Goal: Task Accomplishment & Management: Manage account settings

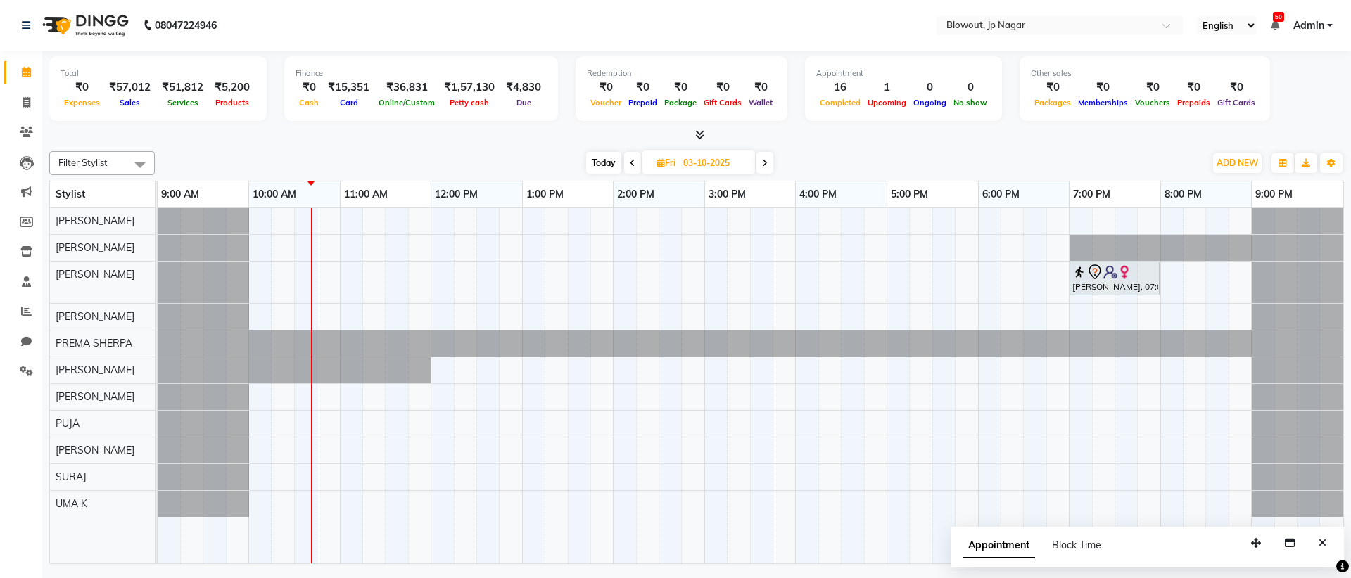
click at [700, 133] on icon at bounding box center [699, 134] width 9 height 11
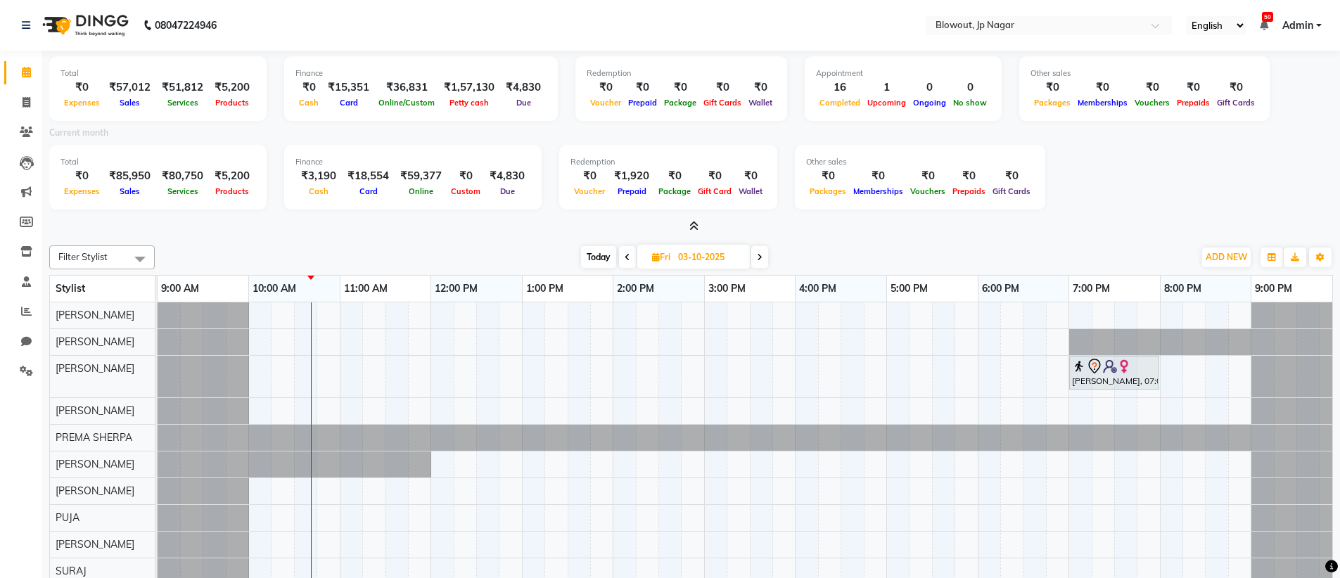
click at [700, 133] on div "Current month" at bounding box center [691, 135] width 1305 height 20
click at [27, 73] on icon at bounding box center [26, 72] width 9 height 11
click at [598, 253] on span "Today" at bounding box center [598, 257] width 35 height 22
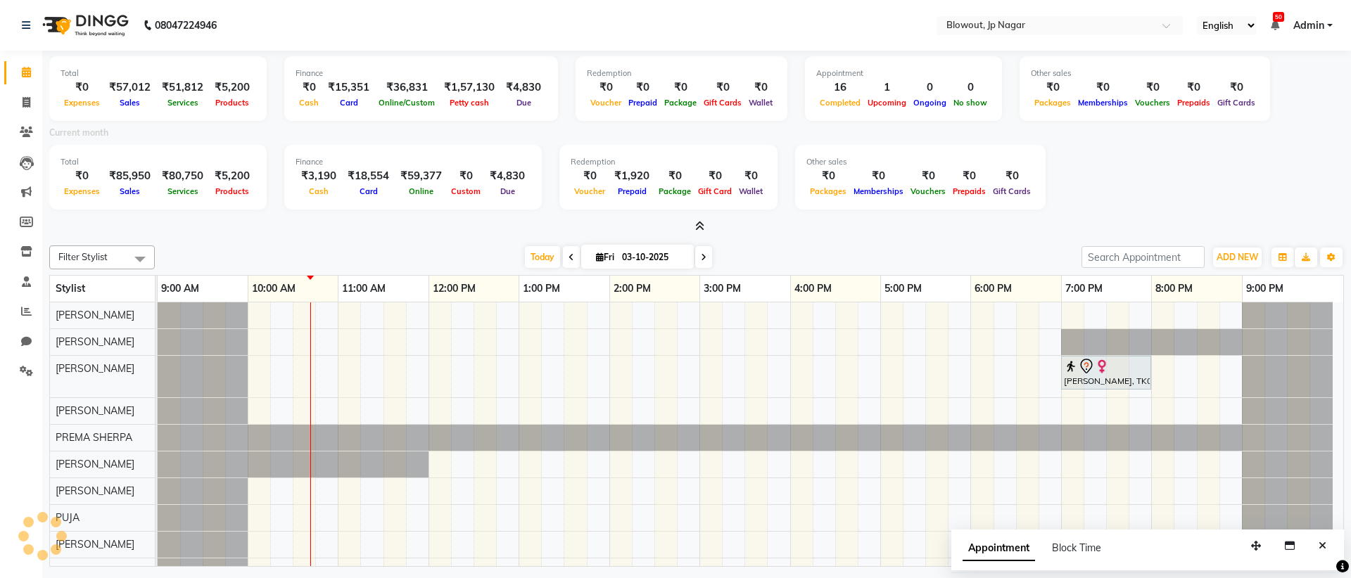
click at [596, 256] on icon at bounding box center [600, 257] width 8 height 9
select select "10"
select select "2025"
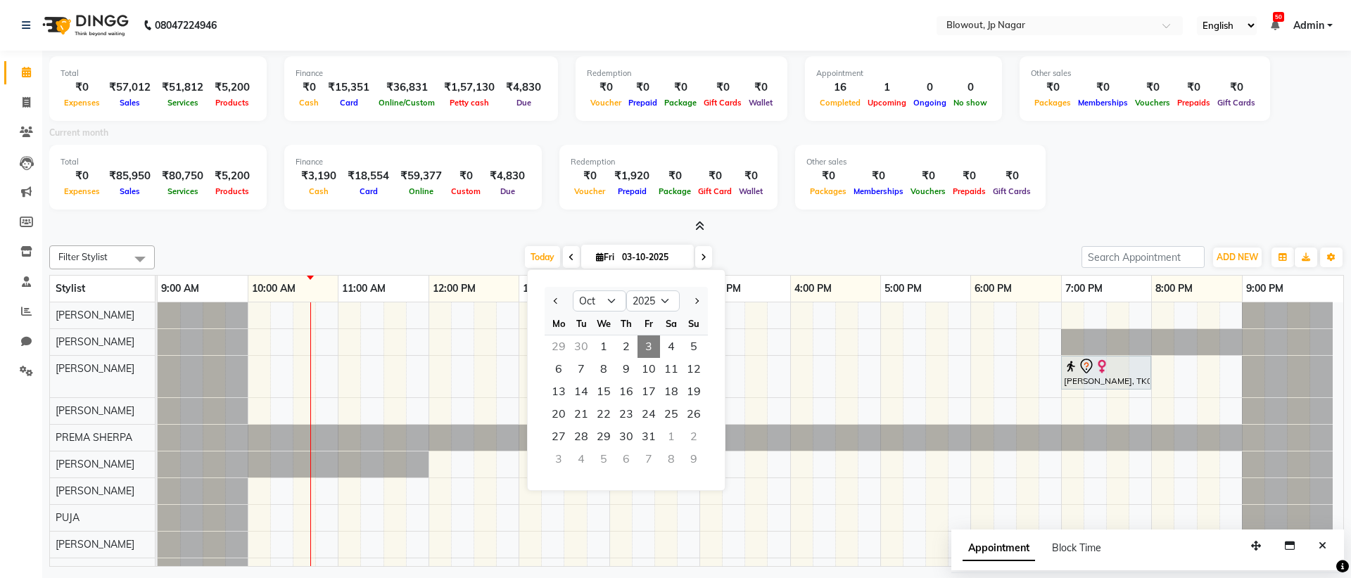
click at [561, 255] on div "Today Fri 03-10-2025 Jan Feb Mar Apr May Jun Jul Aug Sep Oct Nov Dec 2015 2016 …" at bounding box center [618, 257] width 190 height 21
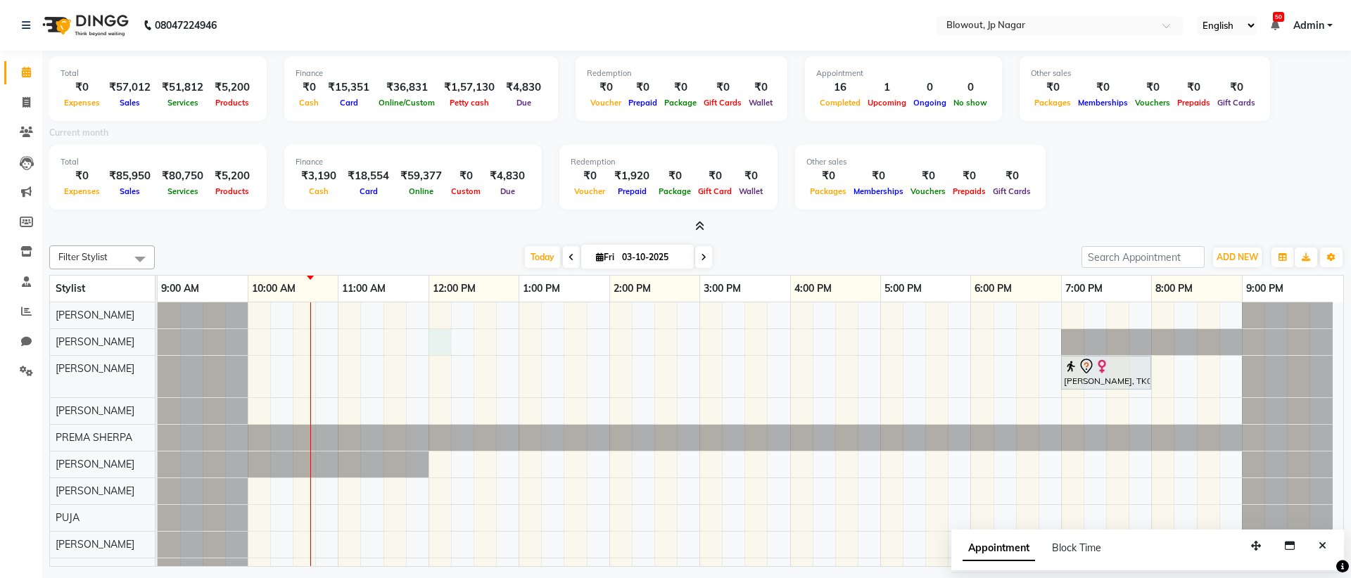
click at [432, 337] on div "[PERSON_NAME], TK01, 07:00 PM-08:00 PM, Haircut Men - Senior Stylist" at bounding box center [750, 456] width 1185 height 309
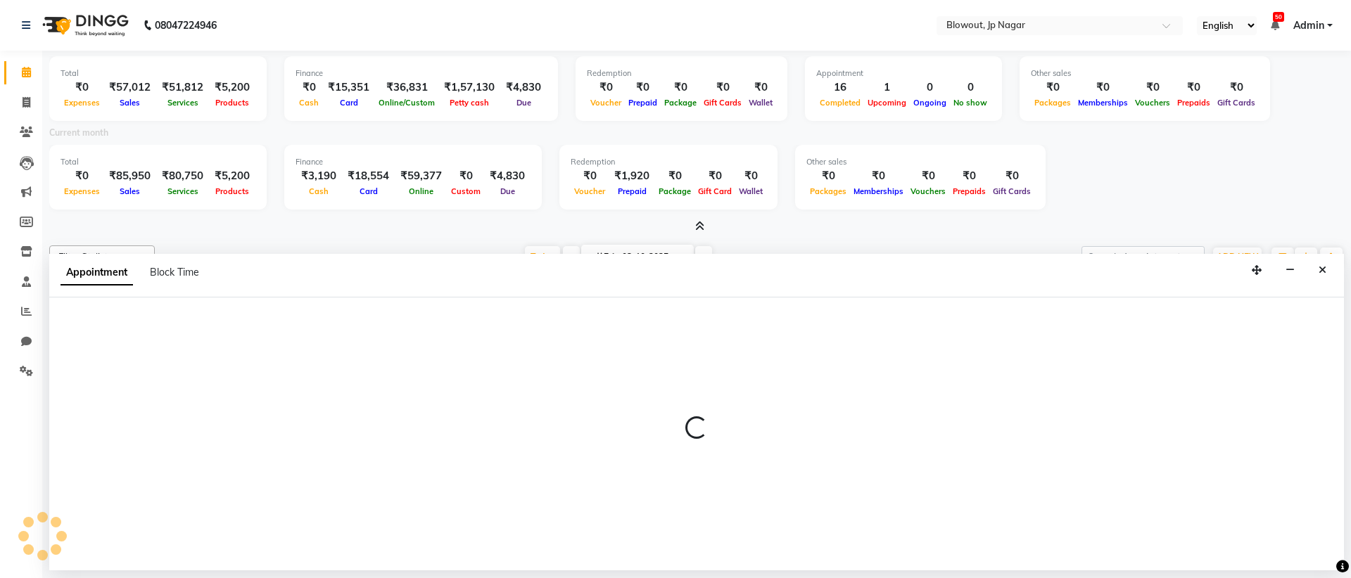
select select "46972"
select select "720"
select select "tentative"
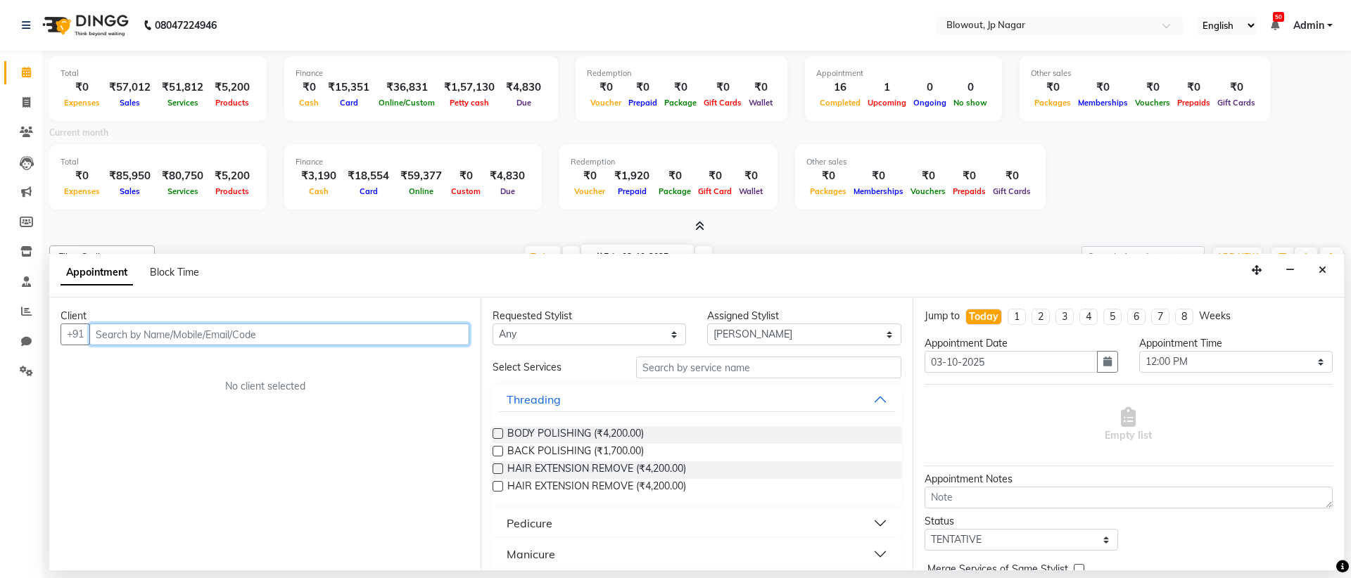
click at [226, 336] on input "text" at bounding box center [279, 335] width 380 height 22
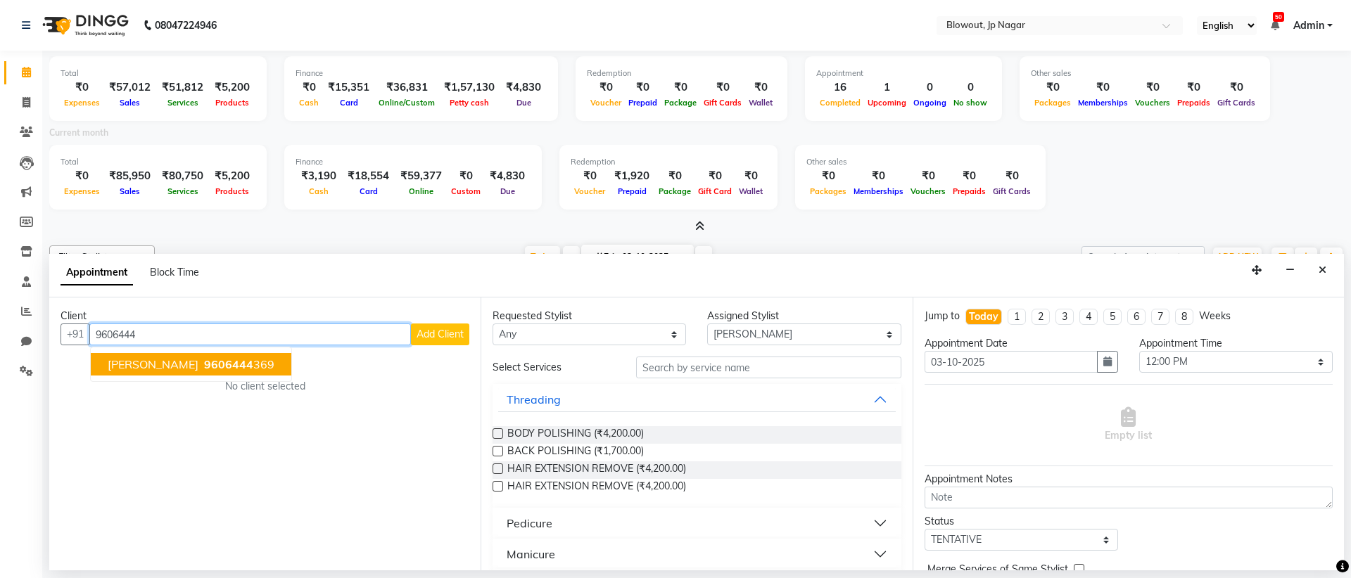
click at [150, 352] on ngb-typeahead-window "Tanya 9606444 369" at bounding box center [191, 364] width 202 height 35
click at [204, 359] on span "9606444" at bounding box center [228, 364] width 49 height 14
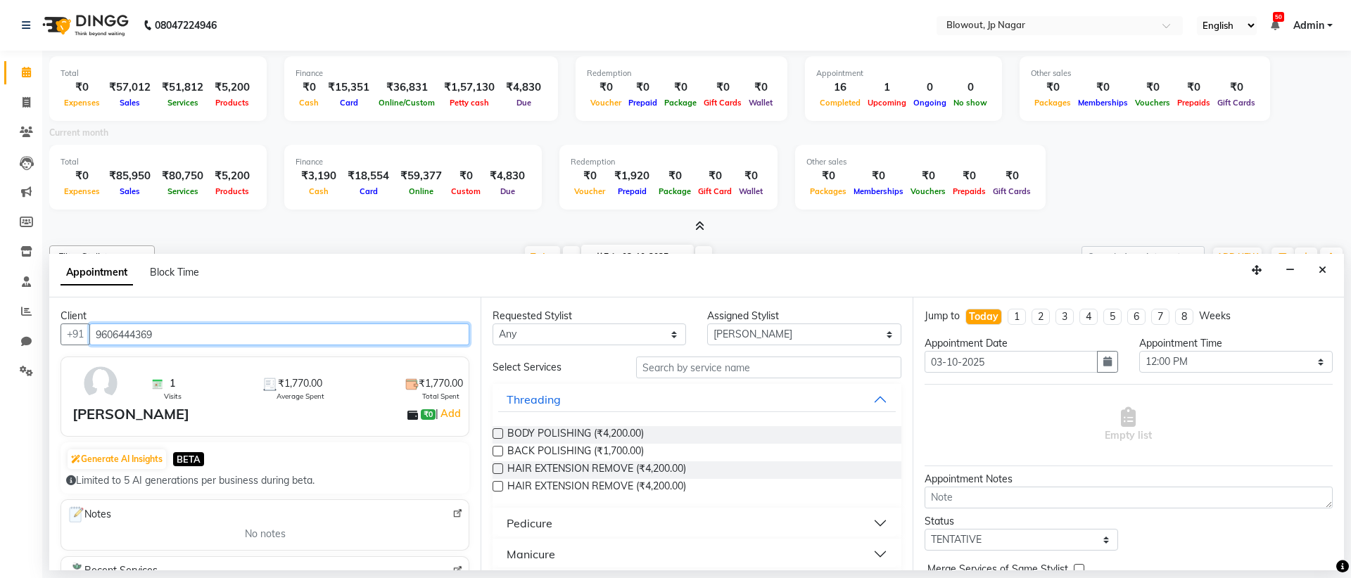
type input "9606444369"
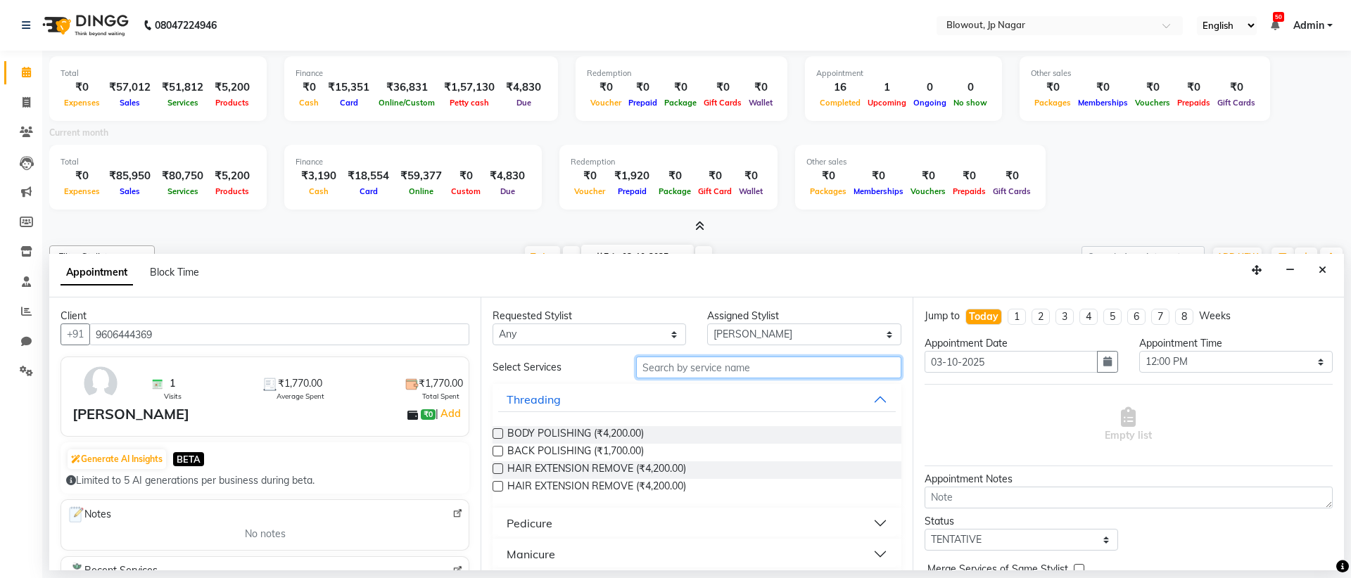
click at [752, 369] on input "text" at bounding box center [768, 368] width 265 height 22
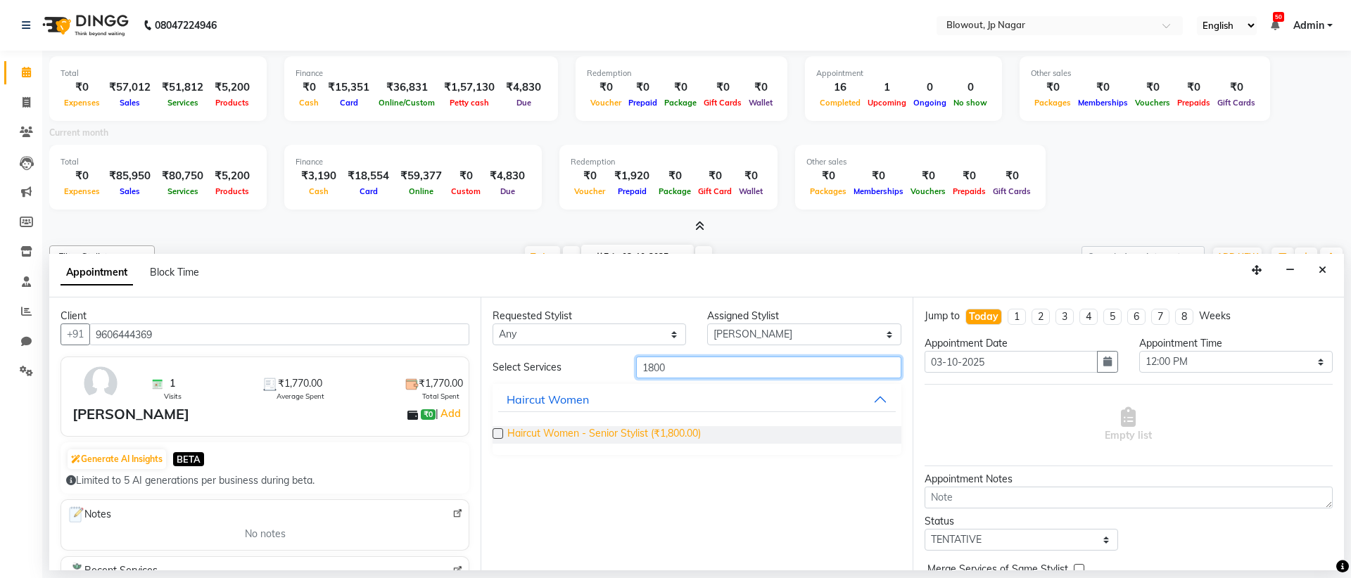
type input "1800"
click at [612, 440] on span "Haircut Women - Senior Stylist (₹1,800.00)" at bounding box center [603, 435] width 193 height 18
checkbox input "false"
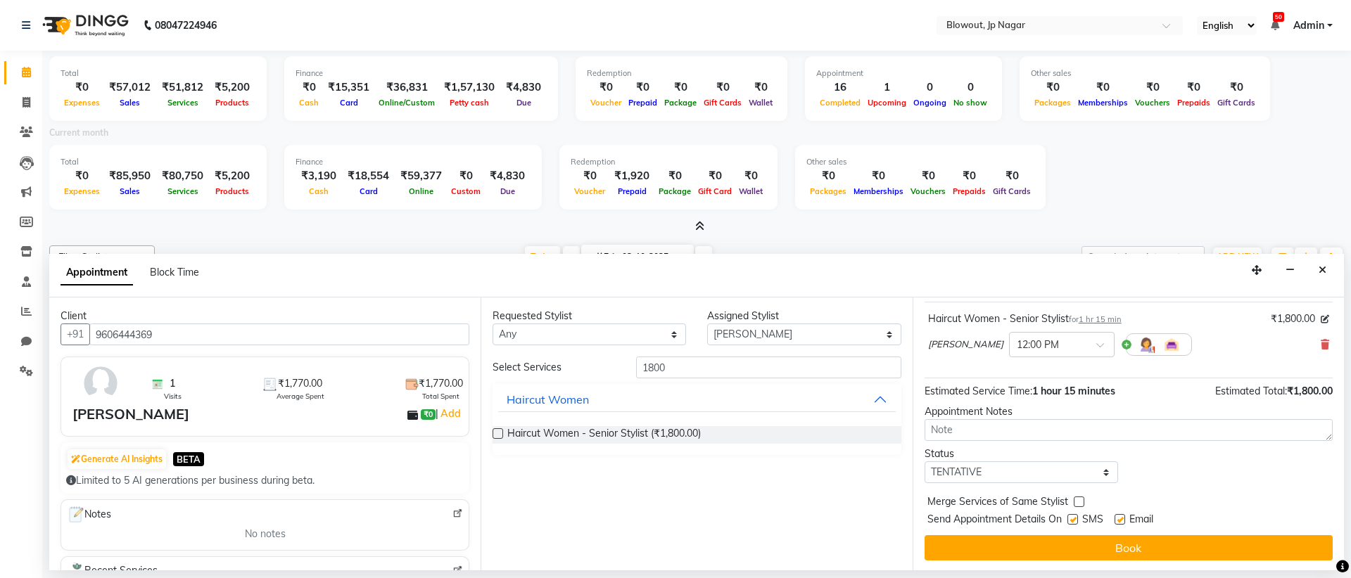
scroll to position [84, 0]
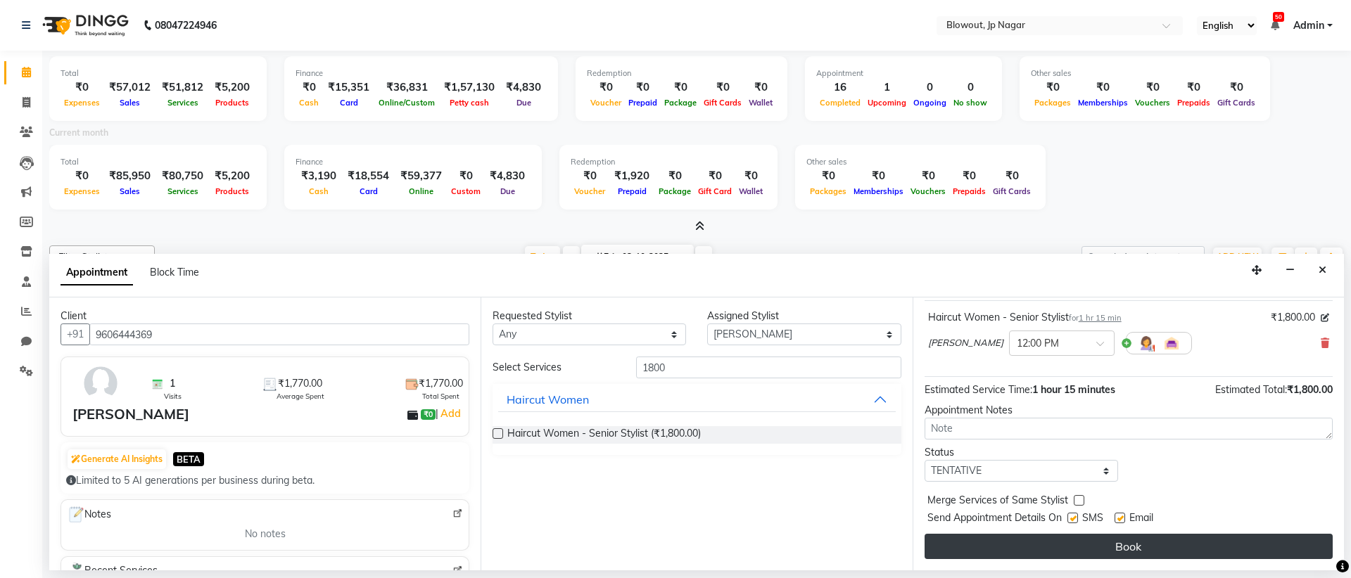
click at [1064, 547] on button "Book" at bounding box center [1128, 546] width 408 height 25
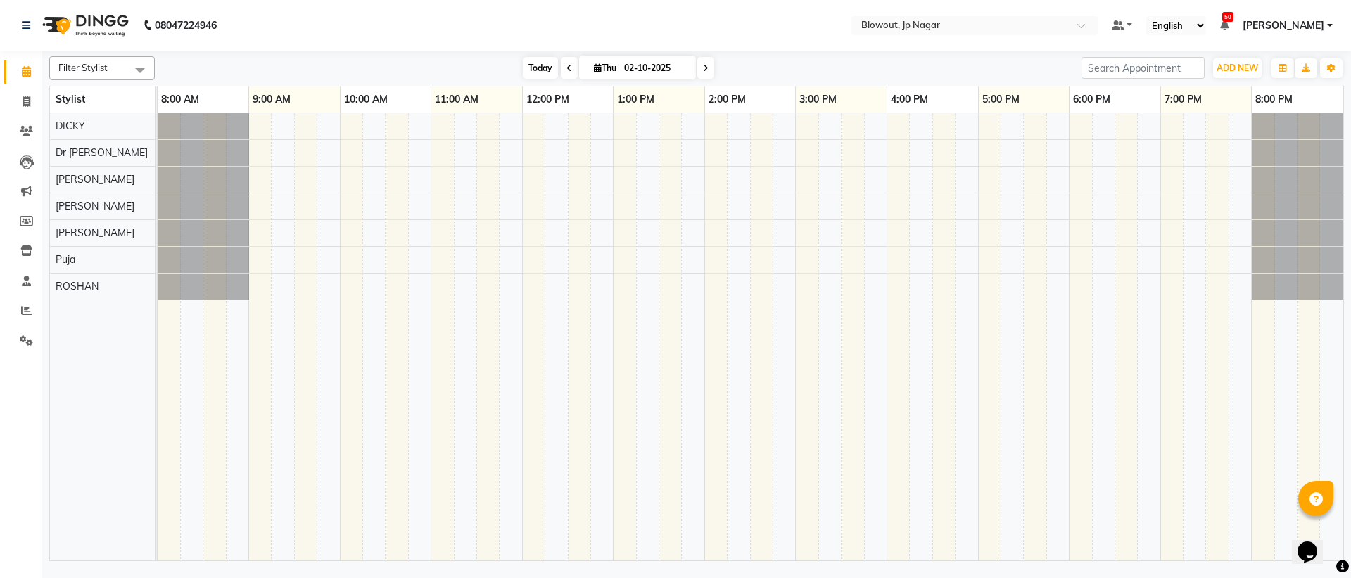
click at [539, 77] on span "Today" at bounding box center [540, 68] width 35 height 22
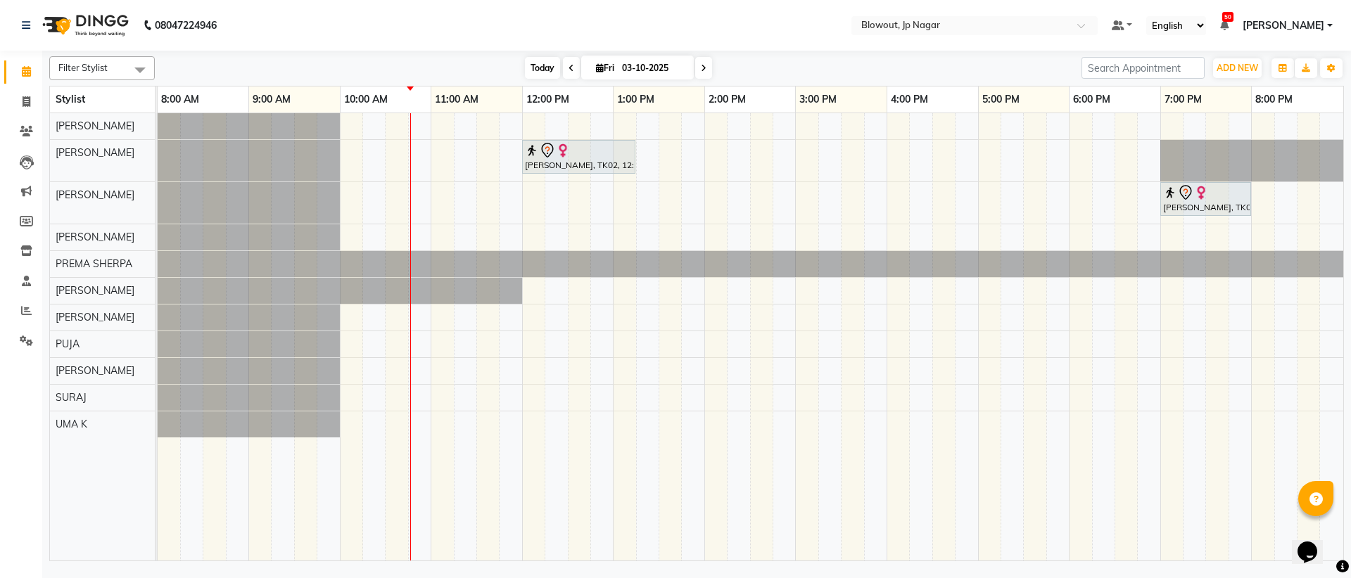
click at [550, 69] on span "Today" at bounding box center [542, 68] width 35 height 22
click at [698, 67] on span at bounding box center [703, 68] width 17 height 22
type input "04-10-2025"
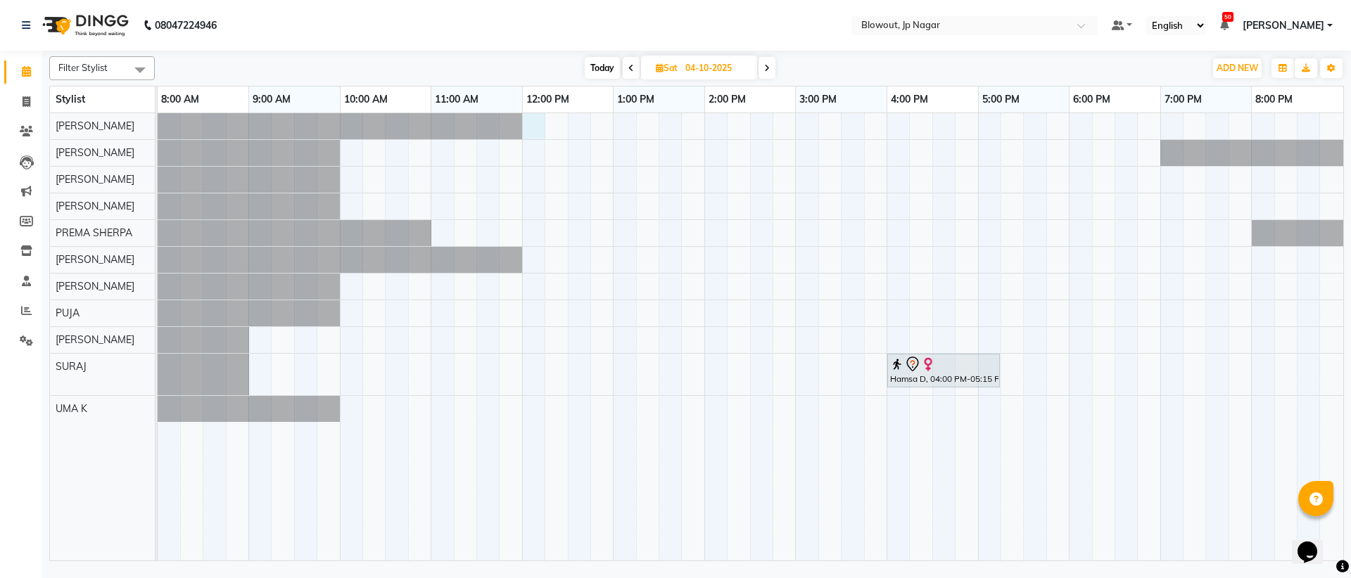
click at [539, 122] on div "Hamsa D, 04:00 PM-05:15 PM, Haircut Women - Senior Stylist" at bounding box center [750, 336] width 1185 height 447
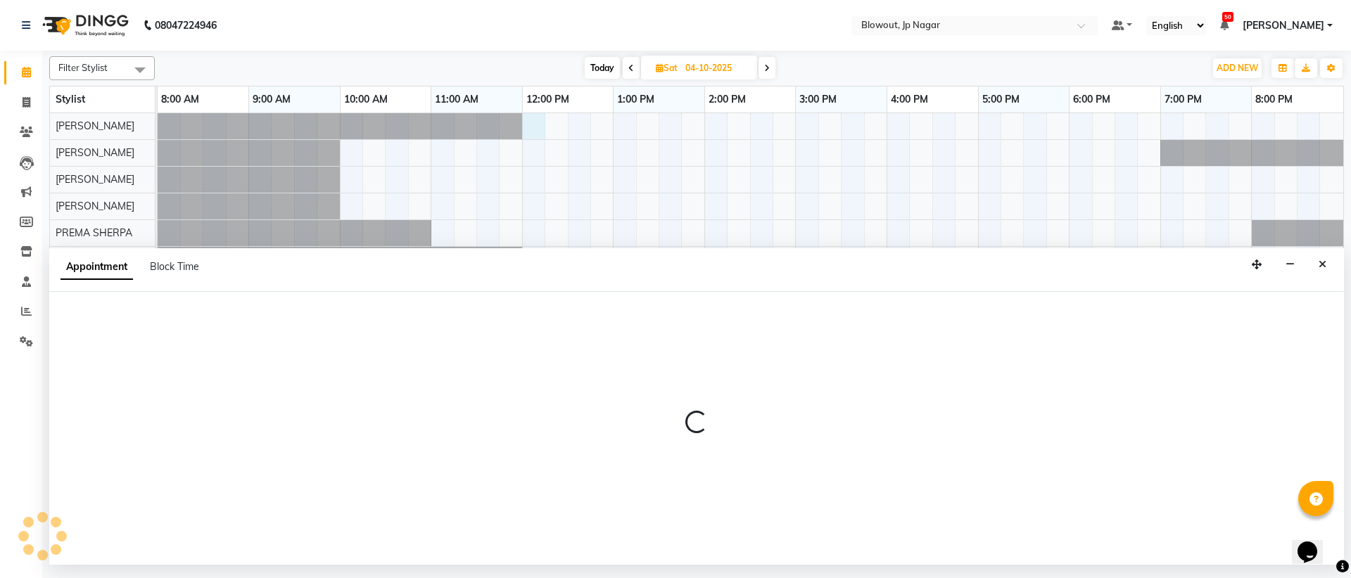
select select "46966"
select select "tentative"
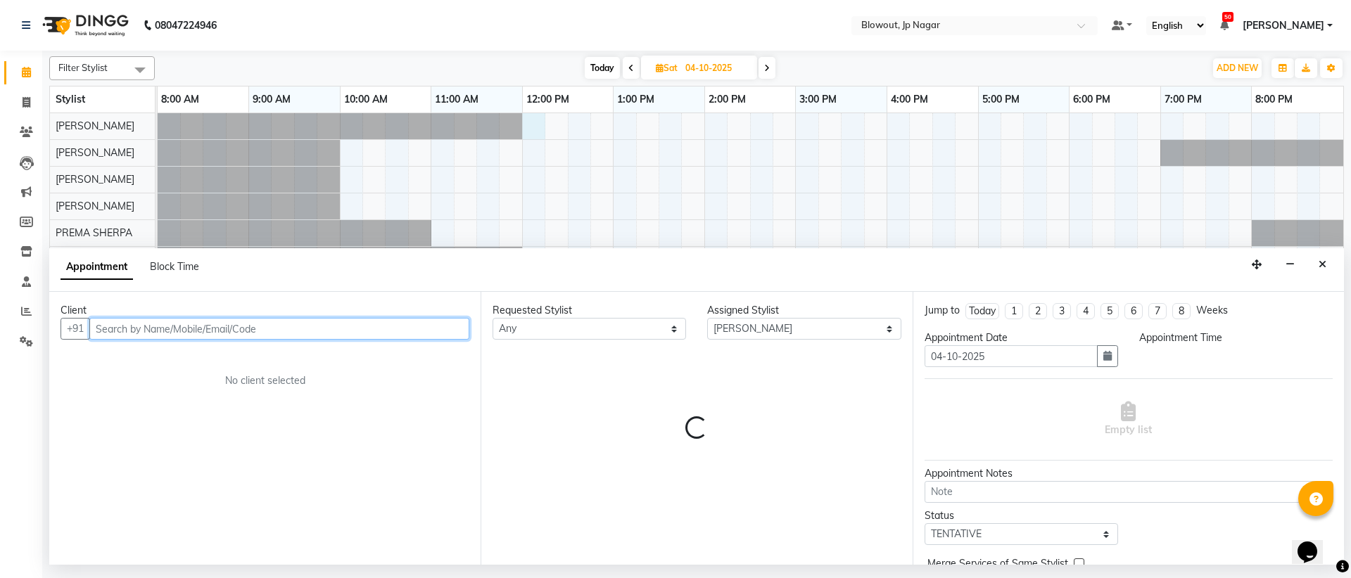
select select "720"
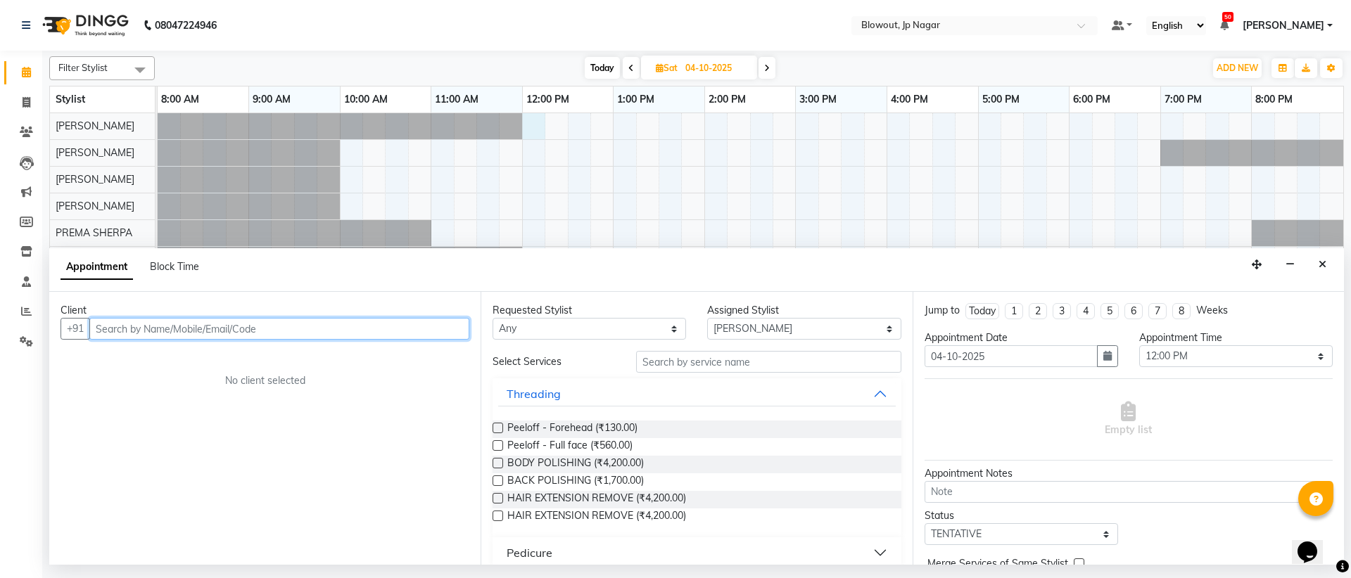
click at [134, 329] on input "text" at bounding box center [279, 329] width 380 height 22
type input "8971301236"
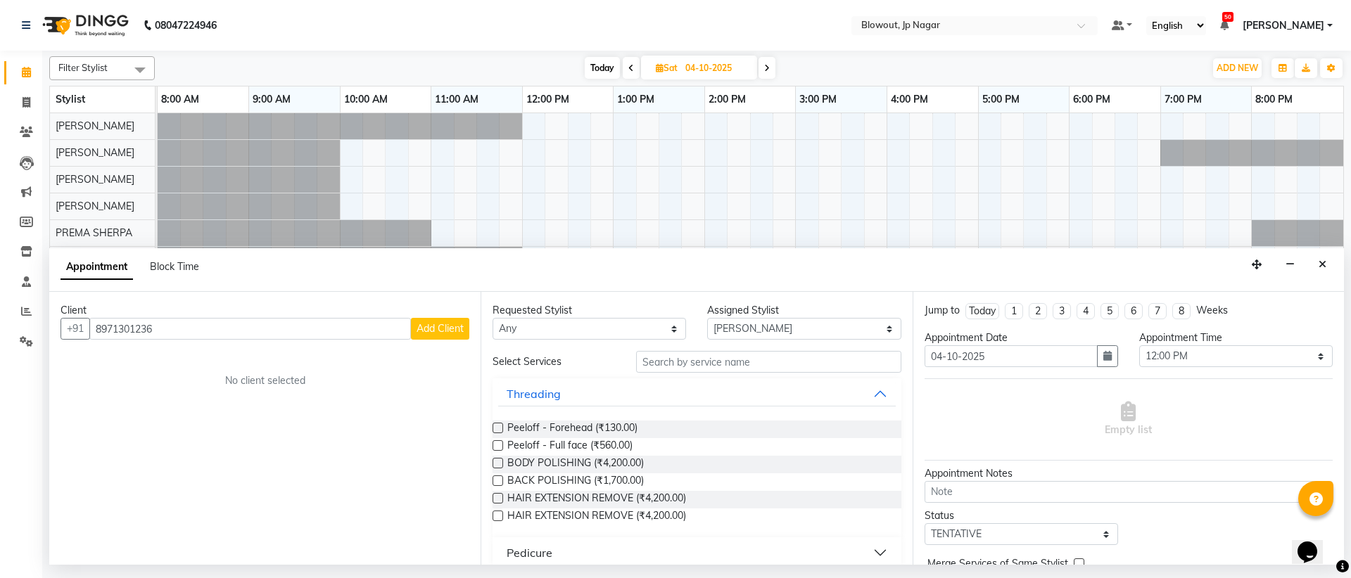
click at [431, 327] on span "Add Client" at bounding box center [439, 328] width 47 height 13
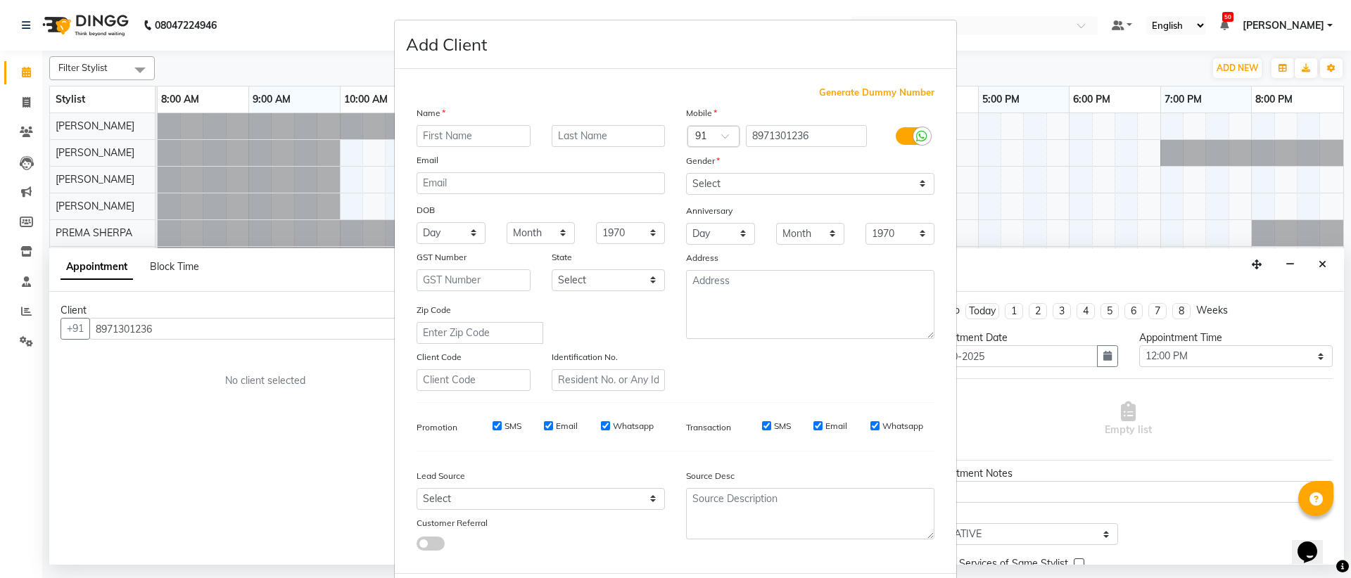
click at [503, 141] on input "text" at bounding box center [473, 136] width 114 height 22
click at [423, 136] on input "veekshith" at bounding box center [473, 136] width 114 height 22
type input "Veekshith"
click at [691, 178] on select "Select [DEMOGRAPHIC_DATA] [DEMOGRAPHIC_DATA] Other Prefer Not To Say" at bounding box center [810, 184] width 248 height 22
select select "[DEMOGRAPHIC_DATA]"
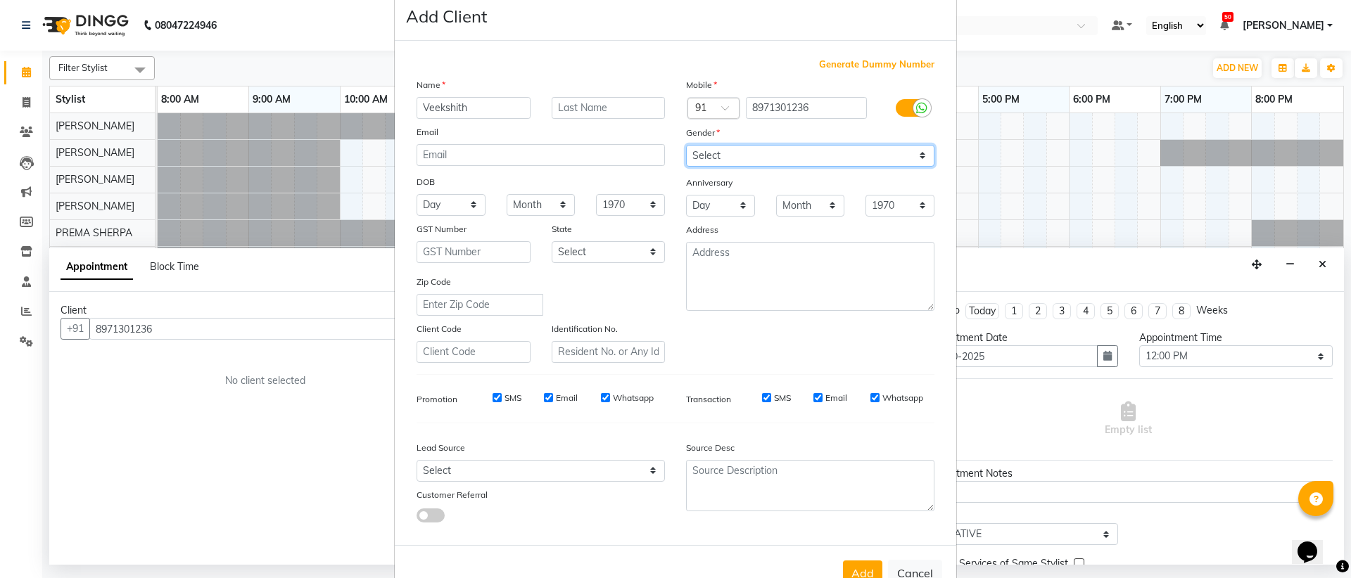
scroll to position [71, 0]
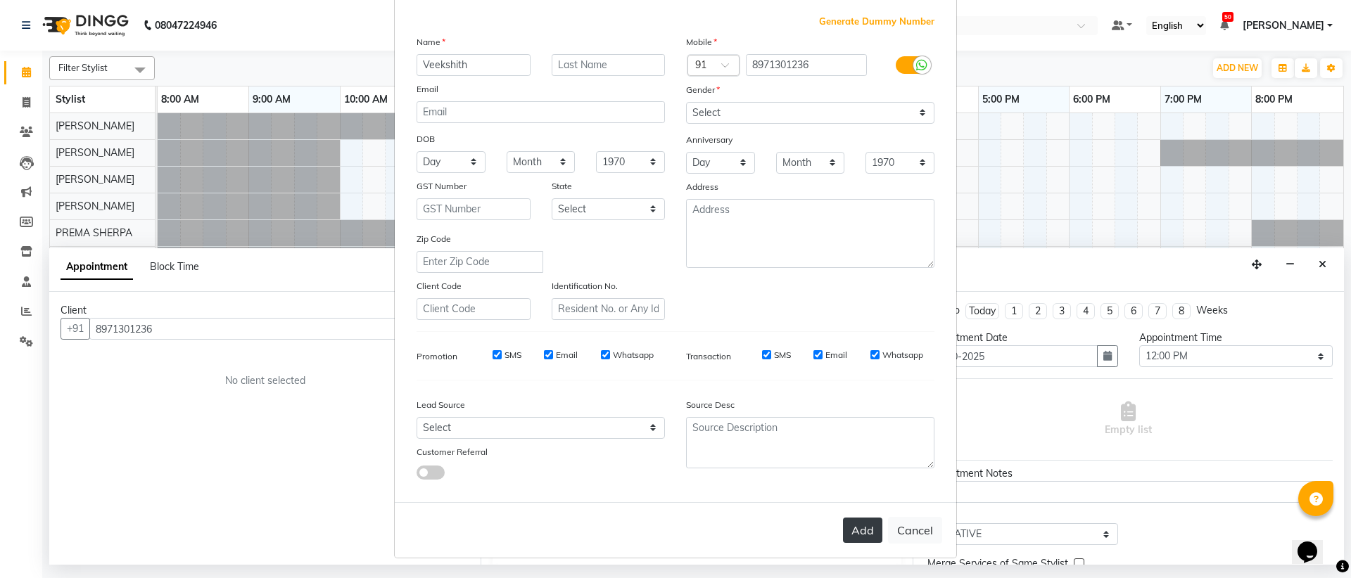
click at [857, 536] on button "Add" at bounding box center [862, 530] width 39 height 25
select select
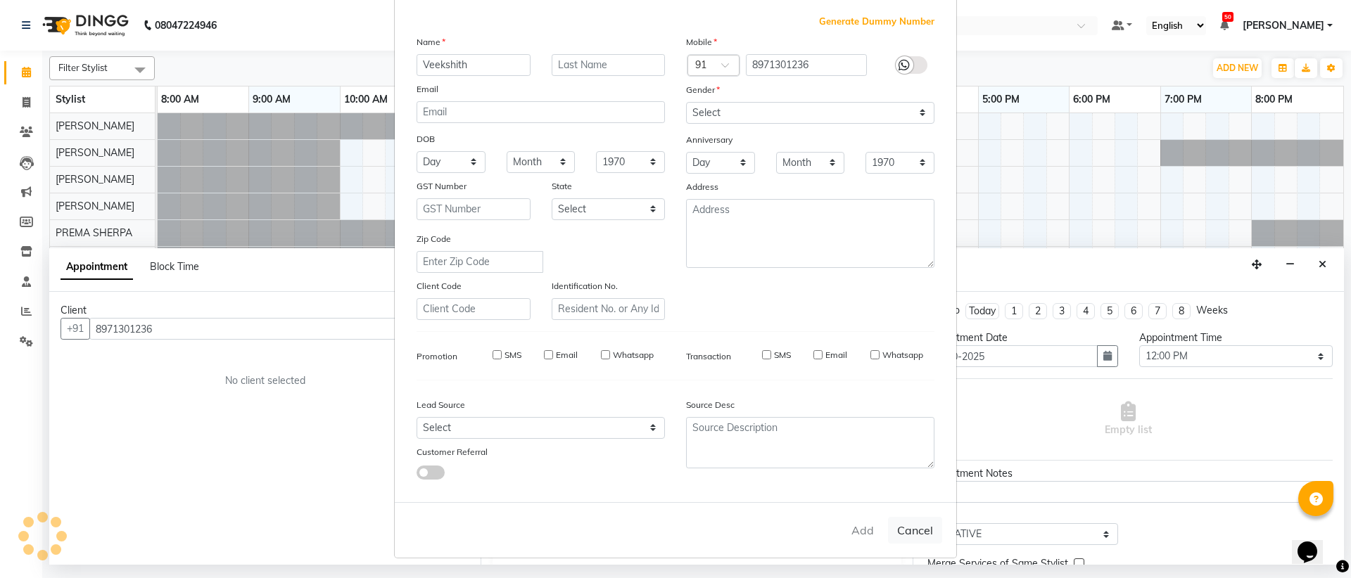
select select
checkbox input "false"
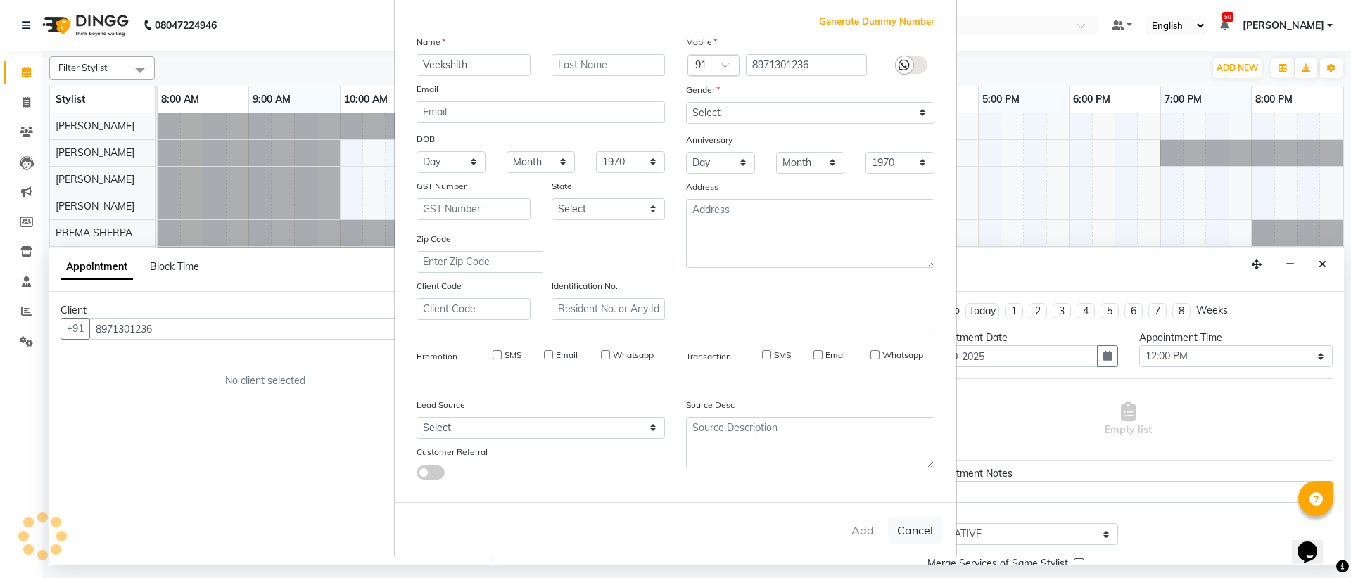
checkbox input "false"
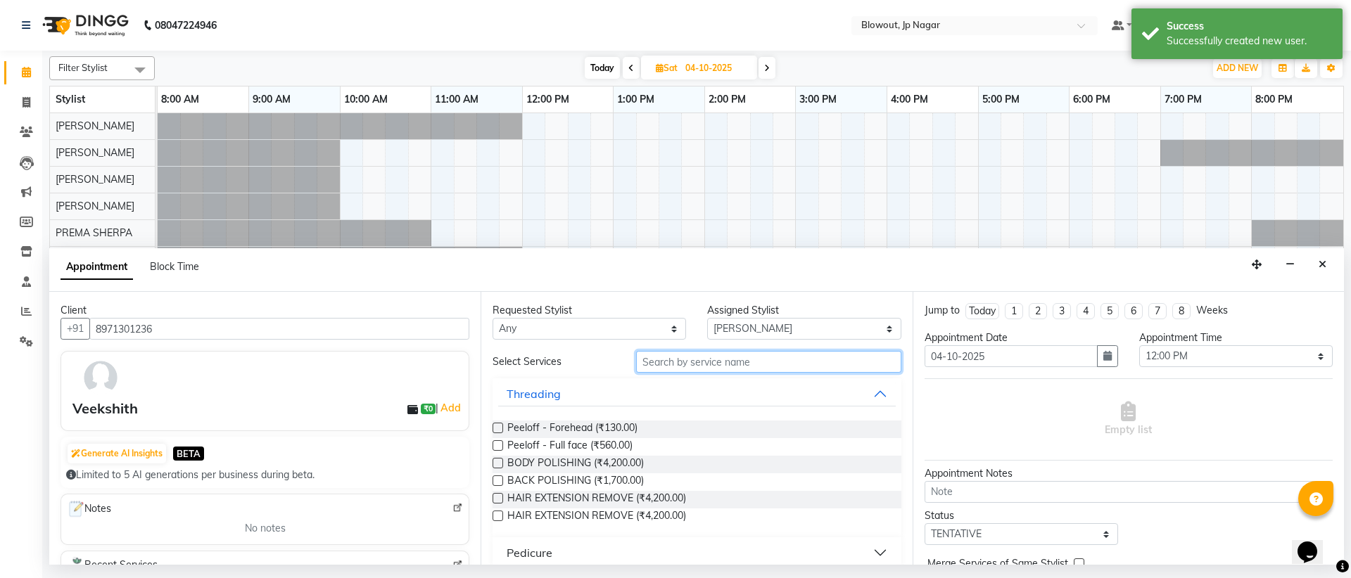
click at [708, 369] on input "text" at bounding box center [768, 362] width 265 height 22
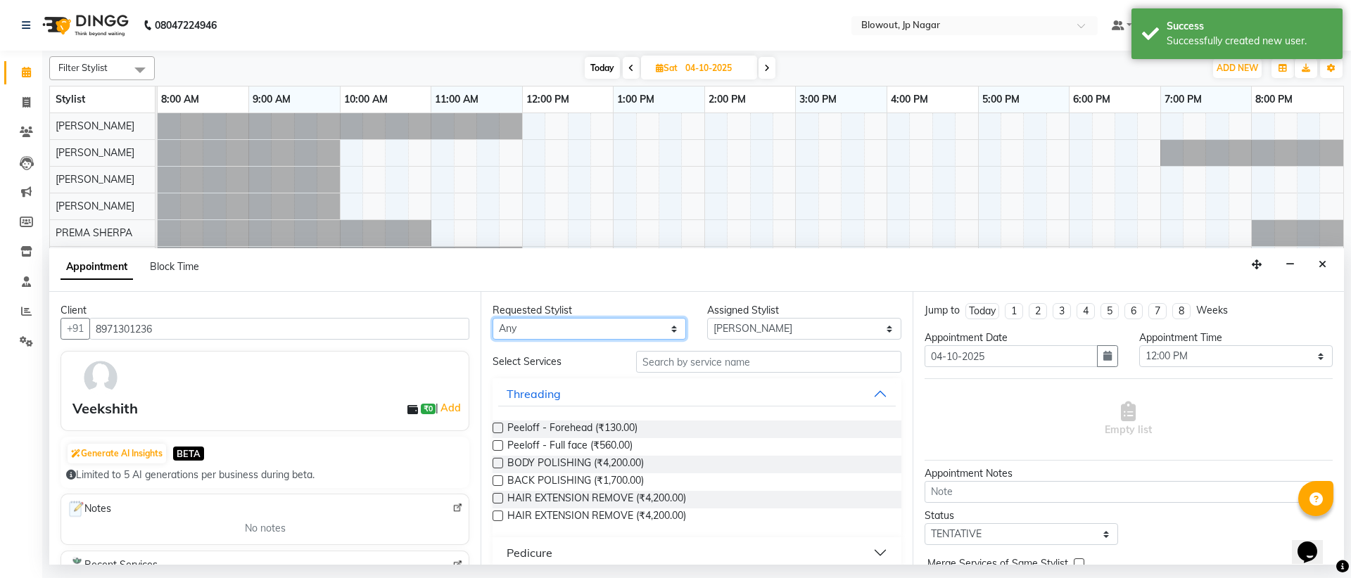
click at [580, 333] on select "Any [PERSON_NAME] [PERSON_NAME] [PERSON_NAME] [PERSON_NAME] PUJA [PERSON_NAME] …" at bounding box center [588, 329] width 193 height 22
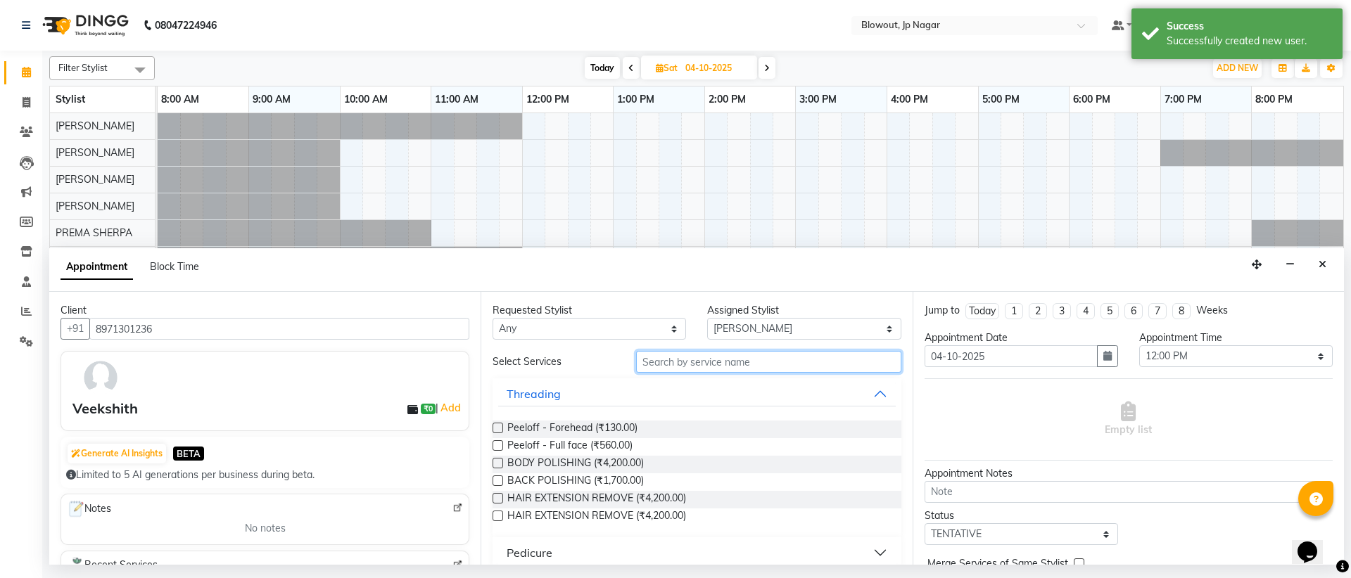
click at [760, 360] on input "text" at bounding box center [768, 362] width 265 height 22
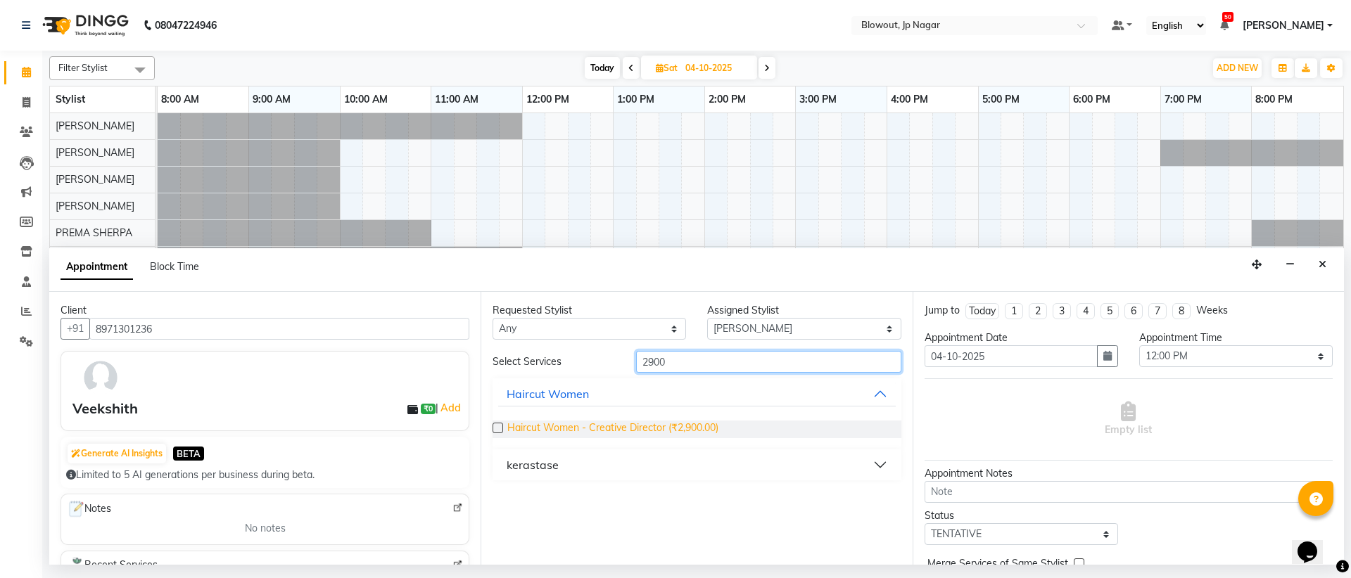
type input "2900"
click at [697, 432] on span "Haircut Women - Creative Director (₹2,900.00)" at bounding box center [612, 430] width 211 height 18
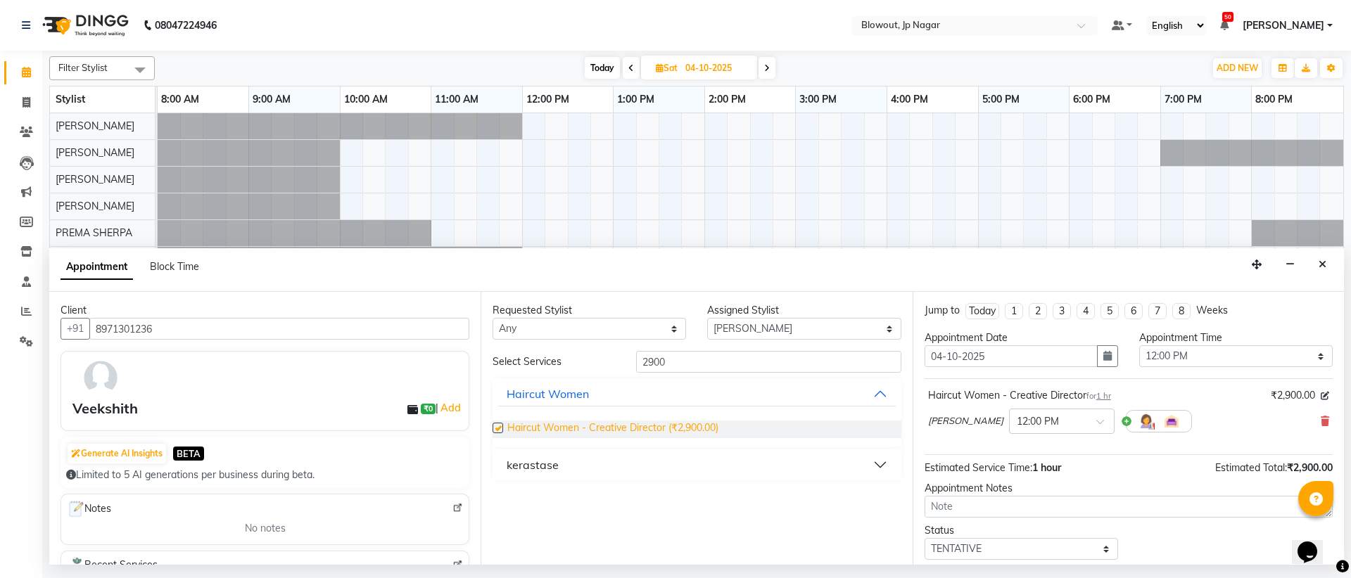
checkbox input "false"
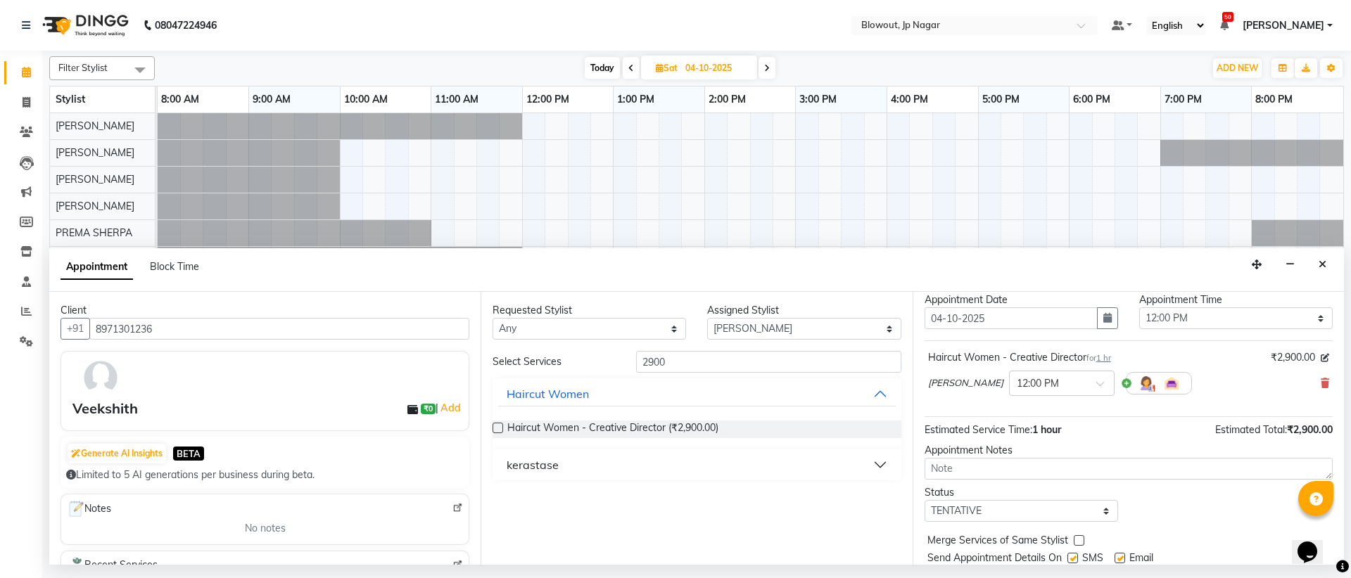
scroll to position [84, 0]
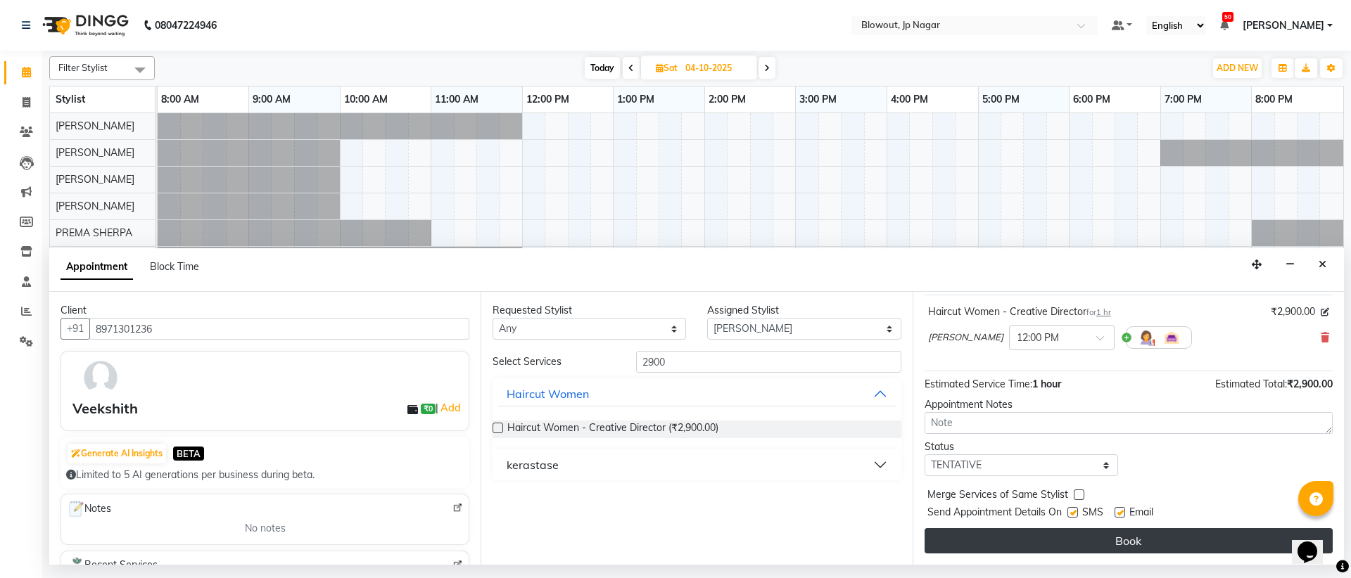
click at [1093, 551] on button "Book" at bounding box center [1128, 540] width 408 height 25
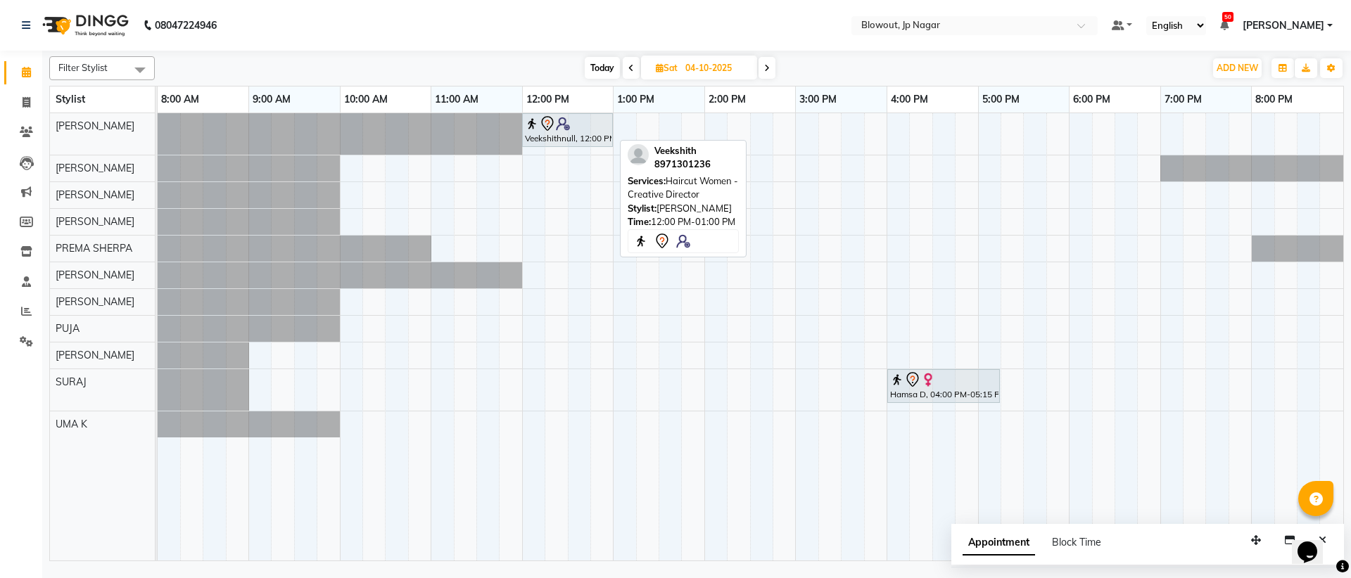
click at [552, 135] on div "Veekshithnull, 12:00 PM-01:00 PM, Haircut Women - Creative Director" at bounding box center [567, 130] width 88 height 30
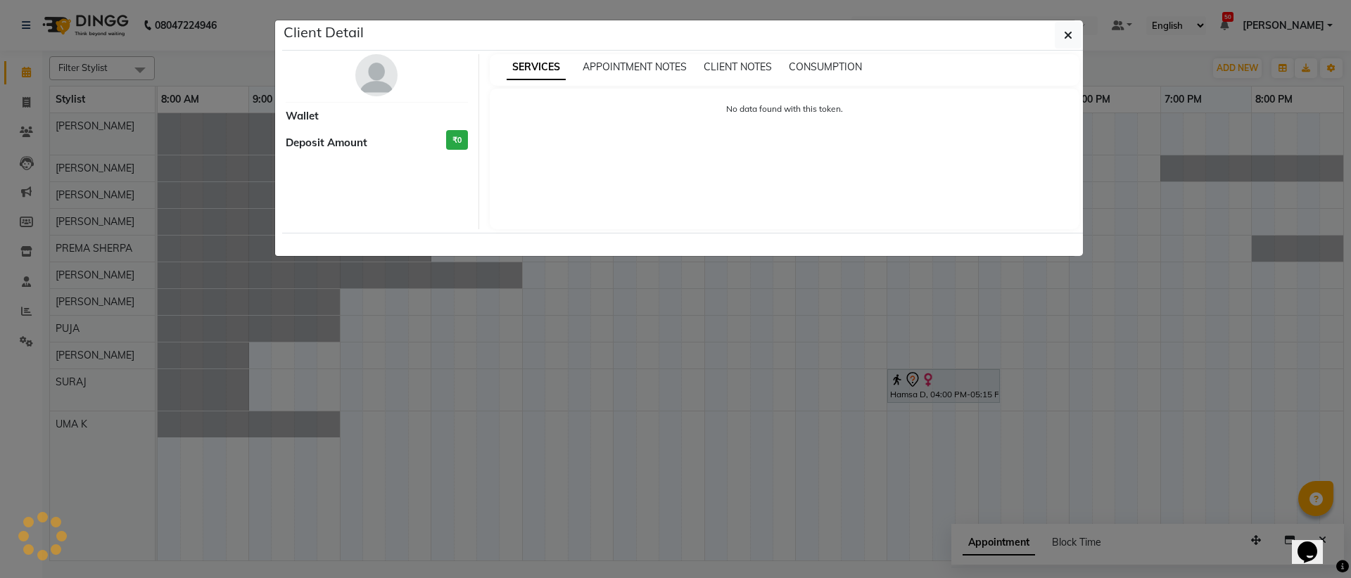
select select "7"
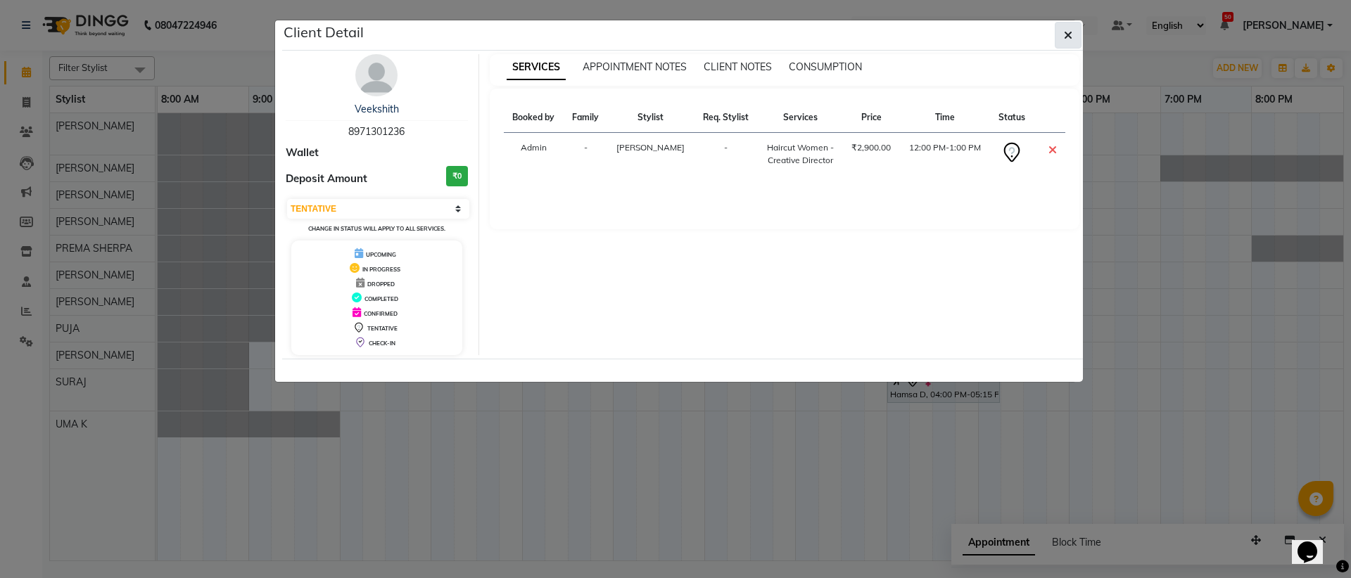
click at [1064, 32] on icon "button" at bounding box center [1068, 35] width 8 height 11
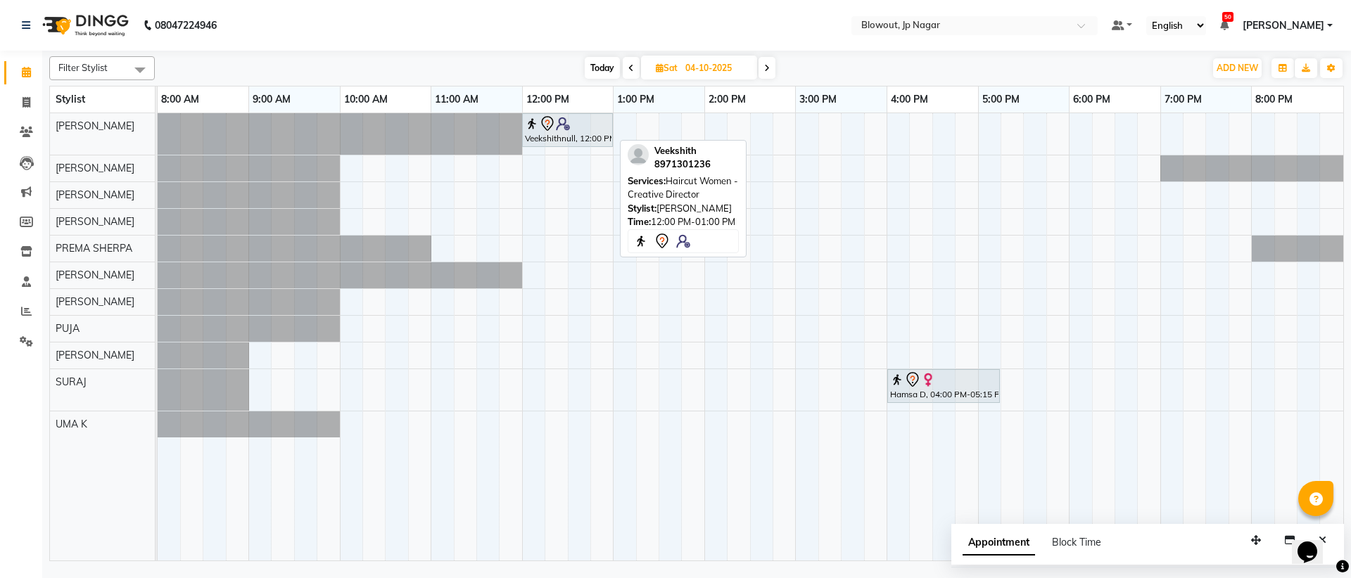
click at [545, 124] on icon at bounding box center [547, 123] width 17 height 17
select select "7"
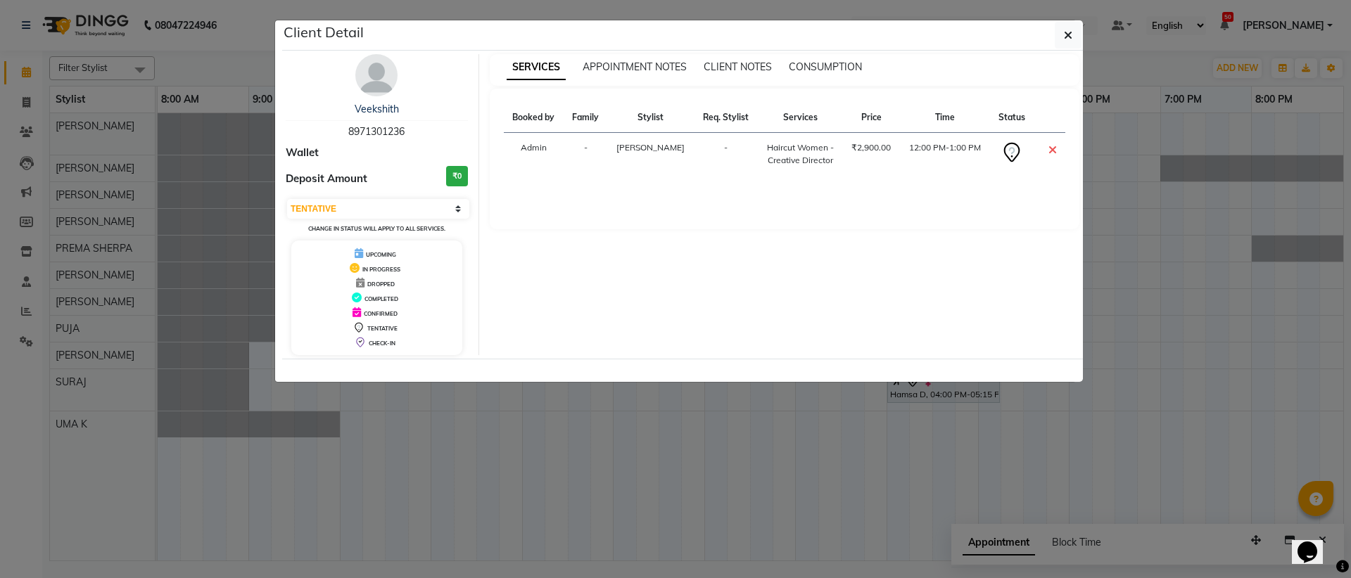
click at [1153, 70] on ngb-modal-window "Client Detail Veekshith 8971301236 Wallet Deposit Amount ₹0 Select CONFIRMED TE…" at bounding box center [675, 289] width 1351 height 578
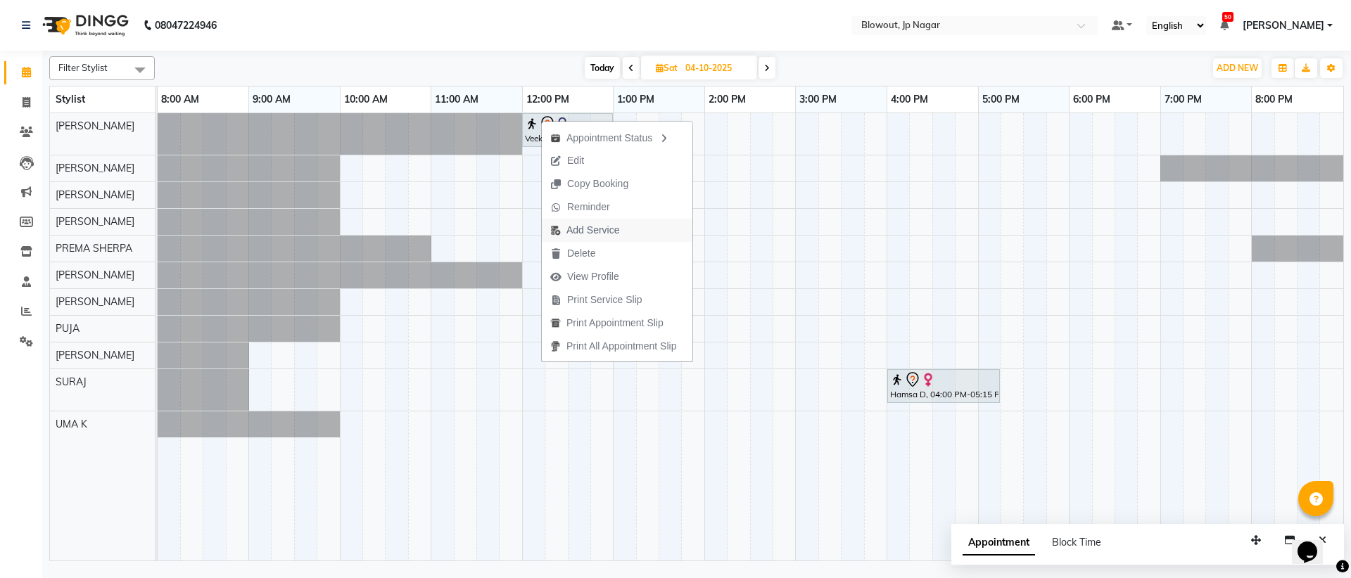
click at [581, 229] on span "Add Service" at bounding box center [592, 230] width 53 height 15
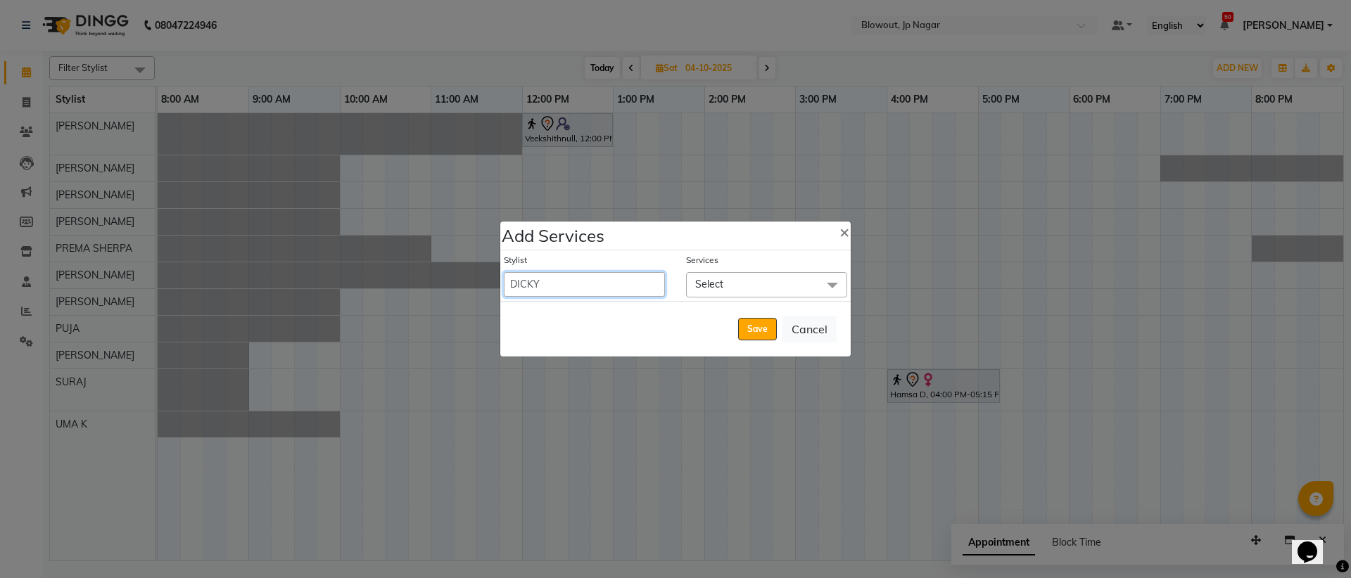
click at [630, 287] on select "DICKY Dr VASUDHA Giri JITEN JULIE Manjunath Puja ROSHAN Shiwani" at bounding box center [584, 284] width 161 height 25
select select "85349"
select select "780"
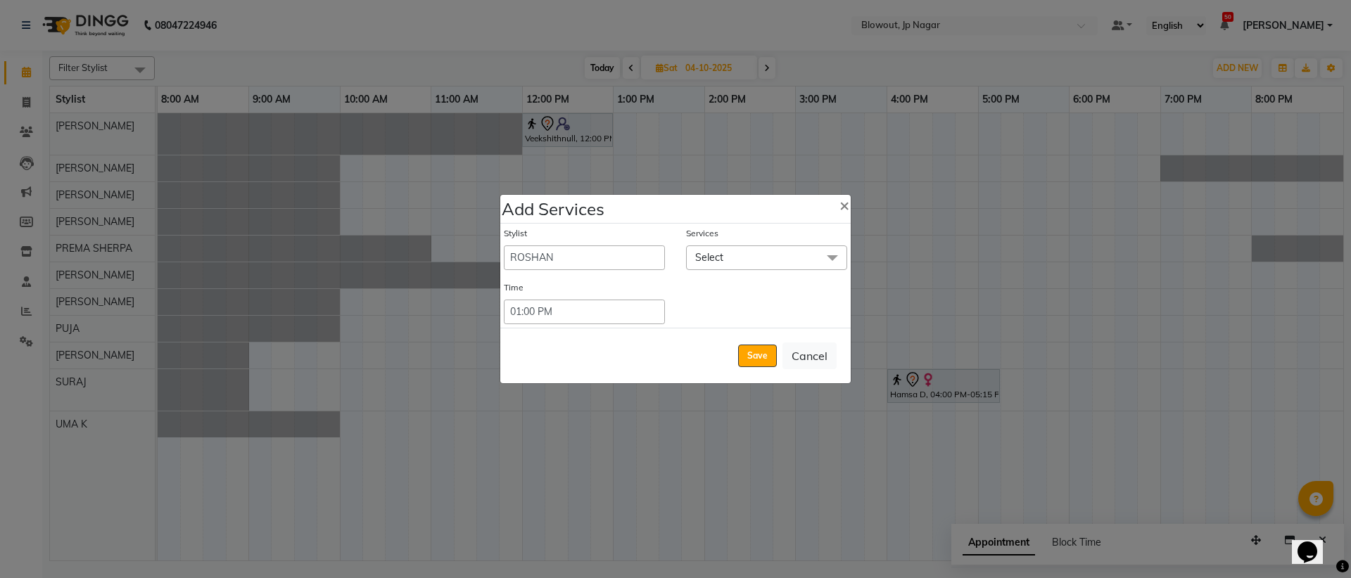
click at [733, 255] on span "Select" at bounding box center [766, 258] width 161 height 25
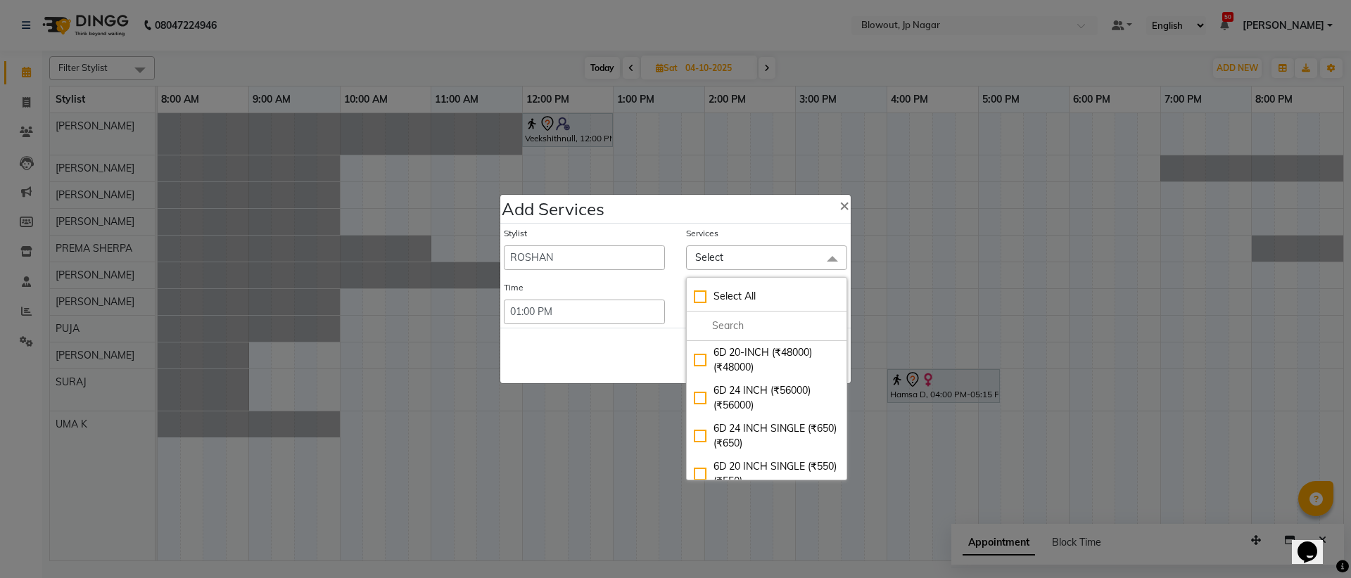
click at [606, 390] on ngb-modal-window "Add Services × Stylist DICKY Dr VASUDHA Giri JITEN JULIE Manjunath Puja ROSHAN …" at bounding box center [675, 289] width 1351 height 578
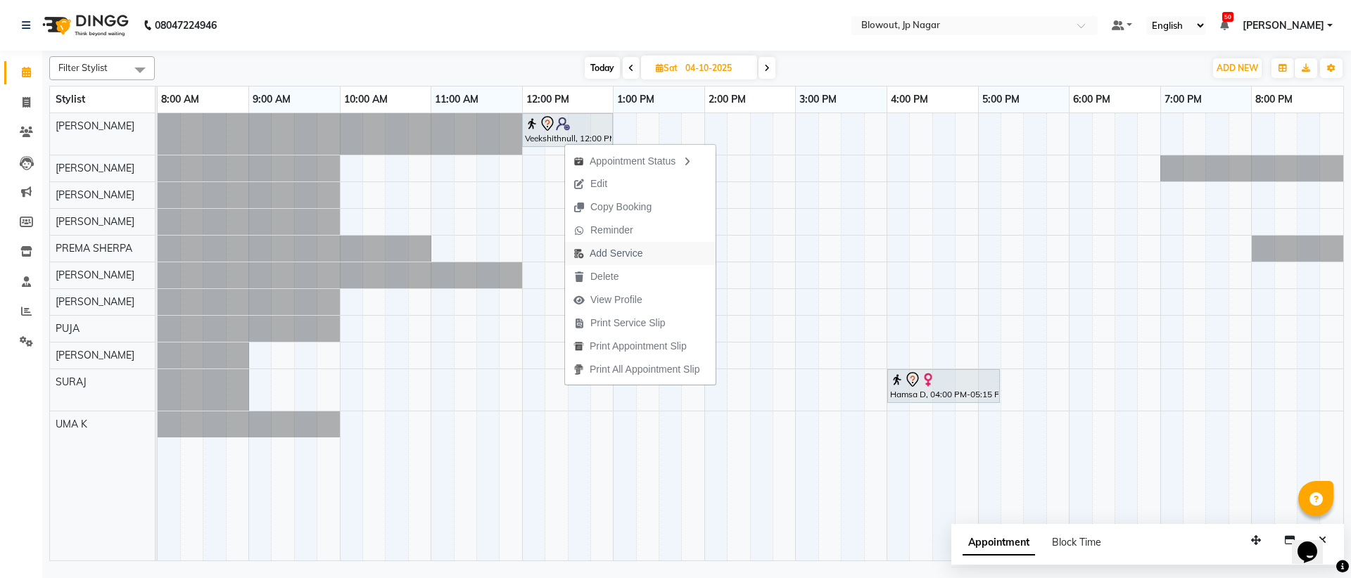
click at [623, 260] on span "Add Service" at bounding box center [616, 253] width 53 height 15
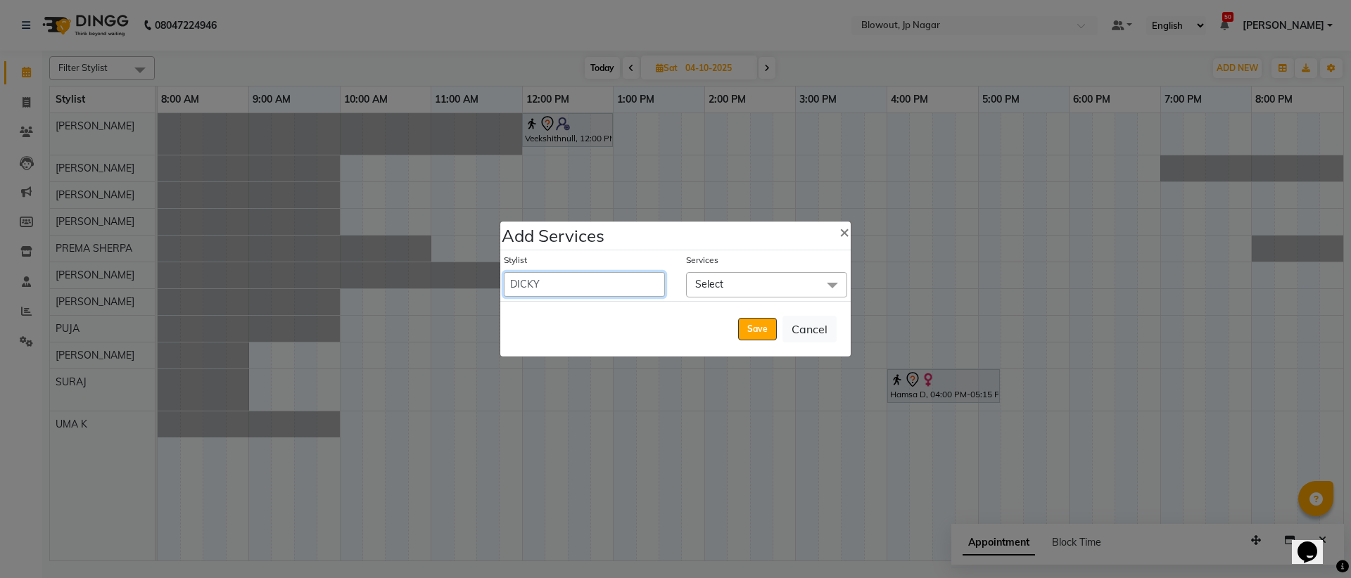
click at [569, 291] on select "DICKY Dr VASUDHA Giri JITEN JULIE Manjunath Puja ROSHAN Shiwani" at bounding box center [584, 284] width 161 height 25
select select "85349"
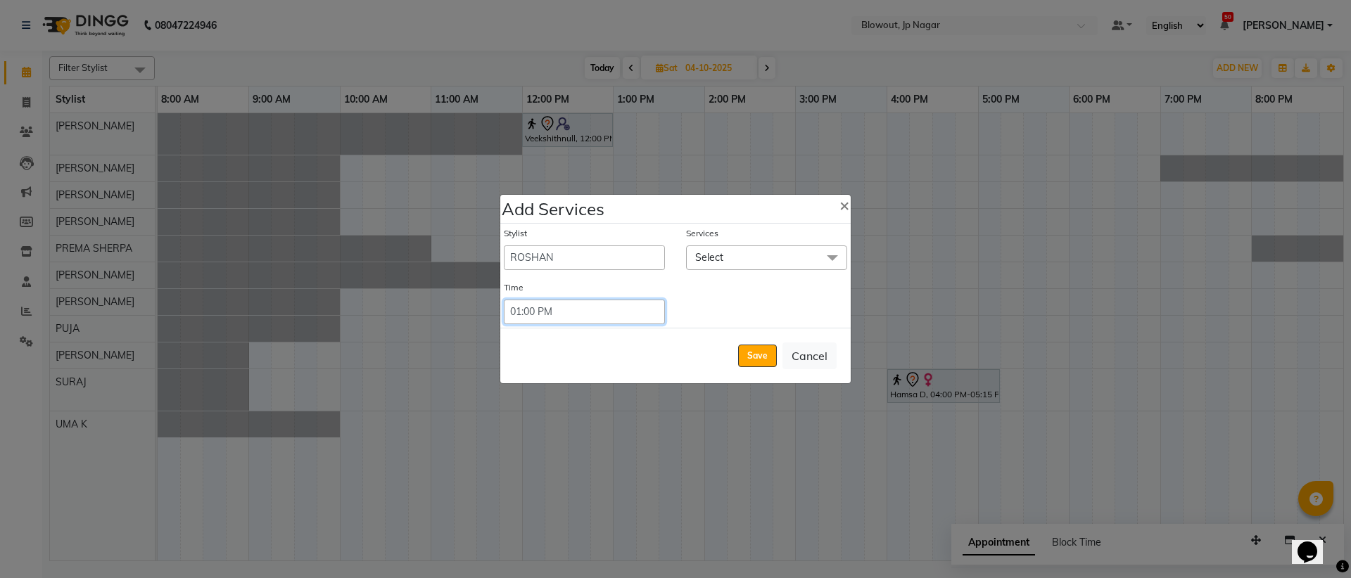
click at [597, 314] on select "Select 09:00 AM 09:15 AM 09:30 AM 09:45 AM 10:00 AM 10:15 AM 10:30 AM 10:45 AM …" at bounding box center [584, 312] width 161 height 25
select select "720"
click at [704, 263] on span "Select" at bounding box center [709, 257] width 28 height 13
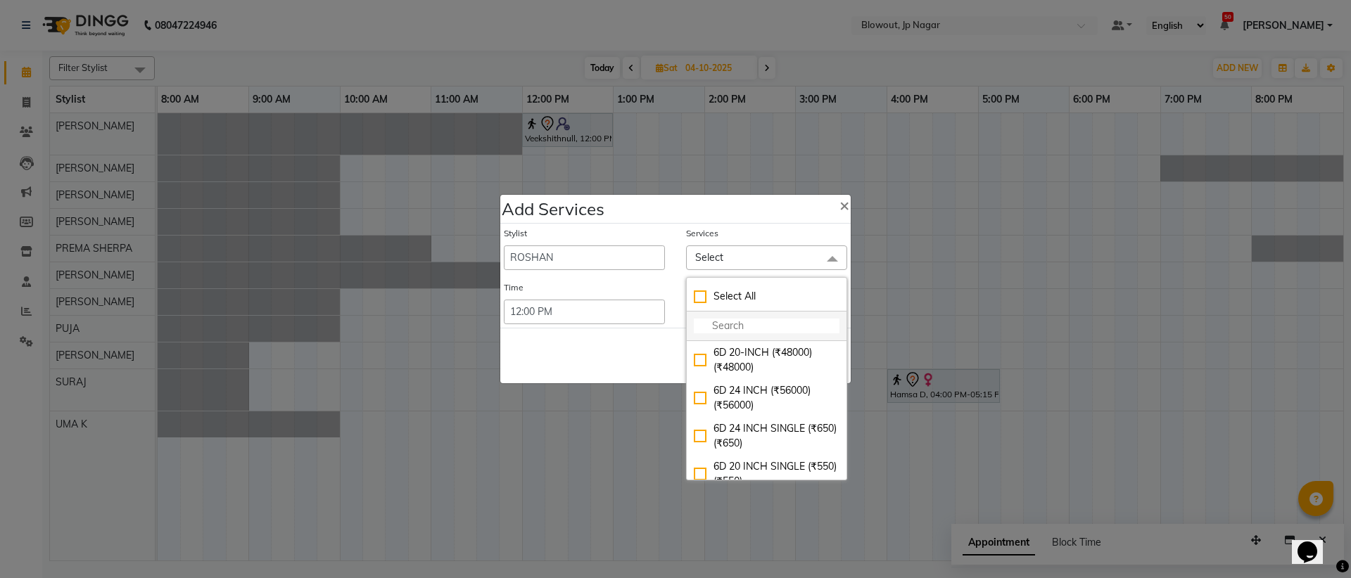
click at [720, 319] on input "multiselect-search" at bounding box center [767, 326] width 146 height 15
type input "24"
checkbox input "true"
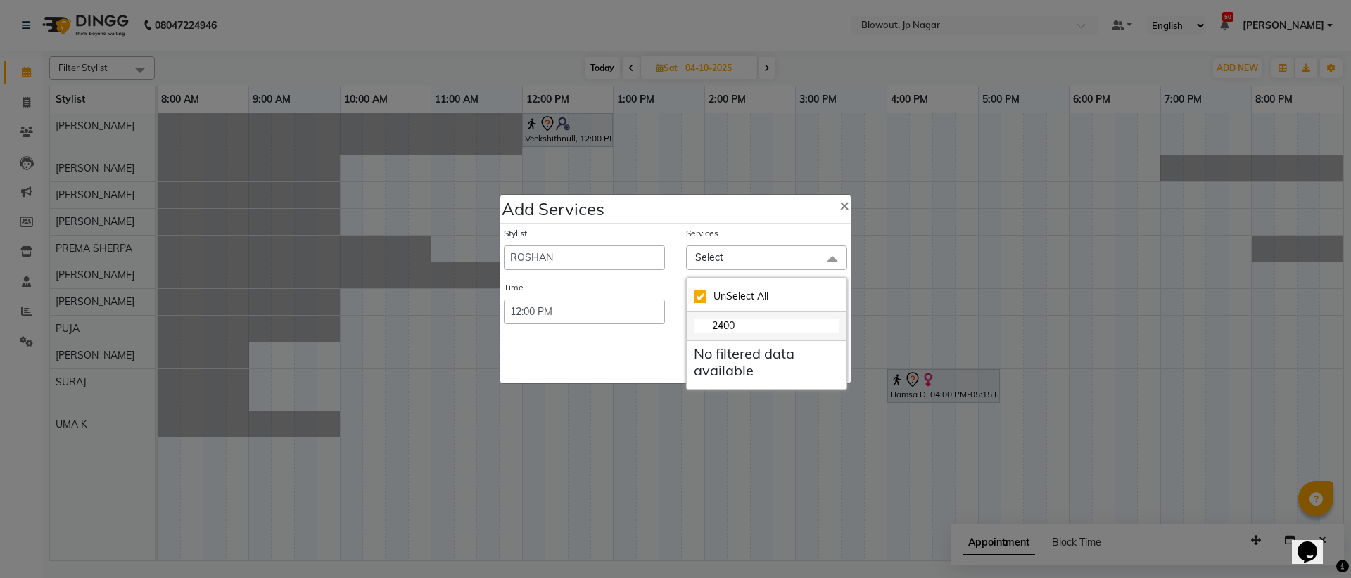
type input "240"
checkbox input "false"
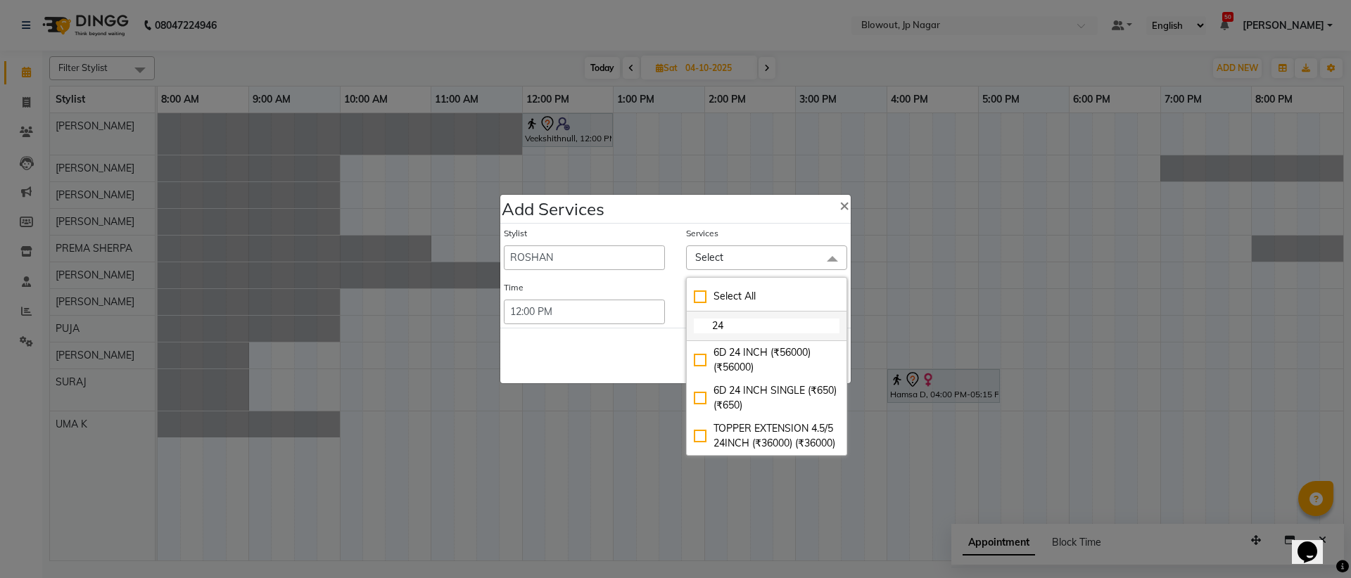
type input "2"
type input "HA"
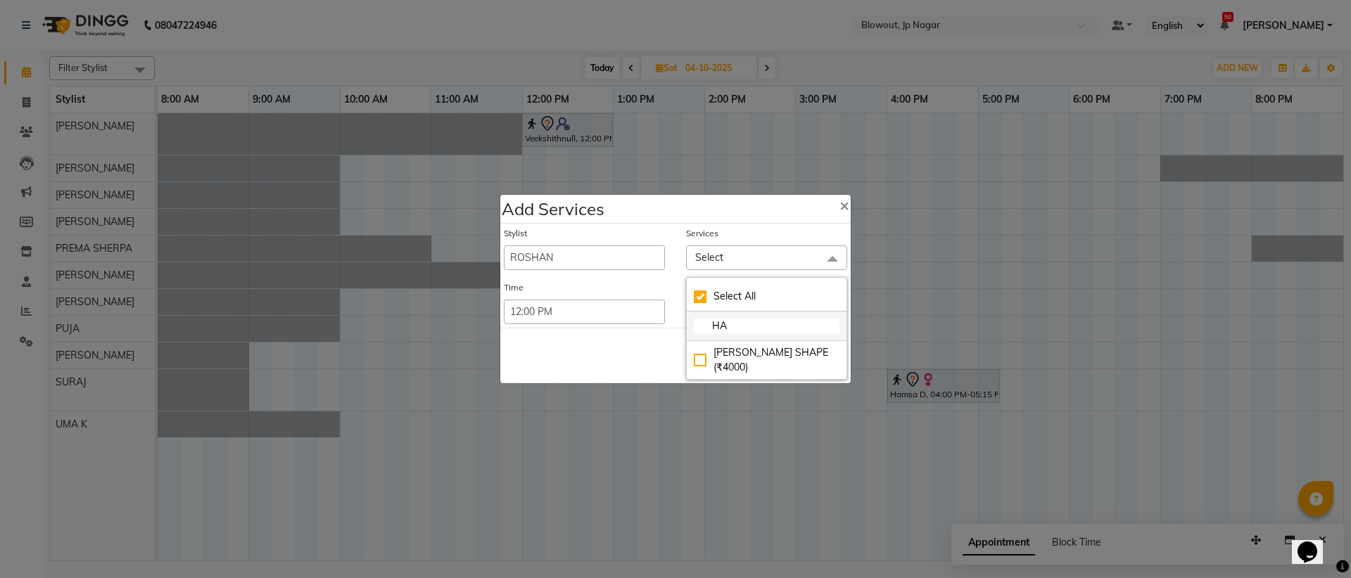
checkbox input "true"
type input "HAIR"
click at [843, 201] on span "×" at bounding box center [844, 204] width 10 height 21
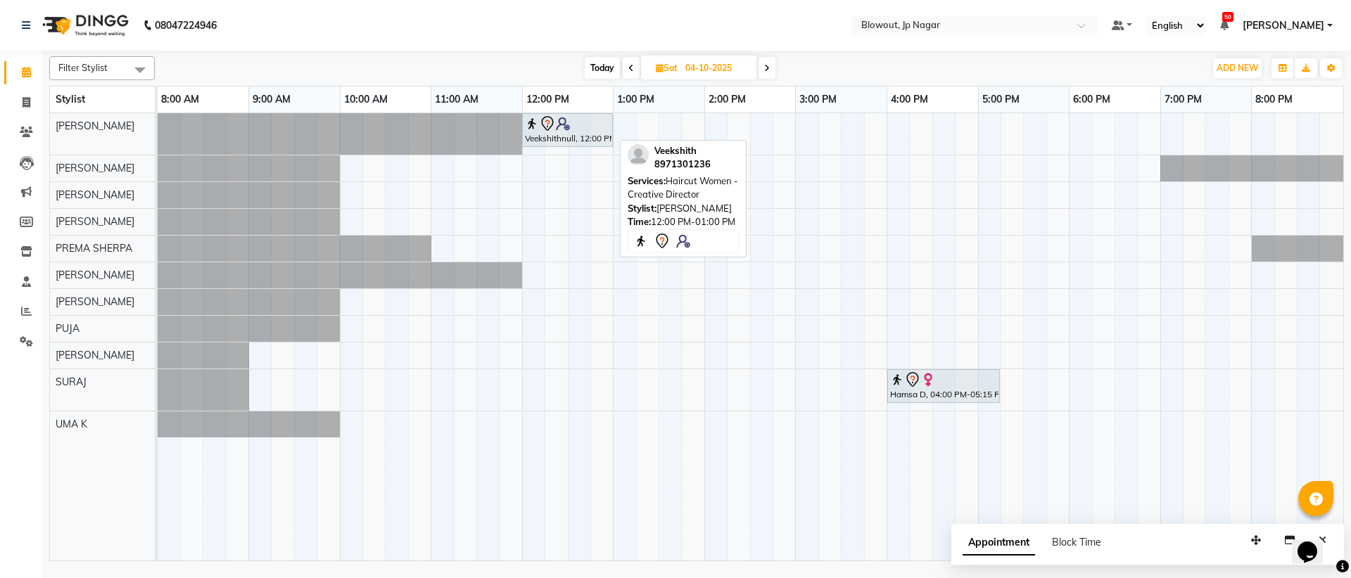
click at [540, 126] on icon at bounding box center [547, 123] width 17 height 17
select select "7"
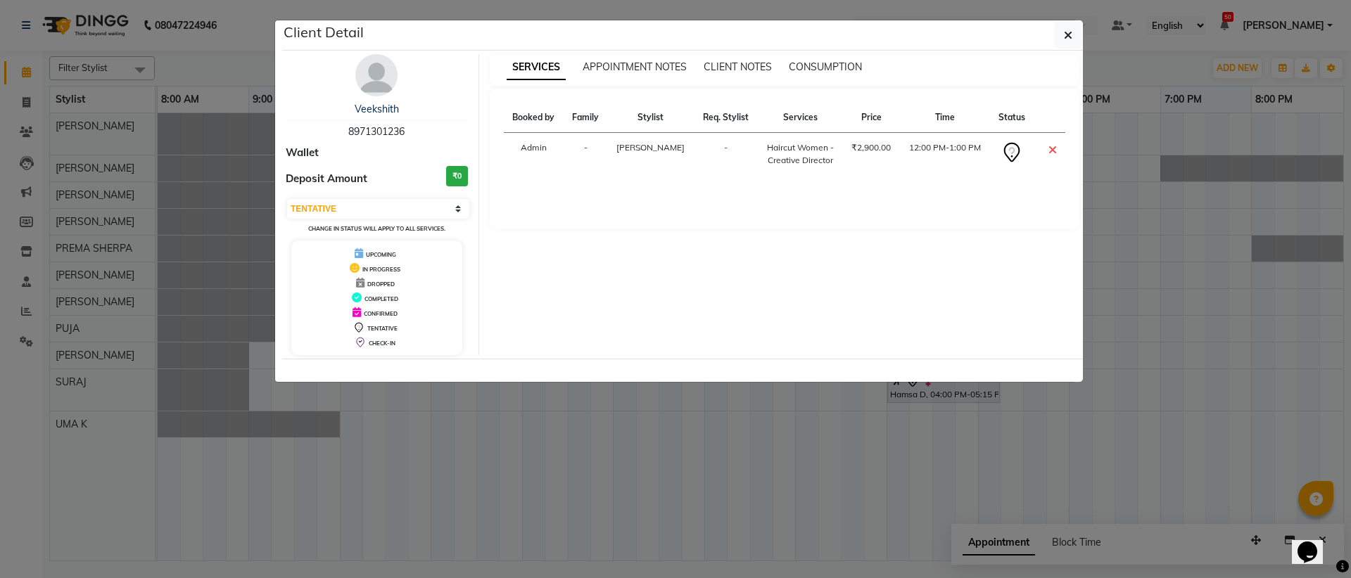
click at [810, 540] on ngb-modal-window "Client Detail Veekshith 8971301236 Wallet Deposit Amount ₹0 Select CONFIRMED TE…" at bounding box center [675, 289] width 1351 height 578
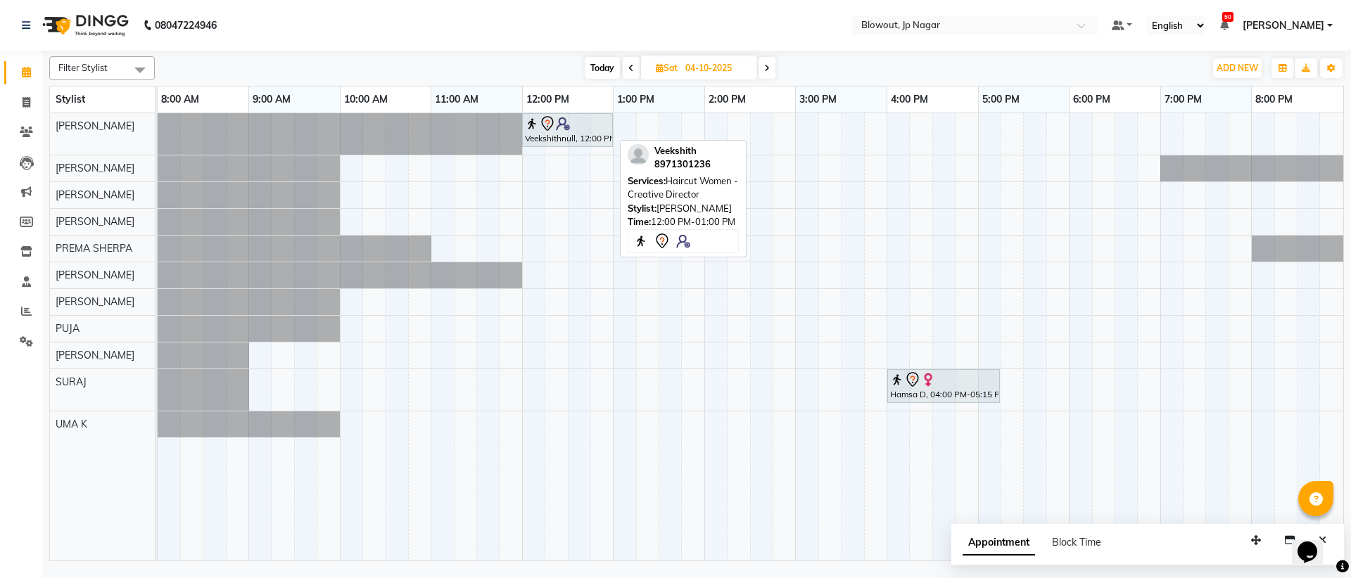
click at [599, 136] on div "Veekshithnull, 12:00 PM-01:00 PM, Haircut Women - Creative Director" at bounding box center [567, 130] width 88 height 30
select select "7"
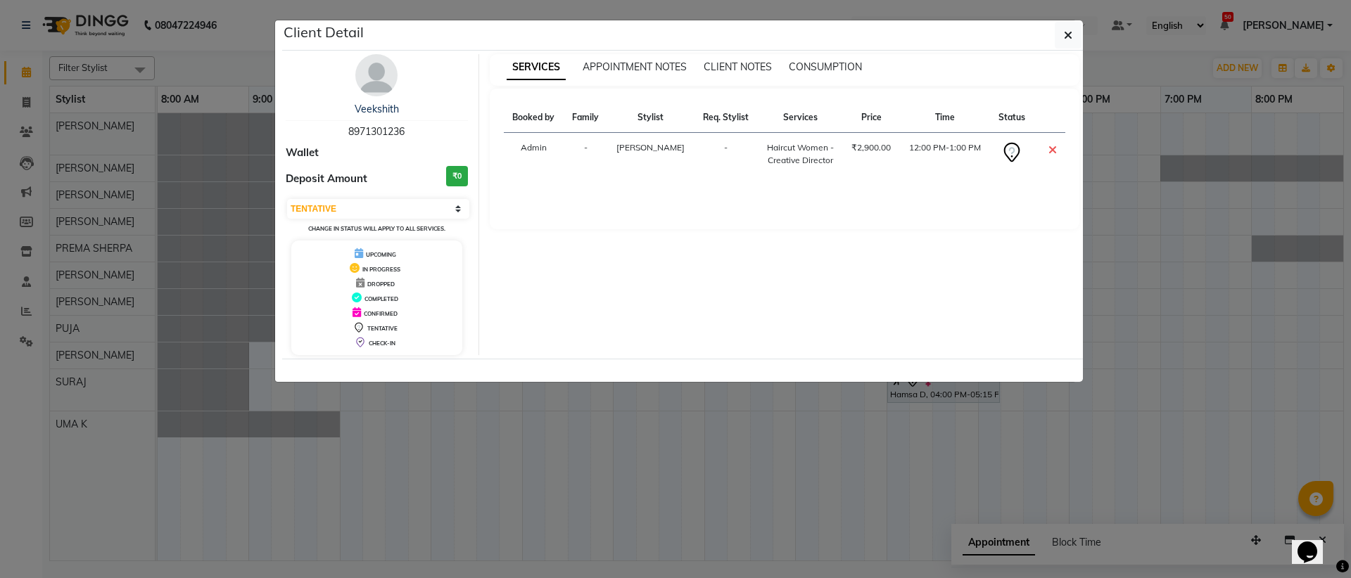
click at [565, 547] on ngb-modal-window "Client Detail Veekshith 8971301236 Wallet Deposit Amount ₹0 Select CONFIRMED TE…" at bounding box center [675, 289] width 1351 height 578
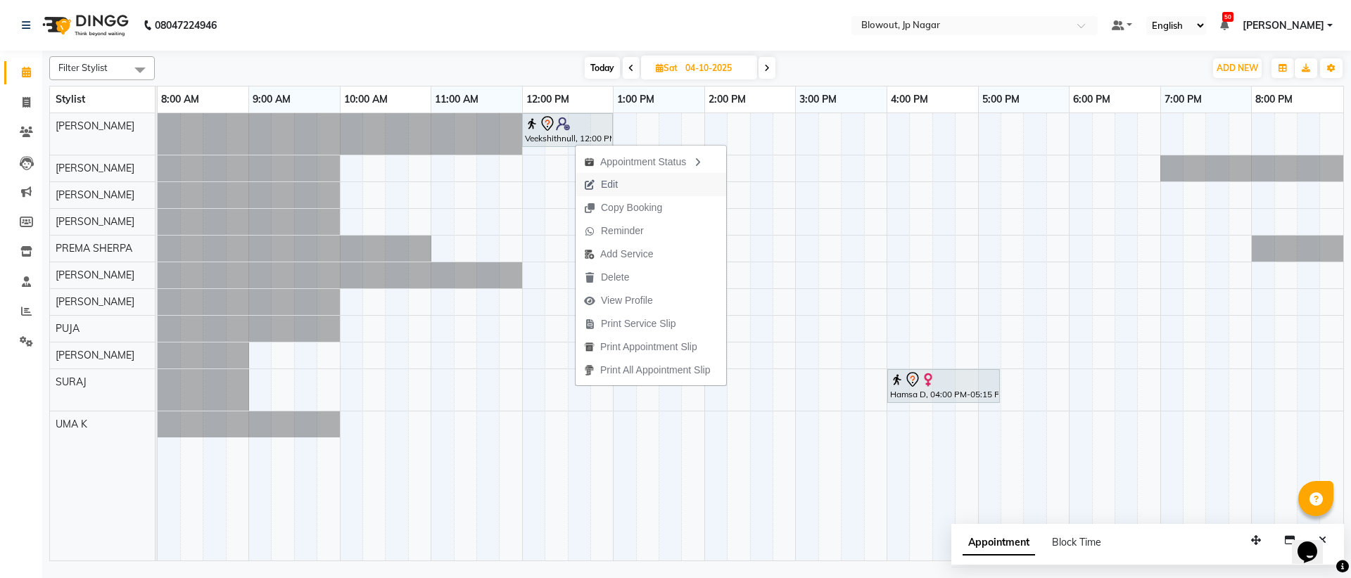
click at [621, 179] on span "Edit" at bounding box center [600, 184] width 51 height 23
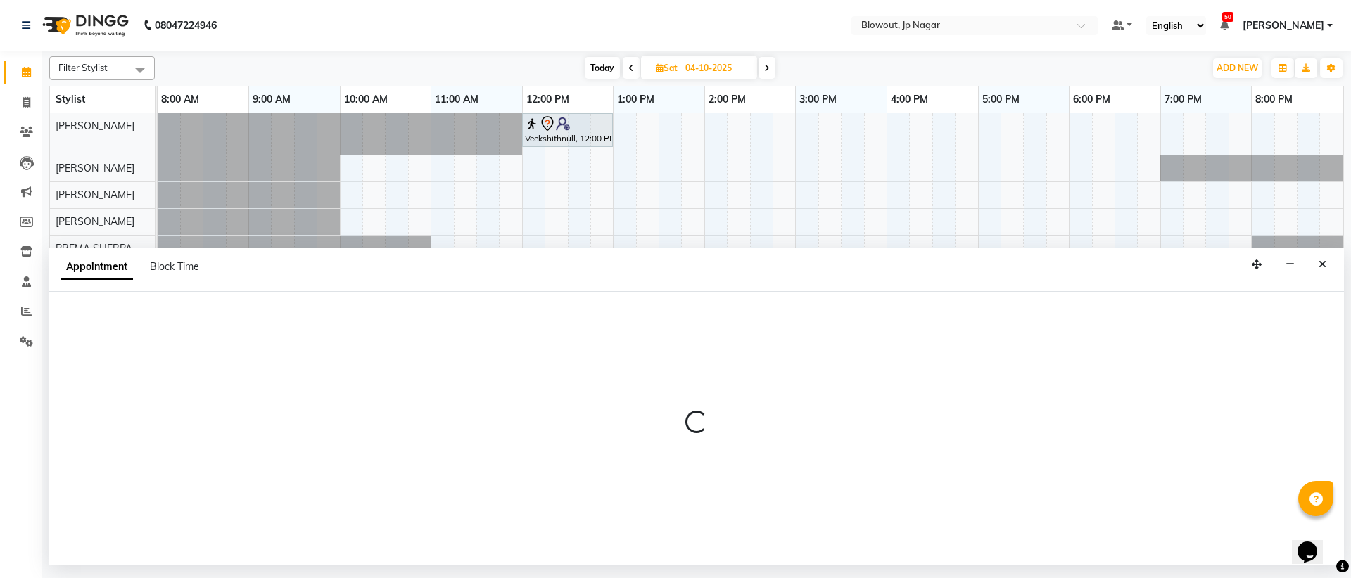
select select "tentative"
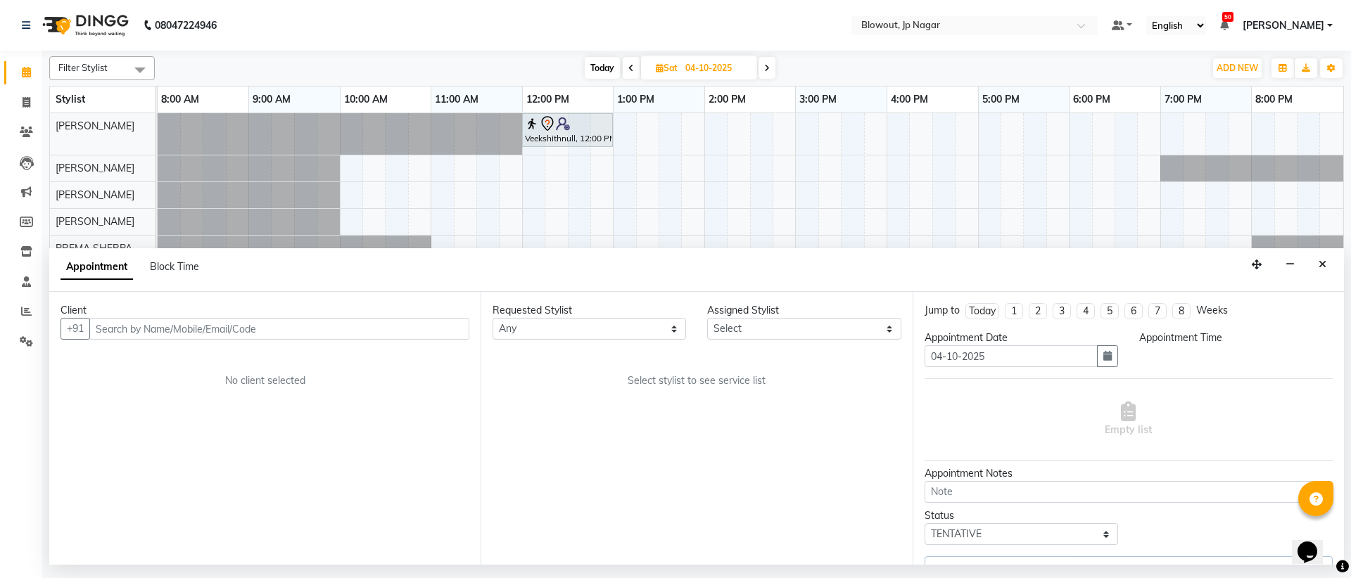
select select "46966"
select select "720"
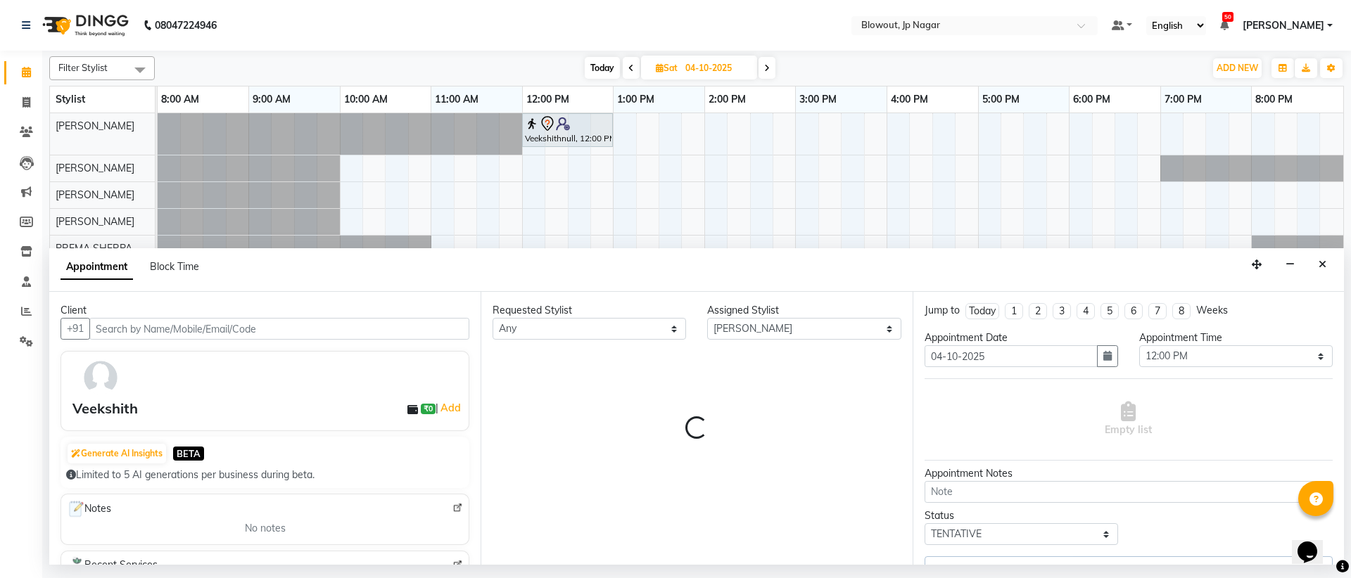
select select "3100"
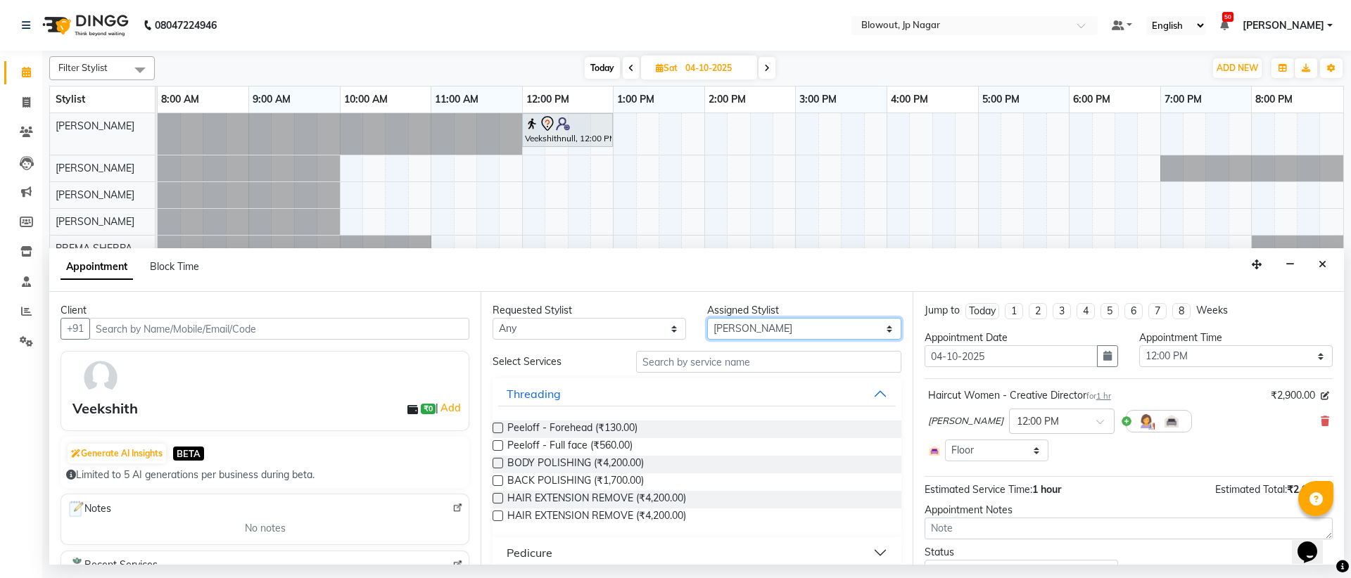
click at [711, 329] on select "Select BINOD DICKY SHERPA GIRI JITEN JOHN JULIE PREMA SHERPA PUJA ROSHAN PRADHA…" at bounding box center [803, 329] width 193 height 22
select select "46972"
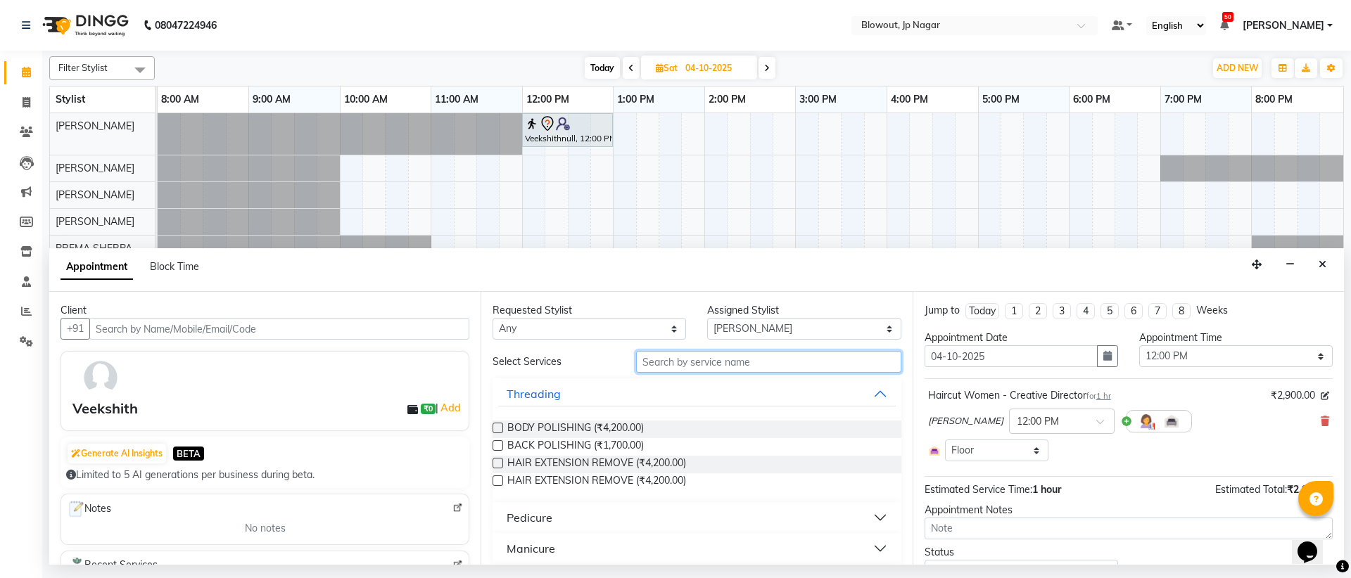
click at [725, 371] on input "text" at bounding box center [768, 362] width 265 height 22
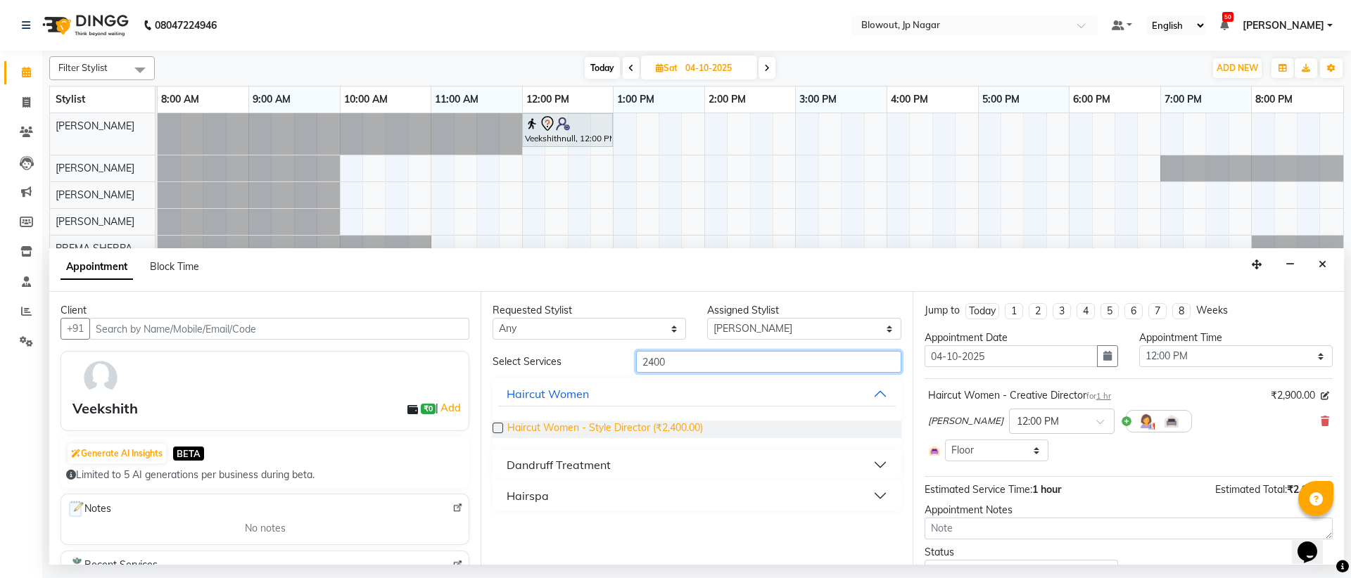
type input "2400"
click at [641, 432] on span "Haircut Women - Style Director (₹2,400.00)" at bounding box center [605, 430] width 196 height 18
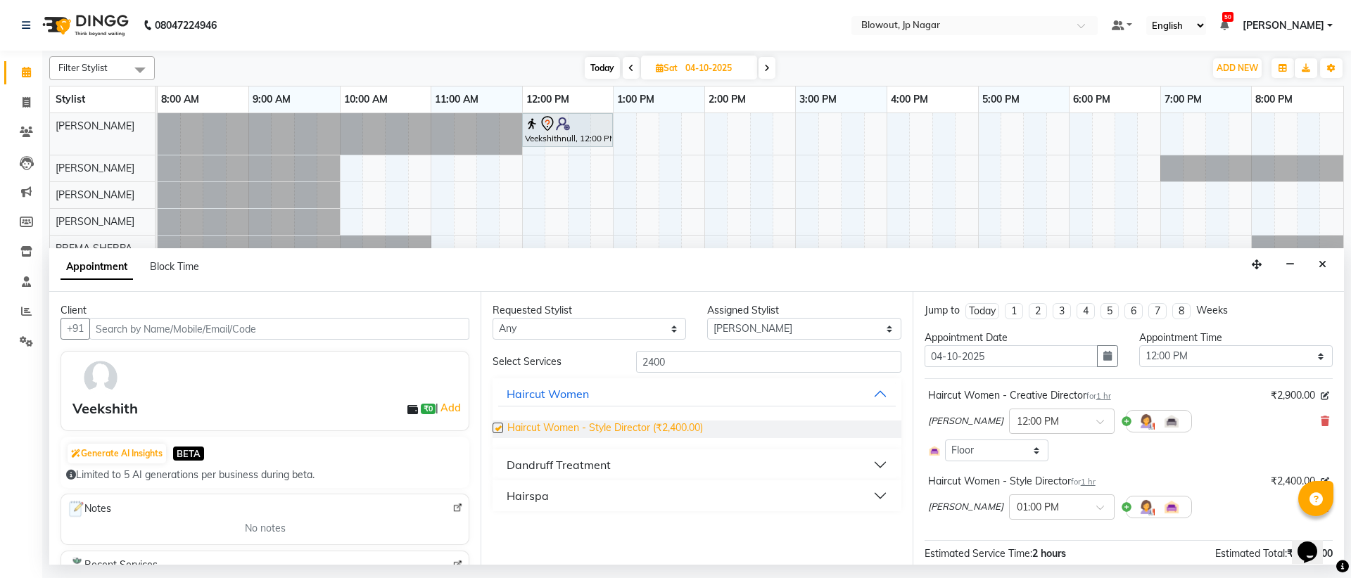
checkbox input "false"
click at [700, 355] on input "2400" at bounding box center [768, 362] width 265 height 22
click at [698, 359] on input "2400" at bounding box center [768, 362] width 265 height 22
type input "2"
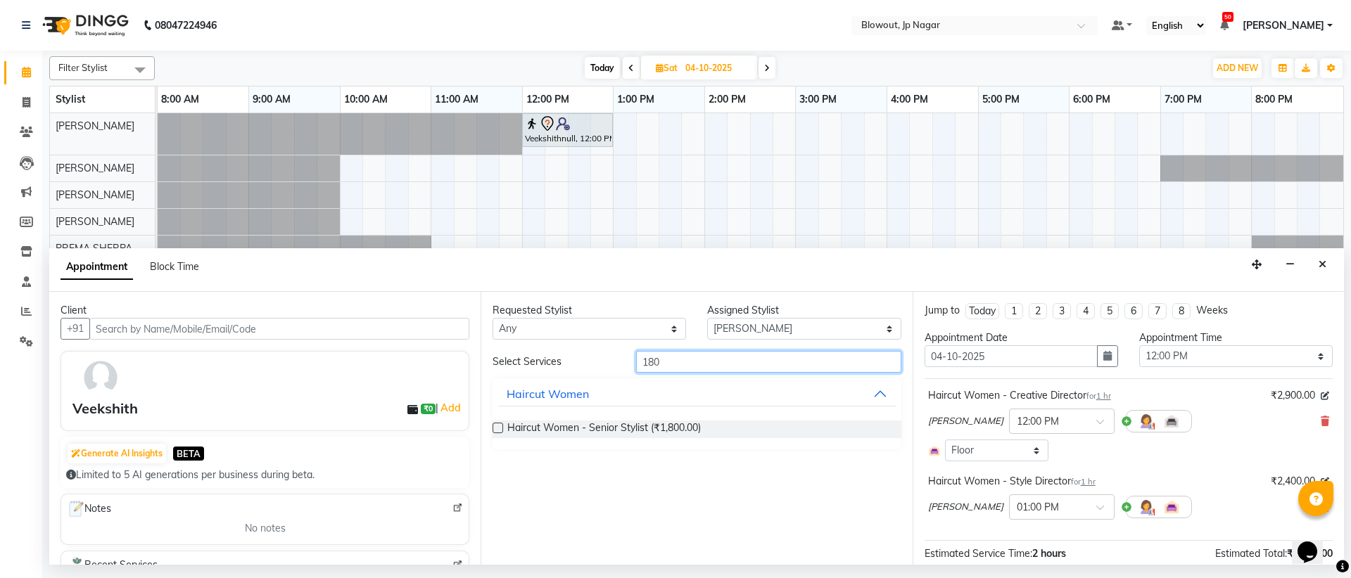
type input "180"
click at [801, 329] on select "Select BINOD DICKY SHERPA GIRI JITEN JOHN JULIE PREMA SHERPA PUJA ROSHAN PRADHA…" at bounding box center [803, 329] width 193 height 22
select select "88802"
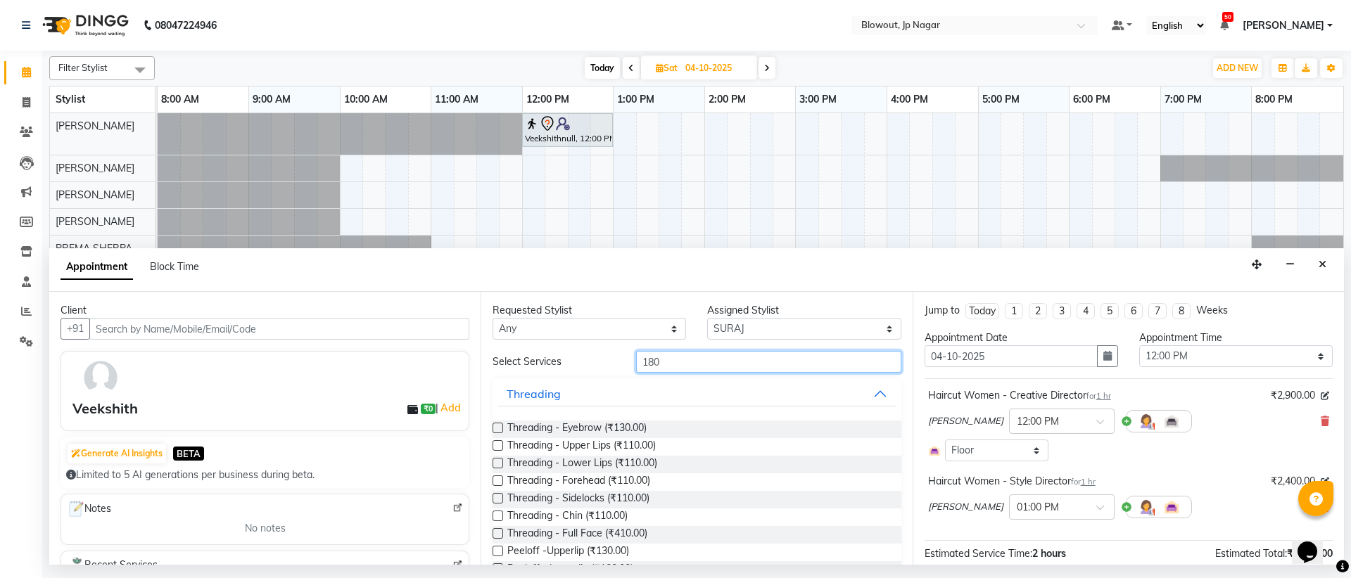
click at [692, 359] on input "180" at bounding box center [768, 362] width 265 height 22
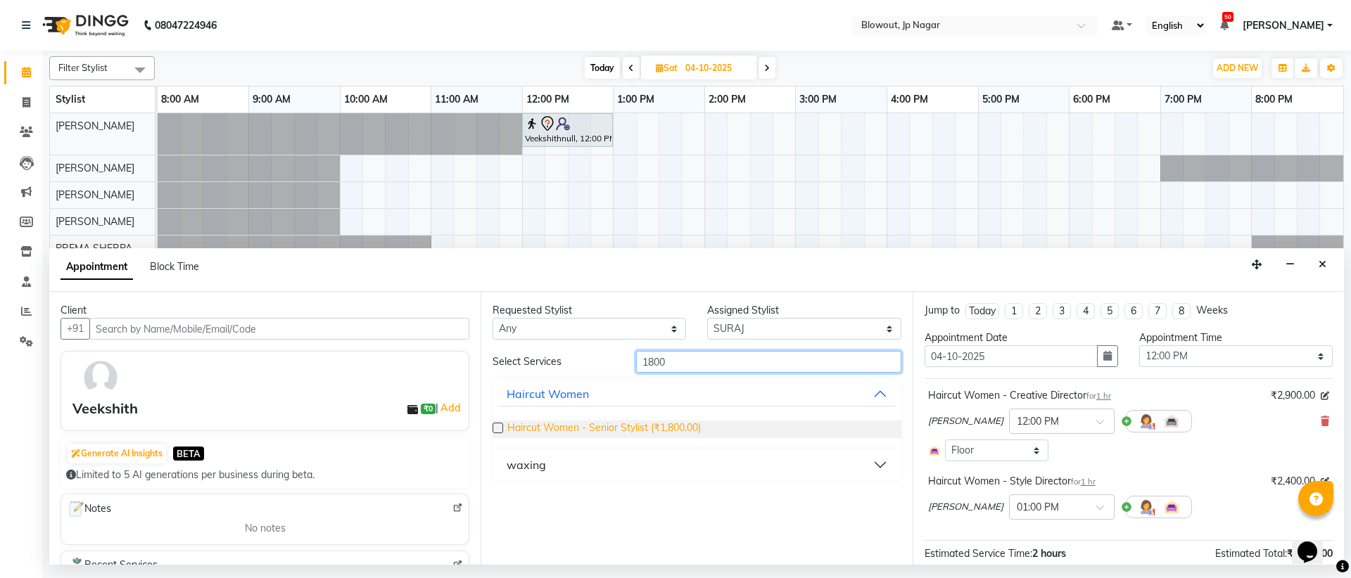
type input "1800"
click at [632, 429] on span "Haircut Women - Senior Stylist (₹1,800.00)" at bounding box center [603, 430] width 193 height 18
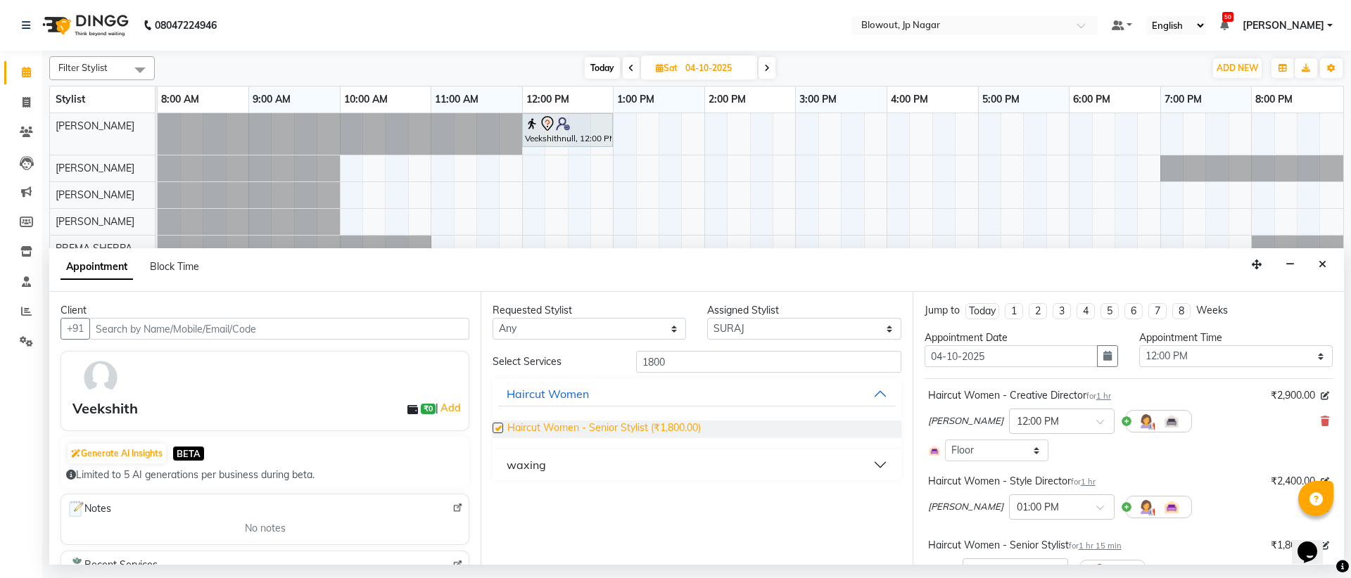
checkbox input "false"
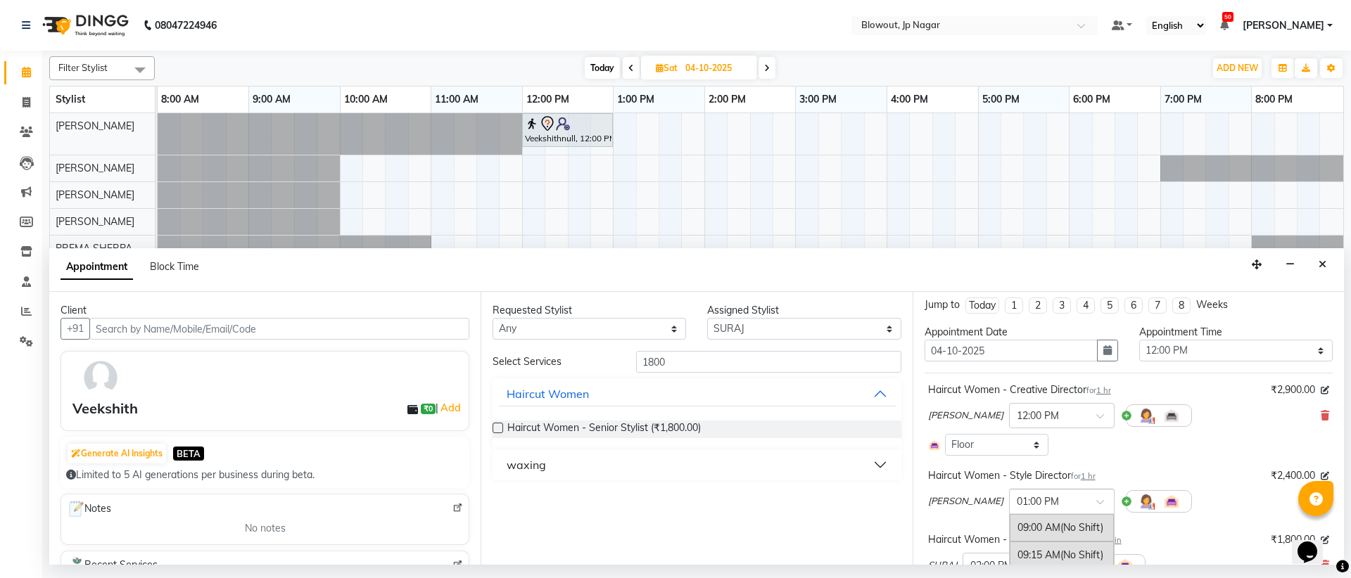
click at [1114, 509] on span at bounding box center [1105, 506] width 18 height 15
click at [1083, 535] on div "12:00 PM" at bounding box center [1061, 530] width 104 height 26
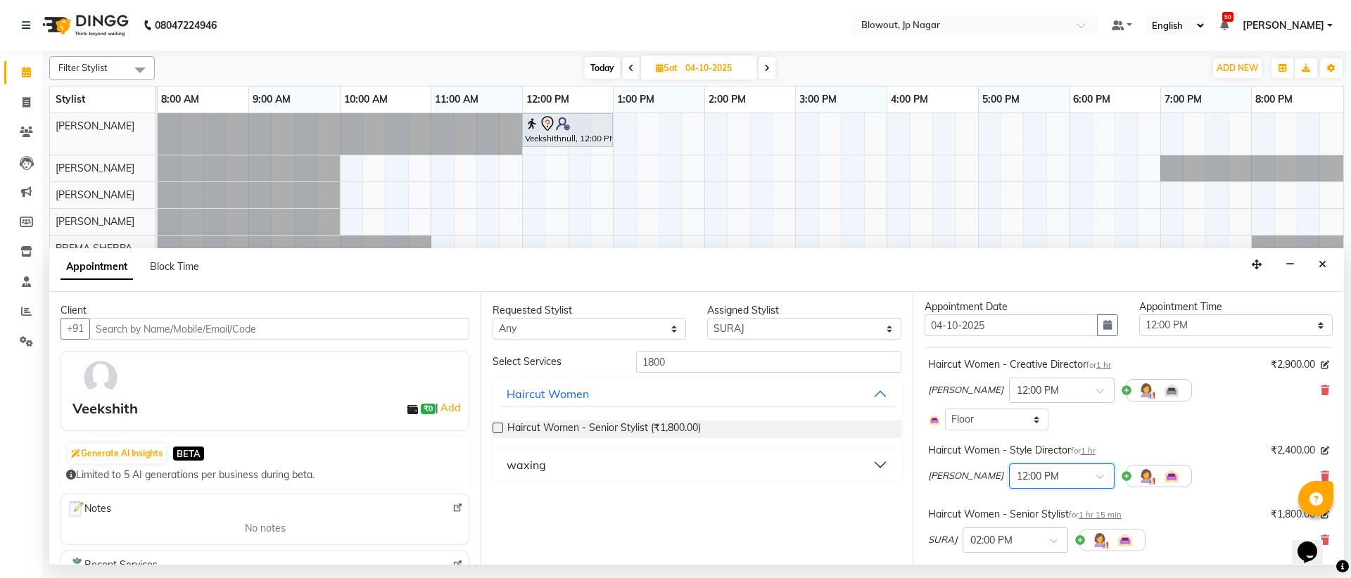
scroll to position [60, 0]
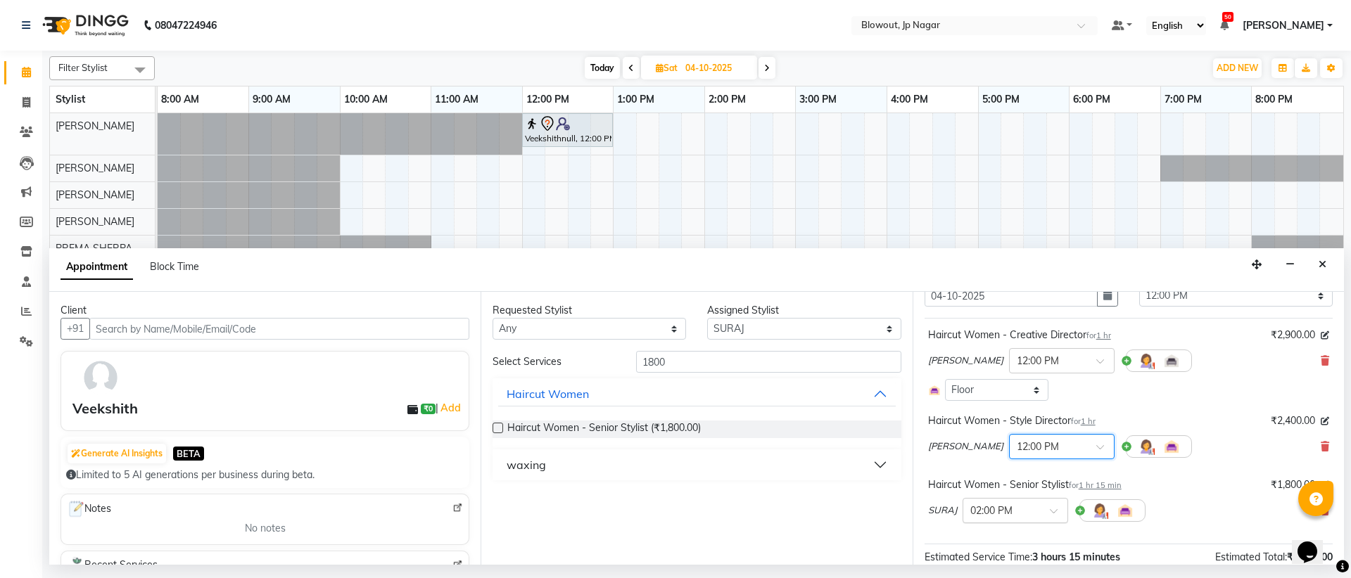
click at [1010, 514] on input "text" at bounding box center [1001, 509] width 62 height 15
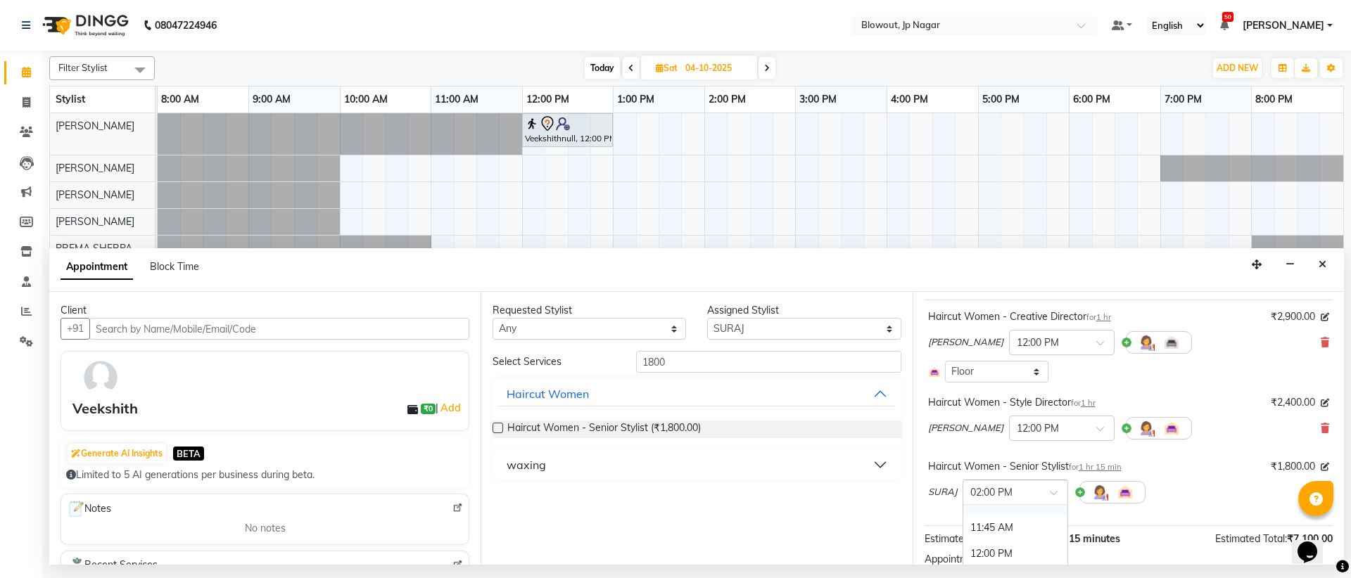
scroll to position [291, 0]
click at [1008, 541] on div "12:00 PM" at bounding box center [1015, 539] width 104 height 26
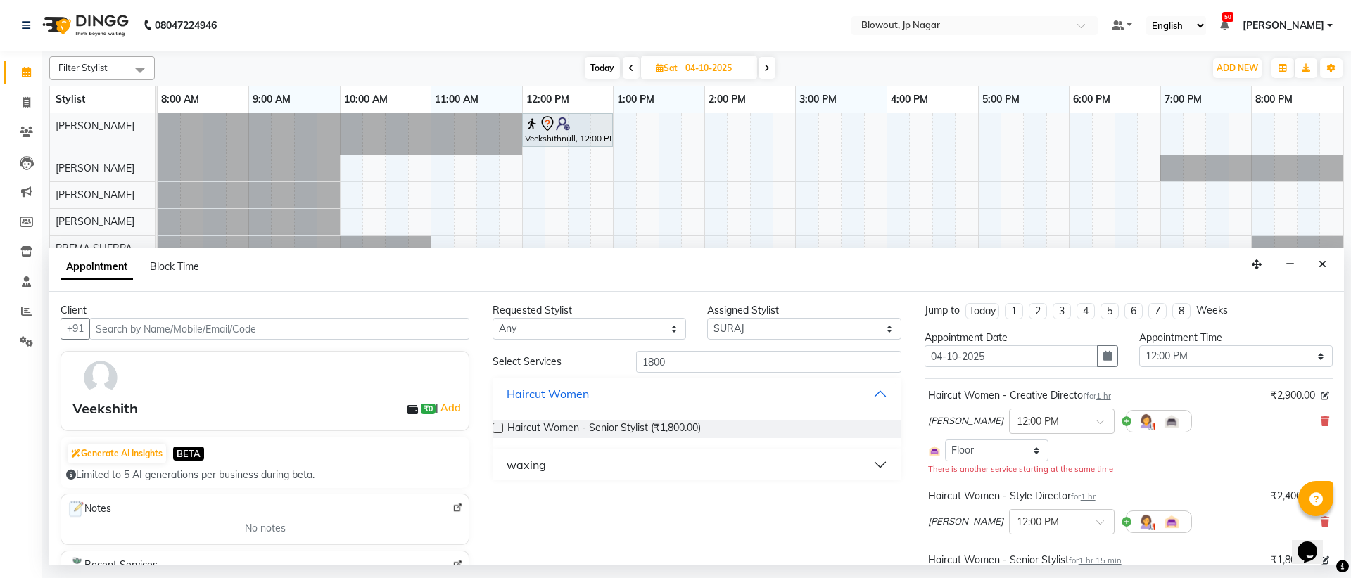
scroll to position [208, 0]
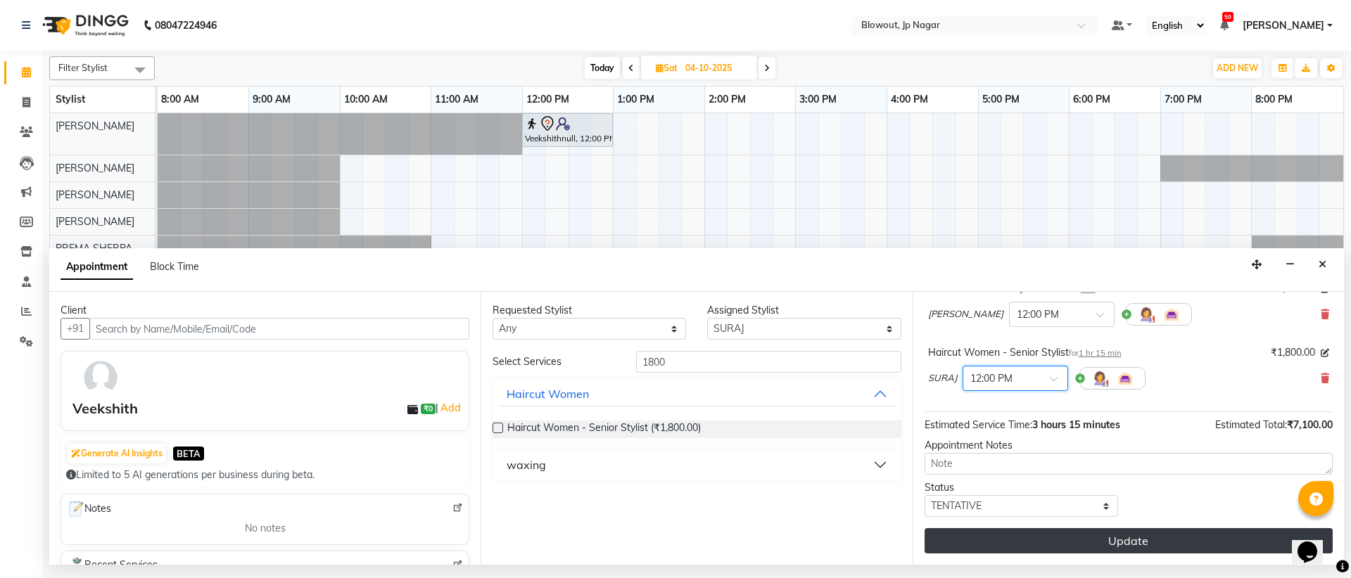
click at [1111, 541] on button "Update" at bounding box center [1128, 540] width 408 height 25
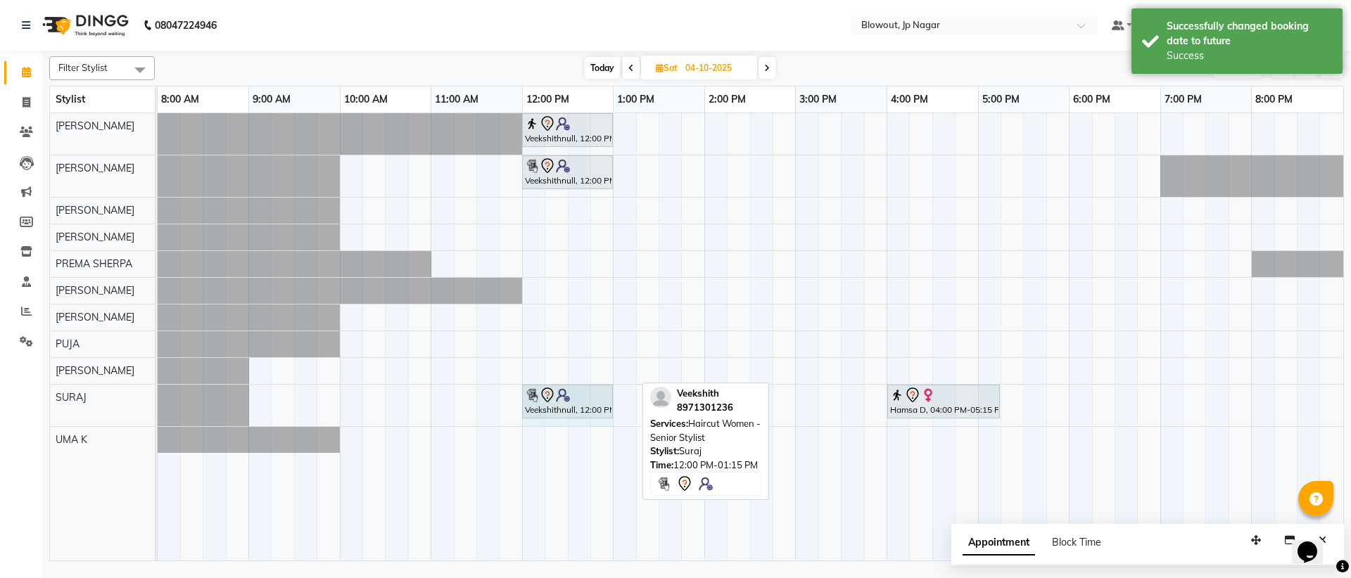
drag, startPoint x: 635, startPoint y: 402, endPoint x: 607, endPoint y: 399, distance: 27.6
click at [158, 399] on div "Veekshithnull, 12:00 PM-01:15 PM, Haircut Women - Senior Stylist Hamsa D, 04:00…" at bounding box center [158, 406] width 0 height 42
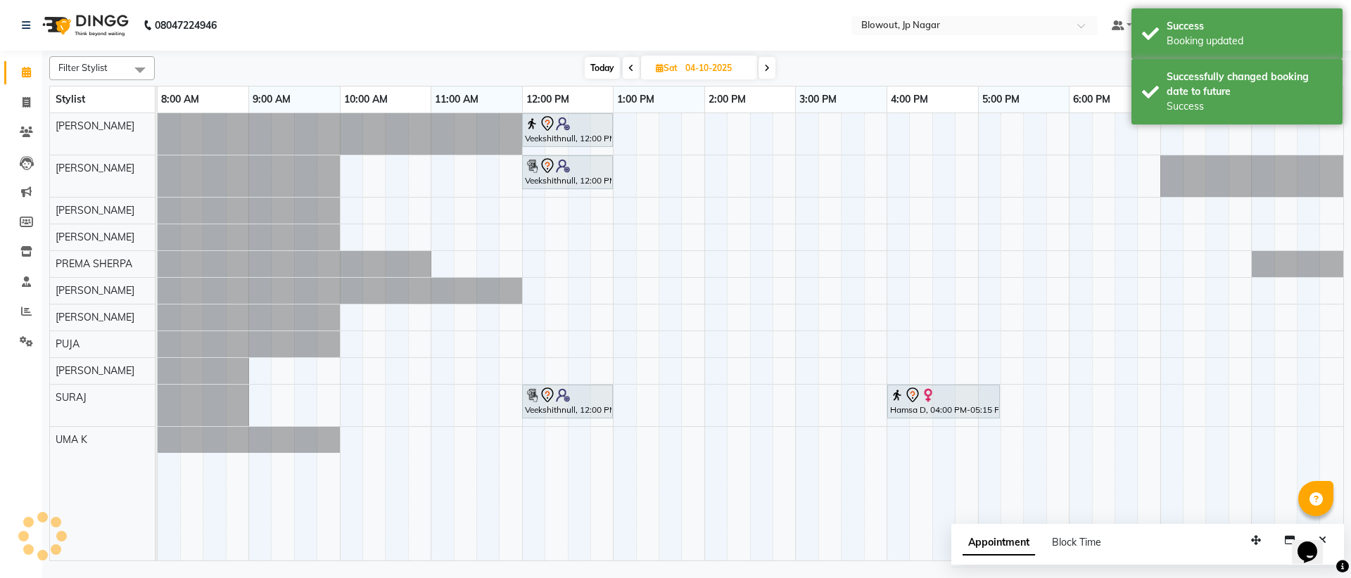
click at [801, 306] on div "Veekshithnull, 12:00 PM-01:00 PM, Haircut Women - Creative Director Veekshithnu…" at bounding box center [750, 336] width 1185 height 447
select select "59438"
select select "tentative"
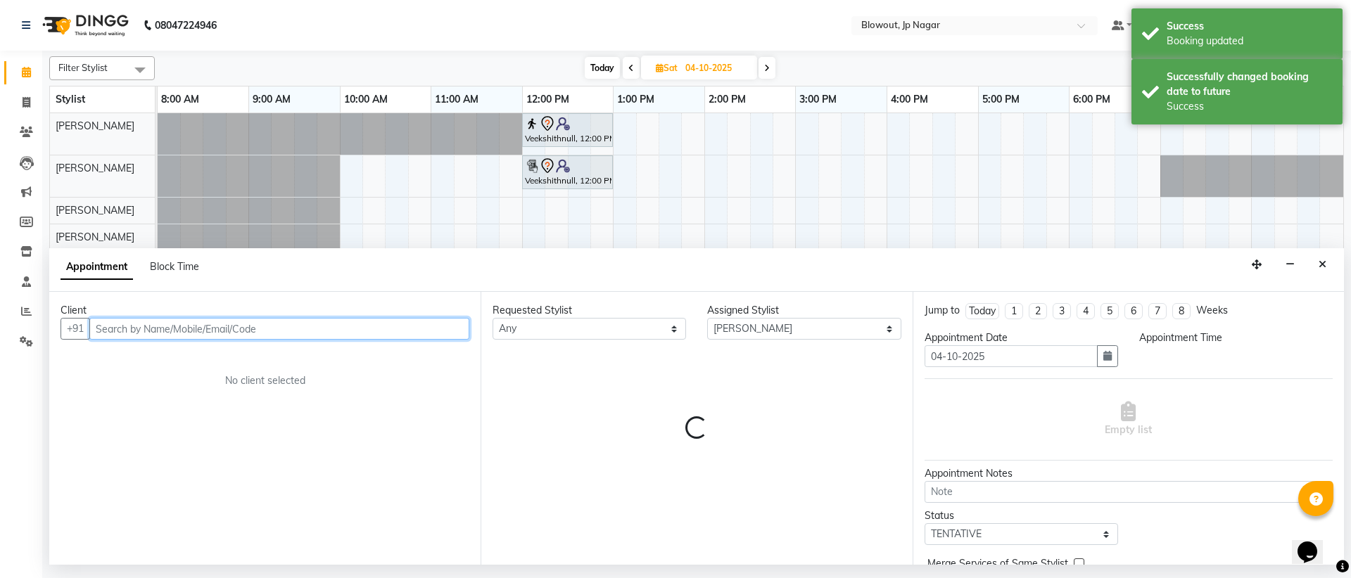
select select "900"
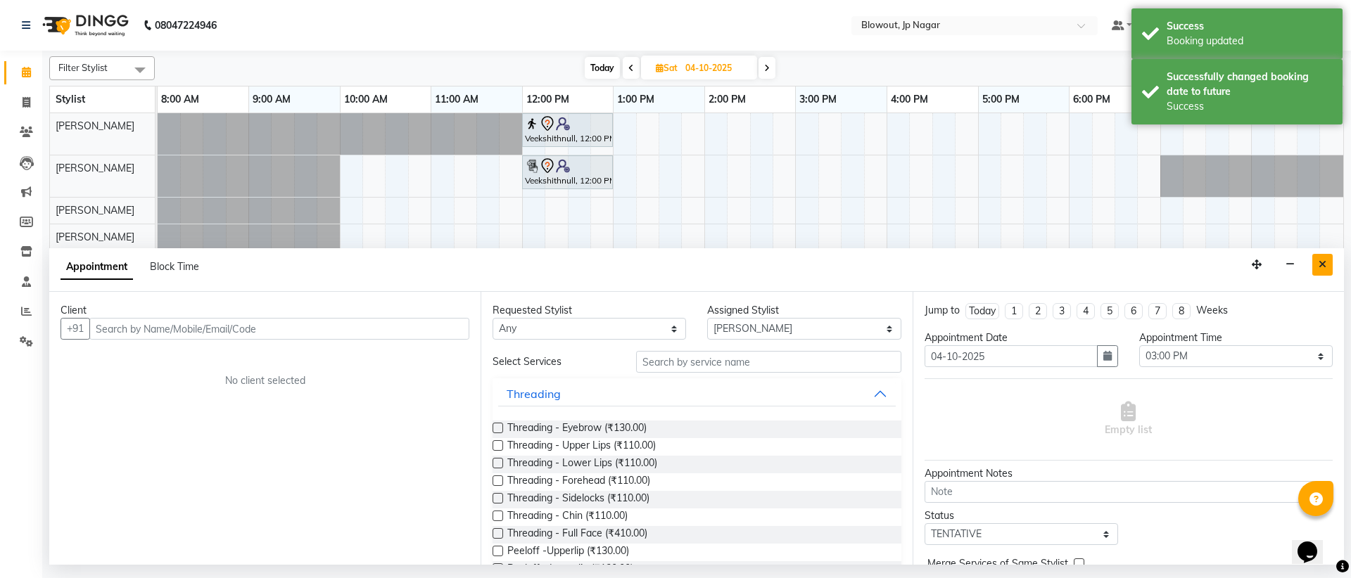
click at [1331, 265] on button "Close" at bounding box center [1322, 265] width 20 height 22
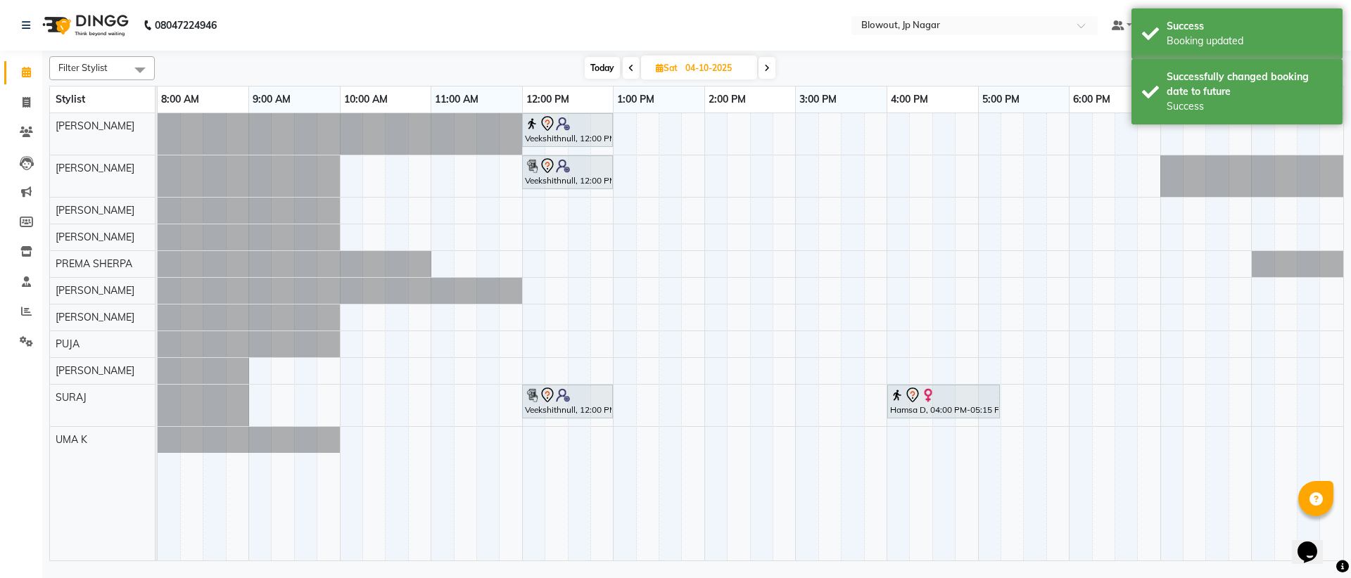
click at [607, 68] on span "Today" at bounding box center [602, 68] width 35 height 22
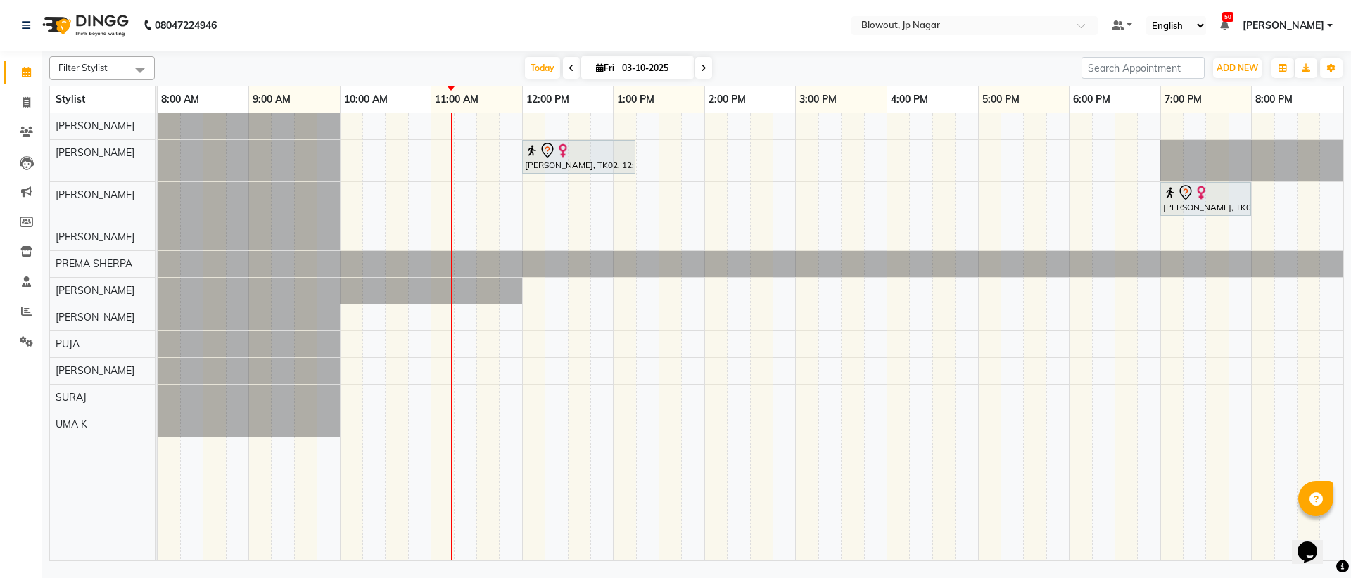
click at [702, 72] on icon at bounding box center [704, 68] width 6 height 8
type input "04-10-2025"
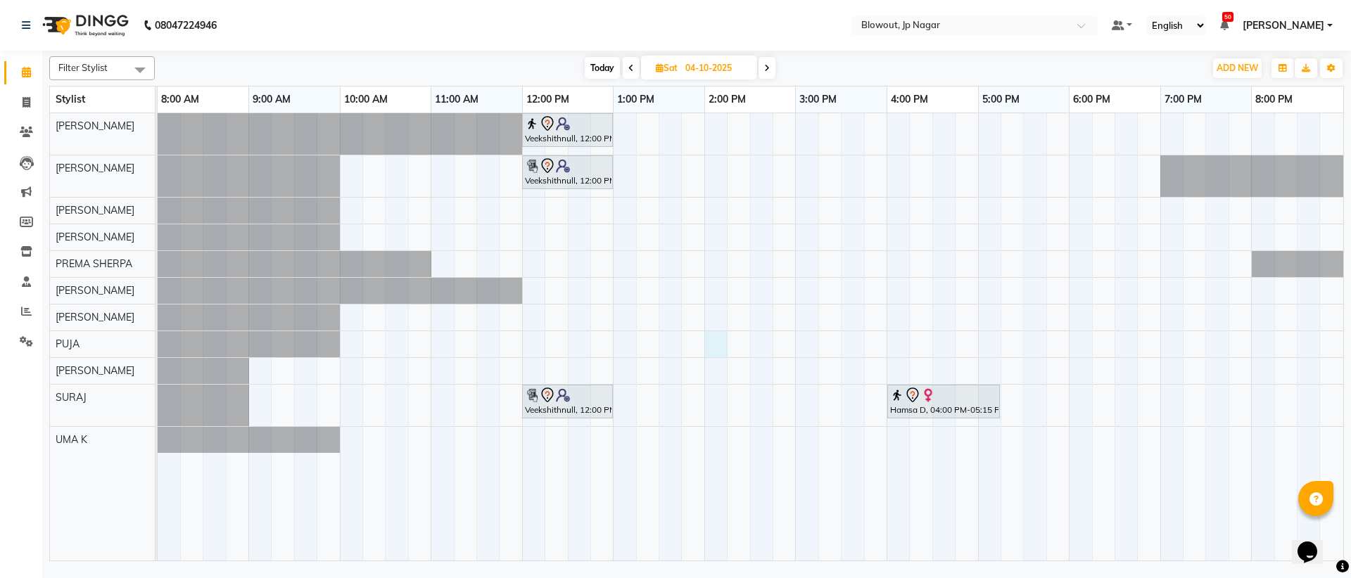
click at [717, 352] on div "Veekshithnull, 12:00 PM-01:00 PM, Haircut Women - Creative Director Veekshithnu…" at bounding box center [750, 336] width 1185 height 447
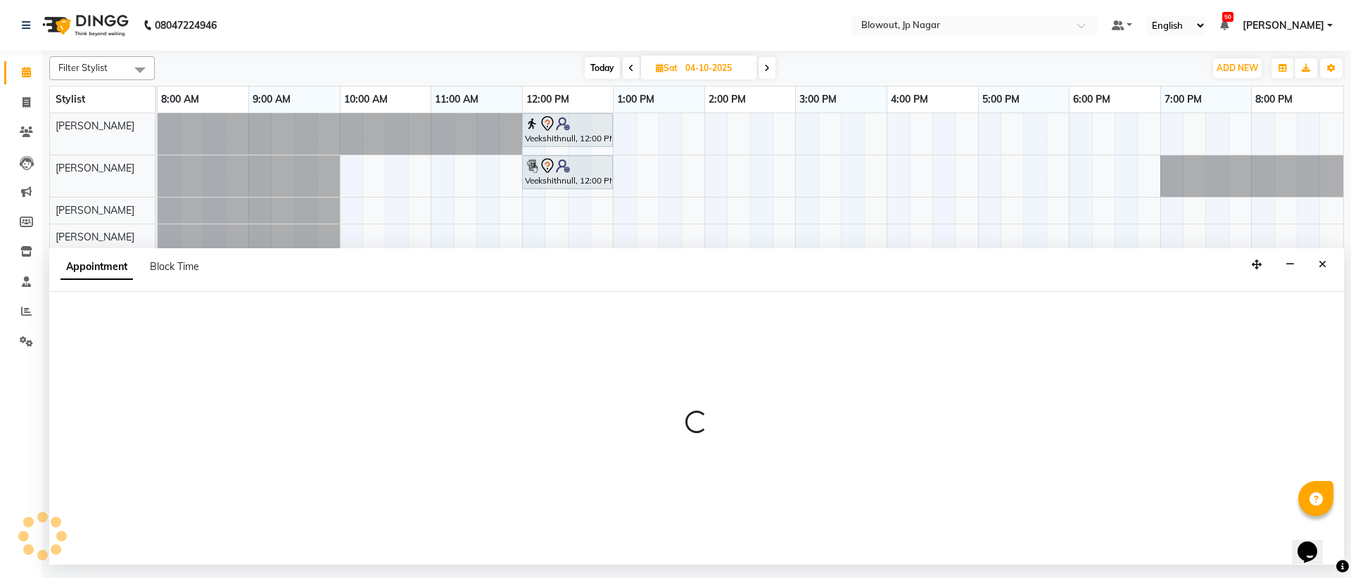
select select "75656"
select select "tentative"
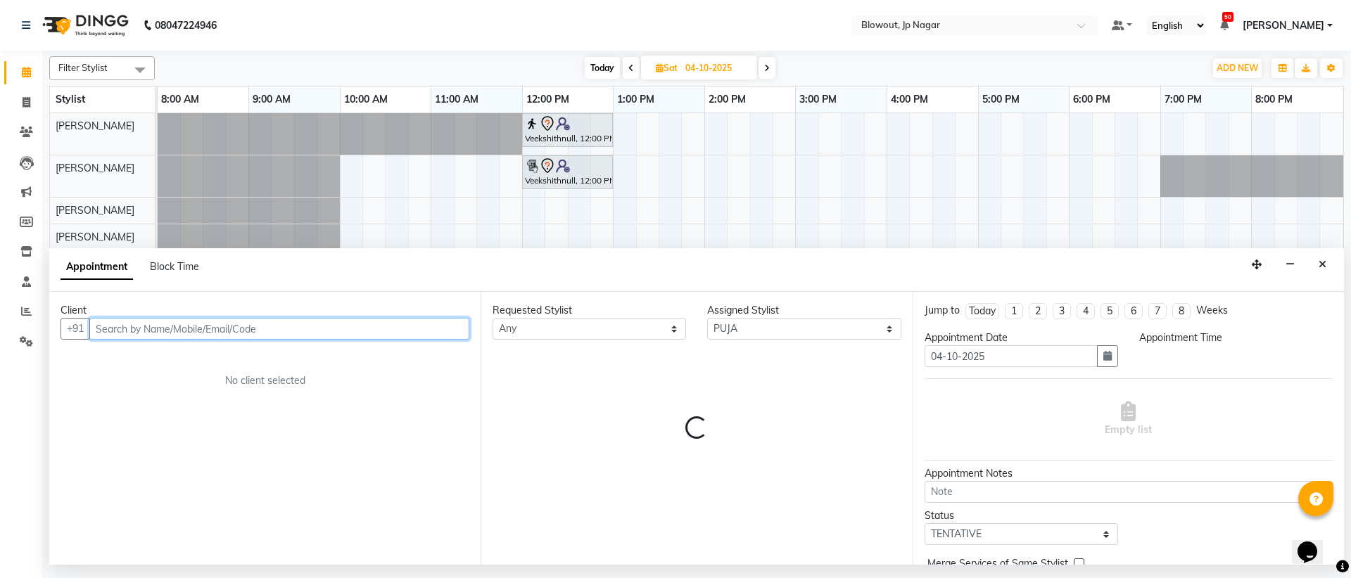
select select "840"
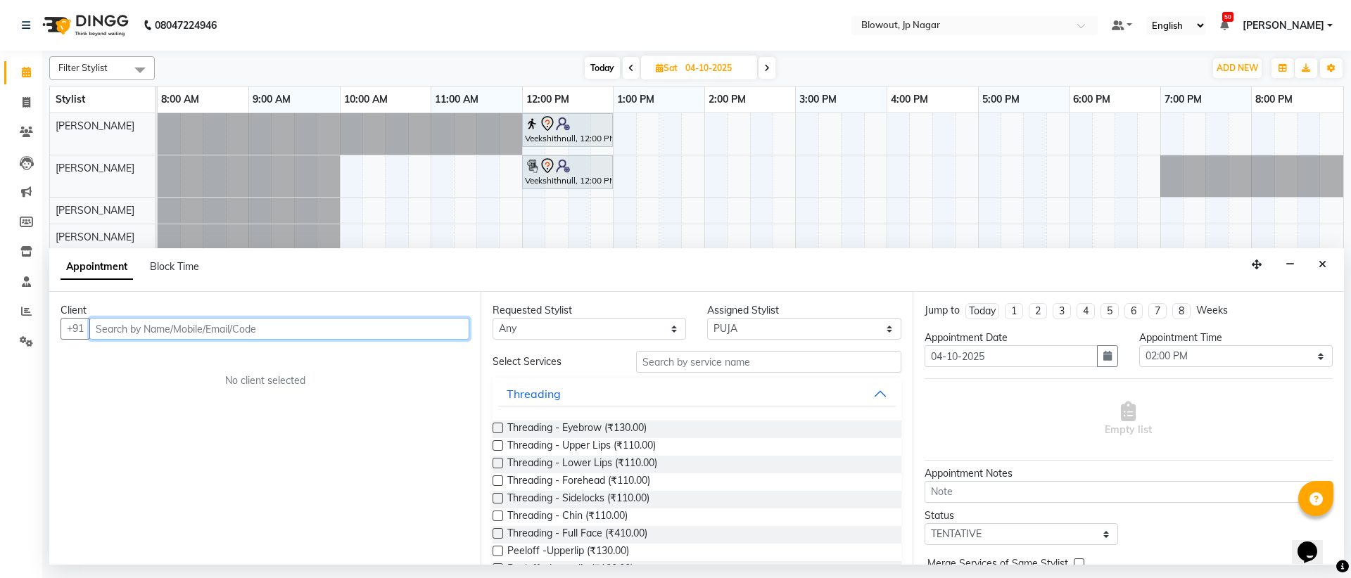
click at [272, 328] on input "text" at bounding box center [279, 329] width 380 height 22
click at [171, 349] on button "Jaya 9902815 682" at bounding box center [158, 359] width 134 height 23
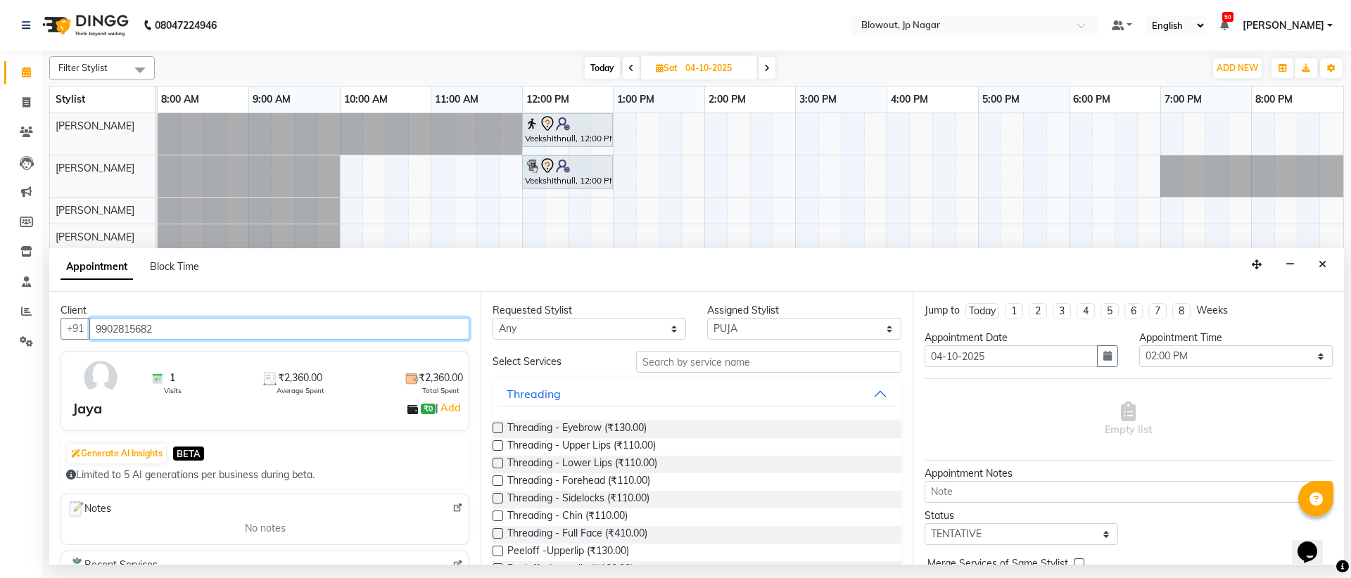
type input "9902815682"
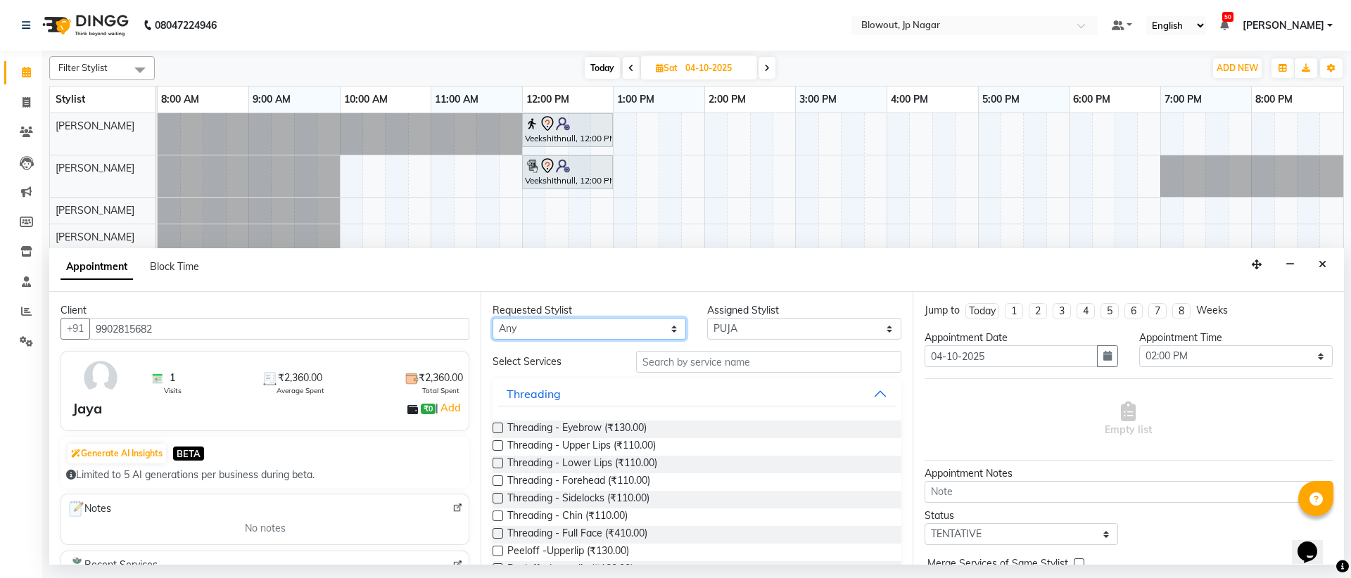
click at [645, 331] on select "Any [PERSON_NAME] [PERSON_NAME] [PERSON_NAME] [PERSON_NAME] PUJA [PERSON_NAME] …" at bounding box center [588, 329] width 193 height 22
select select "75656"
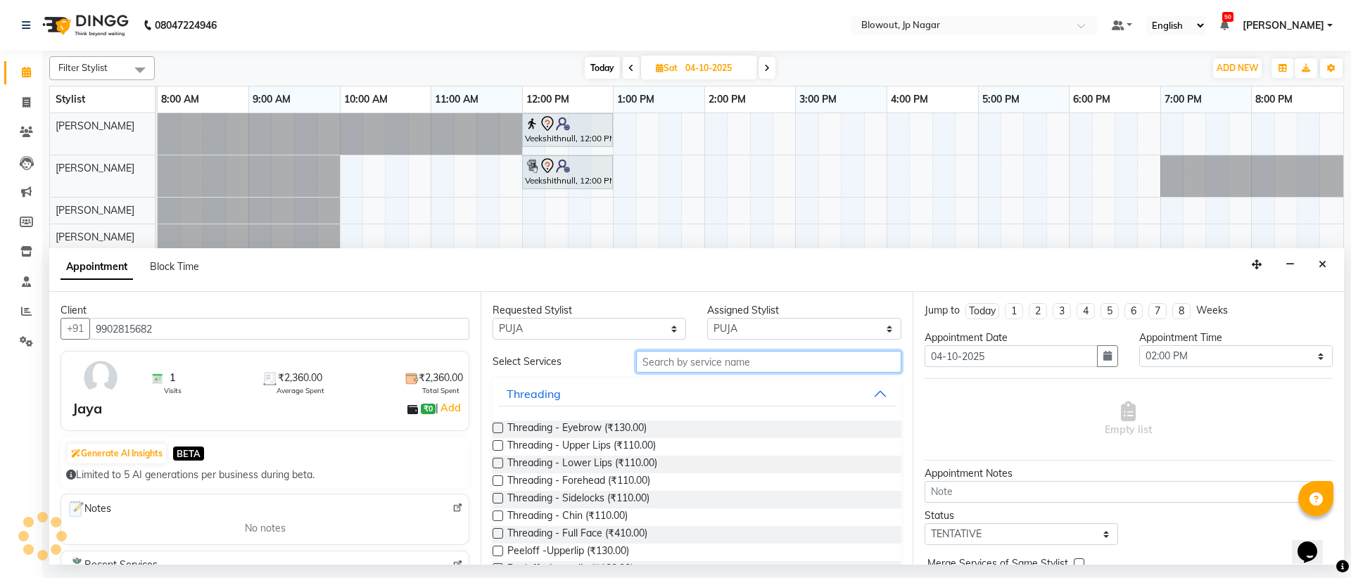
click at [689, 372] on input "text" at bounding box center [768, 362] width 265 height 22
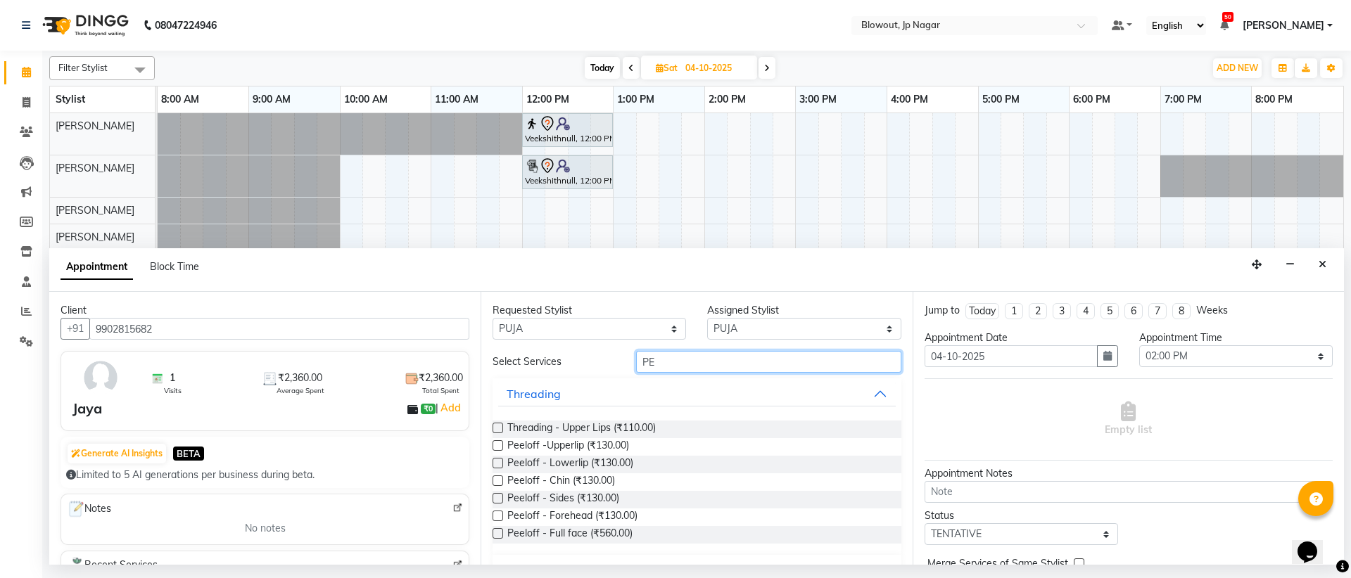
type input "P"
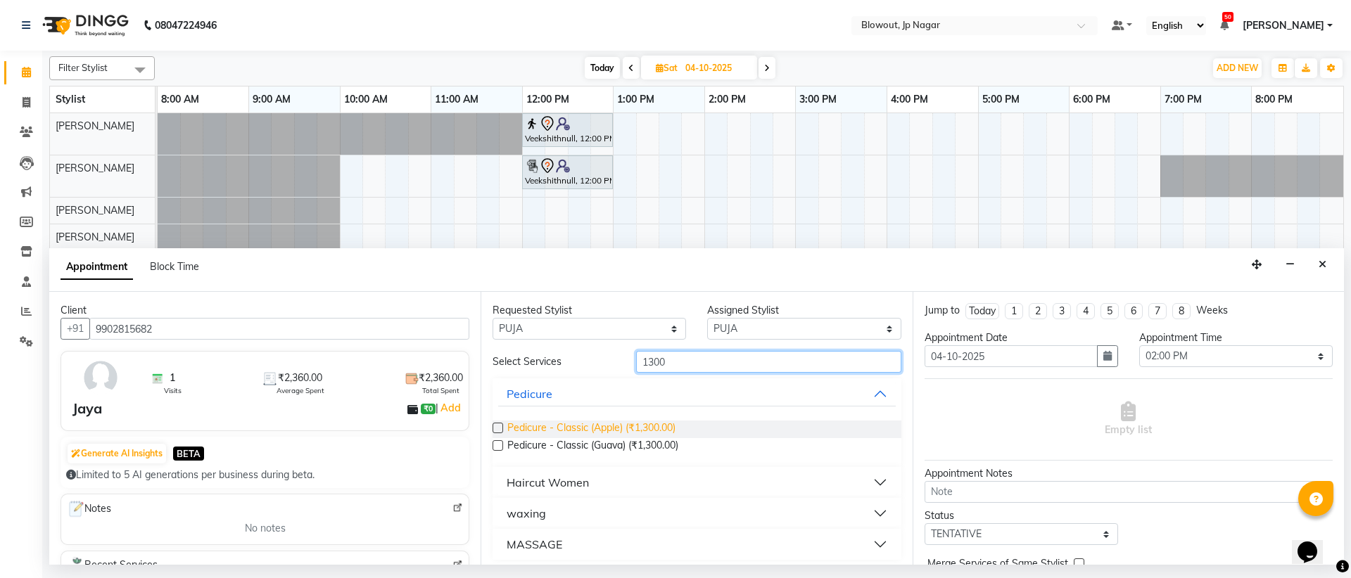
type input "1300"
click at [627, 428] on span "Pedicure - Classic (Apple) (₹1,300.00)" at bounding box center [591, 430] width 168 height 18
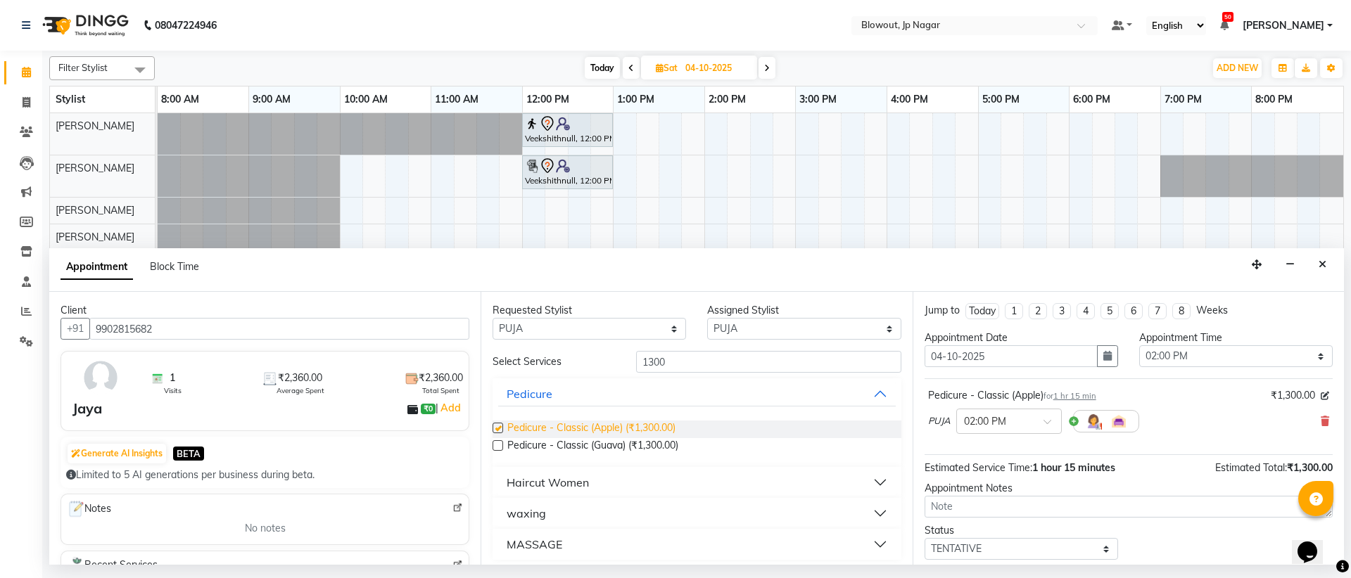
checkbox input "false"
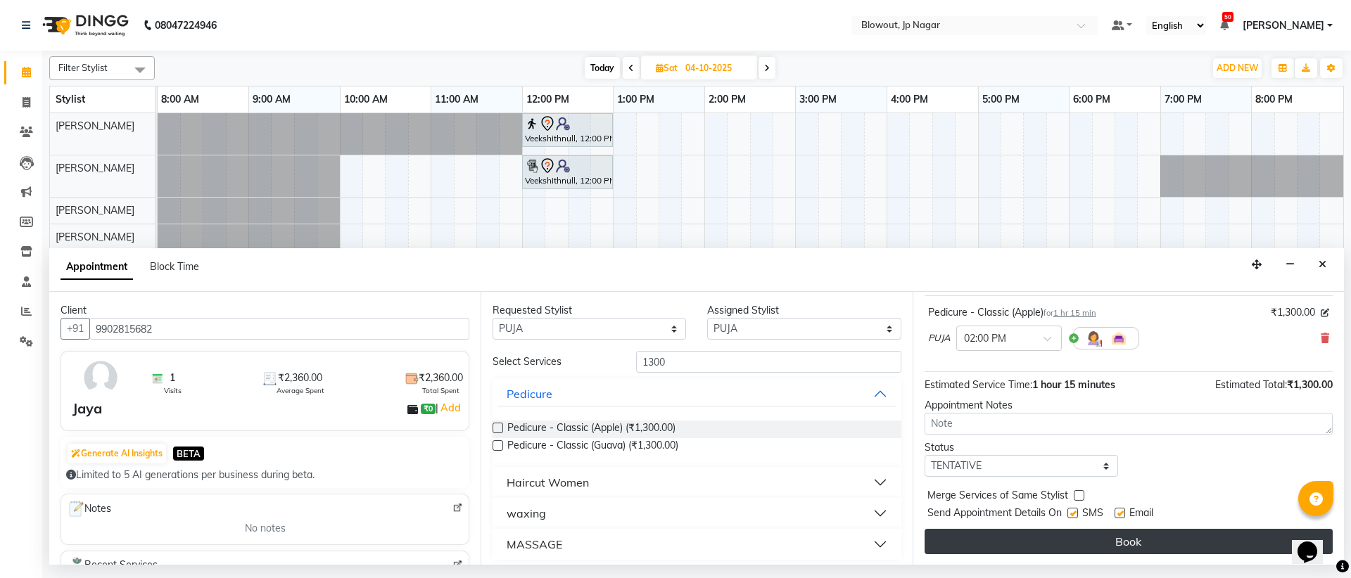
scroll to position [84, 0]
click at [1095, 550] on button "Book" at bounding box center [1128, 540] width 408 height 25
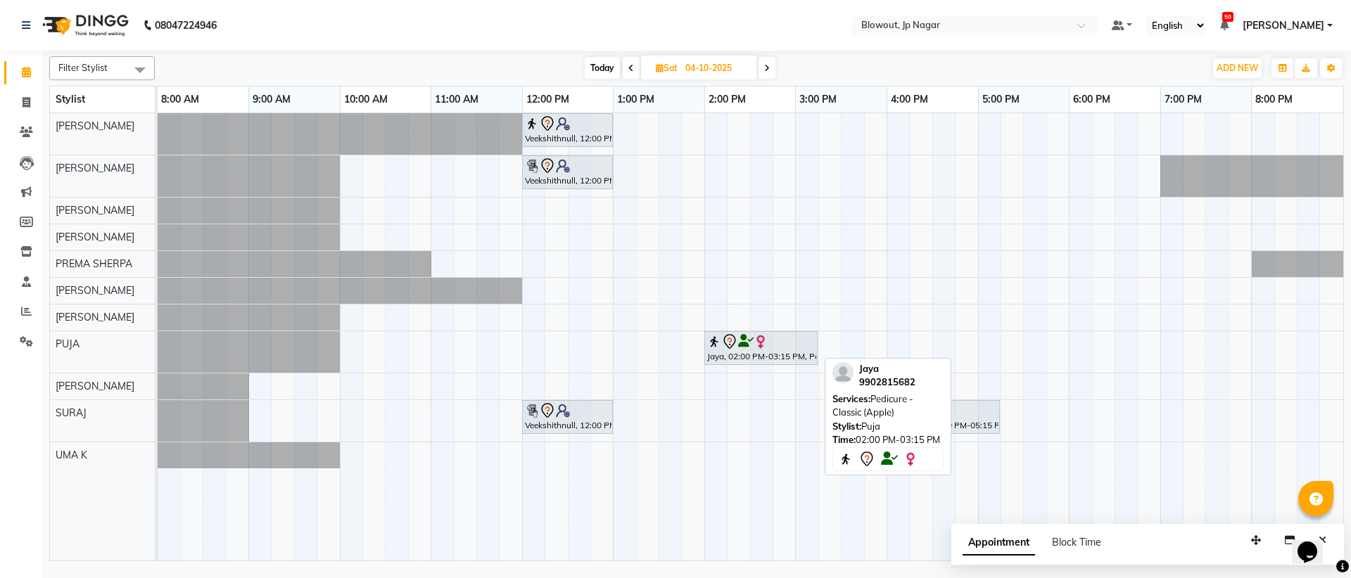
click at [777, 342] on div at bounding box center [761, 341] width 108 height 17
select select "7"
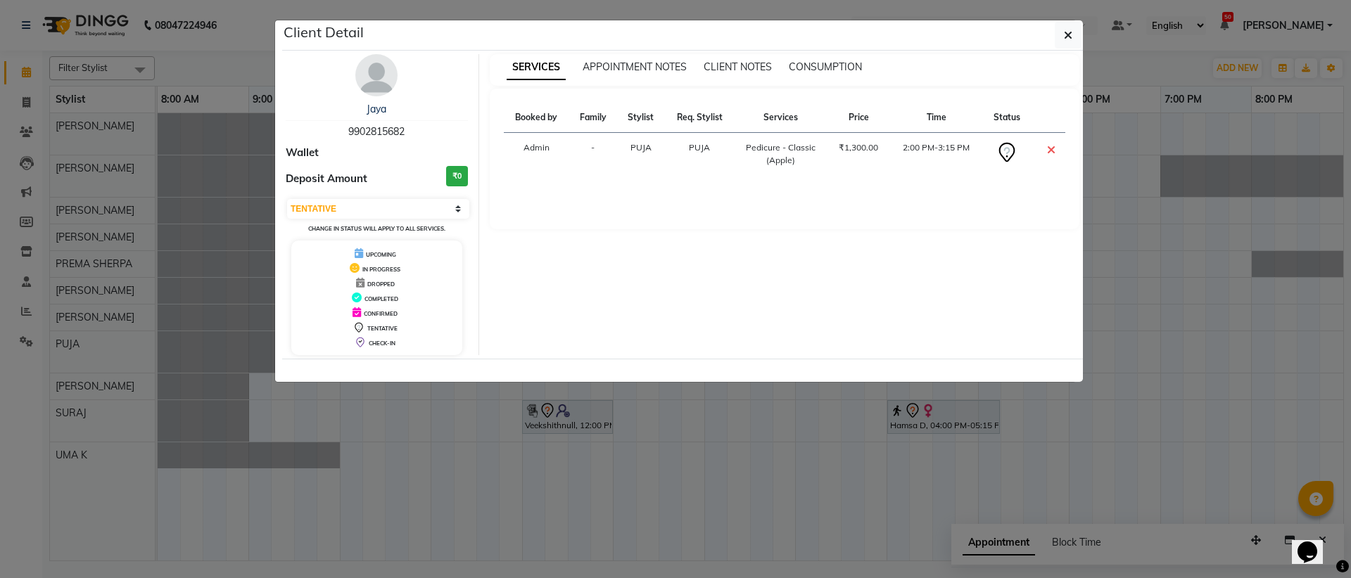
click at [1070, 49] on div "Client Detail" at bounding box center [682, 35] width 801 height 30
click at [1070, 45] on button "button" at bounding box center [1067, 35] width 27 height 27
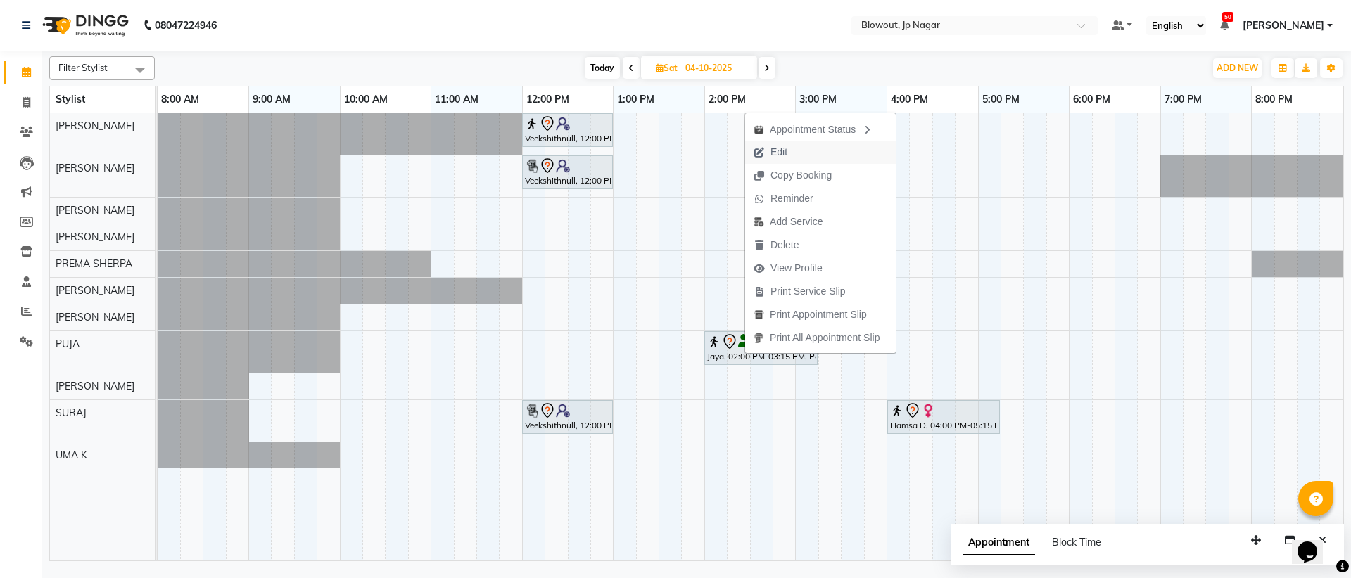
click at [807, 153] on button "Edit" at bounding box center [820, 152] width 151 height 23
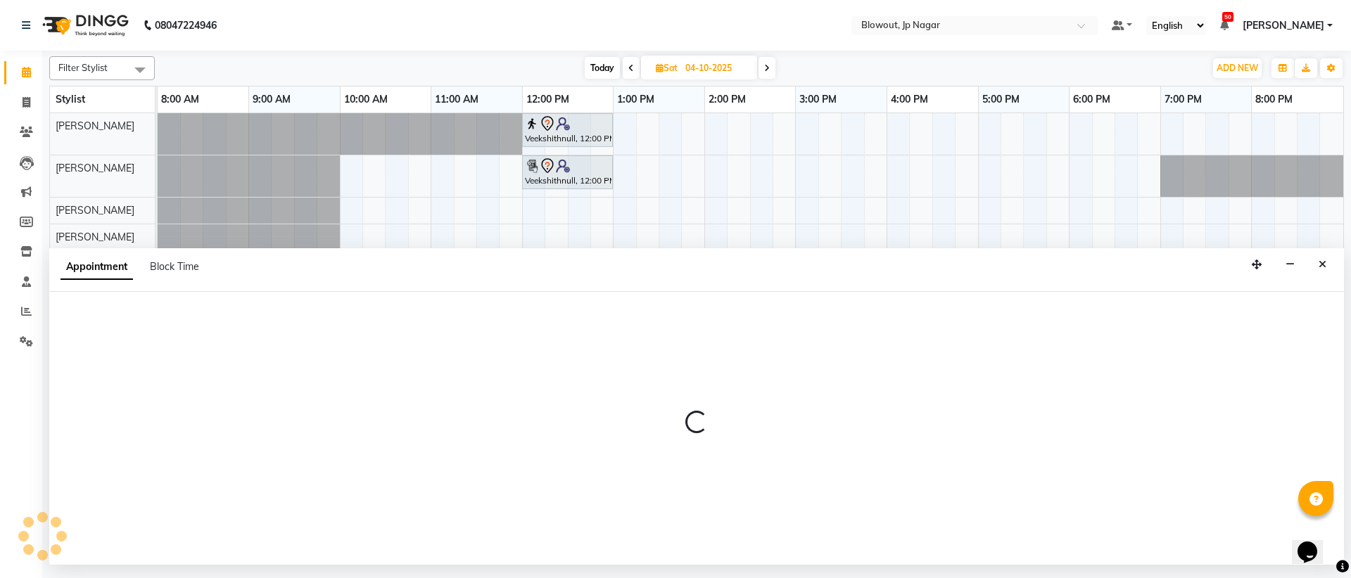
select select "tentative"
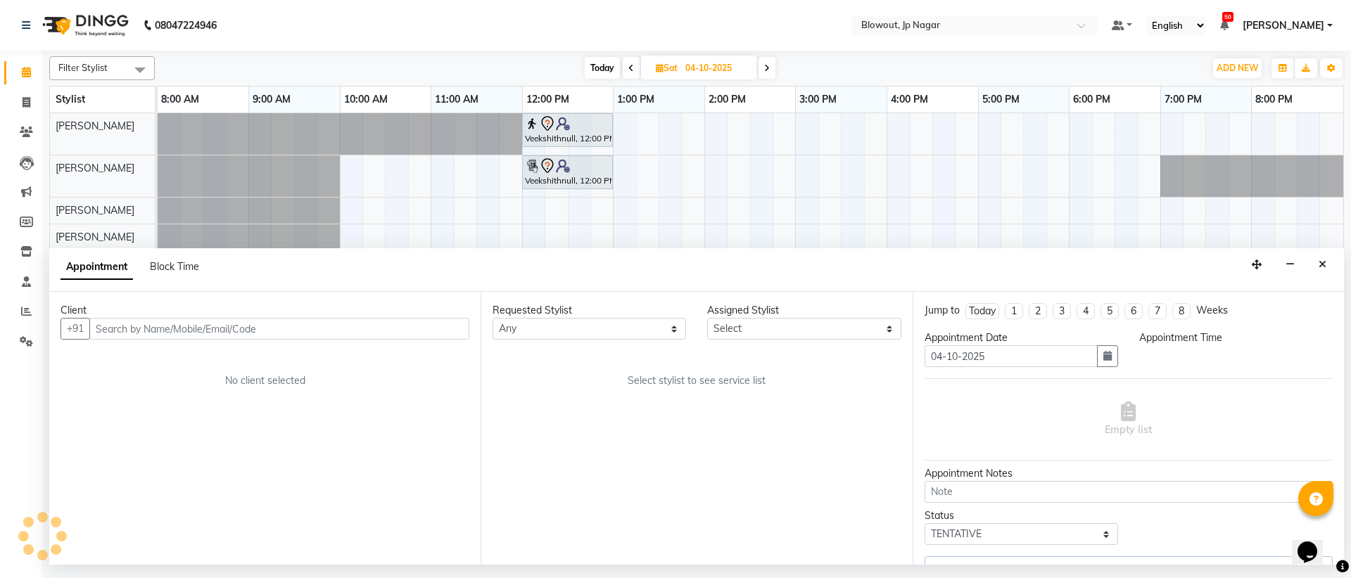
select select "840"
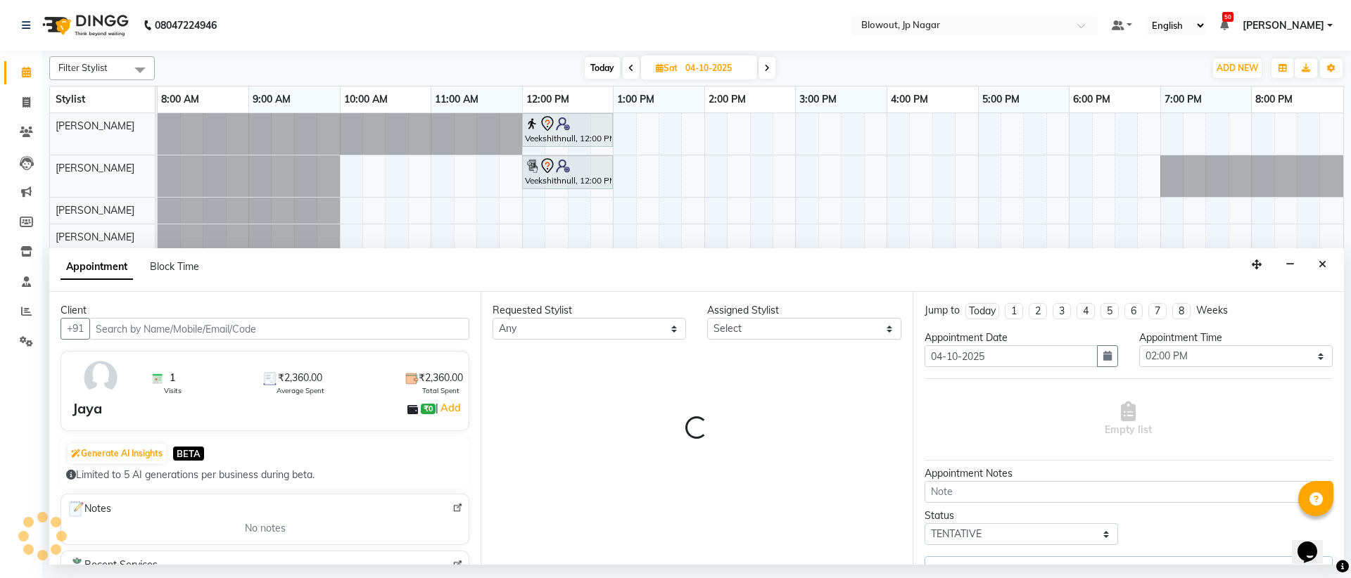
select select "75656"
select select "3100"
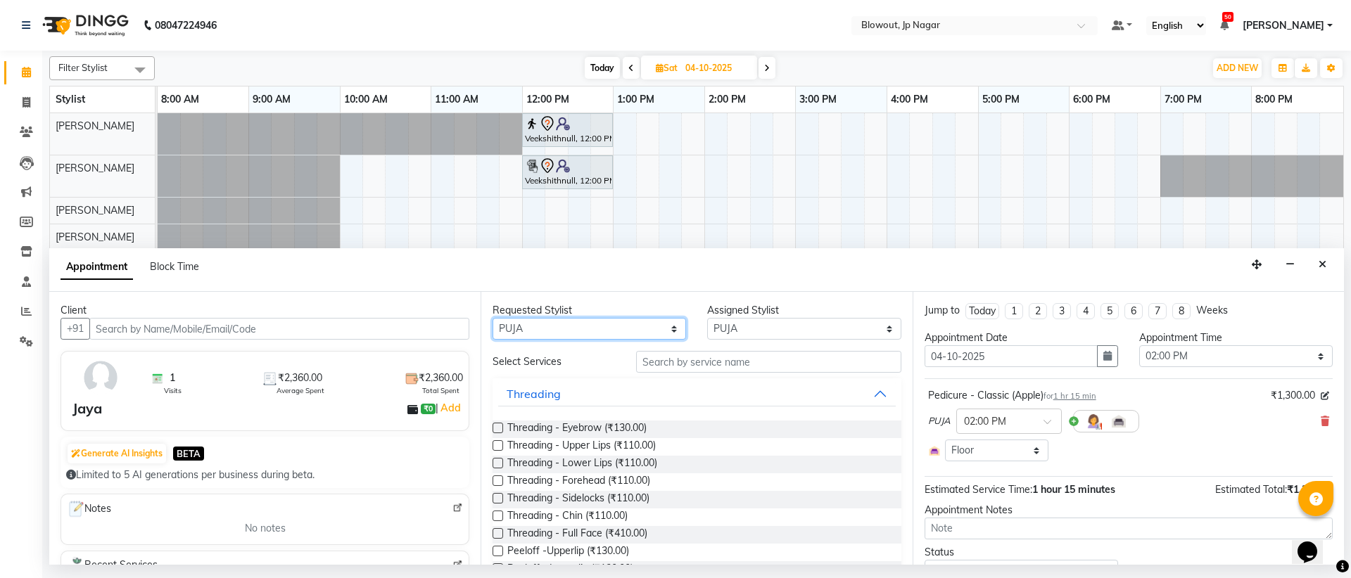
click at [575, 324] on select "Any [PERSON_NAME] [PERSON_NAME] [PERSON_NAME] [PERSON_NAME] PUJA [PERSON_NAME] …" at bounding box center [588, 329] width 193 height 22
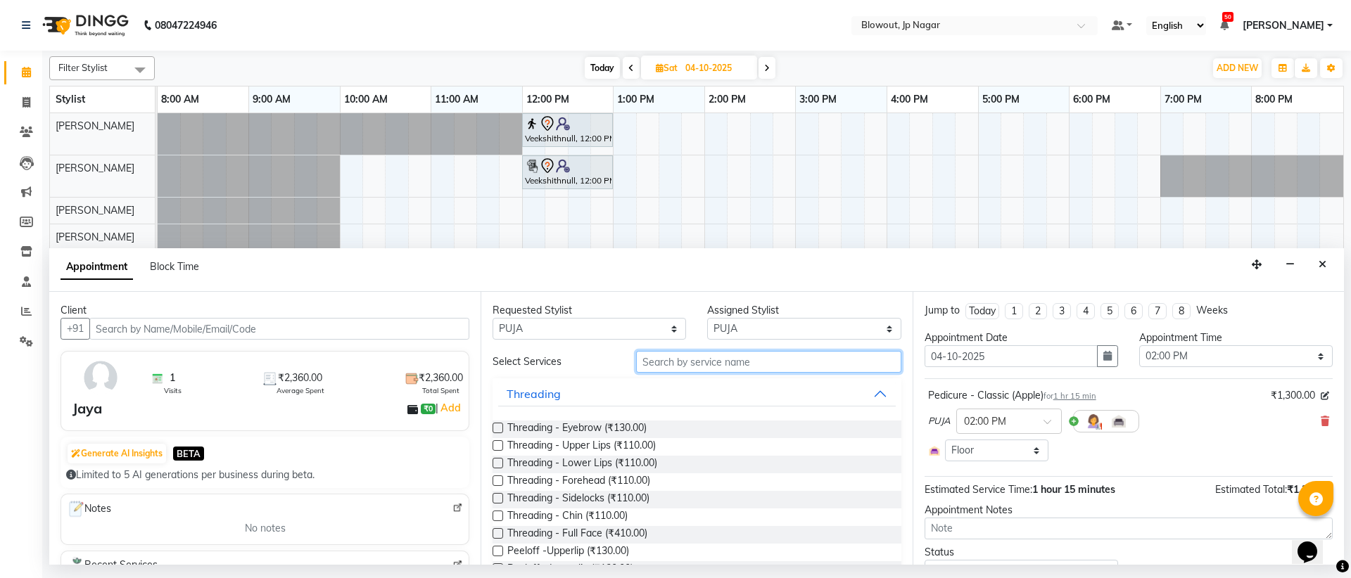
click at [708, 371] on input "text" at bounding box center [768, 362] width 265 height 22
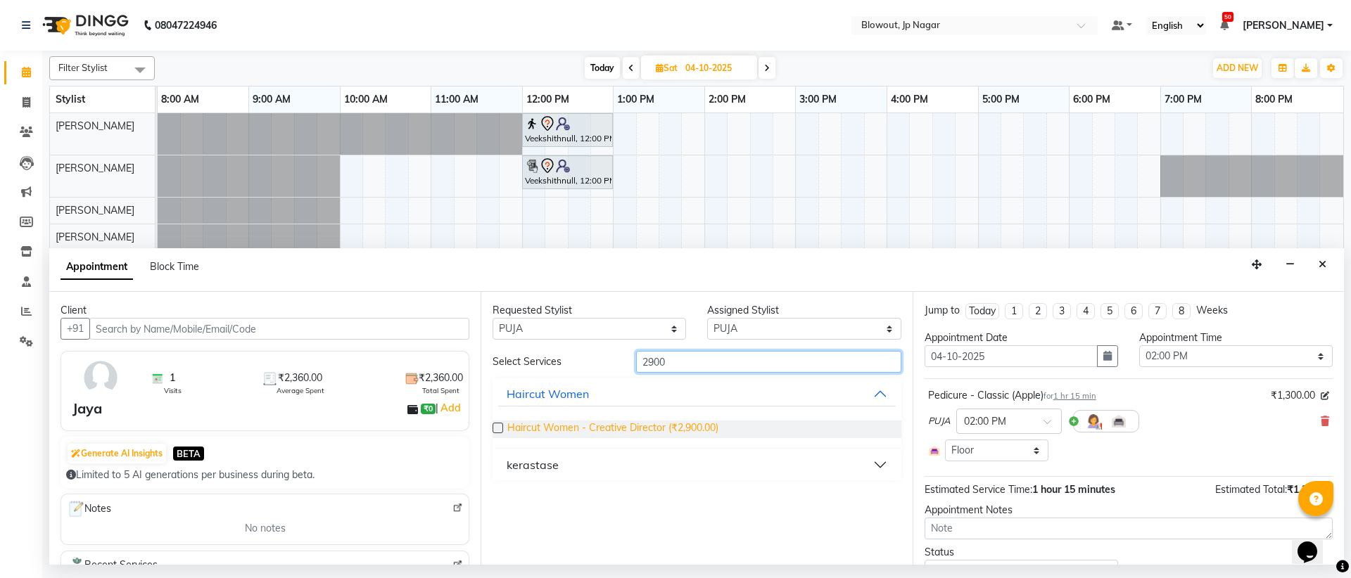
type input "2900"
click at [639, 423] on span "Haircut Women - Creative Director (₹2,900.00)" at bounding box center [612, 430] width 211 height 18
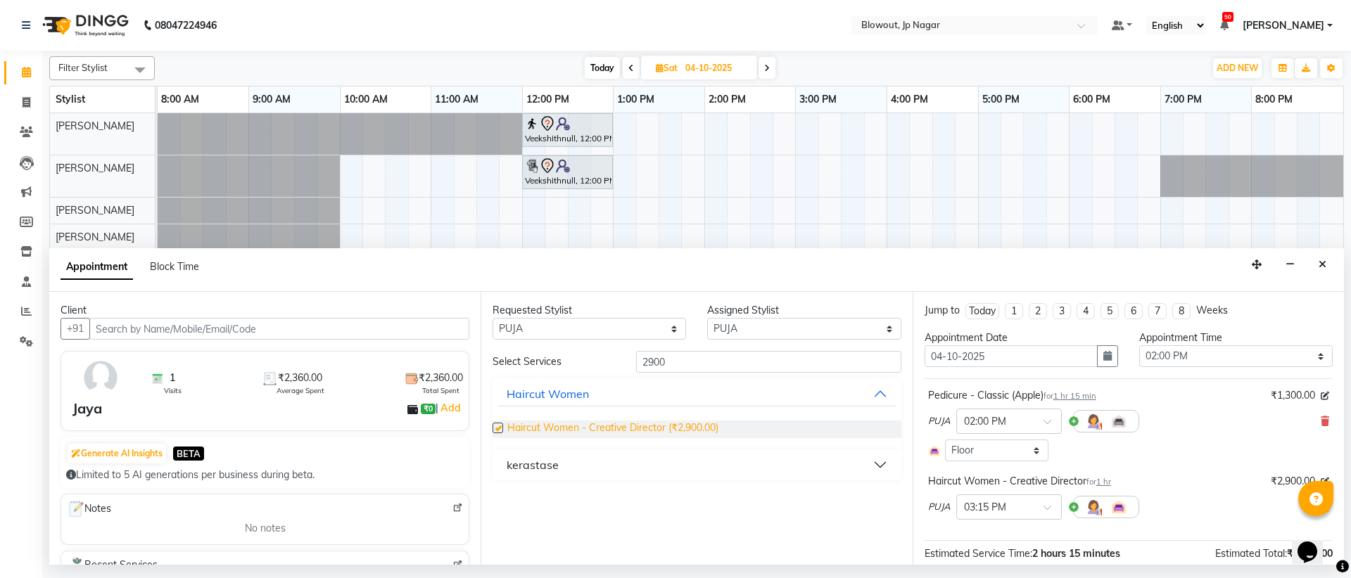
checkbox input "false"
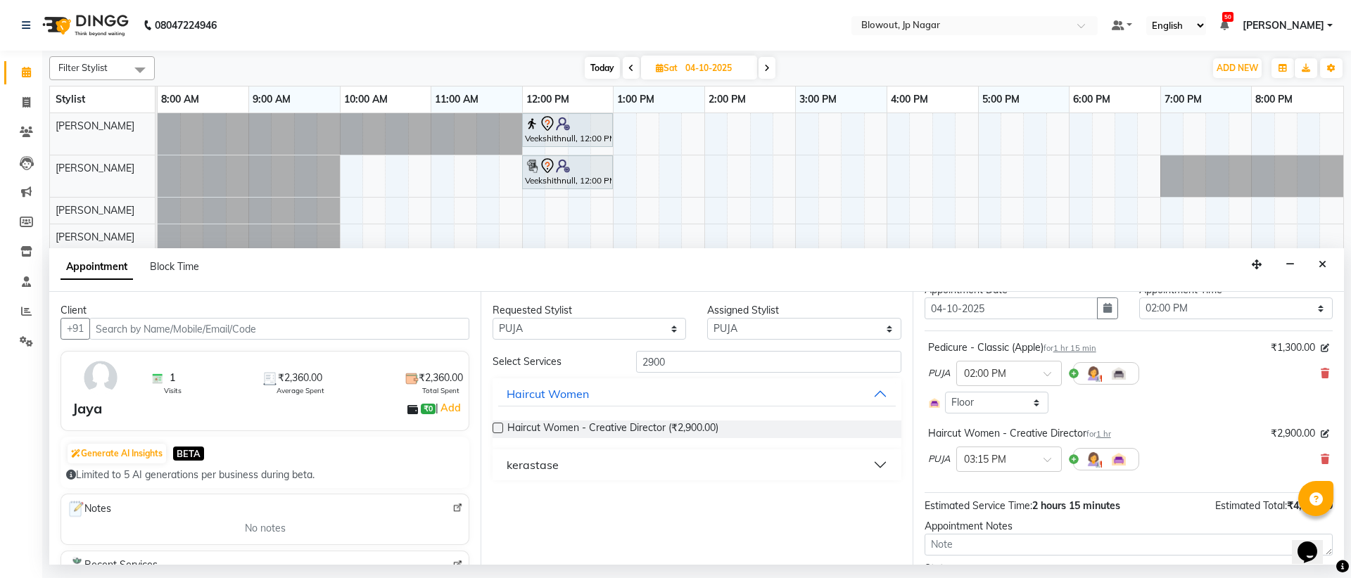
scroll to position [129, 0]
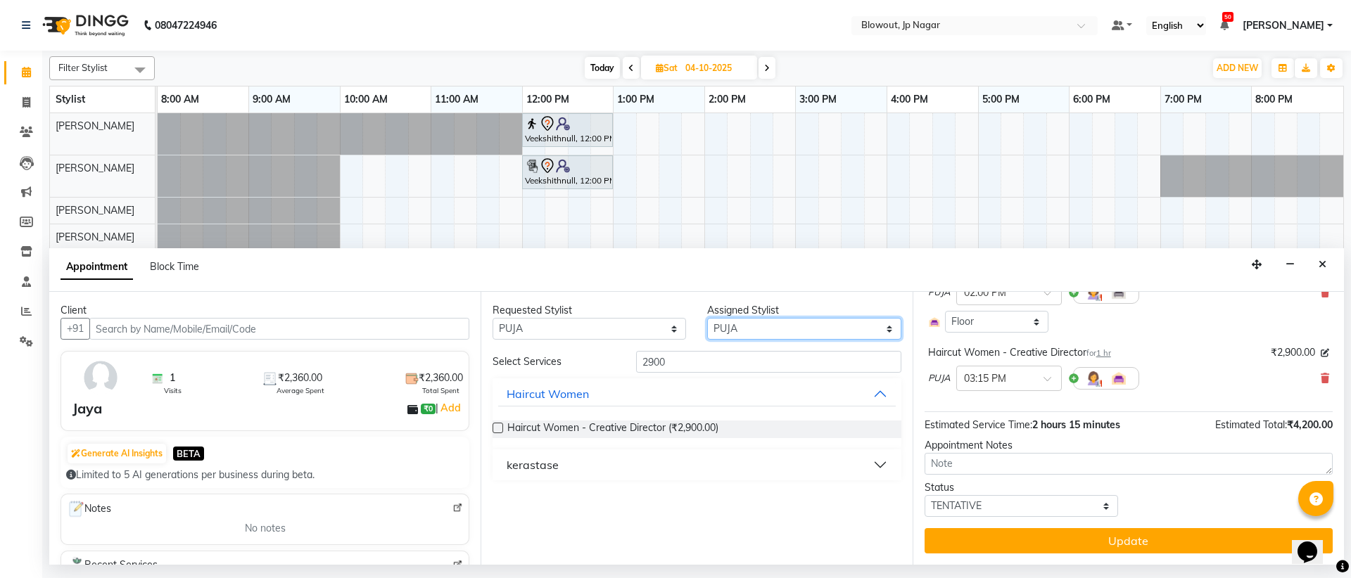
click at [791, 333] on select "Select BINOD DICKY SHERPA GIRI JITEN JOHN JULIE PREMA SHERPA PUJA ROSHAN PRADHA…" at bounding box center [803, 329] width 193 height 22
select select "46966"
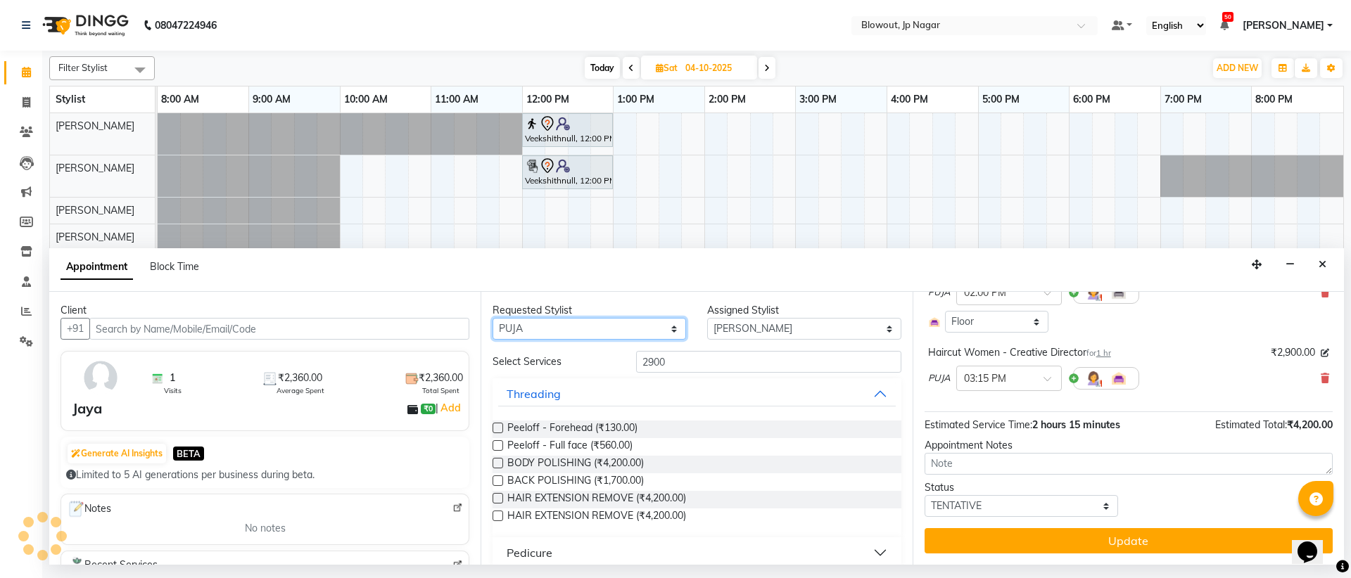
click at [592, 324] on select "Any [PERSON_NAME] [PERSON_NAME] [PERSON_NAME] [PERSON_NAME] PUJA [PERSON_NAME] …" at bounding box center [588, 329] width 193 height 22
select select "46966"
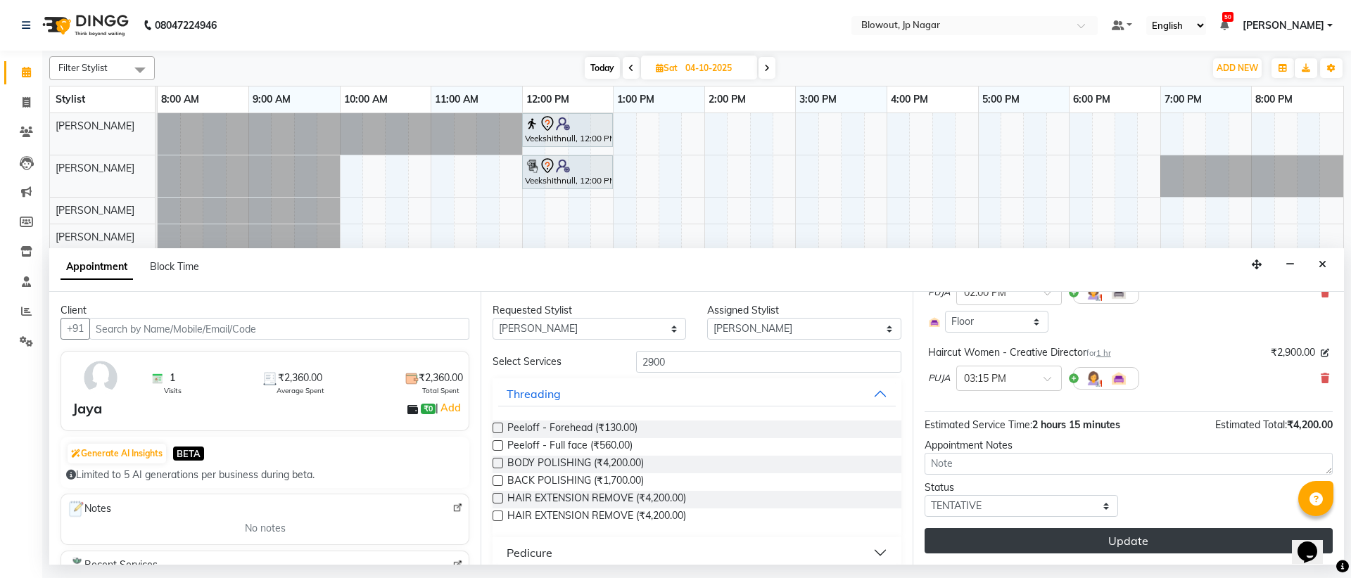
click at [1065, 535] on button "Update" at bounding box center [1128, 540] width 408 height 25
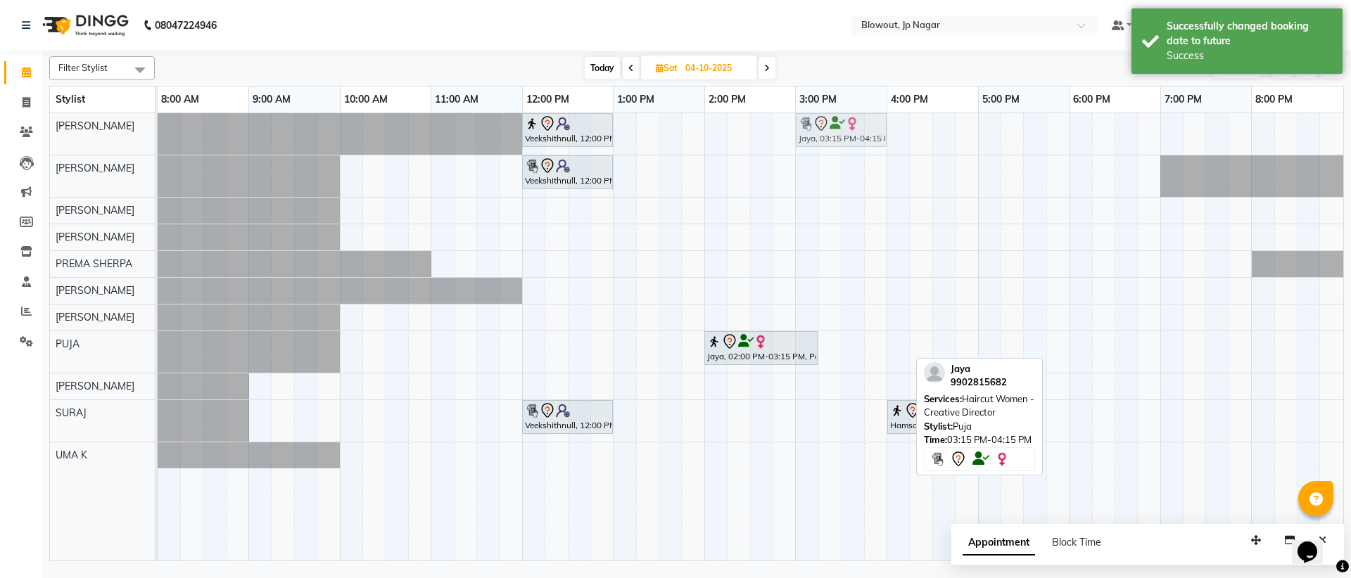
drag, startPoint x: 833, startPoint y: 350, endPoint x: 812, endPoint y: 126, distance: 224.7
click at [812, 126] on tbody "Veekshithnull, 12:00 PM-01:00 PM, Haircut Women - Creative Director Jaya, 03:15…" at bounding box center [750, 290] width 1185 height 355
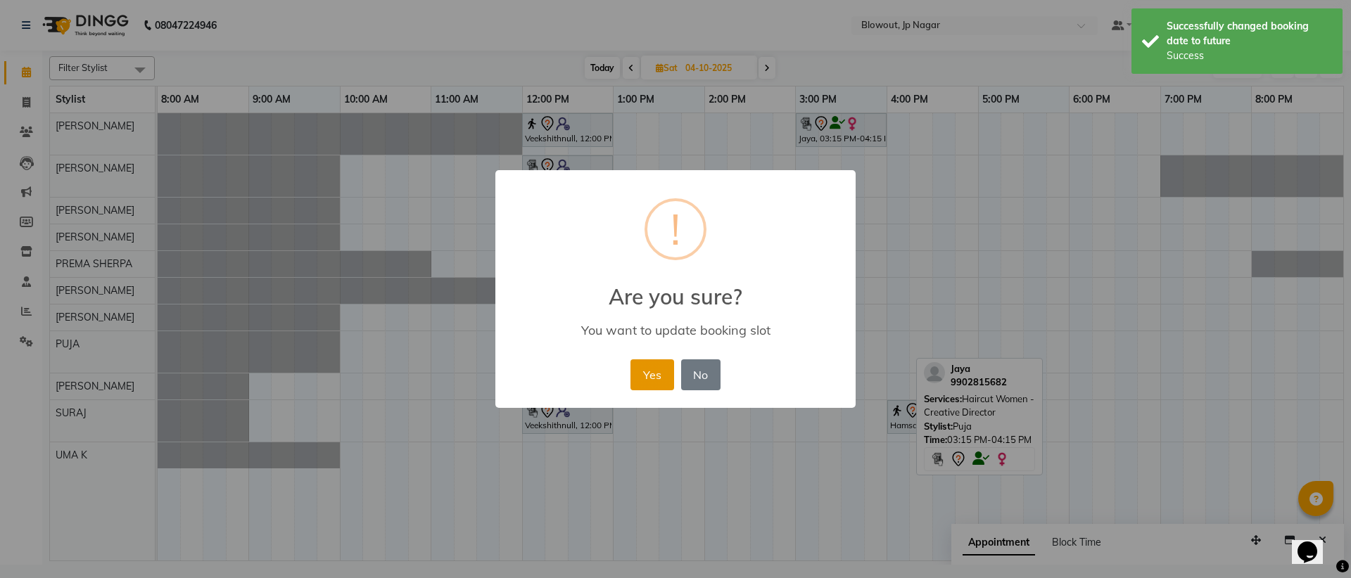
click at [656, 370] on button "Yes" at bounding box center [651, 374] width 43 height 31
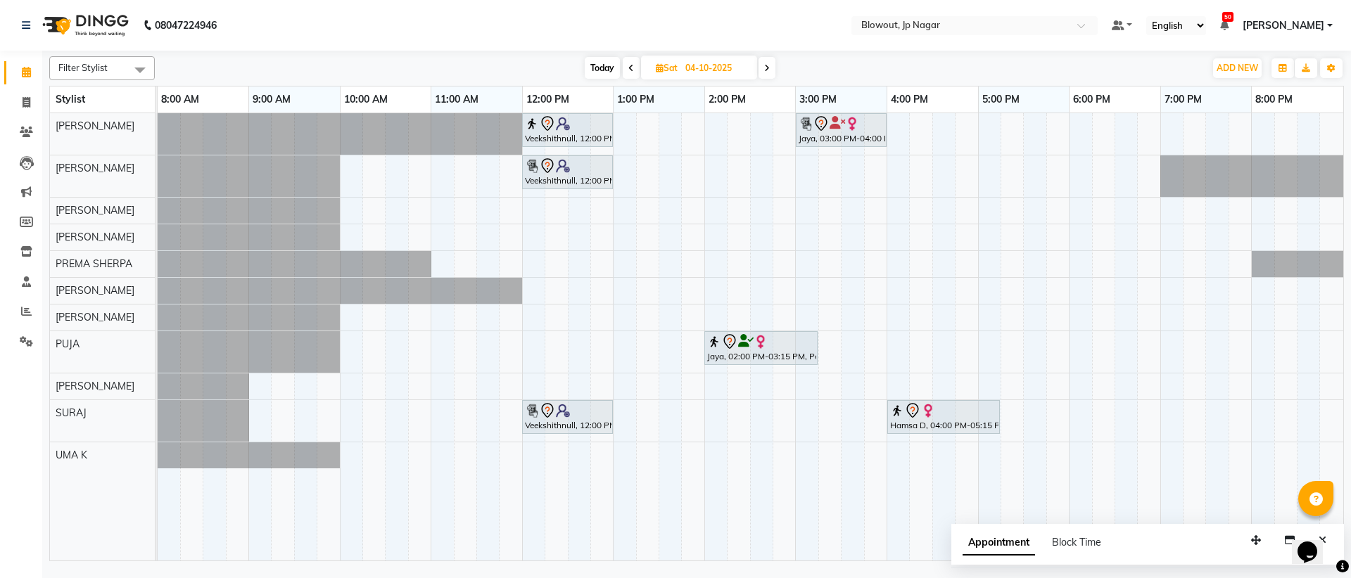
click at [603, 62] on span "Today" at bounding box center [602, 68] width 35 height 22
type input "03-10-2025"
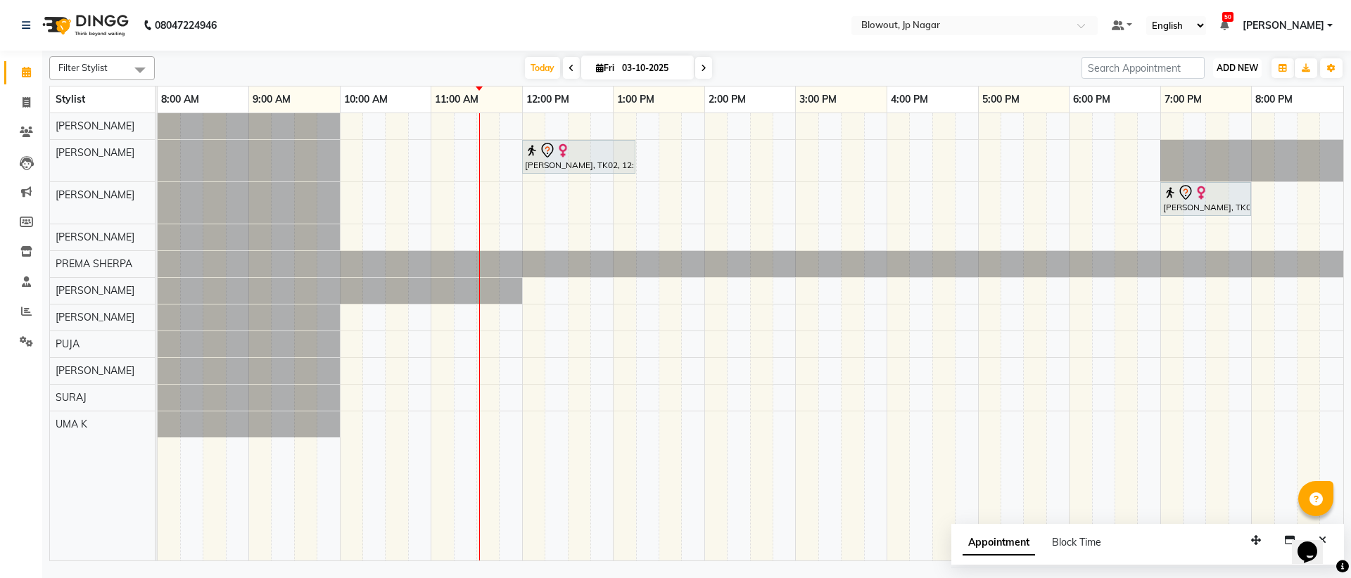
click at [1234, 72] on span "ADD NEW" at bounding box center [1237, 68] width 42 height 11
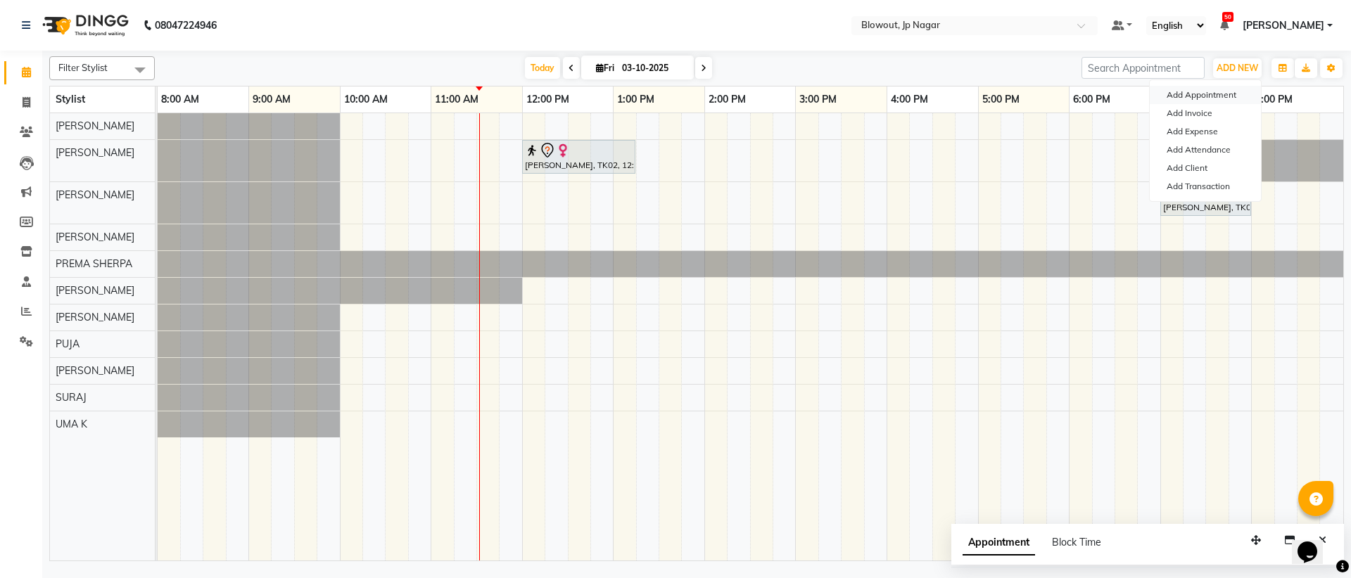
click at [1216, 98] on button "Add Appointment" at bounding box center [1204, 95] width 111 height 18
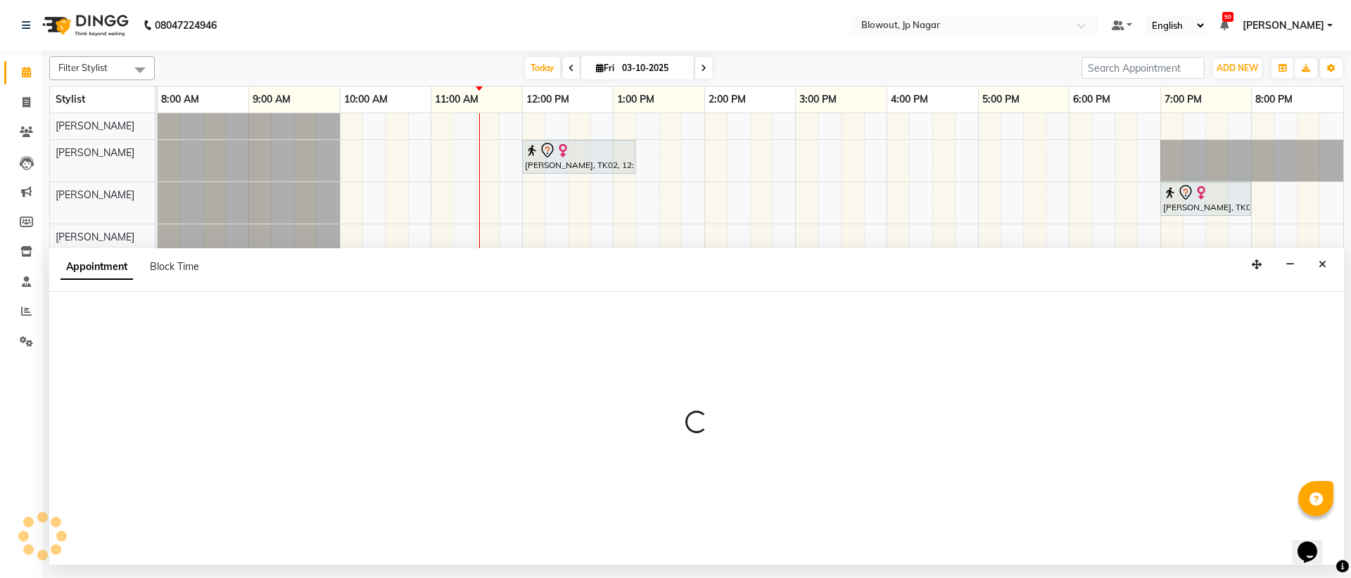
select select "tentative"
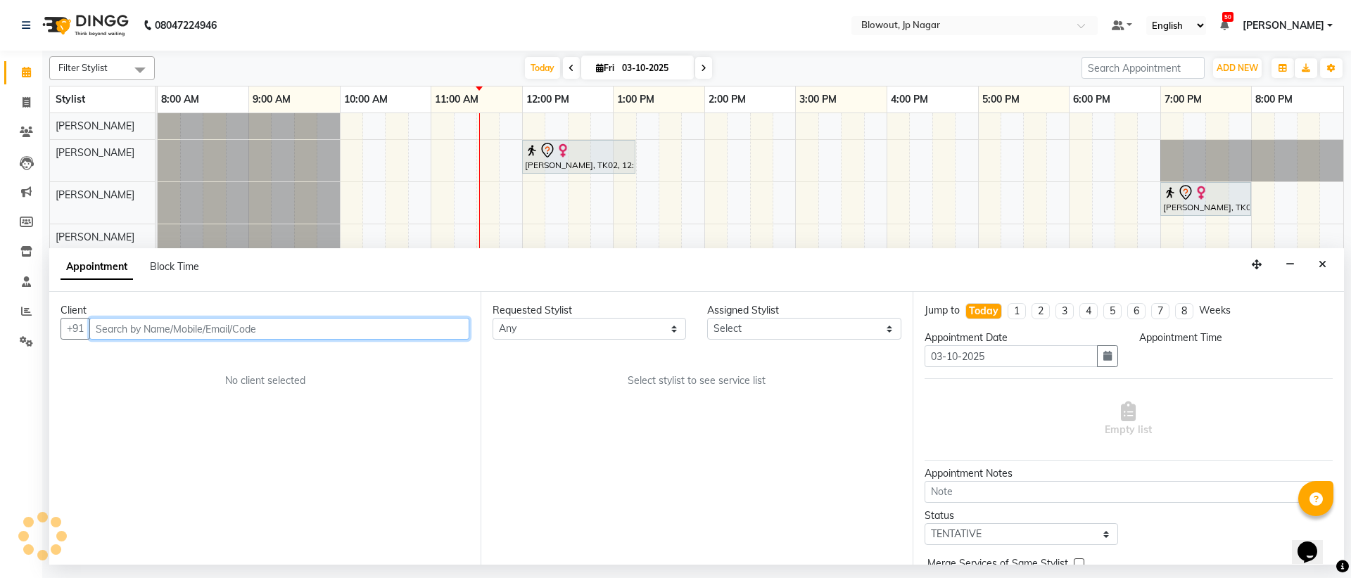
select select "540"
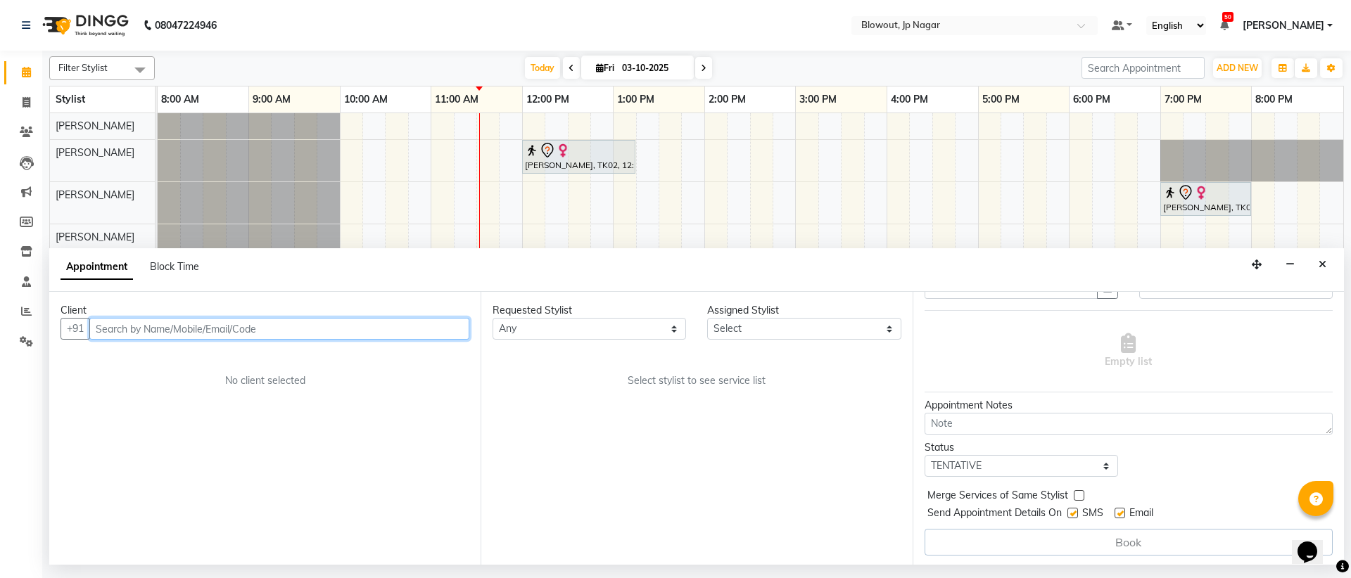
scroll to position [70, 0]
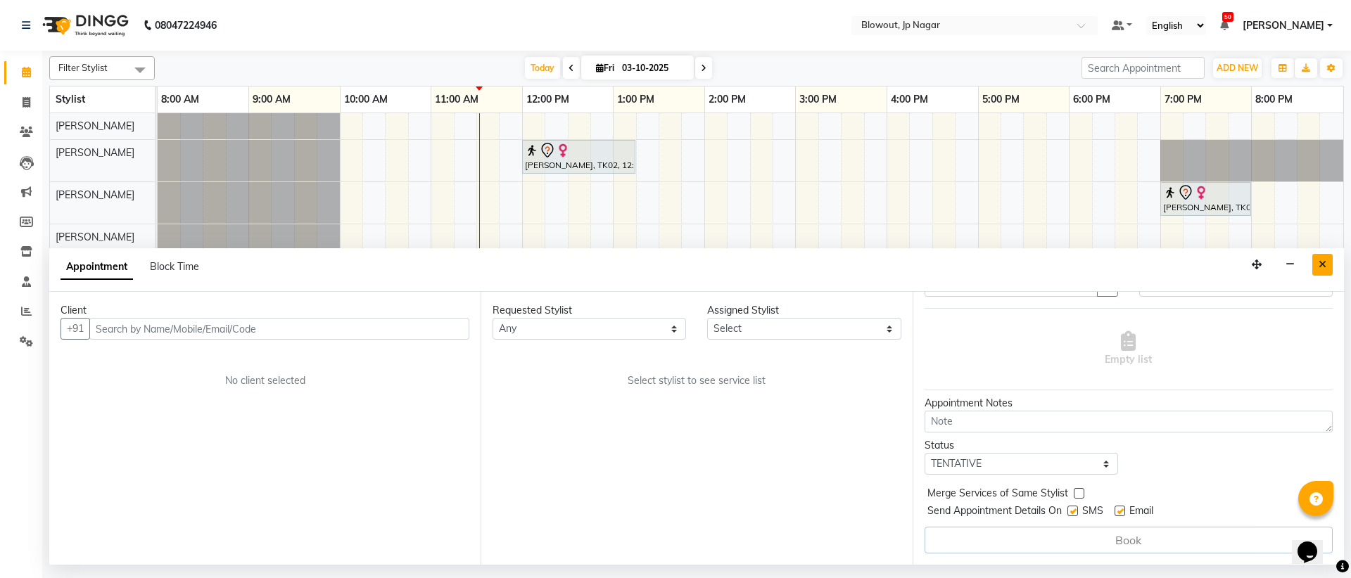
click at [1331, 264] on button "Close" at bounding box center [1322, 265] width 20 height 22
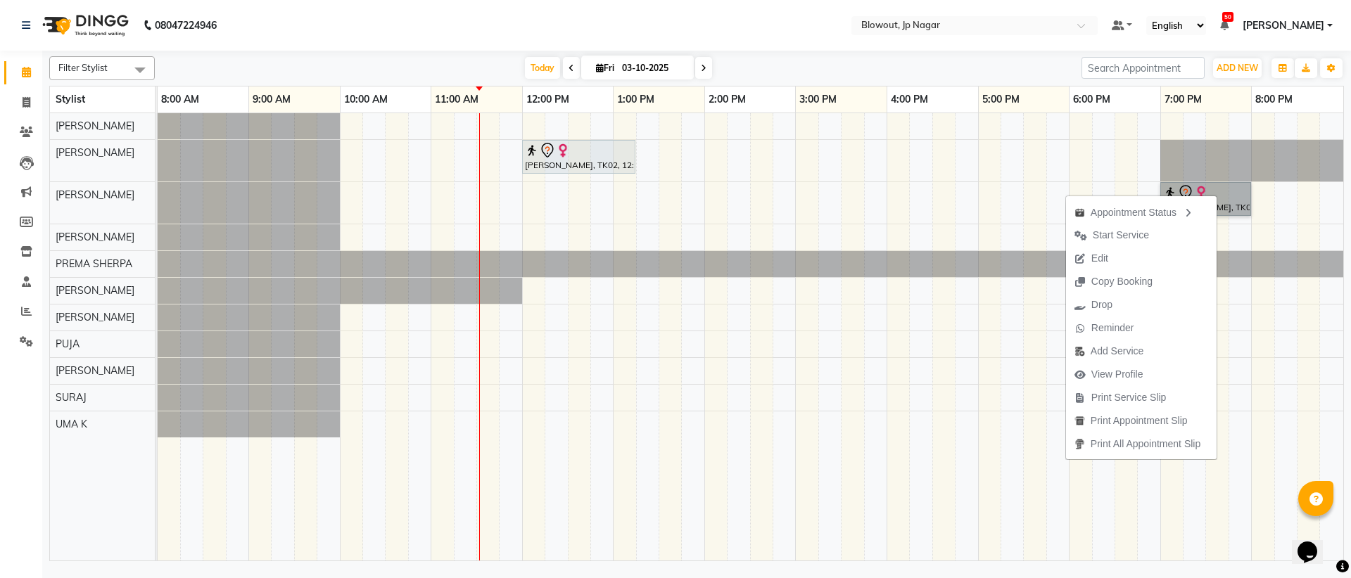
click at [891, 404] on div "Tanya, TK02, 12:00 PM-01:15 PM, Haircut Women - Senior Stylist Vijya, TK01, 07:…" at bounding box center [750, 336] width 1185 height 447
select select "88802"
select select "tentative"
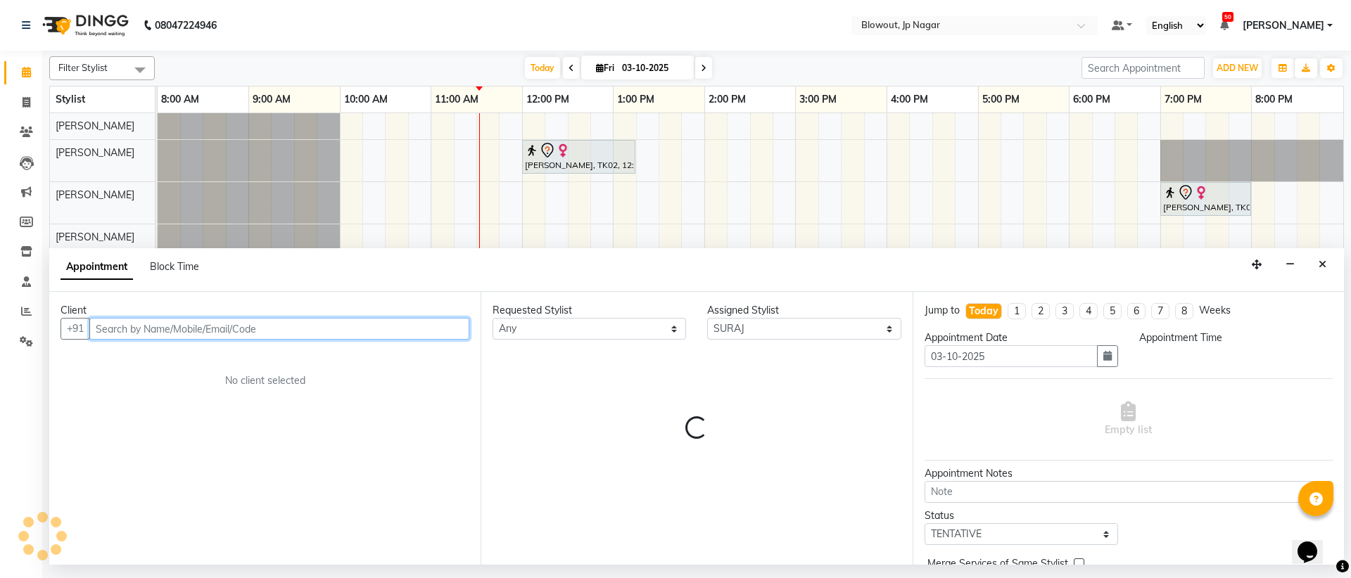
select select "960"
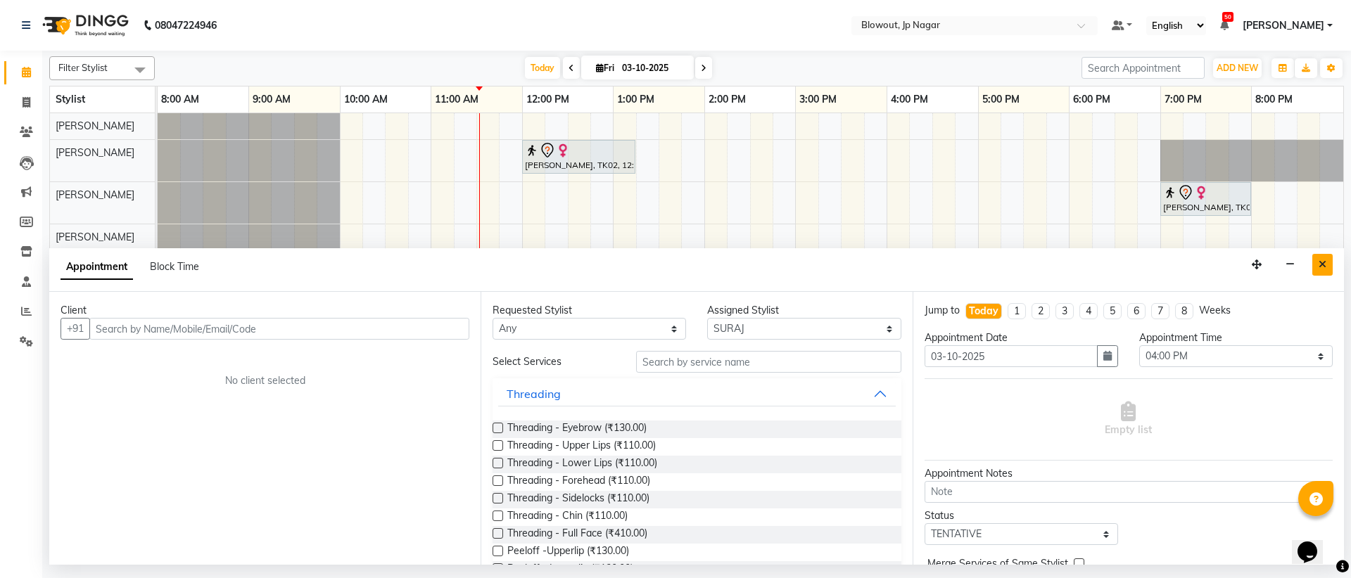
click at [1328, 262] on button "Close" at bounding box center [1322, 265] width 20 height 22
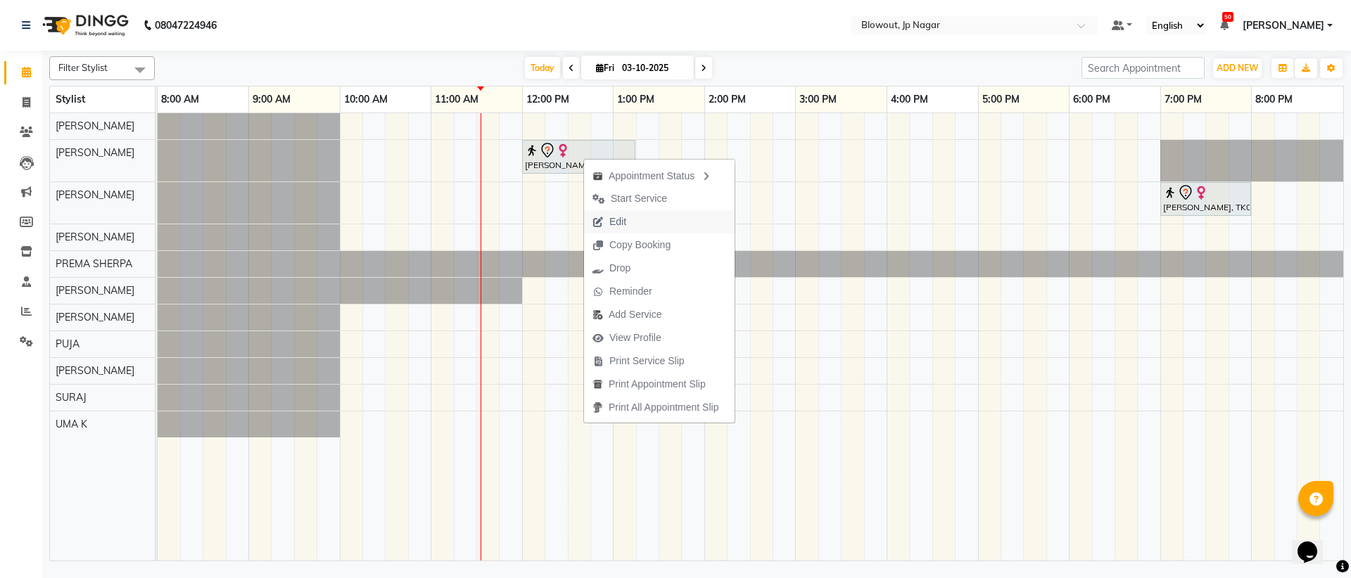
click at [606, 219] on span "Edit" at bounding box center [609, 221] width 51 height 23
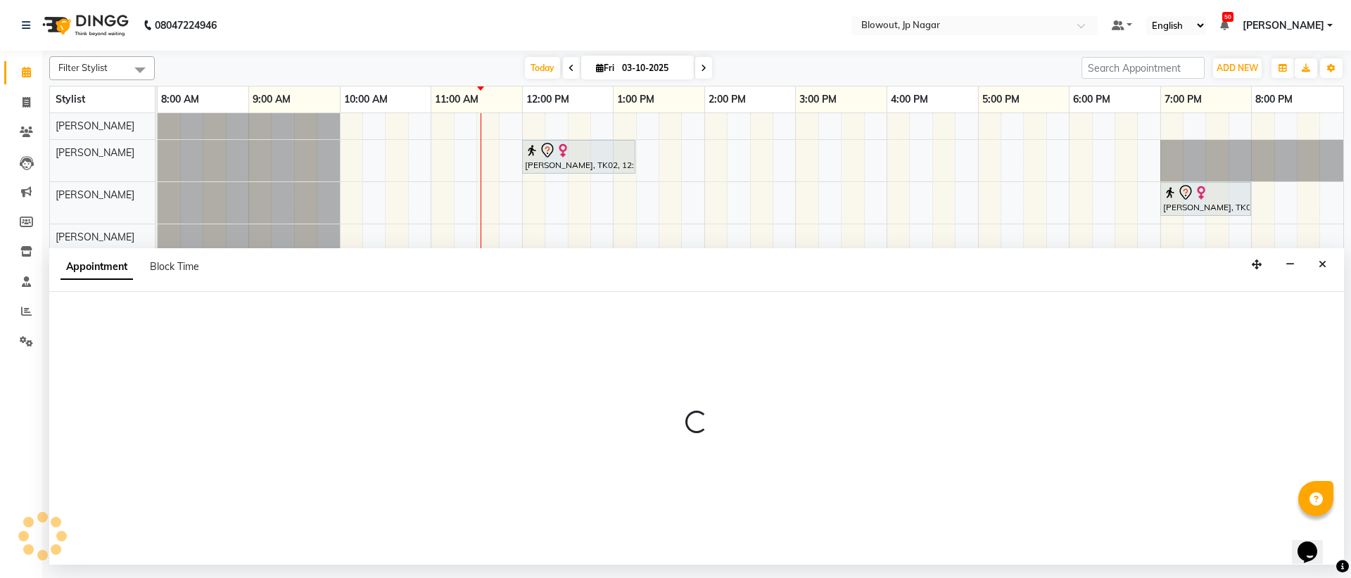
select select "tentative"
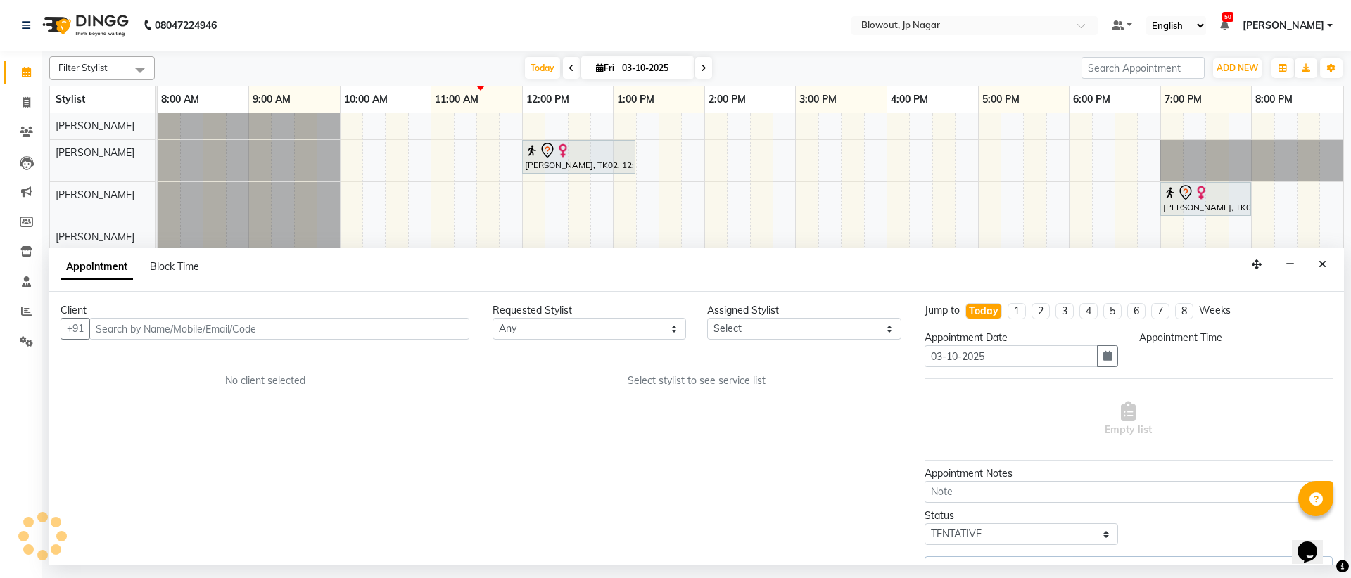
select select "46972"
select select "720"
select select "3100"
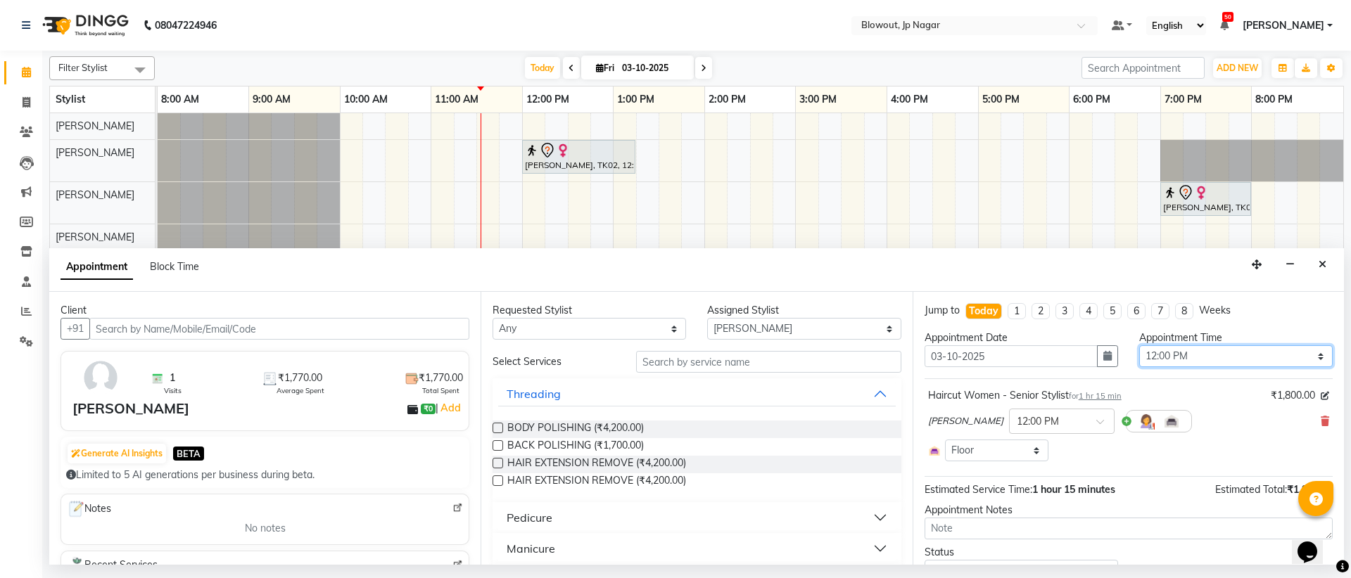
click at [1306, 355] on select "Select 09:00 AM 09:15 AM 09:30 AM 09:45 AM 10:00 AM 10:15 AM 10:30 AM 10:45 AM …" at bounding box center [1235, 356] width 193 height 22
select select "750"
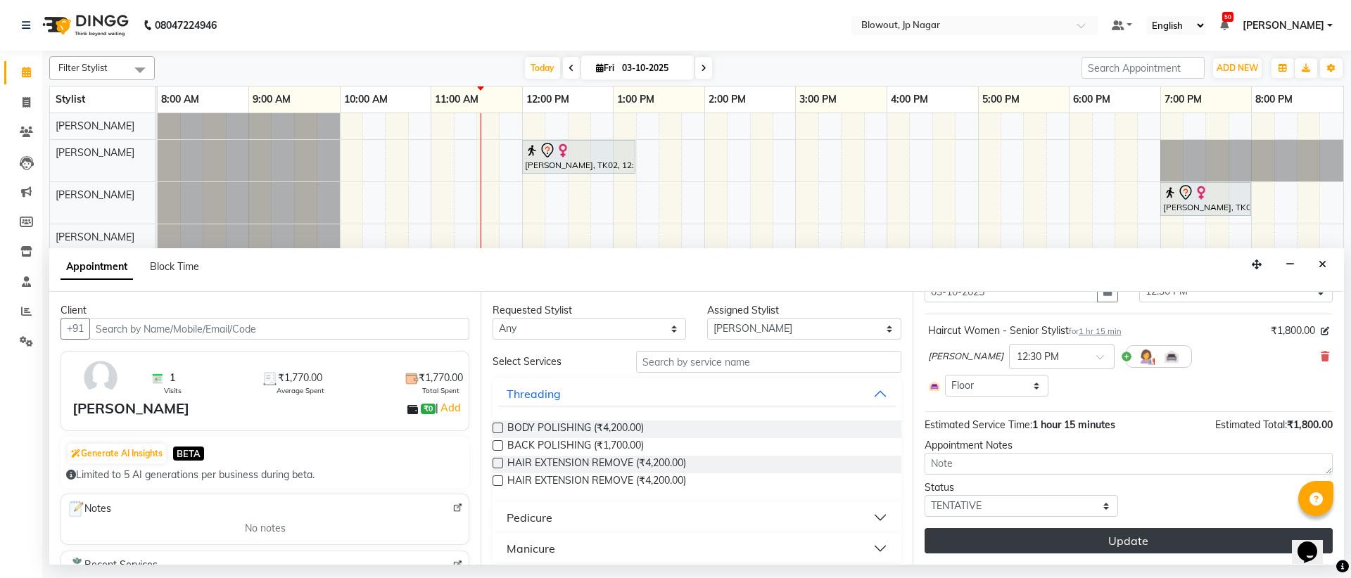
click at [1135, 535] on button "Update" at bounding box center [1128, 540] width 408 height 25
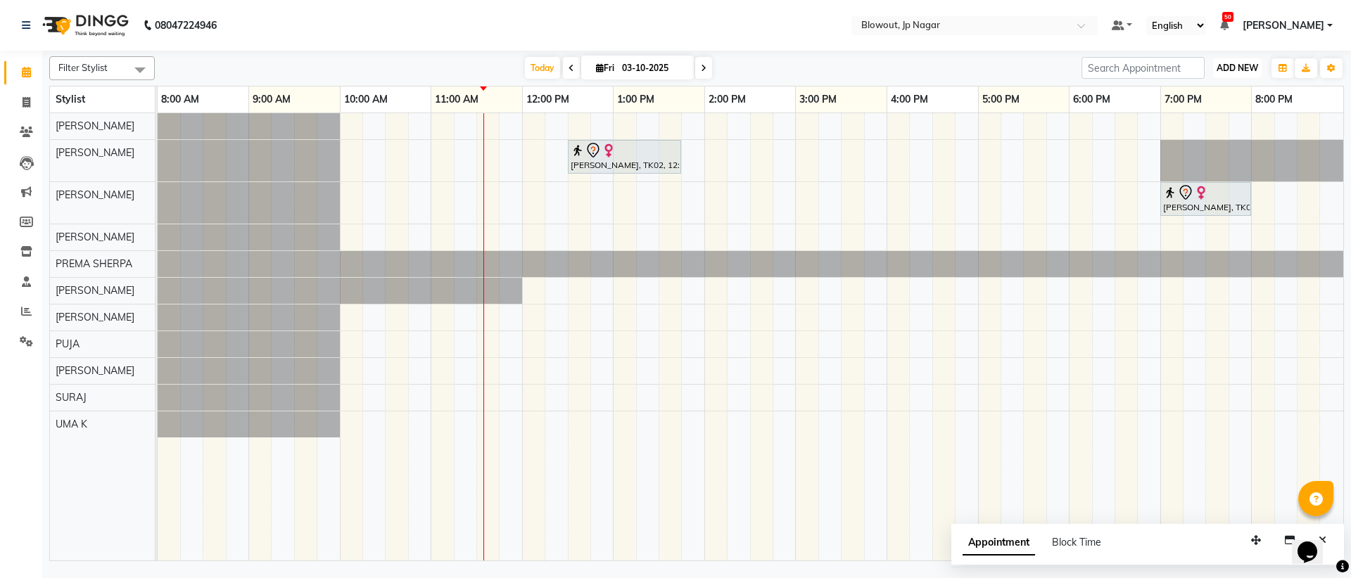
click at [1254, 64] on span "ADD NEW" at bounding box center [1237, 68] width 42 height 11
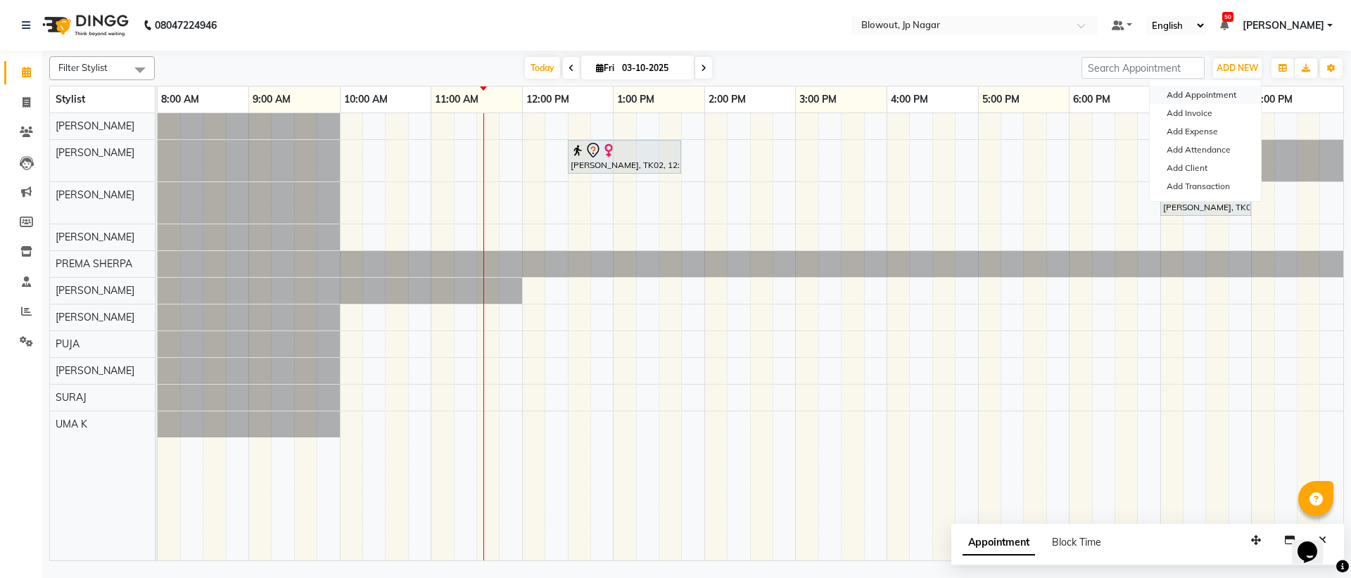
click at [1206, 92] on button "Add Appointment" at bounding box center [1204, 95] width 111 height 18
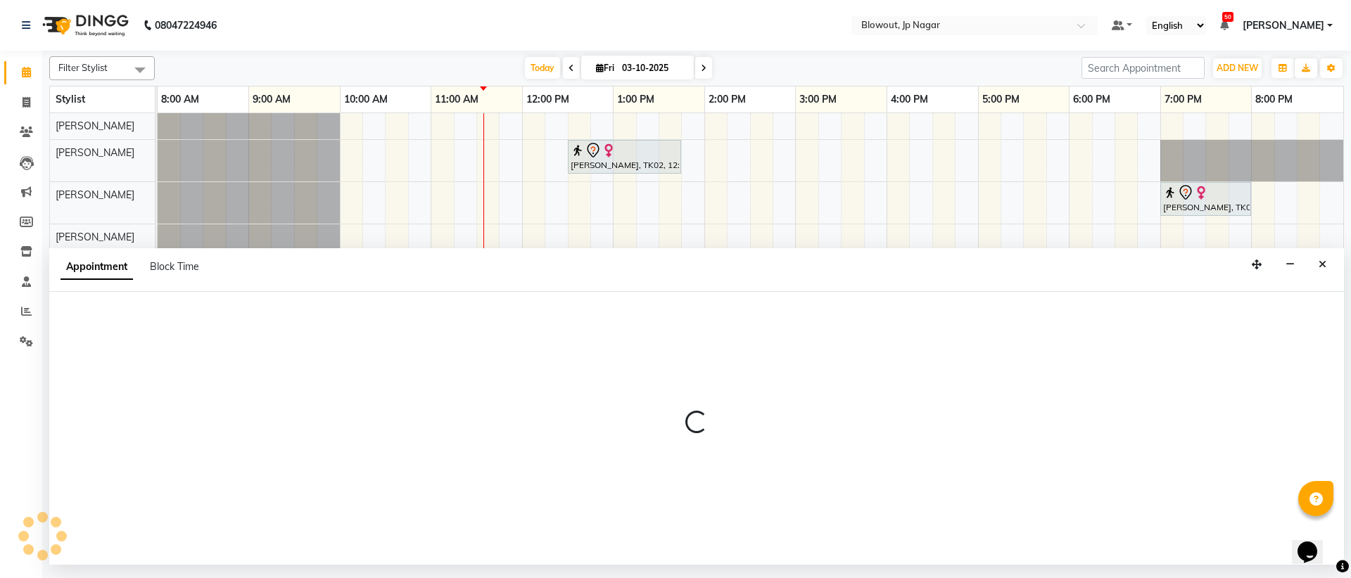
select select "540"
select select "tentative"
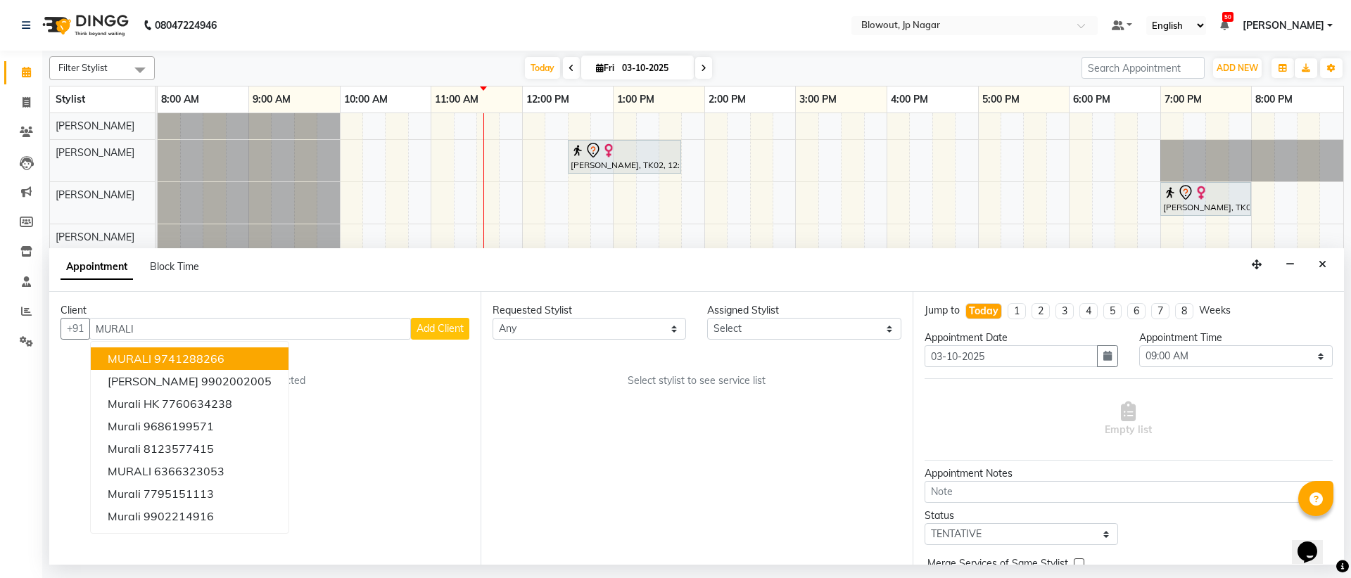
type input "MURALI"
click at [559, 329] on select "Any [PERSON_NAME] [PERSON_NAME] [PERSON_NAME] [PERSON_NAME] PUJA [PERSON_NAME] …" at bounding box center [588, 329] width 193 height 22
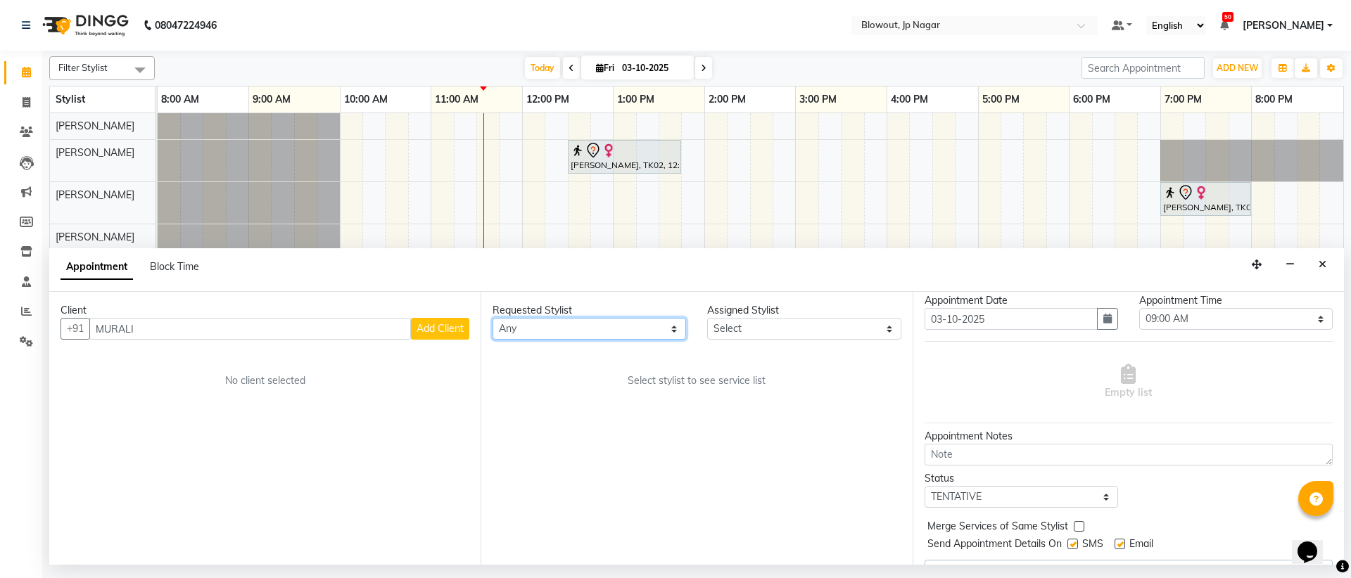
scroll to position [70, 0]
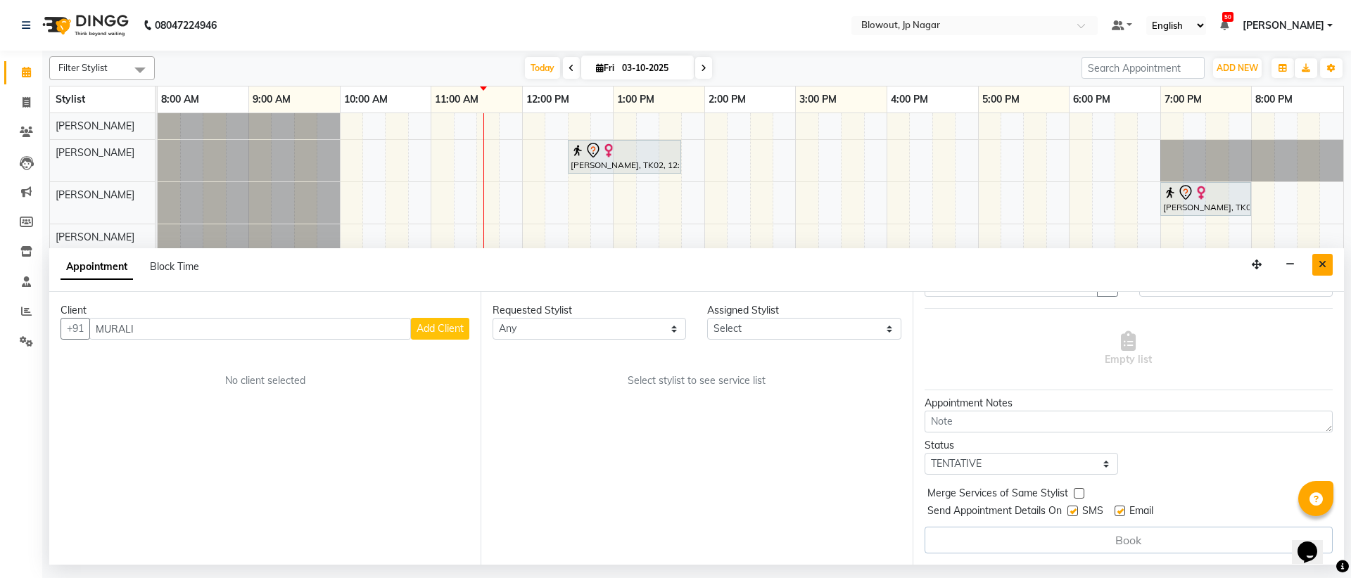
click at [1324, 265] on icon "Close" at bounding box center [1322, 265] width 8 height 10
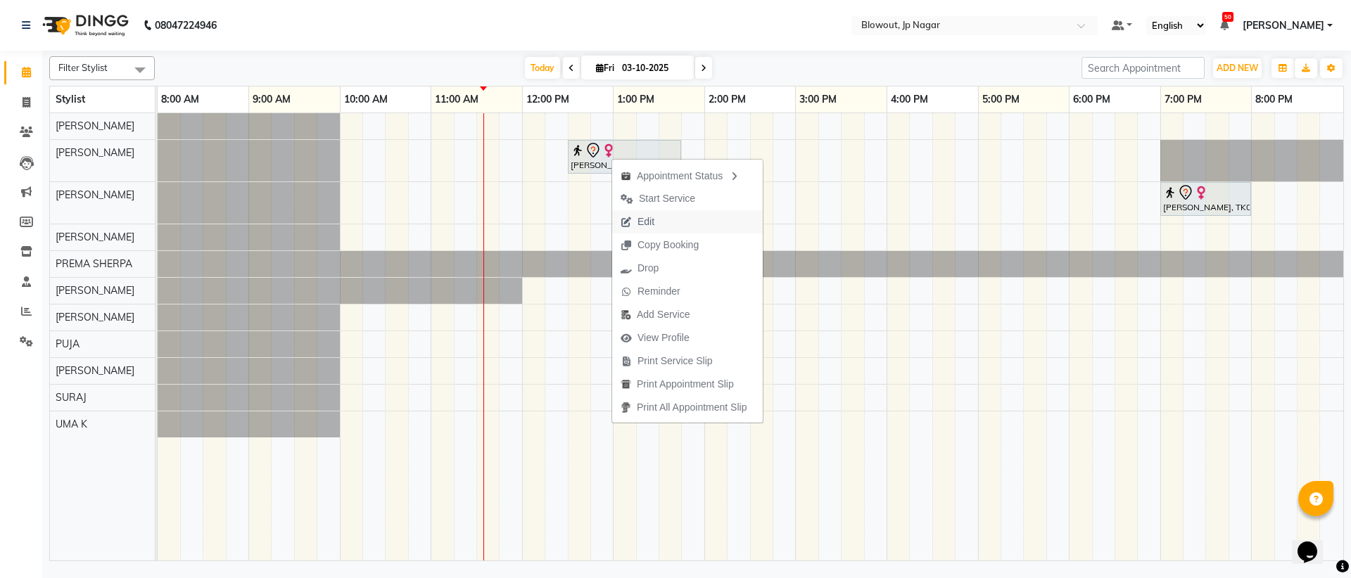
click at [691, 219] on button "Edit" at bounding box center [687, 221] width 151 height 23
select select "tentative"
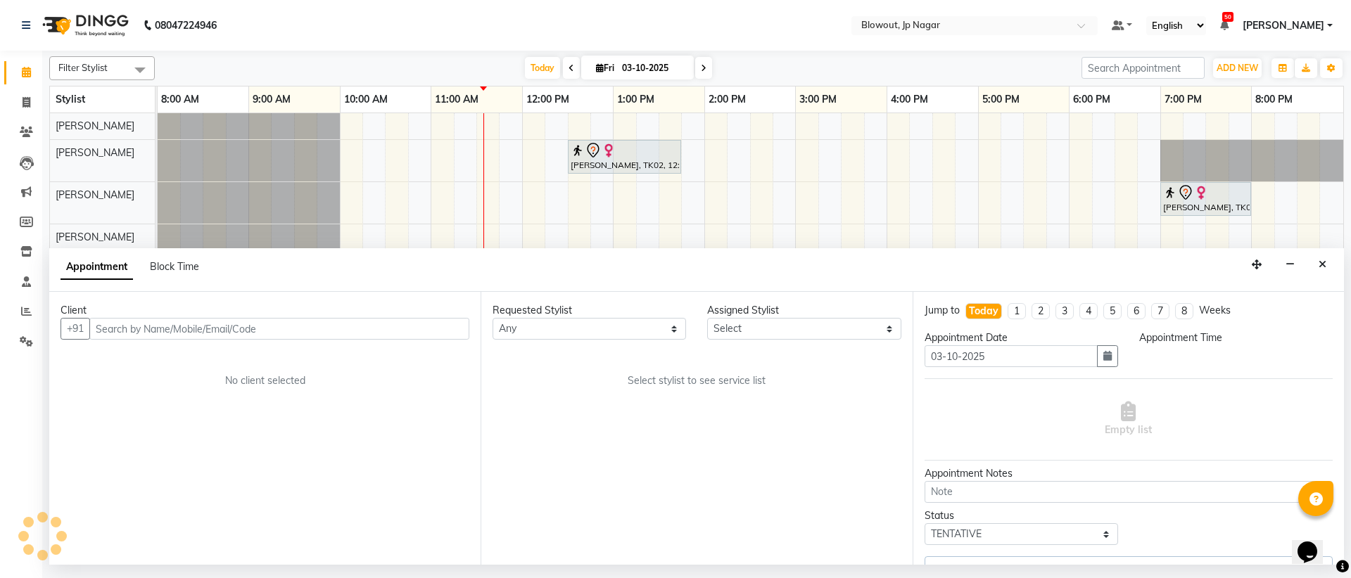
select select "46972"
select select "750"
select select "3100"
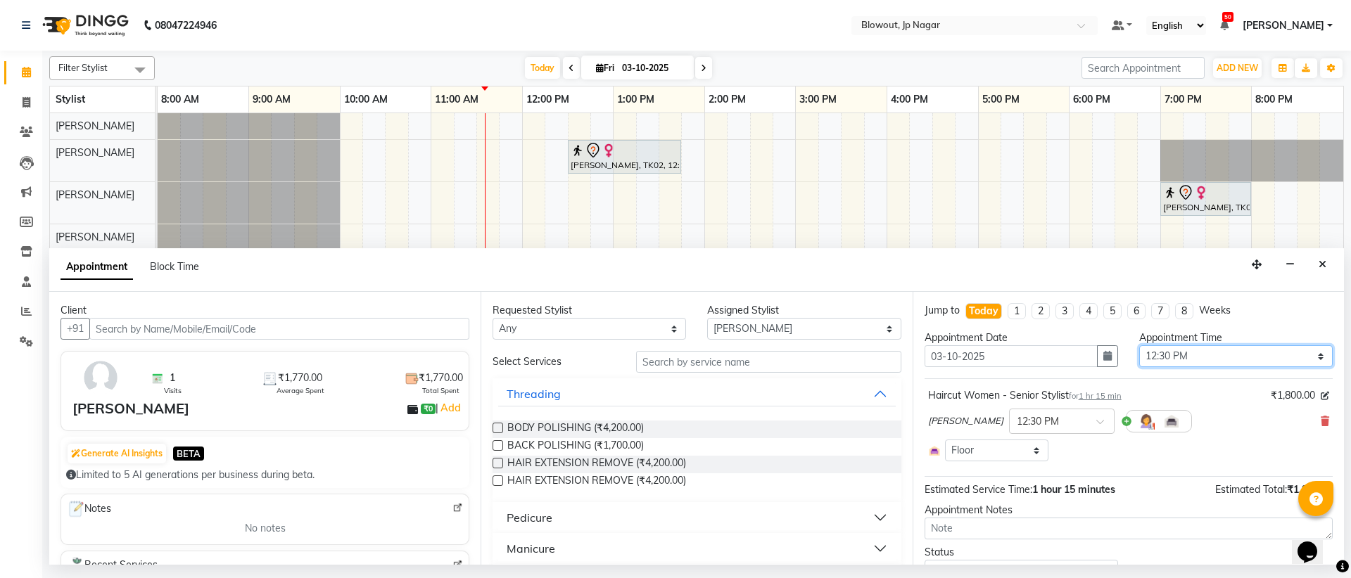
click at [1209, 364] on select "Select 09:00 AM 09:15 AM 09:30 AM 09:45 AM 10:00 AM 10:15 AM 10:30 AM 10:45 AM …" at bounding box center [1235, 356] width 193 height 22
click at [1326, 265] on button "Close" at bounding box center [1322, 265] width 20 height 22
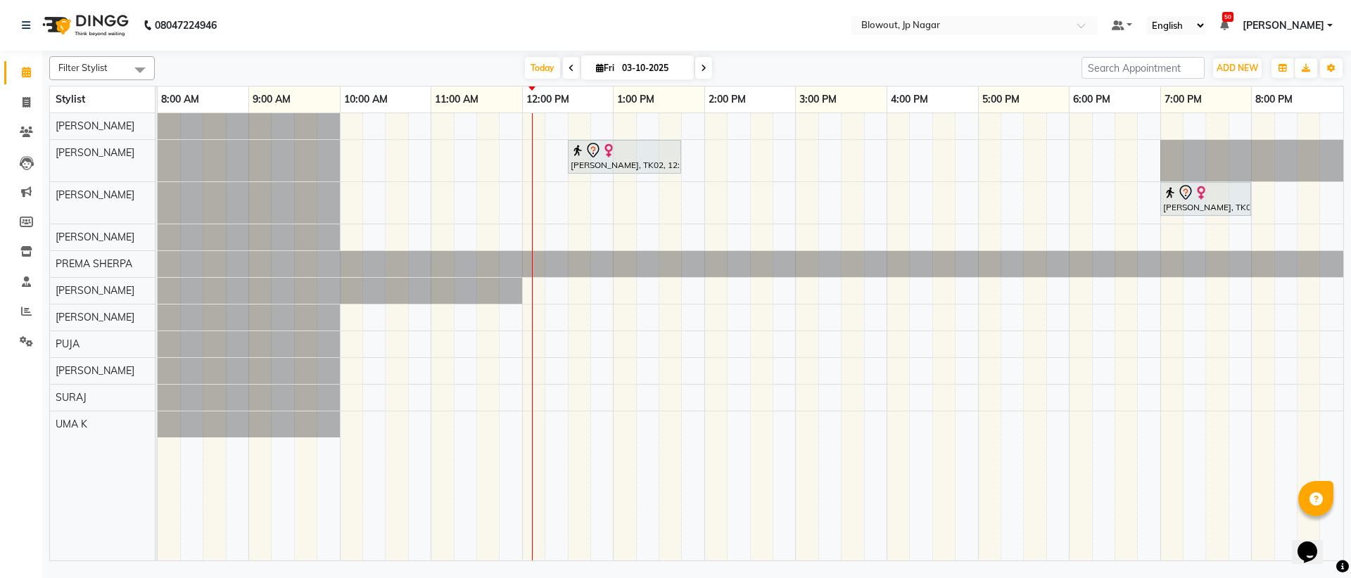
click at [138, 74] on span at bounding box center [140, 69] width 28 height 27
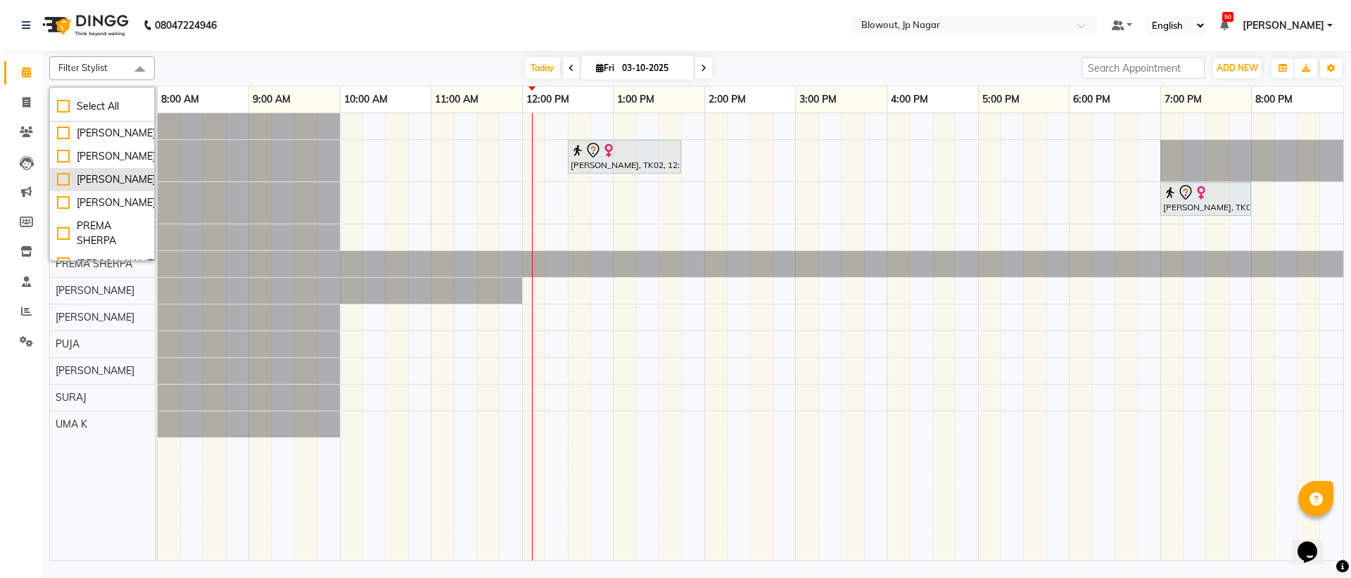
scroll to position [161, 0]
click at [185, 69] on div "Today Fri 03-10-2025" at bounding box center [618, 68] width 912 height 21
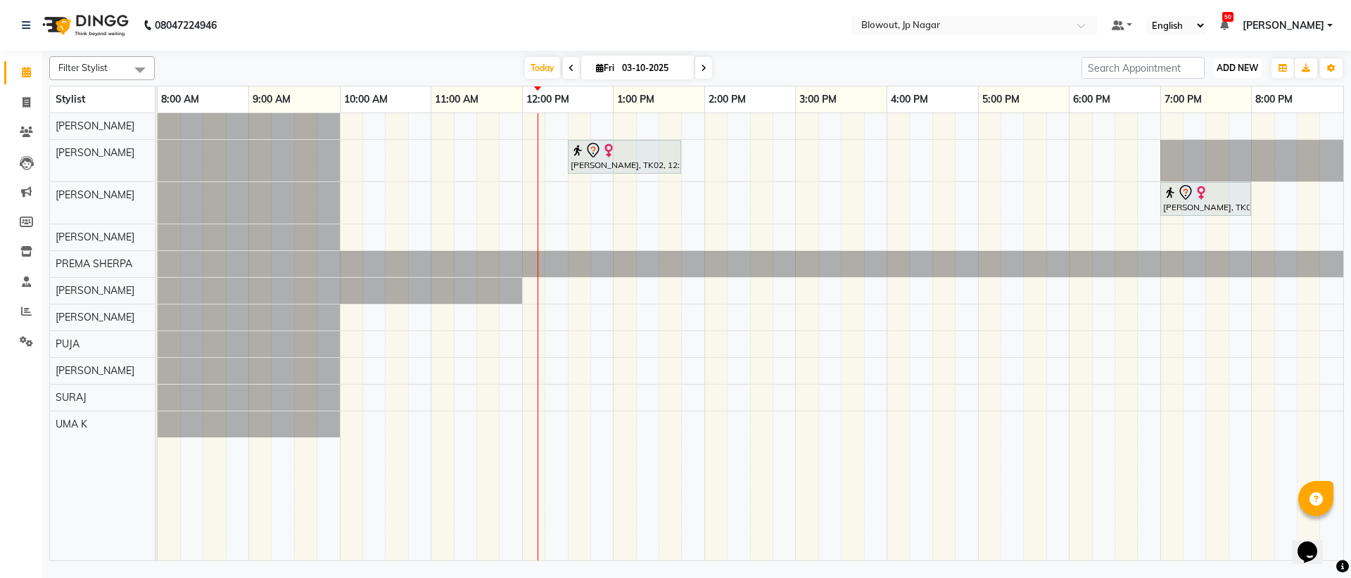
click at [1238, 63] on span "ADD NEW" at bounding box center [1237, 68] width 42 height 11
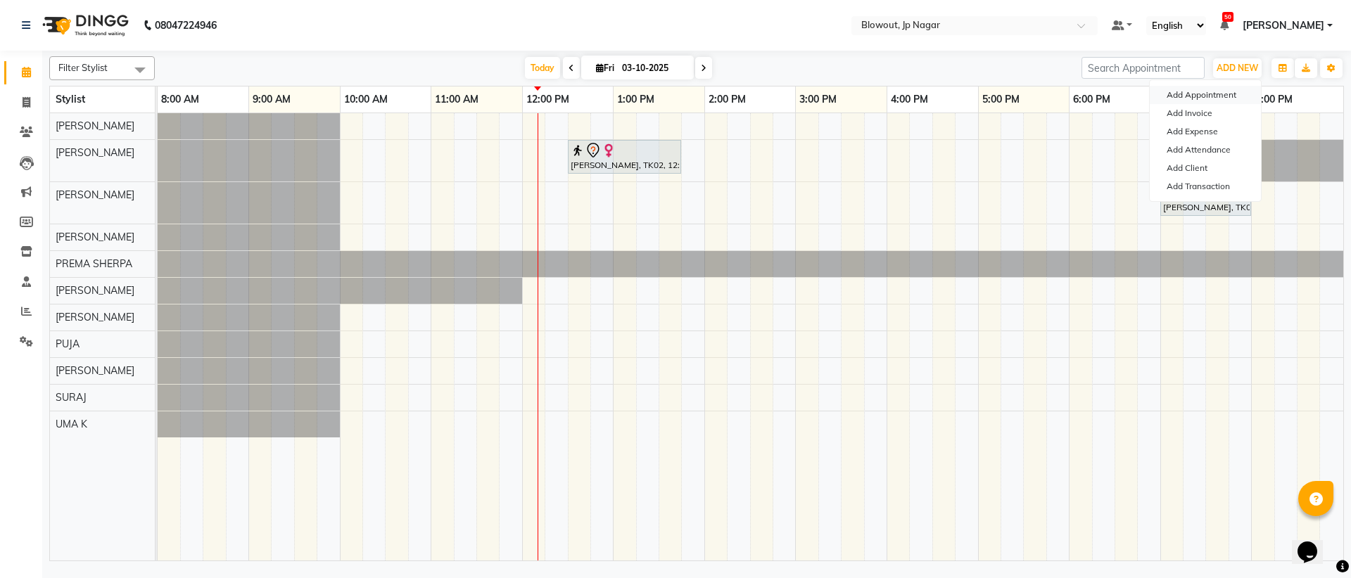
click at [1223, 97] on button "Add Appointment" at bounding box center [1204, 95] width 111 height 18
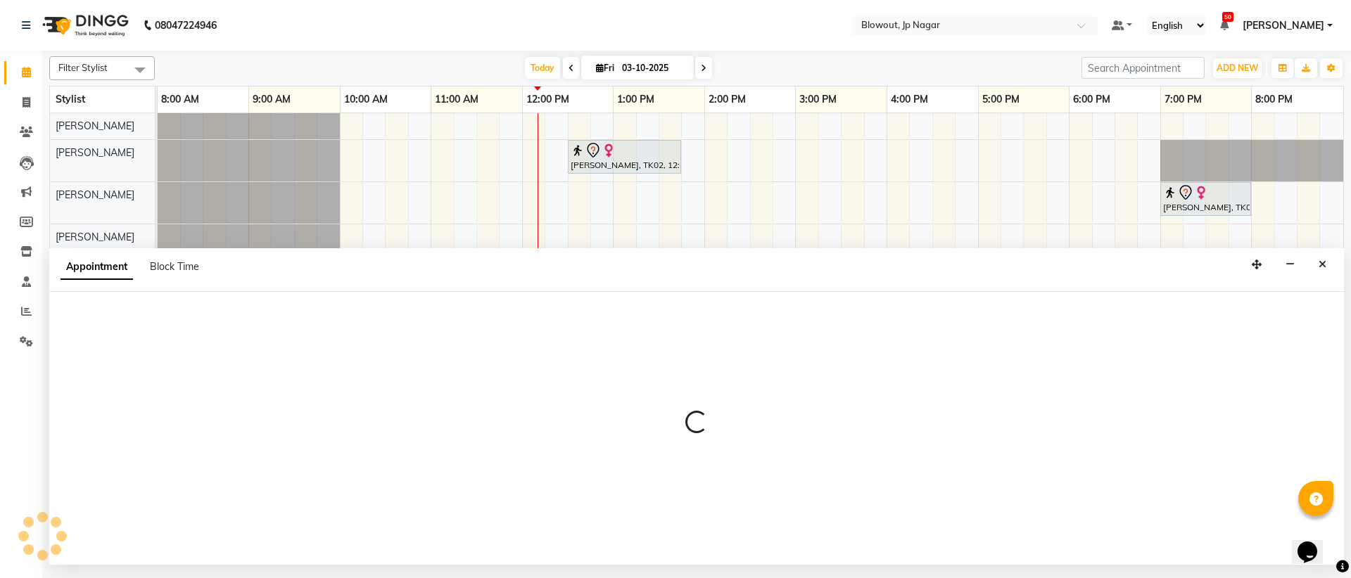
select select "tentative"
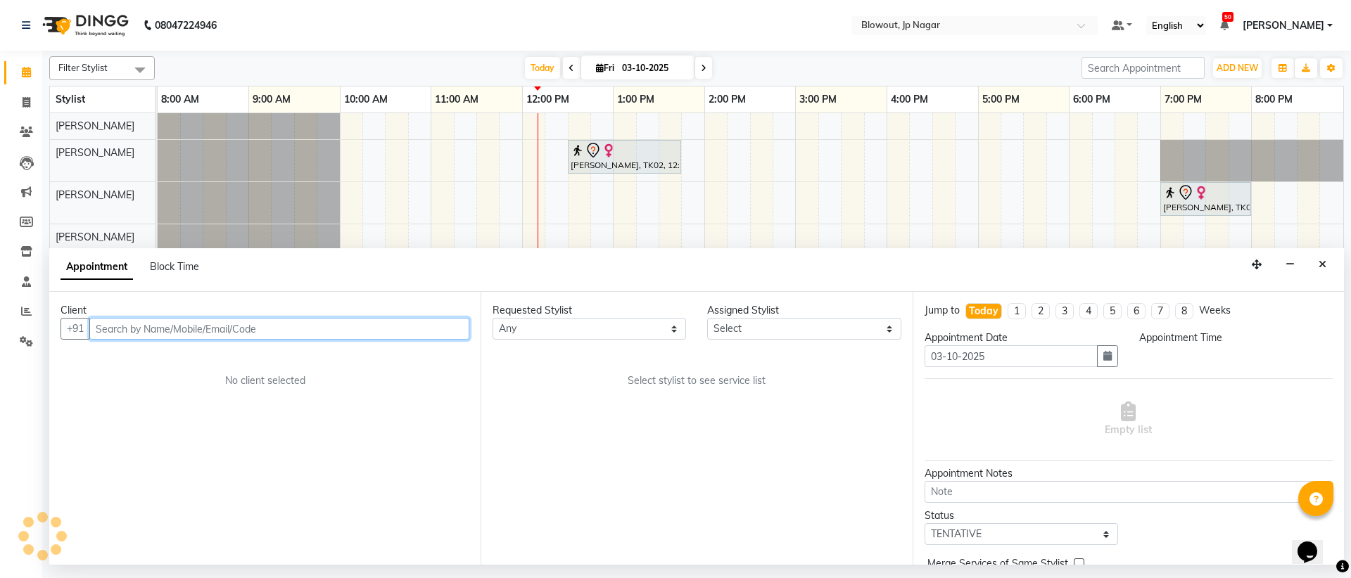
select select "540"
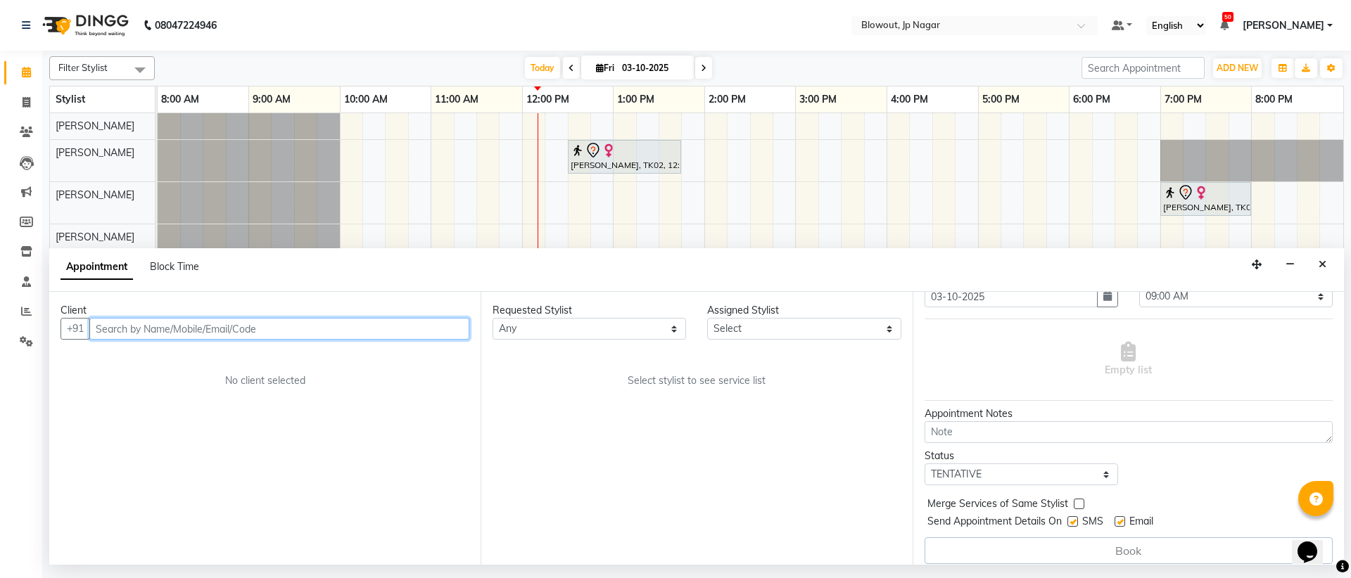
scroll to position [70, 0]
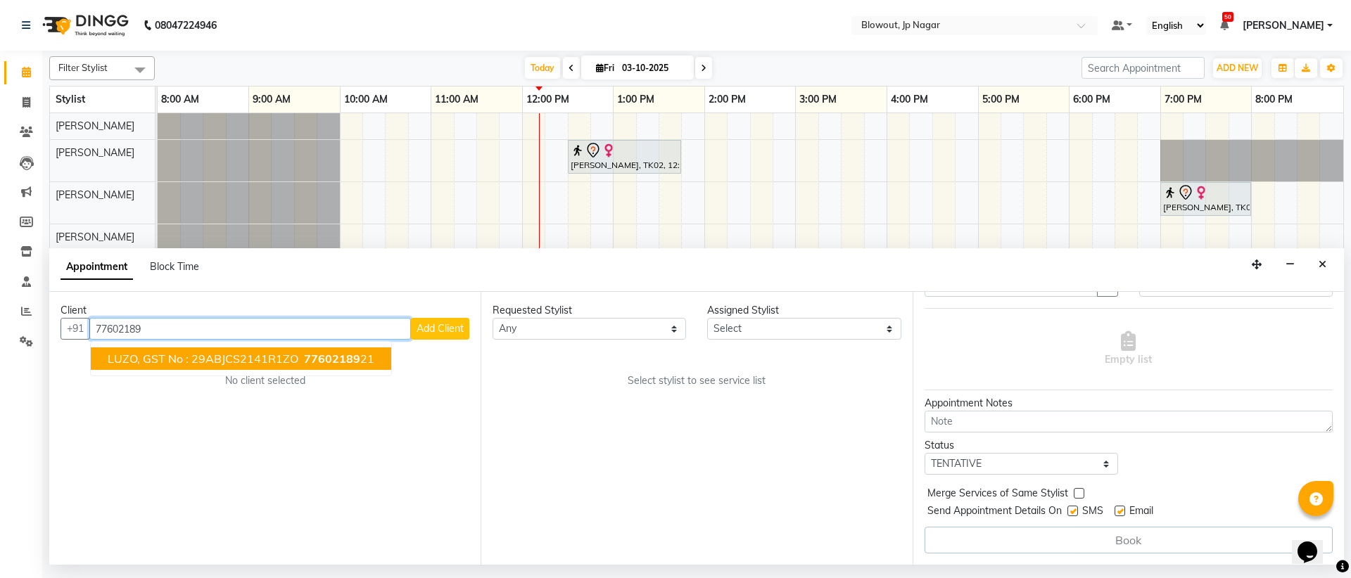
click at [193, 356] on span "LUZO, GST No : 29ABJCS2141R1ZO" at bounding box center [203, 359] width 191 height 14
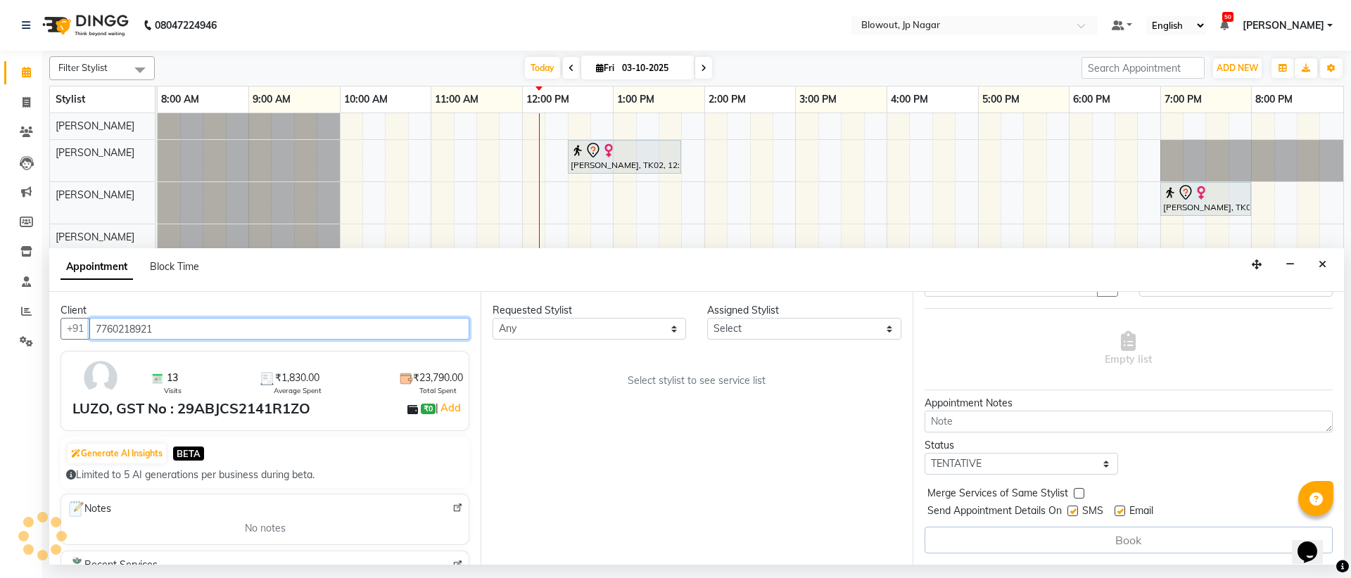
type input "7760218921"
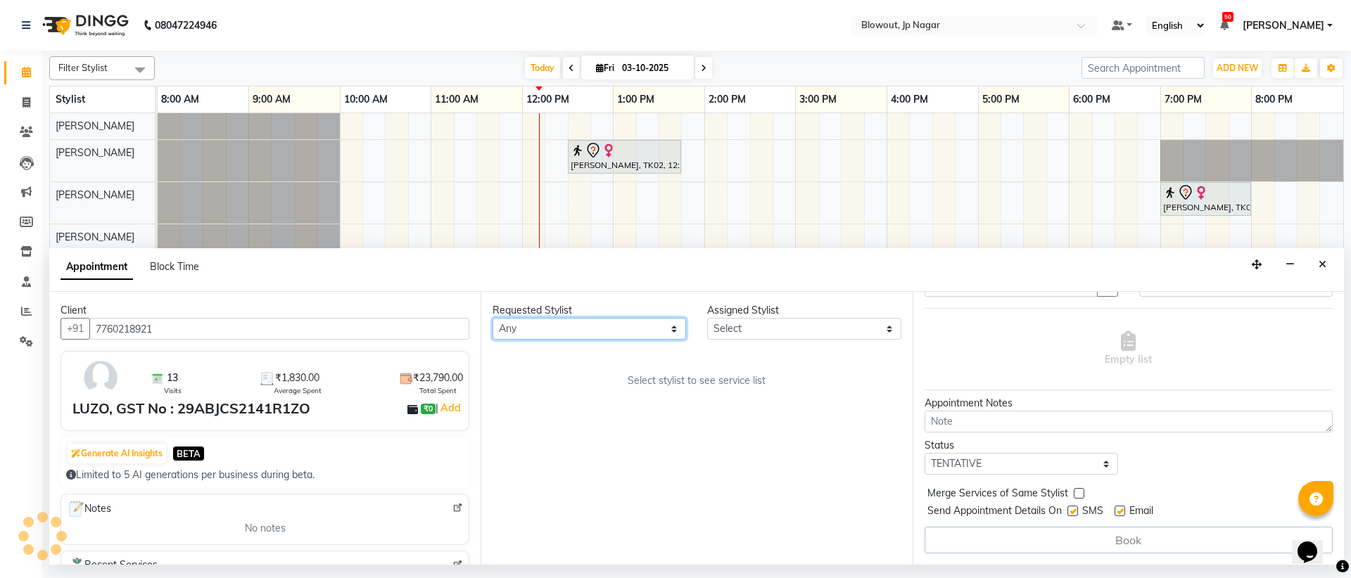
click at [652, 323] on select "Any [PERSON_NAME] [PERSON_NAME] [PERSON_NAME] [PERSON_NAME] PUJA [PERSON_NAME] …" at bounding box center [588, 329] width 193 height 22
select select "88802"
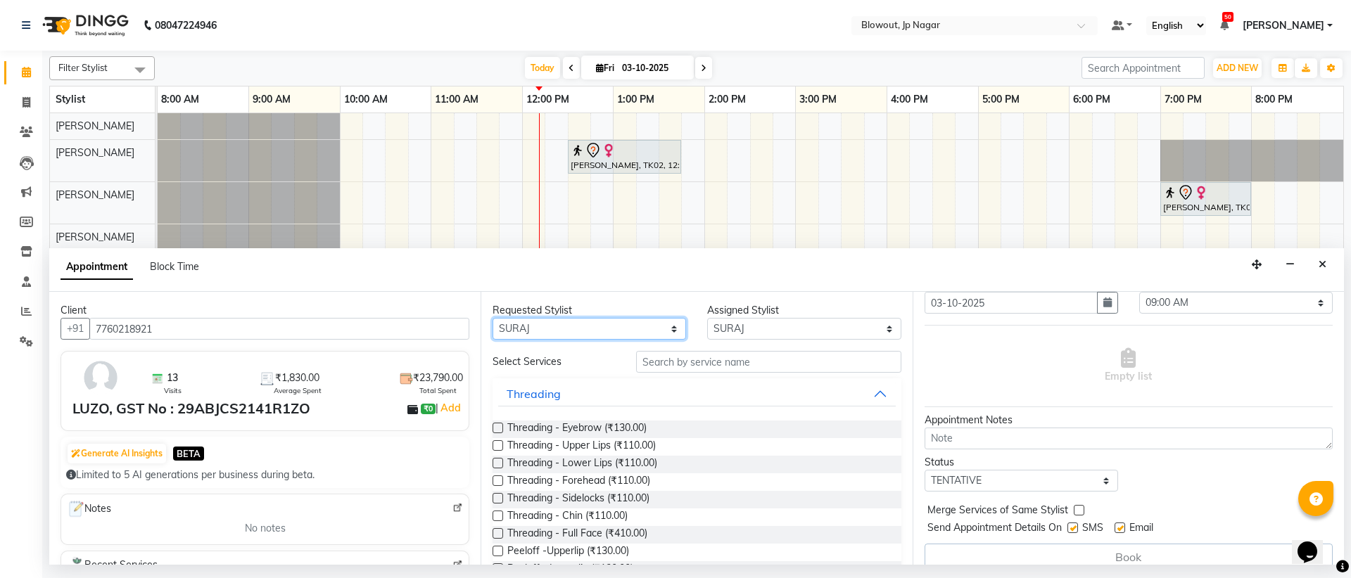
scroll to position [29, 0]
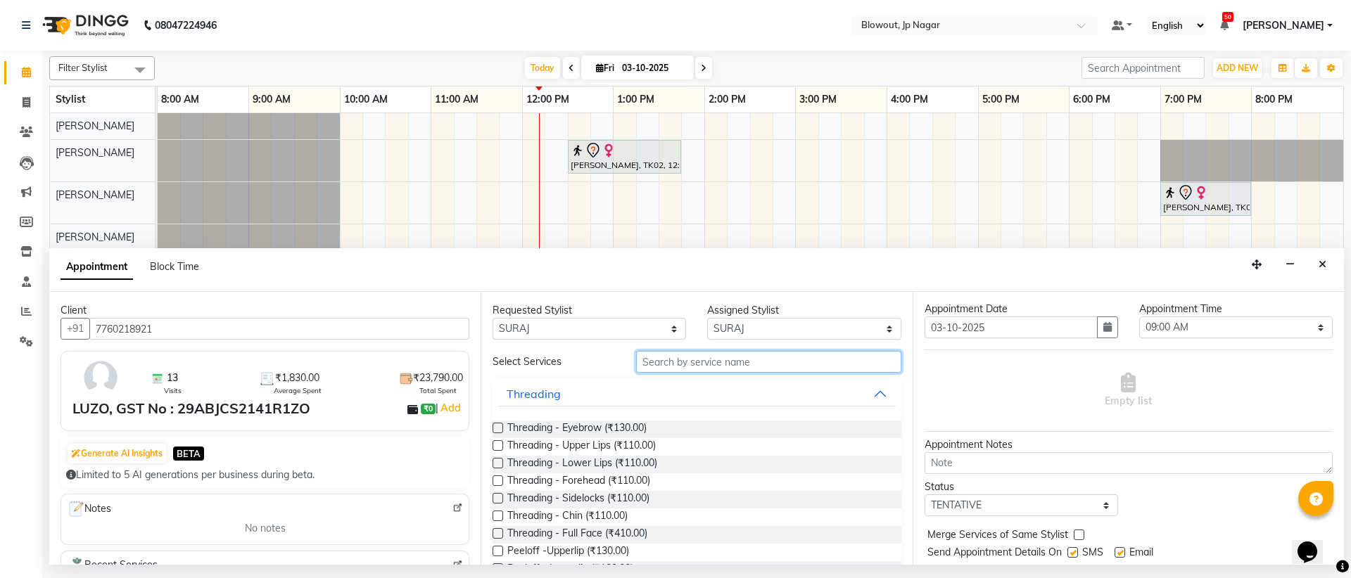
click at [765, 358] on input "text" at bounding box center [768, 362] width 265 height 22
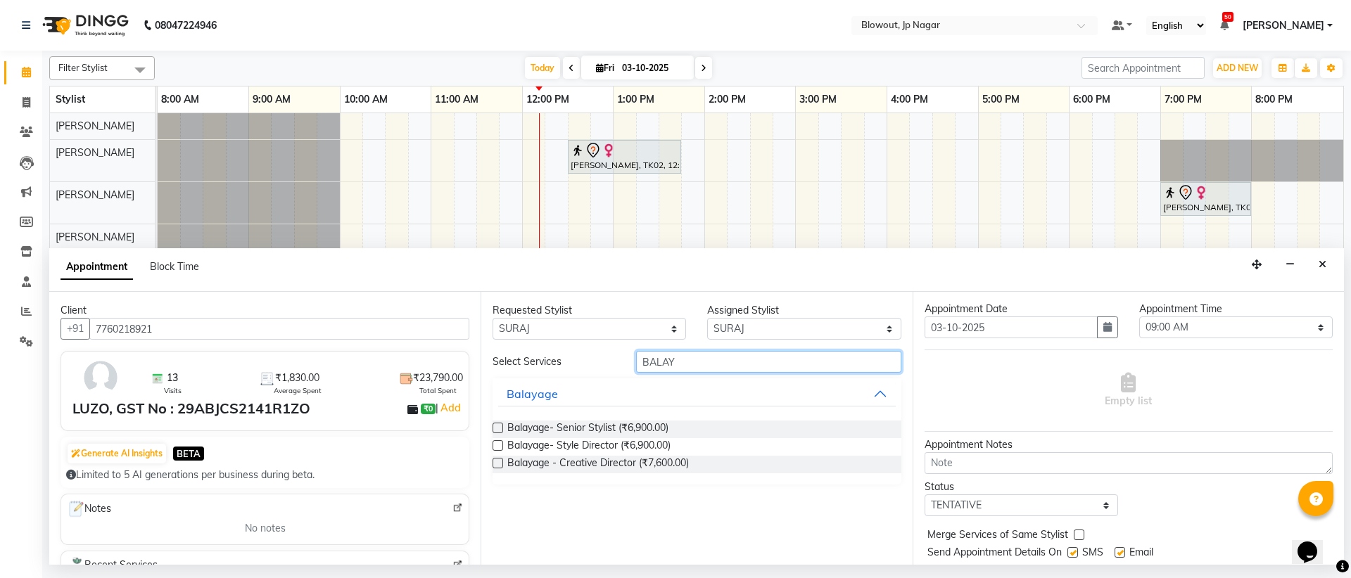
type input "BALAY"
click at [500, 428] on label at bounding box center [497, 428] width 11 height 11
click at [500, 428] on input "checkbox" at bounding box center [496, 429] width 9 height 9
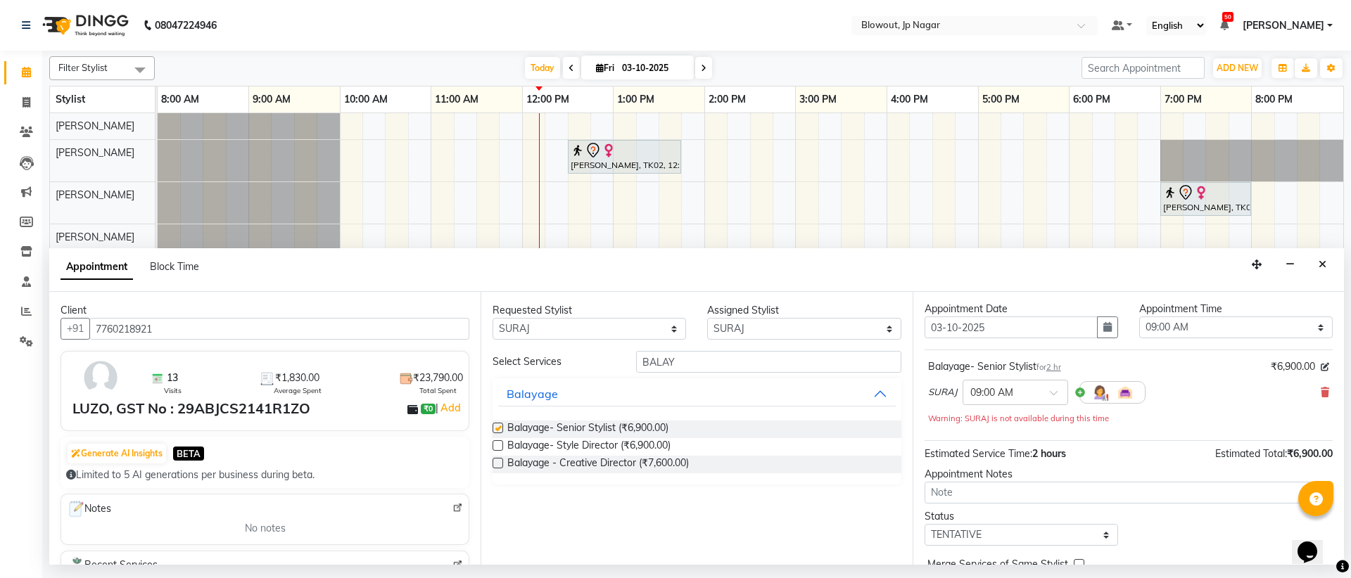
checkbox input "false"
click at [1247, 332] on select "Select 09:00 AM 09:15 AM 09:30 AM 09:45 AM 10:00 AM 10:15 AM 10:30 AM 10:45 AM …" at bounding box center [1235, 328] width 193 height 22
select select "990"
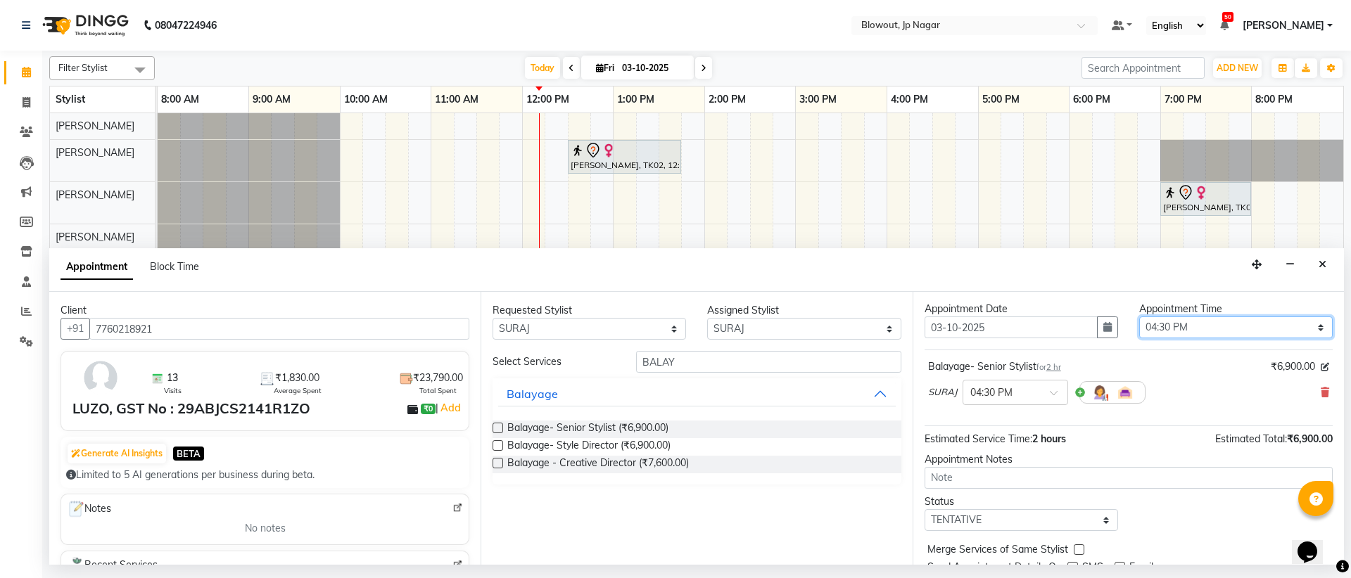
scroll to position [84, 0]
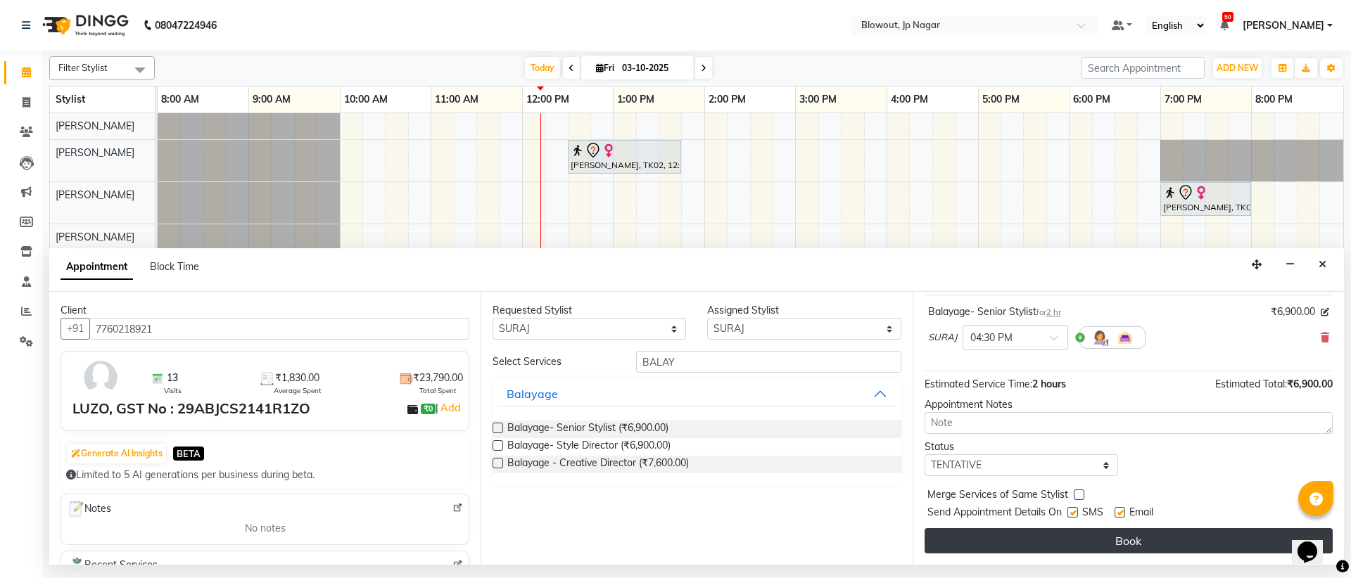
click at [1047, 536] on button "Book" at bounding box center [1128, 540] width 408 height 25
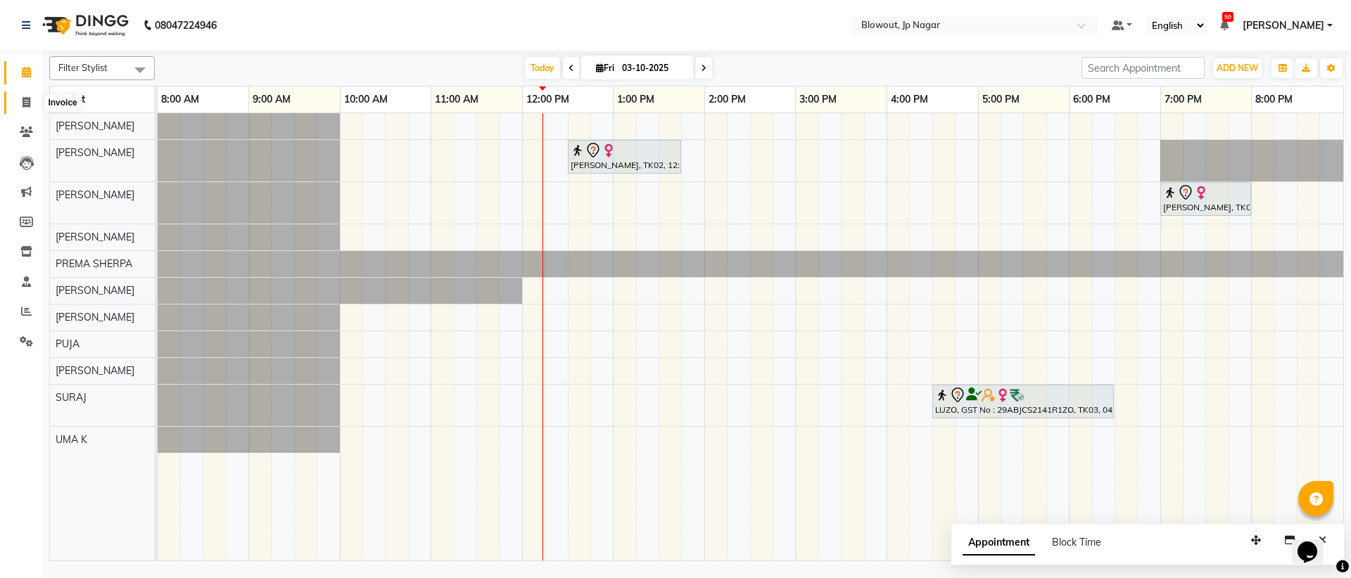
click at [26, 104] on icon at bounding box center [27, 102] width 8 height 11
select select "service"
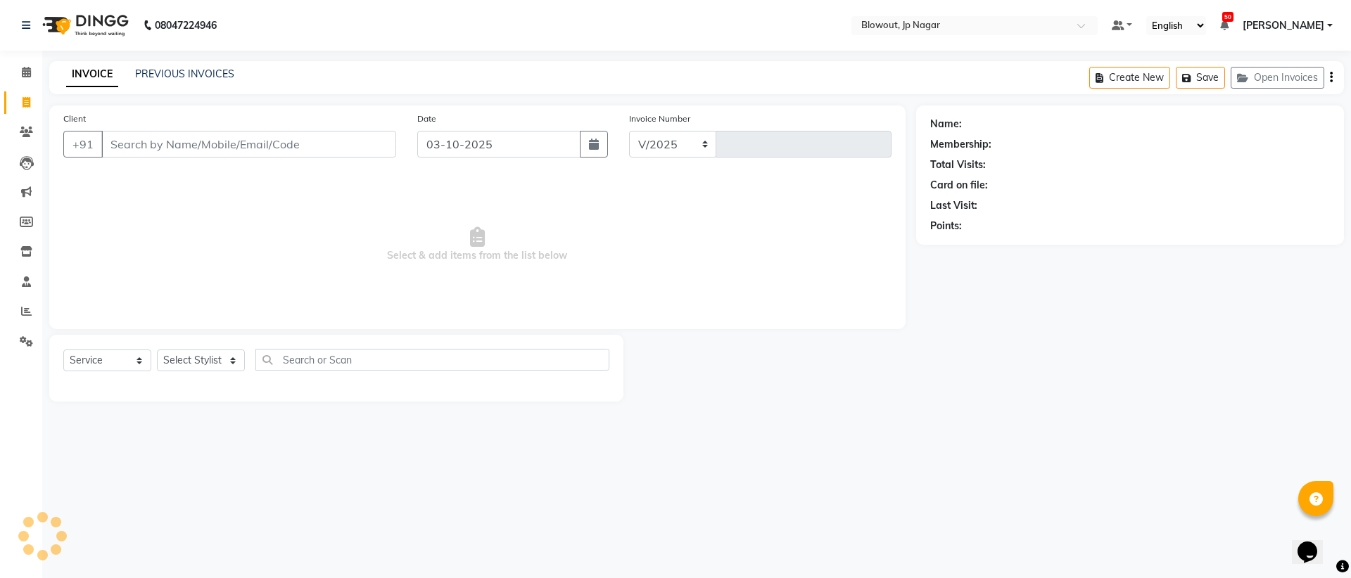
select select "6261"
type input "2953"
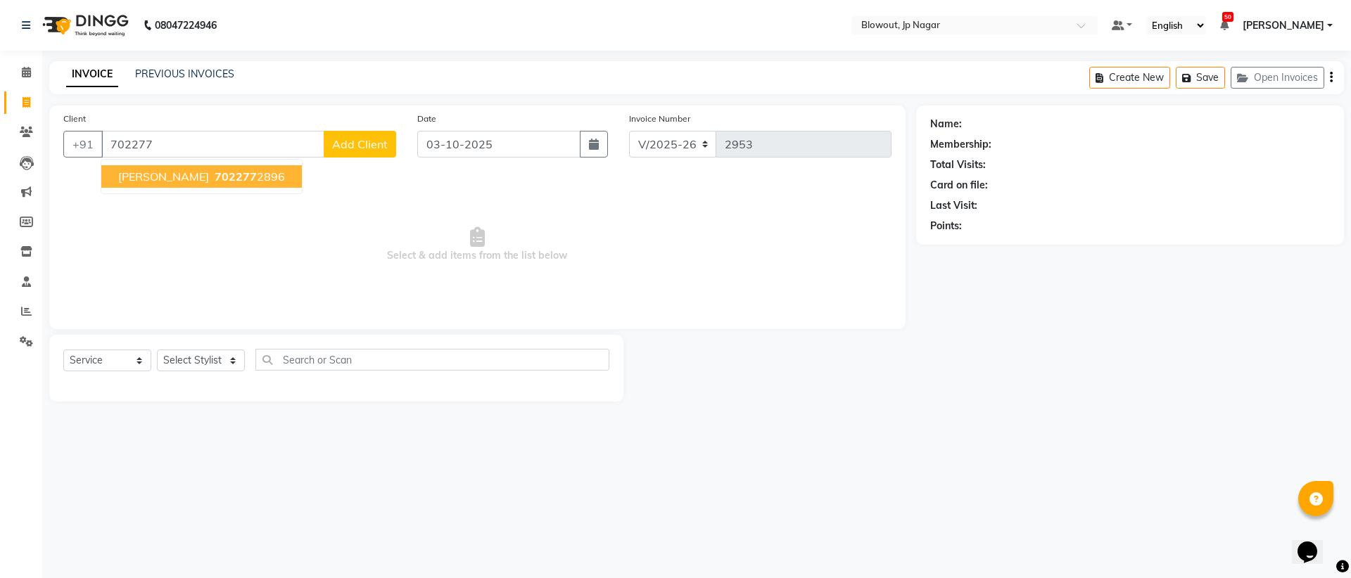
click at [155, 184] on button "Aishwariya 702277 2896" at bounding box center [201, 176] width 200 height 23
type input "7022772896"
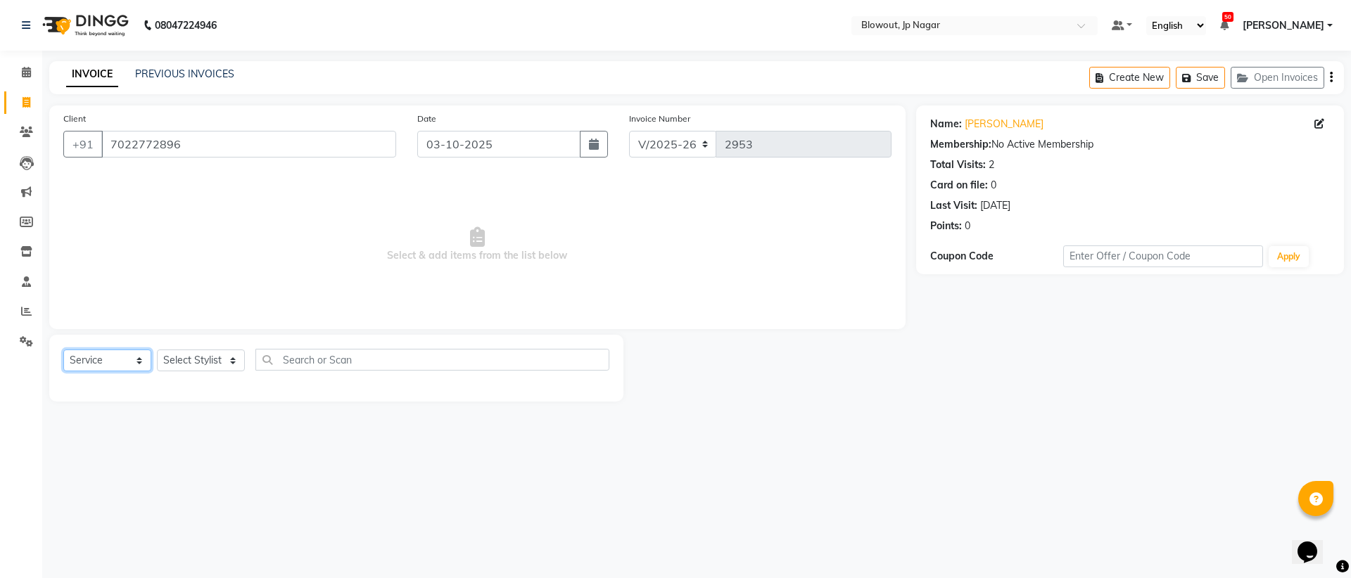
click at [115, 357] on select "Select Service Product Membership Package Voucher Prepaid Gift Card" at bounding box center [107, 361] width 88 height 22
select select "product"
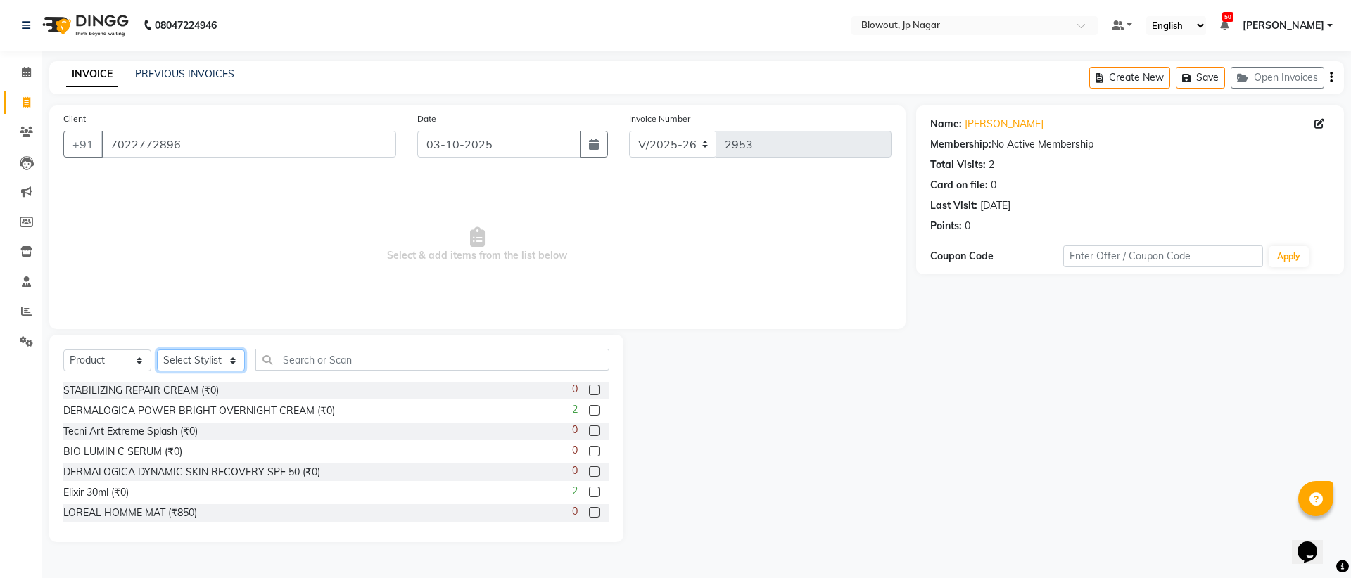
click at [221, 359] on select "Select Stylist [PERSON_NAME] [PERSON_NAME] [PERSON_NAME] Malsawmtluanngi [PERSO…" at bounding box center [201, 361] width 88 height 22
select select "46966"
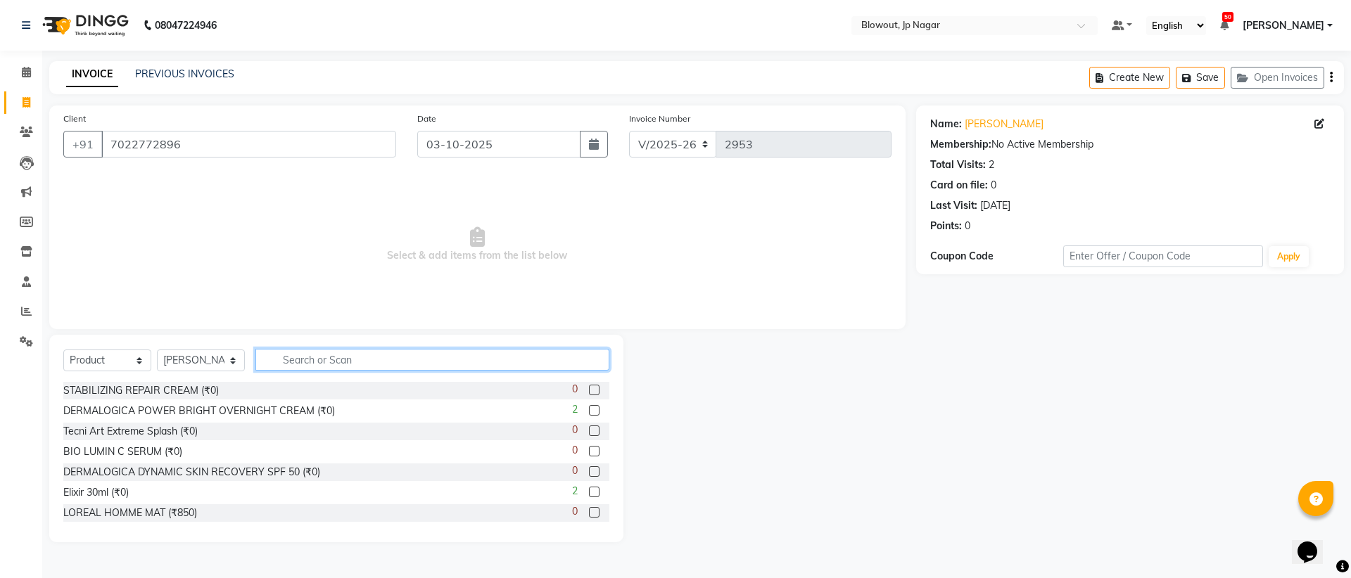
click at [340, 363] on input "text" at bounding box center [432, 360] width 354 height 22
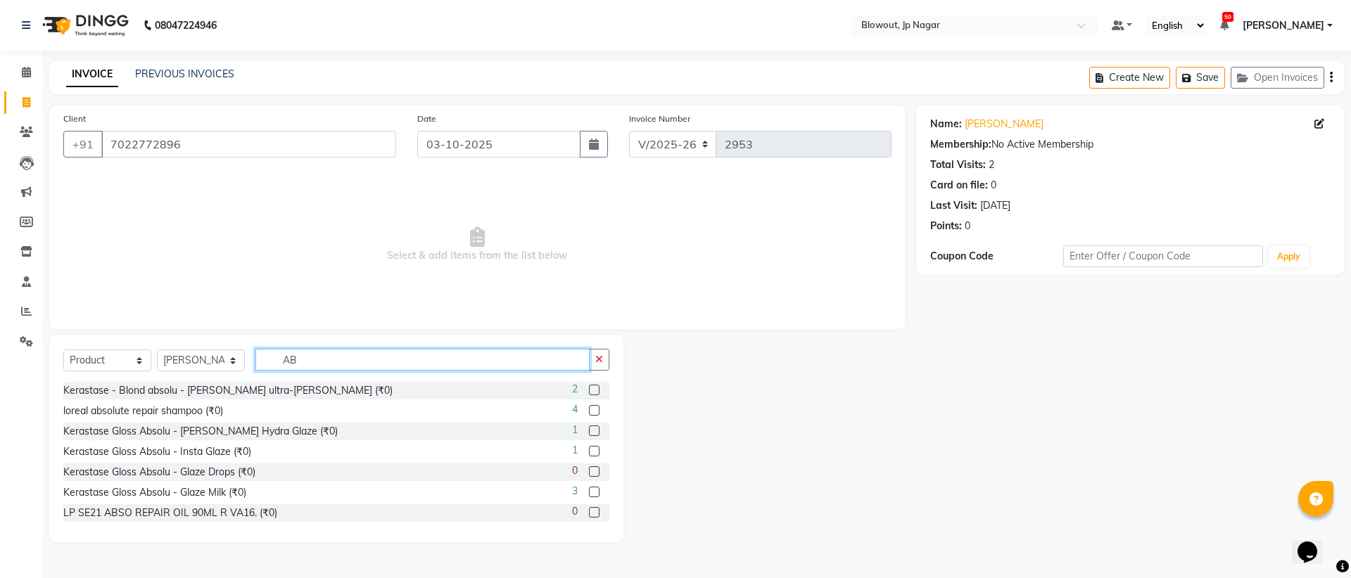
type input "A"
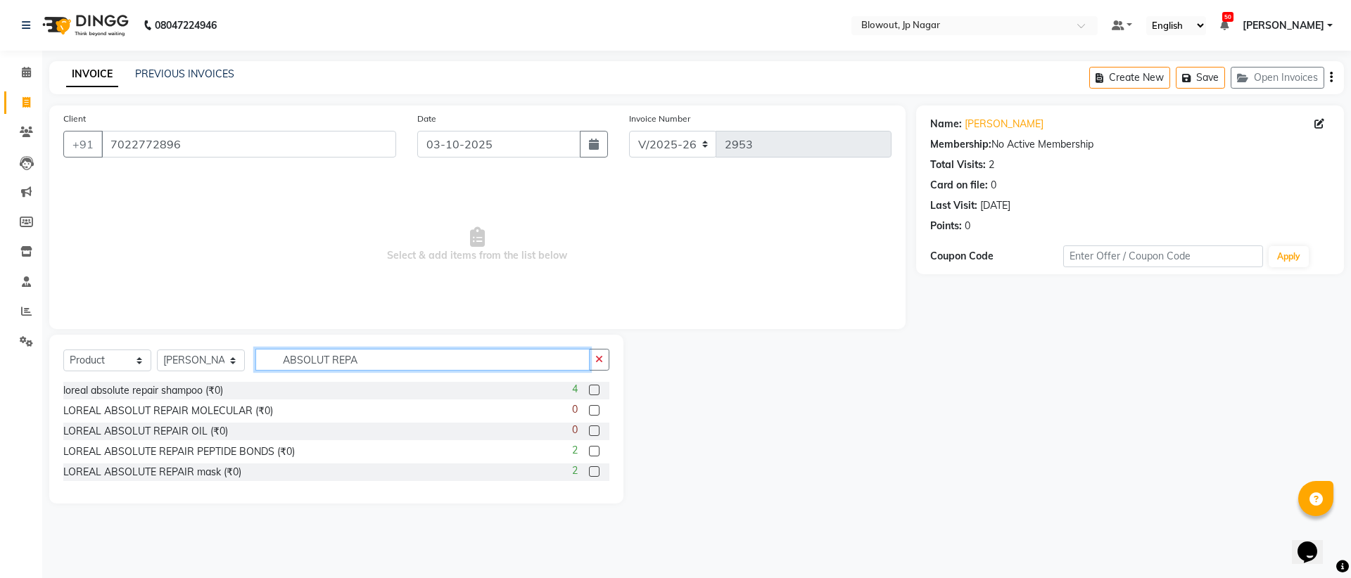
type input "ABSOLUT REPA"
click at [593, 390] on label at bounding box center [594, 390] width 11 height 11
click at [593, 390] on input "checkbox" at bounding box center [593, 390] width 9 height 9
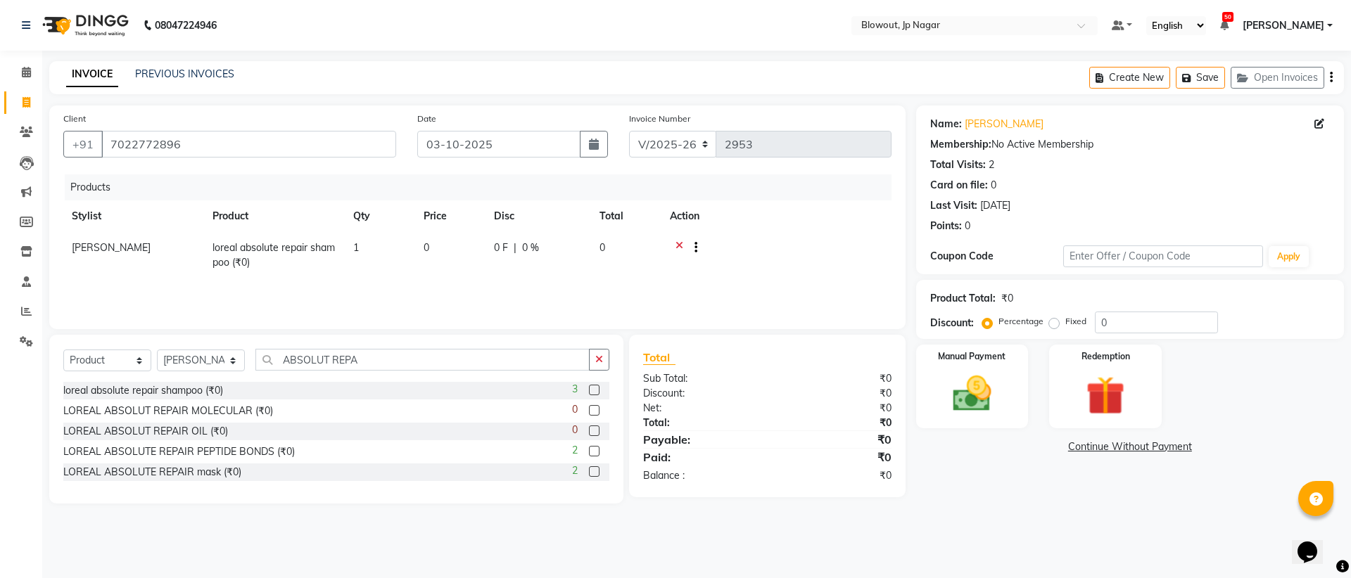
click at [593, 390] on label at bounding box center [594, 390] width 11 height 11
click at [593, 390] on input "checkbox" at bounding box center [593, 390] width 9 height 9
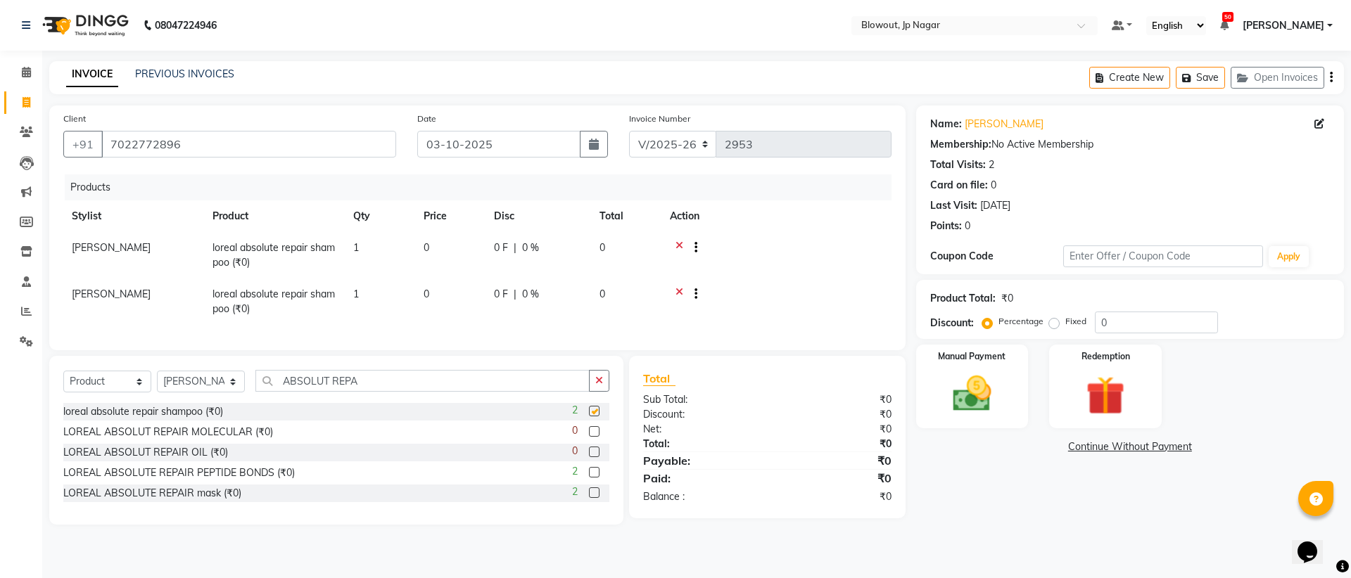
checkbox input "false"
click at [390, 392] on input "ABSOLUT REPA" at bounding box center [422, 381] width 334 height 22
type input "ABSOLUT REPAIR"
click at [594, 498] on label at bounding box center [594, 493] width 11 height 11
click at [594, 498] on input "checkbox" at bounding box center [593, 493] width 9 height 9
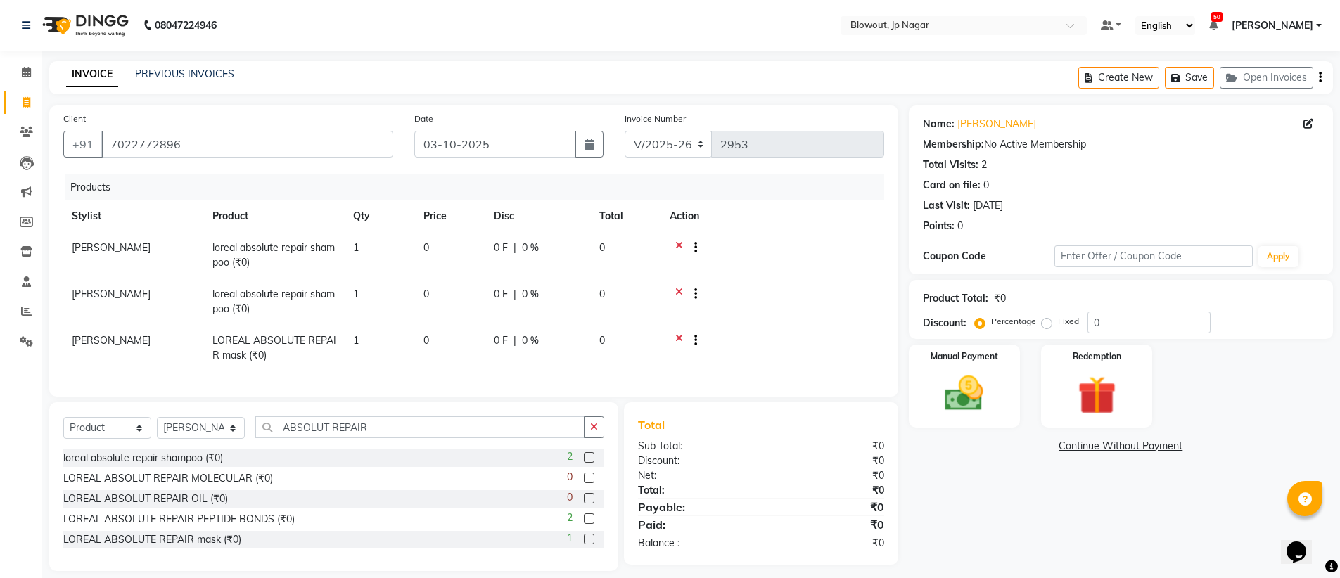
click at [588, 544] on label at bounding box center [589, 539] width 11 height 11
click at [588, 544] on input "checkbox" at bounding box center [588, 539] width 9 height 9
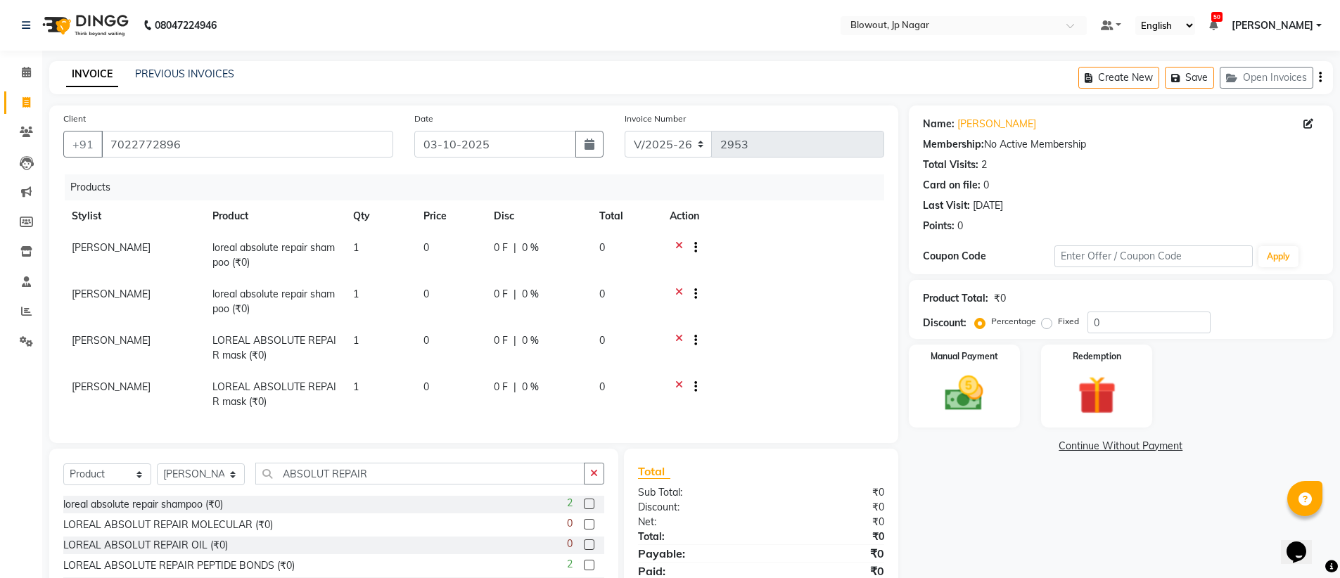
checkbox input "false"
click at [440, 341] on td "0" at bounding box center [450, 348] width 70 height 46
select select "46966"
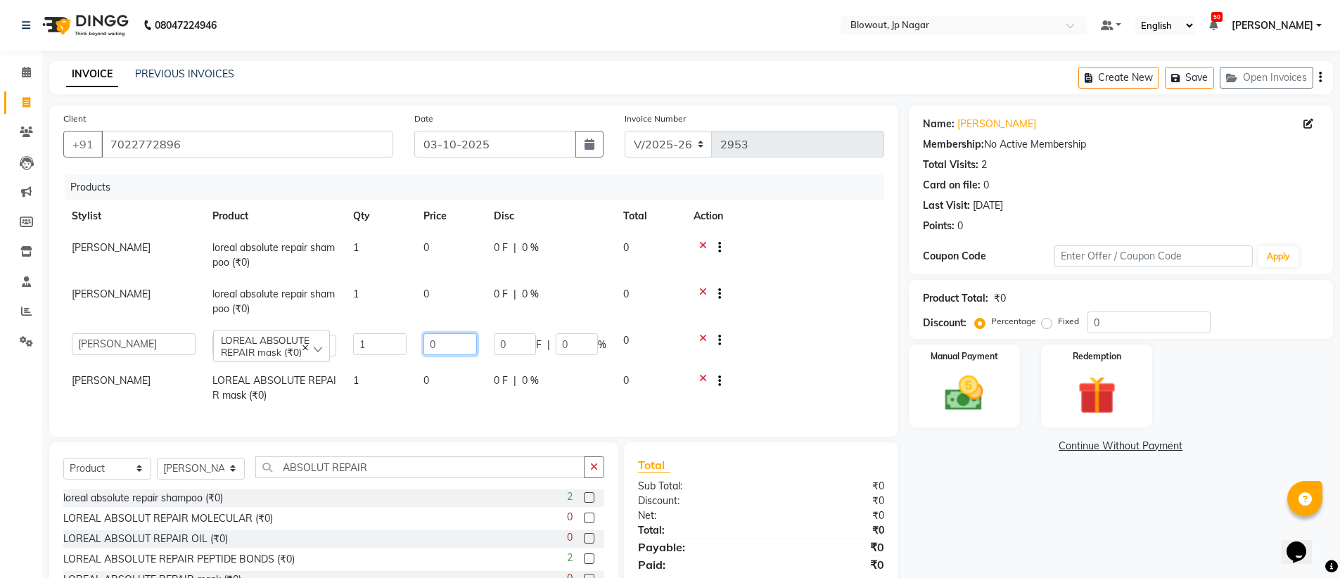
click at [449, 343] on input "0" at bounding box center [449, 344] width 53 height 22
type input "990"
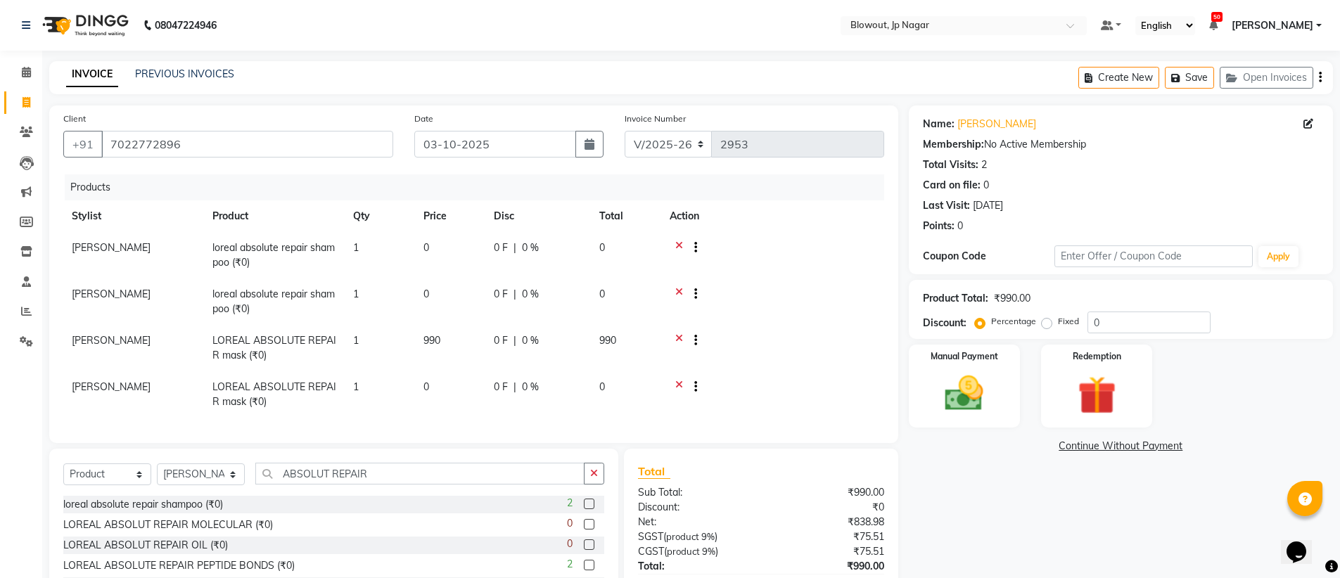
click at [369, 345] on td "1" at bounding box center [380, 348] width 70 height 46
select select "46966"
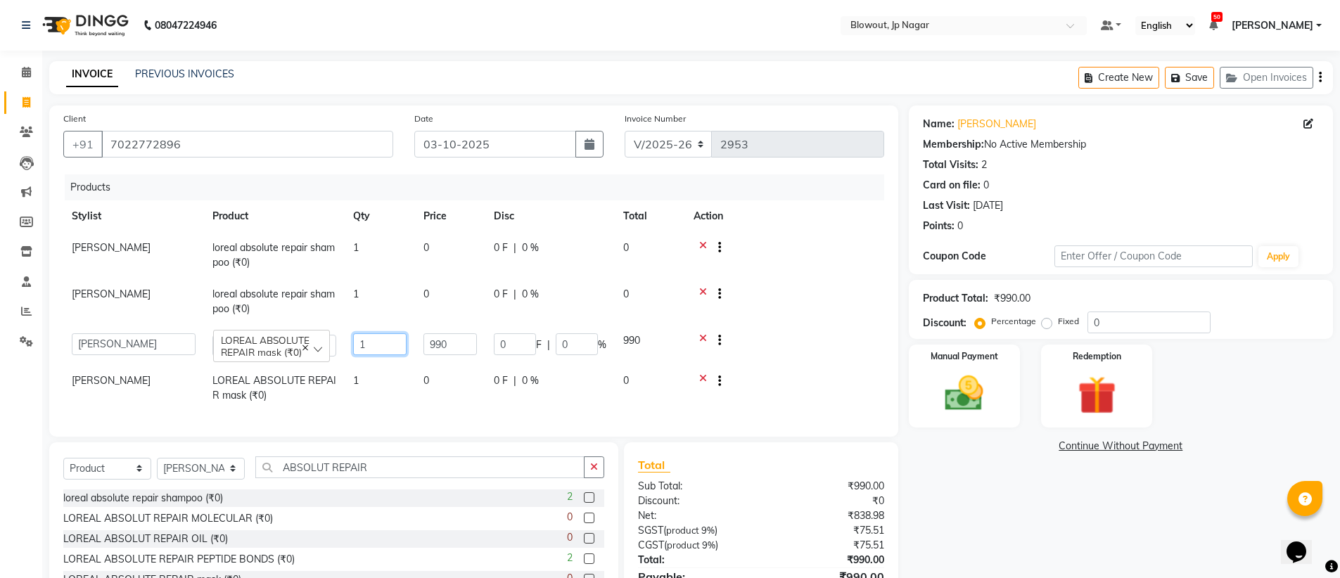
click at [384, 345] on input "1" at bounding box center [379, 344] width 53 height 22
type input "2"
click at [704, 376] on td at bounding box center [784, 388] width 199 height 46
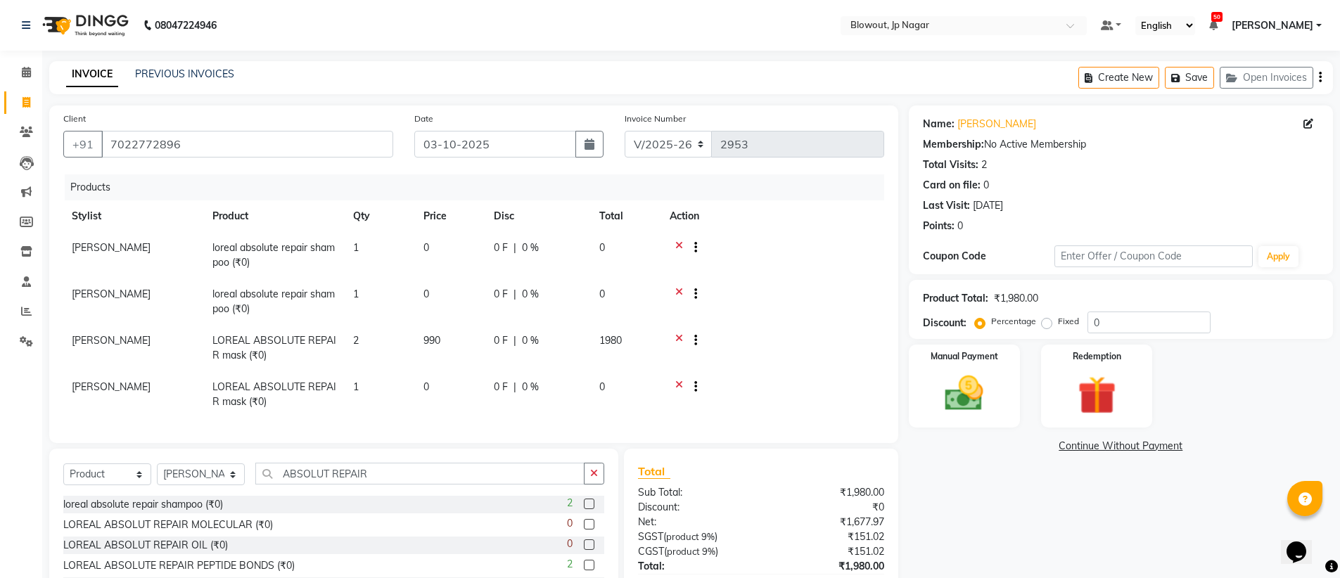
click at [680, 382] on icon at bounding box center [679, 389] width 8 height 18
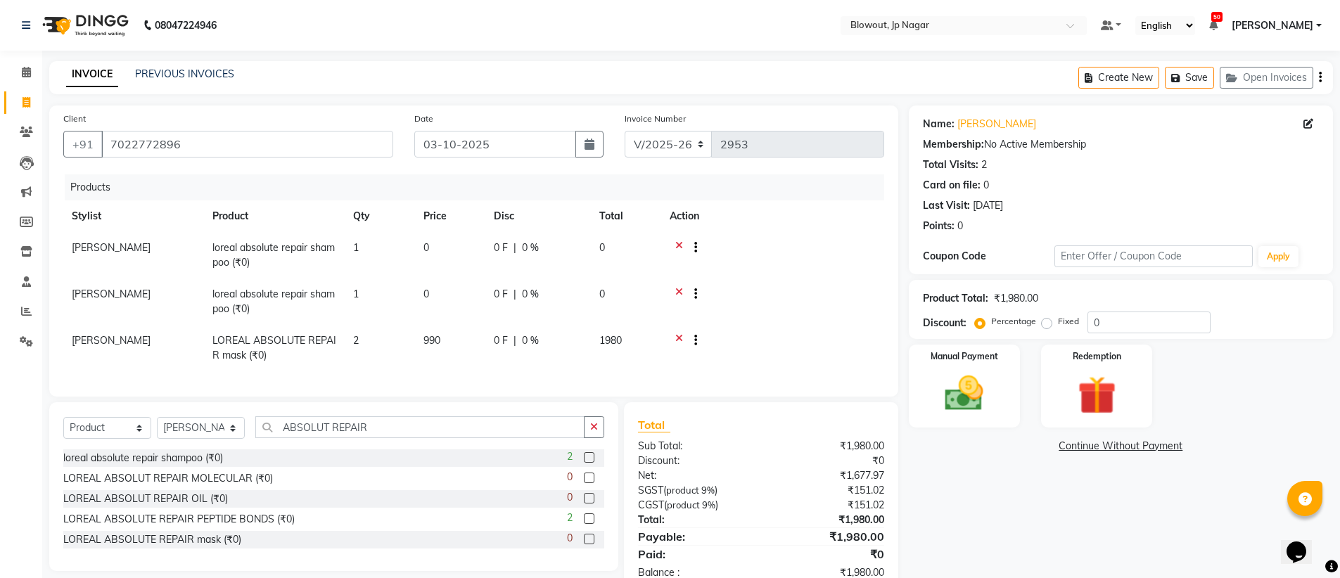
click at [447, 284] on td "0" at bounding box center [450, 302] width 70 height 46
select select "46966"
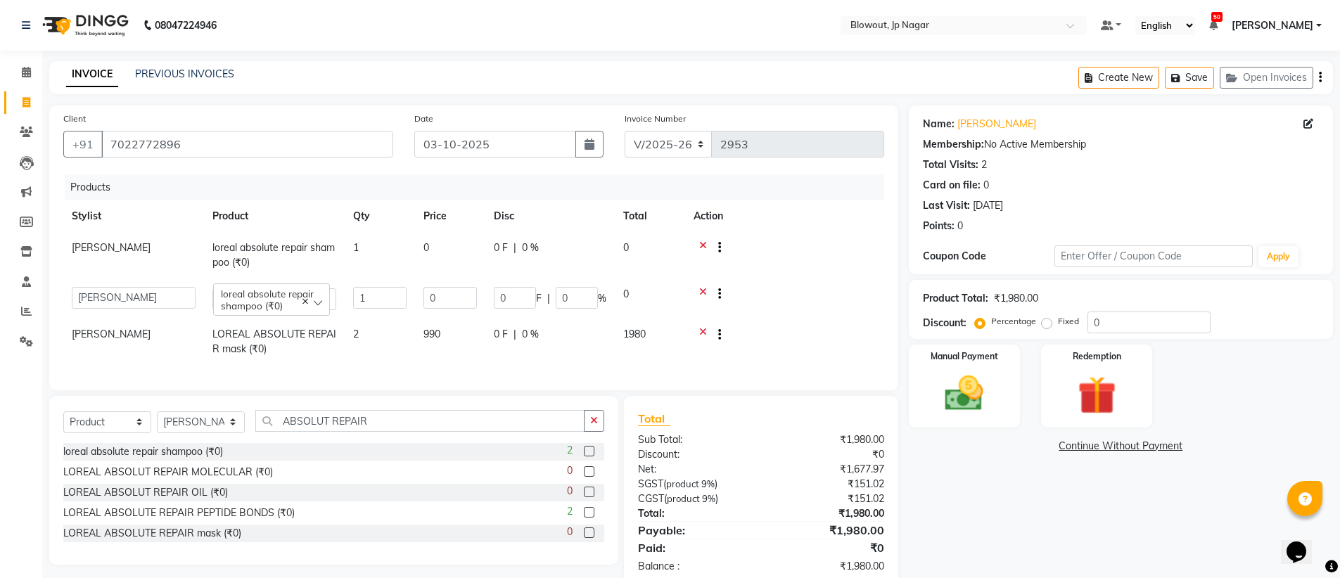
click at [430, 236] on td "0" at bounding box center [450, 255] width 70 height 46
select select "46966"
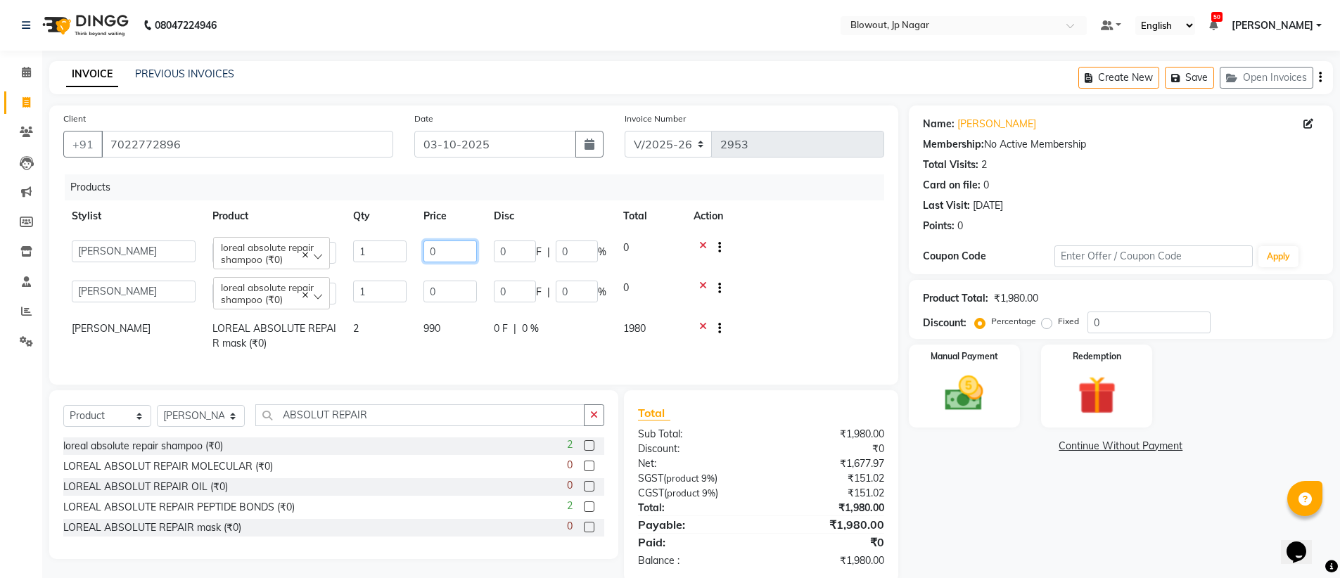
click at [431, 242] on input "0" at bounding box center [449, 252] width 53 height 22
click at [440, 247] on input "0" at bounding box center [449, 252] width 53 height 22
type input "750"
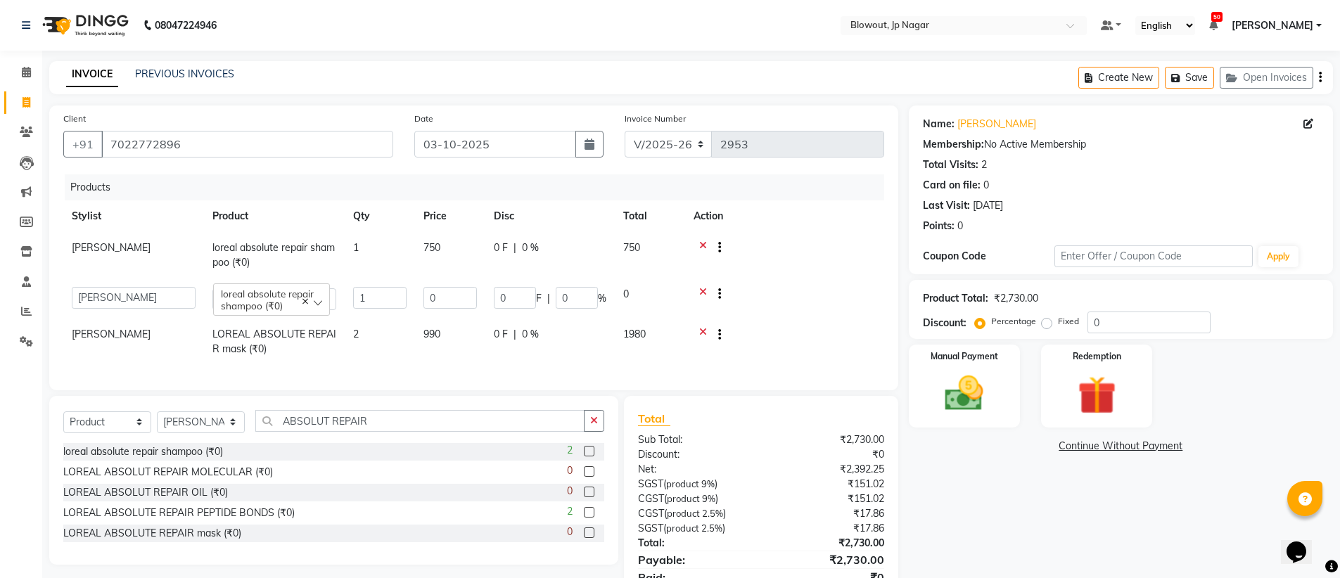
click at [368, 251] on td "1" at bounding box center [380, 255] width 70 height 46
select select "46966"
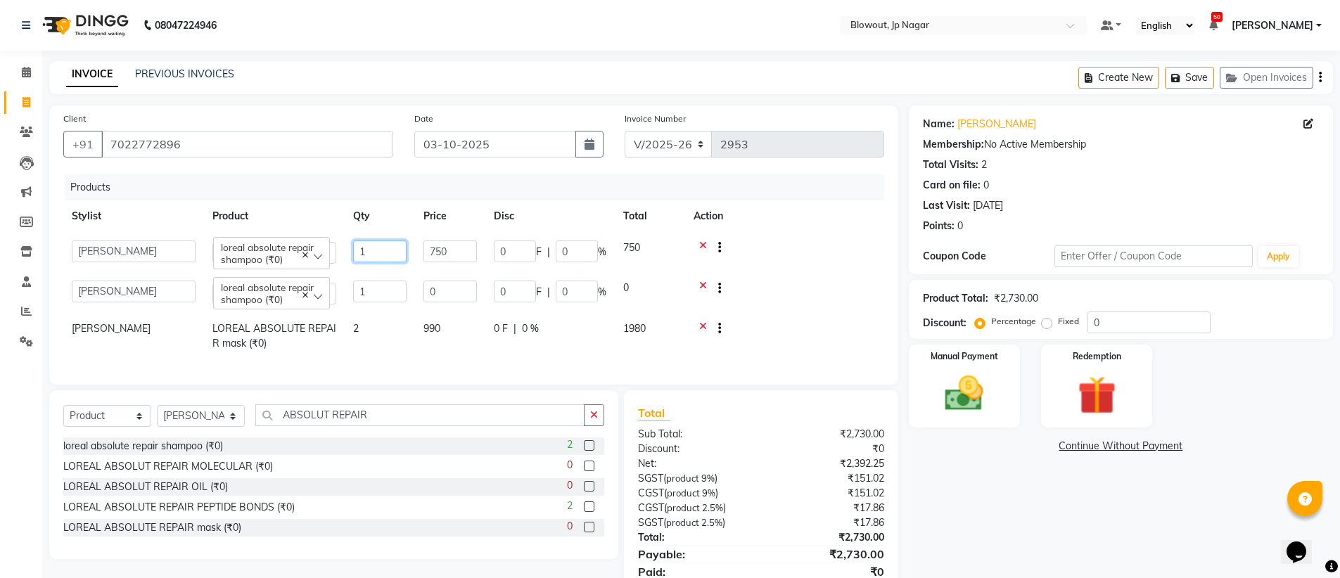
click at [376, 250] on input "1" at bounding box center [379, 252] width 53 height 22
type input "2"
click at [703, 284] on td at bounding box center [784, 292] width 199 height 40
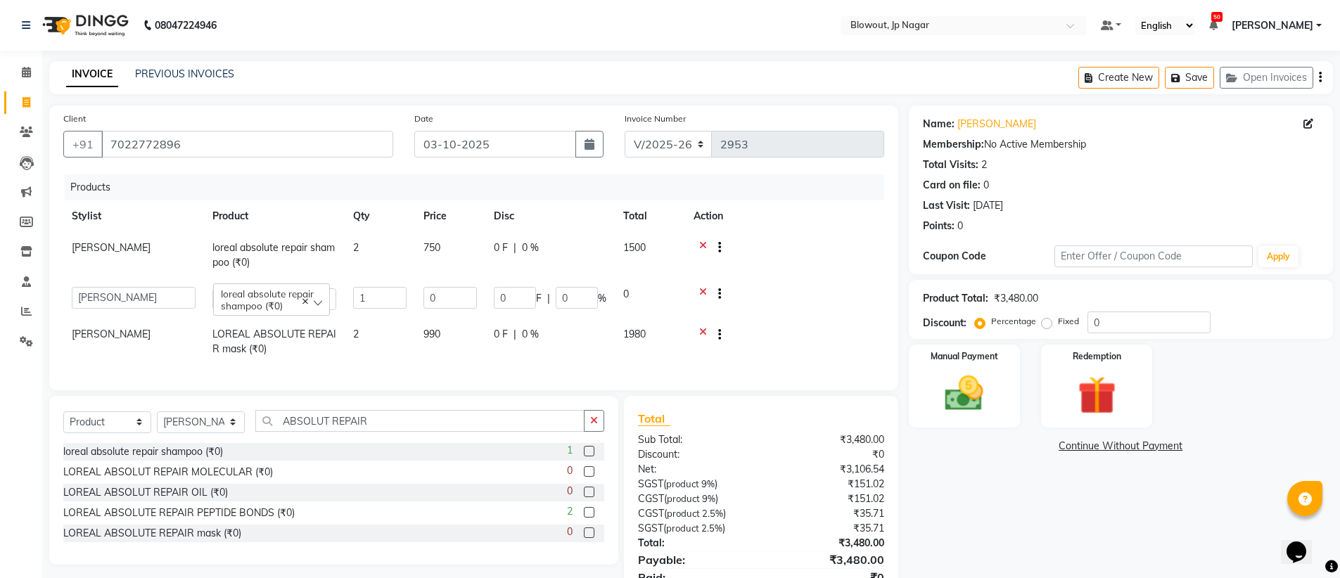
click at [702, 292] on icon at bounding box center [703, 296] width 8 height 18
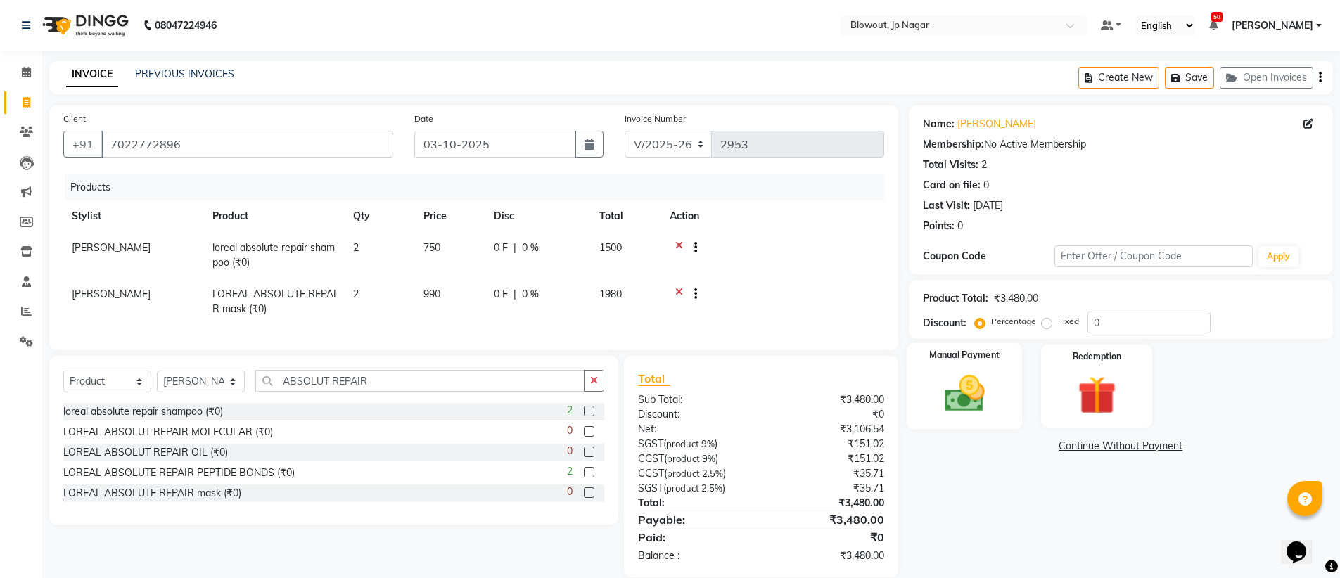
click at [982, 388] on img at bounding box center [964, 394] width 65 height 46
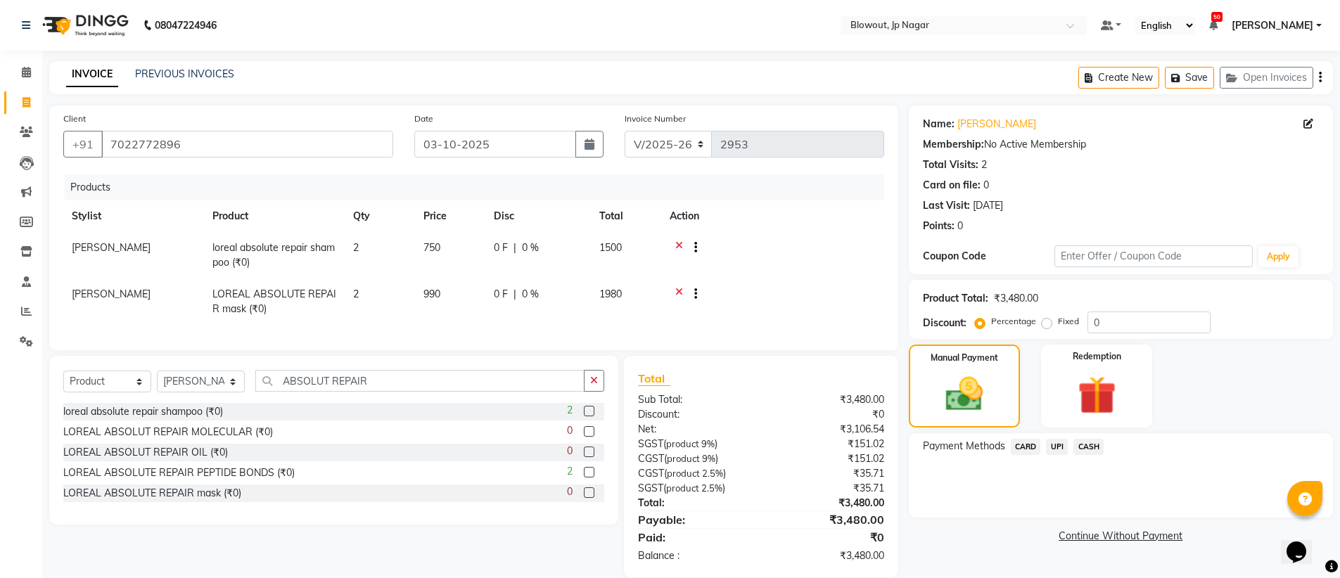
click at [1090, 441] on span "CASH" at bounding box center [1088, 447] width 30 height 16
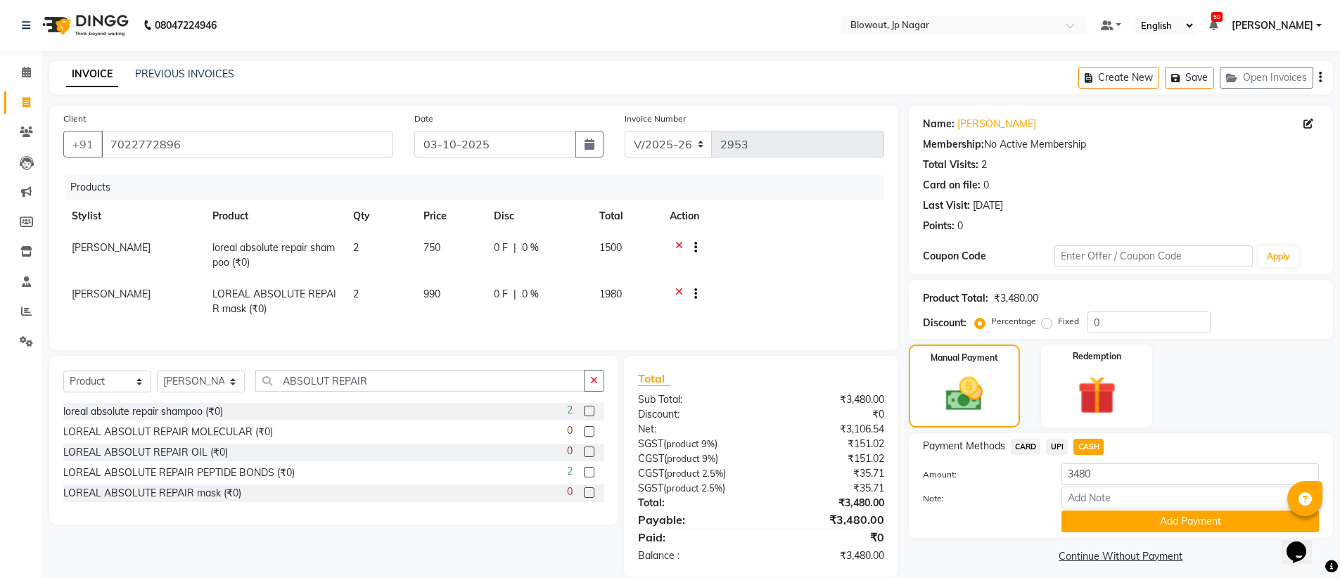
click at [1191, 533] on div "Payment Methods CARD UPI CASH Amount: 3480 Note: Add Payment" at bounding box center [1121, 485] width 424 height 105
click at [1192, 526] on button "Add Payment" at bounding box center [1190, 522] width 257 height 22
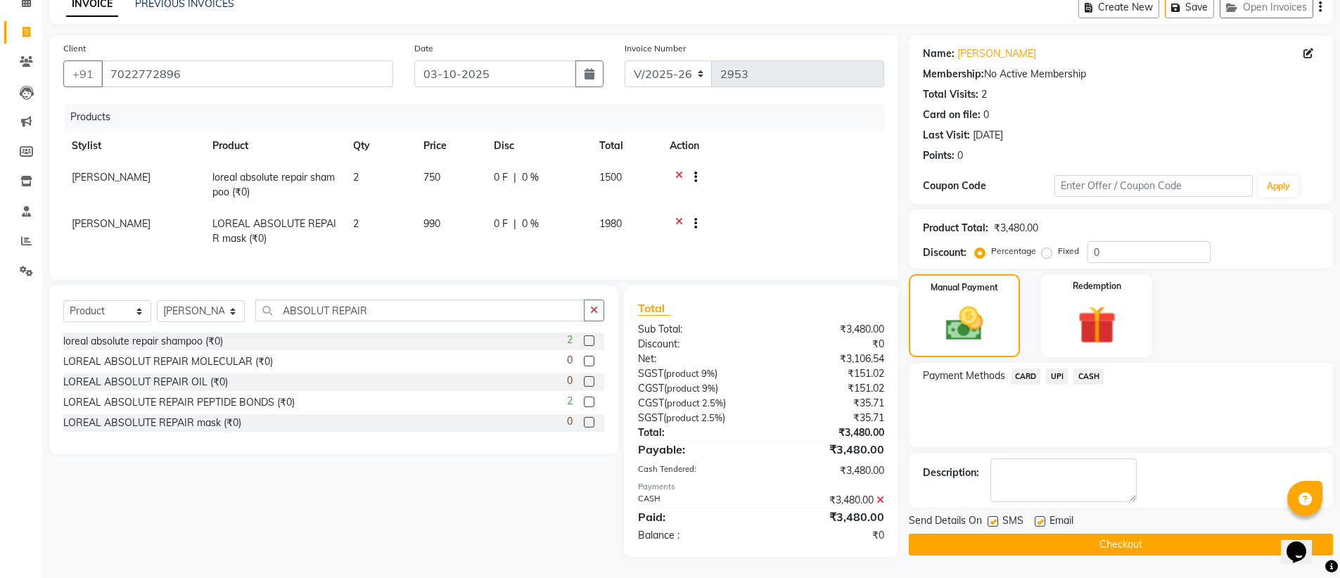
scroll to position [81, 0]
click at [1159, 534] on button "Checkout" at bounding box center [1121, 545] width 424 height 22
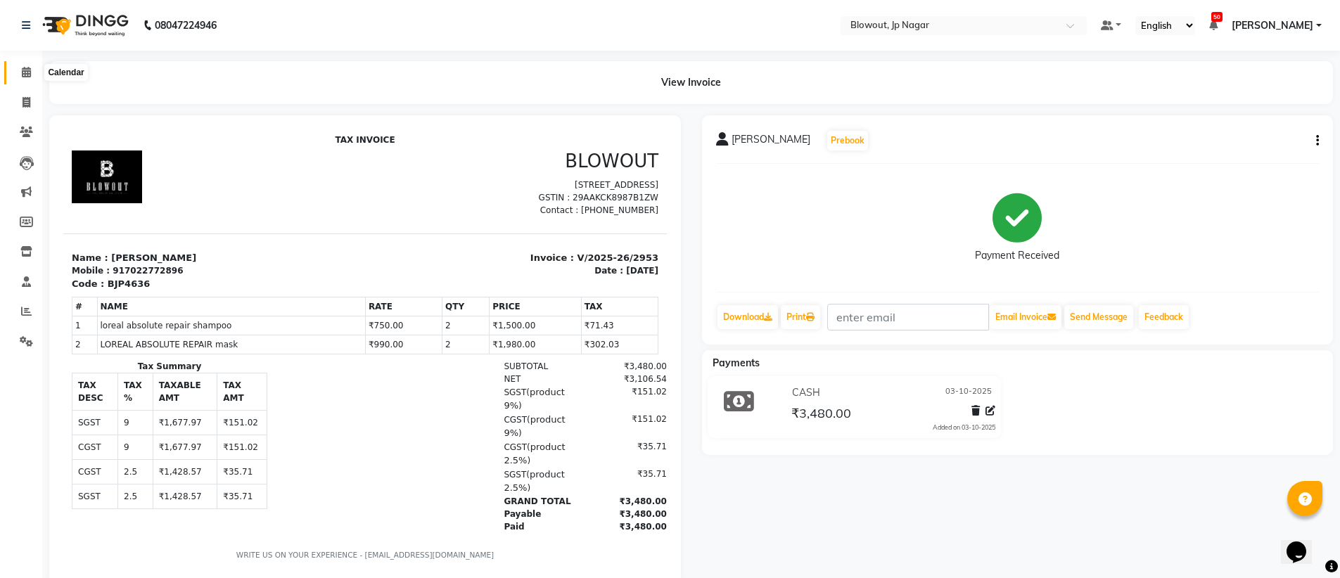
click at [20, 75] on span at bounding box center [26, 73] width 25 height 16
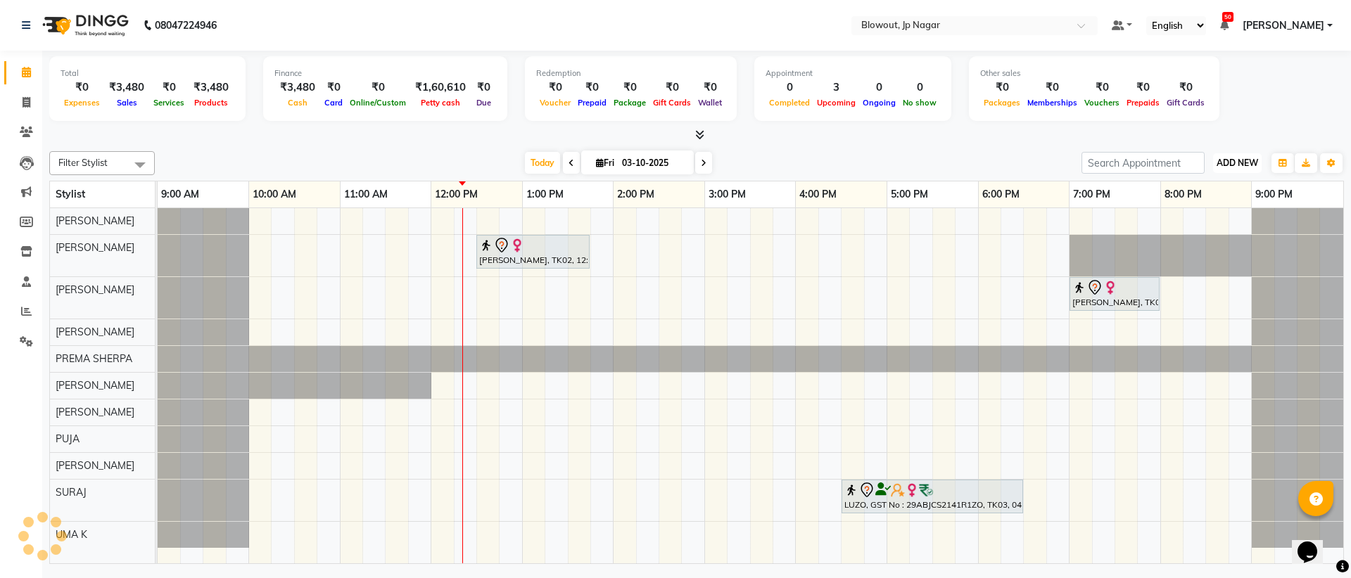
click at [1247, 159] on span "ADD NEW" at bounding box center [1237, 163] width 42 height 11
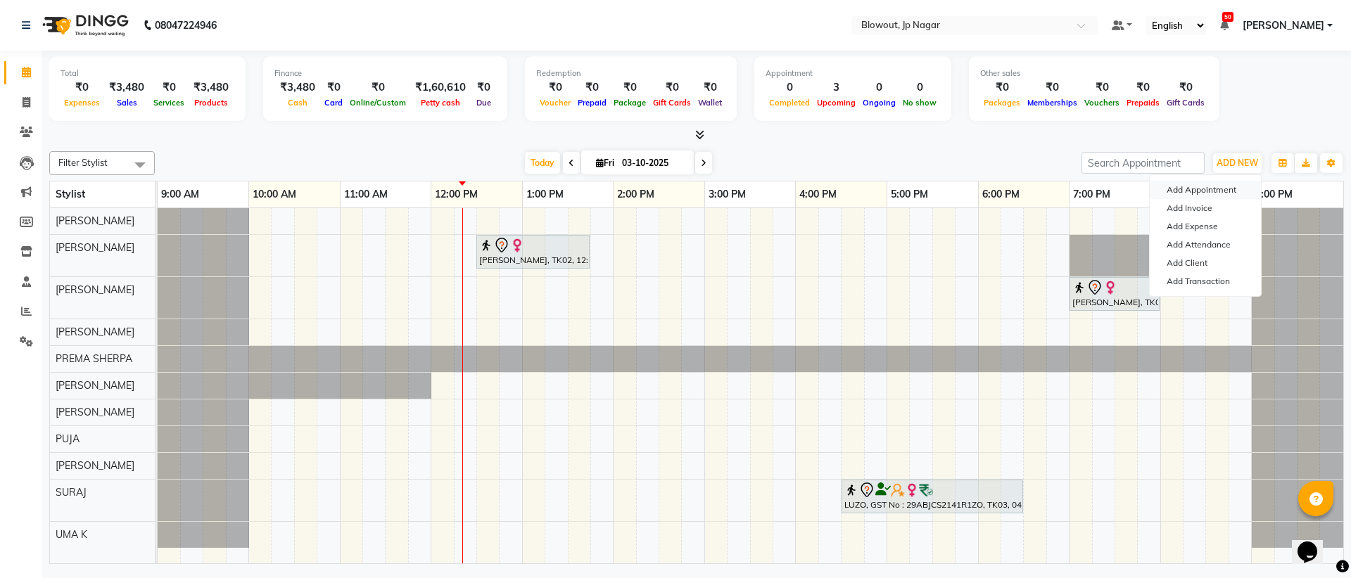
click at [1216, 188] on button "Add Appointment" at bounding box center [1204, 190] width 111 height 18
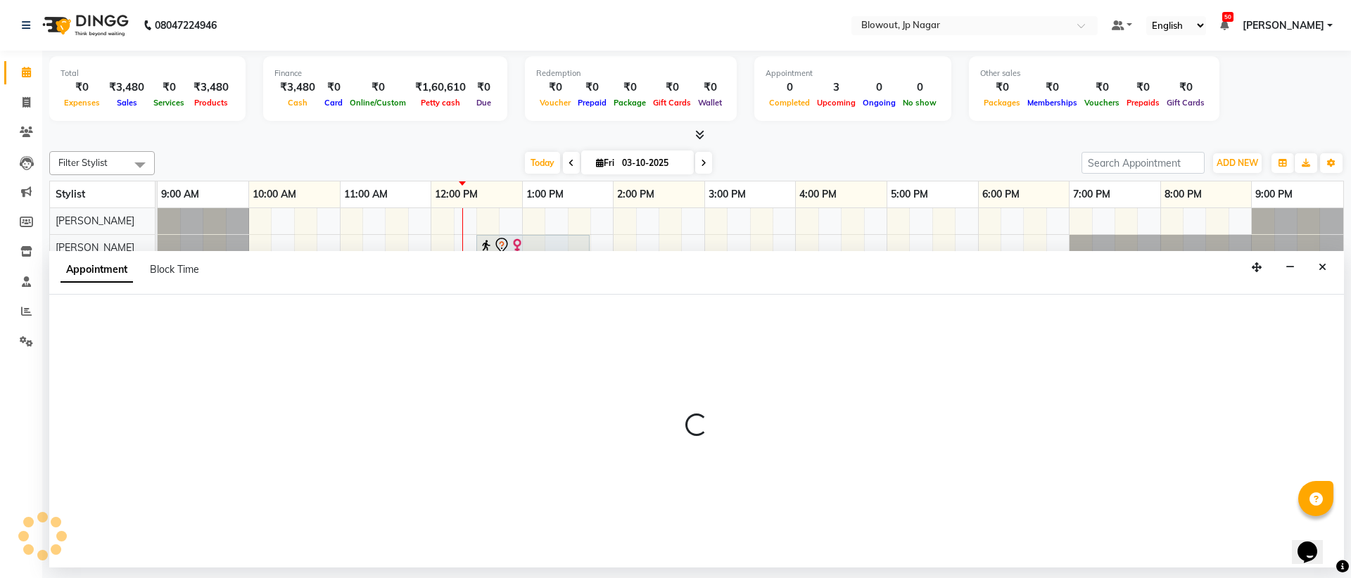
select select "600"
select select "tentative"
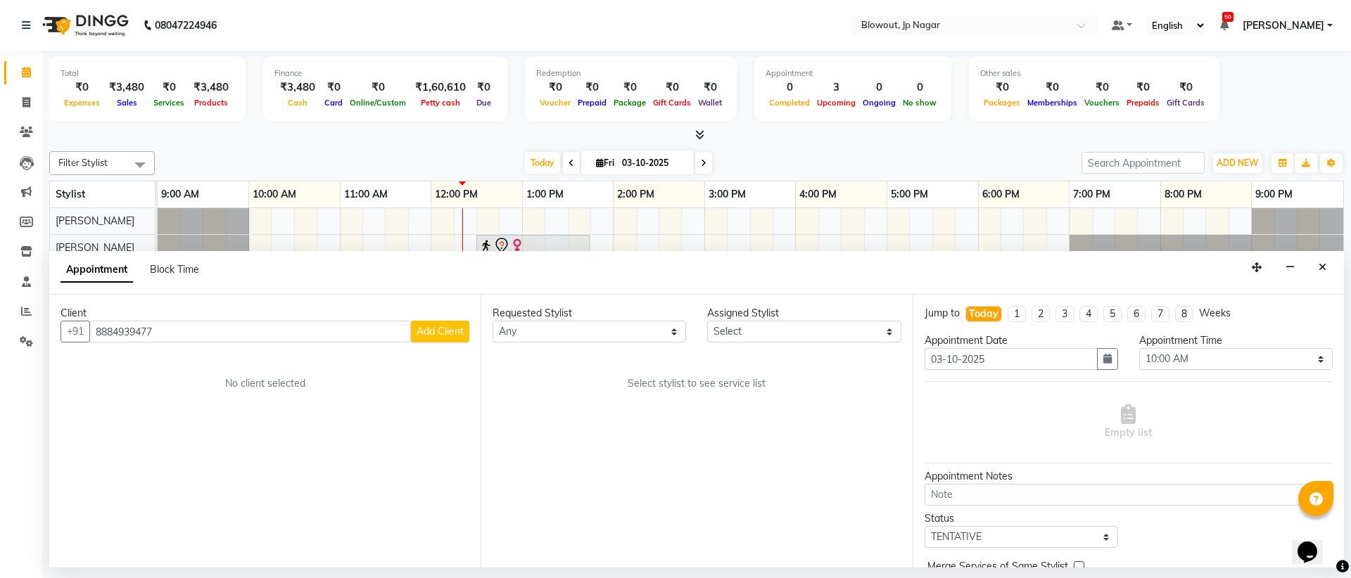
type input "8884939477"
click at [452, 323] on button "Add Client" at bounding box center [440, 332] width 58 height 22
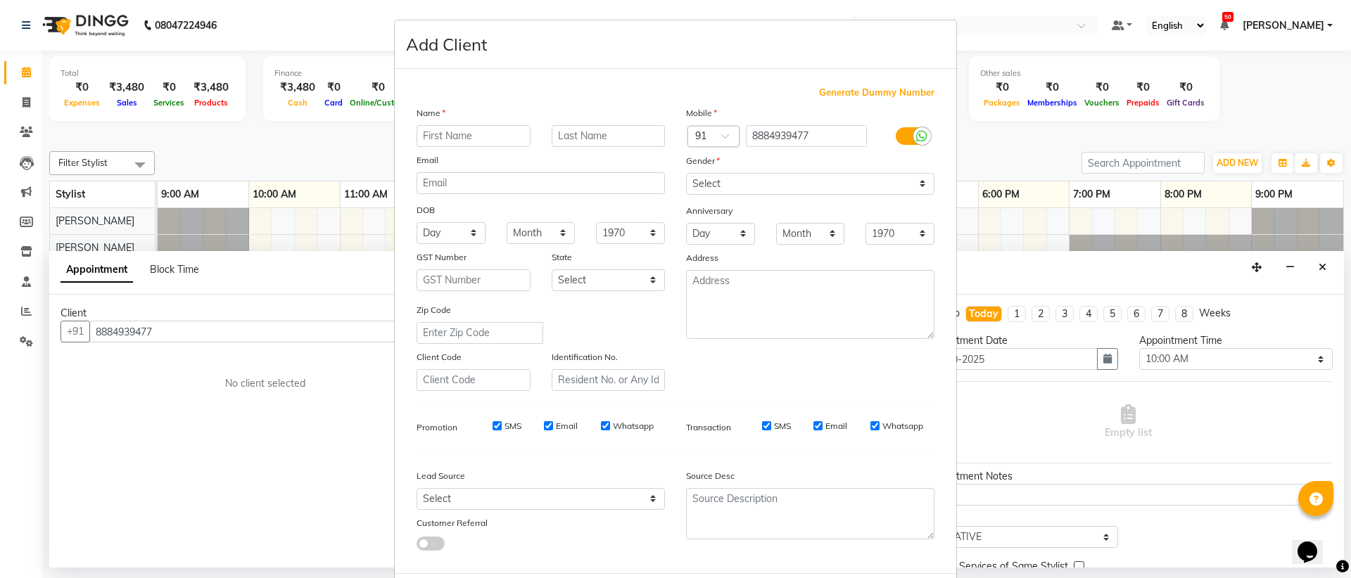
click at [460, 139] on input "text" at bounding box center [473, 136] width 114 height 22
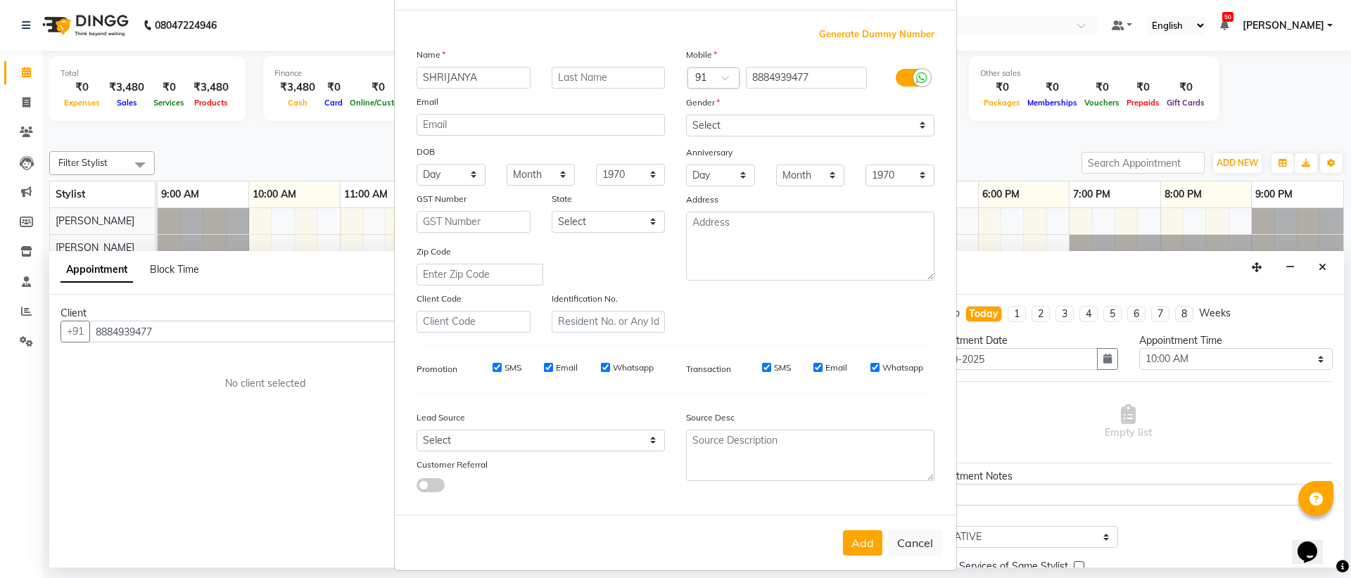
scroll to position [71, 0]
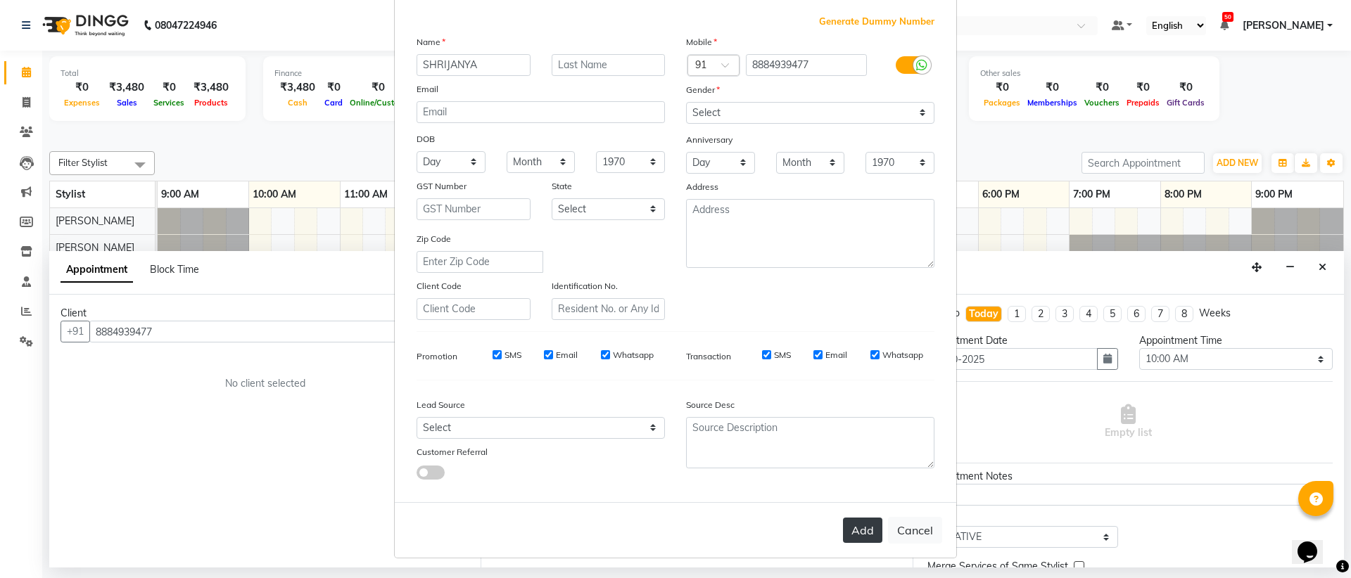
type input "SHRIJANYA"
click at [853, 530] on button "Add" at bounding box center [862, 530] width 39 height 25
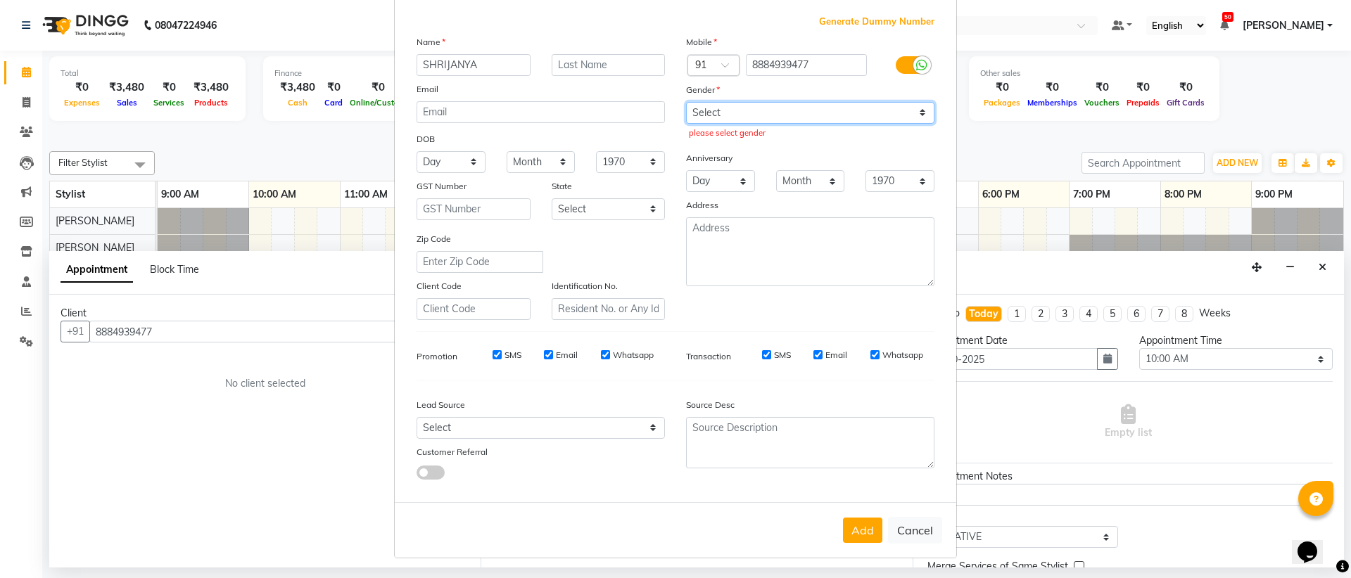
click at [691, 108] on select "Select [DEMOGRAPHIC_DATA] [DEMOGRAPHIC_DATA] Other Prefer Not To Say" at bounding box center [810, 113] width 248 height 22
select select "[DEMOGRAPHIC_DATA]"
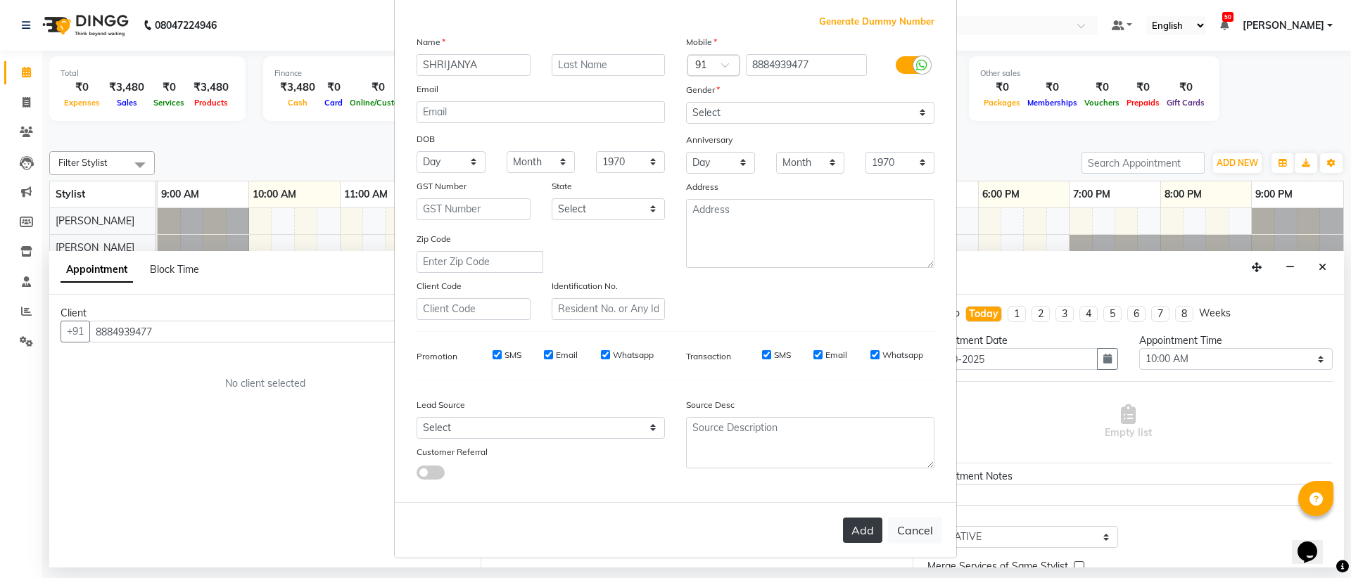
click at [856, 525] on button "Add" at bounding box center [862, 530] width 39 height 25
select select
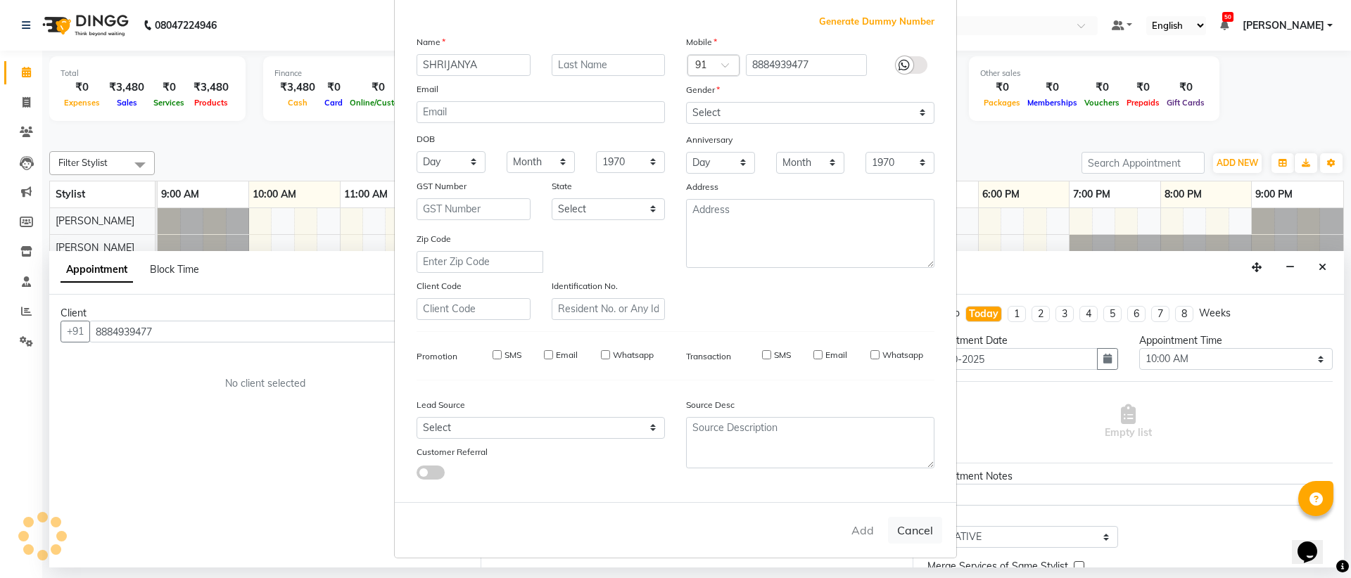
select select
checkbox input "false"
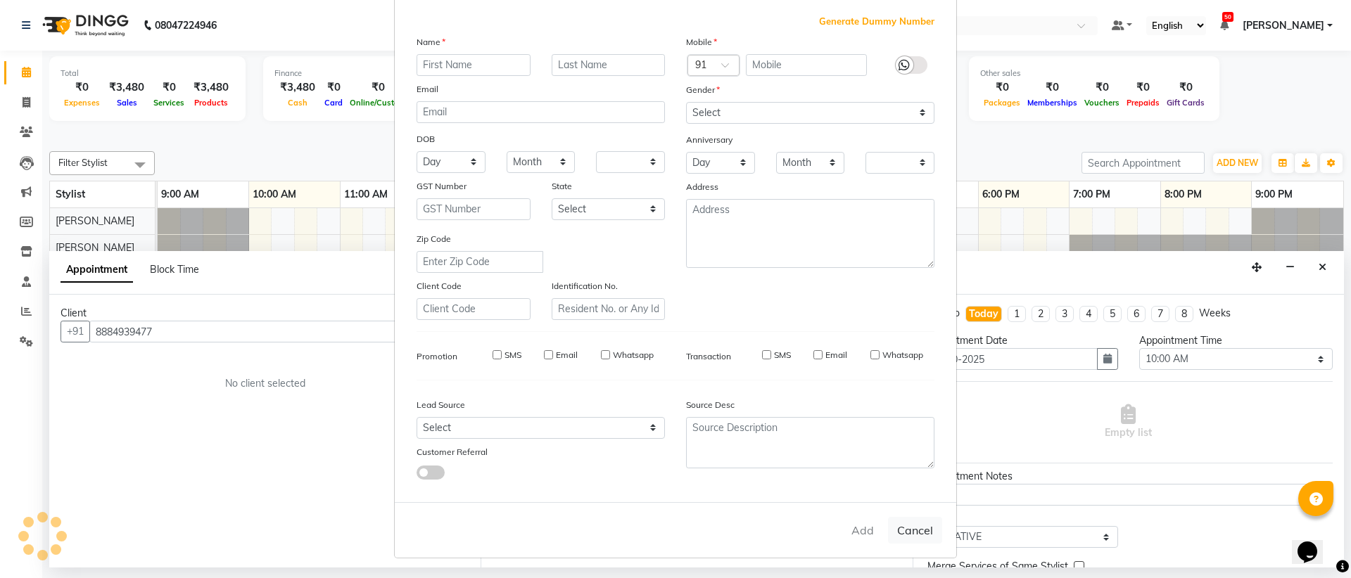
checkbox input "false"
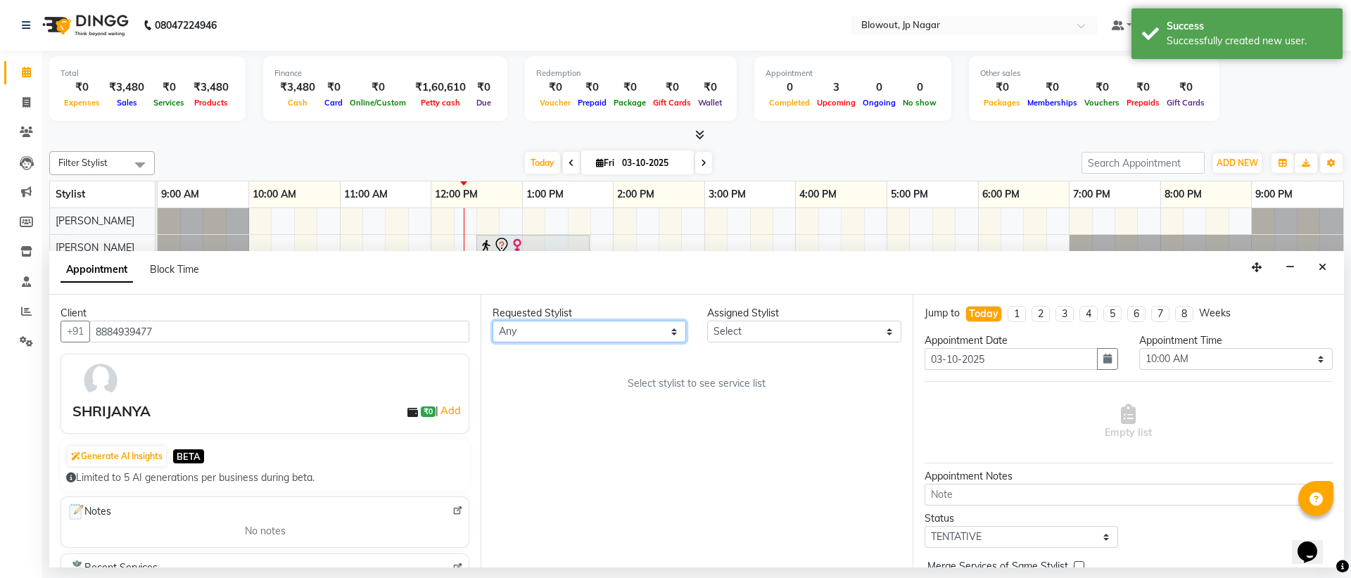
click at [545, 331] on select "Any [PERSON_NAME] [PERSON_NAME] [PERSON_NAME] [PERSON_NAME] PUJA [PERSON_NAME] …" at bounding box center [588, 332] width 193 height 22
select select "46972"
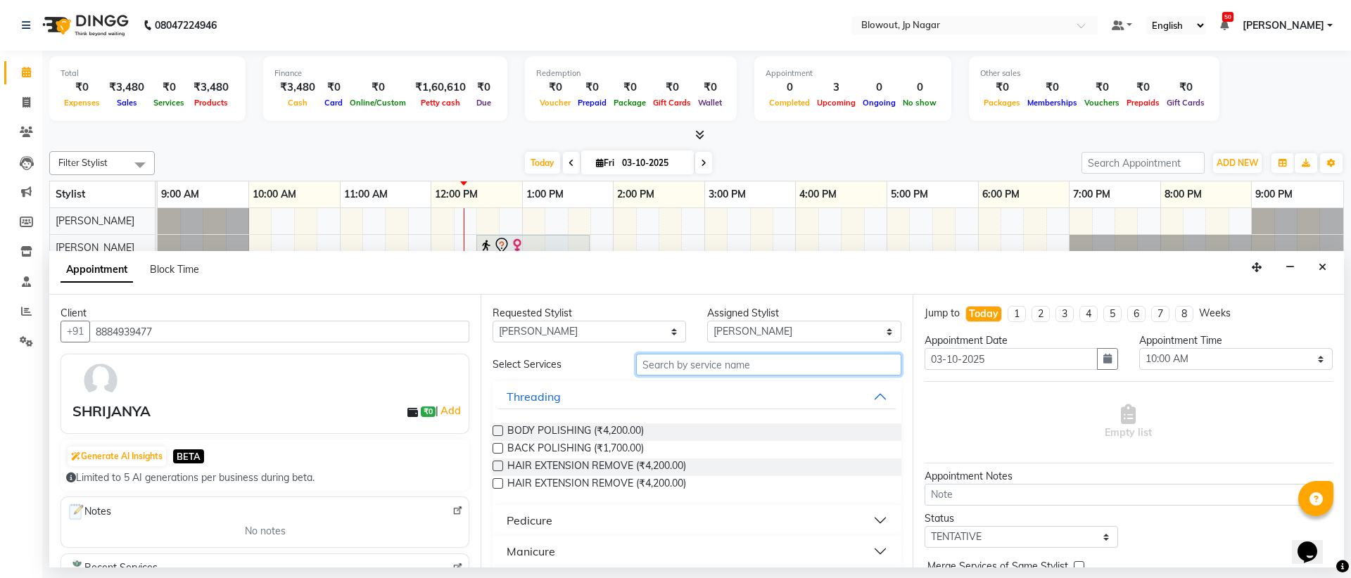
click at [692, 371] on input "text" at bounding box center [768, 365] width 265 height 22
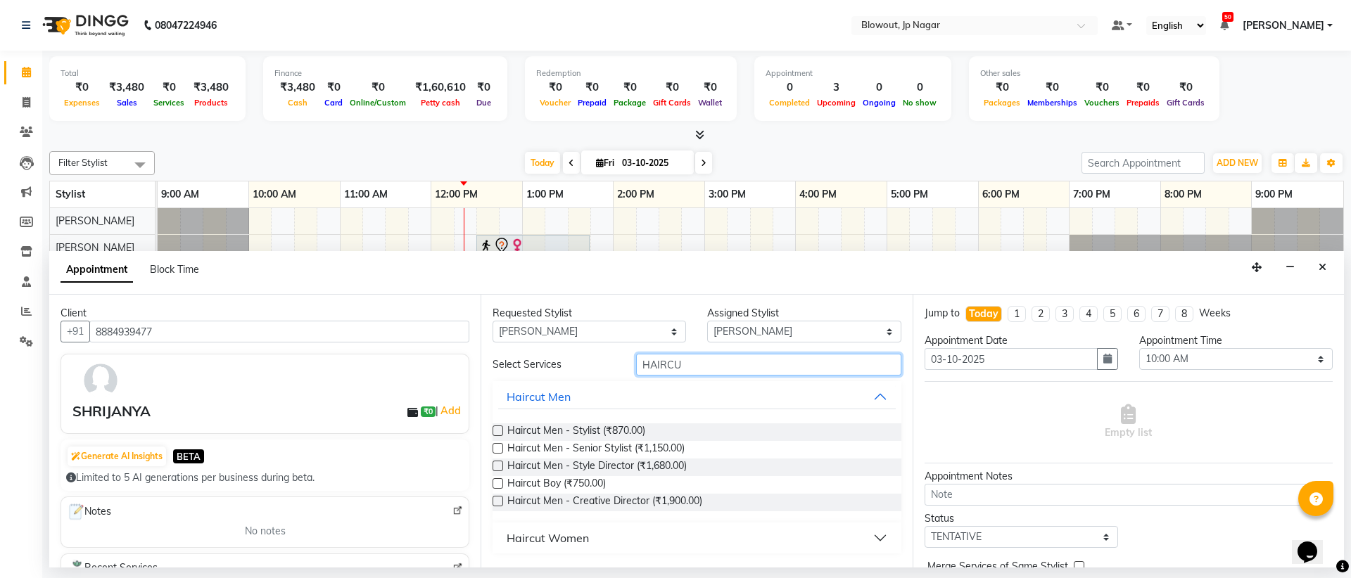
type input "HAIRCU"
click at [498, 451] on label at bounding box center [497, 448] width 11 height 11
click at [498, 451] on input "checkbox" at bounding box center [496, 449] width 9 height 9
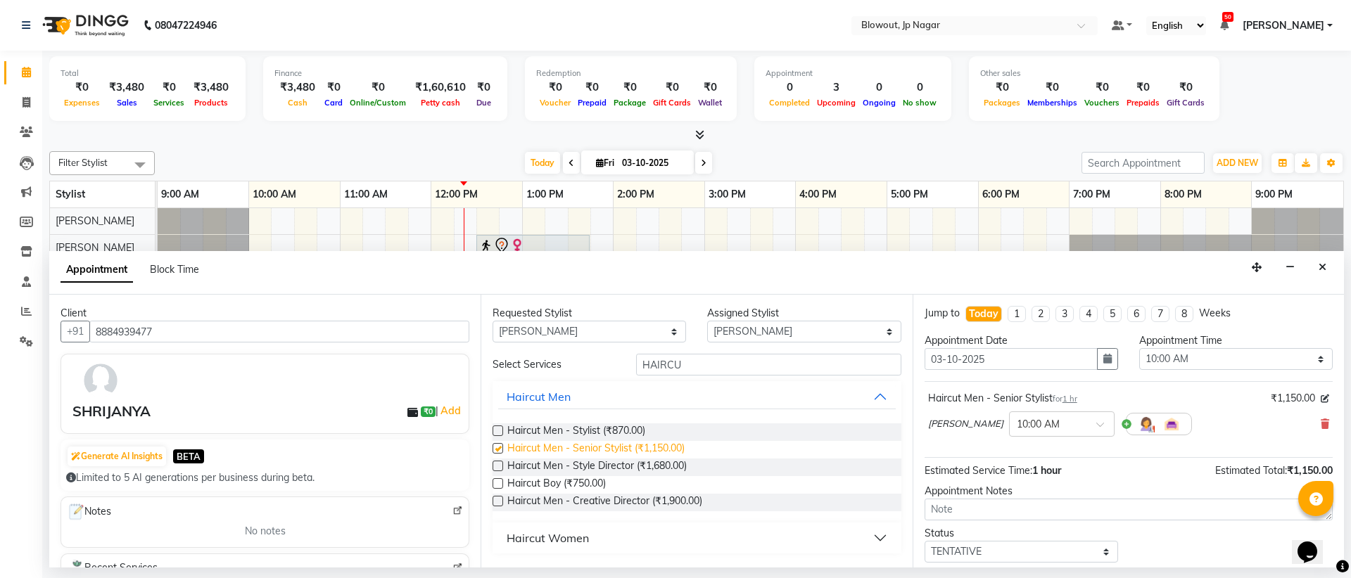
checkbox input "false"
click at [1107, 362] on button "button" at bounding box center [1107, 359] width 21 height 22
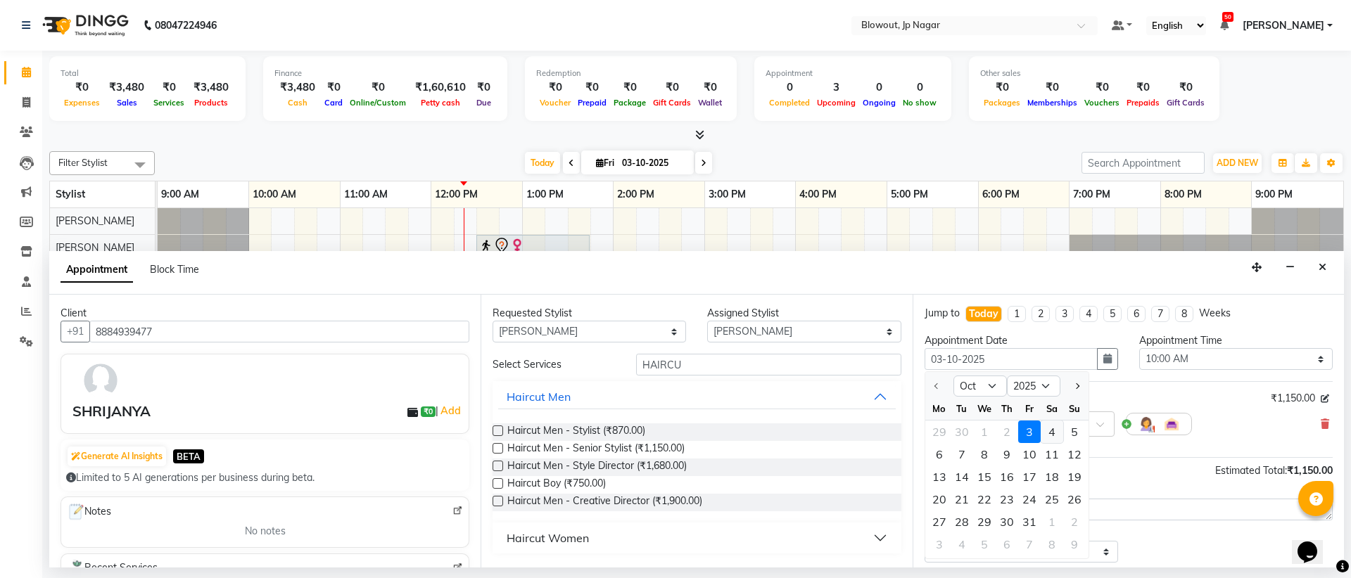
click at [1056, 429] on div "4" at bounding box center [1051, 432] width 23 height 23
type input "04-10-2025"
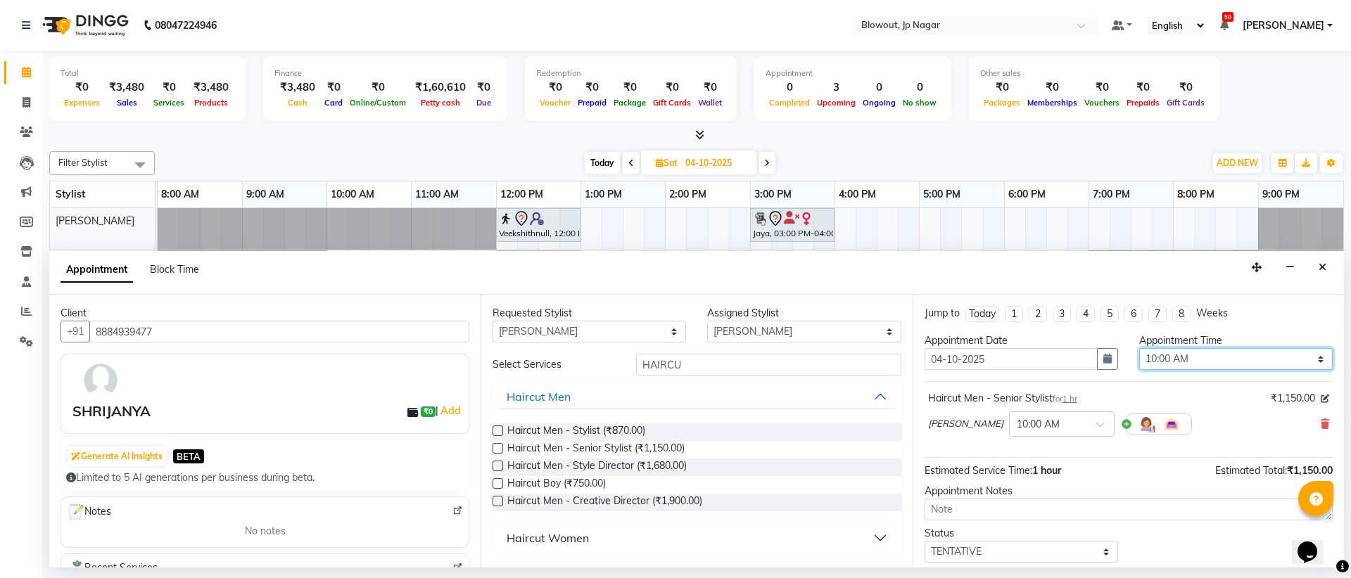
click at [1314, 358] on select "Select 09:00 AM 09:15 AM 09:30 AM 09:45 AM 10:00 AM 10:15 AM 10:30 AM 10:45 AM …" at bounding box center [1235, 359] width 193 height 22
select select "630"
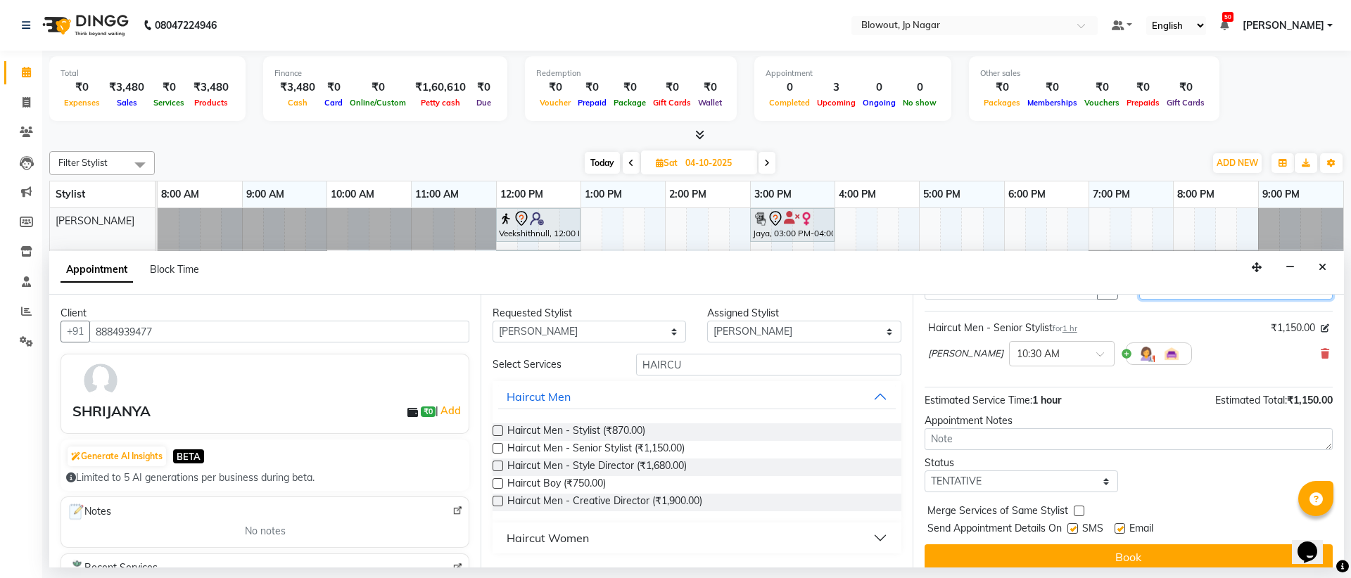
scroll to position [84, 0]
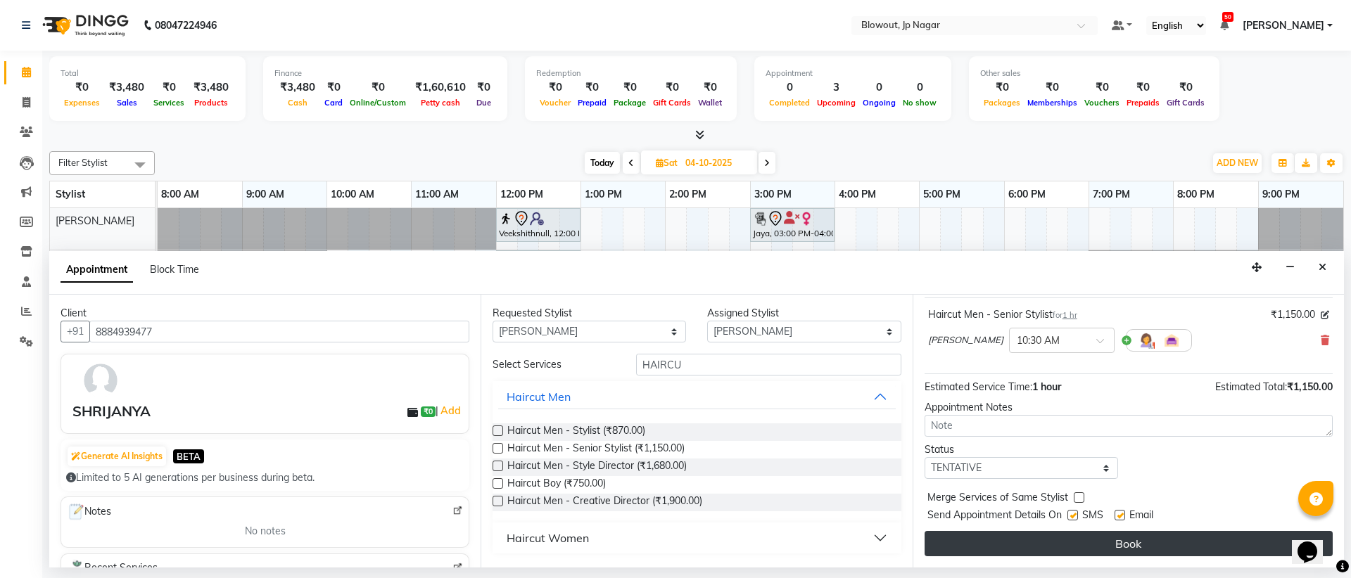
click at [1119, 546] on button "Book" at bounding box center [1128, 543] width 408 height 25
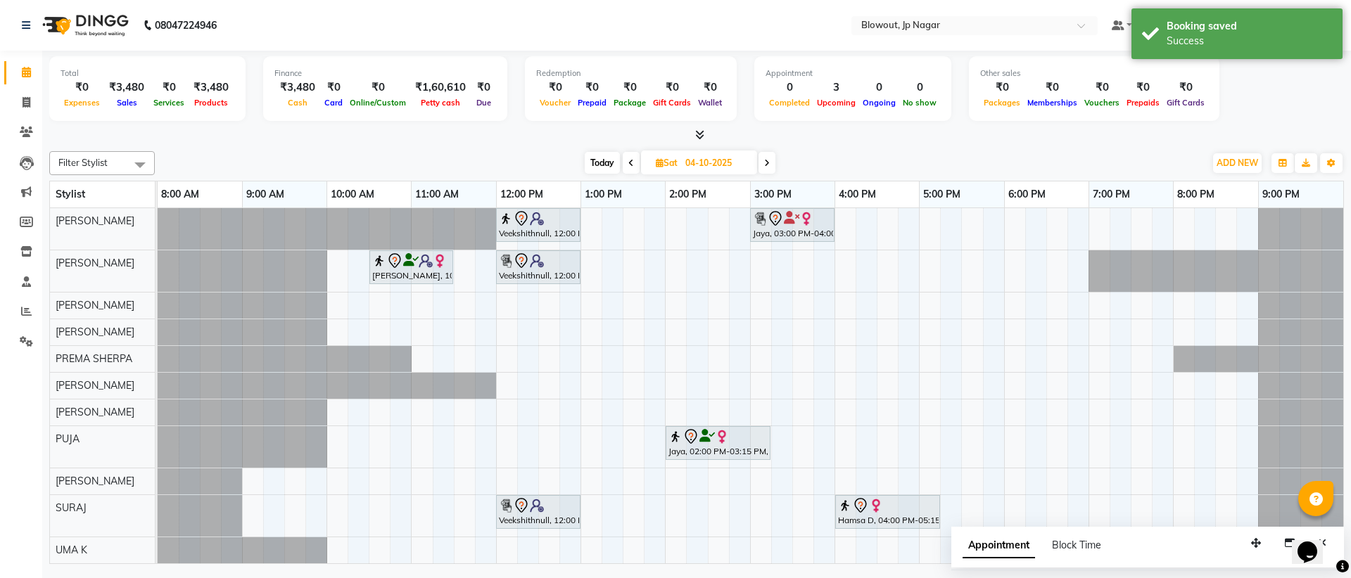
click at [628, 167] on icon at bounding box center [631, 163] width 6 height 8
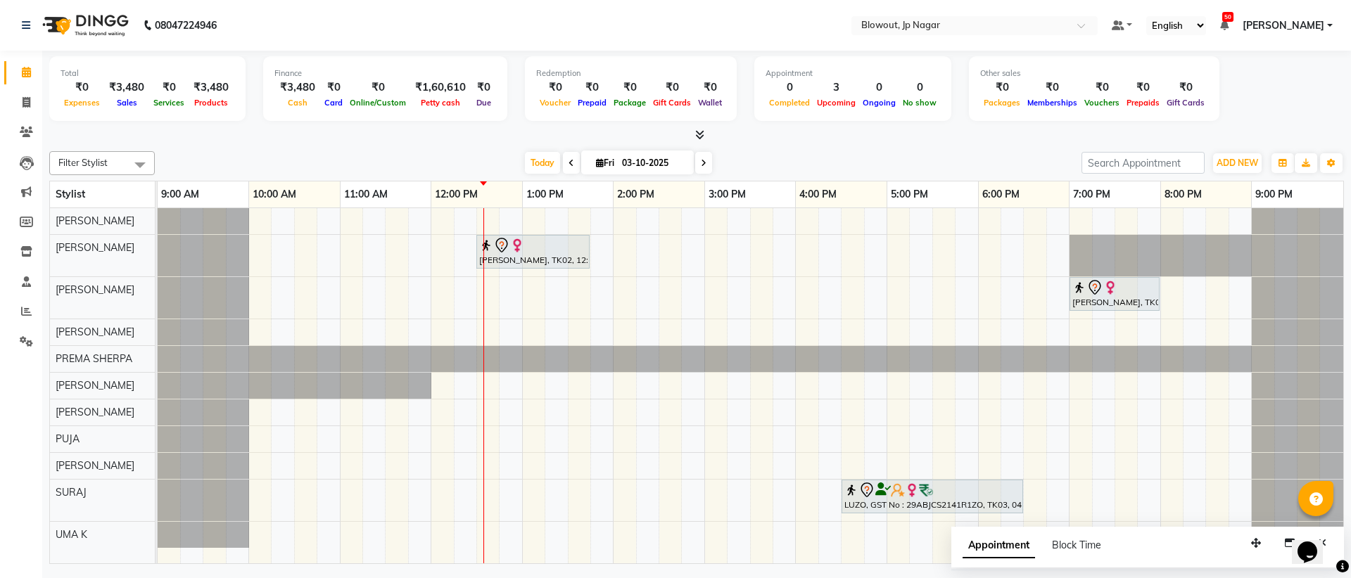
click at [708, 166] on span at bounding box center [703, 163] width 17 height 22
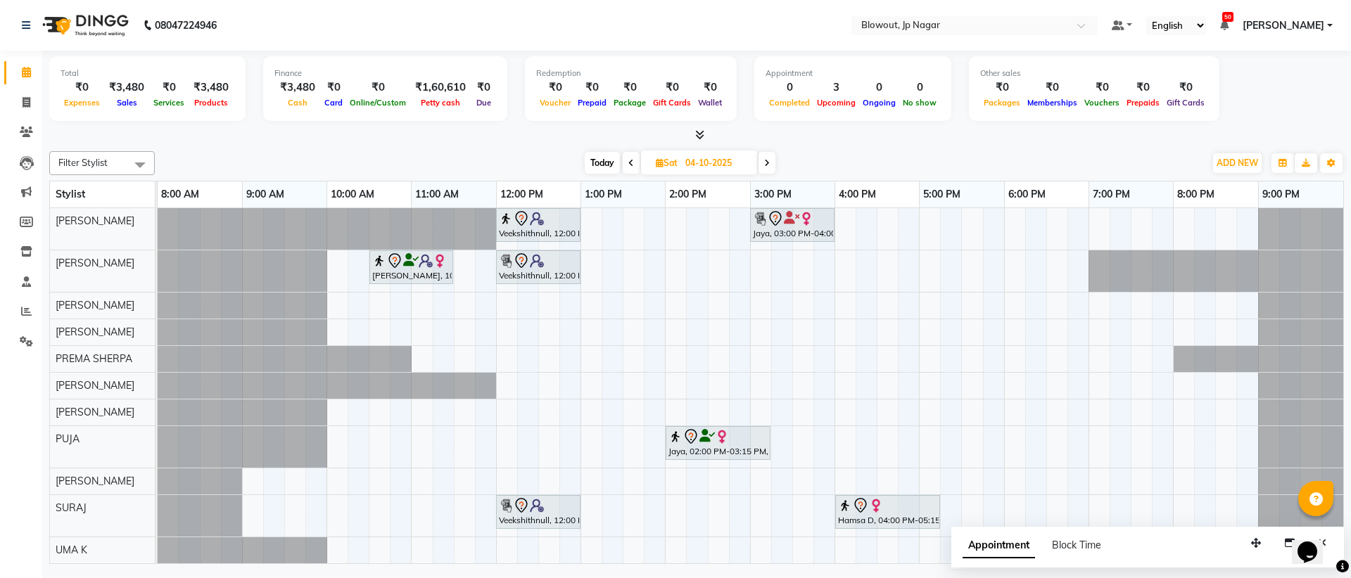
click at [625, 163] on span at bounding box center [631, 163] width 17 height 22
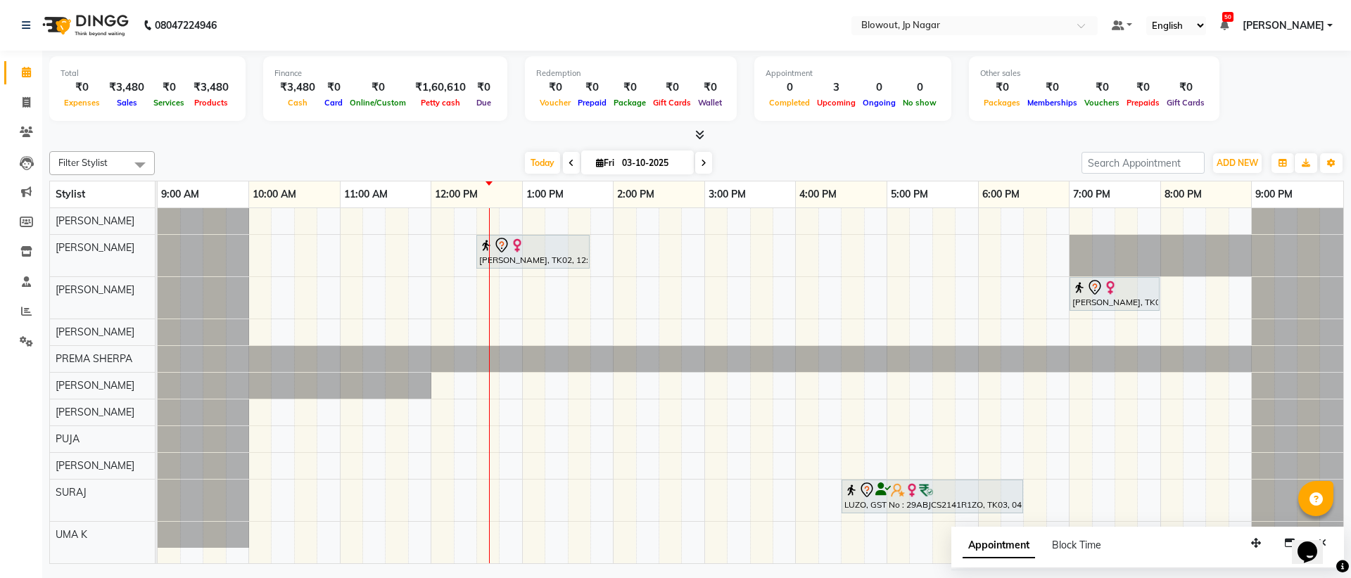
click at [702, 163] on icon at bounding box center [704, 163] width 6 height 8
type input "04-10-2025"
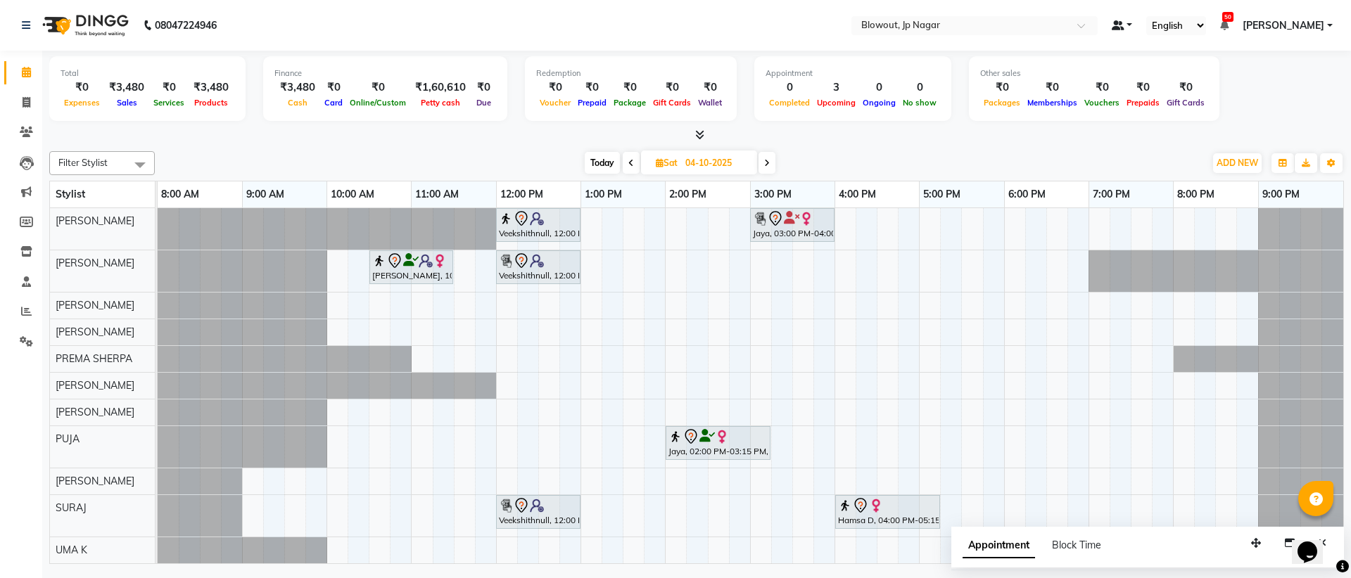
click at [1133, 27] on link at bounding box center [1121, 25] width 21 height 15
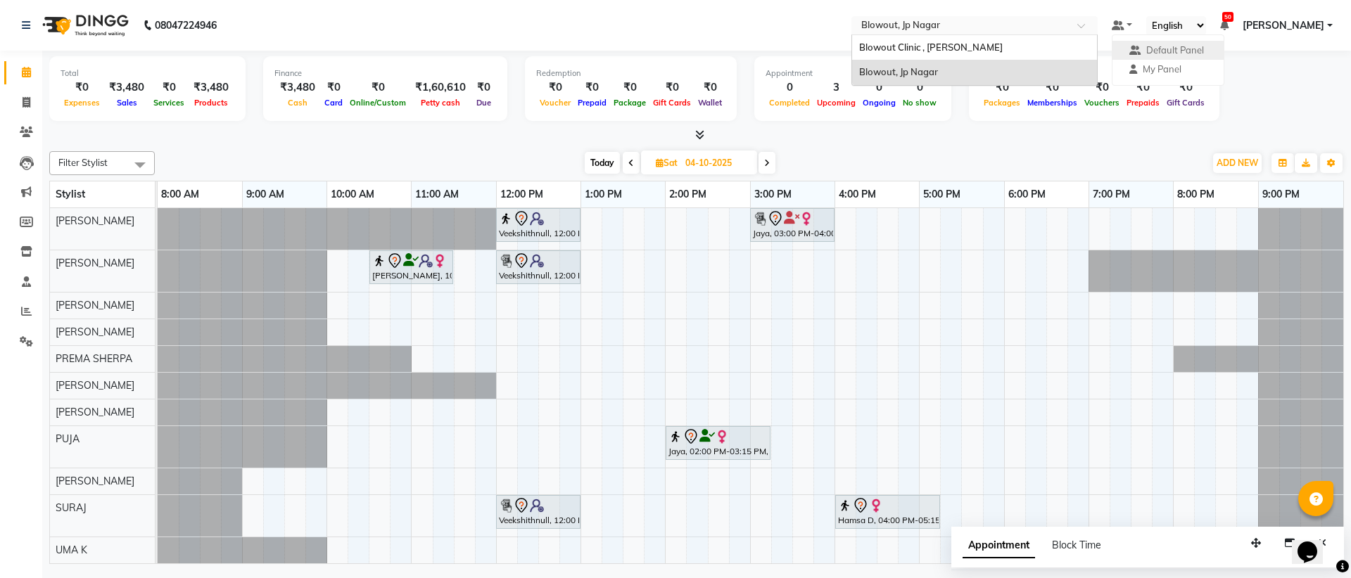
click at [1095, 27] on span at bounding box center [1086, 30] width 18 height 14
click at [908, 50] on span "Blowout Clinic , J. P. Nagar" at bounding box center [931, 47] width 144 height 11
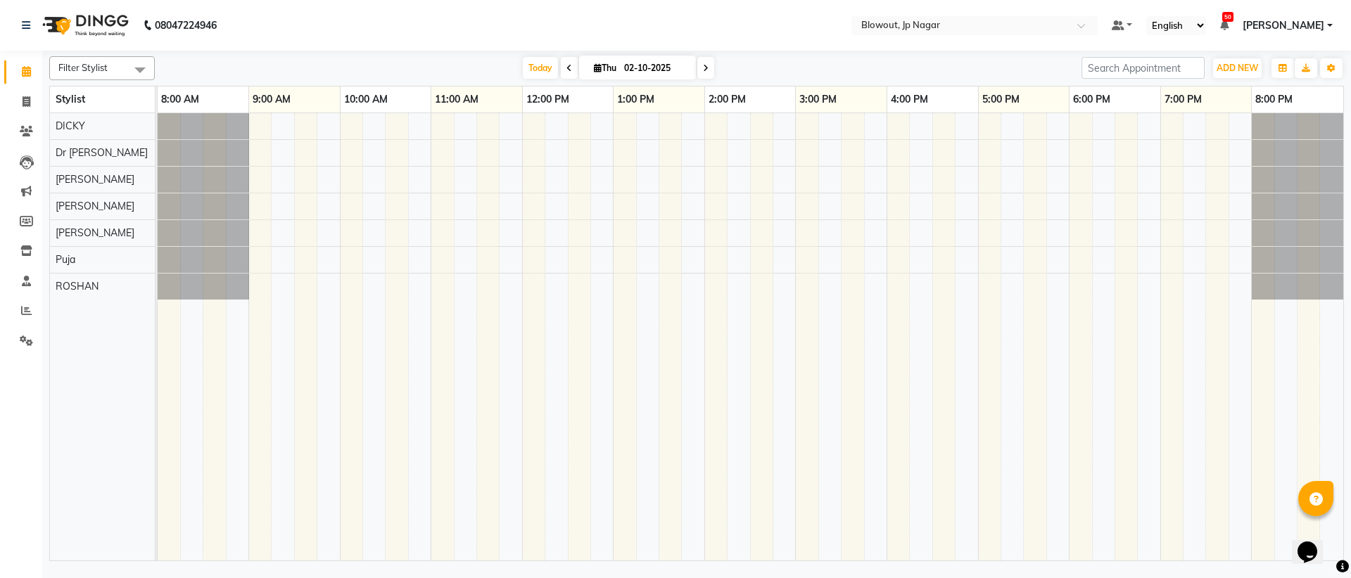
click at [702, 65] on span at bounding box center [705, 68] width 17 height 22
type input "03-10-2025"
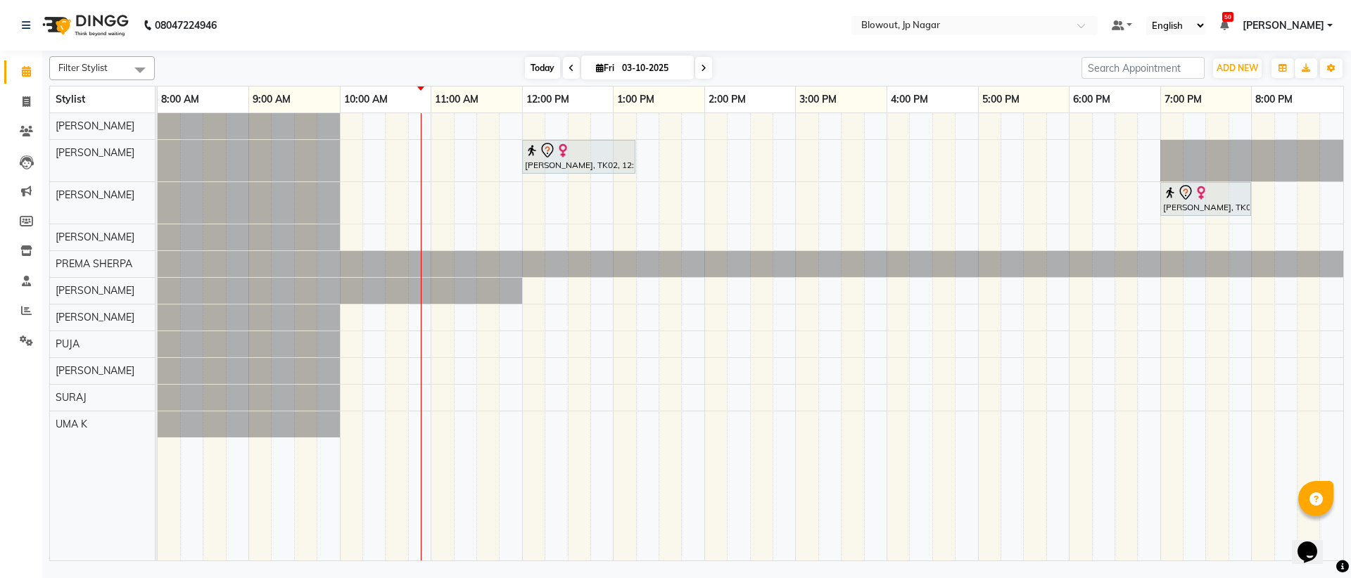
click at [546, 73] on span "Today" at bounding box center [542, 68] width 35 height 22
click at [546, 72] on span "Today" at bounding box center [542, 68] width 35 height 22
click at [551, 80] on div "Filter Stylist Select All GIRI ROSHAN PRADHAN JITEN JOHN PREMA SHERPA DICKY SHE…" at bounding box center [696, 306] width 1294 height 511
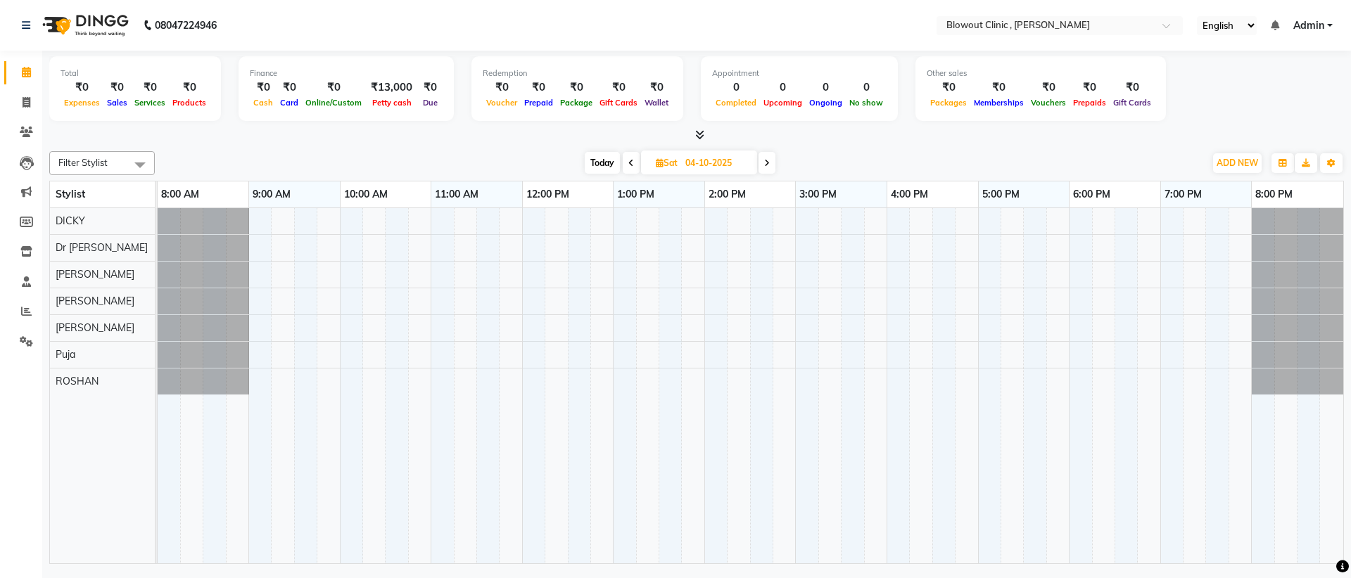
click at [632, 167] on icon at bounding box center [631, 163] width 6 height 8
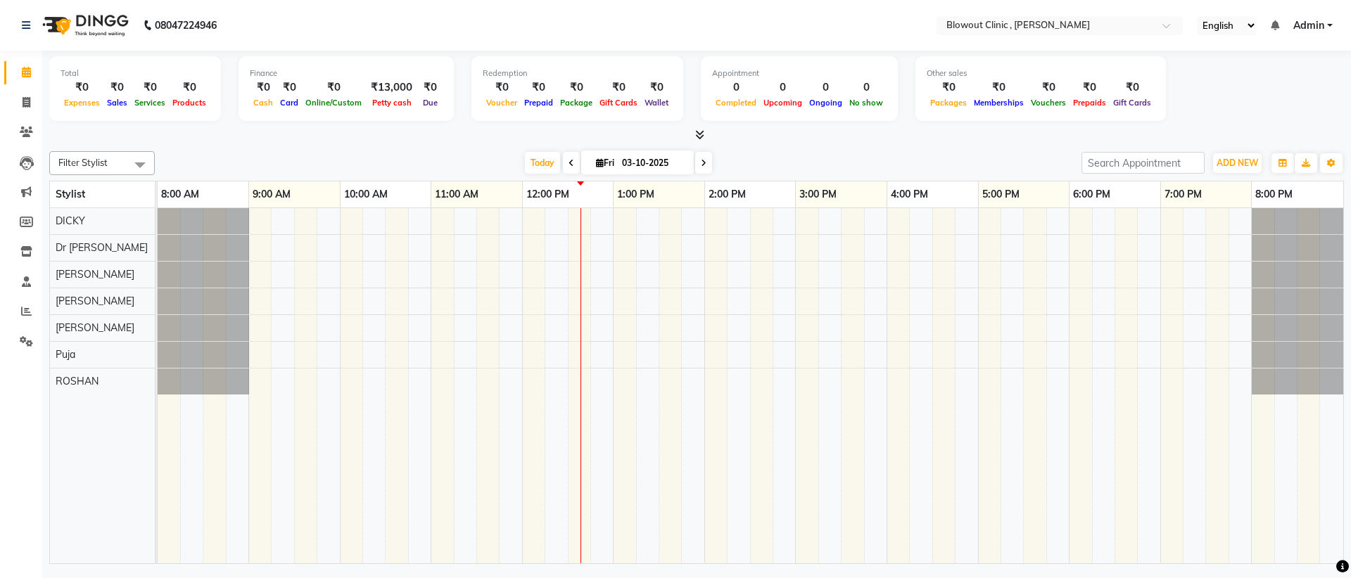
click at [709, 165] on span at bounding box center [703, 163] width 17 height 22
type input "04-10-2025"
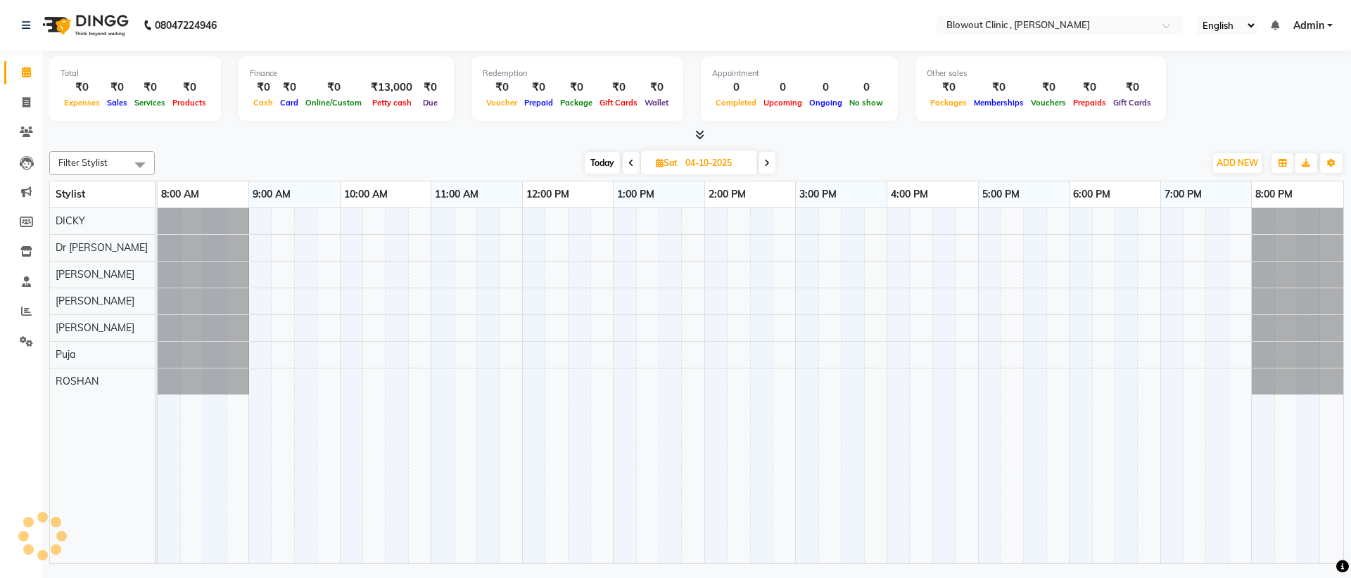
click at [709, 165] on input "04-10-2025" at bounding box center [716, 163] width 70 height 21
select select "10"
select select "2025"
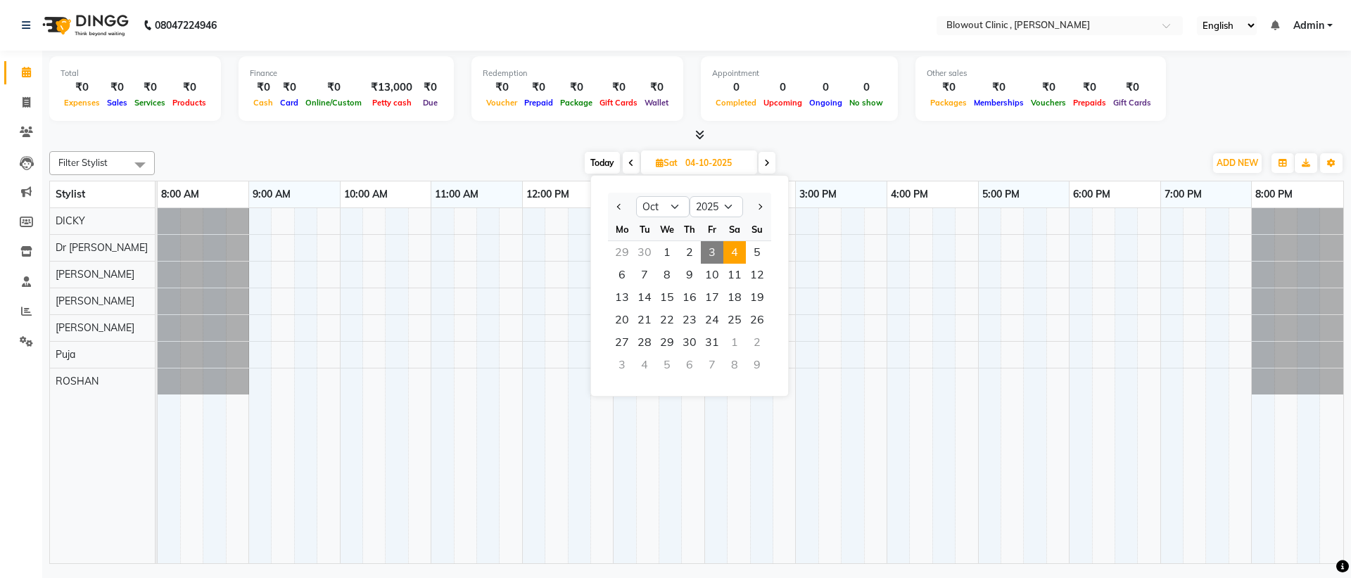
click at [839, 155] on div "[DATE] [DATE] Jan Feb Mar Apr May Jun [DATE] Aug Sep Oct Nov [DATE] 2016 2017 2…" at bounding box center [680, 163] width 1036 height 21
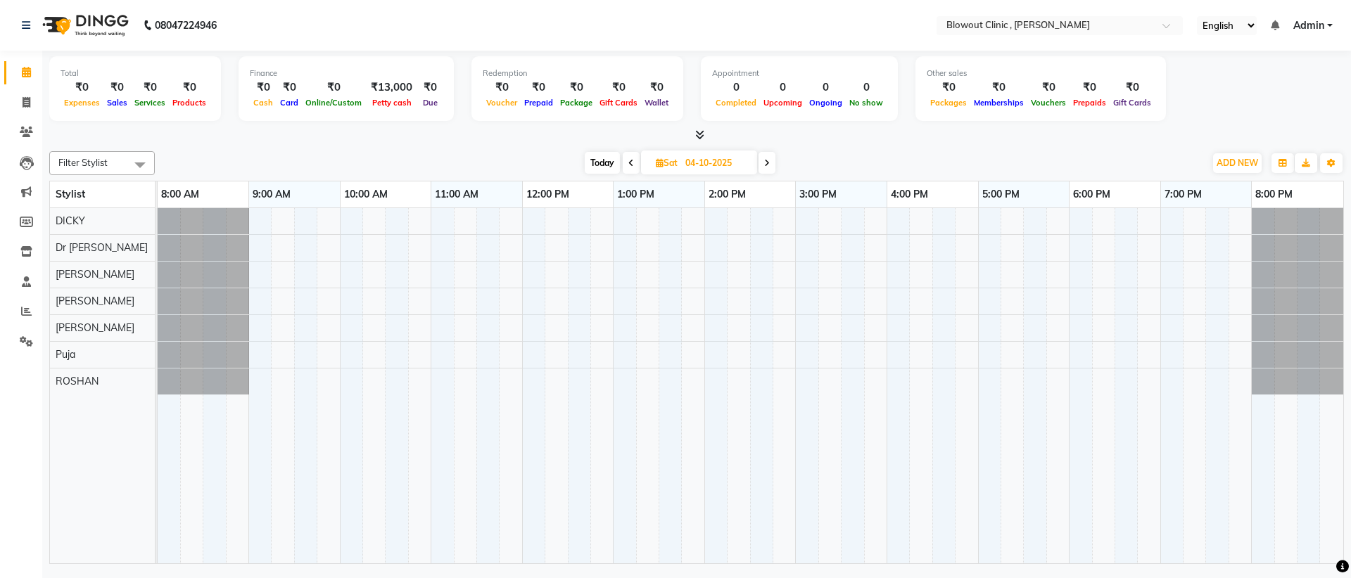
click at [772, 162] on span at bounding box center [766, 163] width 17 height 22
type input "05-10-2025"
click at [1156, 26] on div at bounding box center [1059, 27] width 246 height 14
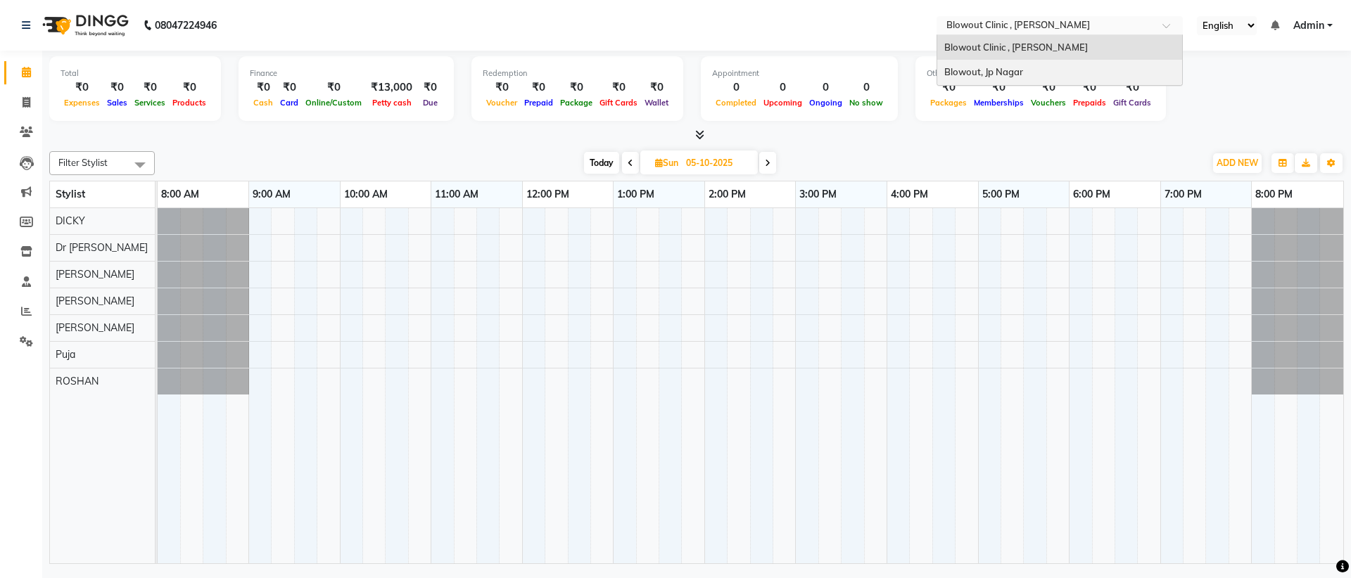
click at [1097, 68] on div "Blowout, Jp Nagar" at bounding box center [1059, 72] width 245 height 25
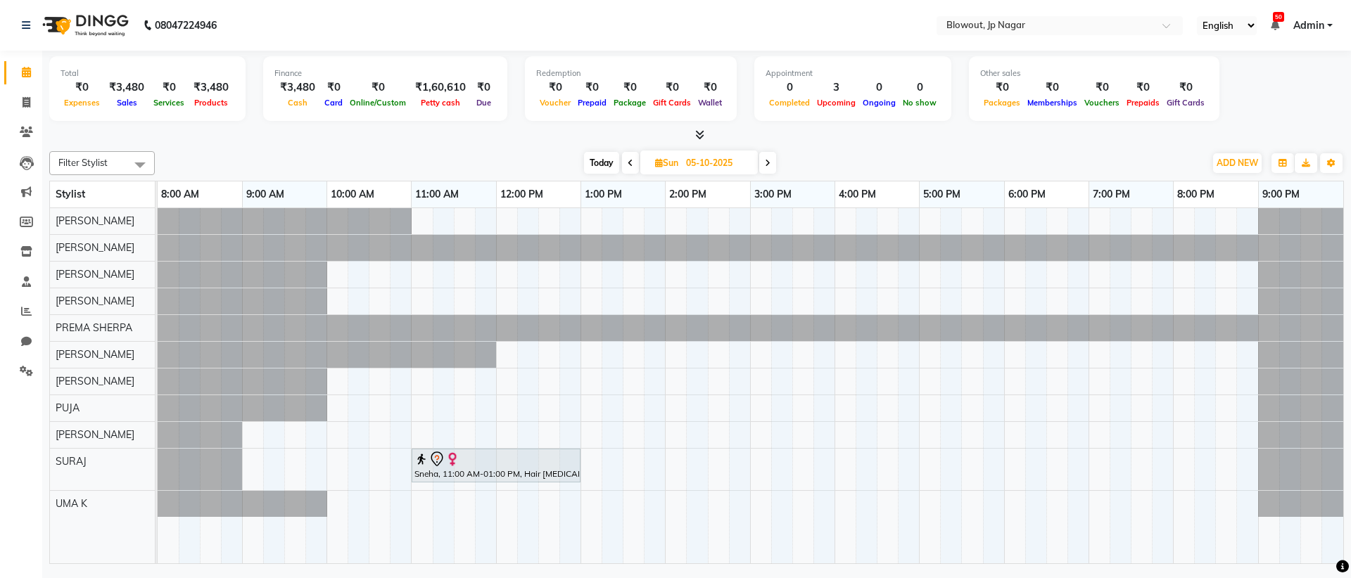
click at [601, 163] on span "Today" at bounding box center [601, 163] width 35 height 22
type input "03-10-2025"
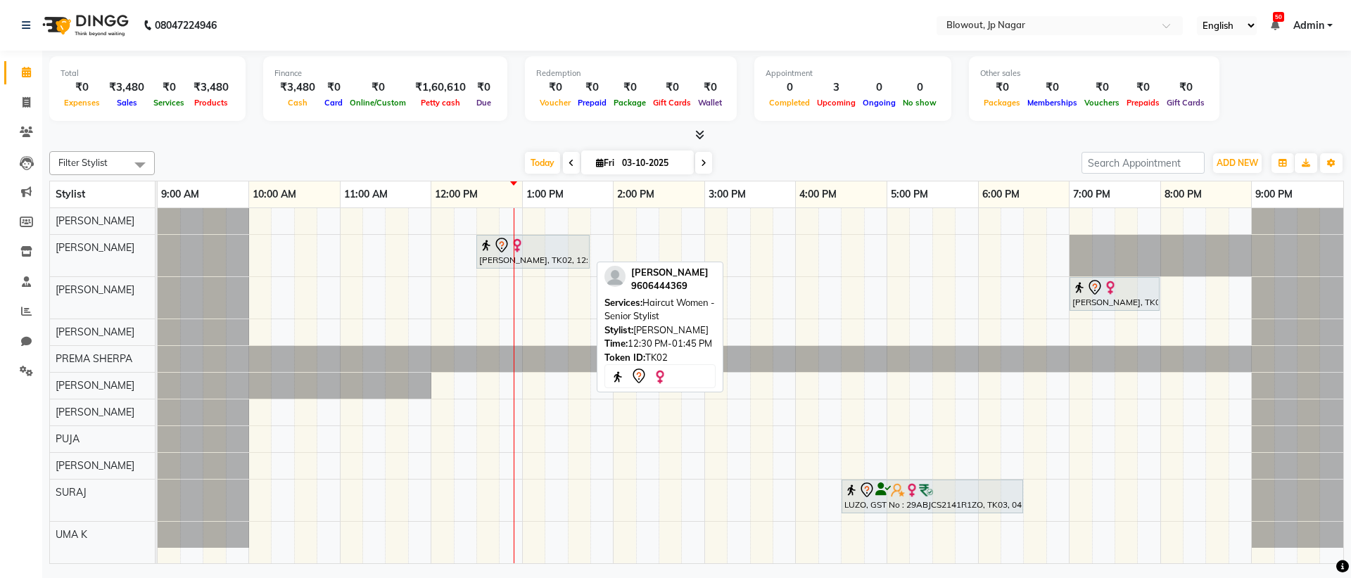
click at [485, 251] on img at bounding box center [486, 245] width 14 height 14
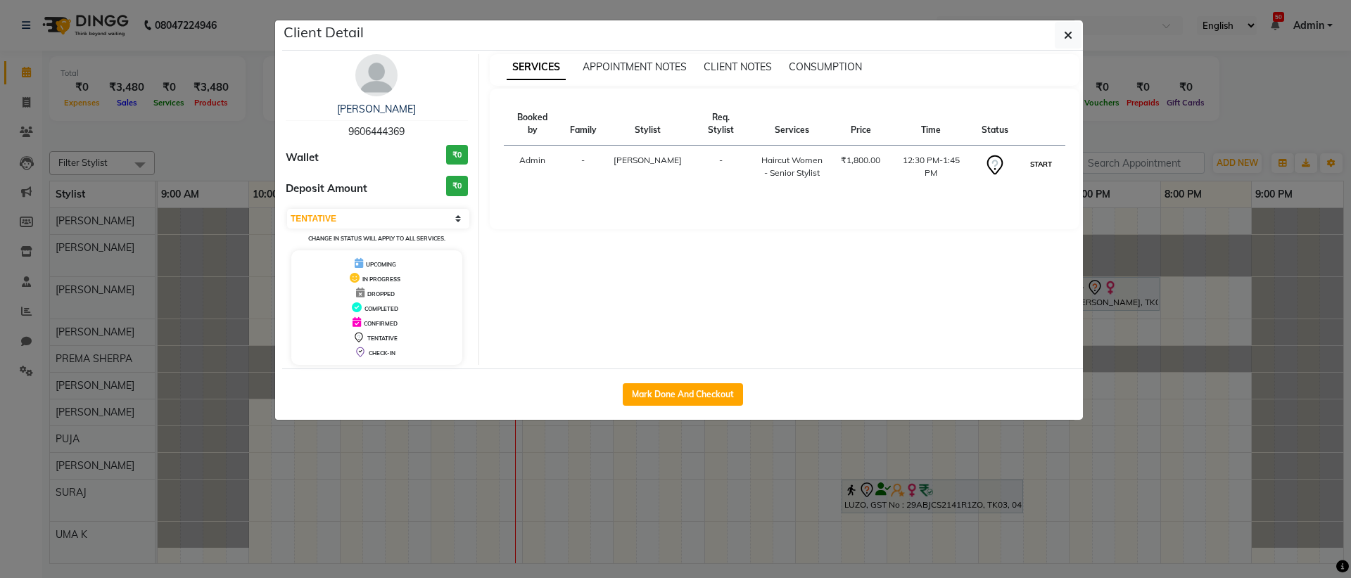
click at [1037, 162] on button "START" at bounding box center [1040, 164] width 29 height 18
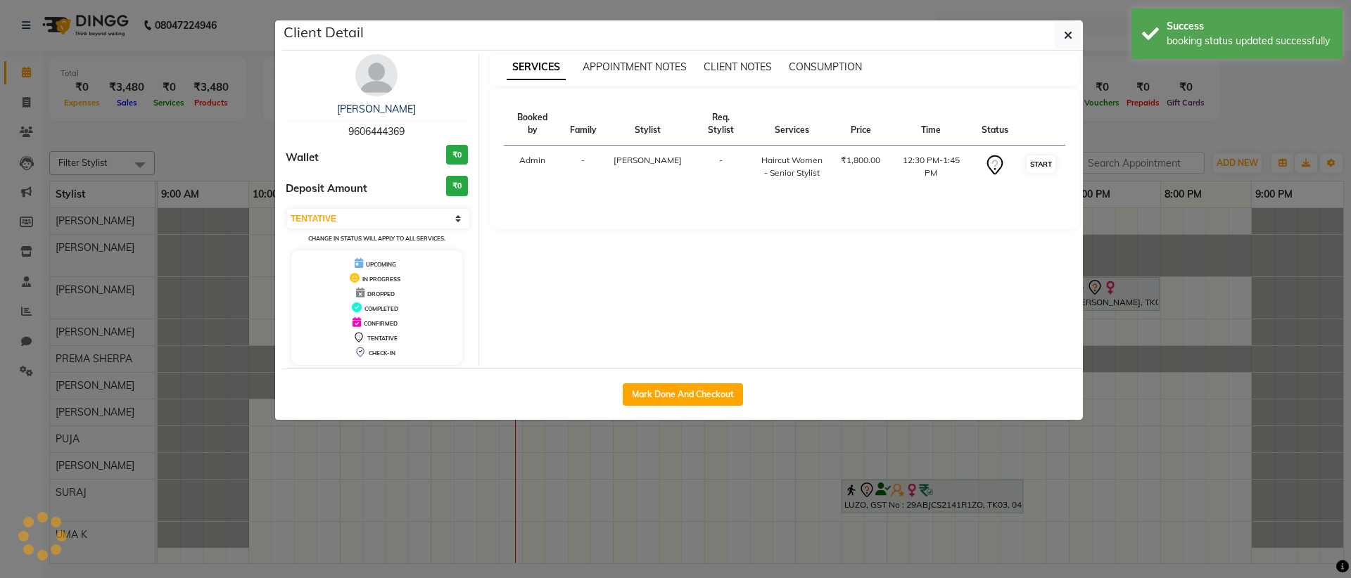
select select "1"
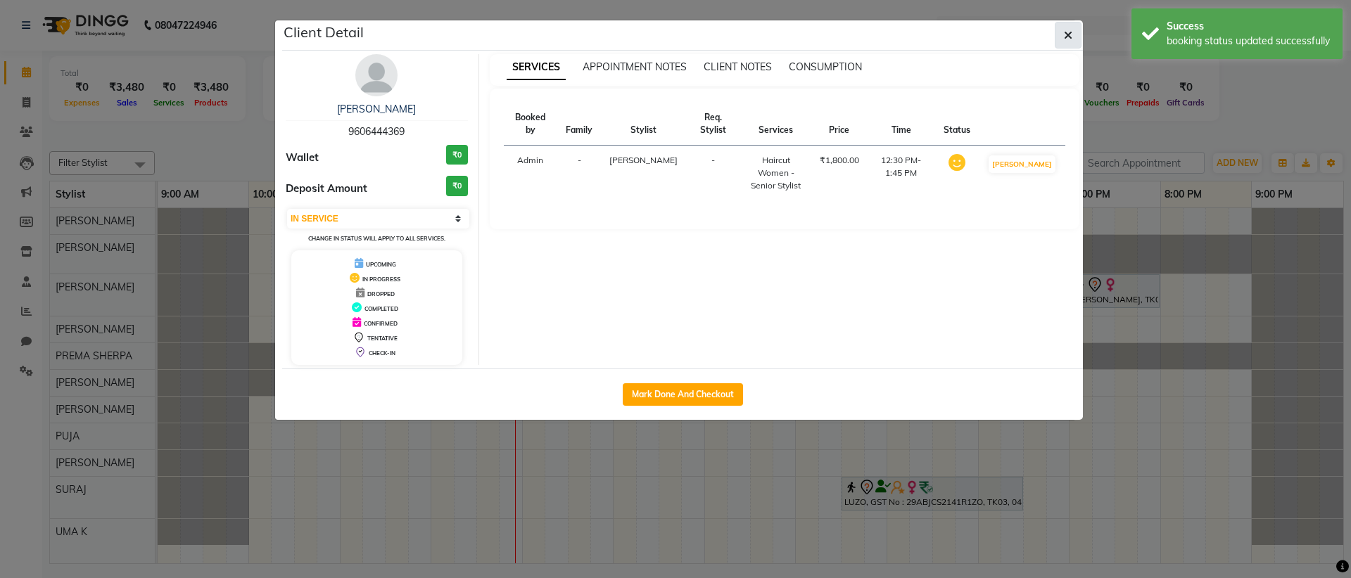
click at [1072, 37] on button "button" at bounding box center [1067, 35] width 27 height 27
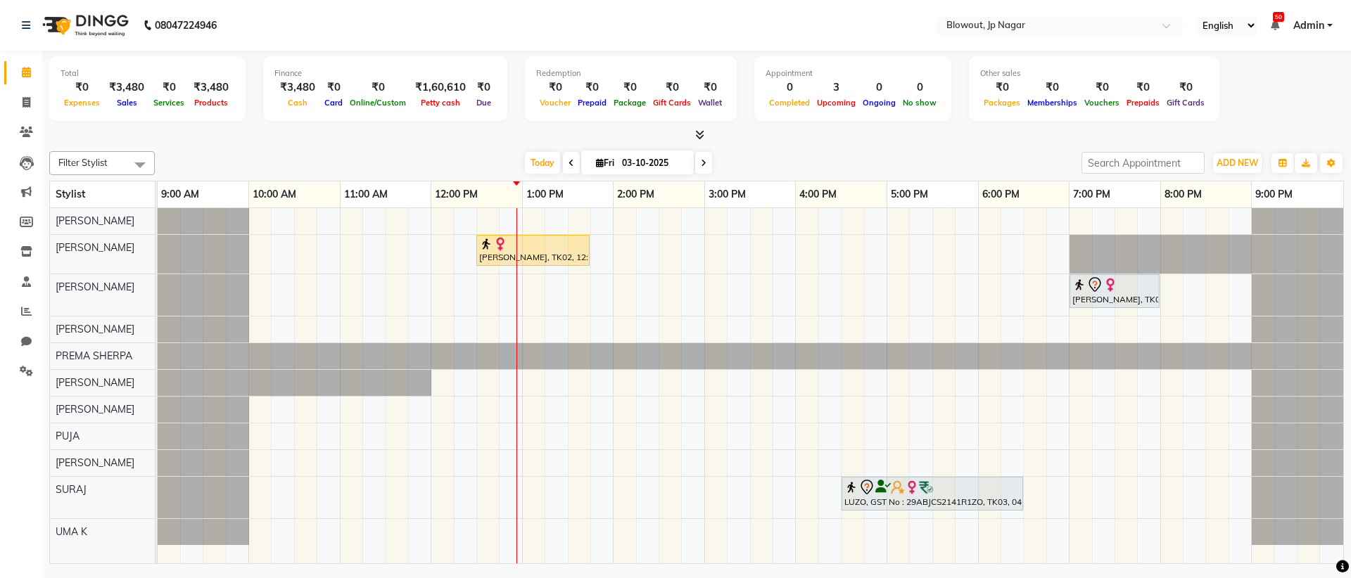
click at [706, 163] on span at bounding box center [703, 163] width 17 height 22
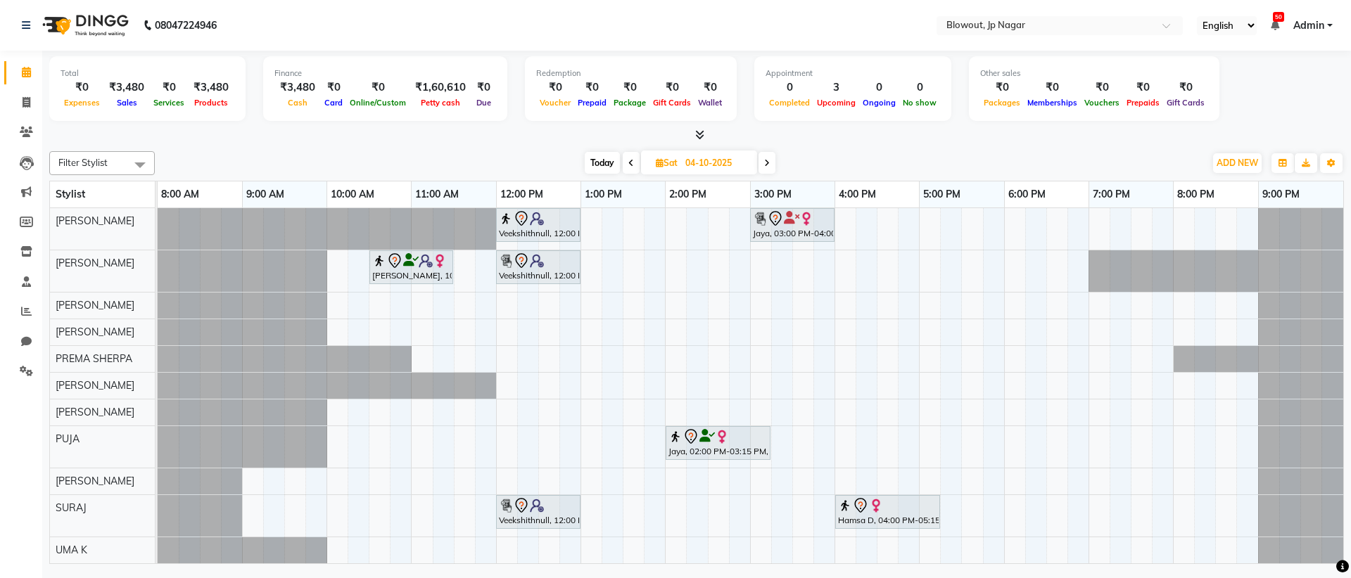
click at [585, 160] on span "Today" at bounding box center [602, 163] width 35 height 22
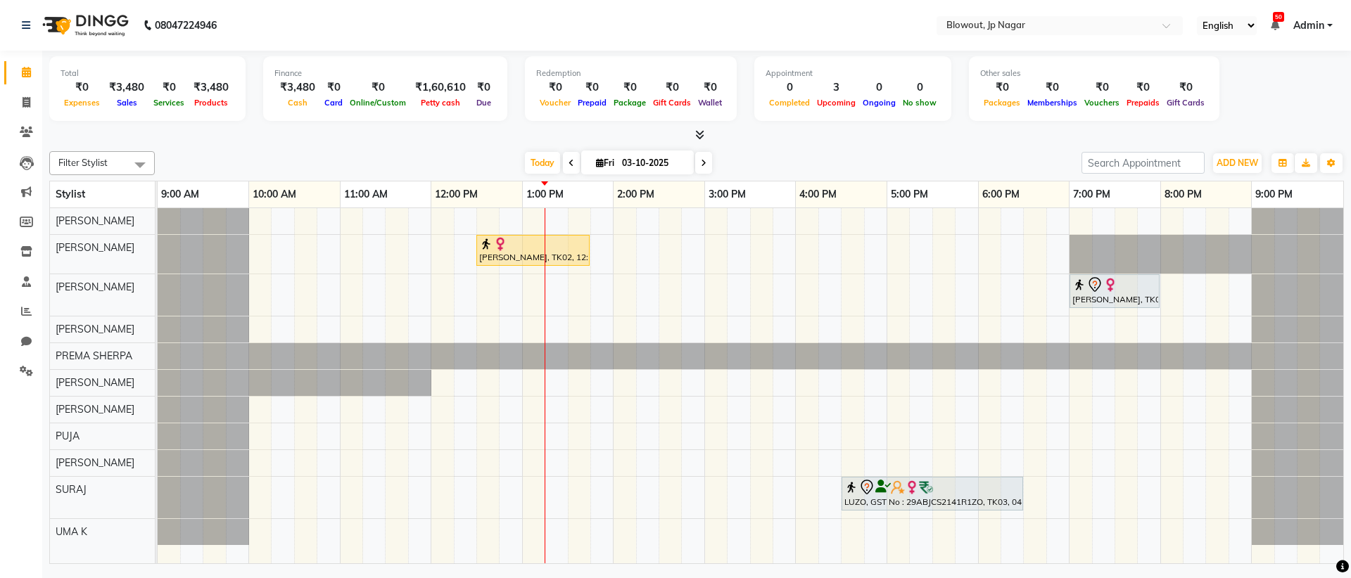
click at [706, 161] on span at bounding box center [703, 163] width 17 height 22
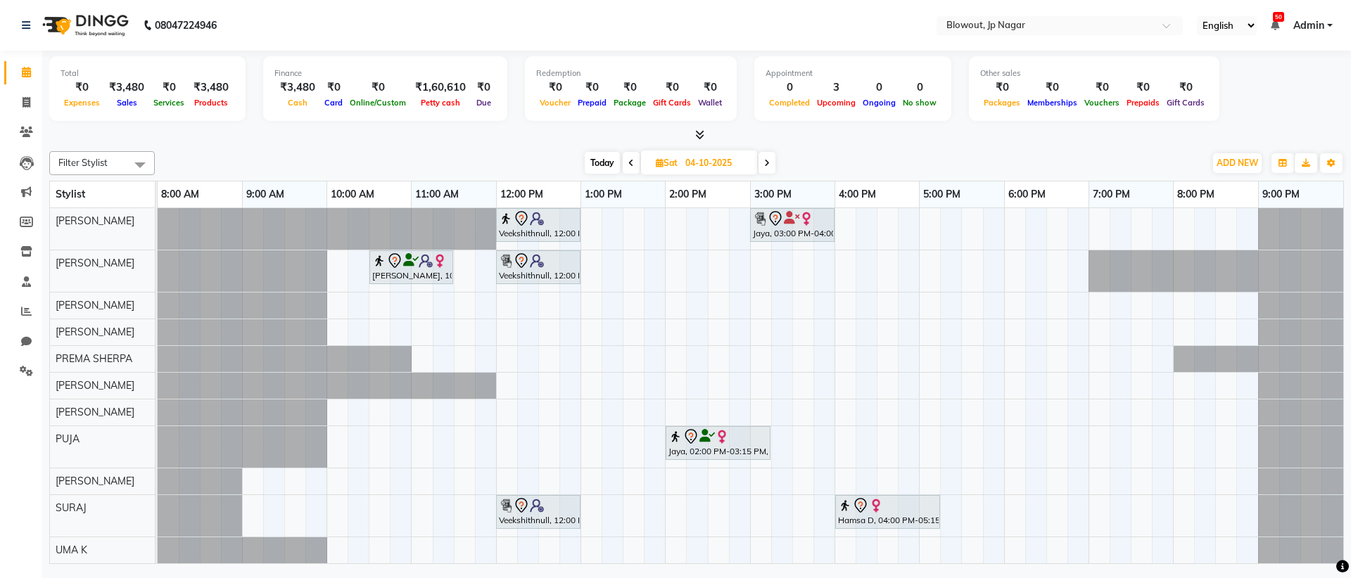
click at [632, 163] on icon at bounding box center [631, 163] width 6 height 8
type input "03-10-2025"
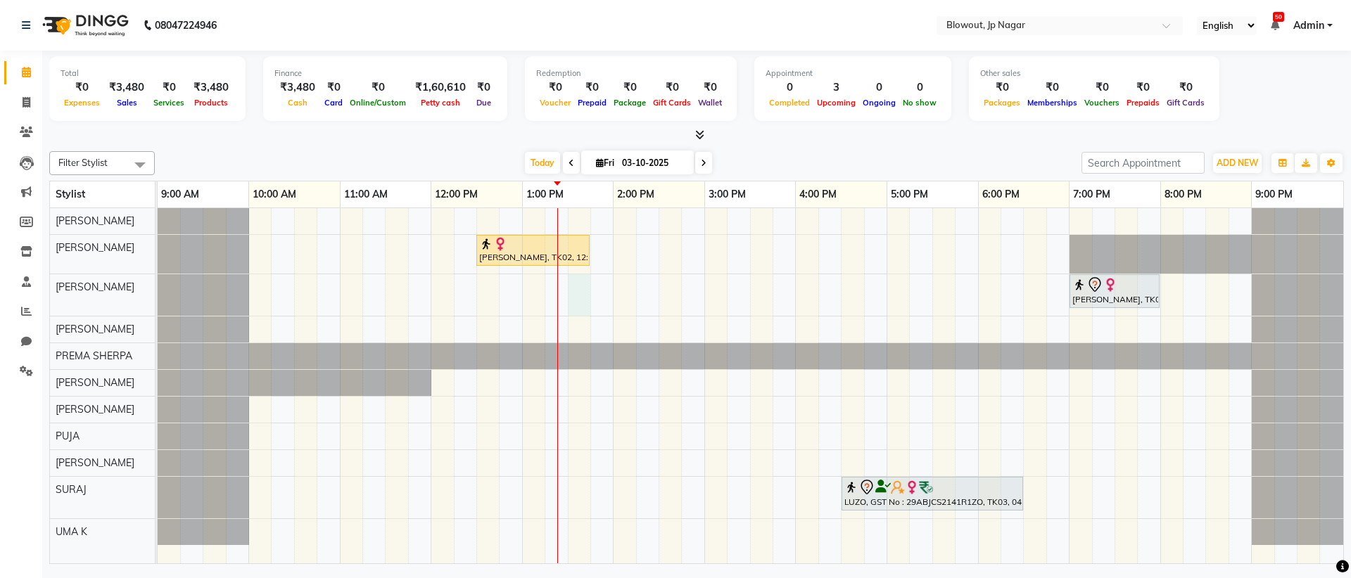
click at [577, 286] on div "Tanya, TK02, 12:30 PM-01:45 PM, Haircut Women - Senior Stylist Vijya, TK01, 07:…" at bounding box center [750, 385] width 1185 height 355
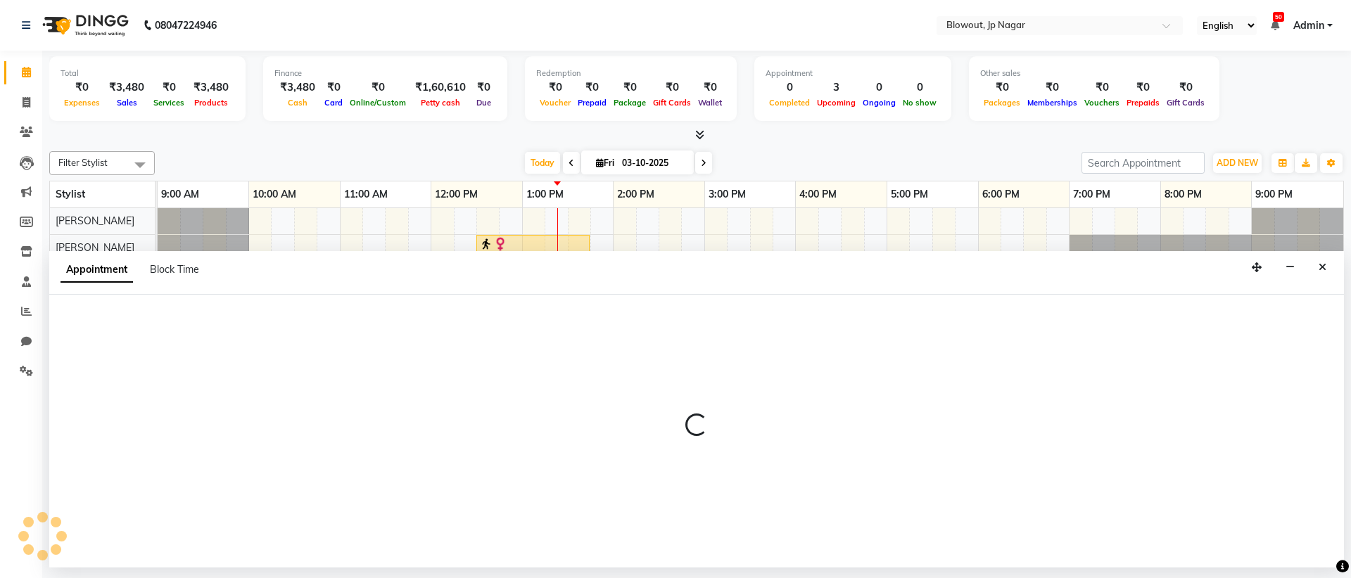
select select "68137"
select select "810"
select select "tentative"
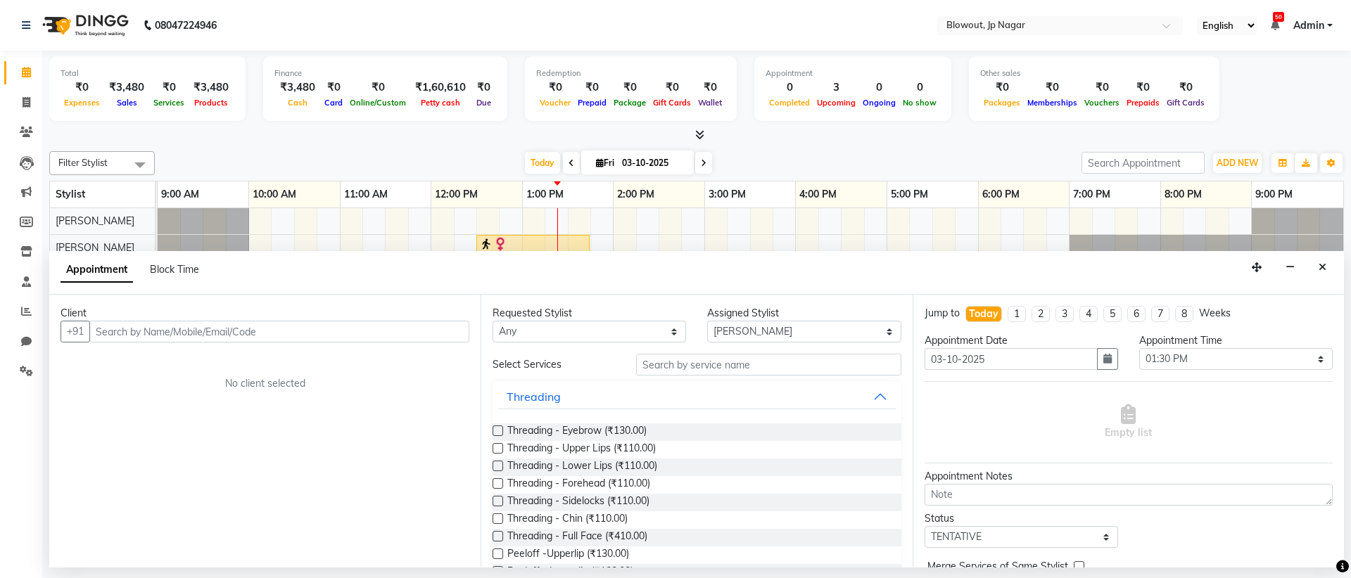
click at [141, 336] on input "text" at bounding box center [279, 332] width 380 height 22
type input "6282831402"
click at [464, 340] on button "Add Client" at bounding box center [440, 332] width 58 height 22
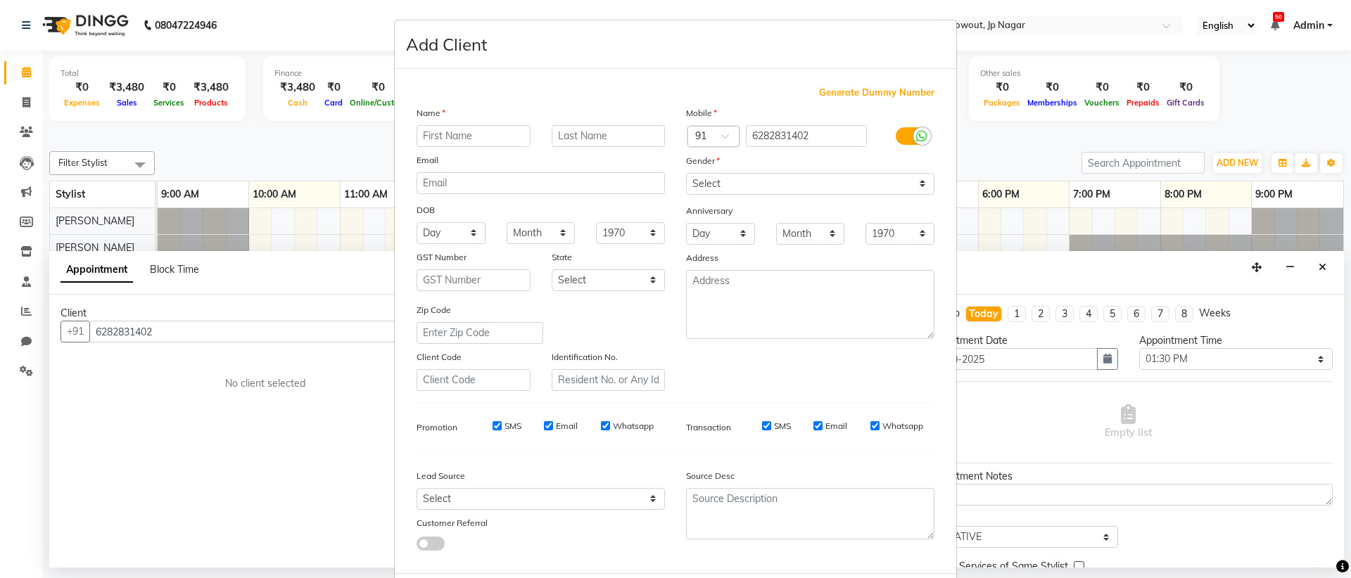
type input "s"
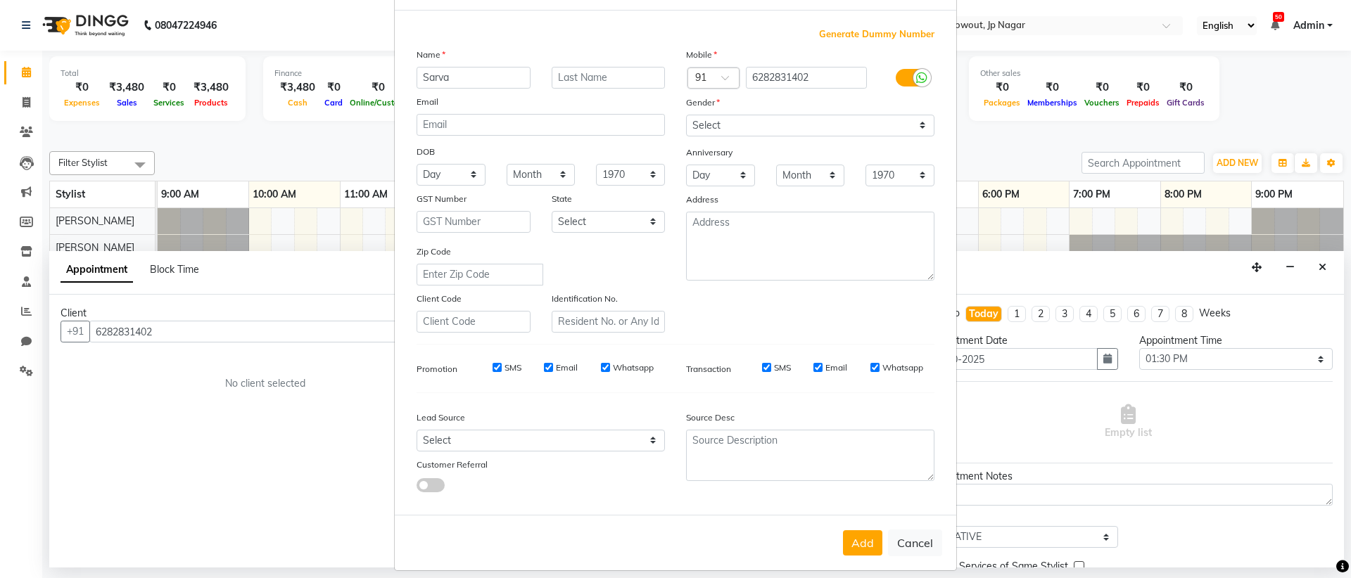
scroll to position [71, 0]
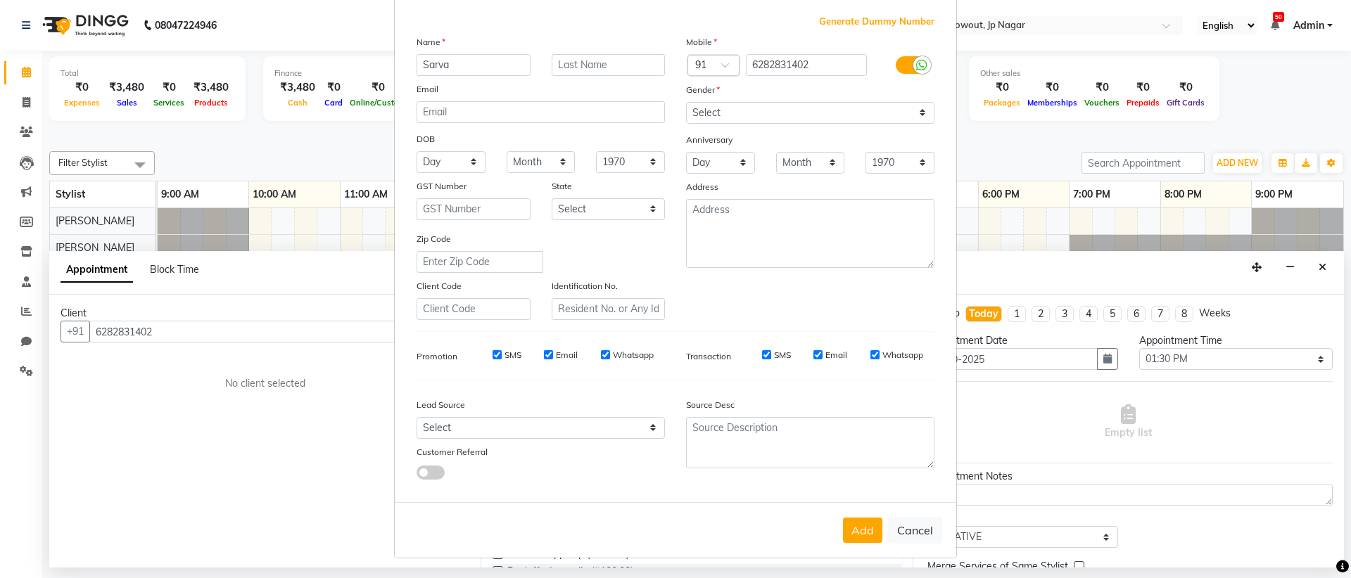
type input "Sarva"
click at [754, 115] on select "Select Male Female Other Prefer Not To Say" at bounding box center [810, 113] width 248 height 22
select select "female"
click at [862, 527] on button "Add" at bounding box center [862, 530] width 39 height 25
select select
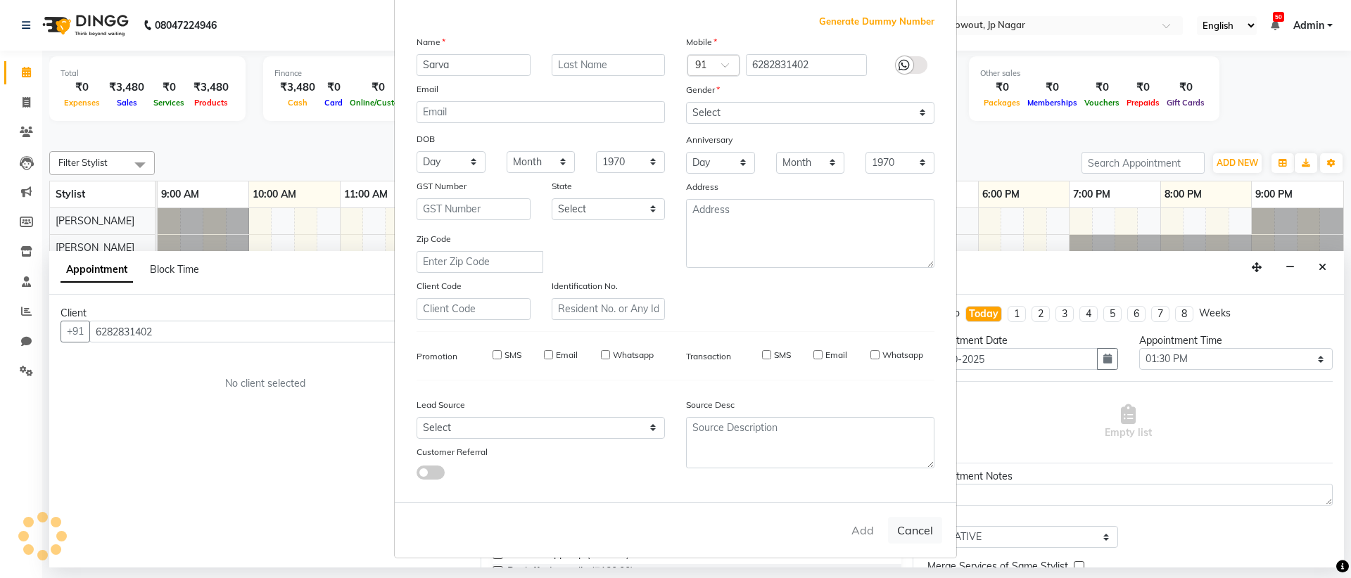
select select
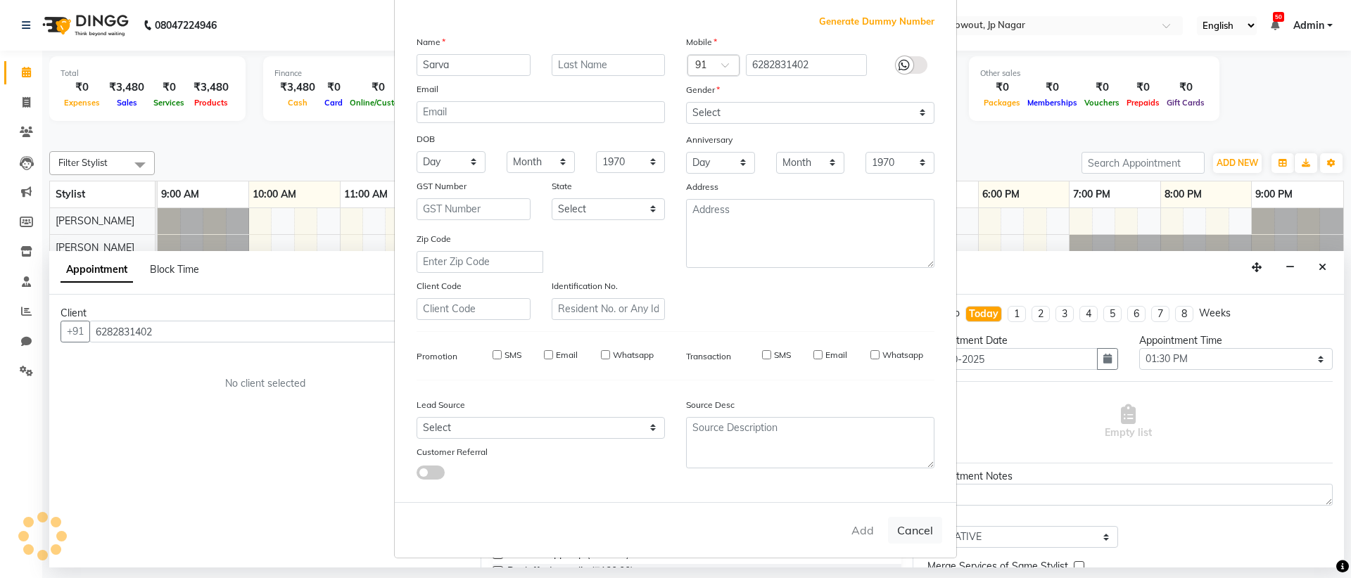
select select
checkbox input "false"
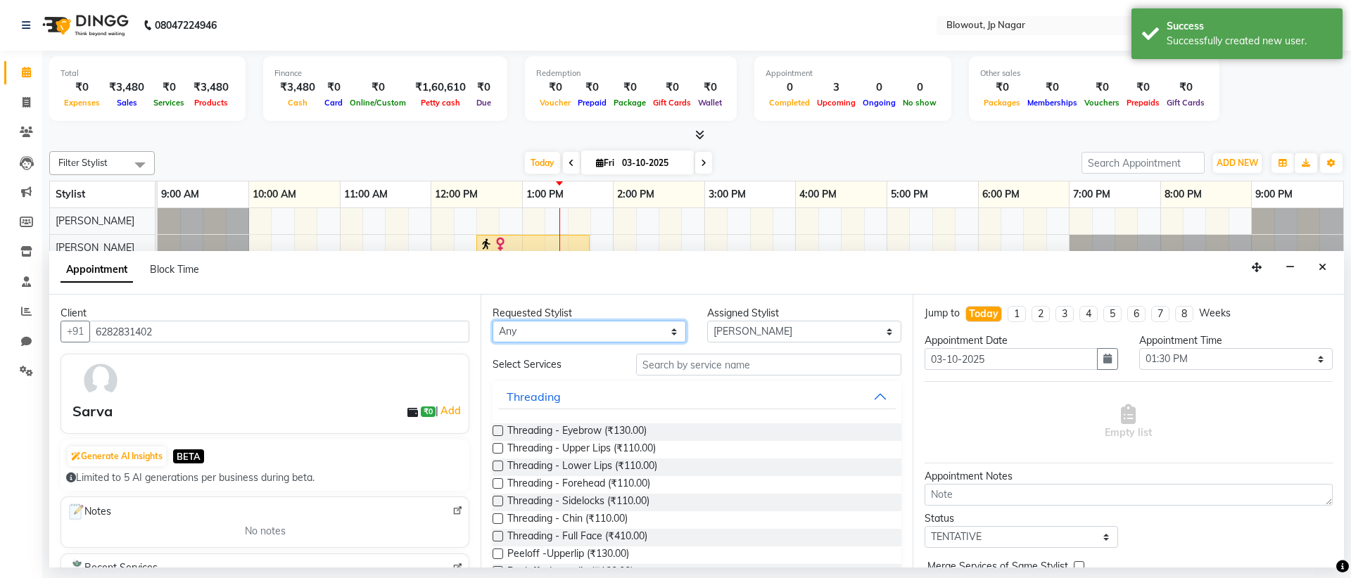
click at [610, 324] on select "Any [PERSON_NAME] [PERSON_NAME] [PERSON_NAME] [PERSON_NAME] PUJA [PERSON_NAME] …" at bounding box center [588, 332] width 193 height 22
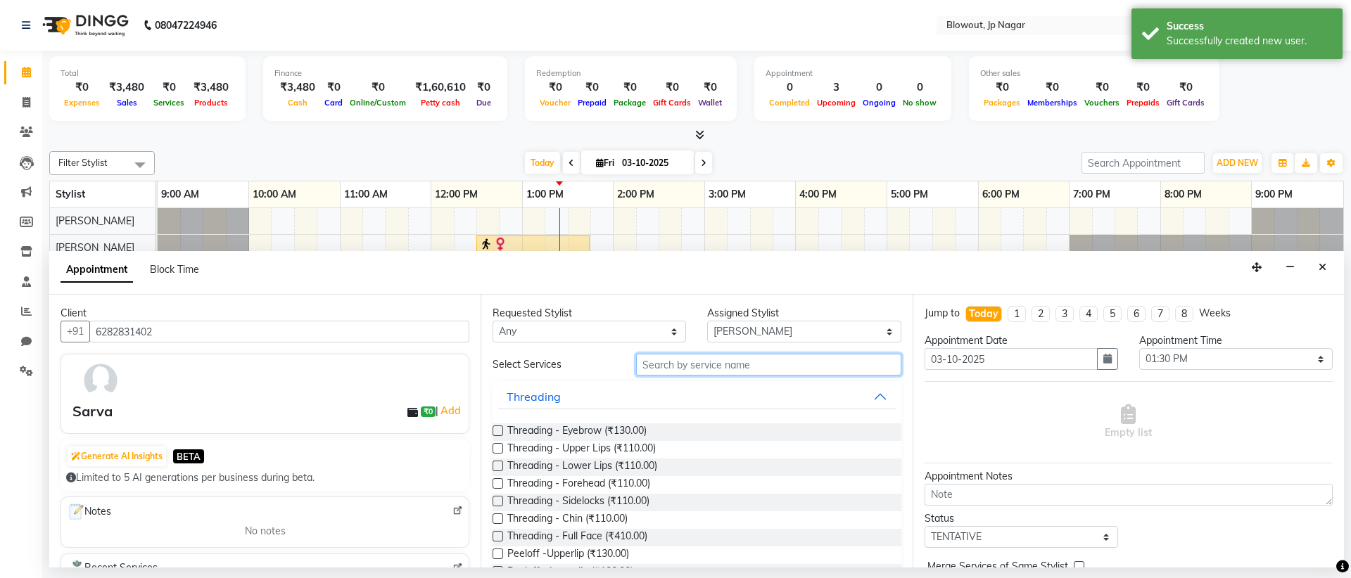
click at [760, 367] on input "text" at bounding box center [768, 365] width 265 height 22
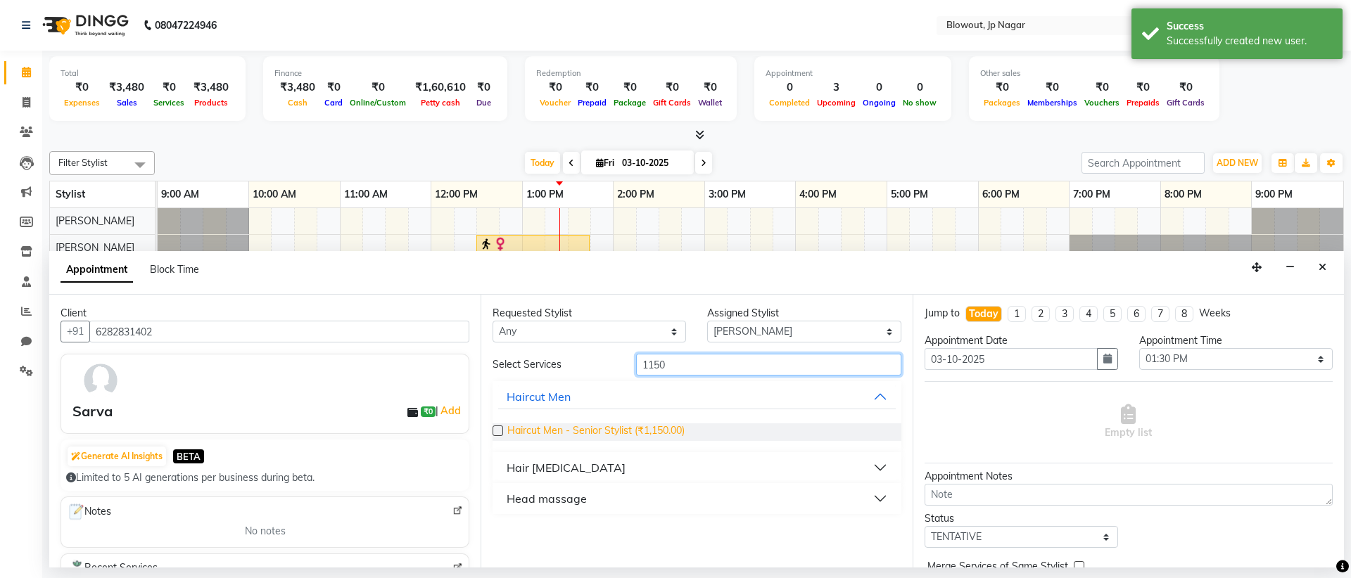
type input "1150"
click at [649, 433] on span "Haircut Men - Senior Stylist (₹1,150.00)" at bounding box center [595, 432] width 177 height 18
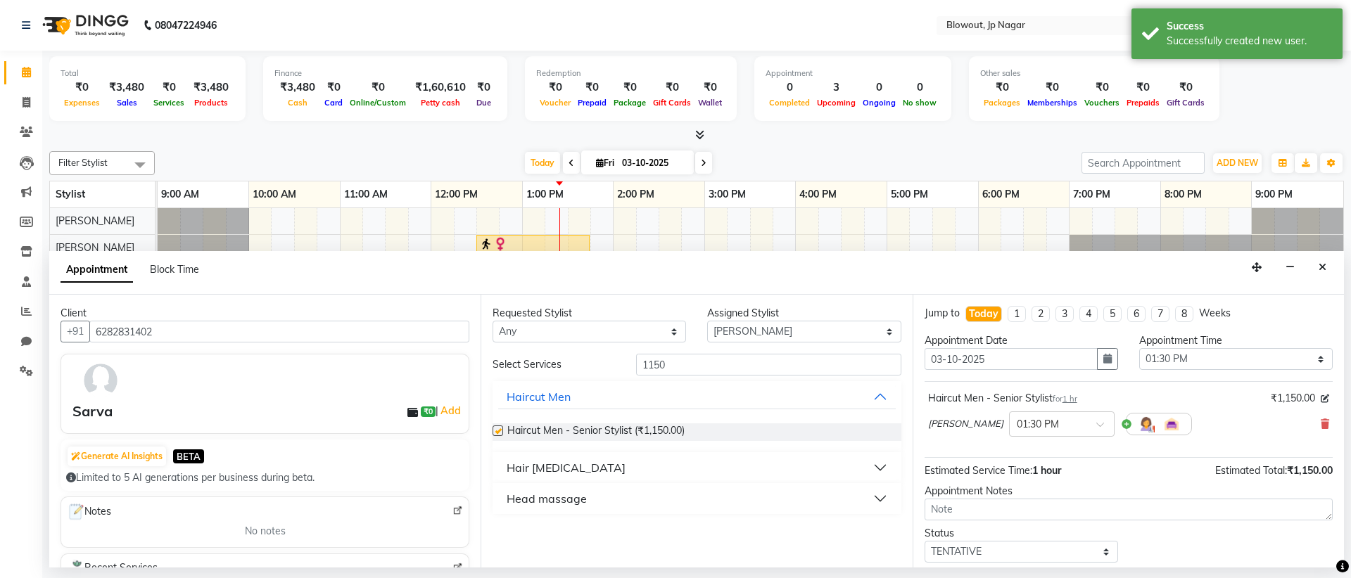
checkbox input "false"
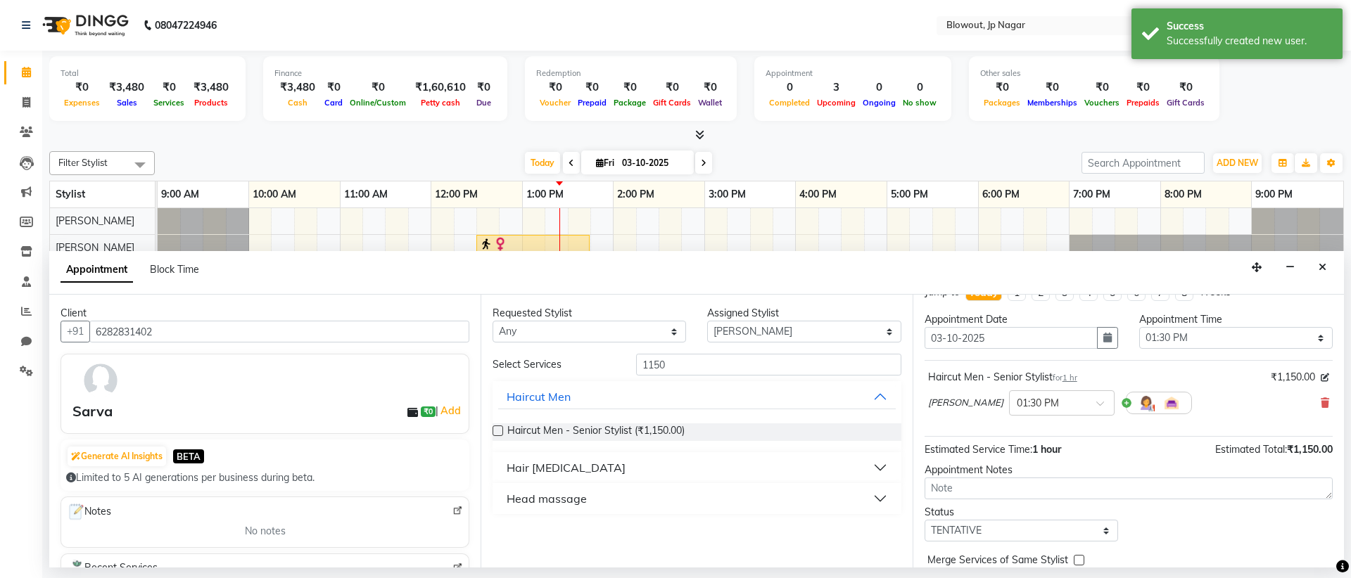
scroll to position [84, 0]
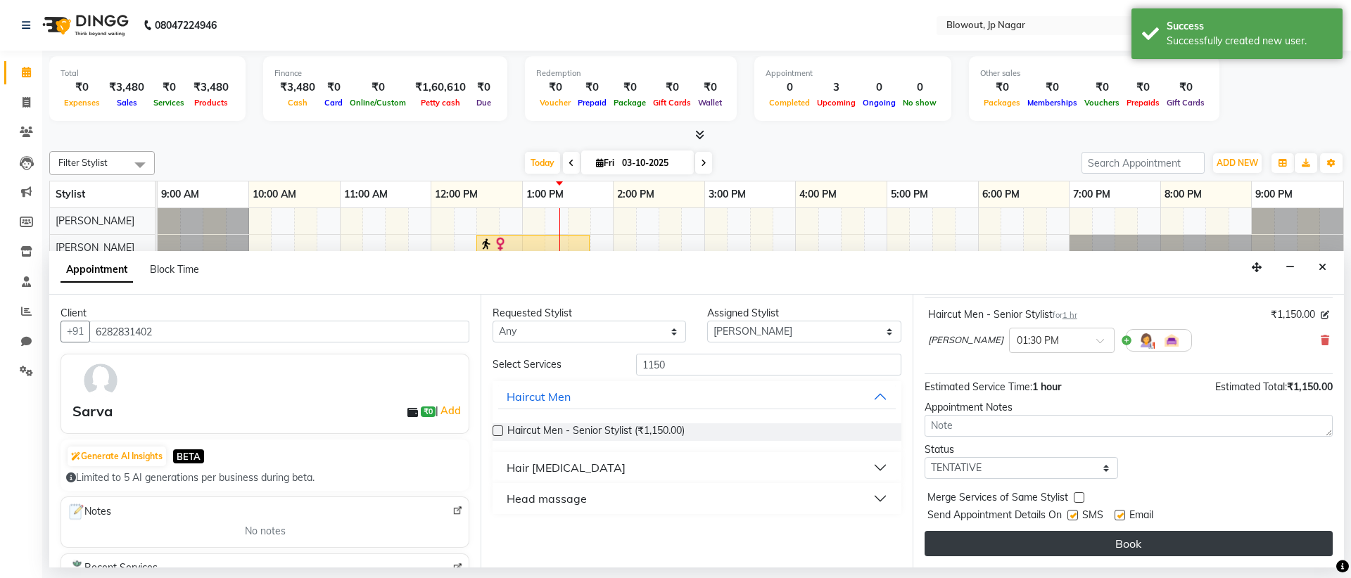
click at [1168, 537] on button "Book" at bounding box center [1128, 543] width 408 height 25
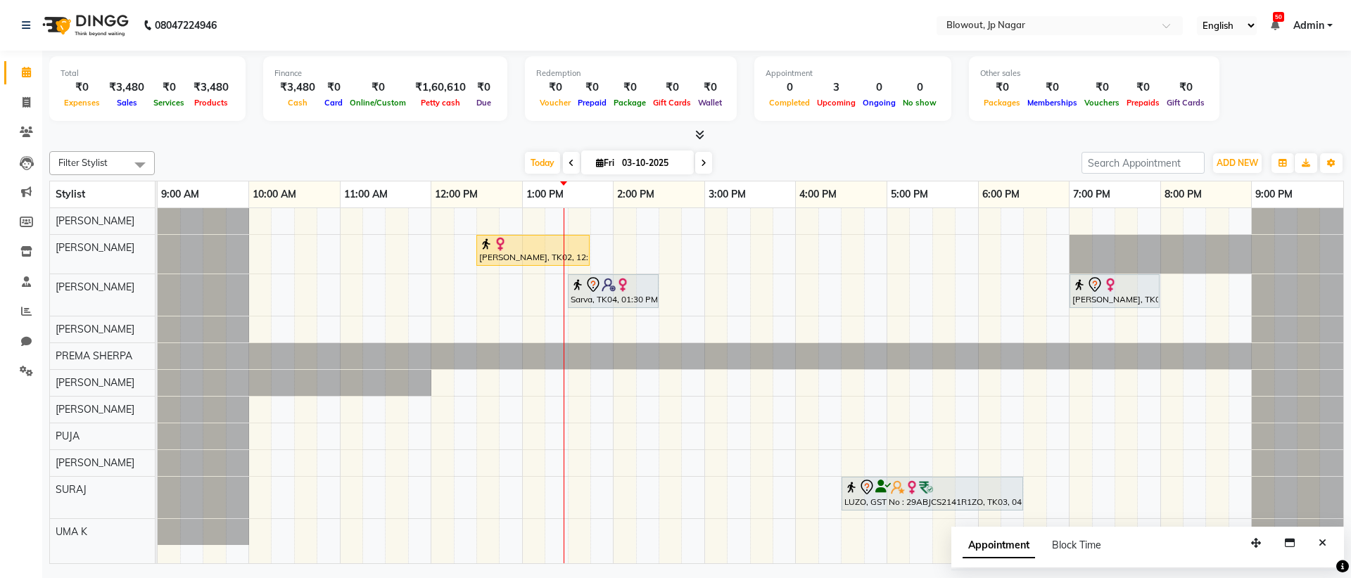
click at [684, 432] on div "Tanya, TK02, 12:30 PM-01:45 PM, Haircut Women - Senior Stylist Sarva, TK04, 01:…" at bounding box center [750, 385] width 1185 height 355
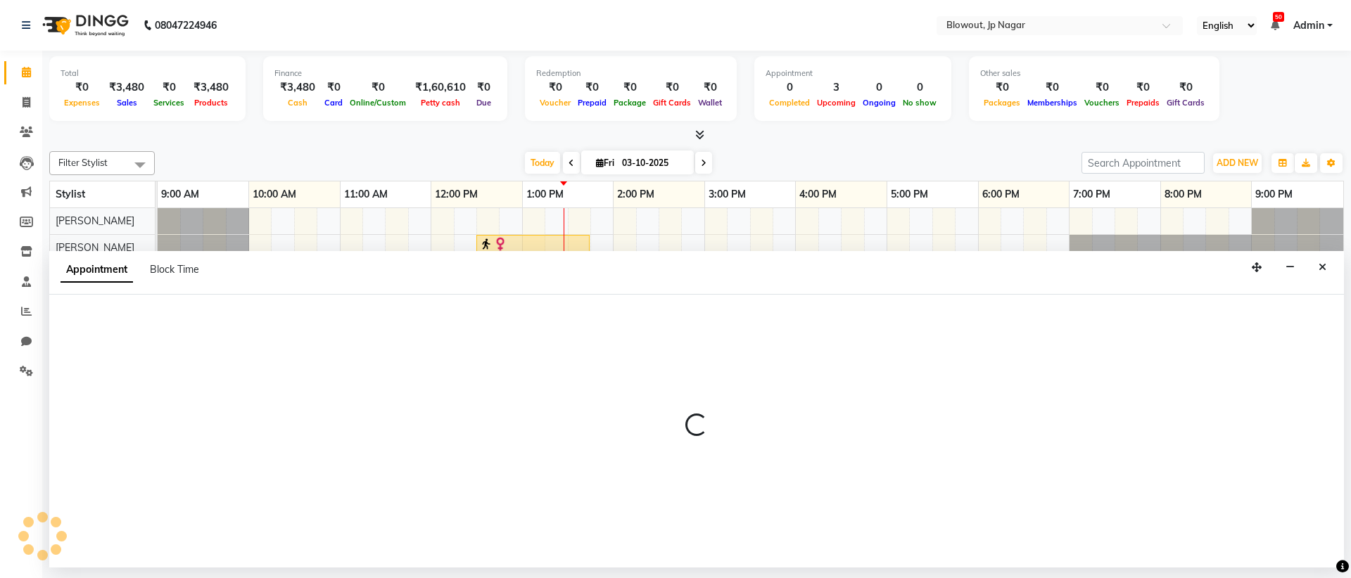
select select "75656"
select select "tentative"
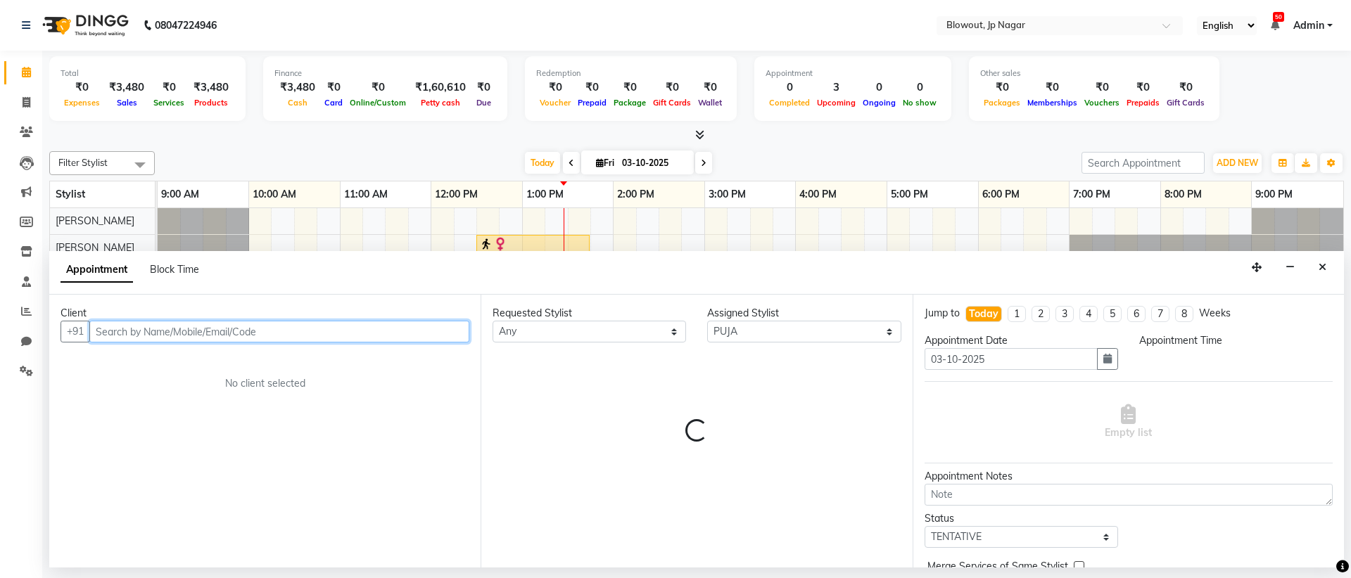
select select "885"
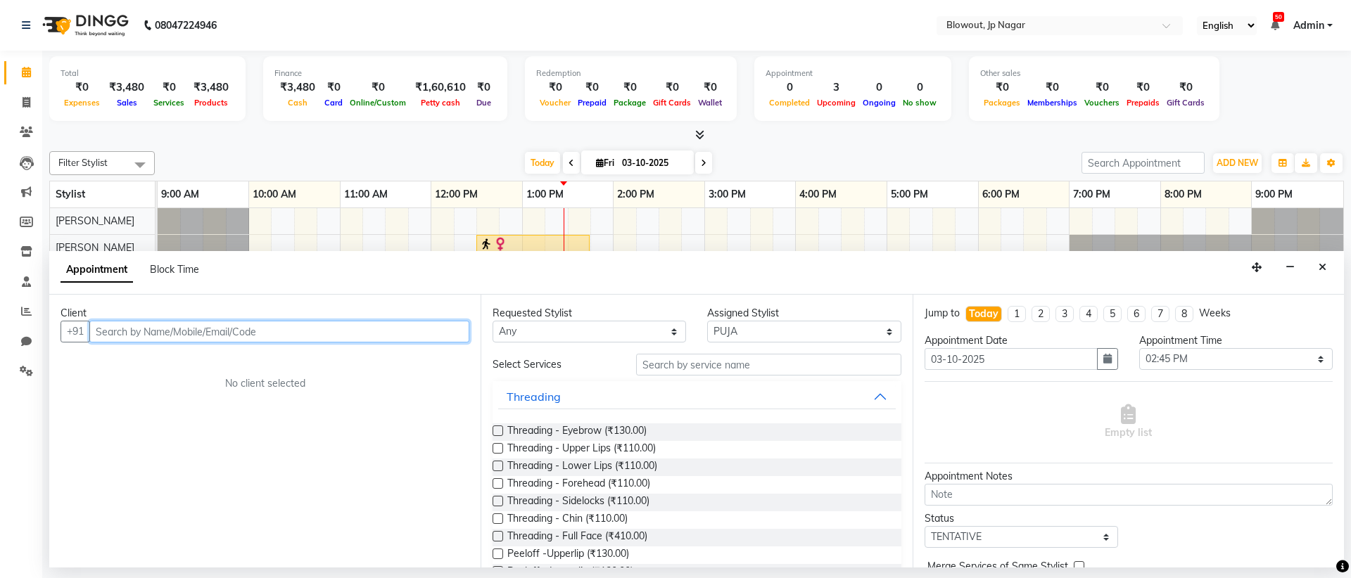
click at [292, 341] on input "text" at bounding box center [279, 332] width 380 height 22
type input "9986482929"
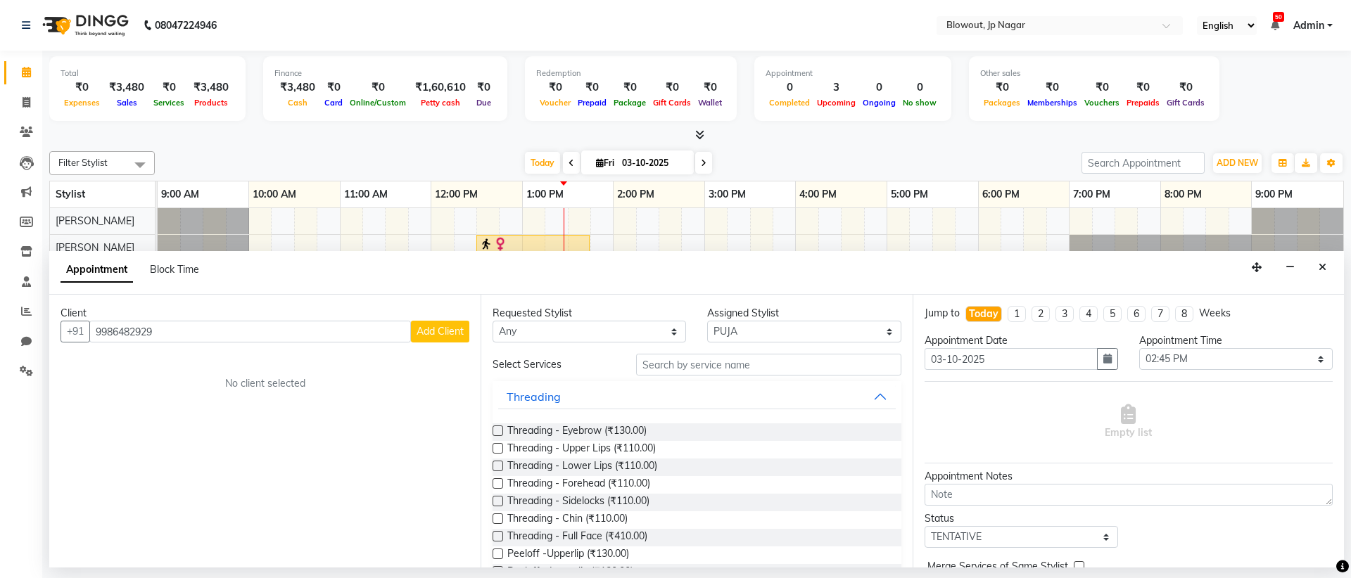
click at [455, 339] on button "Add Client" at bounding box center [440, 332] width 58 height 22
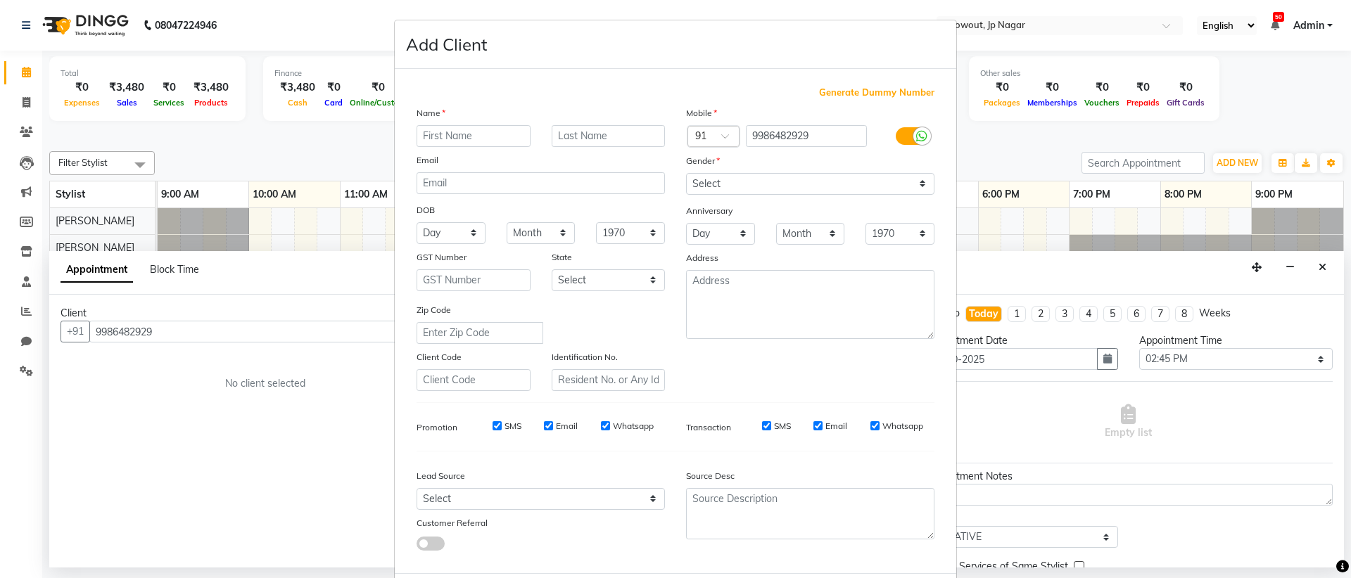
click at [486, 134] on input "text" at bounding box center [473, 136] width 114 height 22
type input "i"
type input "IDYA"
click at [725, 181] on select "Select Male Female Other Prefer Not To Say" at bounding box center [810, 184] width 248 height 22
select select "female"
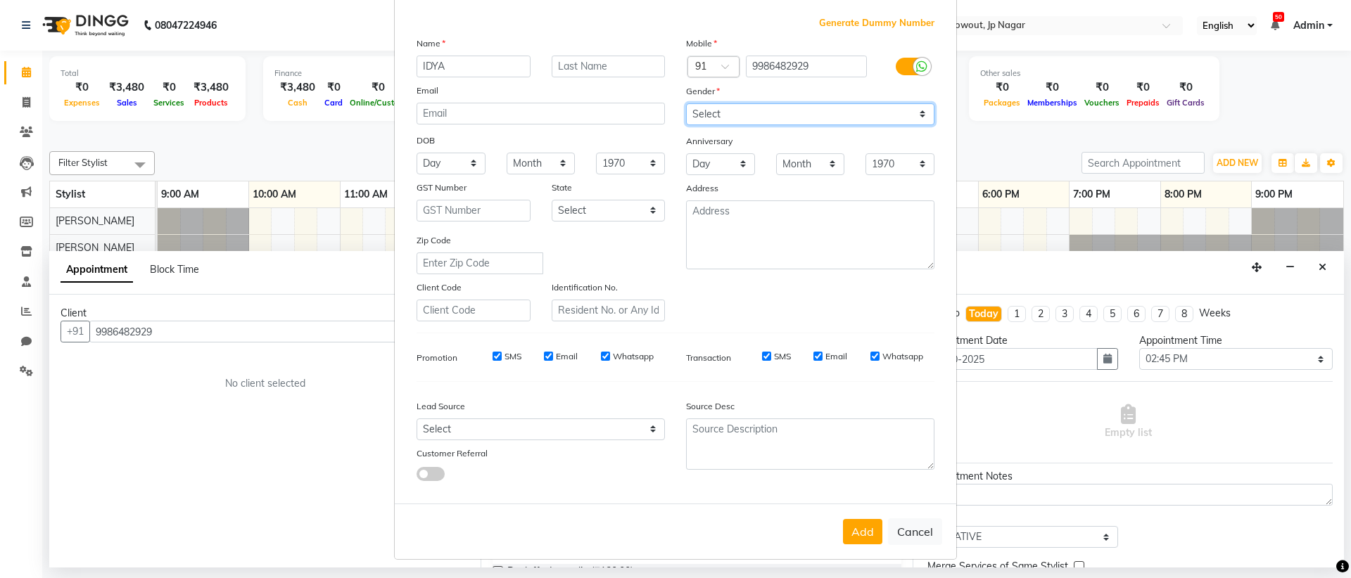
scroll to position [71, 0]
click at [861, 538] on button "Add" at bounding box center [862, 530] width 39 height 25
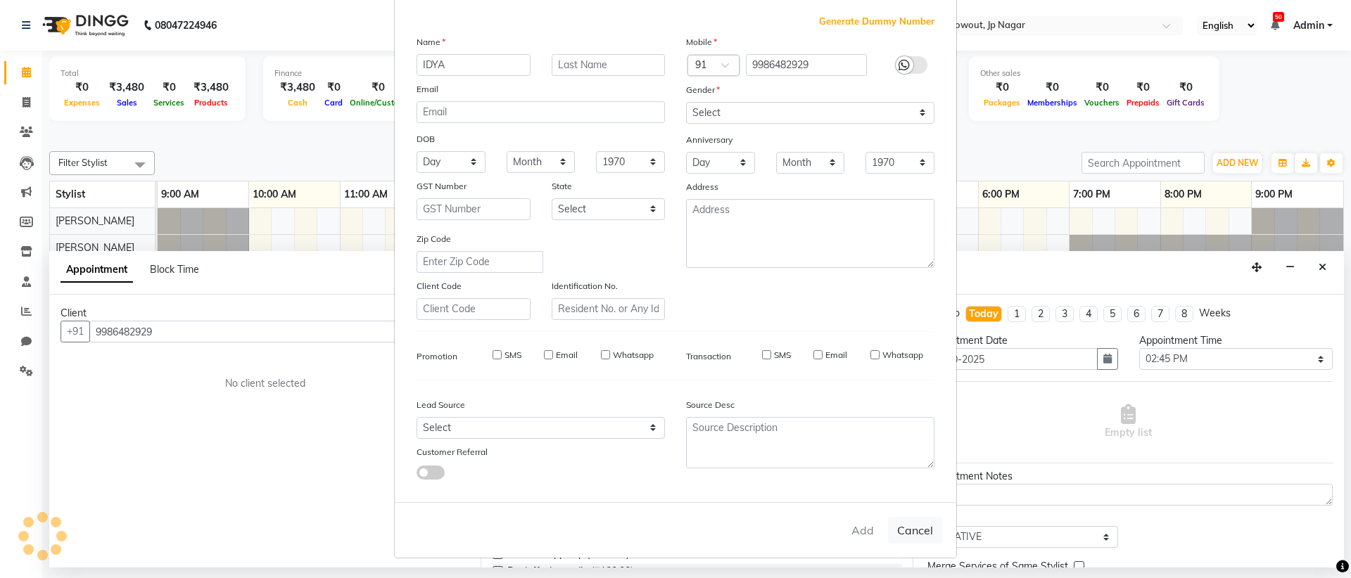
select select
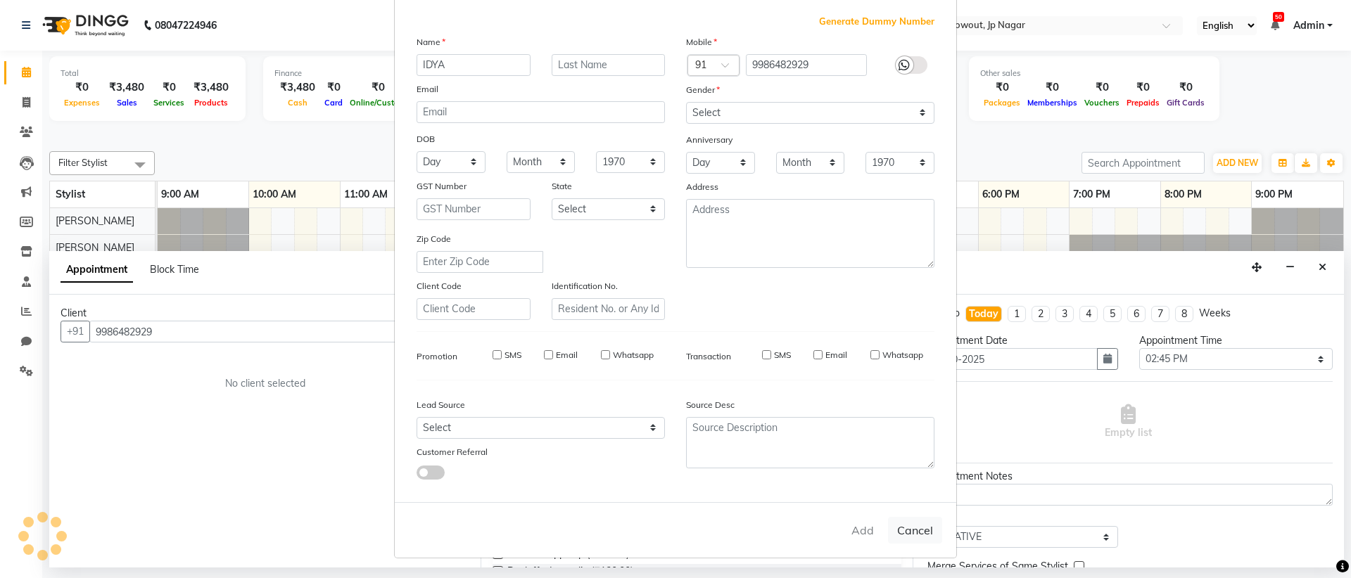
select select
checkbox input "false"
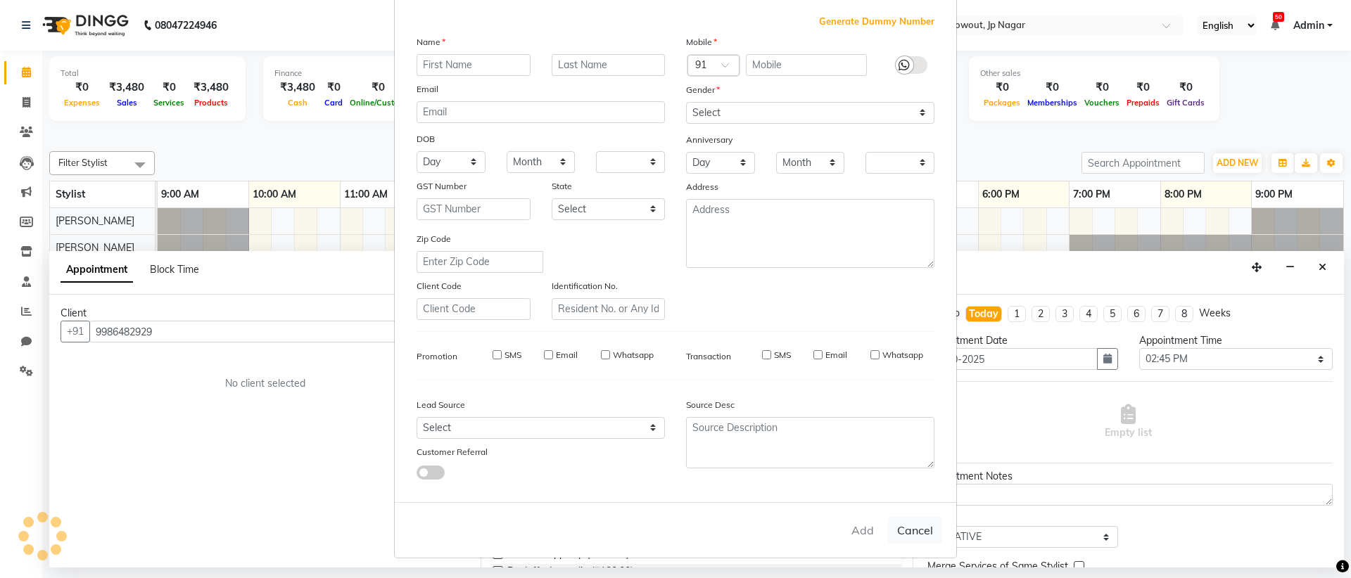
checkbox input "false"
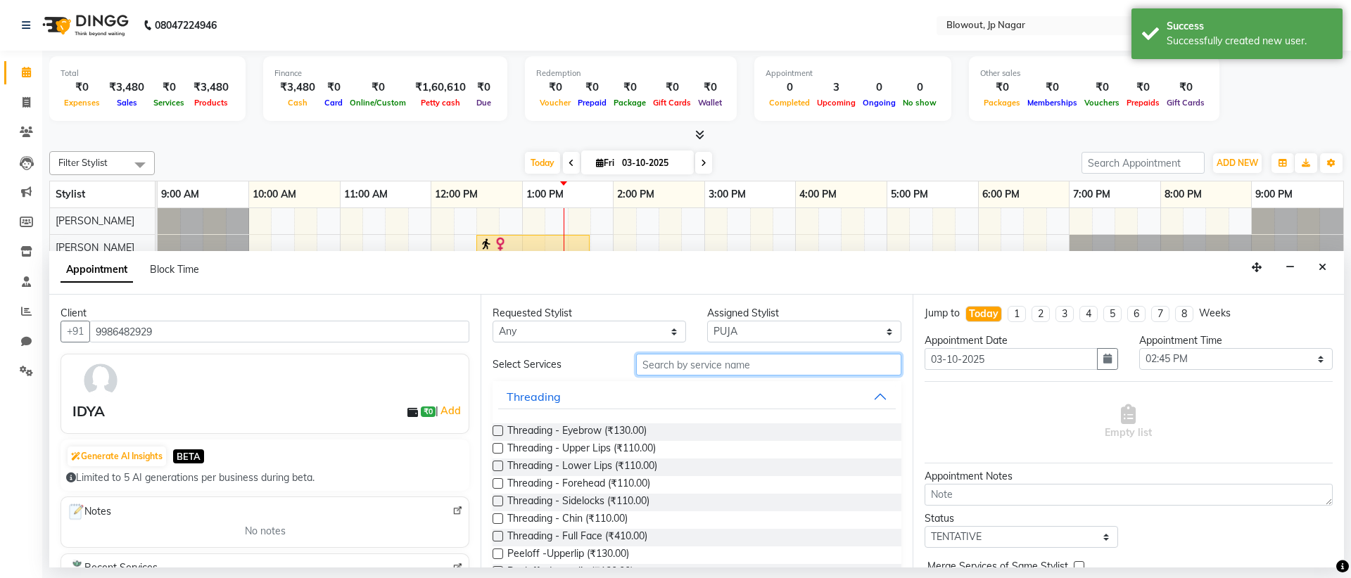
click at [689, 365] on input "text" at bounding box center [768, 365] width 265 height 22
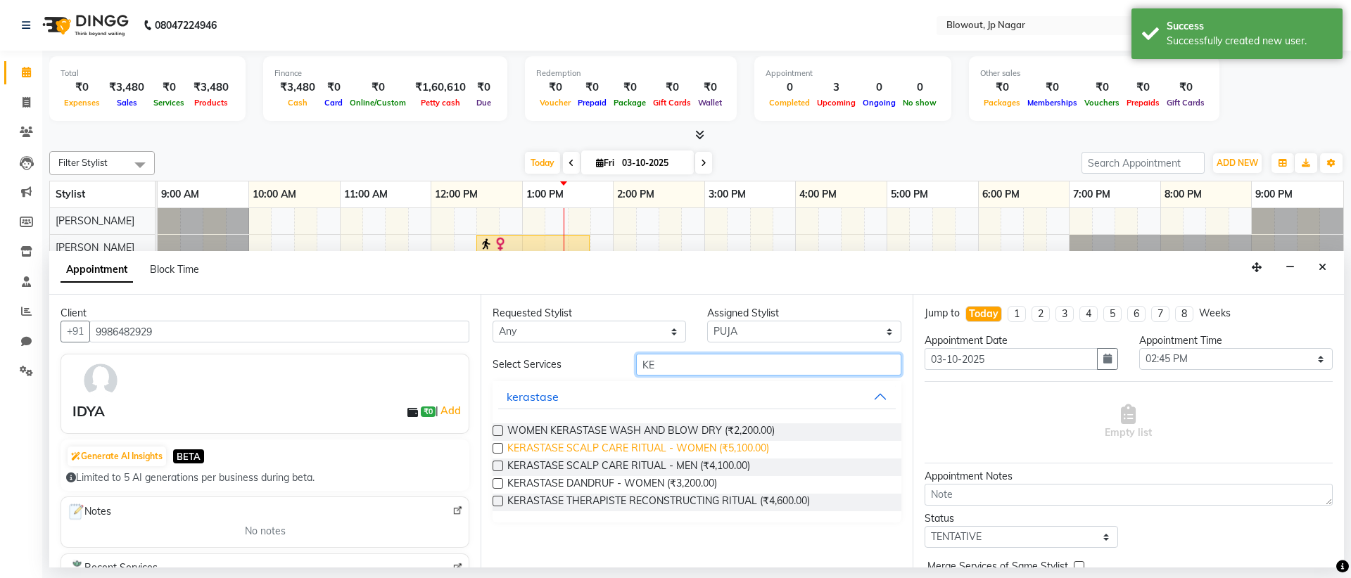
type input "KE"
click at [700, 449] on span "KERASTASE SCALP CARE RITUAL - WOMEN (₹5,100.00)" at bounding box center [638, 450] width 262 height 18
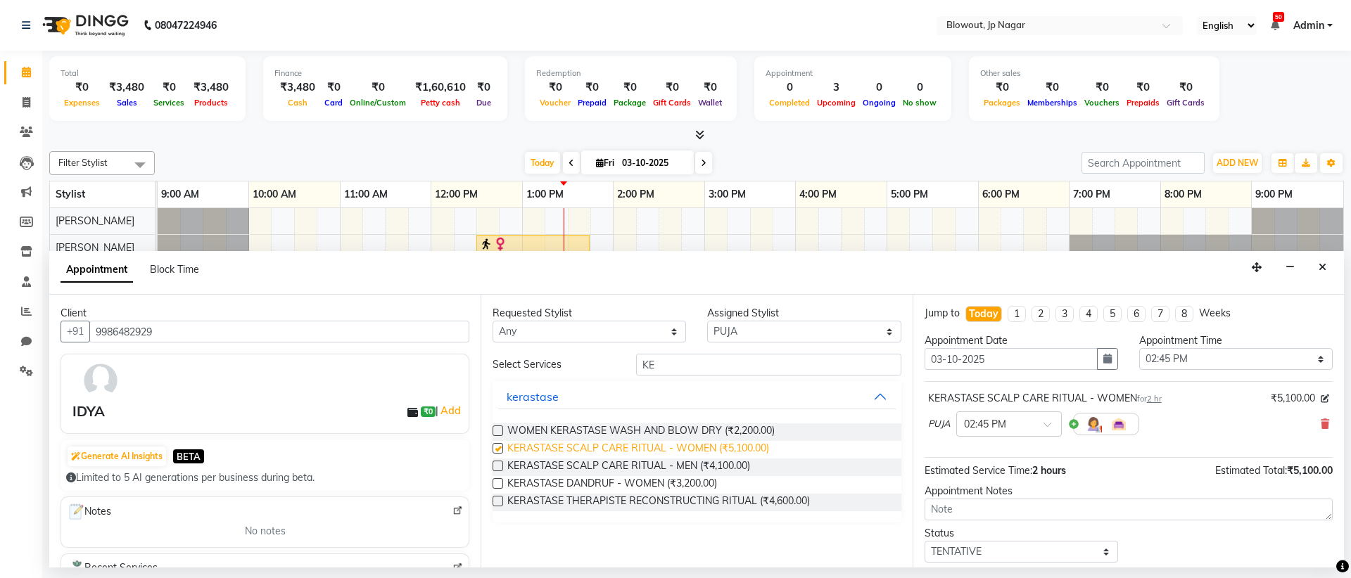
checkbox input "false"
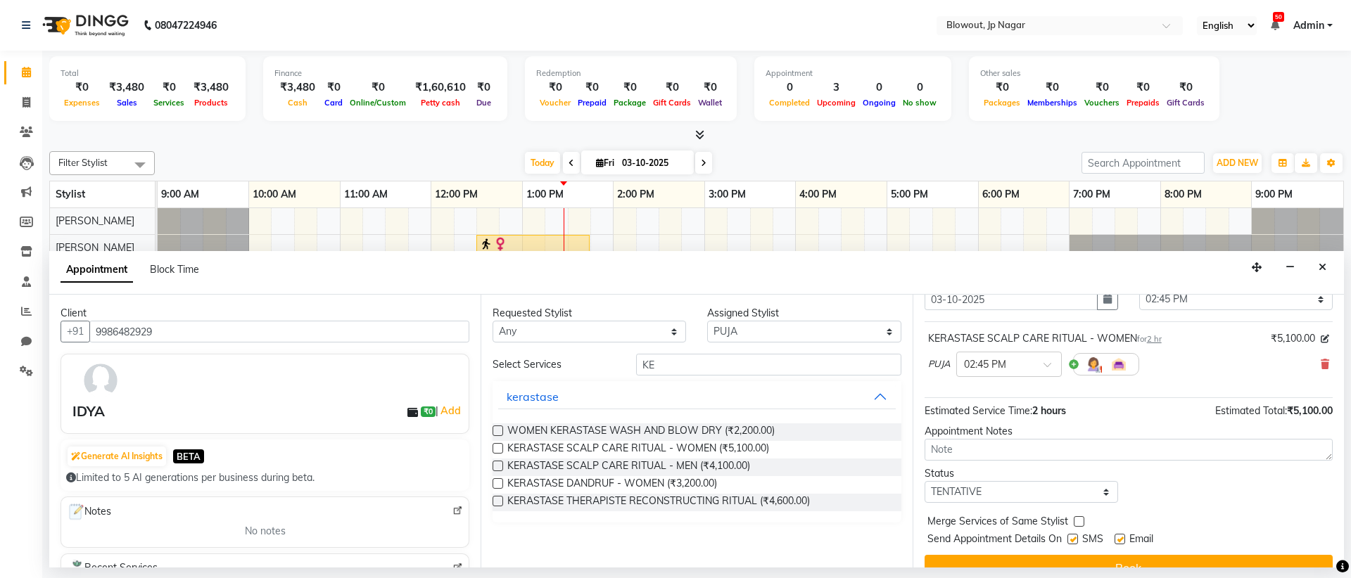
scroll to position [84, 0]
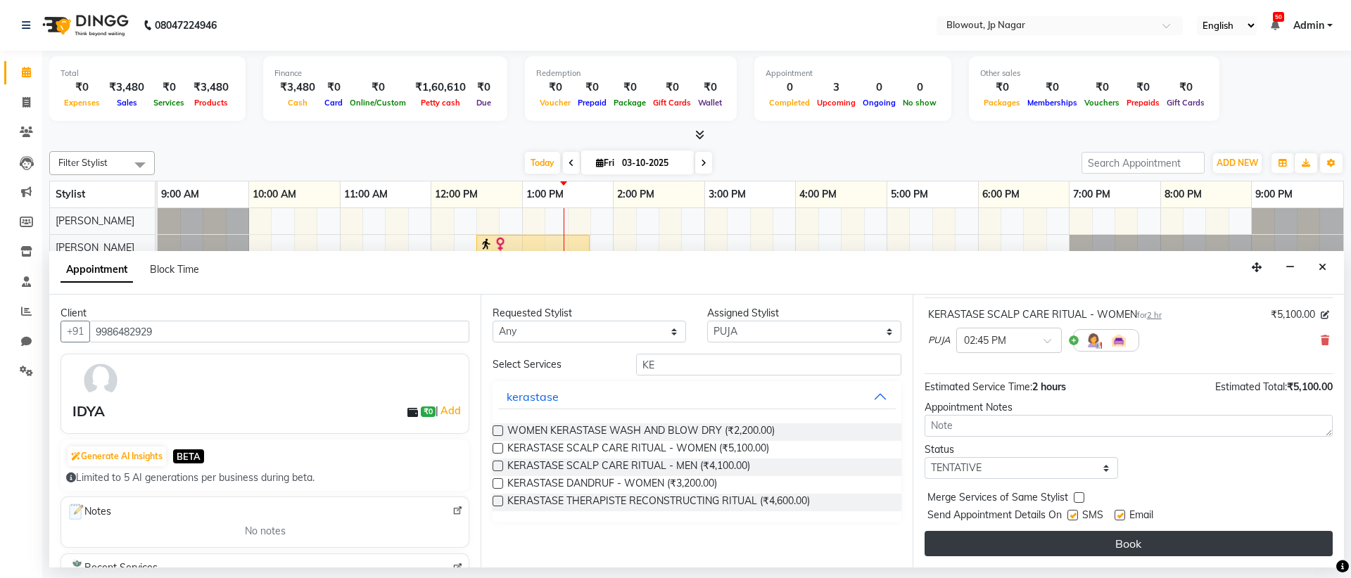
click at [1088, 535] on button "Book" at bounding box center [1128, 543] width 408 height 25
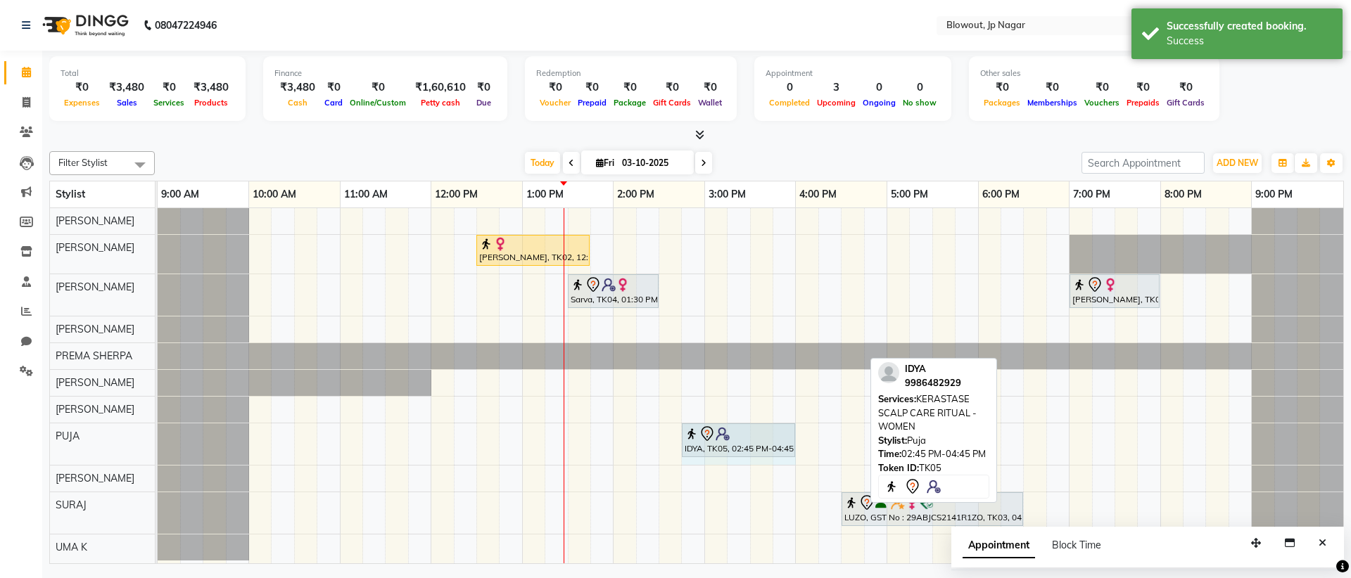
drag, startPoint x: 860, startPoint y: 439, endPoint x: 793, endPoint y: 433, distance: 67.1
click at [158, 433] on div "IDYA, TK05, 02:45 PM-04:45 PM, KERASTASE SCALP CARE RITUAL - WOMEN IDYA, TK05, …" at bounding box center [158, 444] width 0 height 42
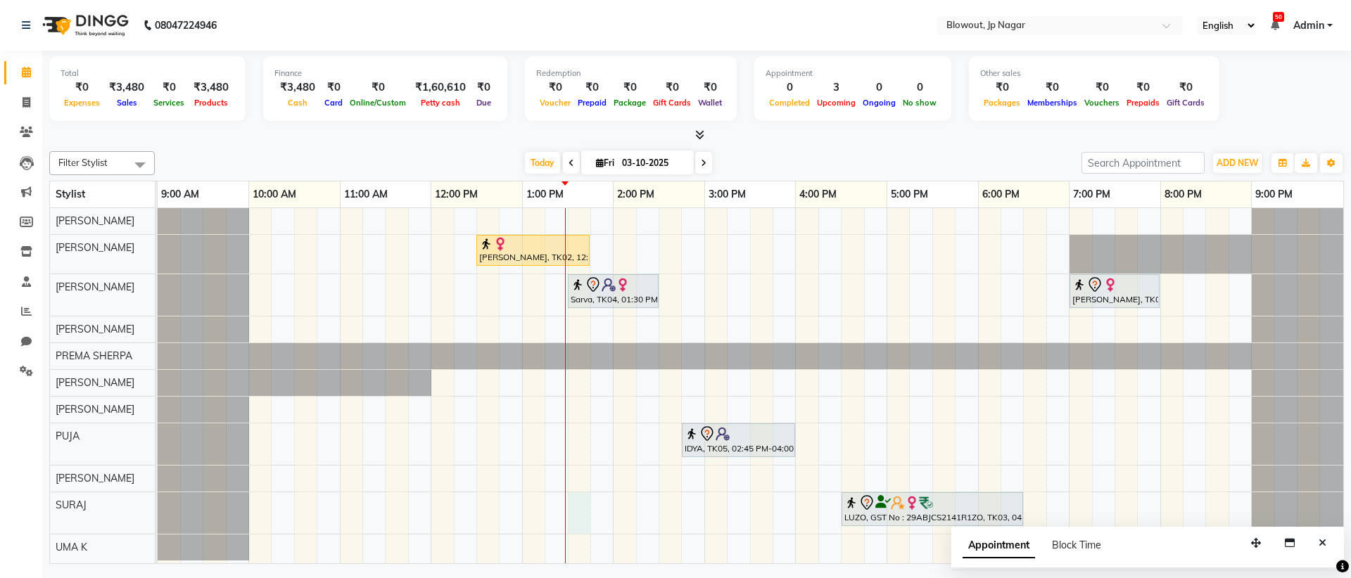
click at [583, 505] on div "Tanya, TK02, 12:30 PM-01:45 PM, Haircut Women - Senior Stylist Sarva, TK04, 01:…" at bounding box center [750, 385] width 1185 height 355
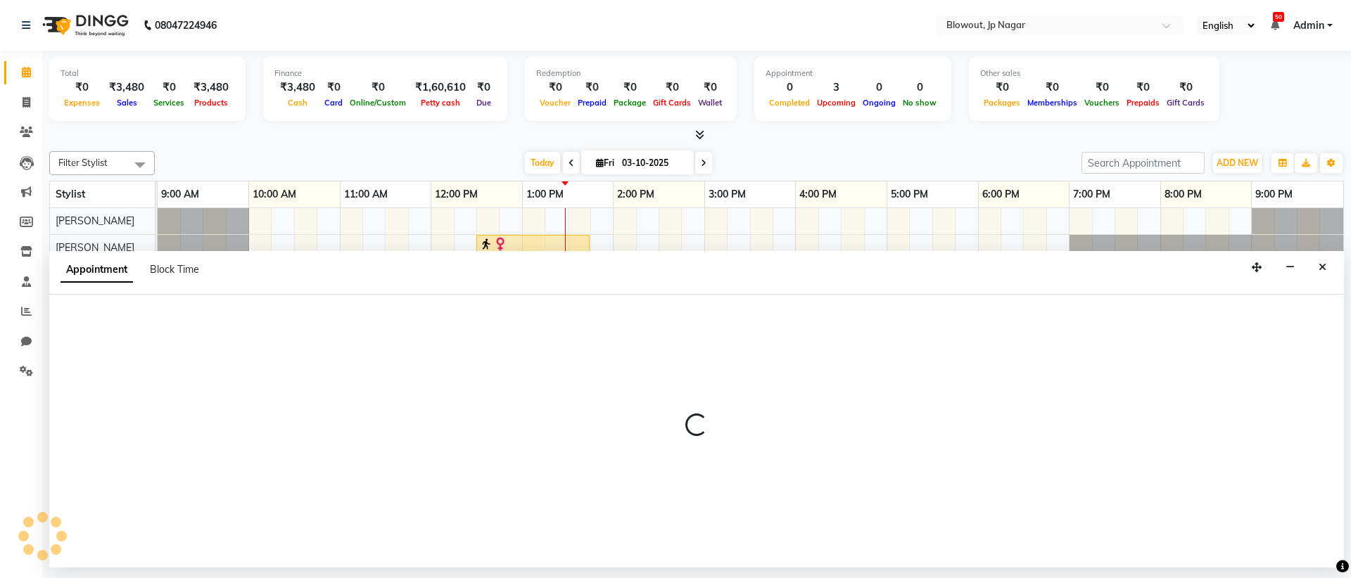
select select "88802"
select select "810"
select select "tentative"
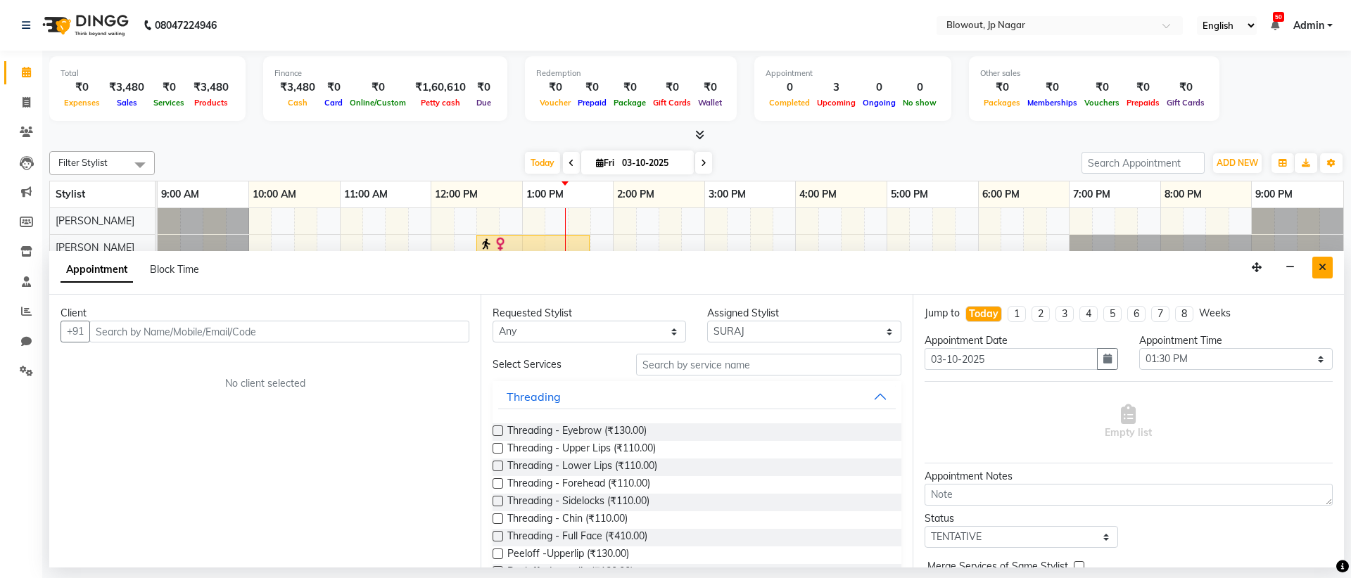
click at [1312, 272] on button "Close" at bounding box center [1322, 268] width 20 height 22
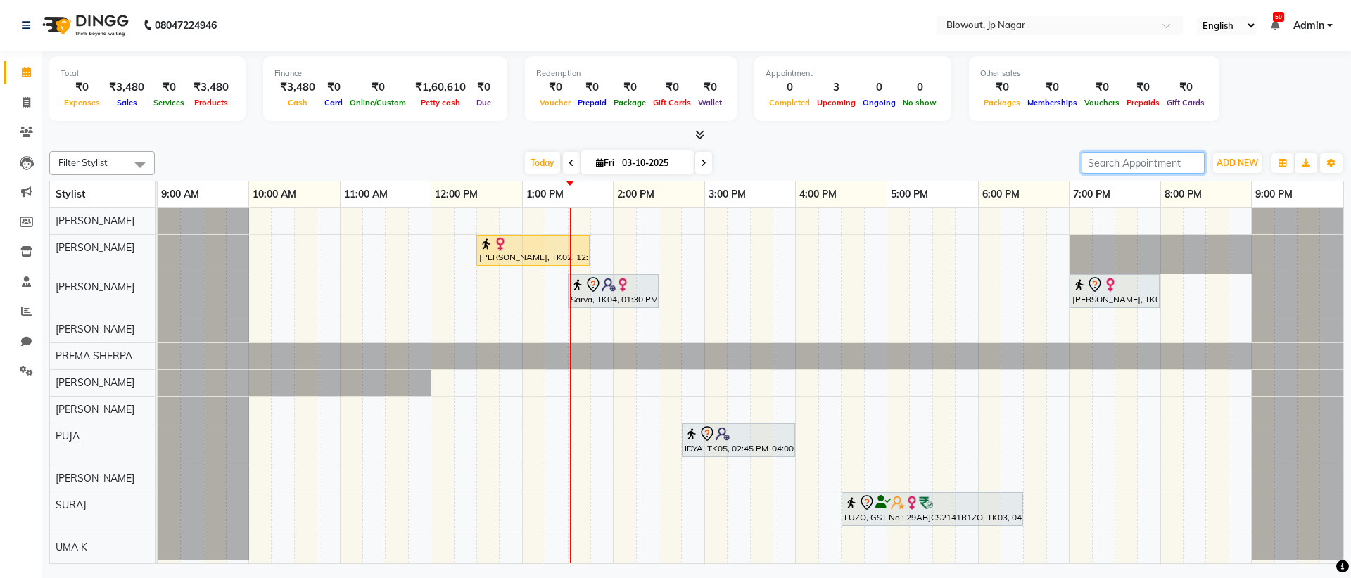
click at [1174, 163] on input "search" at bounding box center [1142, 163] width 123 height 22
click at [1226, 158] on span "ADD NEW" at bounding box center [1237, 163] width 42 height 11
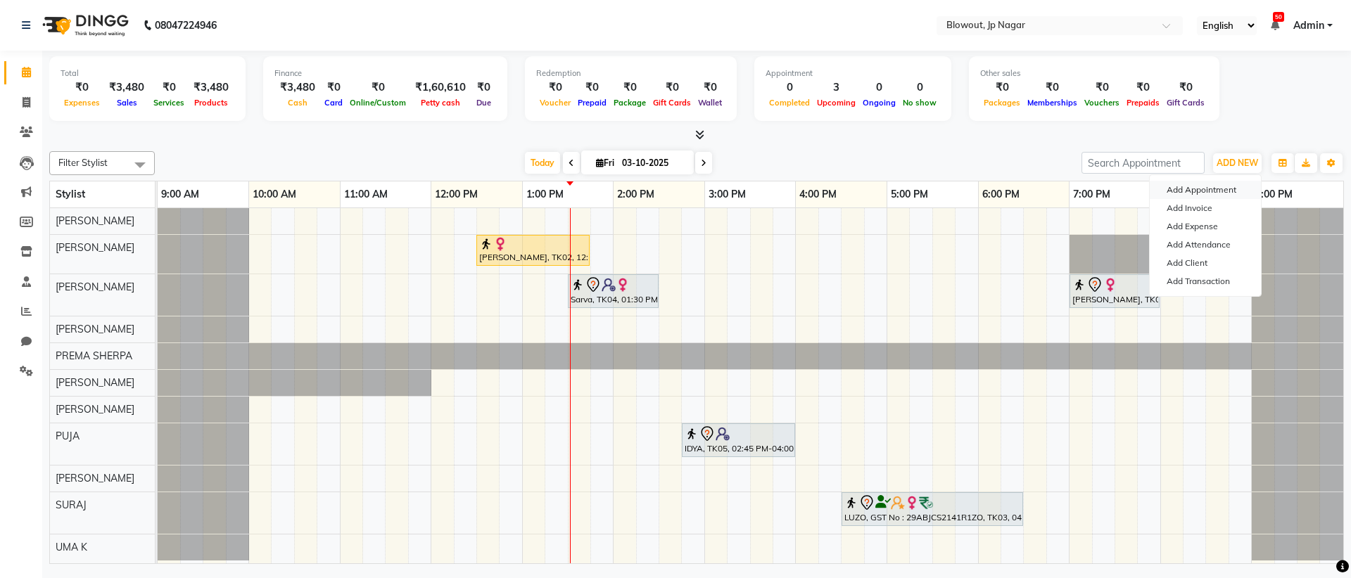
click at [1215, 184] on button "Add Appointment" at bounding box center [1204, 190] width 111 height 18
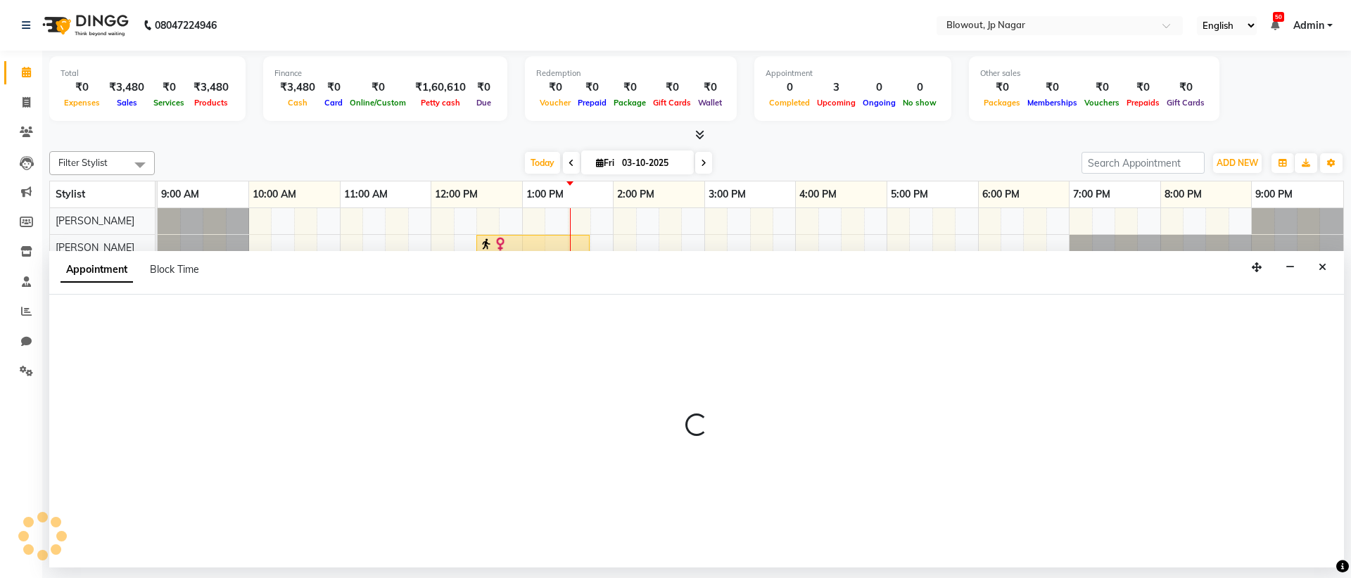
select select "600"
select select "tentative"
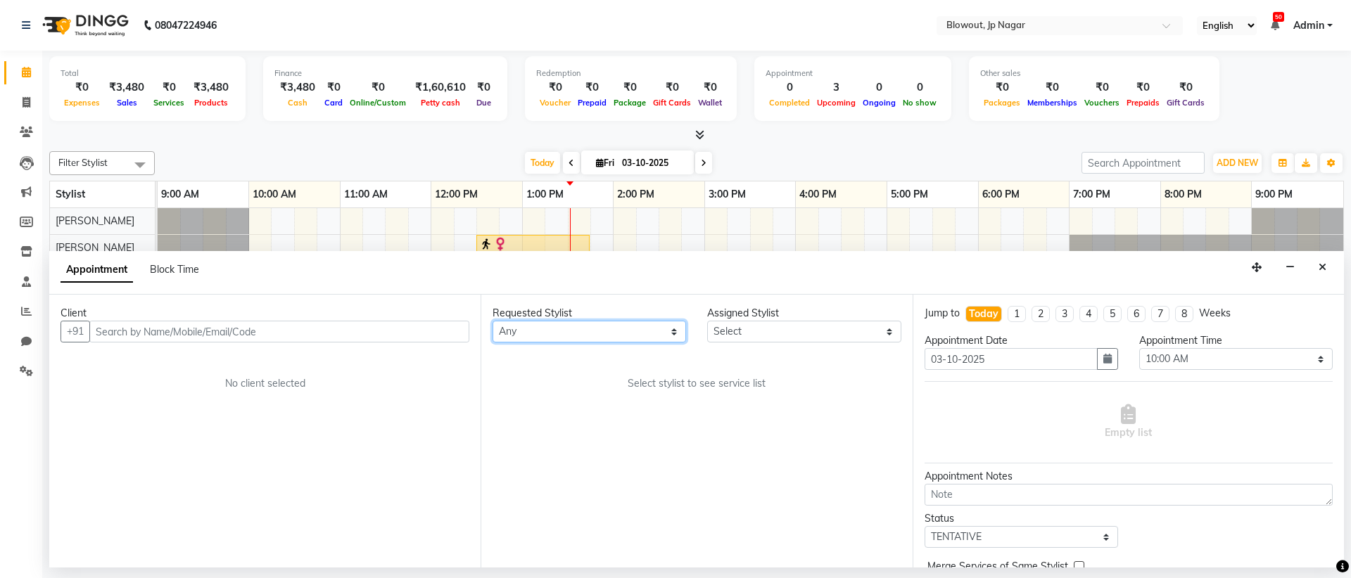
click at [549, 336] on select "Any [PERSON_NAME] [PERSON_NAME] [PERSON_NAME] [PERSON_NAME] PUJA [PERSON_NAME] …" at bounding box center [588, 332] width 193 height 22
select select "88802"
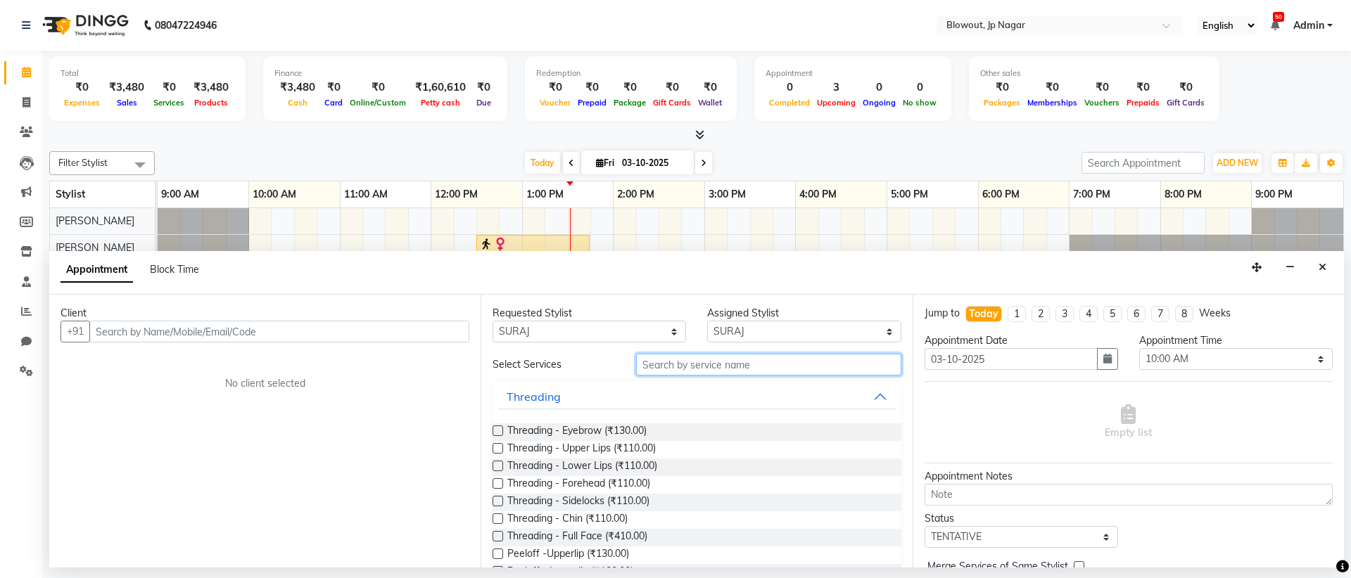
click at [809, 362] on input "text" at bounding box center [768, 365] width 265 height 22
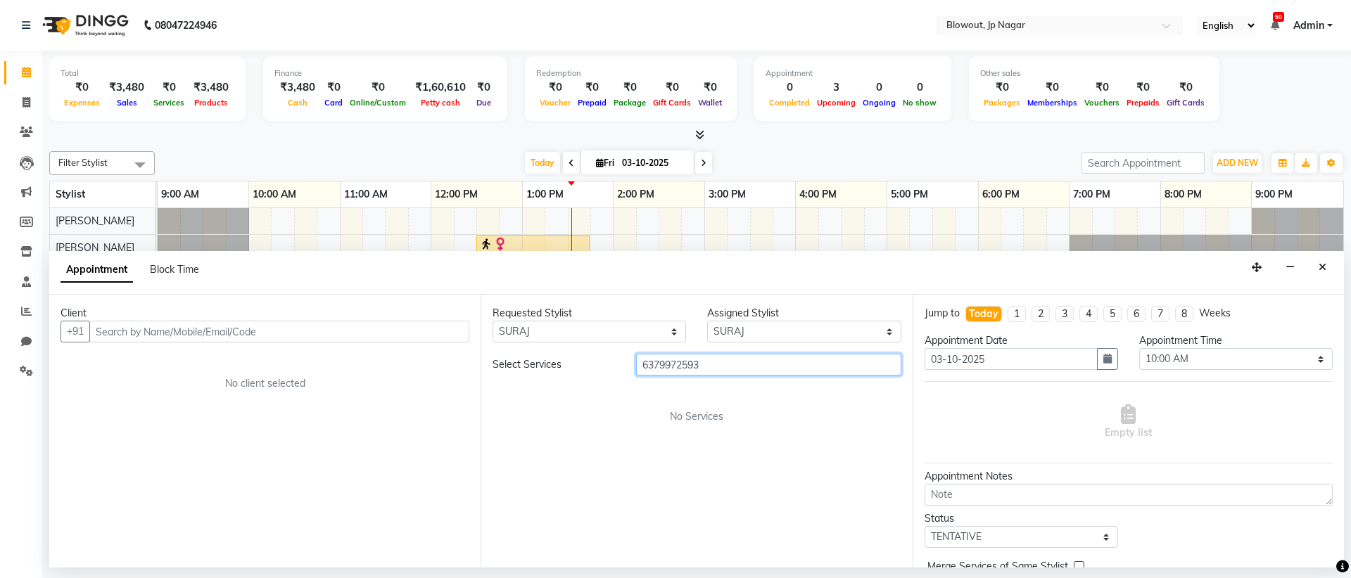
type input "6379972593"
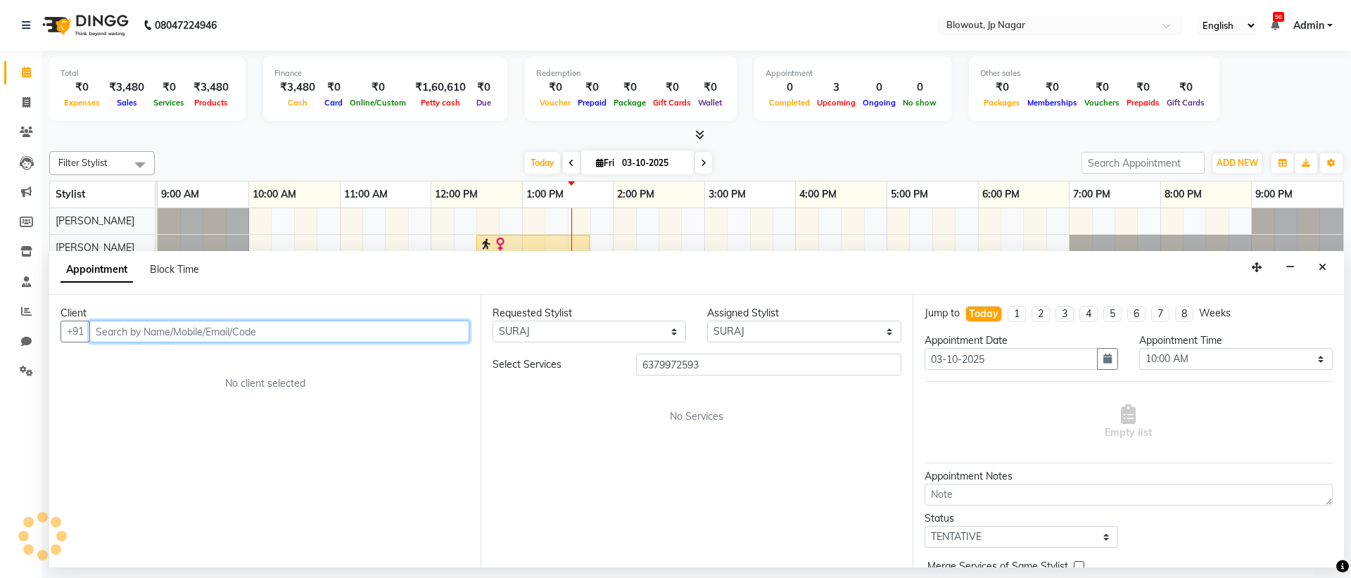
click at [187, 338] on input "text" at bounding box center [279, 332] width 380 height 22
type input "6379972593"
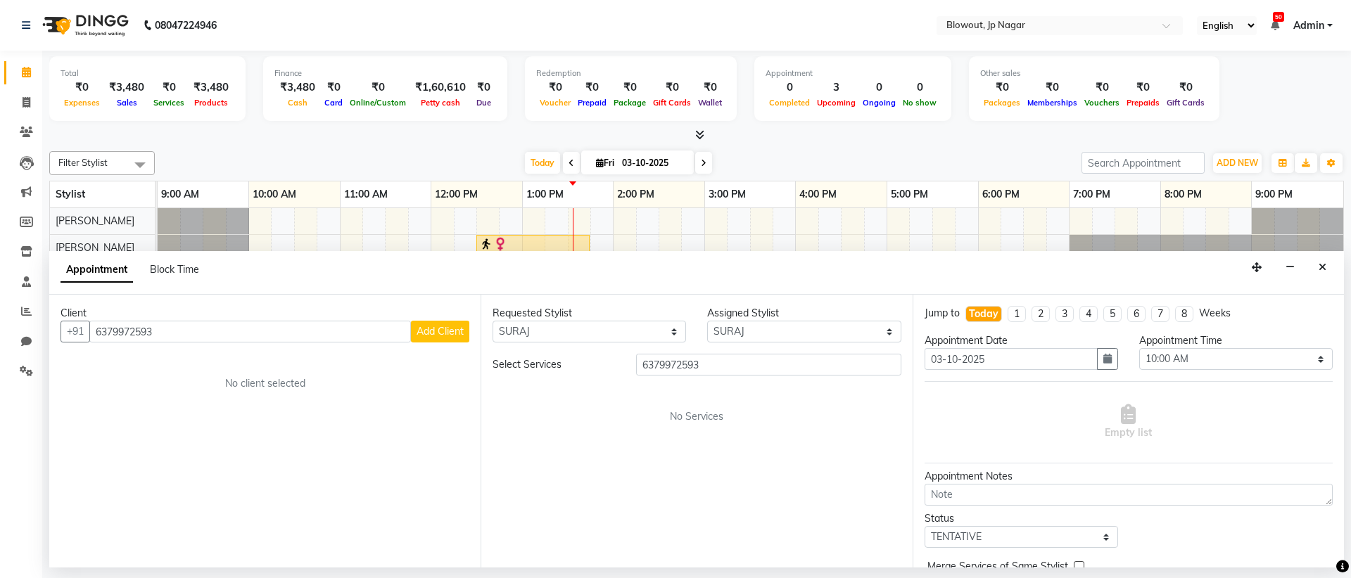
click at [442, 338] on button "Add Client" at bounding box center [440, 332] width 58 height 22
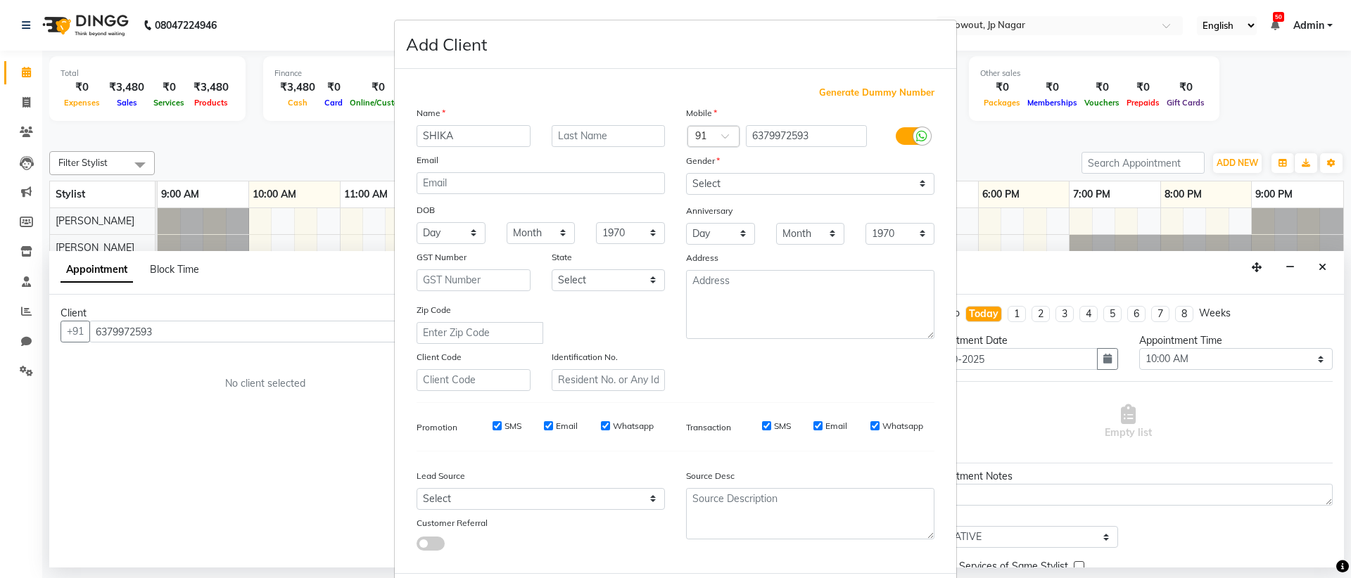
type input "SHIKA"
click at [858, 186] on select "Select [DEMOGRAPHIC_DATA] [DEMOGRAPHIC_DATA] Other Prefer Not To Say" at bounding box center [810, 184] width 248 height 22
select select "[DEMOGRAPHIC_DATA]"
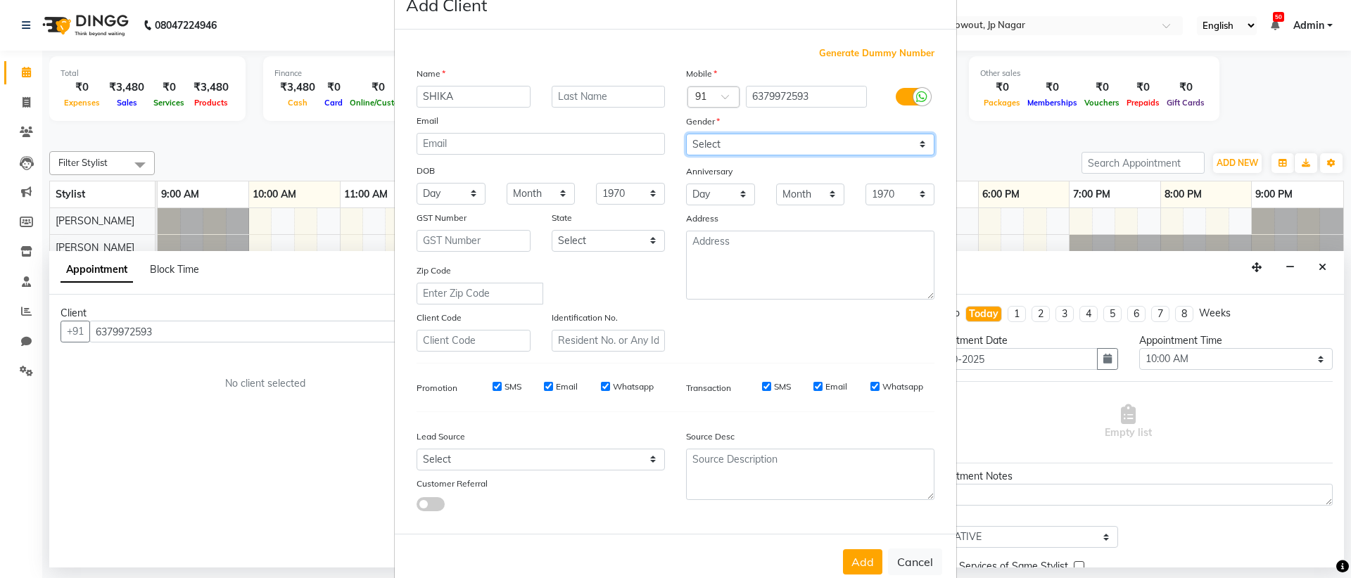
scroll to position [71, 0]
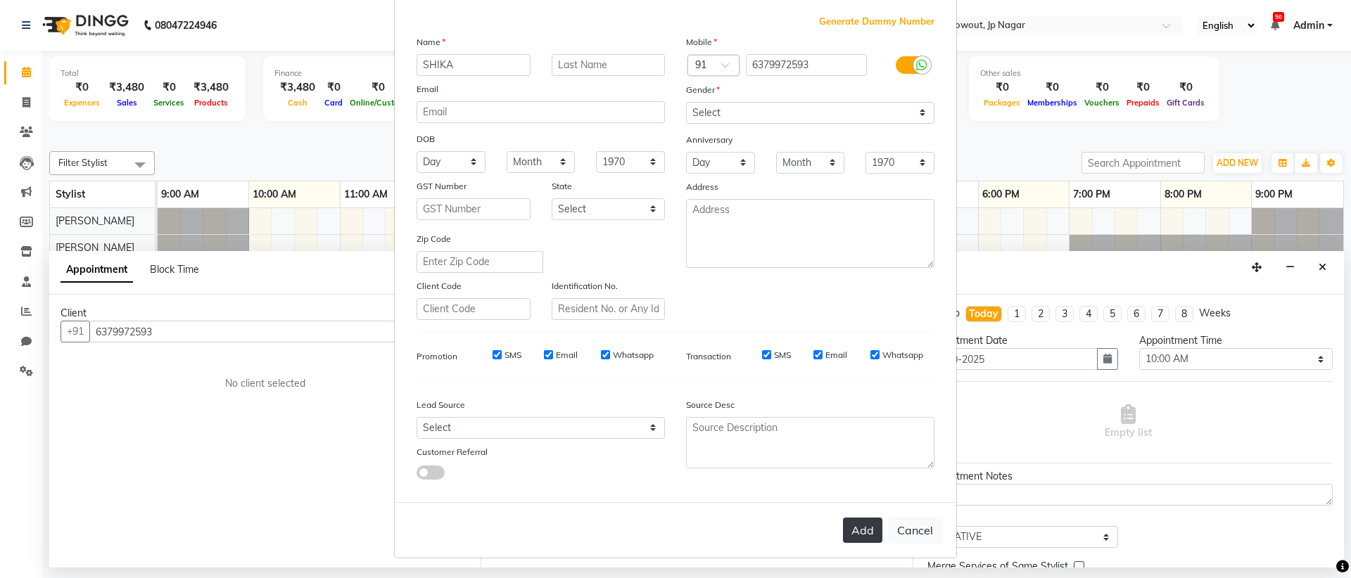
click at [849, 523] on button "Add" at bounding box center [862, 530] width 39 height 25
select select
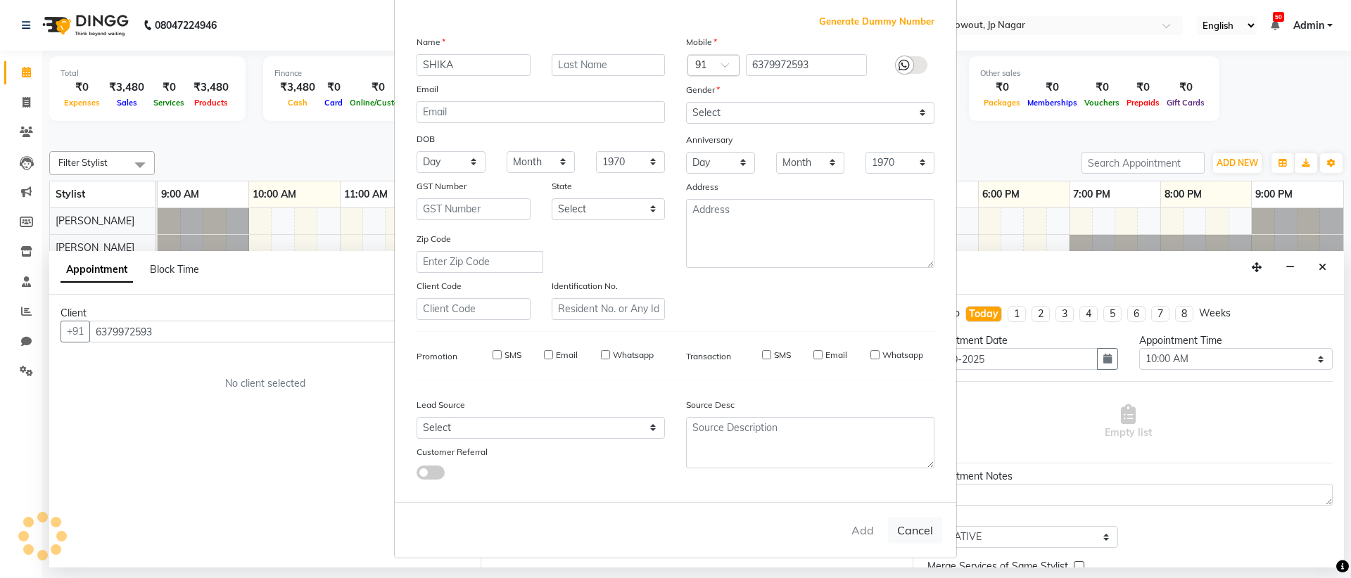
select select
checkbox input "false"
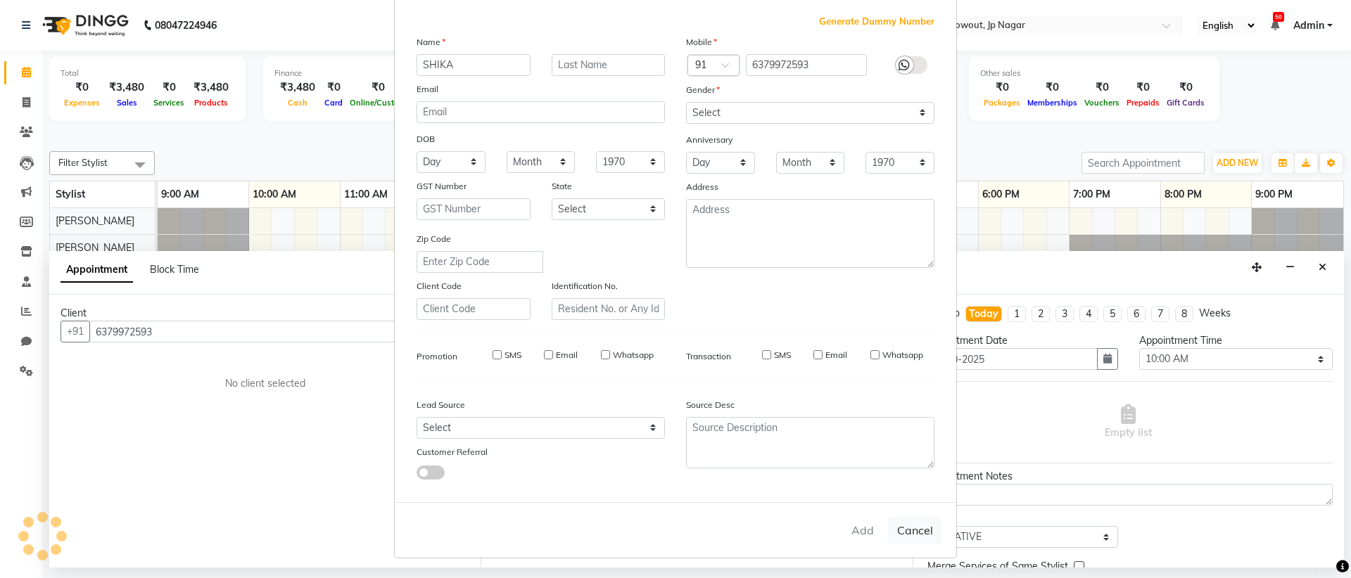
checkbox input "false"
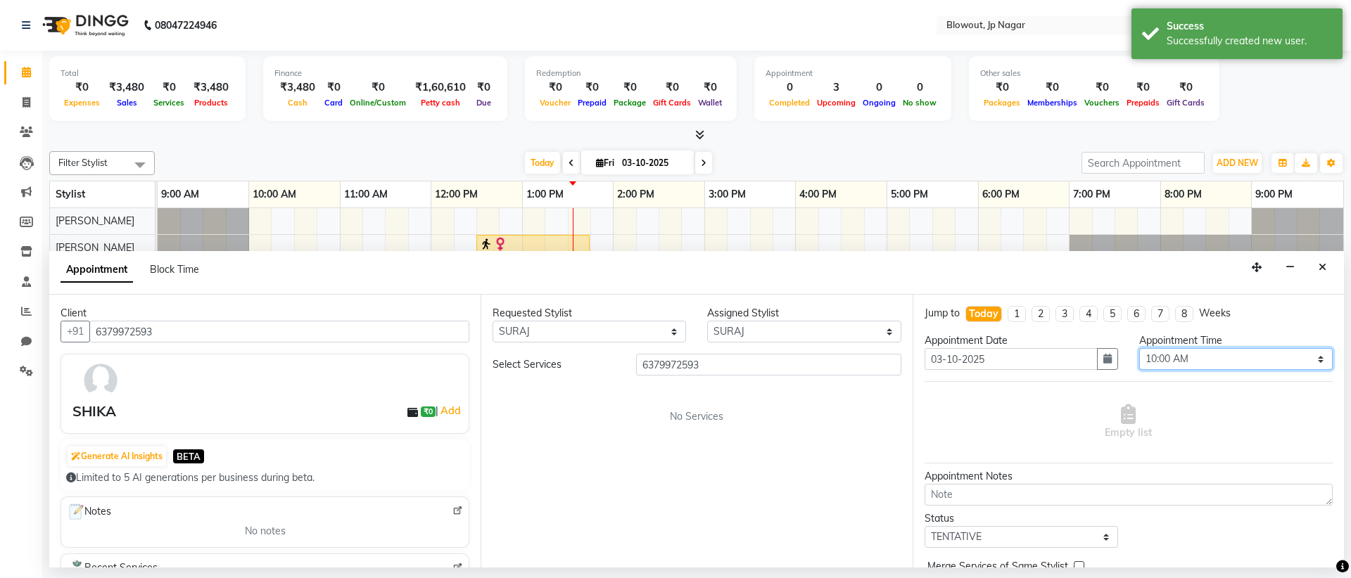
click at [1183, 360] on select "Select 10:00 AM 10:15 AM 10:30 AM 10:45 AM 11:00 AM 11:15 AM 11:30 AM 11:45 AM …" at bounding box center [1235, 359] width 193 height 22
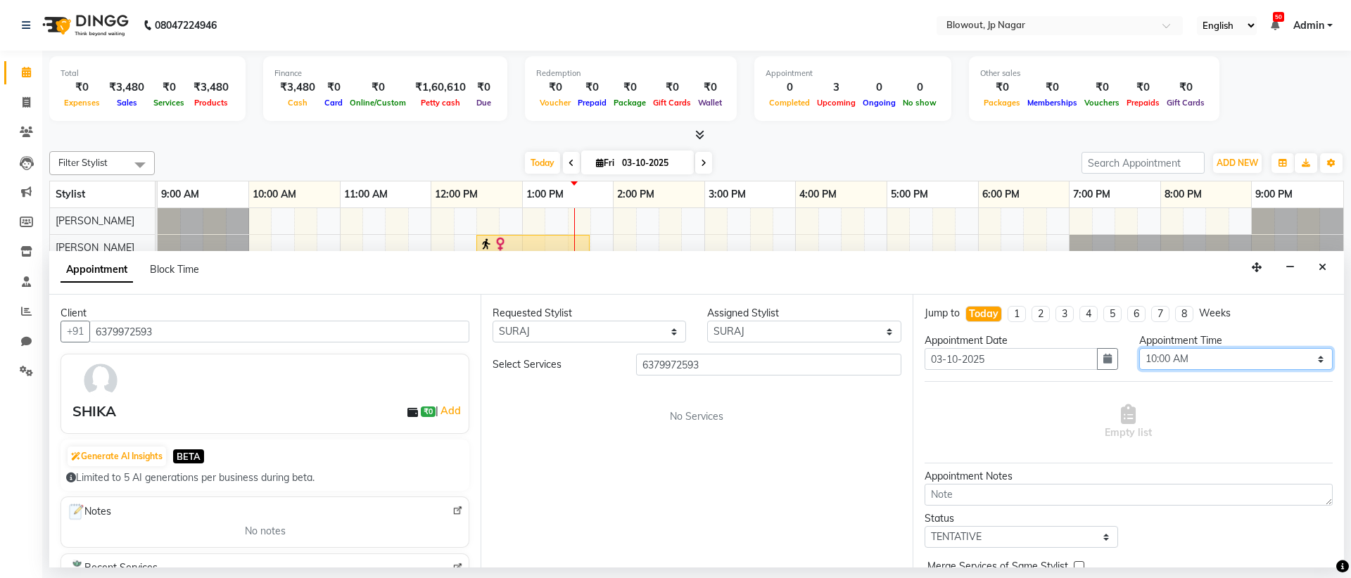
select select "810"
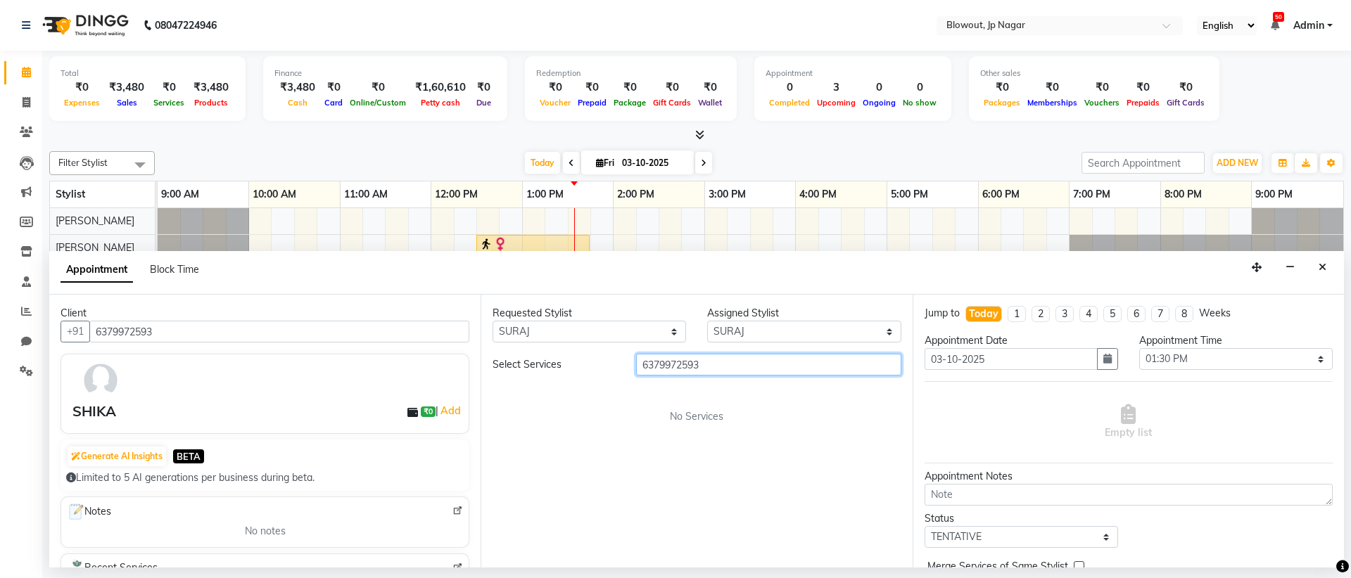
click at [754, 365] on input "6379972593" at bounding box center [768, 365] width 265 height 22
type input "6"
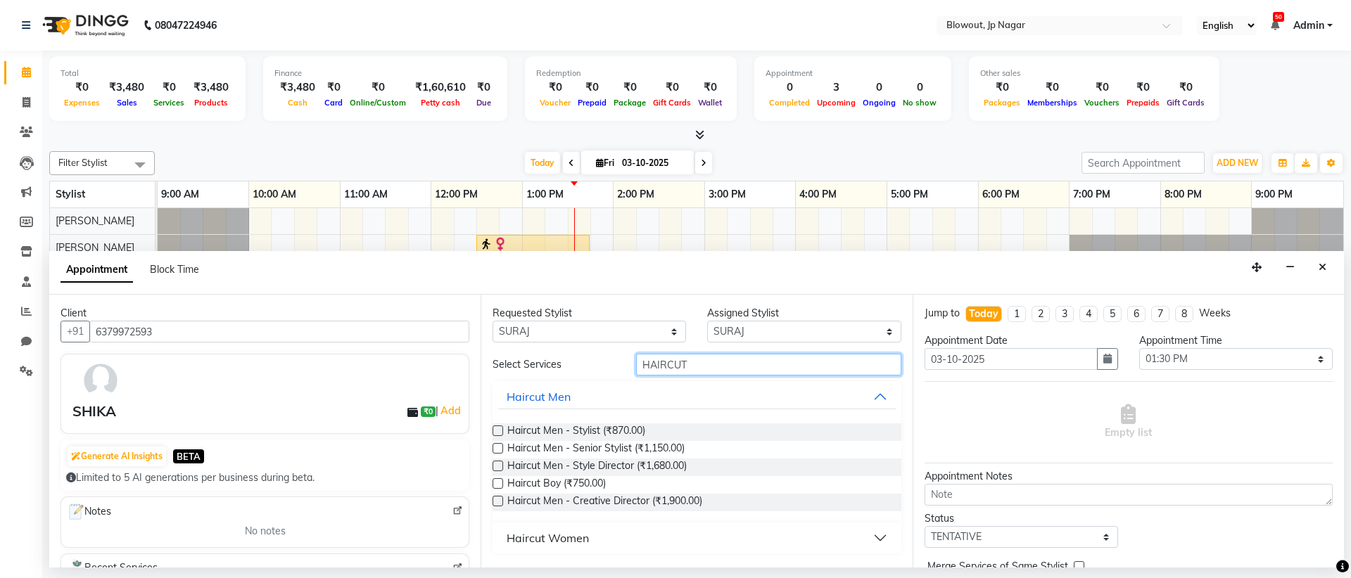
type input "HAIRCUT"
click at [499, 451] on label at bounding box center [497, 448] width 11 height 11
click at [499, 451] on input "checkbox" at bounding box center [496, 449] width 9 height 9
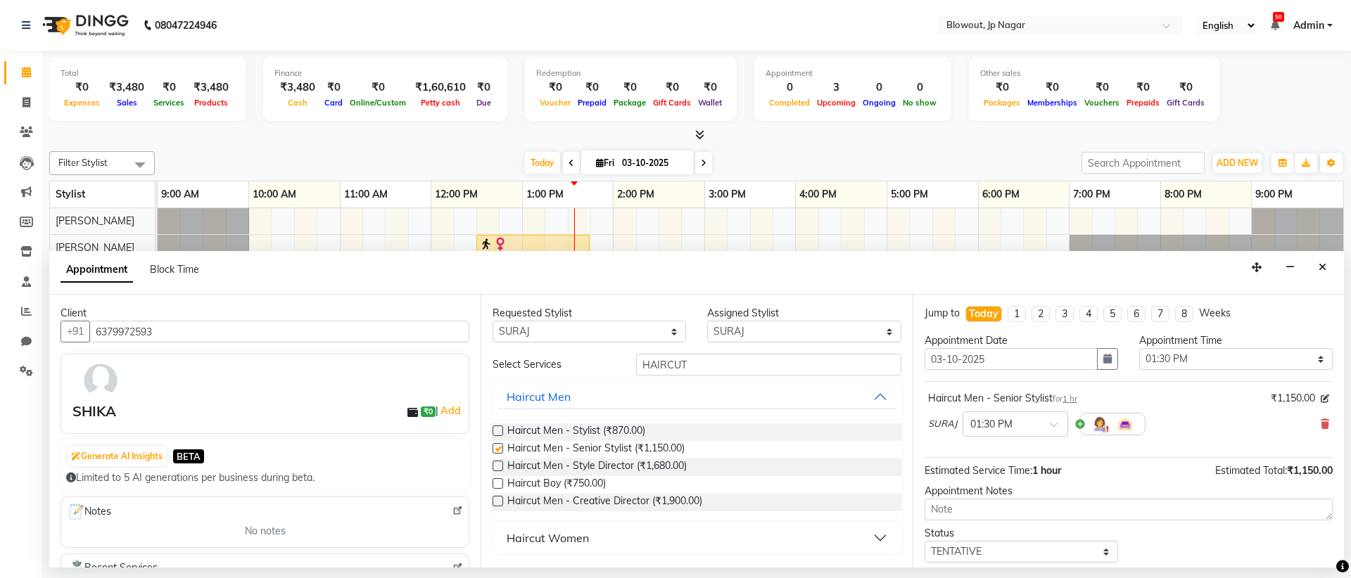
checkbox input "false"
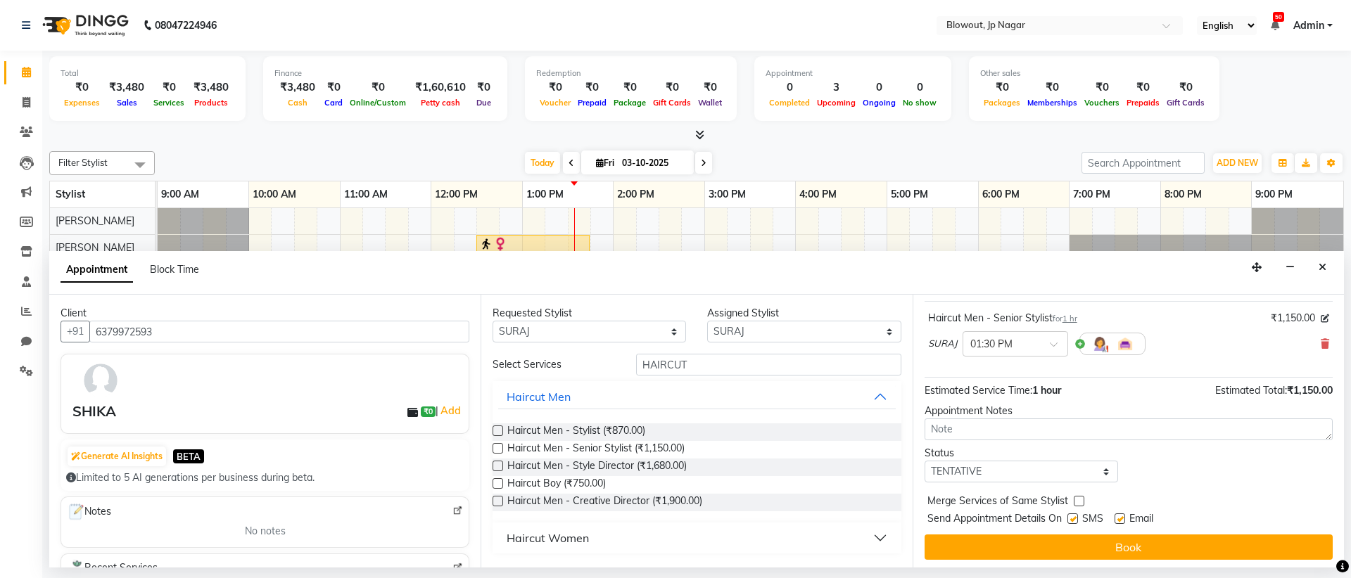
scroll to position [84, 0]
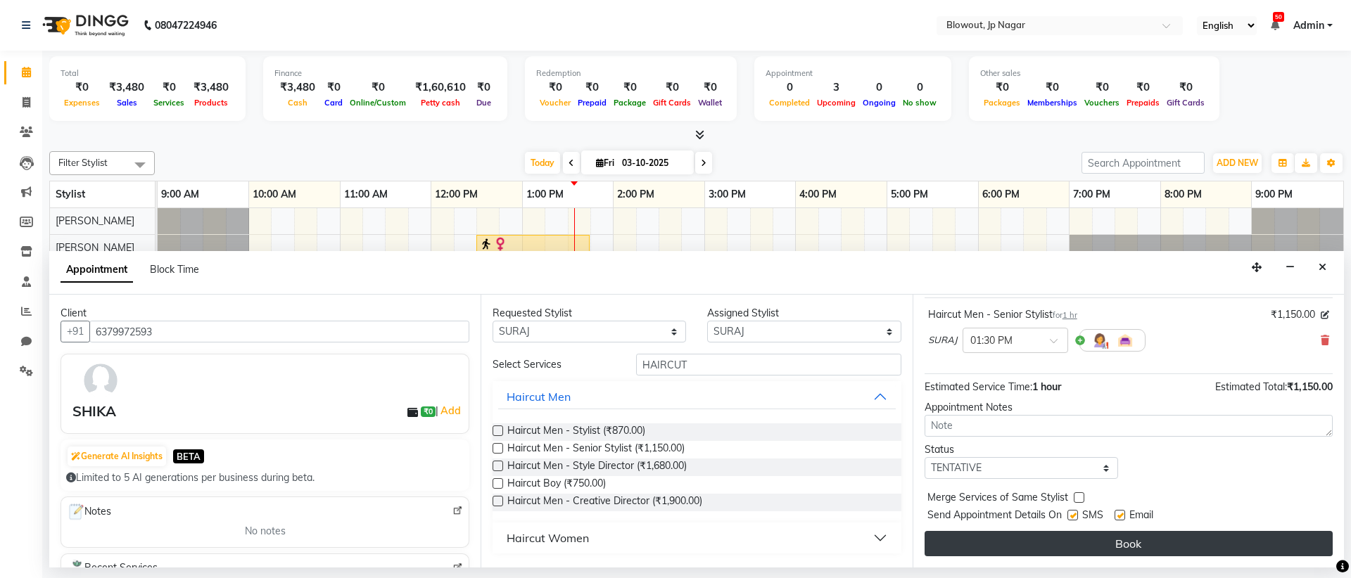
click at [1175, 534] on button "Book" at bounding box center [1128, 543] width 408 height 25
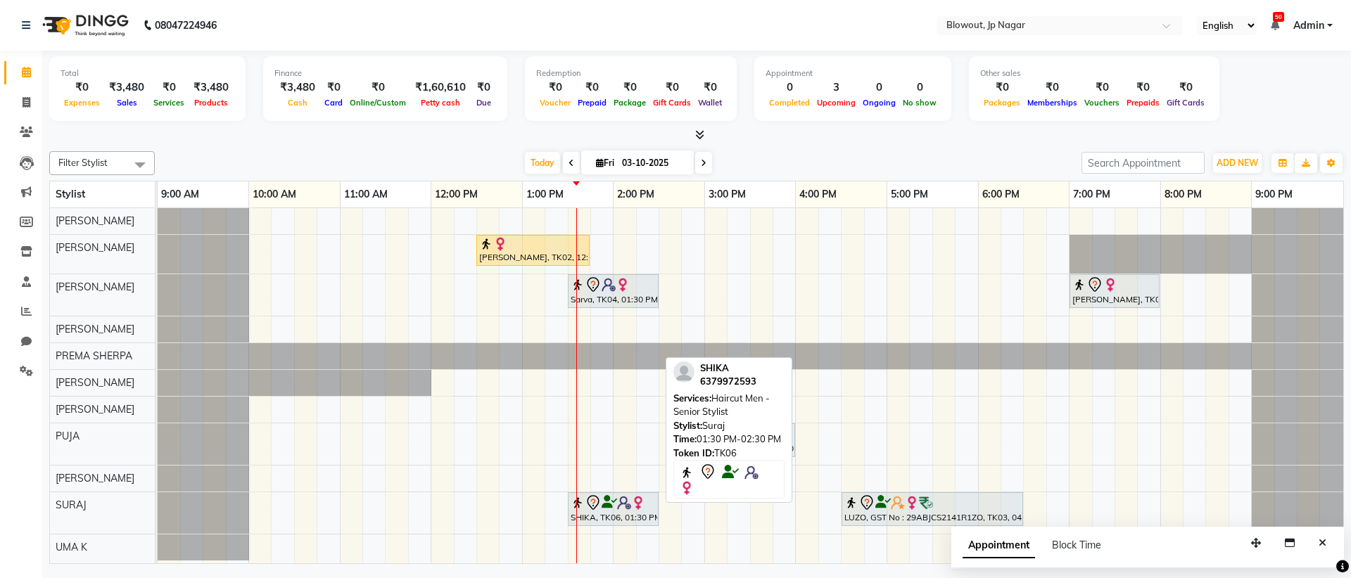
click at [631, 504] on img at bounding box center [638, 503] width 14 height 14
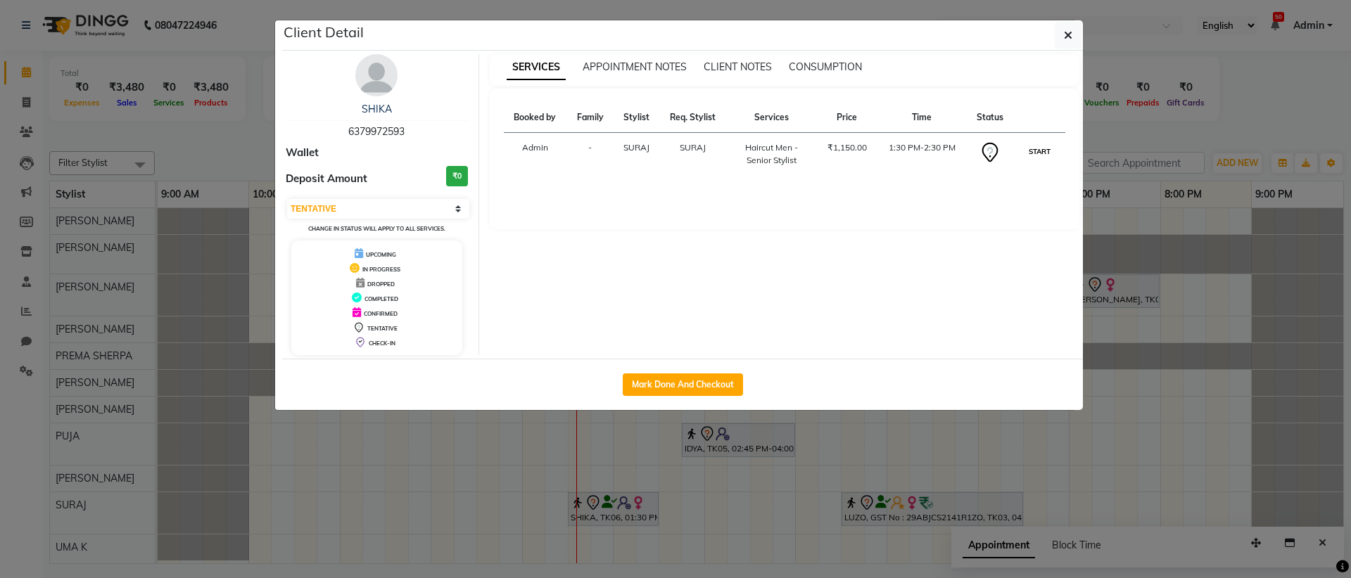
click at [1029, 148] on button "START" at bounding box center [1039, 152] width 29 height 18
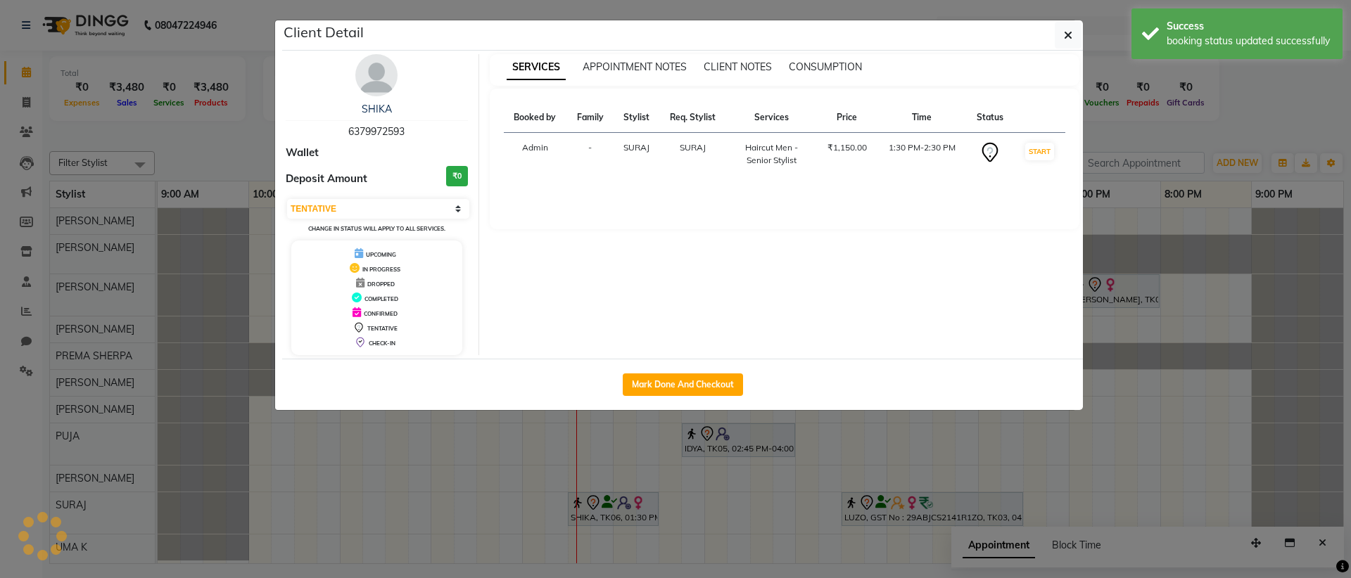
select select "1"
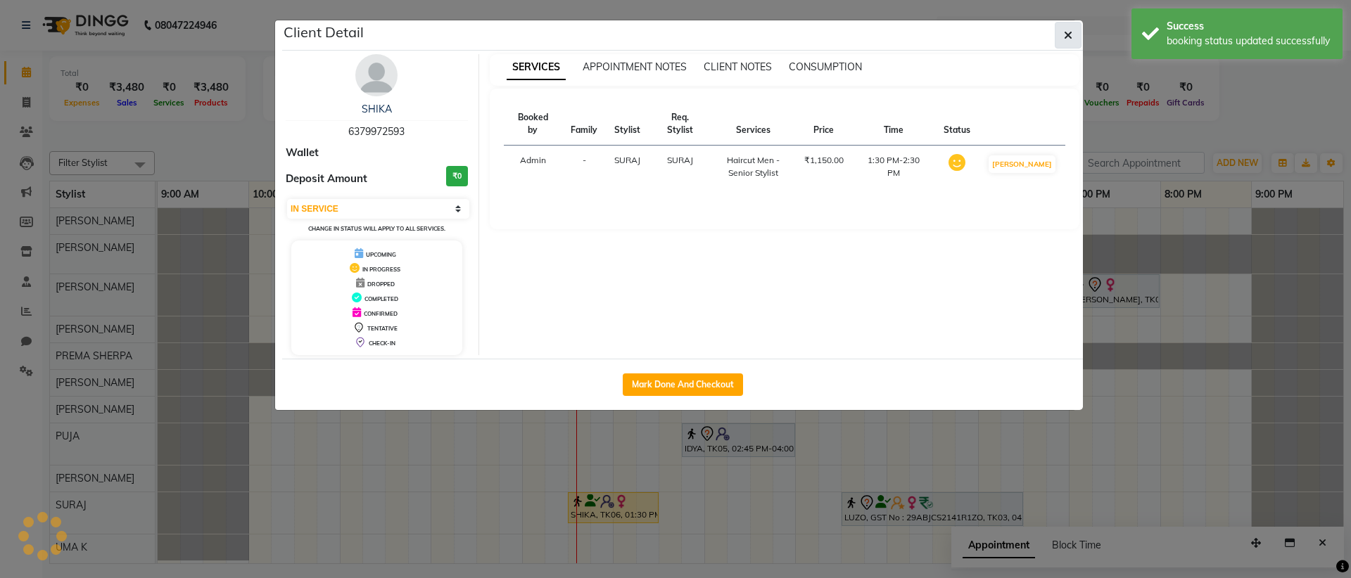
click at [1064, 34] on icon "button" at bounding box center [1068, 35] width 8 height 11
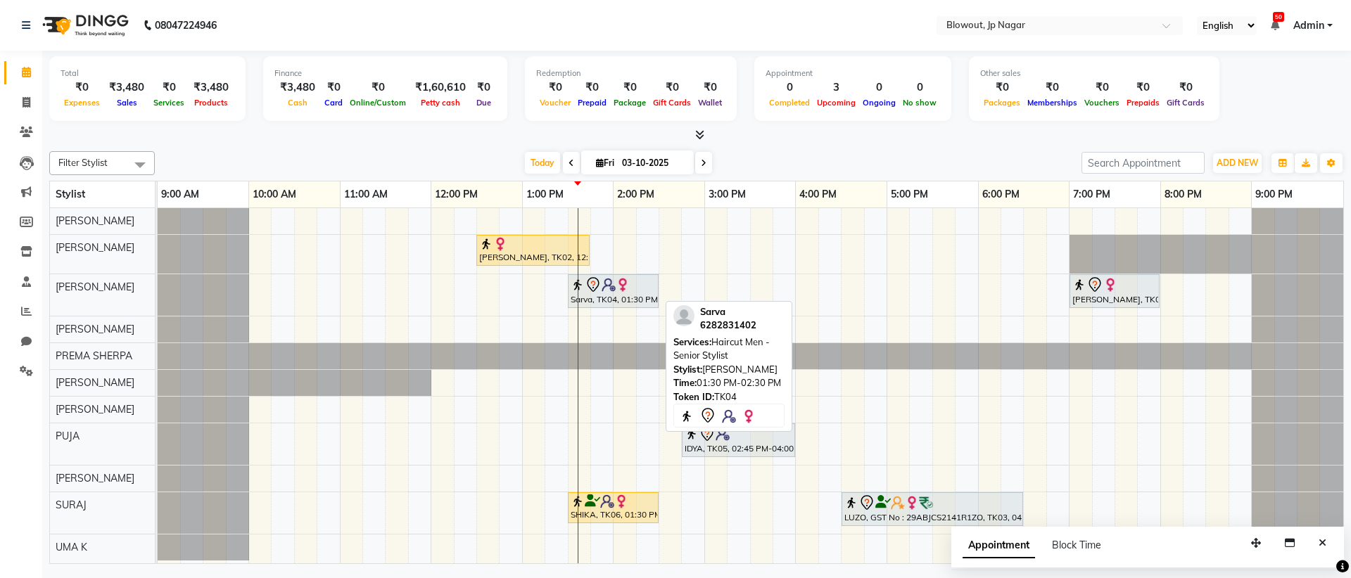
click at [604, 300] on div "Sarva, TK04, 01:30 PM-02:30 PM, Haircut Men - Senior Stylist" at bounding box center [613, 291] width 88 height 30
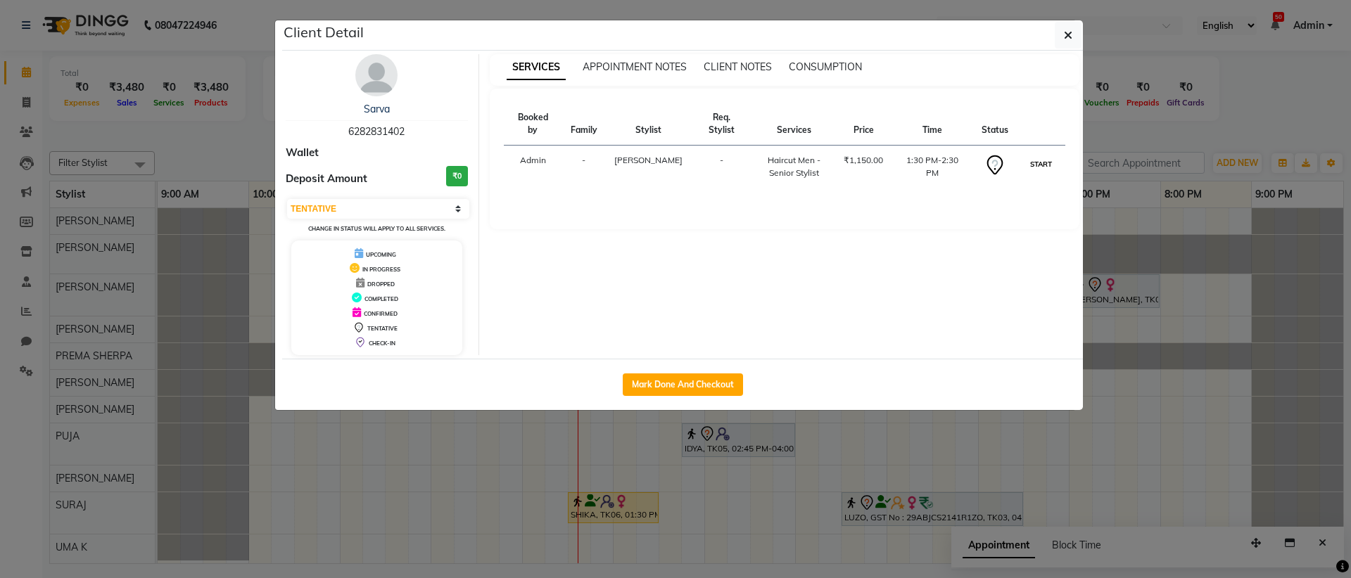
click at [1030, 155] on button "START" at bounding box center [1040, 164] width 29 height 18
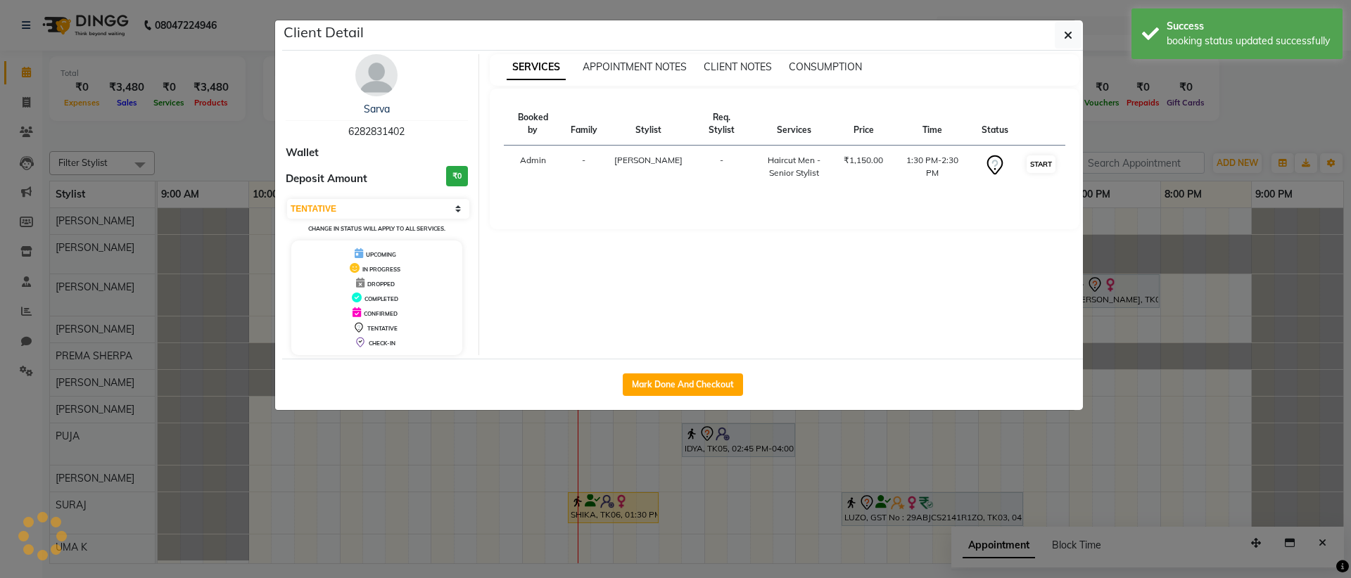
select select "1"
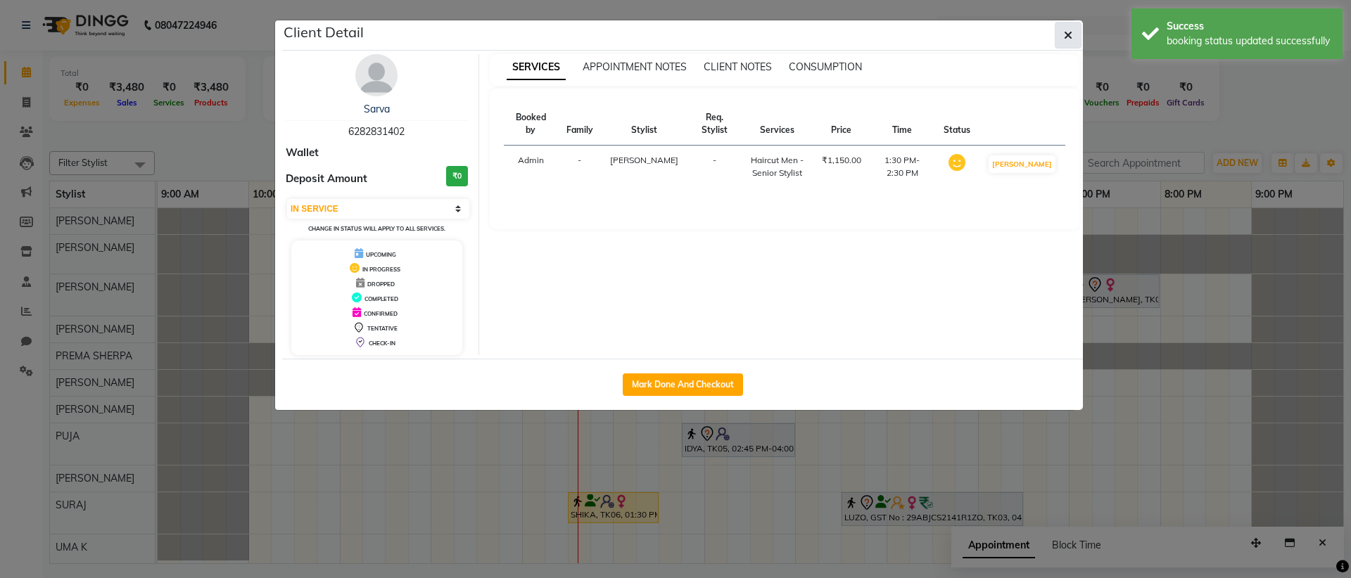
click at [1064, 34] on icon "button" at bounding box center [1068, 35] width 8 height 11
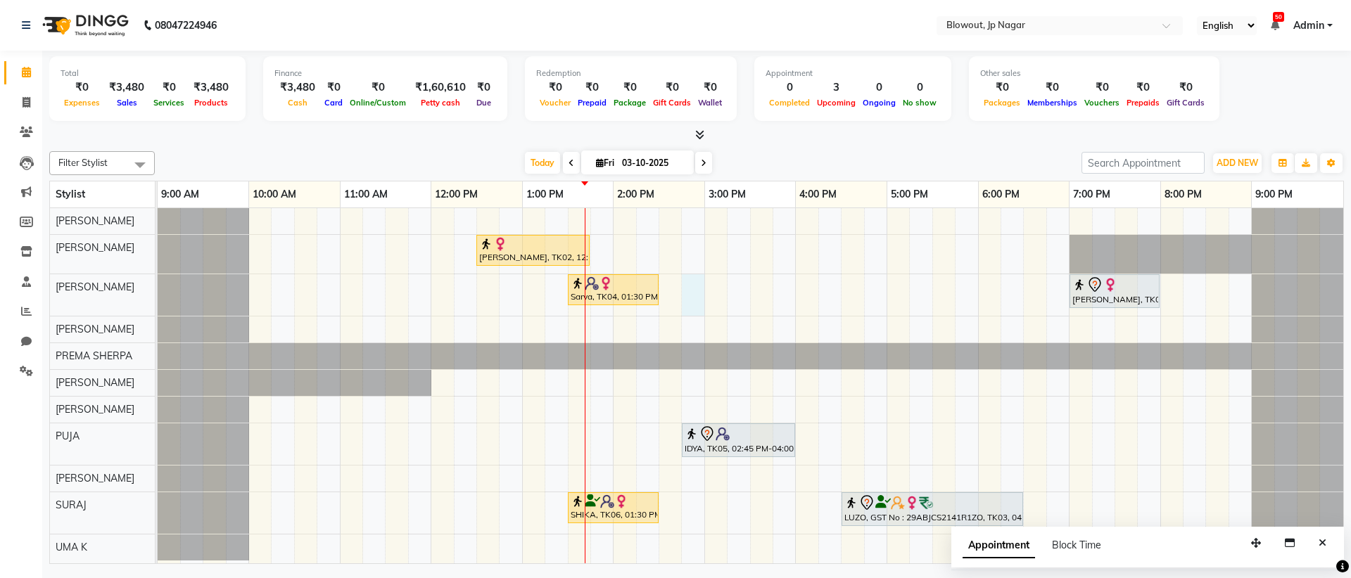
click at [692, 308] on div "Tanya, TK02, 12:30 PM-01:45 PM, Haircut Women - Senior Stylist Sarva, TK04, 01:…" at bounding box center [750, 385] width 1185 height 355
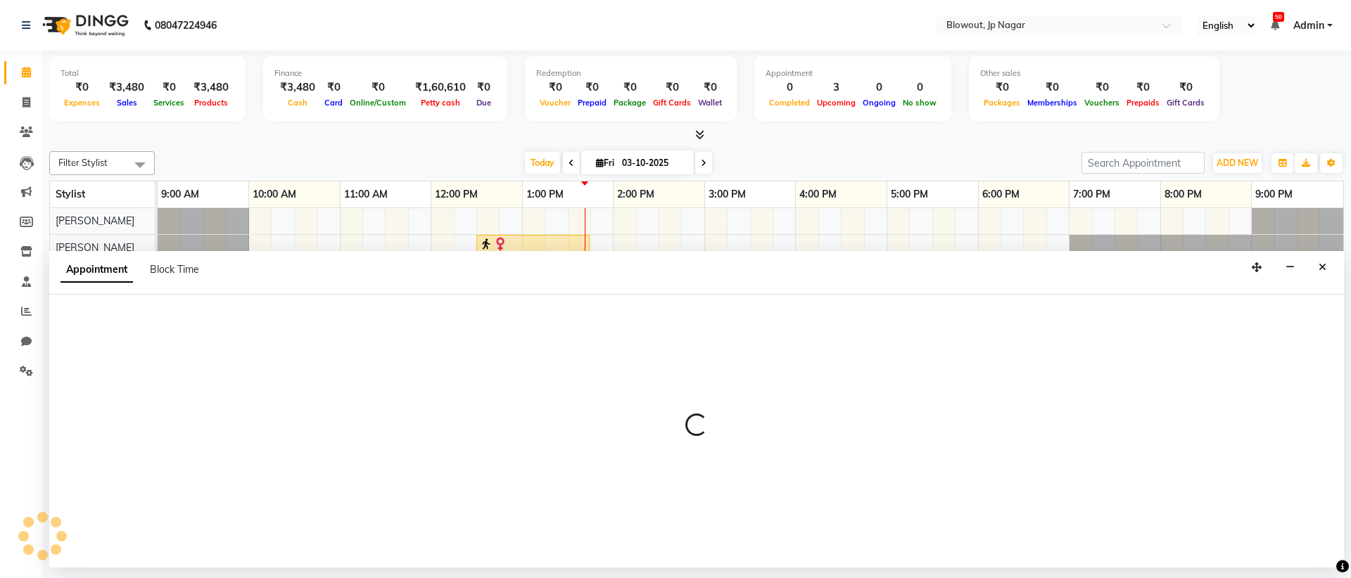
select select "68137"
select select "tentative"
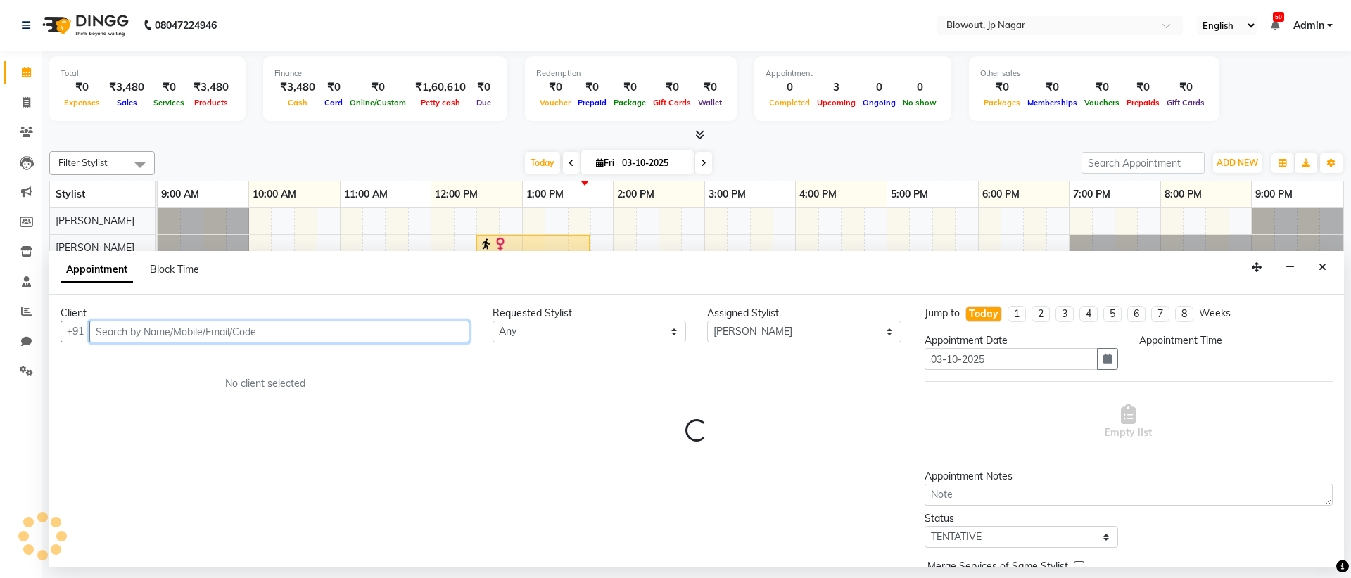
select select "885"
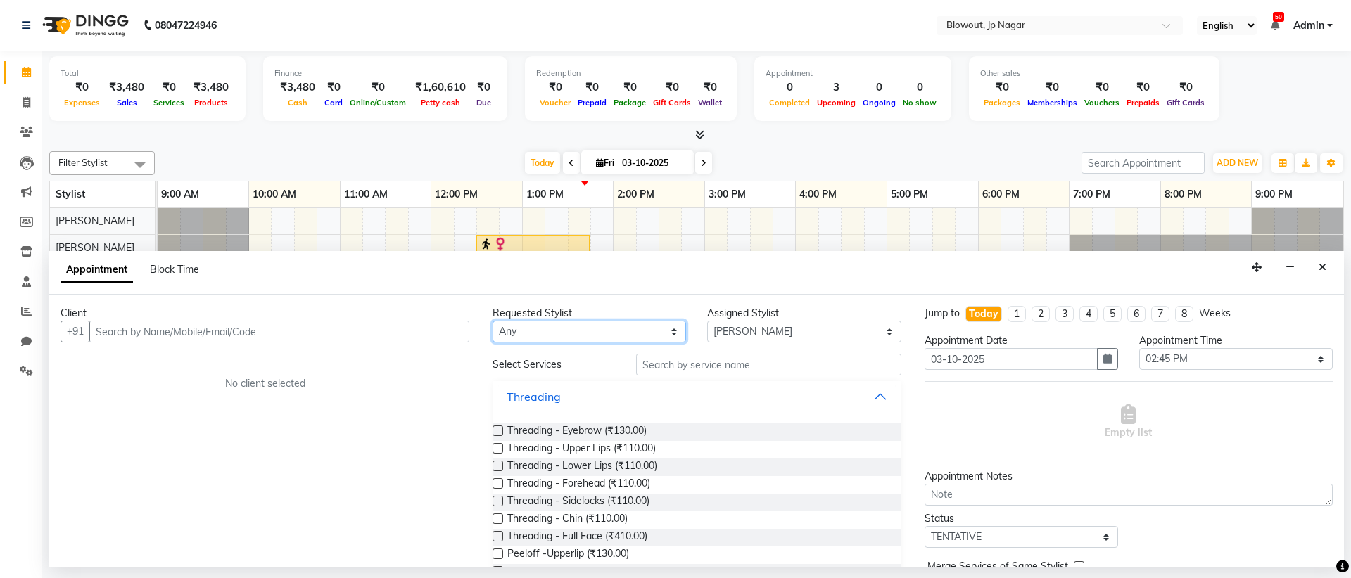
click at [670, 334] on select "Any [PERSON_NAME] [PERSON_NAME] [PERSON_NAME] [PERSON_NAME] PUJA [PERSON_NAME] …" at bounding box center [588, 332] width 193 height 22
click at [1322, 262] on icon "Close" at bounding box center [1322, 267] width 8 height 10
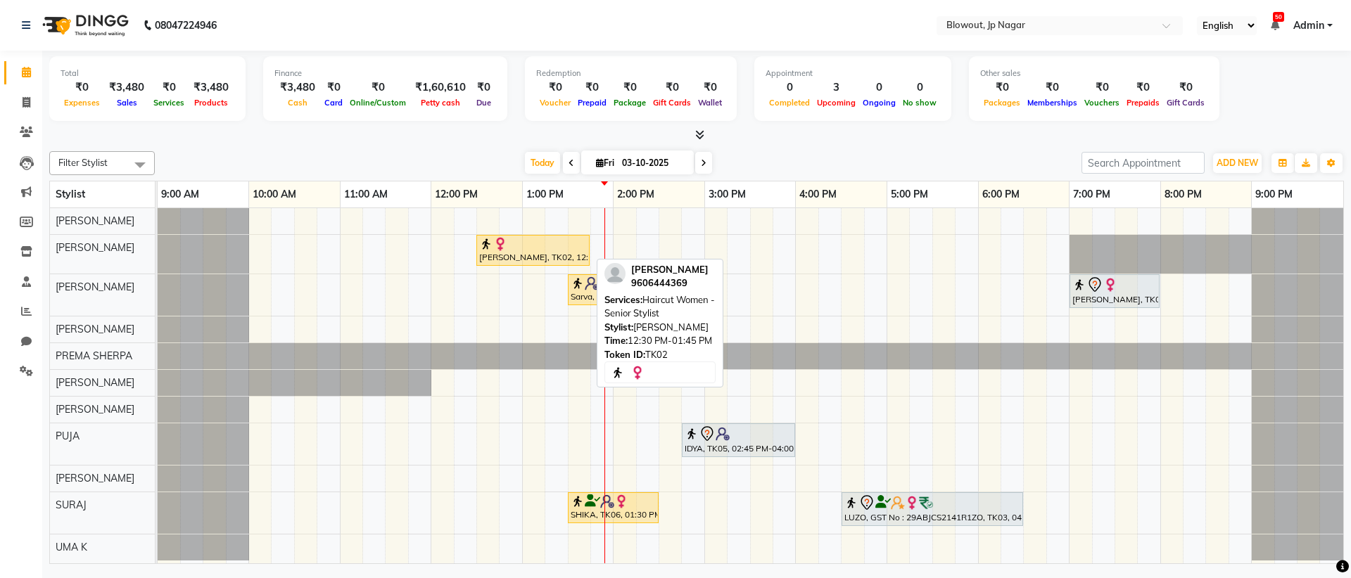
click at [533, 250] on div "[PERSON_NAME], TK02, 12:30 PM-01:45 PM, Haircut Women - Senior Stylist" at bounding box center [533, 250] width 110 height 27
select select "1"
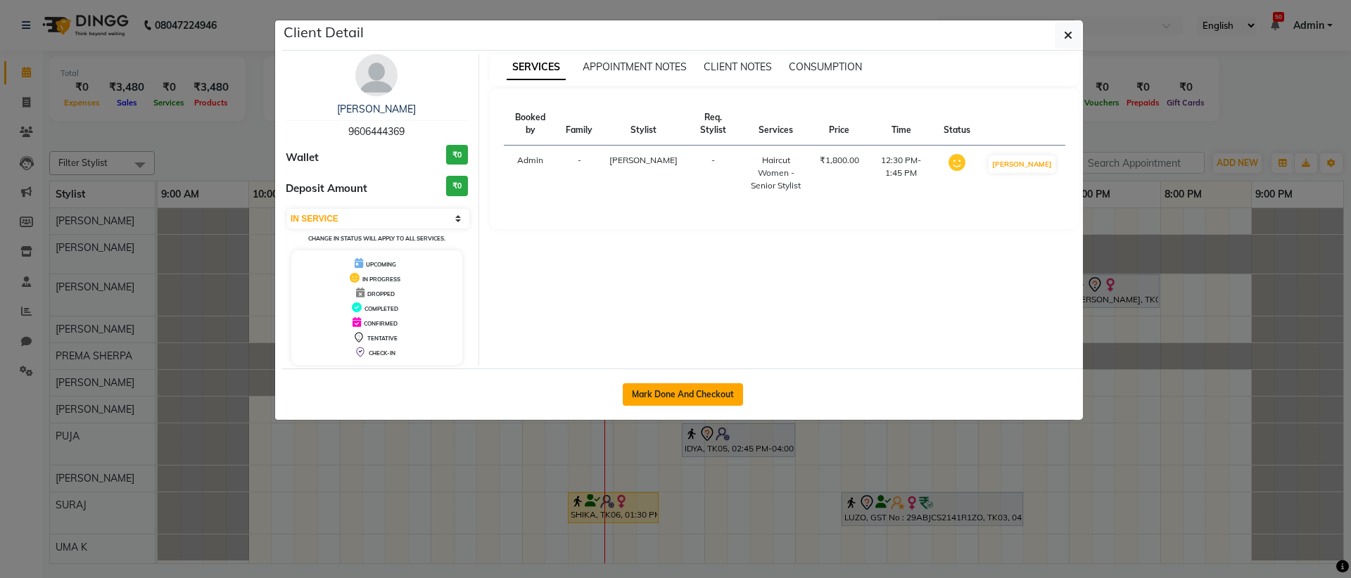
click at [696, 390] on button "Mark Done And Checkout" at bounding box center [683, 394] width 120 height 23
select select "service"
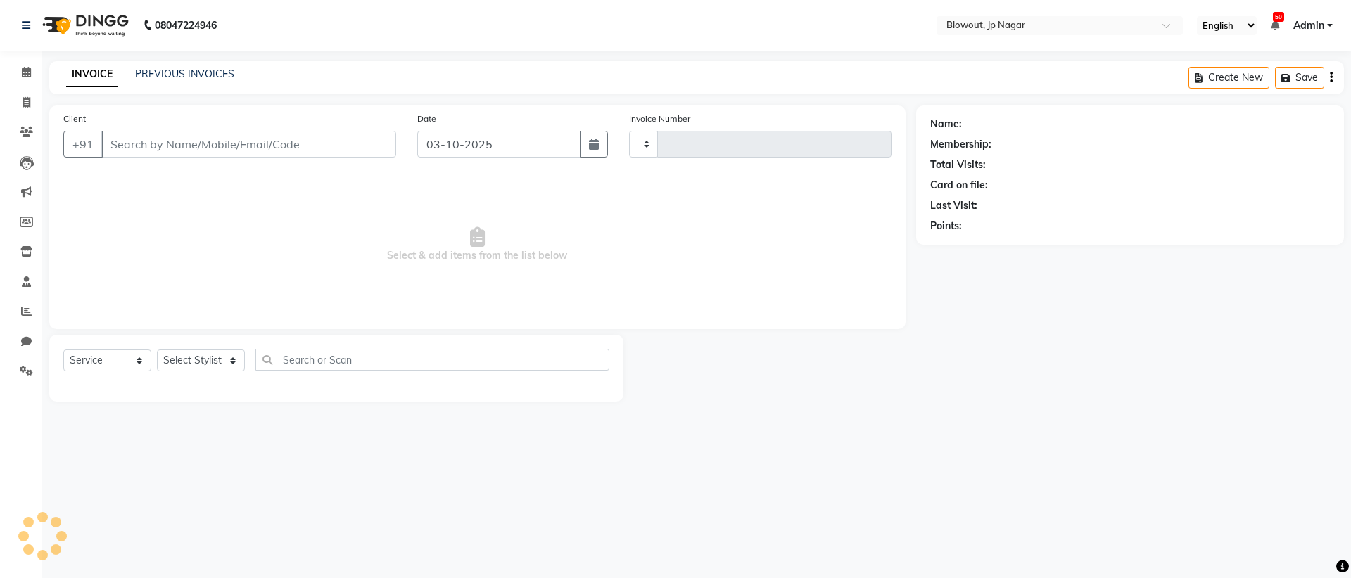
type input "2954"
select select "6261"
type input "9606444369"
select select "46972"
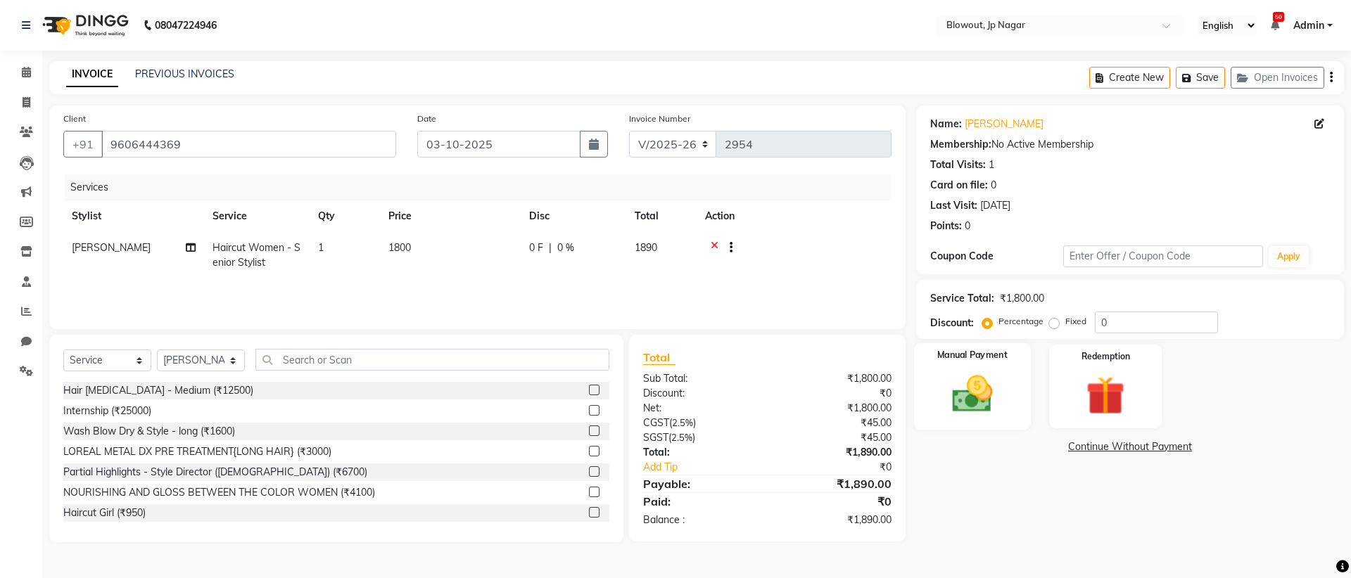
click at [994, 384] on img at bounding box center [971, 394] width 65 height 46
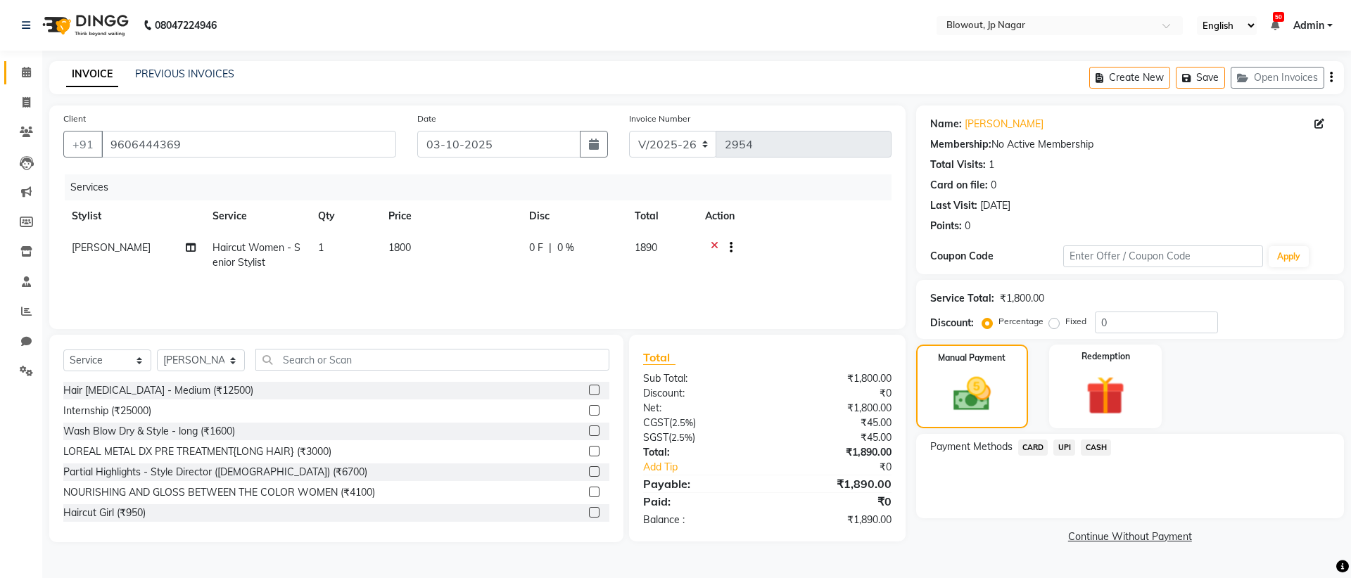
click at [25, 74] on icon at bounding box center [26, 72] width 9 height 11
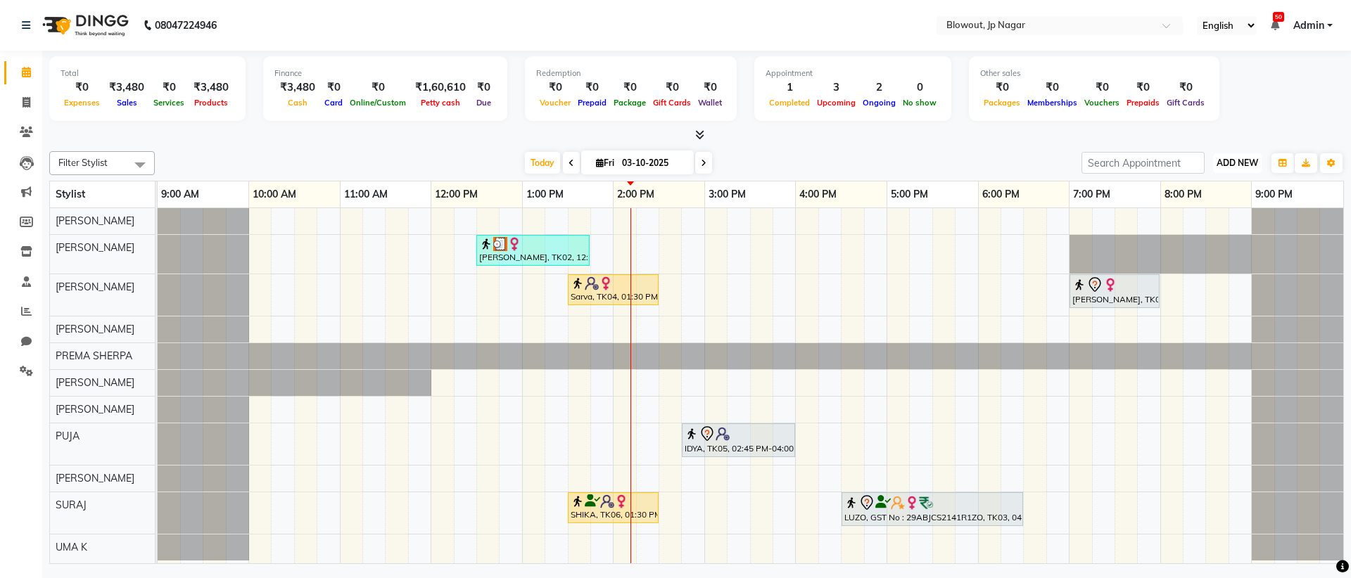
click at [1252, 167] on span "ADD NEW" at bounding box center [1237, 163] width 42 height 11
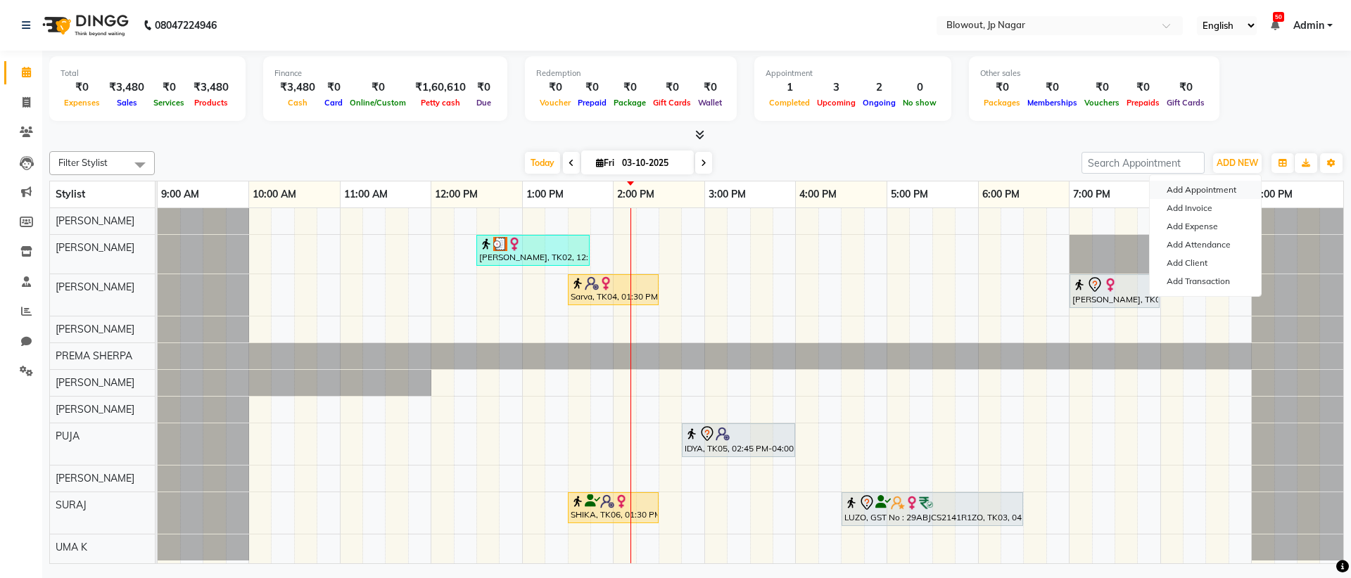
click at [1192, 189] on button "Add Appointment" at bounding box center [1204, 190] width 111 height 18
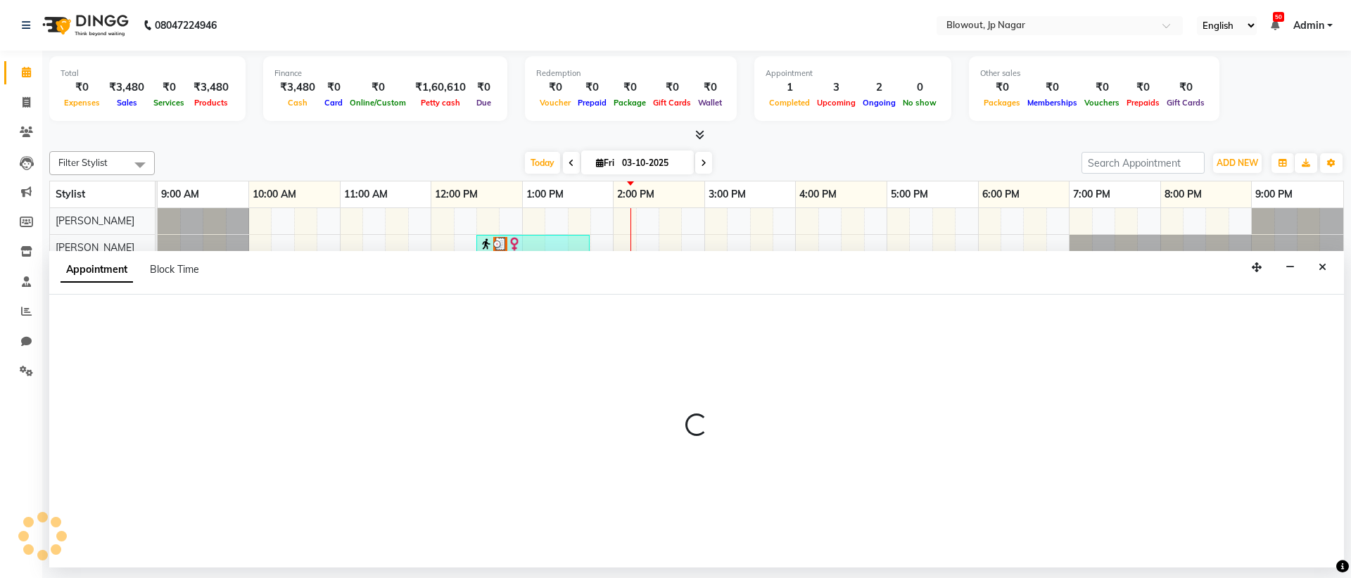
select select "600"
select select "tentative"
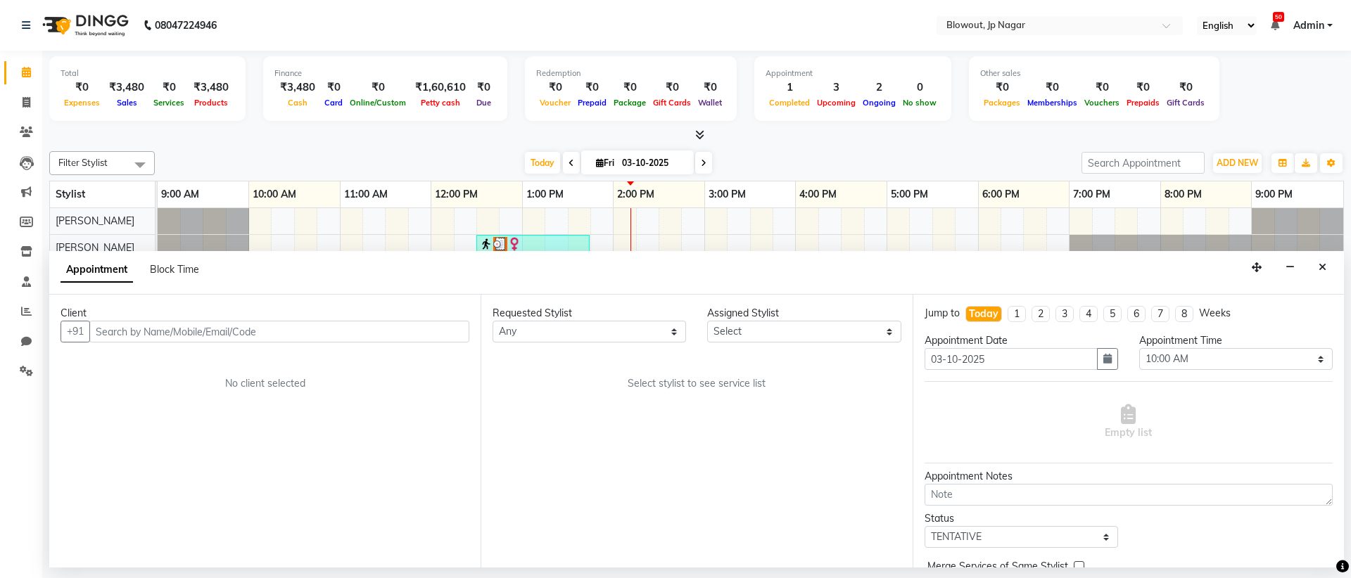
click at [259, 329] on input "text" at bounding box center [279, 332] width 380 height 22
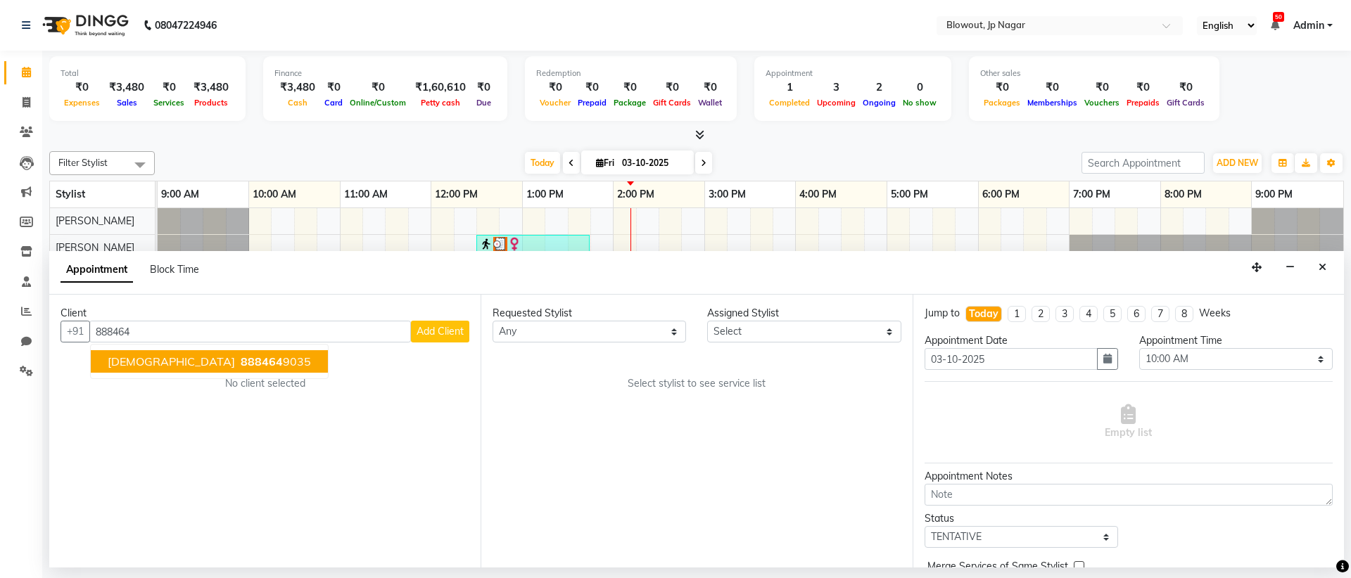
click at [238, 363] on ngb-highlight "888464 9035" at bounding box center [274, 362] width 73 height 14
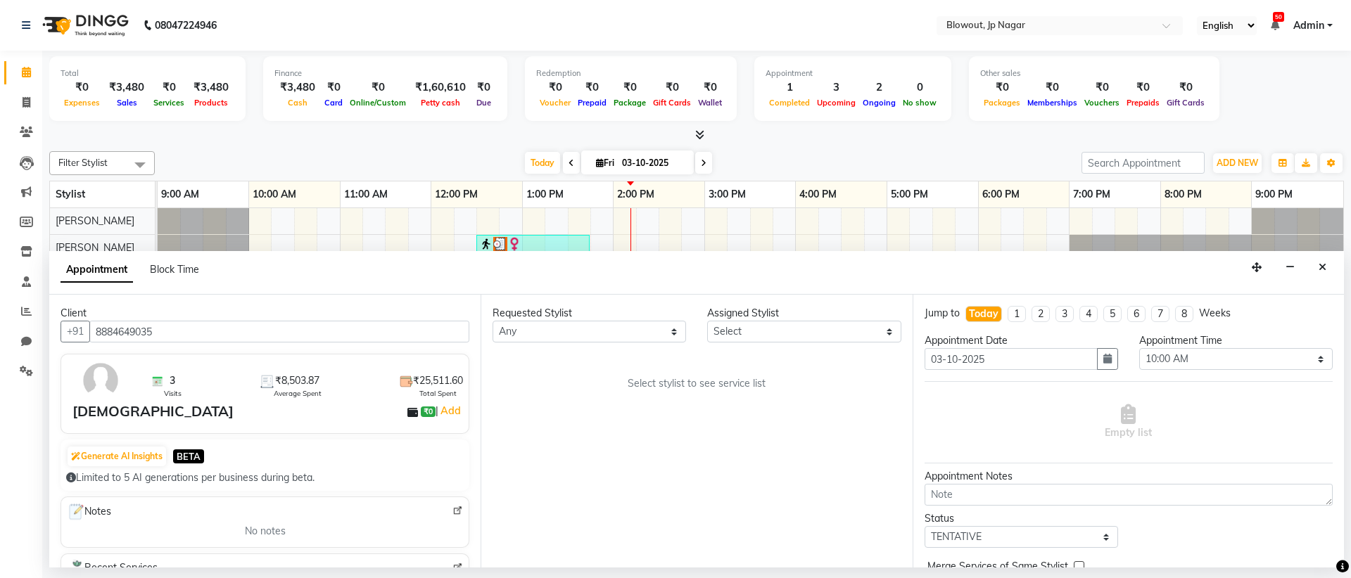
type input "8884649035"
click at [668, 331] on select "Any [PERSON_NAME] [PERSON_NAME] [PERSON_NAME] [PERSON_NAME] PUJA [PERSON_NAME] …" at bounding box center [588, 332] width 193 height 22
select select "68137"
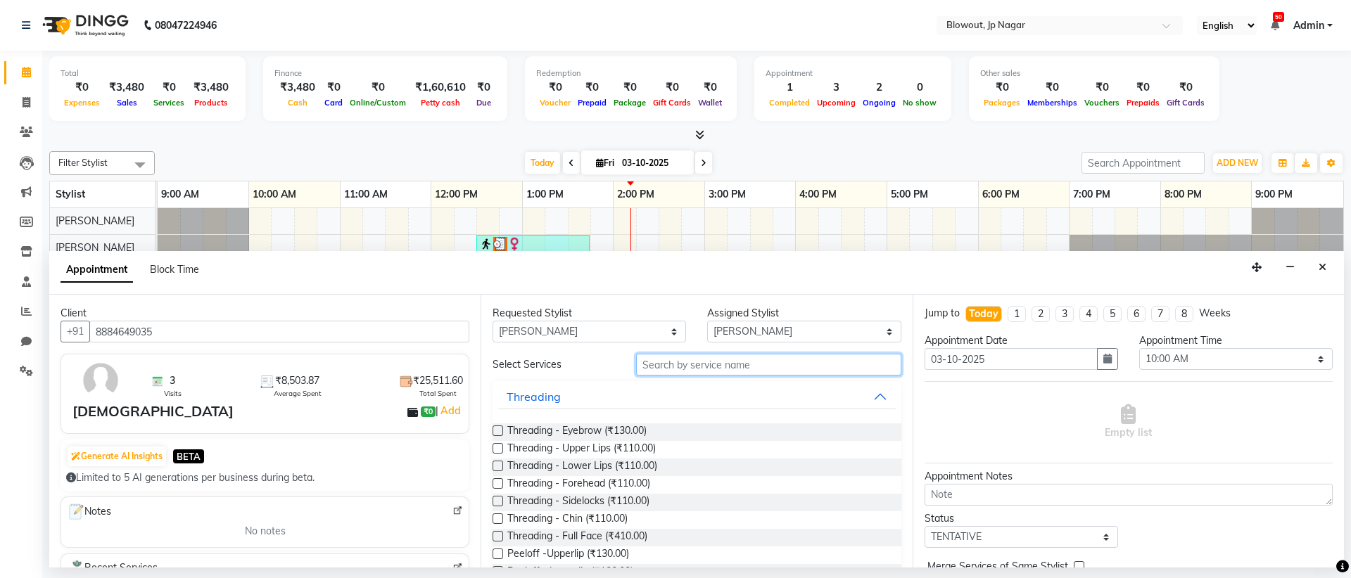
click at [670, 362] on input "text" at bounding box center [768, 365] width 265 height 22
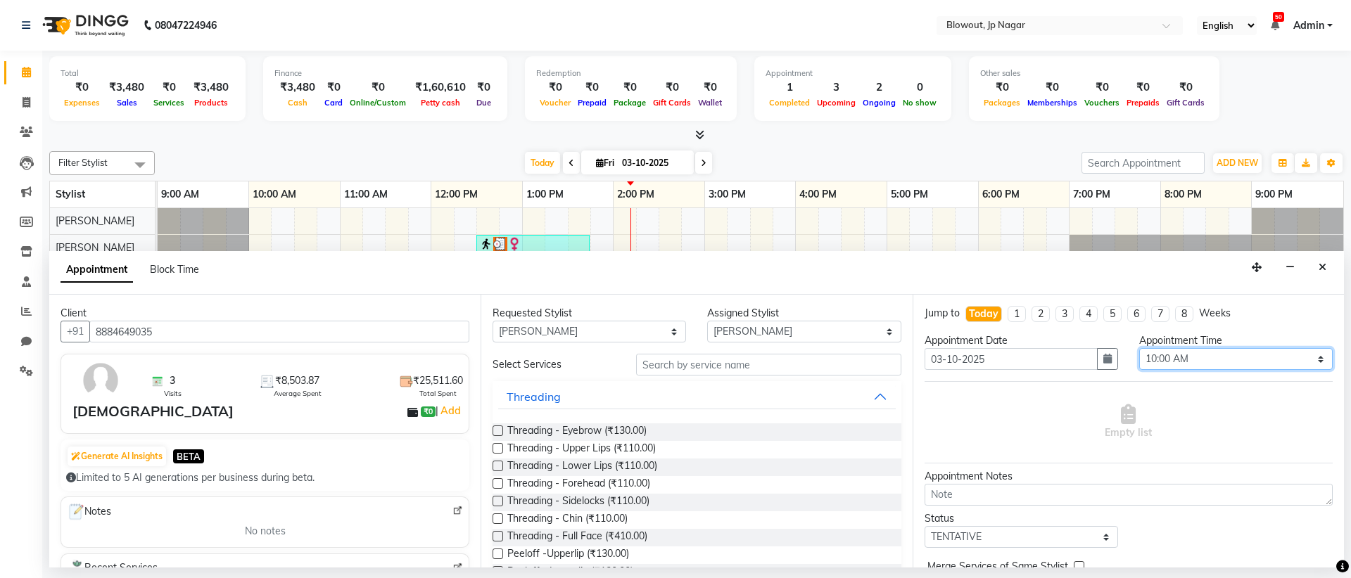
click at [1279, 357] on select "Select 10:00 AM 10:15 AM 10:30 AM 10:45 AM 11:00 AM 11:15 AM 11:30 AM 11:45 AM …" at bounding box center [1235, 359] width 193 height 22
select select "915"
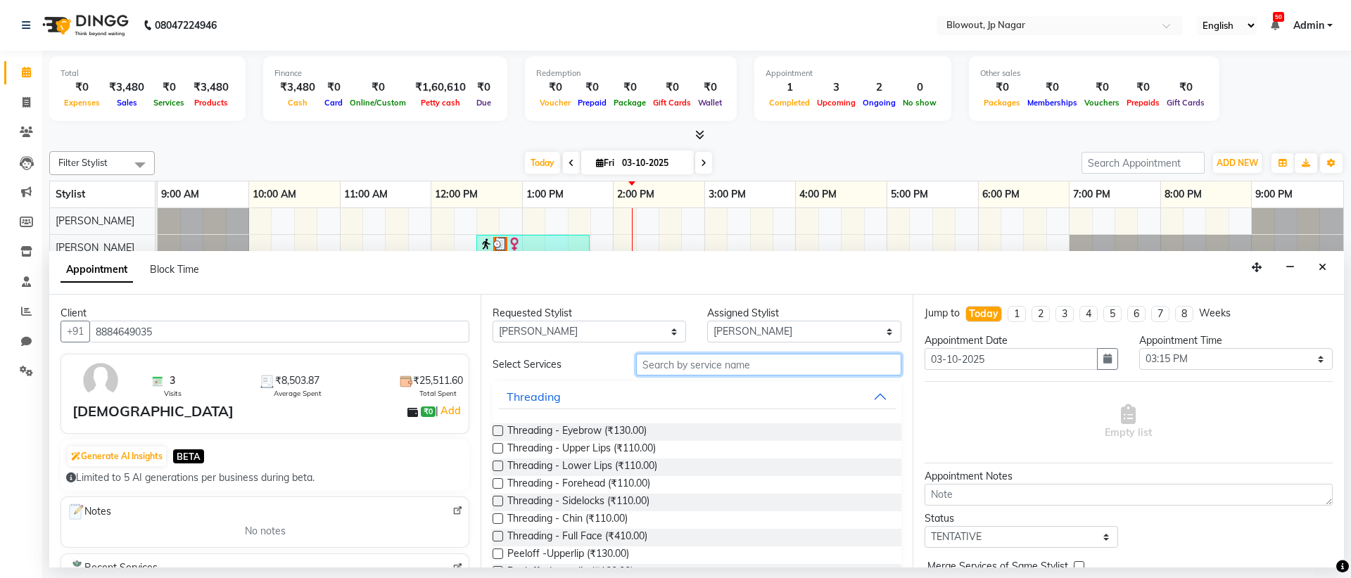
click at [692, 364] on input "text" at bounding box center [768, 365] width 265 height 22
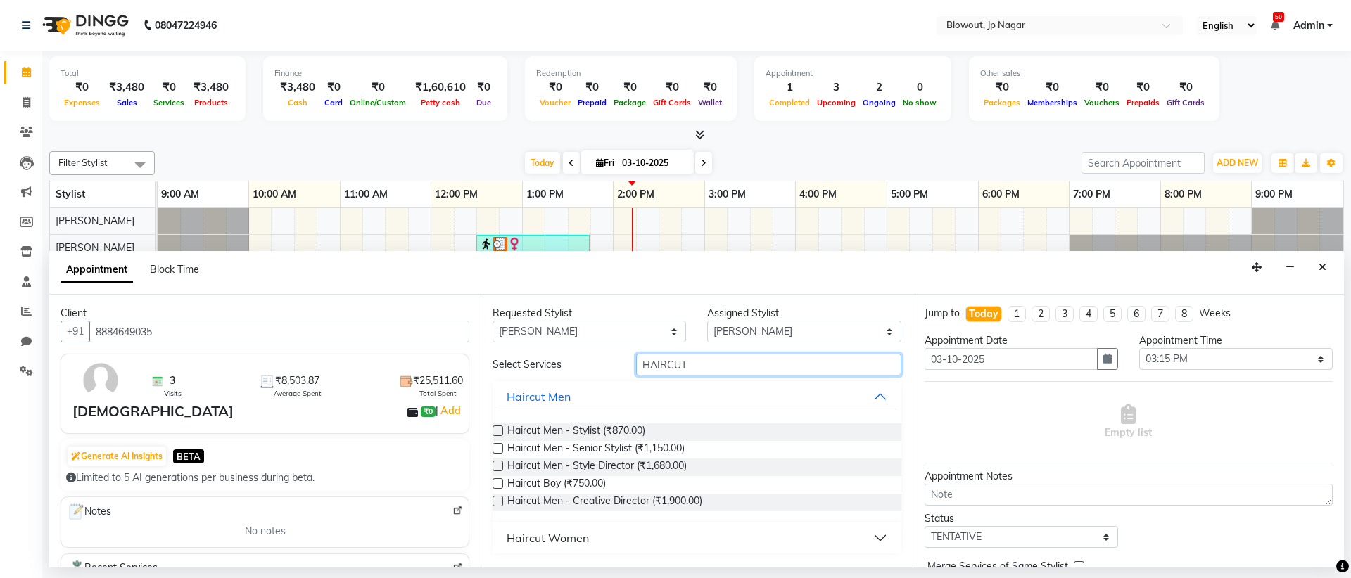
type input "HAIRCUT"
click at [496, 449] on label at bounding box center [497, 448] width 11 height 11
click at [496, 449] on input "checkbox" at bounding box center [496, 449] width 9 height 9
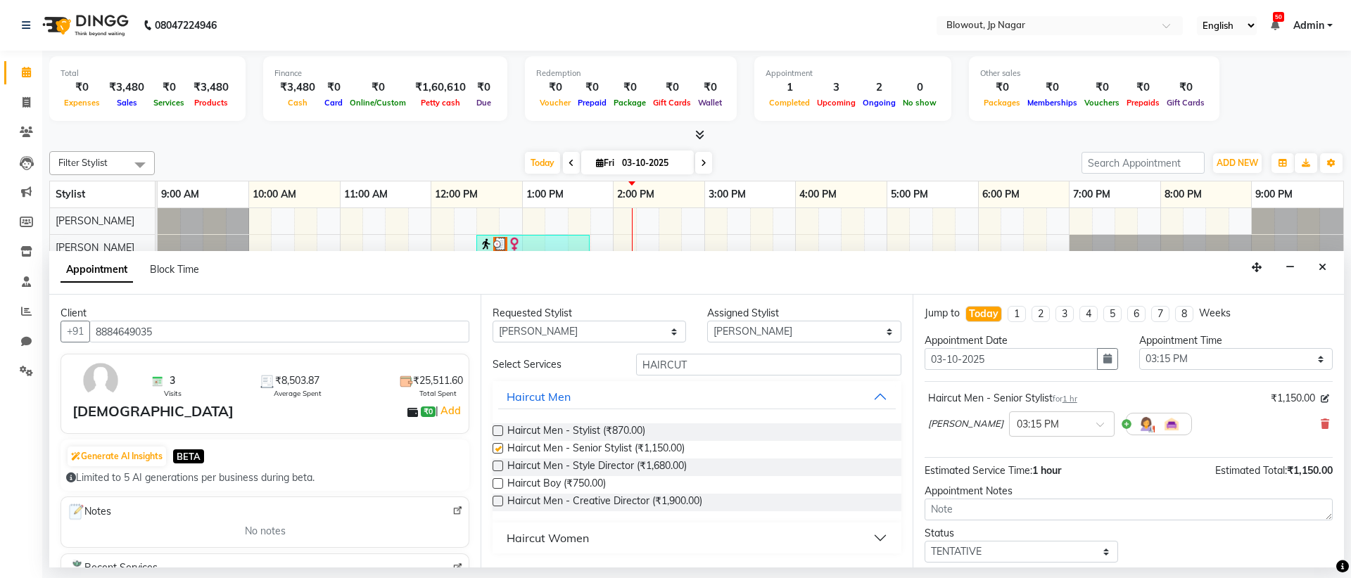
checkbox input "false"
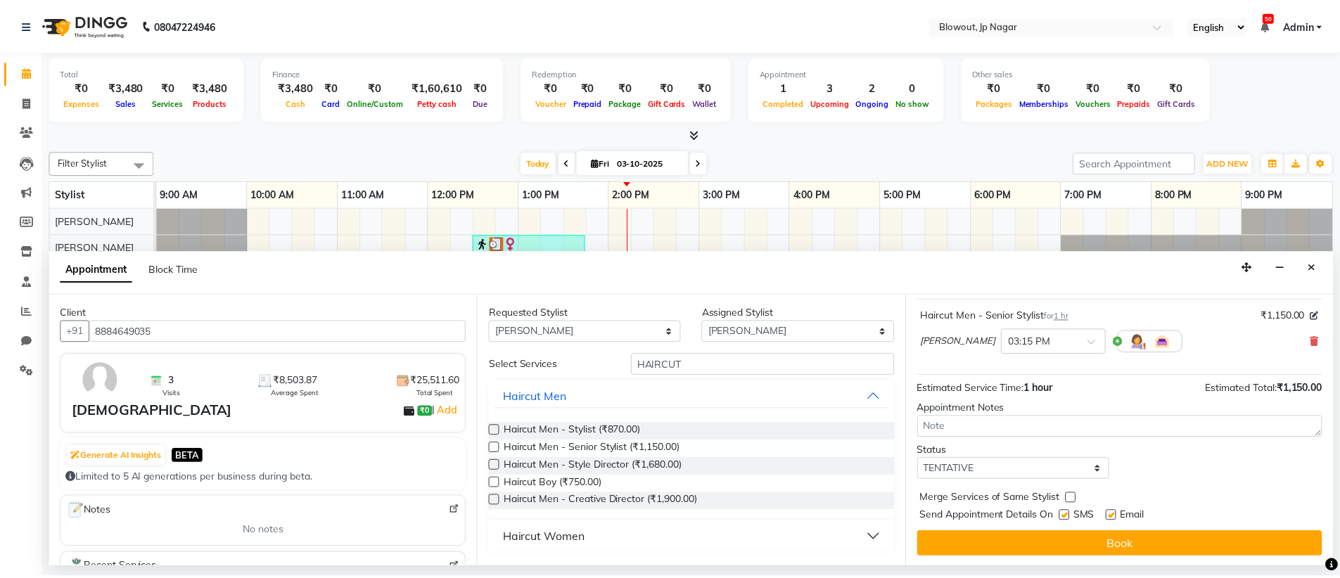
scroll to position [84, 0]
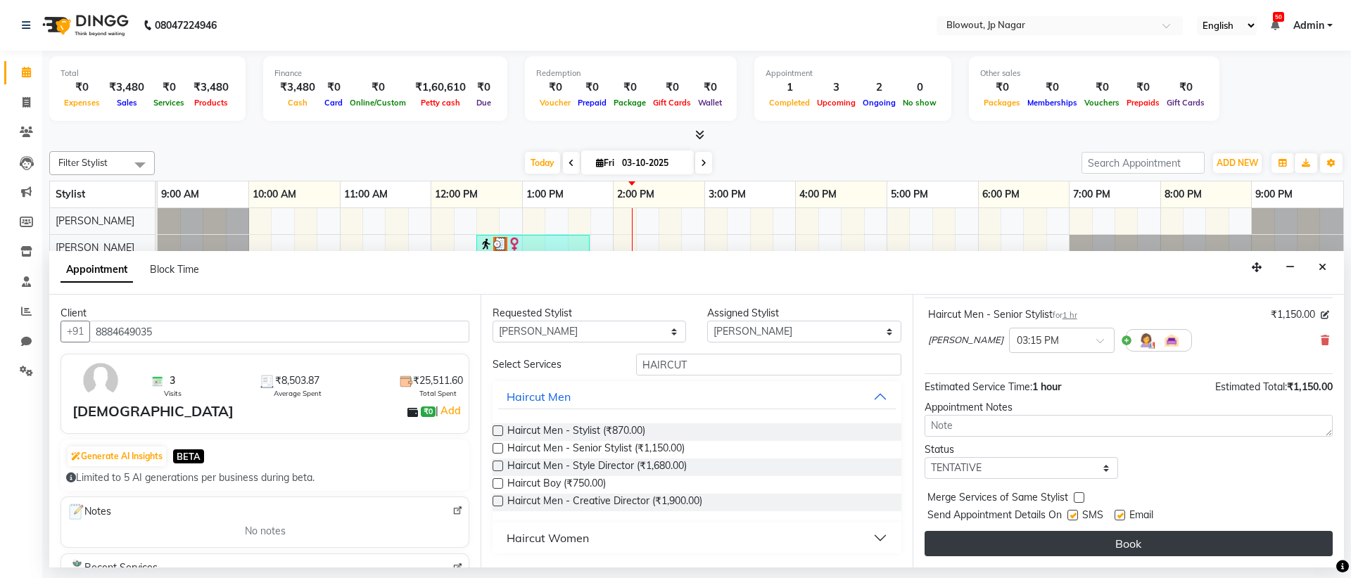
click at [1036, 551] on button "Book" at bounding box center [1128, 543] width 408 height 25
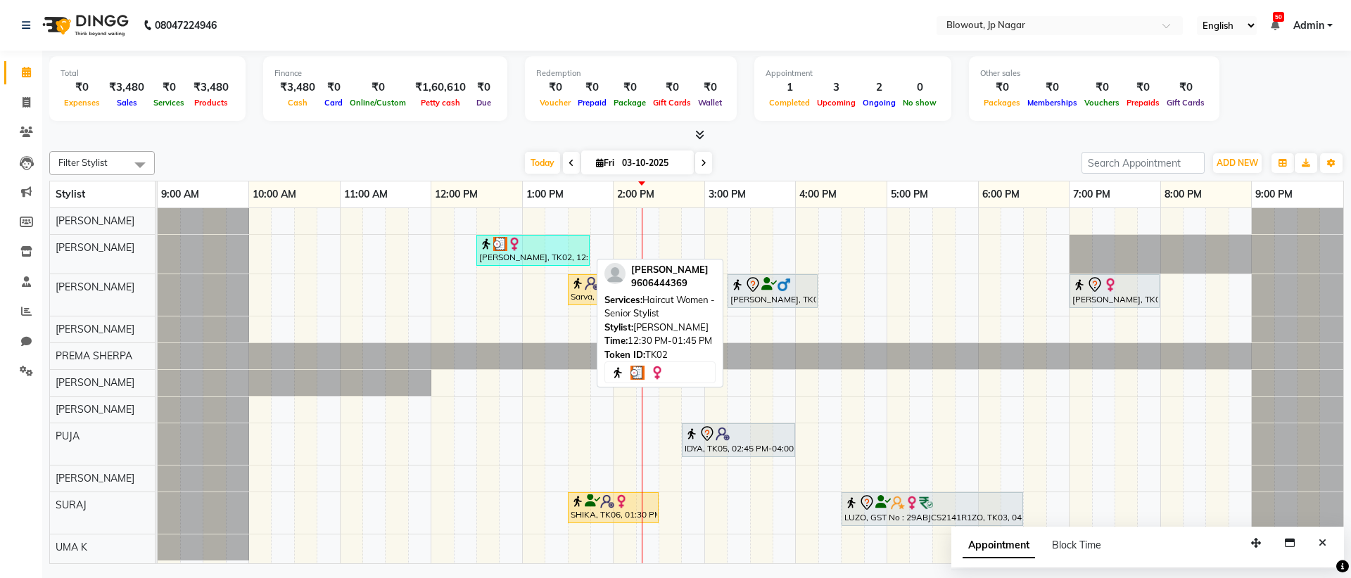
click at [517, 260] on div "[PERSON_NAME], TK02, 12:30 PM-01:45 PM, Haircut Women - Senior Stylist" at bounding box center [533, 250] width 110 height 27
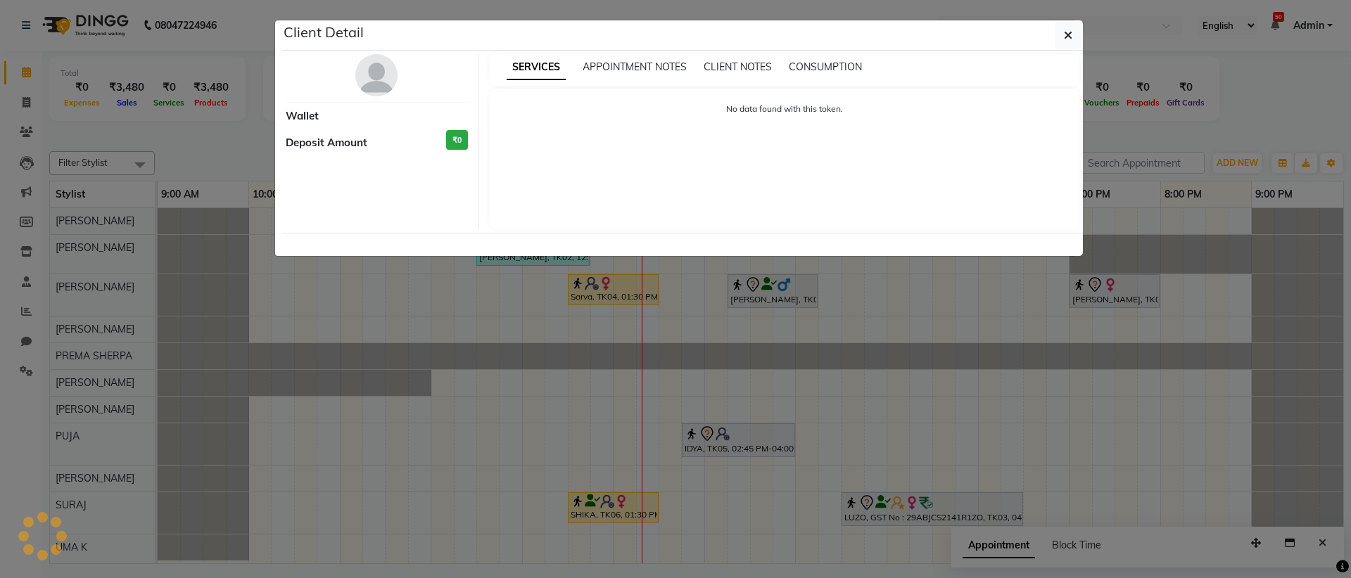
select select "3"
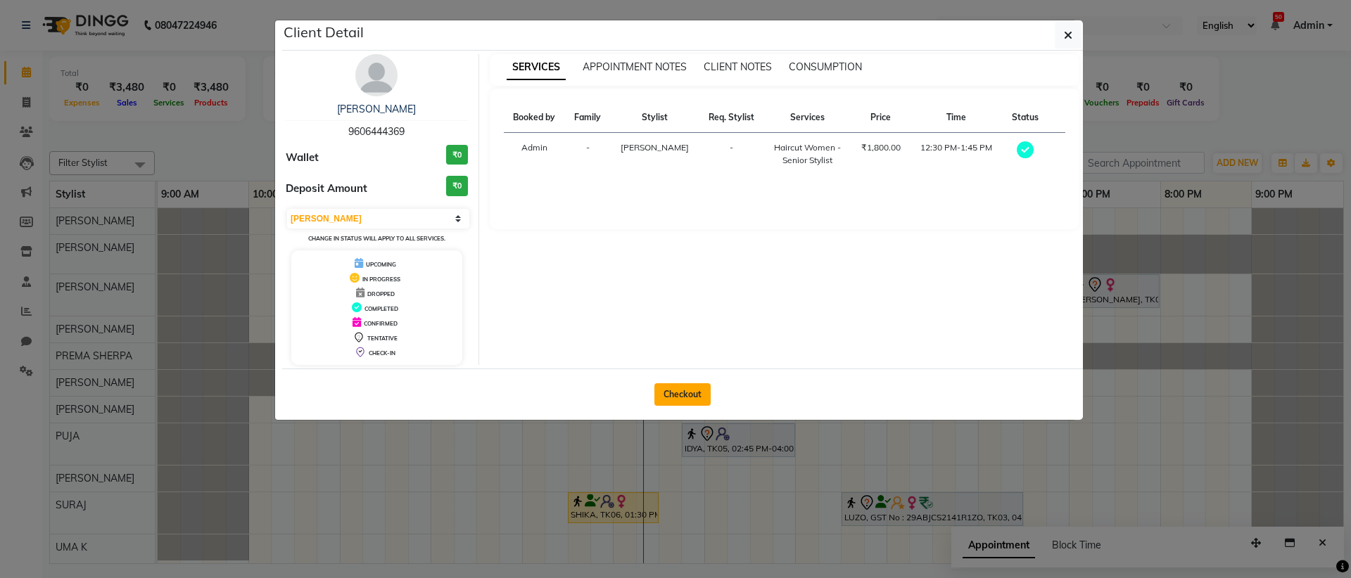
click at [682, 399] on button "Checkout" at bounding box center [682, 394] width 56 height 23
select select "service"
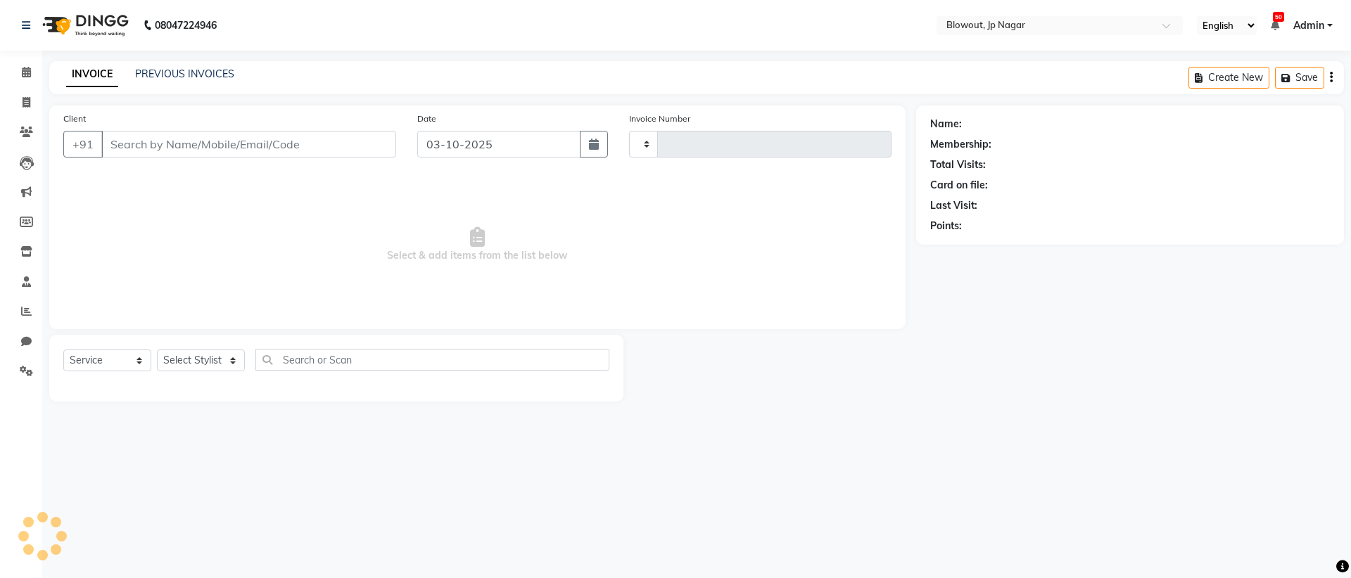
type input "2954"
select select "6261"
type input "9606444369"
select select "46972"
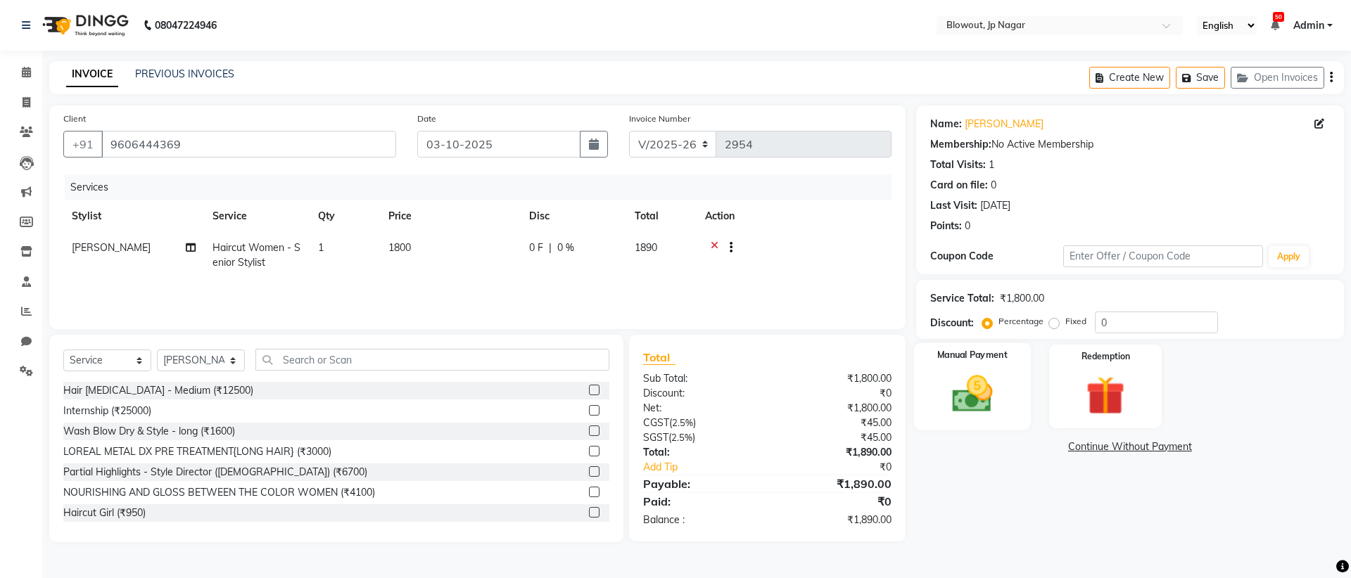
click at [977, 379] on img at bounding box center [971, 394] width 65 height 46
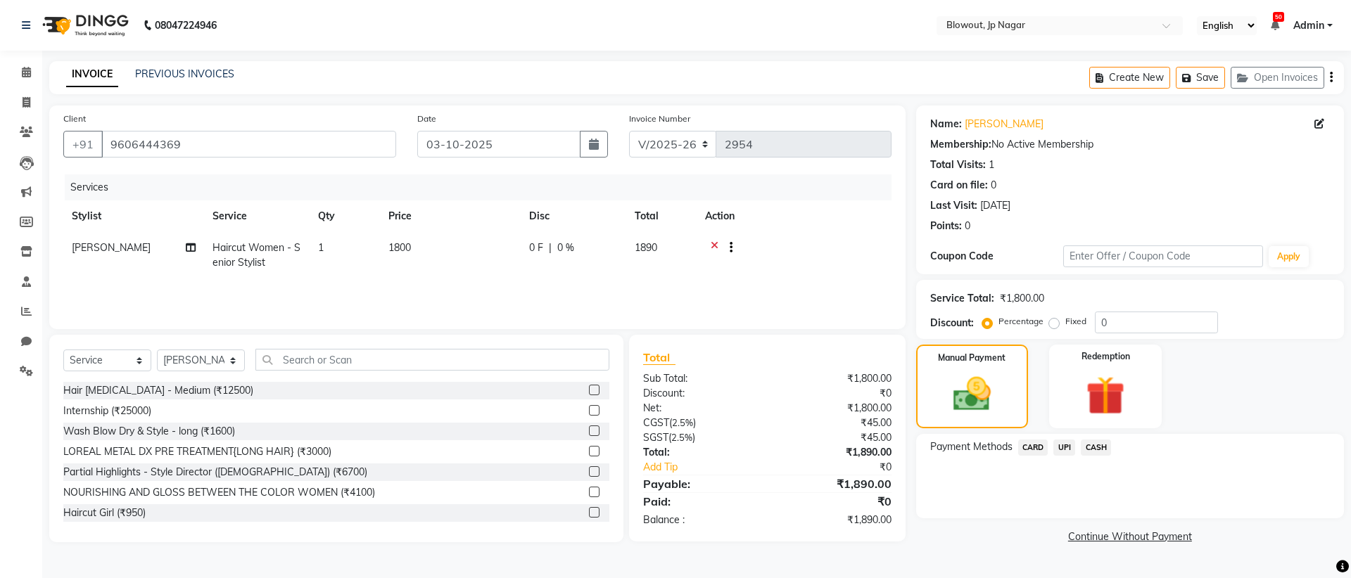
click at [1061, 447] on span "UPI" at bounding box center [1064, 448] width 22 height 16
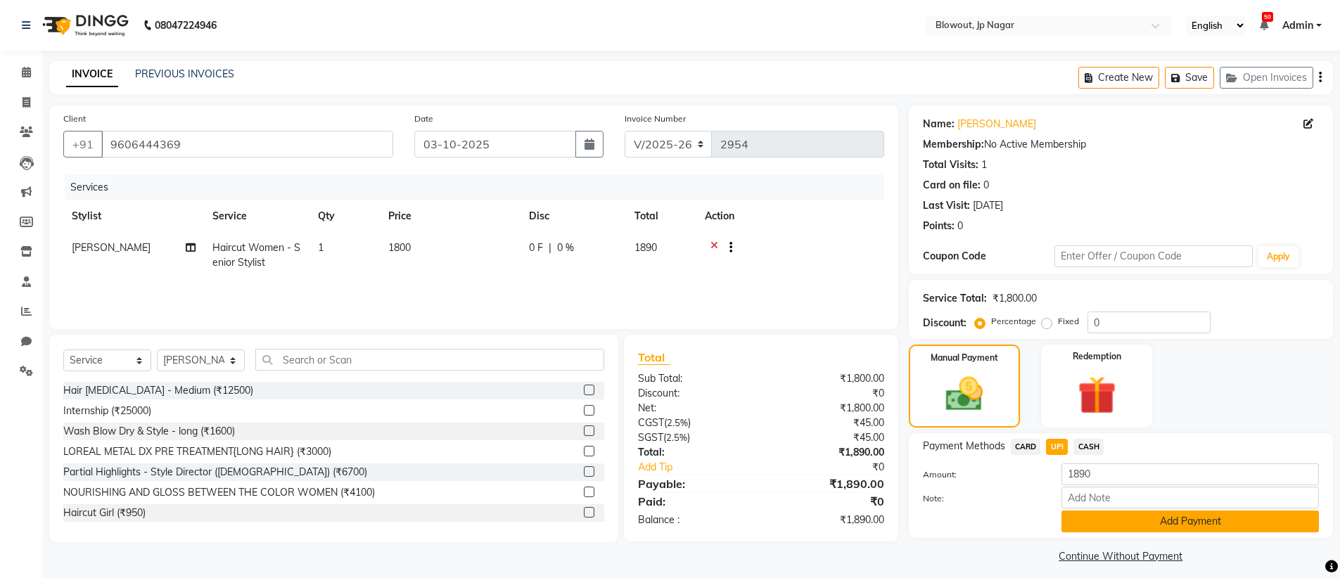
click at [1192, 524] on button "Add Payment" at bounding box center [1190, 522] width 257 height 22
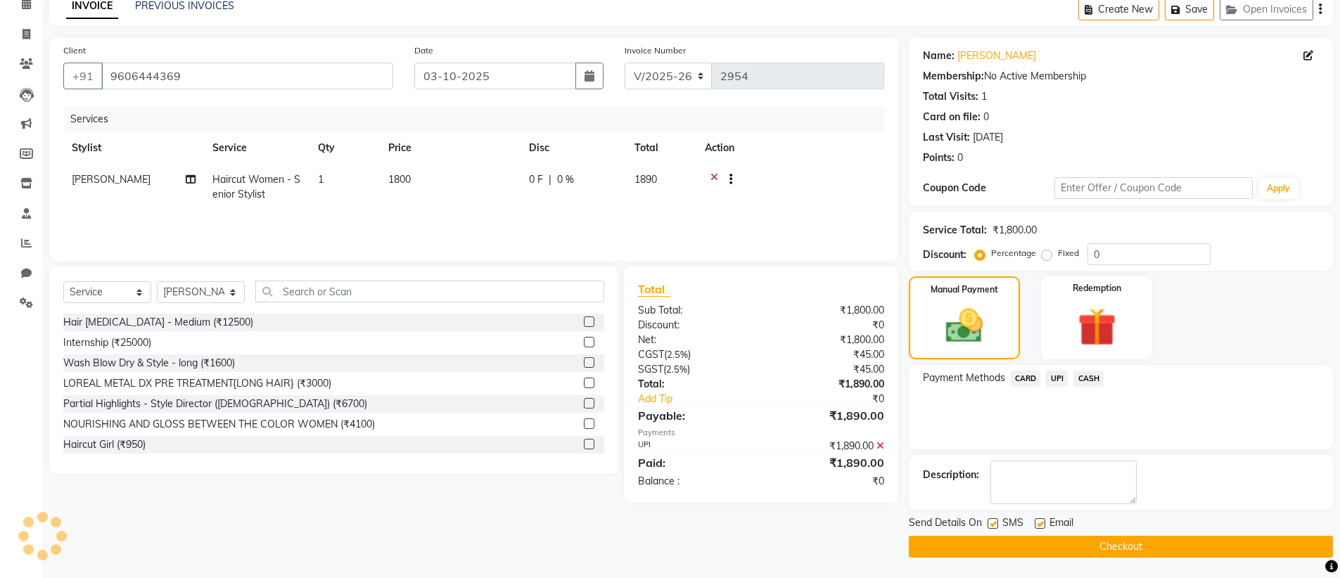
scroll to position [69, 0]
click at [1154, 552] on button "Checkout" at bounding box center [1121, 546] width 424 height 22
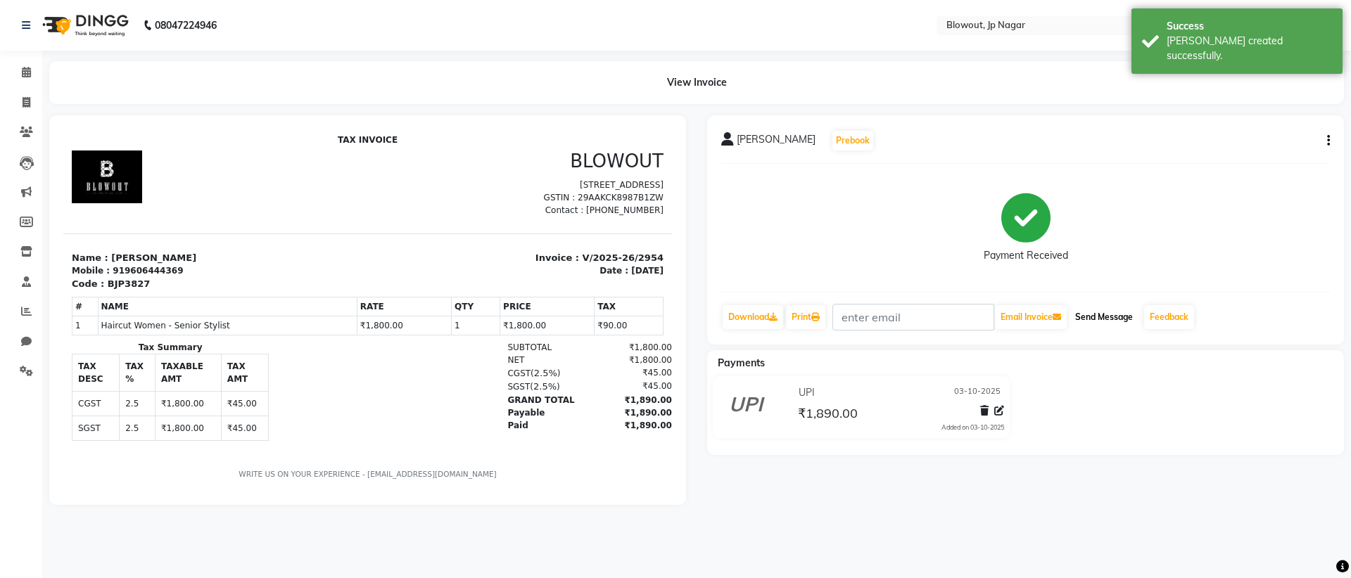
click at [1107, 319] on button "Send Message" at bounding box center [1103, 317] width 69 height 24
click at [32, 69] on span at bounding box center [26, 73] width 25 height 16
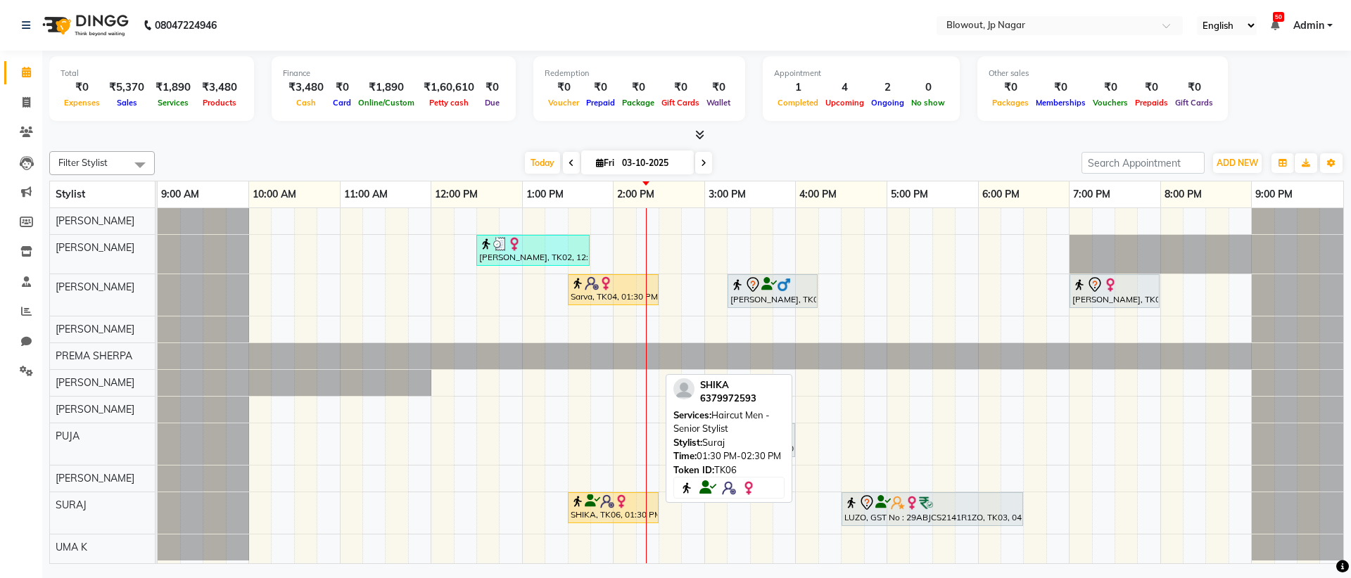
click at [578, 508] on div "SHIKA, TK06, 01:30 PM-02:30 PM, Haircut Men - Senior Stylist" at bounding box center [613, 508] width 88 height 27
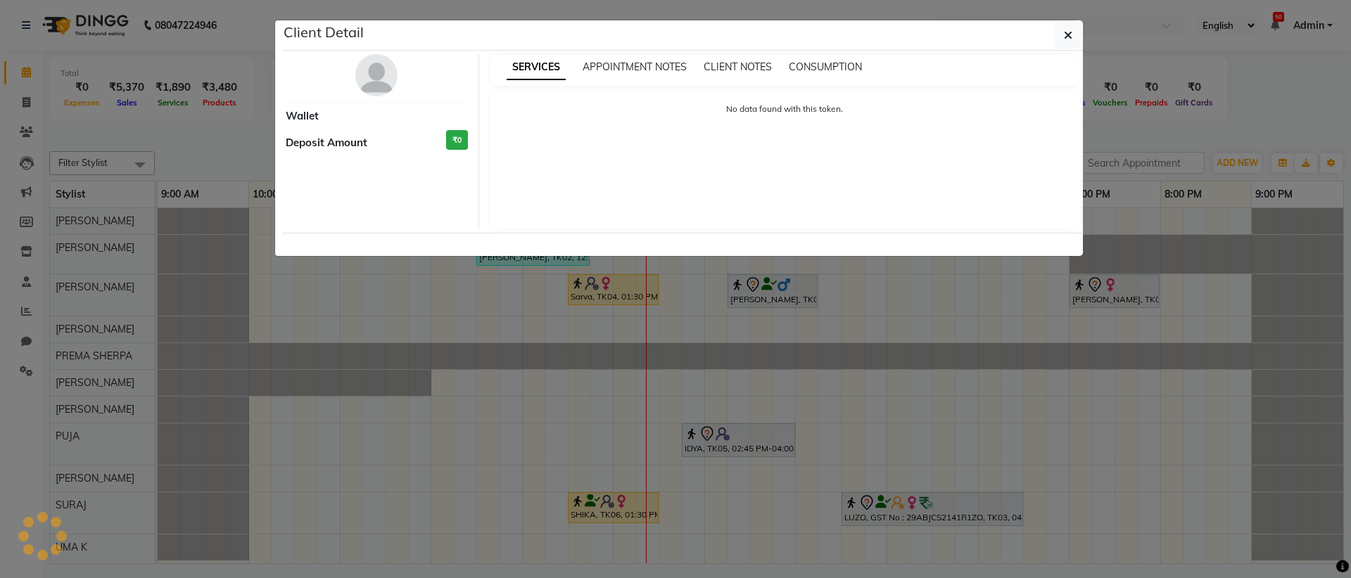
select select "1"
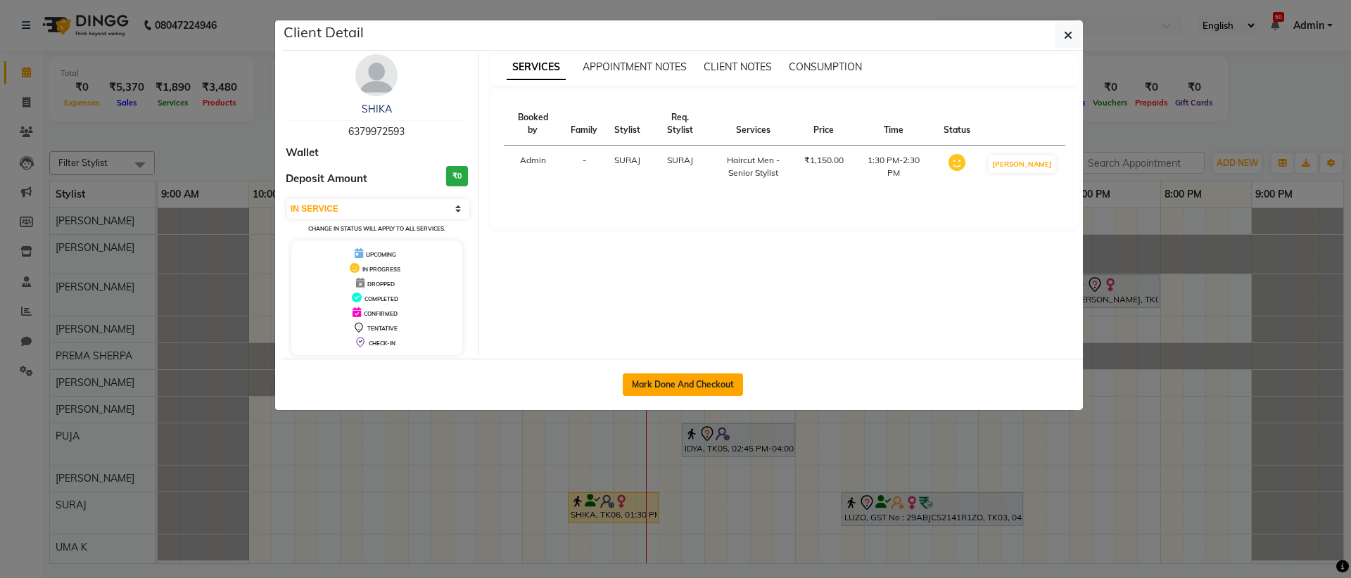
click at [697, 377] on button "Mark Done And Checkout" at bounding box center [683, 385] width 120 height 23
select select "service"
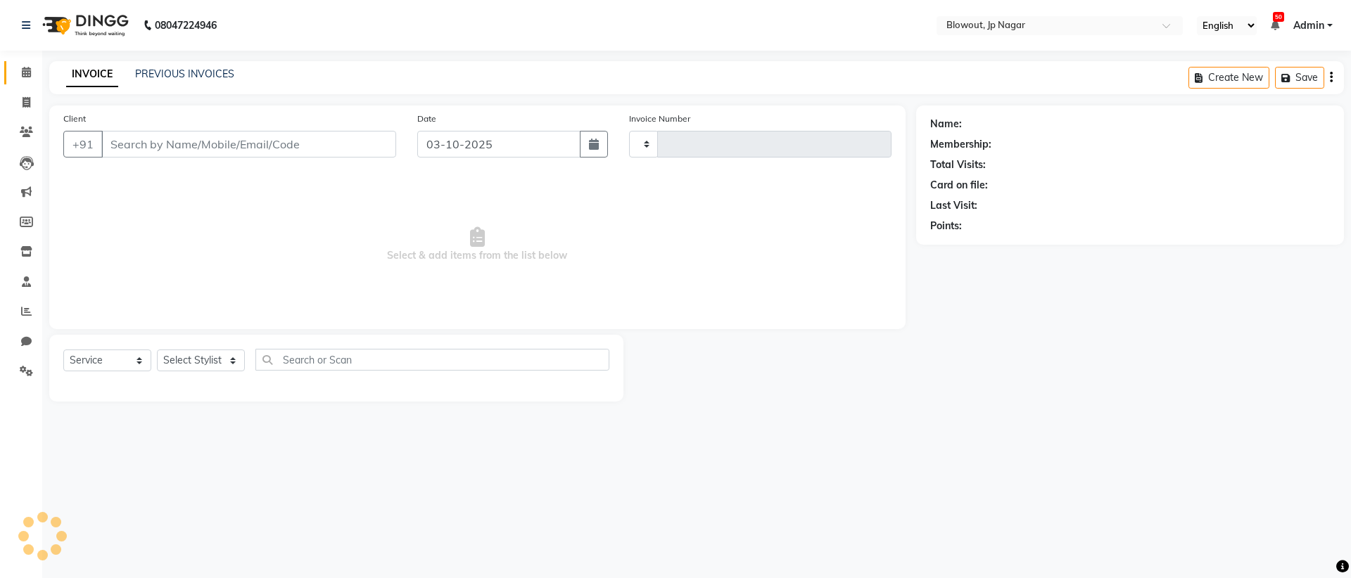
type input "2955"
select select "6261"
type input "6379972593"
select select "88802"
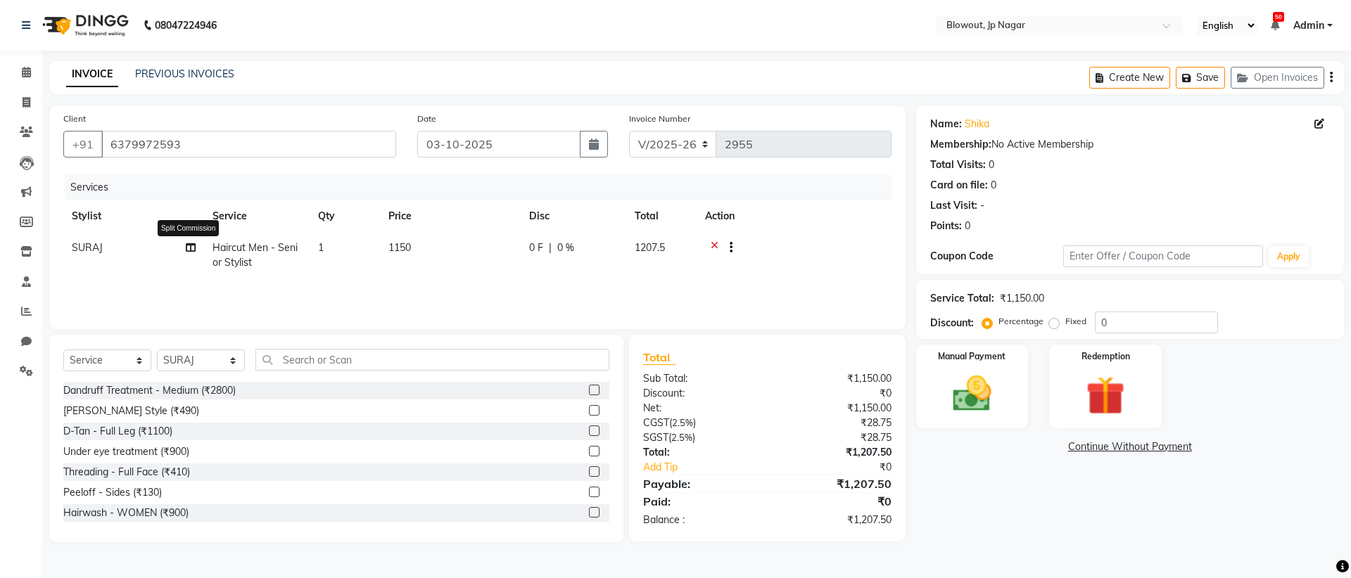
click at [195, 247] on icon at bounding box center [191, 248] width 10 height 10
select select "88802"
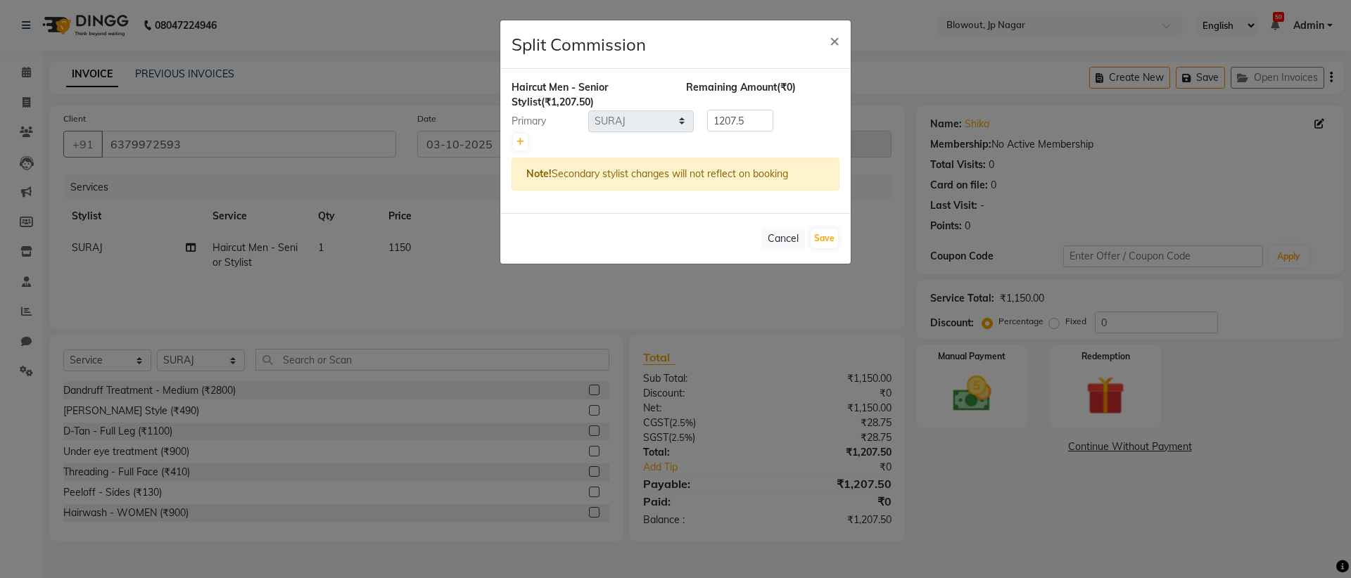
click at [577, 89] on span "Haircut Men - Senior Stylist" at bounding box center [559, 94] width 96 height 27
click at [793, 244] on button "Cancel" at bounding box center [783, 239] width 44 height 22
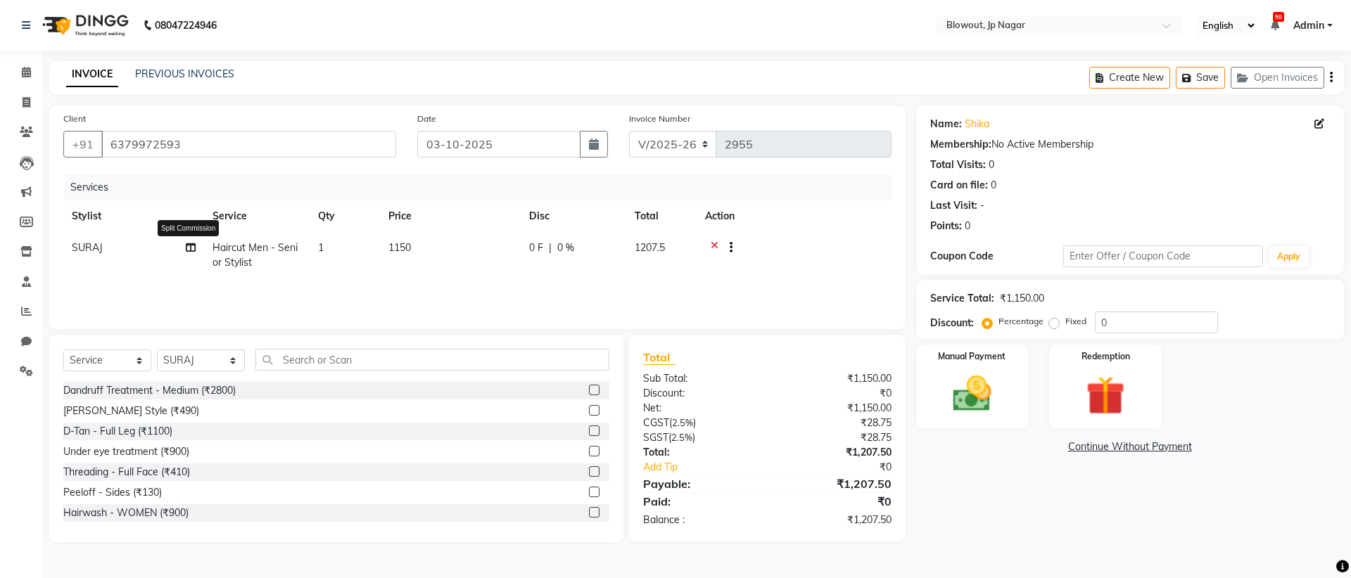
click at [193, 248] on icon at bounding box center [191, 248] width 10 height 10
select select "88802"
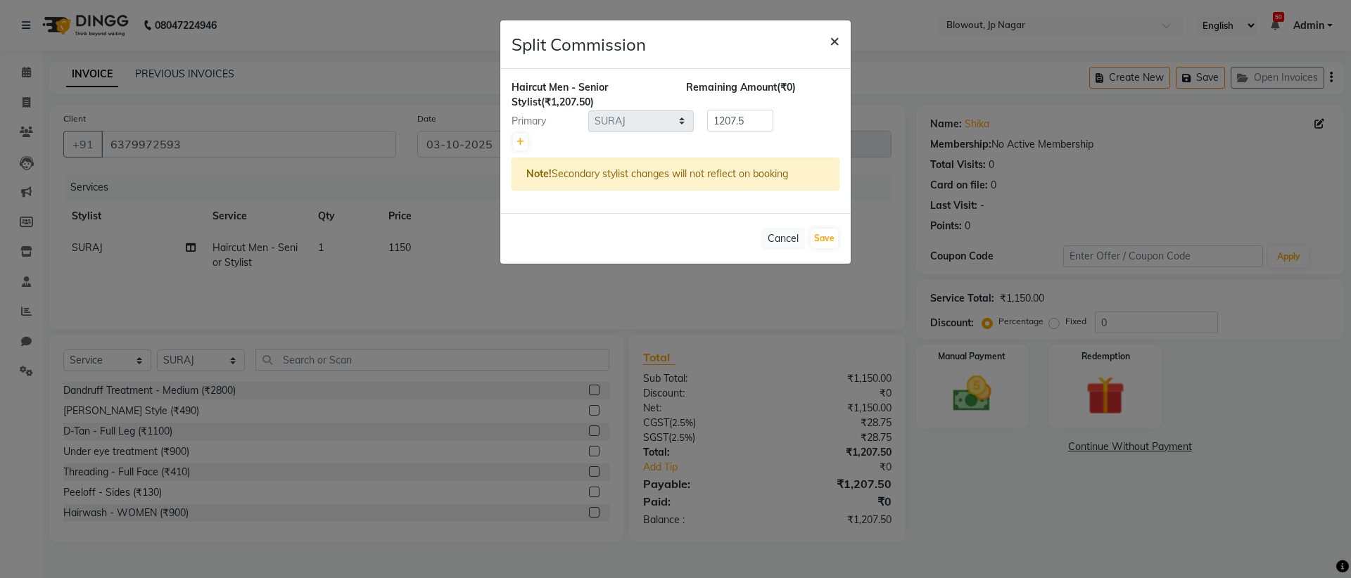
click at [830, 43] on span "×" at bounding box center [834, 40] width 10 height 21
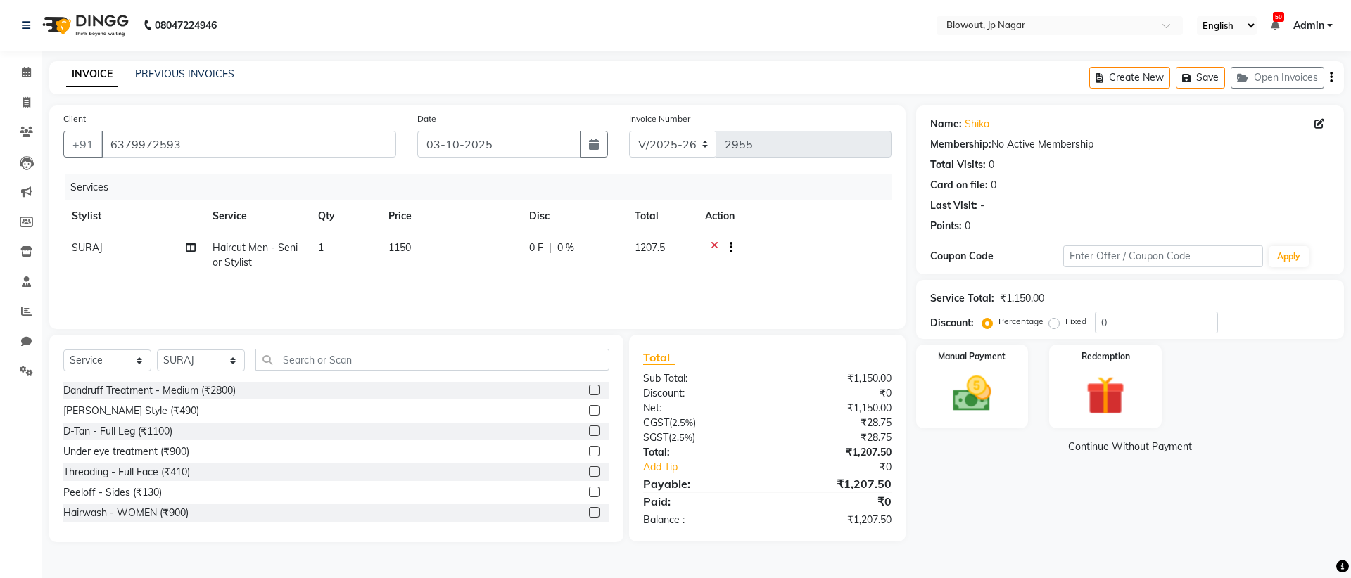
click at [243, 255] on td "Haircut Men - Senior Stylist" at bounding box center [257, 255] width 106 height 46
select select "88802"
click at [356, 256] on span at bounding box center [352, 254] width 28 height 27
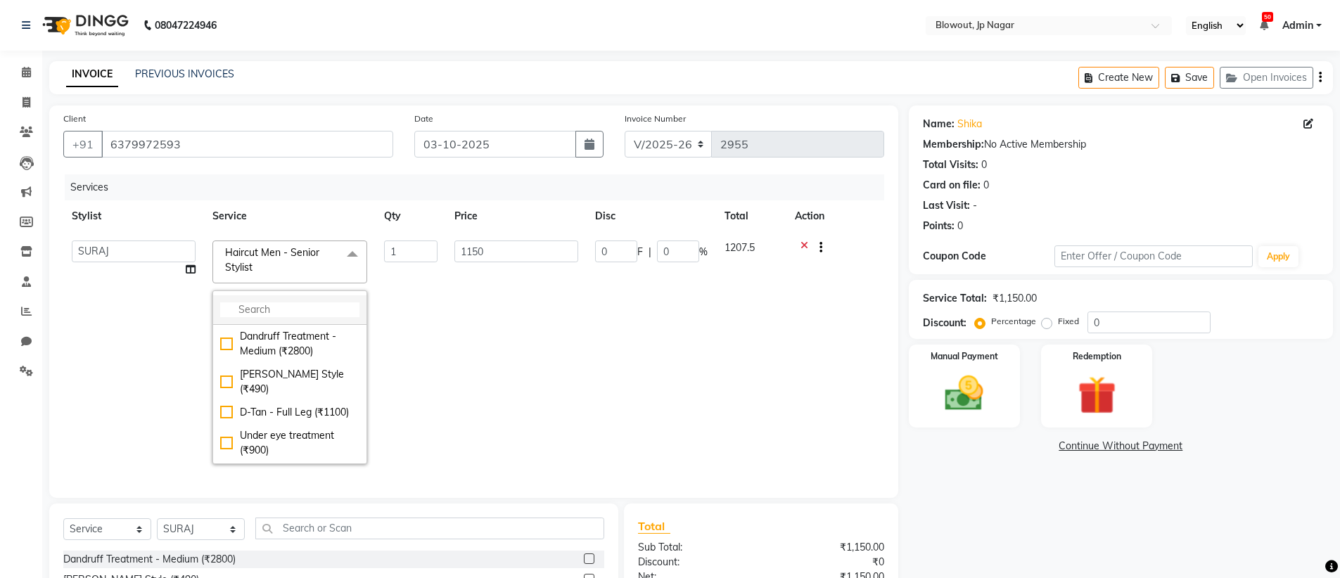
click at [292, 314] on input "multiselect-search" at bounding box center [289, 309] width 139 height 15
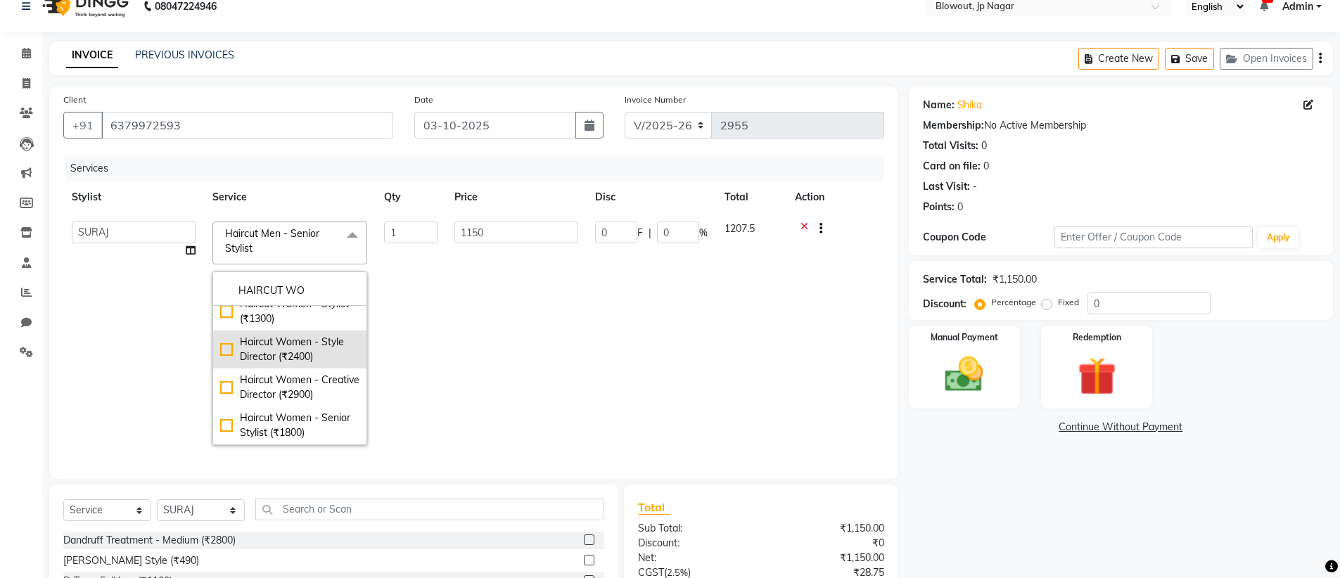
scroll to position [23, 0]
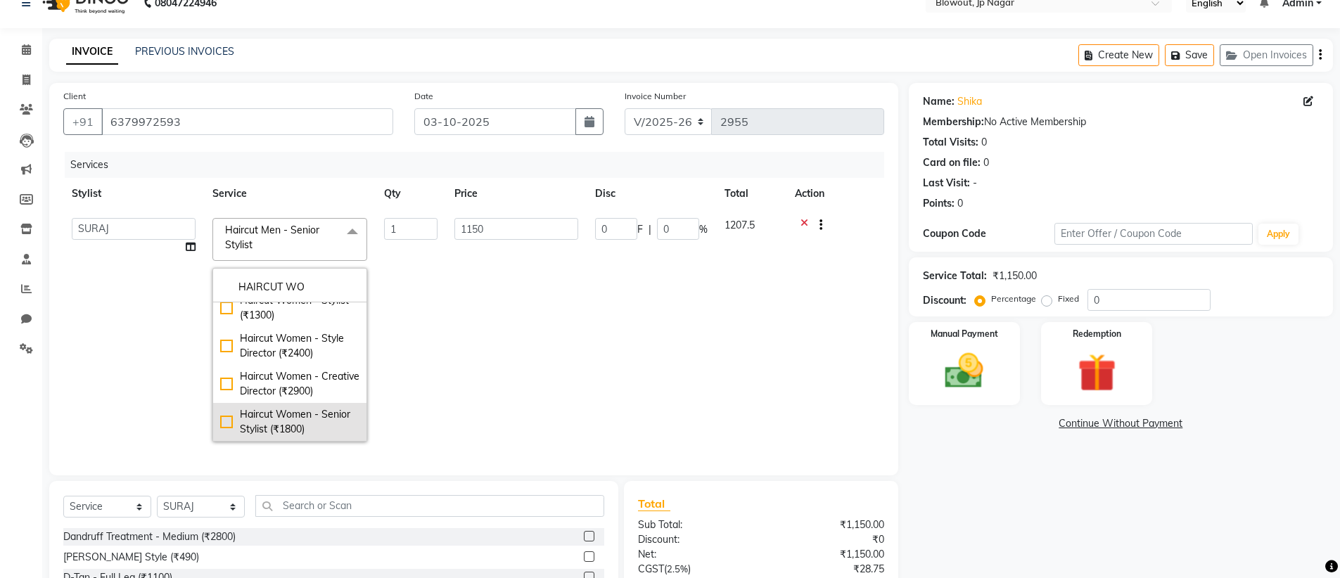
type input "HAIRCUT WO"
click at [226, 423] on div "Haircut Women - Senior Stylist (₹1800)" at bounding box center [289, 422] width 139 height 30
checkbox input "true"
type input "1800"
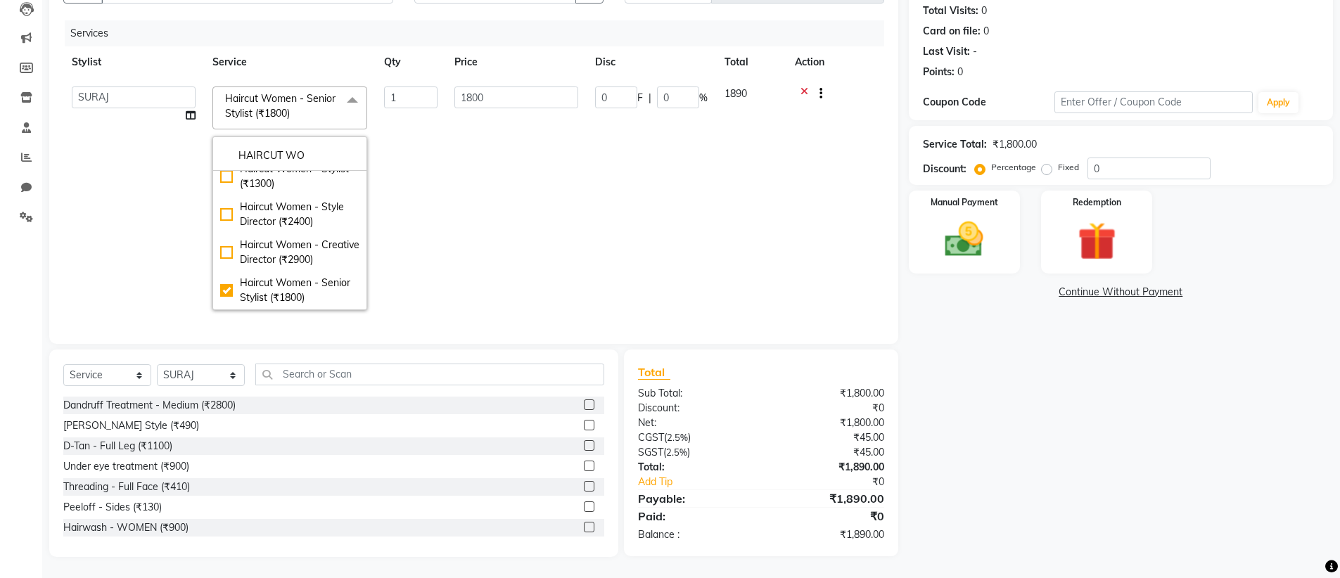
scroll to position [3, 0]
click at [928, 222] on div "Manual Payment" at bounding box center [964, 232] width 116 height 87
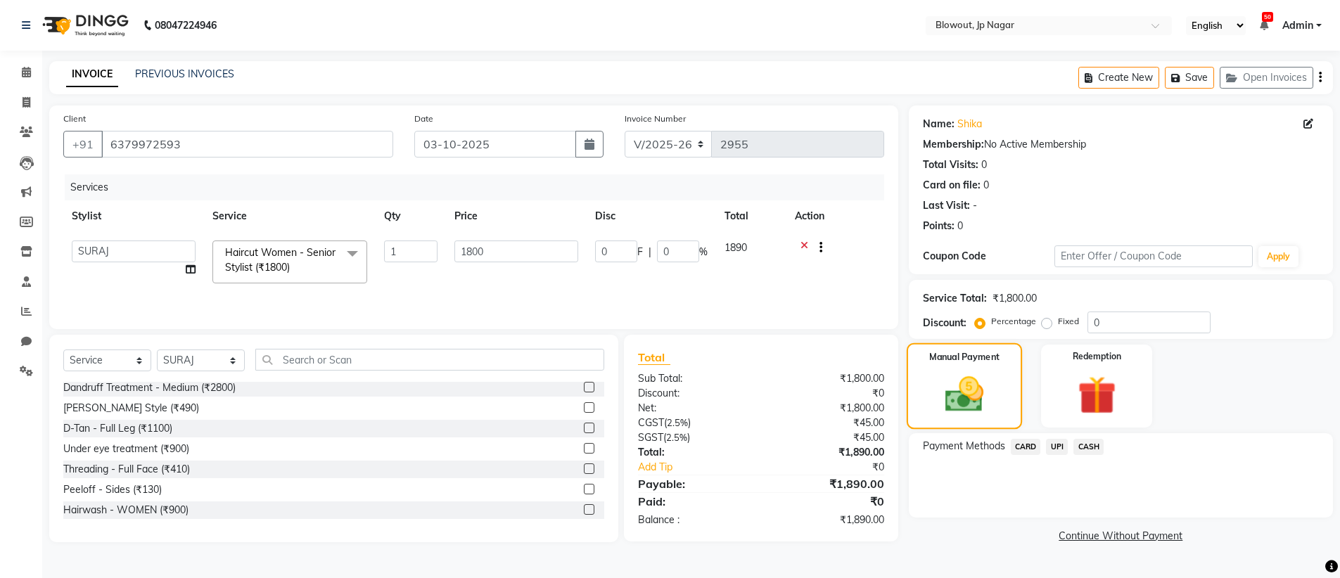
scroll to position [0, 0]
click at [1062, 447] on span "UPI" at bounding box center [1064, 448] width 22 height 16
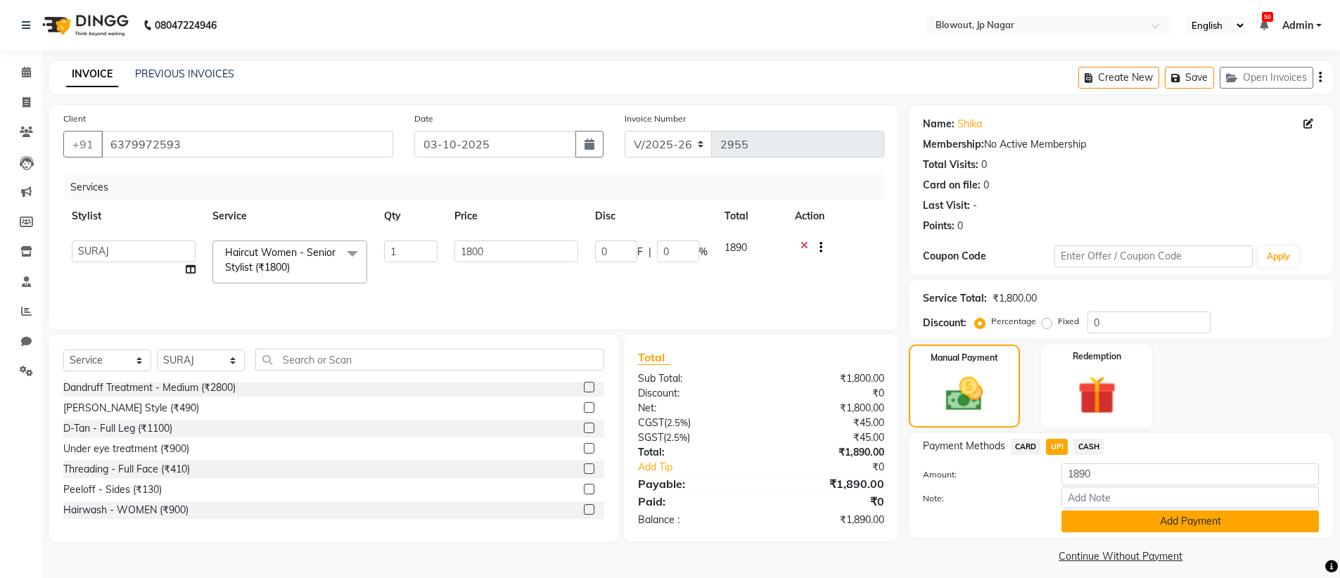
click at [1154, 518] on button "Add Payment" at bounding box center [1190, 522] width 257 height 22
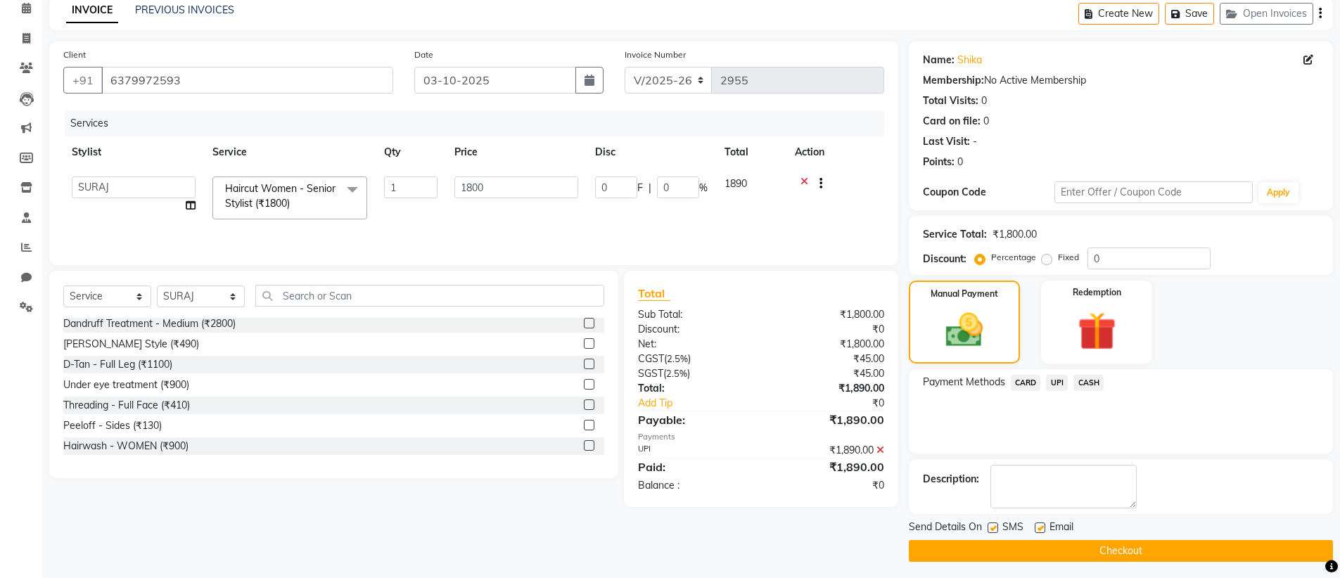
scroll to position [69, 0]
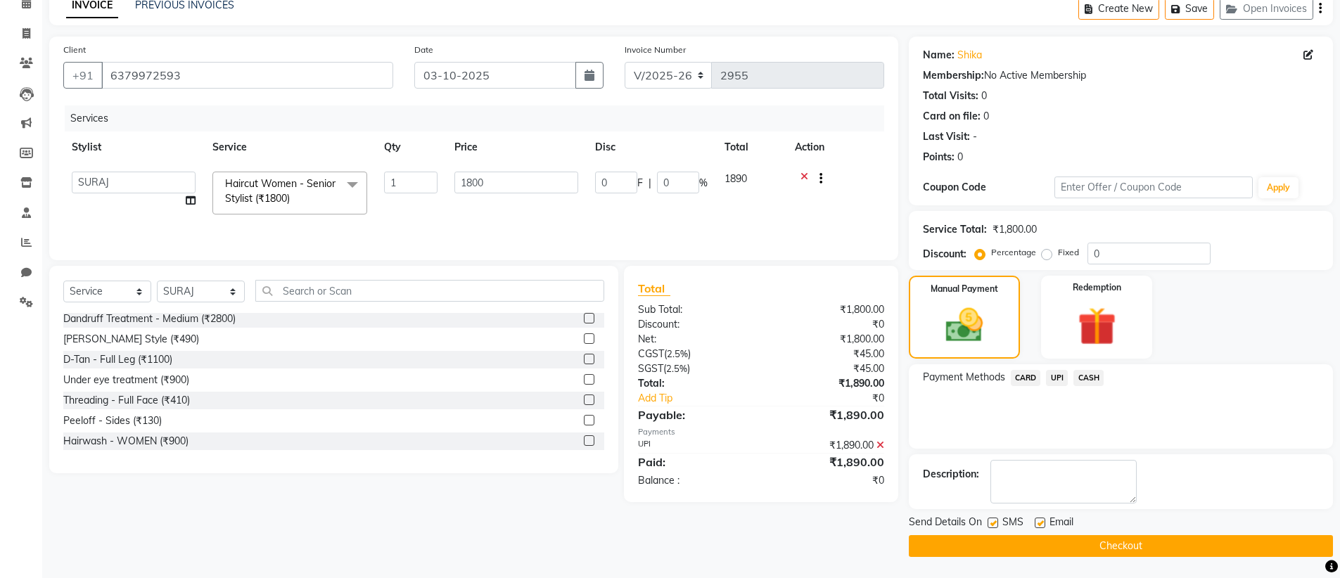
click at [1247, 547] on button "Checkout" at bounding box center [1121, 546] width 424 height 22
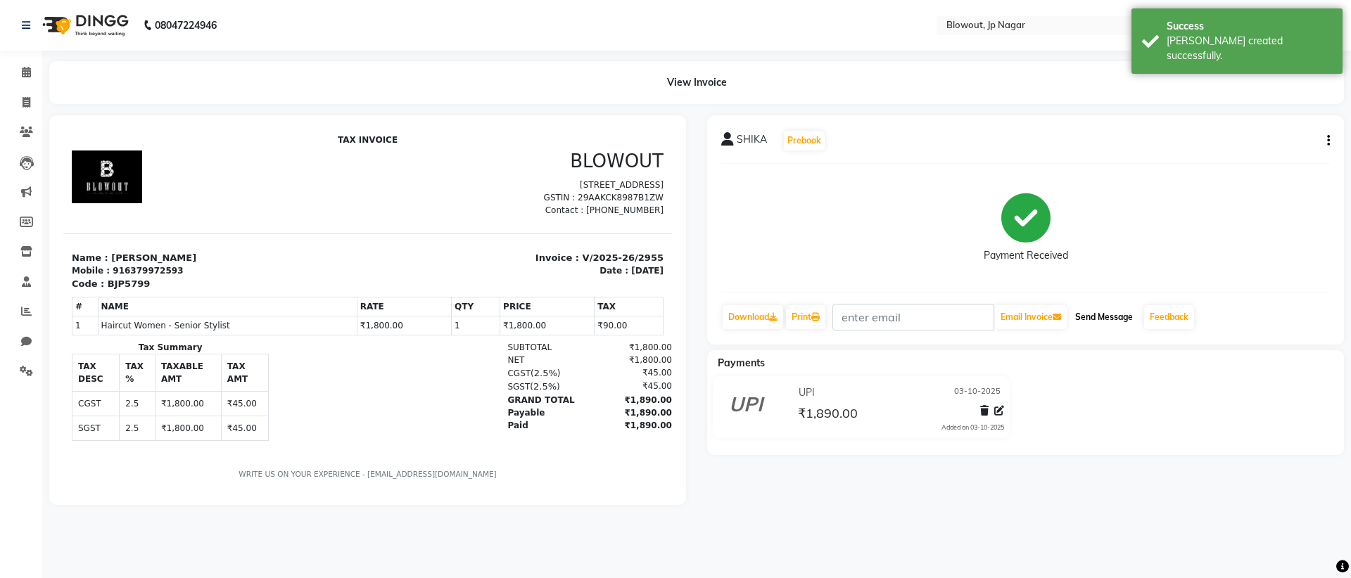
click at [1123, 310] on button "Send Message" at bounding box center [1103, 317] width 69 height 24
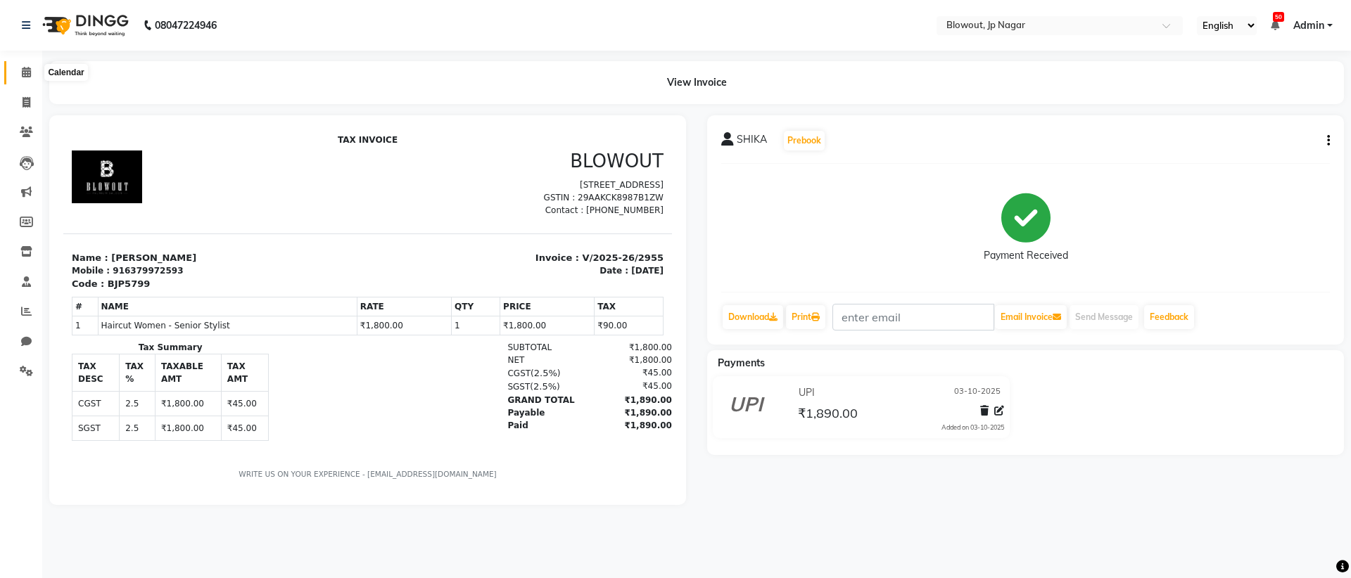
click at [23, 72] on icon at bounding box center [26, 72] width 9 height 11
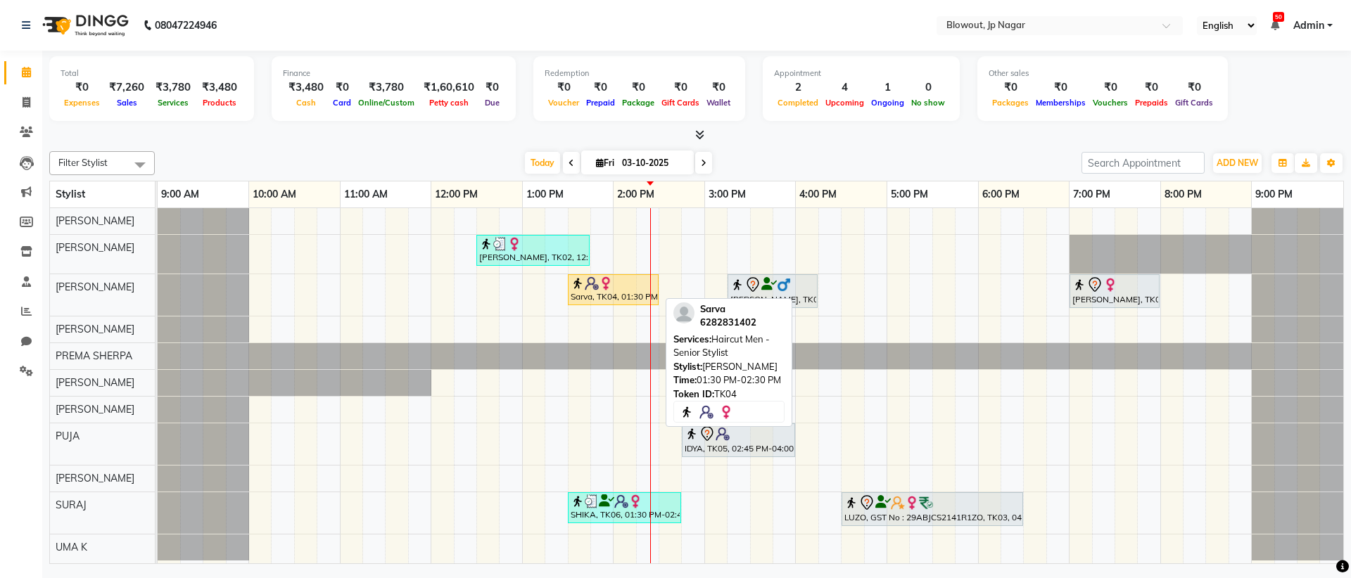
click at [582, 288] on img at bounding box center [578, 283] width 14 height 14
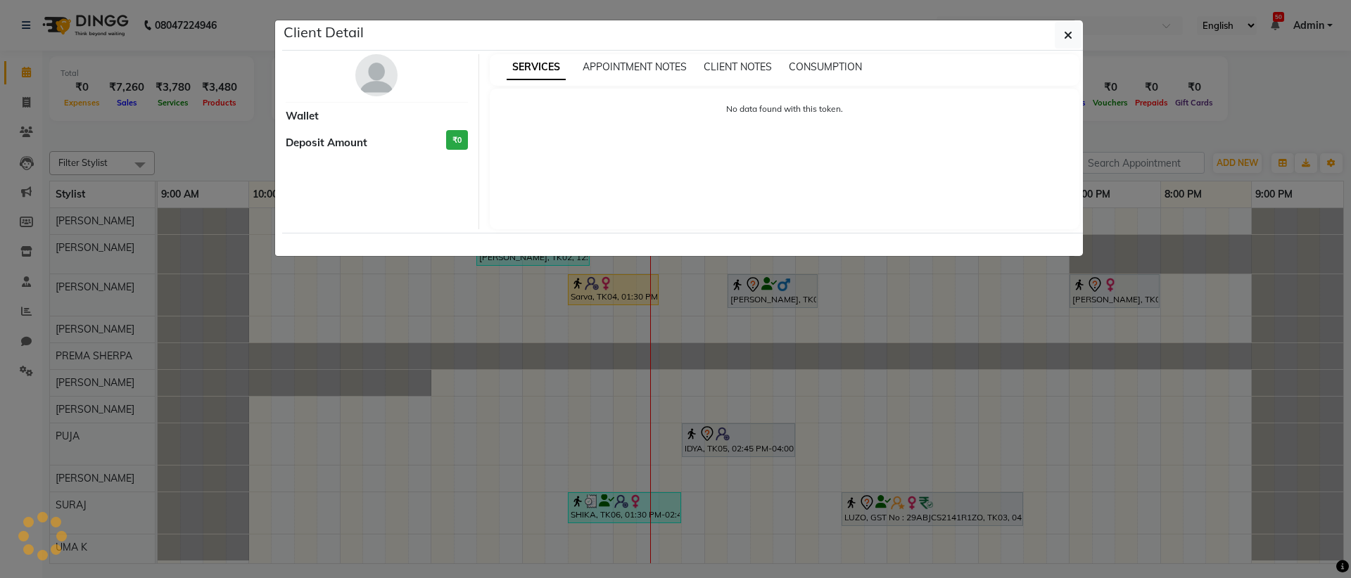
select select "1"
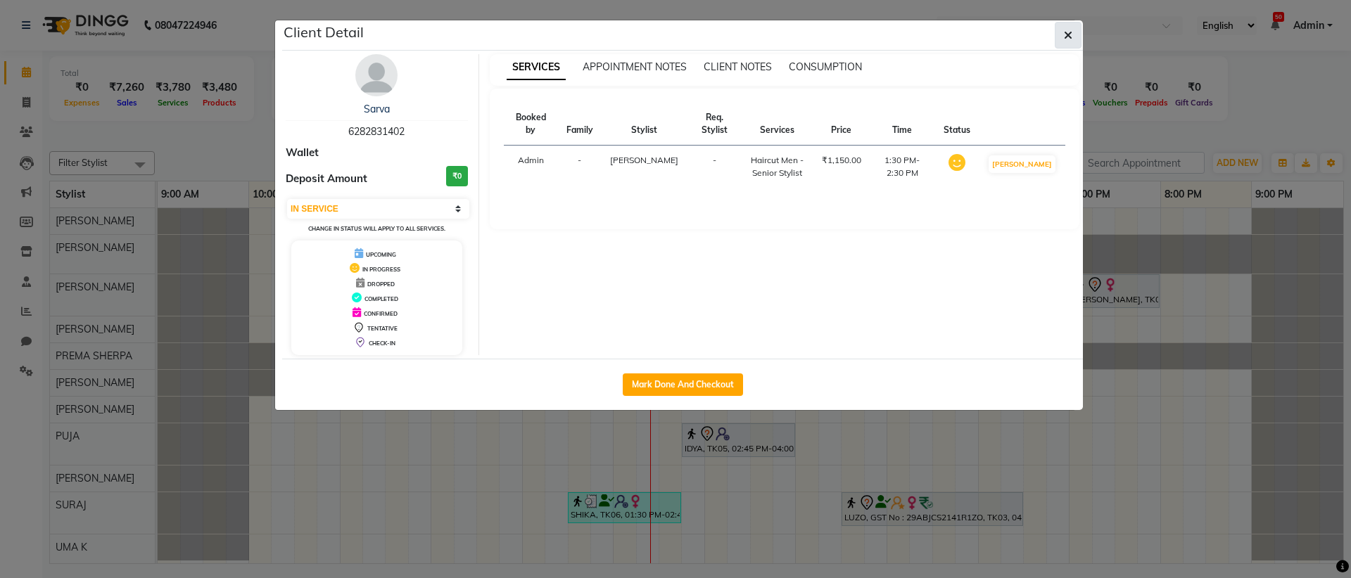
click at [1074, 44] on button "button" at bounding box center [1067, 35] width 27 height 27
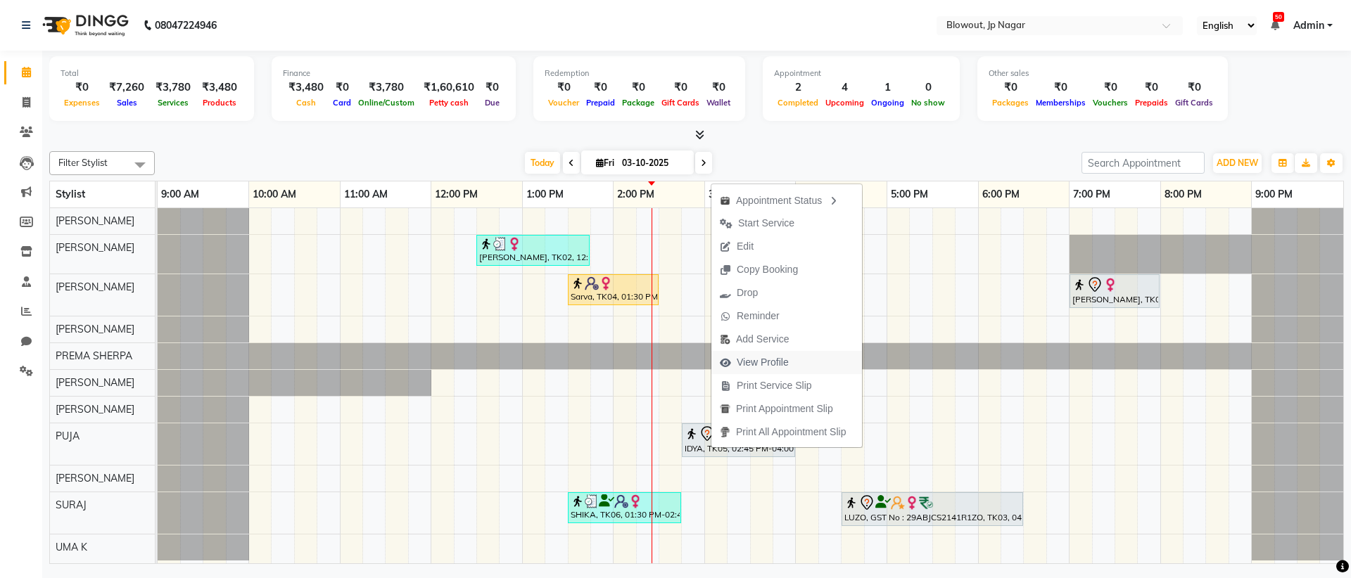
click at [746, 364] on span "View Profile" at bounding box center [763, 362] width 52 height 15
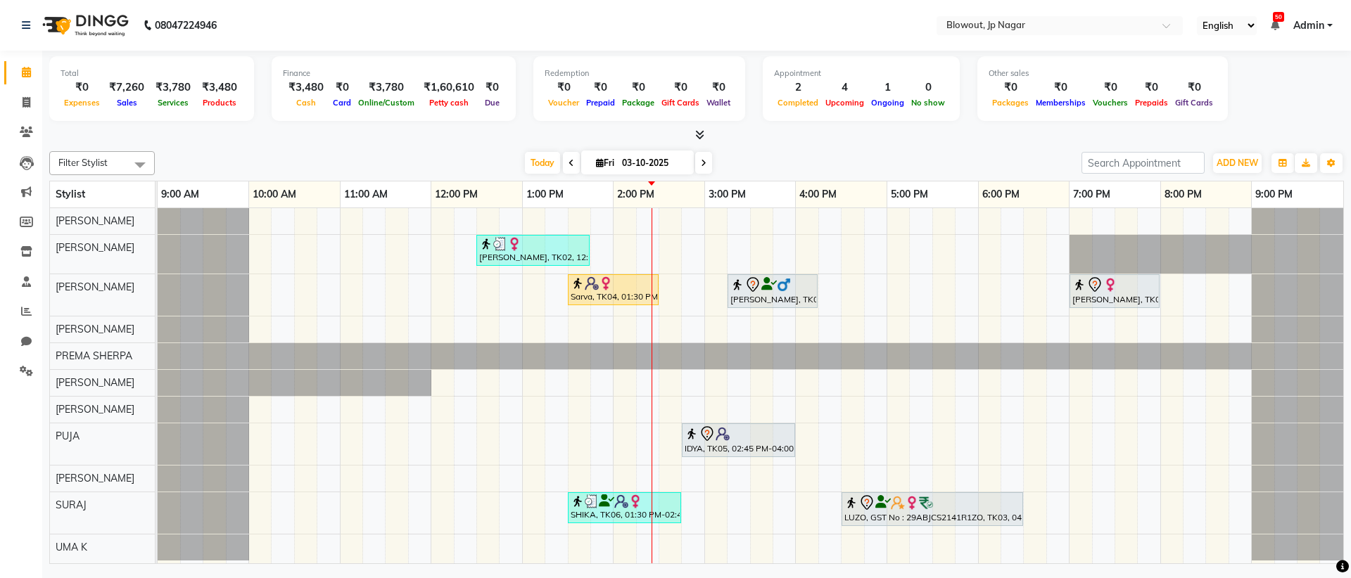
click at [699, 144] on div "Total ₹0 Expenses ₹7,260 Sales ₹3,780 Services ₹3,480 Products Finance ₹3,480 C…" at bounding box center [696, 309] width 1308 height 517
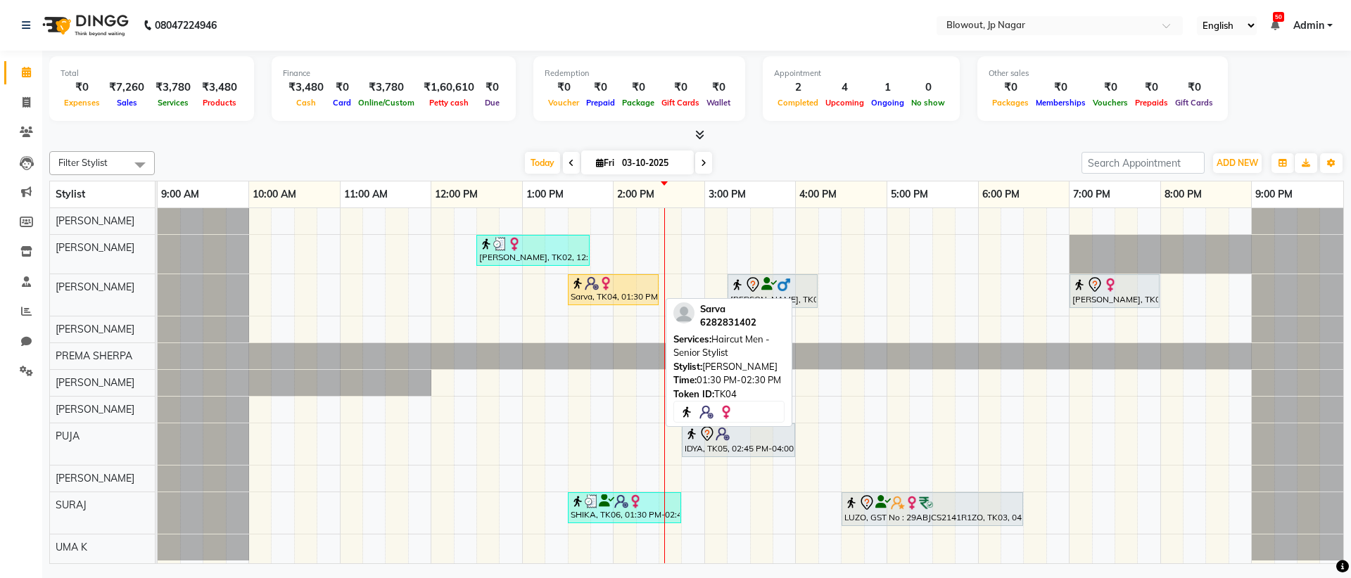
click at [613, 297] on div "Sarva, TK04, 01:30 PM-02:30 PM, Haircut Men - Senior Stylist" at bounding box center [613, 289] width 88 height 27
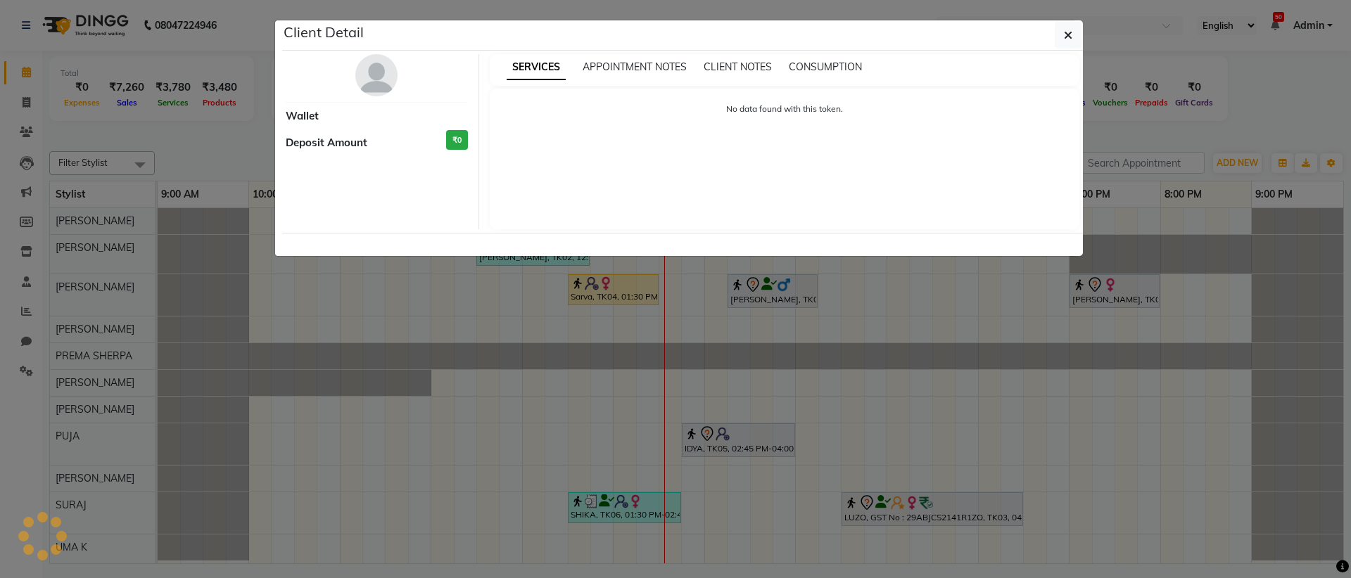
select select "1"
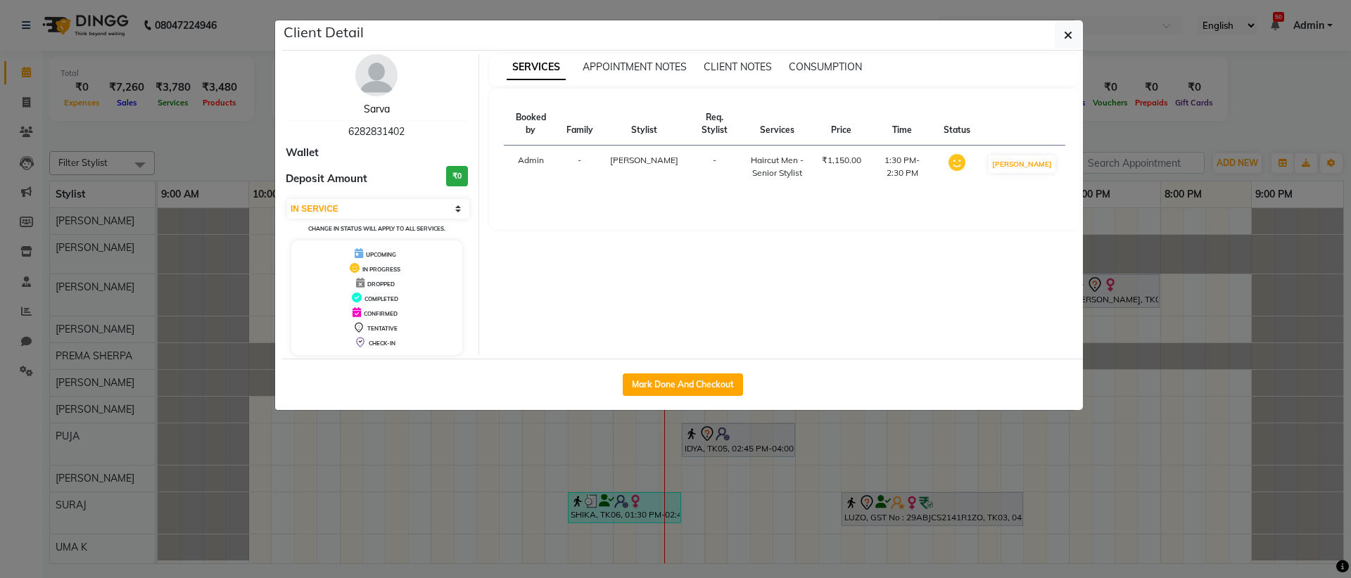
click at [377, 108] on link "Sarva" at bounding box center [377, 109] width 26 height 13
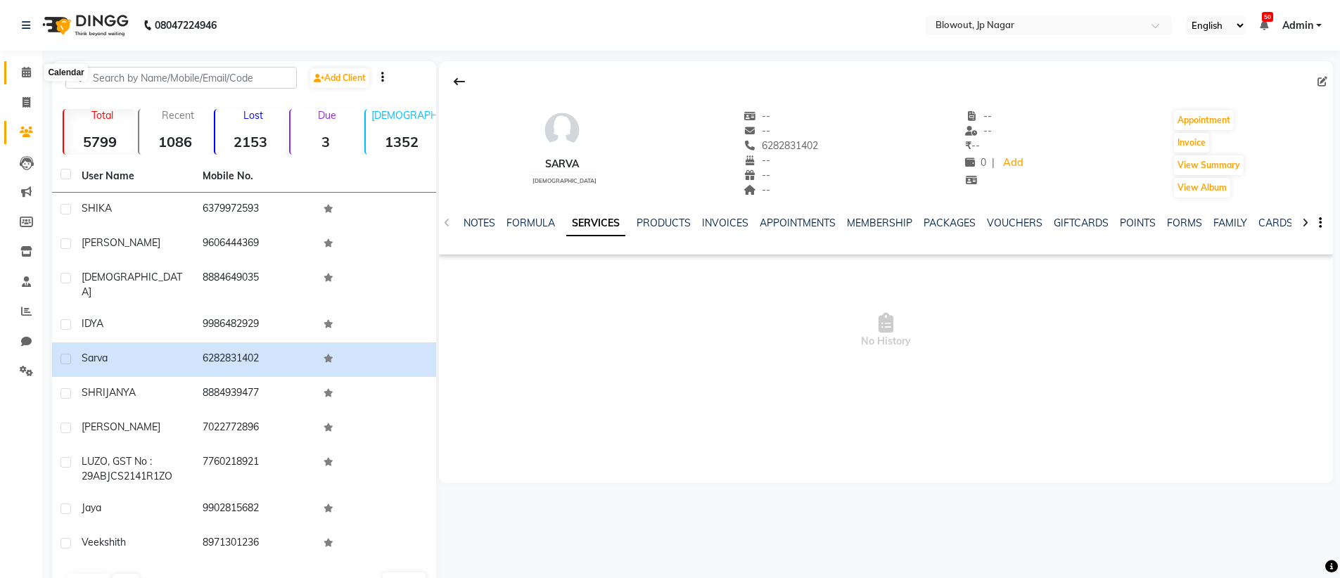
click at [28, 68] on icon at bounding box center [26, 72] width 9 height 11
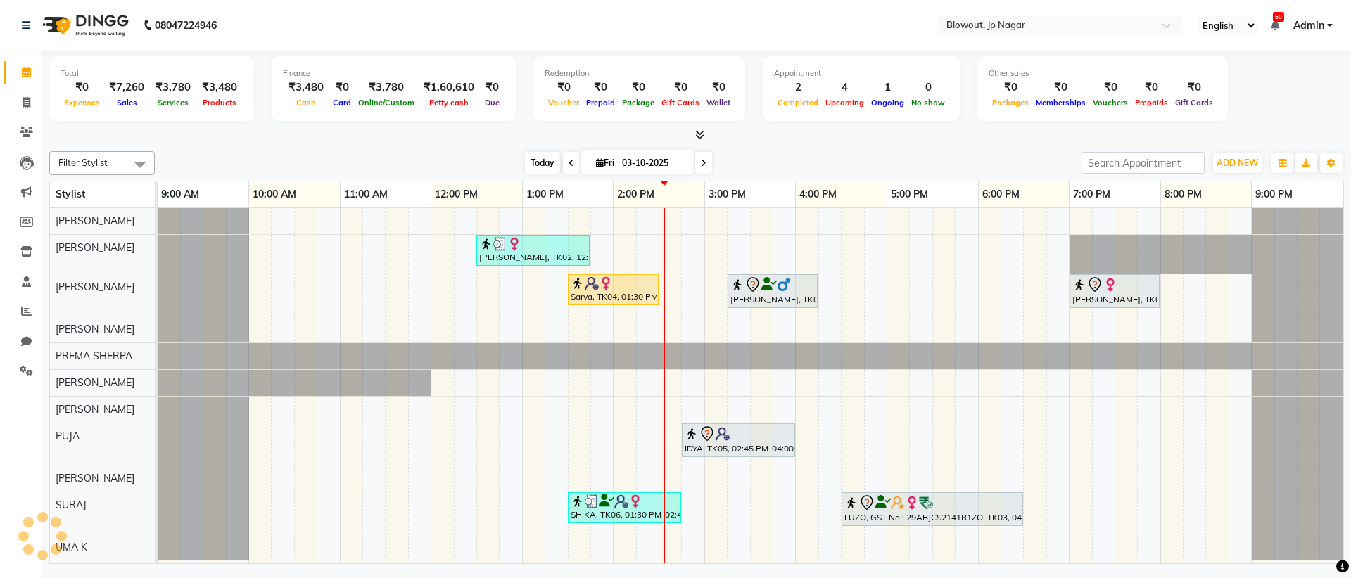
click at [547, 162] on span "Today" at bounding box center [542, 163] width 35 height 22
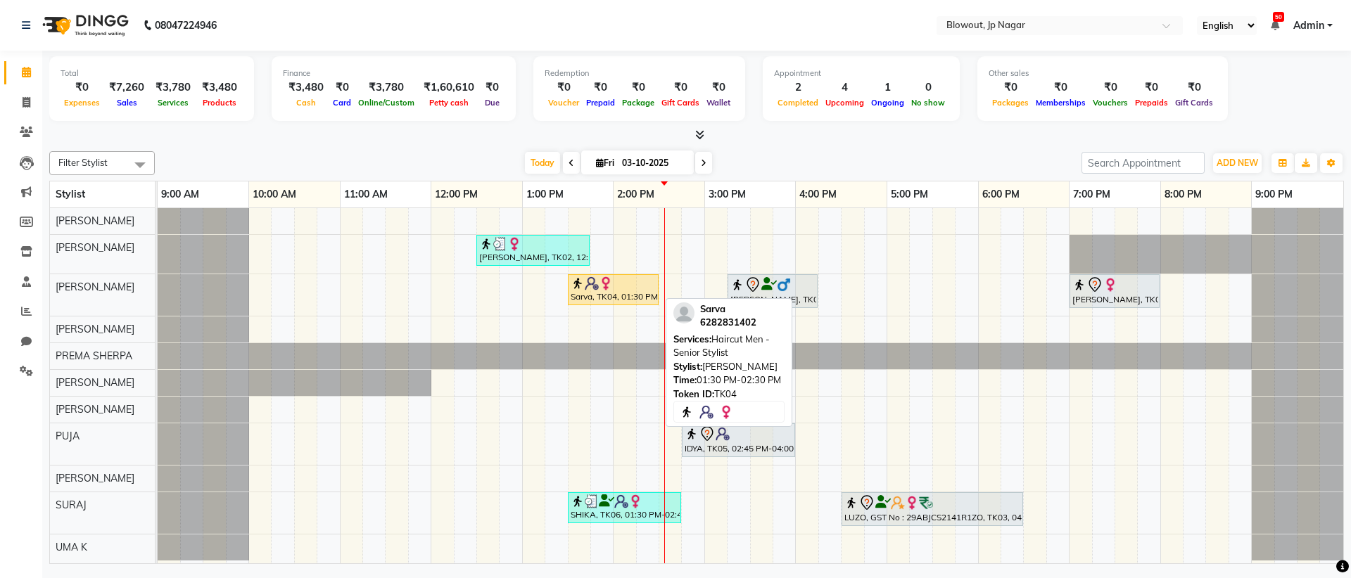
click at [633, 291] on div "Sarva, TK04, 01:30 PM-02:30 PM, Haircut Men - Senior Stylist" at bounding box center [613, 289] width 88 height 27
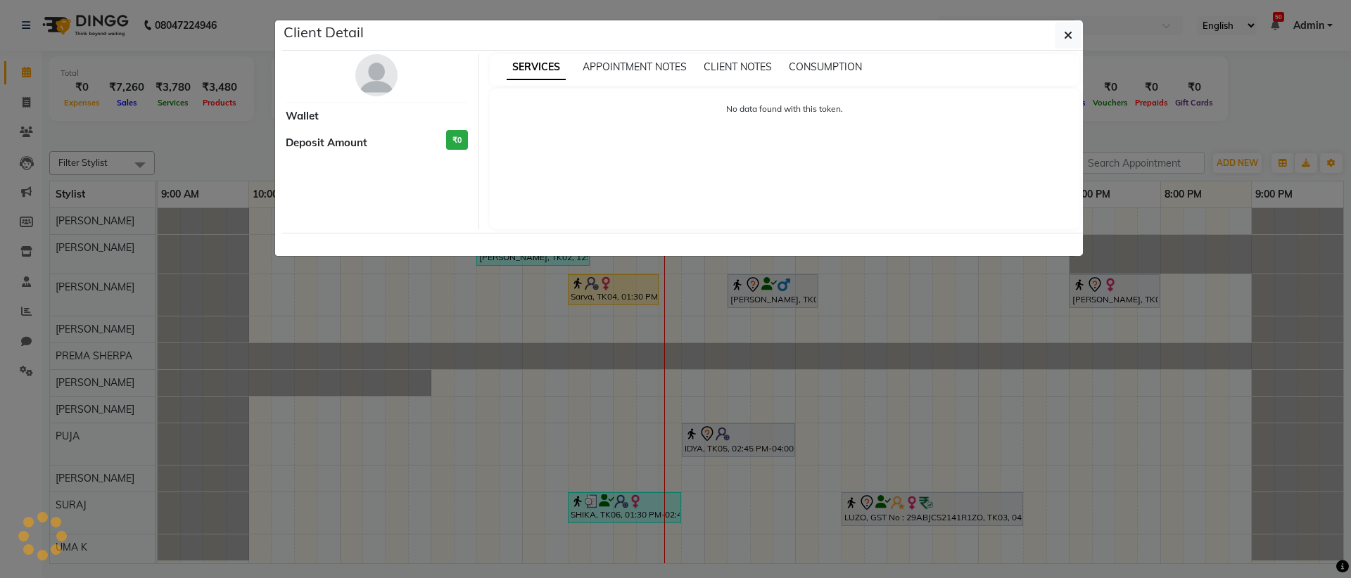
select select "1"
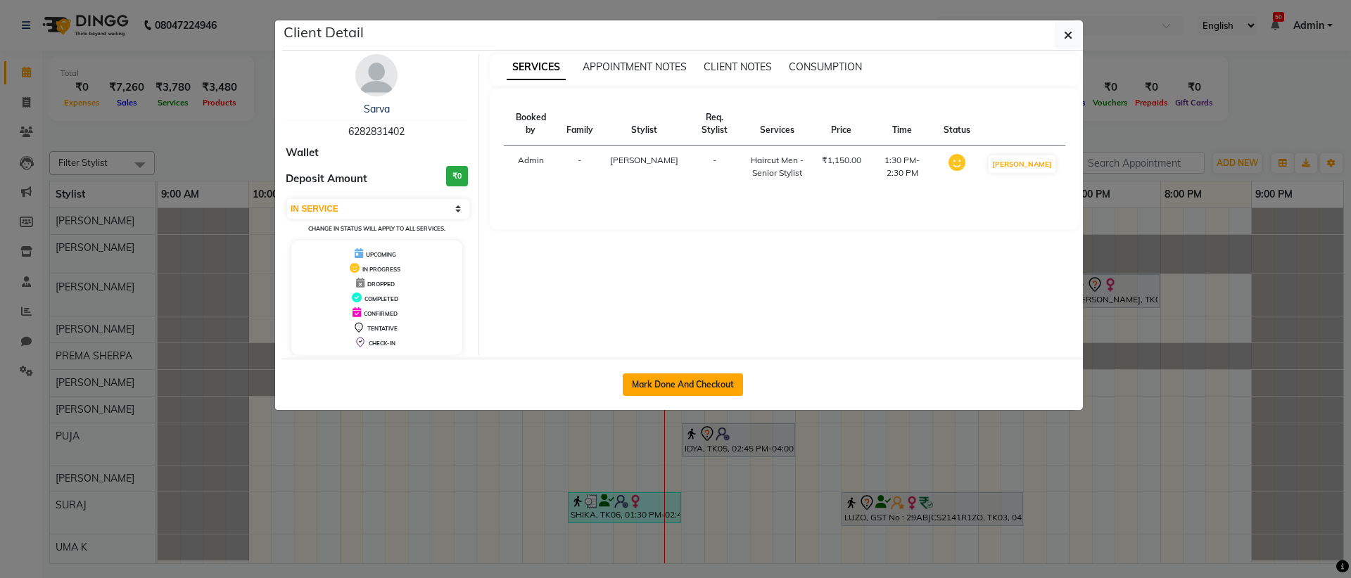
click at [709, 389] on button "Mark Done And Checkout" at bounding box center [683, 385] width 120 height 23
select select "service"
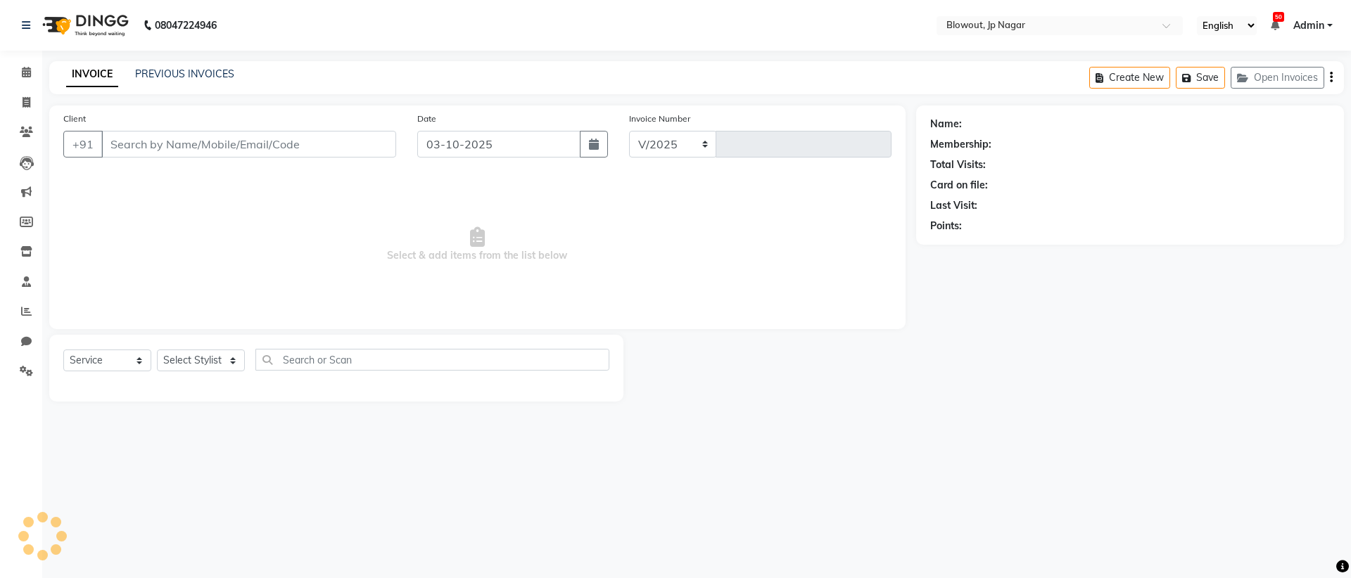
select select "6261"
type input "2956"
type input "6282831402"
select select "68137"
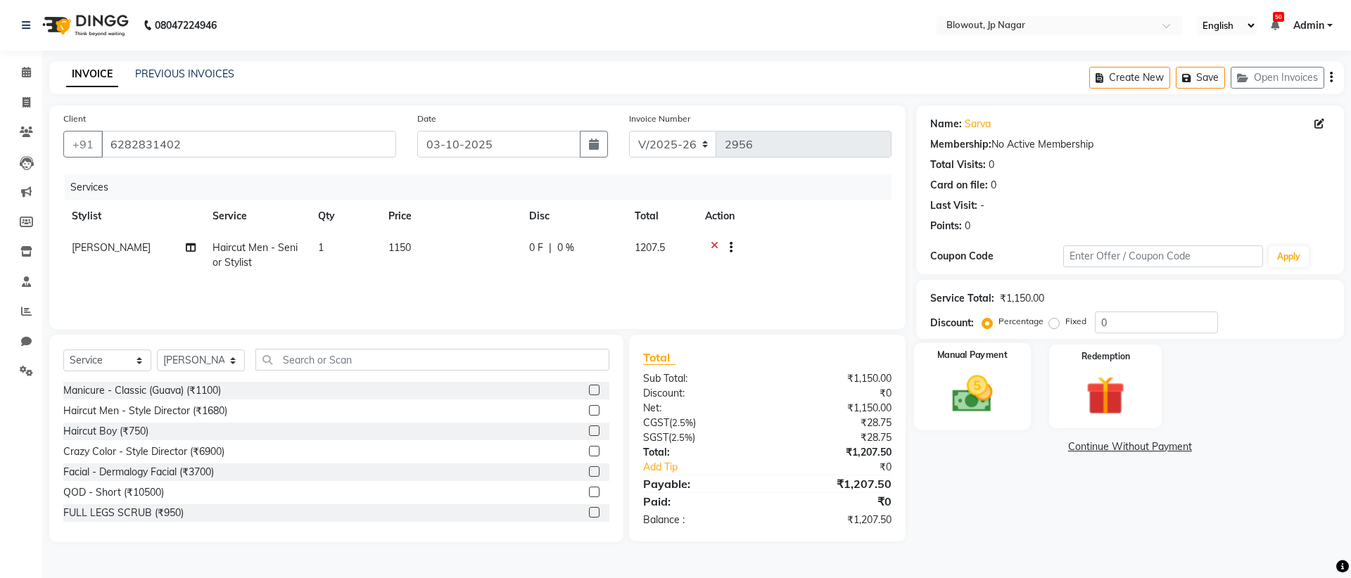
click at [990, 376] on img at bounding box center [971, 394] width 65 height 46
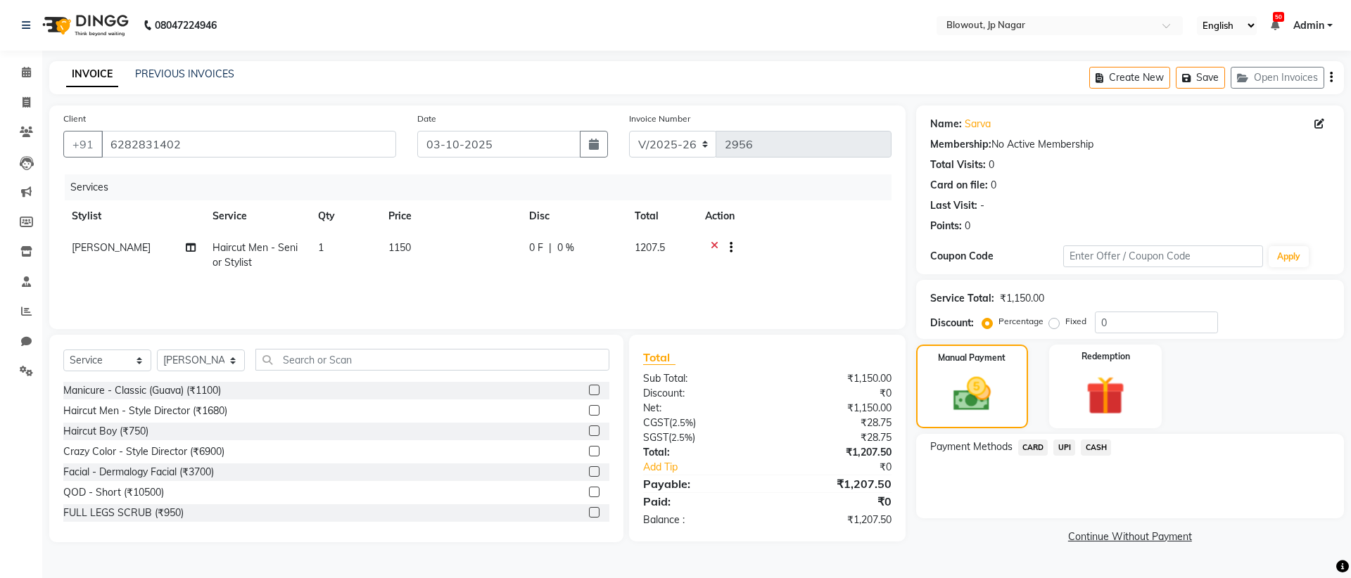
click at [1066, 449] on span "UPI" at bounding box center [1064, 448] width 22 height 16
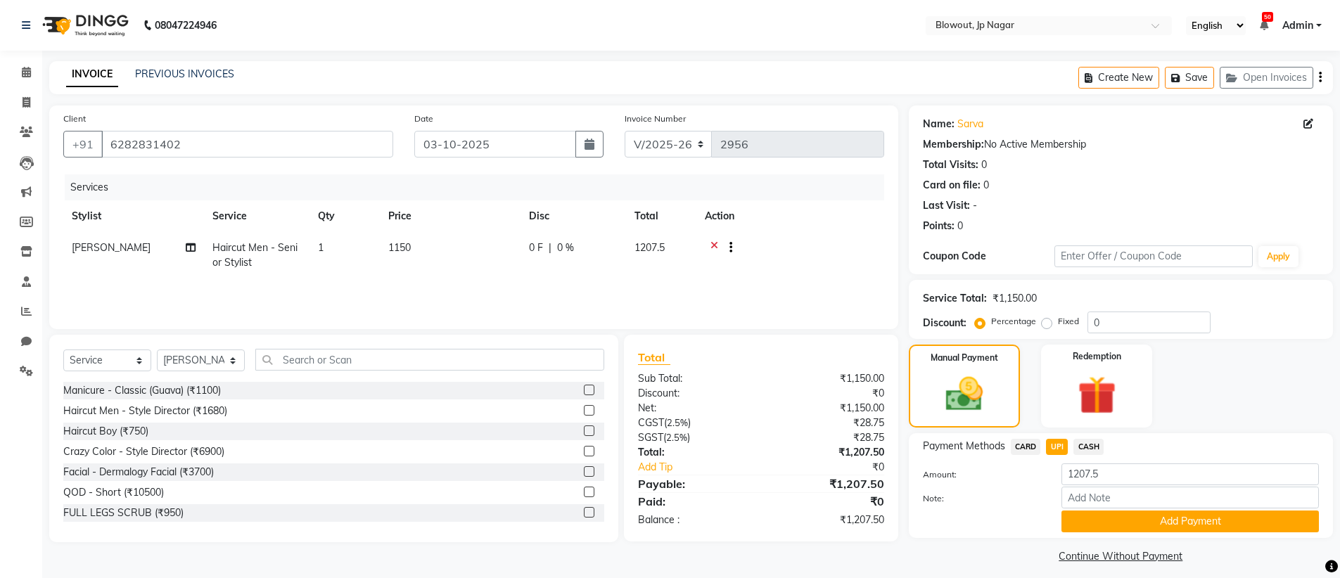
click at [1159, 527] on button "Add Payment" at bounding box center [1190, 522] width 257 height 22
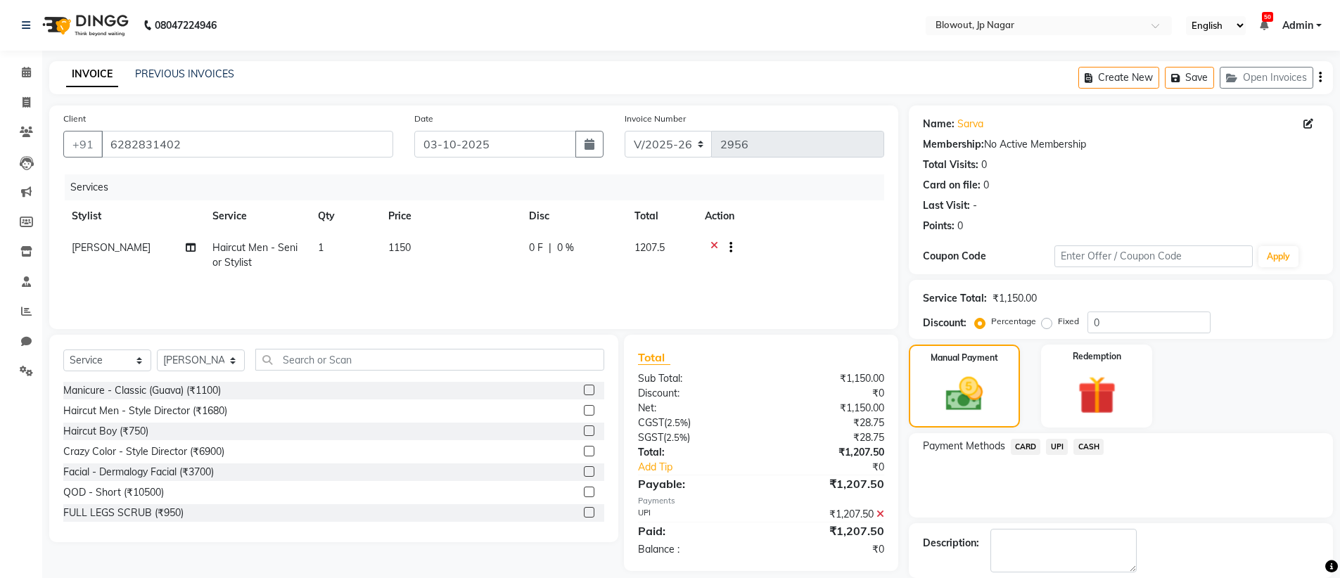
click at [1170, 518] on div "Name: Sarva Membership: No Active Membership Total Visits: 0 Card on file: 0 La…" at bounding box center [1126, 366] width 435 height 521
click at [992, 393] on img at bounding box center [964, 394] width 60 height 43
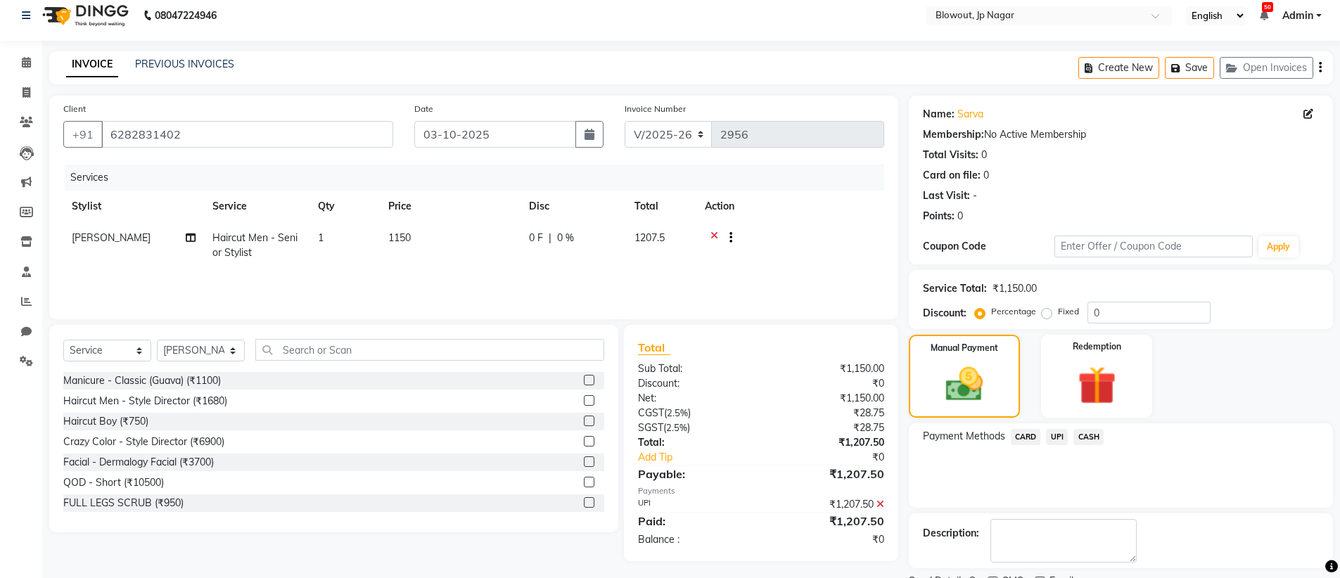
click at [1059, 434] on span "UPI" at bounding box center [1057, 437] width 22 height 16
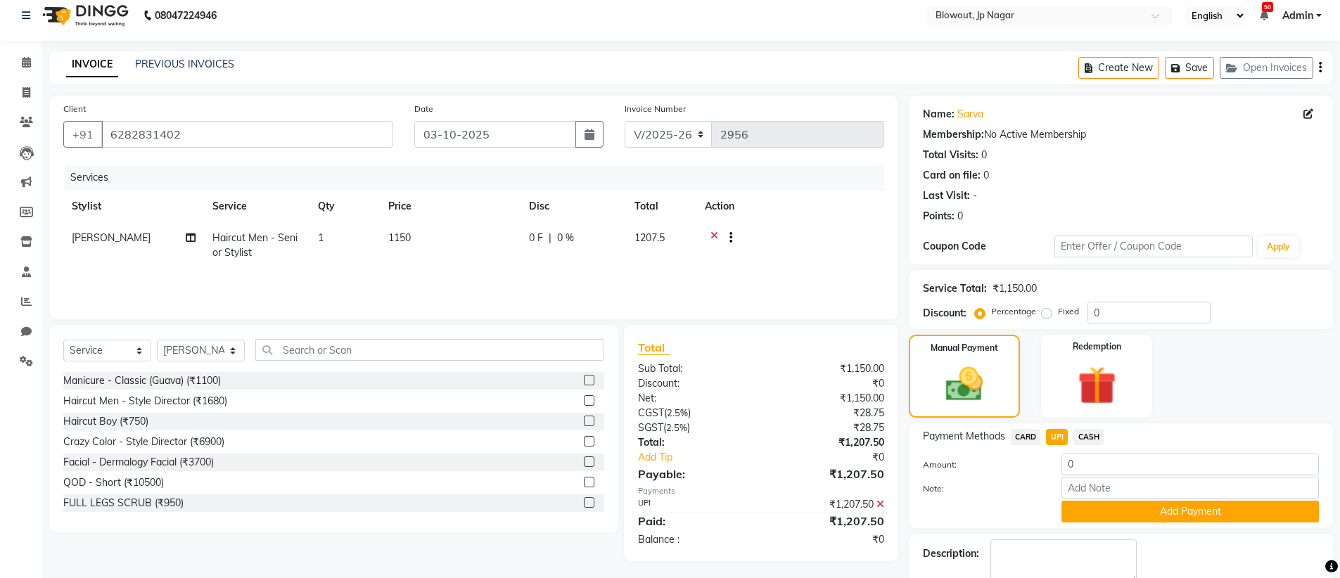
click at [880, 506] on icon at bounding box center [881, 504] width 8 height 10
click at [952, 352] on label "Manual Payment" at bounding box center [964, 346] width 70 height 13
click at [1078, 465] on input "0" at bounding box center [1190, 465] width 257 height 22
click at [1253, 512] on button "Add Payment" at bounding box center [1190, 512] width 257 height 22
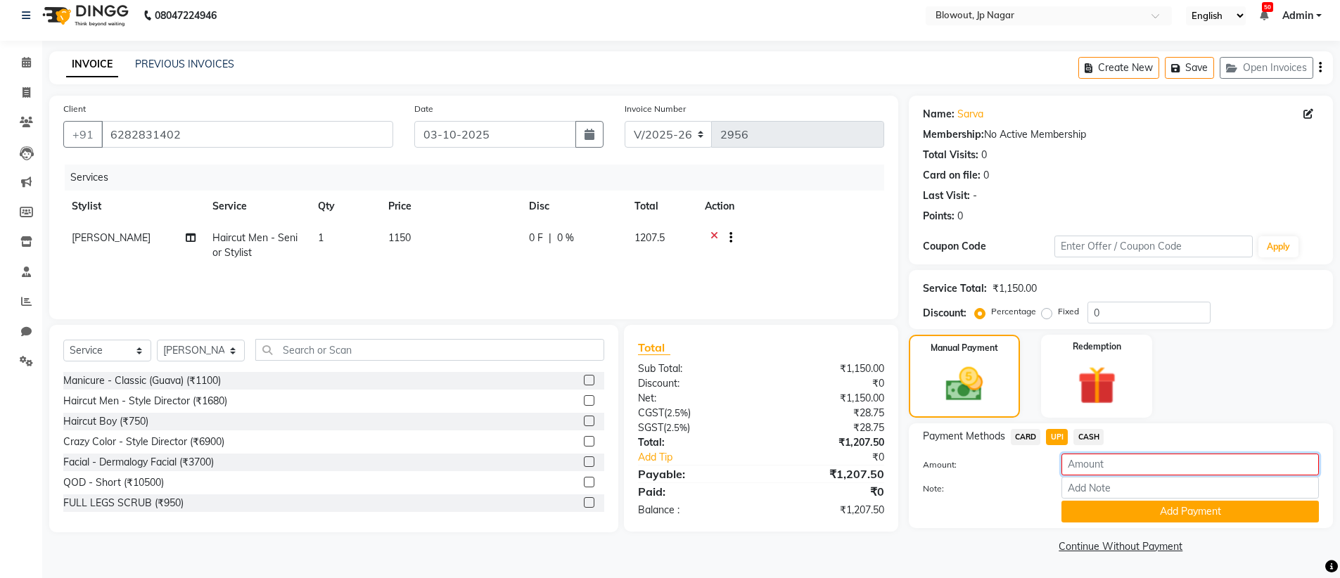
click at [1118, 458] on input "number" at bounding box center [1190, 465] width 257 height 22
click at [1229, 338] on div "Manual Payment Redemption" at bounding box center [1120, 376] width 445 height 83
click at [1276, 356] on div "Manual Payment Redemption" at bounding box center [1120, 376] width 445 height 83
click at [784, 506] on div "₹1,207.50" at bounding box center [828, 510] width 134 height 15
click at [1121, 466] on input "number" at bounding box center [1190, 465] width 257 height 22
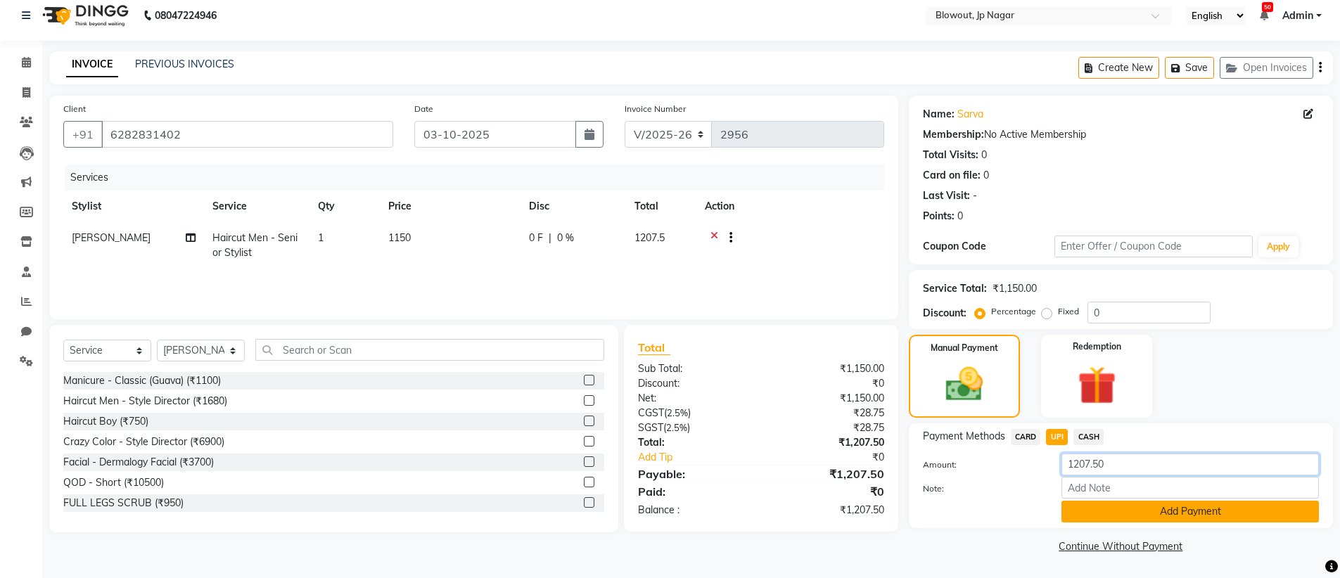
type input "1207.50"
click at [1123, 506] on button "Add Payment" at bounding box center [1190, 512] width 257 height 22
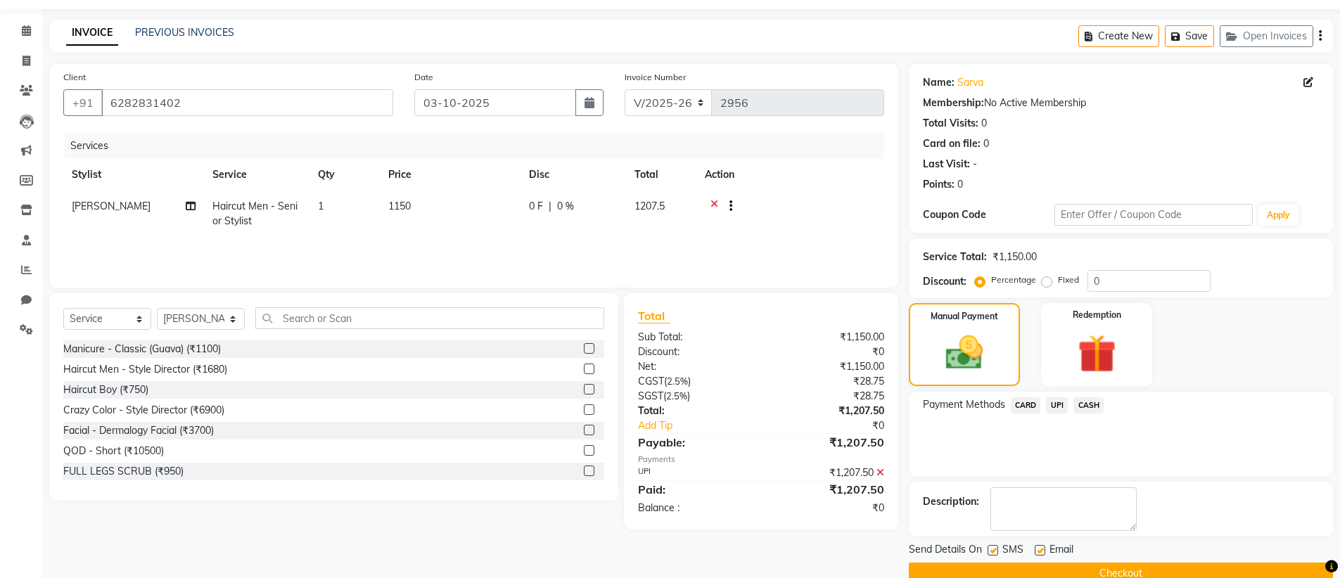
scroll to position [69, 0]
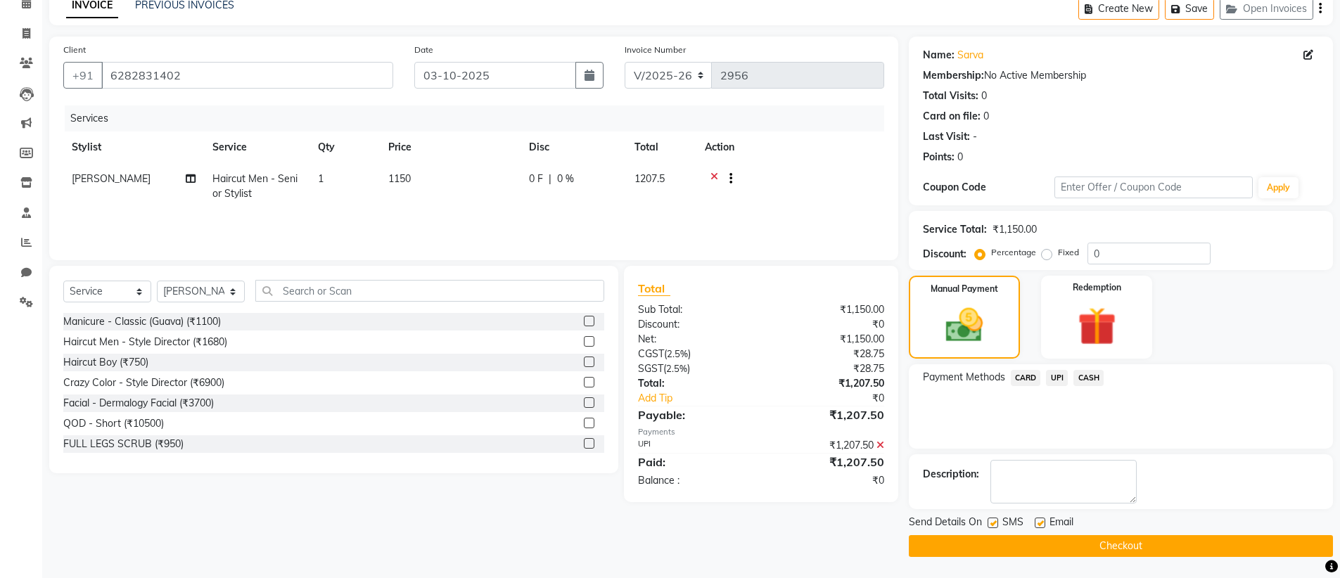
click at [1056, 549] on button "Checkout" at bounding box center [1121, 546] width 424 height 22
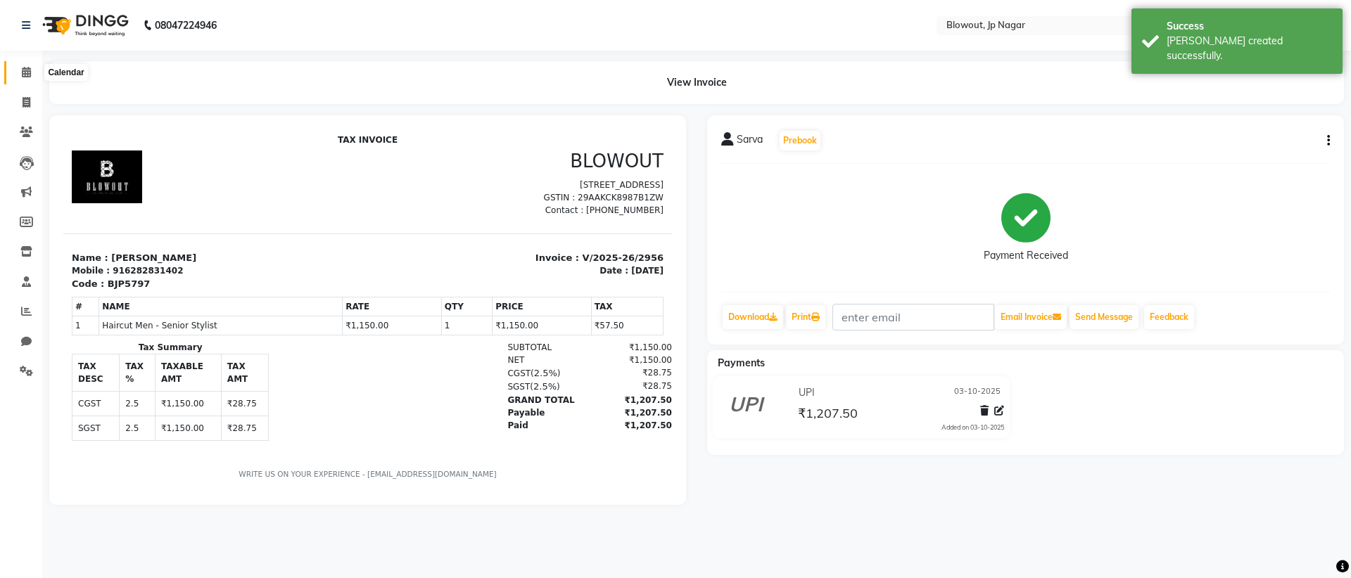
click at [15, 73] on span at bounding box center [26, 73] width 25 height 16
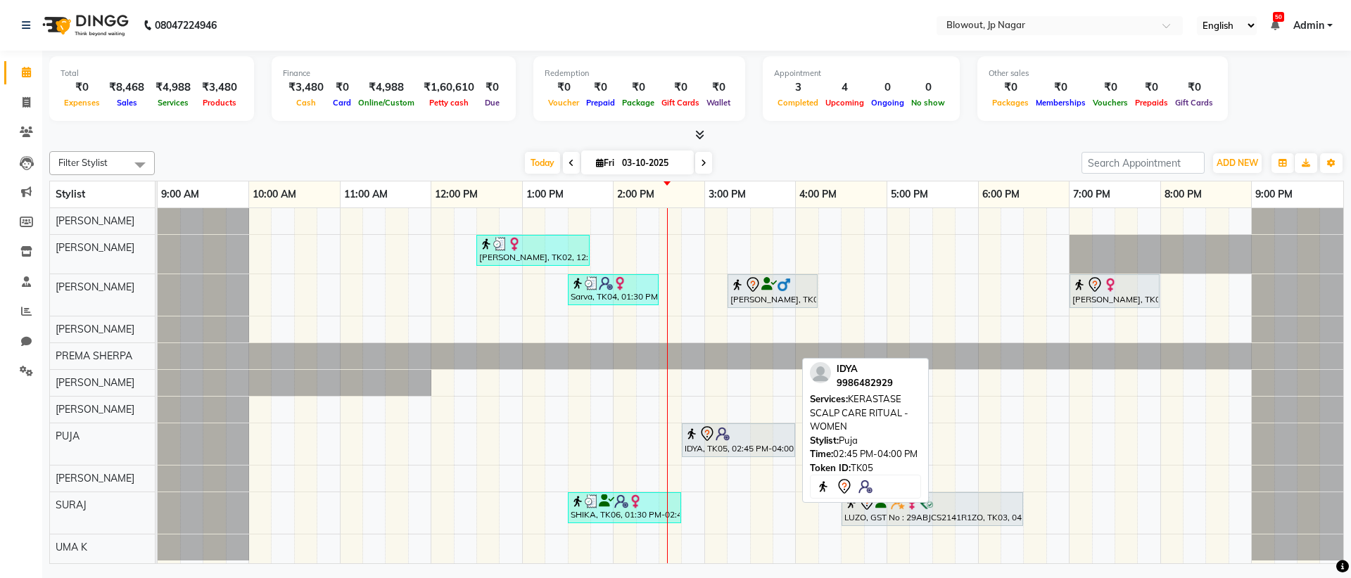
click at [775, 454] on div "IDYA, TK05, 02:45 PM-04:00 PM, KERASTASE SCALP CARE RITUAL - WOMEN" at bounding box center [738, 441] width 110 height 30
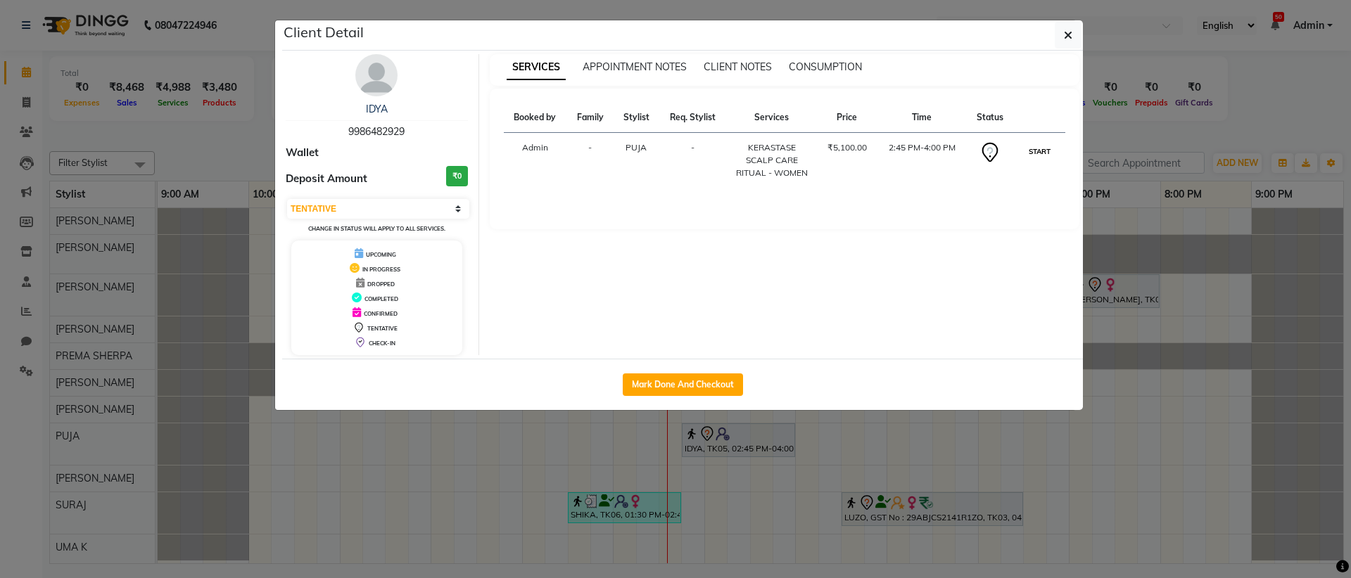
click at [1038, 145] on button "START" at bounding box center [1039, 152] width 29 height 18
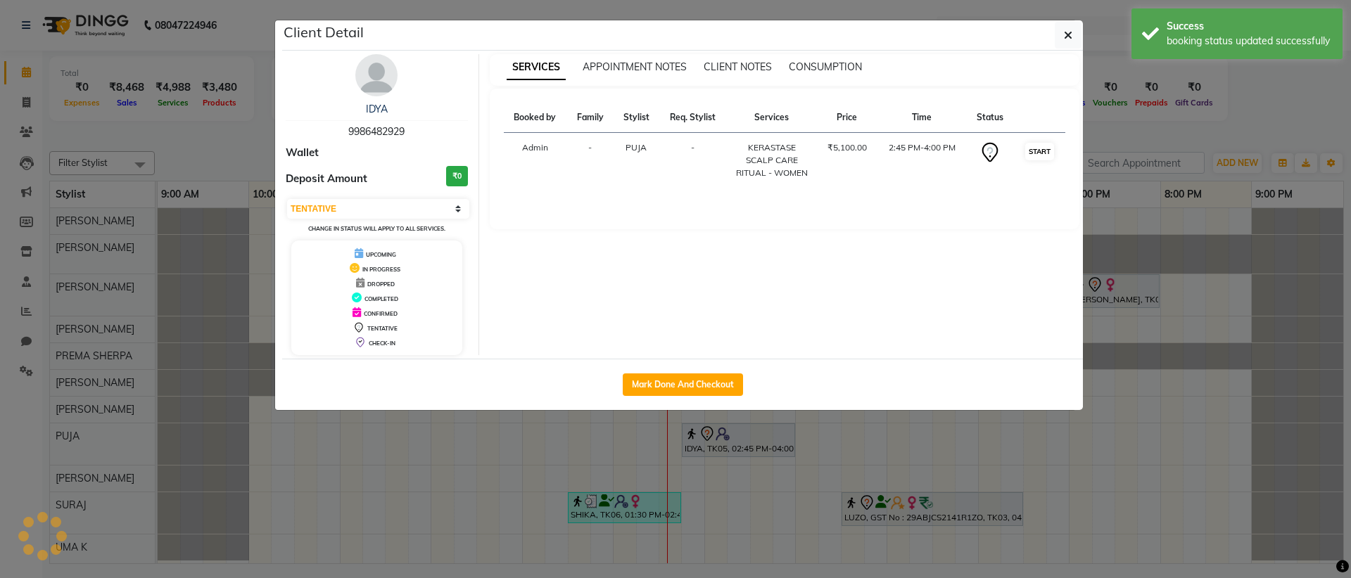
select select "1"
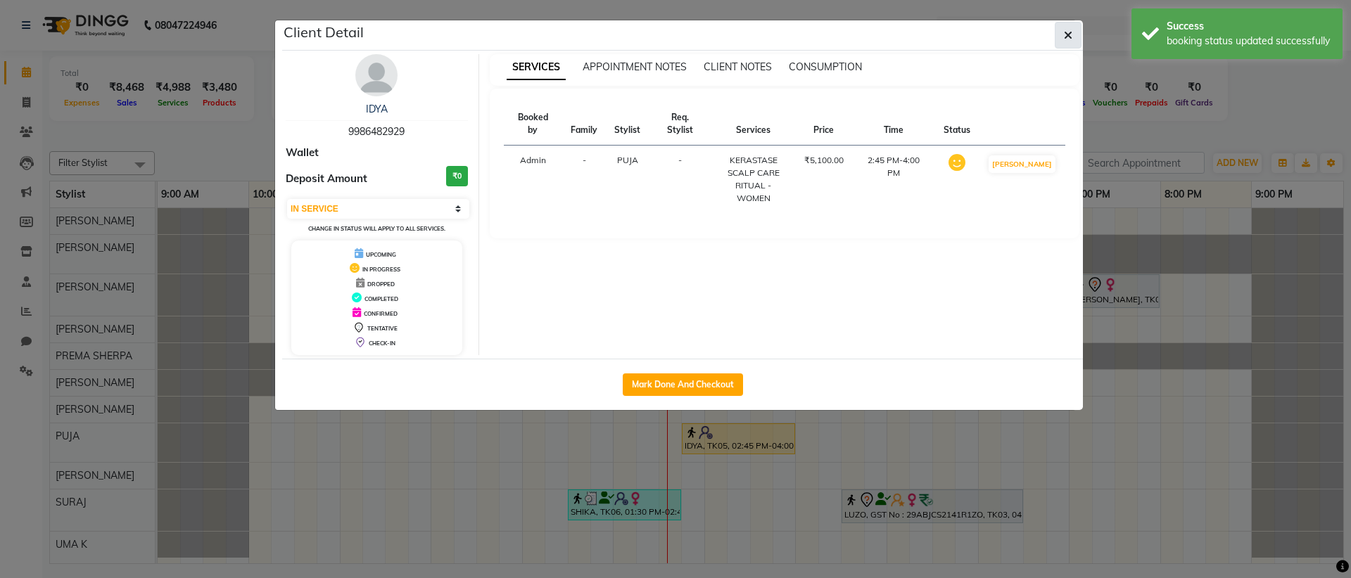
click at [1075, 31] on button "button" at bounding box center [1067, 35] width 27 height 27
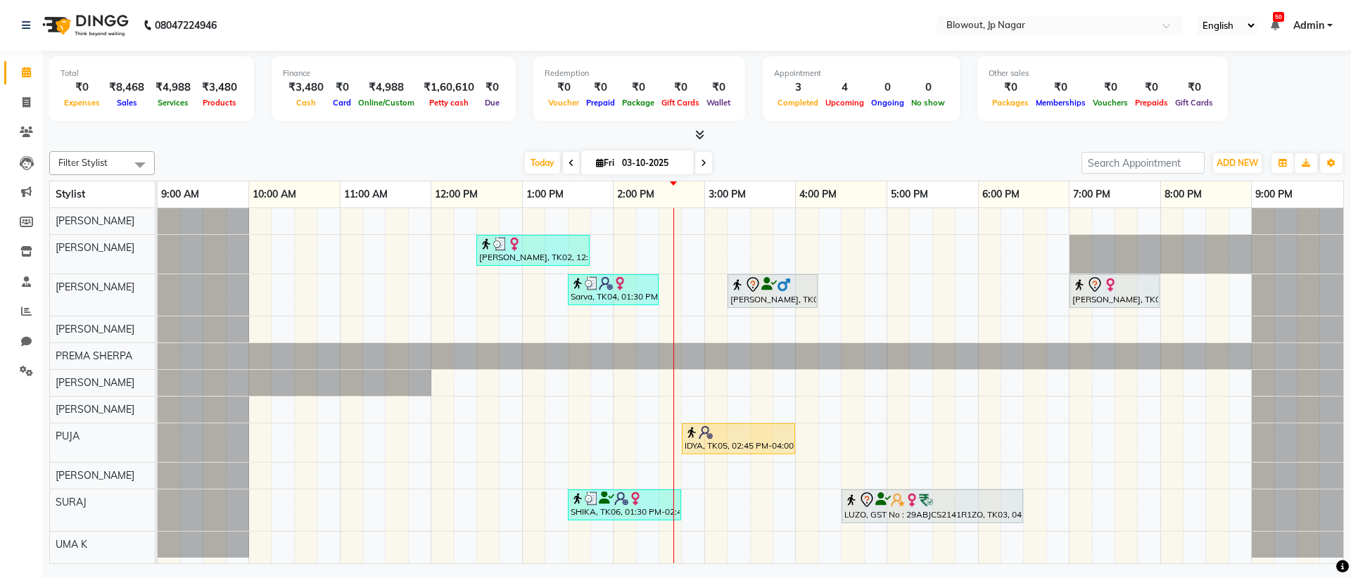
click at [704, 163] on icon at bounding box center [704, 163] width 6 height 8
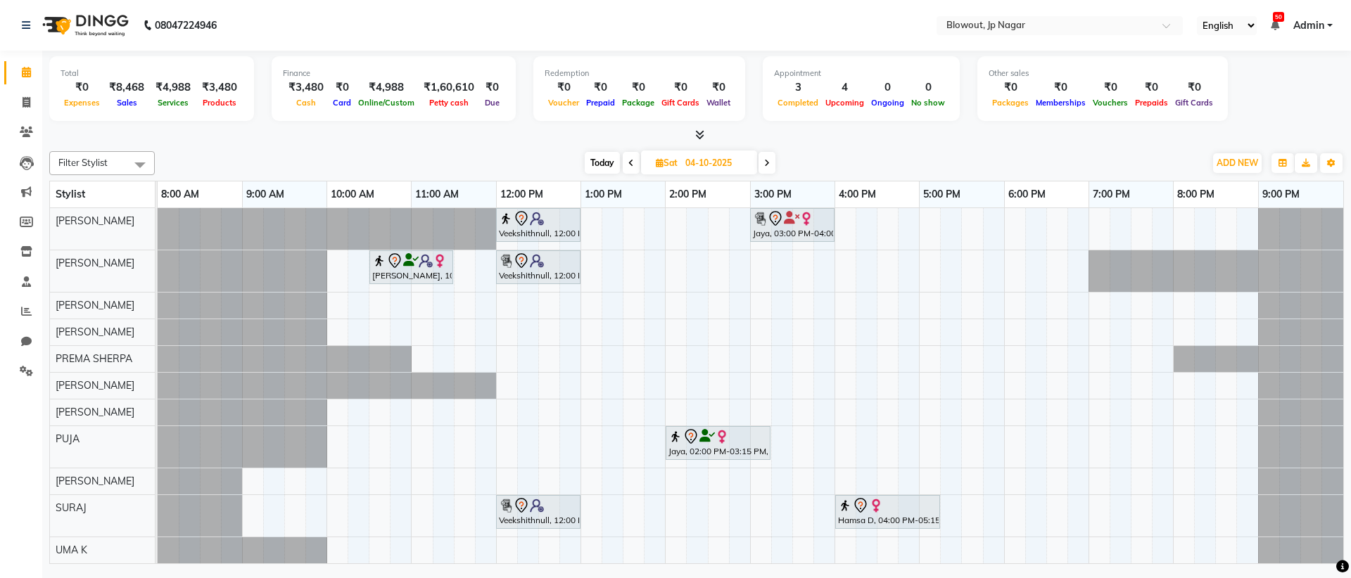
click at [765, 165] on icon at bounding box center [767, 163] width 6 height 8
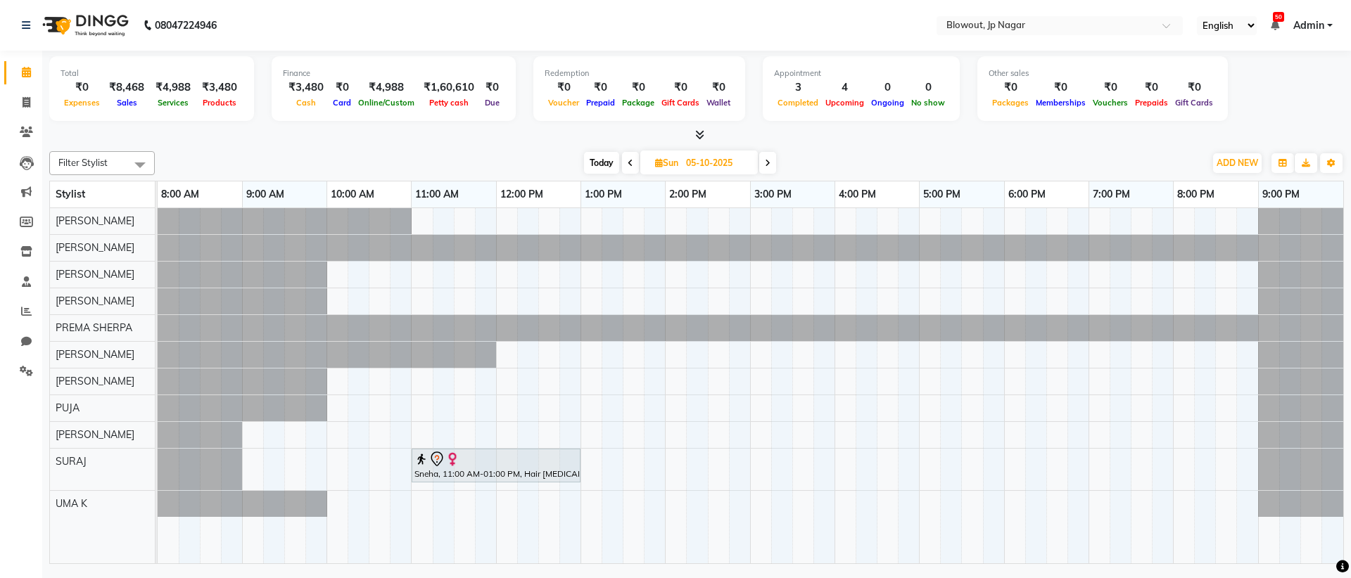
click at [627, 162] on icon at bounding box center [630, 163] width 6 height 8
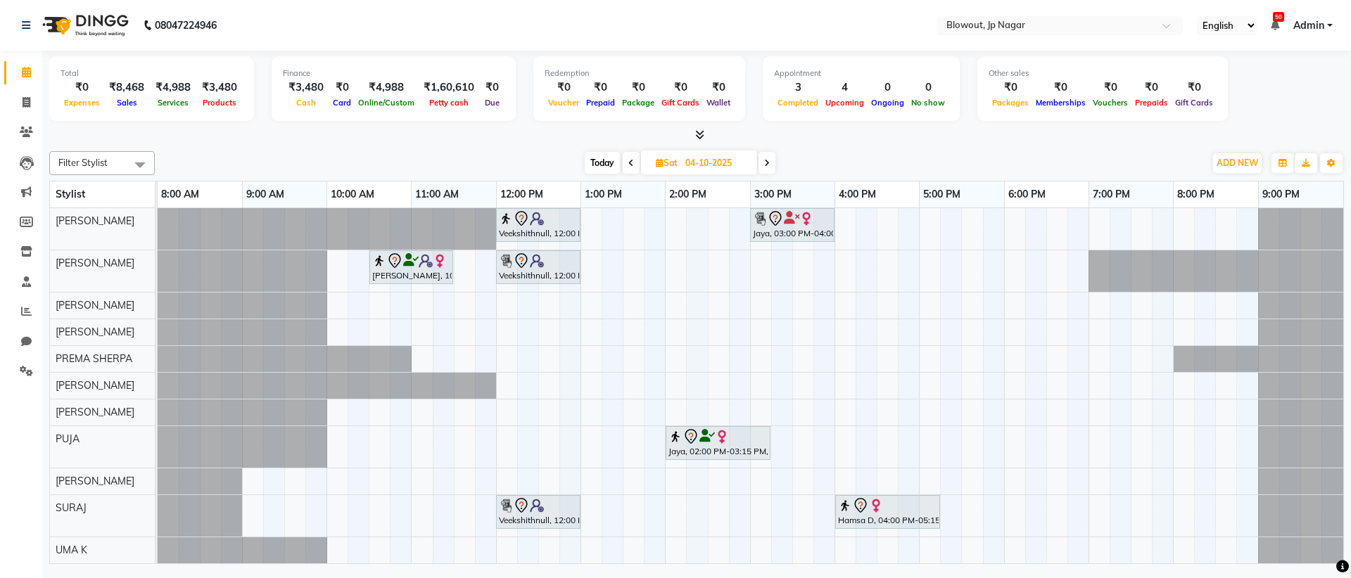
click at [628, 162] on icon at bounding box center [631, 163] width 6 height 8
type input "03-10-2025"
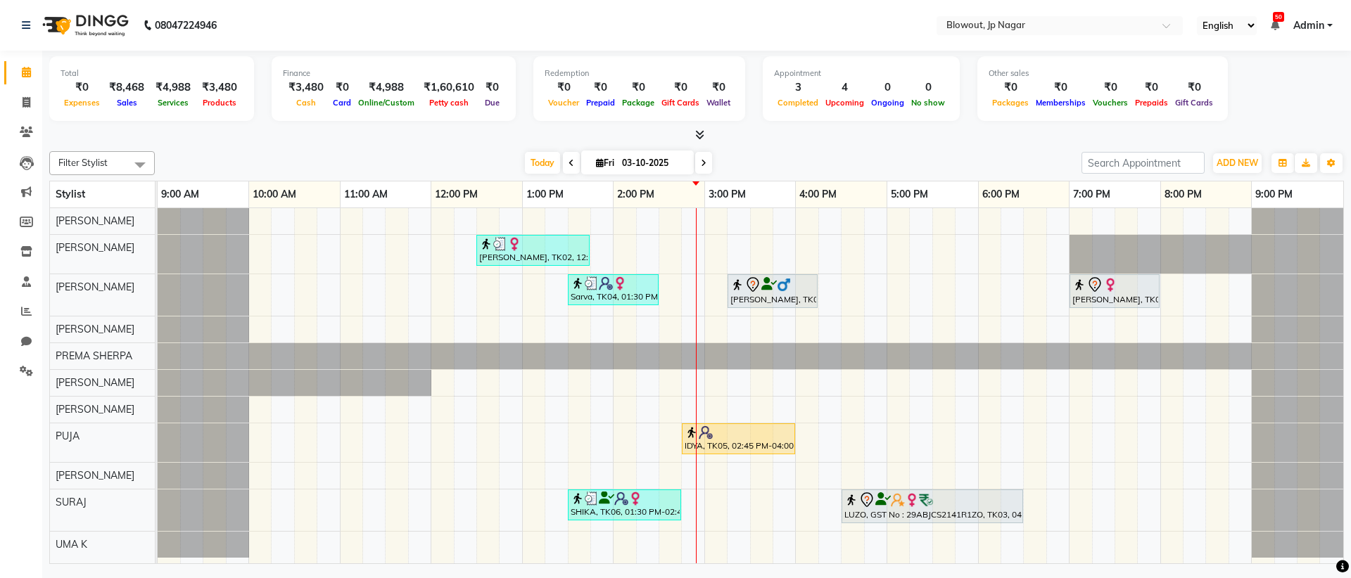
click at [708, 253] on div "Tanya, TK02, 12:30 PM-01:45 PM, Haircut Women - Senior Stylist Sarva, TK04, 01:…" at bounding box center [750, 385] width 1185 height 355
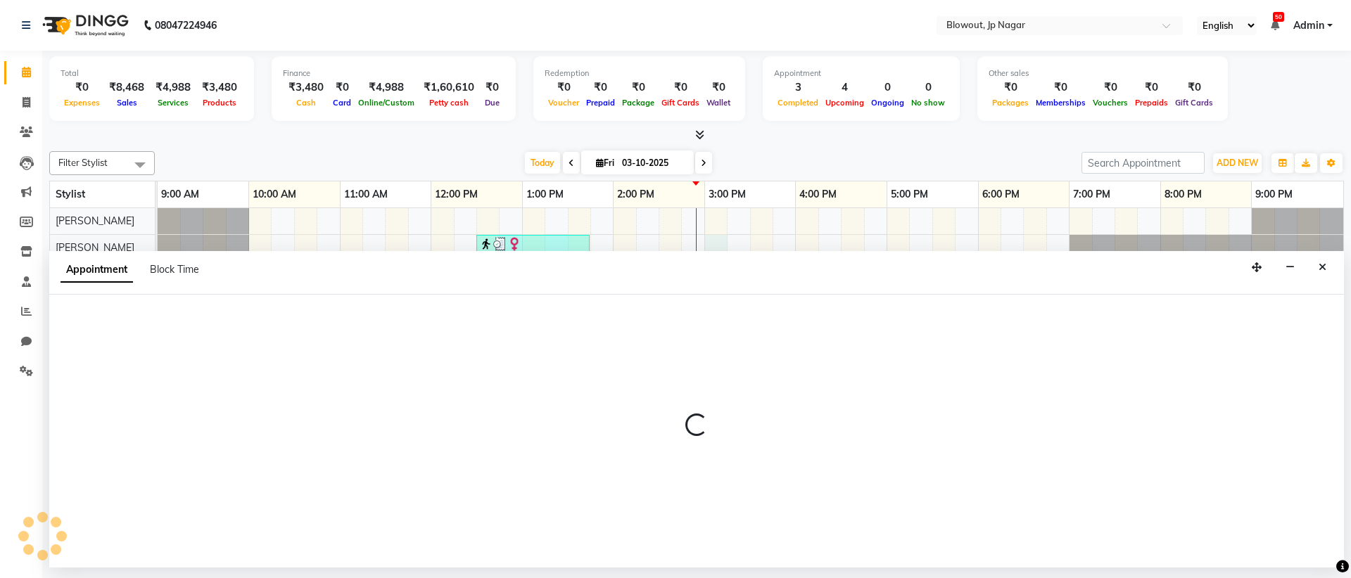
select select "46972"
select select "900"
select select "tentative"
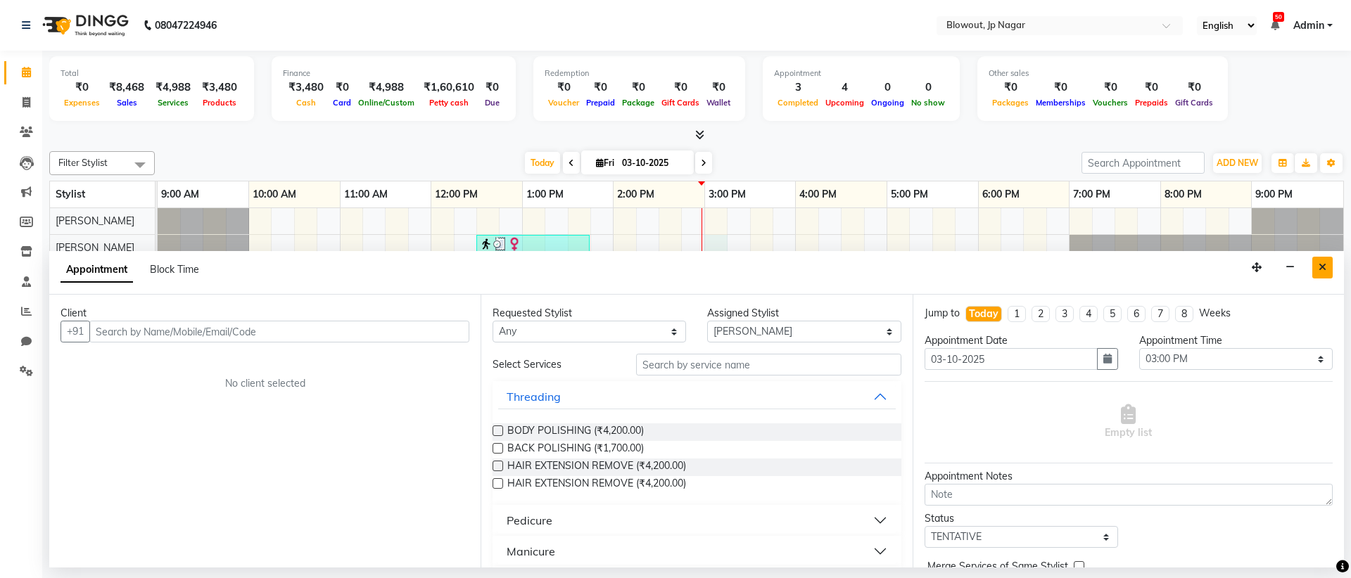
click at [1318, 268] on button "Close" at bounding box center [1322, 268] width 20 height 22
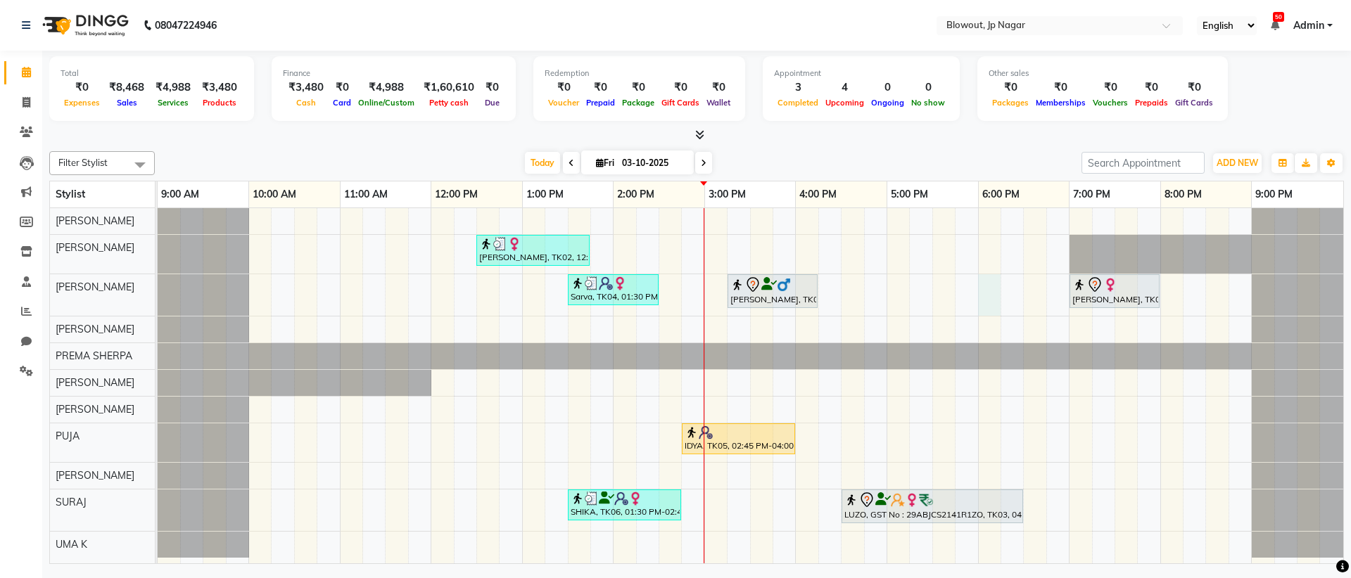
click at [998, 287] on div "Tanya, TK02, 12:30 PM-01:45 PM, Haircut Women - Senior Stylist Sarva, TK04, 01:…" at bounding box center [750, 385] width 1185 height 355
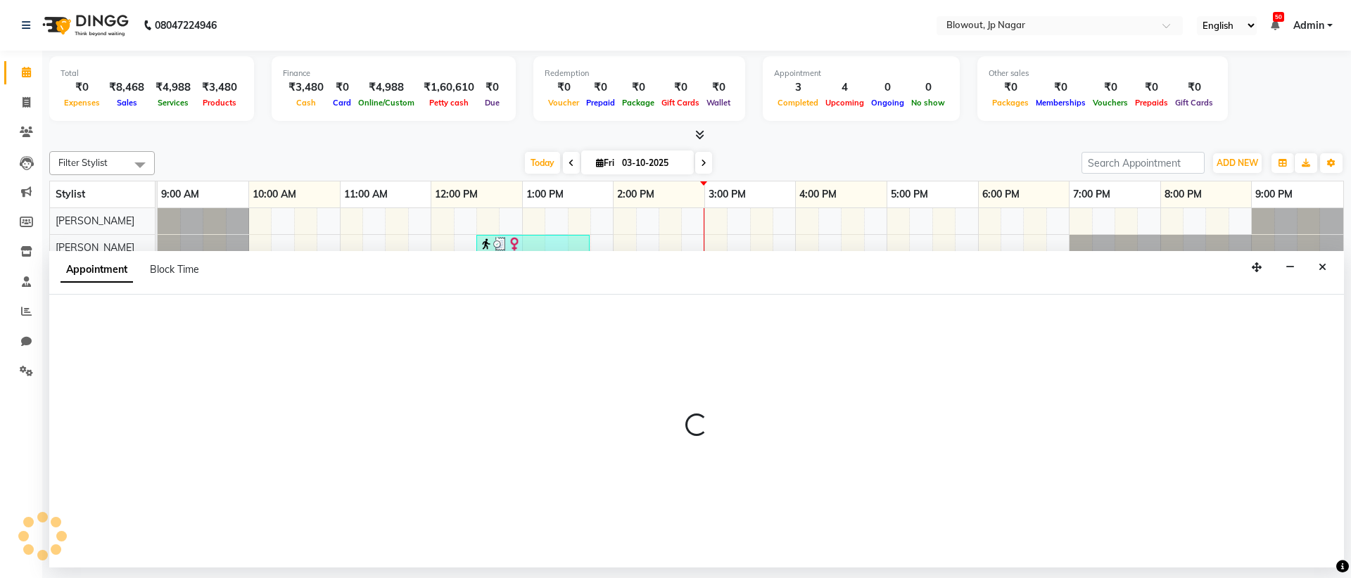
select select "68137"
select select "1080"
select select "tentative"
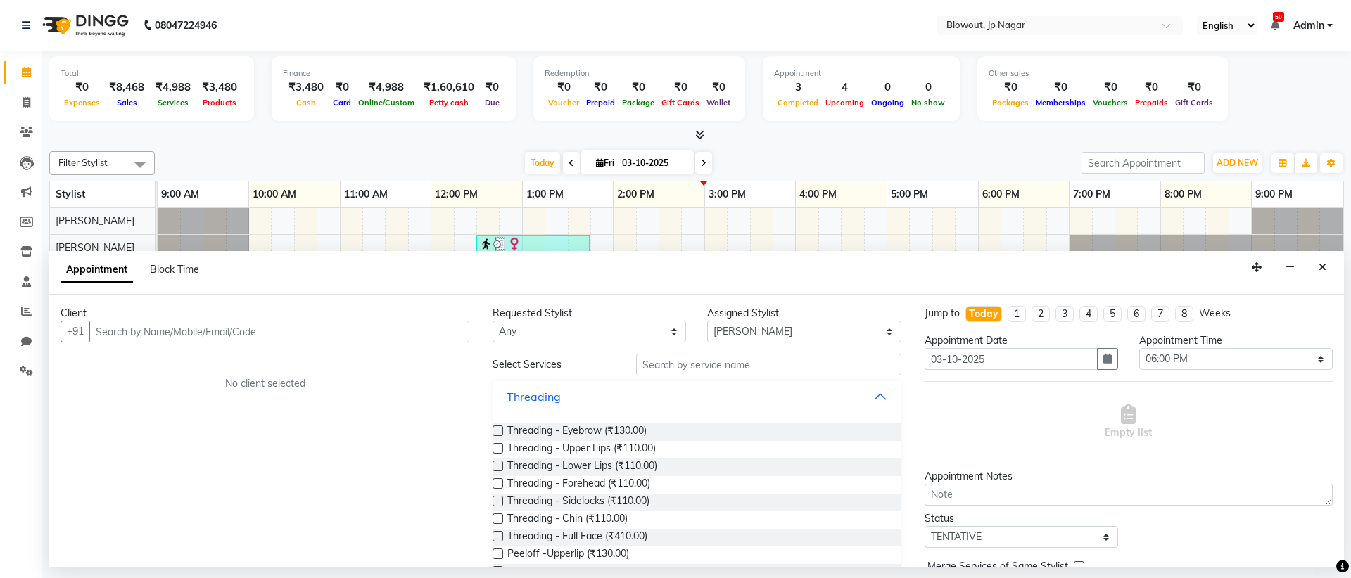
click at [348, 333] on input "text" at bounding box center [279, 332] width 380 height 22
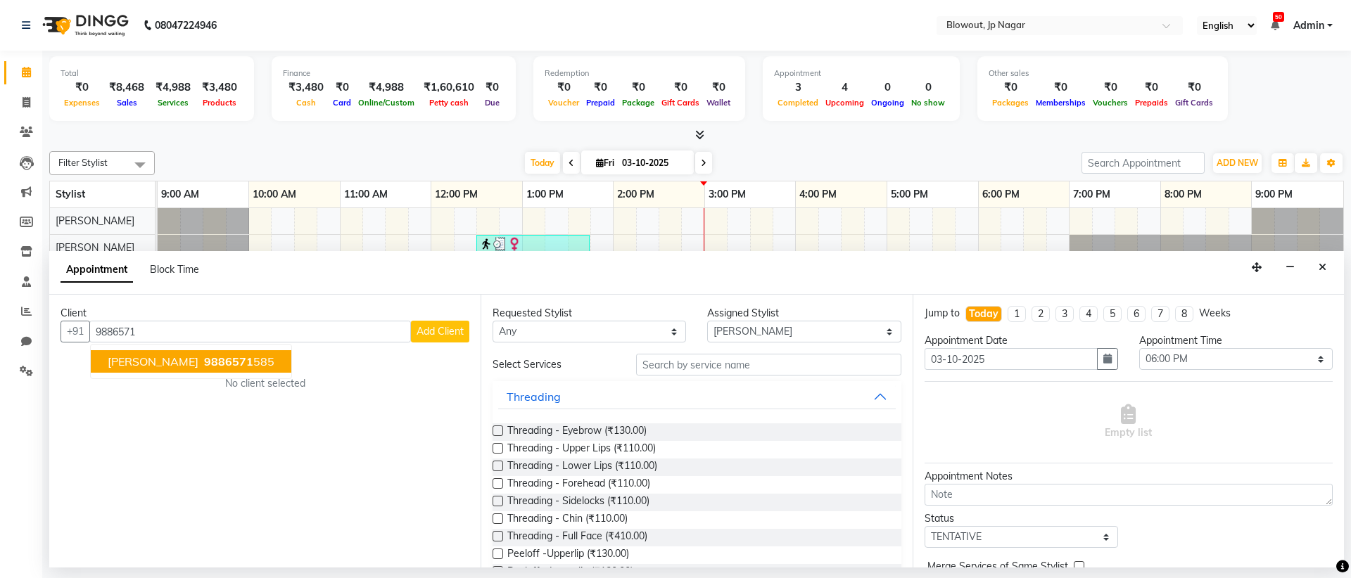
click at [204, 366] on span "9886571" at bounding box center [228, 362] width 49 height 14
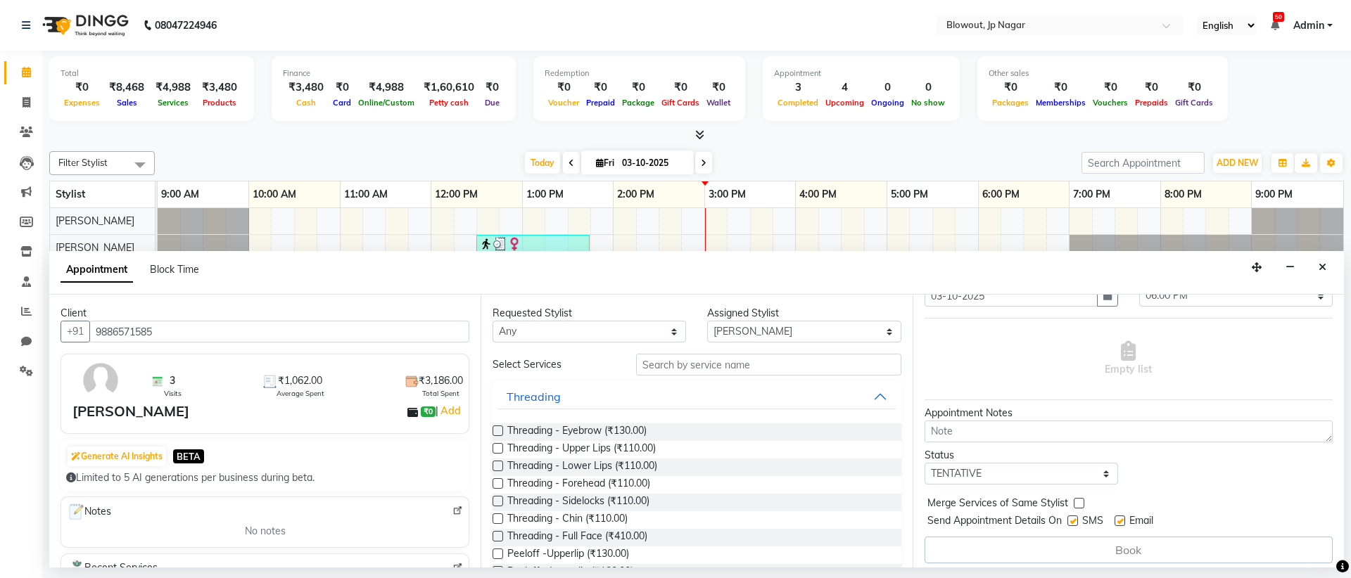
scroll to position [70, 0]
type input "9886571585"
click at [1114, 512] on label at bounding box center [1119, 514] width 11 height 11
click at [1114, 512] on input "checkbox" at bounding box center [1118, 515] width 9 height 9
checkbox input "false"
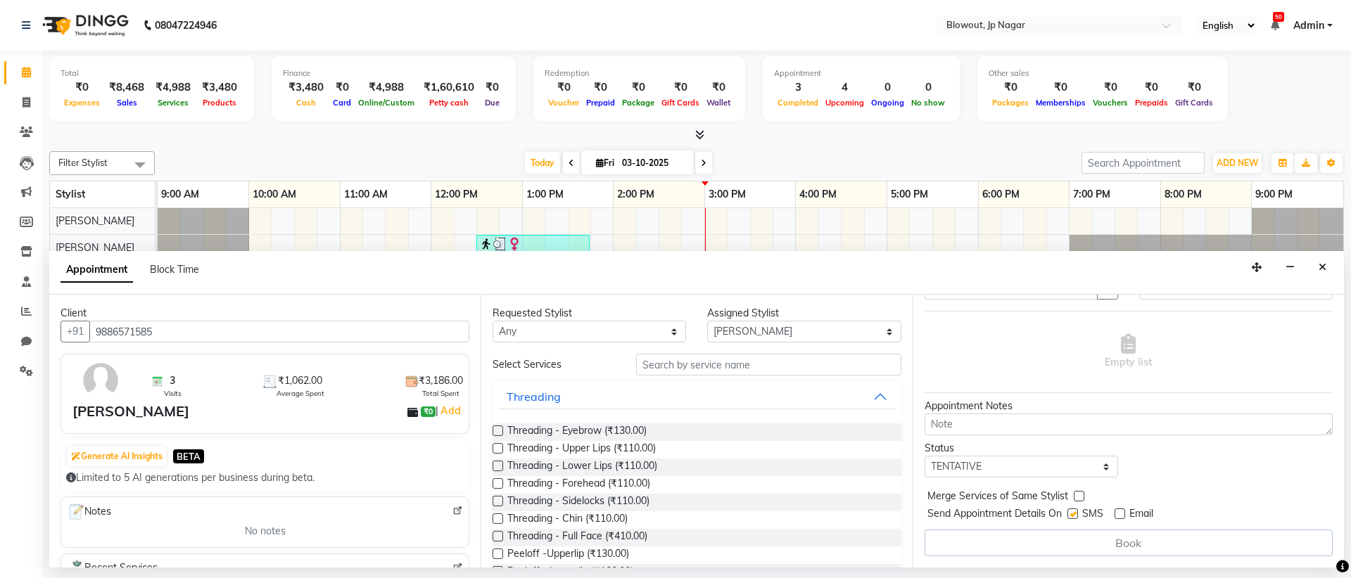
click at [1078, 516] on label at bounding box center [1072, 514] width 11 height 11
click at [1076, 516] on input "checkbox" at bounding box center [1071, 515] width 9 height 9
checkbox input "false"
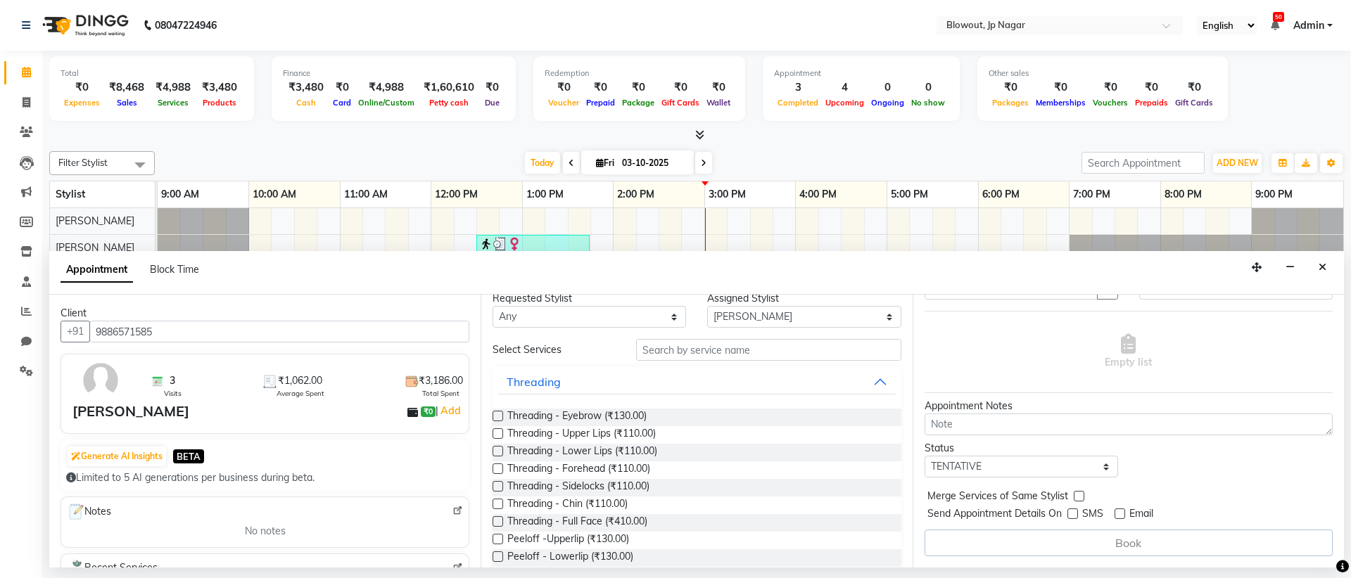
scroll to position [0, 0]
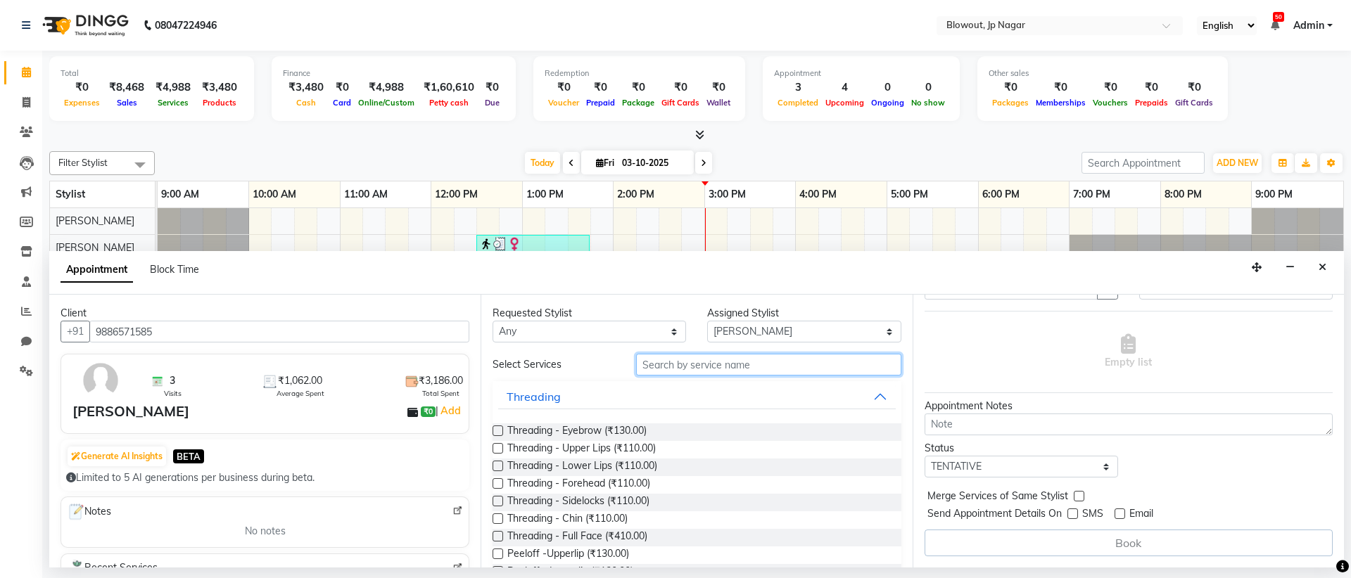
click at [719, 370] on input "text" at bounding box center [768, 365] width 265 height 22
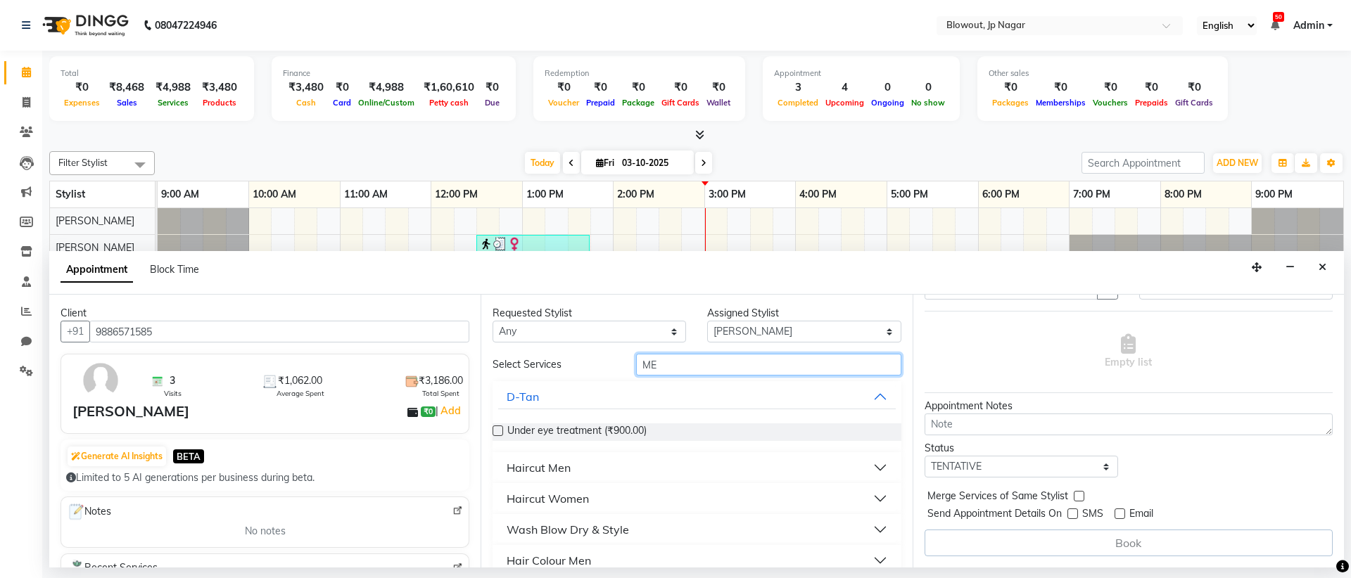
type input "ME"
click at [594, 469] on button "Haircut Men" at bounding box center [696, 467] width 397 height 25
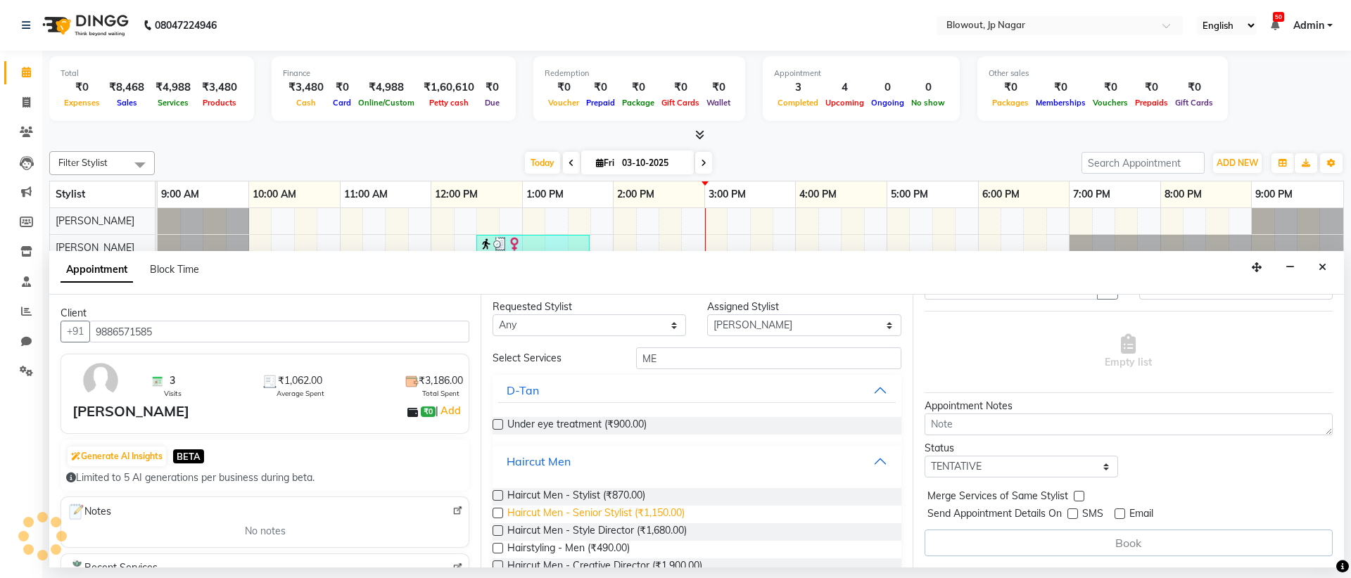
scroll to position [8, 0]
click at [497, 510] on label at bounding box center [497, 511] width 11 height 11
click at [497, 510] on input "checkbox" at bounding box center [496, 512] width 9 height 9
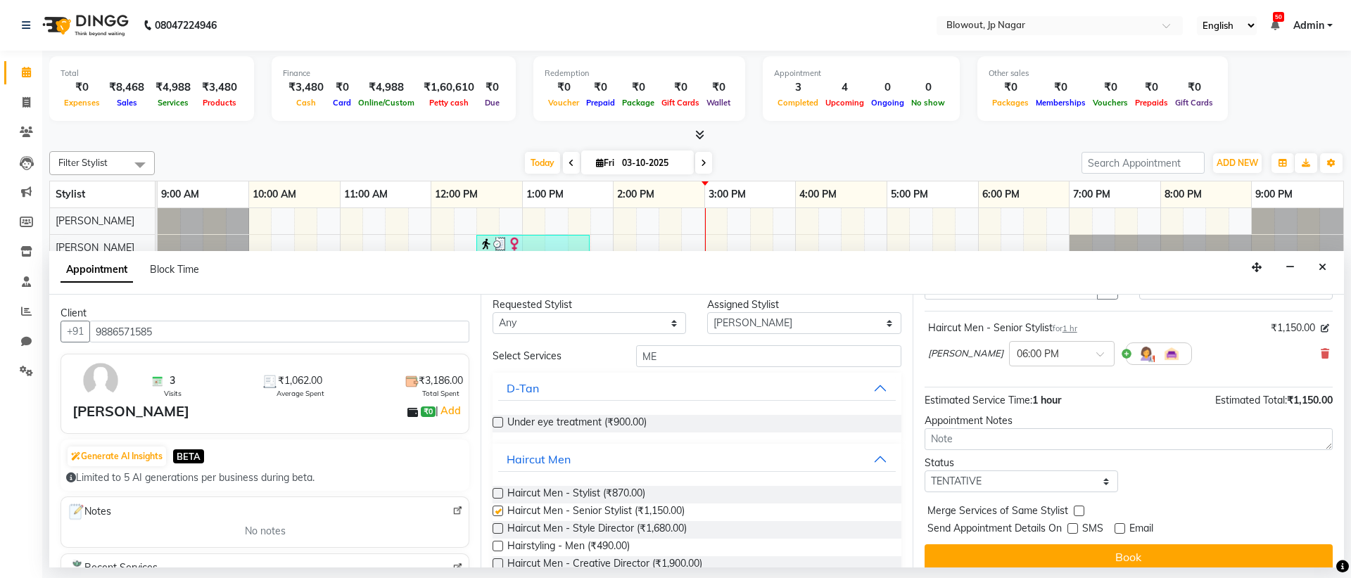
checkbox input "false"
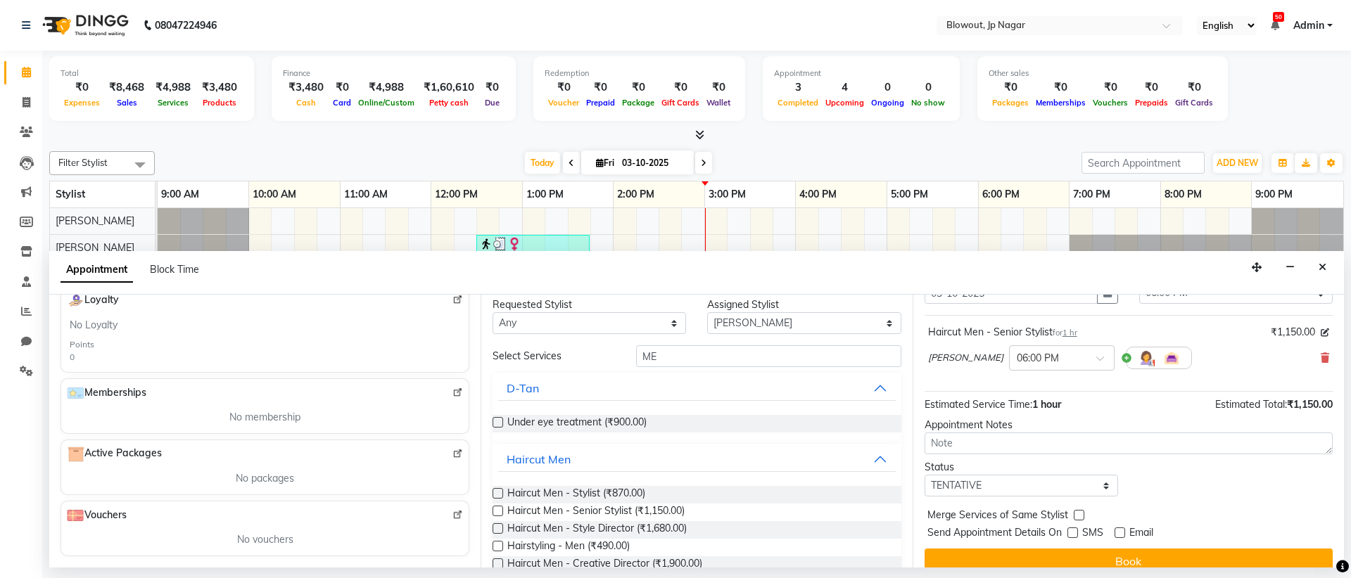
scroll to position [84, 0]
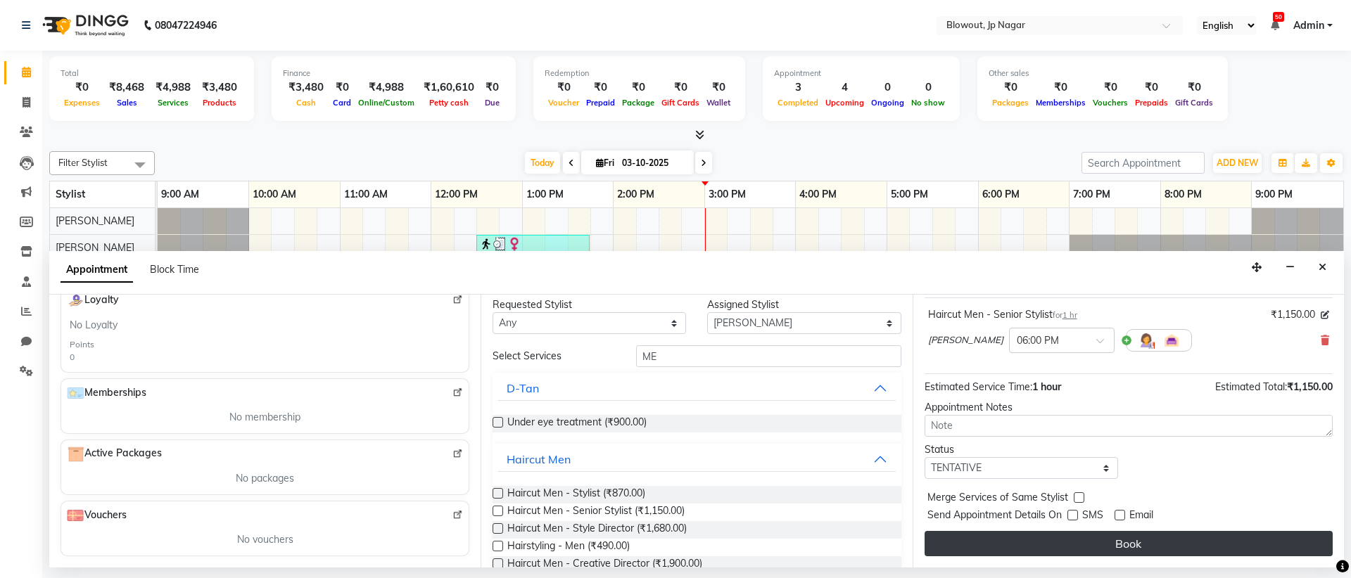
click at [1161, 552] on button "Book" at bounding box center [1128, 543] width 408 height 25
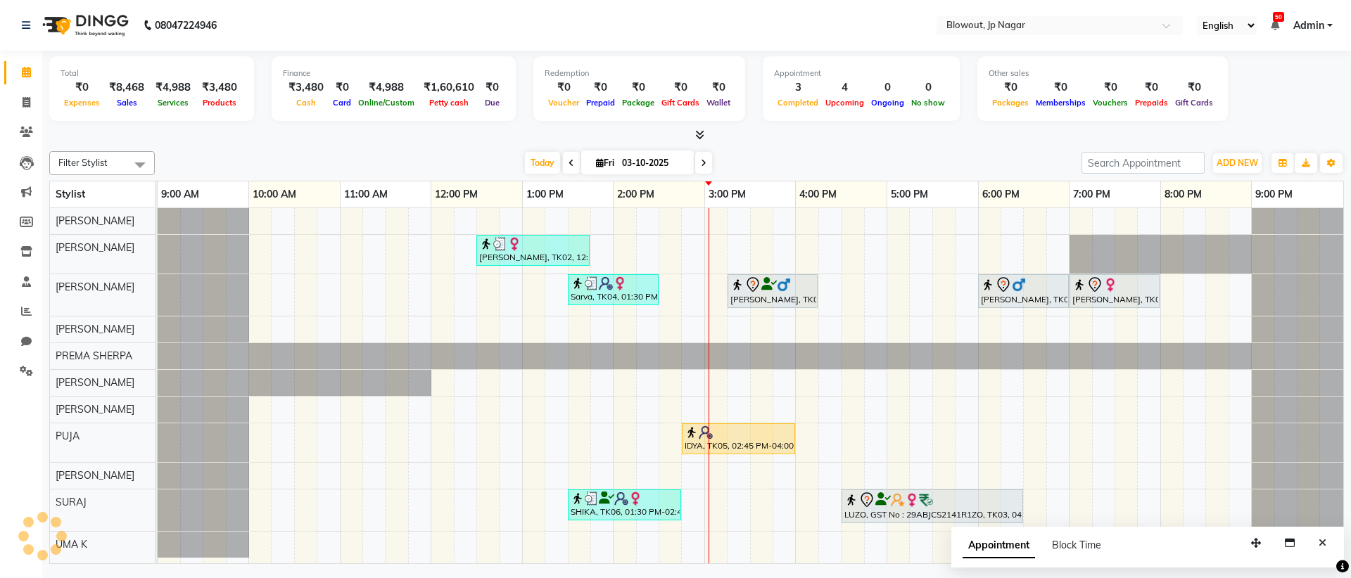
click at [715, 537] on div "Tanya, TK02, 12:30 PM-01:45 PM, Haircut Women - Senior Stylist Sarva, TK04, 01:…" at bounding box center [750, 385] width 1185 height 355
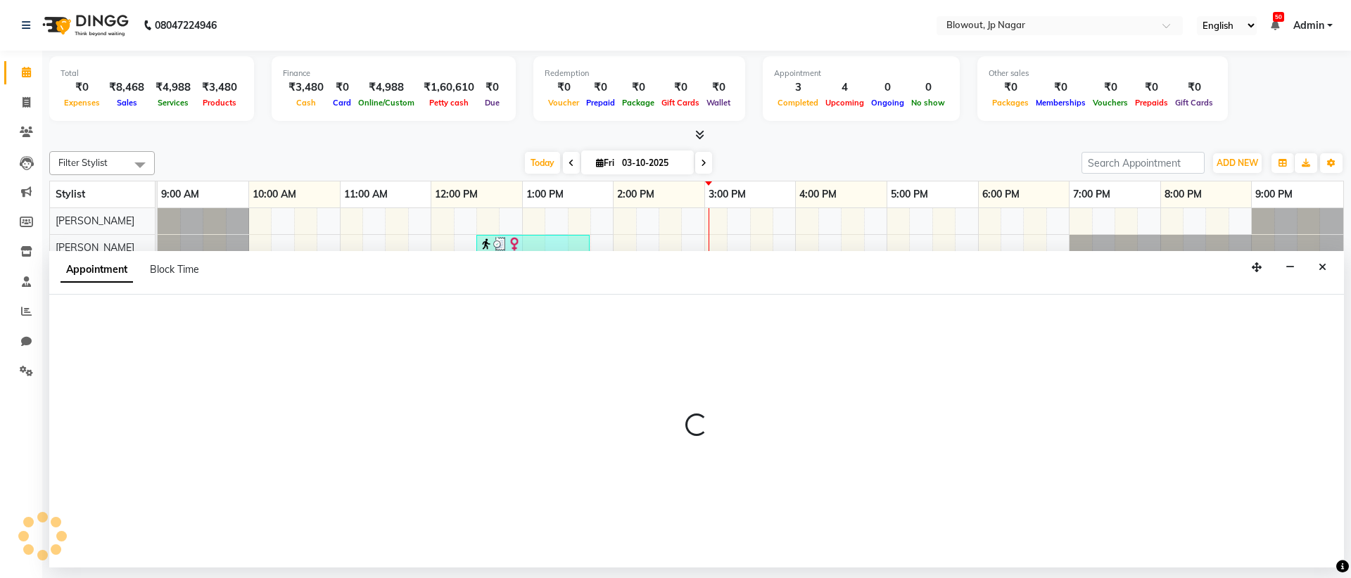
select select "53945"
select select "tentative"
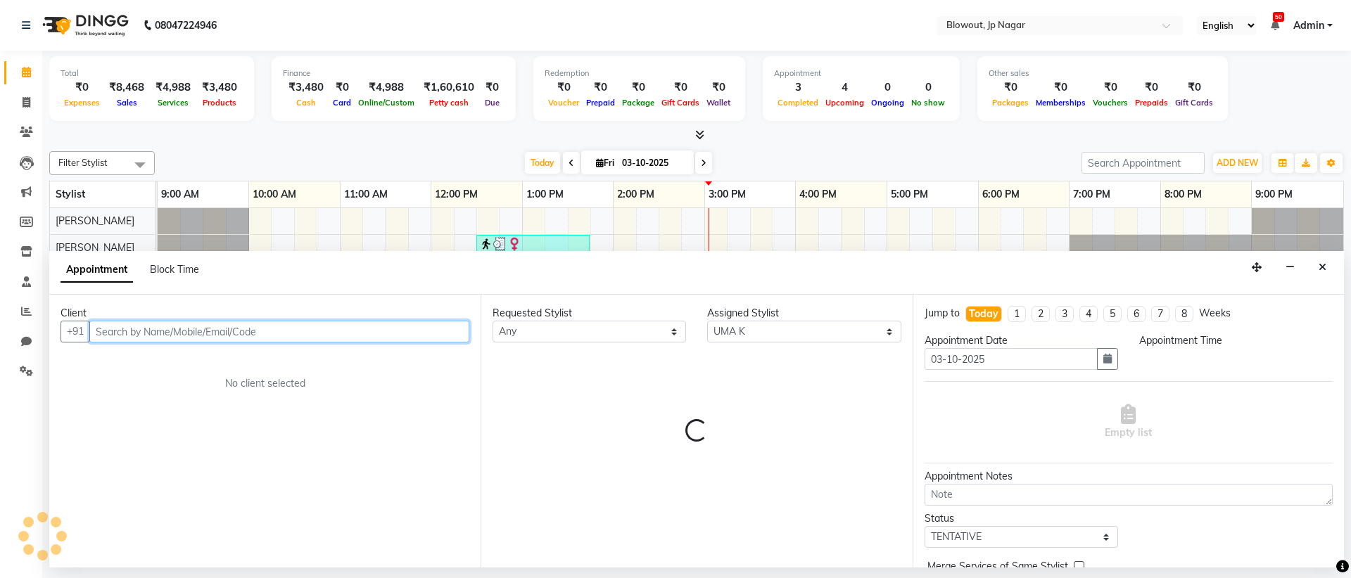
select select "900"
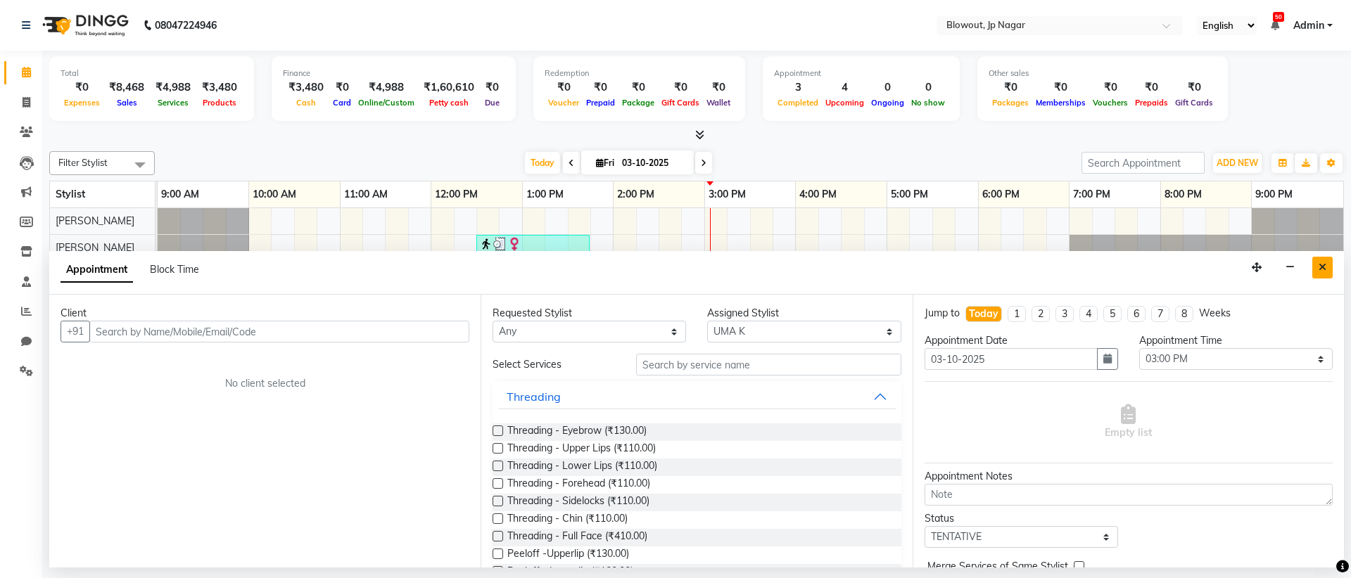
click at [1320, 269] on icon "Close" at bounding box center [1322, 267] width 8 height 10
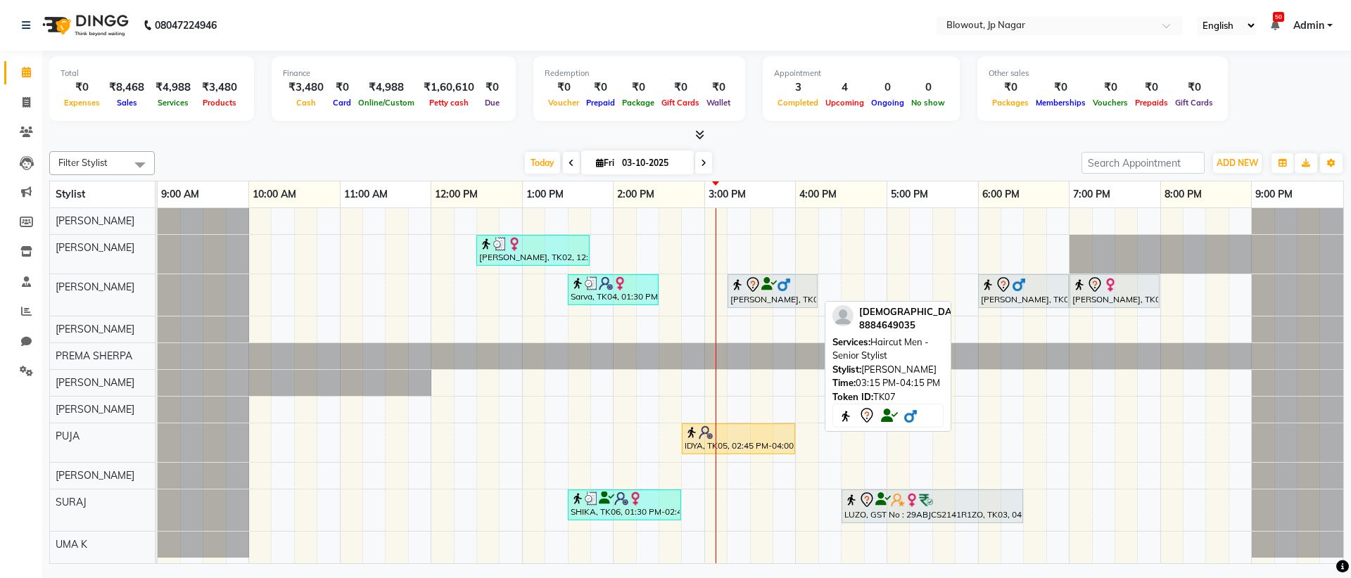
click at [787, 294] on div "Shiva, TK07, 03:15 PM-04:15 PM, Haircut Men - Senior Stylist" at bounding box center [772, 291] width 87 height 30
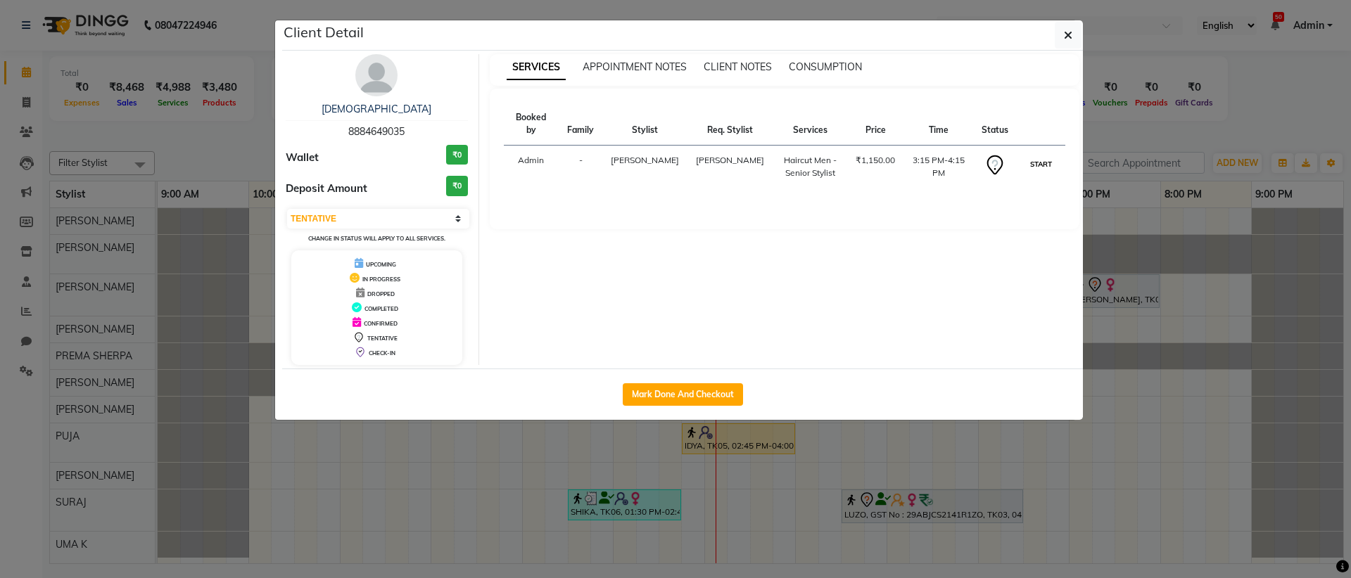
click at [1040, 155] on button "START" at bounding box center [1040, 164] width 29 height 18
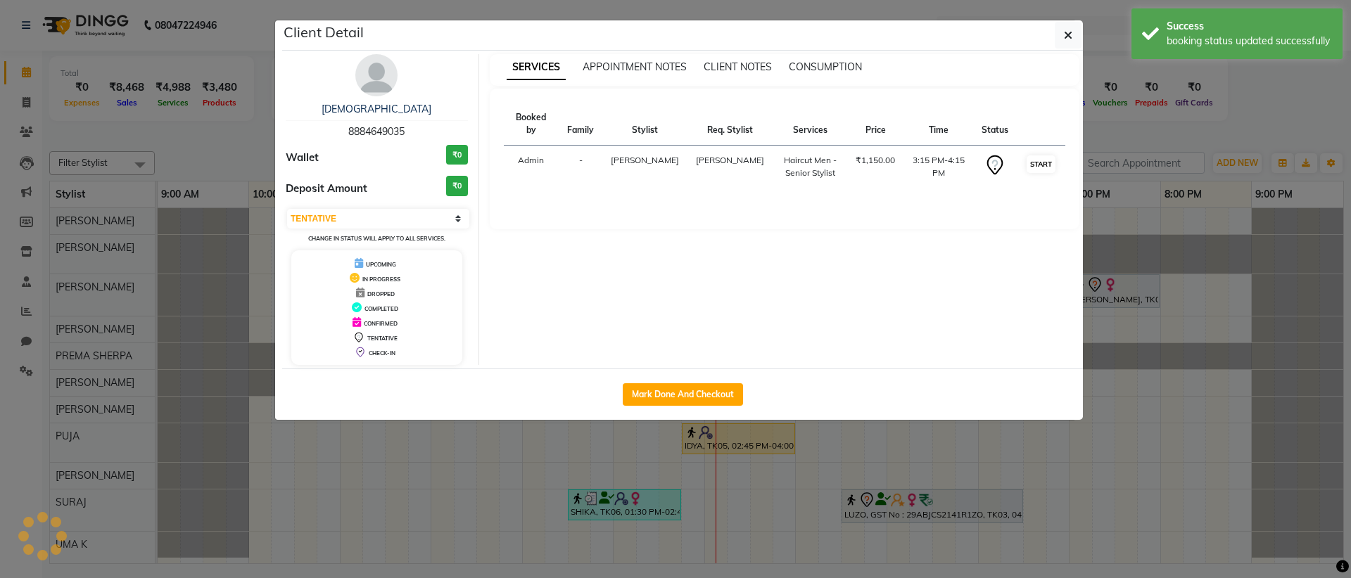
select select "1"
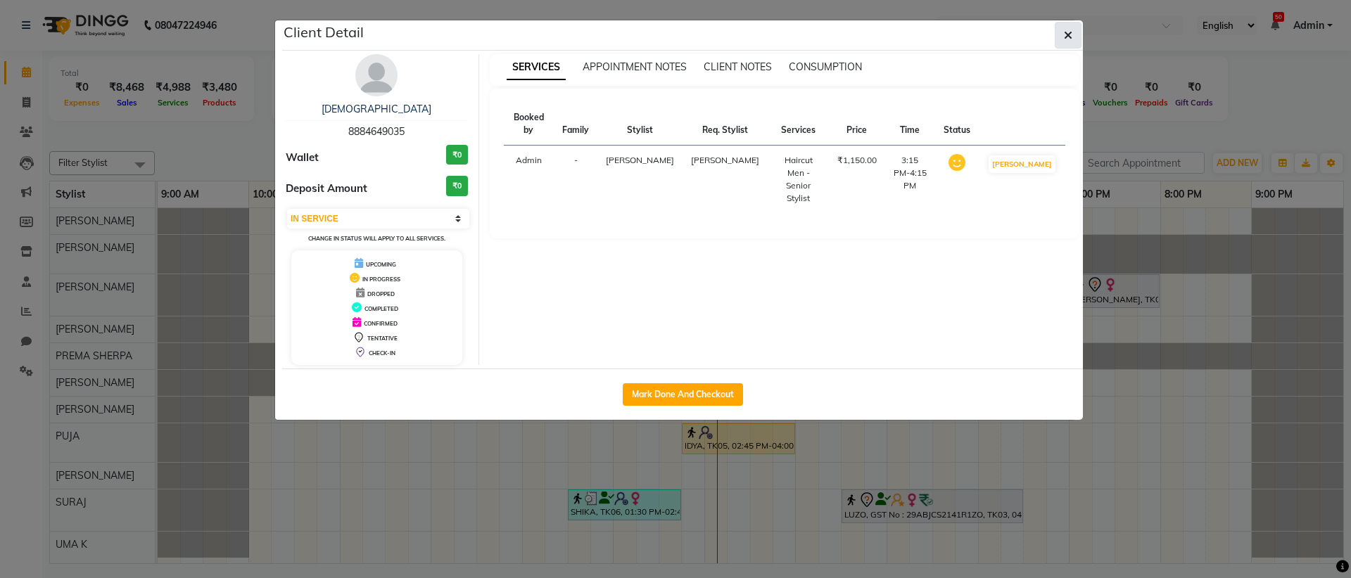
click at [1064, 36] on icon "button" at bounding box center [1068, 35] width 8 height 11
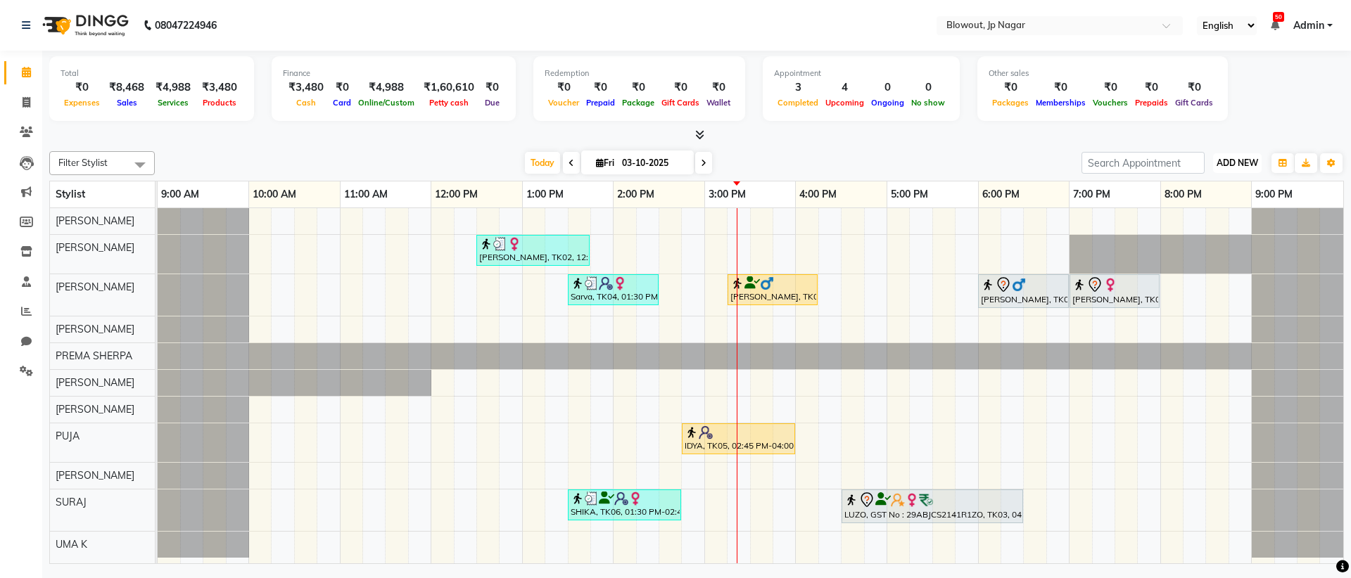
click at [1225, 155] on button "ADD NEW Toggle Dropdown" at bounding box center [1237, 163] width 49 height 20
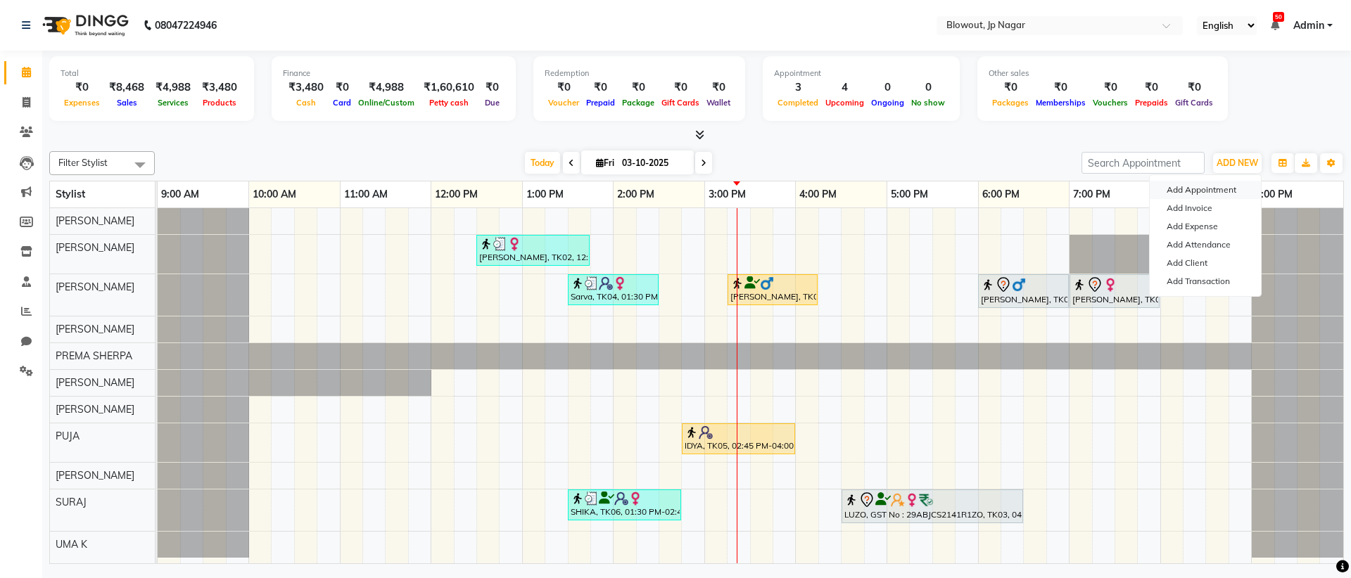
click at [1221, 193] on button "Add Appointment" at bounding box center [1204, 190] width 111 height 18
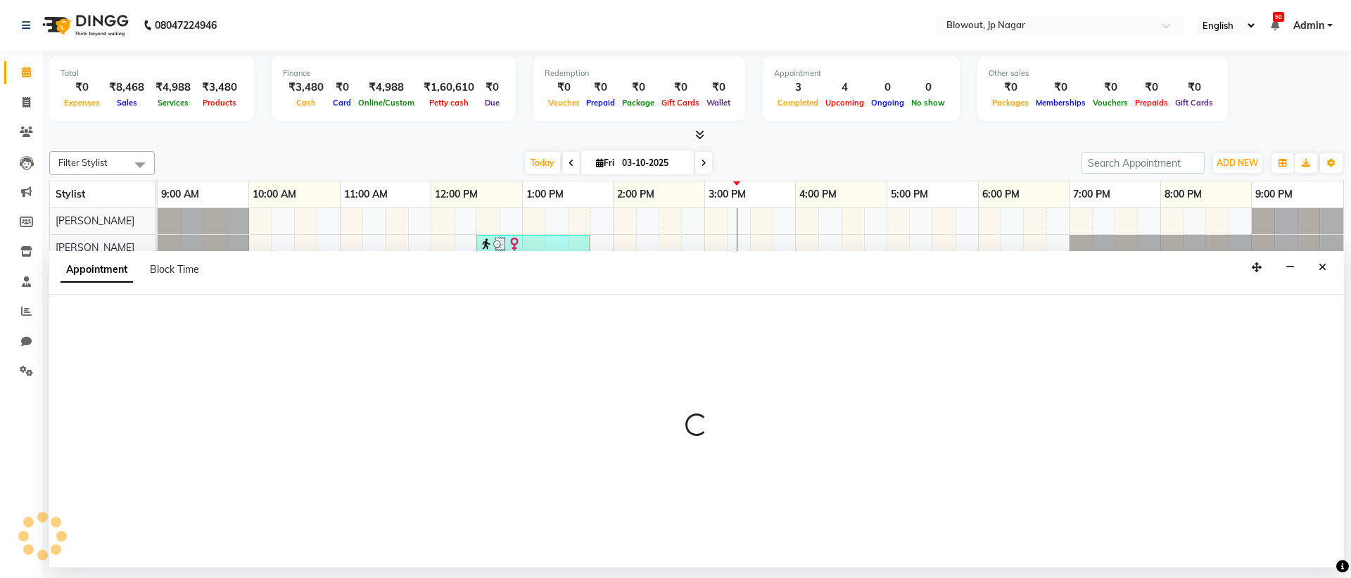
select select "600"
select select "tentative"
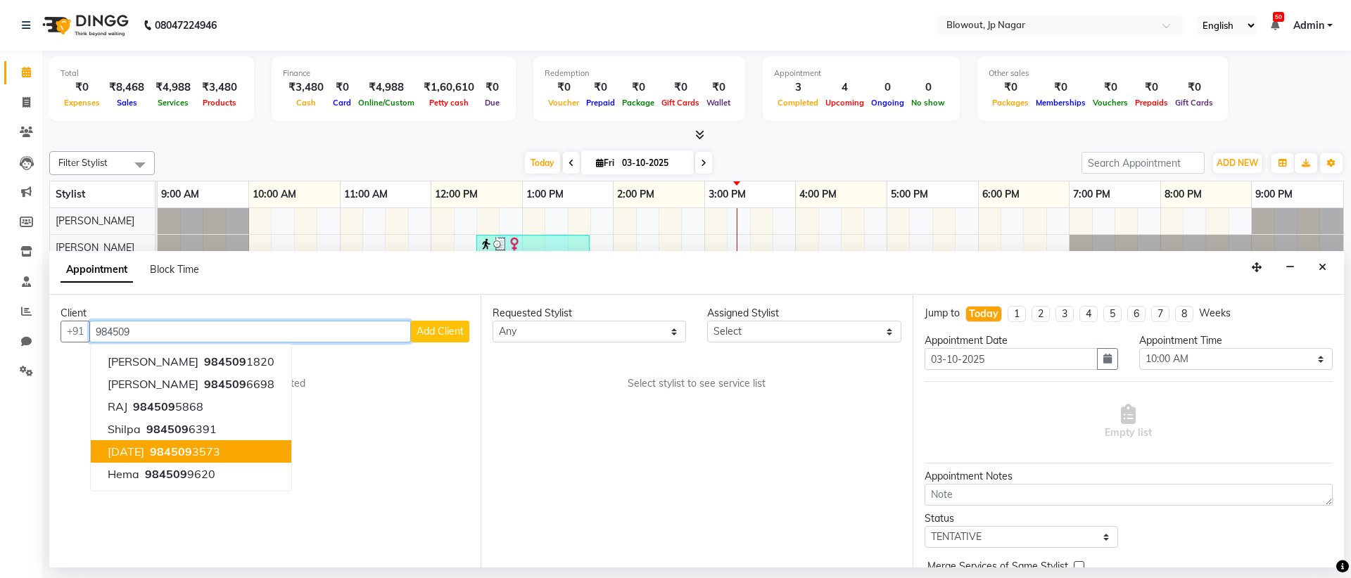
click at [148, 447] on button "chaitra 984509 3573" at bounding box center [191, 451] width 200 height 23
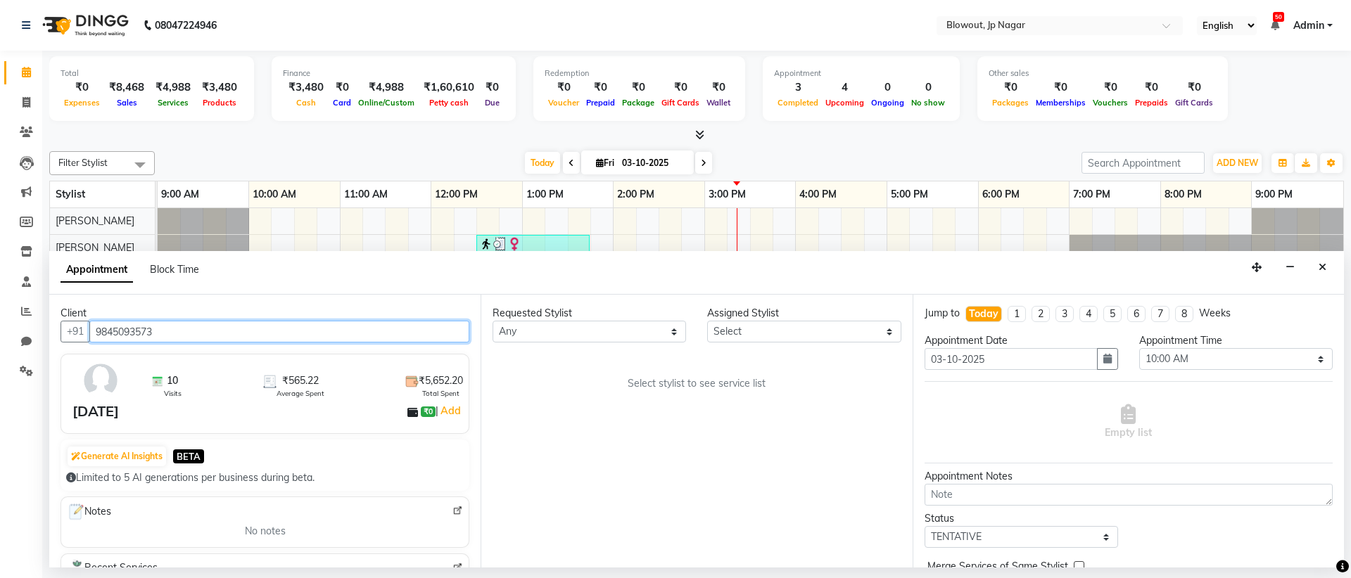
type input "9845093573"
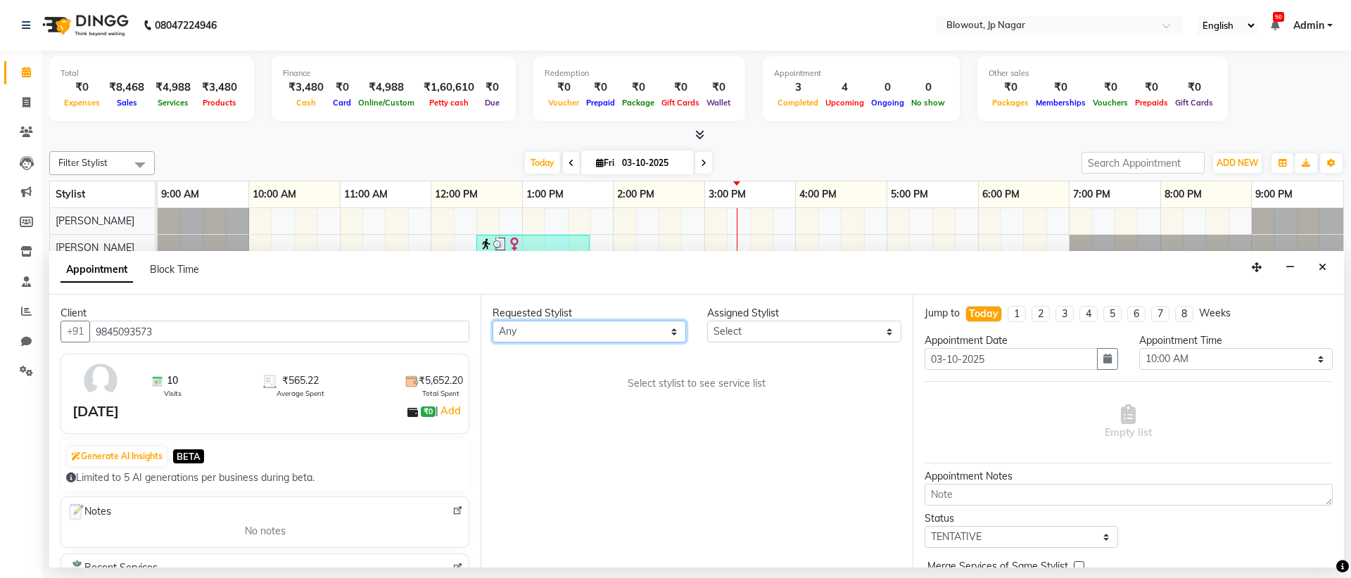
click at [676, 329] on select "Any [PERSON_NAME] [PERSON_NAME] [PERSON_NAME] [PERSON_NAME] PUJA [PERSON_NAME] …" at bounding box center [588, 332] width 193 height 22
select select "88802"
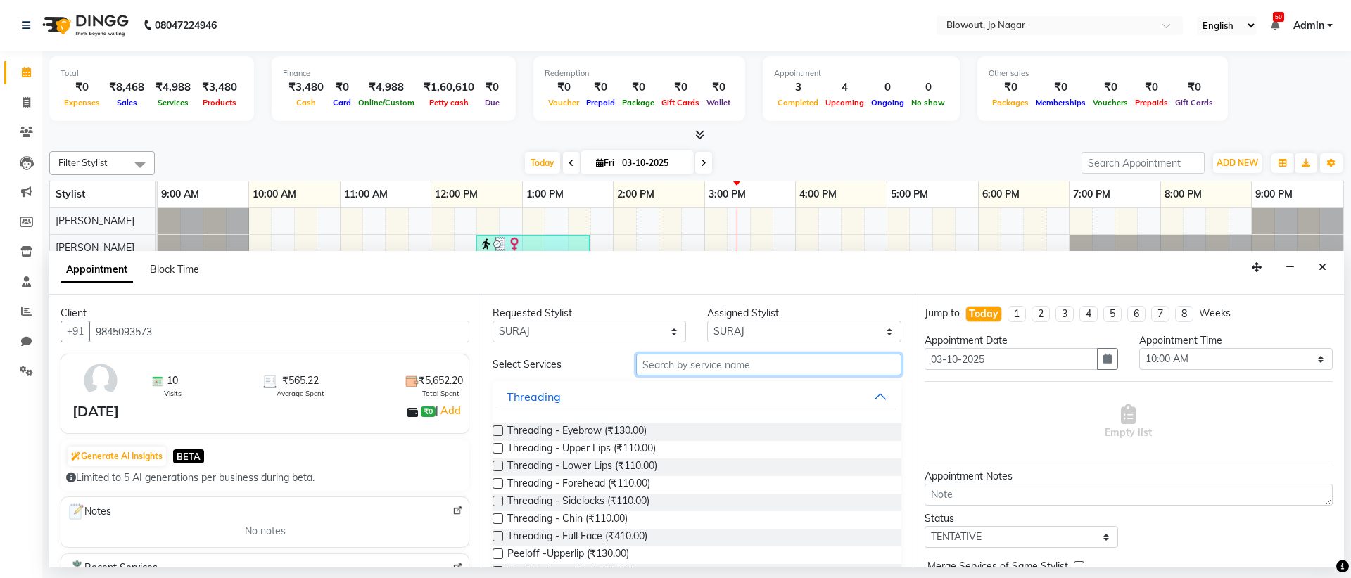
click at [713, 369] on input "text" at bounding box center [768, 365] width 265 height 22
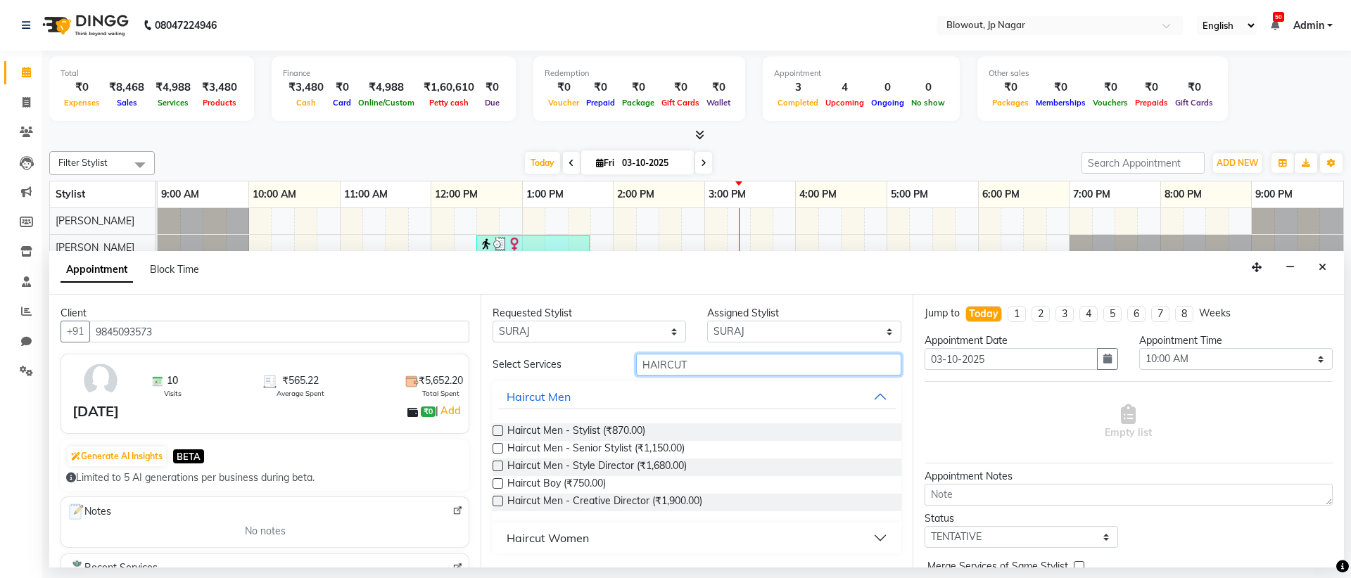
type input "HAIRCUT"
click at [886, 538] on button "Haircut Women" at bounding box center [696, 537] width 397 height 25
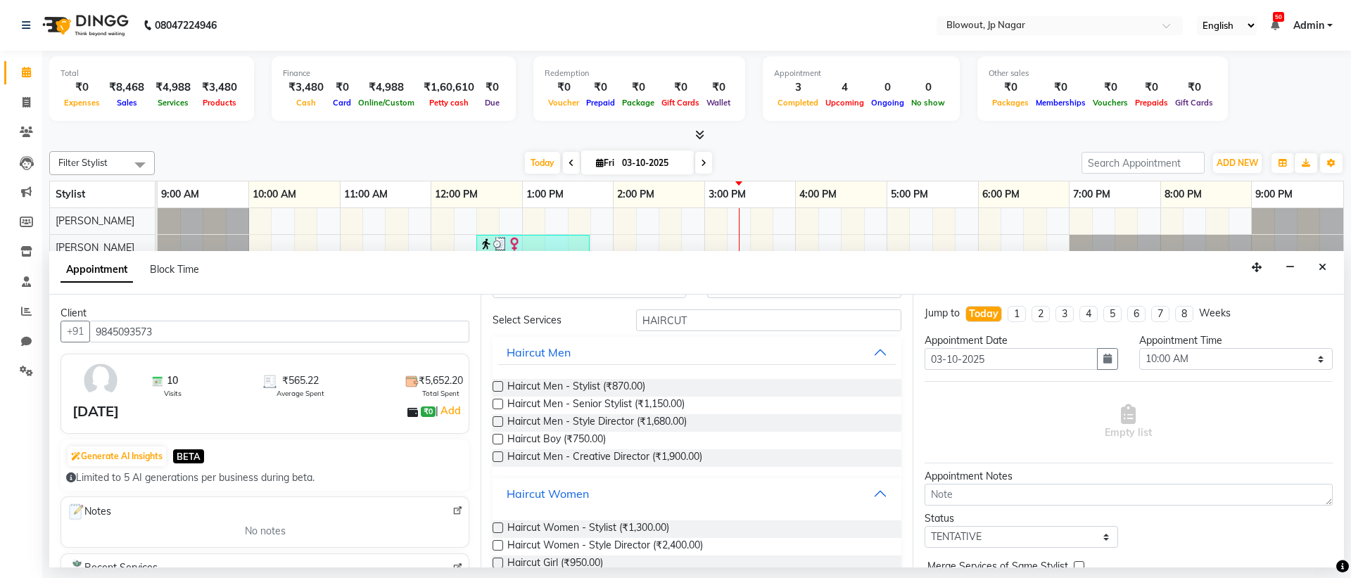
scroll to position [125, 0]
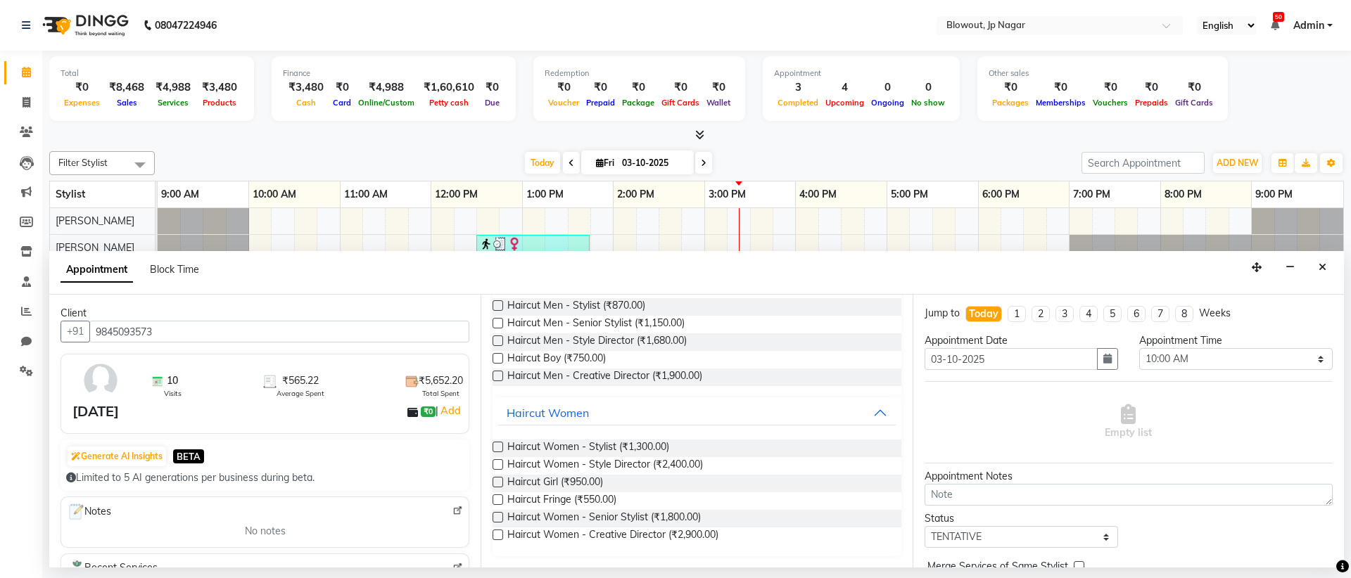
click at [497, 516] on label at bounding box center [497, 517] width 11 height 11
click at [497, 516] on input "checkbox" at bounding box center [496, 518] width 9 height 9
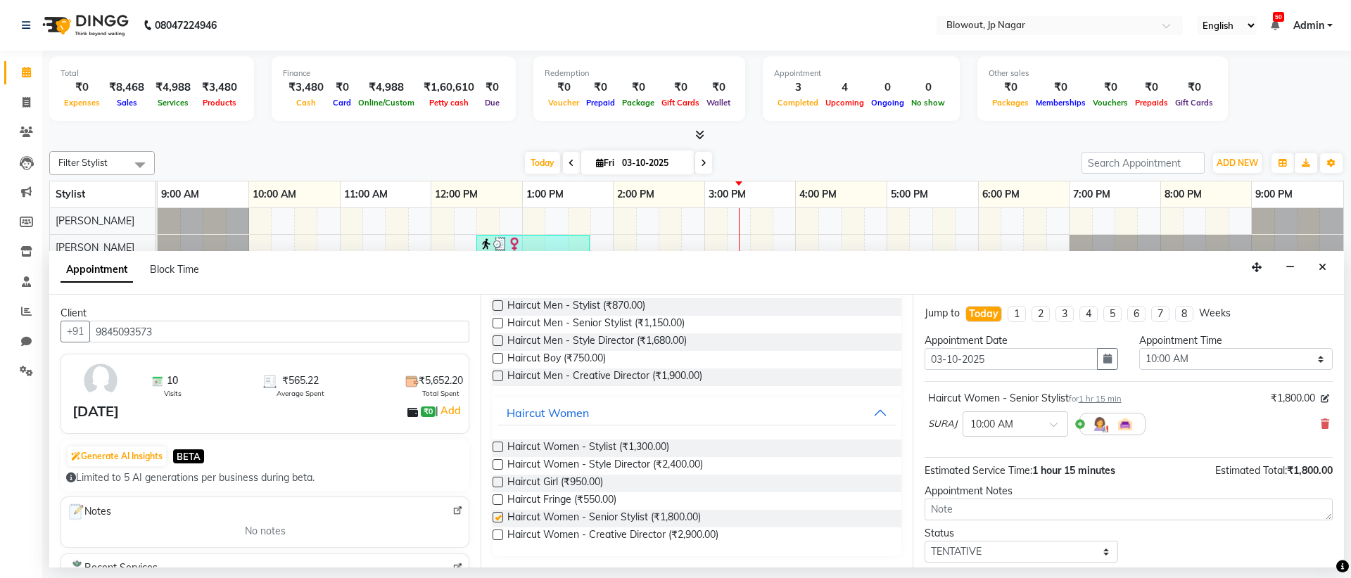
checkbox input "false"
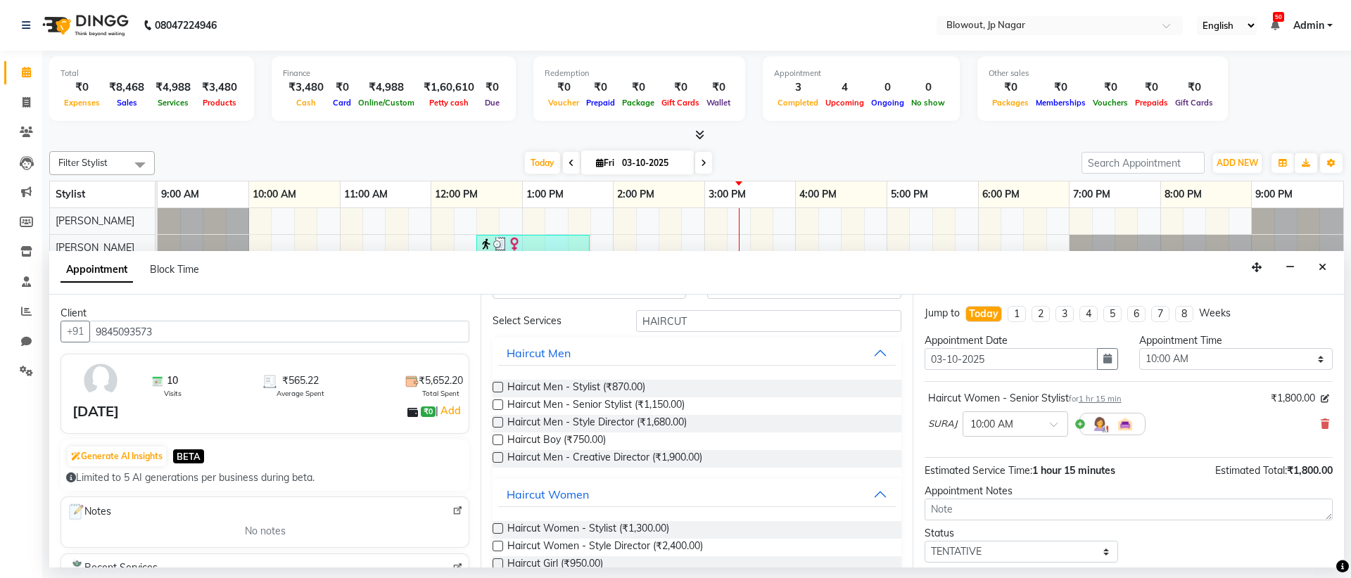
scroll to position [0, 0]
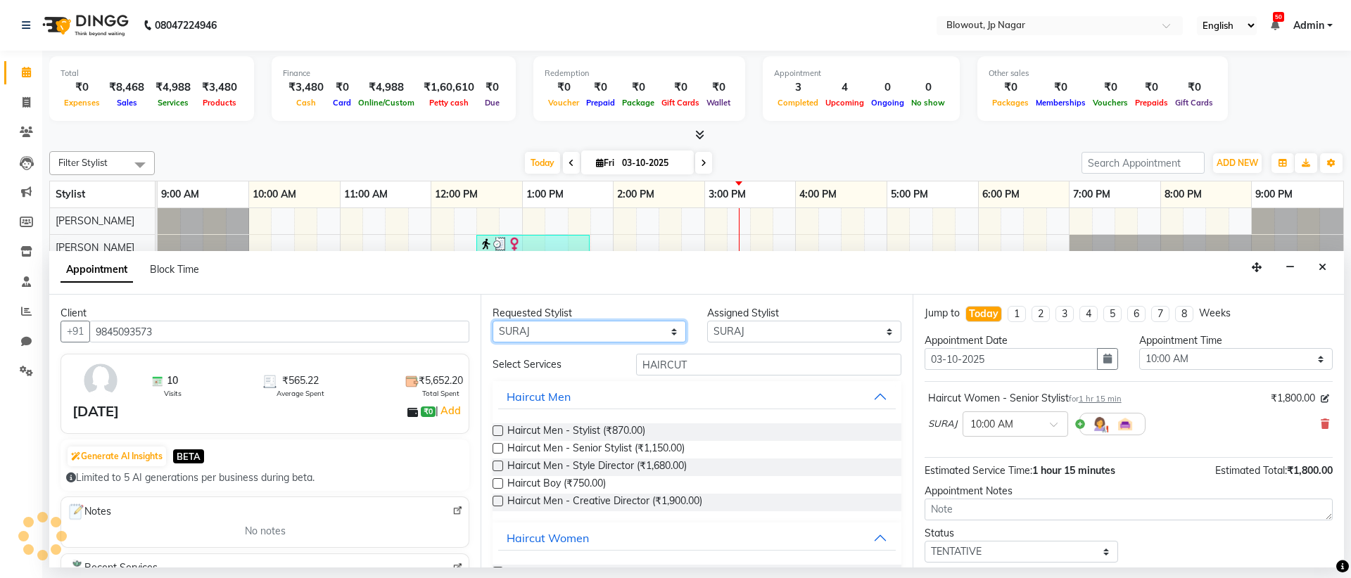
click at [654, 331] on select "Any [PERSON_NAME] [PERSON_NAME] [PERSON_NAME] [PERSON_NAME] PUJA [PERSON_NAME] …" at bounding box center [588, 332] width 193 height 22
select select "53945"
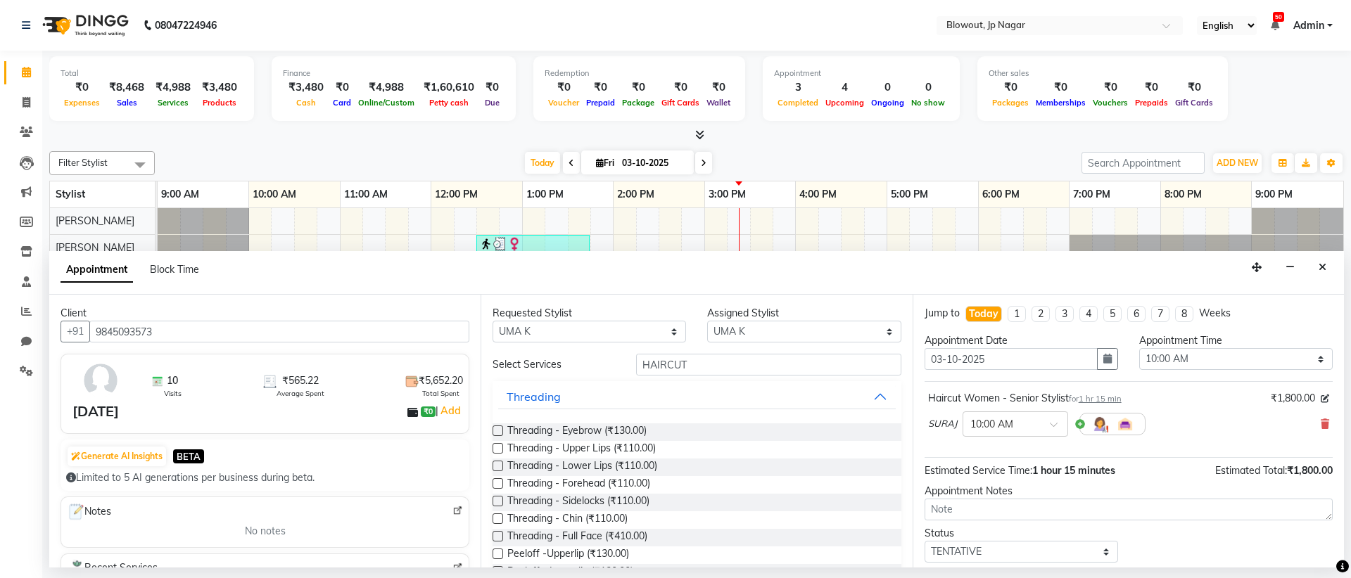
click at [500, 429] on label at bounding box center [497, 431] width 11 height 11
click at [500, 429] on input "checkbox" at bounding box center [496, 432] width 9 height 9
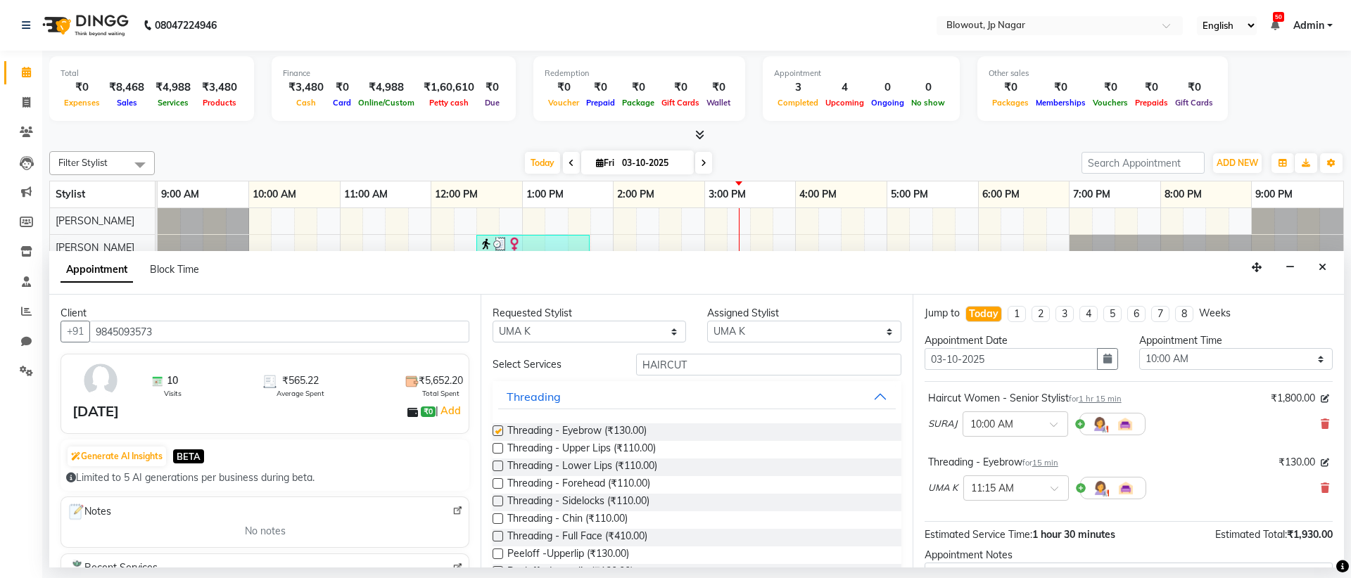
checkbox input "false"
click at [501, 447] on label at bounding box center [497, 448] width 11 height 11
click at [501, 447] on input "checkbox" at bounding box center [496, 449] width 9 height 9
checkbox input "false"
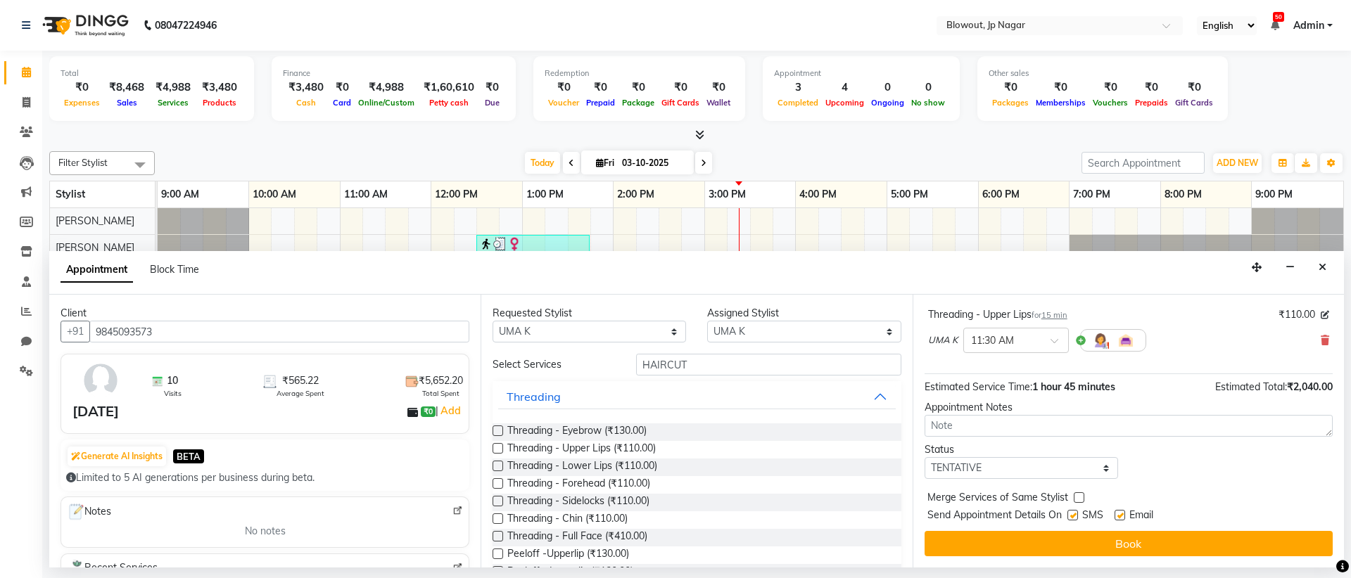
scroll to position [182, 0]
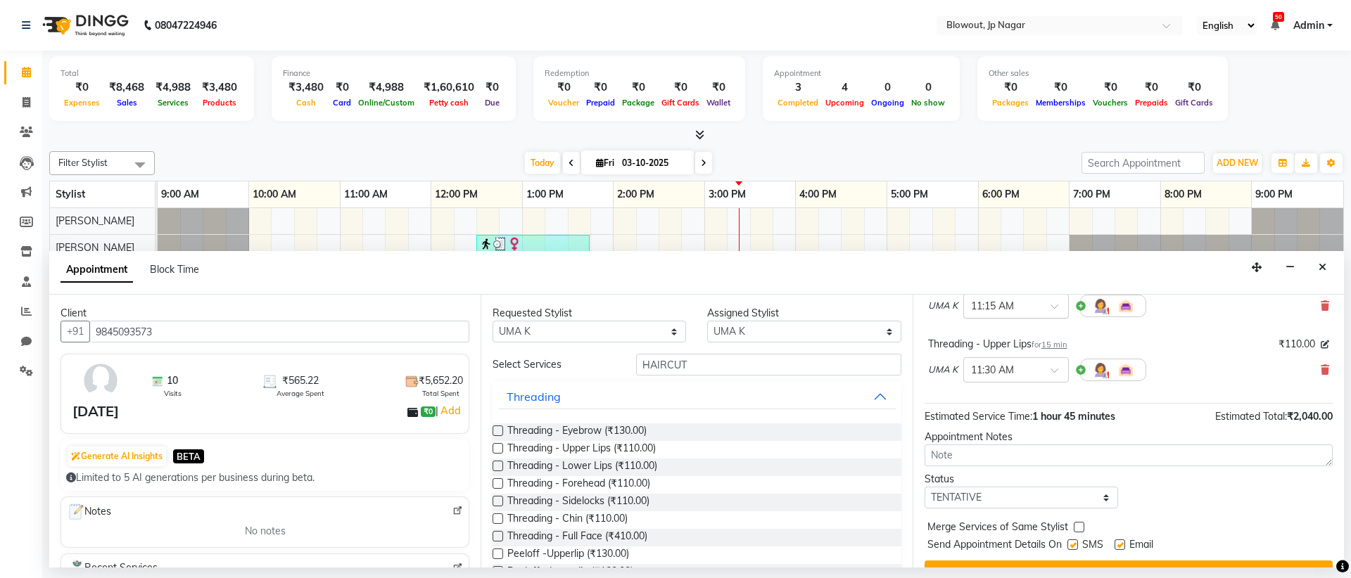
click at [1047, 305] on div at bounding box center [1016, 305] width 104 height 15
click at [1013, 418] on div "03:15 PM" at bounding box center [1016, 415] width 104 height 26
click at [1054, 373] on span at bounding box center [1059, 374] width 18 height 15
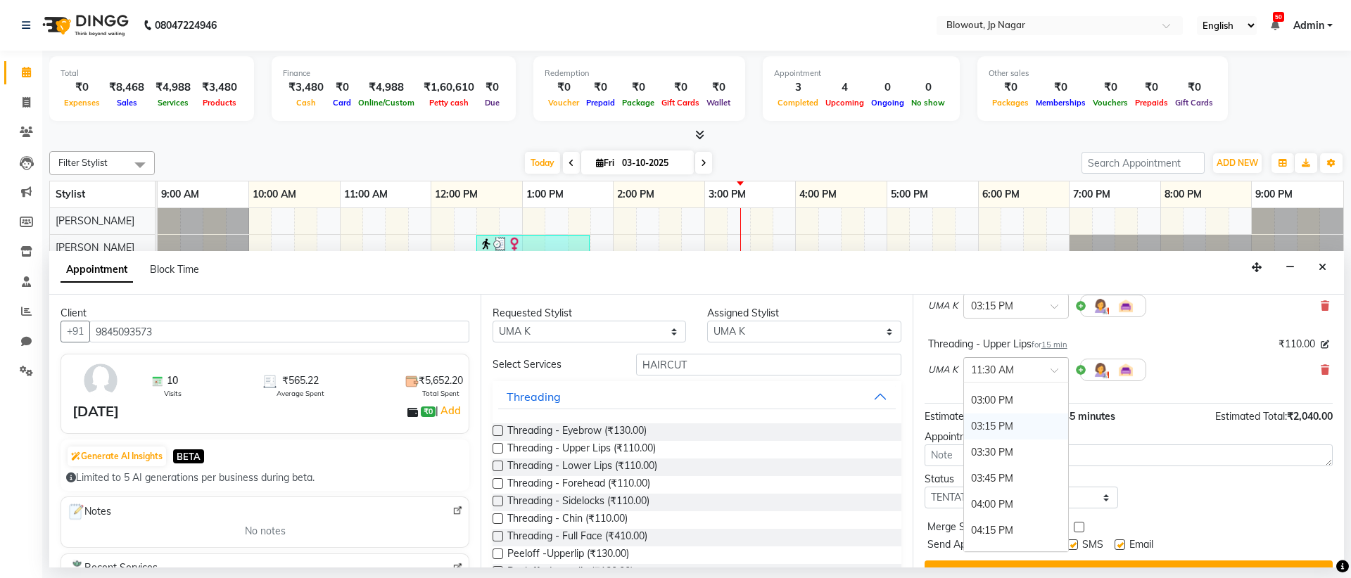
click at [1001, 418] on div "03:15 PM" at bounding box center [1016, 427] width 104 height 26
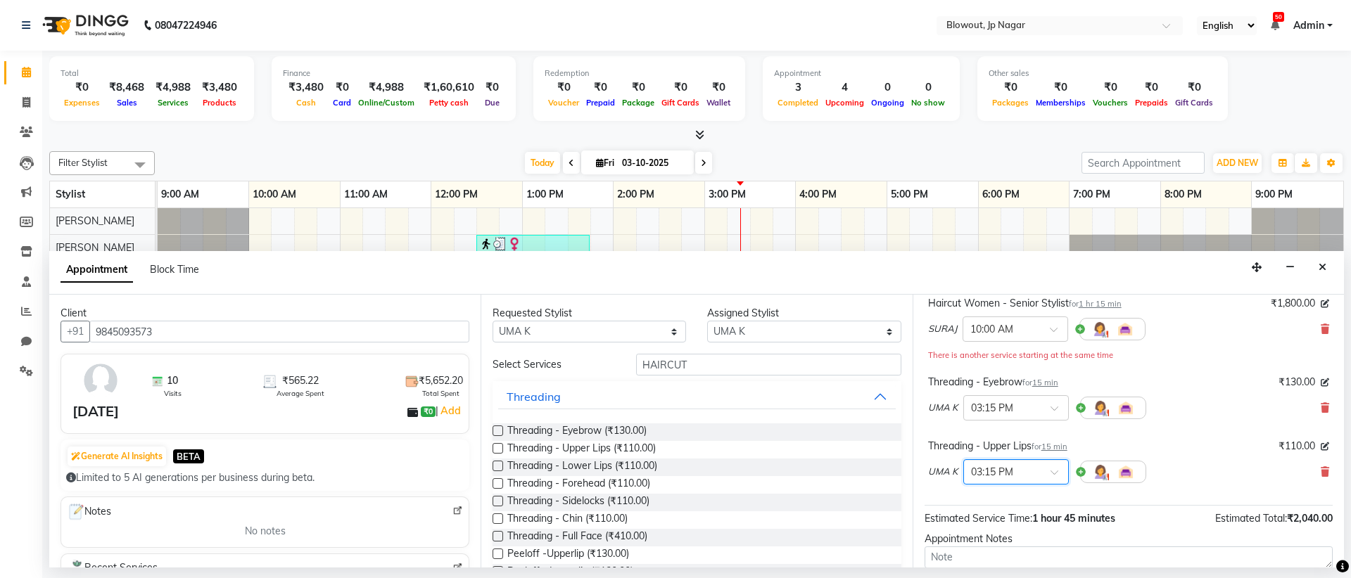
scroll to position [0, 0]
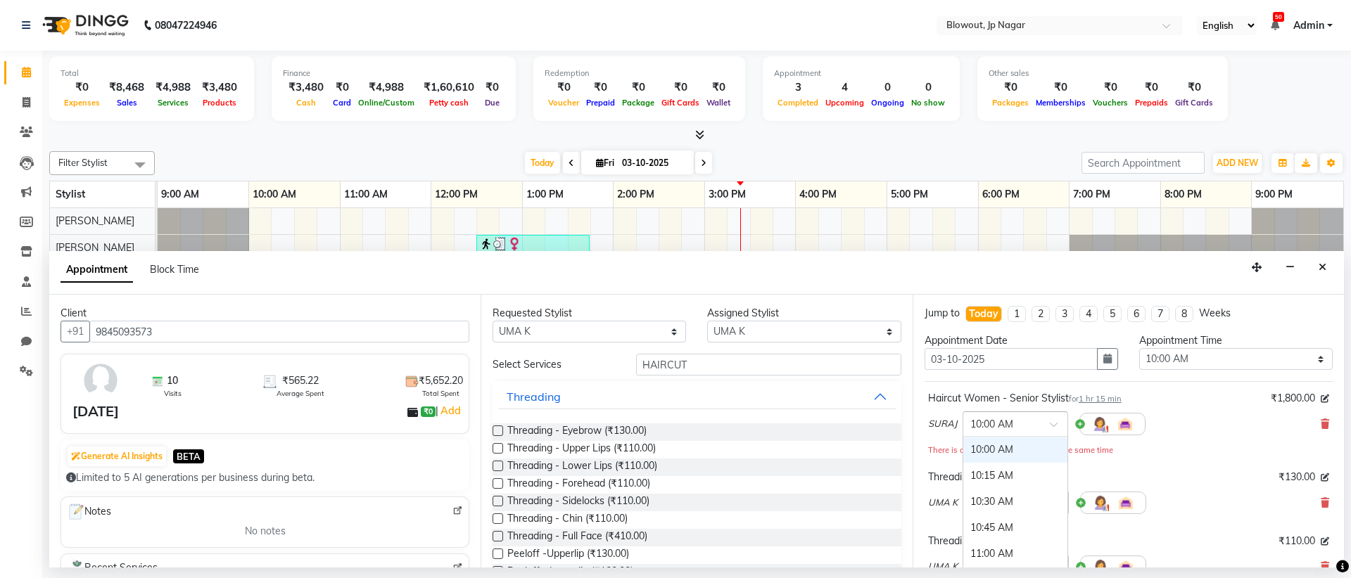
click at [1052, 426] on span at bounding box center [1059, 428] width 18 height 15
click at [1026, 450] on div "03:30 PM" at bounding box center [1015, 448] width 104 height 26
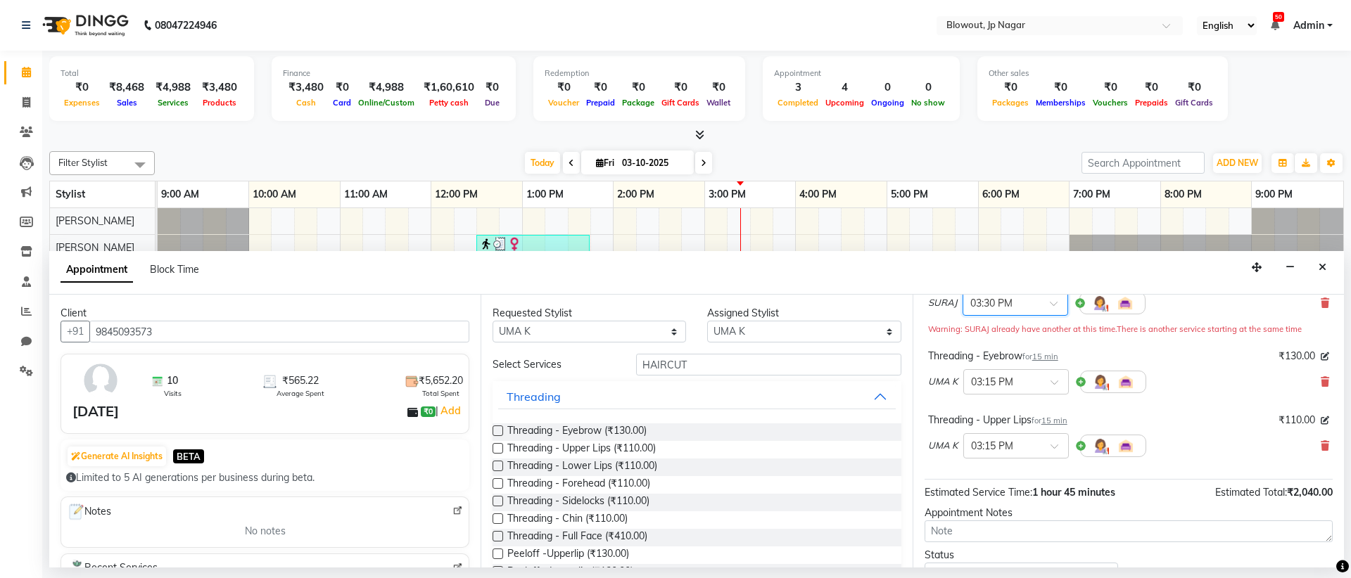
scroll to position [227, 0]
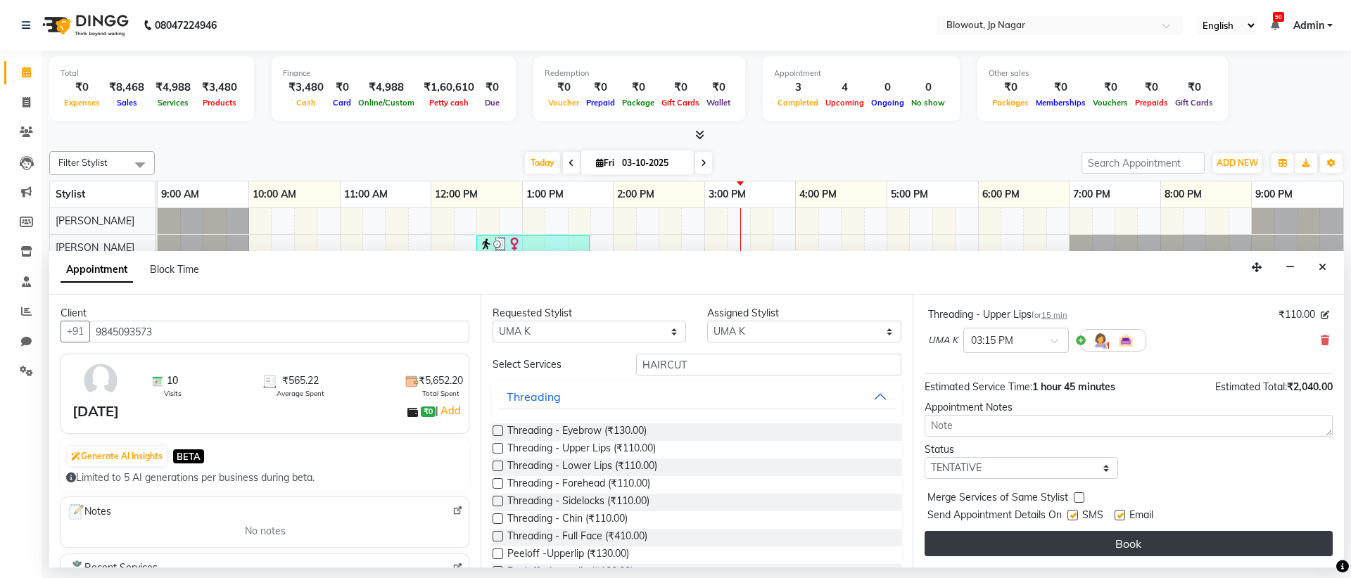
click at [1145, 544] on button "Book" at bounding box center [1128, 543] width 408 height 25
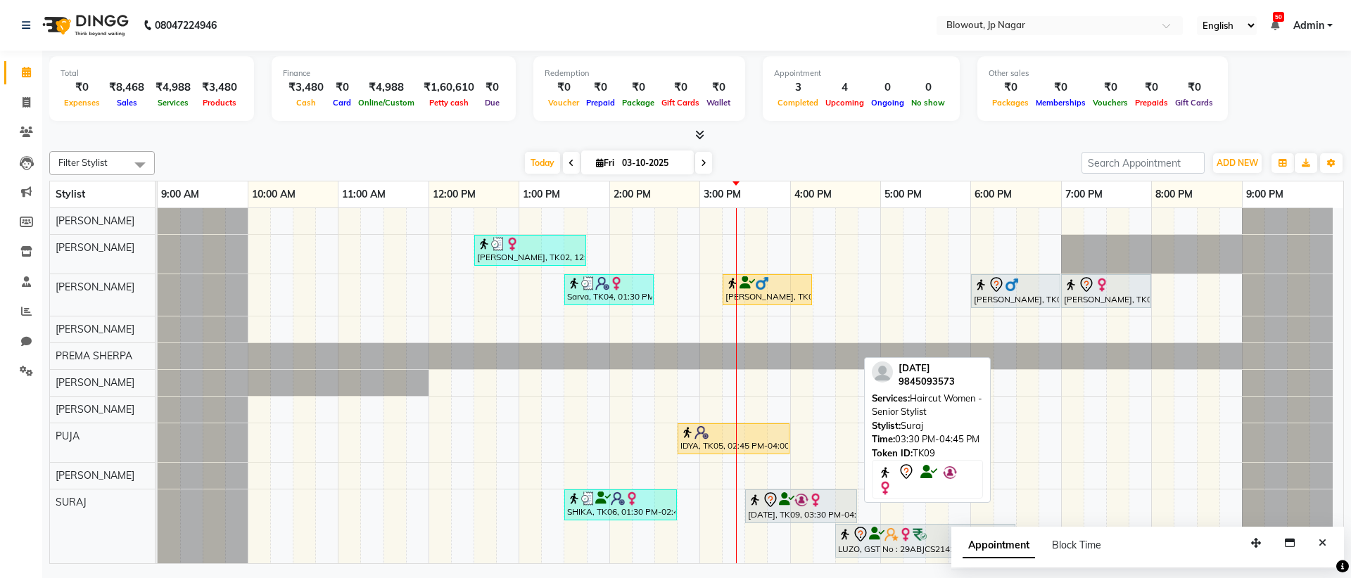
click at [813, 502] on img at bounding box center [815, 500] width 14 height 14
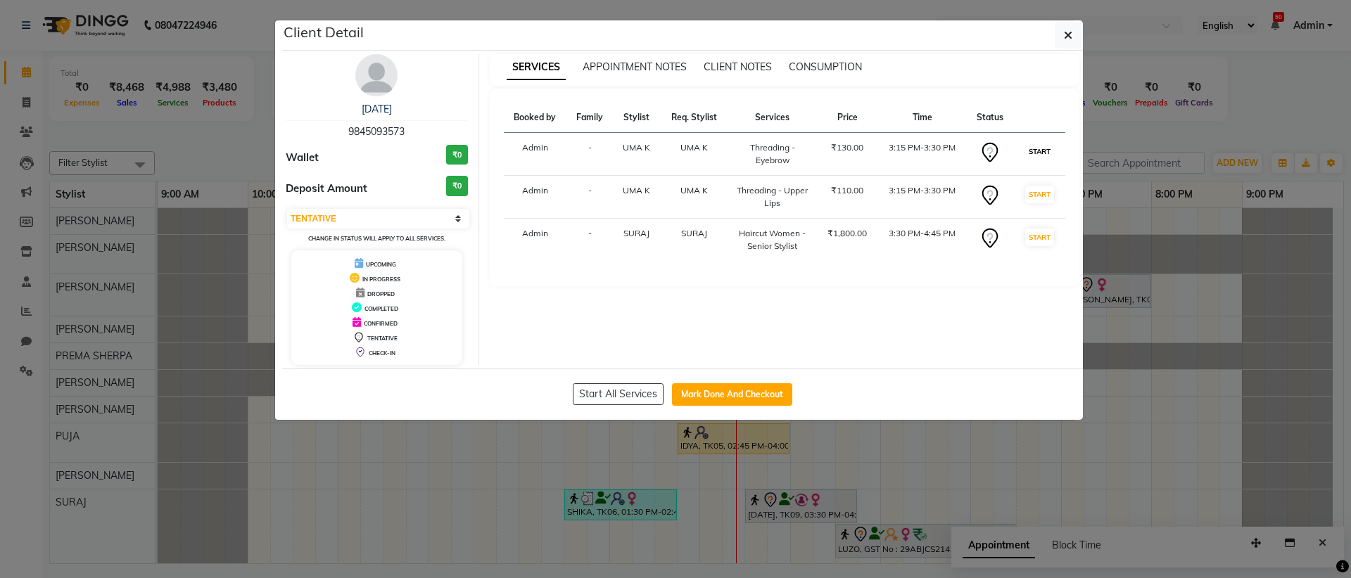
click at [1045, 155] on button "START" at bounding box center [1039, 152] width 29 height 18
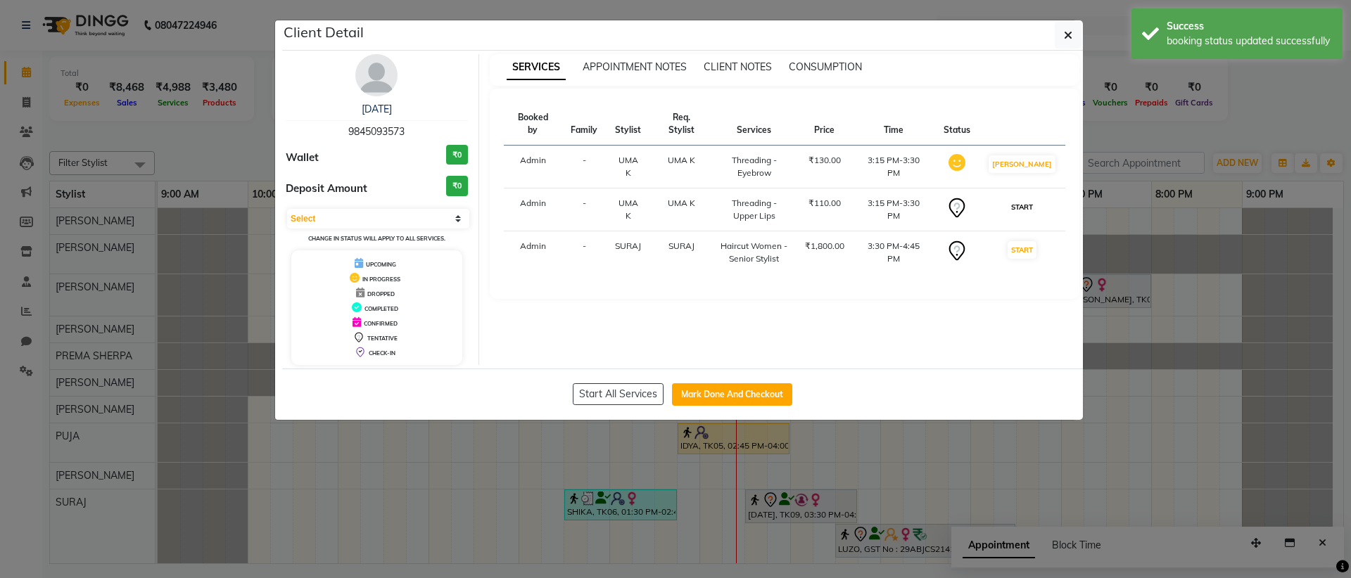
click at [1036, 198] on button "START" at bounding box center [1021, 207] width 29 height 18
click at [1035, 241] on button "START" at bounding box center [1021, 250] width 29 height 18
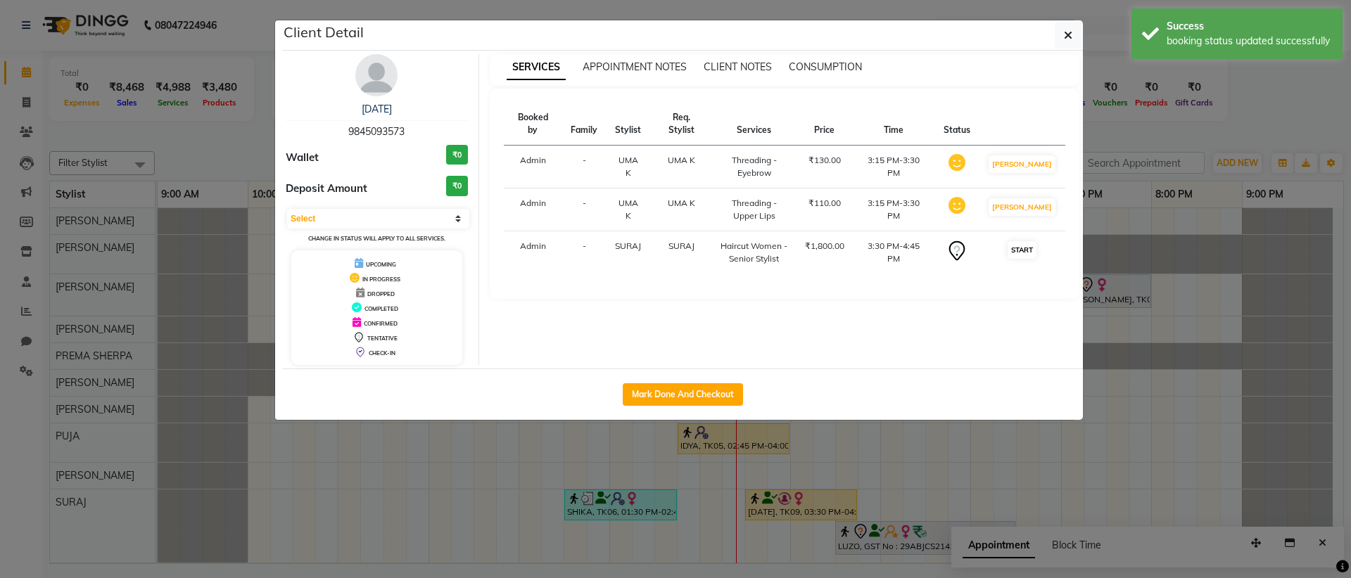
select select "1"
click at [1073, 42] on button "button" at bounding box center [1067, 35] width 27 height 27
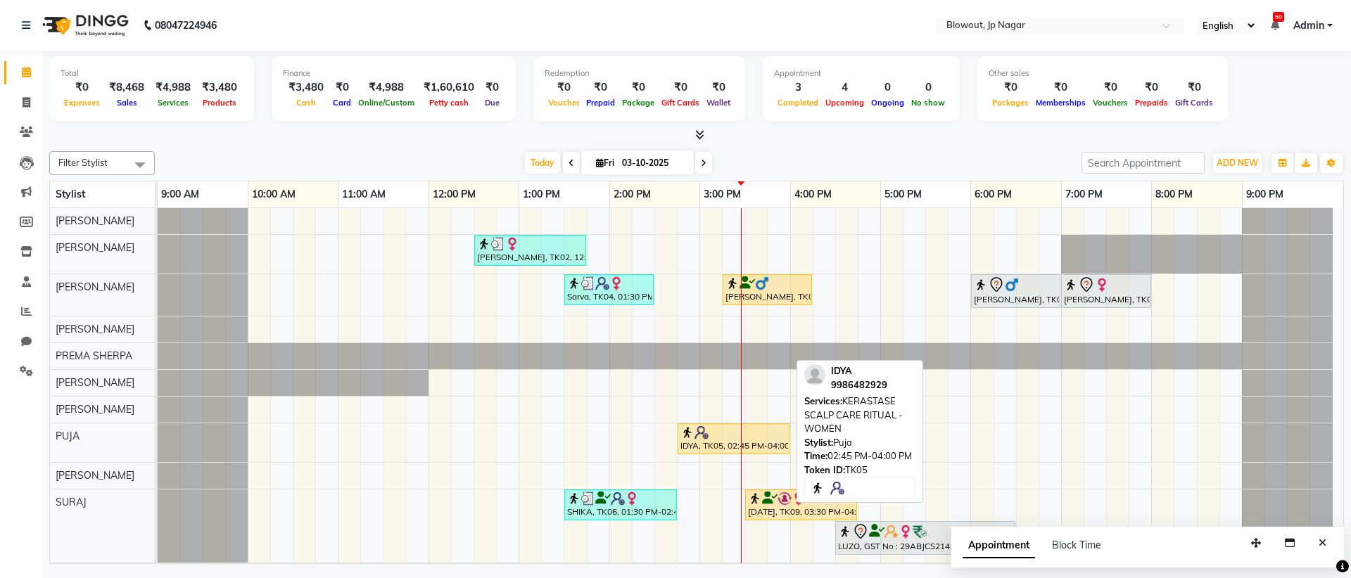
click at [722, 452] on link "IDYA, TK05, 02:45 PM-04:00 PM, KERASTASE SCALP CARE RITUAL - WOMEN" at bounding box center [733, 438] width 112 height 31
select select "1"
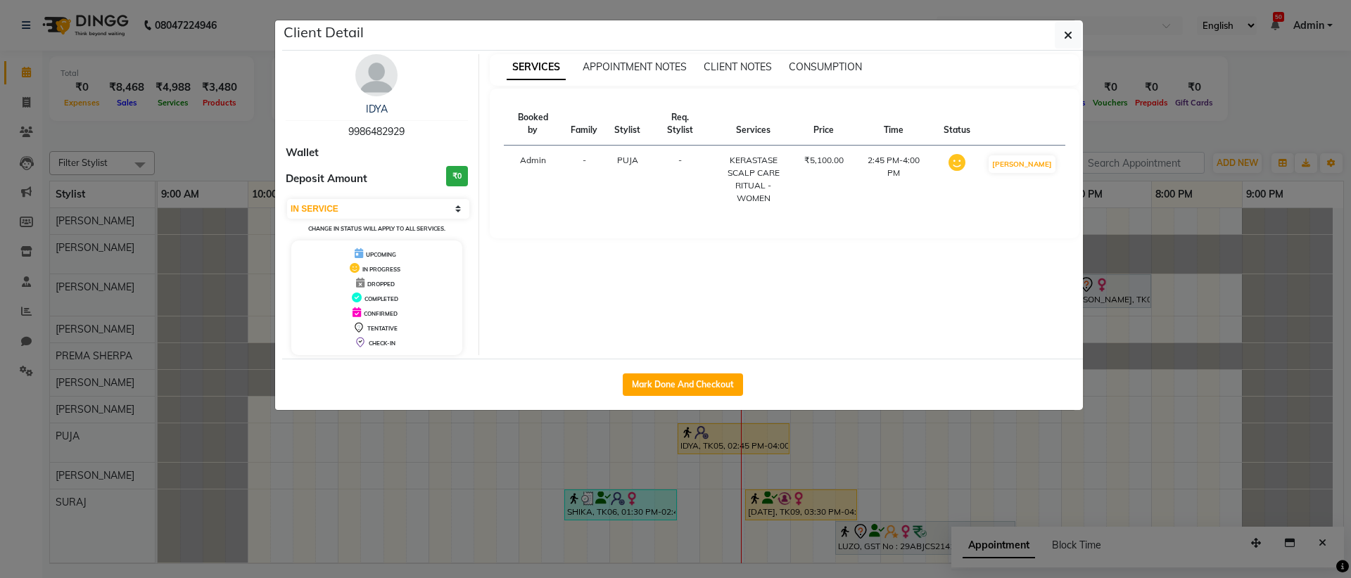
click at [774, 177] on div "KERASTASE SCALP CARE RITUAL - WOMEN" at bounding box center [754, 179] width 68 height 51
click at [679, 379] on button "Mark Done And Checkout" at bounding box center [683, 385] width 120 height 23
select select "service"
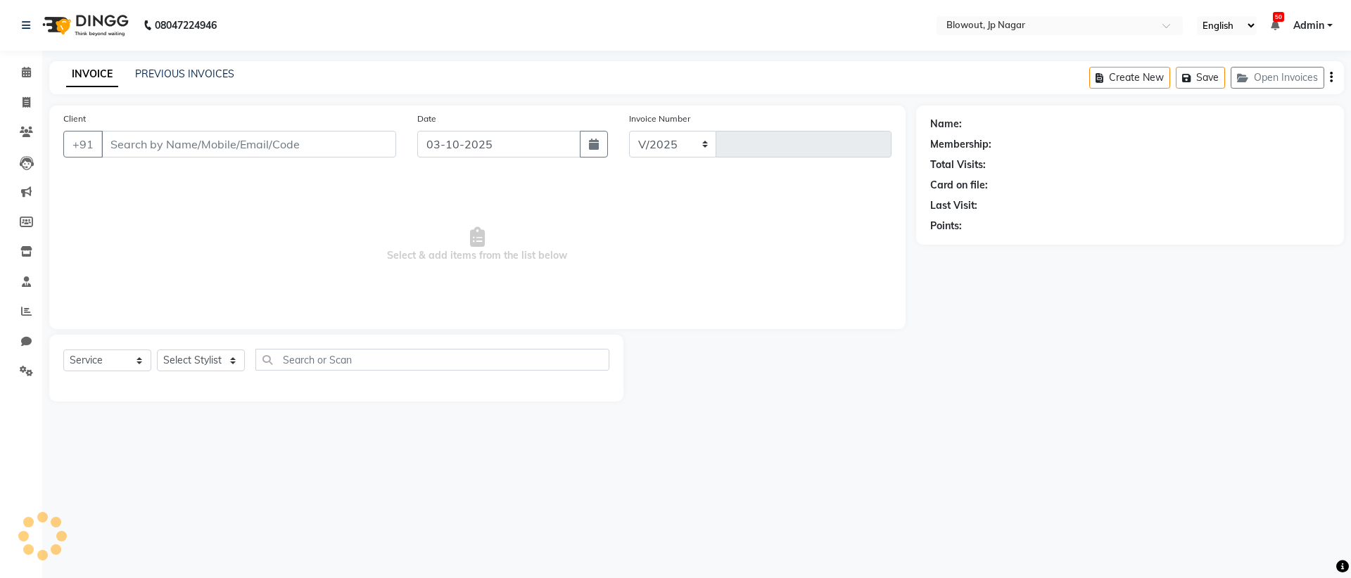
select select "6261"
type input "2957"
type input "9986482929"
select select "75656"
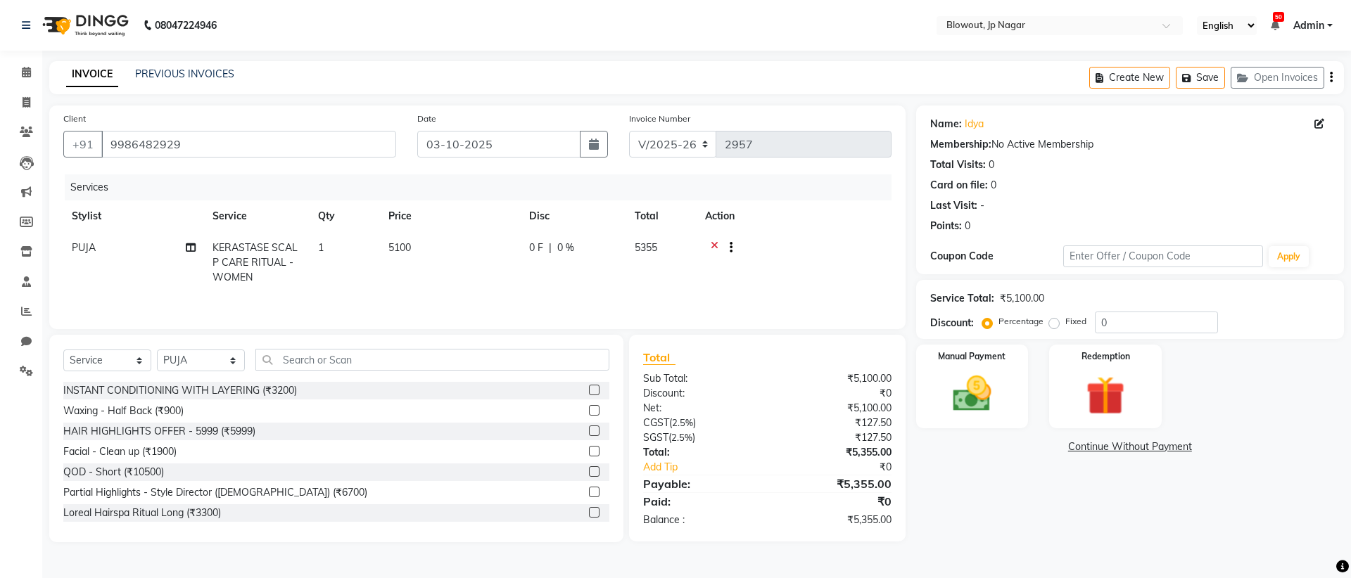
click at [283, 265] on span "KERASTASE SCALP CARE RITUAL - WOMEN" at bounding box center [254, 262] width 85 height 42
select select "75656"
click at [360, 254] on span at bounding box center [352, 254] width 28 height 27
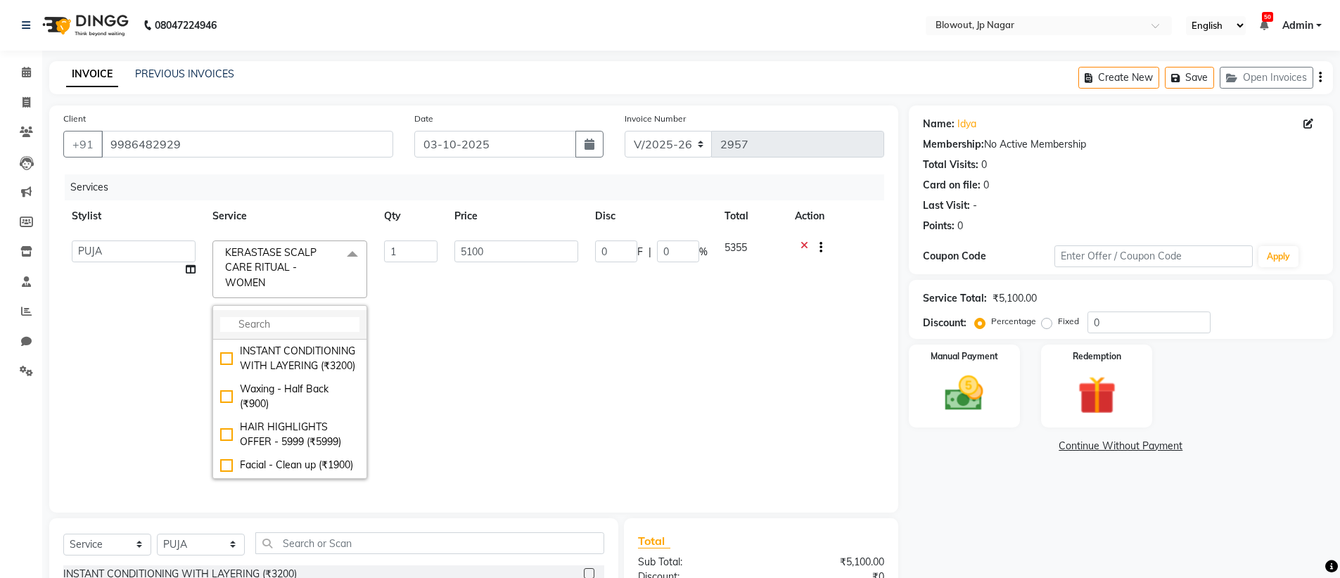
click at [292, 321] on input "multiselect-search" at bounding box center [289, 324] width 139 height 15
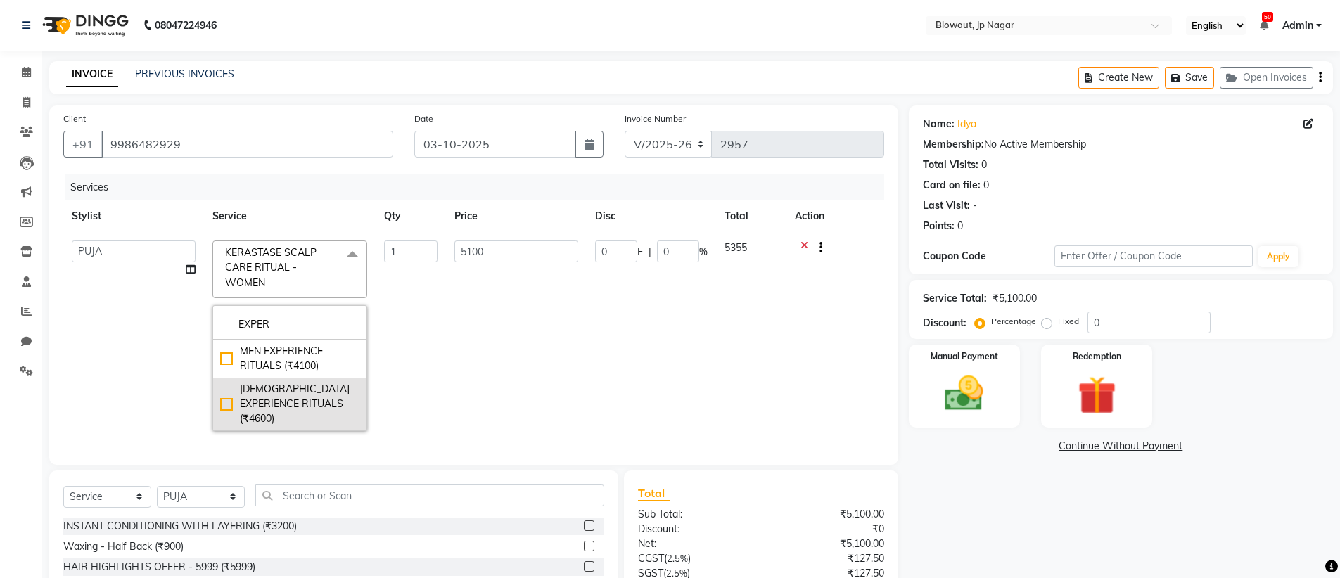
type input "EXPER"
click at [223, 395] on div "[DEMOGRAPHIC_DATA] EXPERIENCE RITUALS (₹4600)" at bounding box center [289, 404] width 139 height 44
checkbox input "true"
type input "4600"
click at [988, 486] on div "Name: Idya Membership: No Active Membership Total Visits: 0 Card on file: 0 Las…" at bounding box center [1126, 392] width 435 height 573
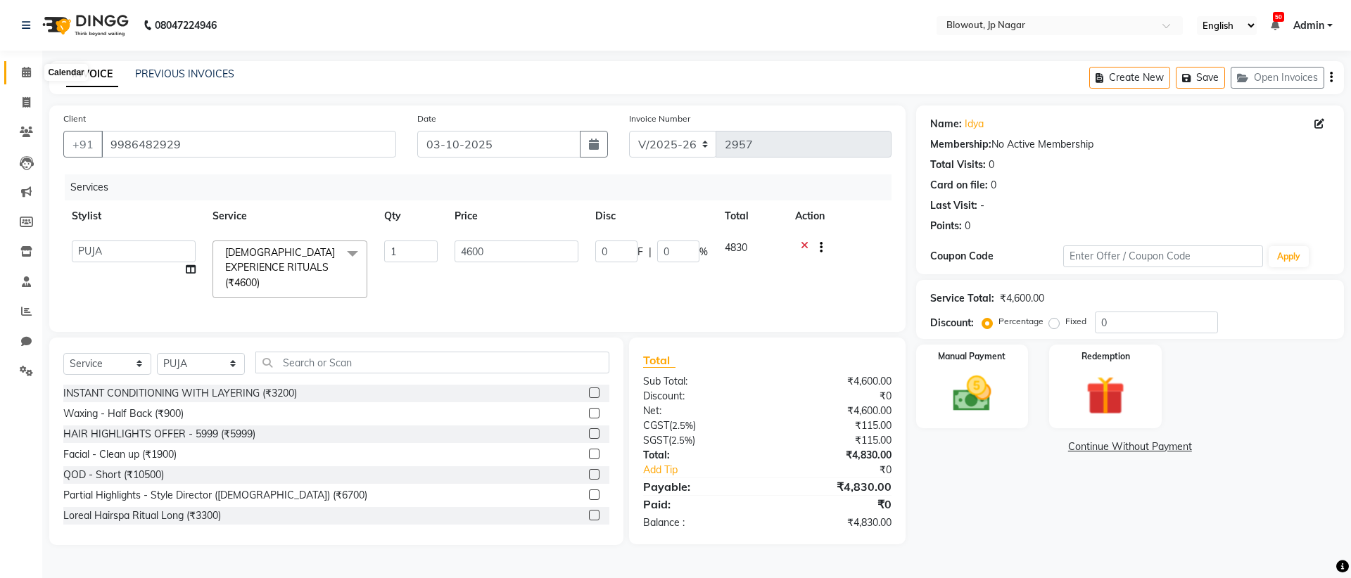
click at [30, 69] on icon at bounding box center [26, 72] width 9 height 11
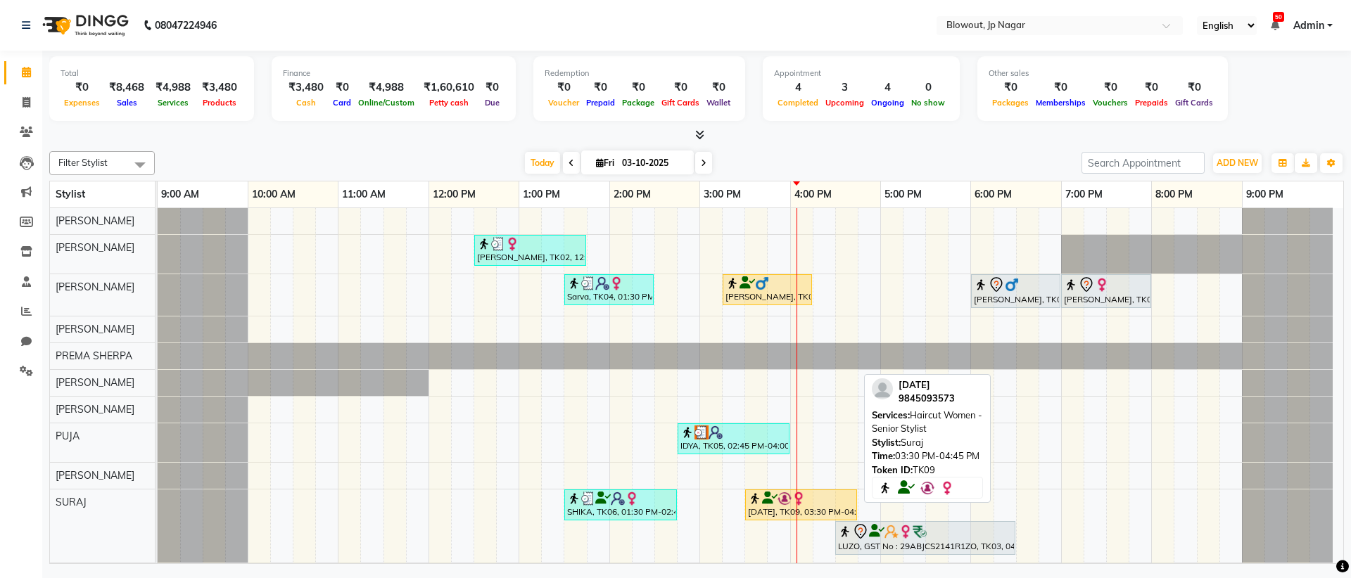
click at [778, 512] on div "[DATE], TK09, 03:30 PM-04:45 PM, Haircut Women - Senior Stylist" at bounding box center [800, 505] width 109 height 27
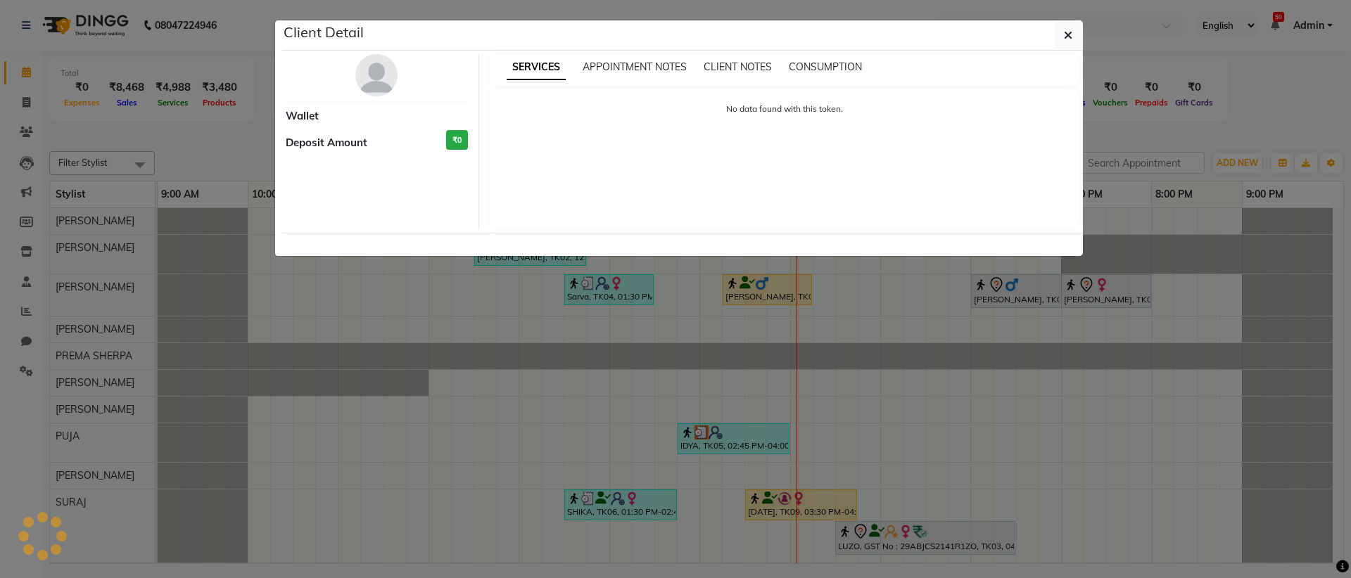
select select "1"
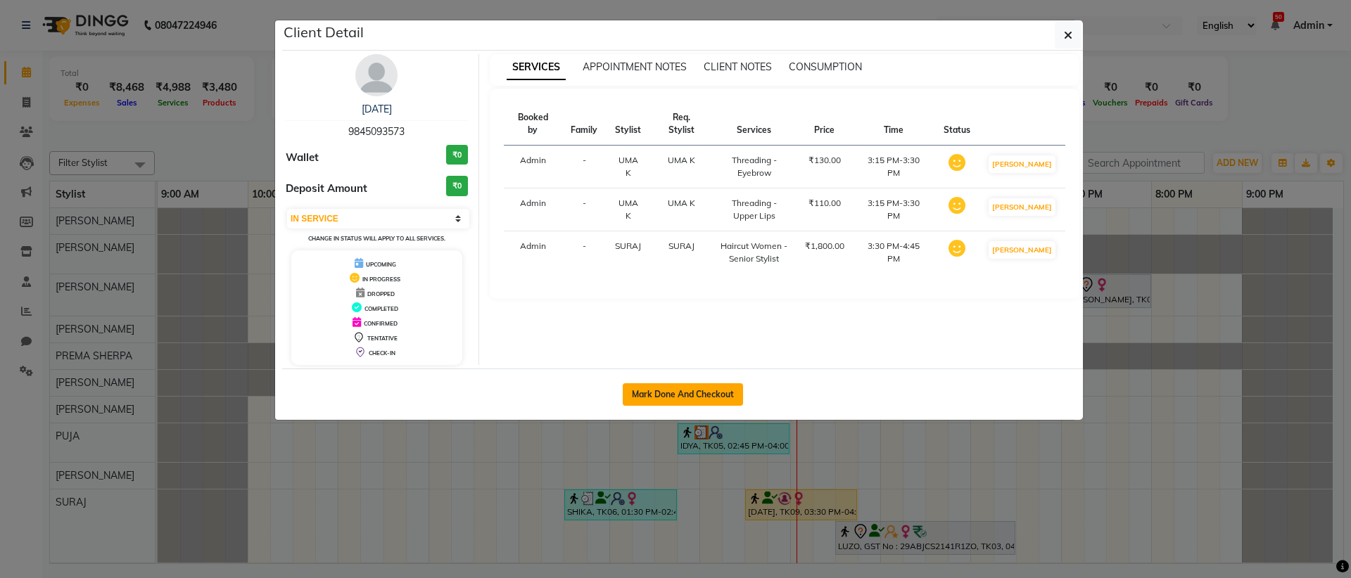
click at [720, 393] on button "Mark Done And Checkout" at bounding box center [683, 394] width 120 height 23
select select "service"
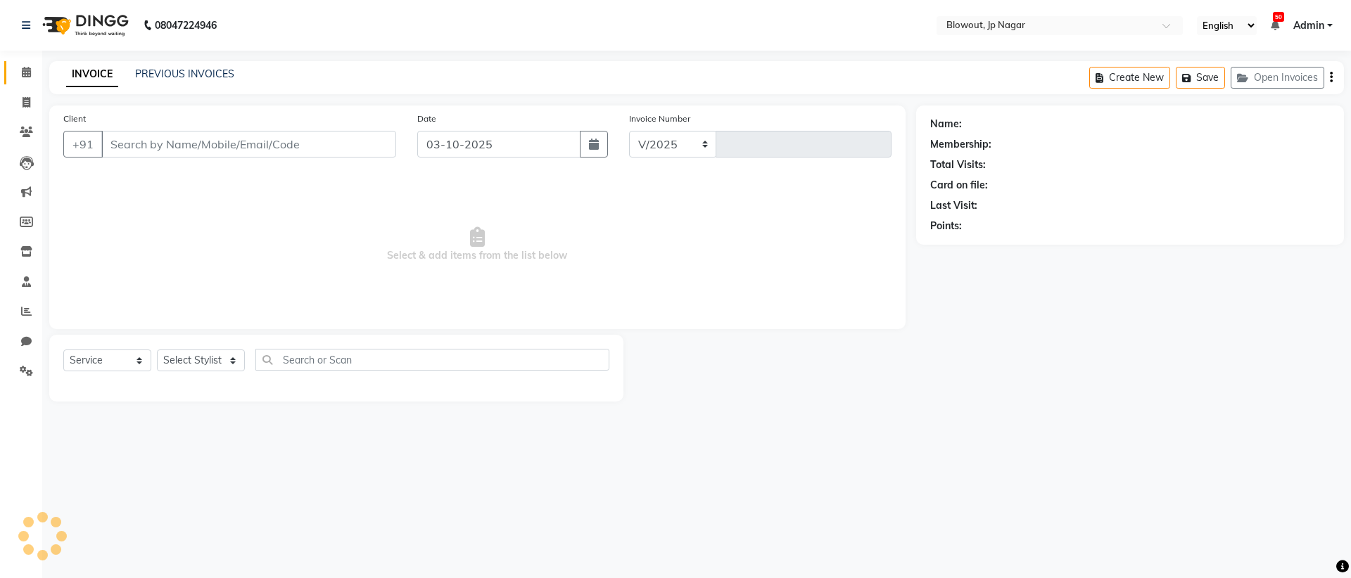
select select "6261"
type input "2957"
type input "9845093573"
select select "88802"
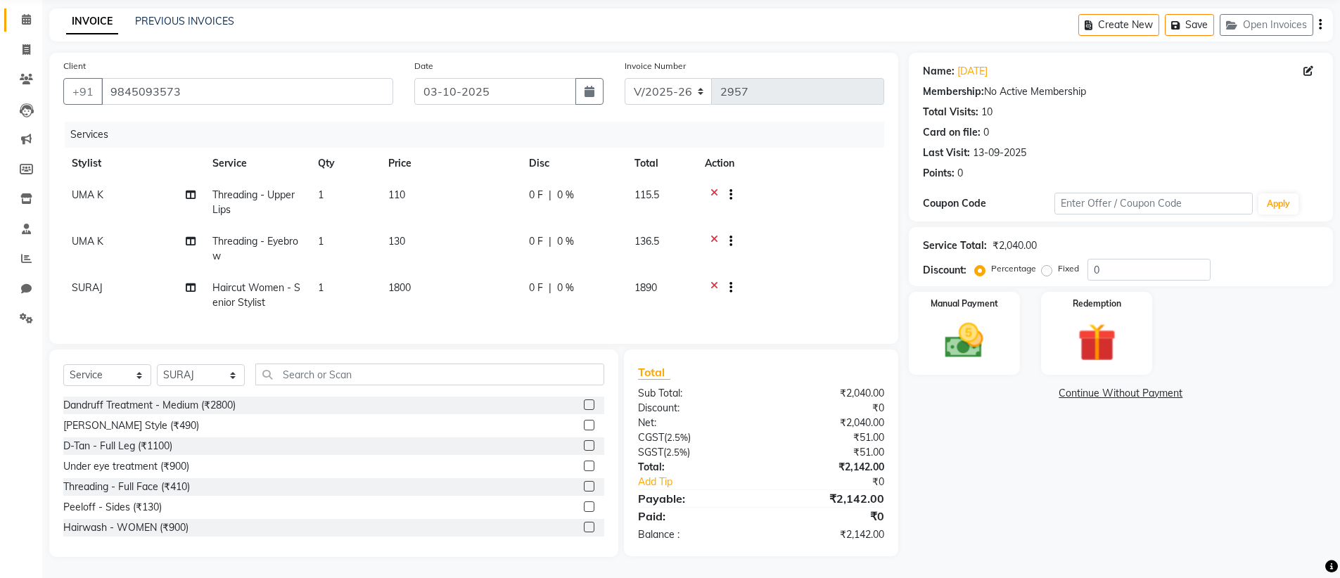
scroll to position [63, 0]
click at [945, 320] on img at bounding box center [964, 341] width 65 height 46
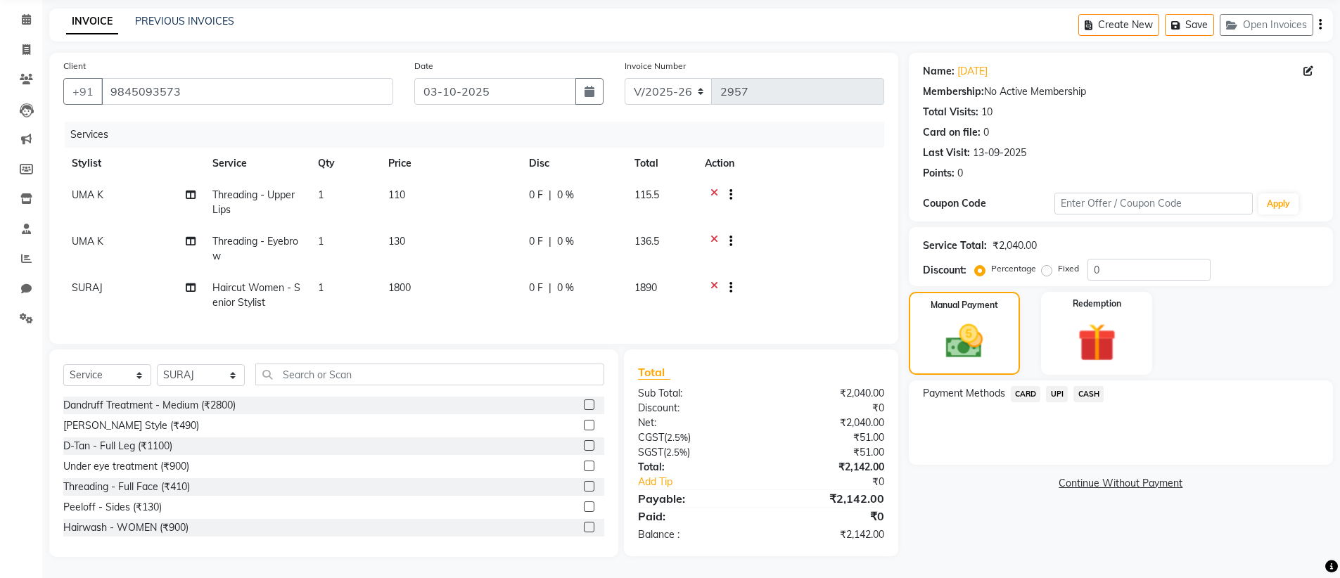
click at [1033, 386] on span "CARD" at bounding box center [1026, 394] width 30 height 16
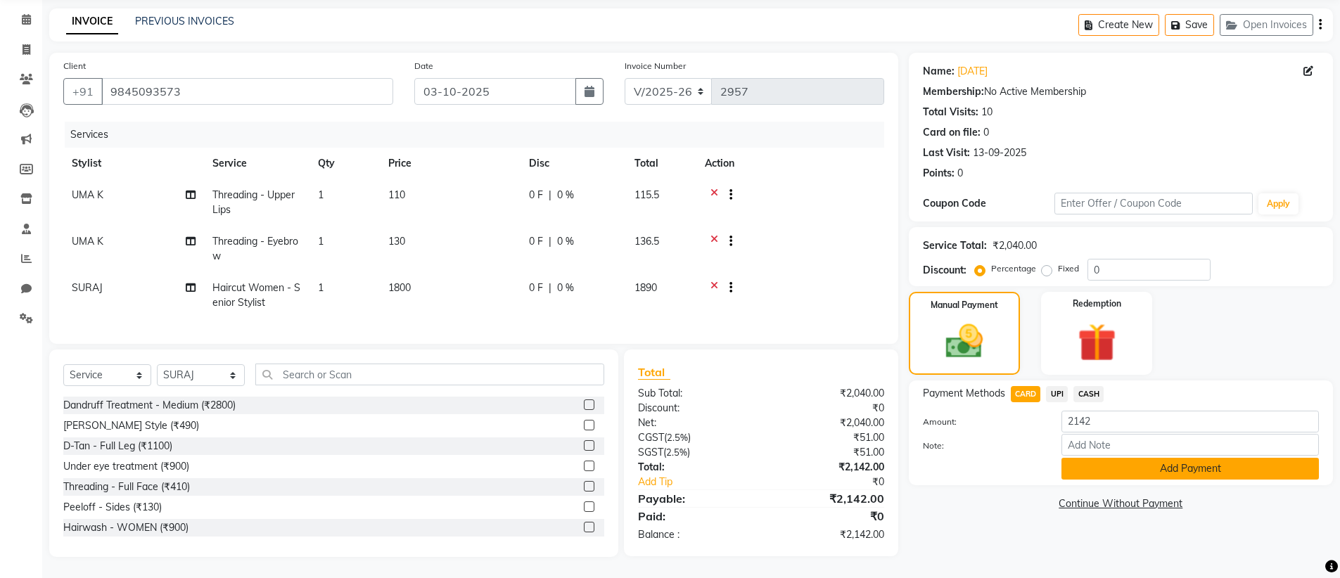
click at [1097, 459] on button "Add Payment" at bounding box center [1190, 469] width 257 height 22
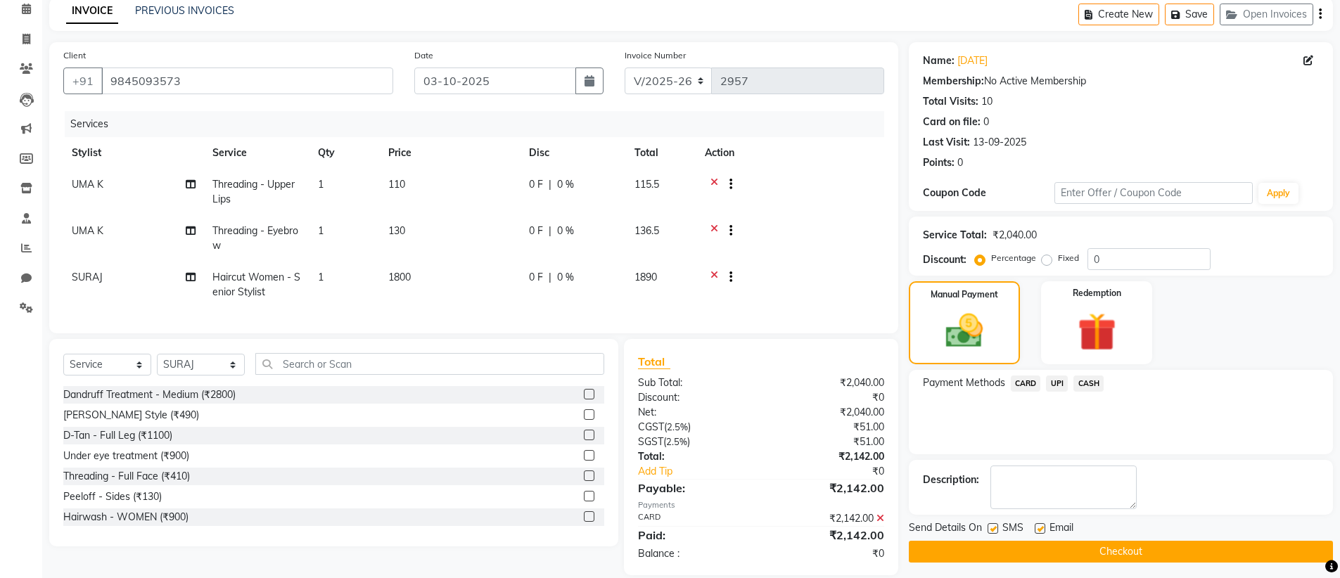
click at [1066, 559] on button "Checkout" at bounding box center [1121, 552] width 424 height 22
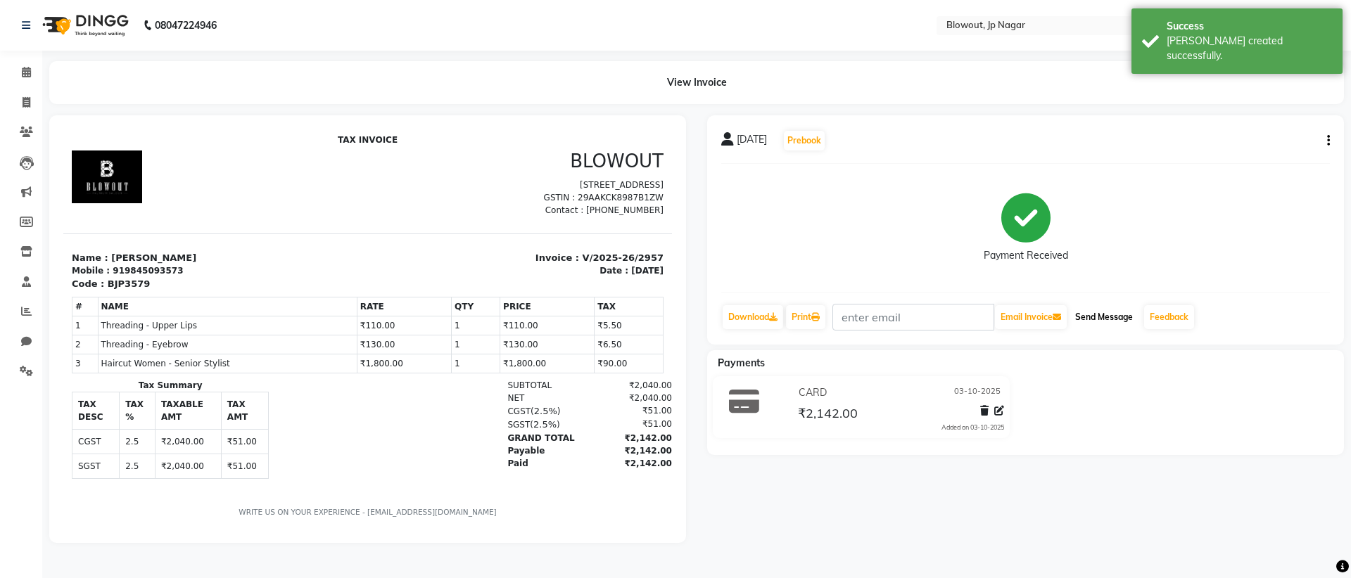
click at [1117, 322] on button "Send Message" at bounding box center [1103, 317] width 69 height 24
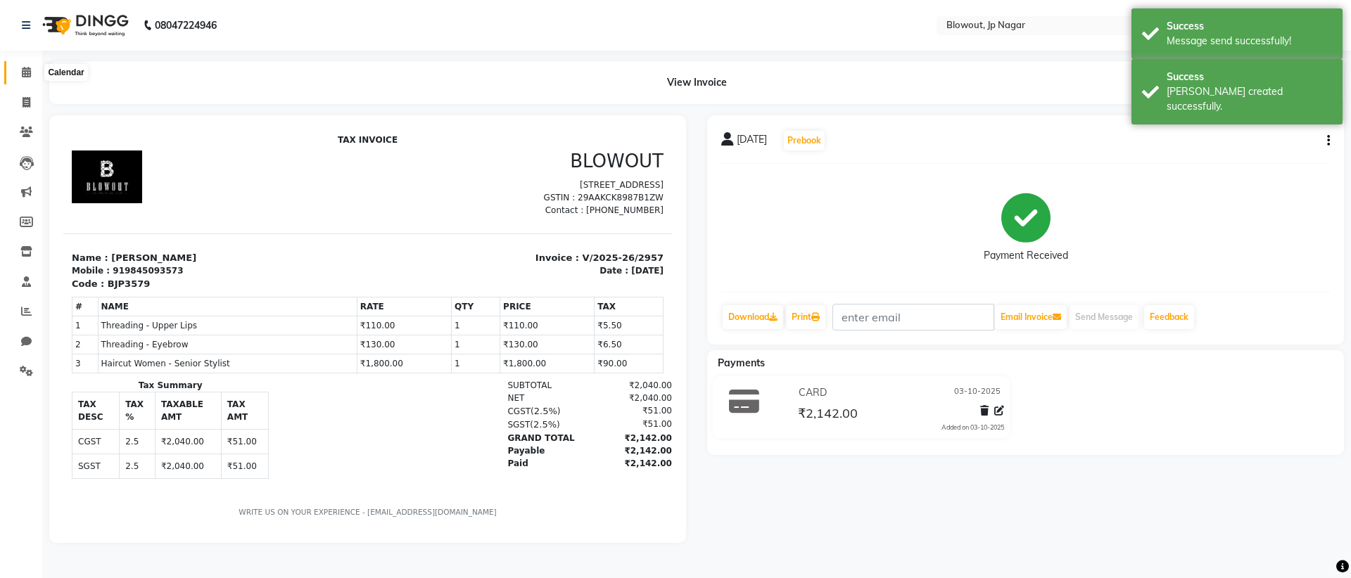
click at [20, 77] on span at bounding box center [26, 73] width 25 height 16
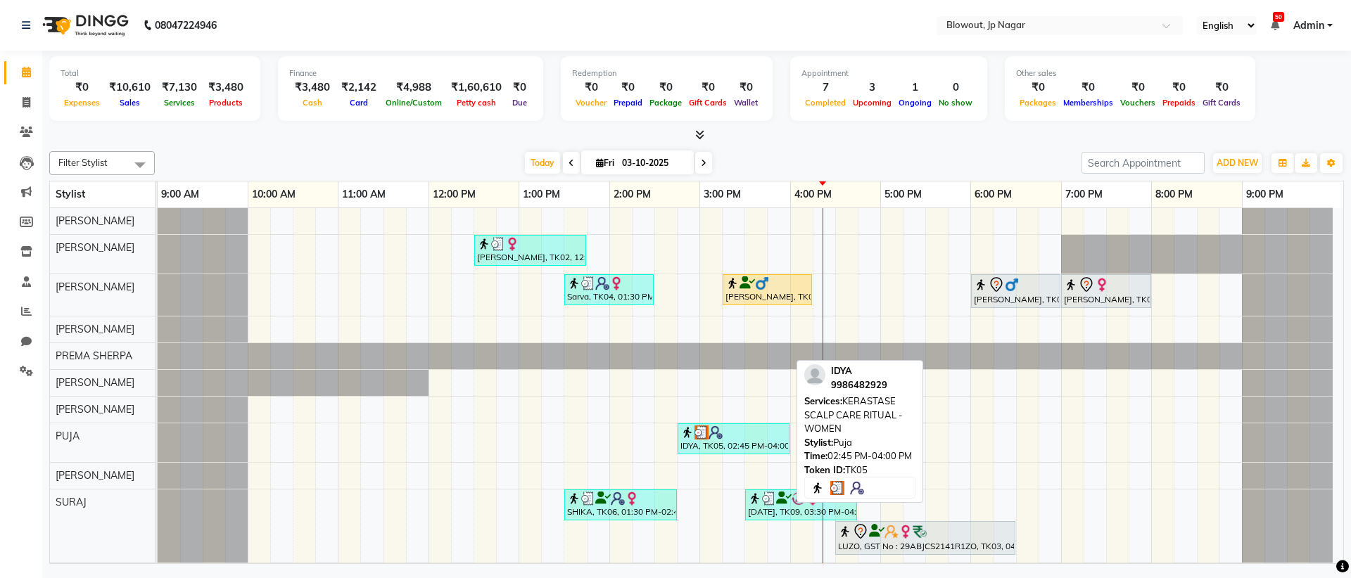
click at [762, 449] on div "IDYA, TK05, 02:45 PM-04:00 PM, KERASTASE SCALP CARE RITUAL - WOMEN" at bounding box center [733, 439] width 109 height 27
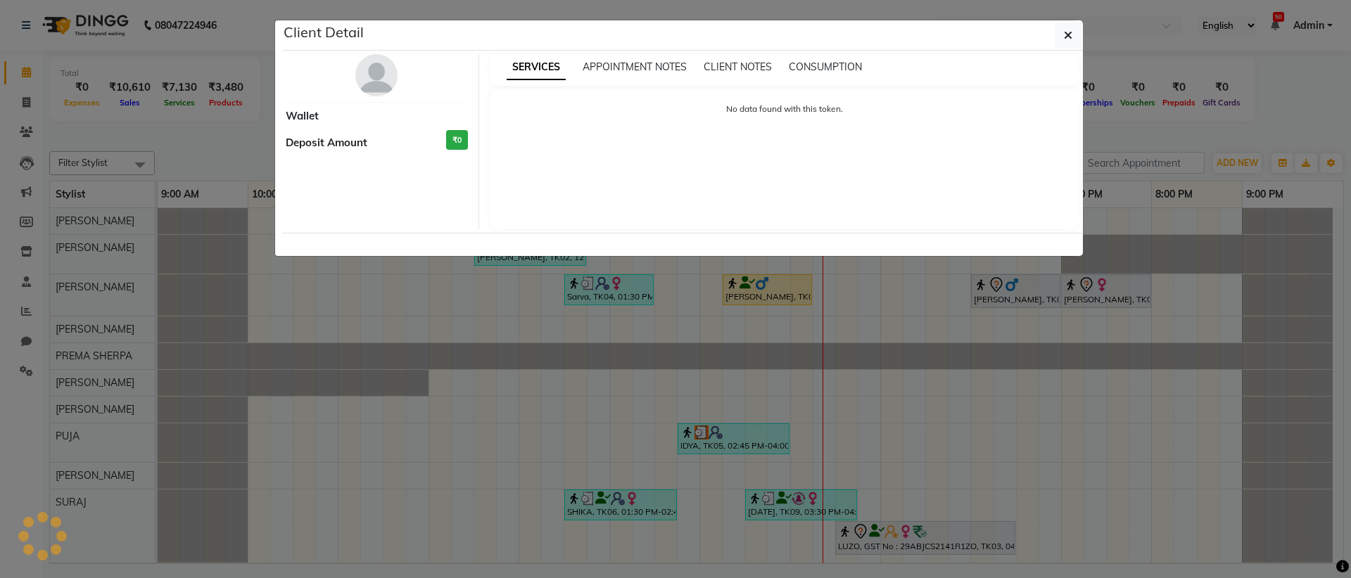
select select "3"
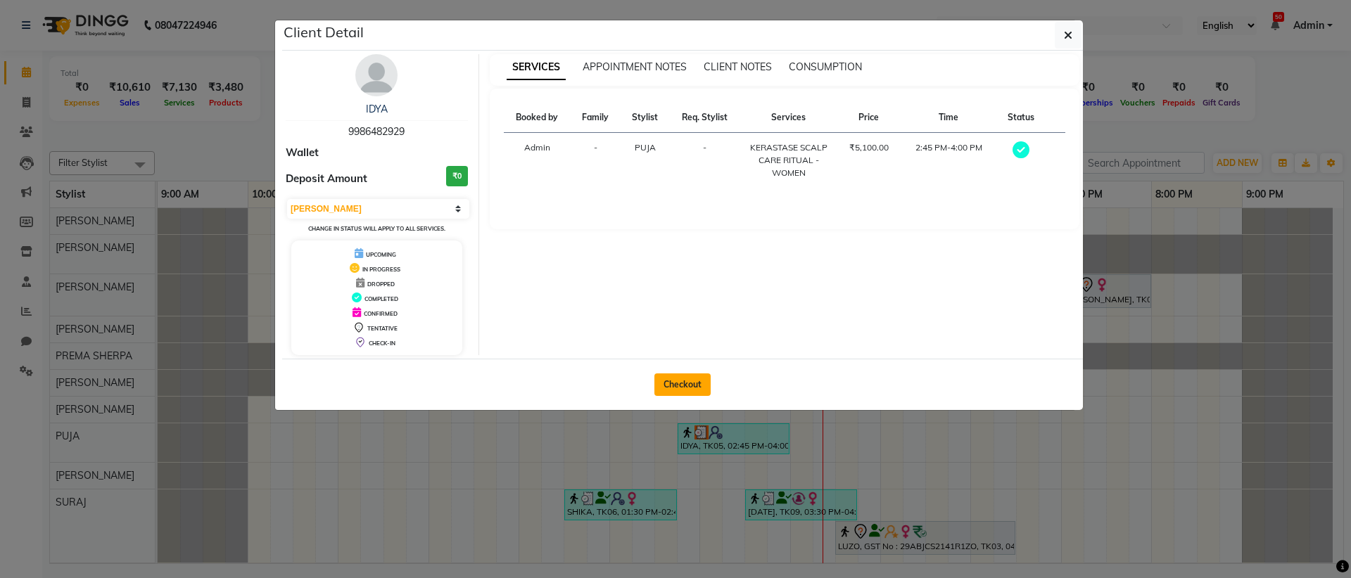
click at [695, 378] on button "Checkout" at bounding box center [682, 385] width 56 height 23
select select "service"
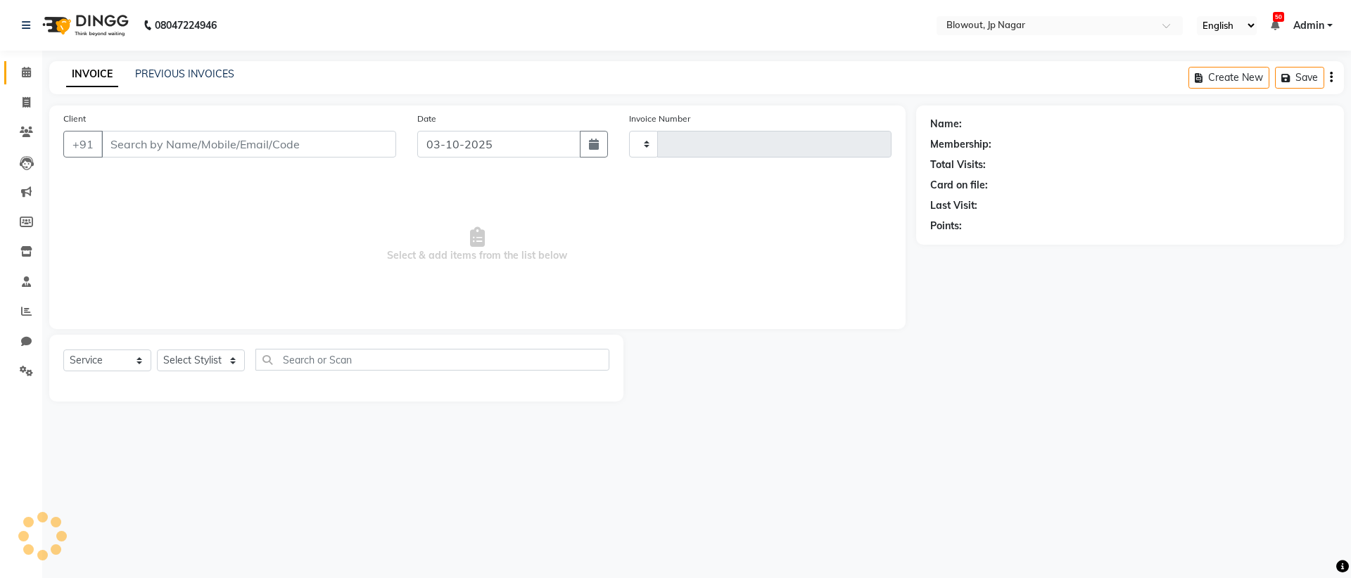
type input "2958"
select select "6261"
type input "9986482929"
select select "75656"
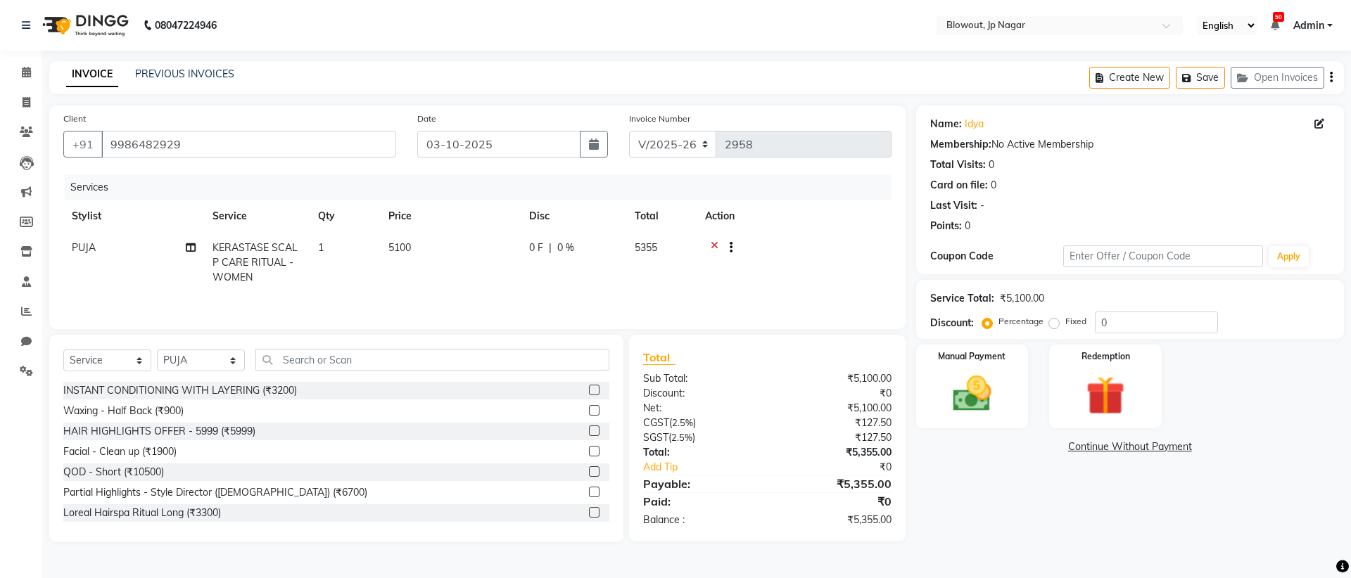
click at [218, 255] on td "KERASTASE SCALP CARE RITUAL - WOMEN" at bounding box center [257, 262] width 106 height 61
select select "75656"
click at [347, 260] on span at bounding box center [352, 254] width 28 height 27
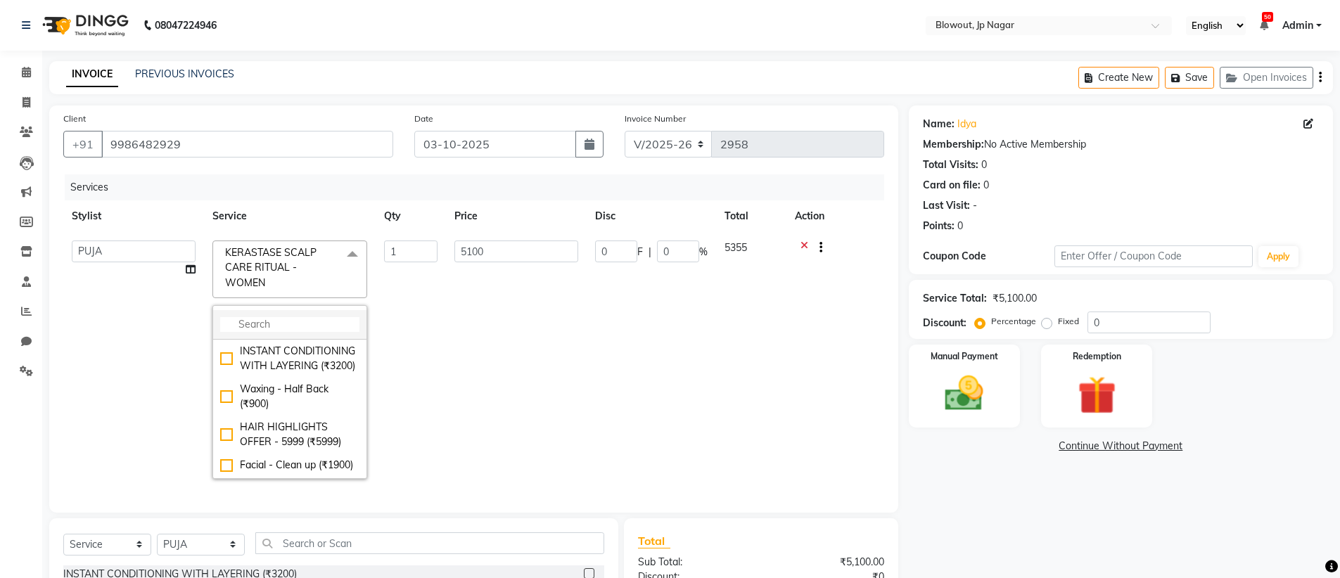
click at [320, 321] on input "multiselect-search" at bounding box center [289, 324] width 139 height 15
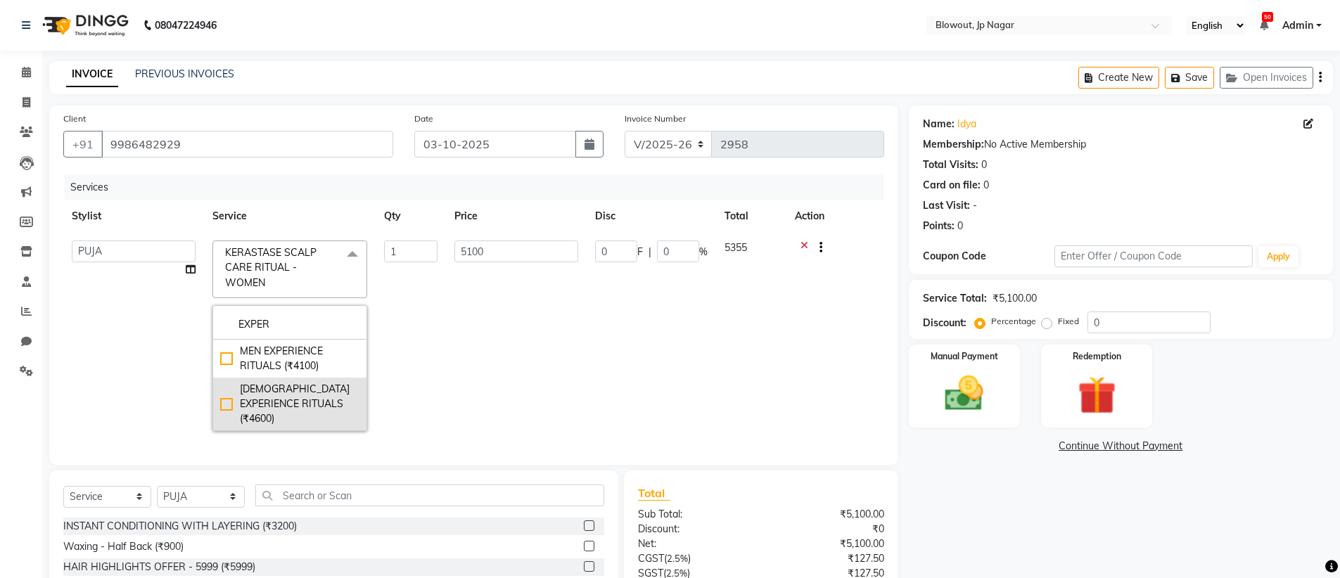
type input "EXPER"
click at [238, 400] on div "[DEMOGRAPHIC_DATA] EXPERIENCE RITUALS (₹4600)" at bounding box center [289, 404] width 139 height 44
checkbox input "true"
type input "4600"
click at [552, 354] on td "4600" at bounding box center [516, 336] width 141 height 208
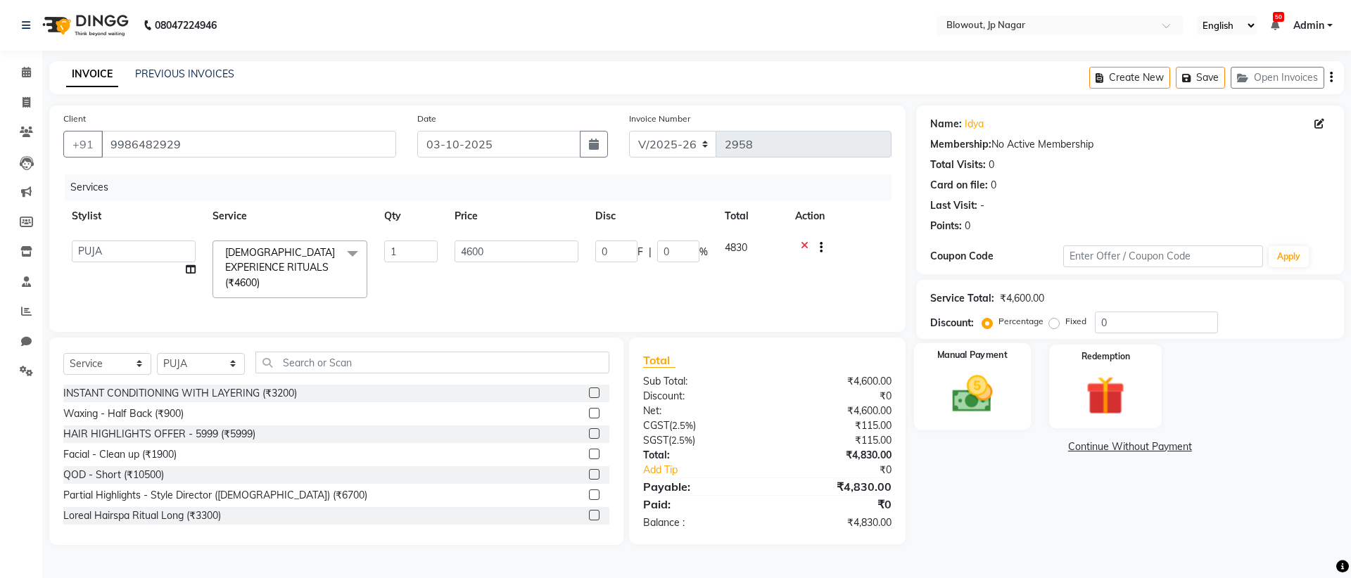
click at [995, 382] on img at bounding box center [971, 394] width 65 height 46
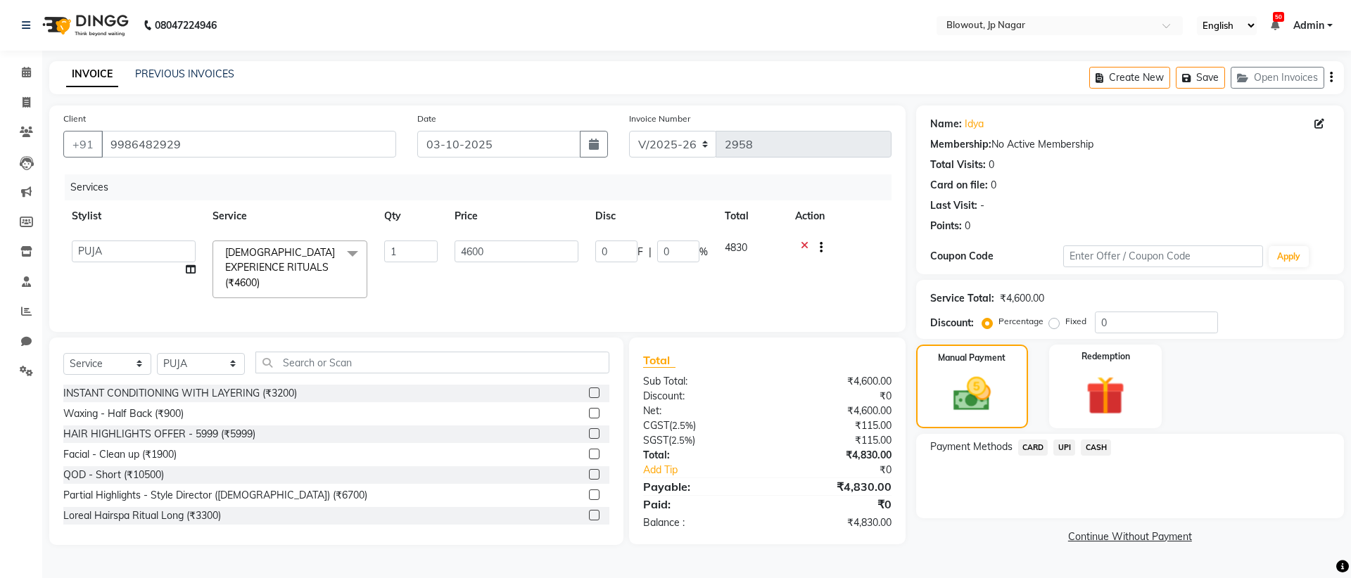
click at [1064, 443] on span "UPI" at bounding box center [1064, 448] width 22 height 16
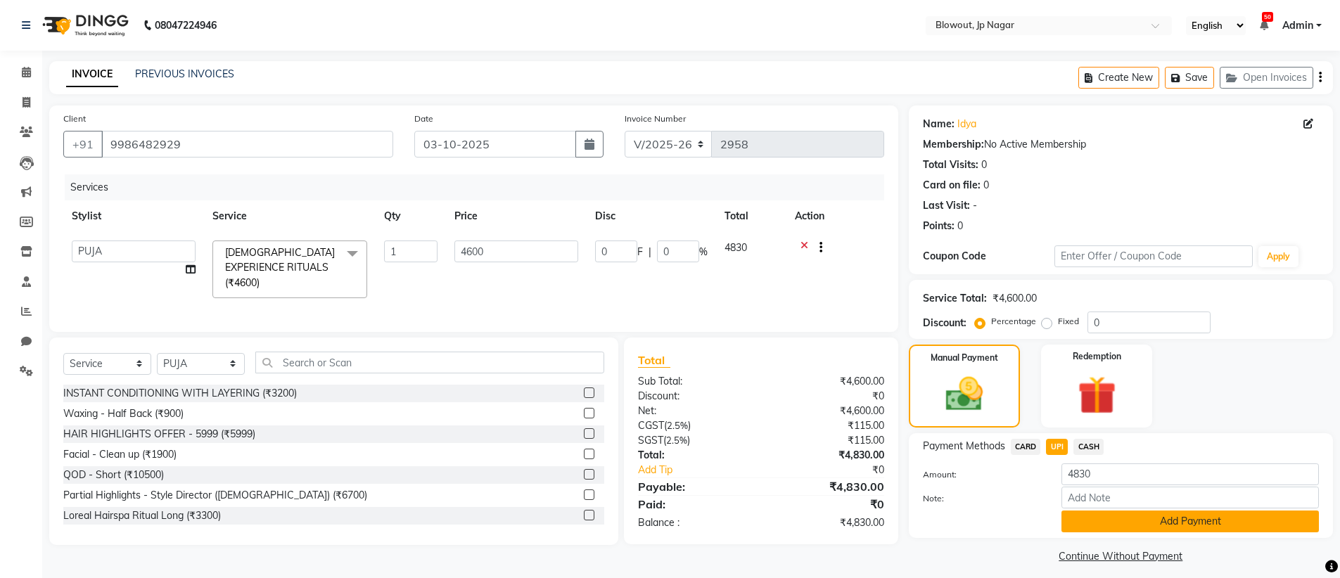
click at [1161, 518] on button "Add Payment" at bounding box center [1190, 522] width 257 height 22
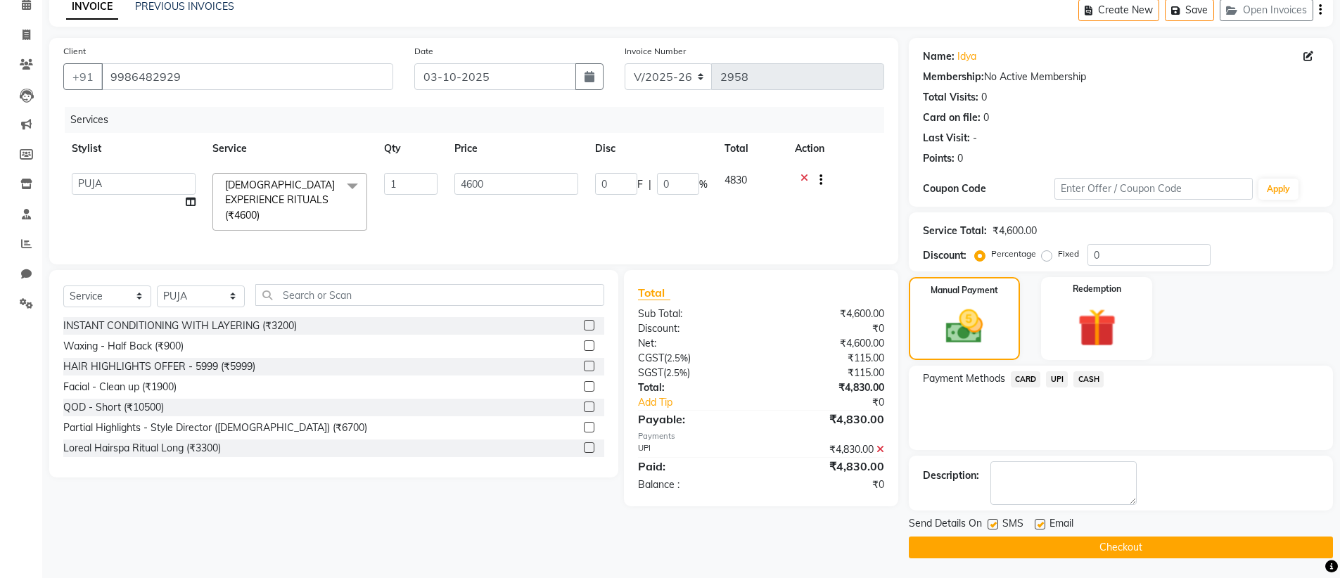
scroll to position [69, 0]
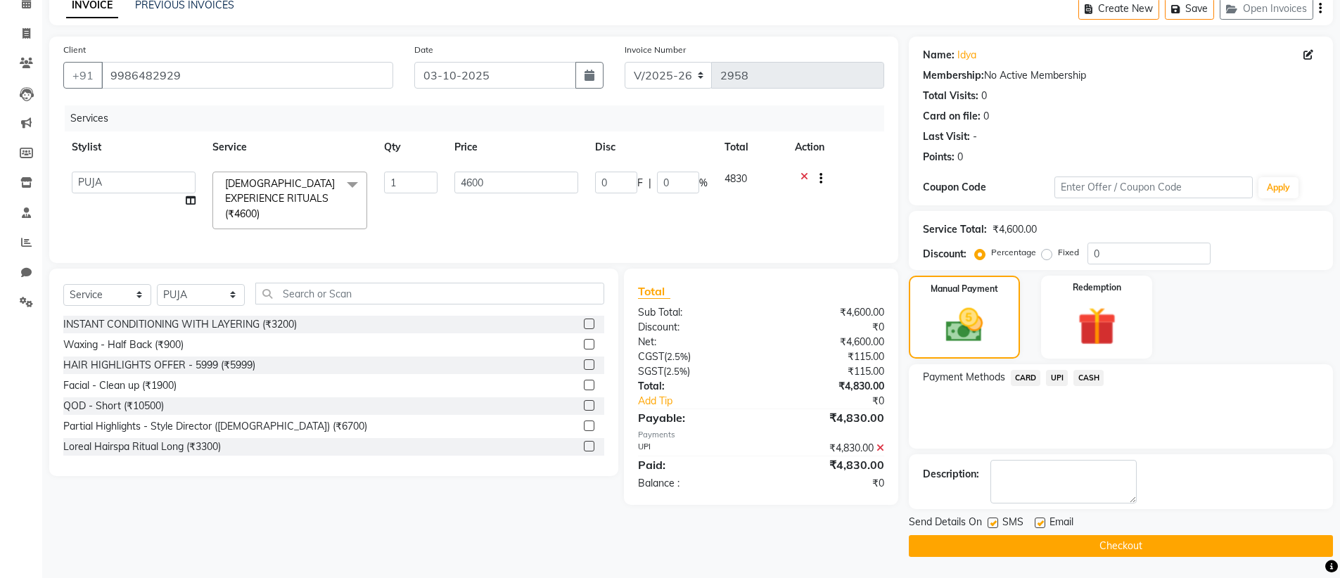
click at [1151, 545] on button "Checkout" at bounding box center [1121, 546] width 424 height 22
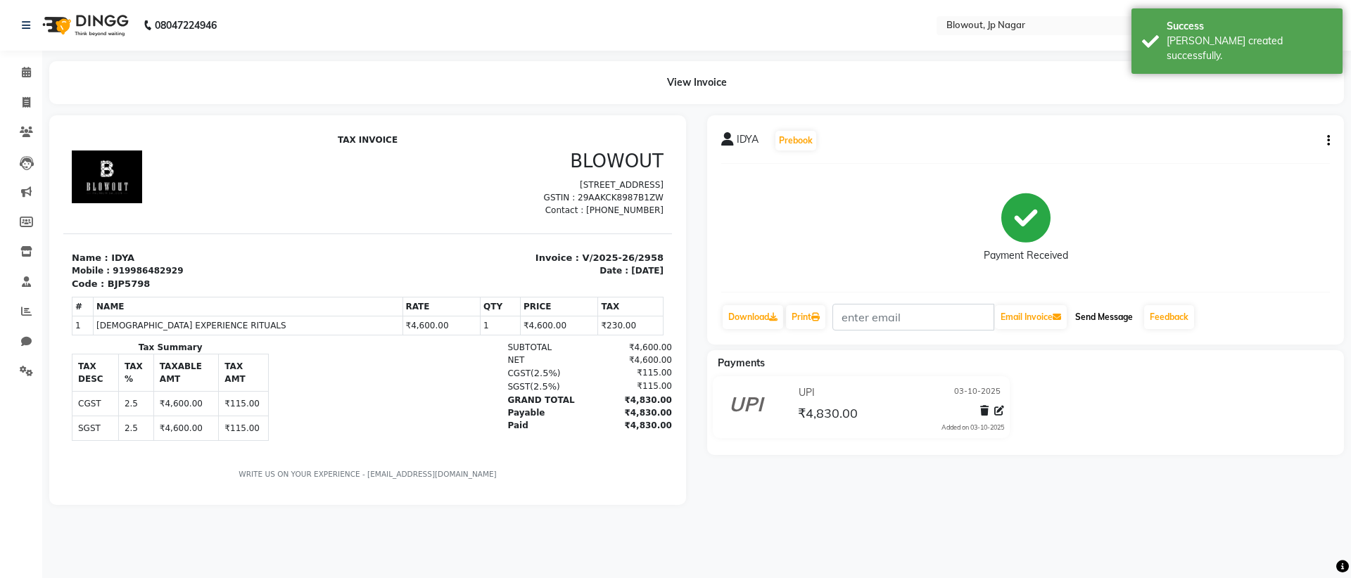
click at [1109, 317] on button "Send Message" at bounding box center [1103, 317] width 69 height 24
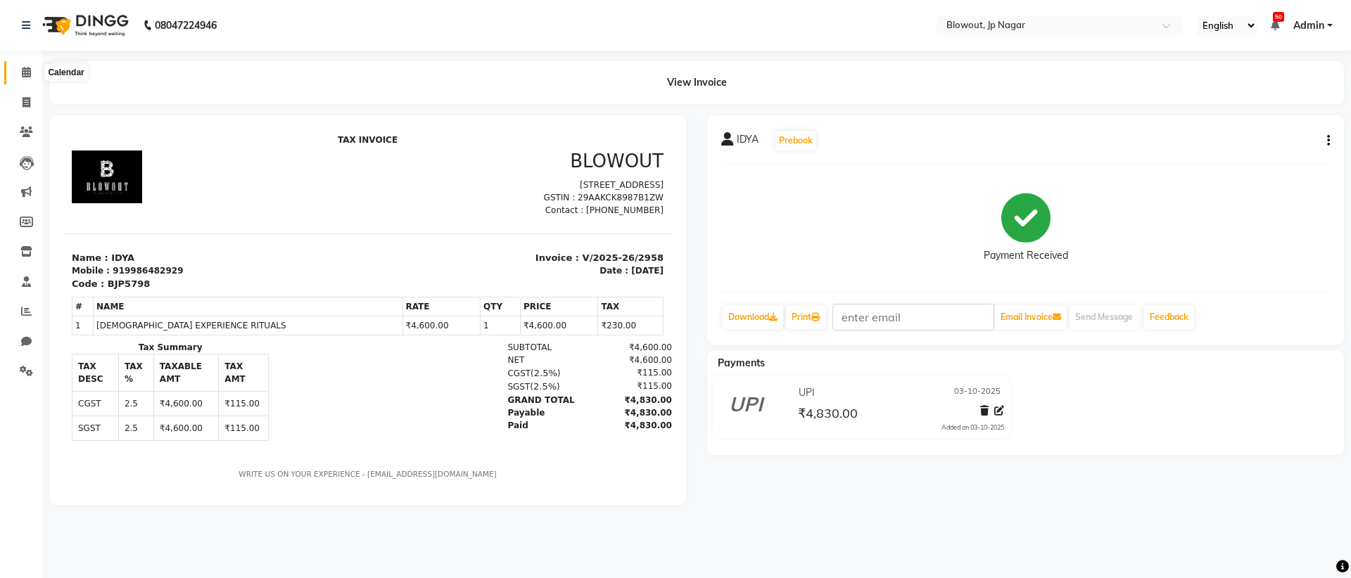
click at [23, 69] on icon at bounding box center [26, 72] width 9 height 11
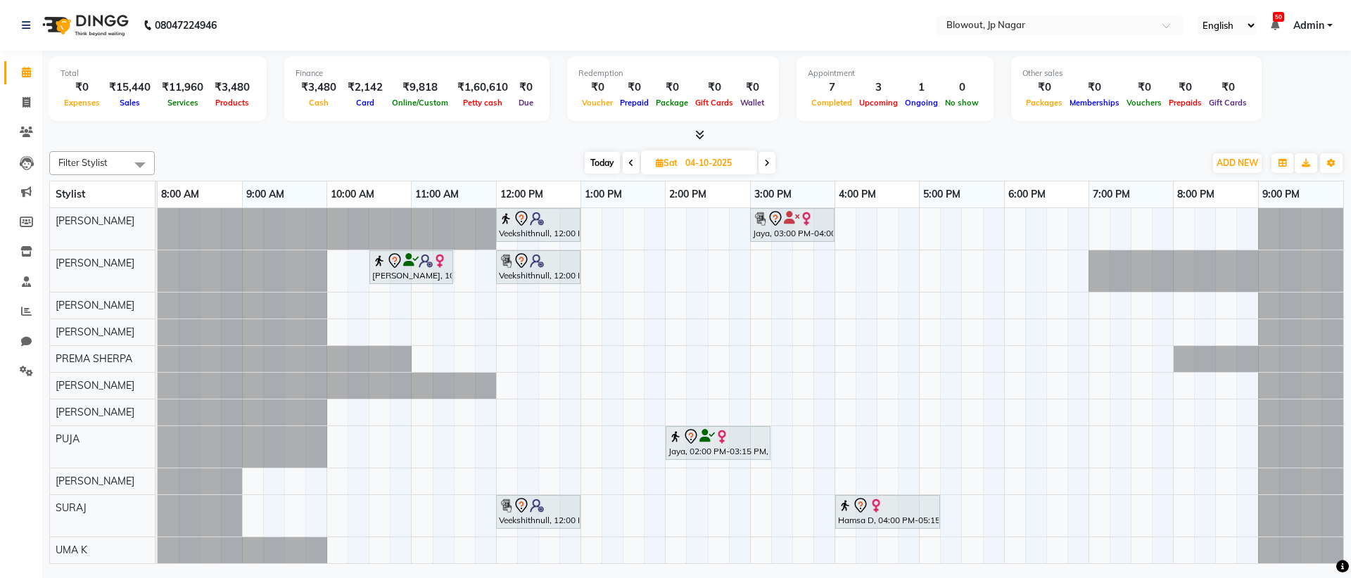
click at [604, 166] on span "Today" at bounding box center [602, 163] width 35 height 22
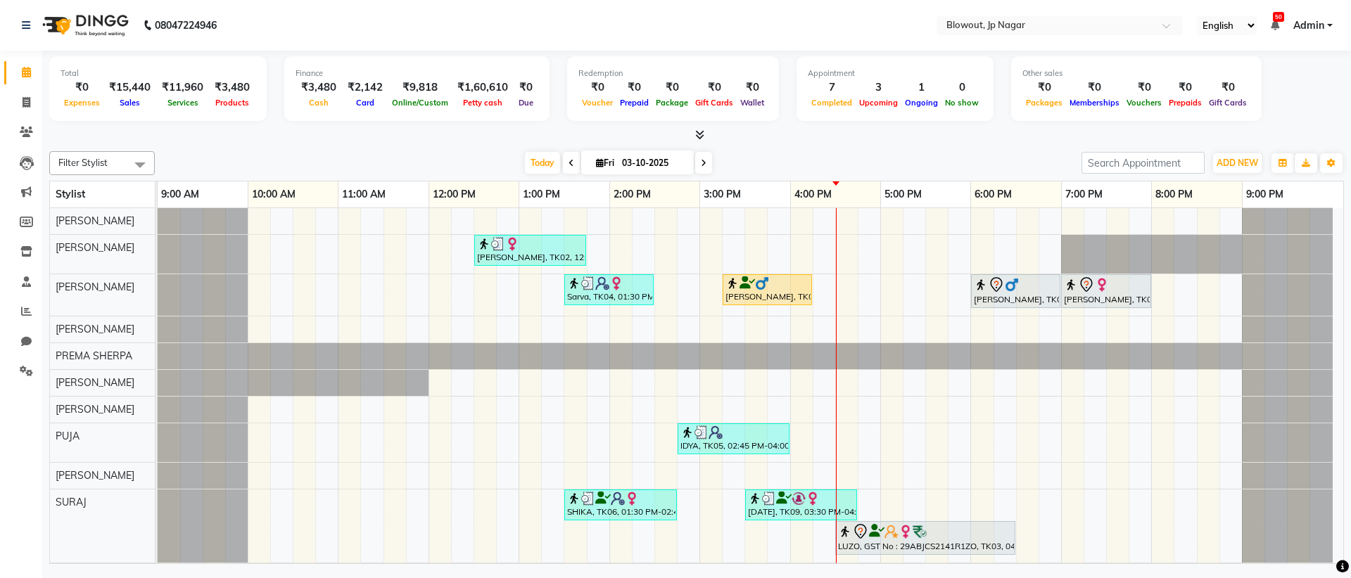
click at [706, 163] on icon at bounding box center [704, 163] width 6 height 8
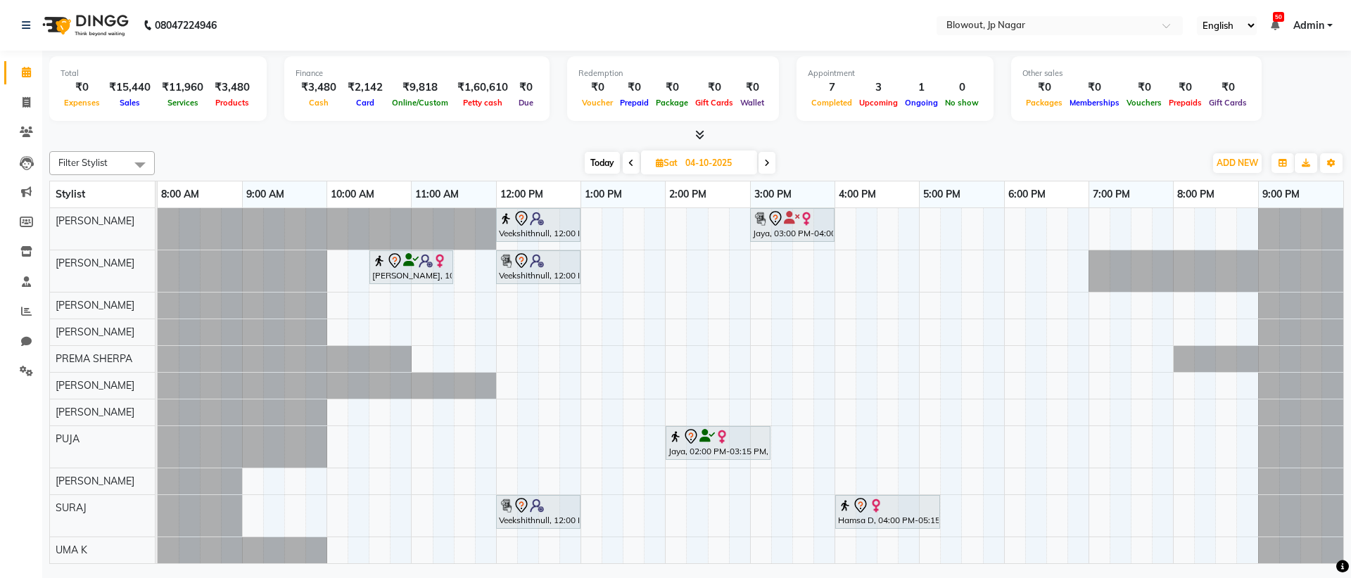
click at [765, 157] on span at bounding box center [766, 163] width 17 height 22
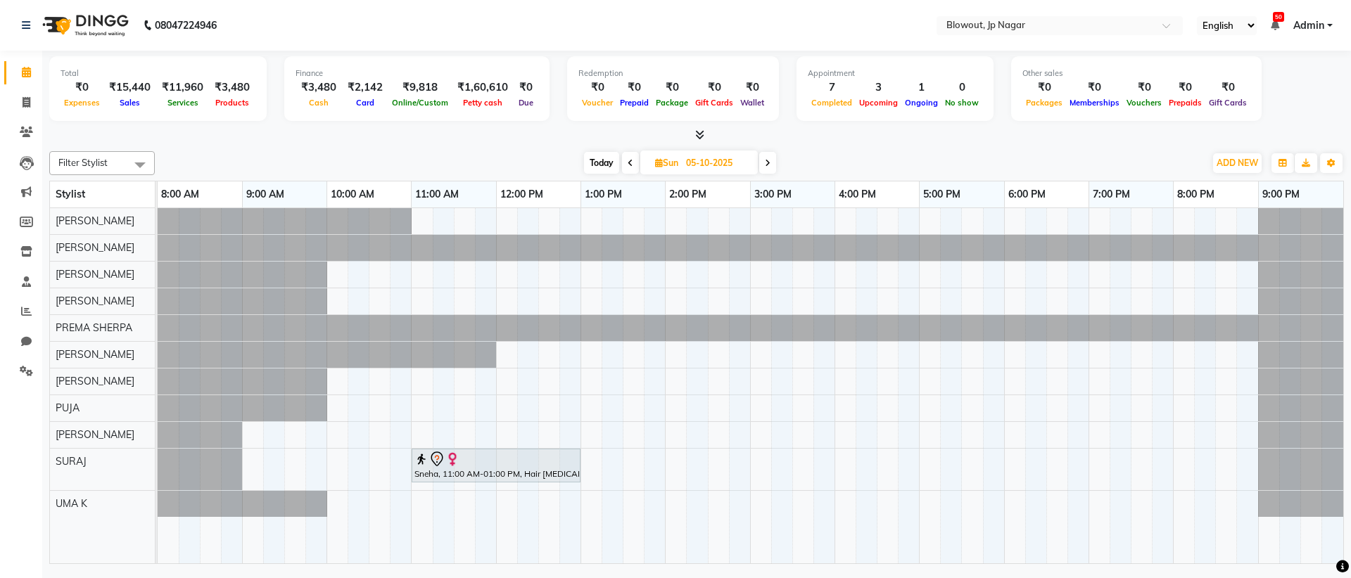
click at [599, 163] on span "Today" at bounding box center [601, 163] width 35 height 22
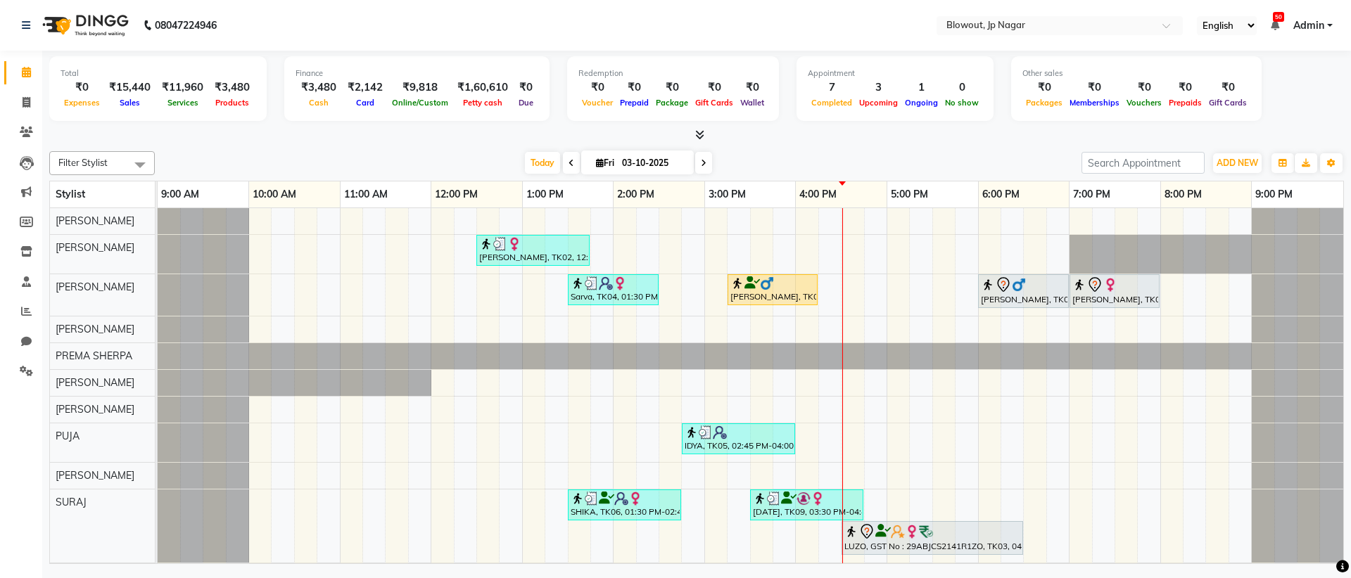
click at [568, 165] on icon at bounding box center [571, 163] width 6 height 8
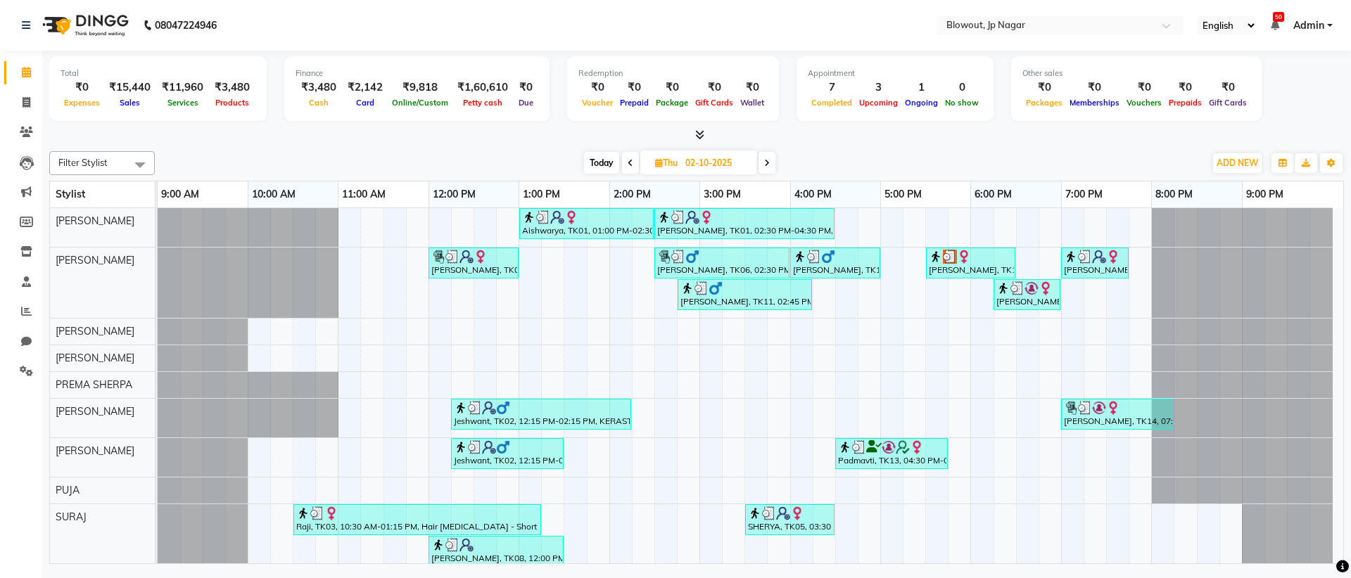
click at [775, 158] on span at bounding box center [766, 163] width 17 height 22
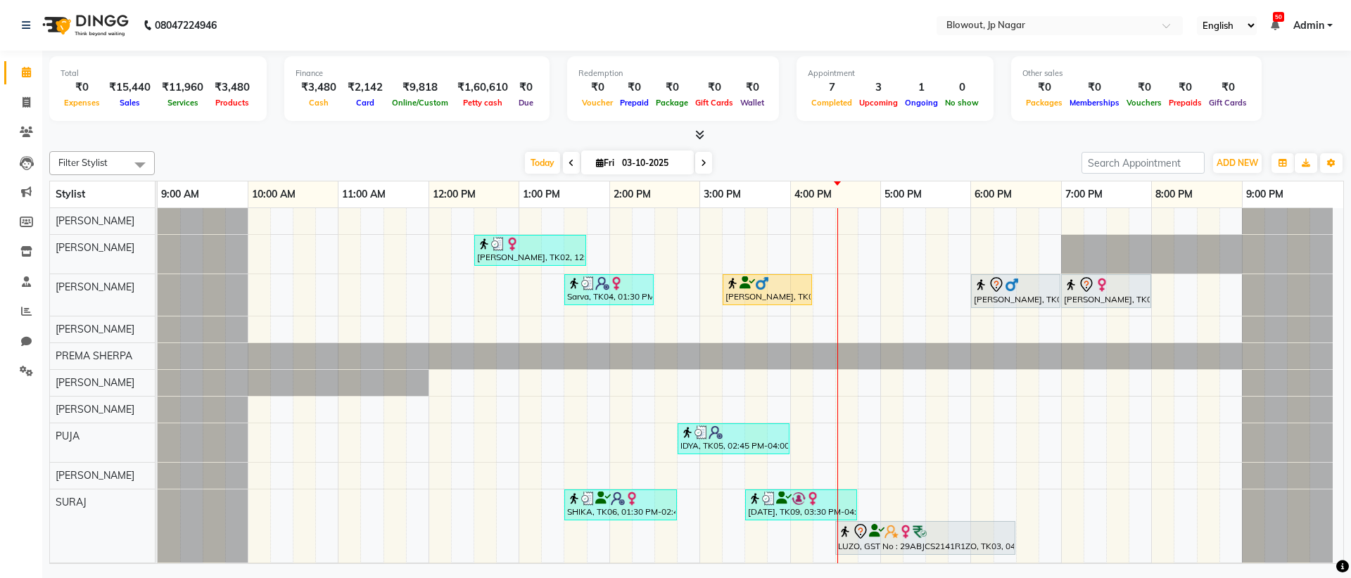
click at [711, 167] on span at bounding box center [703, 163] width 17 height 22
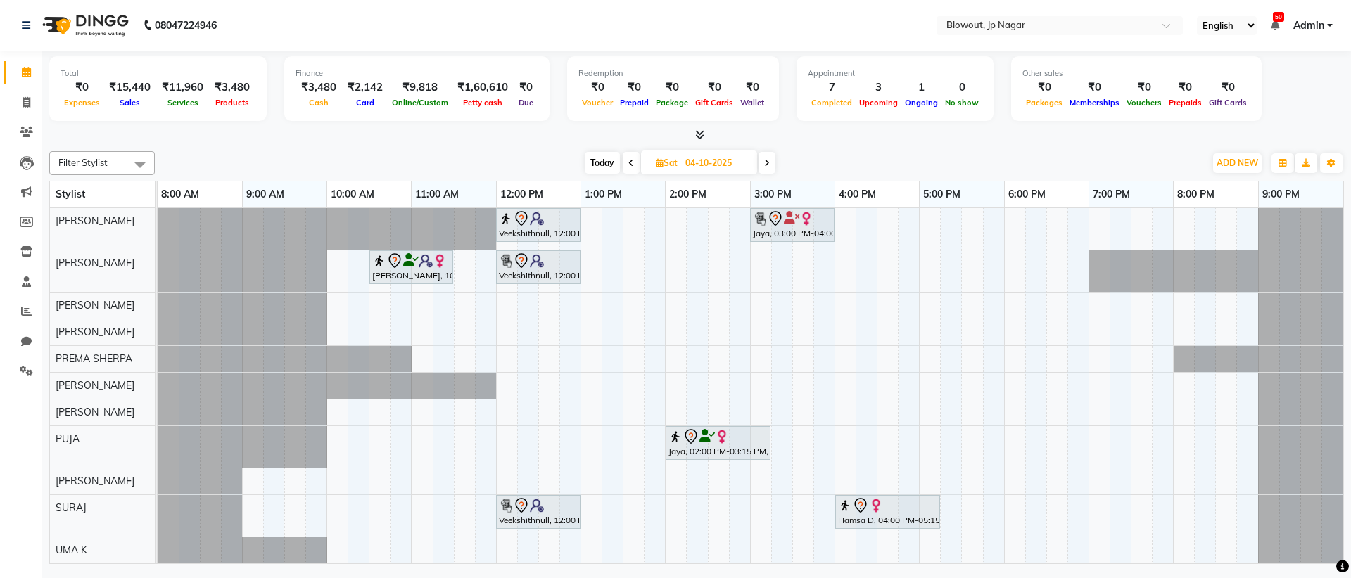
click at [629, 164] on icon at bounding box center [631, 163] width 6 height 8
type input "03-10-2025"
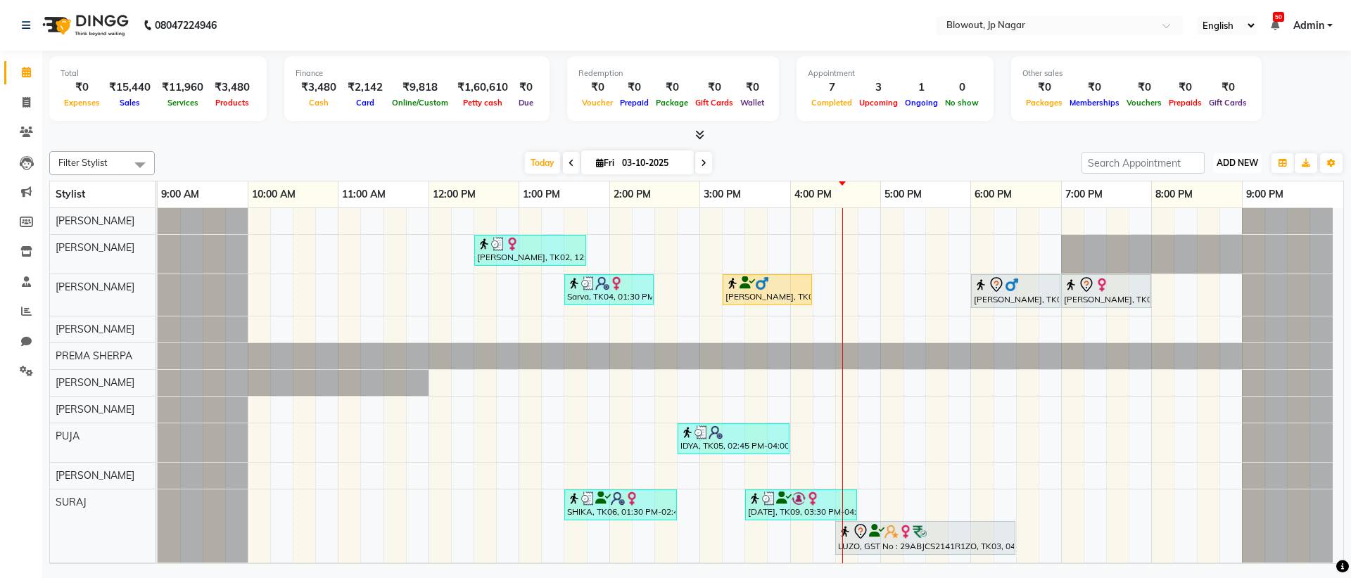
click at [1216, 163] on span "ADD NEW" at bounding box center [1237, 163] width 42 height 11
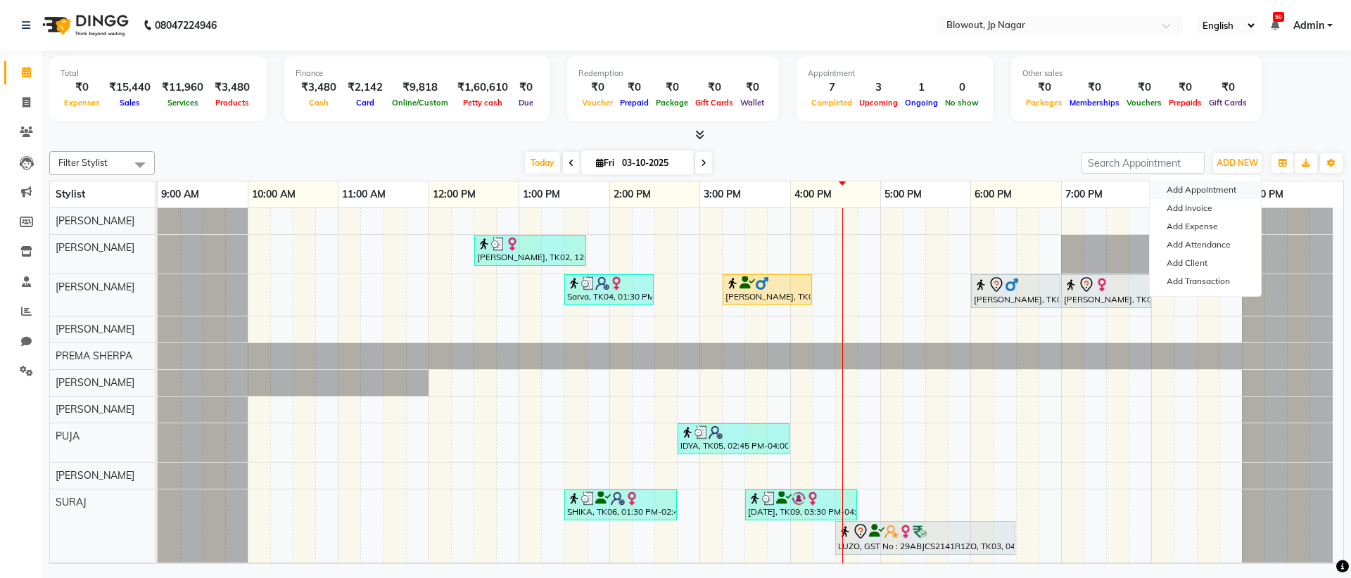
click at [1170, 192] on button "Add Appointment" at bounding box center [1204, 190] width 111 height 18
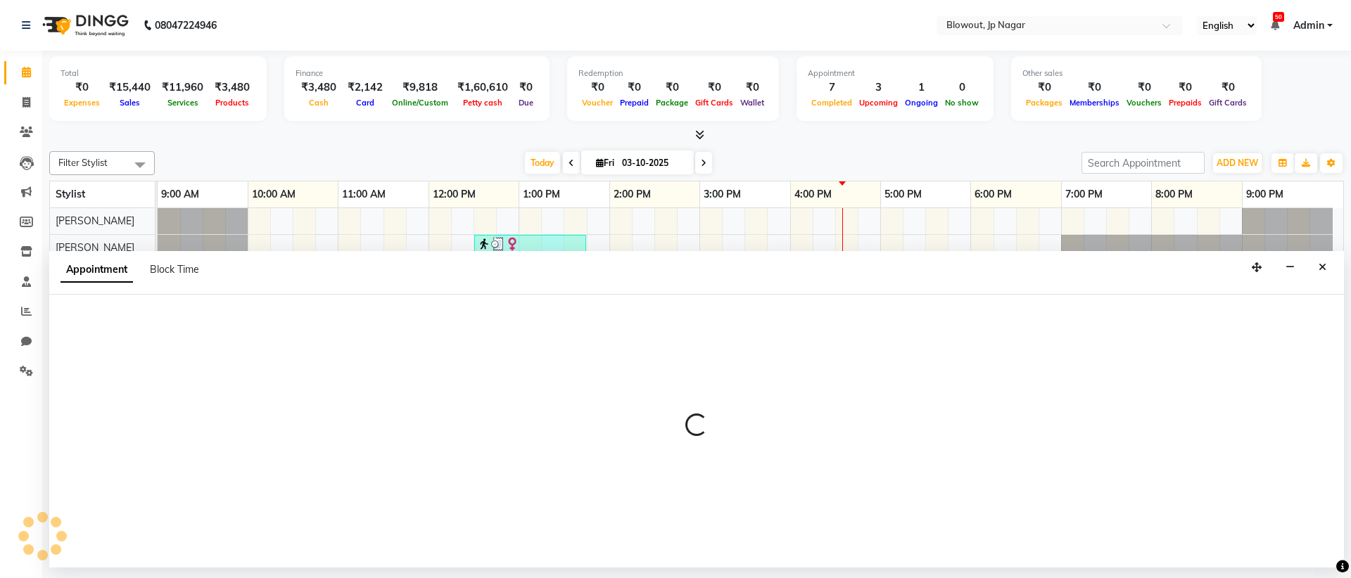
select select "600"
select select "tentative"
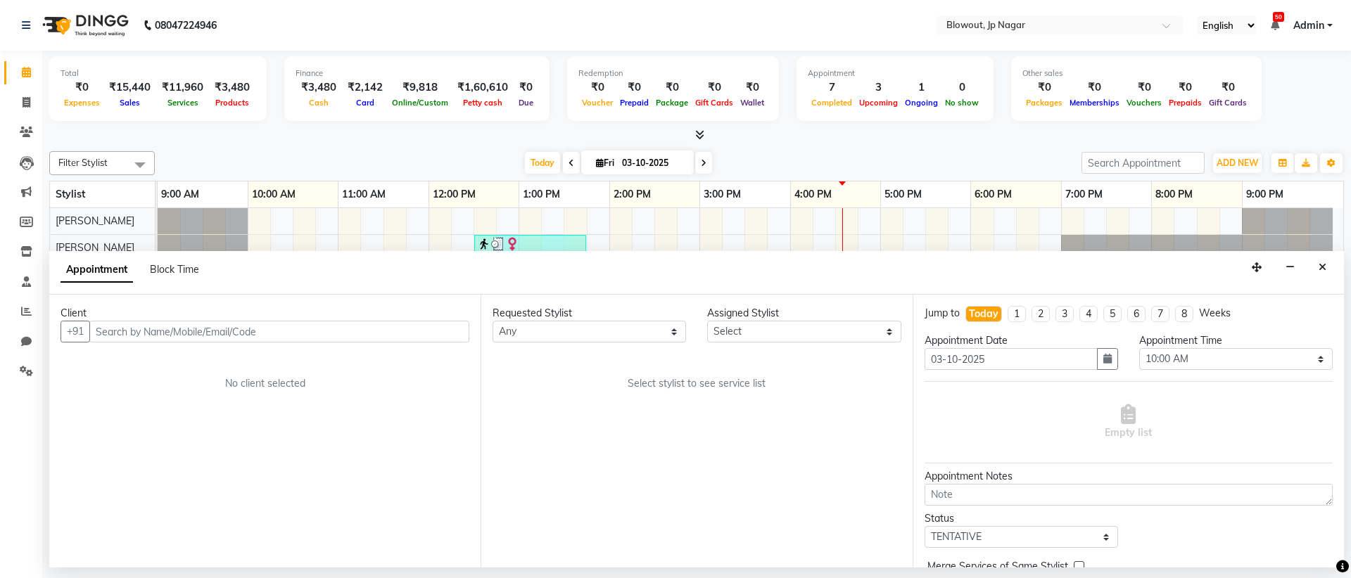
click at [364, 328] on input "text" at bounding box center [279, 332] width 380 height 22
type input "8269814498"
click at [438, 330] on span "Add Client" at bounding box center [439, 331] width 47 height 13
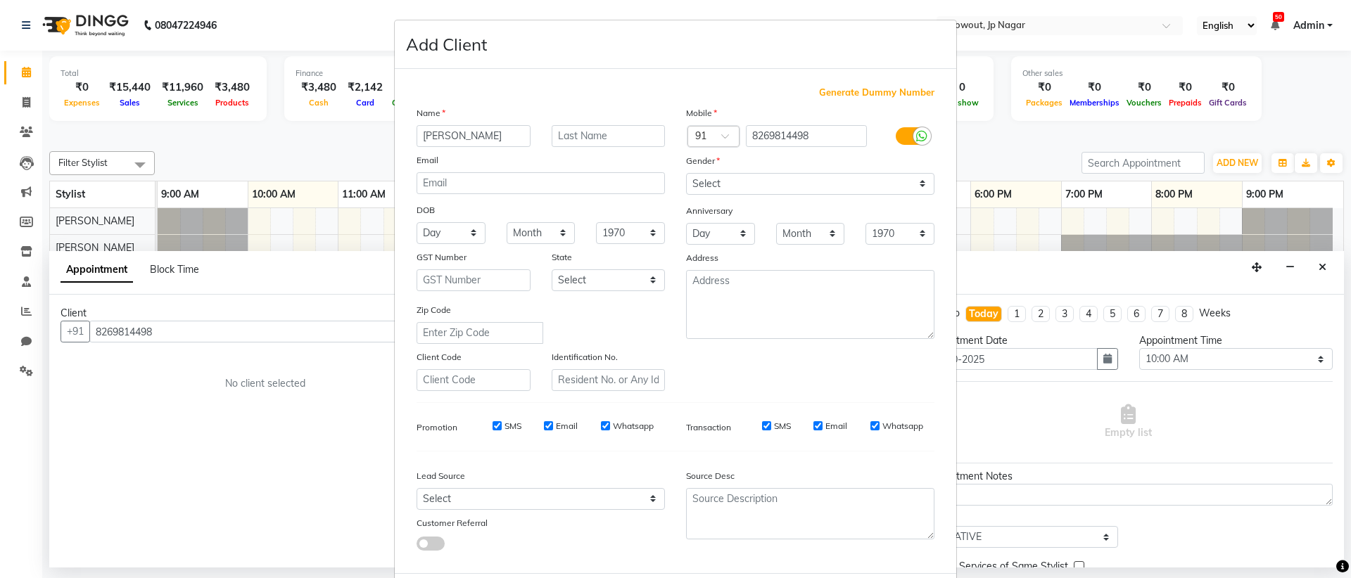
type input "[PERSON_NAME]"
click at [805, 187] on select "Select [DEMOGRAPHIC_DATA] [DEMOGRAPHIC_DATA] Other Prefer Not To Say" at bounding box center [810, 184] width 248 height 22
select select "[DEMOGRAPHIC_DATA]"
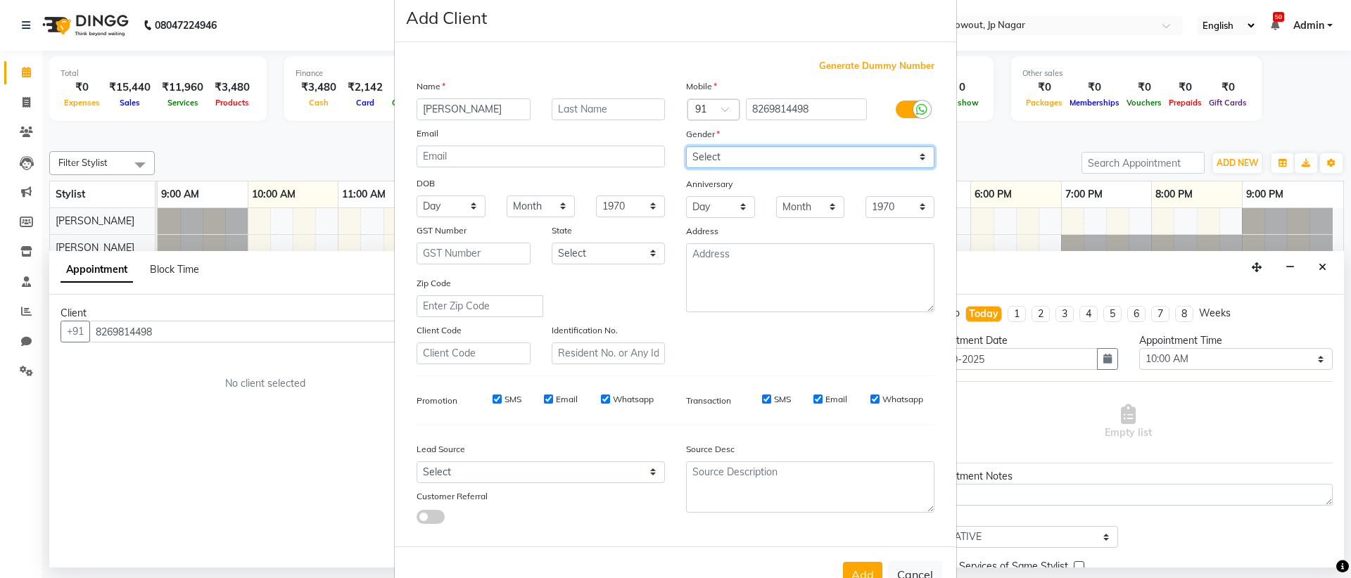
scroll to position [71, 0]
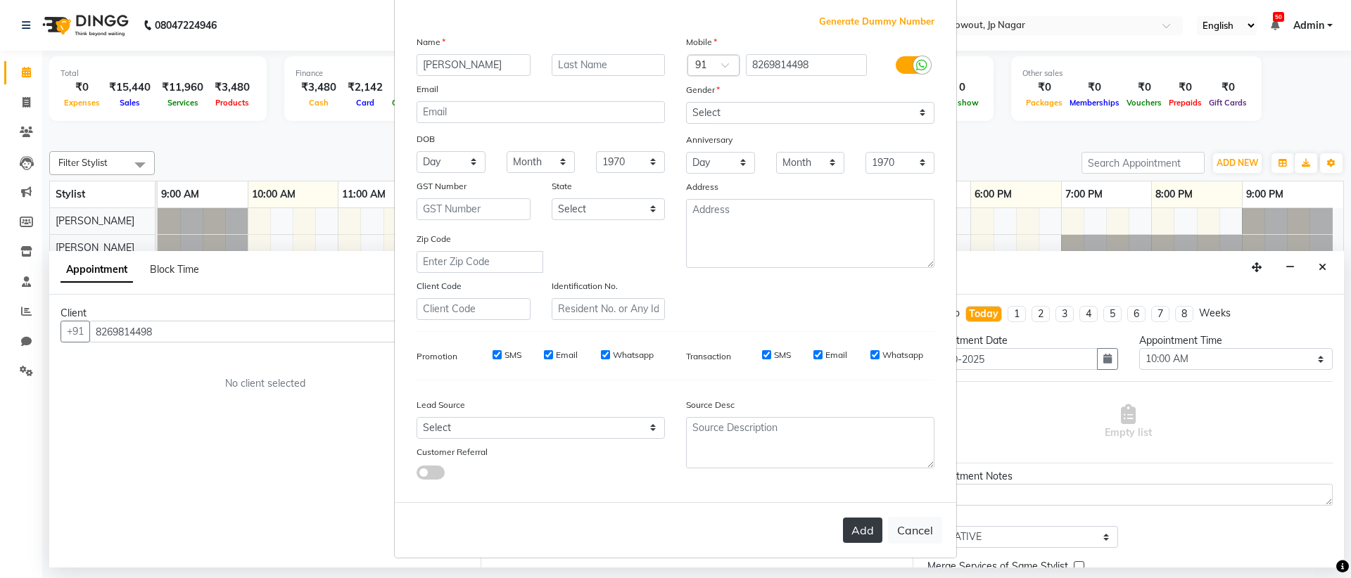
click at [860, 527] on button "Add" at bounding box center [862, 530] width 39 height 25
select select
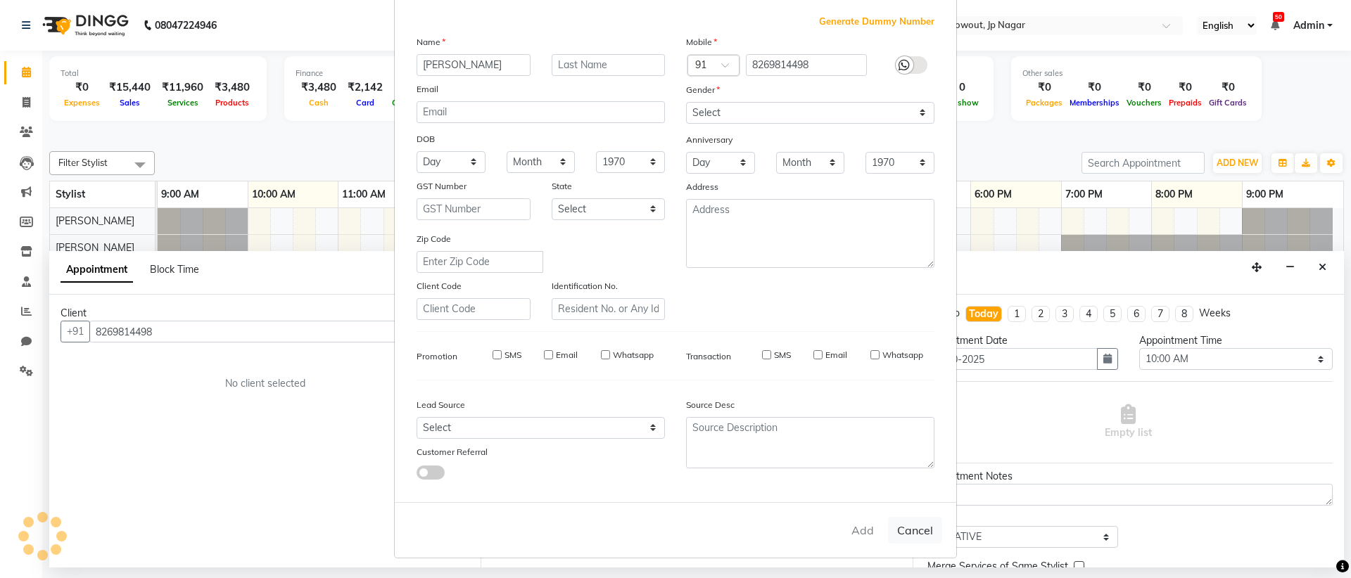
select select
checkbox input "false"
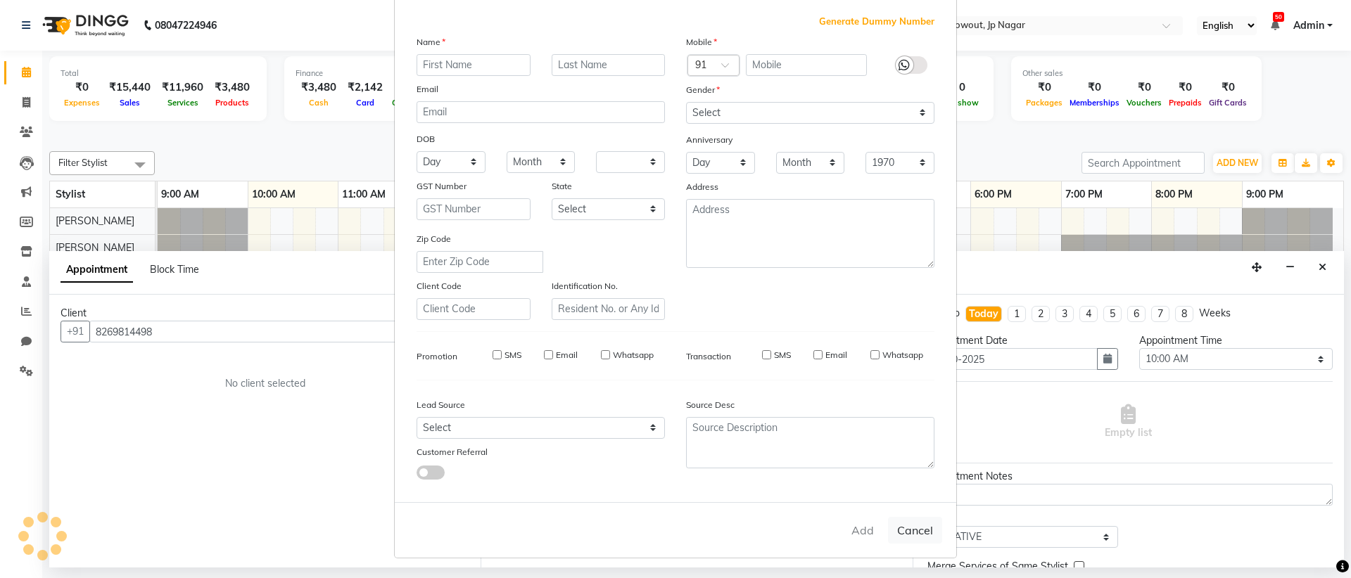
checkbox input "false"
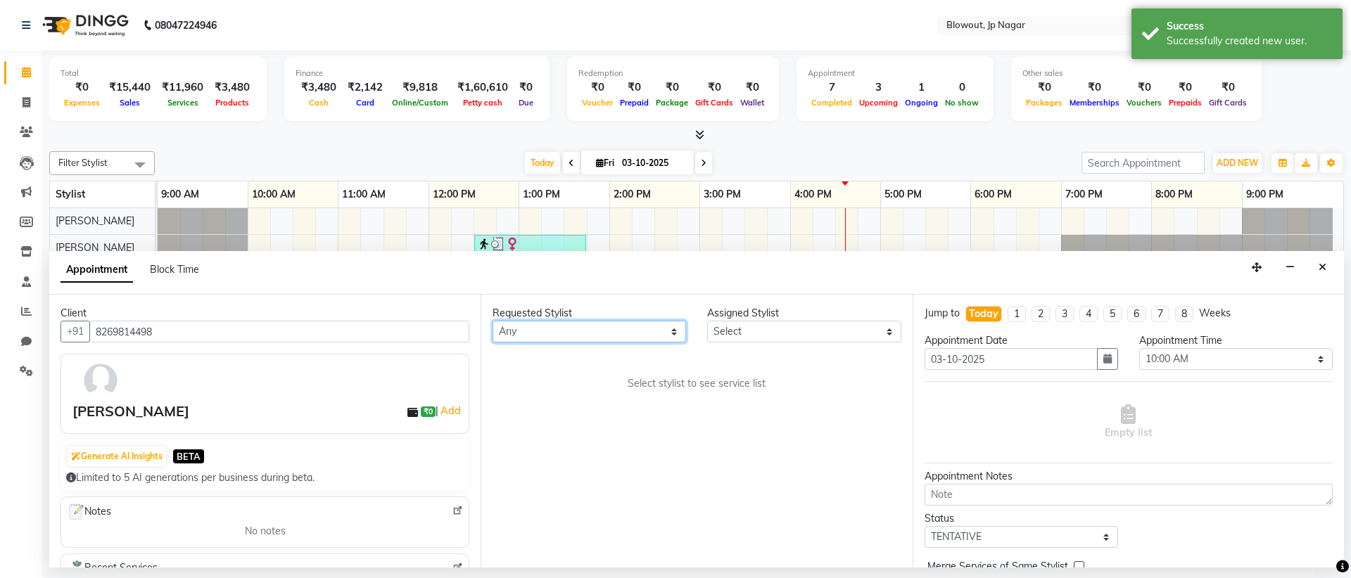
click at [536, 329] on select "Any [PERSON_NAME] [PERSON_NAME] [PERSON_NAME] [PERSON_NAME] PUJA [PERSON_NAME] …" at bounding box center [588, 332] width 193 height 22
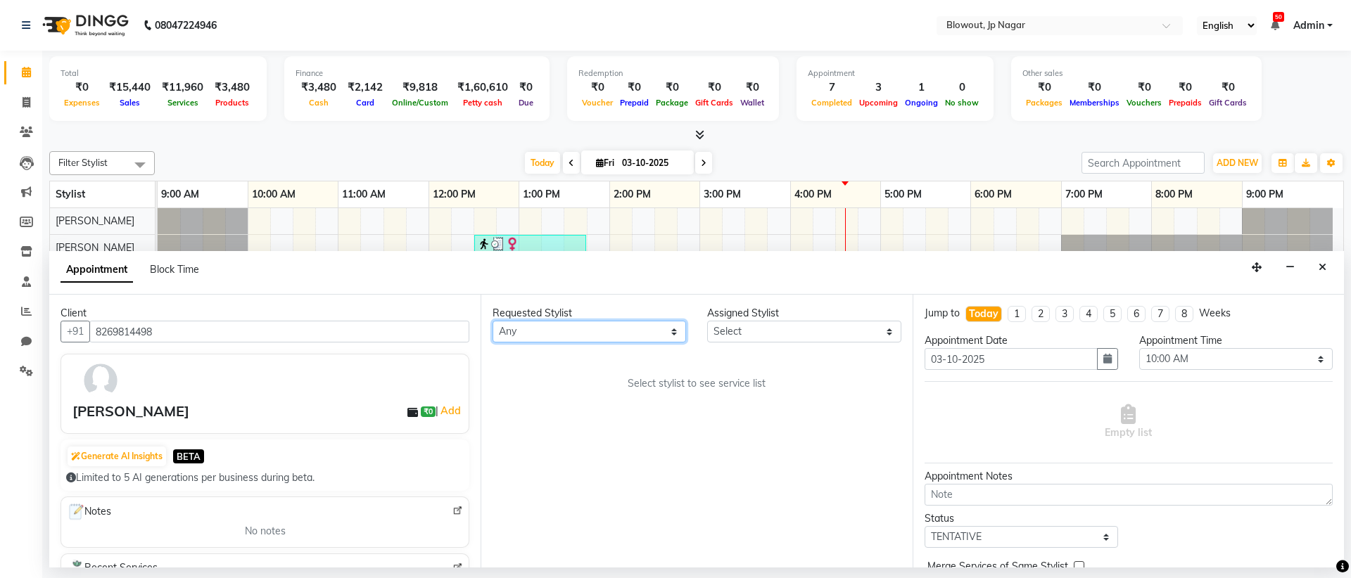
select select "46972"
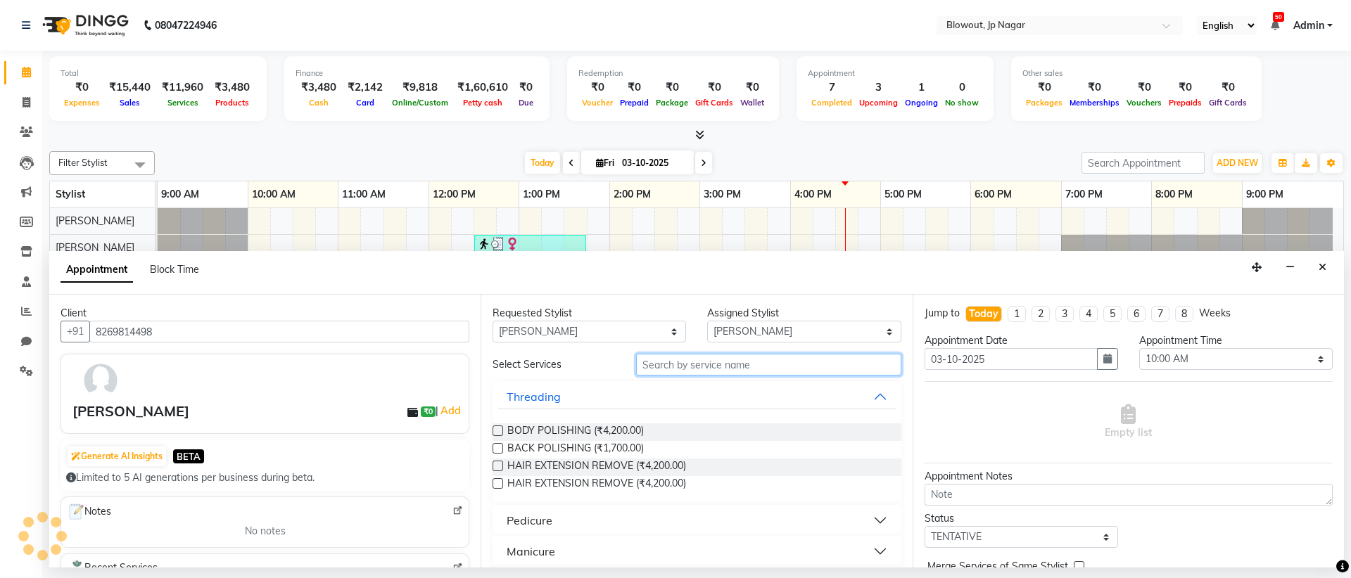
click at [645, 367] on input "text" at bounding box center [768, 365] width 265 height 22
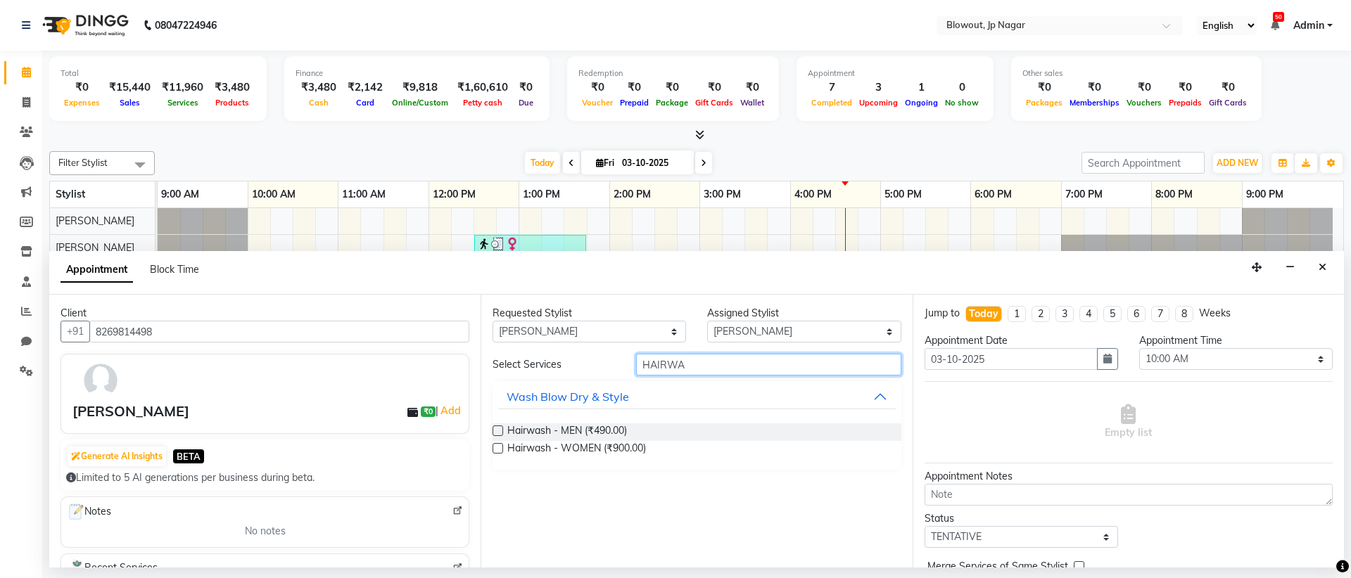
type input "HAIRWA"
click at [495, 446] on label at bounding box center [497, 448] width 11 height 11
click at [495, 446] on input "checkbox" at bounding box center [496, 449] width 9 height 9
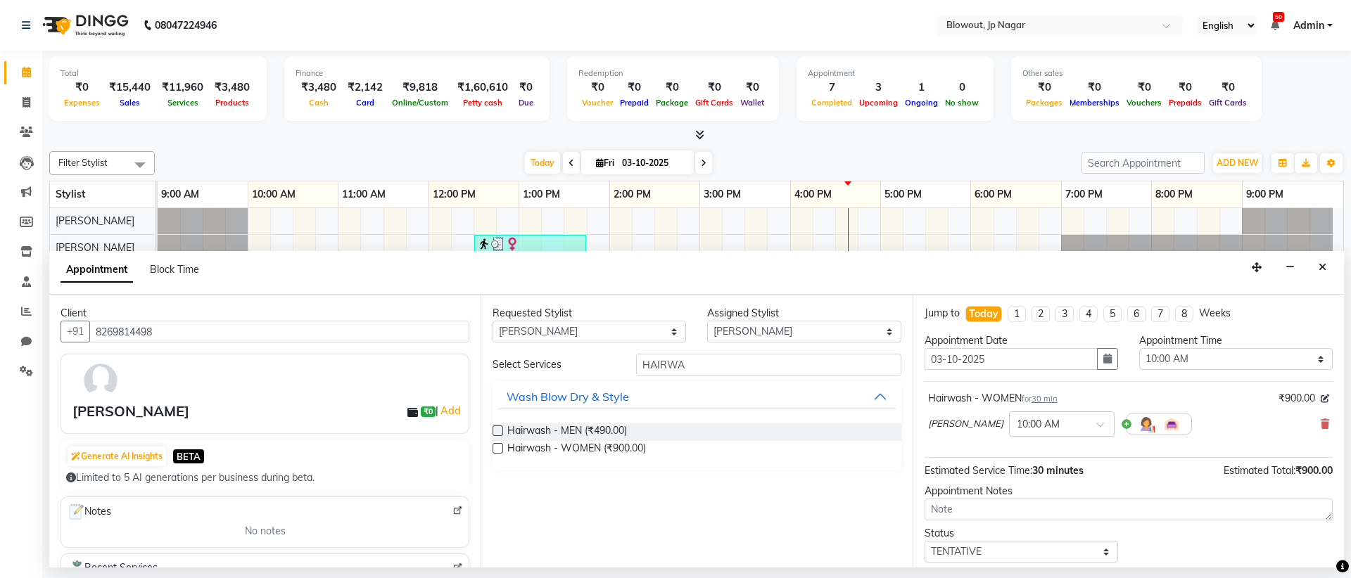
click at [502, 448] on label at bounding box center [497, 448] width 11 height 11
click at [502, 448] on input "checkbox" at bounding box center [496, 449] width 9 height 9
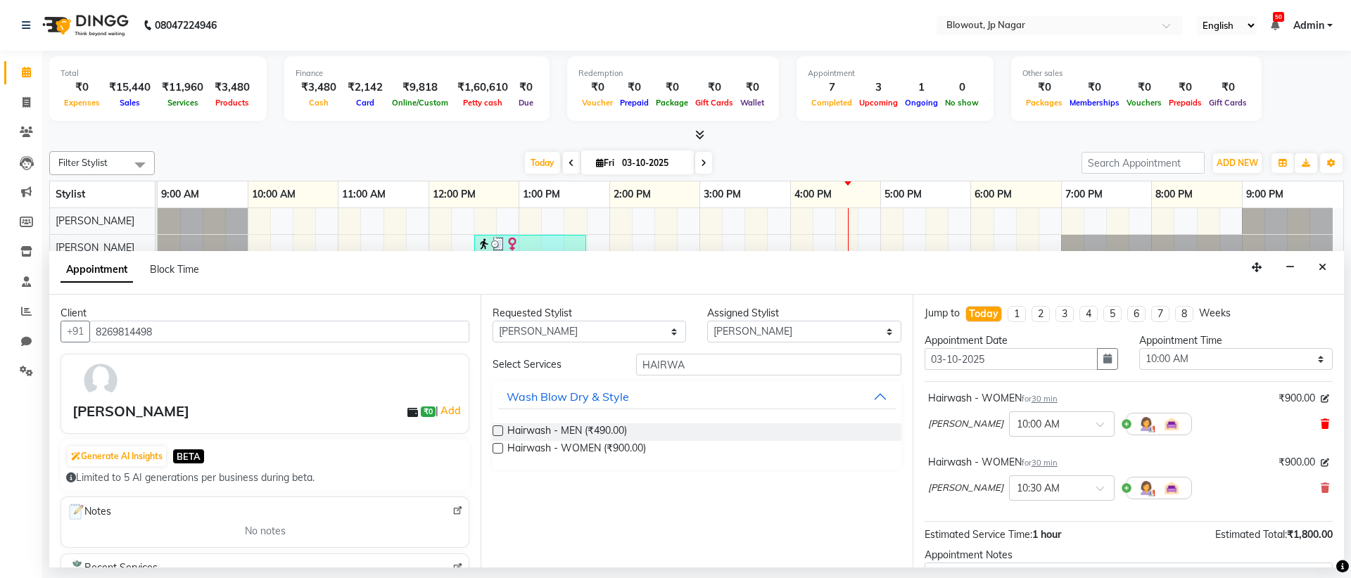
click at [1320, 425] on icon at bounding box center [1324, 424] width 8 height 10
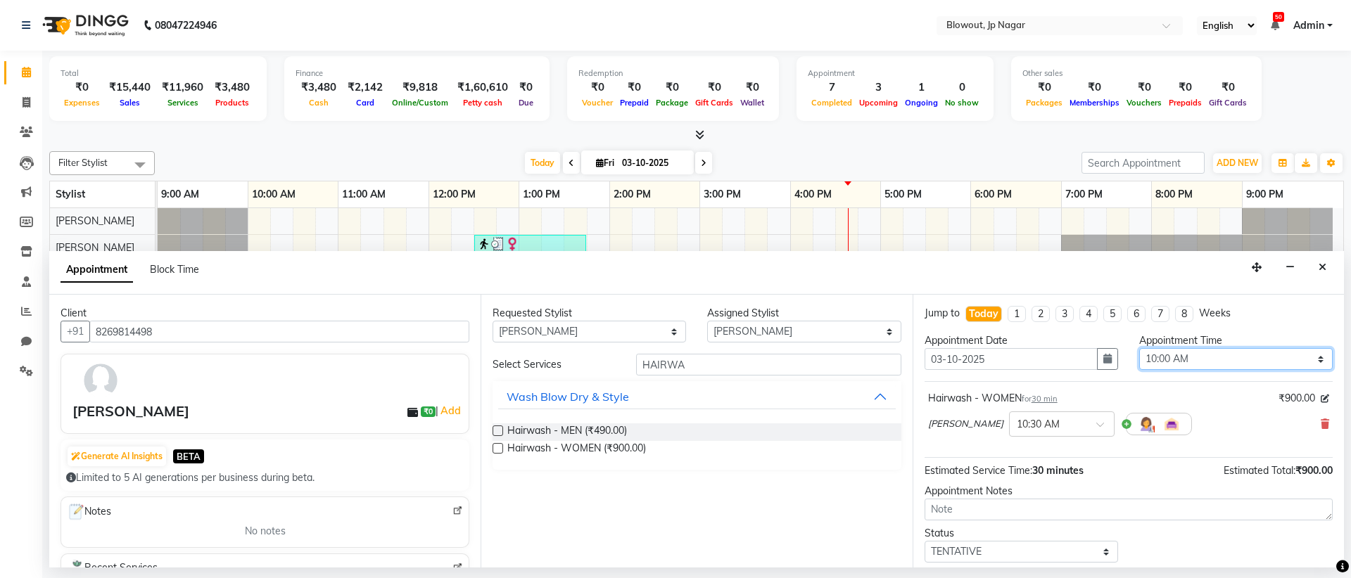
click at [1308, 360] on select "Select 10:00 AM 10:15 AM 10:30 AM 10:45 AM 11:00 AM 11:15 AM 11:30 AM 11:45 AM …" at bounding box center [1235, 359] width 193 height 22
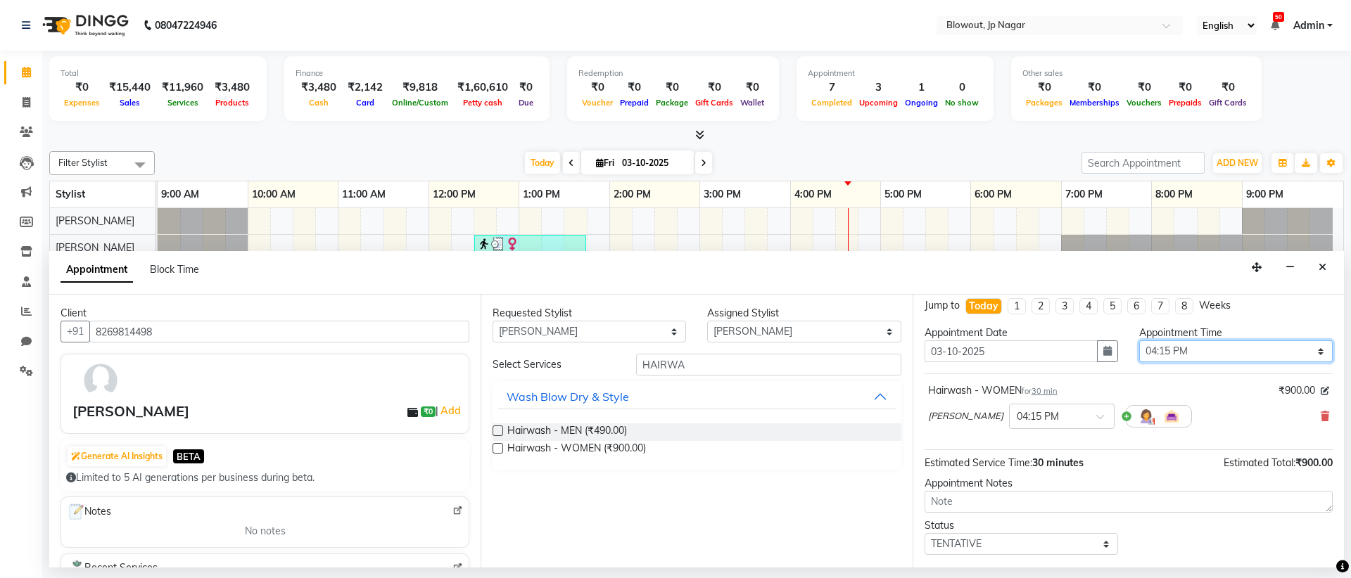
scroll to position [84, 0]
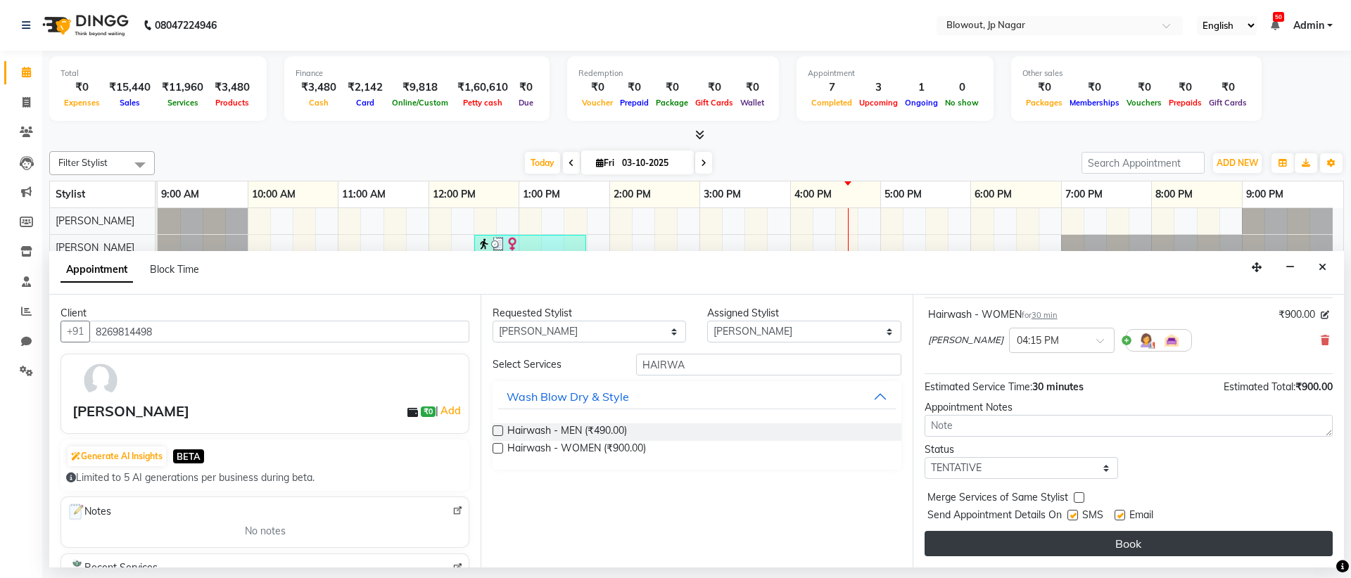
click at [1213, 537] on button "Book" at bounding box center [1128, 543] width 408 height 25
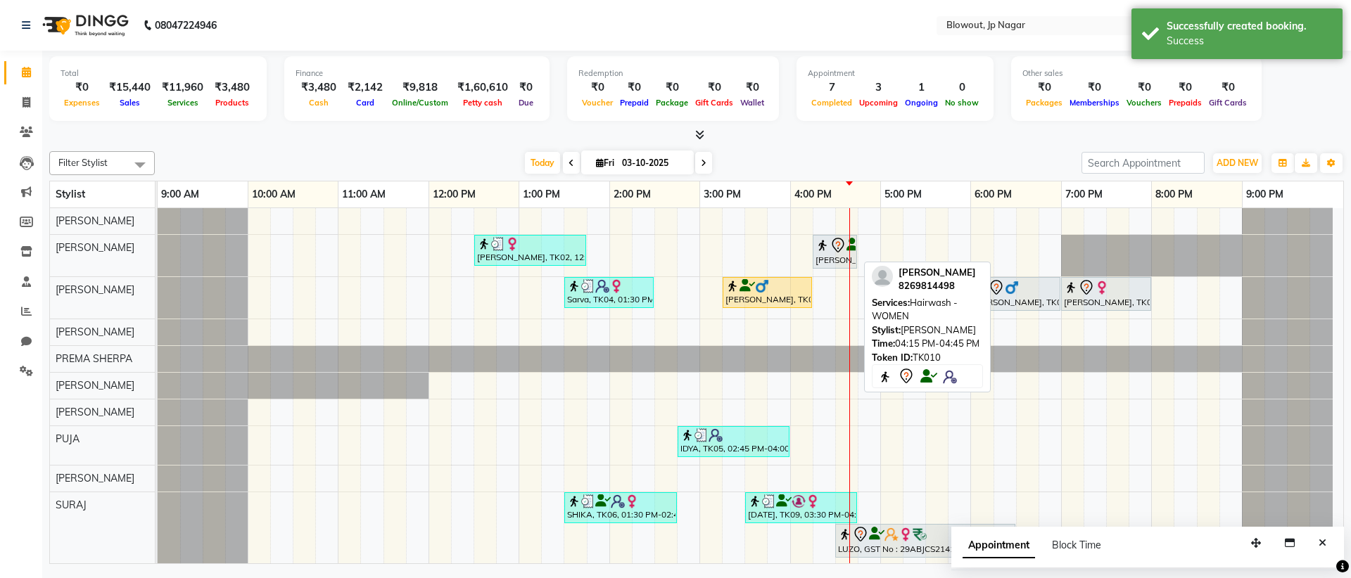
click at [832, 251] on icon at bounding box center [837, 245] width 17 height 17
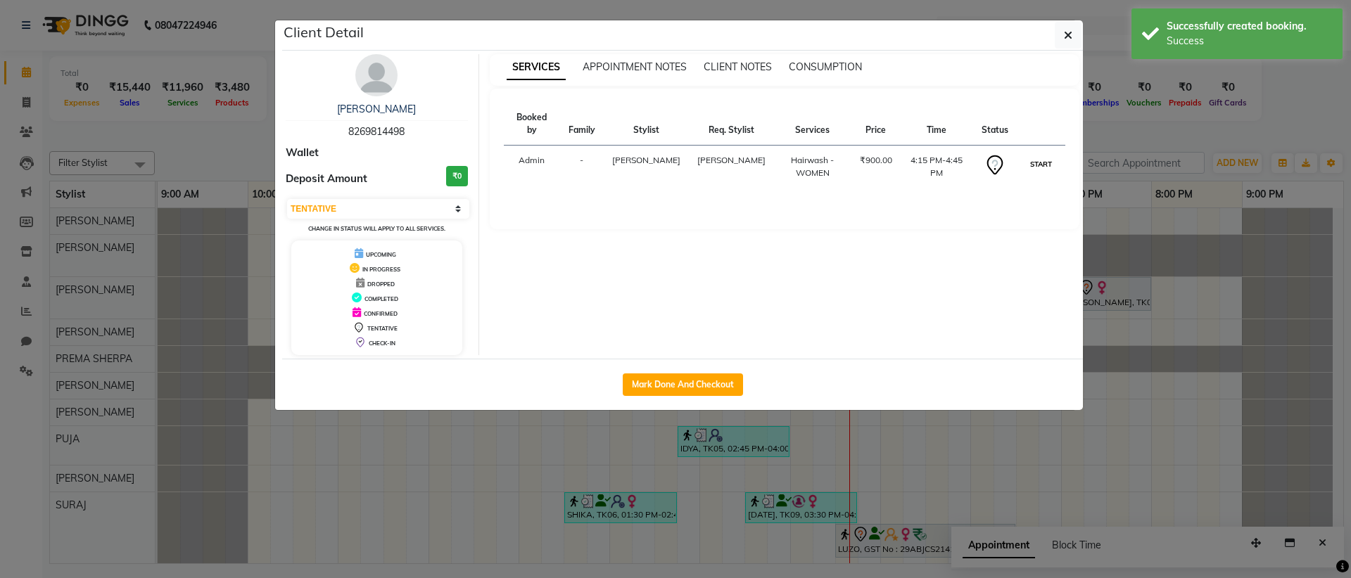
click at [1037, 169] on button "START" at bounding box center [1040, 164] width 29 height 18
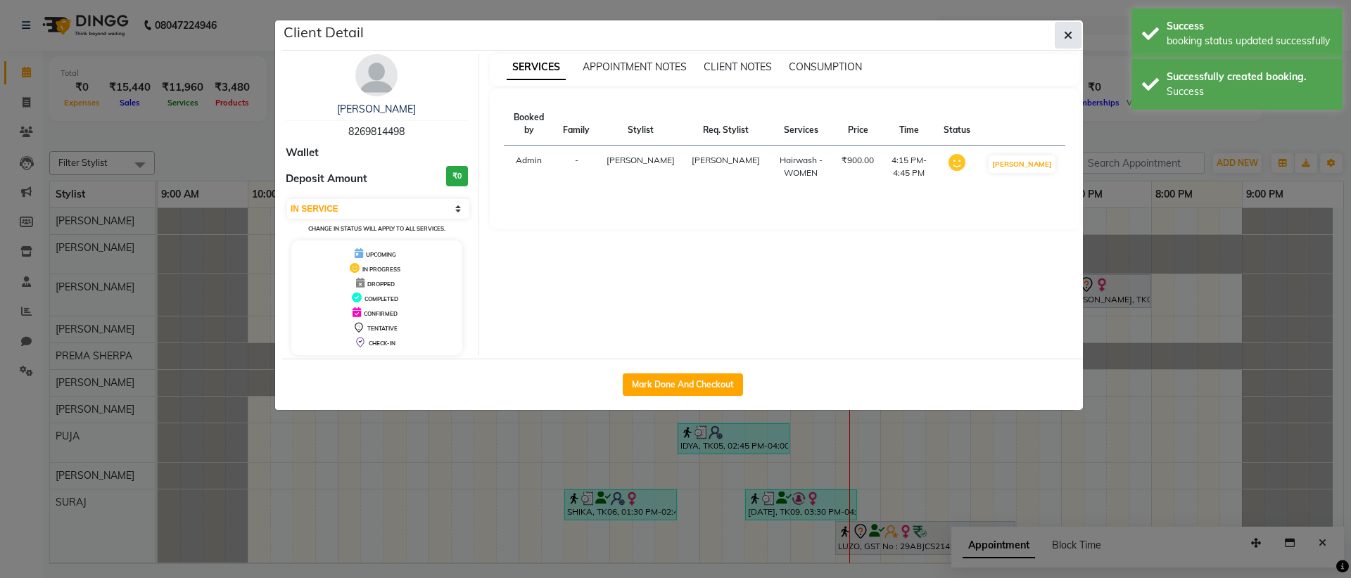
click at [1072, 38] on button "button" at bounding box center [1067, 35] width 27 height 27
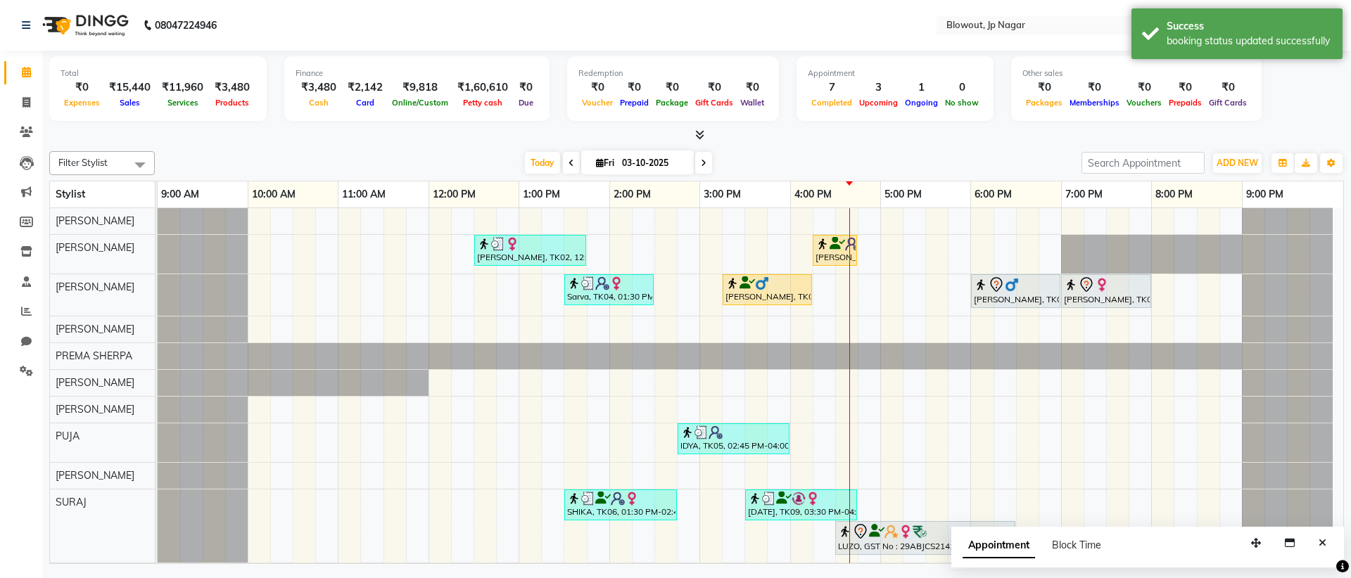
click at [706, 161] on span at bounding box center [703, 163] width 17 height 22
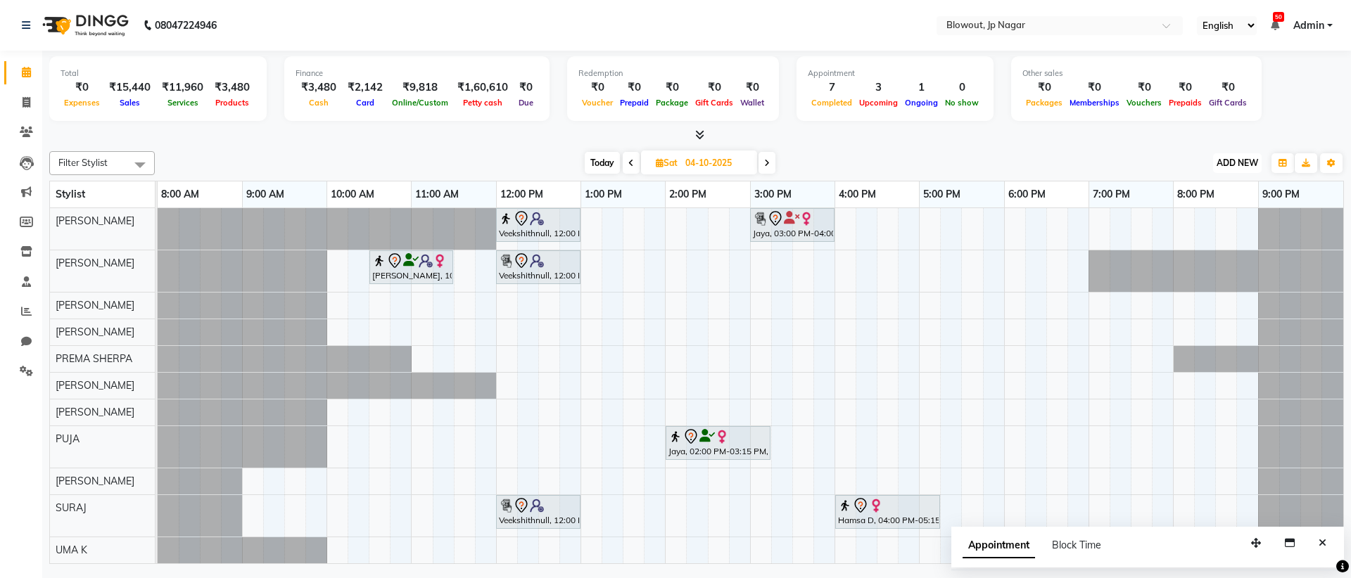
click at [1230, 163] on span "ADD NEW" at bounding box center [1237, 163] width 42 height 11
click at [1187, 190] on button "Add Appointment" at bounding box center [1204, 190] width 111 height 18
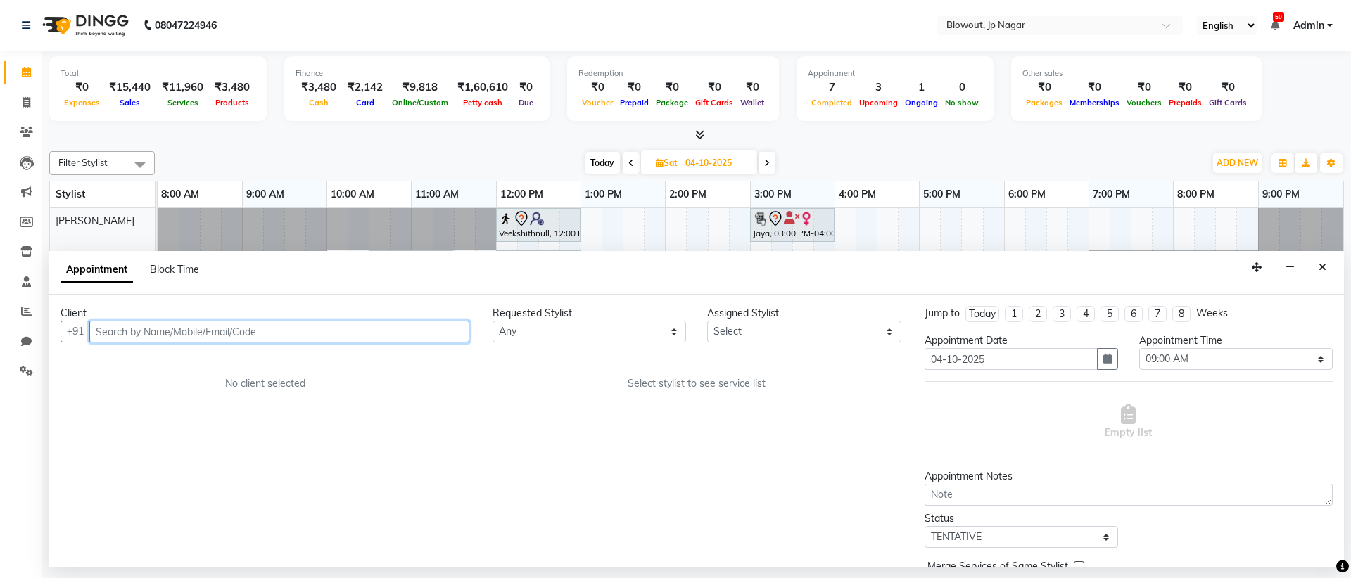
click at [362, 333] on input "text" at bounding box center [279, 332] width 380 height 22
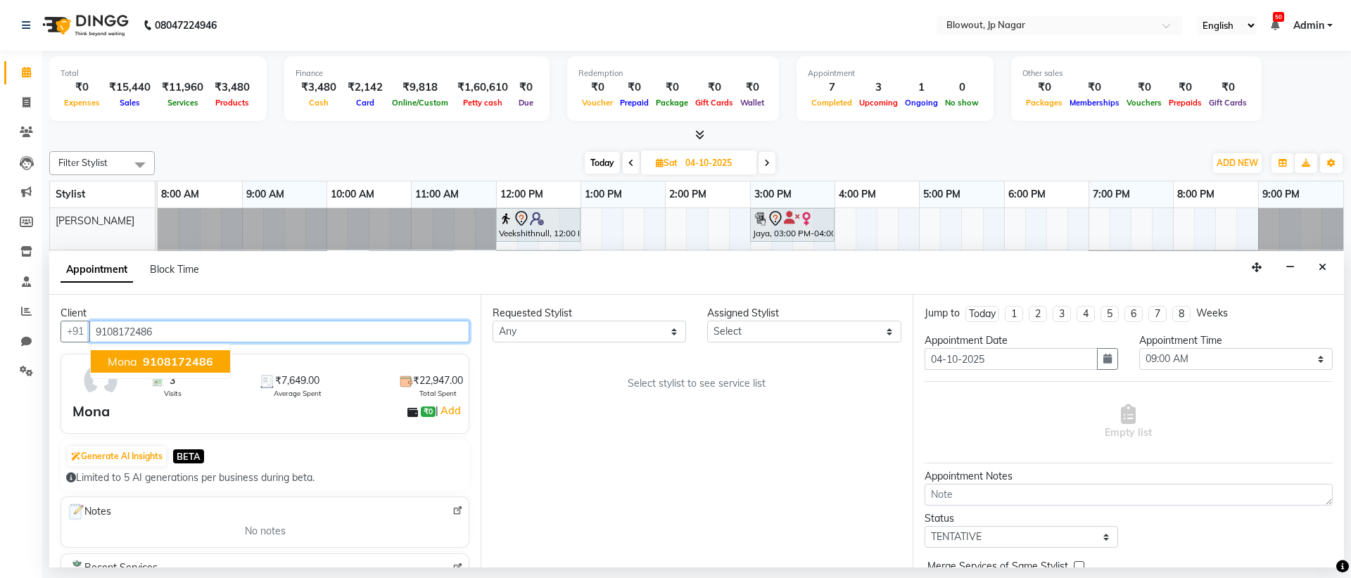
click at [166, 355] on span "9108172486" at bounding box center [178, 362] width 70 height 14
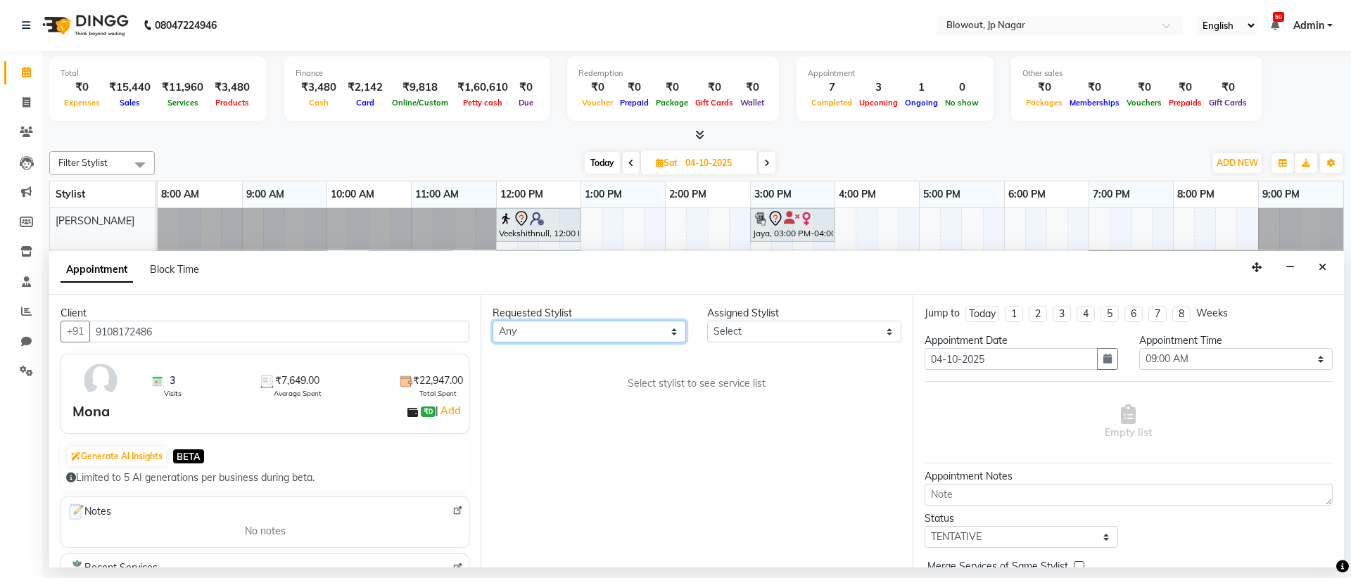
click at [644, 326] on select "Any [PERSON_NAME] [PERSON_NAME] [PERSON_NAME] [PERSON_NAME] PUJA [PERSON_NAME] …" at bounding box center [588, 332] width 193 height 22
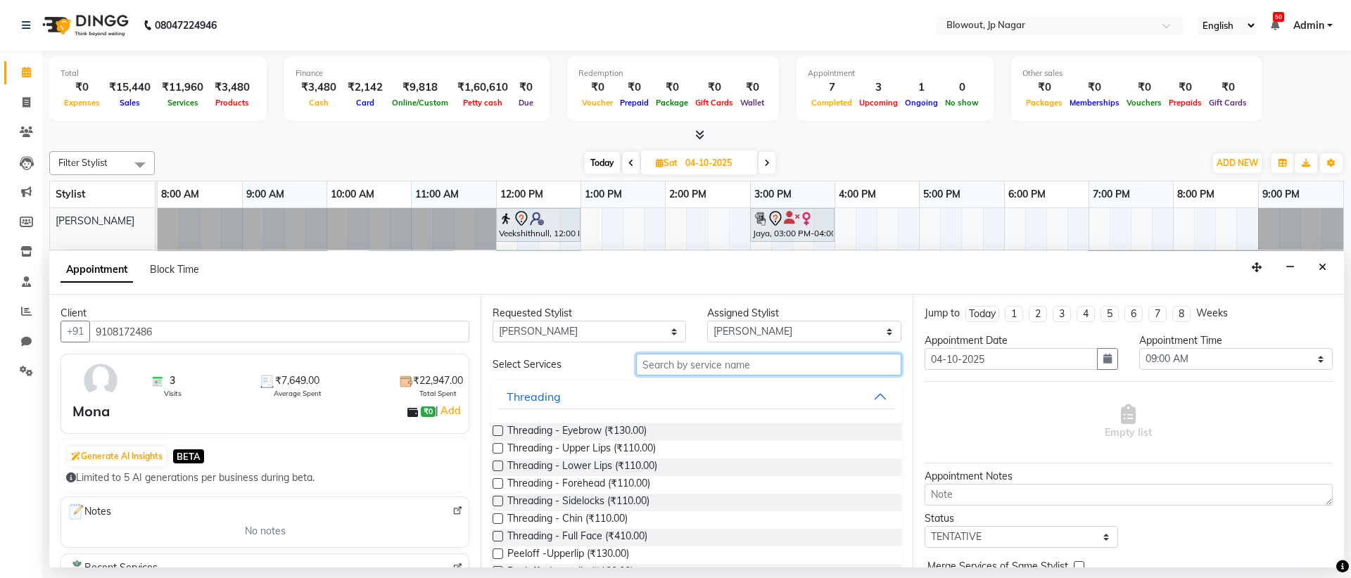
click at [689, 366] on input "text" at bounding box center [768, 365] width 265 height 22
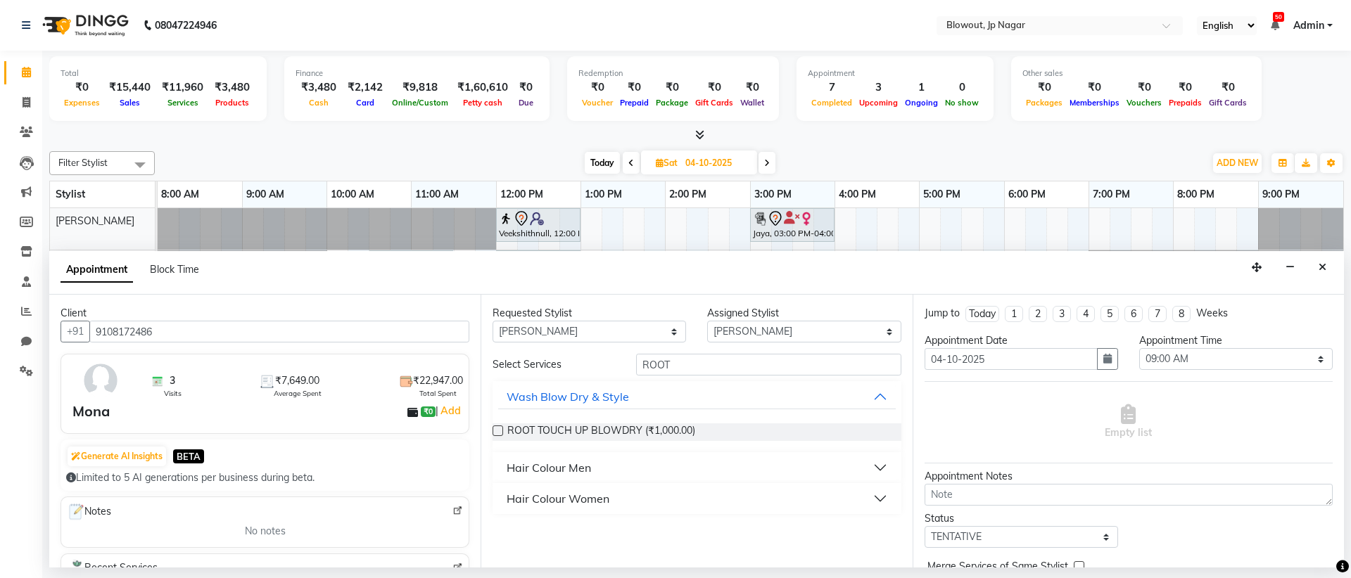
click at [697, 495] on button "Hair Colour Women" at bounding box center [696, 498] width 397 height 25
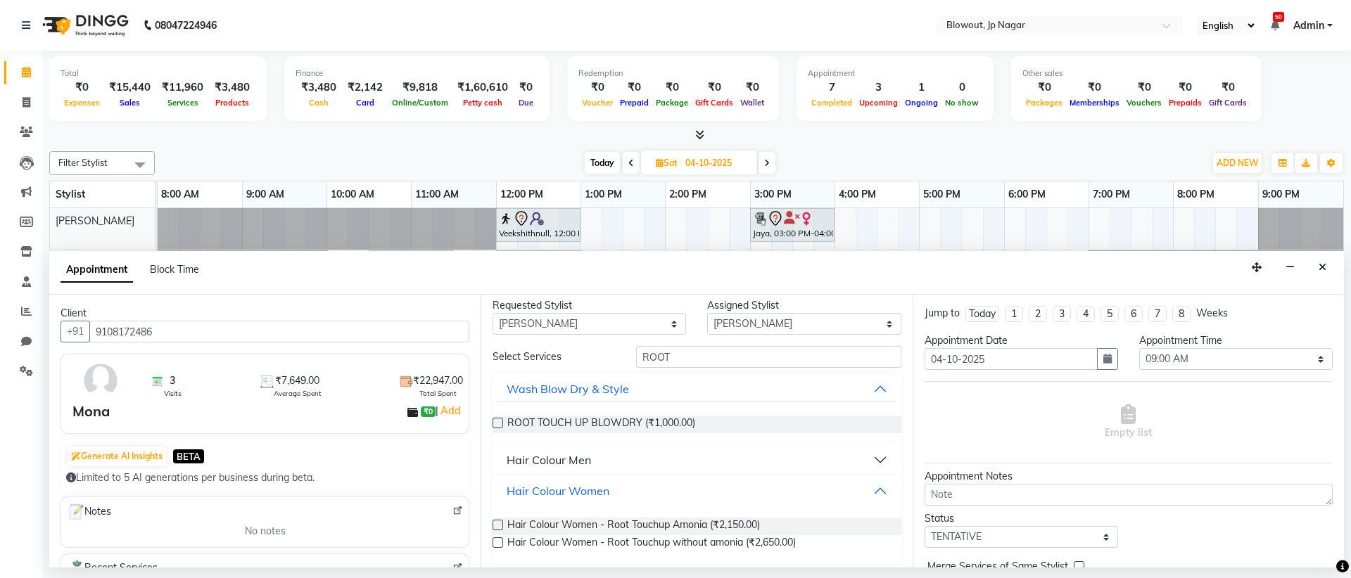
scroll to position [15, 0]
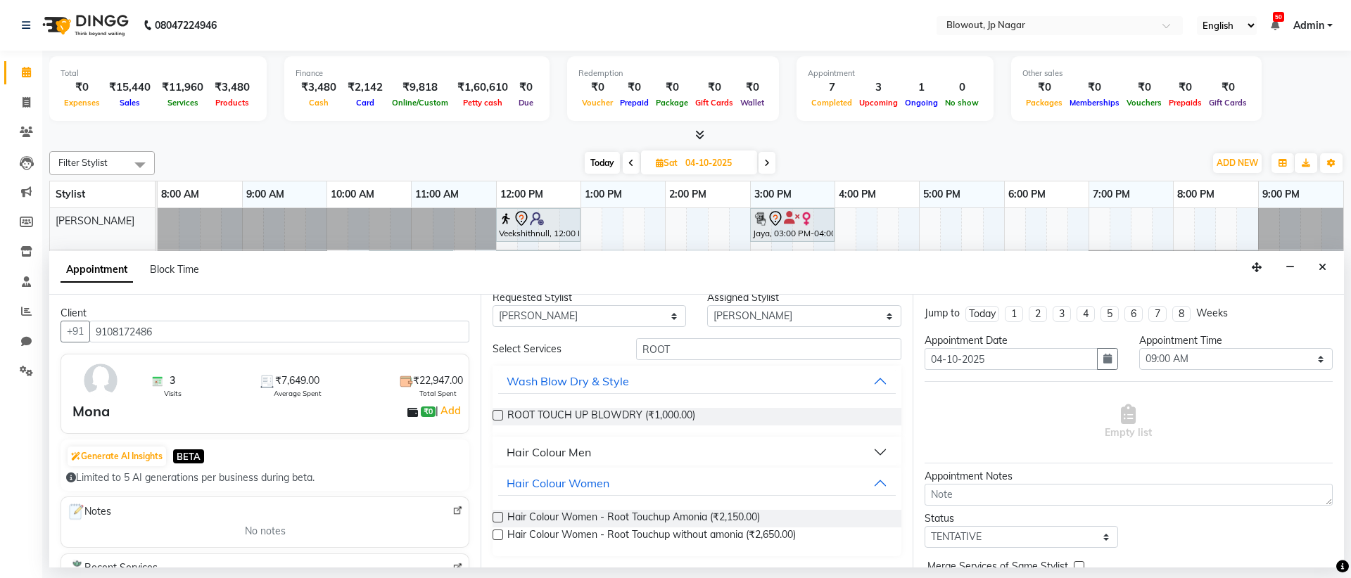
click at [495, 535] on label at bounding box center [497, 535] width 11 height 11
click at [495, 535] on input "checkbox" at bounding box center [496, 536] width 9 height 9
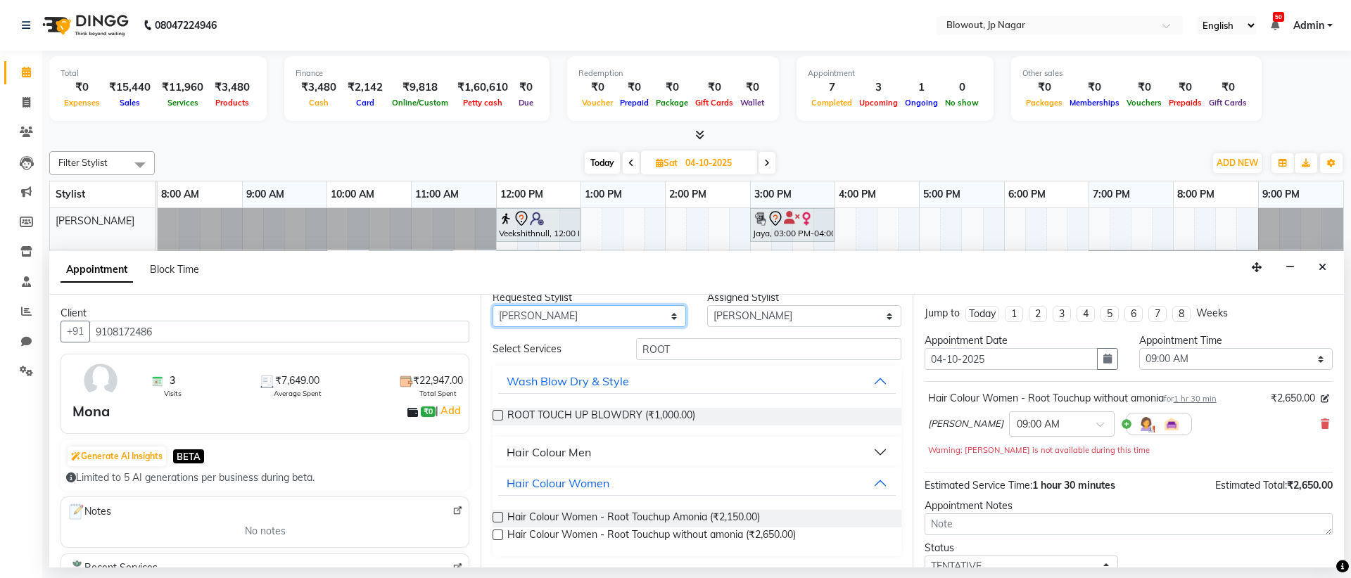
click at [670, 319] on select "Any [PERSON_NAME] [PERSON_NAME] [PERSON_NAME] [PERSON_NAME] PUJA [PERSON_NAME] …" at bounding box center [588, 316] width 193 height 22
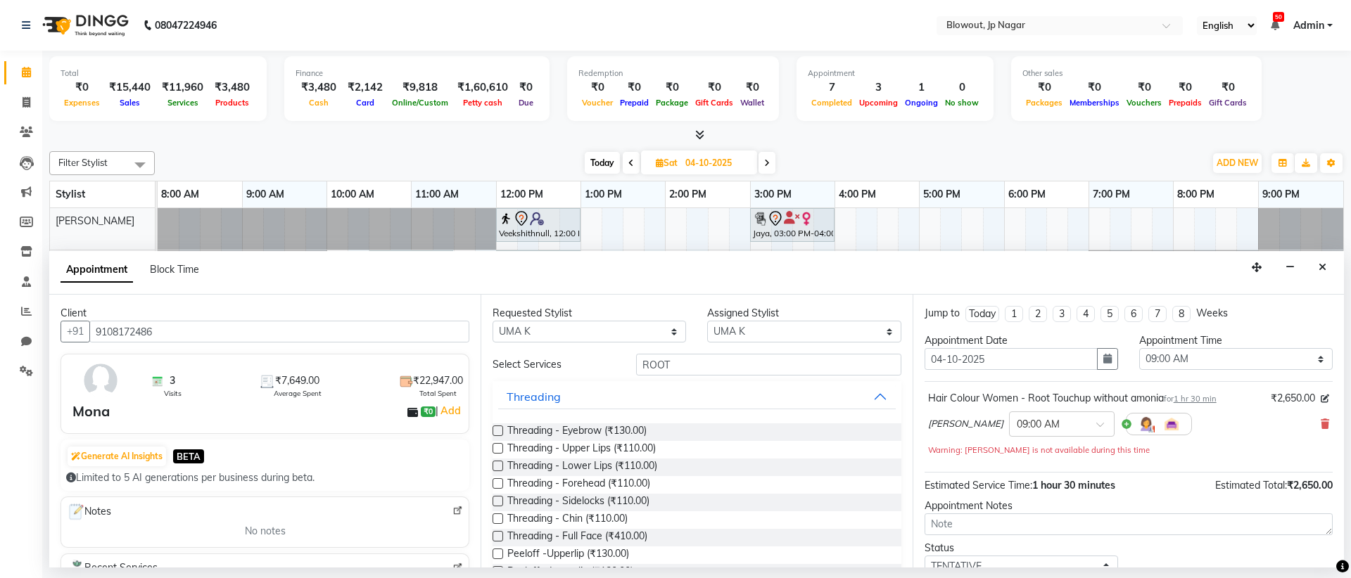
click at [497, 536] on label at bounding box center [497, 536] width 11 height 11
click at [497, 536] on input "checkbox" at bounding box center [496, 537] width 9 height 9
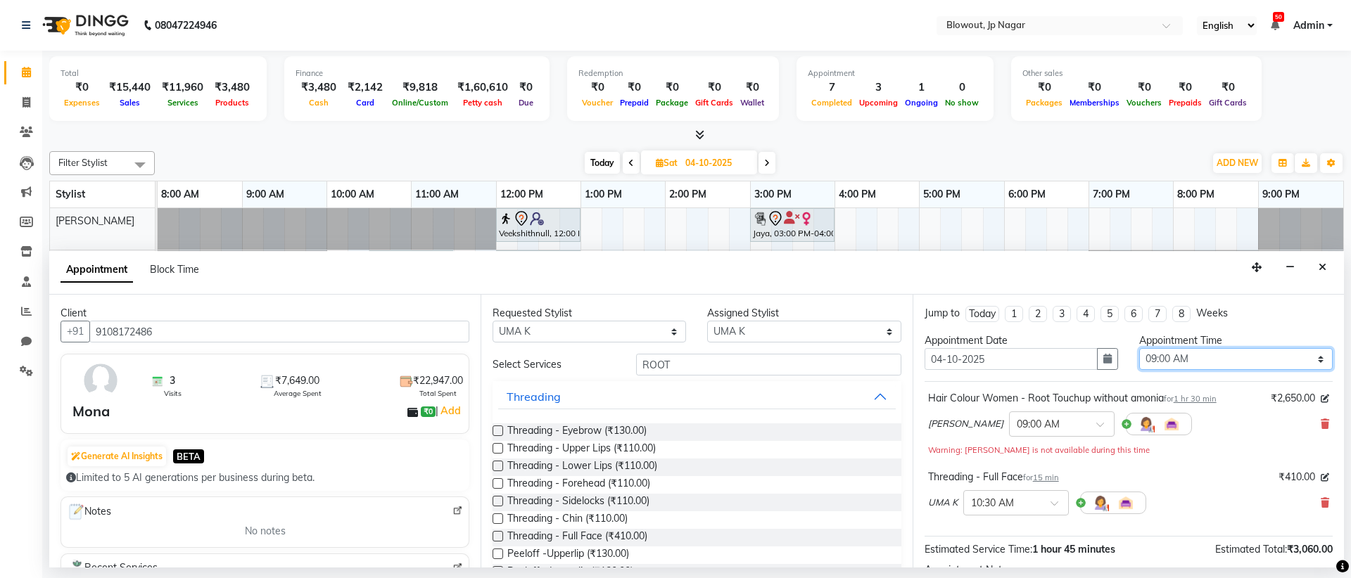
click at [1187, 354] on select "Select 09:00 AM 09:15 AM 09:30 AM 09:45 AM 10:00 AM 10:15 AM 10:30 AM 10:45 AM …" at bounding box center [1235, 359] width 193 height 22
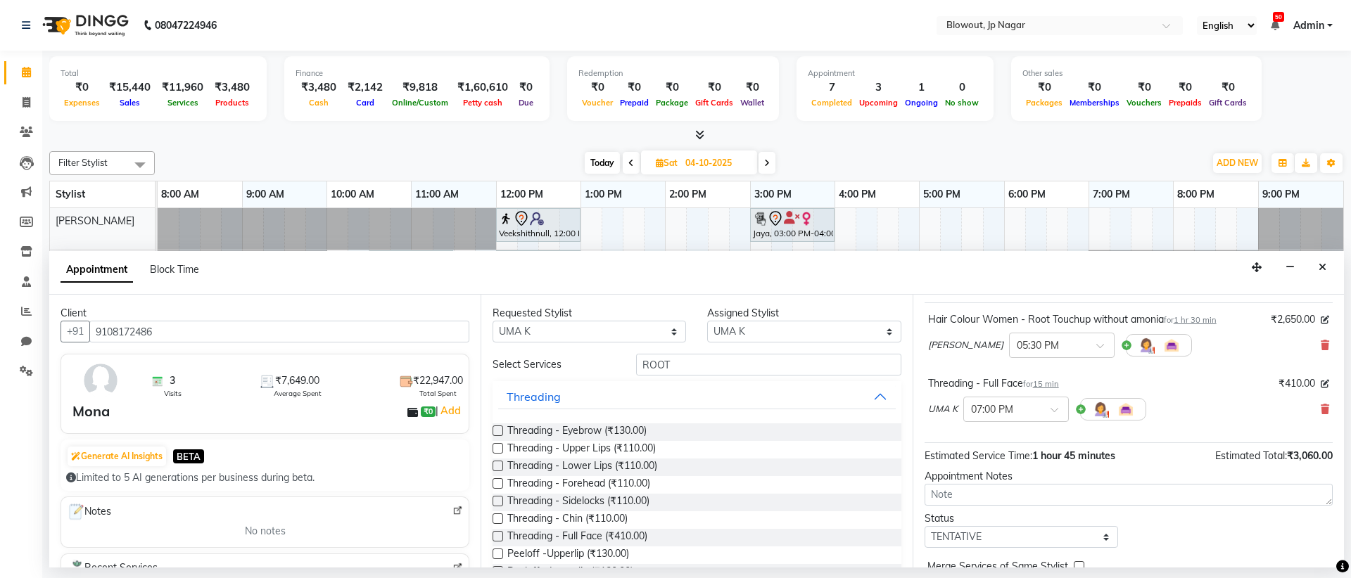
scroll to position [148, 0]
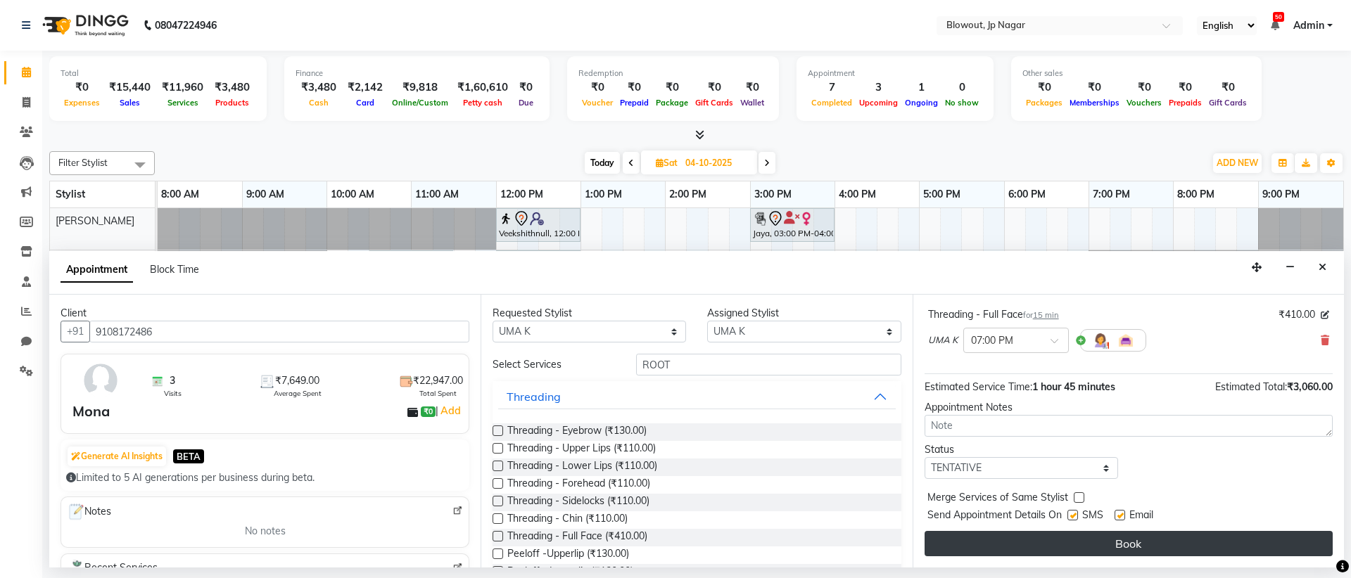
click at [1178, 535] on button "Book" at bounding box center [1128, 543] width 408 height 25
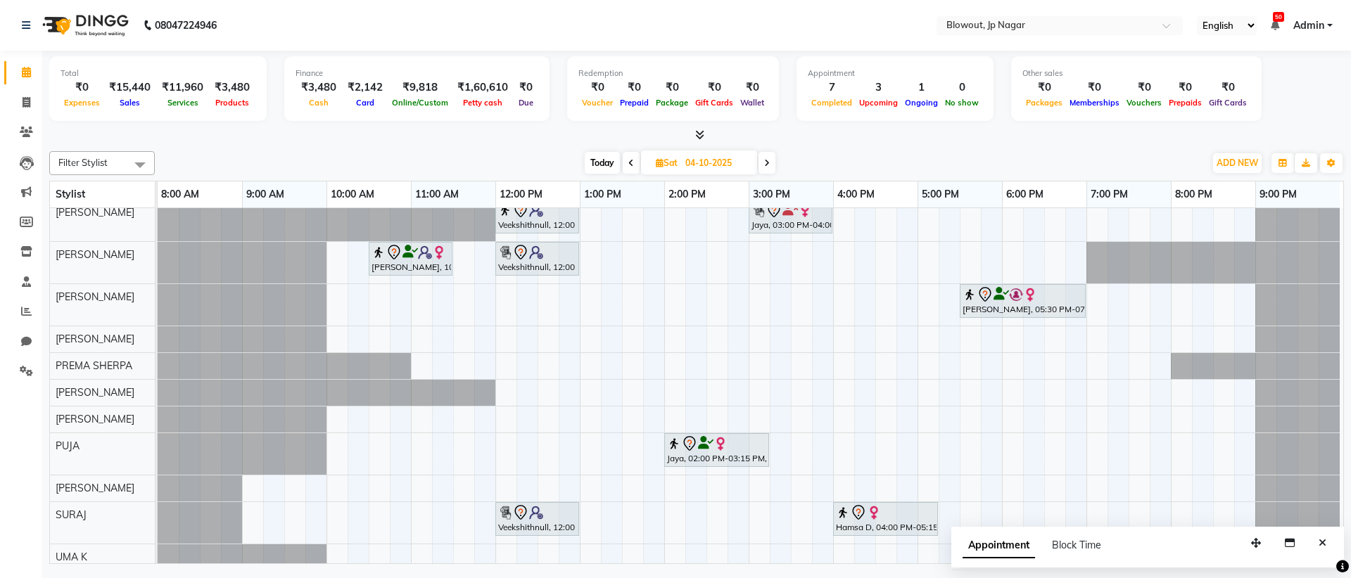
scroll to position [11, 0]
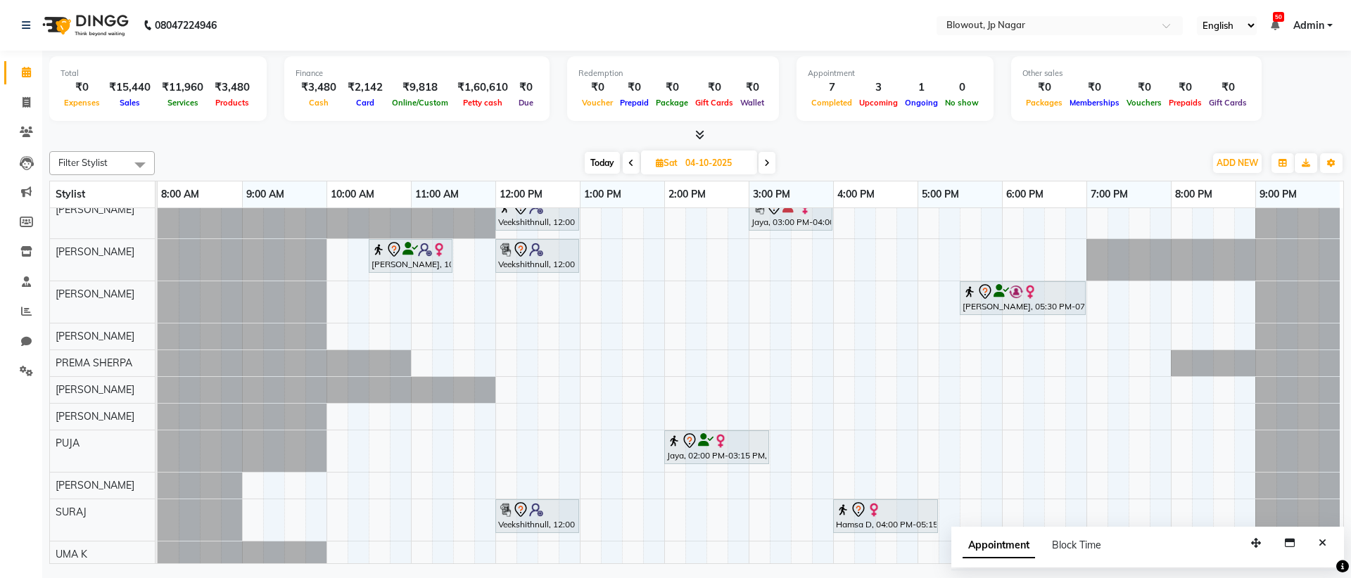
click at [609, 160] on span "Today" at bounding box center [602, 163] width 35 height 22
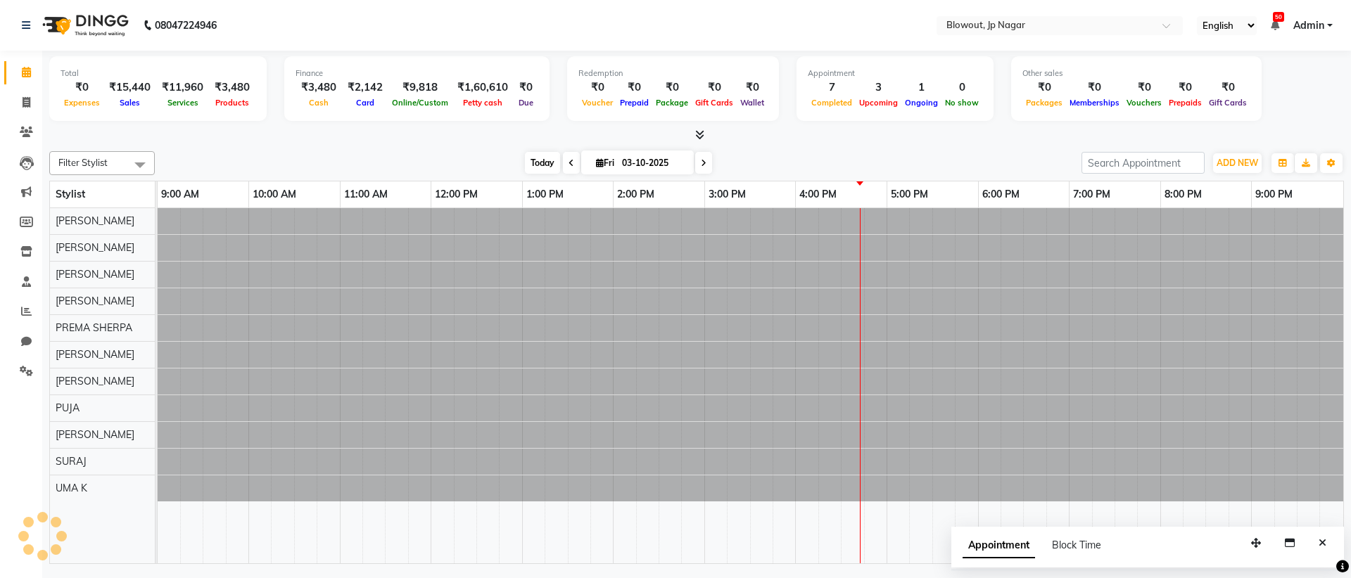
scroll to position [0, 0]
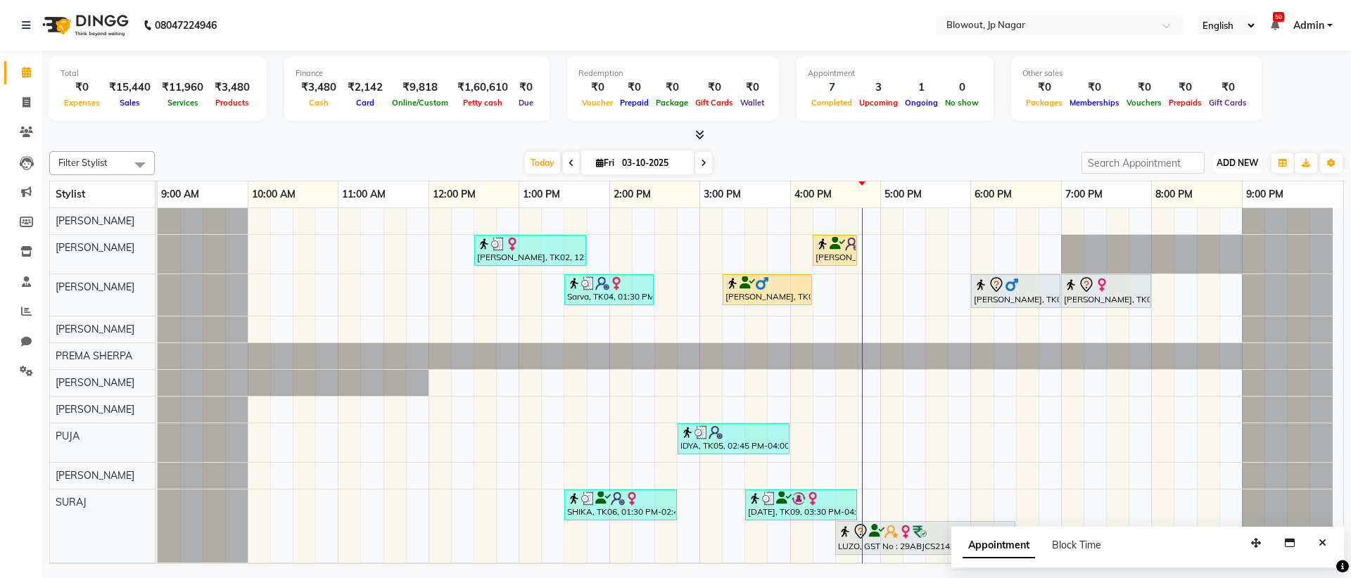
click at [1217, 163] on span "ADD NEW" at bounding box center [1237, 163] width 42 height 11
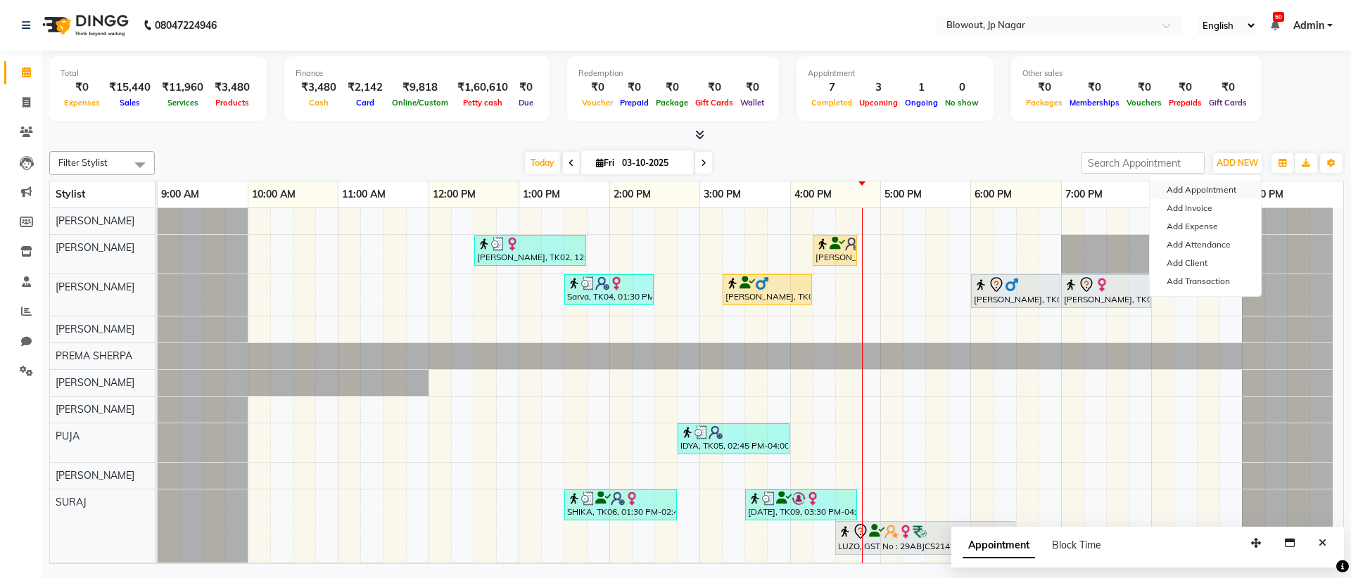
click at [1216, 189] on button "Add Appointment" at bounding box center [1204, 190] width 111 height 18
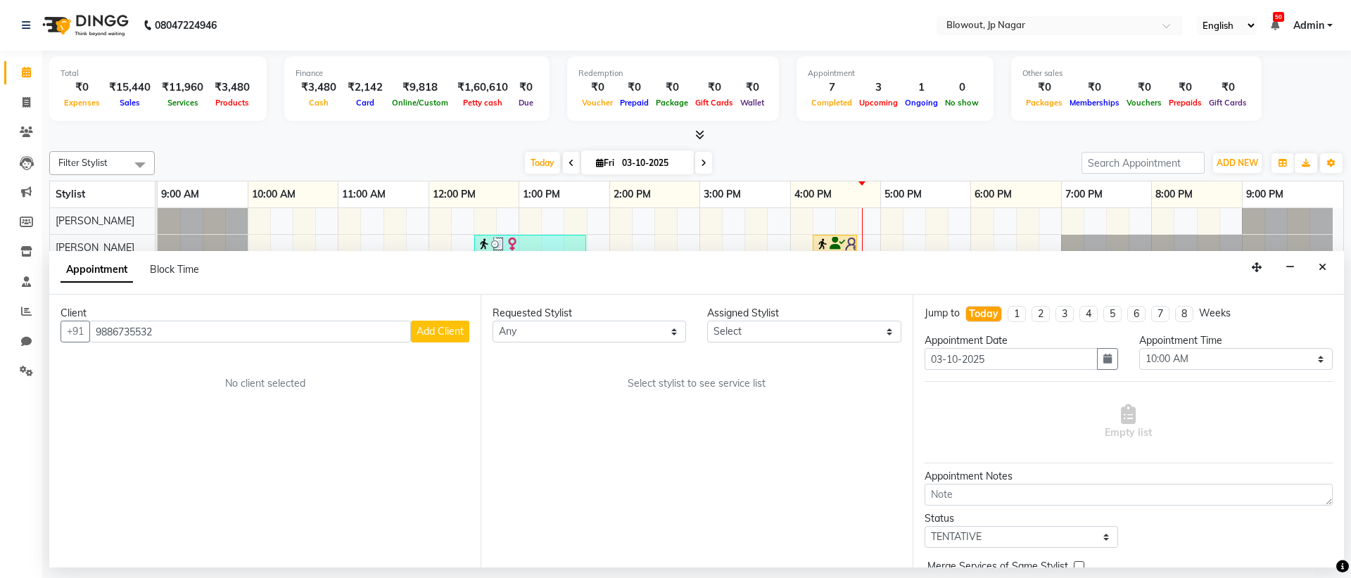
click at [463, 329] on span "Add Client" at bounding box center [439, 331] width 47 height 13
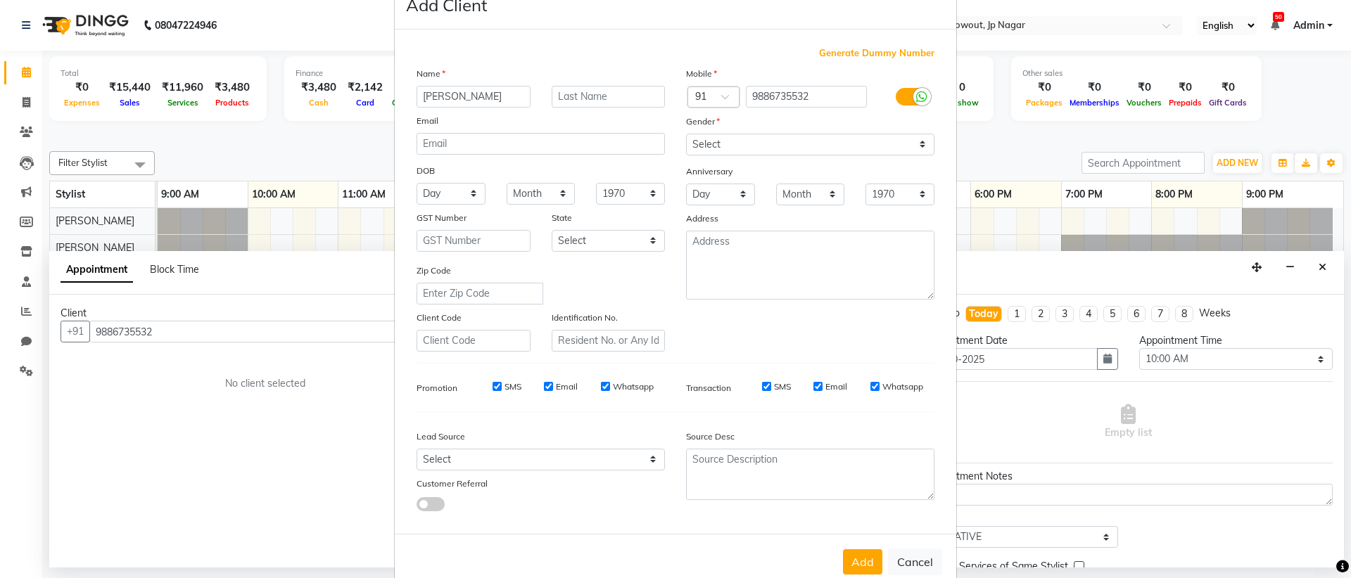
scroll to position [58, 0]
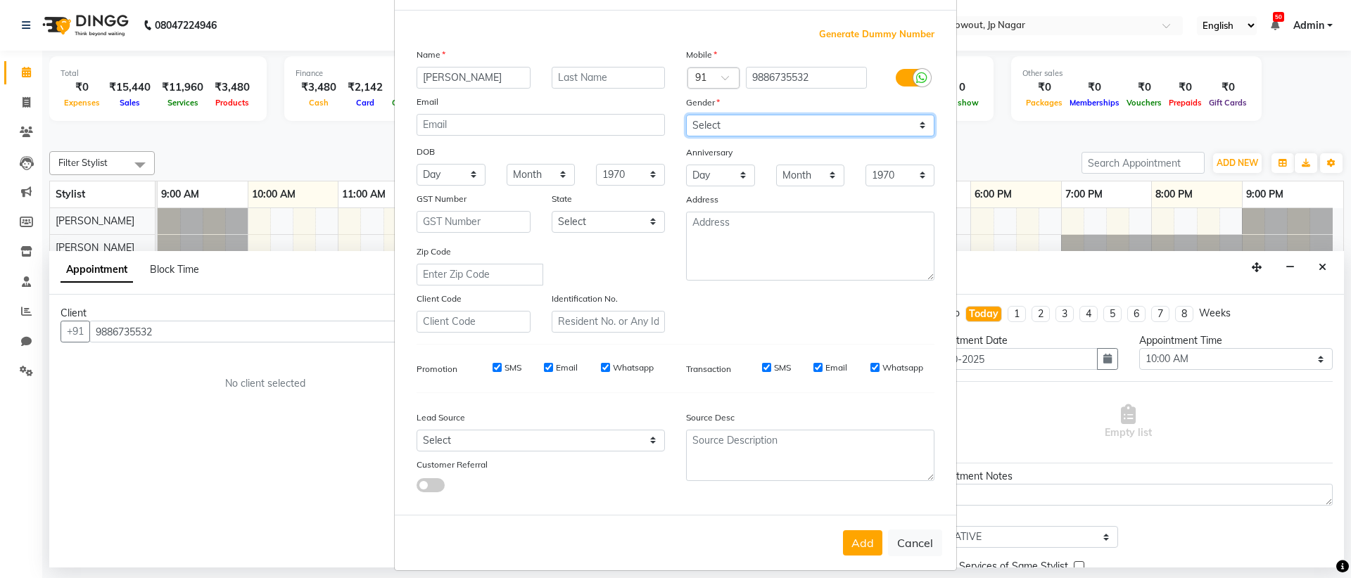
click at [773, 122] on select "Select [DEMOGRAPHIC_DATA] [DEMOGRAPHIC_DATA] Other Prefer Not To Say" at bounding box center [810, 126] width 248 height 22
click at [858, 551] on button "Add" at bounding box center [862, 542] width 39 height 25
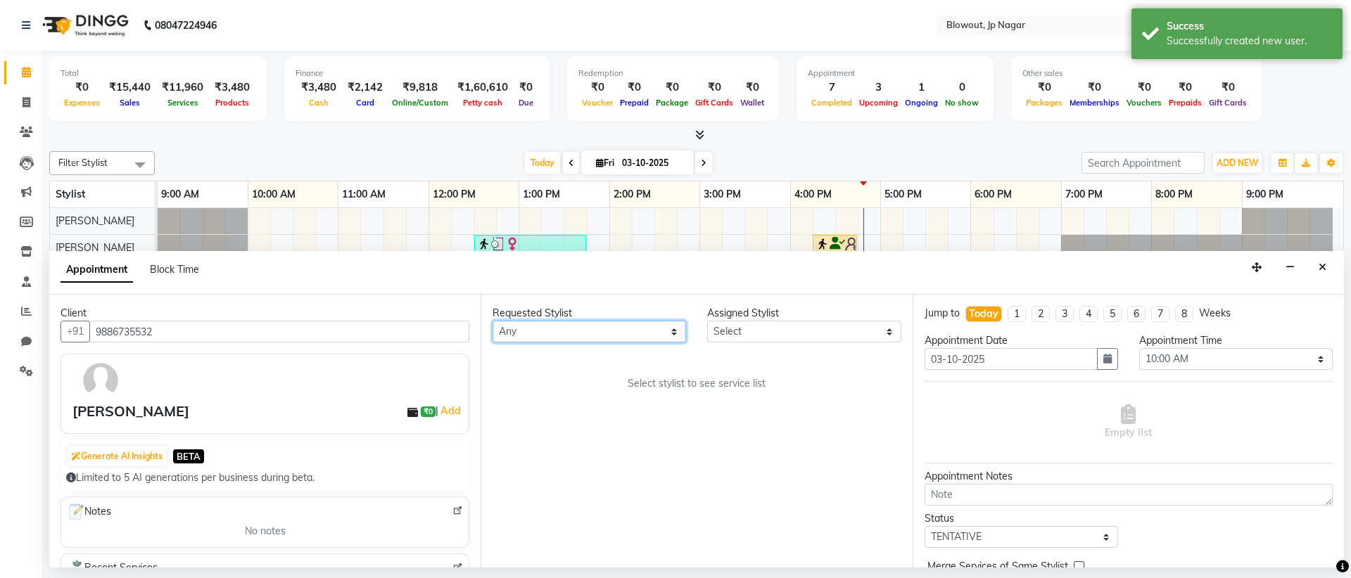
click at [672, 338] on select "Any [PERSON_NAME] [PERSON_NAME] [PERSON_NAME] [PERSON_NAME] PUJA [PERSON_NAME] …" at bounding box center [588, 332] width 193 height 22
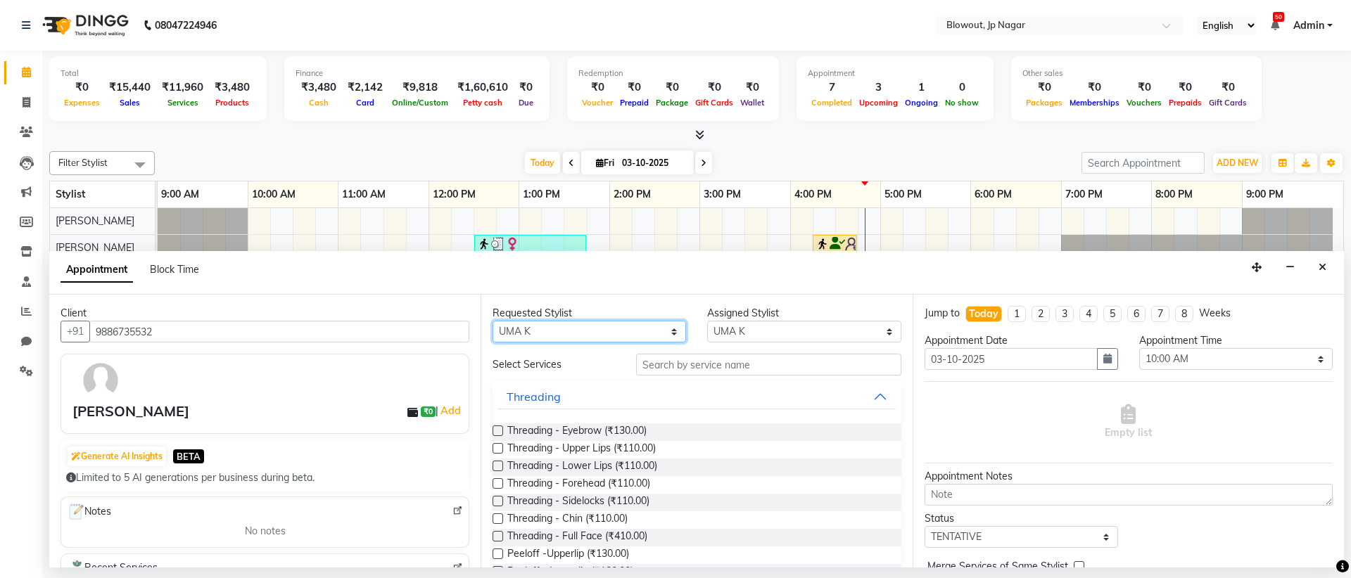
click at [573, 336] on select "Any [PERSON_NAME] [PERSON_NAME] [PERSON_NAME] [PERSON_NAME] PUJA [PERSON_NAME] …" at bounding box center [588, 332] width 193 height 22
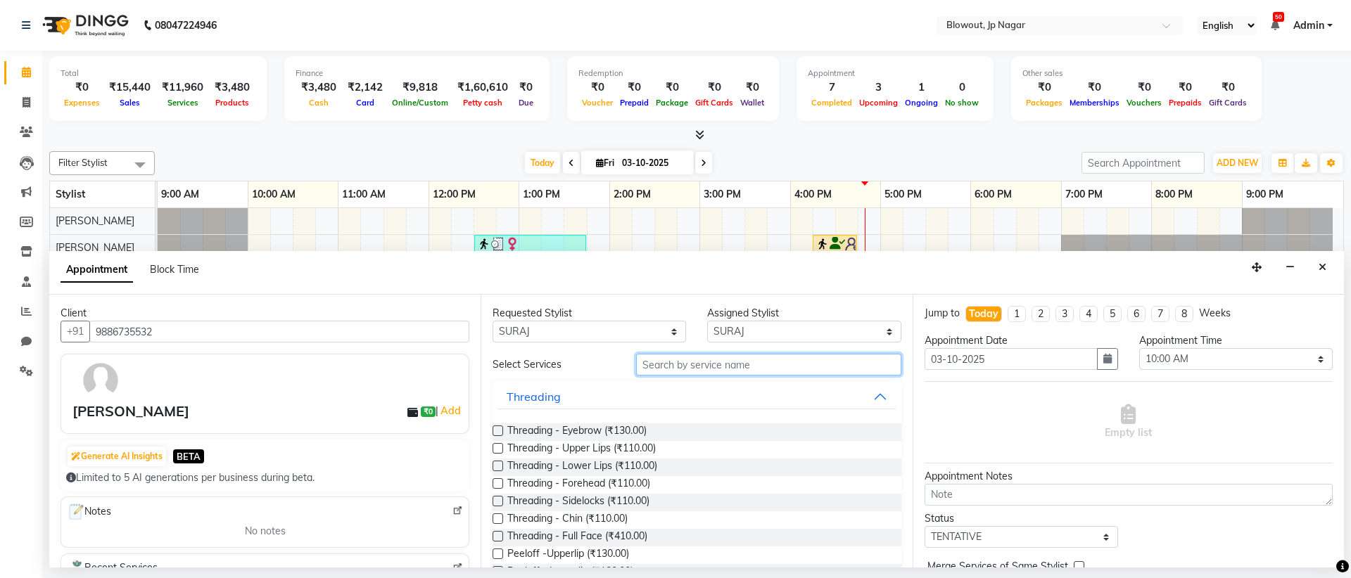
click at [688, 369] on input "text" at bounding box center [768, 365] width 265 height 22
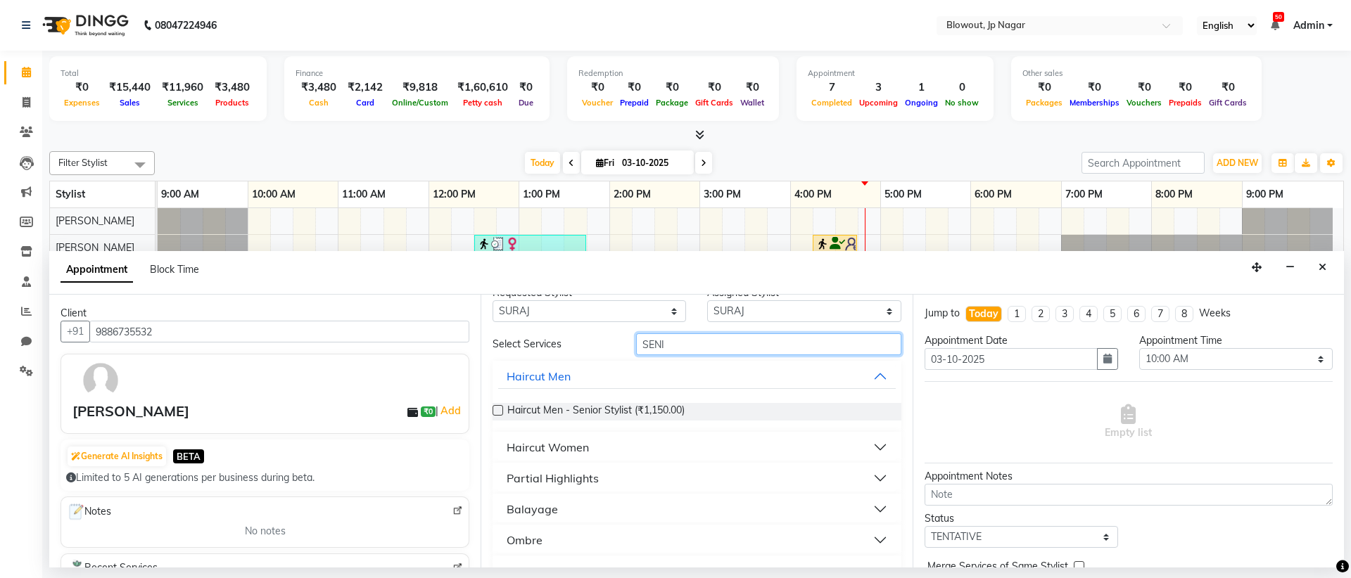
scroll to position [0, 0]
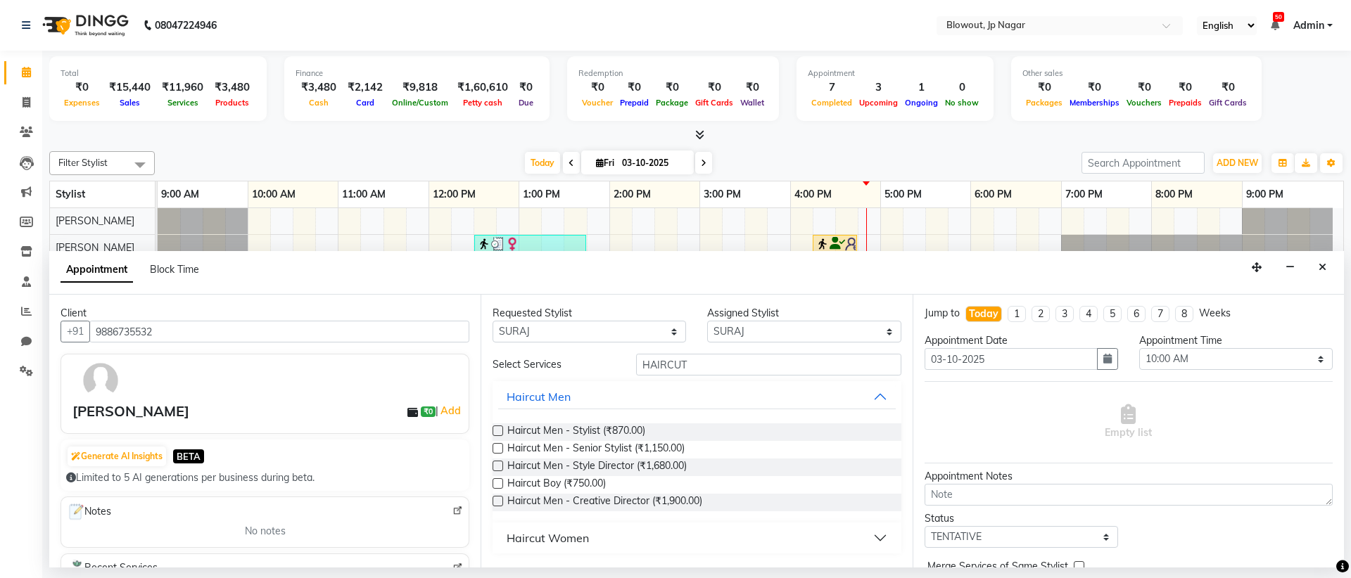
click at [495, 429] on label at bounding box center [497, 431] width 11 height 11
click at [495, 429] on input "checkbox" at bounding box center [496, 432] width 9 height 9
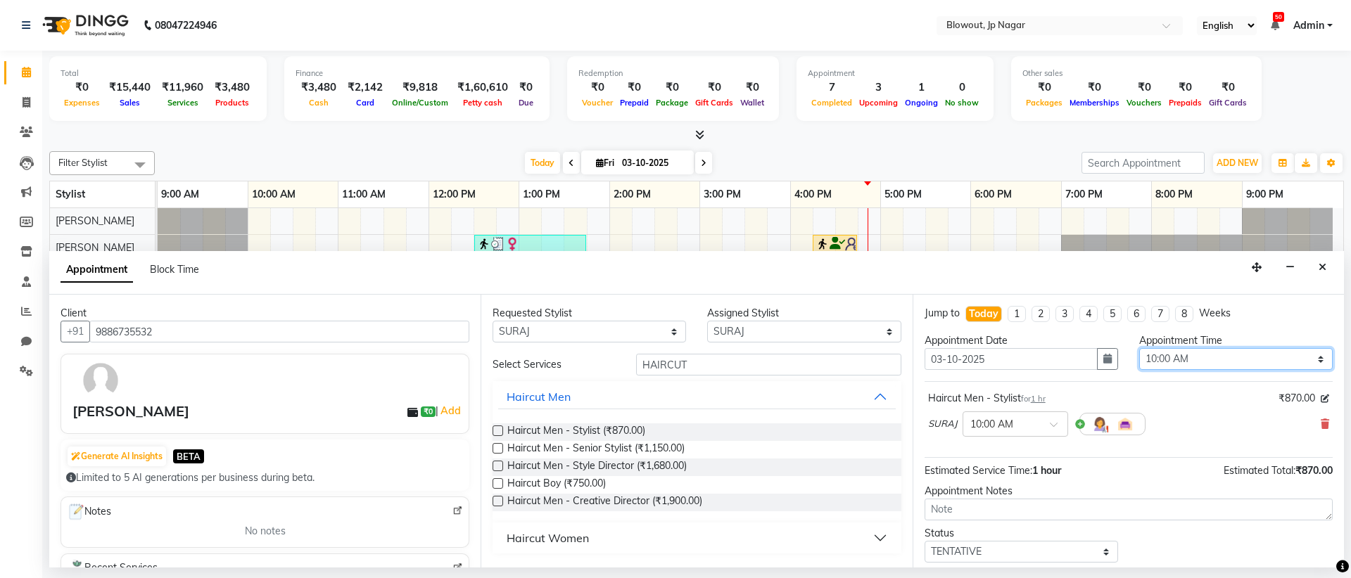
click at [1268, 361] on select "Select 10:00 AM 10:15 AM 10:30 AM 10:45 AM 11:00 AM 11:15 AM 11:30 AM 11:45 AM …" at bounding box center [1235, 359] width 193 height 22
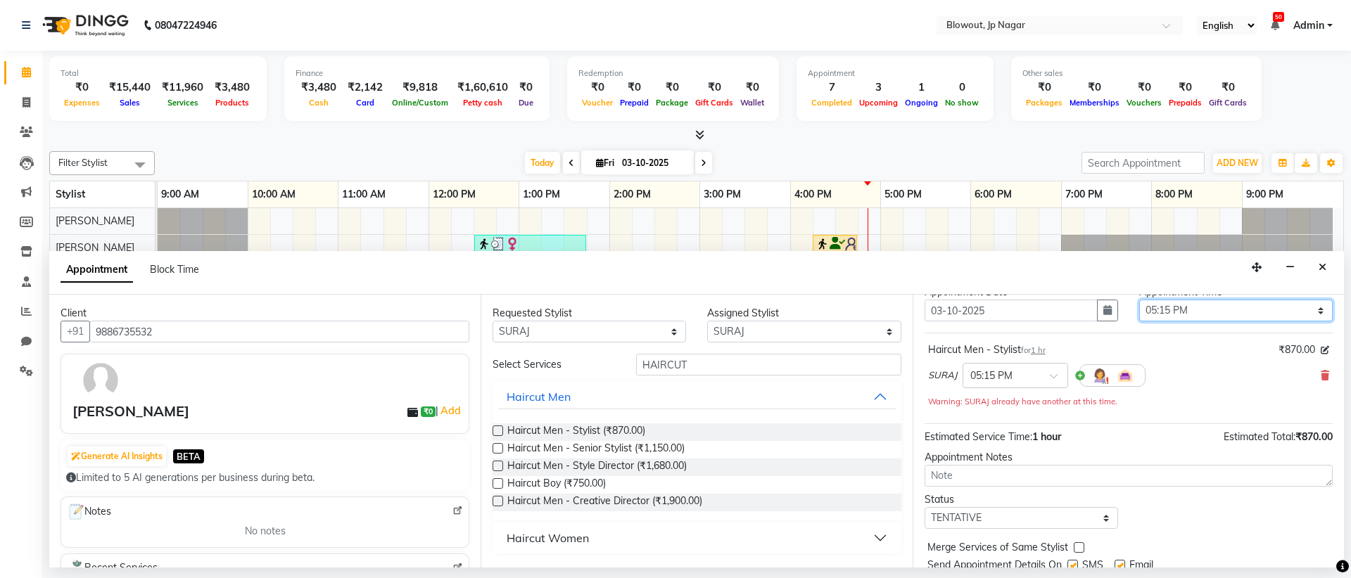
scroll to position [98, 0]
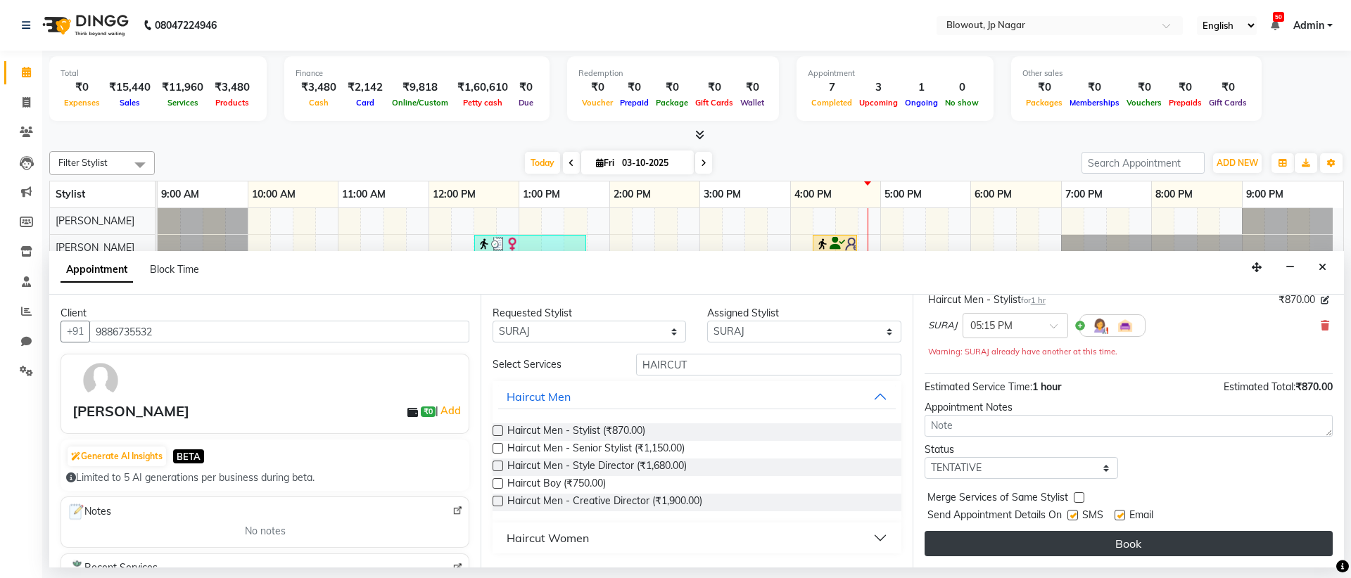
click at [1080, 544] on button "Book" at bounding box center [1128, 543] width 408 height 25
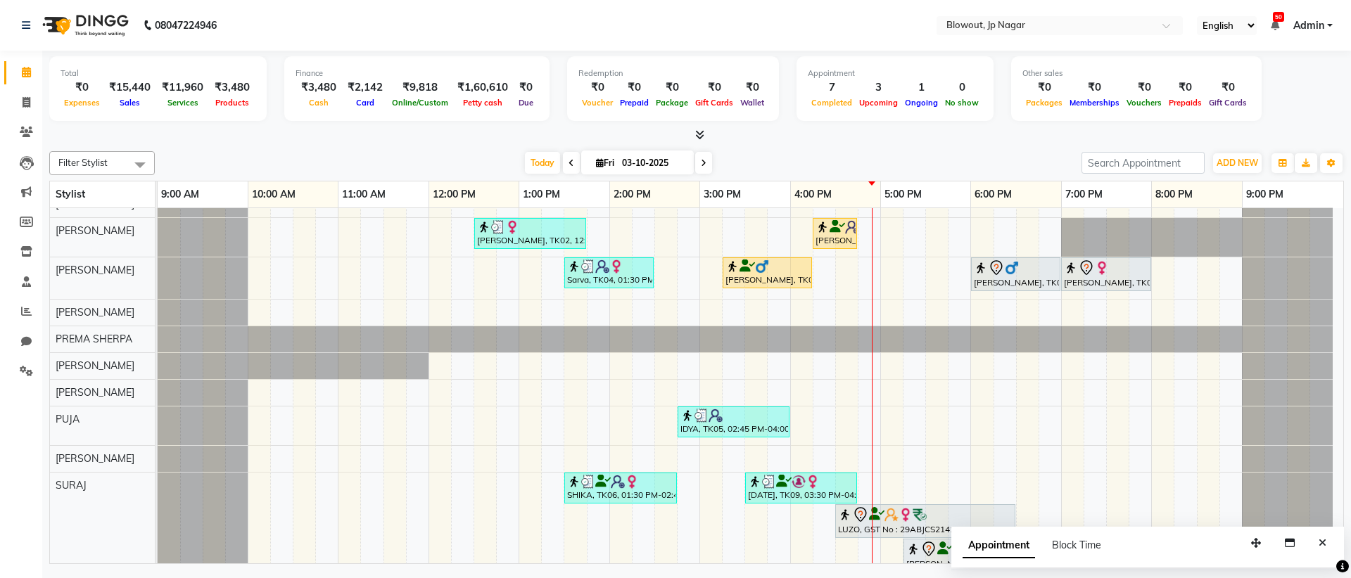
scroll to position [0, 0]
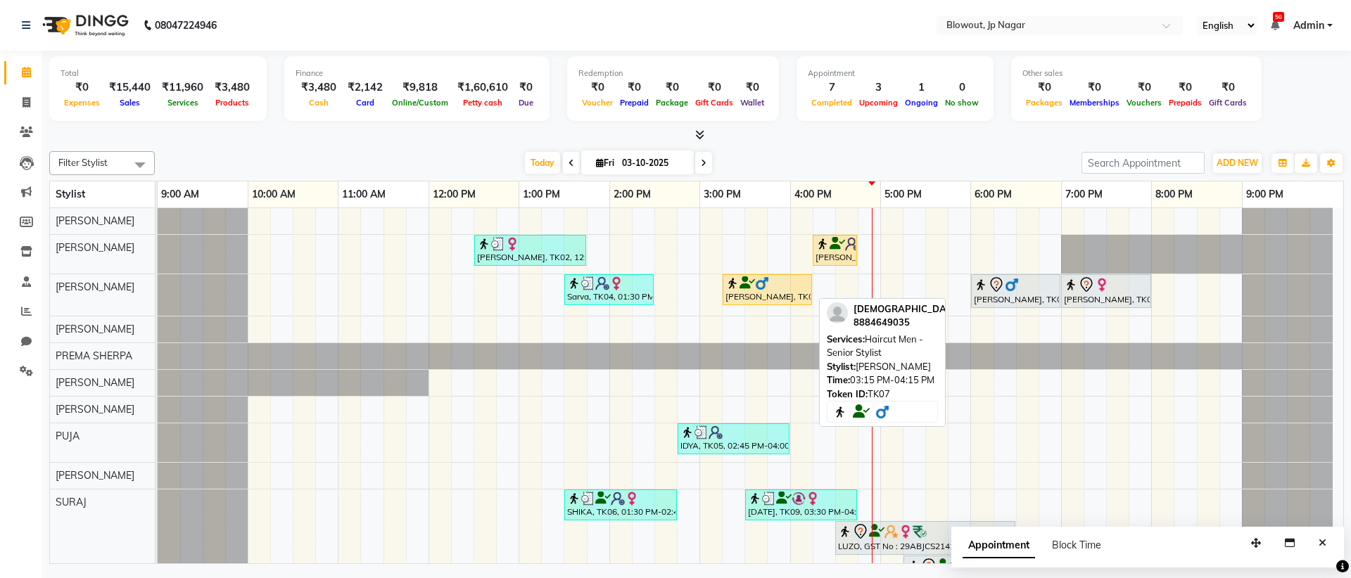
click at [763, 299] on div "Shiva, TK07, 03:15 PM-04:15 PM, Haircut Men - Senior Stylist" at bounding box center [767, 289] width 87 height 27
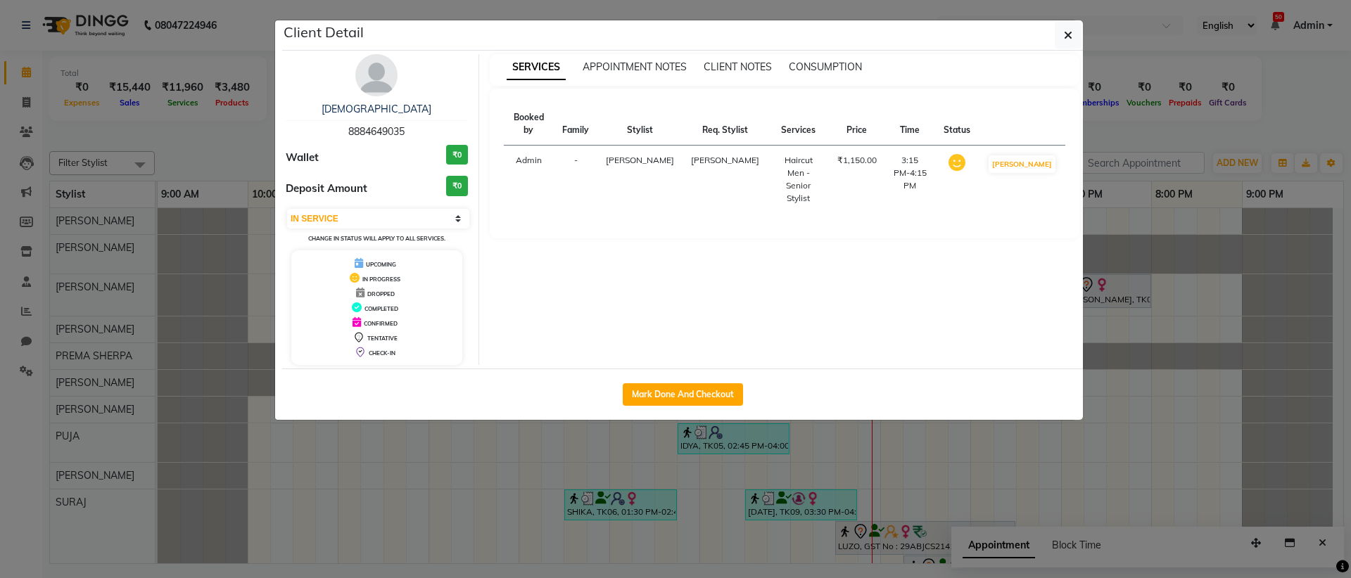
click at [390, 79] on img at bounding box center [376, 75] width 42 height 42
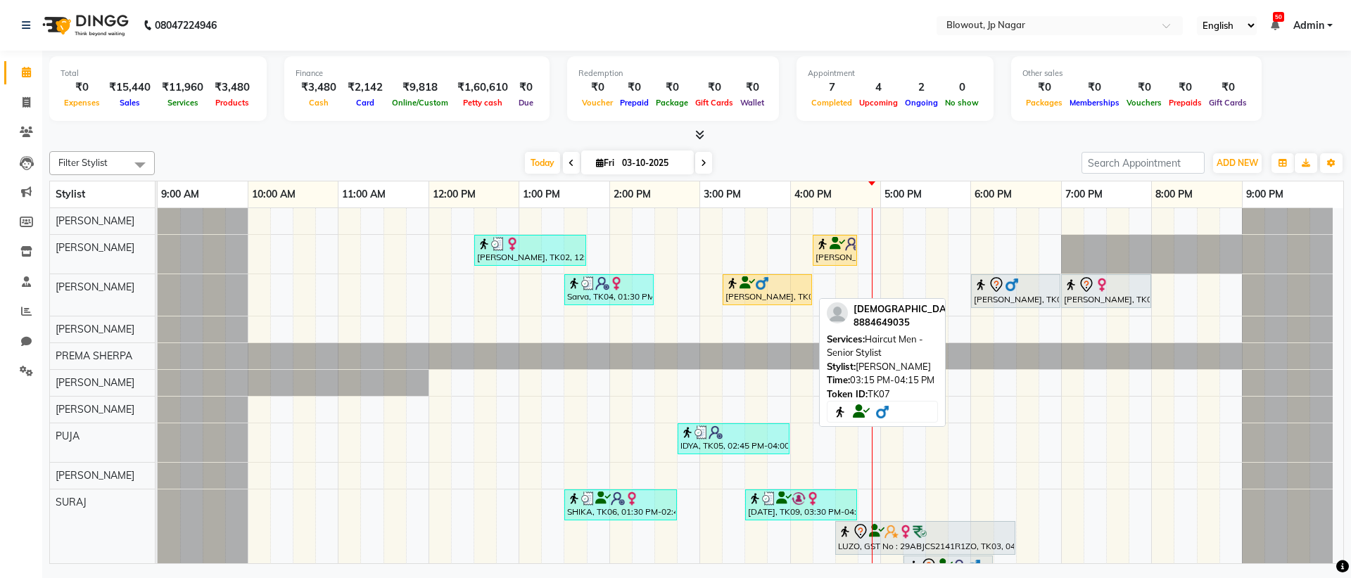
click at [782, 296] on div "Shiva, TK07, 03:15 PM-04:15 PM, Haircut Men - Senior Stylist" at bounding box center [767, 289] width 87 height 27
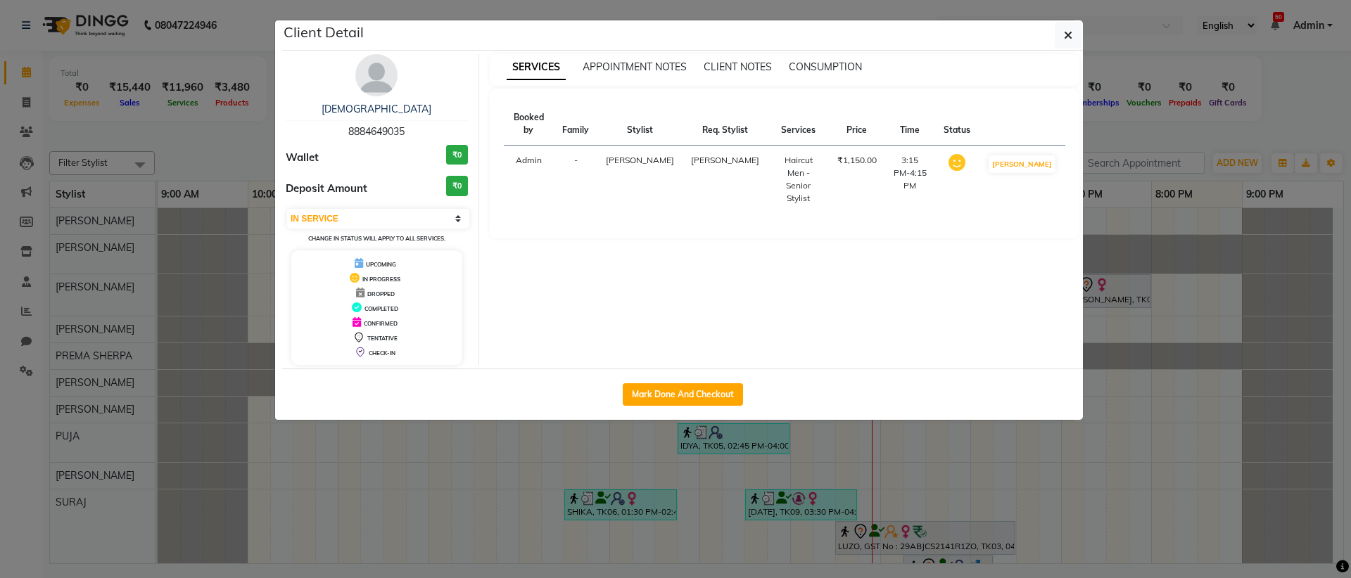
click at [382, 84] on img at bounding box center [376, 75] width 42 height 42
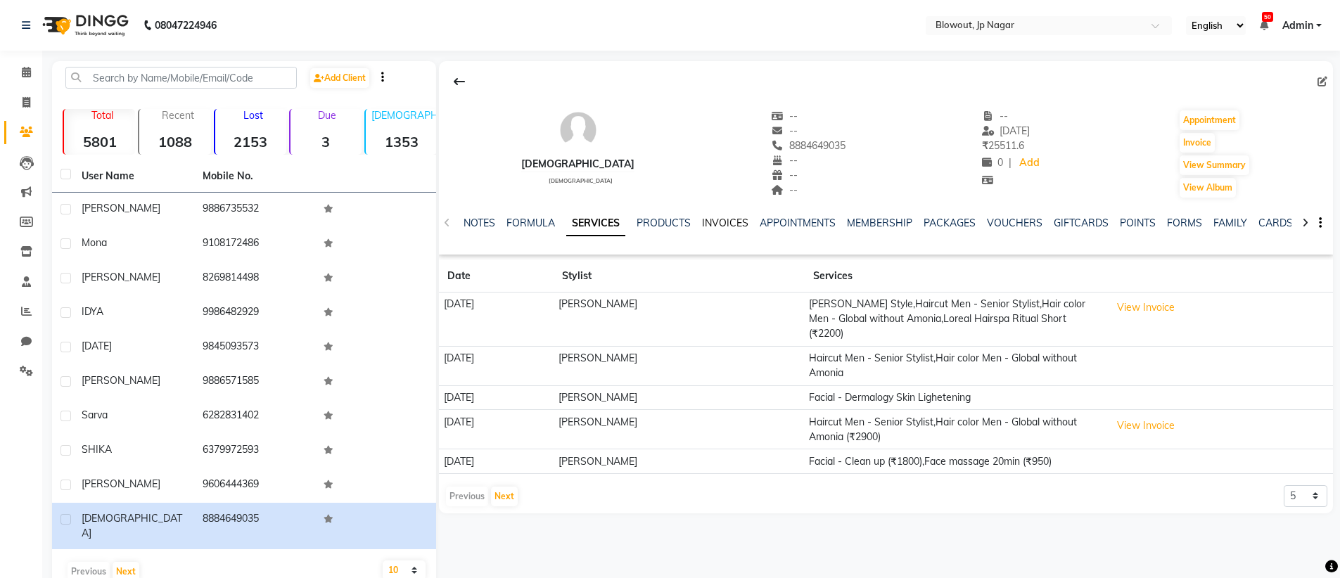
click at [729, 227] on link "INVOICES" at bounding box center [725, 223] width 46 height 13
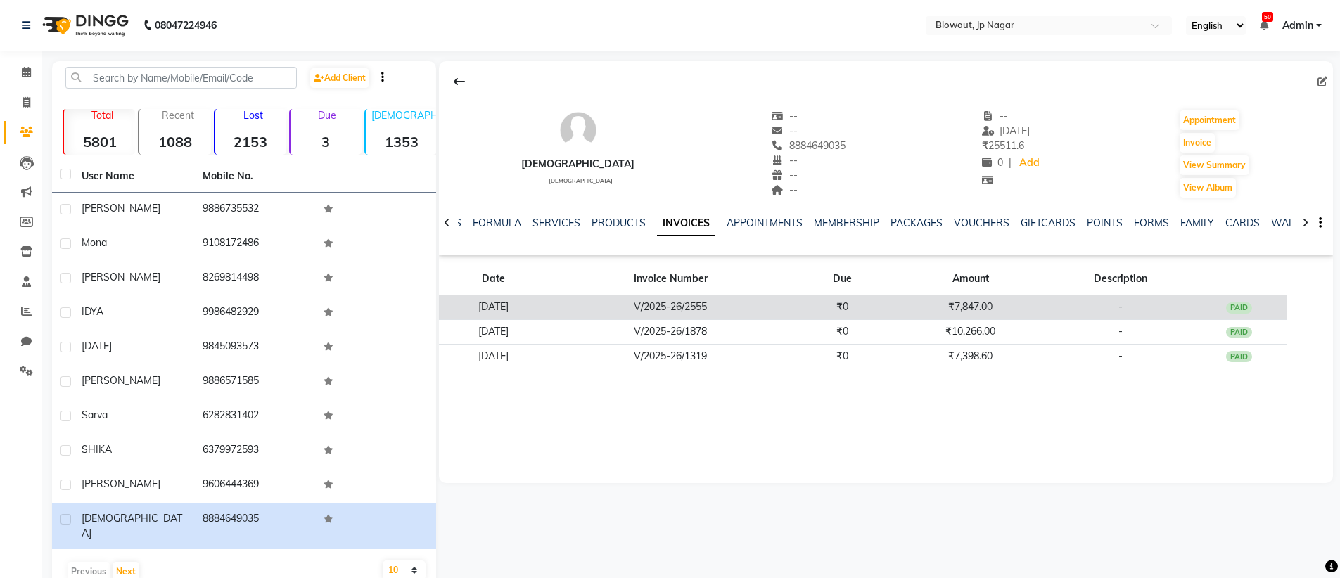
click at [1050, 305] on td "₹7,847.00" at bounding box center [971, 307] width 160 height 25
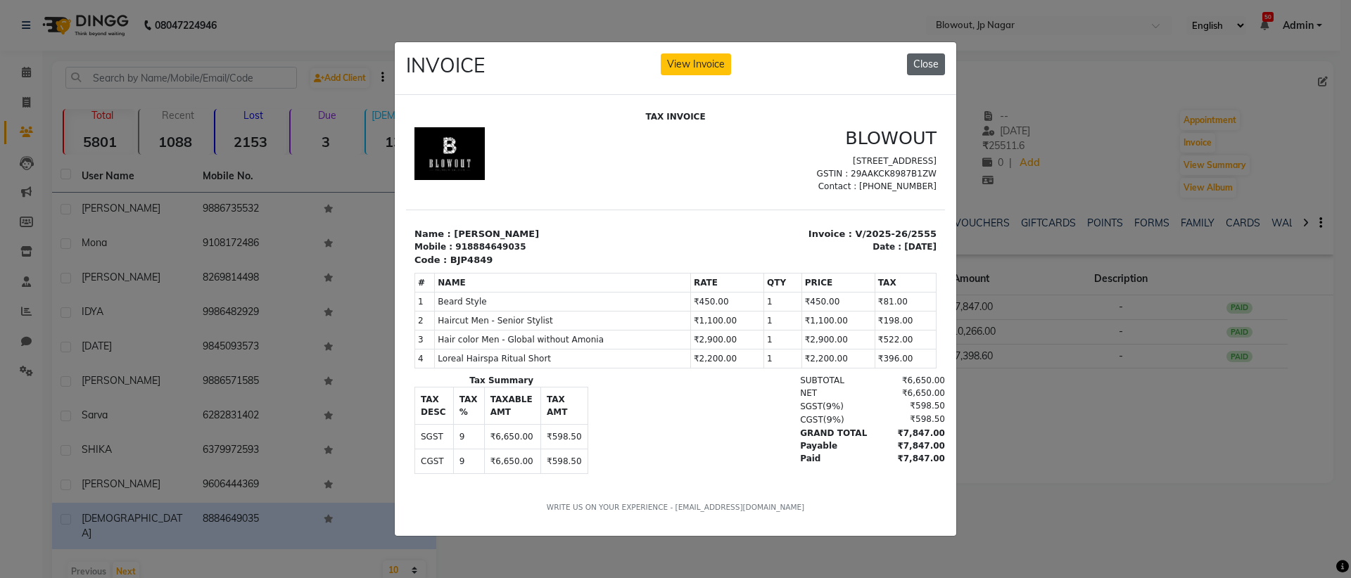
click at [941, 54] on button "Close" at bounding box center [926, 64] width 38 height 22
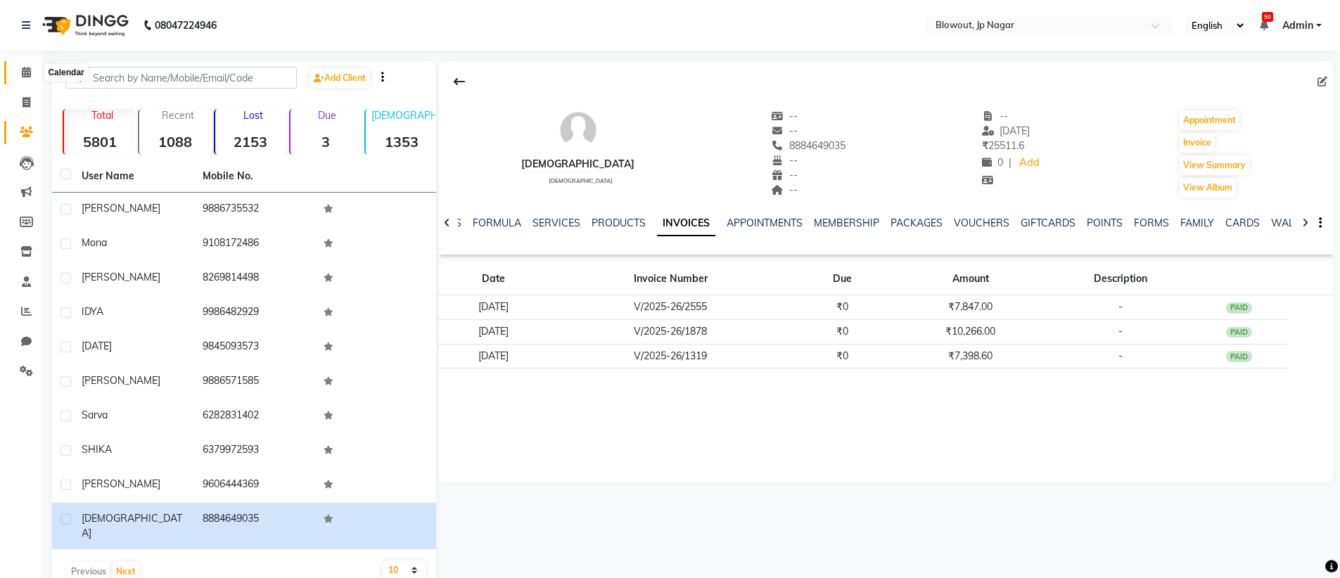
click at [28, 72] on icon at bounding box center [26, 72] width 9 height 11
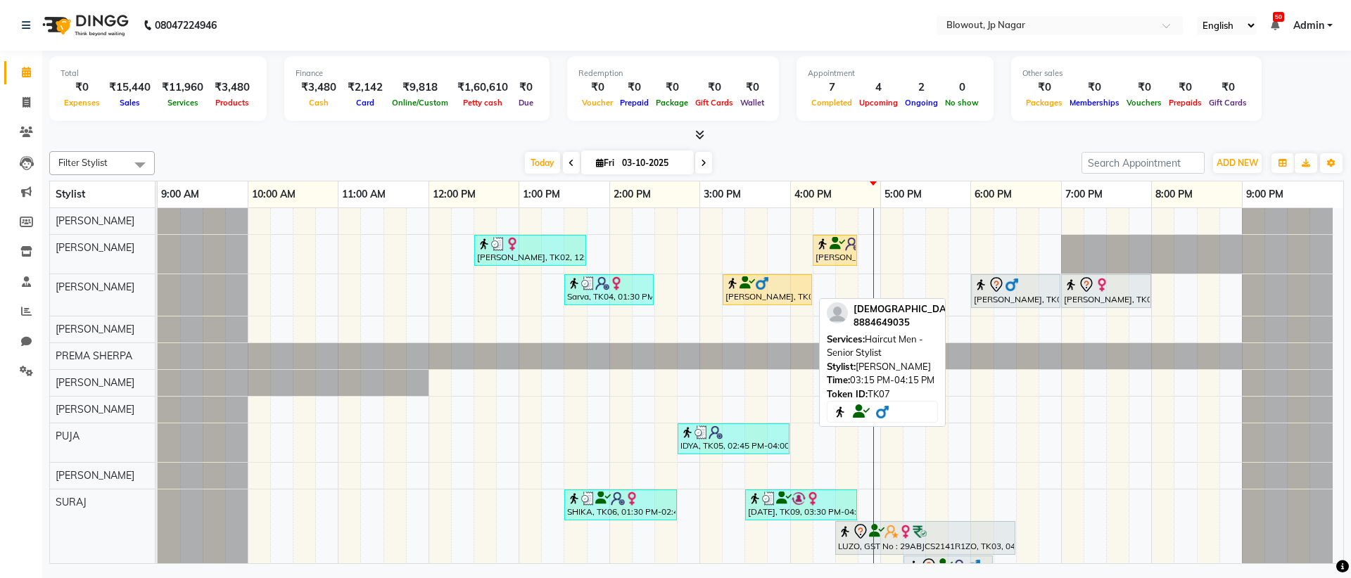
click at [789, 291] on div "Shiva, TK07, 03:15 PM-04:15 PM, Haircut Men - Senior Stylist" at bounding box center [767, 289] width 87 height 27
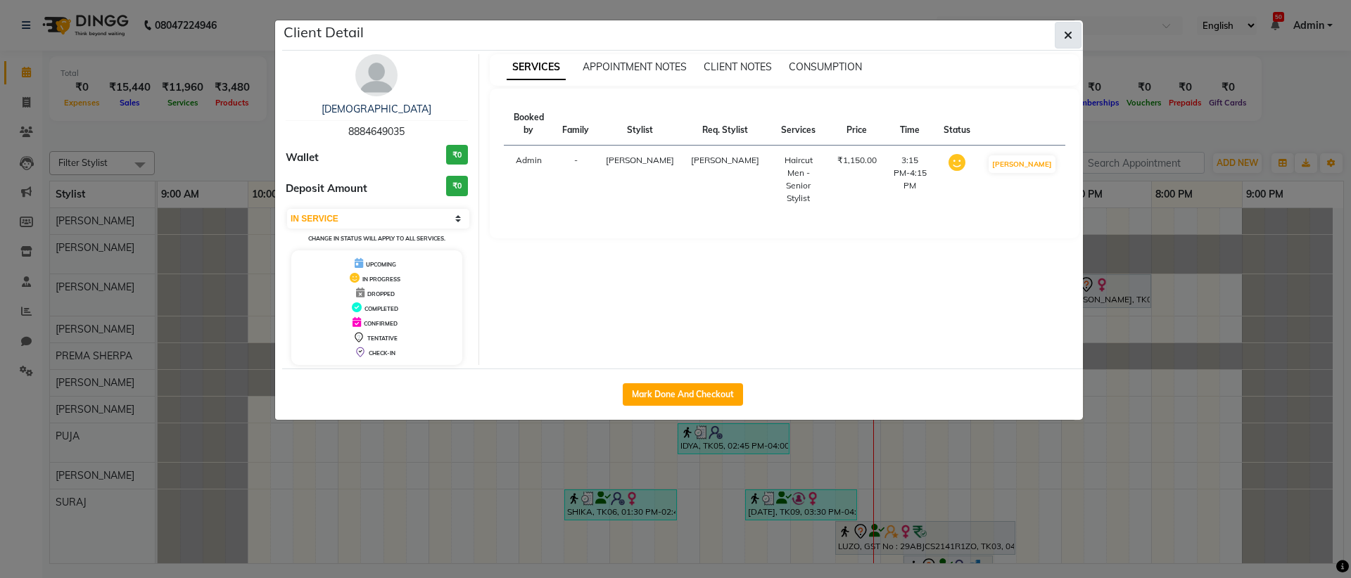
click at [1058, 37] on button "button" at bounding box center [1067, 35] width 27 height 27
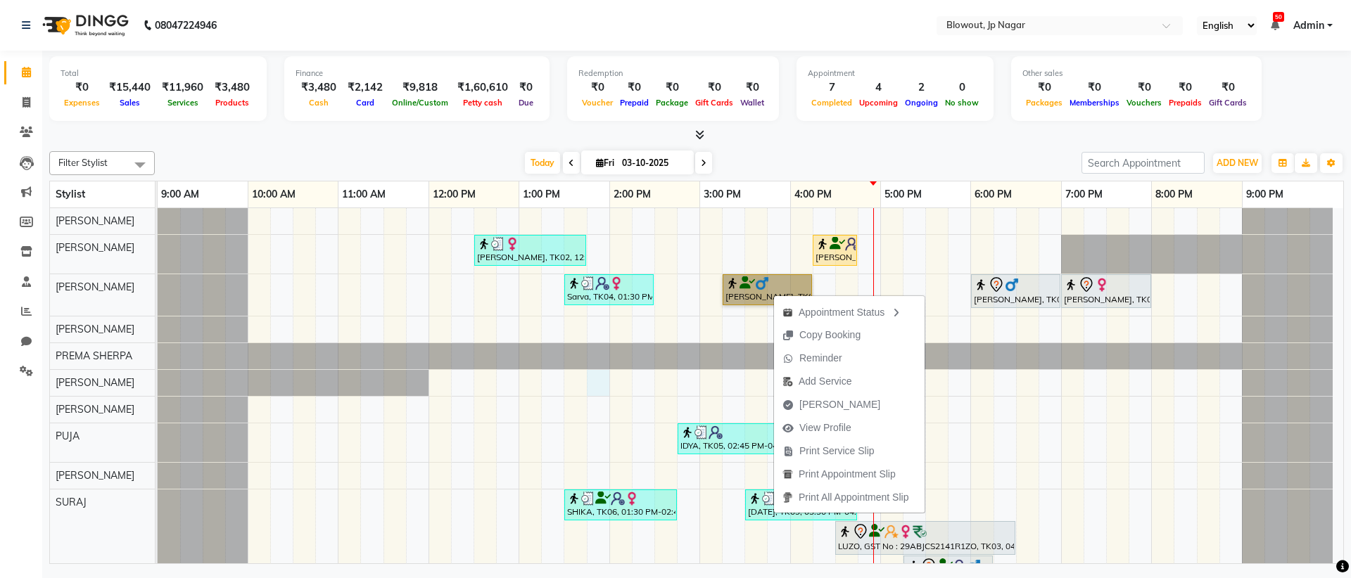
click at [609, 395] on div "Tanya, TK02, 12:30 PM-01:45 PM, Haircut Women - Senior Stylist SOUMYA, TK10, 04…" at bounding box center [750, 438] width 1185 height 460
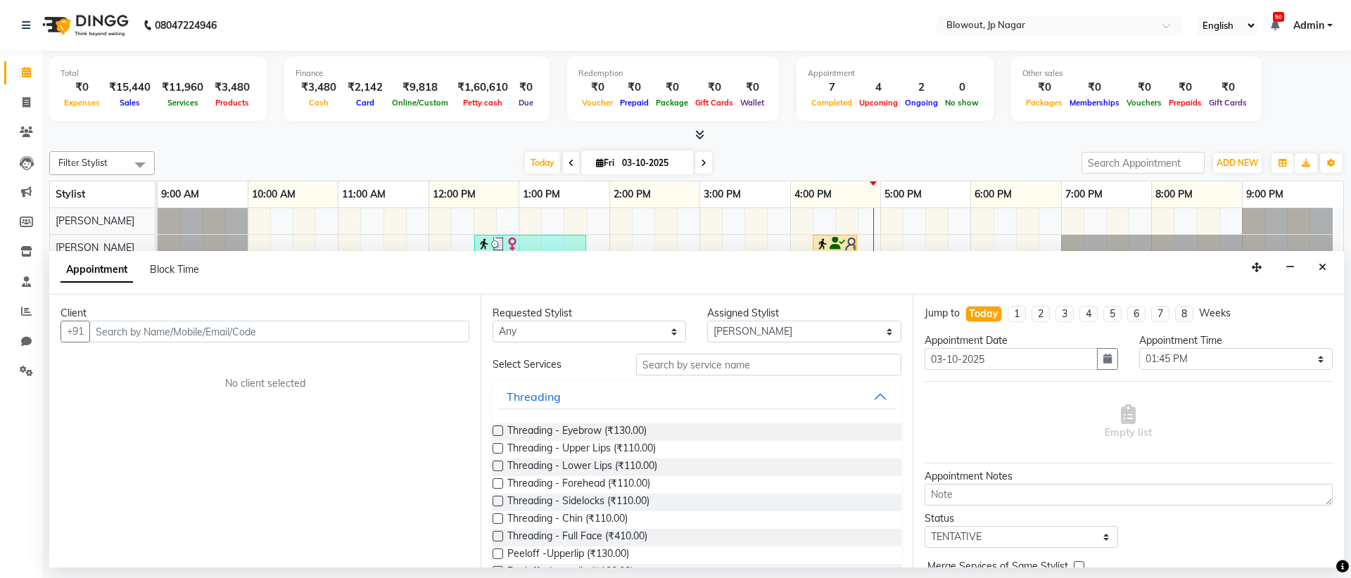
click at [775, 224] on div "Tanya, TK02, 12:30 PM-01:45 PM, Haircut Women - Senior Stylist SOUMYA, TK10, 04…" at bounding box center [750, 438] width 1185 height 460
click at [1315, 263] on button "Close" at bounding box center [1322, 268] width 20 height 22
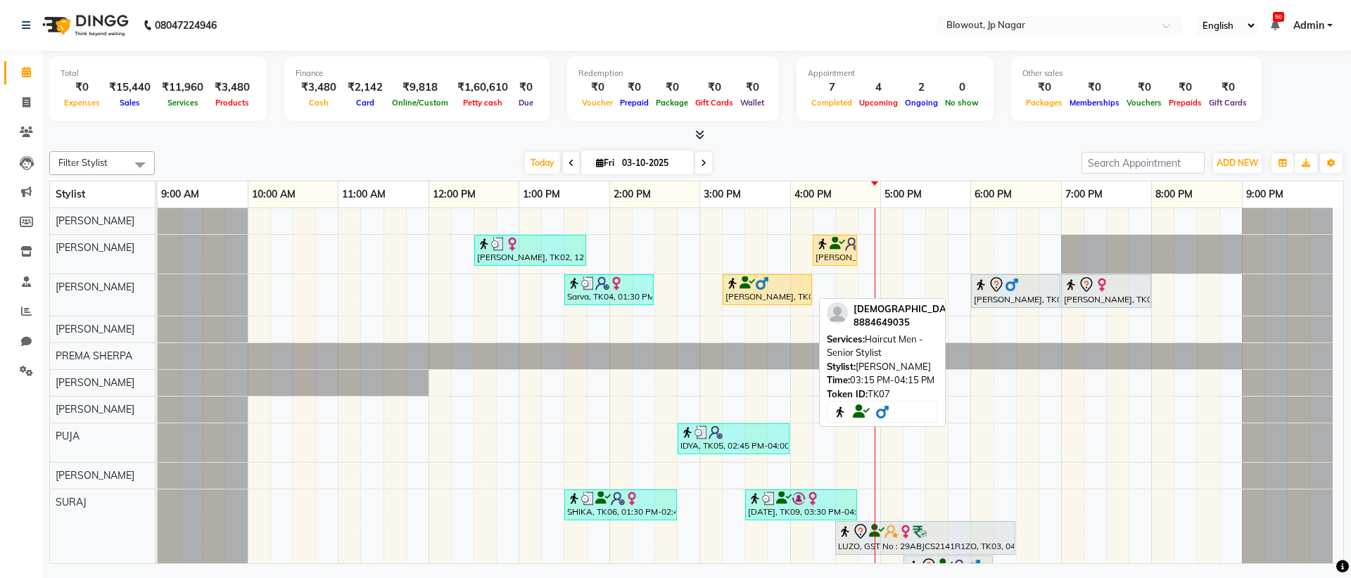
click at [768, 288] on img at bounding box center [762, 283] width 14 height 14
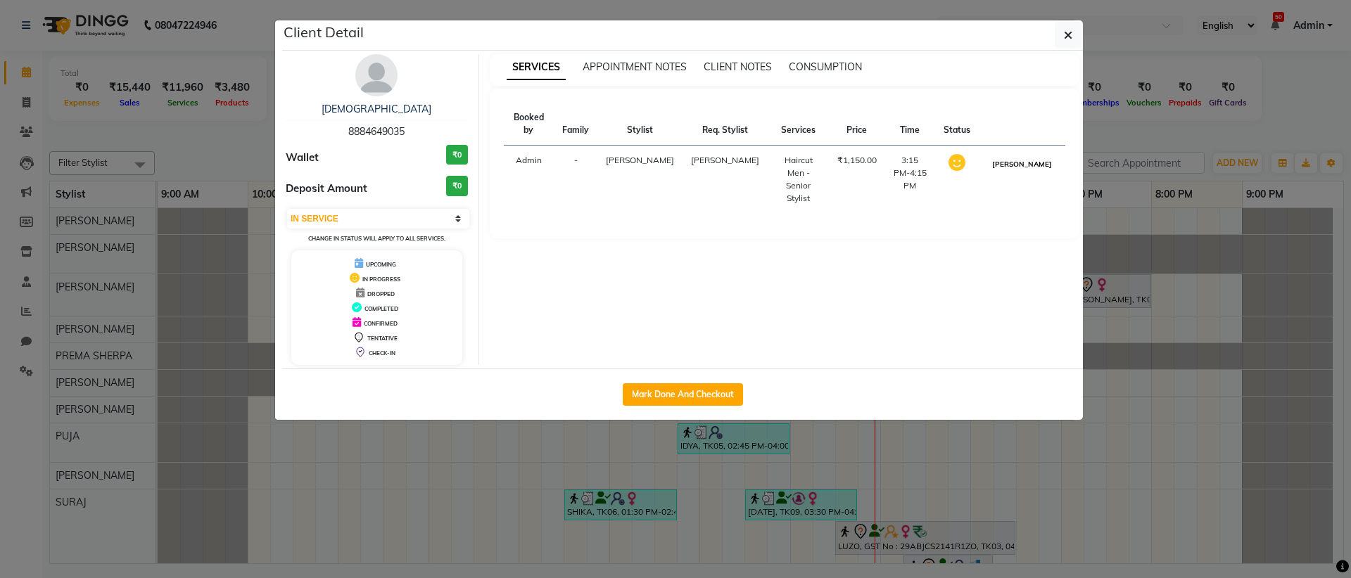
click at [1039, 155] on button "[PERSON_NAME]" at bounding box center [1021, 164] width 67 height 18
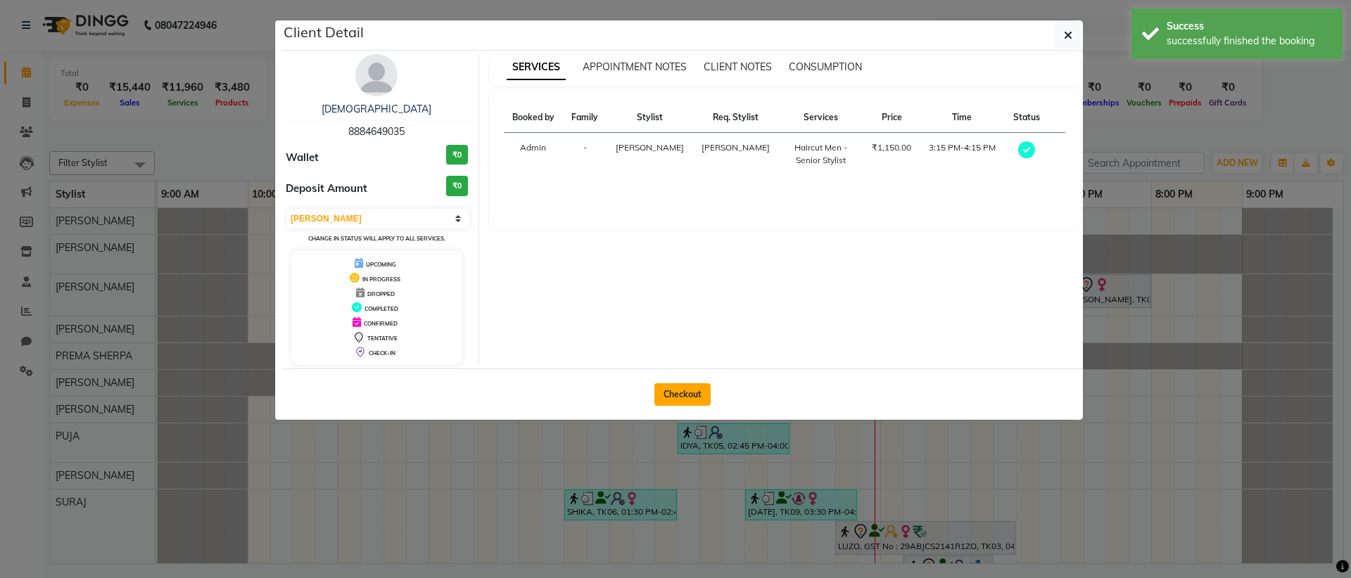
click at [683, 393] on button "Checkout" at bounding box center [682, 394] width 56 height 23
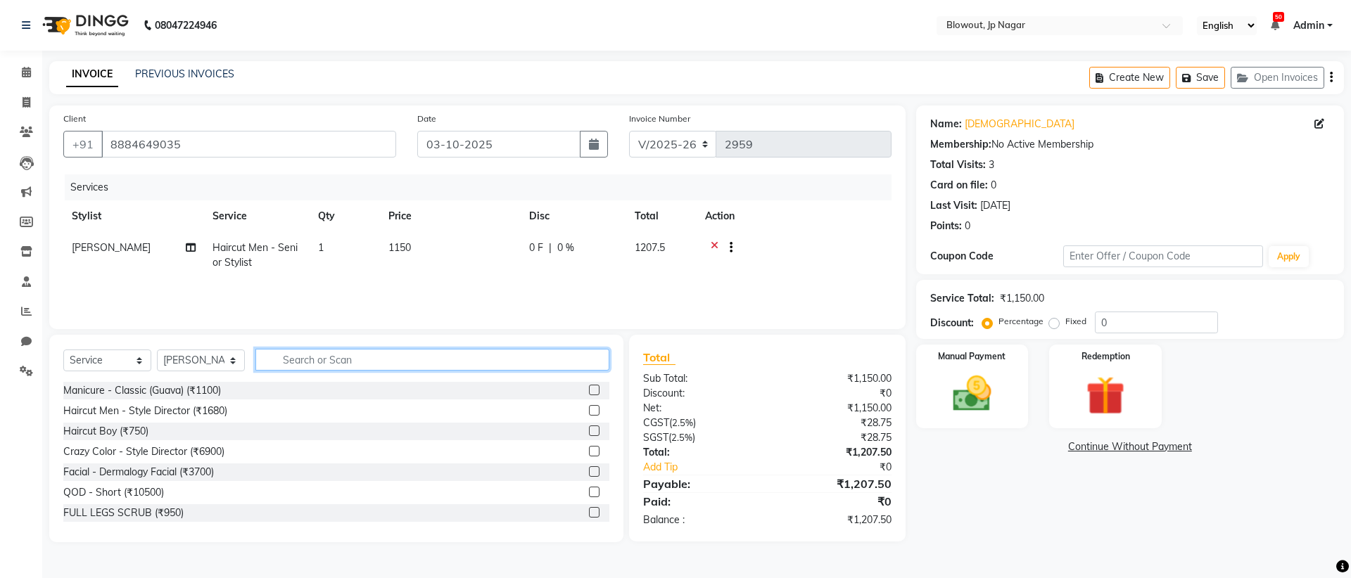
click at [324, 363] on input "text" at bounding box center [432, 360] width 354 height 22
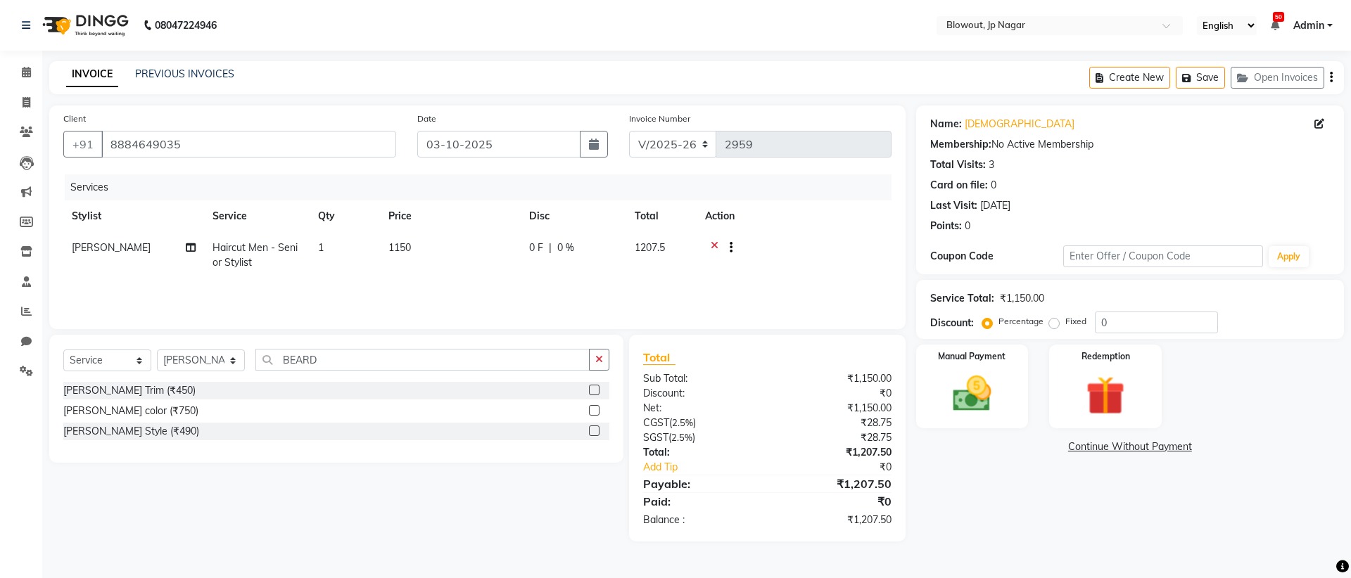
click at [593, 388] on label at bounding box center [594, 390] width 11 height 11
click at [593, 388] on input "checkbox" at bounding box center [593, 390] width 9 height 9
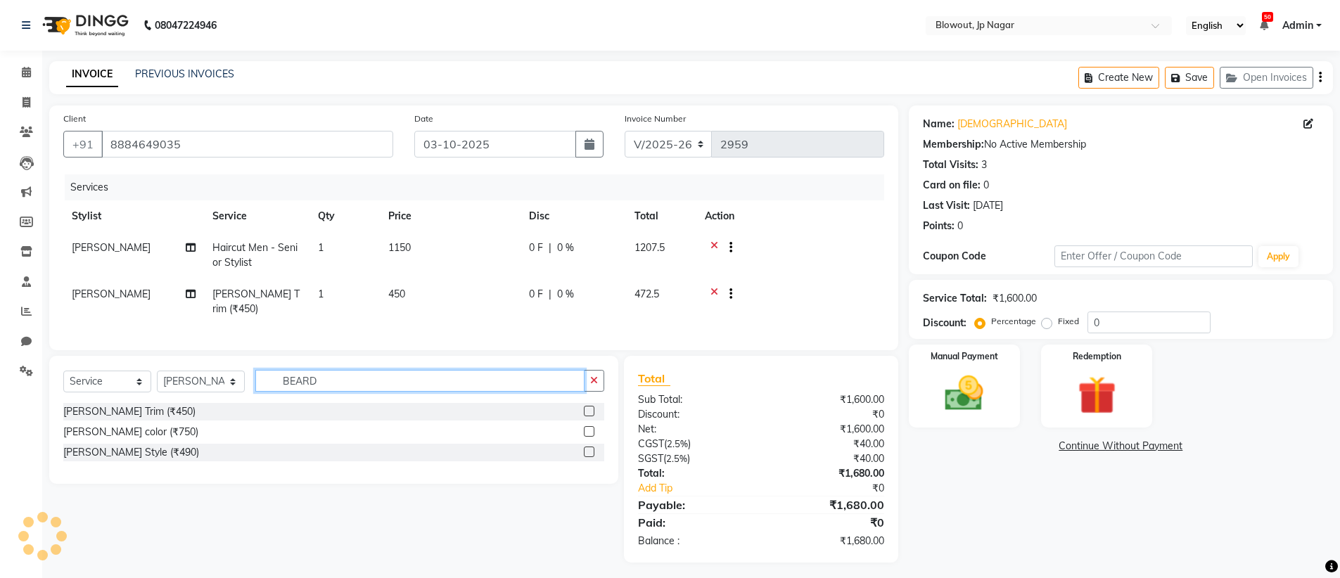
click at [379, 386] on input "BEARD" at bounding box center [419, 381] width 329 height 22
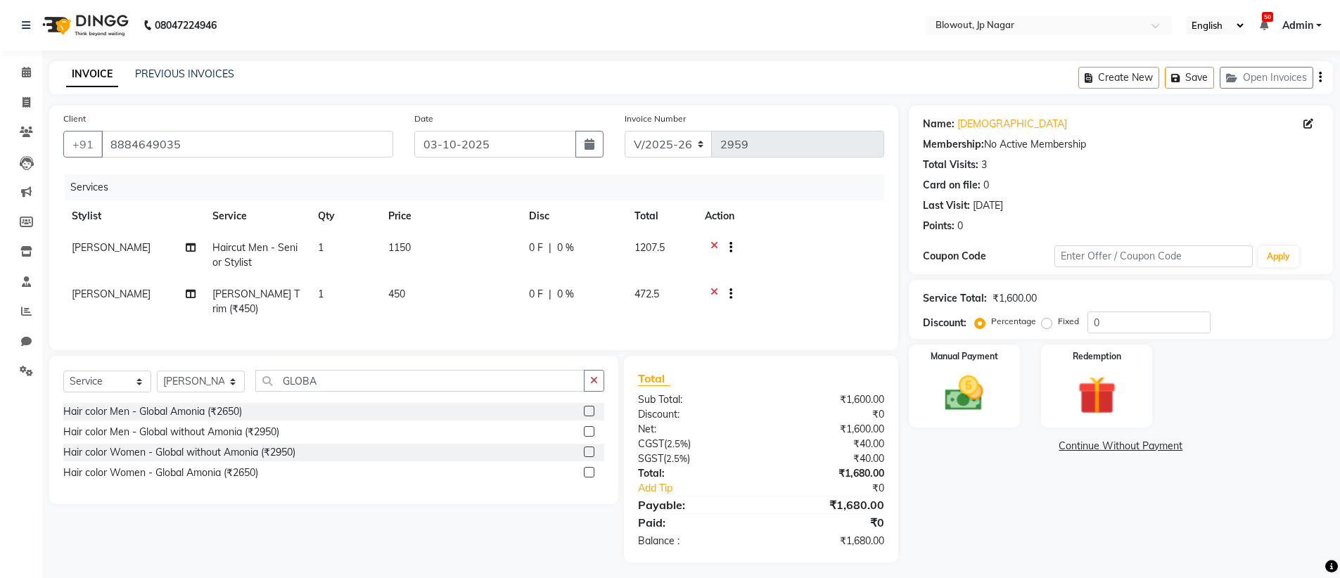
click at [589, 407] on label at bounding box center [589, 411] width 11 height 11
click at [589, 407] on input "checkbox" at bounding box center [588, 411] width 9 height 9
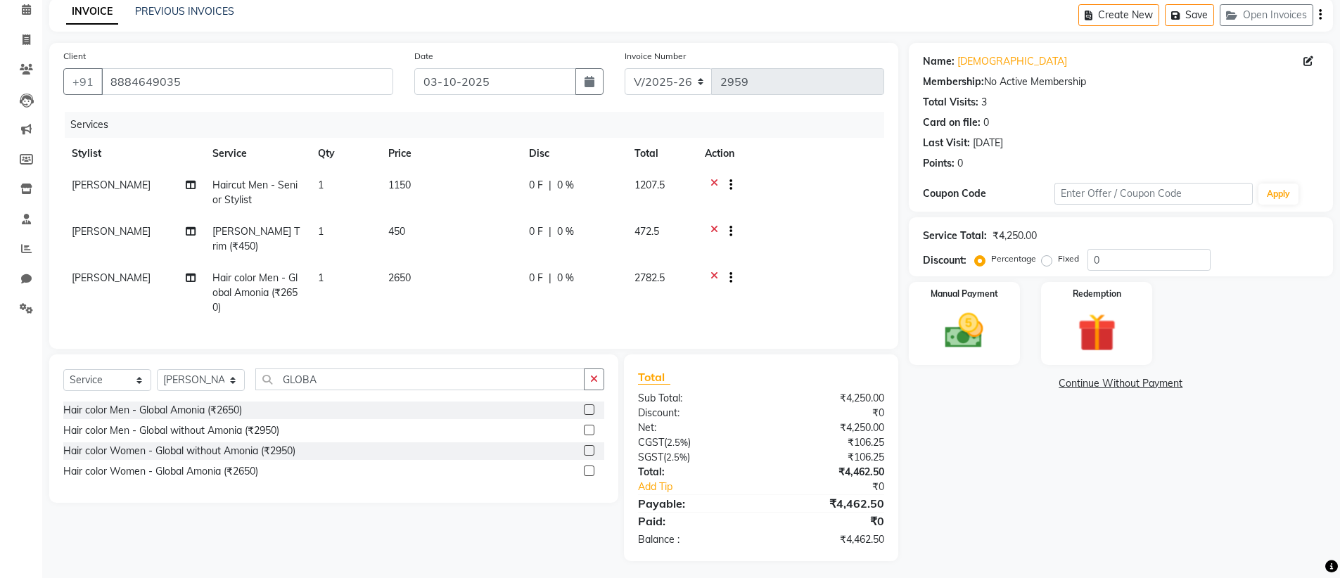
scroll to position [65, 0]
click at [32, 12] on span at bounding box center [26, 7] width 25 height 16
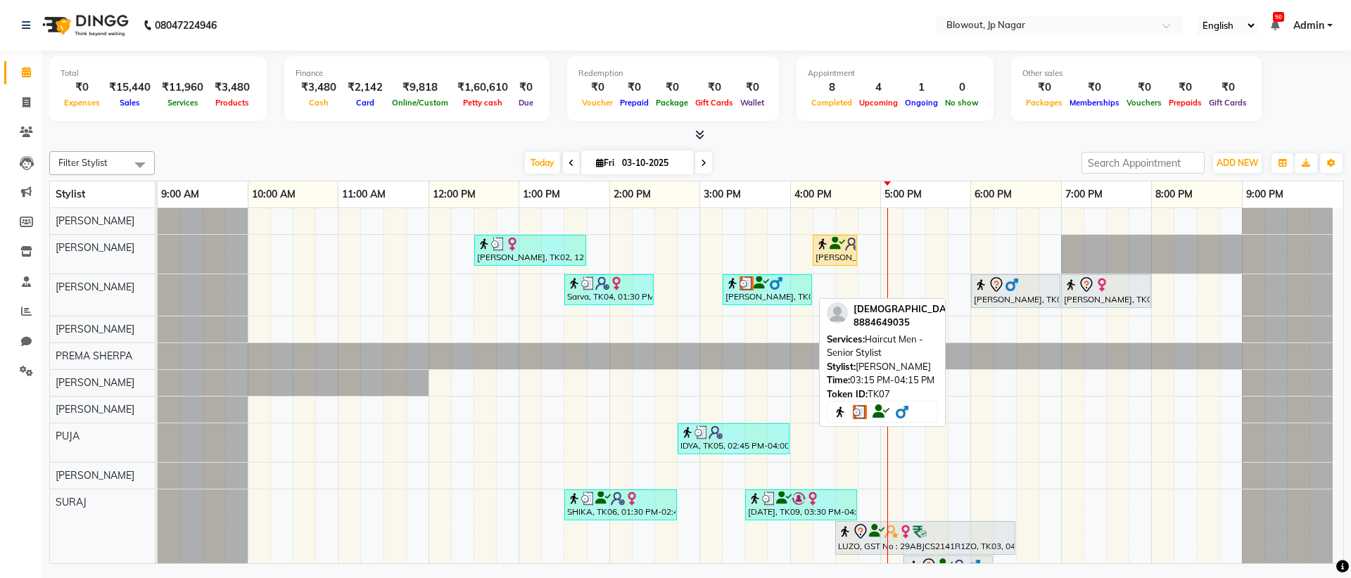
click at [776, 292] on div "Shiva, TK07, 03:15 PM-04:15 PM, Haircut Men - Senior Stylist" at bounding box center [767, 289] width 87 height 27
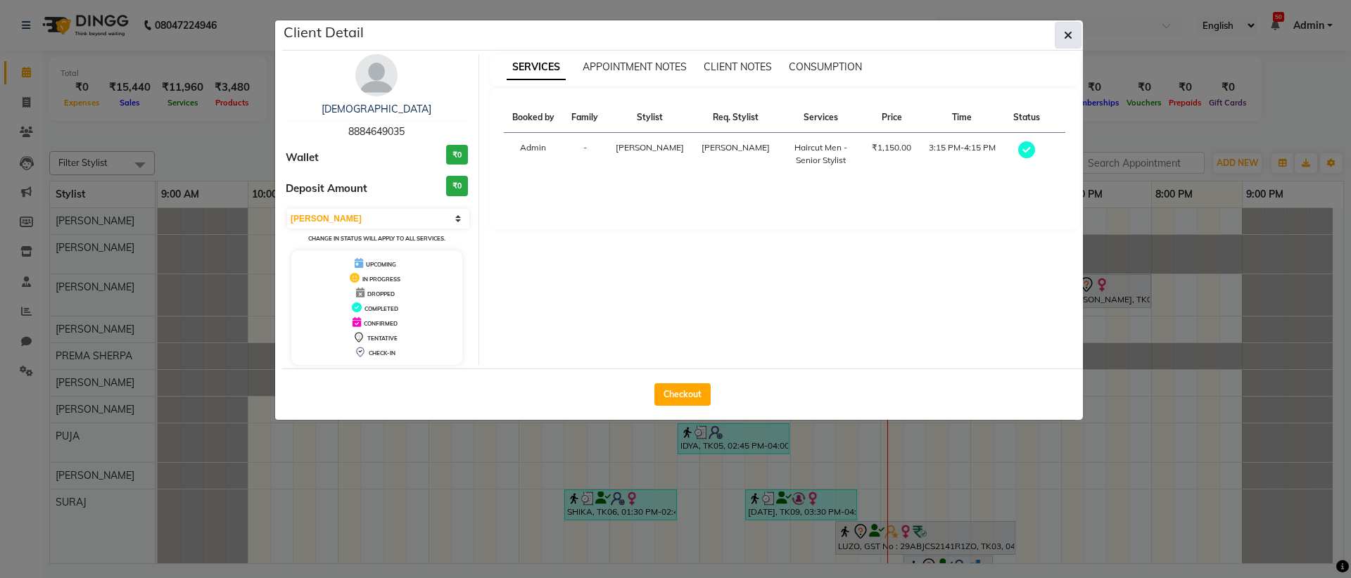
click at [1069, 36] on icon "button" at bounding box center [1068, 35] width 8 height 11
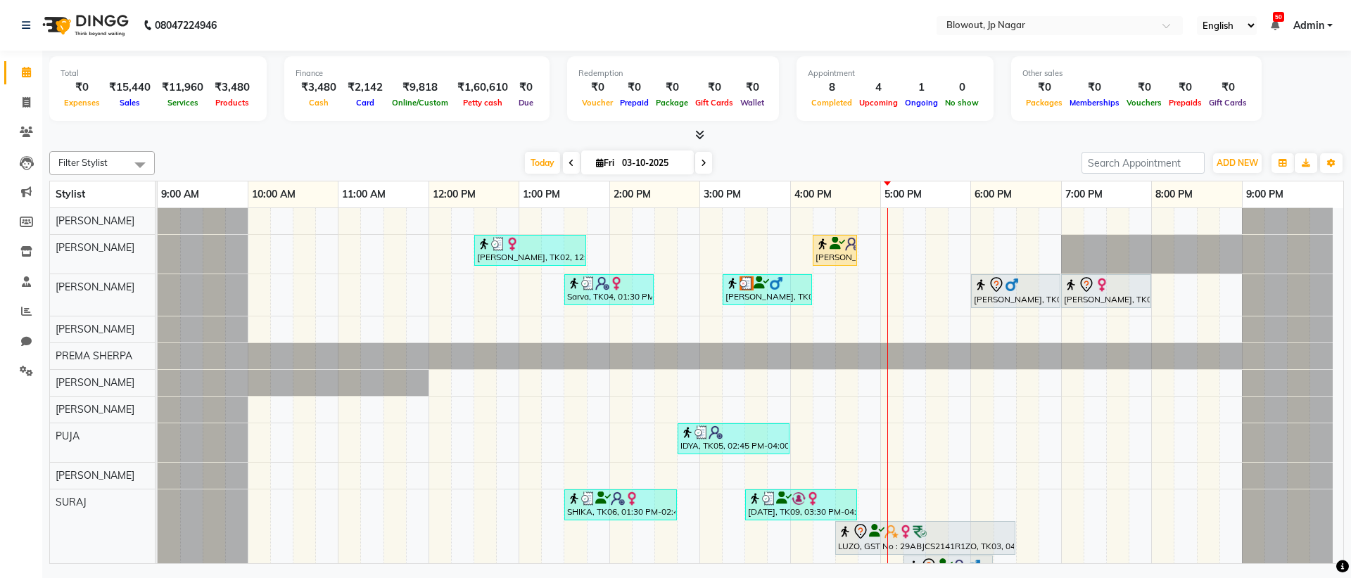
click at [701, 160] on icon at bounding box center [704, 163] width 6 height 8
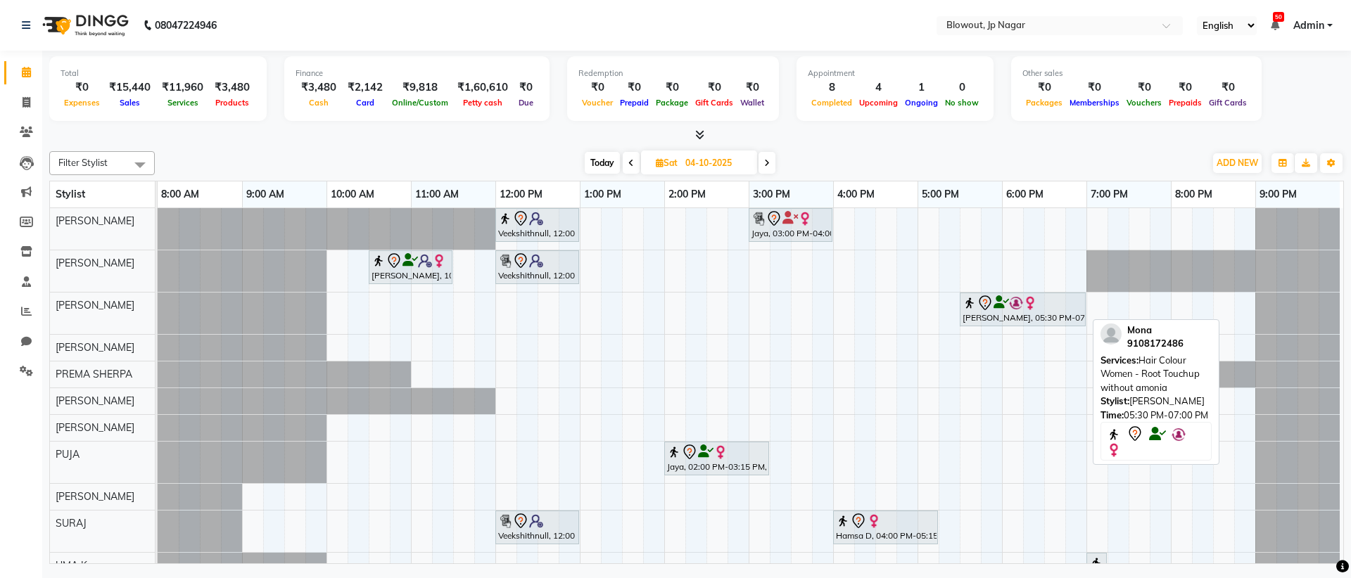
click at [998, 303] on icon at bounding box center [1000, 302] width 15 height 1
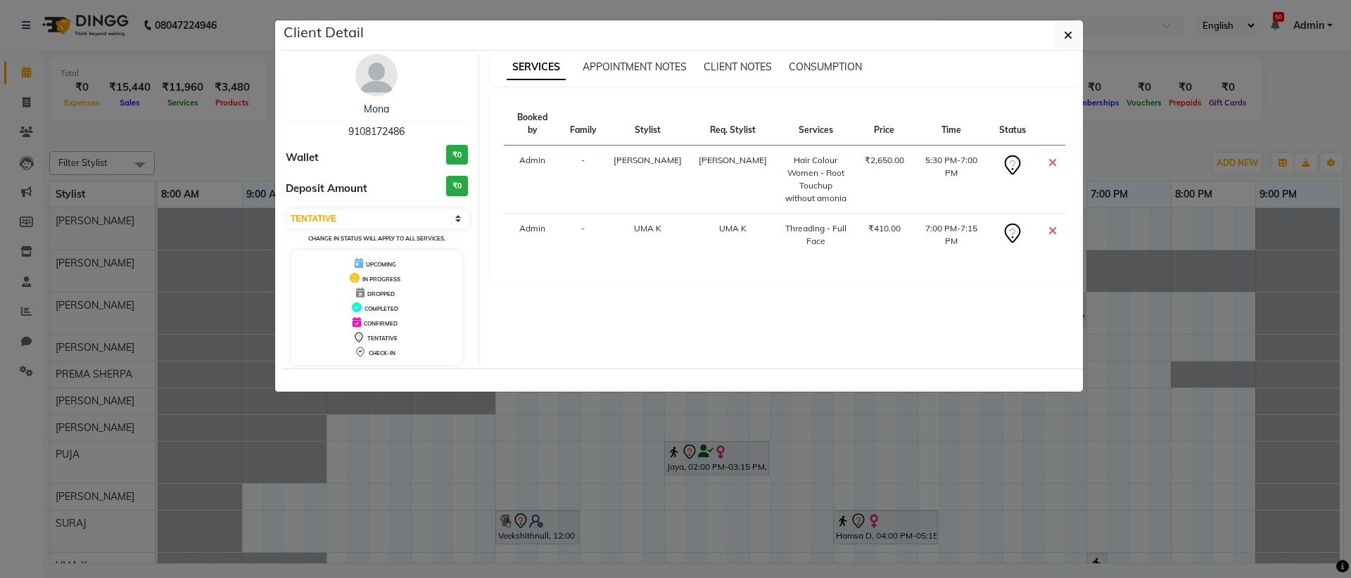
click at [376, 88] on img at bounding box center [376, 75] width 42 height 42
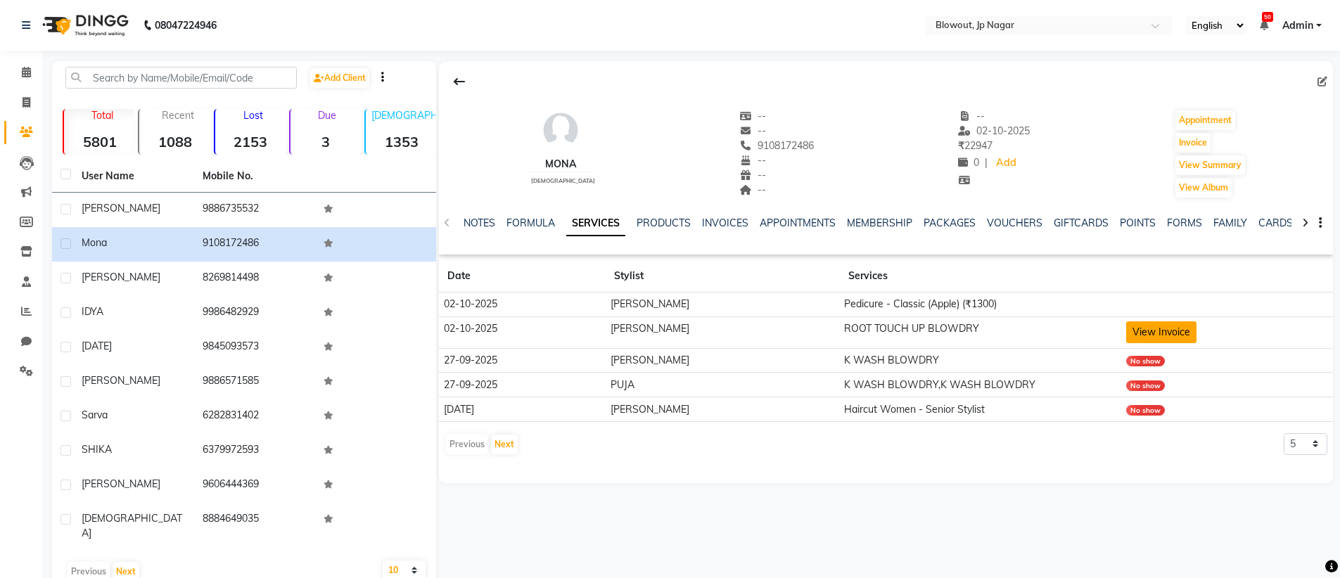
click at [1148, 325] on button "View Invoice" at bounding box center [1161, 332] width 70 height 22
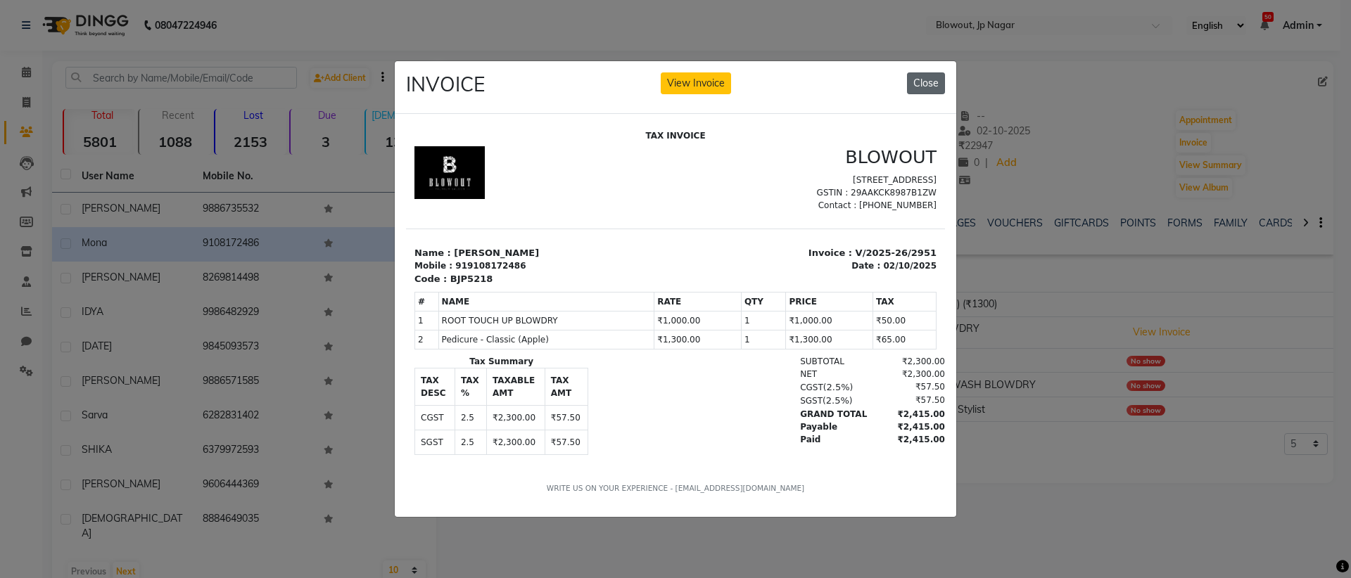
click at [934, 82] on button "Close" at bounding box center [926, 83] width 38 height 22
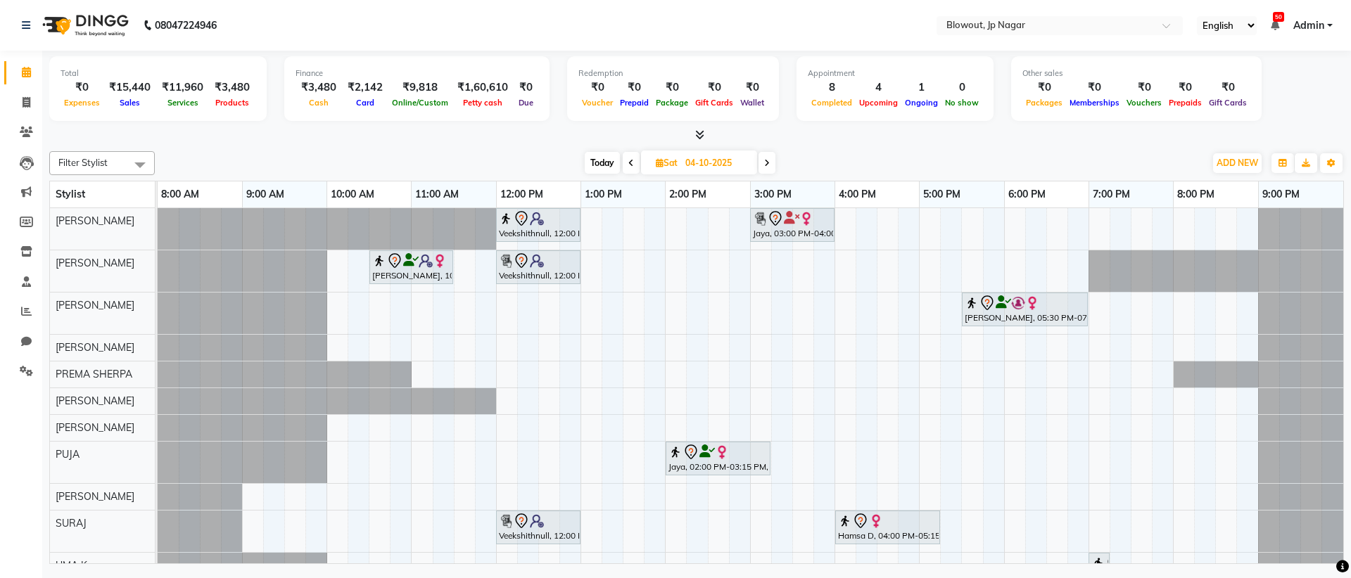
click at [628, 163] on icon at bounding box center [631, 163] width 6 height 8
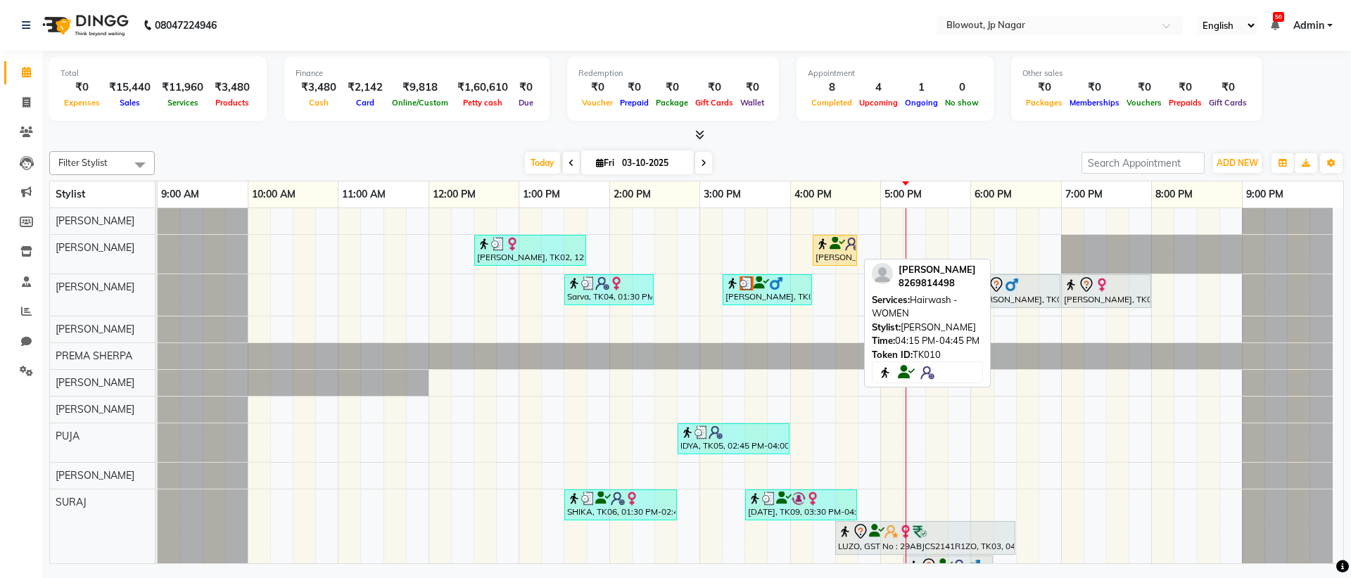
click at [837, 255] on div "SOUMYA, TK10, 04:15 PM-04:45 PM, Hairwash - WOMEN" at bounding box center [835, 250] width 42 height 27
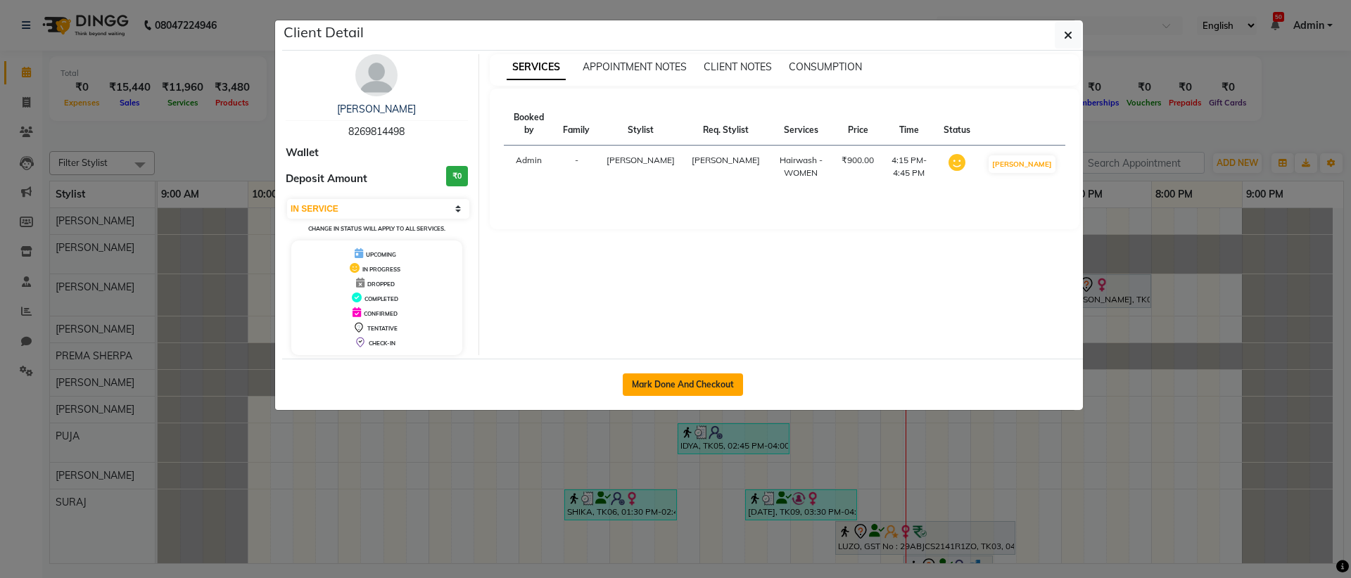
click at [704, 376] on button "Mark Done And Checkout" at bounding box center [683, 385] width 120 height 23
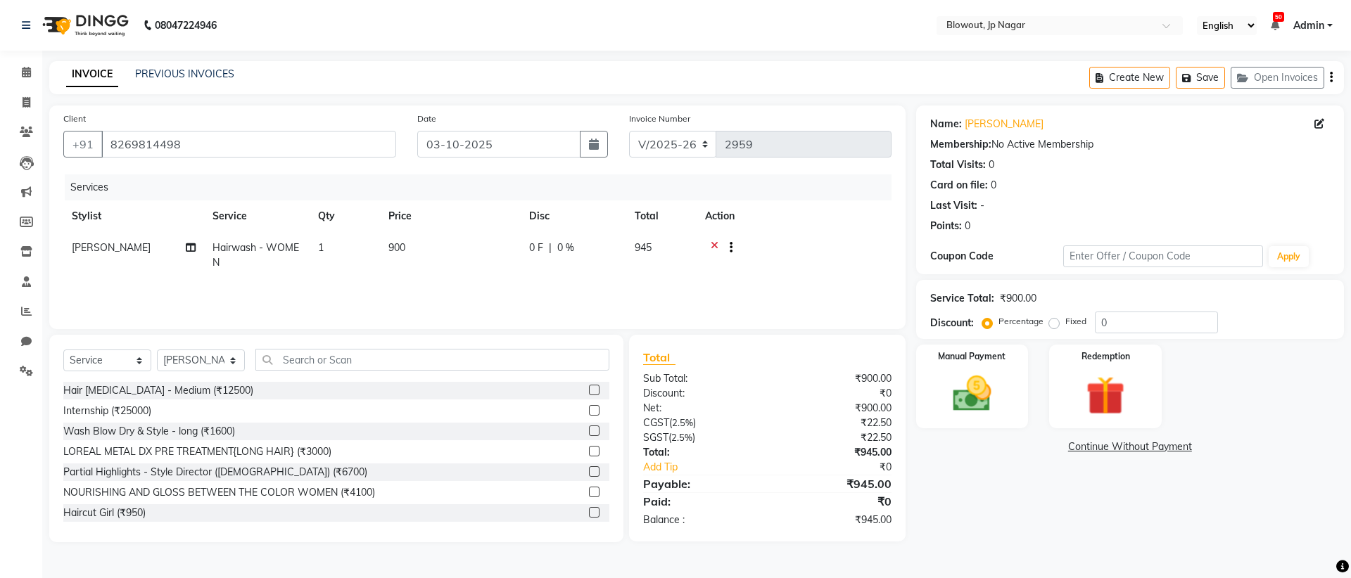
click at [275, 247] on span "Hairwash - WOMEN" at bounding box center [255, 254] width 87 height 27
click at [350, 250] on span at bounding box center [352, 254] width 28 height 27
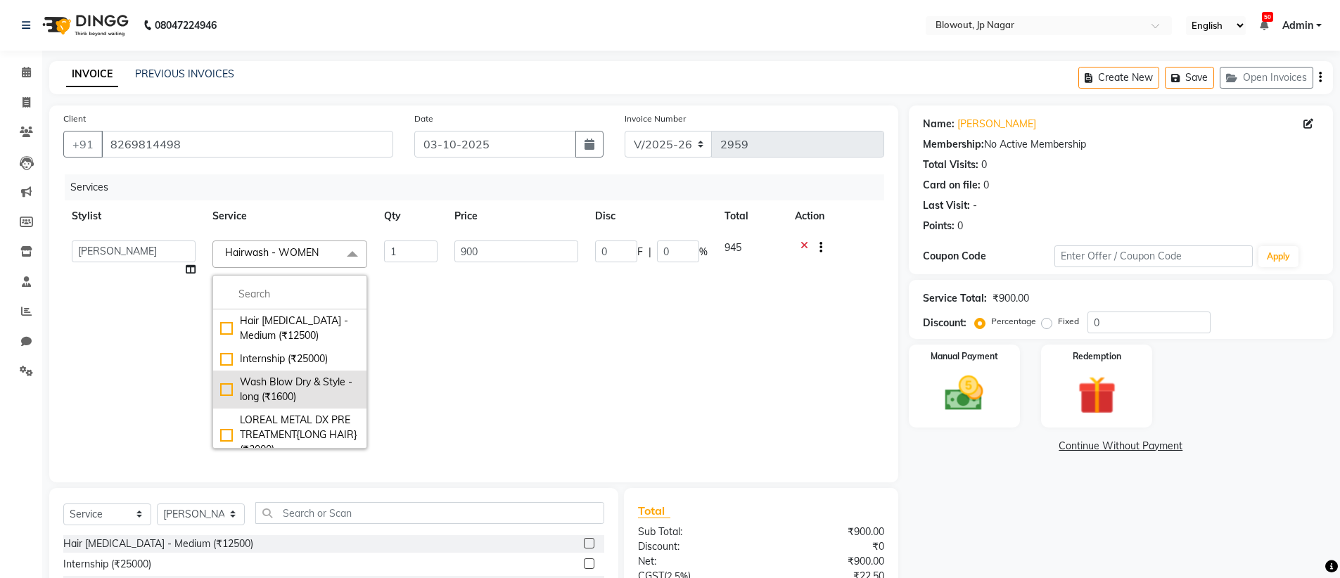
click at [308, 397] on div "Wash Blow Dry & Style - long (₹1600)" at bounding box center [289, 390] width 139 height 30
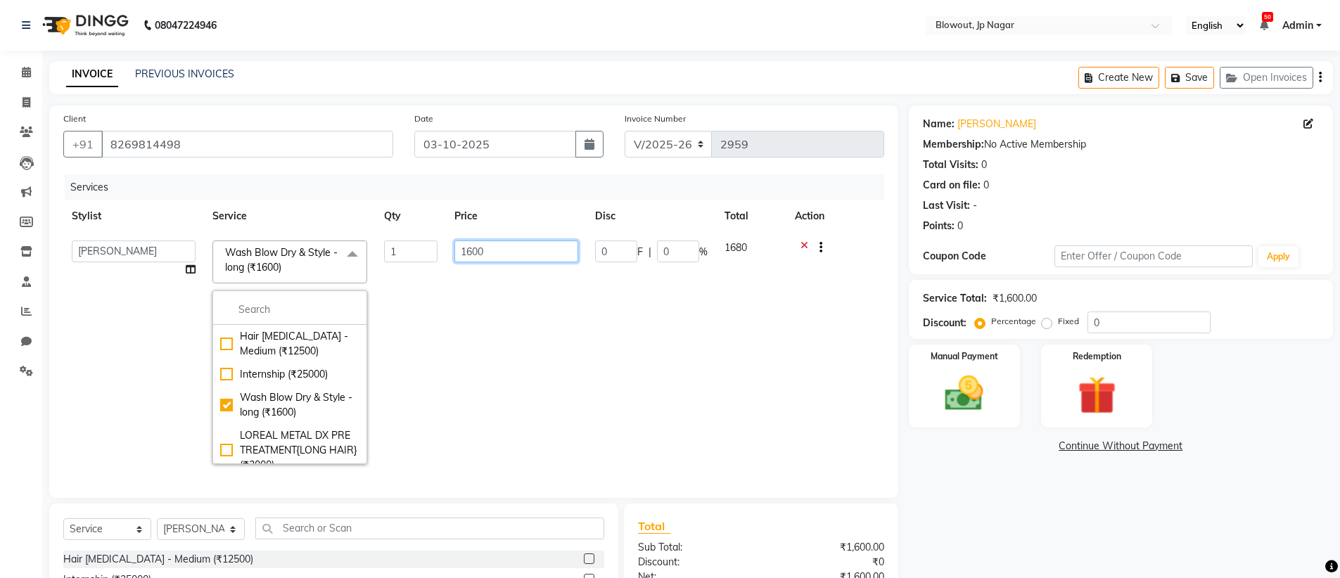
drag, startPoint x: 569, startPoint y: 350, endPoint x: 585, endPoint y: 352, distance: 15.6
click at [570, 350] on td "1600" at bounding box center [516, 352] width 141 height 241
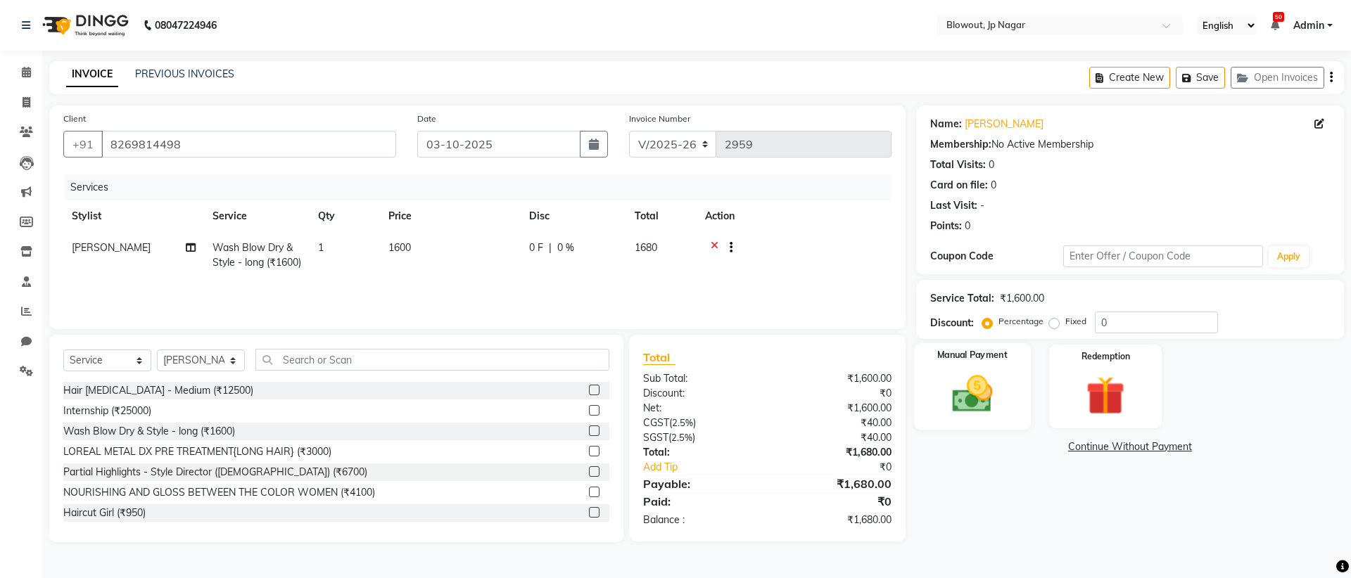
click at [973, 392] on img at bounding box center [971, 394] width 65 height 46
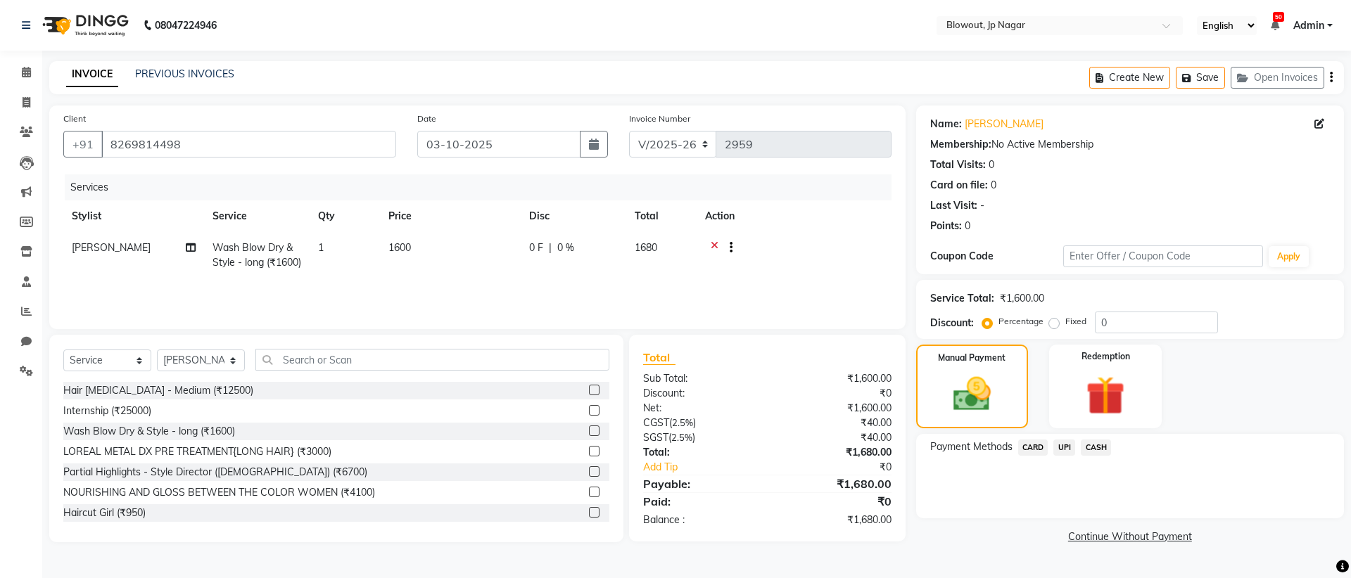
click at [1062, 445] on span "UPI" at bounding box center [1064, 448] width 22 height 16
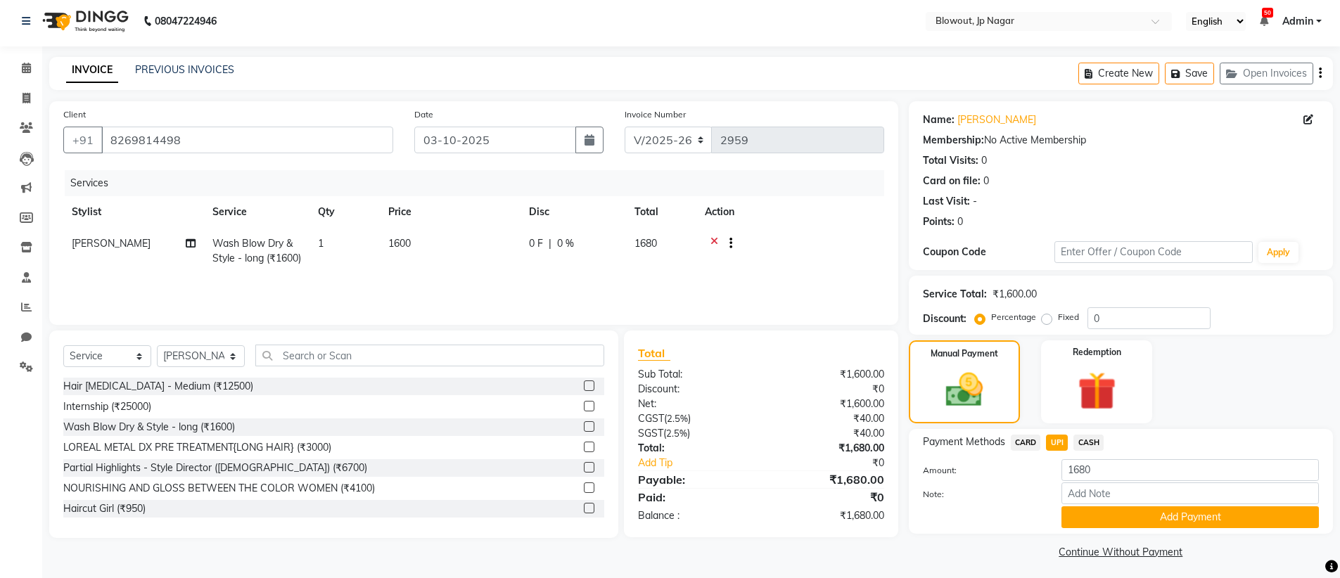
scroll to position [10, 0]
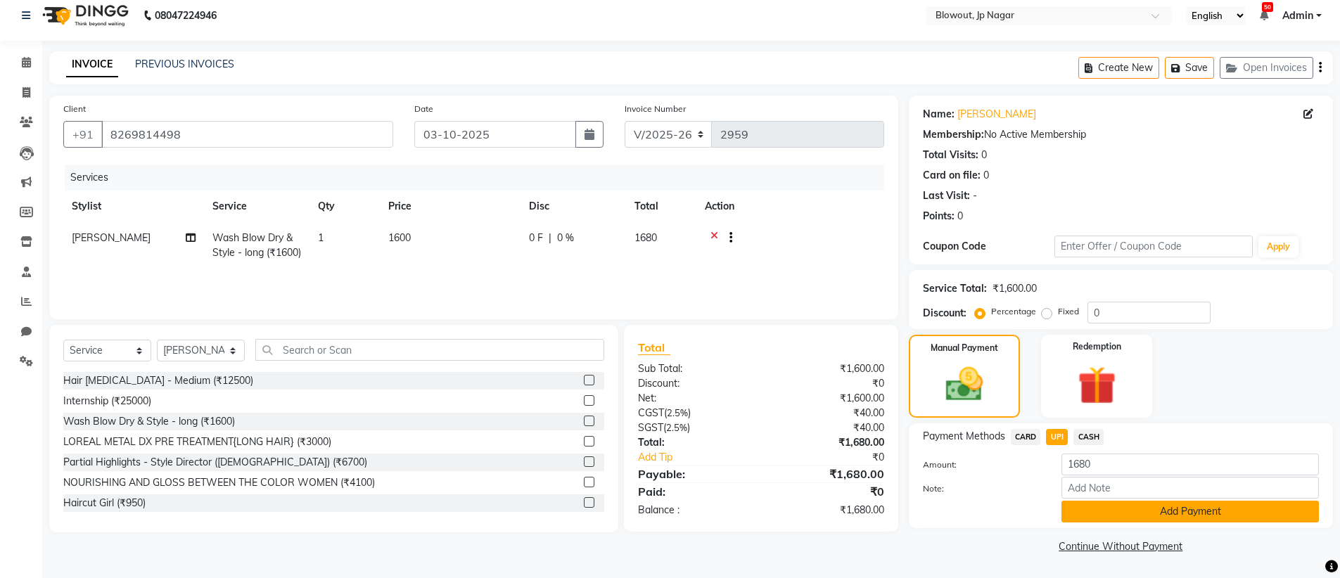
click at [1187, 506] on button "Add Payment" at bounding box center [1190, 512] width 257 height 22
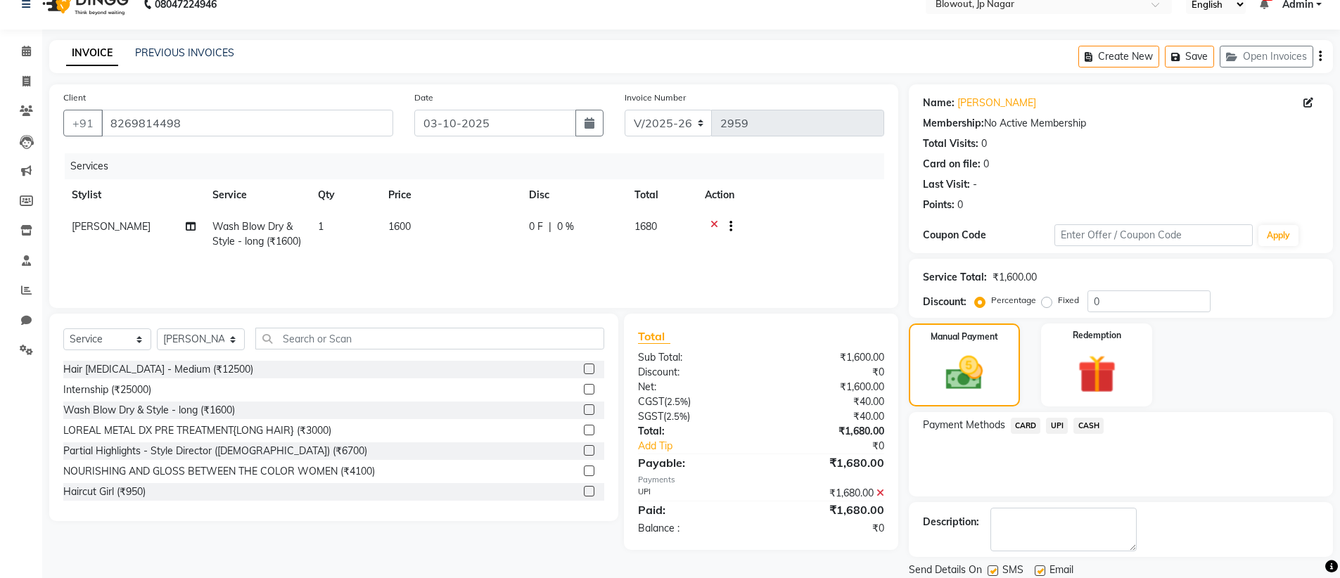
scroll to position [69, 0]
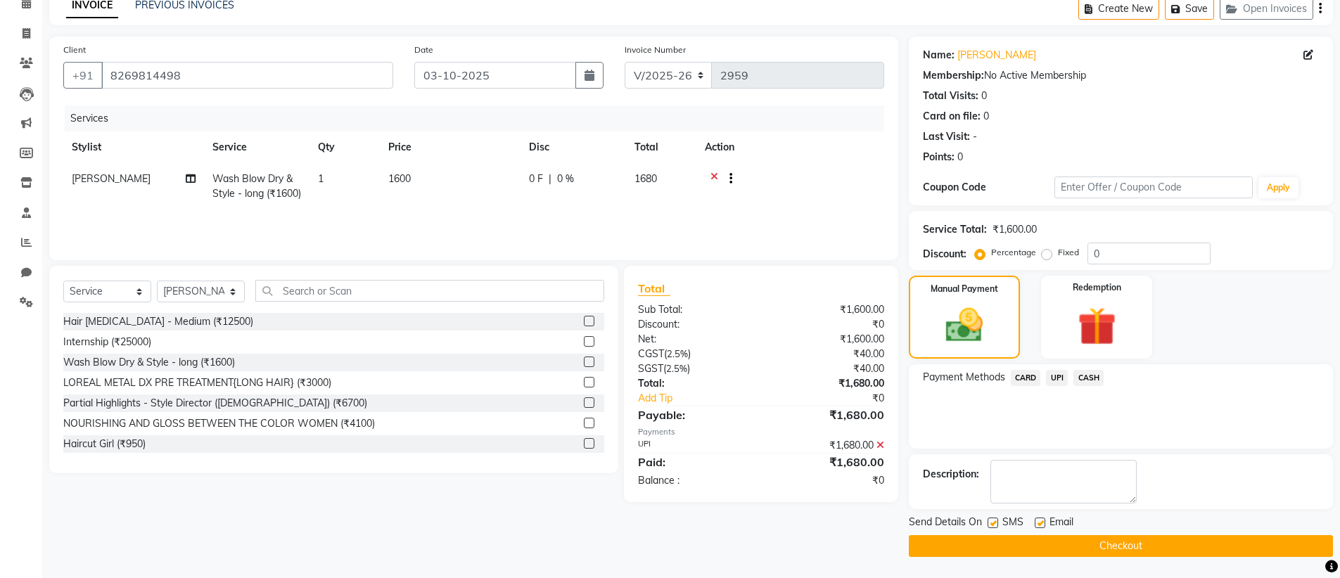
click at [1058, 376] on span "UPI" at bounding box center [1057, 378] width 22 height 16
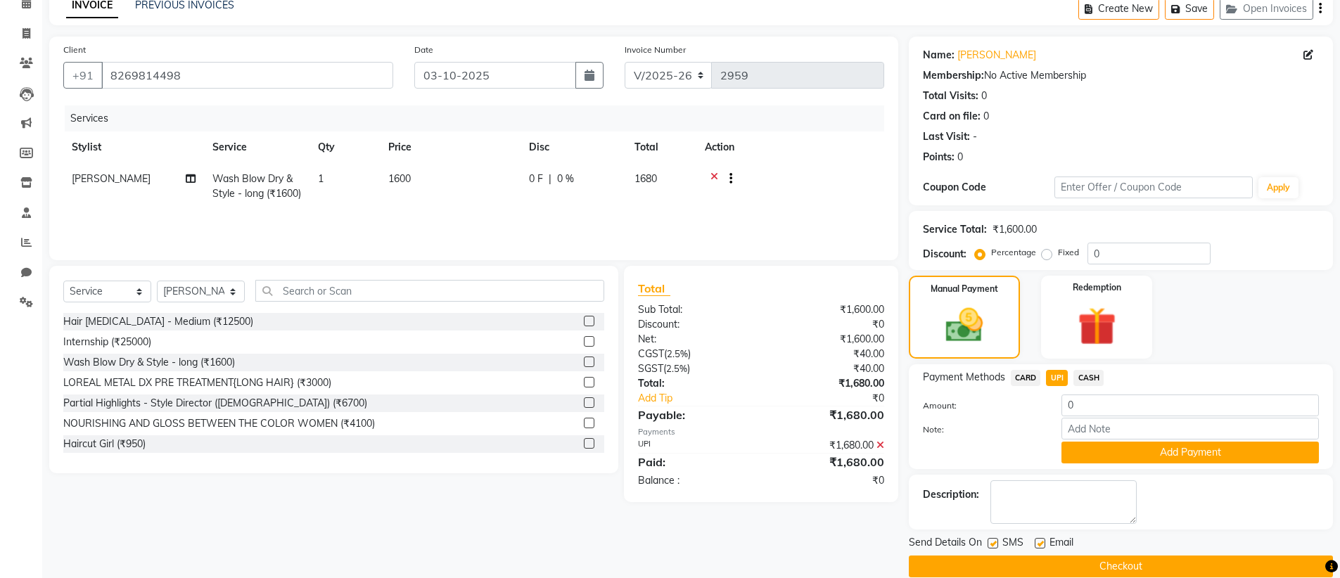
scroll to position [89, 0]
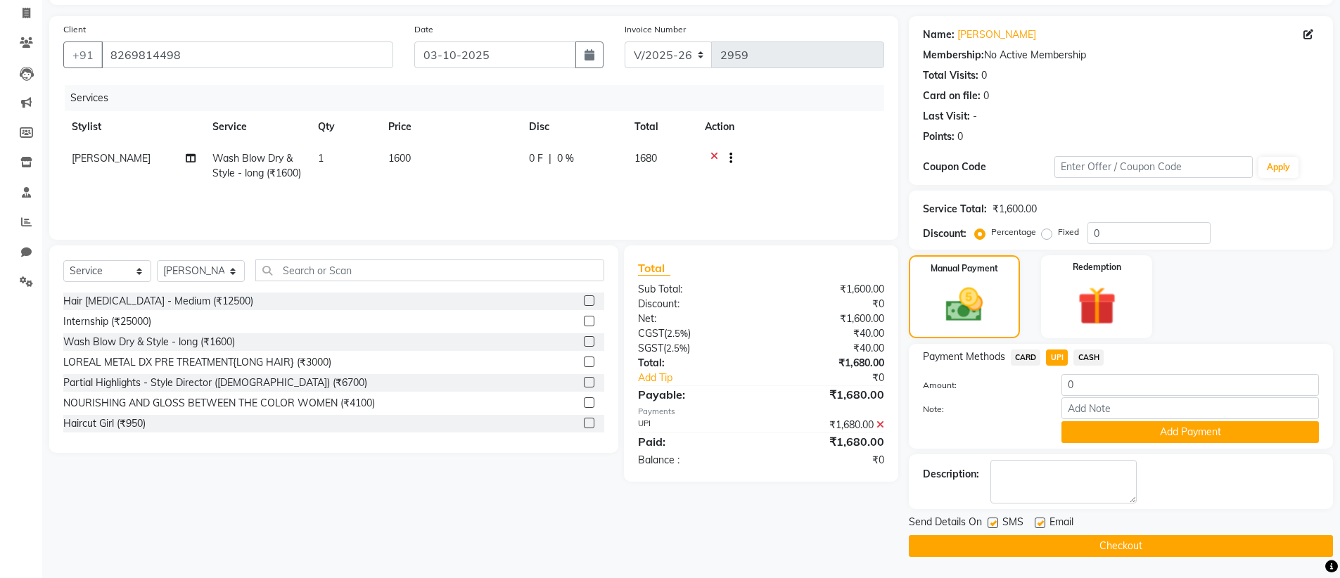
click at [1040, 518] on label at bounding box center [1040, 523] width 11 height 11
click at [1040, 519] on input "checkbox" at bounding box center [1039, 523] width 9 height 9
click at [1087, 546] on button "Checkout" at bounding box center [1121, 546] width 424 height 22
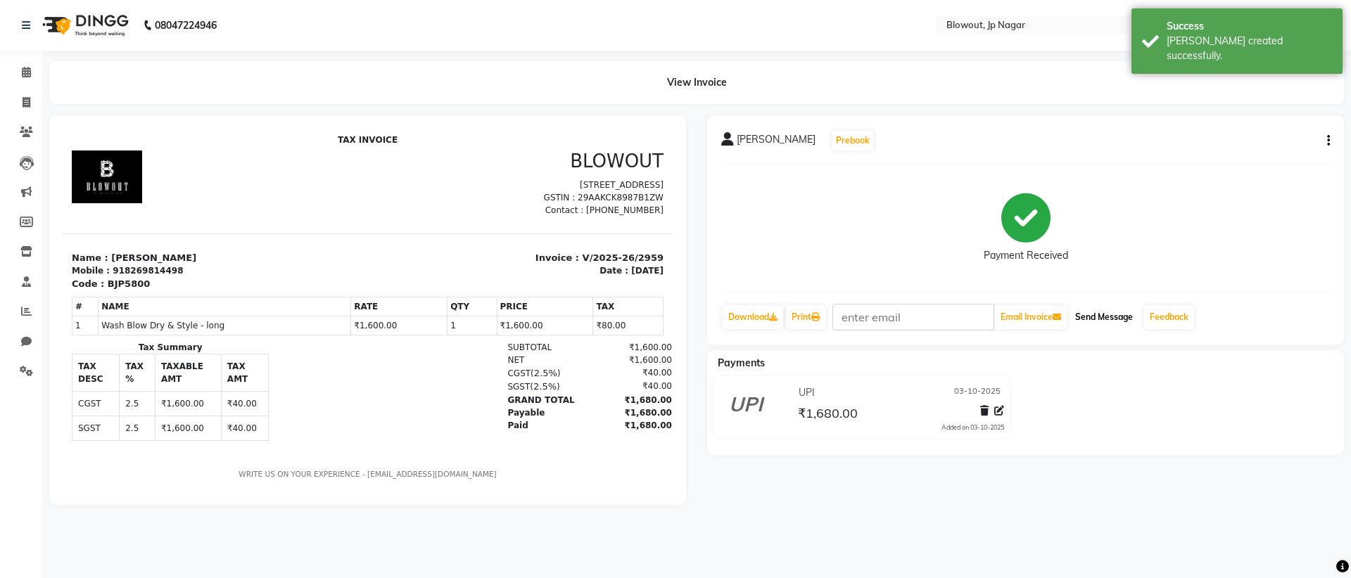
click at [1099, 324] on button "Send Message" at bounding box center [1103, 317] width 69 height 24
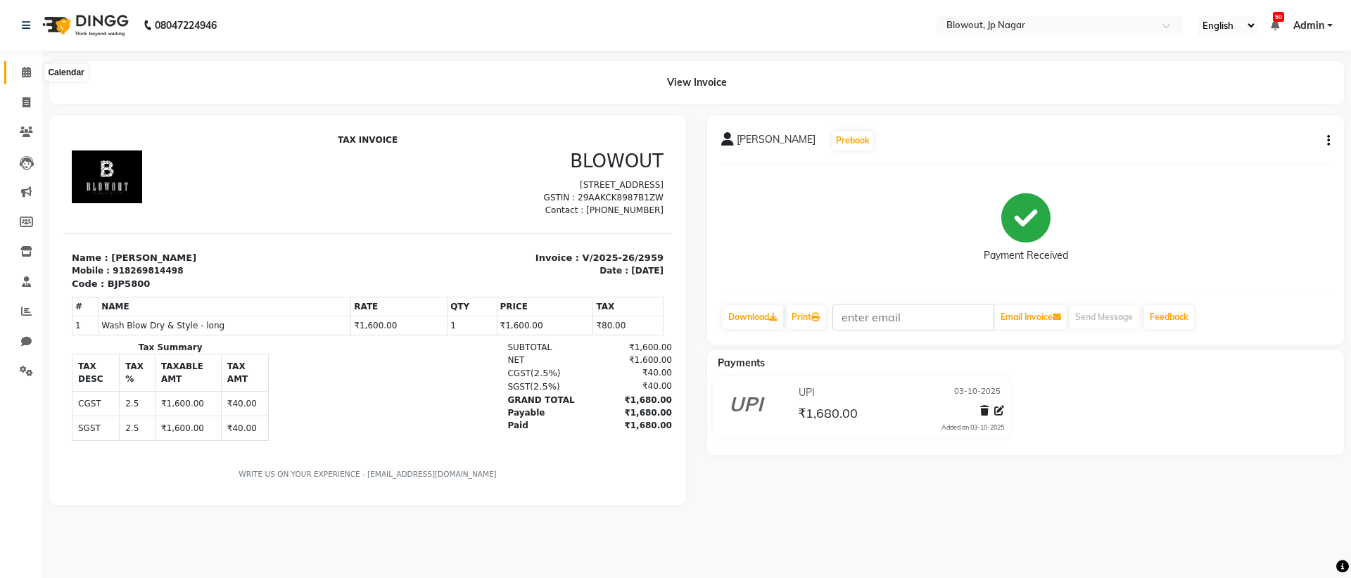
click at [23, 68] on icon at bounding box center [26, 72] width 9 height 11
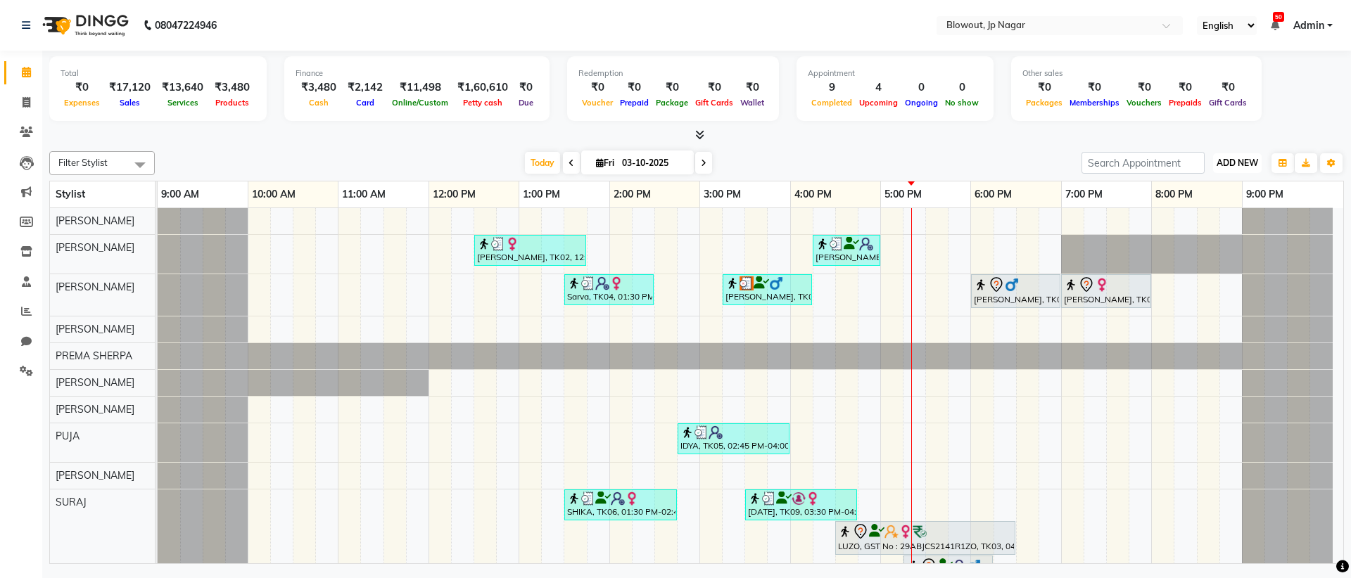
click at [1244, 161] on span "ADD NEW" at bounding box center [1237, 163] width 42 height 11
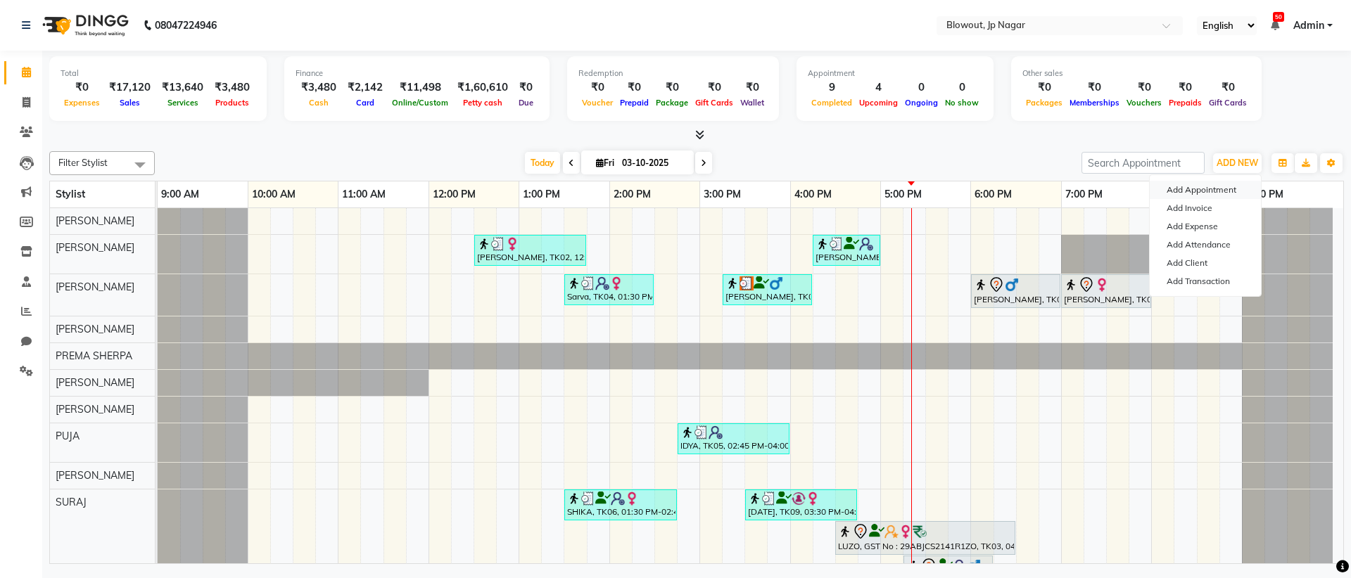
click at [1223, 187] on button "Add Appointment" at bounding box center [1204, 190] width 111 height 18
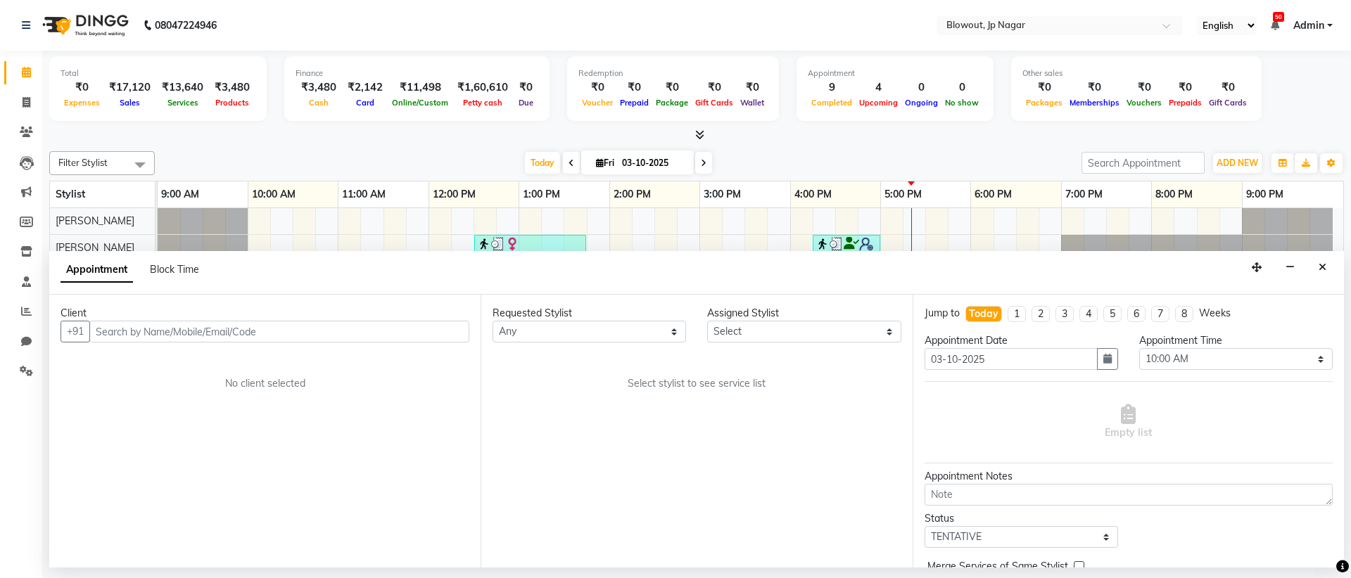
click at [273, 326] on input "text" at bounding box center [279, 332] width 380 height 22
click at [542, 336] on select "Any BINOD DICKY SHERPA GIRI JITEN JOHN JULIE PREMA SHERPA PUJA ROSHAN PRADHAN S…" at bounding box center [588, 332] width 193 height 22
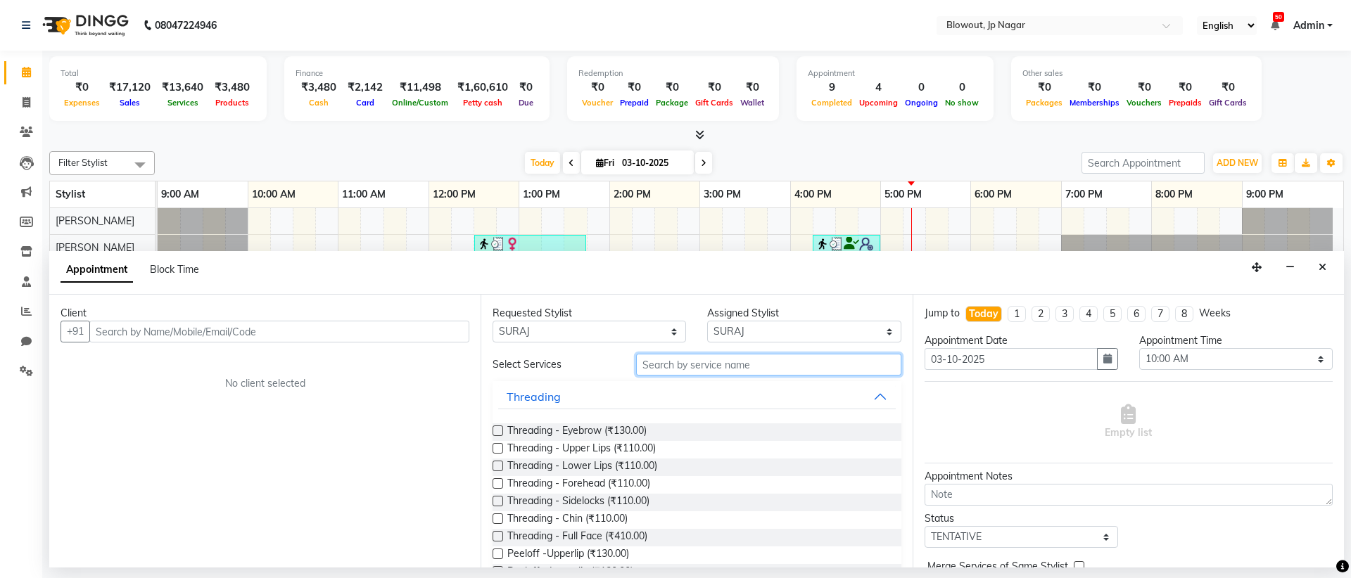
click at [727, 367] on input "text" at bounding box center [768, 365] width 265 height 22
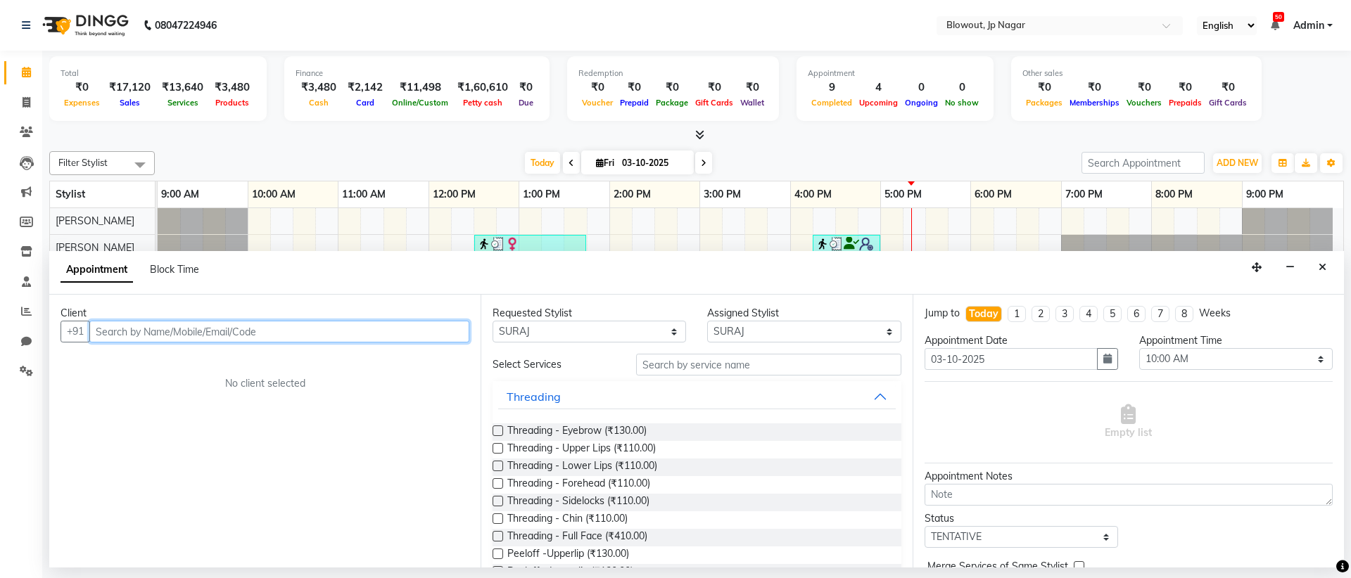
click at [459, 329] on input "text" at bounding box center [279, 332] width 380 height 22
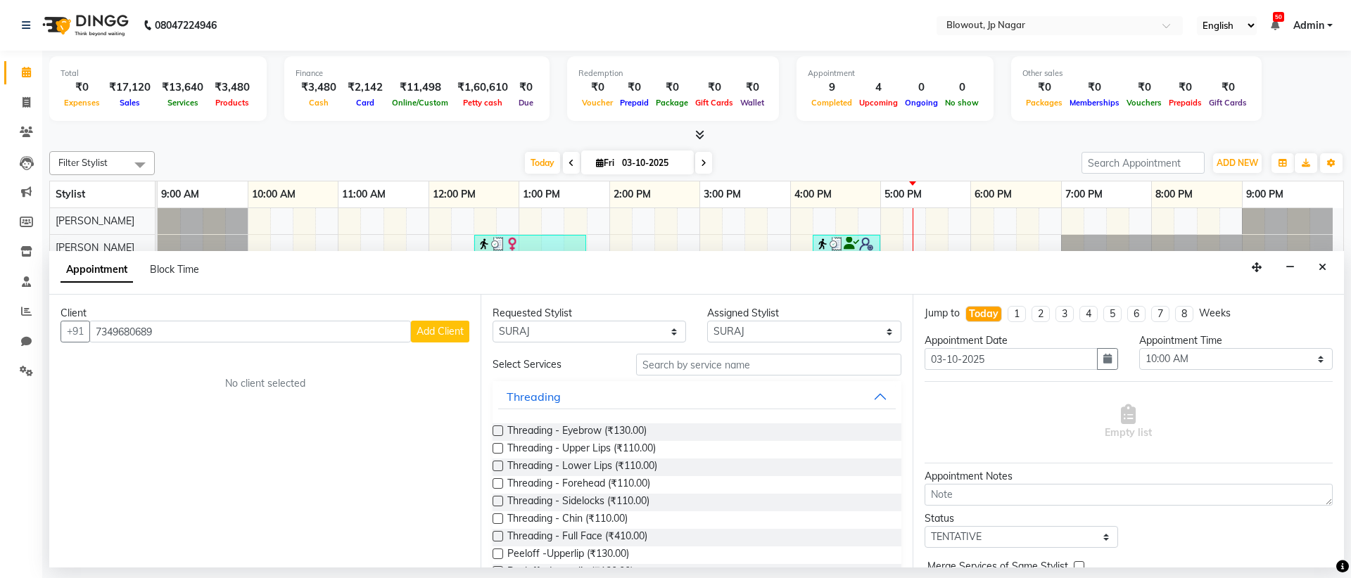
click at [451, 331] on span "Add Client" at bounding box center [439, 331] width 47 height 13
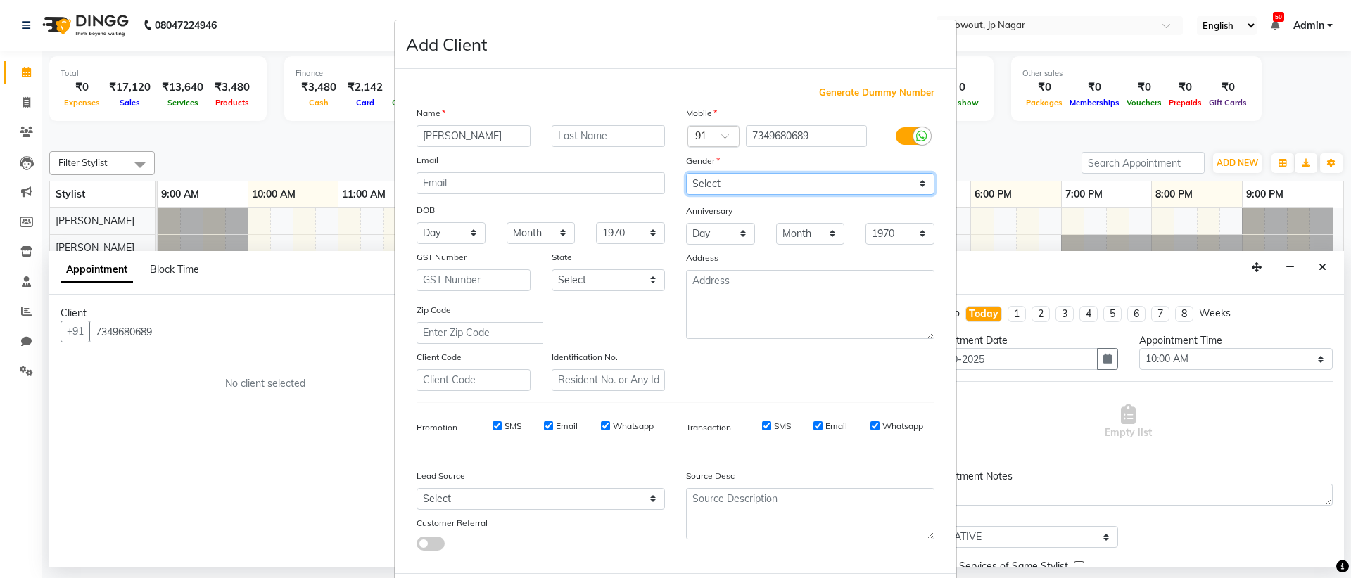
click at [782, 184] on select "Select Male Female Other Prefer Not To Say" at bounding box center [810, 184] width 248 height 22
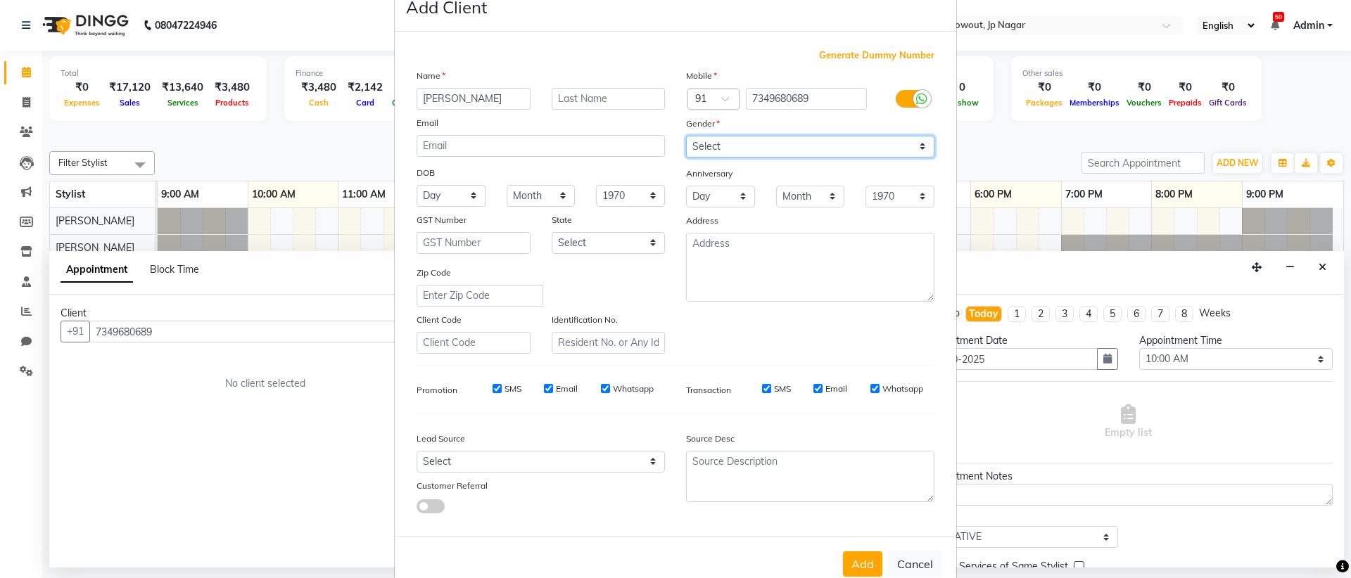
scroll to position [71, 0]
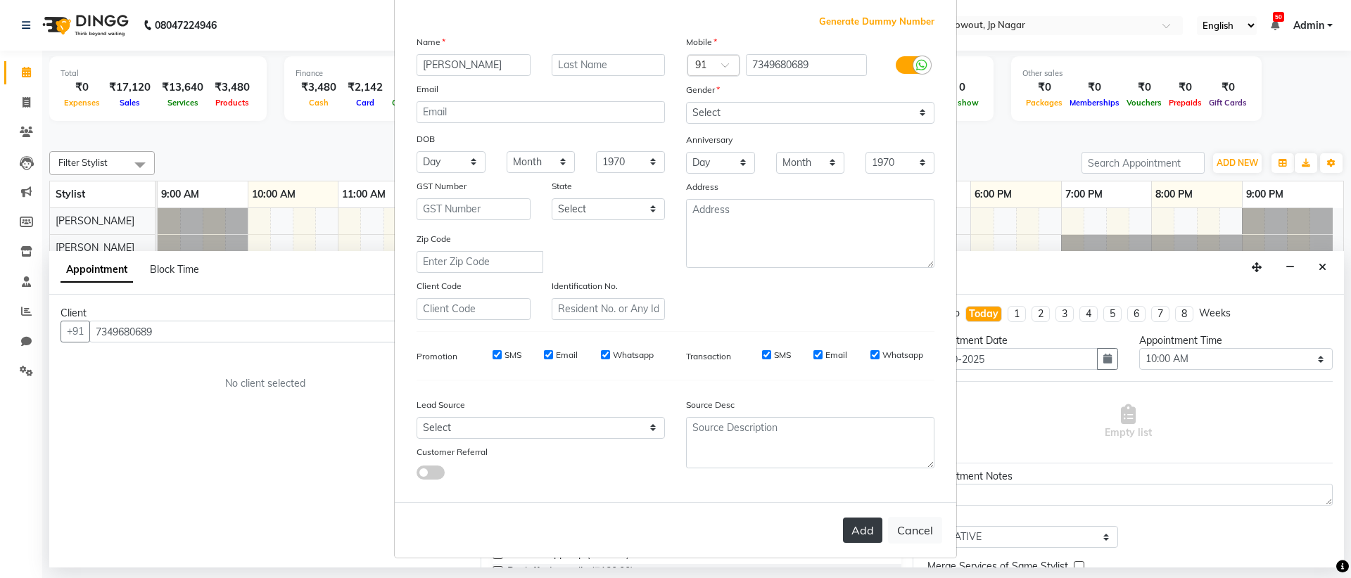
click at [860, 530] on button "Add" at bounding box center [862, 530] width 39 height 25
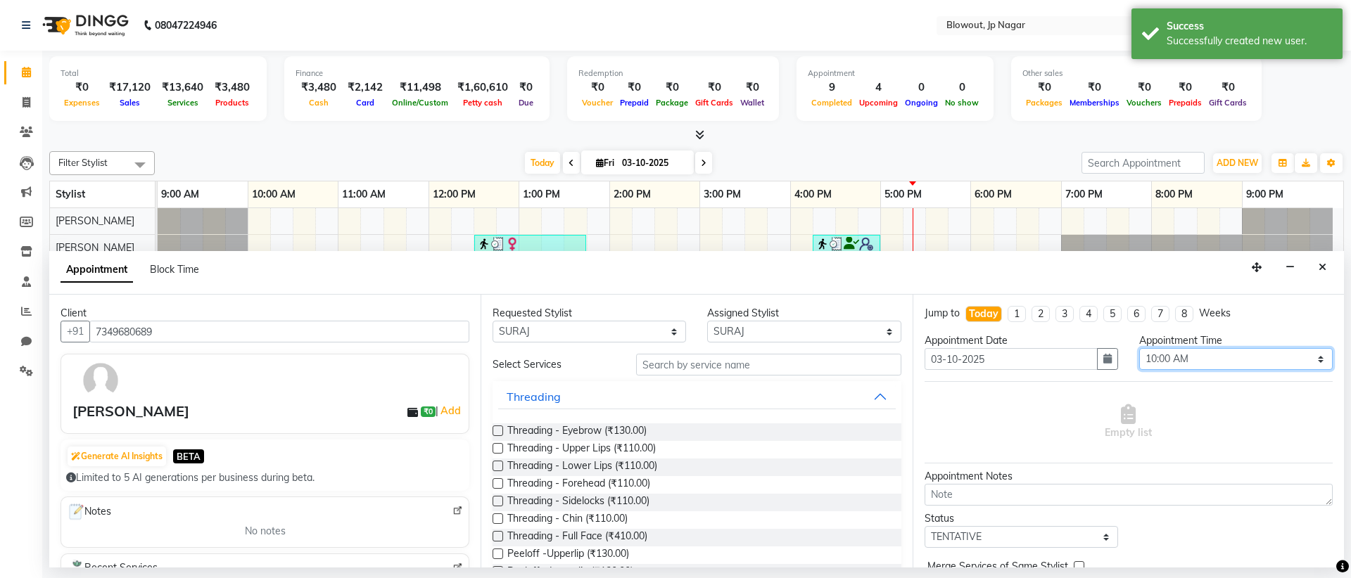
click at [1190, 355] on select "Select 10:00 AM 10:15 AM 10:30 AM 10:45 AM 11:00 AM 11:15 AM 11:30 AM 11:45 AM …" at bounding box center [1235, 359] width 193 height 22
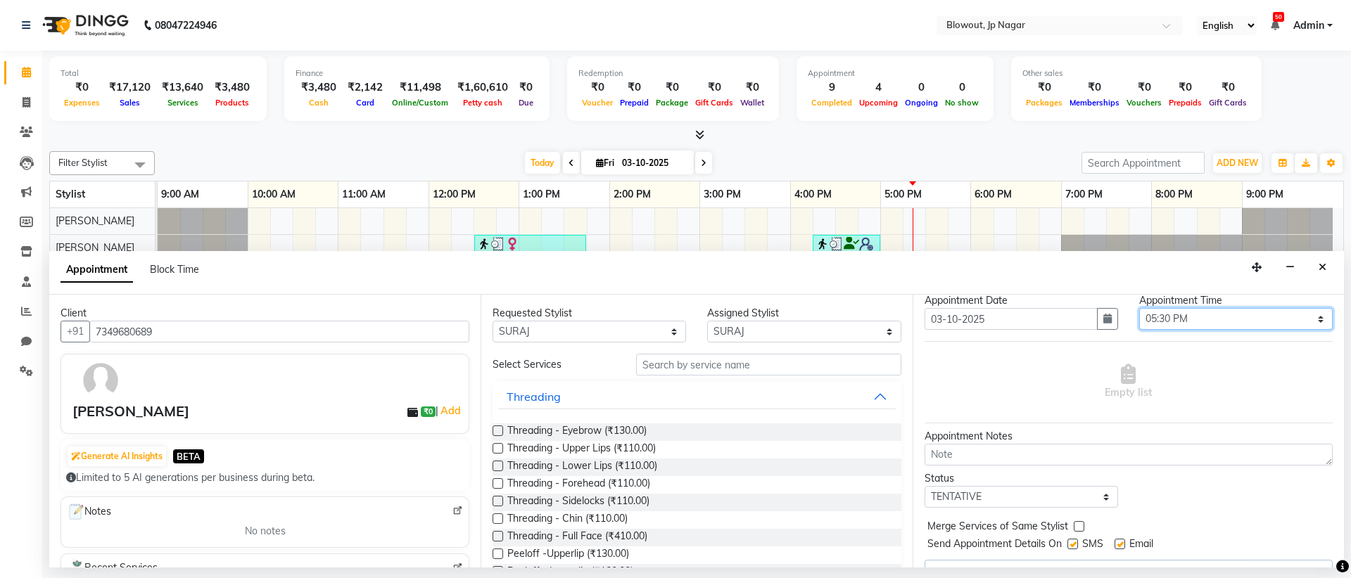
scroll to position [0, 0]
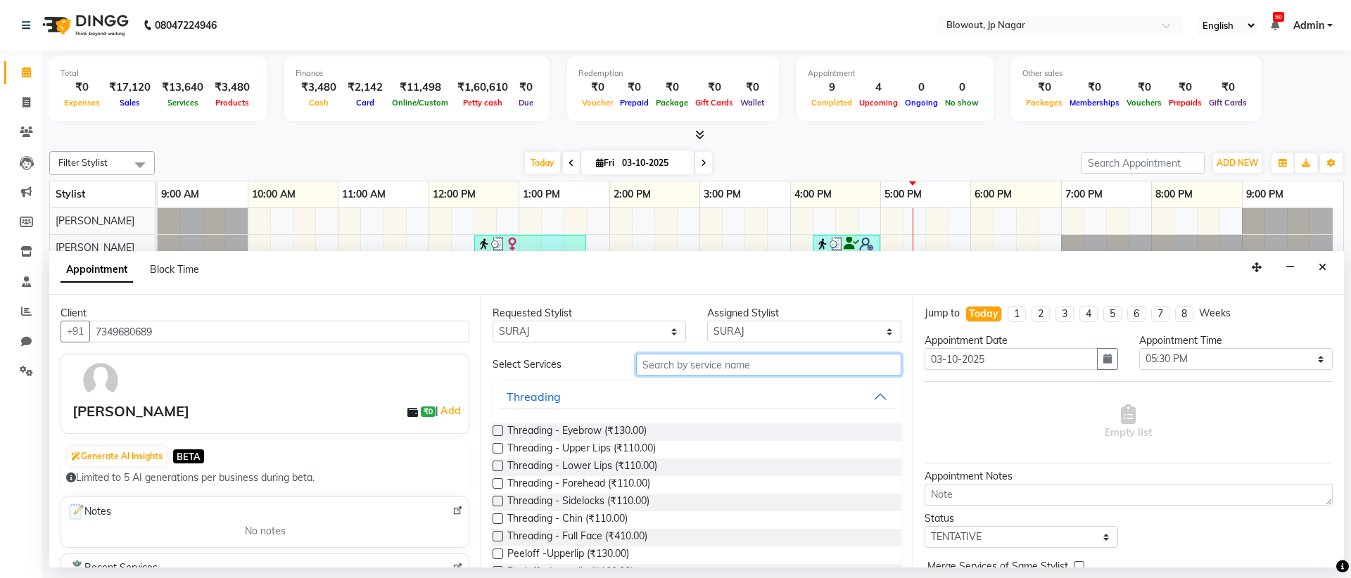
click at [710, 367] on input "text" at bounding box center [768, 365] width 265 height 22
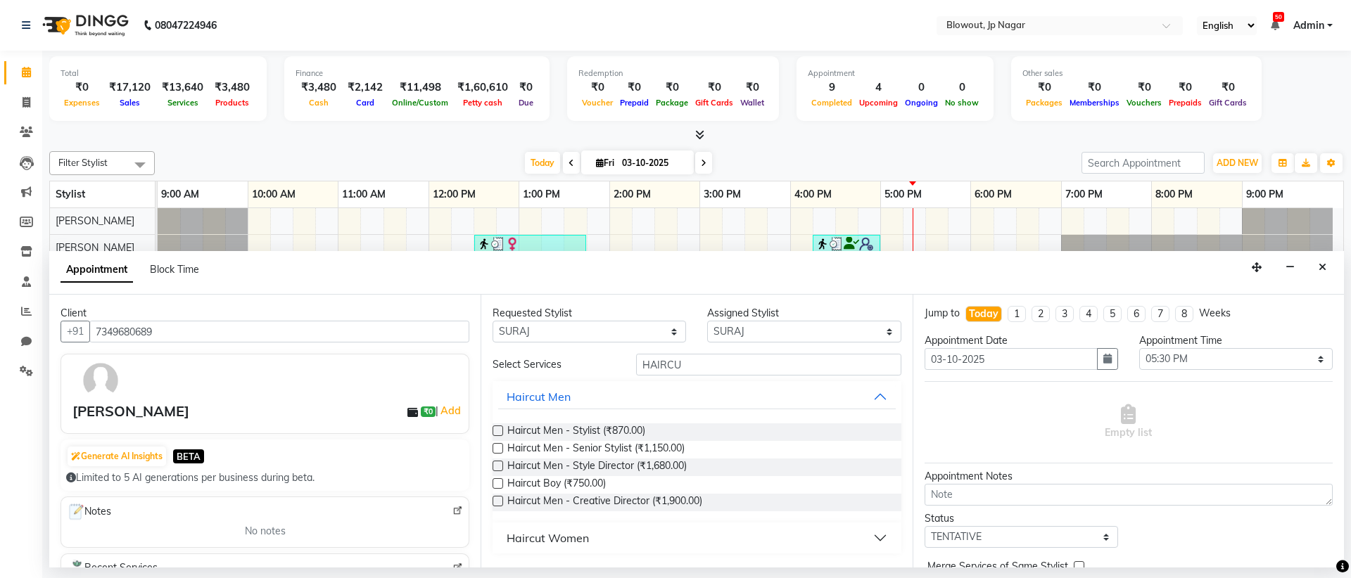
click at [499, 430] on label at bounding box center [497, 431] width 11 height 11
click at [499, 430] on input "checkbox" at bounding box center [496, 432] width 9 height 9
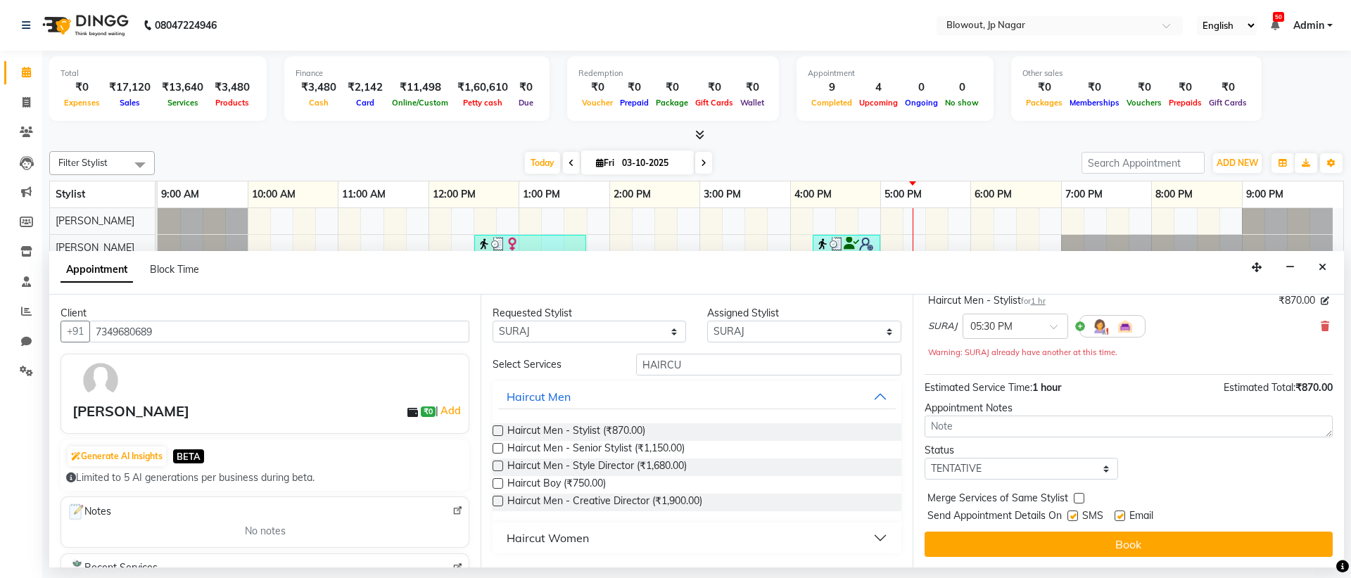
scroll to position [98, 0]
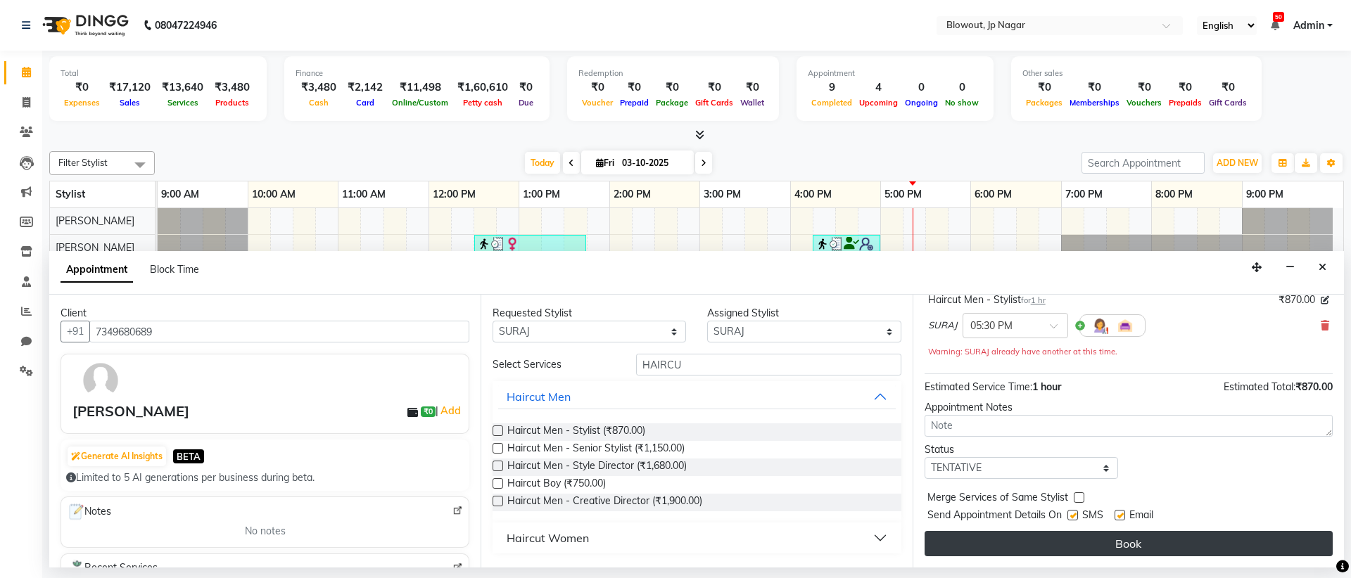
click at [1108, 552] on button "Book" at bounding box center [1128, 543] width 408 height 25
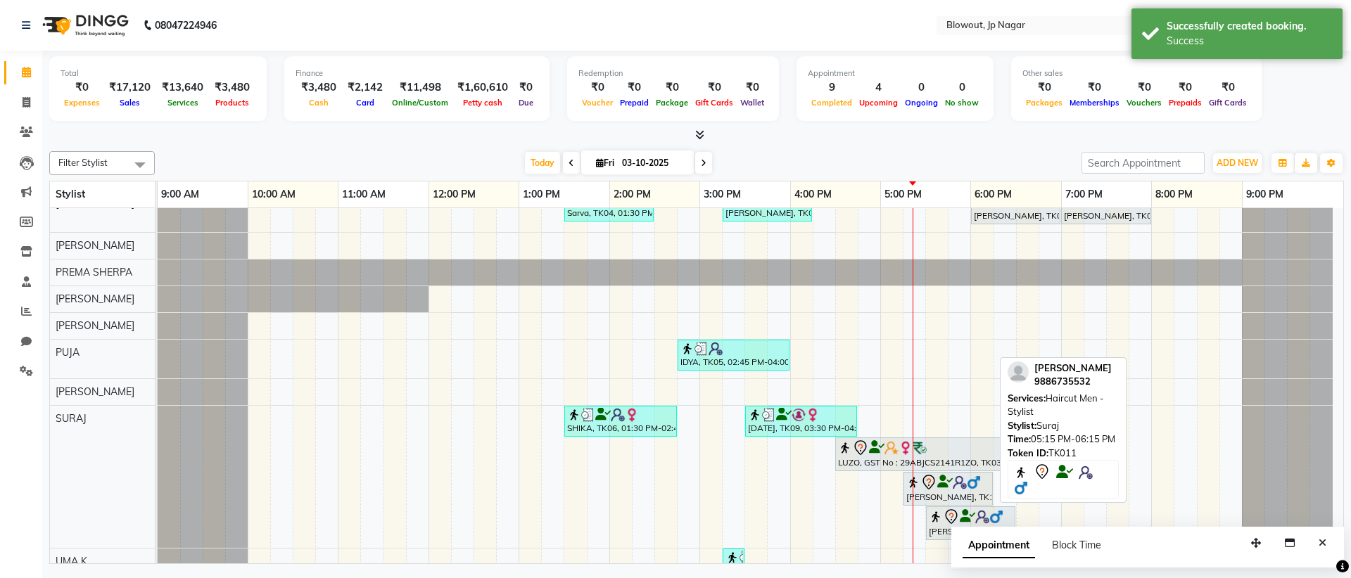
scroll to position [139, 0]
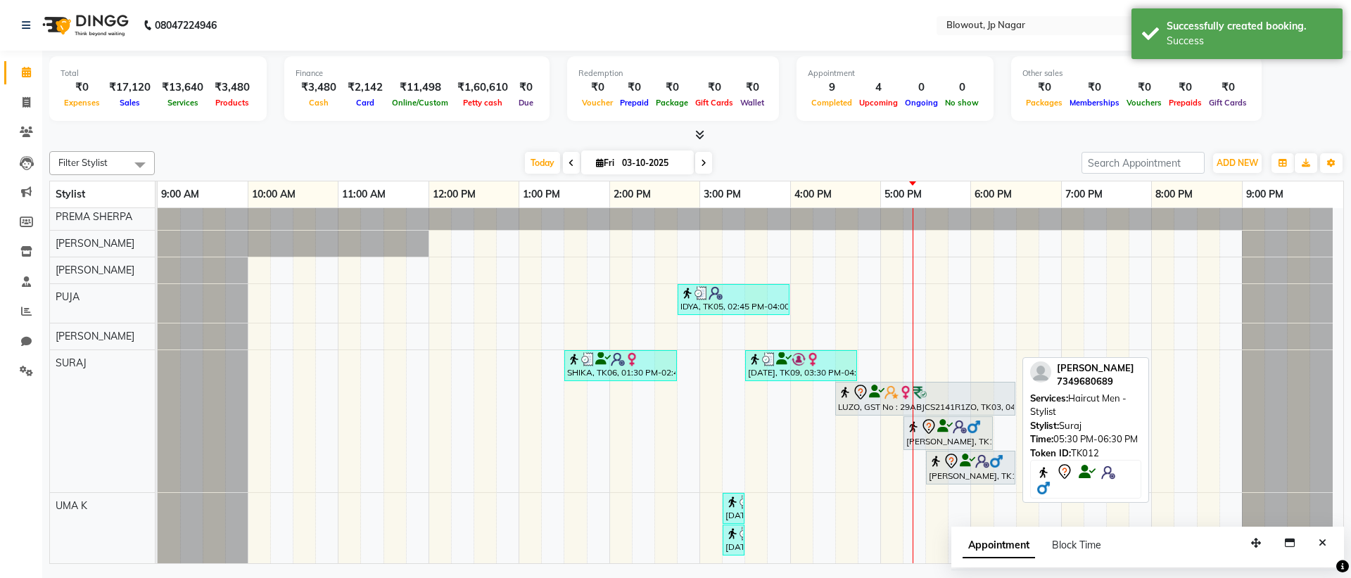
click at [965, 467] on div at bounding box center [971, 461] width 84 height 17
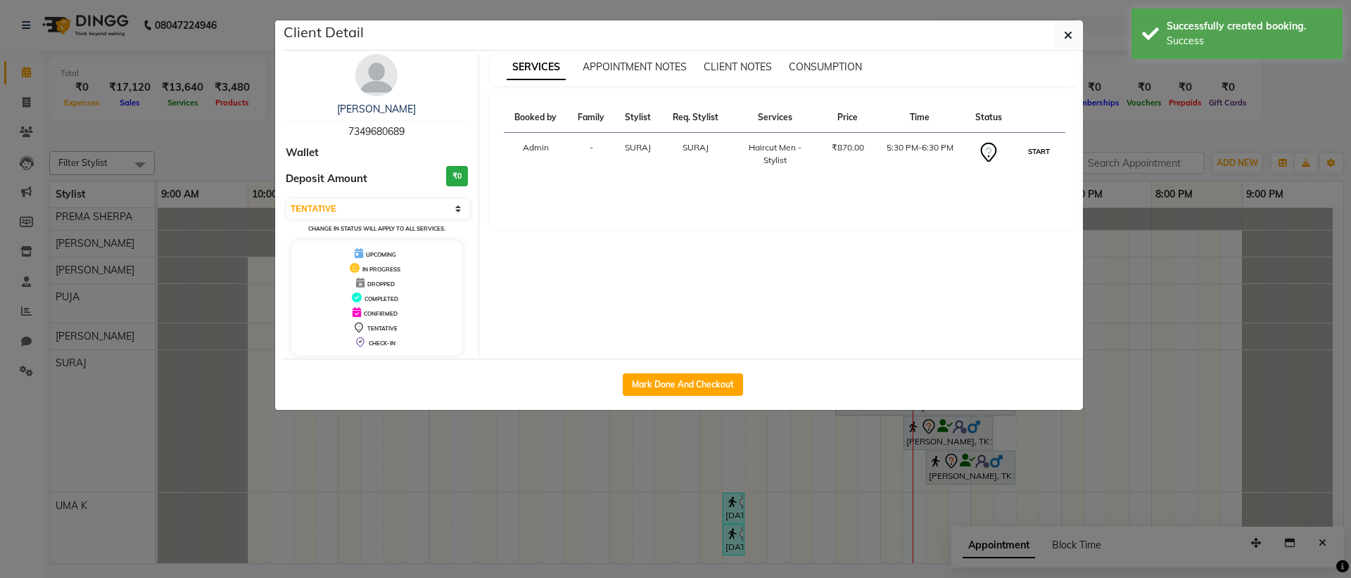
click at [1036, 149] on button "START" at bounding box center [1038, 152] width 29 height 18
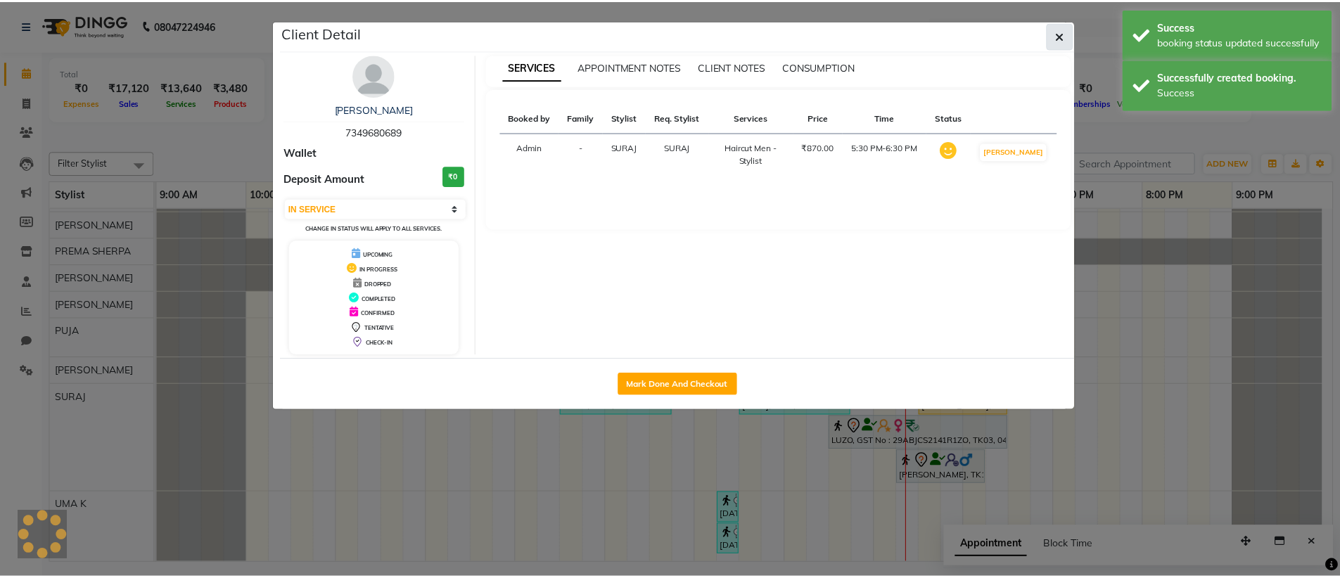
scroll to position [105, 0]
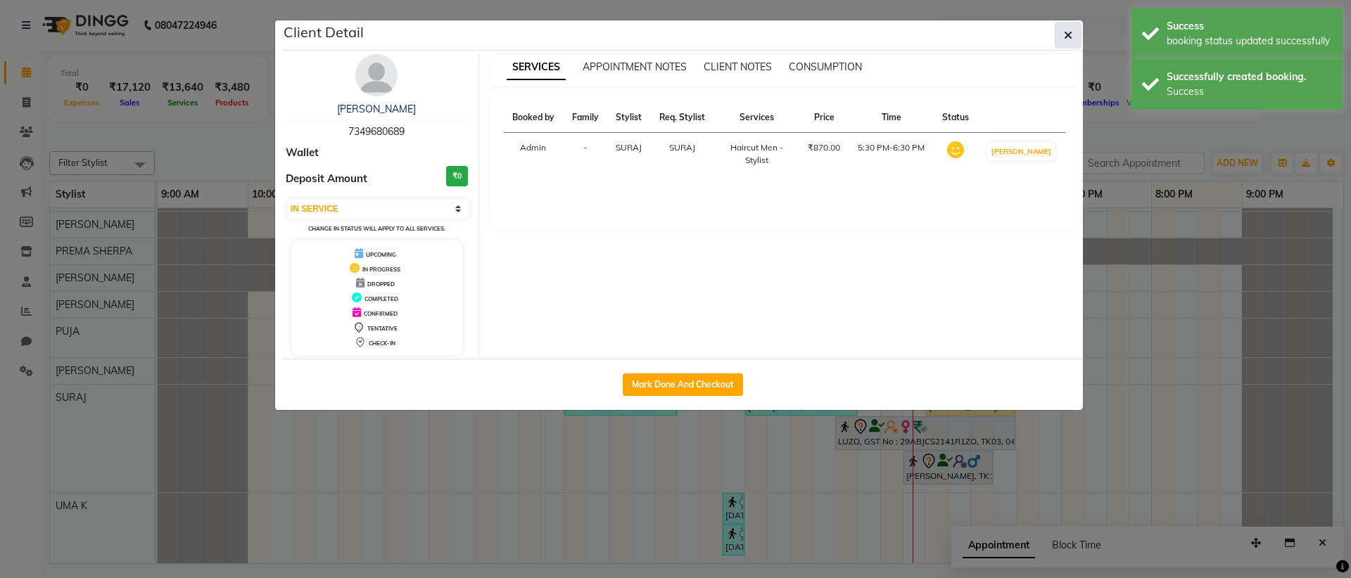
click at [1069, 39] on icon "button" at bounding box center [1068, 35] width 8 height 11
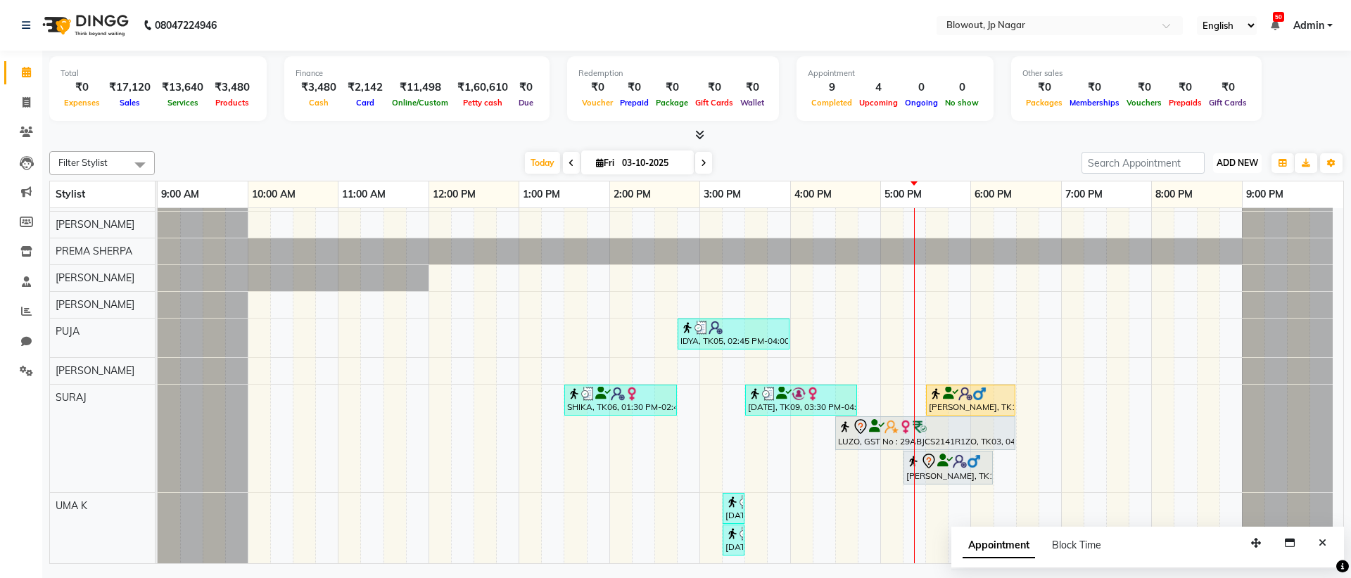
click at [1251, 161] on span "ADD NEW" at bounding box center [1237, 163] width 42 height 11
click at [1197, 209] on link "Add Invoice" at bounding box center [1204, 208] width 111 height 18
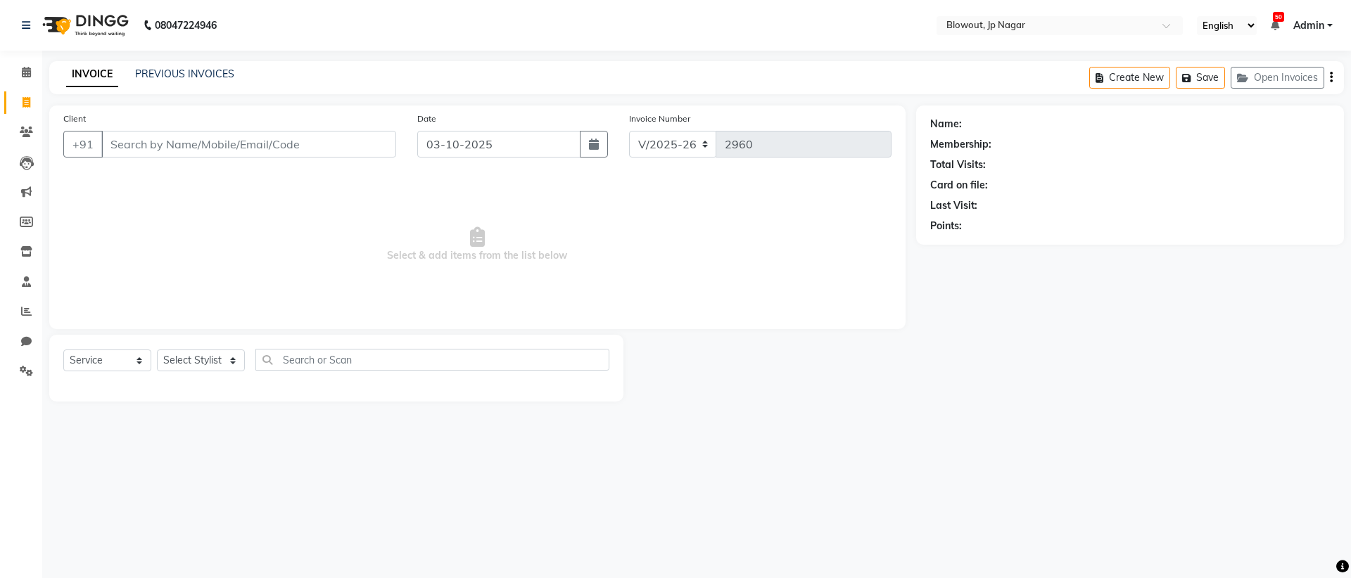
click at [221, 141] on input "Client" at bounding box center [248, 144] width 295 height 27
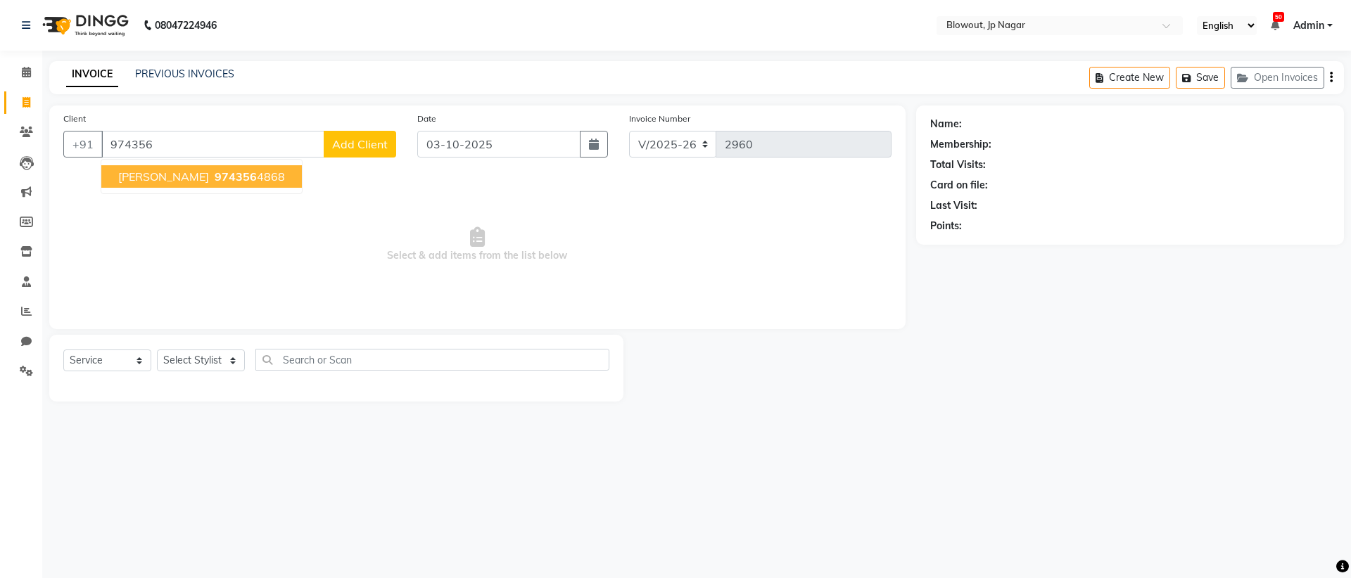
click at [146, 178] on span "KEERTHANA" at bounding box center [163, 177] width 91 height 14
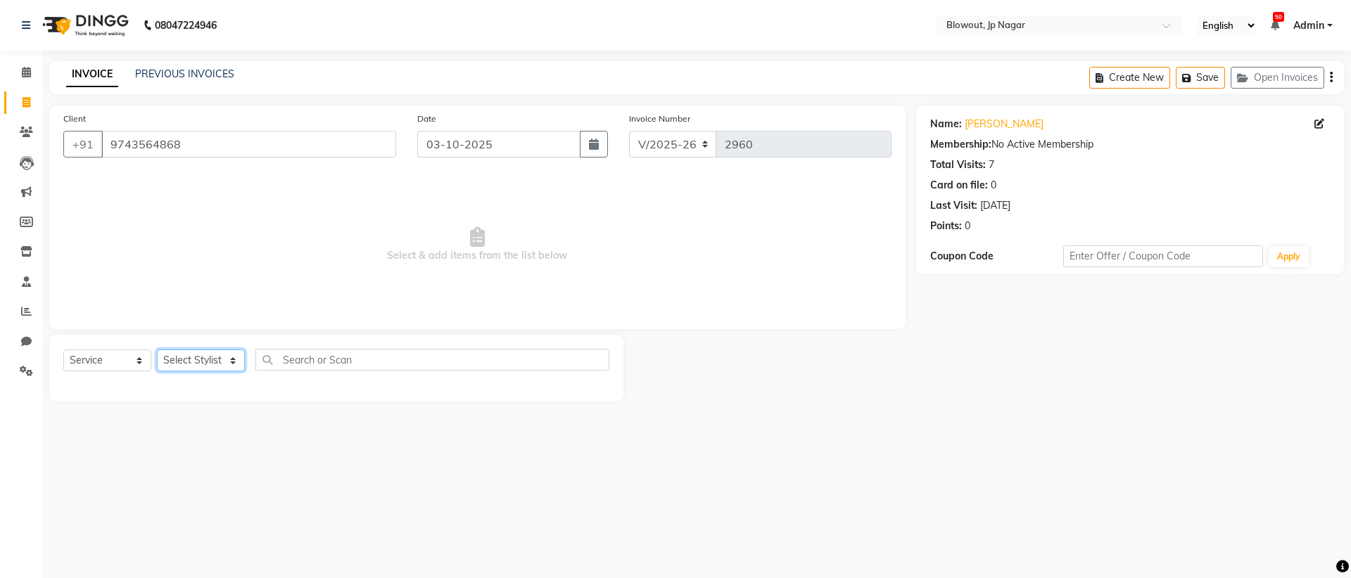
click at [219, 357] on select "Select Stylist BINOD DICKY SHERPA GIRI JITEN JOHN JULIE MALSAWMTLUANGI Malsawmt…" at bounding box center [201, 361] width 88 height 22
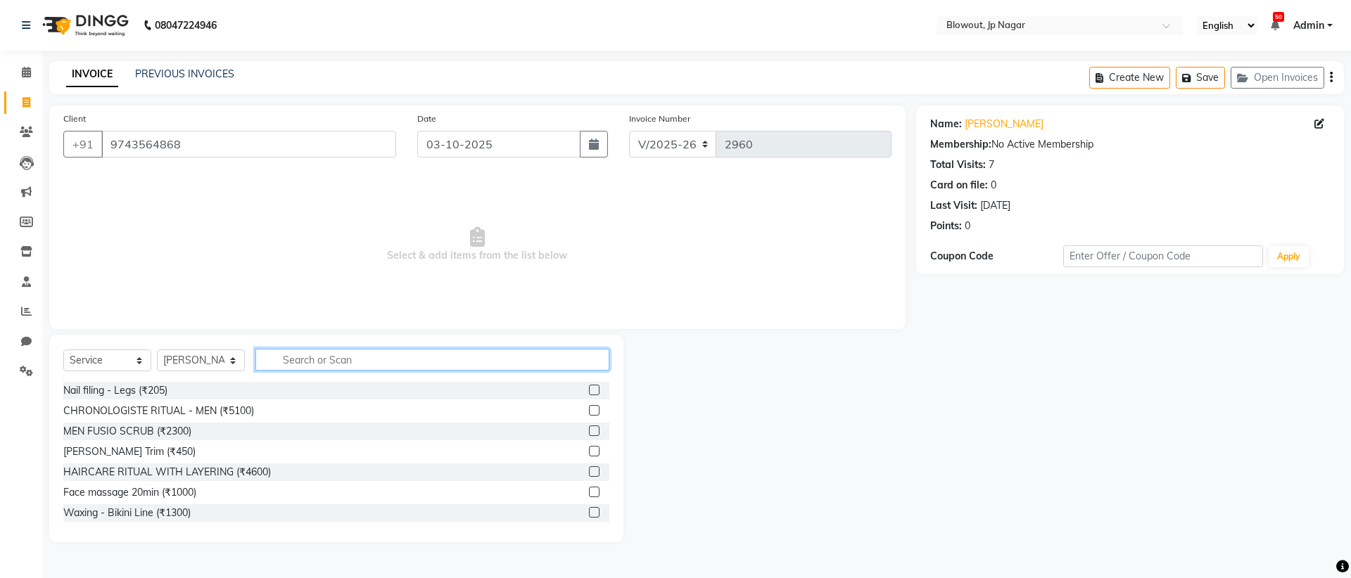
click at [283, 357] on input "text" at bounding box center [432, 360] width 354 height 22
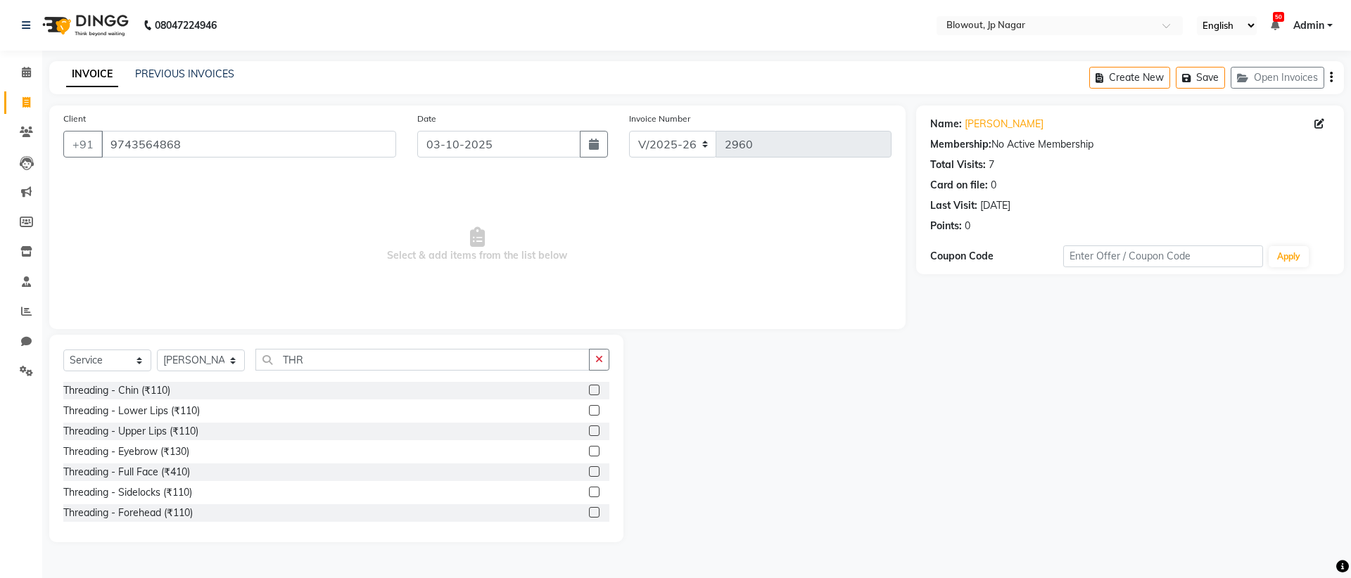
click at [589, 387] on label at bounding box center [594, 390] width 11 height 11
click at [589, 387] on input "checkbox" at bounding box center [593, 390] width 9 height 9
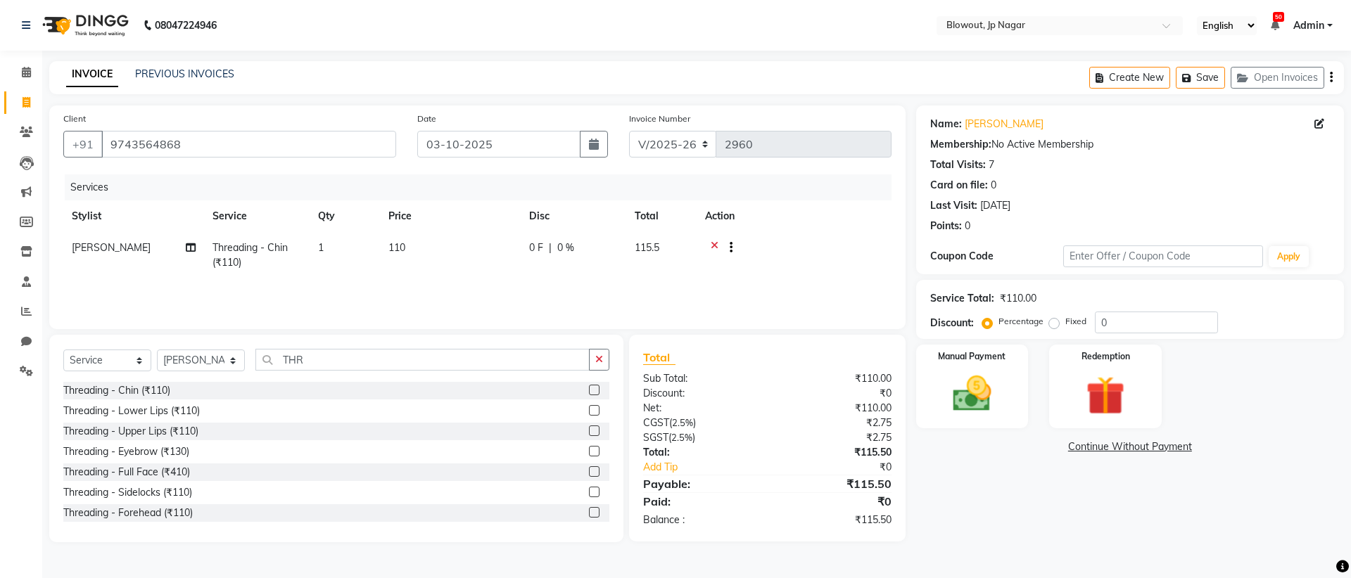
click at [589, 431] on label at bounding box center [594, 431] width 11 height 11
click at [589, 431] on input "checkbox" at bounding box center [593, 431] width 9 height 9
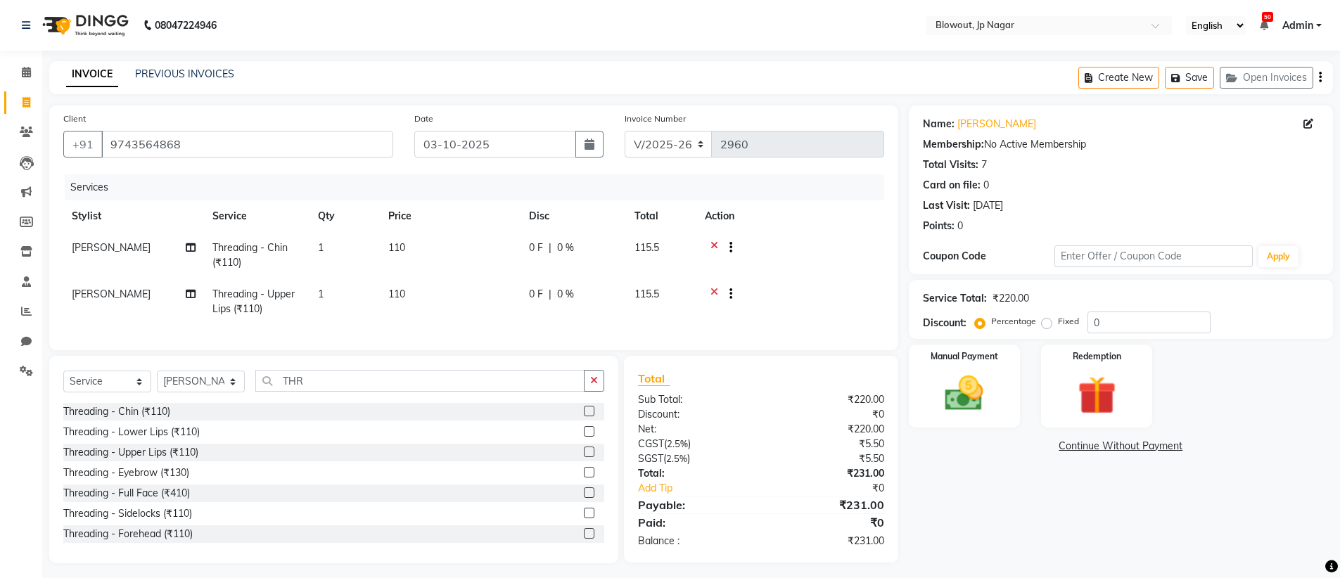
click at [584, 478] on label at bounding box center [589, 472] width 11 height 11
click at [584, 478] on input "checkbox" at bounding box center [588, 473] width 9 height 9
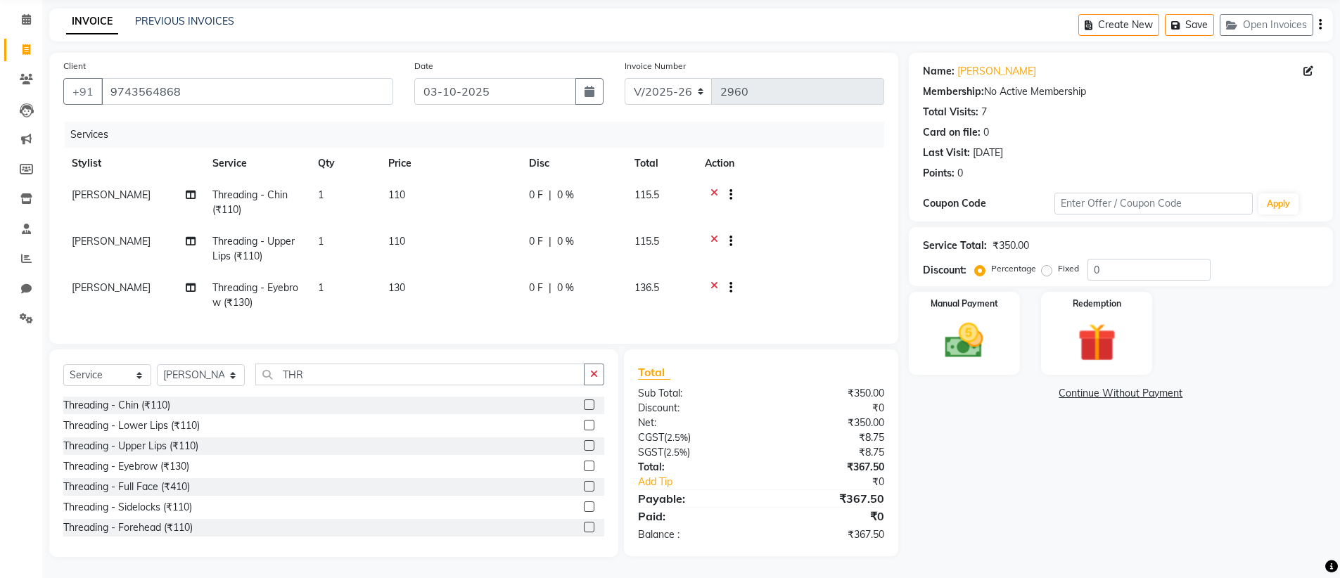
scroll to position [63, 0]
click at [939, 318] on img at bounding box center [964, 341] width 65 height 46
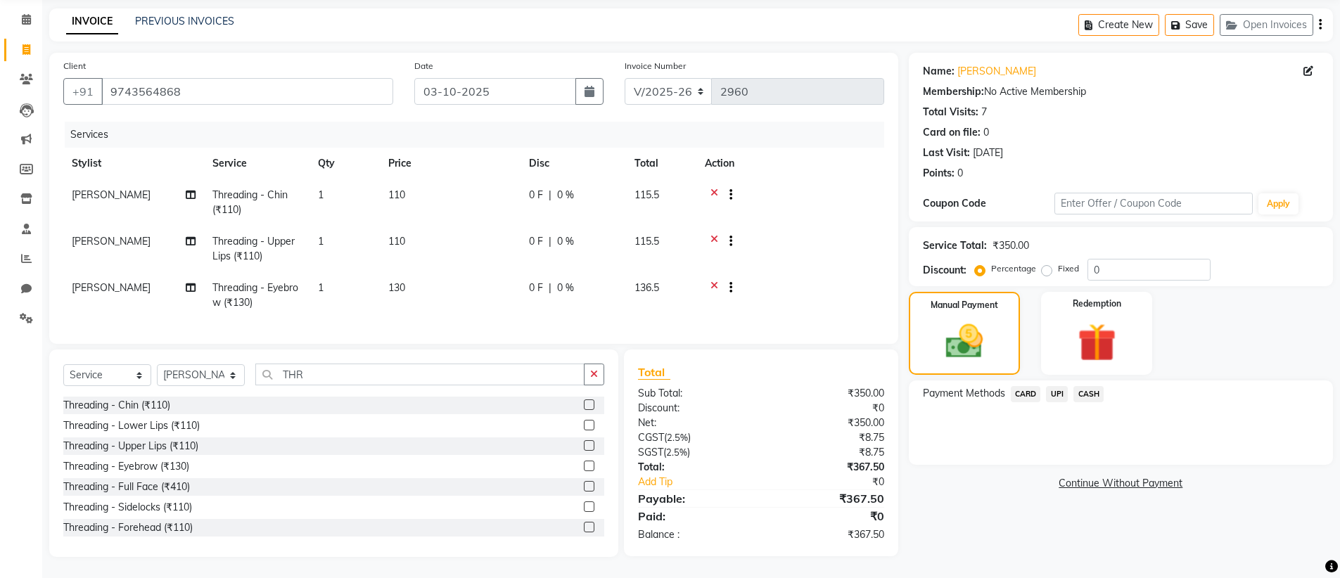
click at [1057, 386] on span "UPI" at bounding box center [1057, 394] width 22 height 16
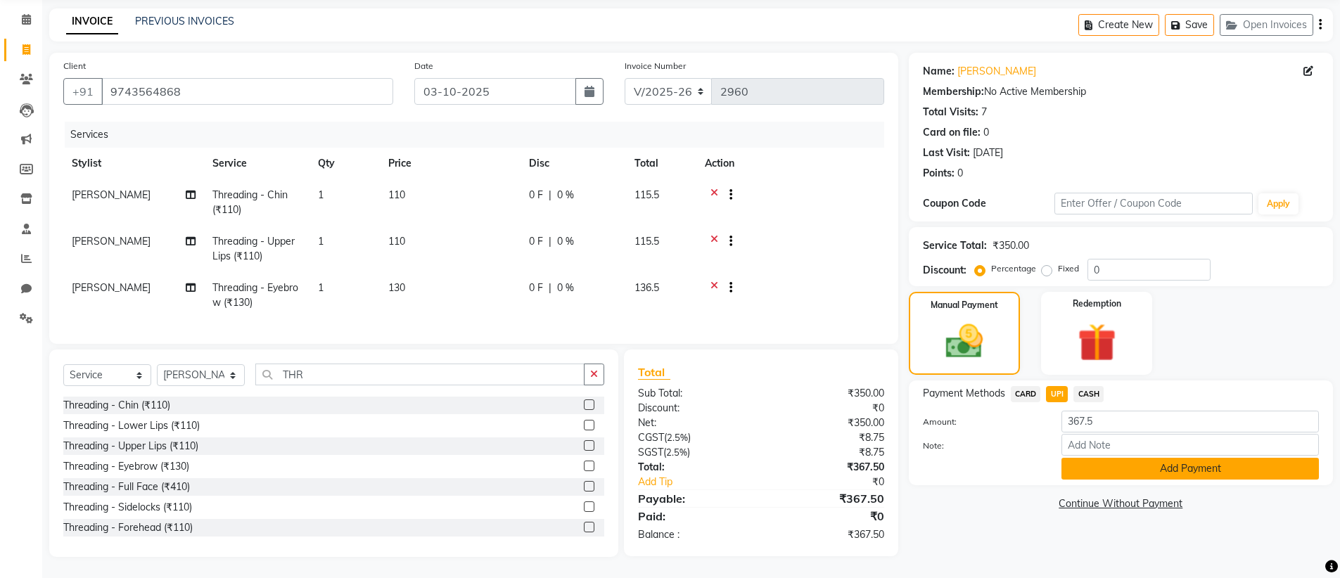
click at [1164, 464] on button "Add Payment" at bounding box center [1190, 469] width 257 height 22
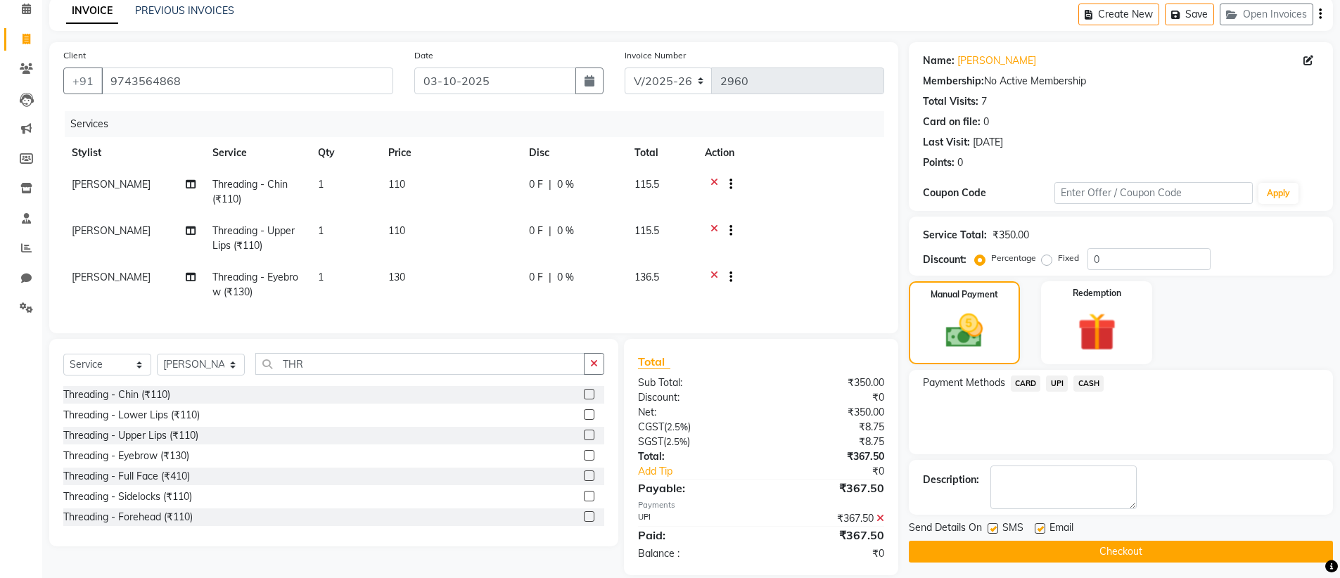
click at [1146, 548] on button "Checkout" at bounding box center [1121, 552] width 424 height 22
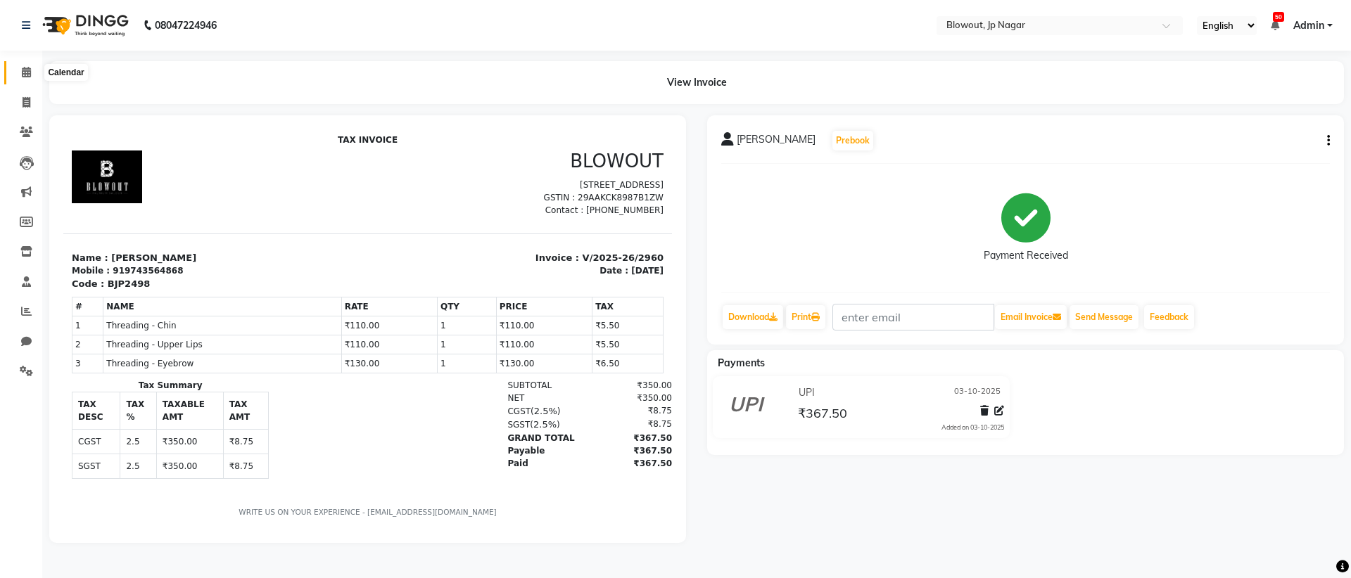
click at [18, 73] on span at bounding box center [26, 73] width 25 height 16
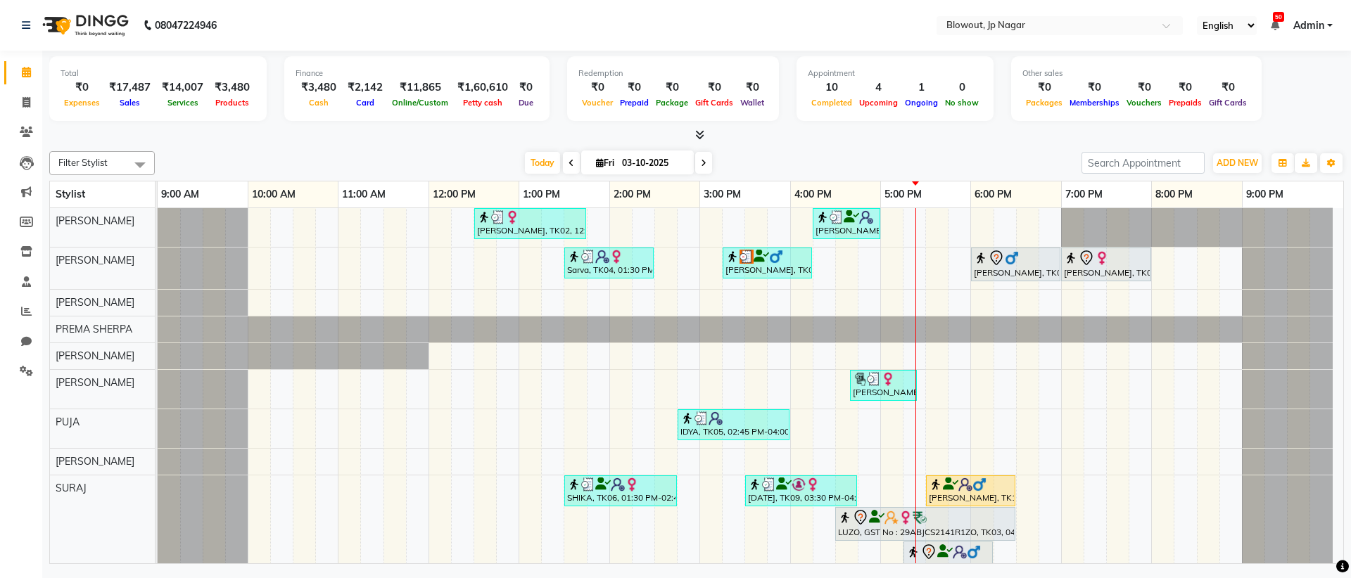
scroll to position [117, 0]
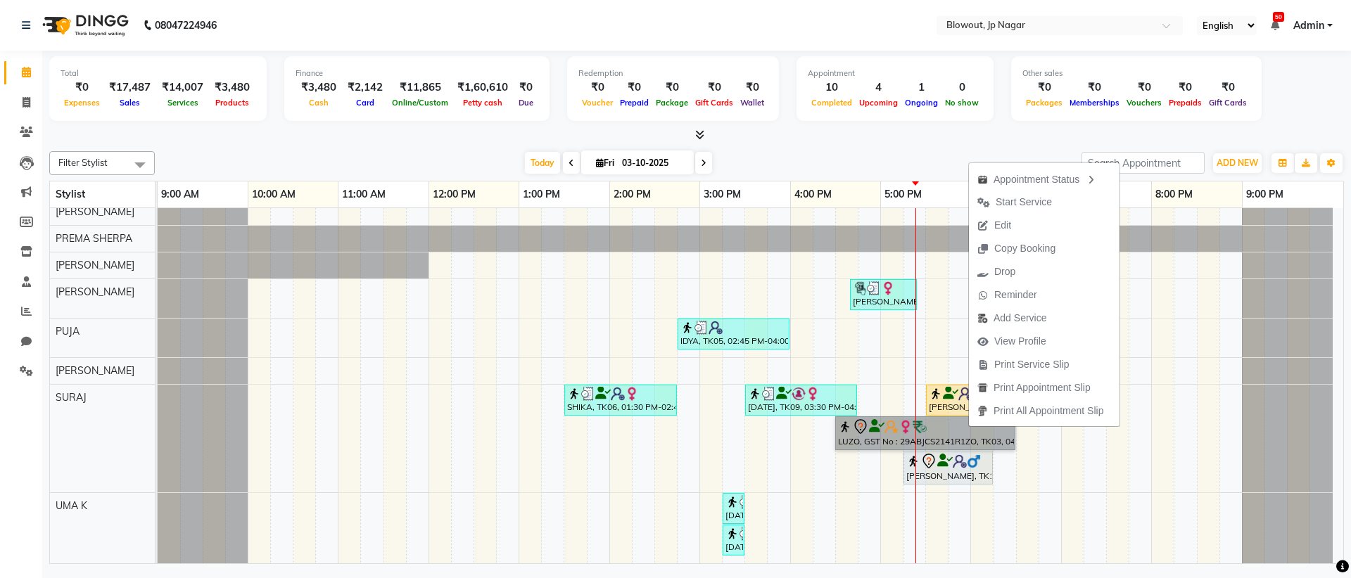
click at [850, 536] on div "Tanya, TK02, 12:30 PM-01:45 PM, Haircut Women - Senior Stylist SOUMYA, TK10, 04…" at bounding box center [750, 327] width 1185 height 473
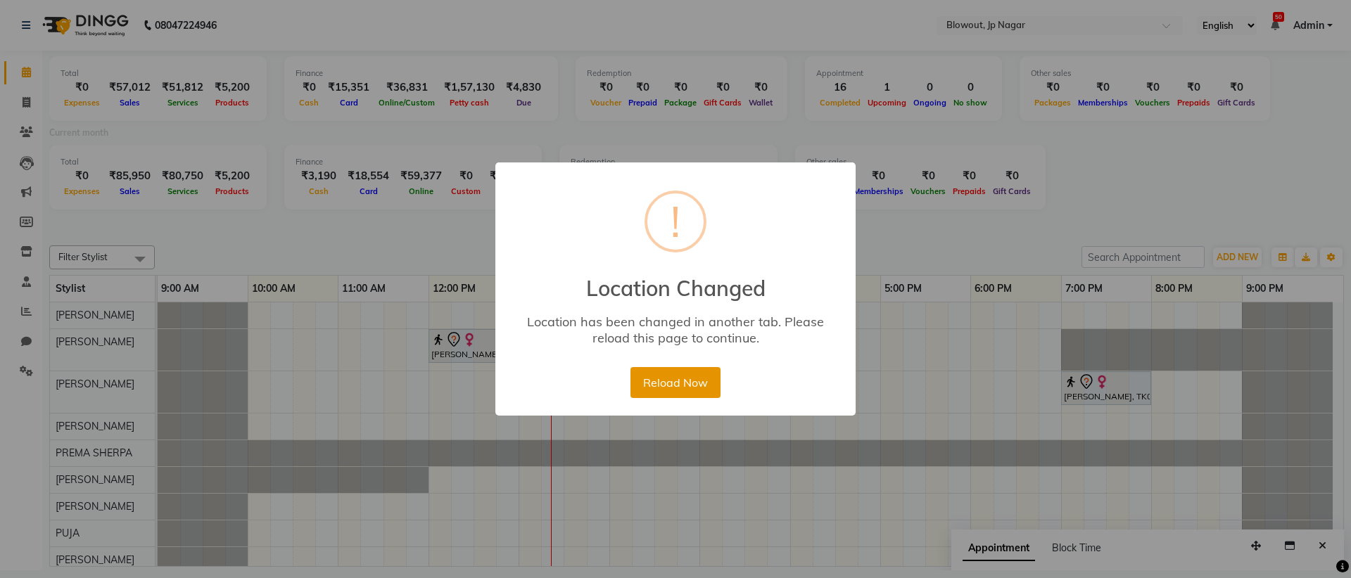
click at [663, 389] on button "Reload Now" at bounding box center [674, 382] width 89 height 31
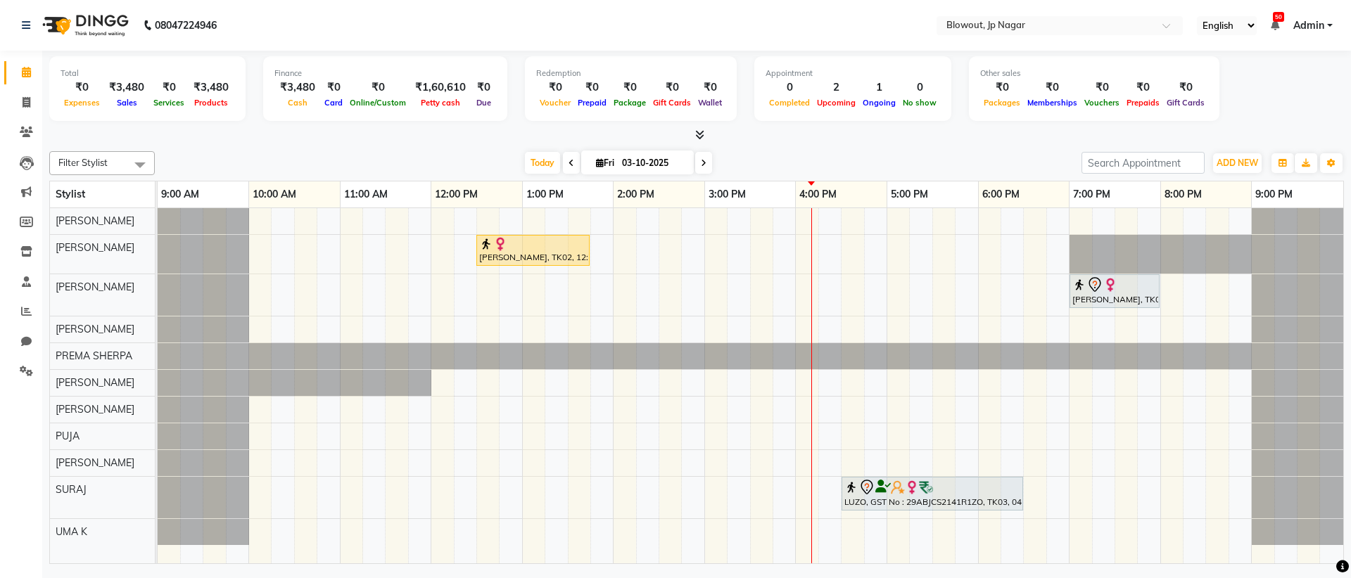
click at [703, 162] on icon at bounding box center [704, 163] width 6 height 8
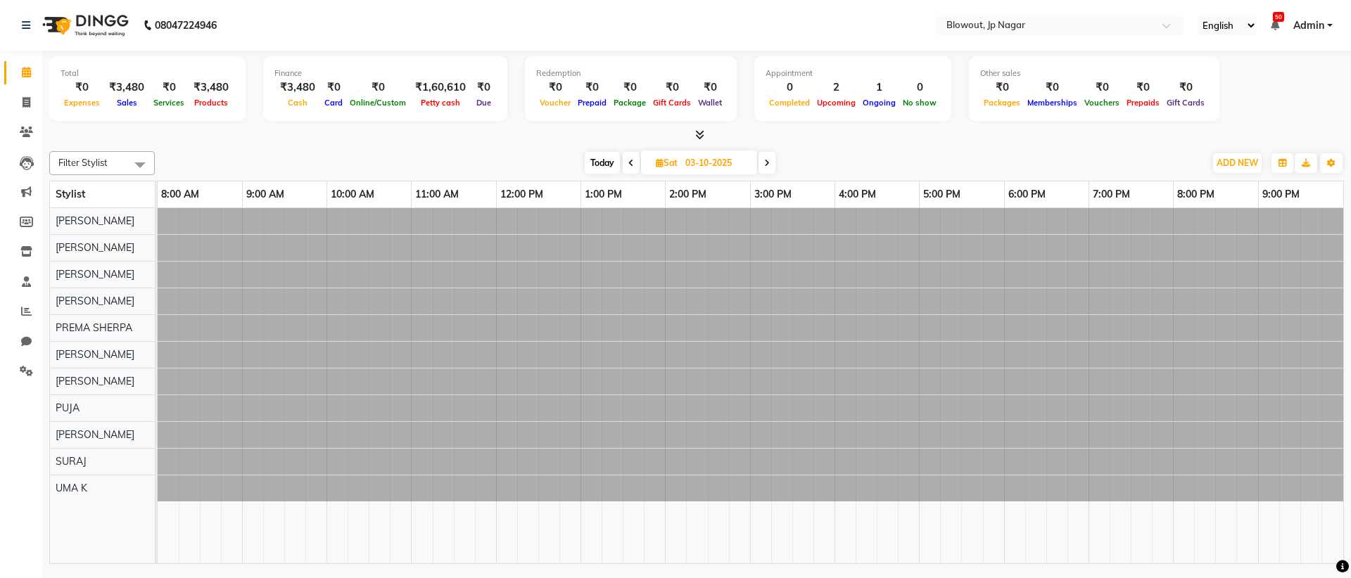
type input "04-10-2025"
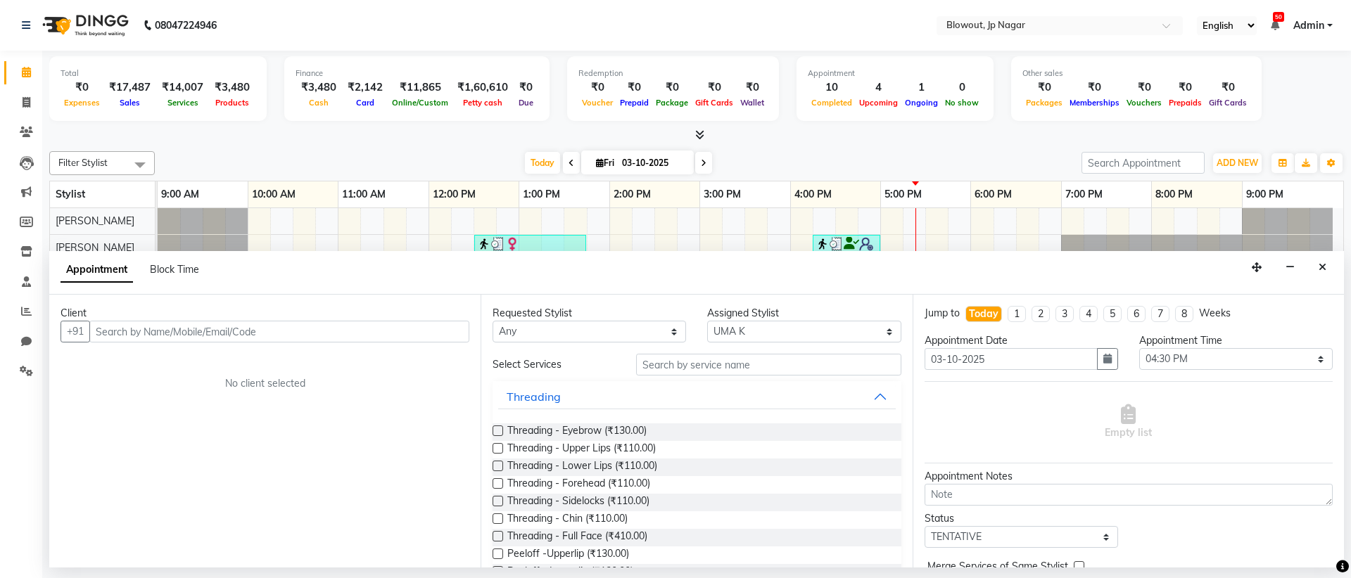
select select "53945"
select select "990"
select select "tentative"
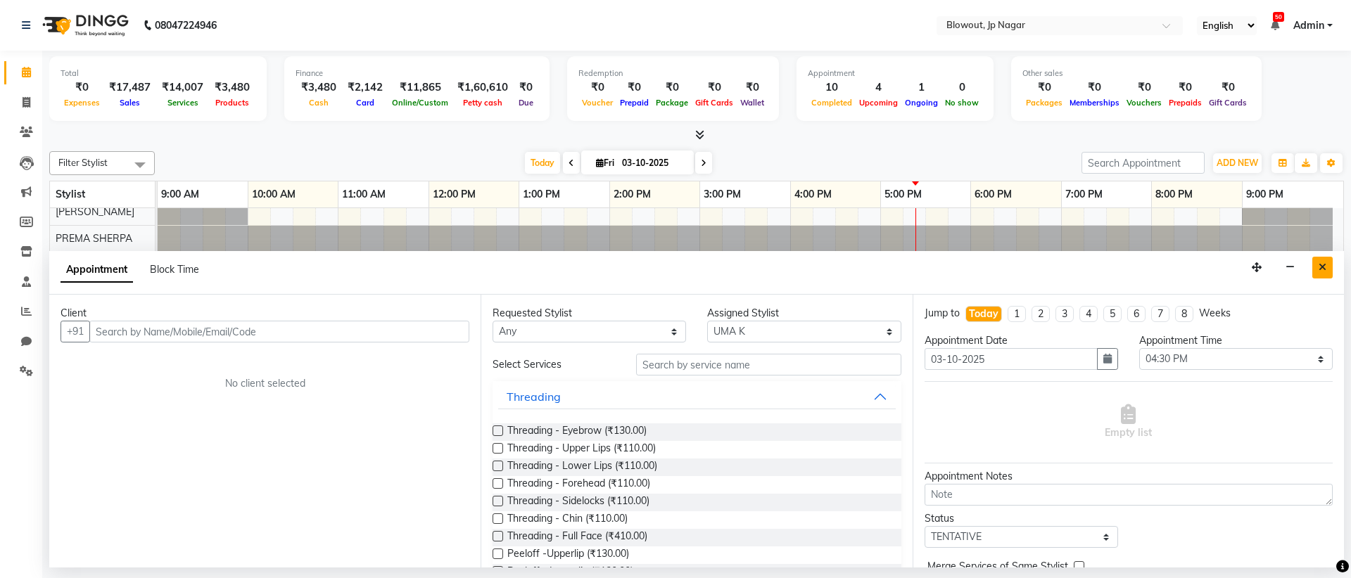
click at [1312, 265] on button "Close" at bounding box center [1322, 268] width 20 height 22
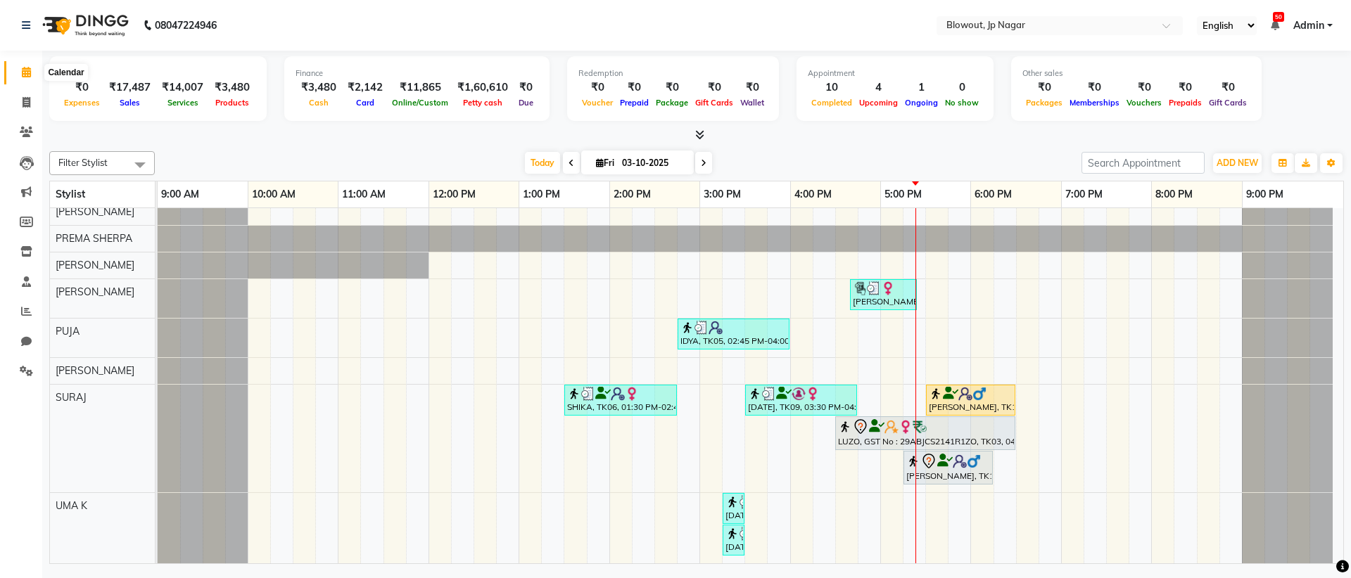
click at [27, 75] on icon at bounding box center [26, 72] width 9 height 11
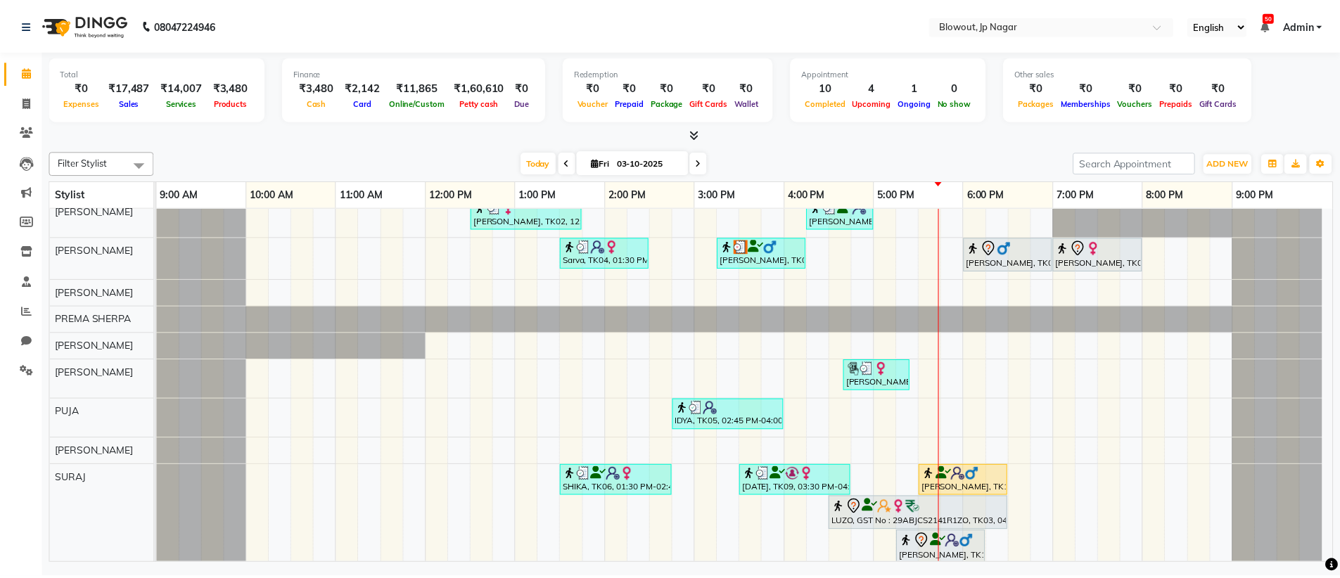
scroll to position [0, 0]
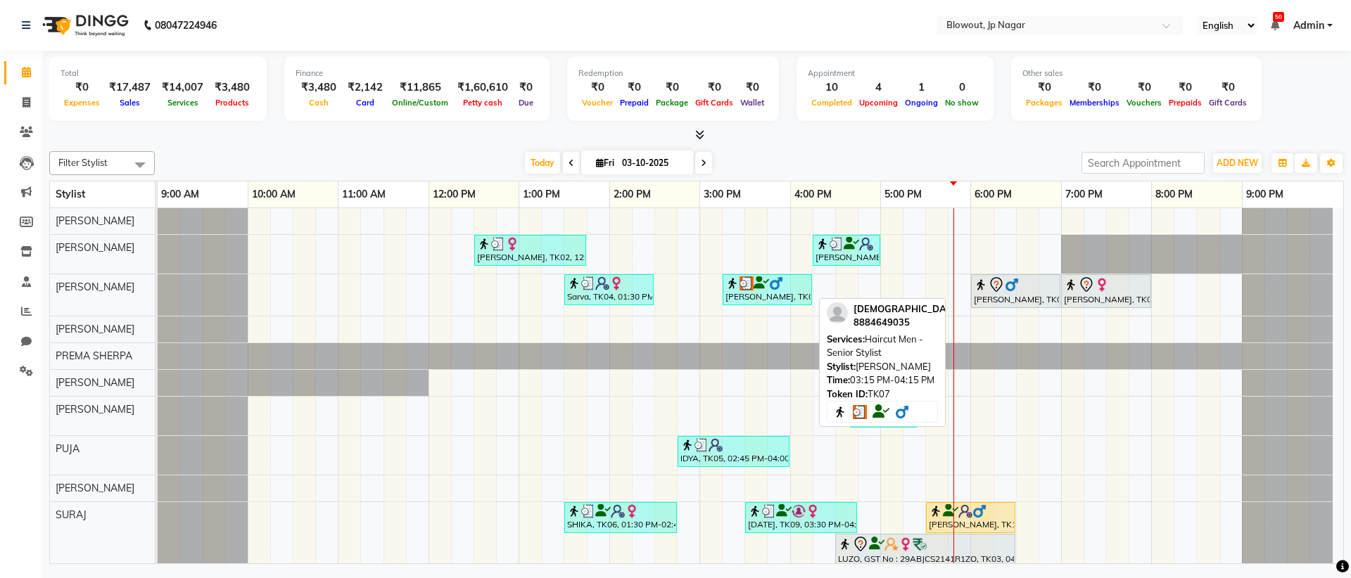
click at [761, 297] on div "Shiva, TK07, 03:15 PM-04:15 PM, Haircut Men - Senior Stylist" at bounding box center [767, 289] width 87 height 27
select select "3"
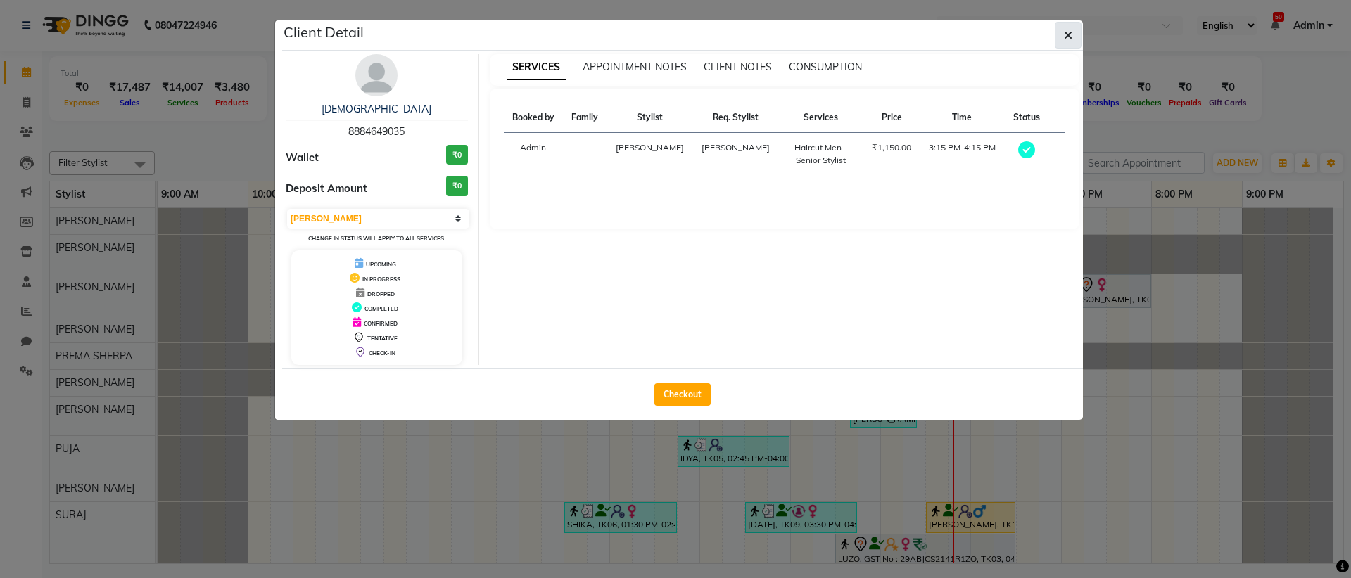
click at [1074, 30] on button "button" at bounding box center [1067, 35] width 27 height 27
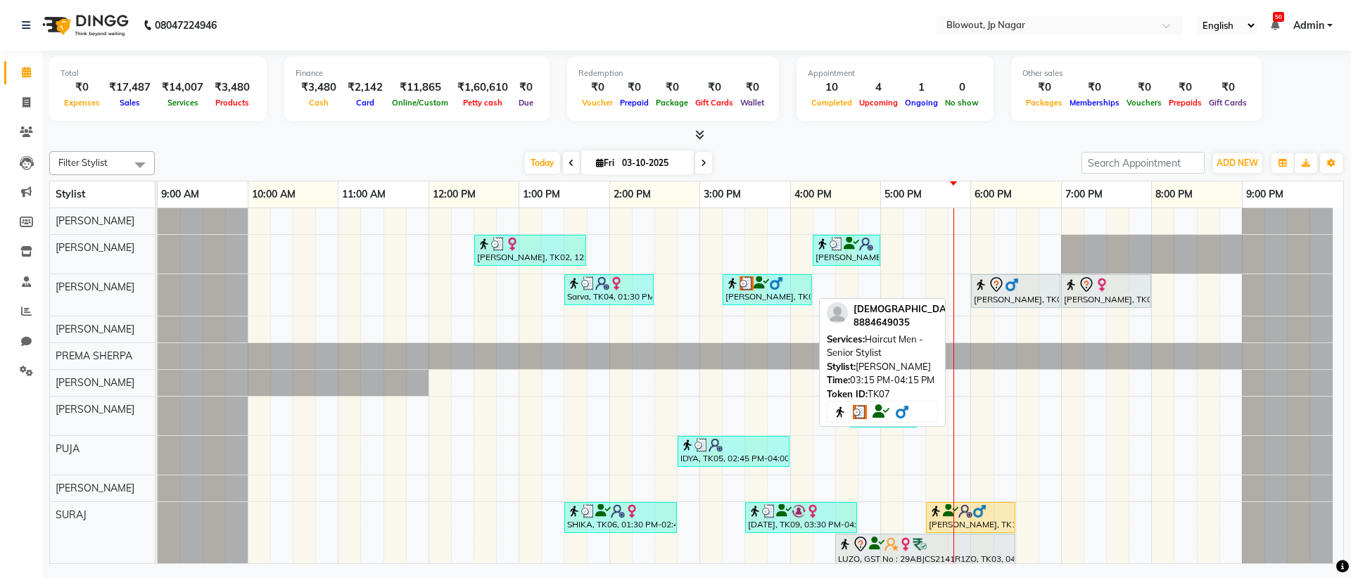
click at [792, 286] on div at bounding box center [767, 283] width 84 height 14
select select "3"
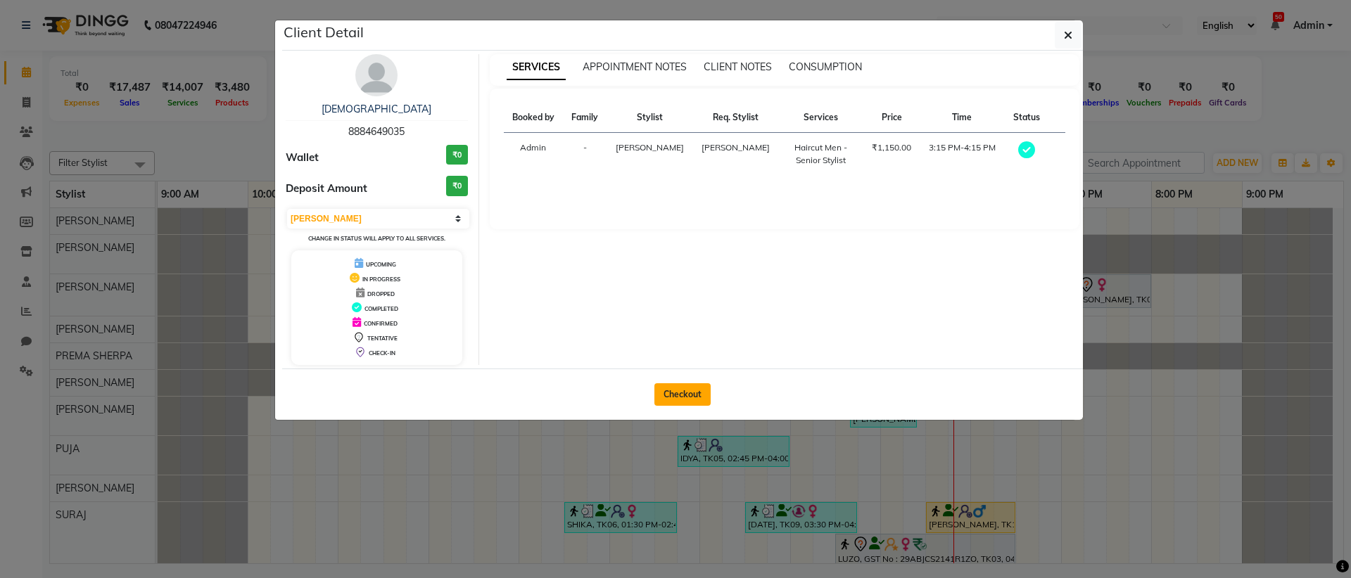
click at [693, 397] on button "Checkout" at bounding box center [682, 394] width 56 height 23
select select "service"
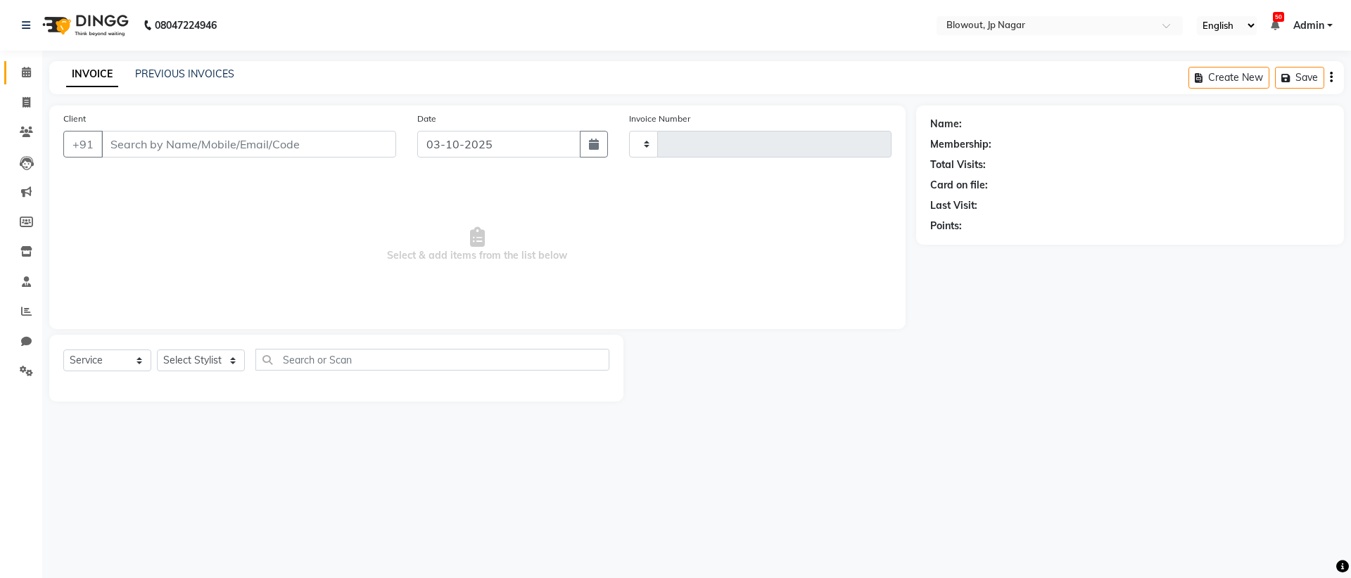
type input "2961"
select select "6261"
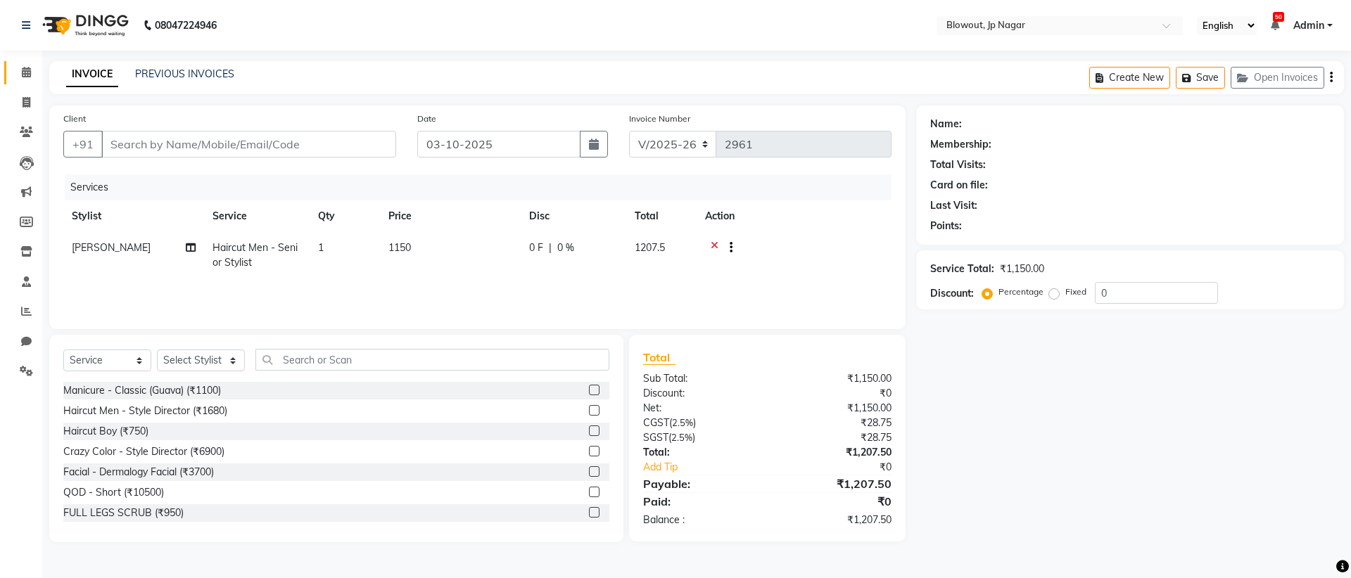
type input "8884649035"
select select "68137"
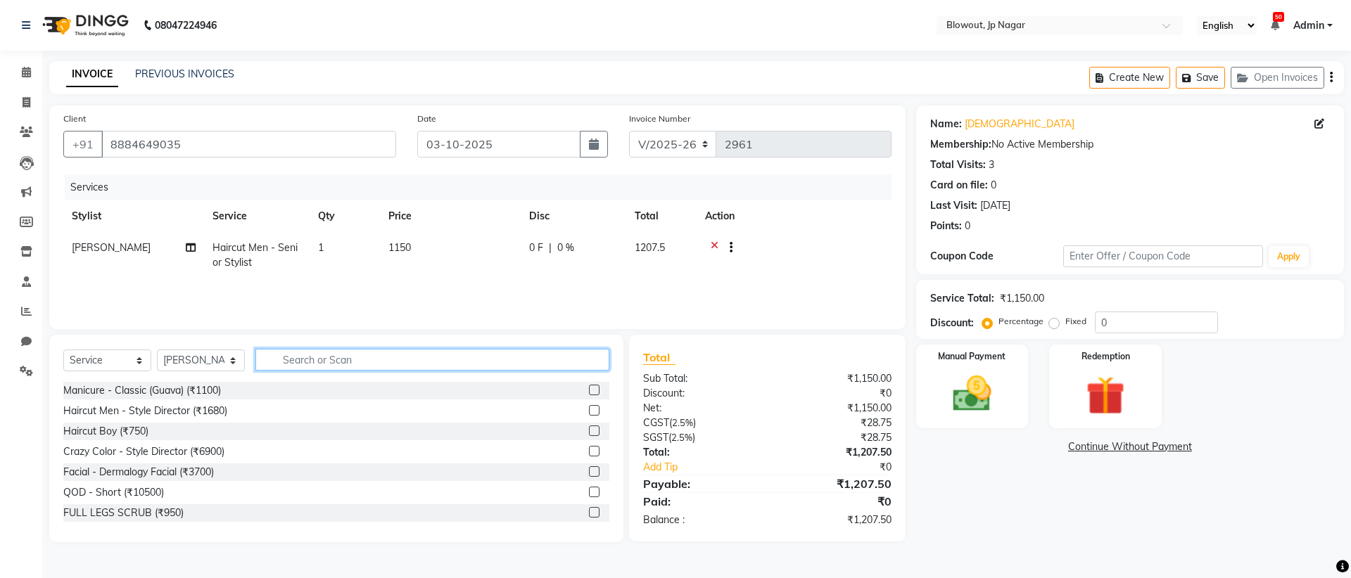
click at [378, 358] on input "text" at bounding box center [432, 360] width 354 height 22
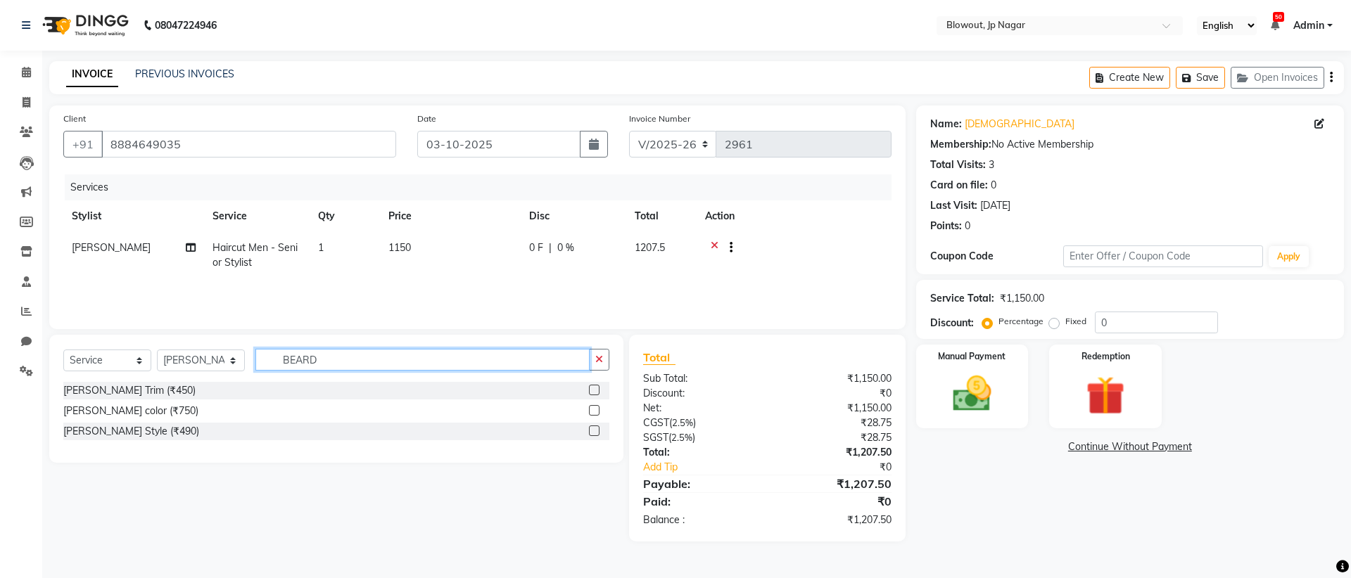
type input "BEARD"
click at [595, 386] on label at bounding box center [594, 390] width 11 height 11
click at [595, 386] on input "checkbox" at bounding box center [593, 390] width 9 height 9
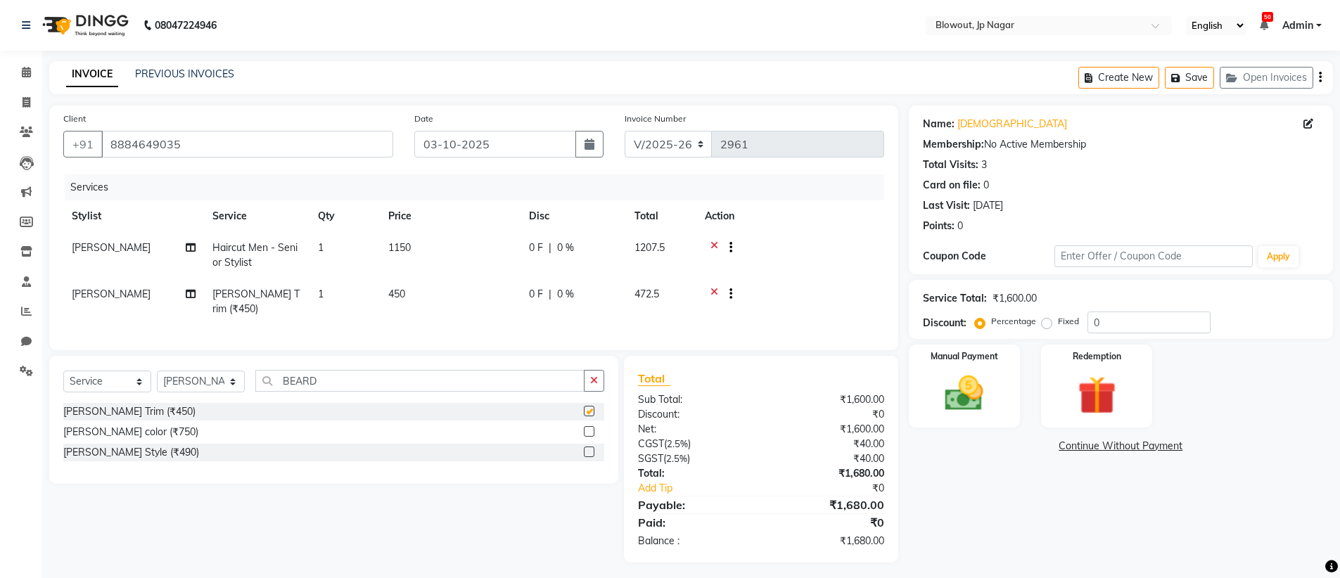
checkbox input "false"
click at [434, 381] on input "BEARD" at bounding box center [419, 381] width 329 height 22
type input "B"
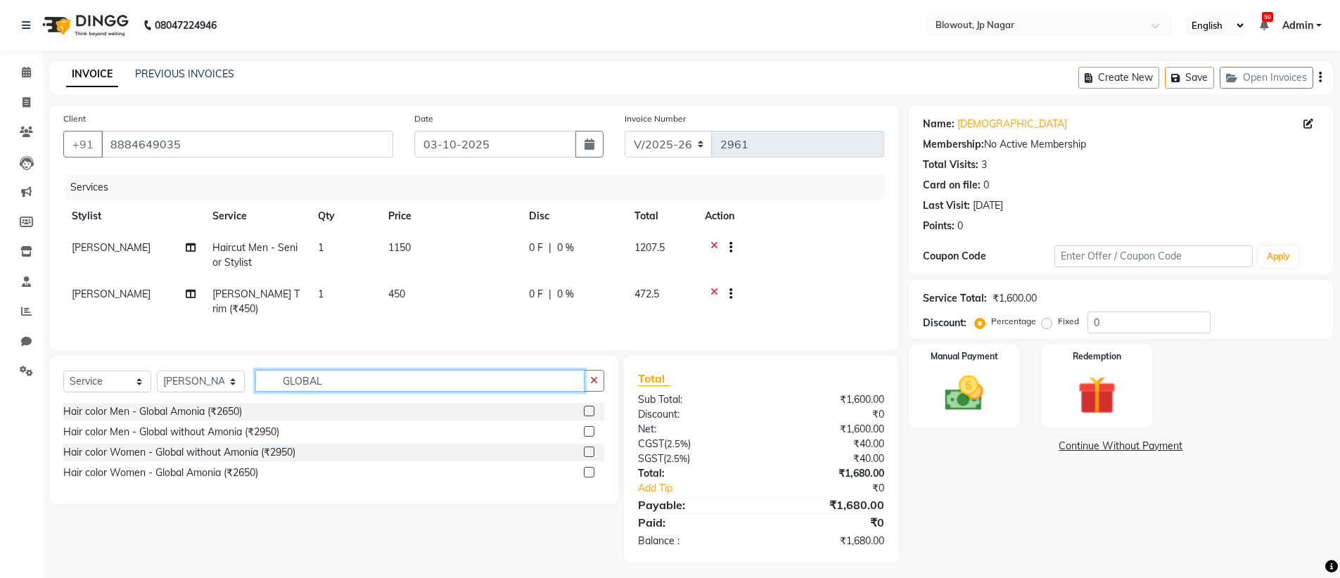
type input "GLOBAL"
click at [585, 410] on label at bounding box center [589, 411] width 11 height 11
click at [585, 410] on input "checkbox" at bounding box center [588, 411] width 9 height 9
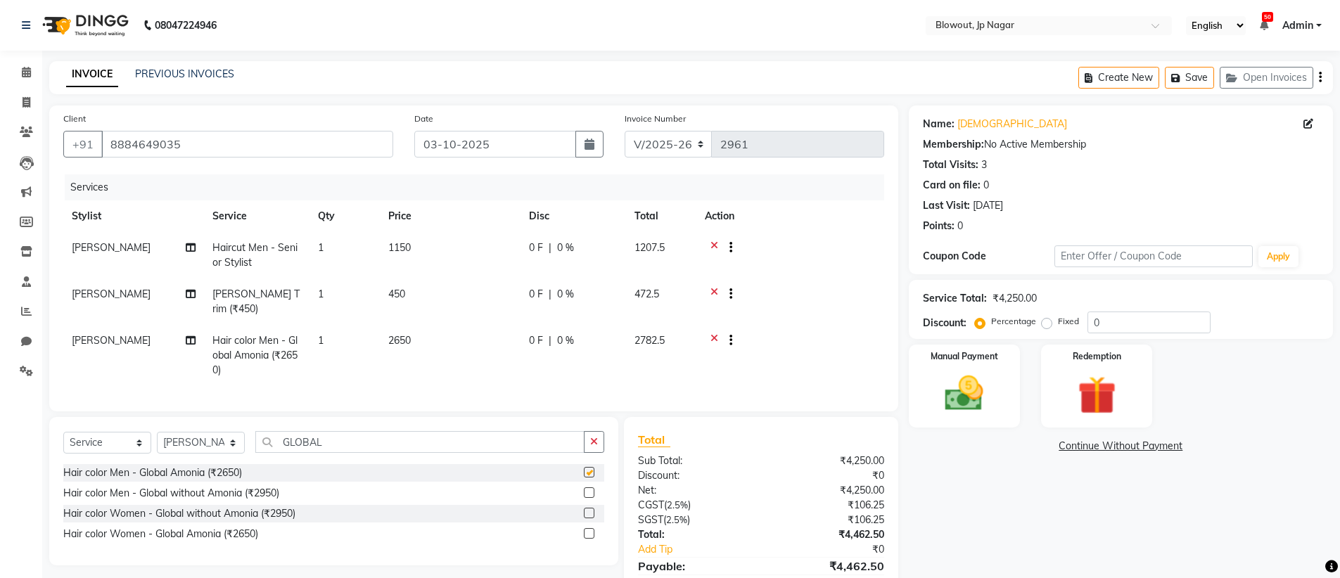
checkbox input "false"
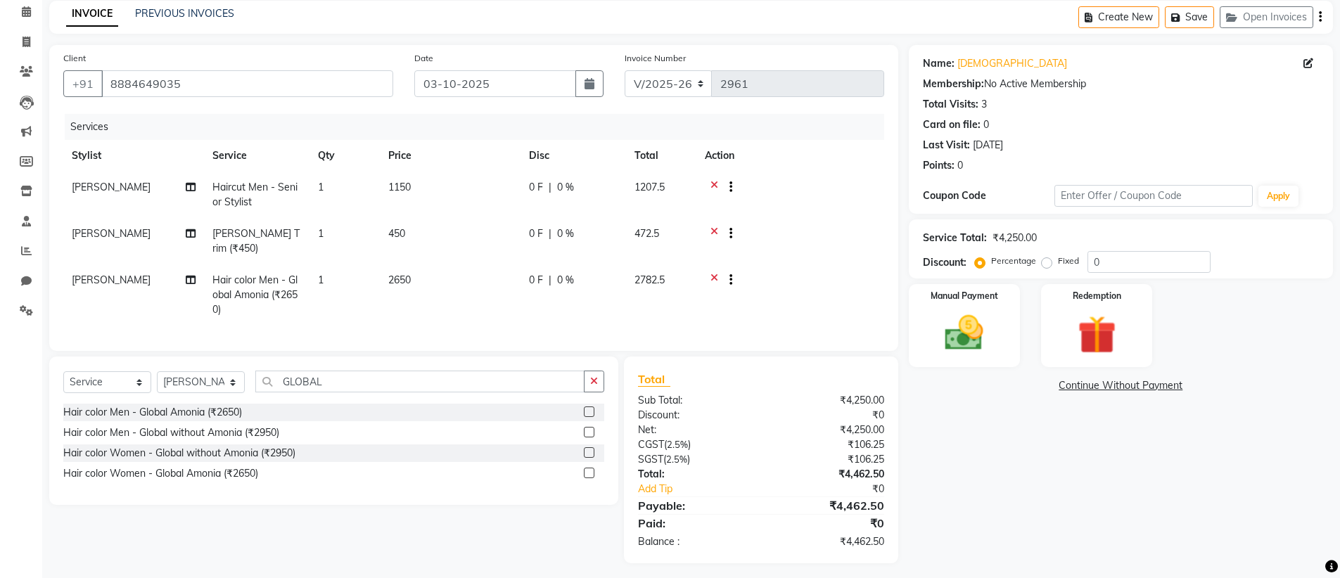
scroll to position [65, 0]
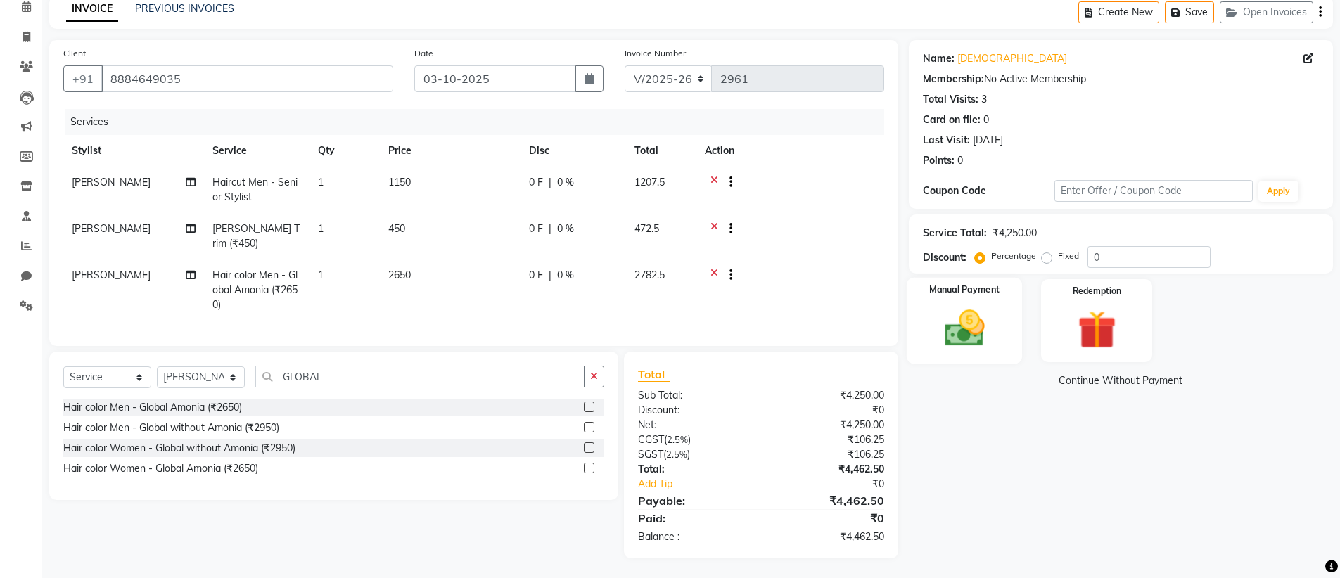
click at [934, 341] on img at bounding box center [964, 328] width 65 height 46
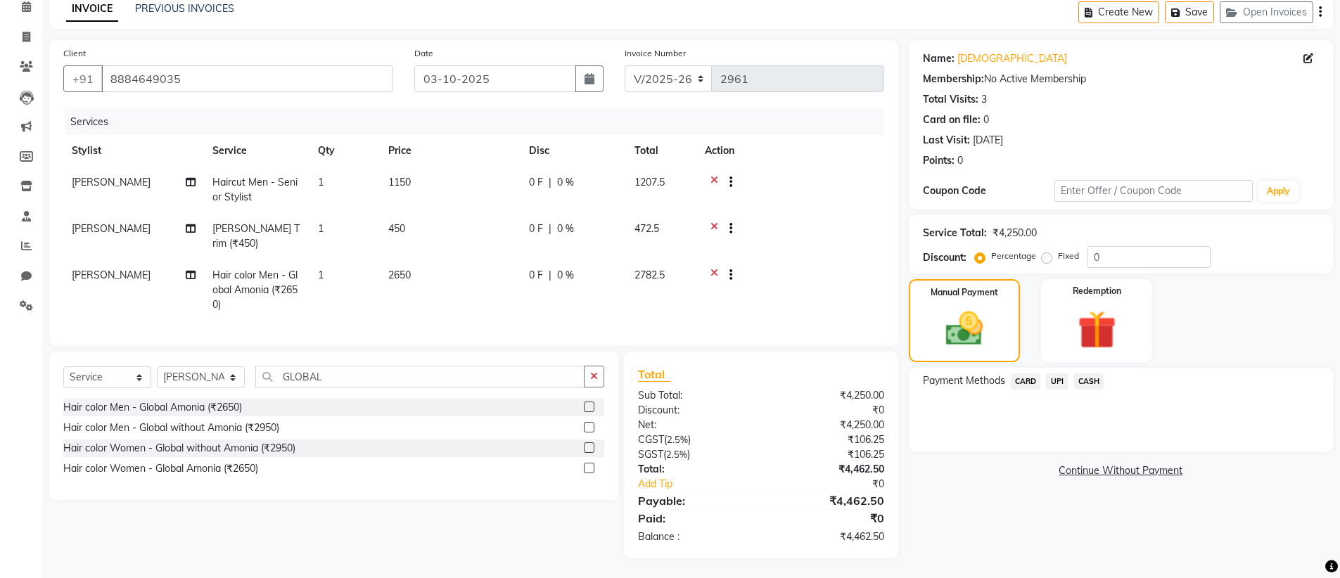
click at [1026, 385] on span "CARD" at bounding box center [1026, 382] width 30 height 16
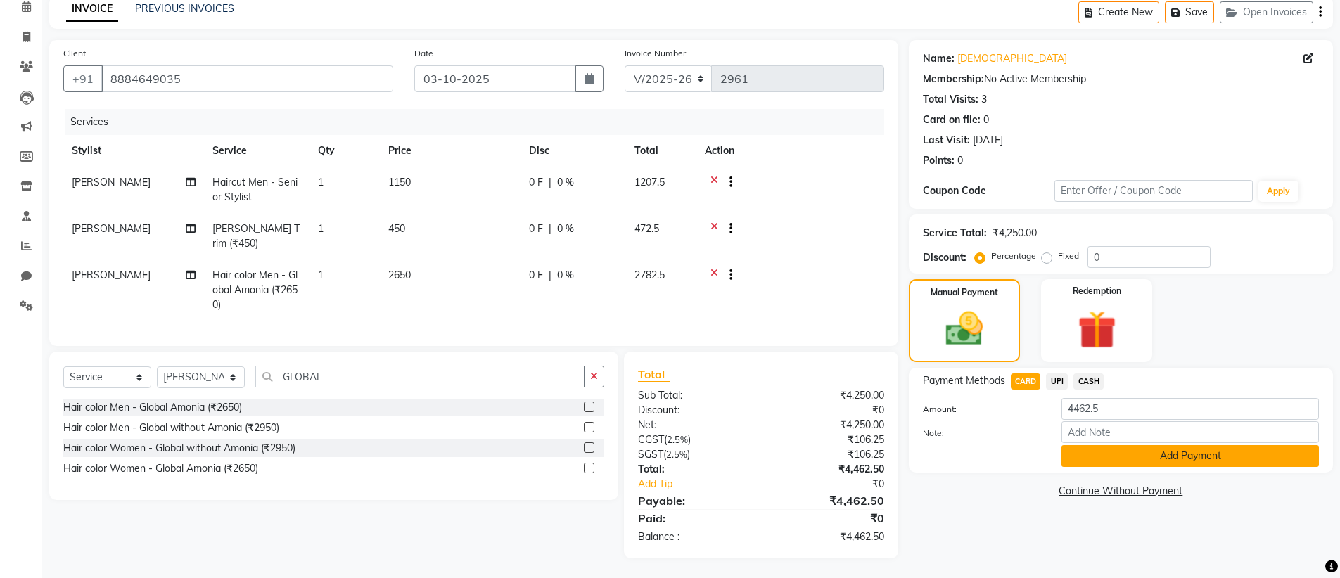
click at [1169, 459] on button "Add Payment" at bounding box center [1190, 456] width 257 height 22
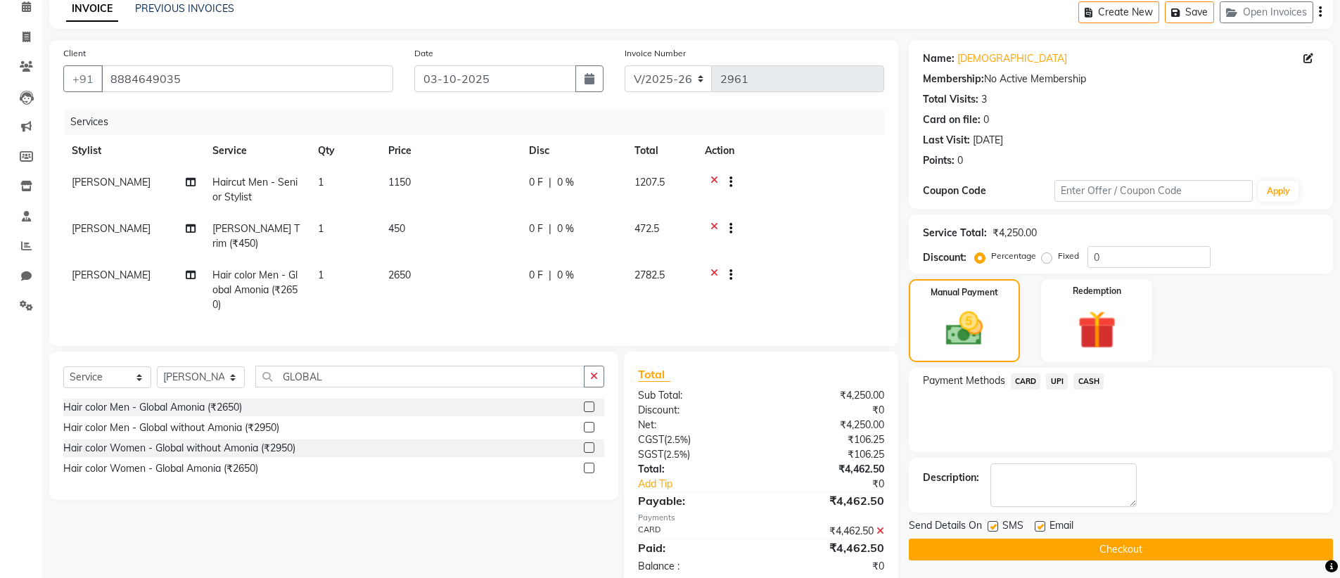
click at [1164, 542] on button "Checkout" at bounding box center [1121, 550] width 424 height 22
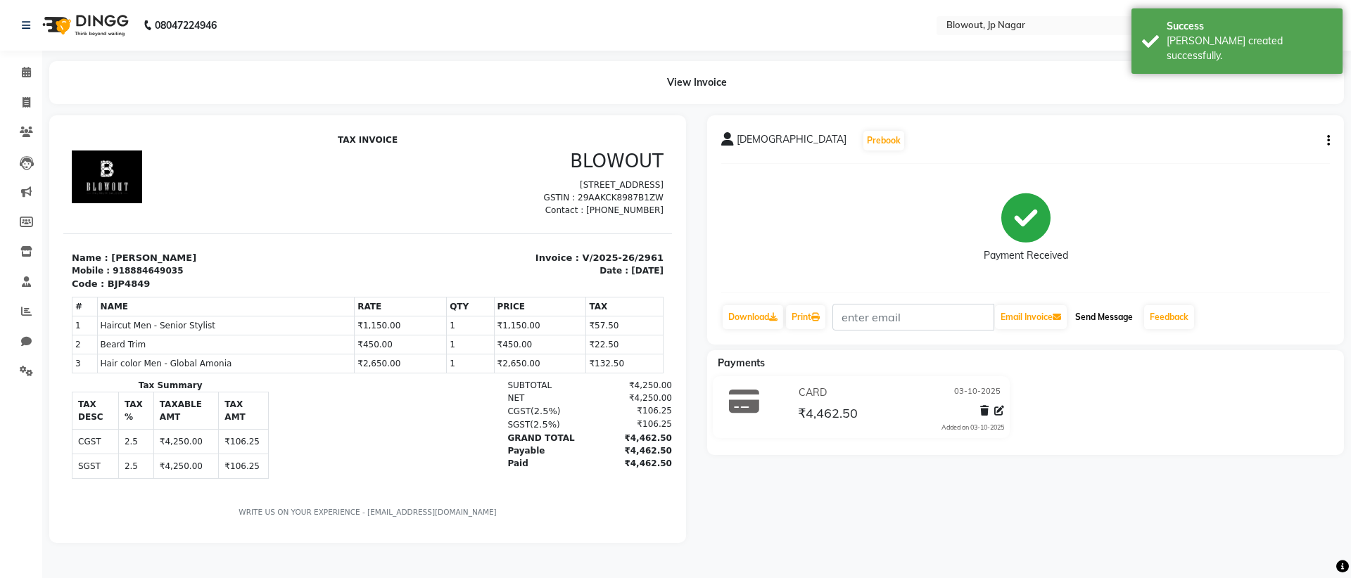
click at [1108, 309] on button "Send Message" at bounding box center [1103, 317] width 69 height 24
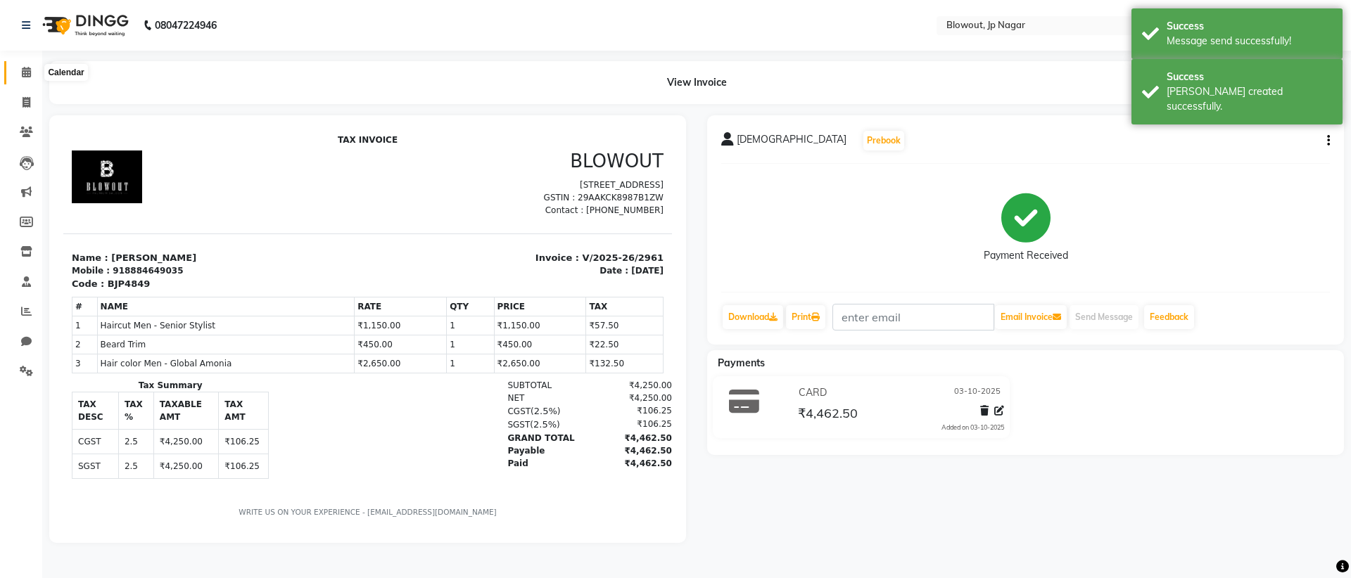
click at [32, 75] on span at bounding box center [26, 73] width 25 height 16
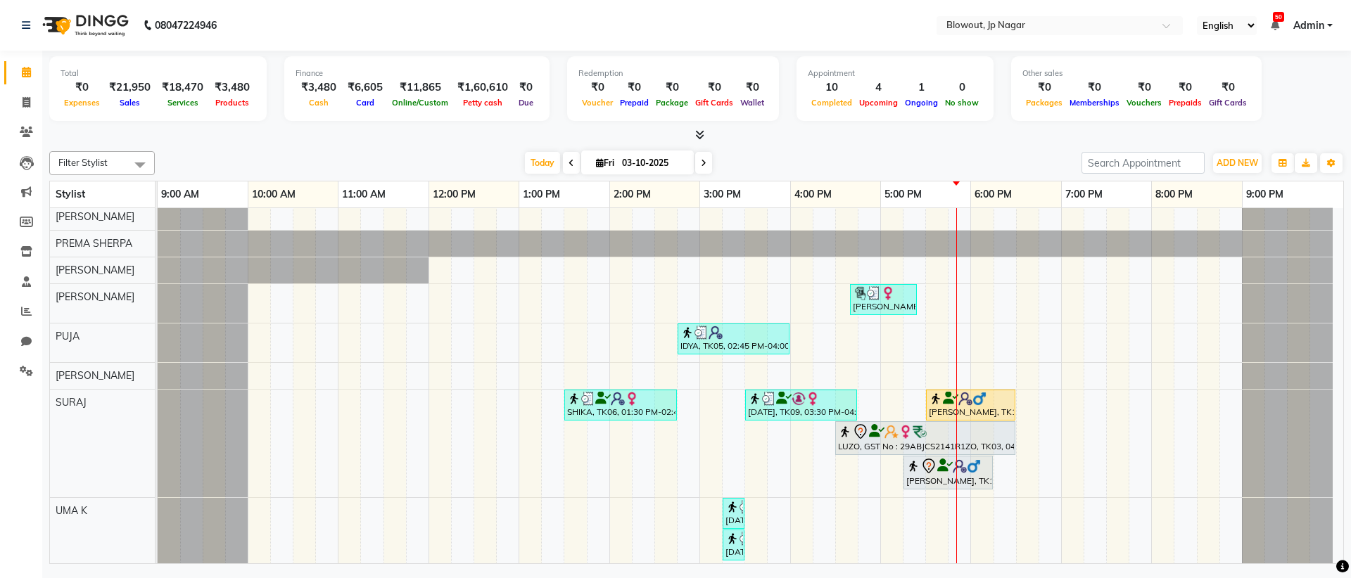
scroll to position [149, 0]
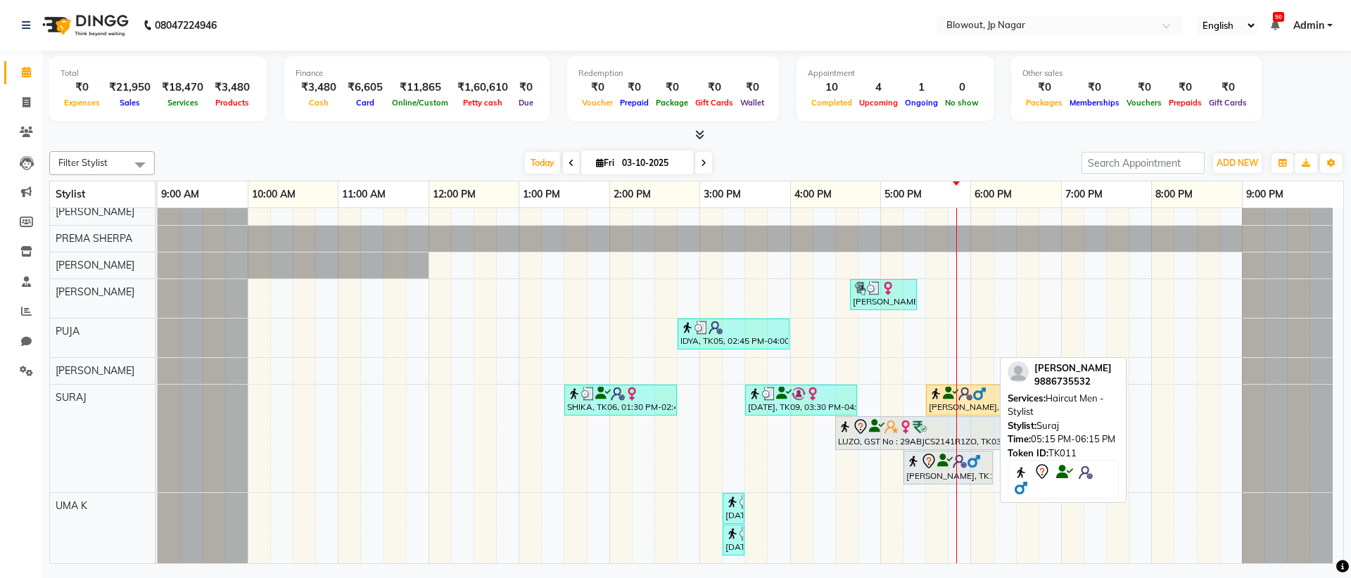
click at [924, 471] on div "SIDHARTH, TK11, 05:15 PM-06:15 PM, Haircut Men - Stylist" at bounding box center [948, 468] width 87 height 30
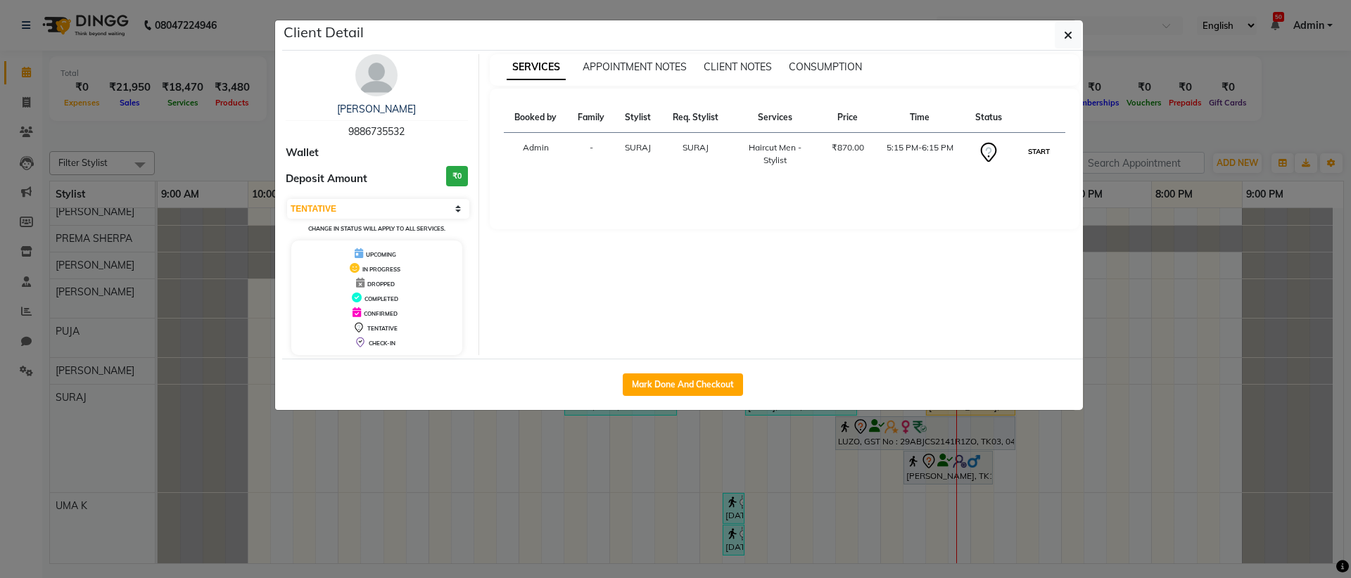
click at [1049, 153] on button "START" at bounding box center [1038, 152] width 29 height 18
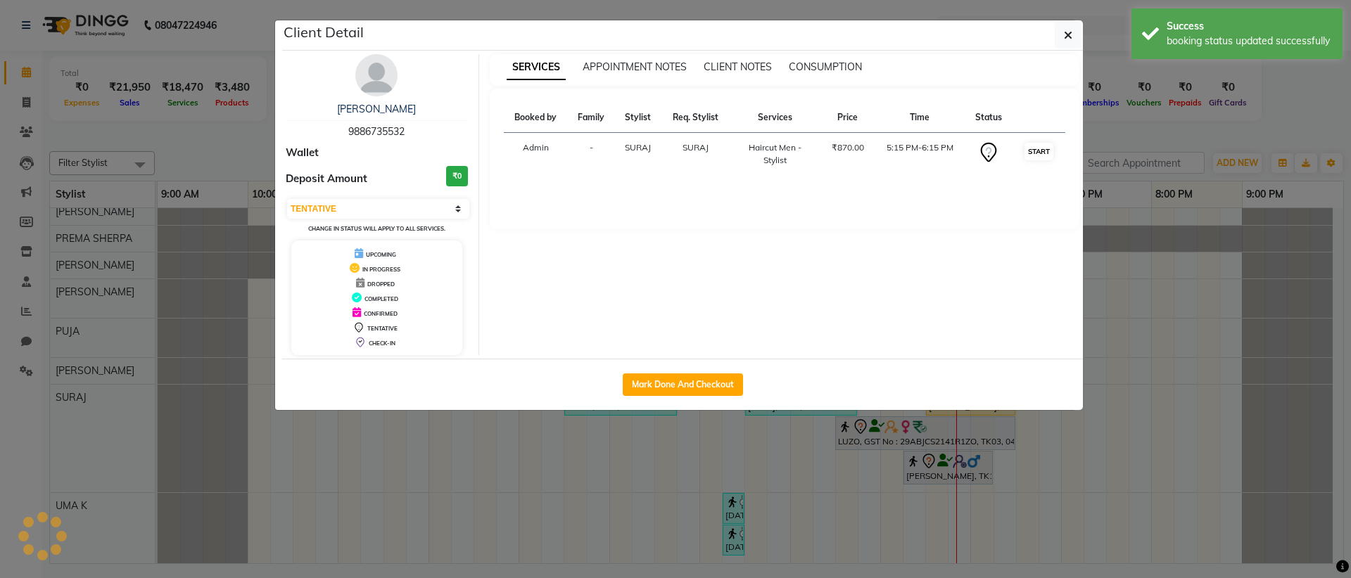
select select "1"
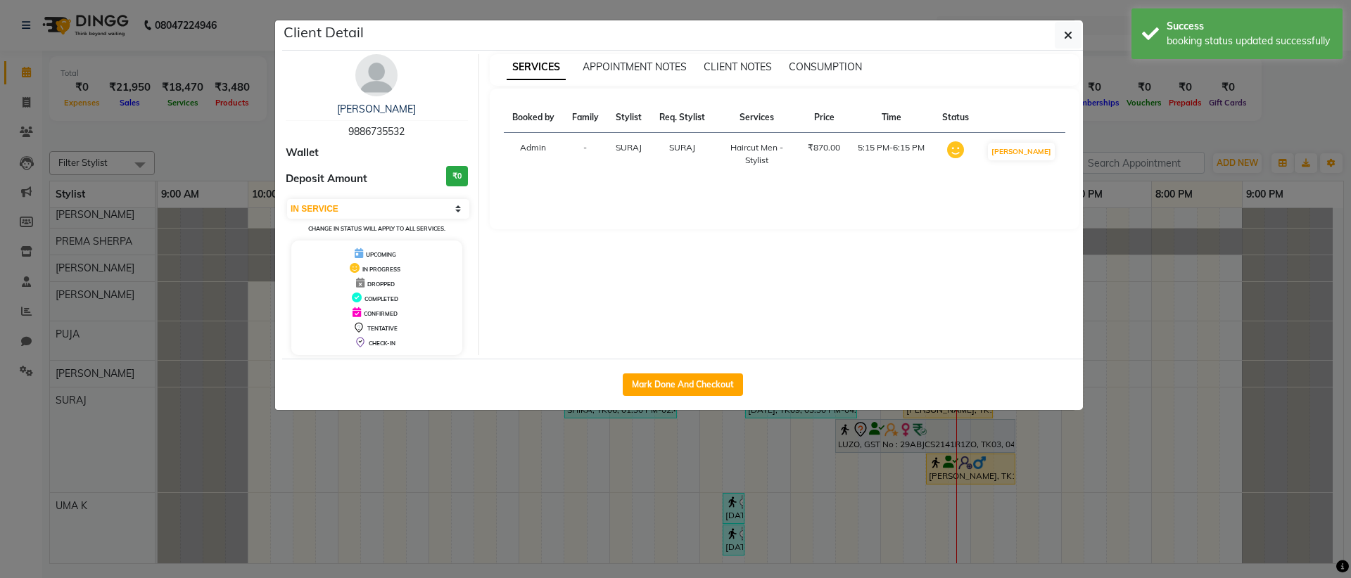
click at [680, 146] on span "SURAJ" at bounding box center [682, 147] width 26 height 11
click at [1079, 37] on button "button" at bounding box center [1067, 35] width 27 height 27
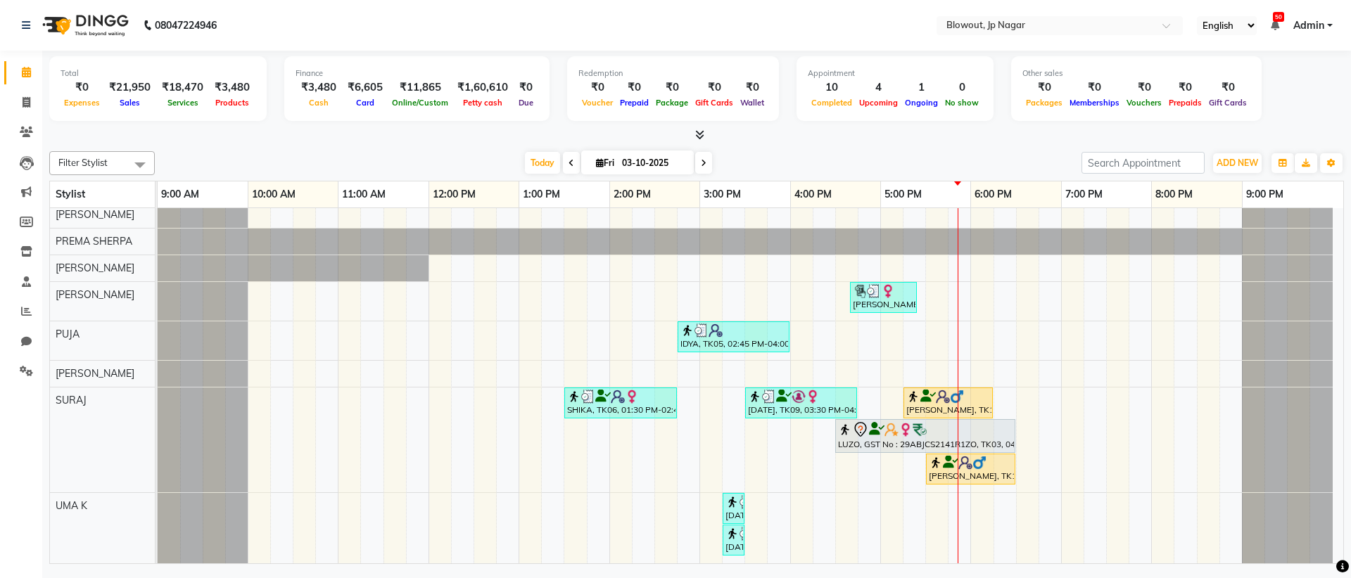
scroll to position [0, 0]
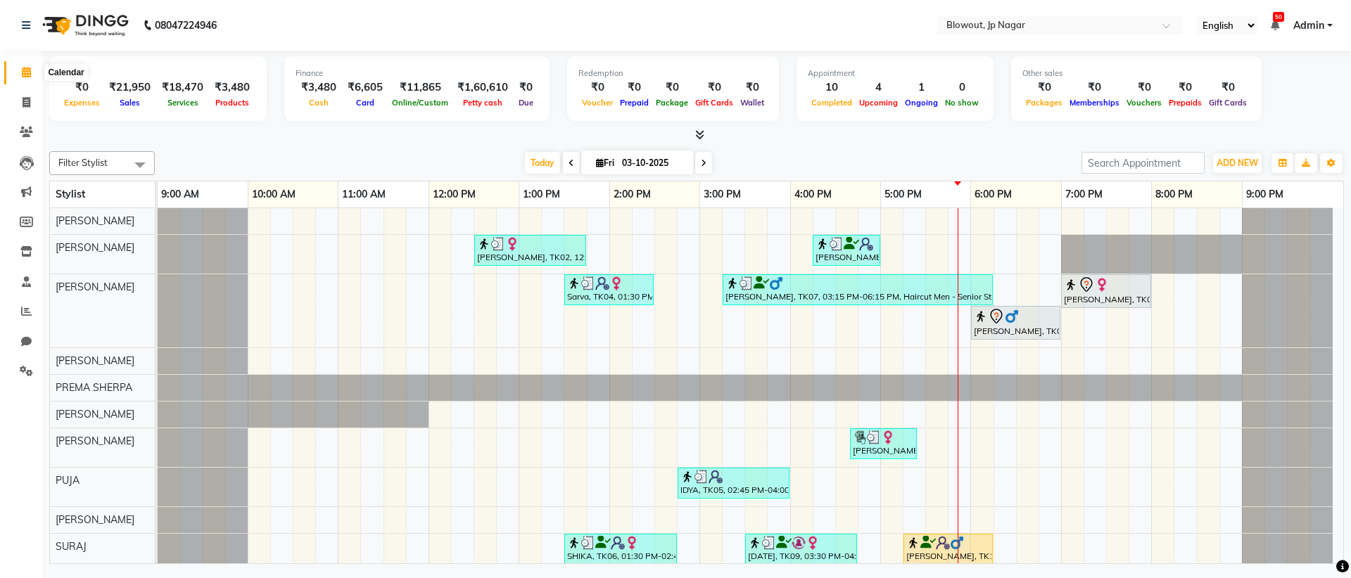
click at [29, 68] on icon at bounding box center [26, 72] width 9 height 11
click at [27, 100] on icon at bounding box center [27, 102] width 8 height 11
select select "service"
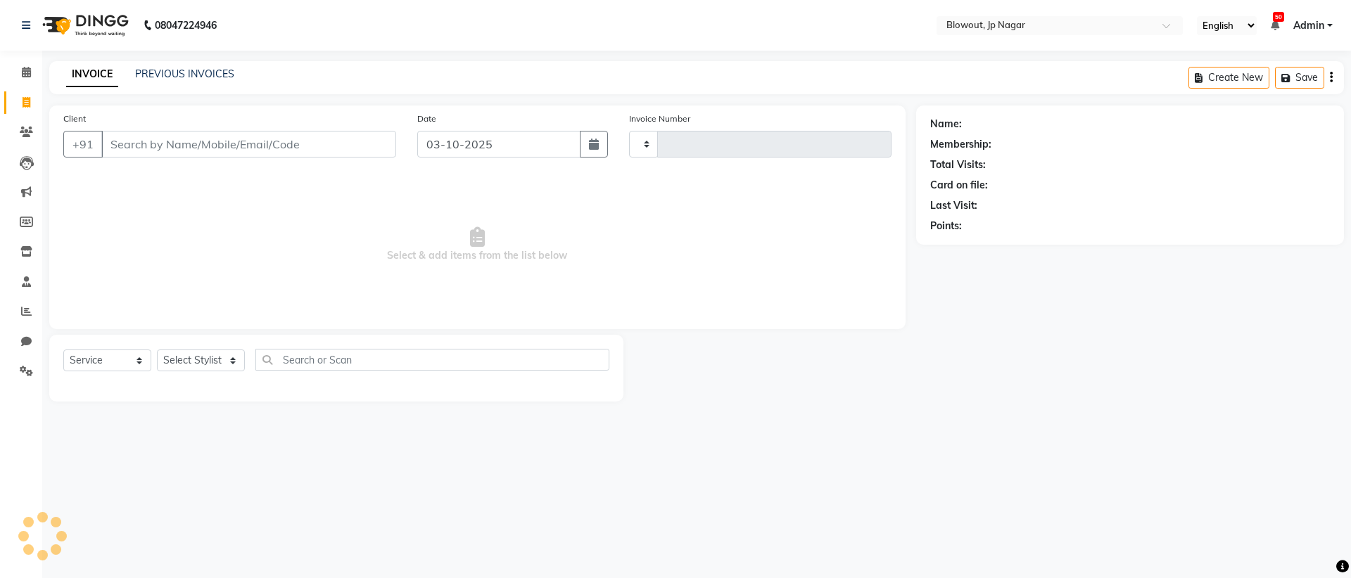
type input "2962"
select select "6261"
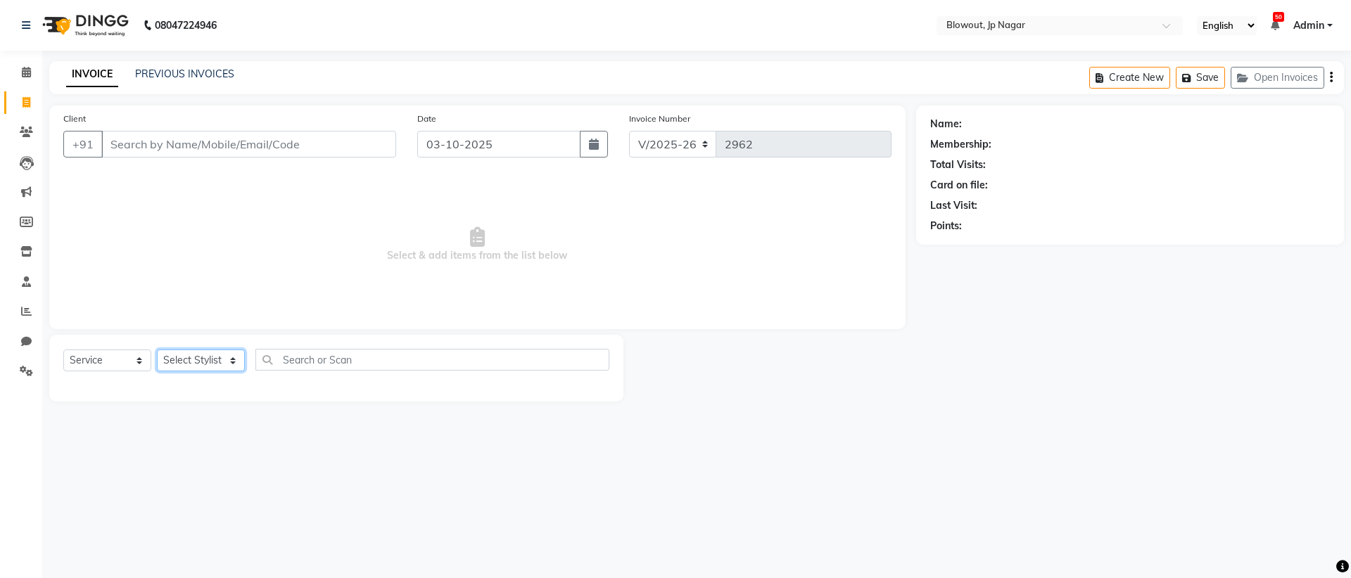
click at [189, 354] on select "Select Stylist [PERSON_NAME] [PERSON_NAME] [PERSON_NAME] Malsawmtluanngi [PERSO…" at bounding box center [201, 361] width 88 height 22
select select "46971"
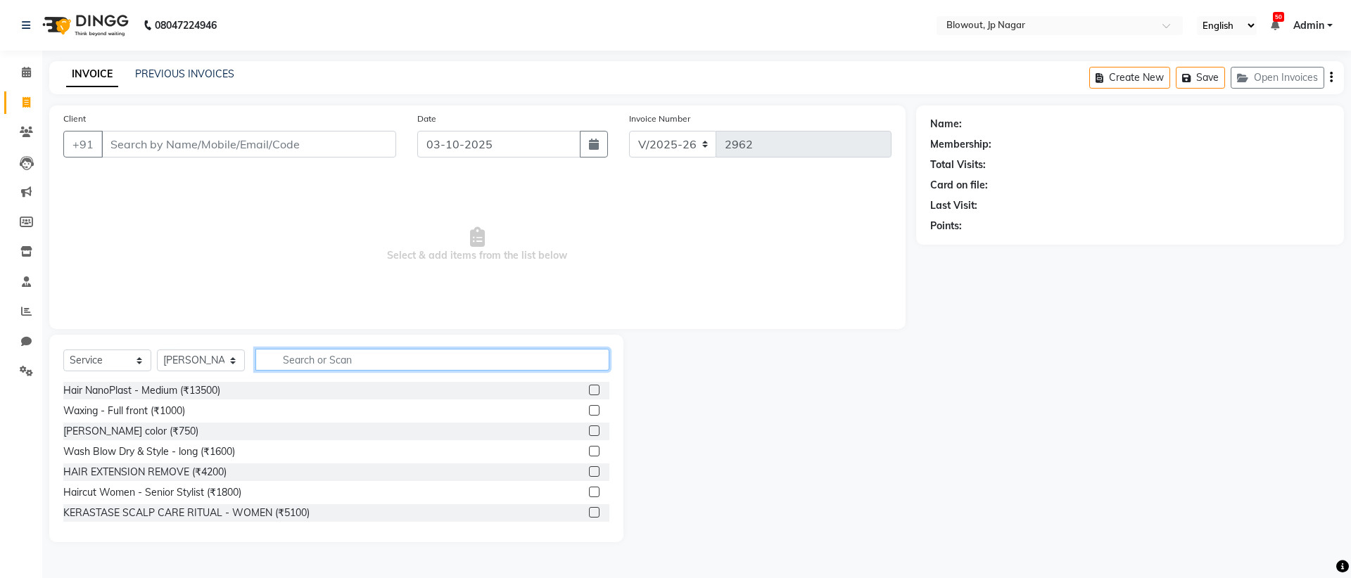
click at [323, 362] on input "text" at bounding box center [432, 360] width 354 height 22
type input "PEE"
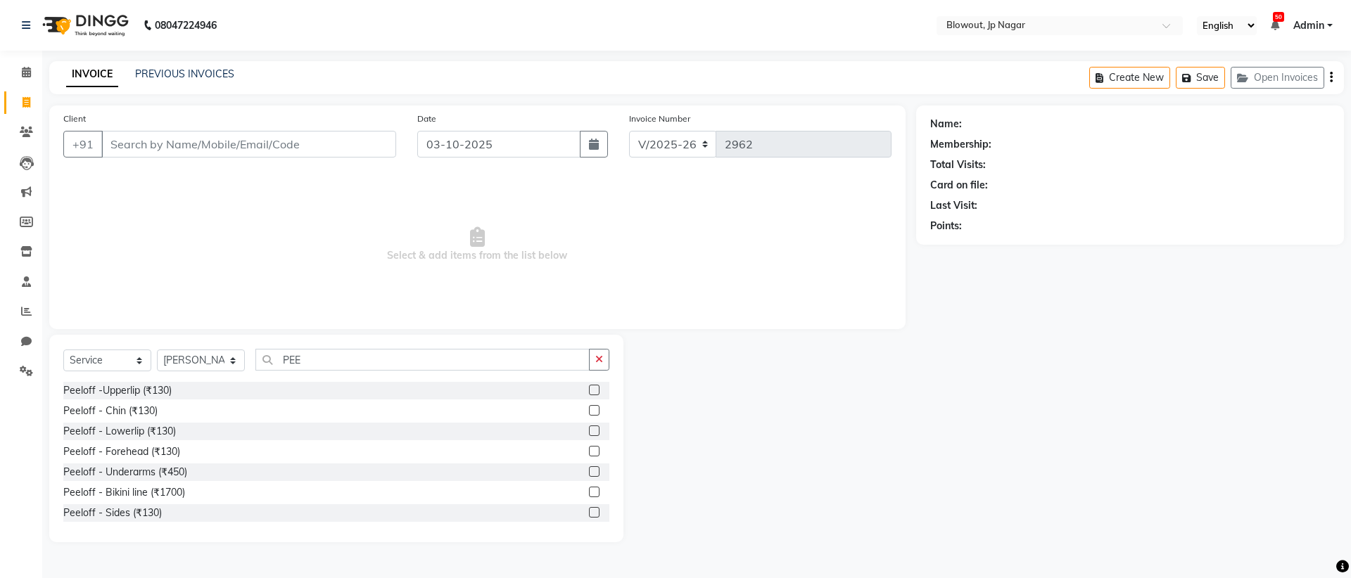
click at [589, 393] on label at bounding box center [594, 390] width 11 height 11
click at [589, 393] on input "checkbox" at bounding box center [593, 390] width 9 height 9
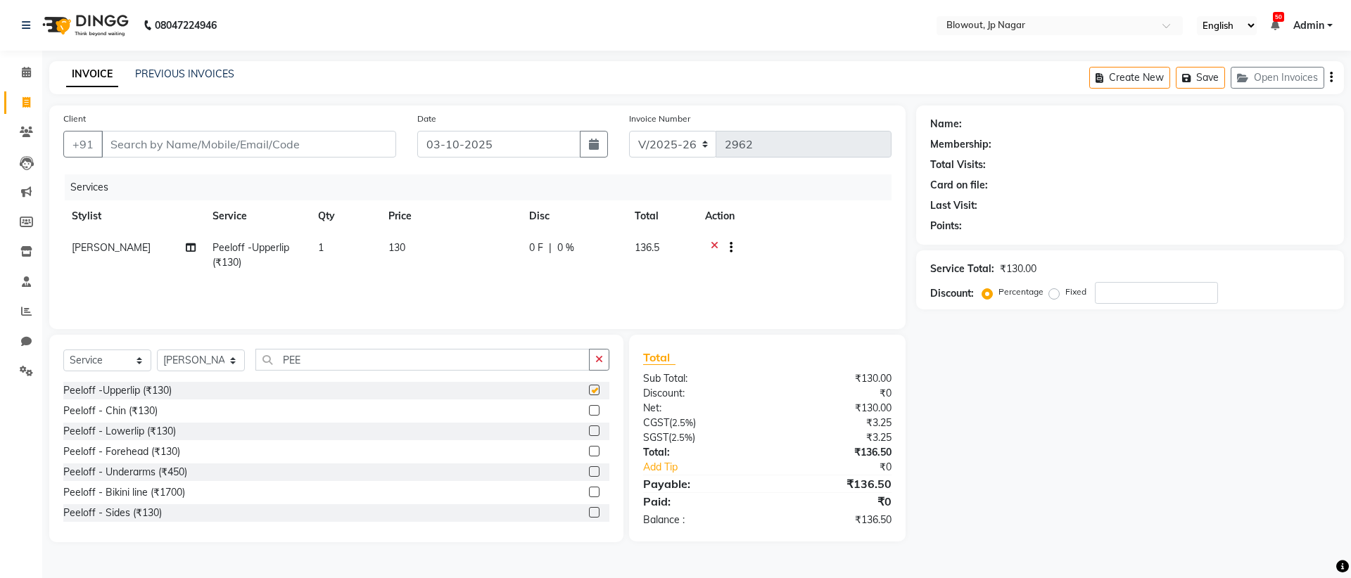
checkbox input "false"
click at [589, 412] on label at bounding box center [594, 410] width 11 height 11
click at [589, 412] on input "checkbox" at bounding box center [593, 411] width 9 height 9
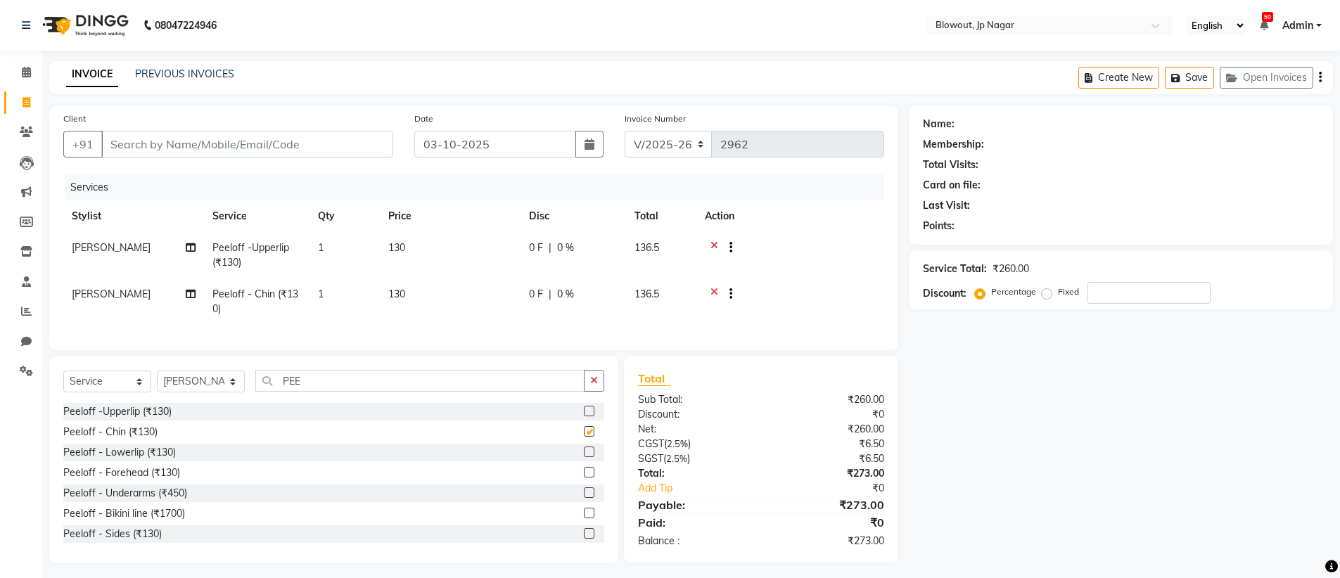
checkbox input "false"
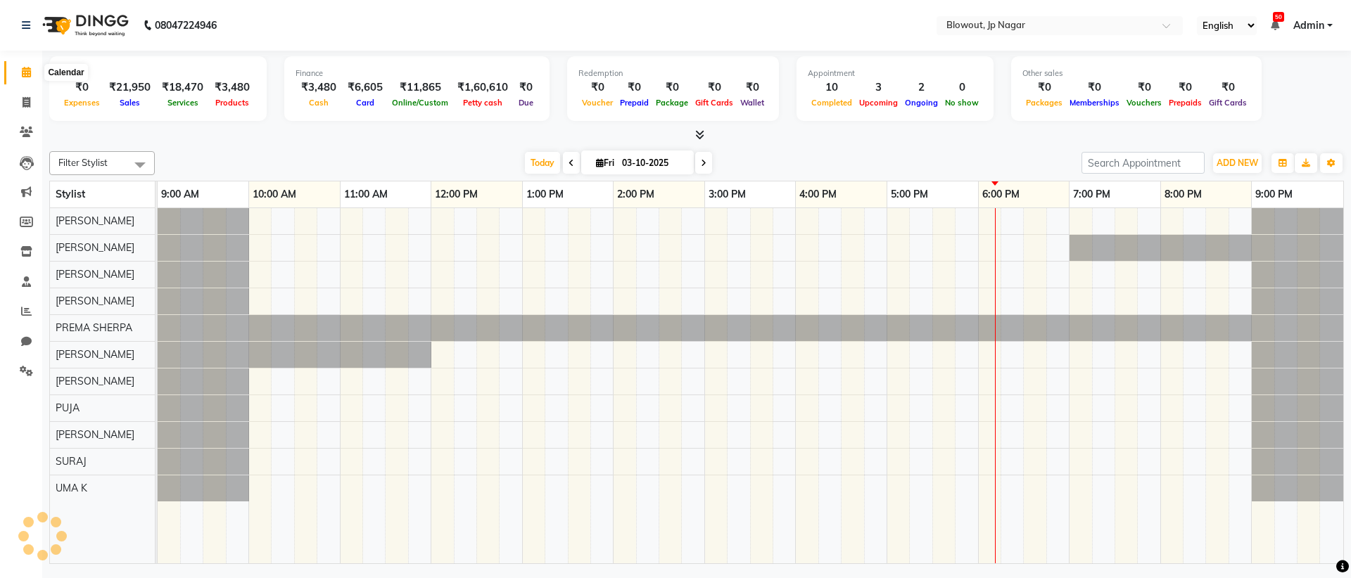
click at [27, 75] on icon at bounding box center [26, 72] width 9 height 11
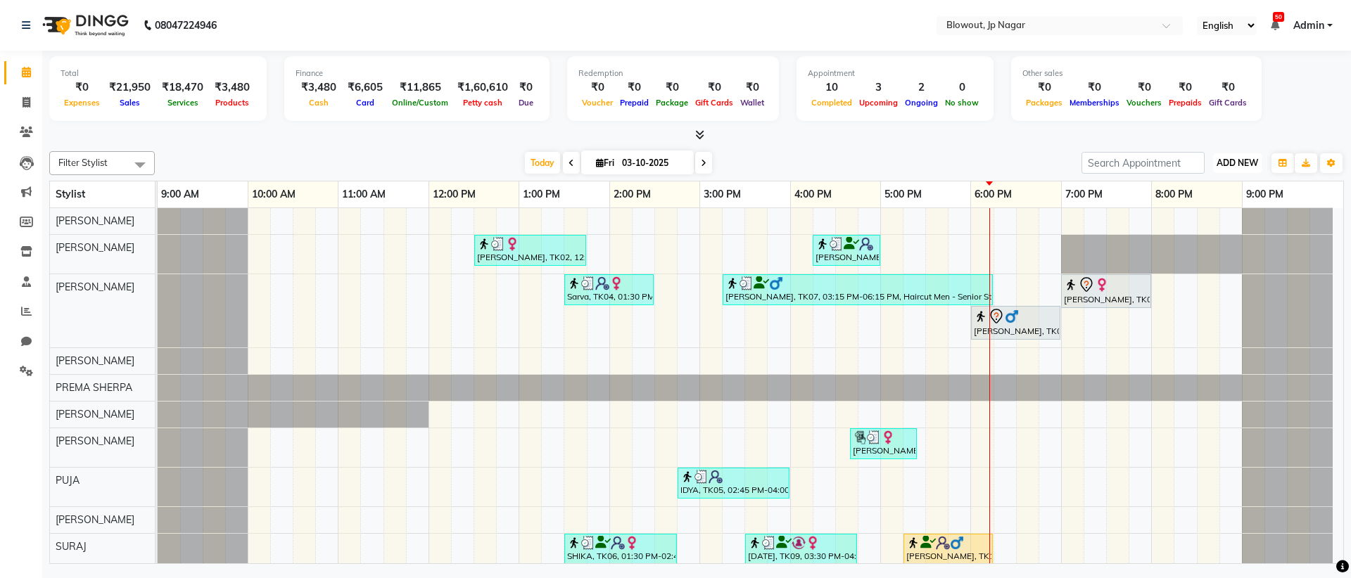
click at [1229, 160] on span "ADD NEW" at bounding box center [1237, 163] width 42 height 11
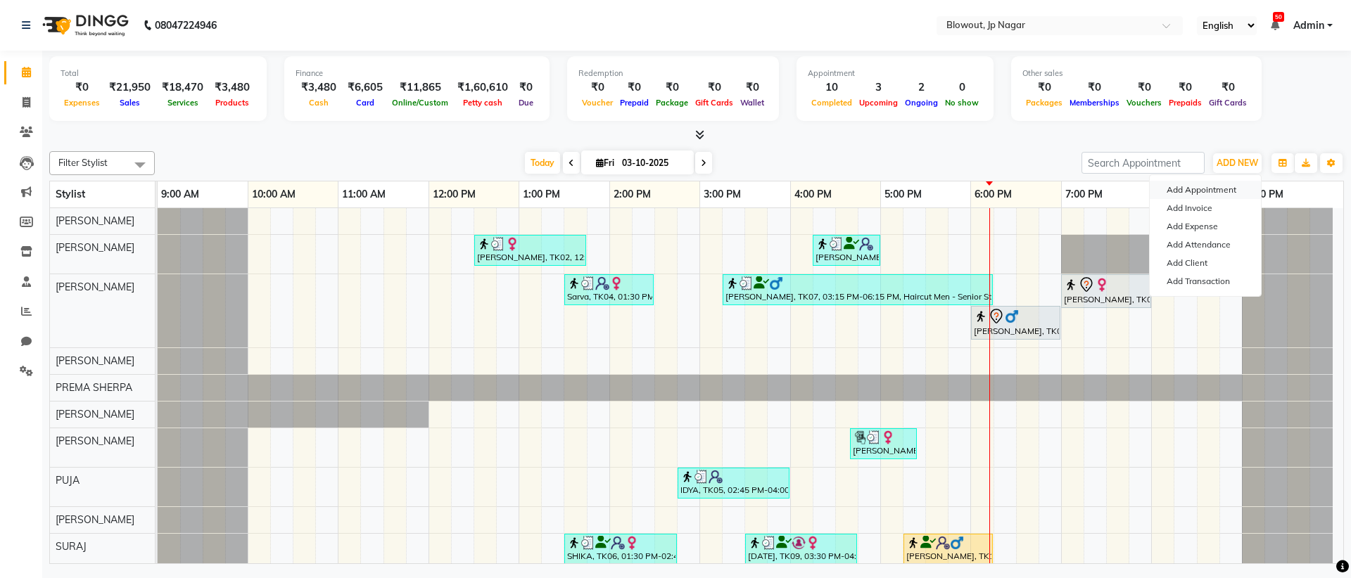
click at [1218, 188] on button "Add Appointment" at bounding box center [1204, 190] width 111 height 18
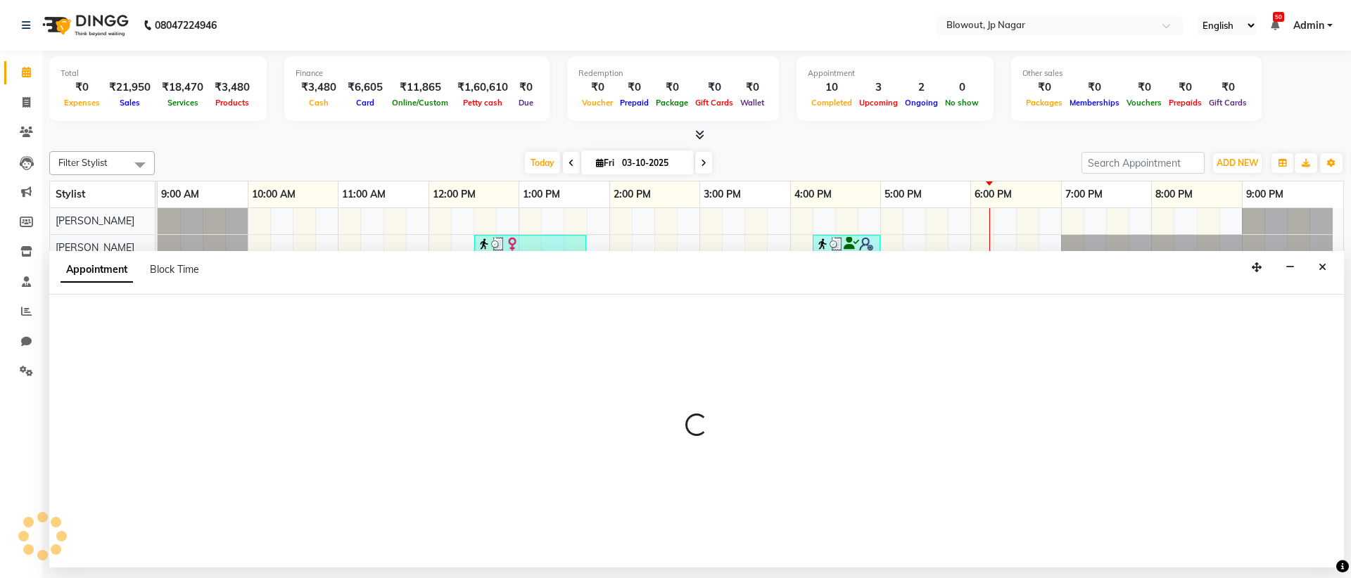
select select "tentative"
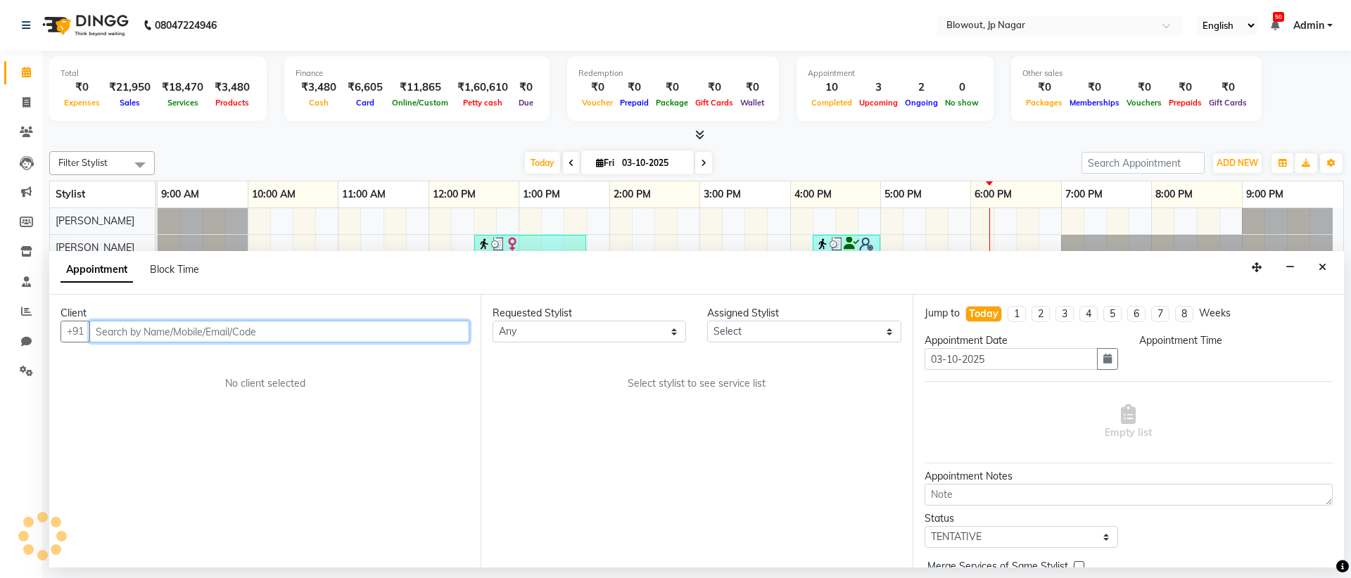
select select "600"
click at [407, 336] on input "text" at bounding box center [279, 332] width 380 height 22
type input "8095814316"
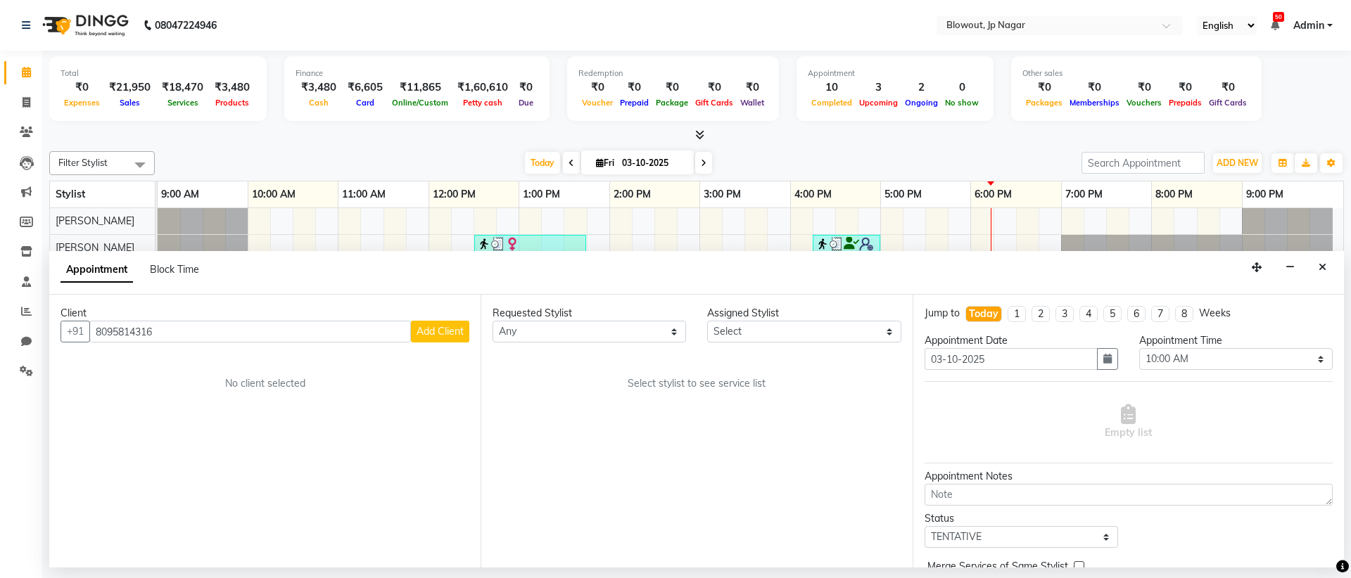
click at [430, 334] on span "Add Client" at bounding box center [439, 331] width 47 height 13
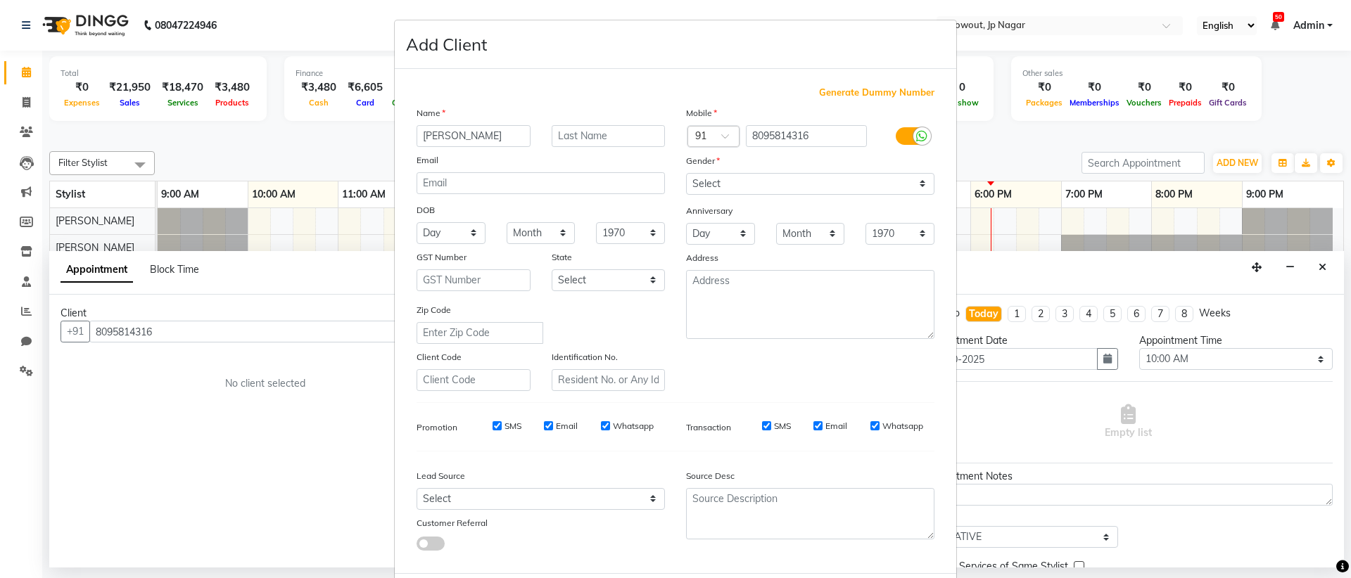
type input "[PERSON_NAME]"
click at [787, 181] on select "Select [DEMOGRAPHIC_DATA] [DEMOGRAPHIC_DATA] Other Prefer Not To Say" at bounding box center [810, 184] width 248 height 22
select select "[DEMOGRAPHIC_DATA]"
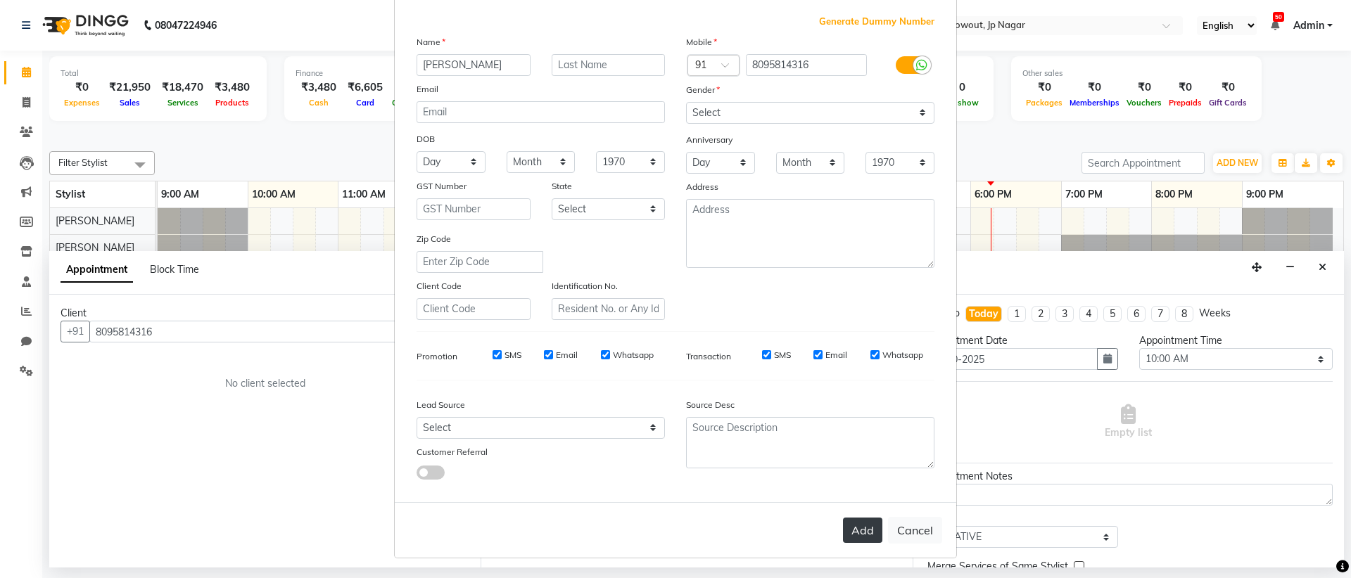
click at [850, 522] on button "Add" at bounding box center [862, 530] width 39 height 25
select select
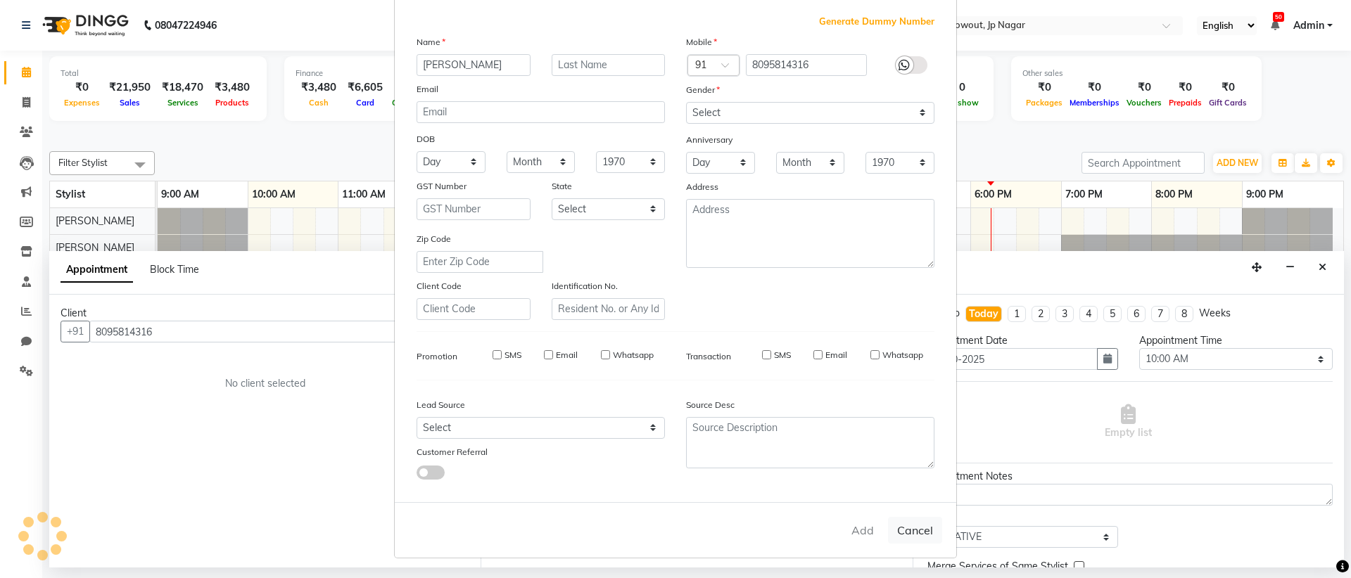
select select
checkbox input "false"
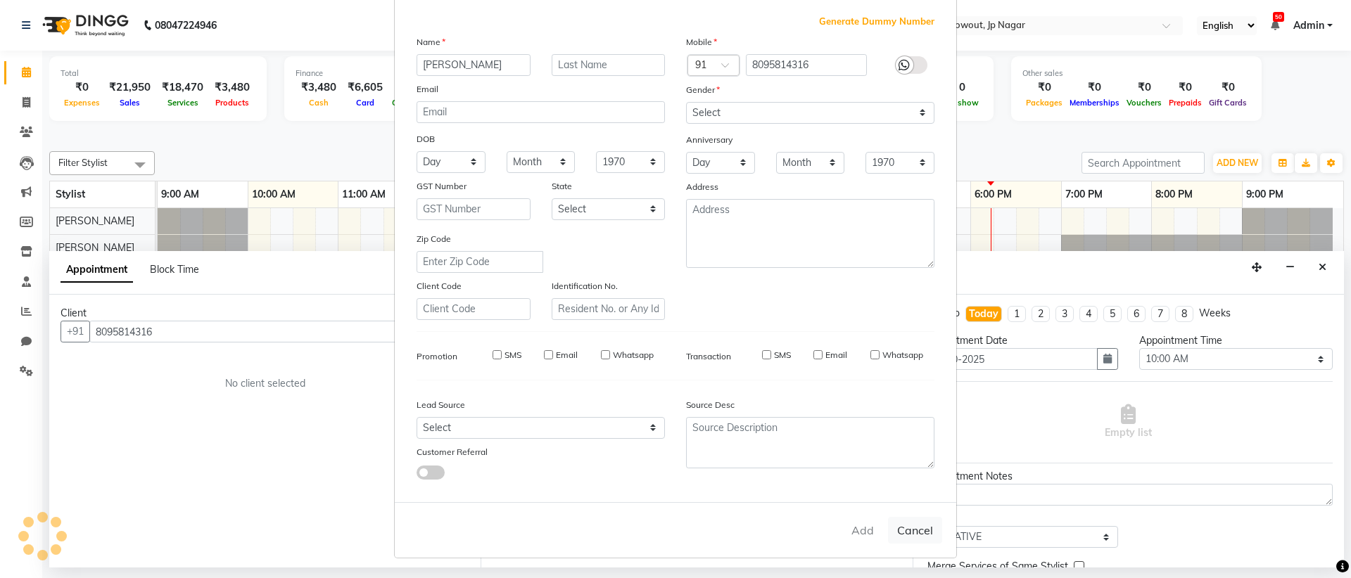
checkbox input "false"
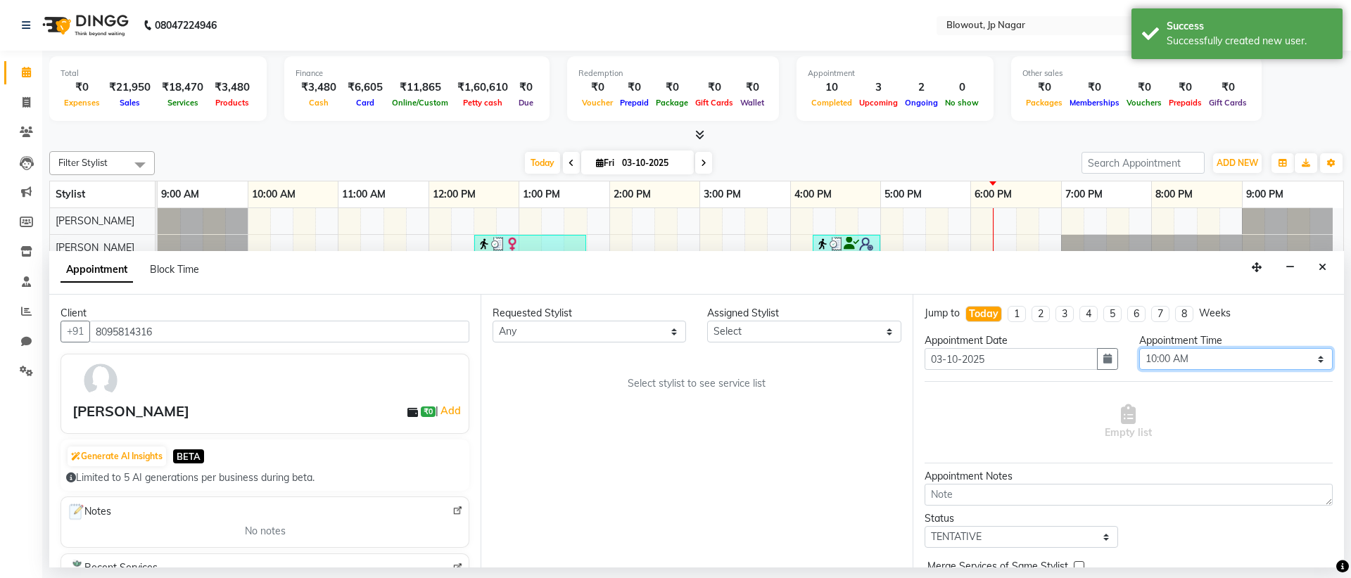
click at [1156, 362] on select "Select 10:00 AM 10:15 AM 10:30 AM 10:45 AM 11:00 AM 11:15 AM 11:30 AM 11:45 AM …" at bounding box center [1235, 359] width 193 height 22
select select "1140"
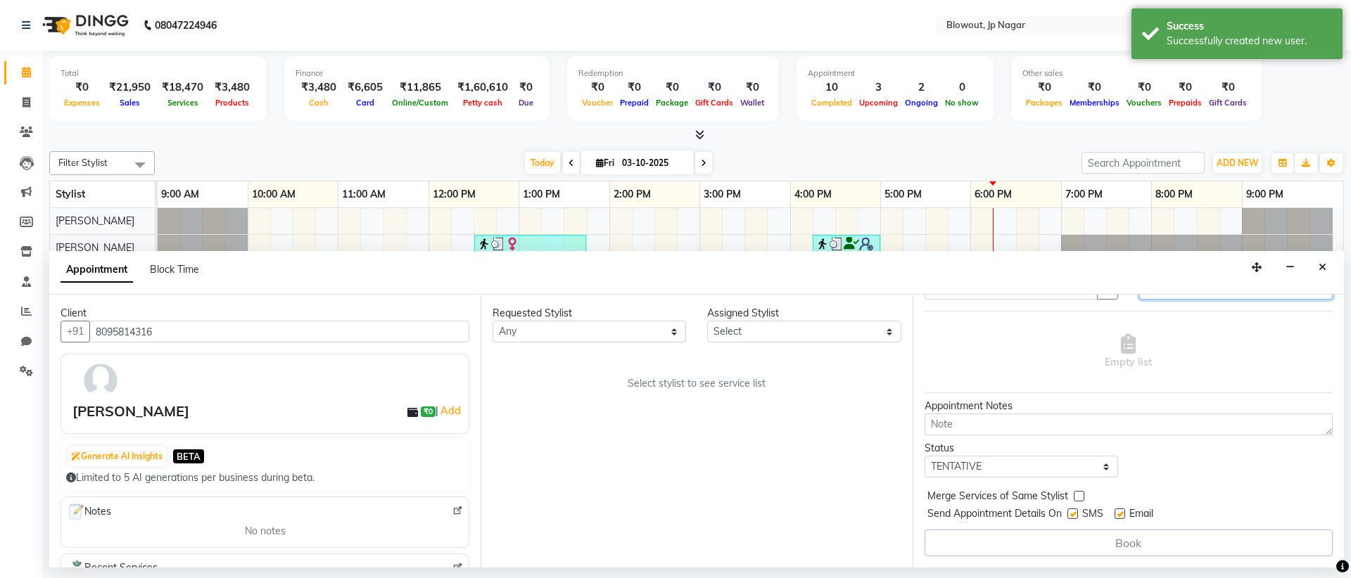
scroll to position [0, 0]
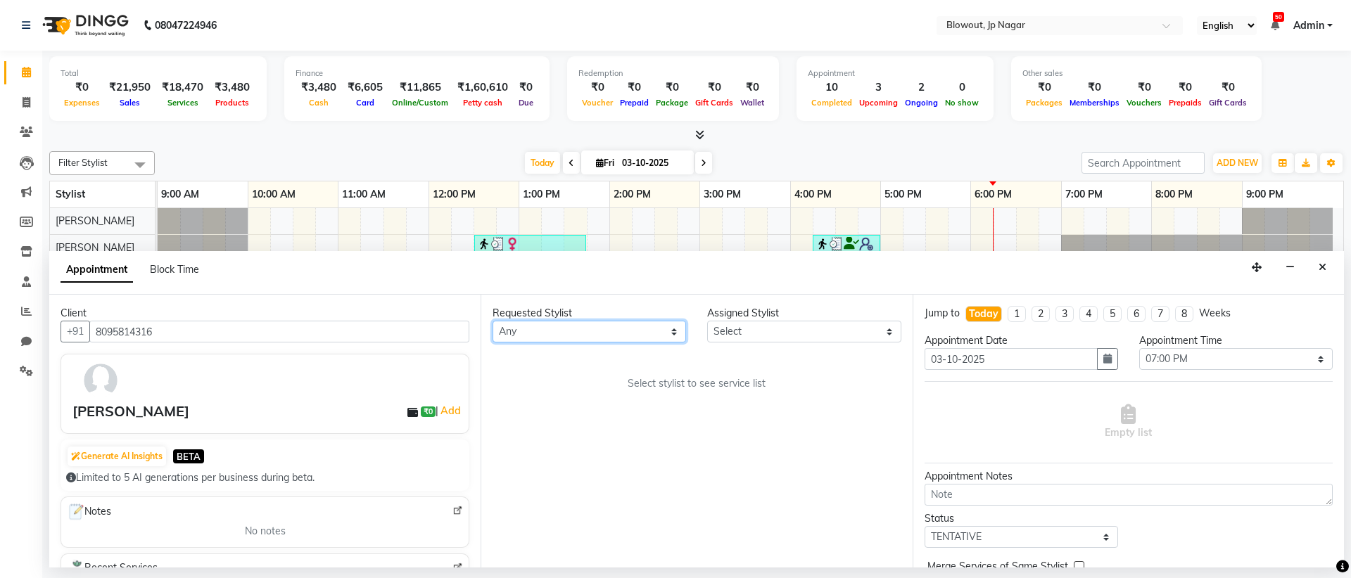
click at [607, 335] on select "Any [PERSON_NAME] [PERSON_NAME] [PERSON_NAME] [PERSON_NAME] PUJA [PERSON_NAME] …" at bounding box center [588, 332] width 193 height 22
select select "46972"
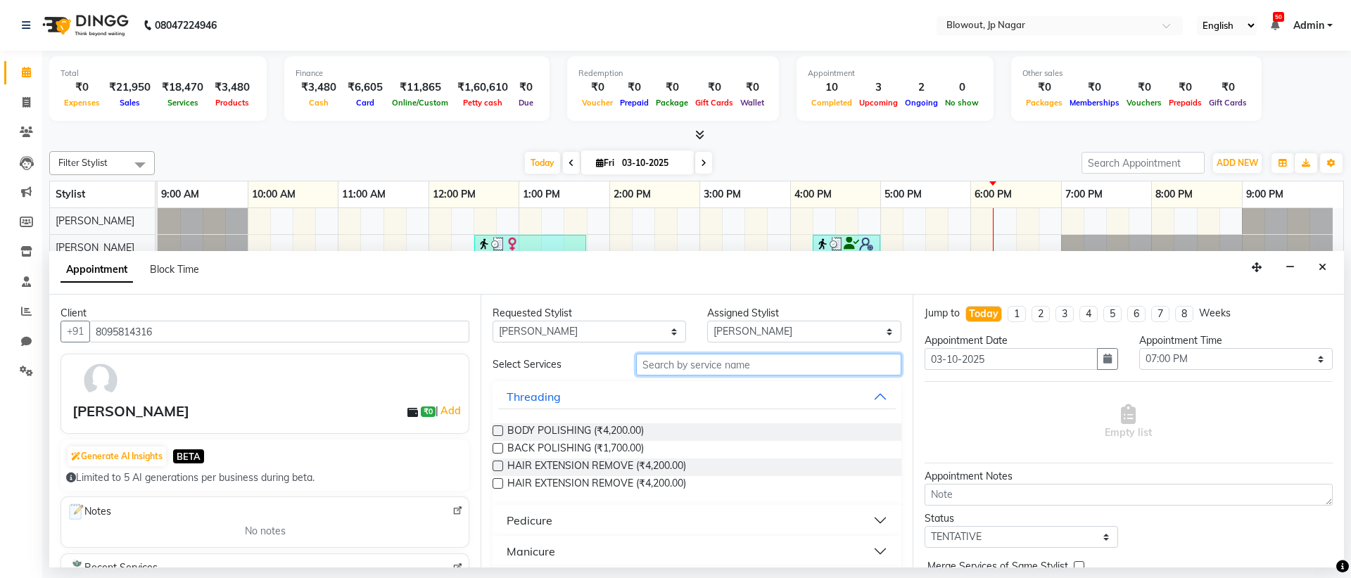
click at [701, 371] on input "text" at bounding box center [768, 365] width 265 height 22
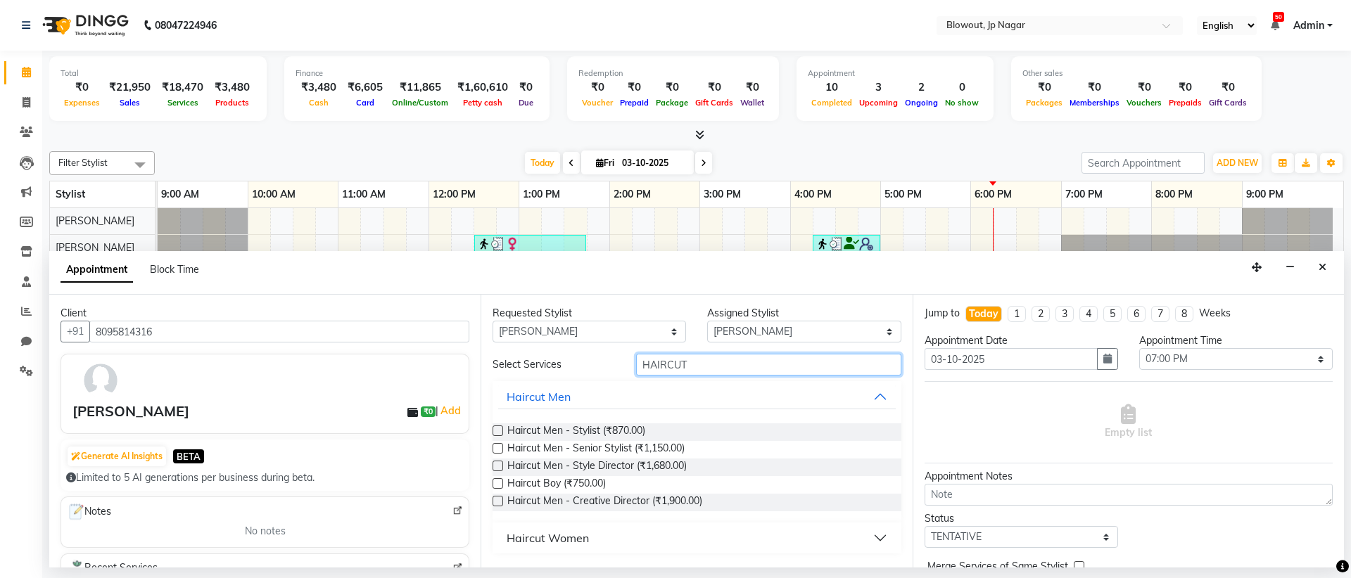
type input "HAIRCUT"
click at [879, 539] on button "Haircut Women" at bounding box center [696, 537] width 397 height 25
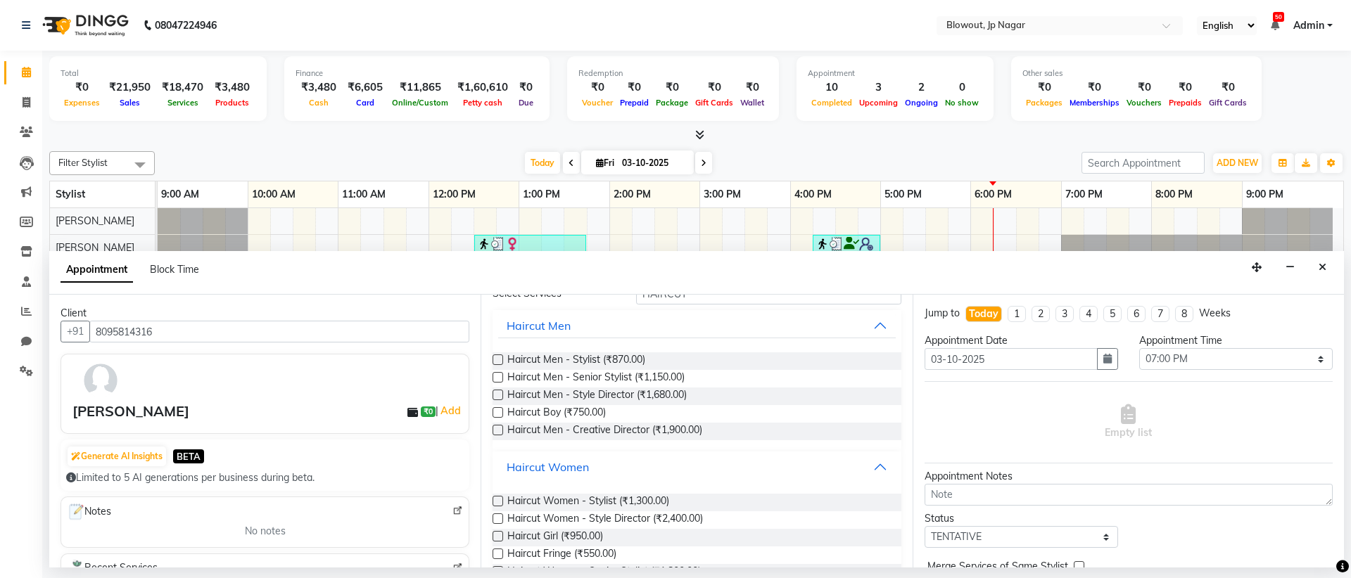
scroll to position [125, 0]
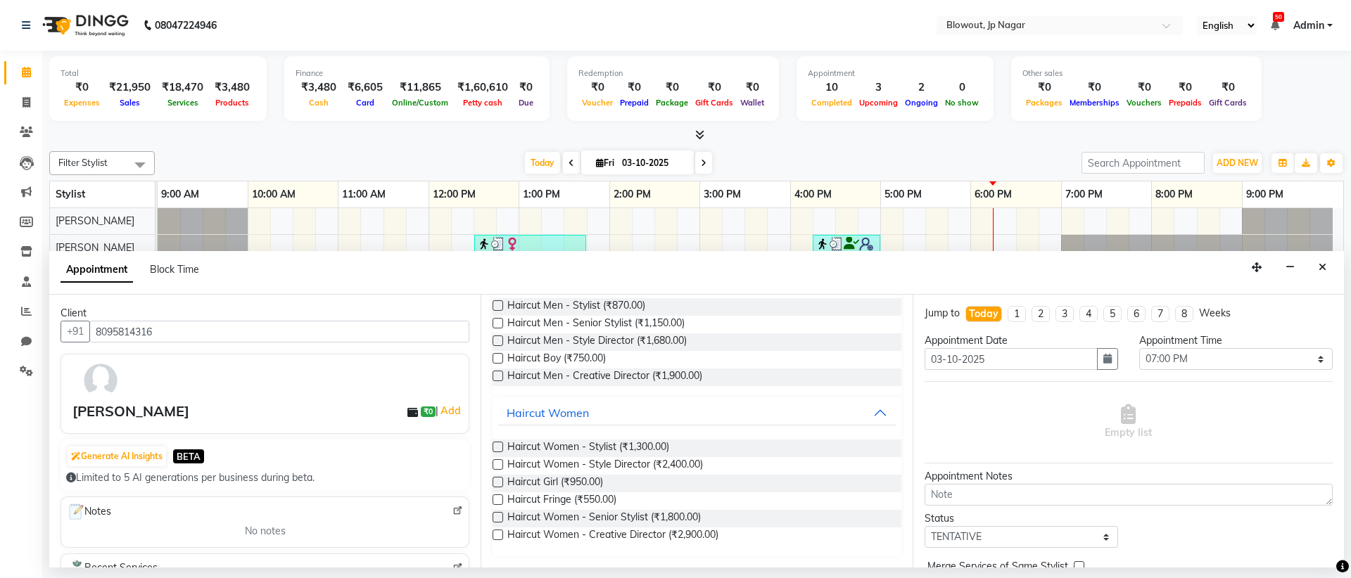
click at [501, 516] on label at bounding box center [497, 517] width 11 height 11
click at [501, 516] on input "checkbox" at bounding box center [496, 518] width 9 height 9
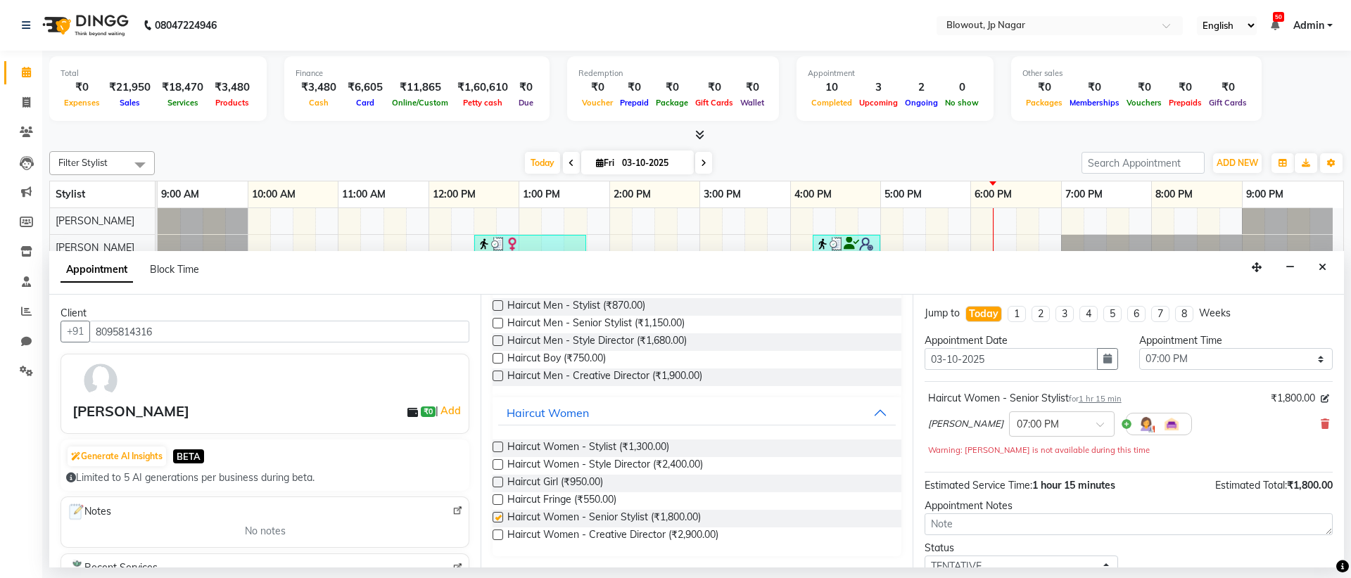
checkbox input "false"
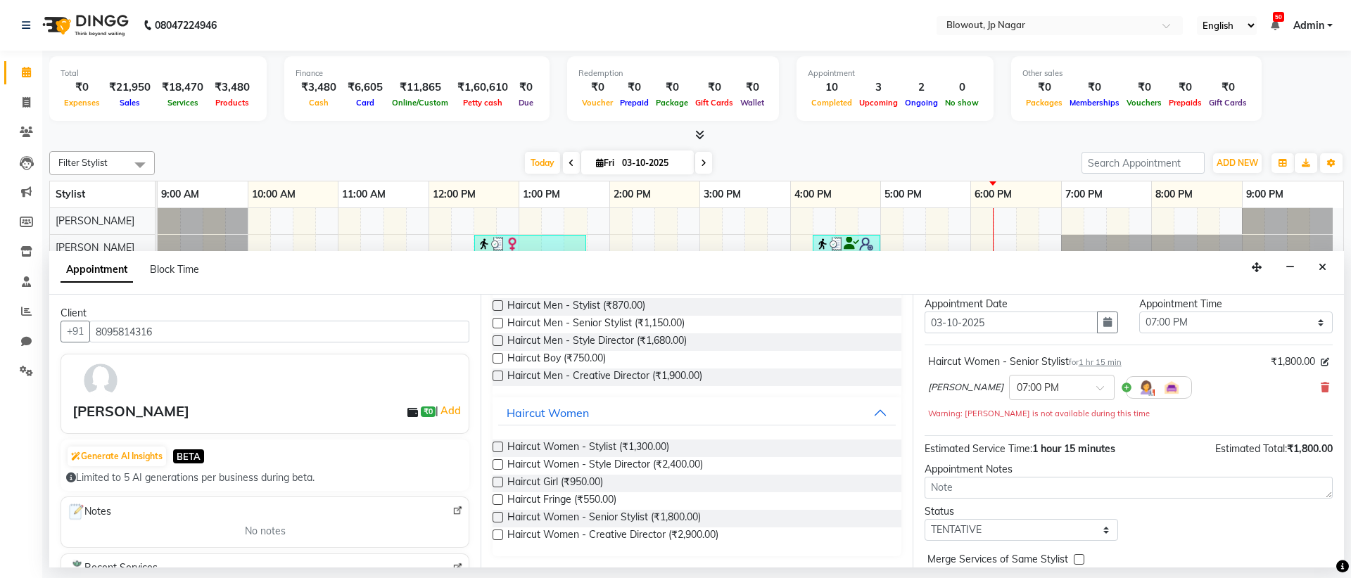
scroll to position [98, 0]
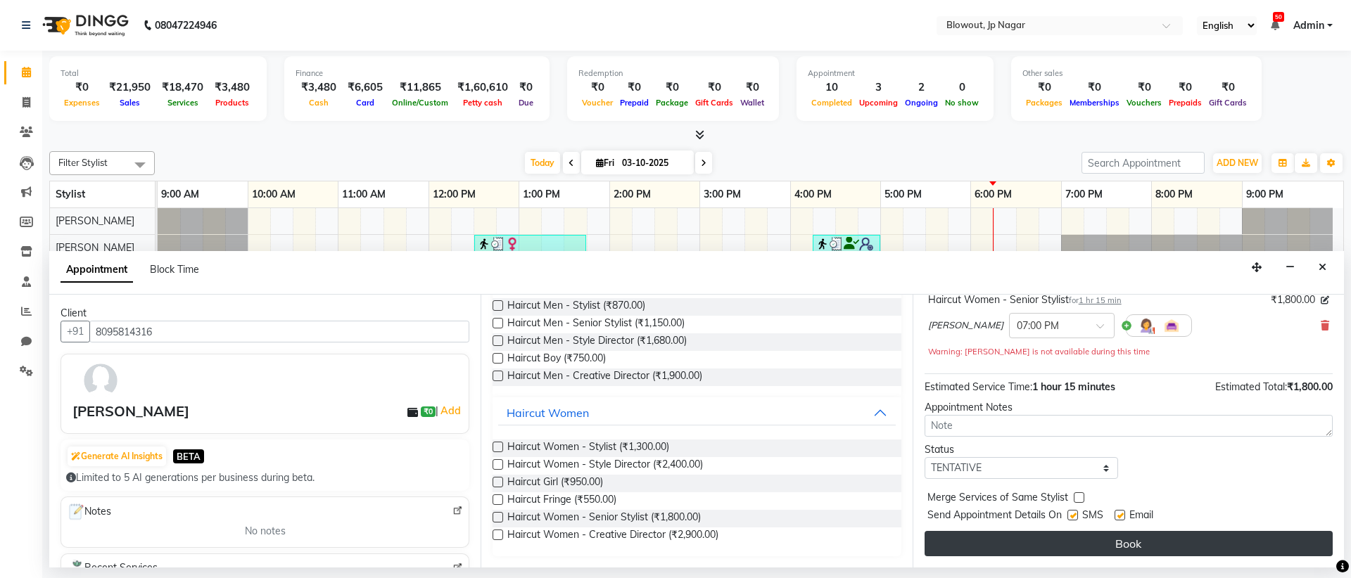
click at [1238, 542] on button "Book" at bounding box center [1128, 543] width 408 height 25
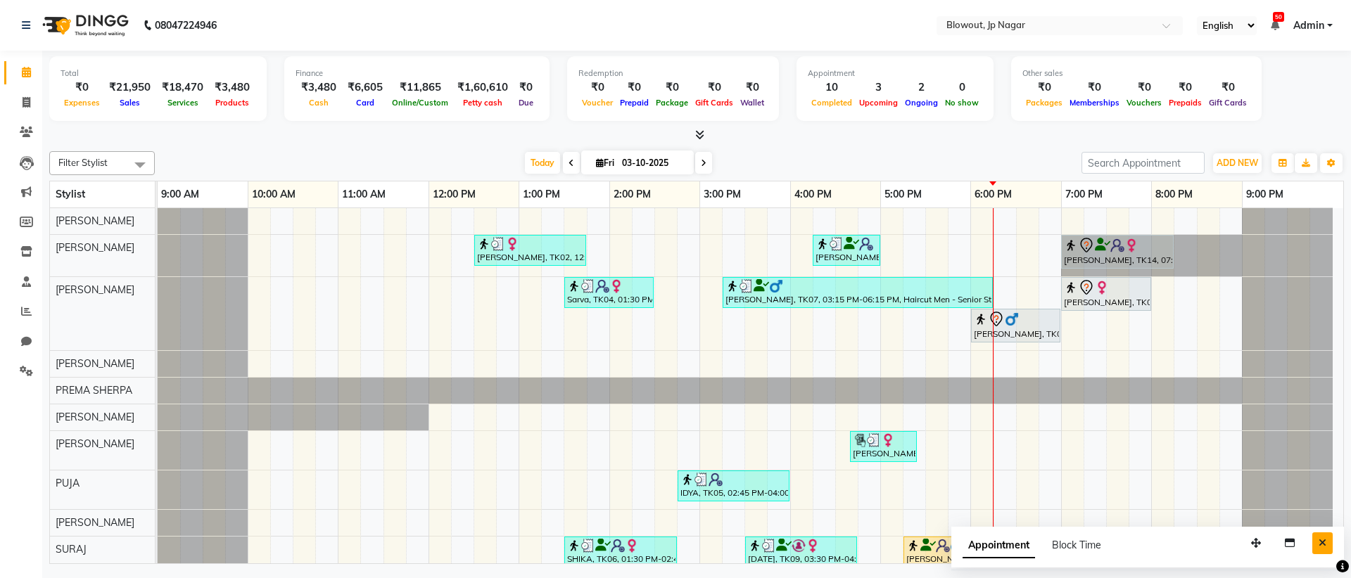
click at [1325, 552] on button "Close" at bounding box center [1322, 544] width 20 height 22
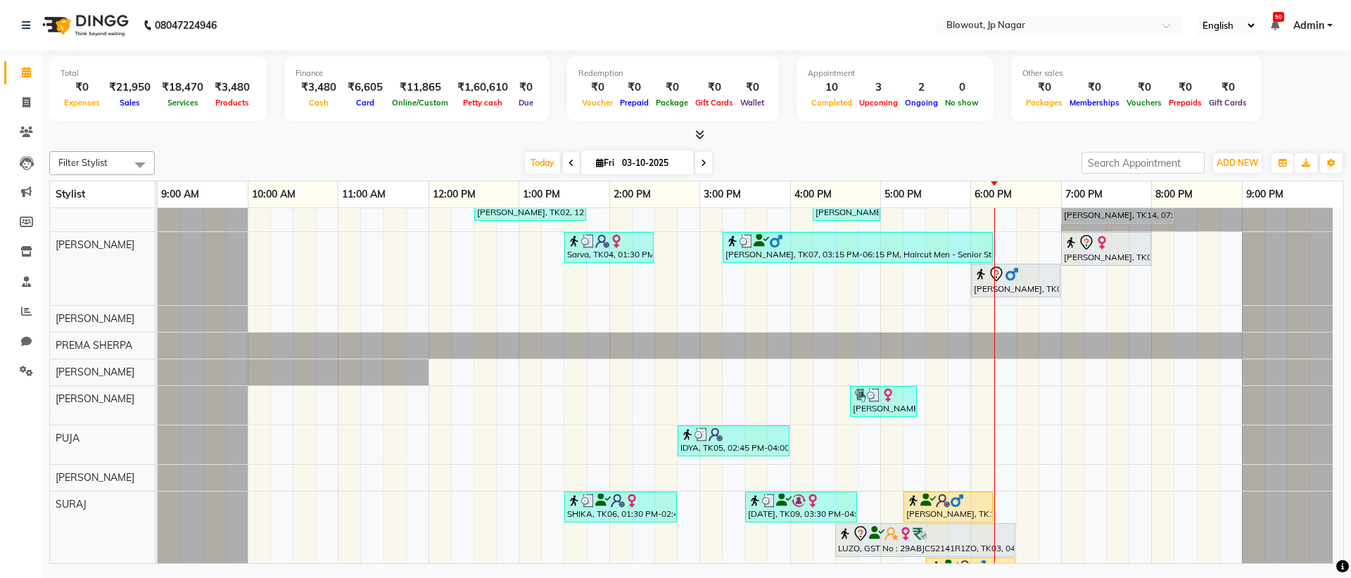
scroll to position [0, 0]
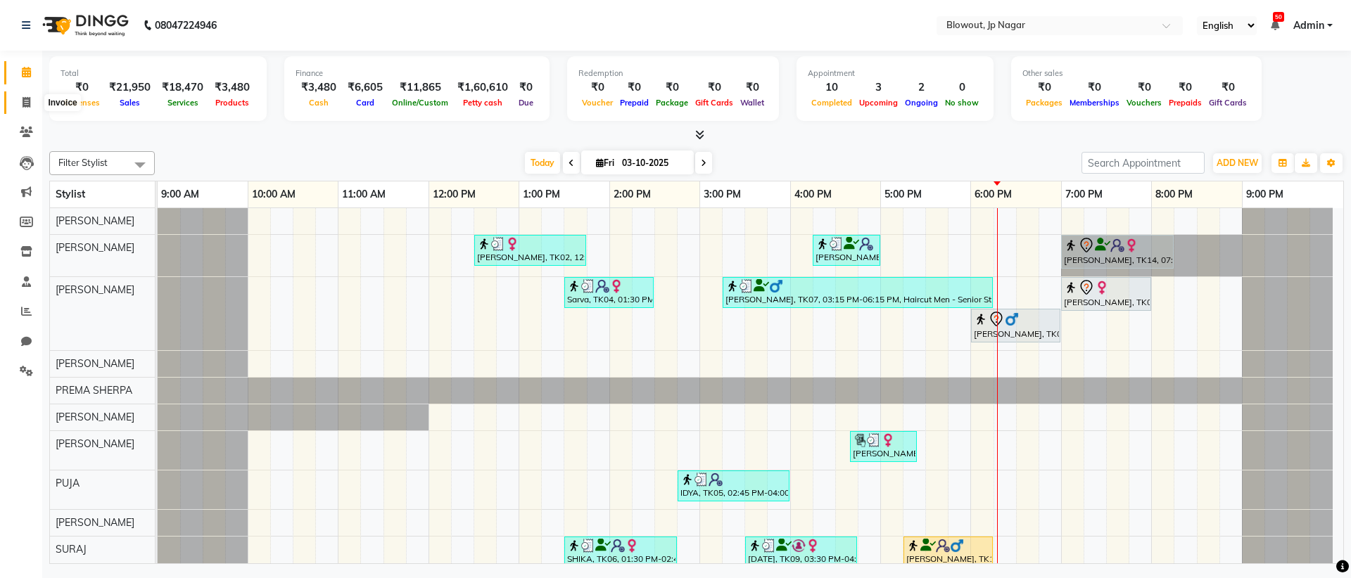
click at [17, 106] on span at bounding box center [26, 103] width 25 height 16
select select "service"
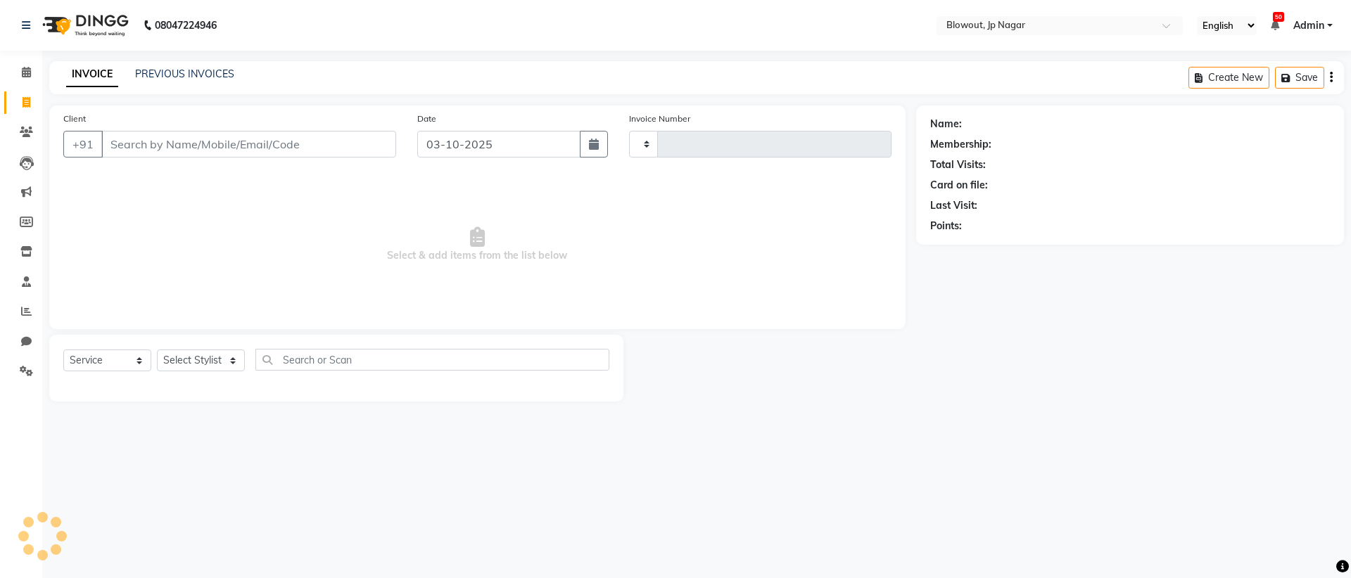
type input "2962"
select select "6261"
click at [165, 137] on input "Client" at bounding box center [248, 144] width 295 height 27
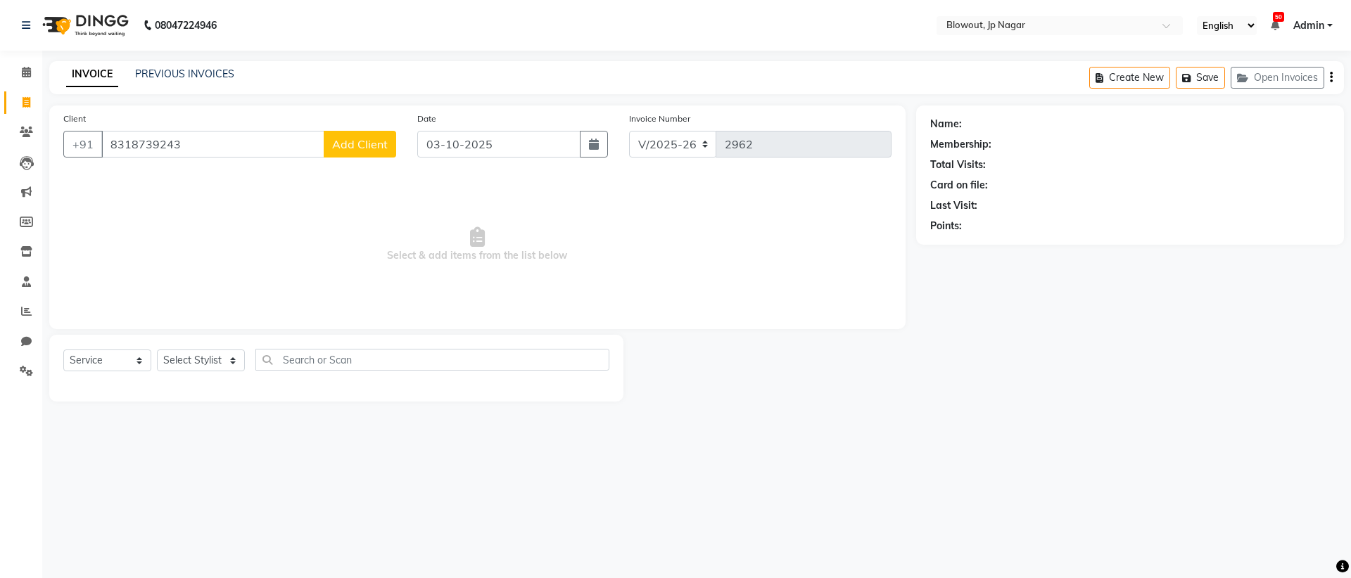
type input "8318739243"
click at [377, 154] on button "Add Client" at bounding box center [360, 144] width 72 height 27
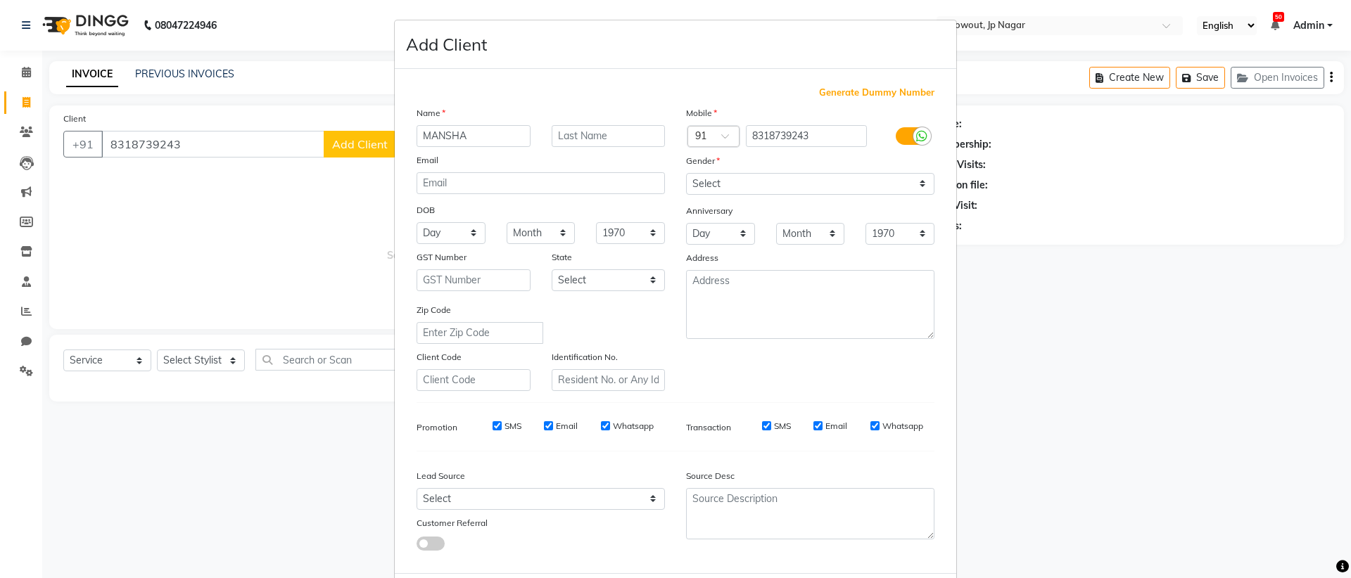
type input "MANSHA"
click at [699, 178] on select "Select [DEMOGRAPHIC_DATA] [DEMOGRAPHIC_DATA] Other Prefer Not To Say" at bounding box center [810, 184] width 248 height 22
select select "[DEMOGRAPHIC_DATA]"
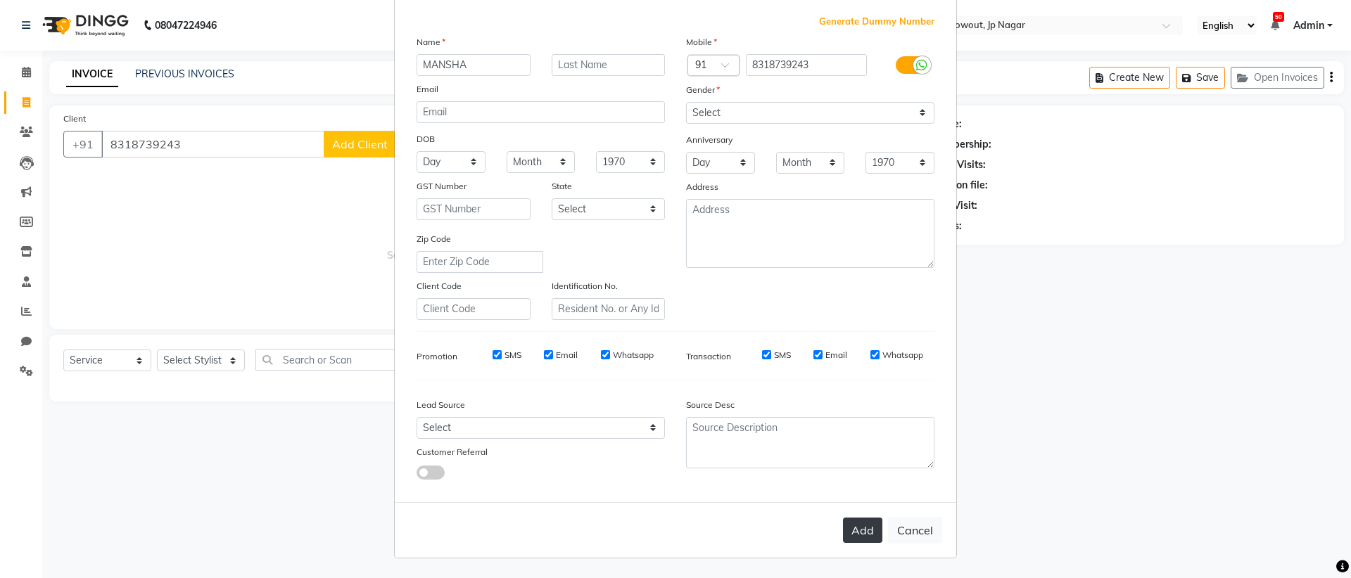
click at [855, 521] on button "Add" at bounding box center [862, 530] width 39 height 25
select select
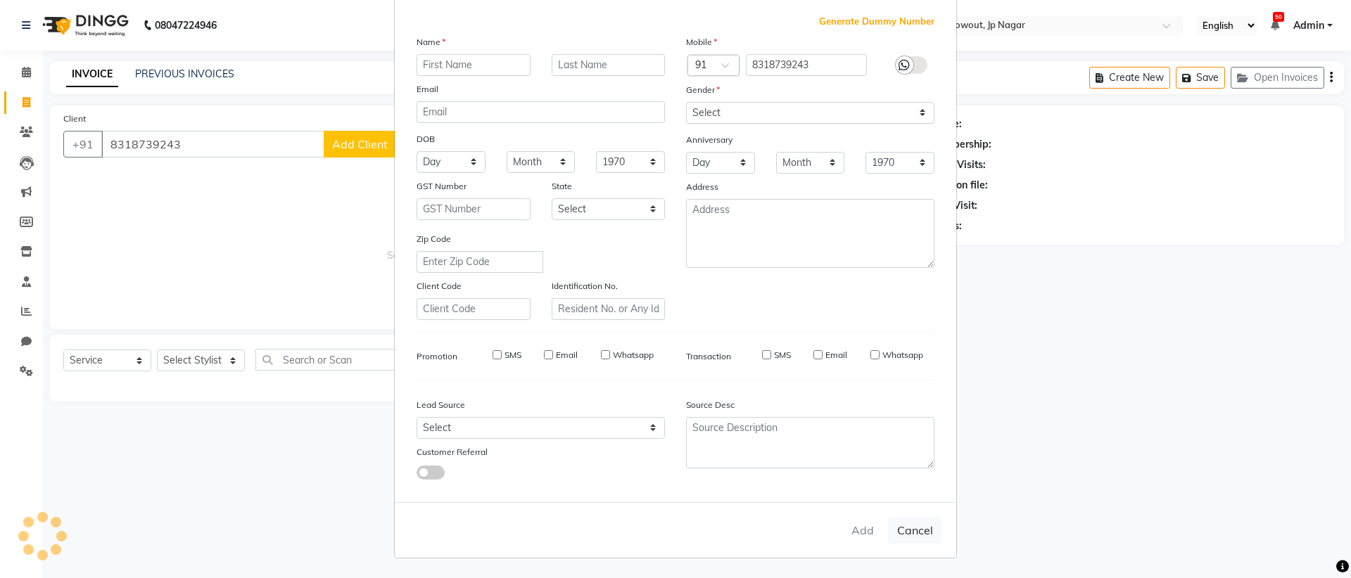
select select
checkbox input "false"
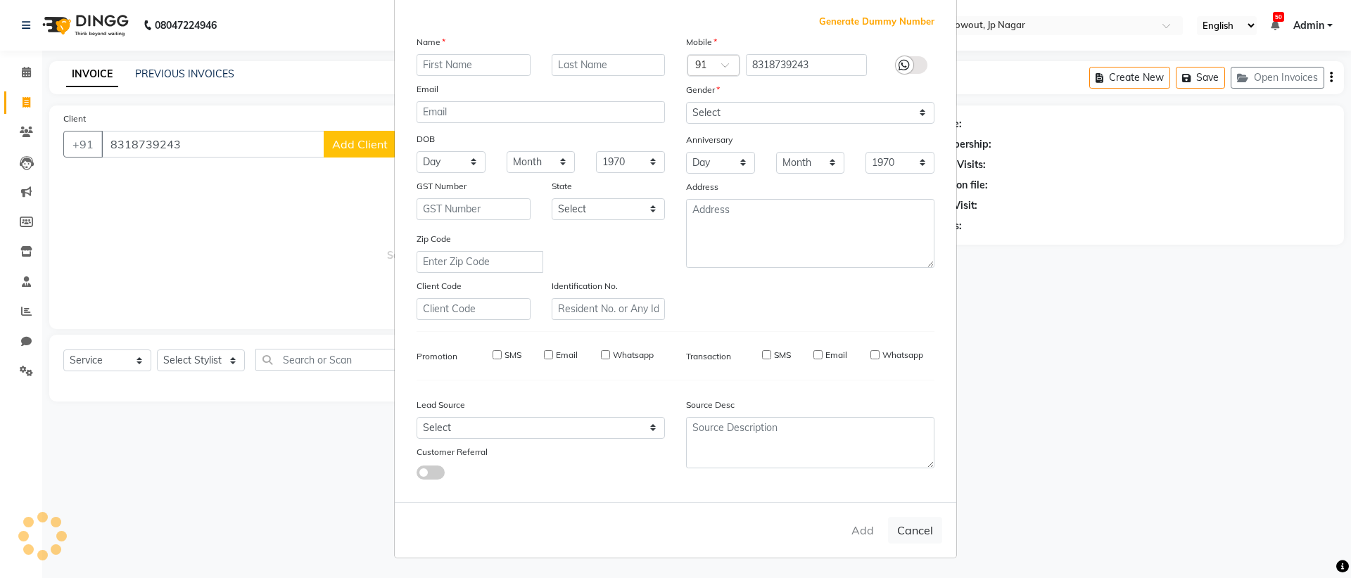
checkbox input "false"
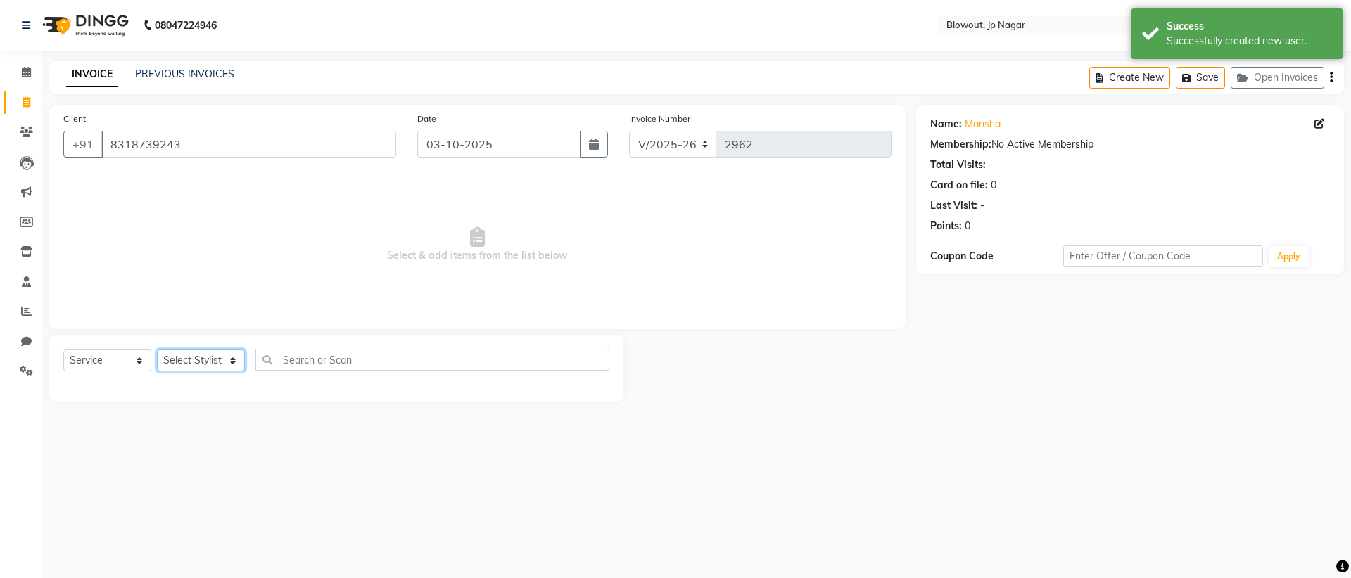
click at [186, 354] on select "Select Stylist [PERSON_NAME] [PERSON_NAME] [PERSON_NAME] Malsawmtluanngi [PERSO…" at bounding box center [201, 361] width 88 height 22
select select "46971"
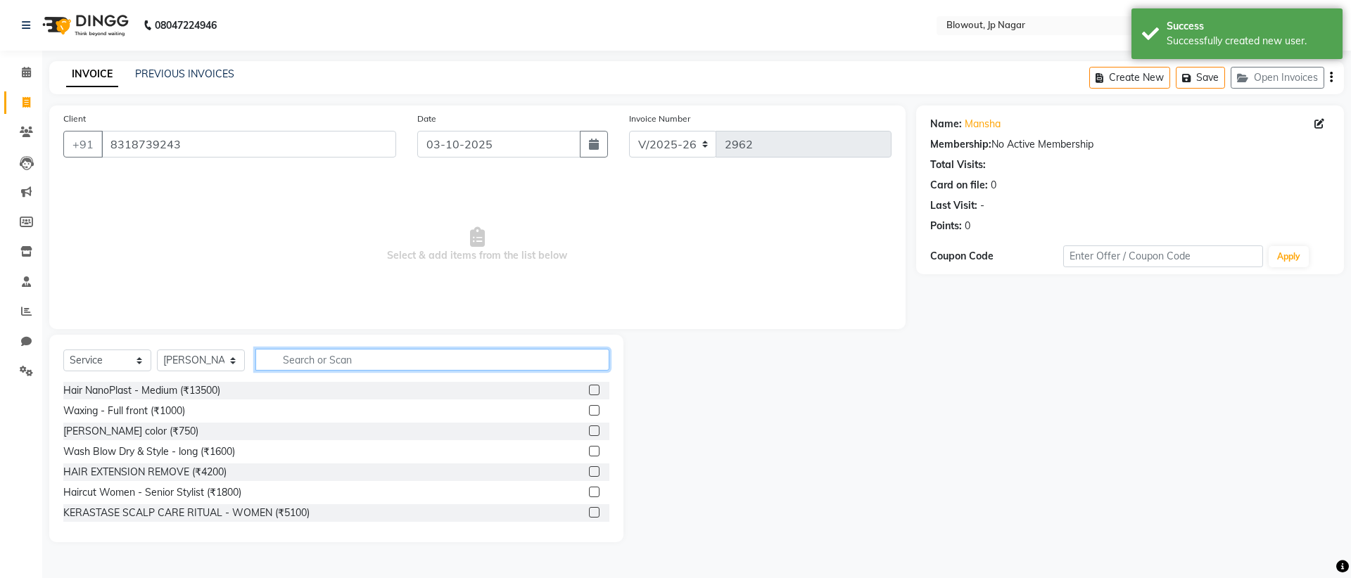
click at [350, 357] on input "text" at bounding box center [432, 360] width 354 height 22
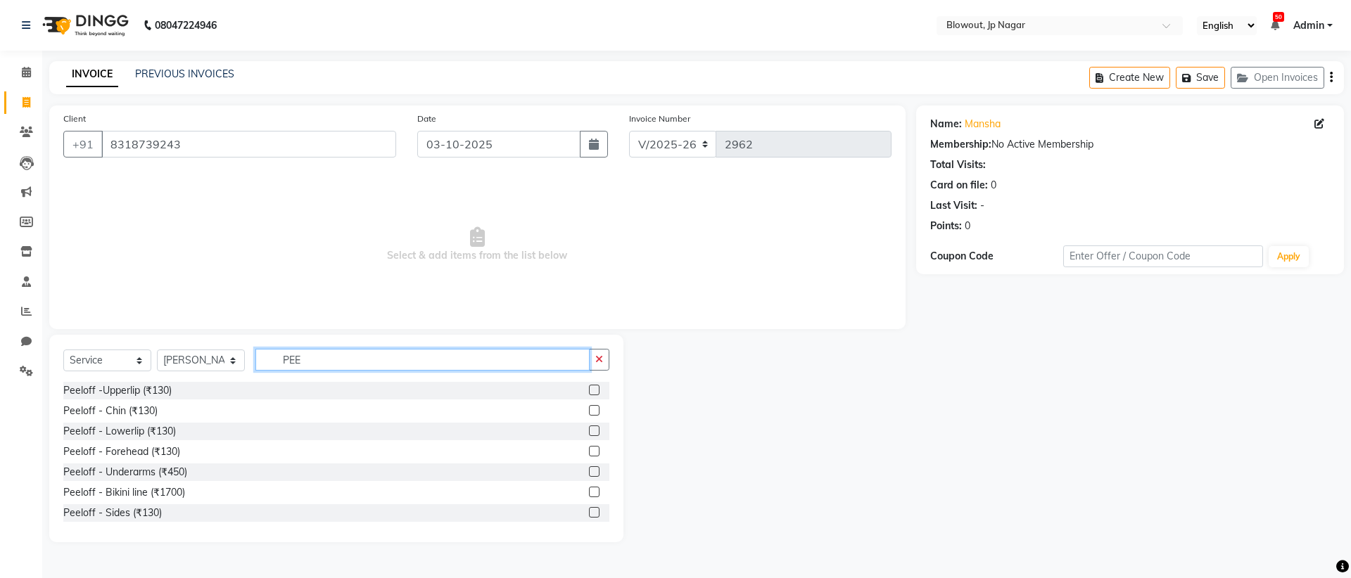
type input "PEE"
click at [589, 393] on label at bounding box center [594, 390] width 11 height 11
click at [589, 393] on input "checkbox" at bounding box center [593, 390] width 9 height 9
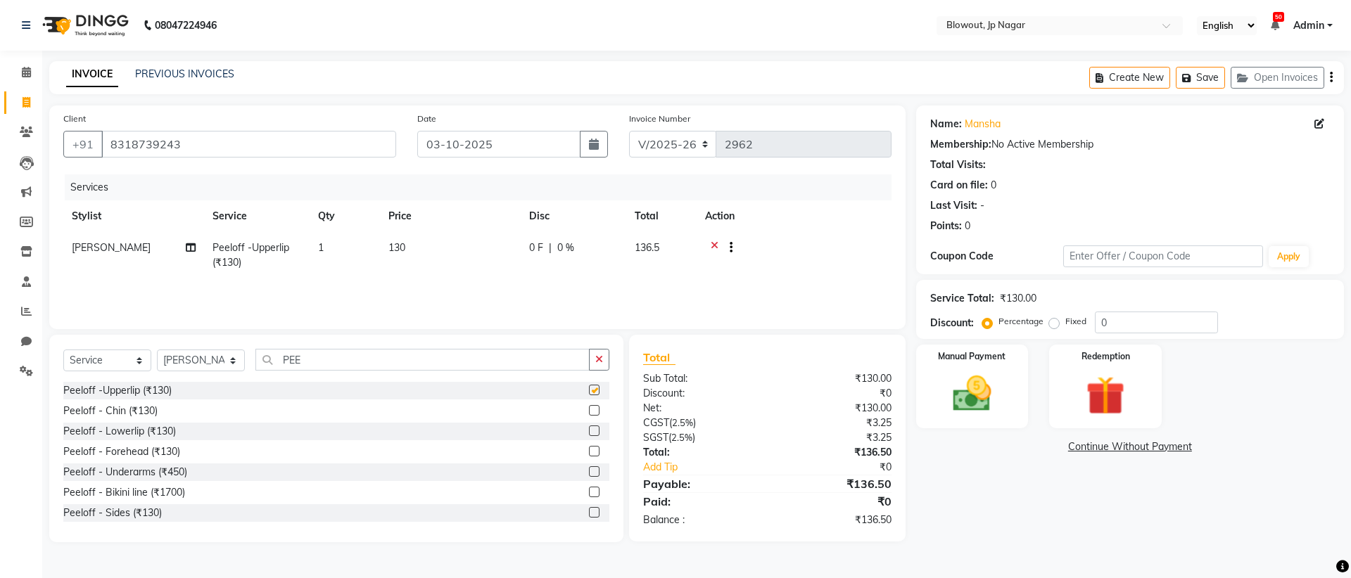
checkbox input "false"
click at [589, 411] on label at bounding box center [594, 410] width 11 height 11
click at [589, 411] on input "checkbox" at bounding box center [593, 411] width 9 height 9
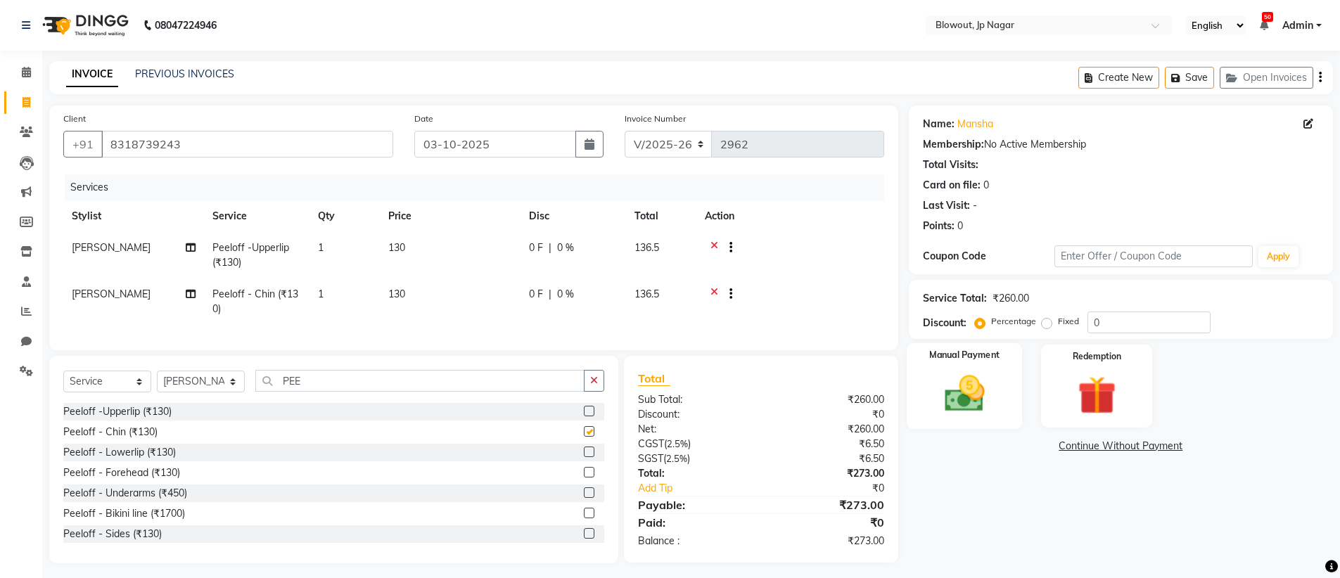
checkbox input "false"
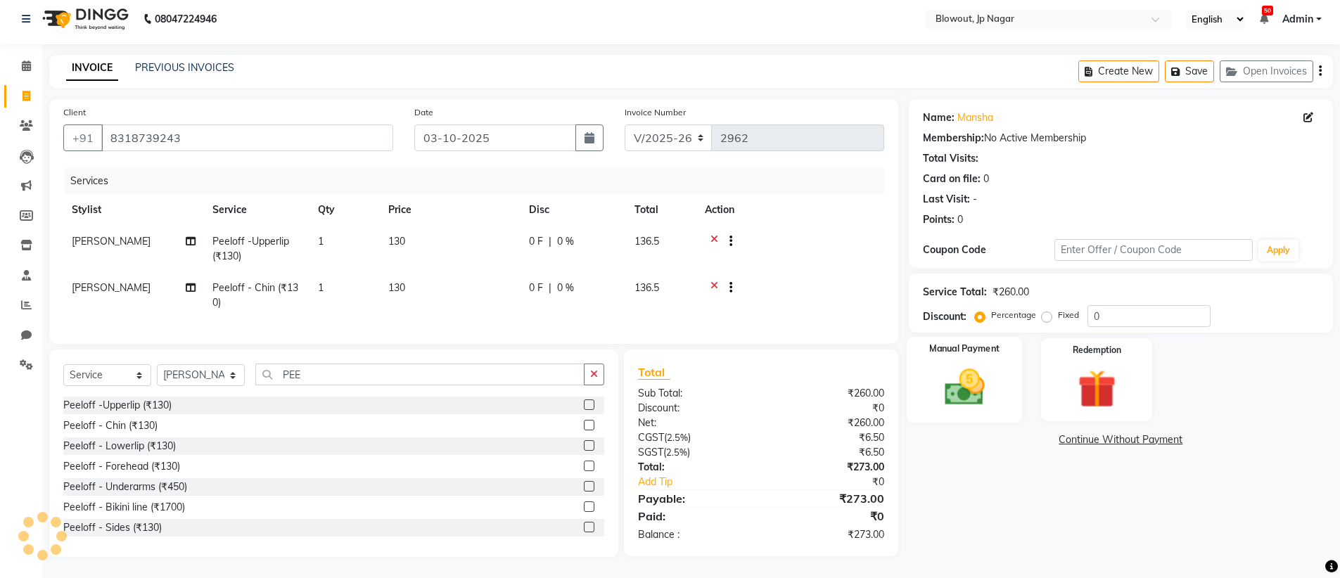
scroll to position [17, 0]
click at [977, 364] on img at bounding box center [964, 387] width 65 height 46
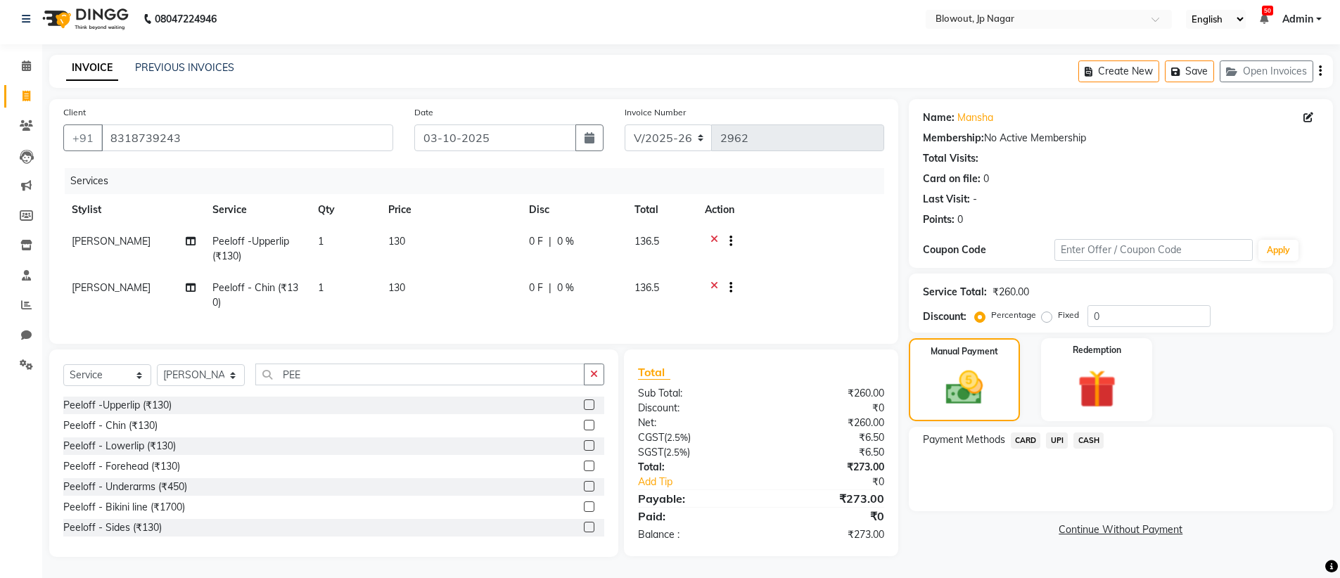
click at [1062, 433] on span "UPI" at bounding box center [1057, 441] width 22 height 16
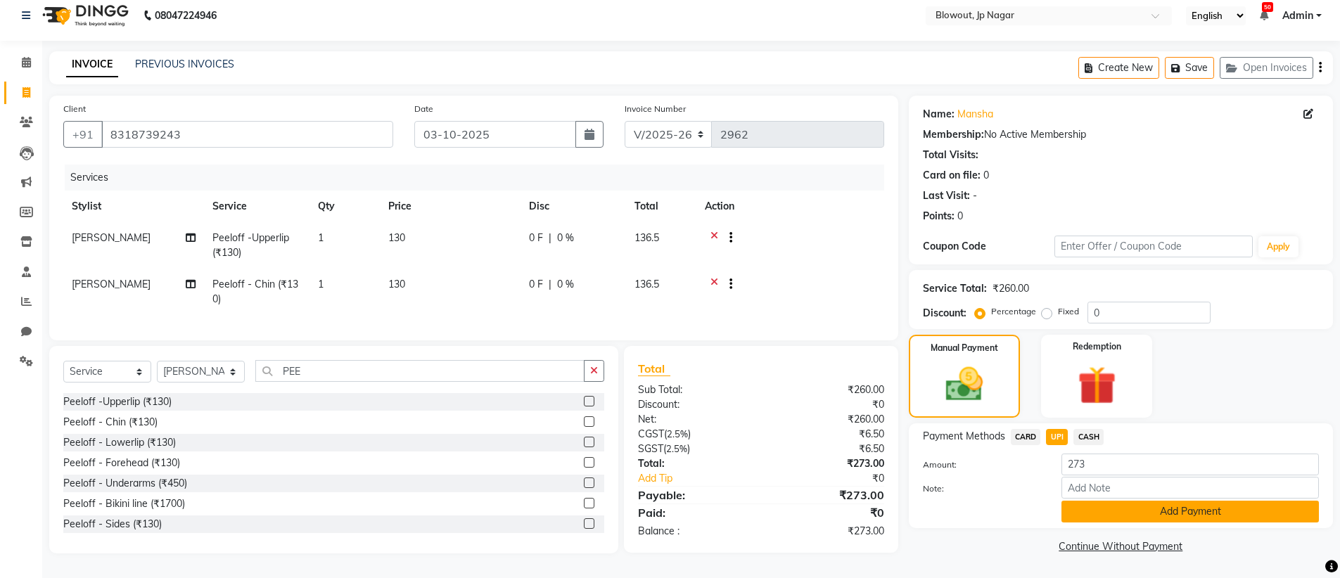
click at [1294, 510] on button "Add Payment" at bounding box center [1190, 512] width 257 height 22
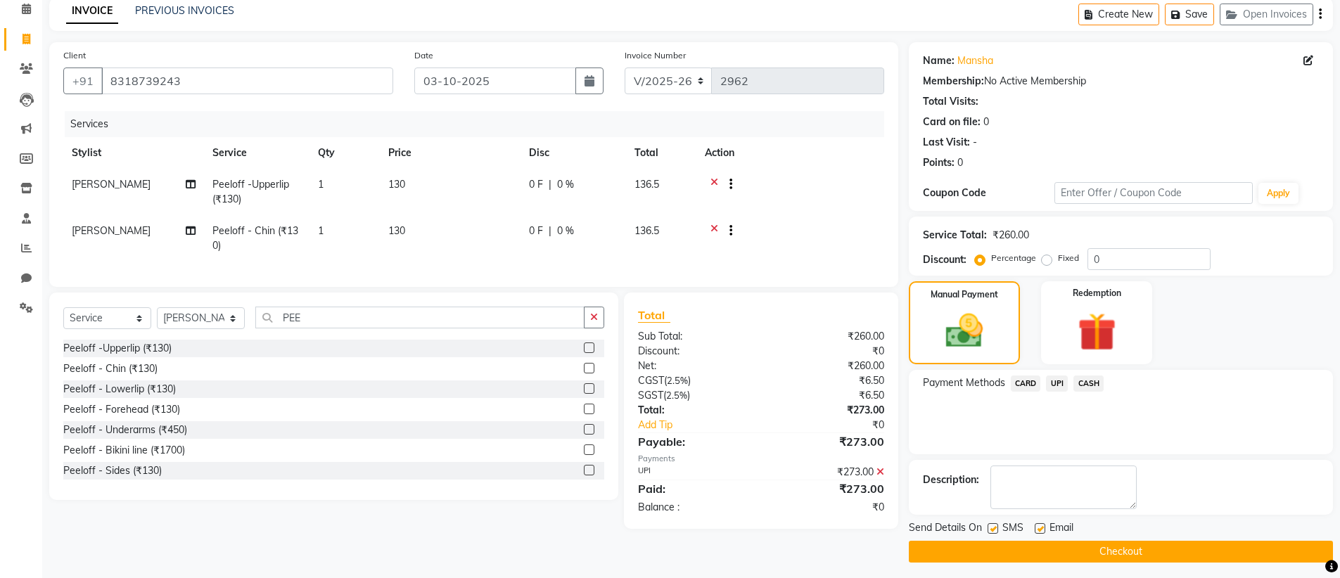
scroll to position [69, 0]
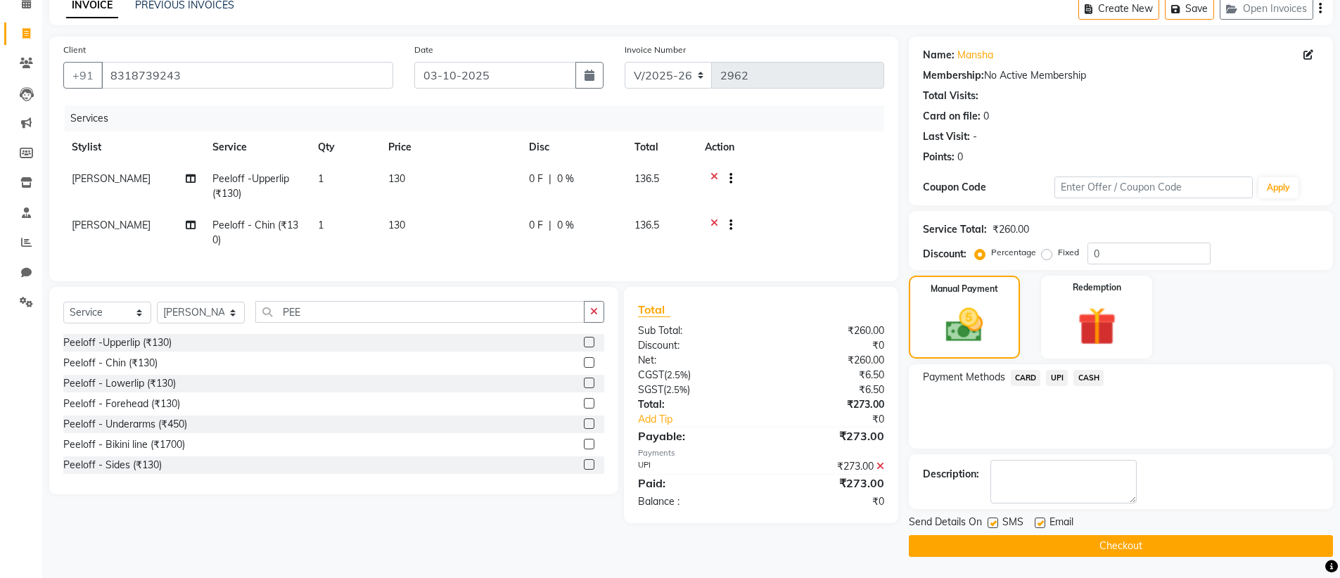
click at [1187, 537] on button "Checkout" at bounding box center [1121, 546] width 424 height 22
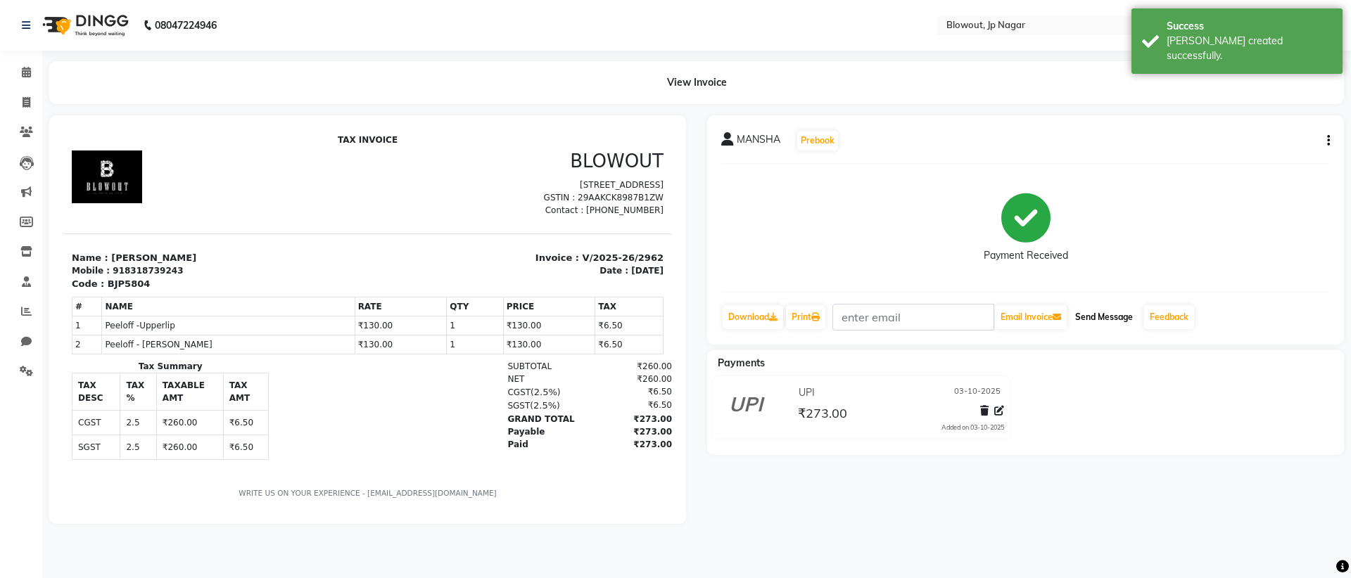
click at [1128, 319] on button "Send Message" at bounding box center [1103, 317] width 69 height 24
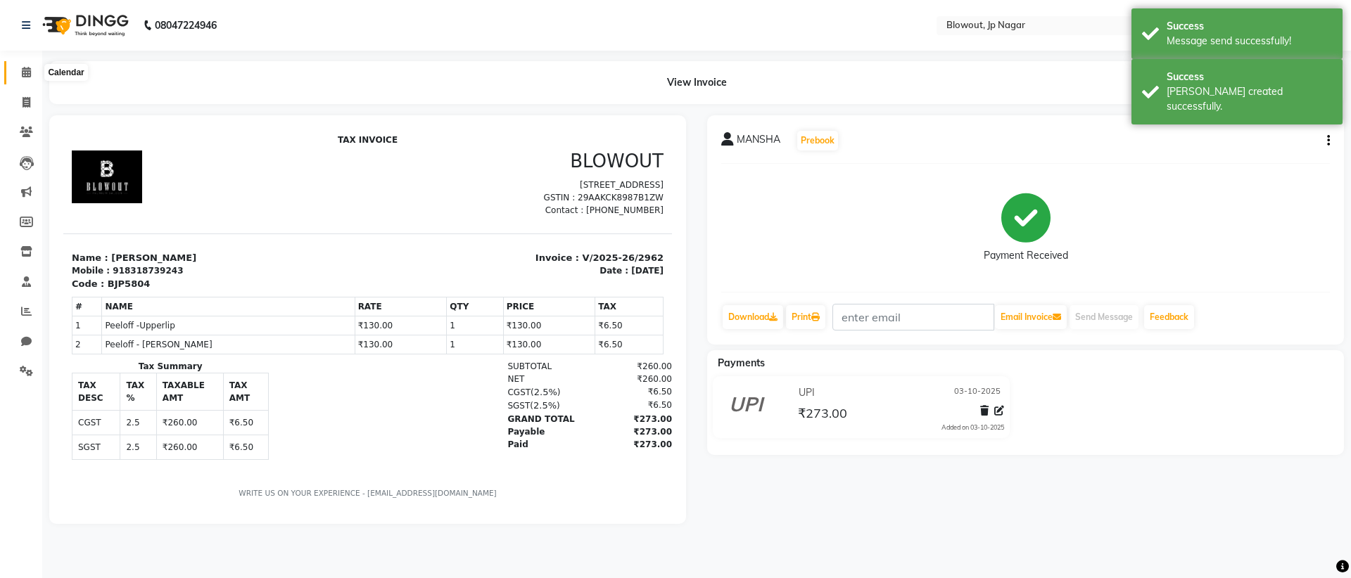
click at [25, 77] on icon at bounding box center [26, 72] width 9 height 11
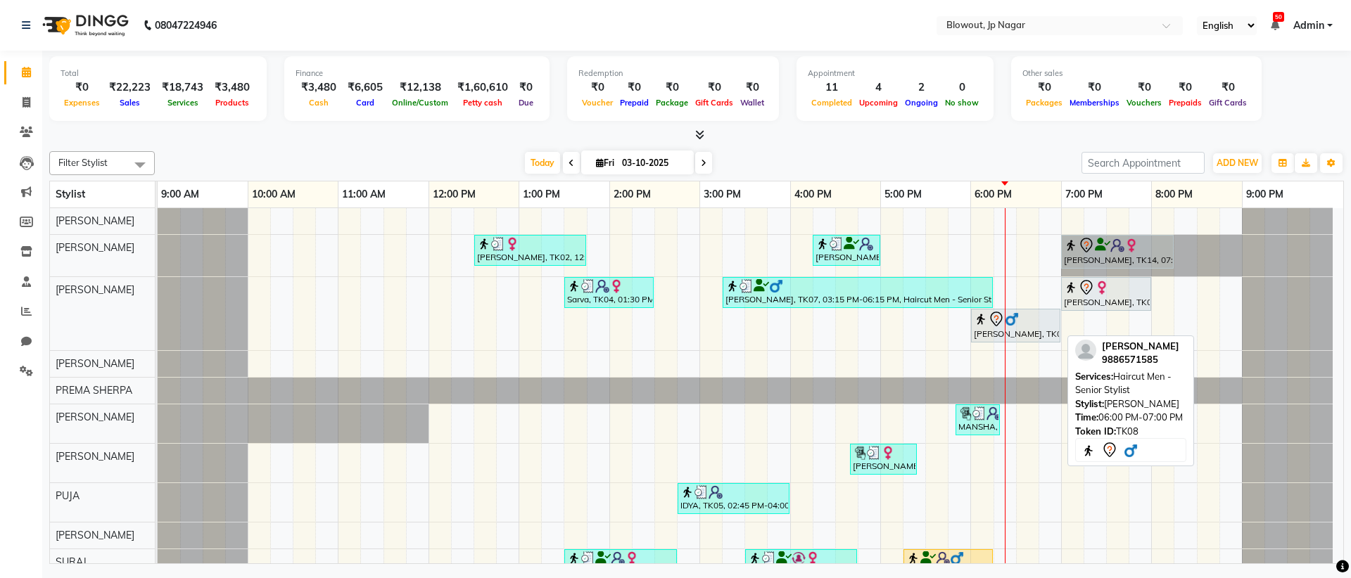
click at [983, 330] on div "[PERSON_NAME], TK08, 06:00 PM-07:00 PM, Haircut Men - Senior Stylist" at bounding box center [1015, 326] width 87 height 30
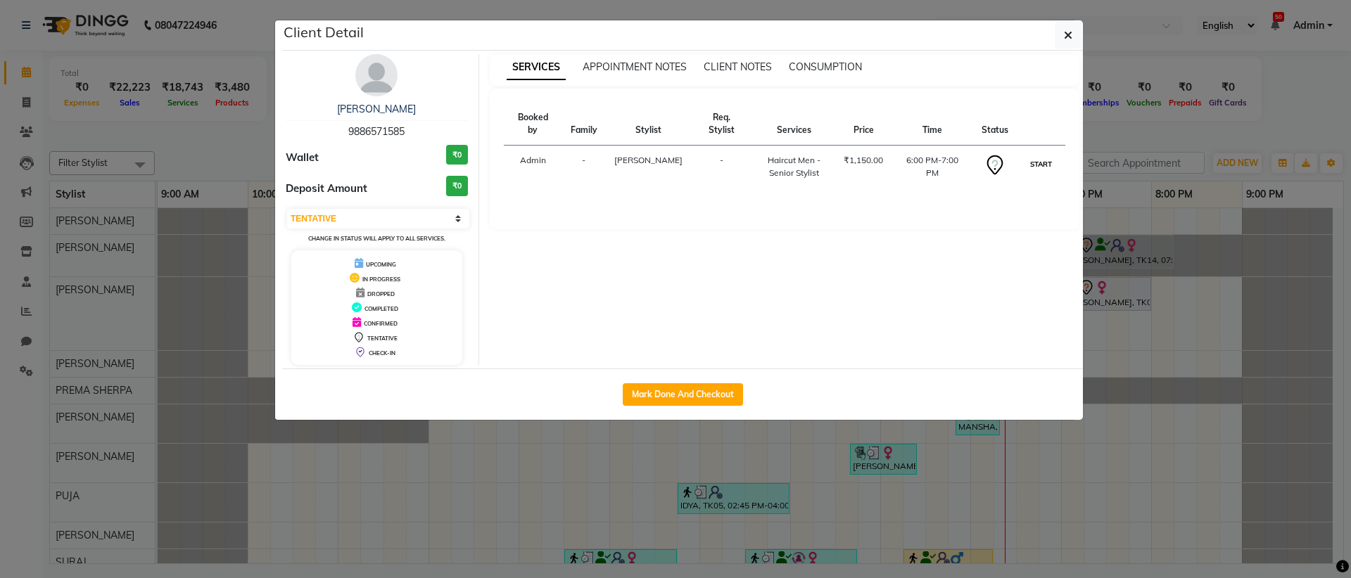
click at [1029, 155] on button "START" at bounding box center [1040, 164] width 29 height 18
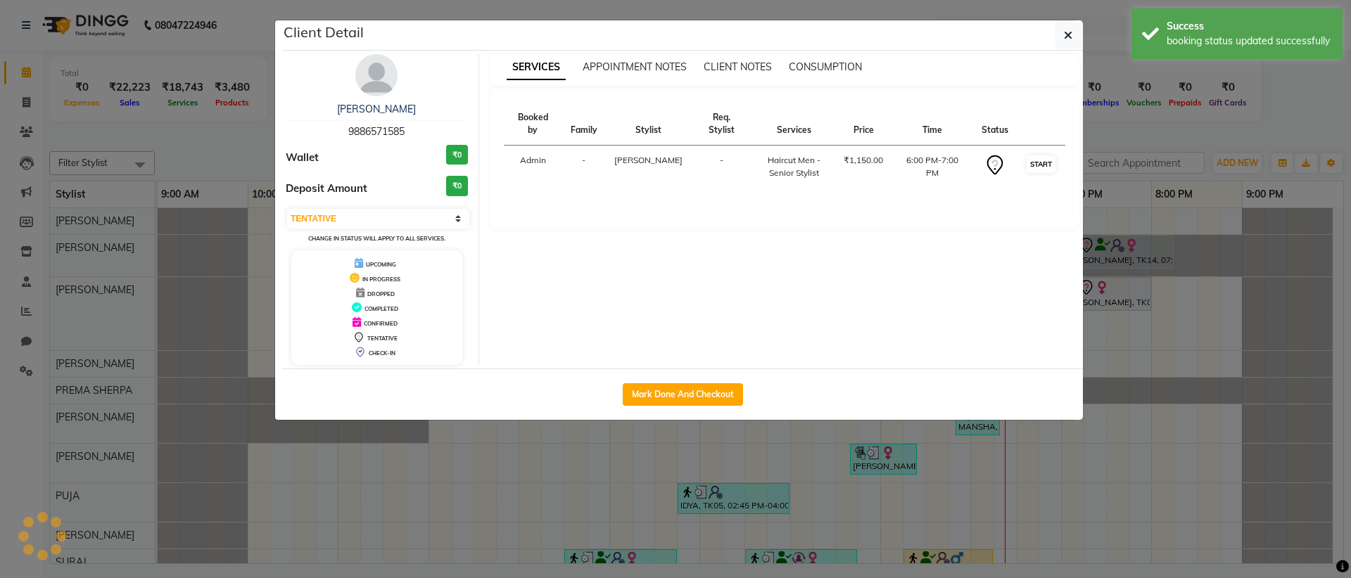
select select "1"
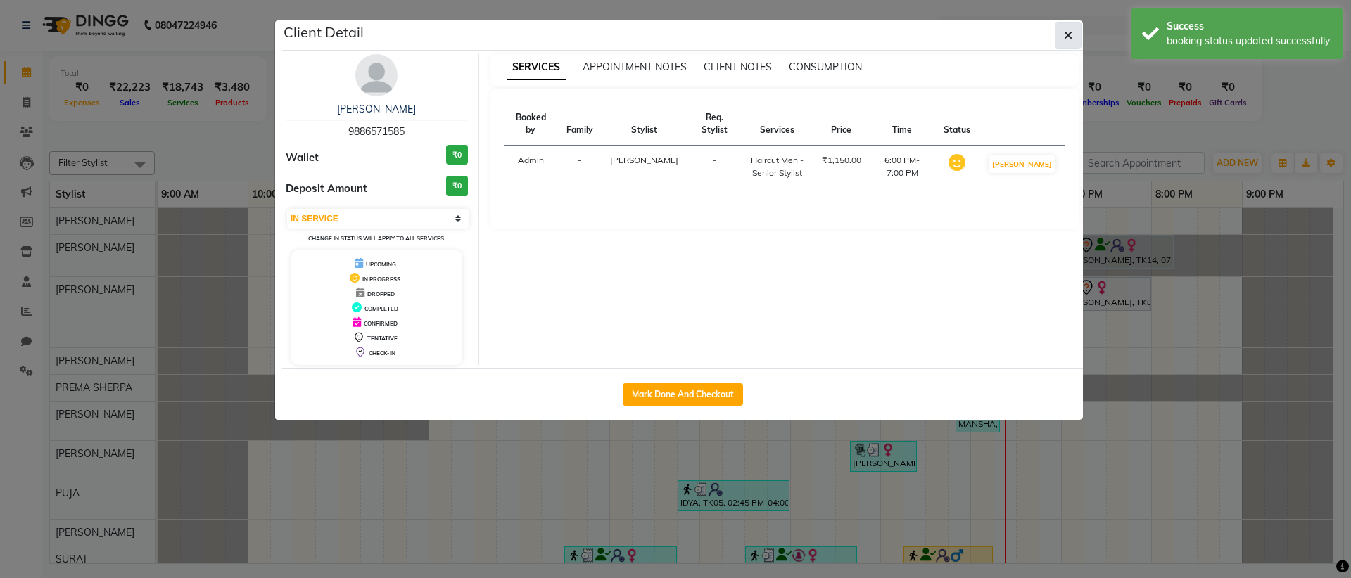
click at [1074, 36] on button "button" at bounding box center [1067, 35] width 27 height 27
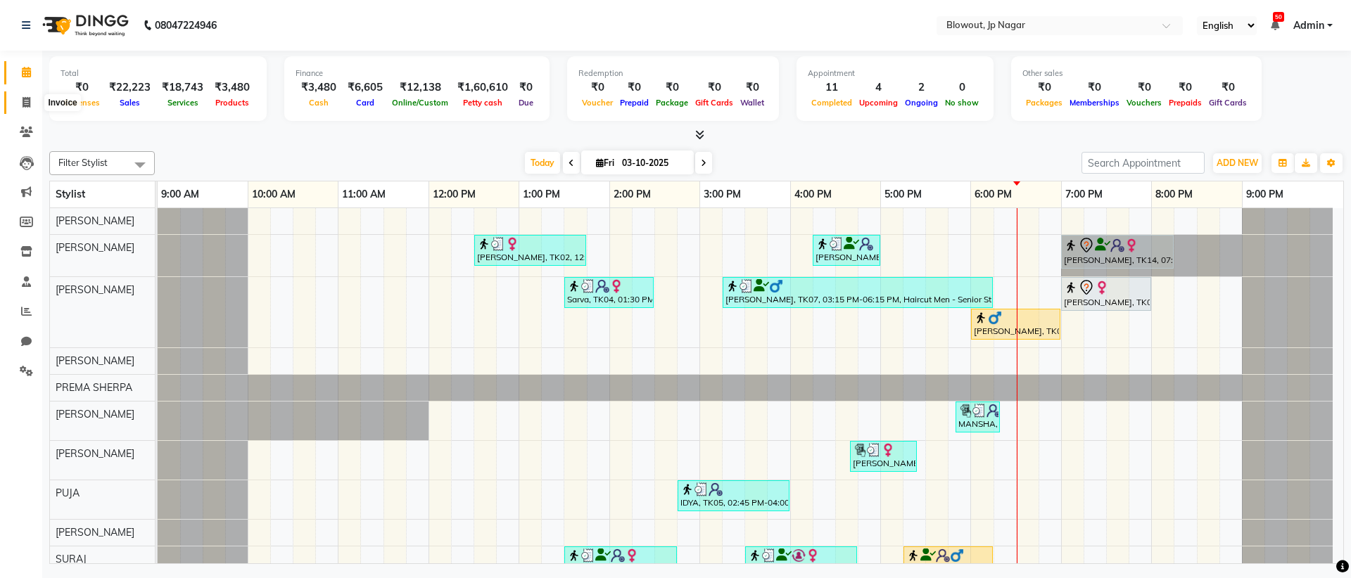
click at [20, 101] on span at bounding box center [26, 103] width 25 height 16
select select "service"
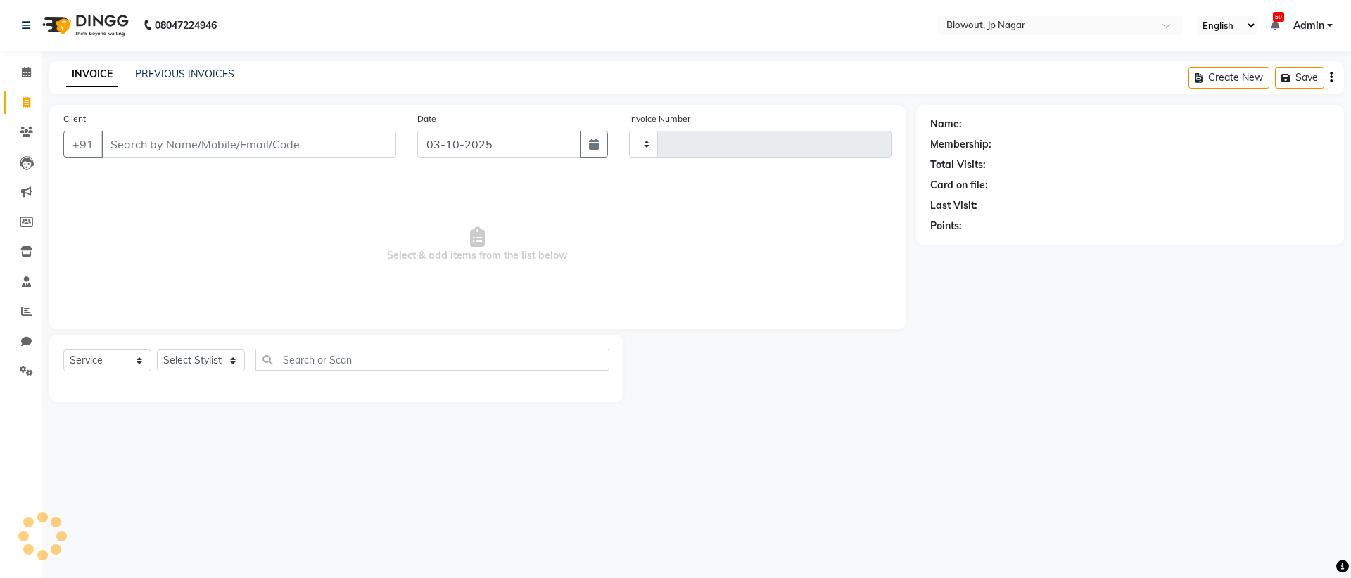
type input "2963"
select select "6261"
click at [26, 76] on icon at bounding box center [26, 72] width 9 height 11
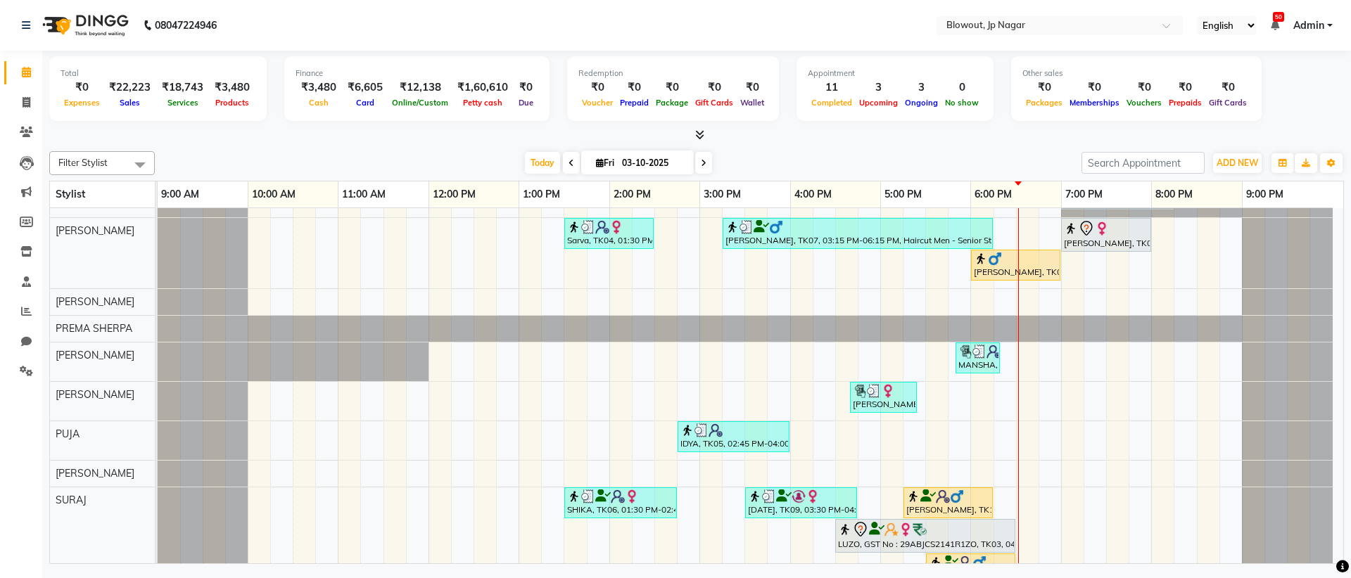
scroll to position [86, 0]
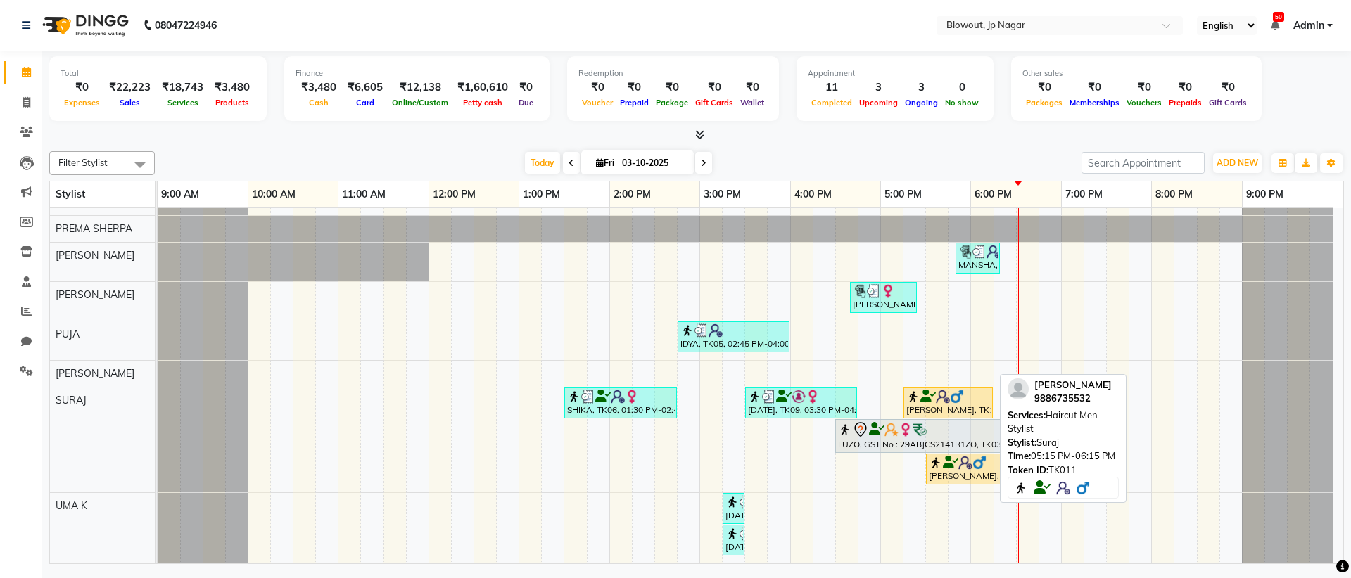
click at [955, 393] on img at bounding box center [957, 397] width 14 height 14
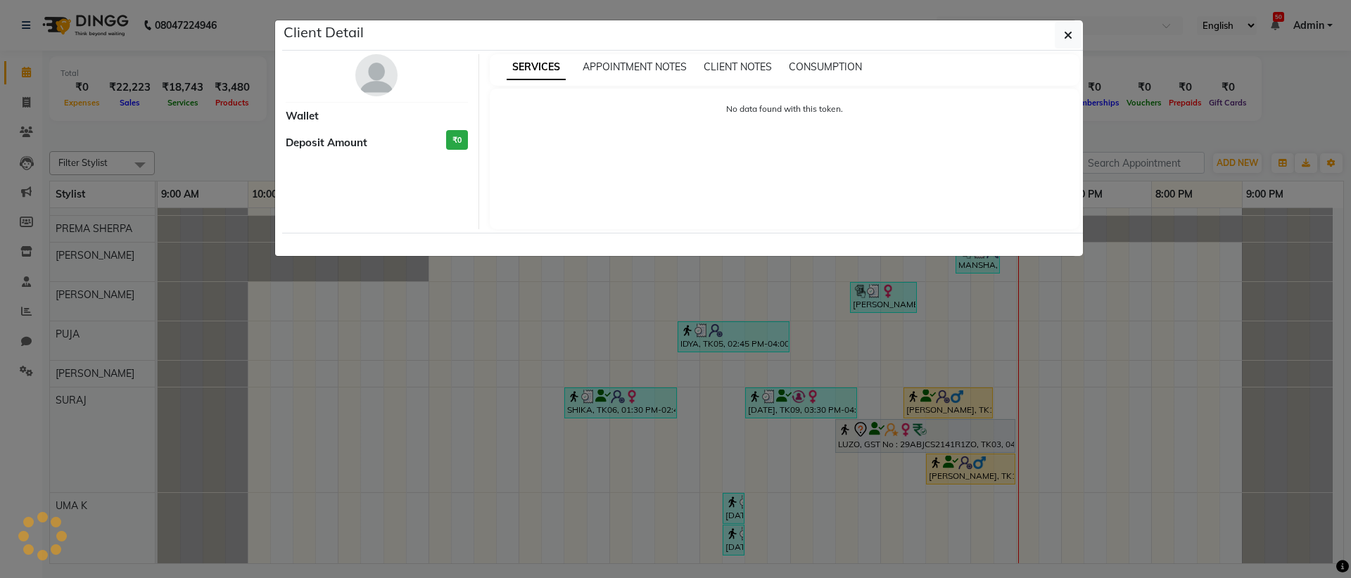
select select "1"
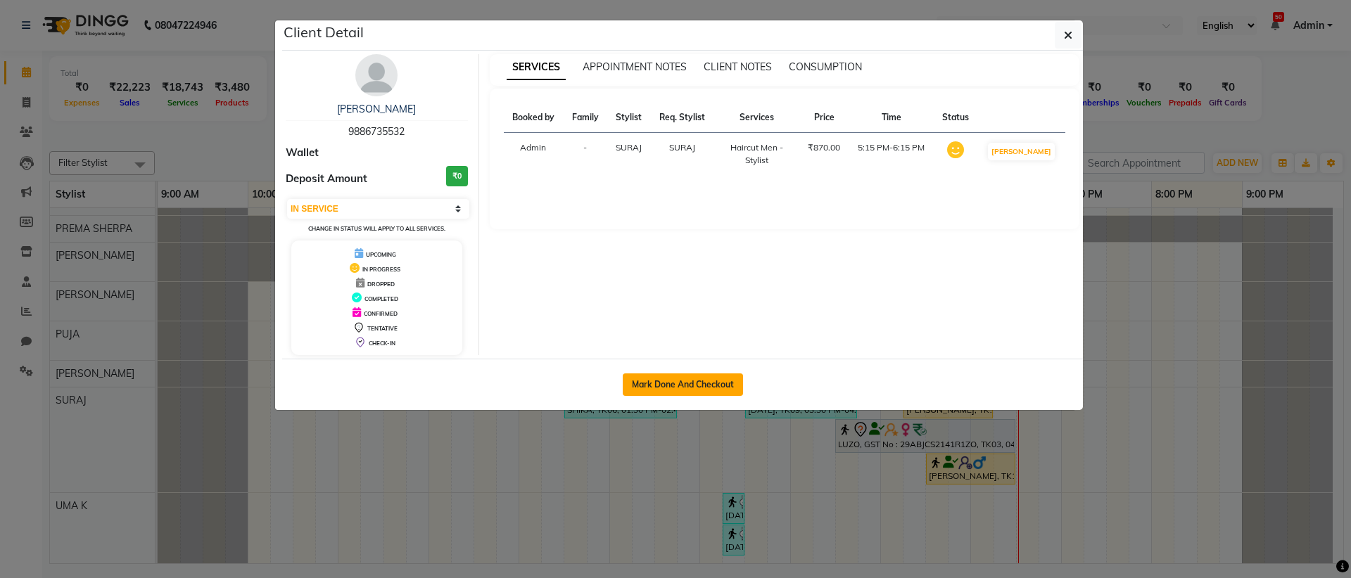
click at [733, 391] on button "Mark Done And Checkout" at bounding box center [683, 385] width 120 height 23
select select "service"
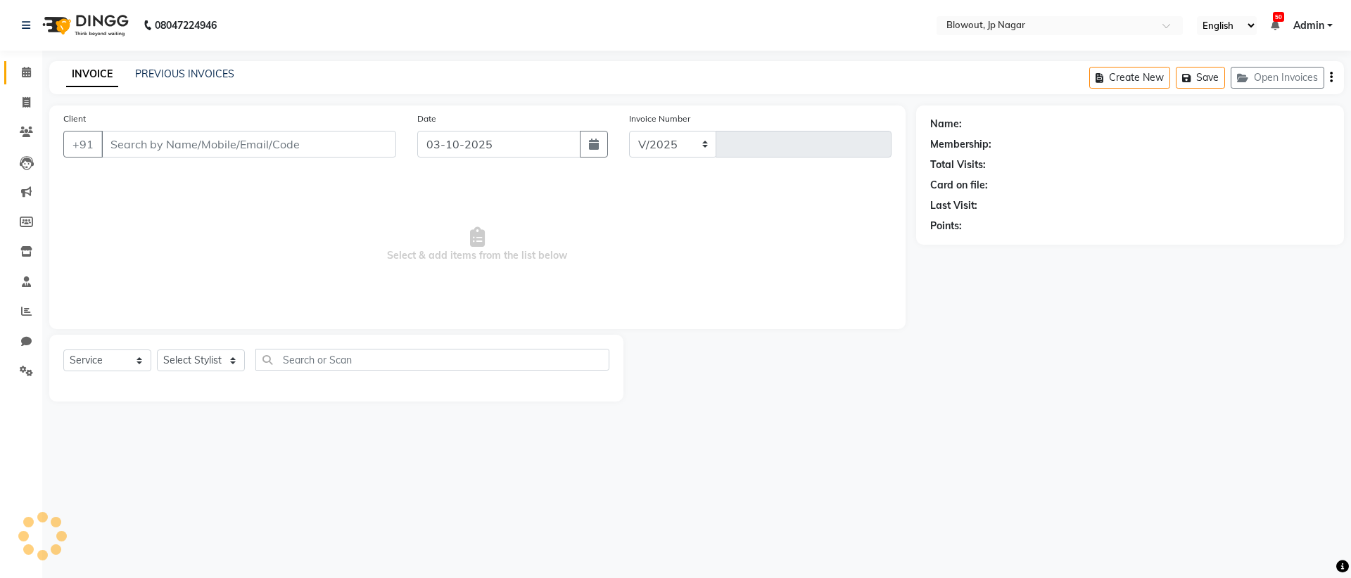
select select "6261"
type input "2963"
type input "9886735532"
select select "88802"
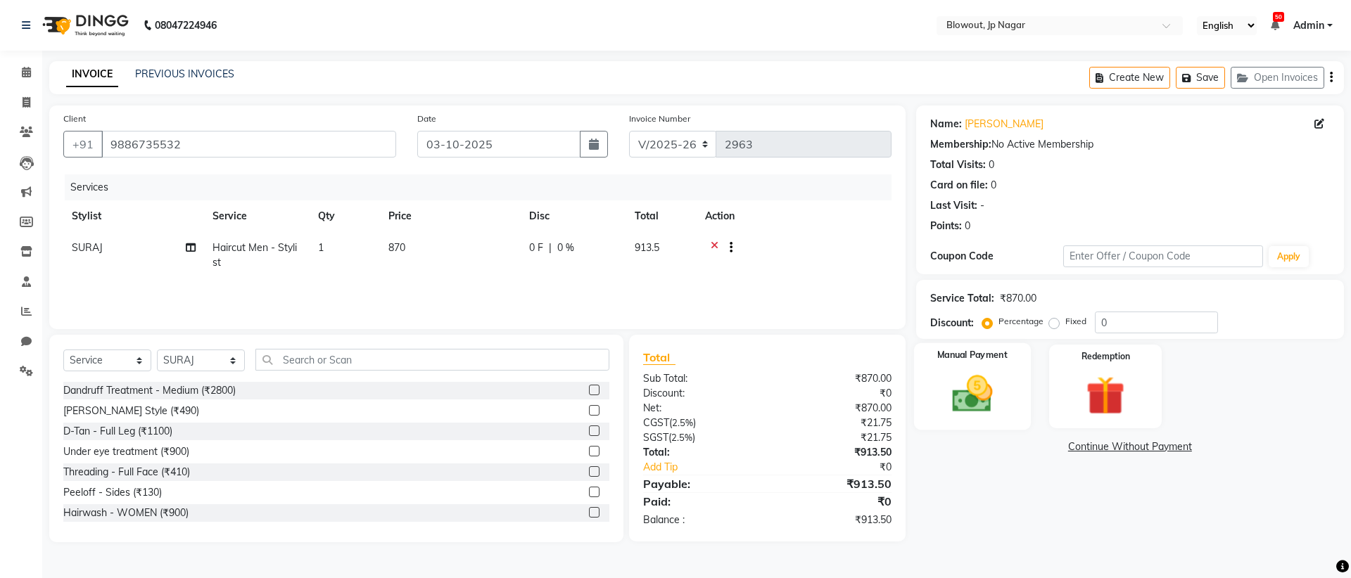
click at [969, 416] on img at bounding box center [971, 394] width 65 height 46
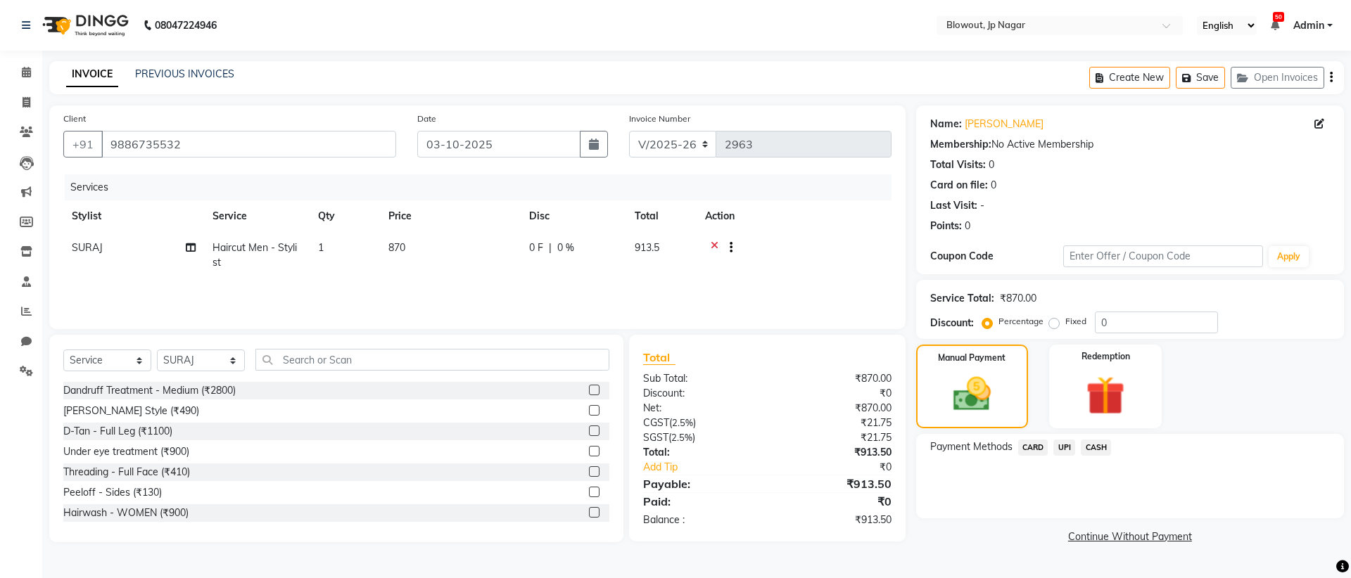
click at [1061, 447] on span "UPI" at bounding box center [1064, 448] width 22 height 16
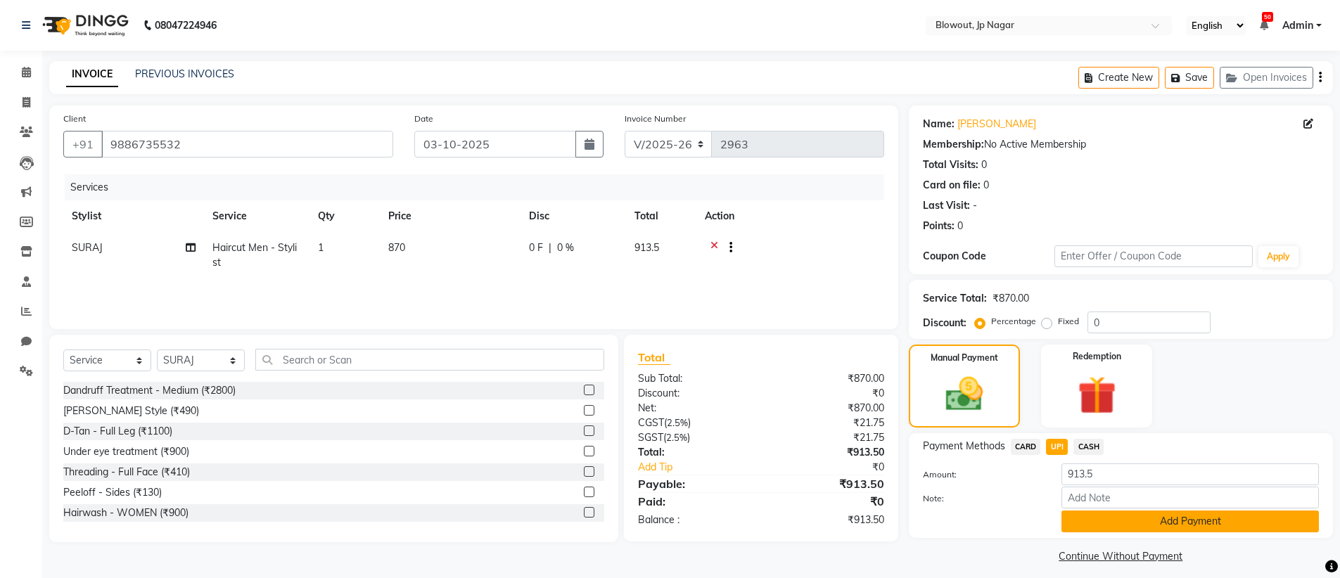
click at [1237, 525] on button "Add Payment" at bounding box center [1190, 522] width 257 height 22
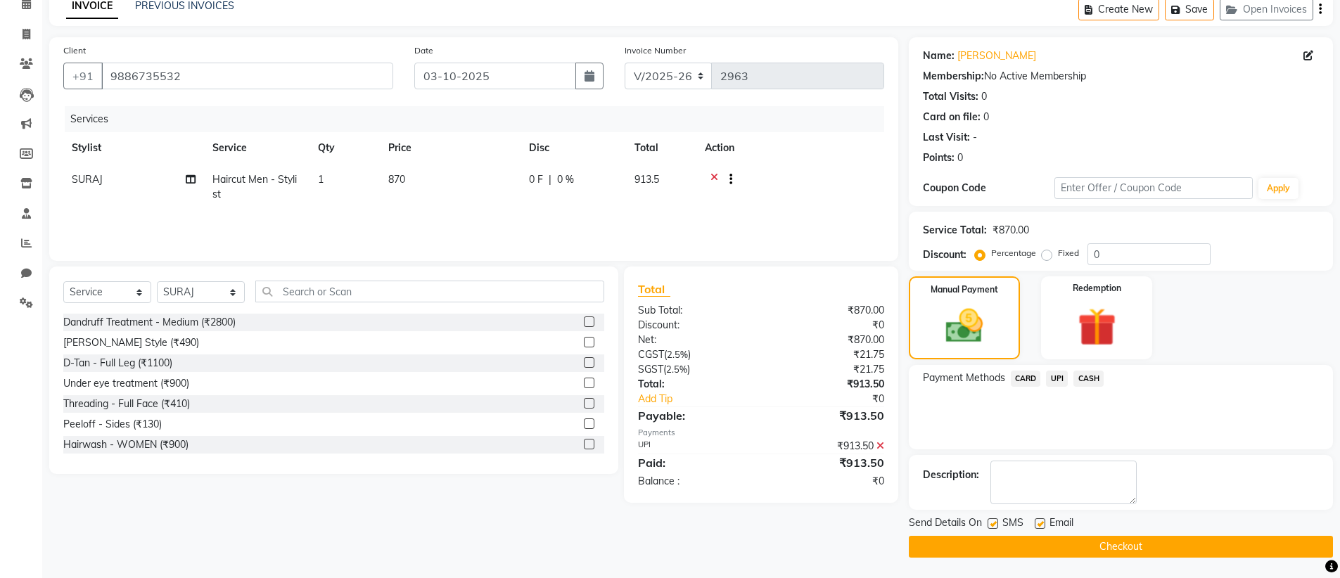
scroll to position [69, 0]
click at [1213, 544] on button "Checkout" at bounding box center [1121, 546] width 424 height 22
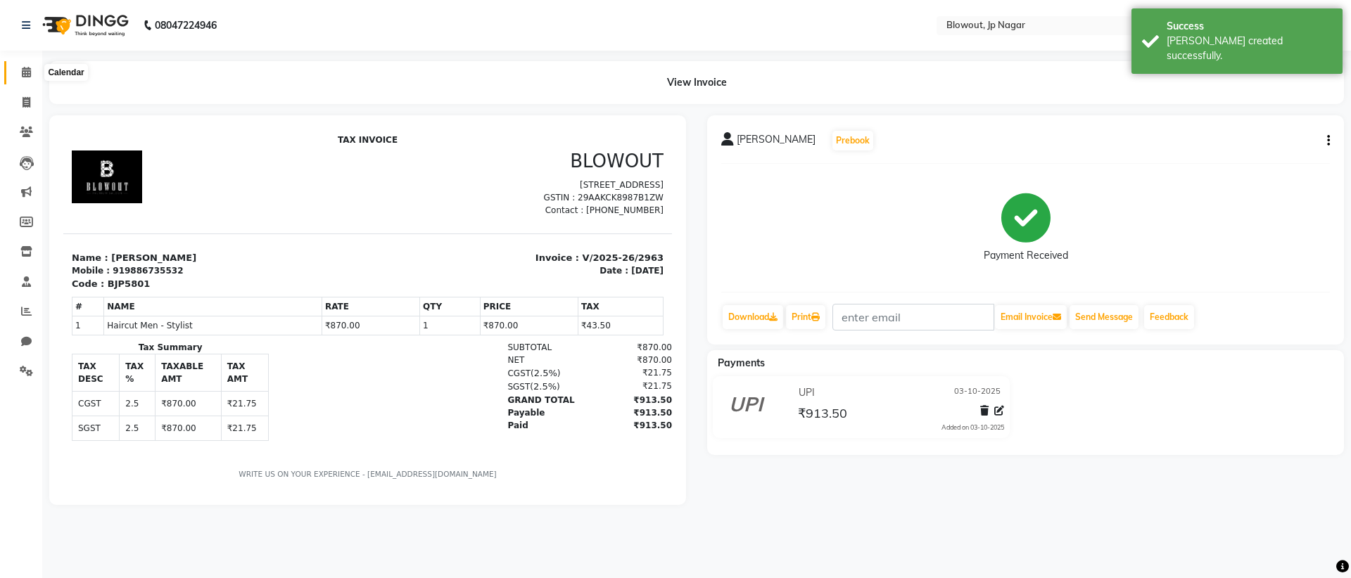
click at [27, 65] on span at bounding box center [26, 73] width 25 height 16
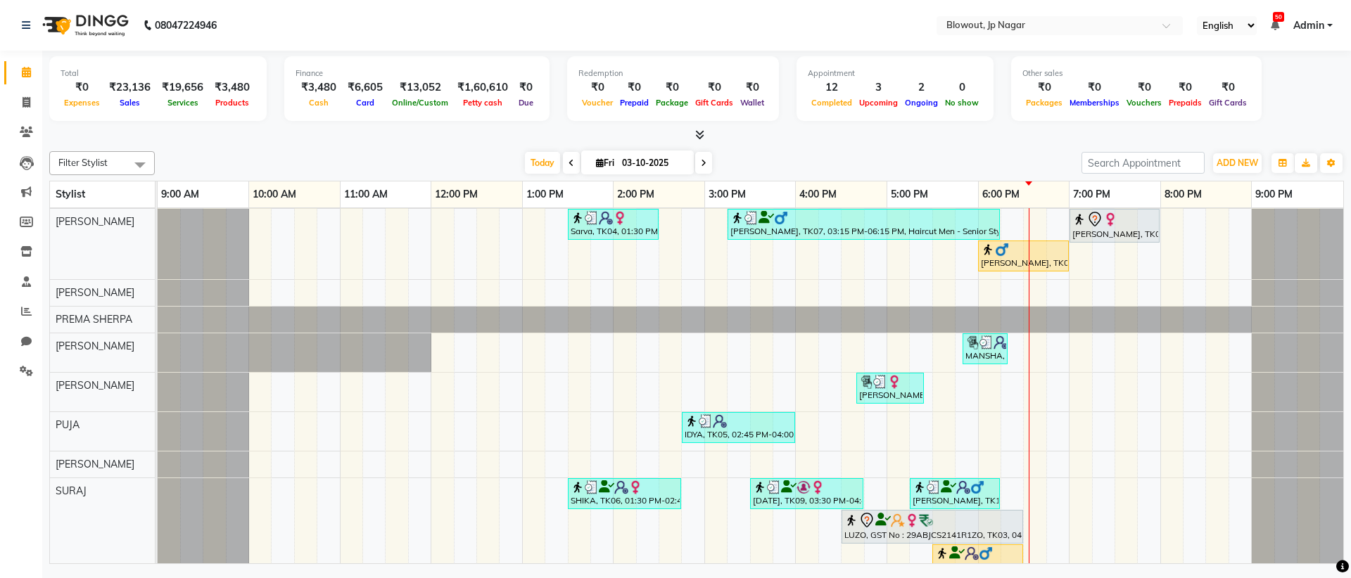
scroll to position [117, 0]
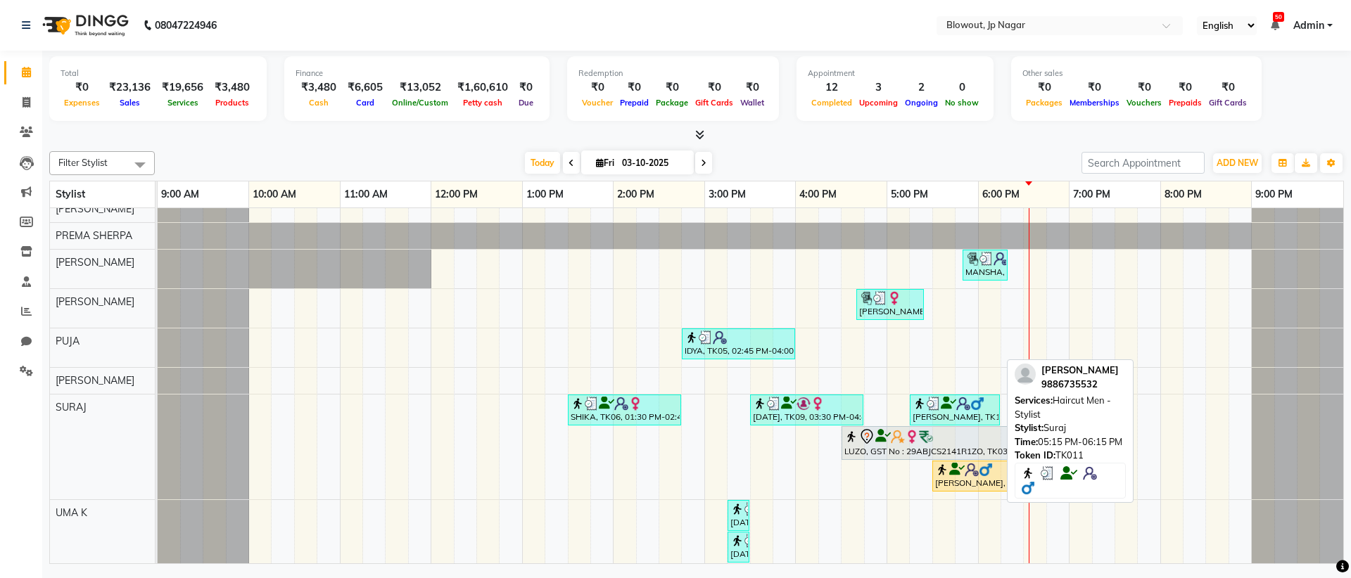
click at [948, 414] on div "SIDHARTH, TK11, 05:15 PM-06:15 PM, Haircut Men - Stylist" at bounding box center [954, 410] width 87 height 27
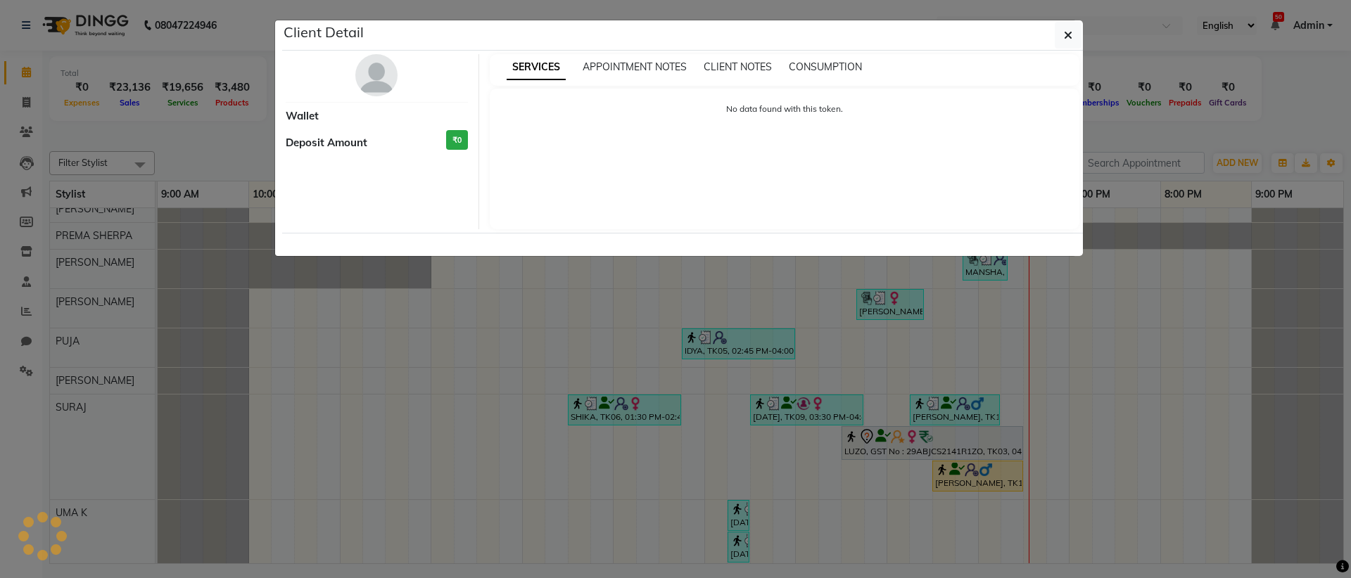
select select "3"
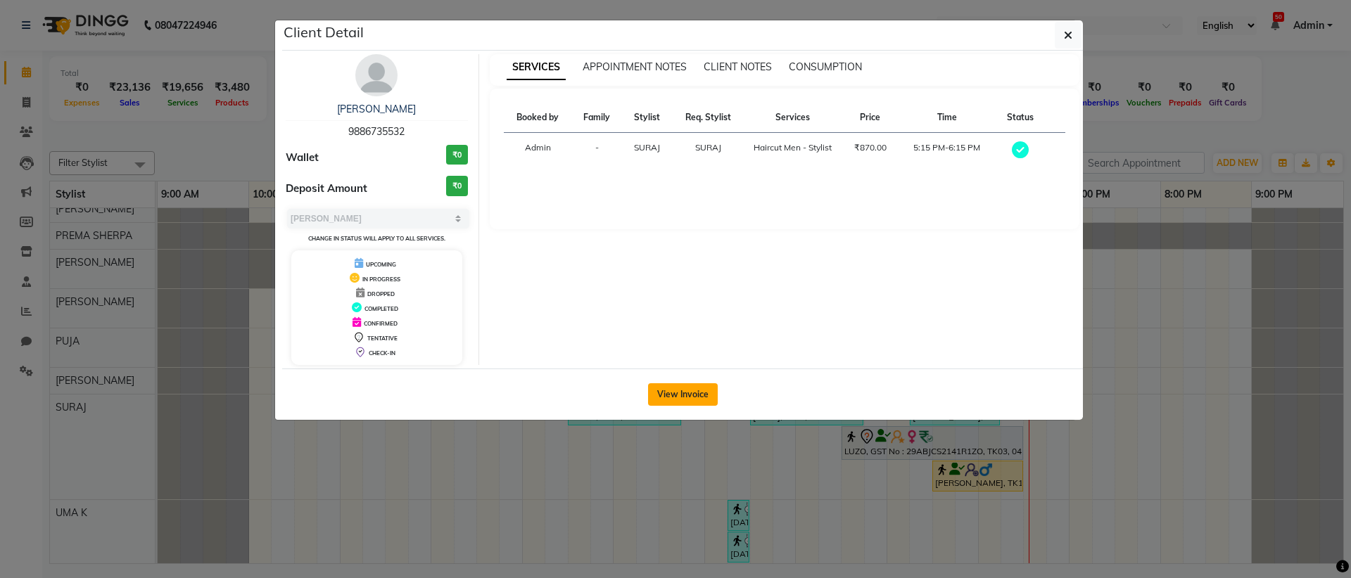
click at [655, 396] on button "View Invoice" at bounding box center [683, 394] width 70 height 23
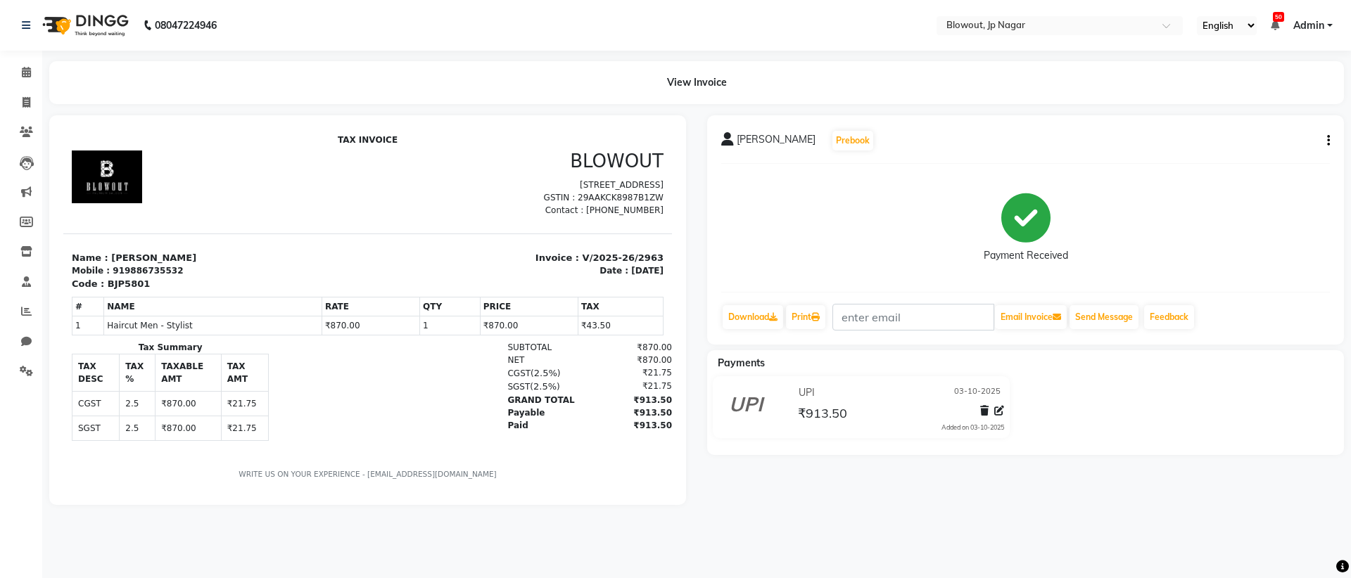
click at [1331, 141] on div "SIDHARTH Prebook Payment Received Download Print Email Invoice Send Message Fee…" at bounding box center [1025, 229] width 637 height 229
click at [1328, 141] on icon "button" at bounding box center [1328, 141] width 3 height 1
click at [1247, 142] on div "Edit Item Staff" at bounding box center [1258, 141] width 96 height 18
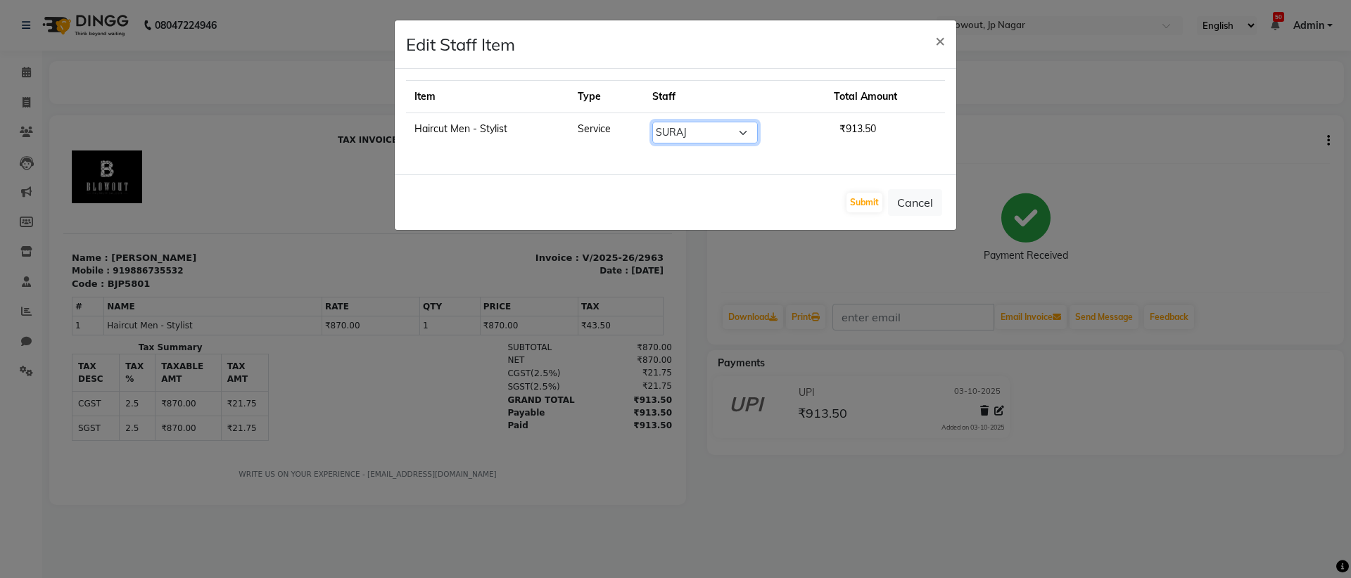
click at [744, 130] on select "Select BINOD DICKY SHERPA GIRI JITEN JOHN JULIE MALSAWMTLUANGI Malsawmtluanngi …" at bounding box center [705, 133] width 106 height 22
select select "46972"
click at [861, 205] on button "Submit" at bounding box center [864, 203] width 36 height 20
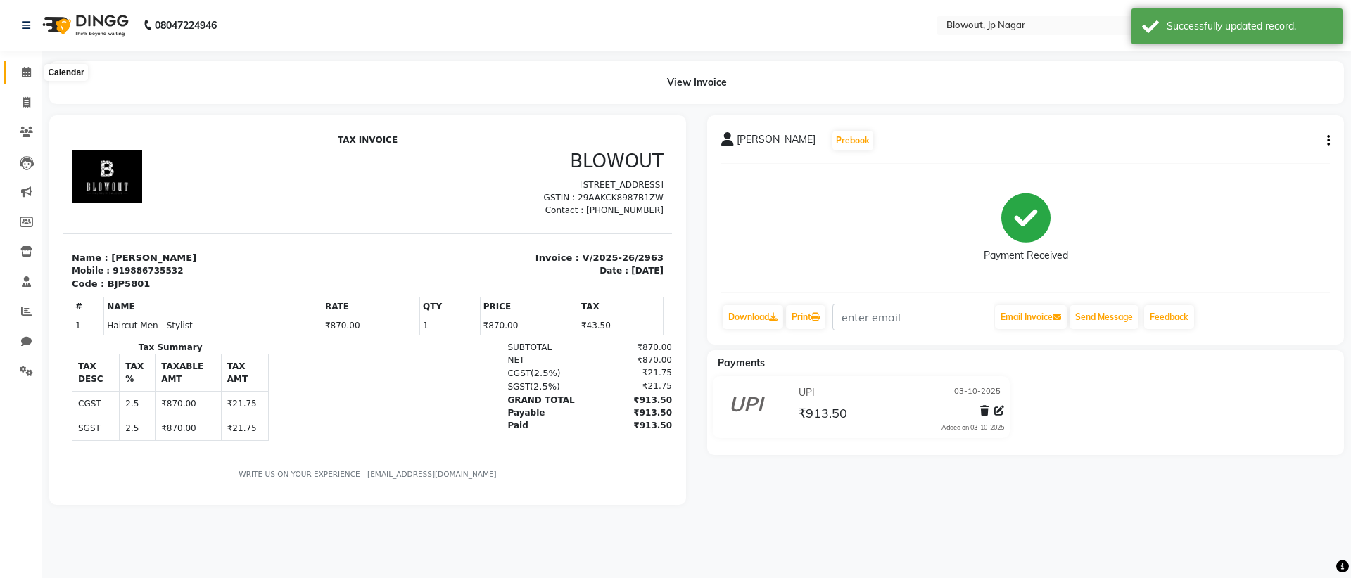
click at [17, 75] on span at bounding box center [26, 73] width 25 height 16
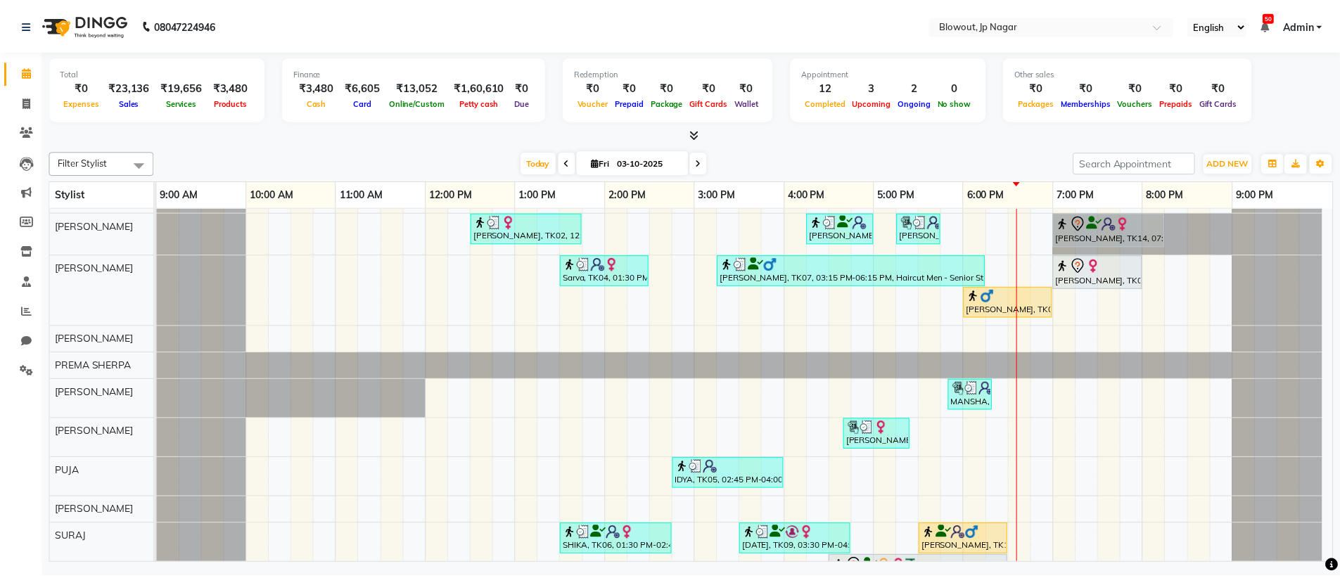
scroll to position [127, 0]
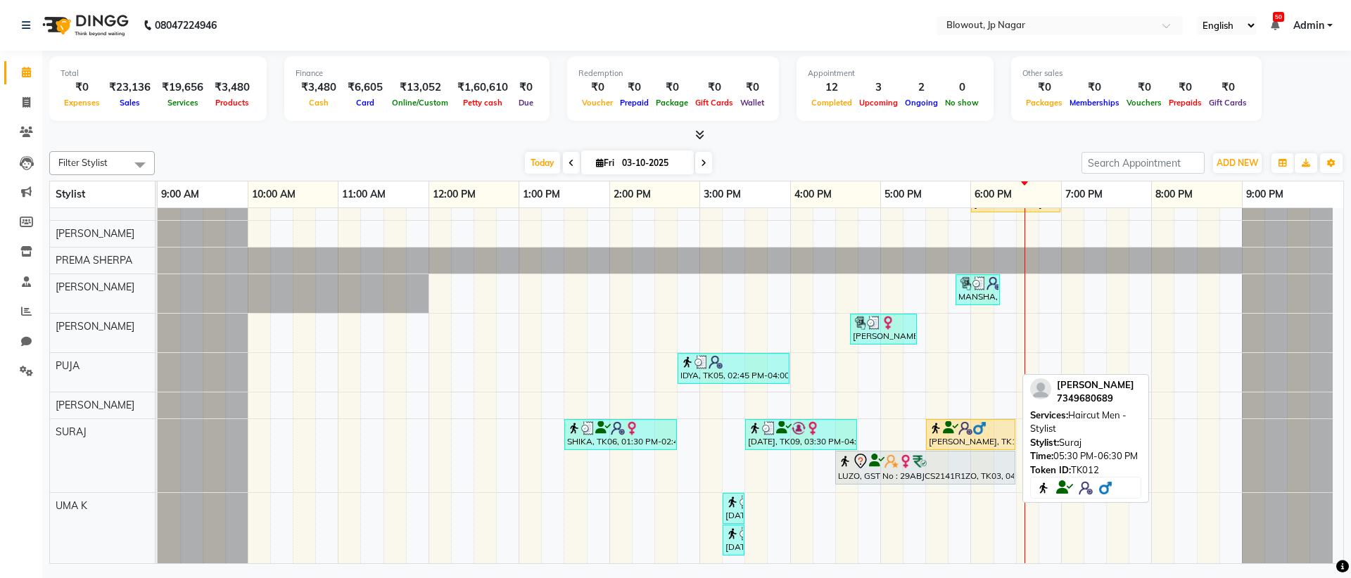
click at [979, 431] on img at bounding box center [979, 428] width 14 height 14
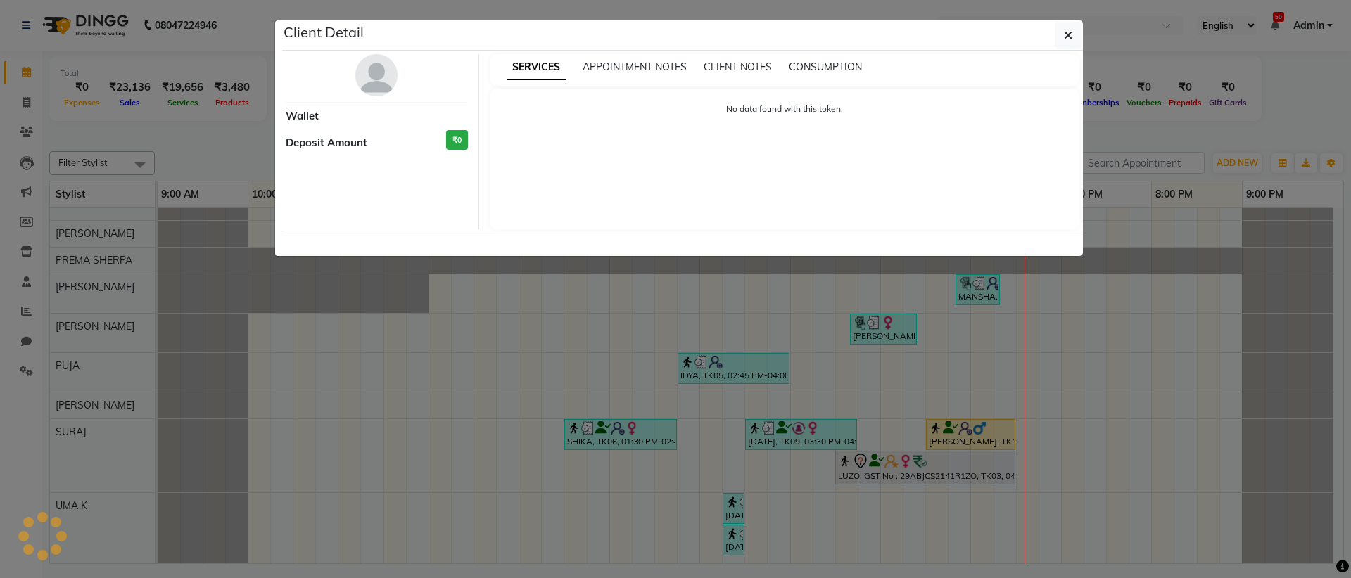
select select "1"
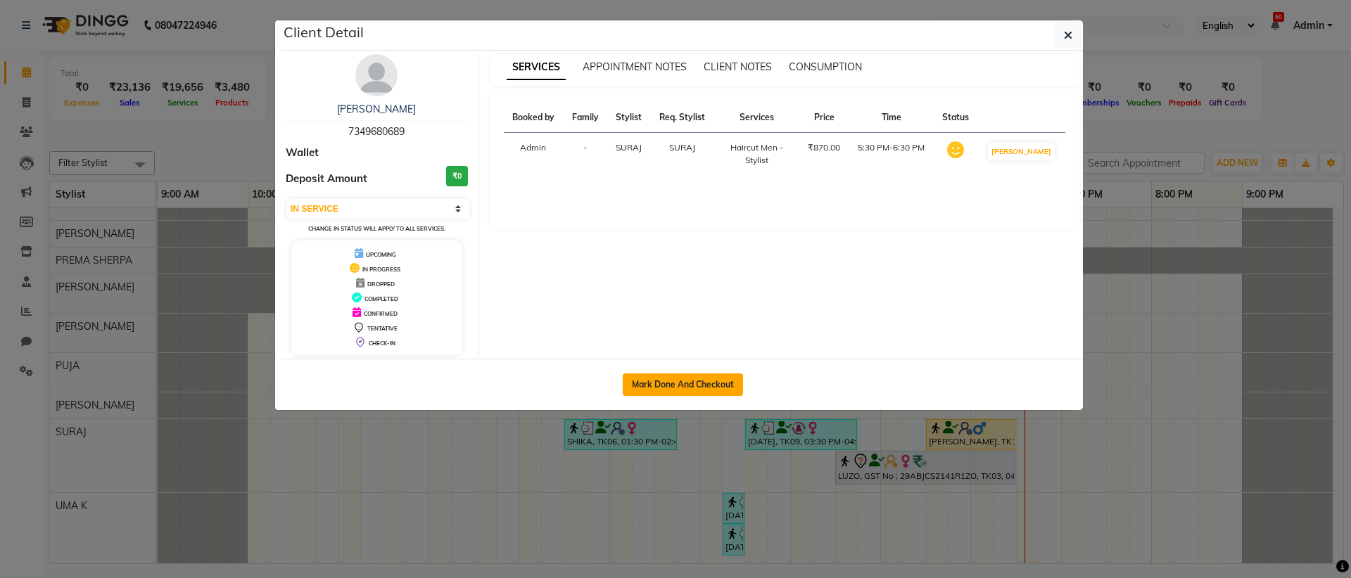
click at [647, 390] on button "Mark Done And Checkout" at bounding box center [683, 385] width 120 height 23
select select "service"
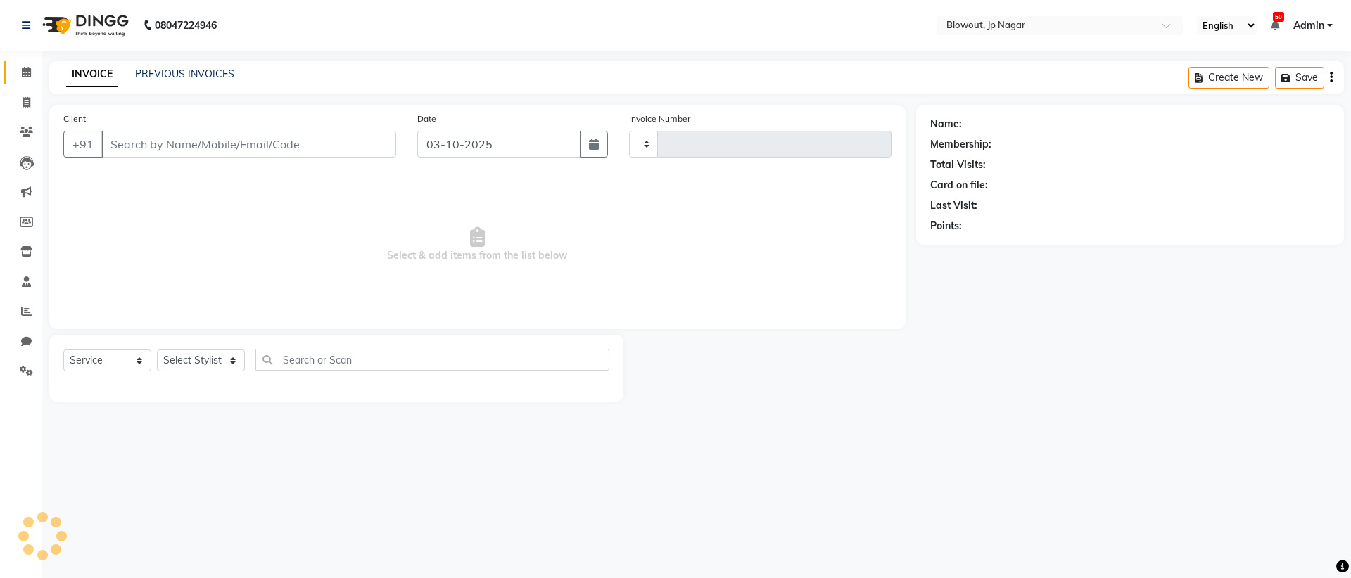
type input "2964"
select select "6261"
type input "7349680689"
select select "88802"
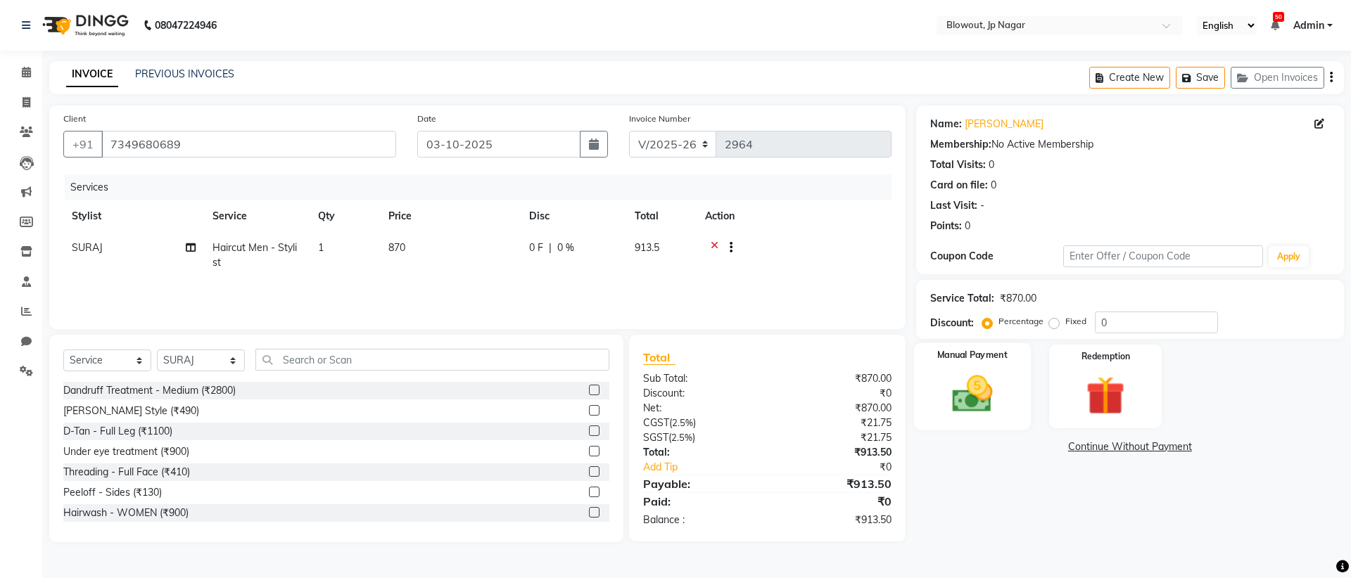
click at [988, 385] on img at bounding box center [971, 394] width 65 height 46
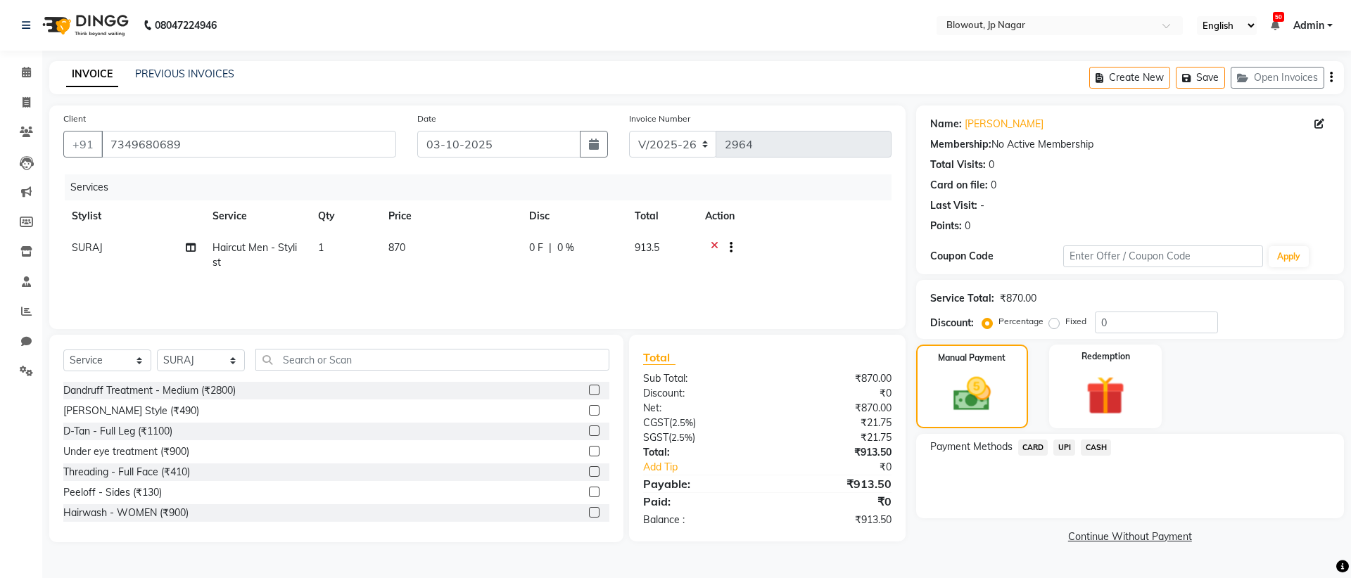
click at [1073, 448] on span "UPI" at bounding box center [1064, 448] width 22 height 16
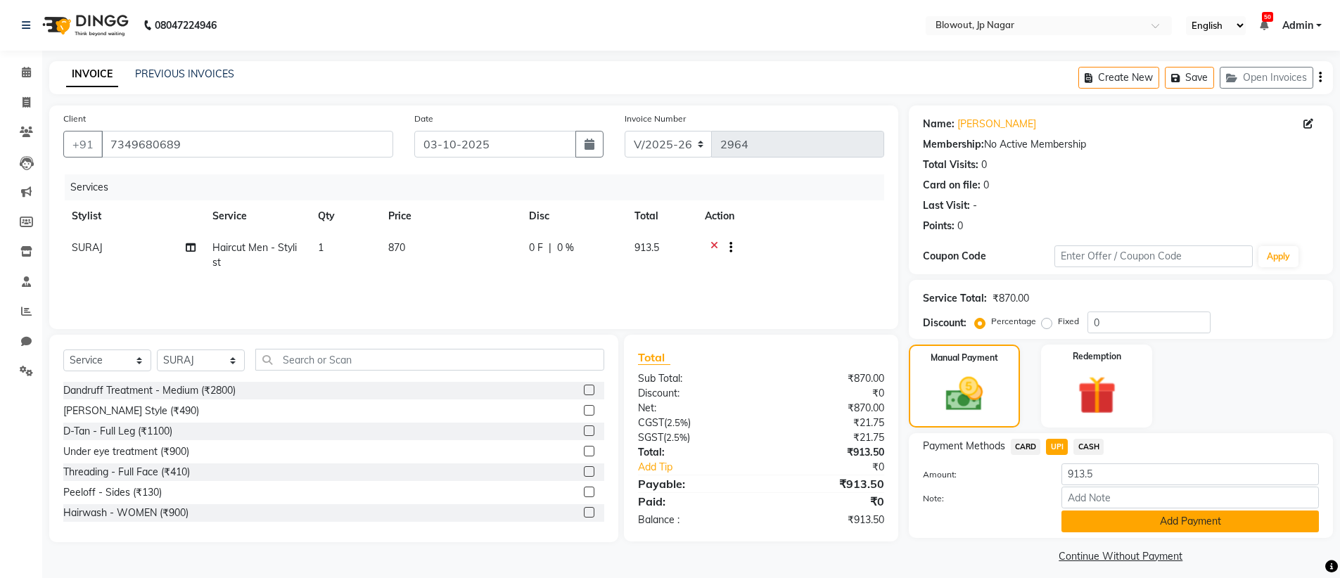
click at [1207, 518] on button "Add Payment" at bounding box center [1190, 522] width 257 height 22
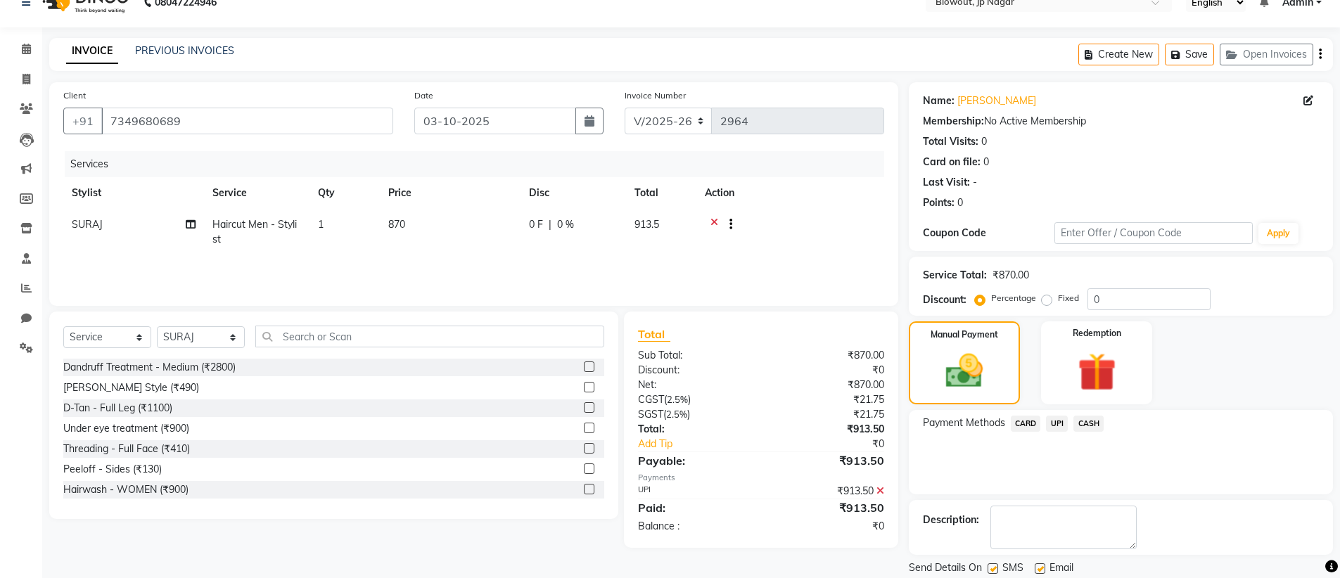
scroll to position [69, 0]
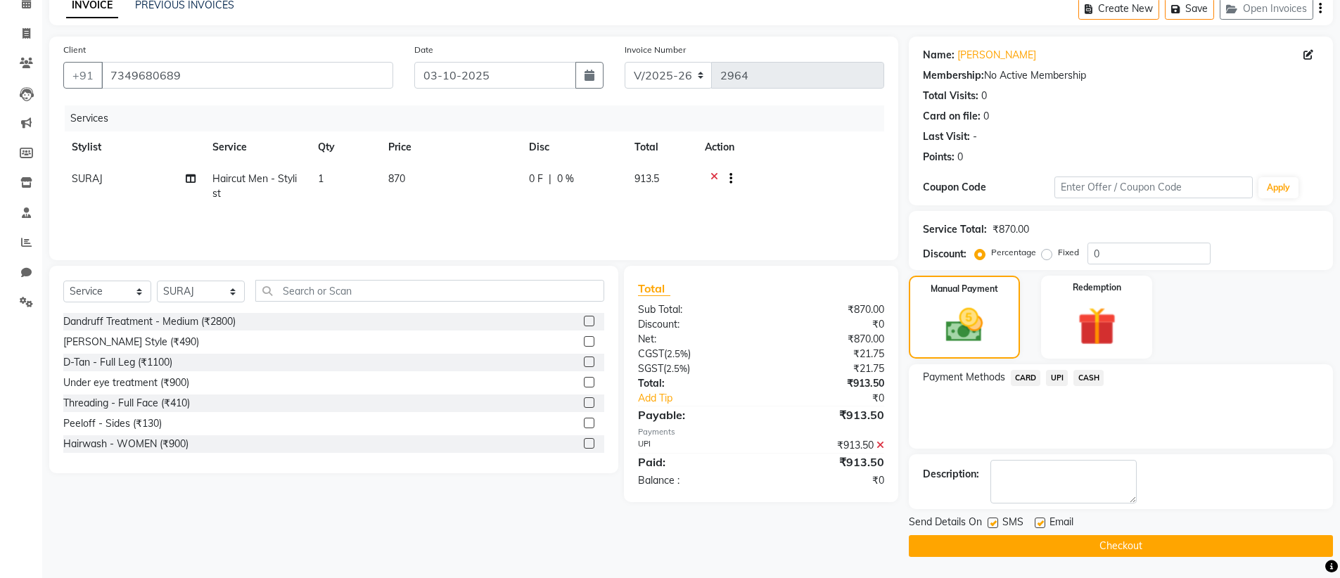
click at [1093, 542] on button "Checkout" at bounding box center [1121, 546] width 424 height 22
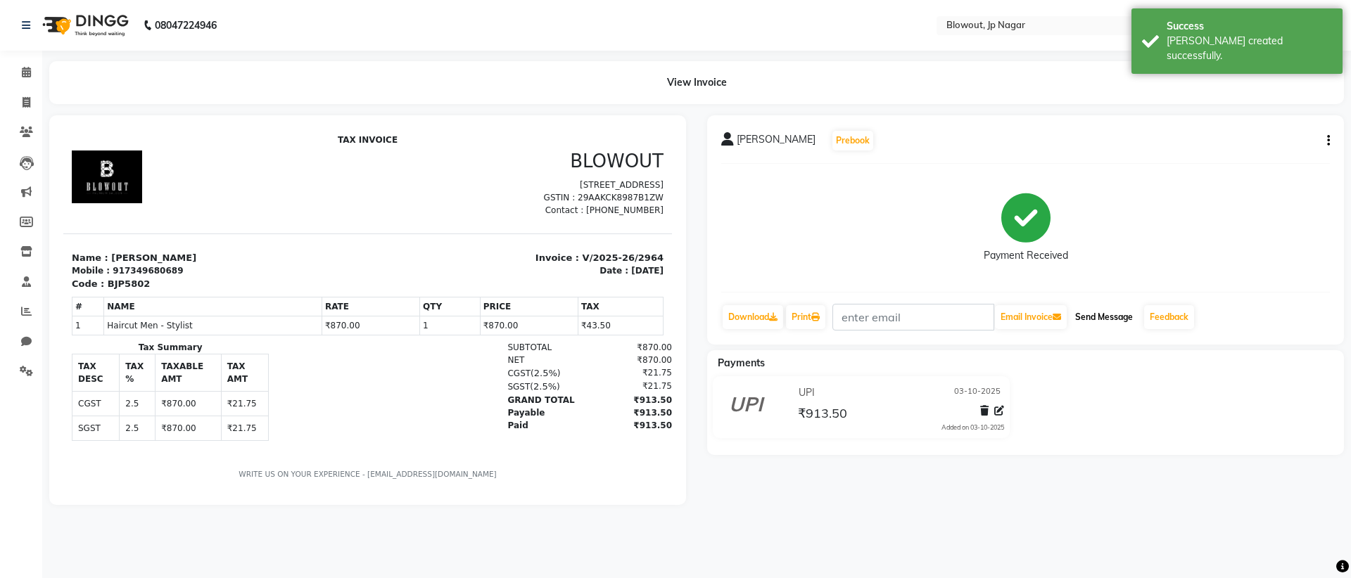
click at [1101, 314] on button "Send Message" at bounding box center [1103, 317] width 69 height 24
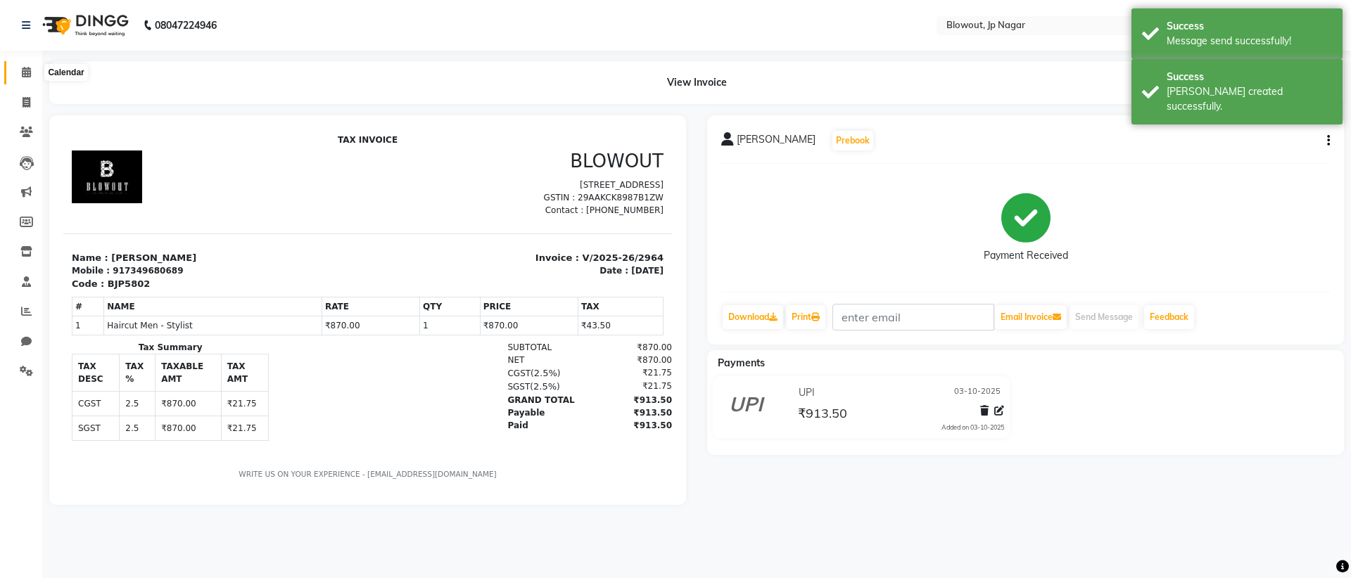
click at [28, 72] on icon at bounding box center [26, 72] width 9 height 11
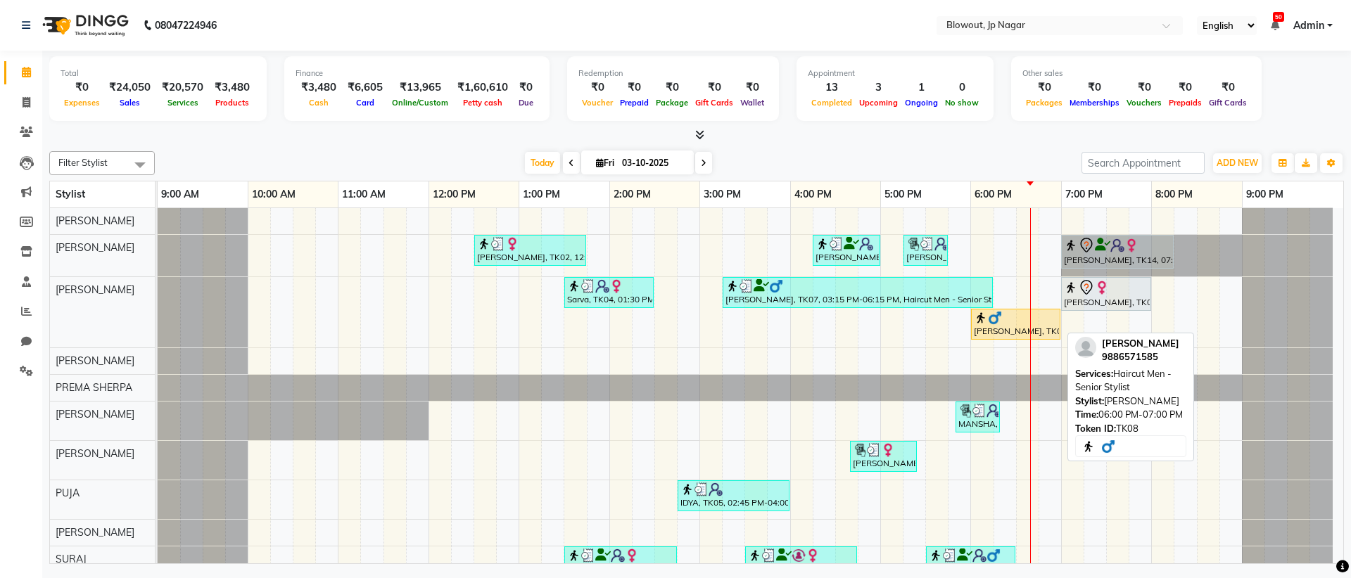
click at [1002, 320] on div at bounding box center [1016, 318] width 84 height 14
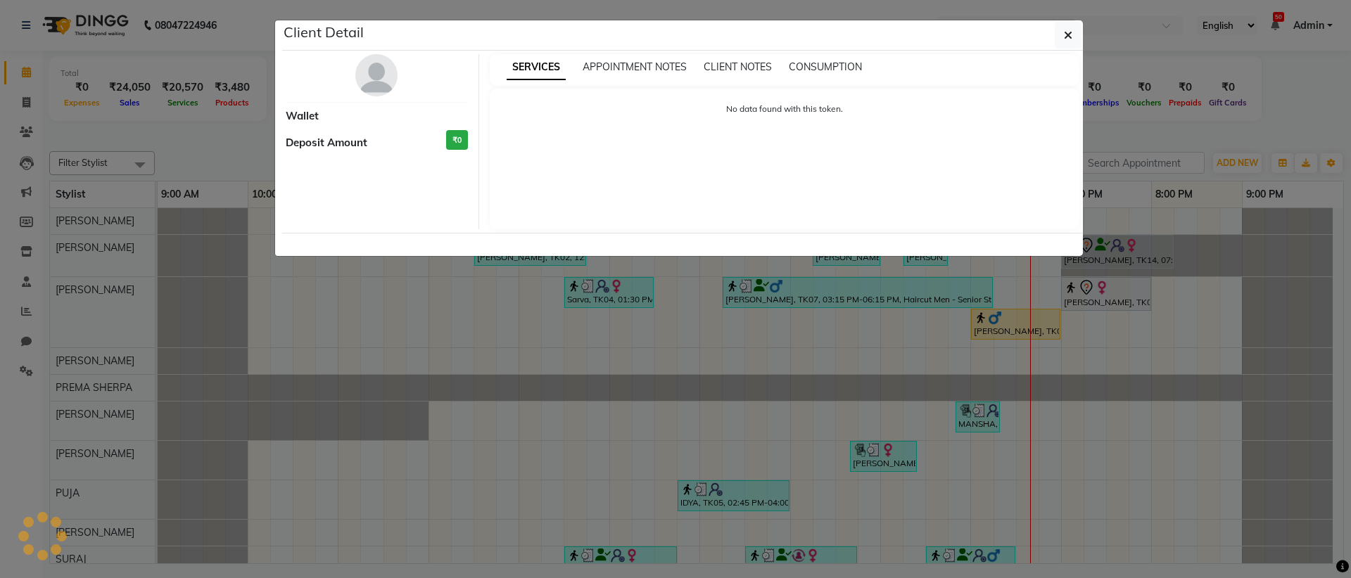
select select "1"
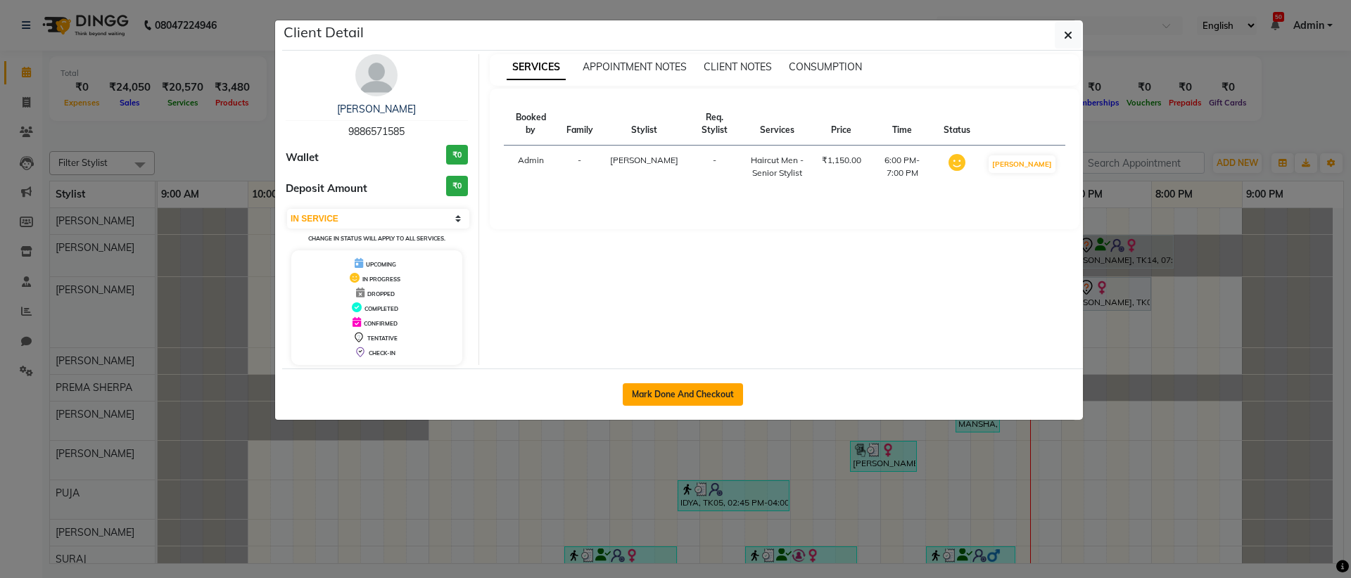
click at [687, 388] on button "Mark Done And Checkout" at bounding box center [683, 394] width 120 height 23
select select "service"
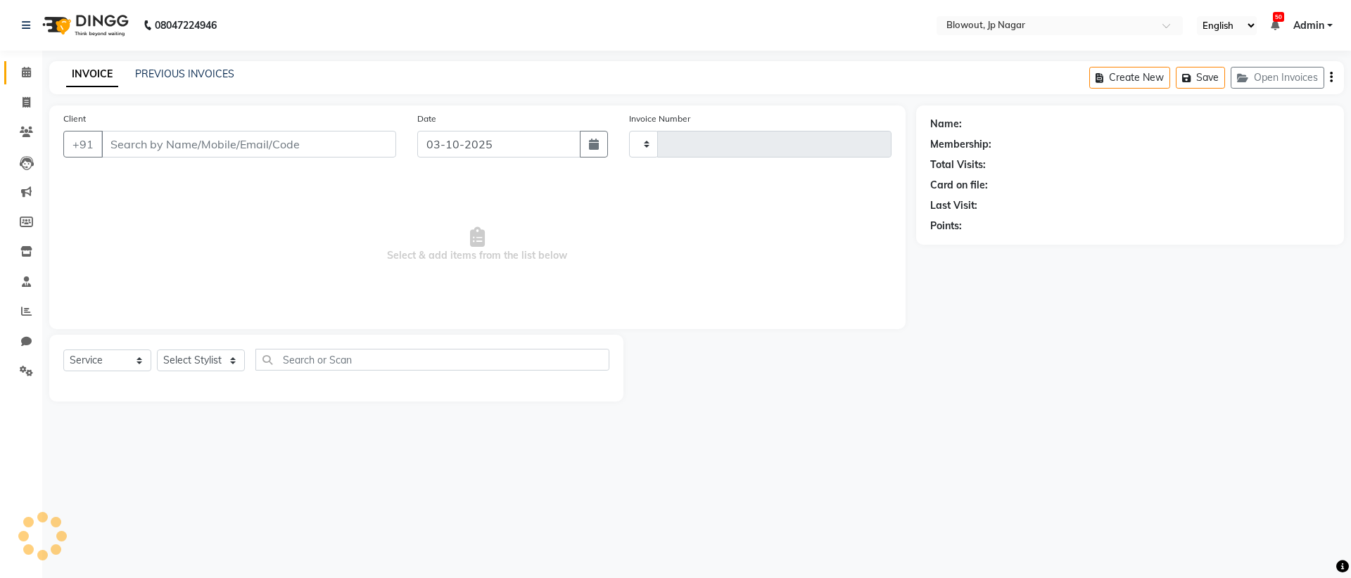
type input "2965"
select select "6261"
type input "9886571585"
select select "68137"
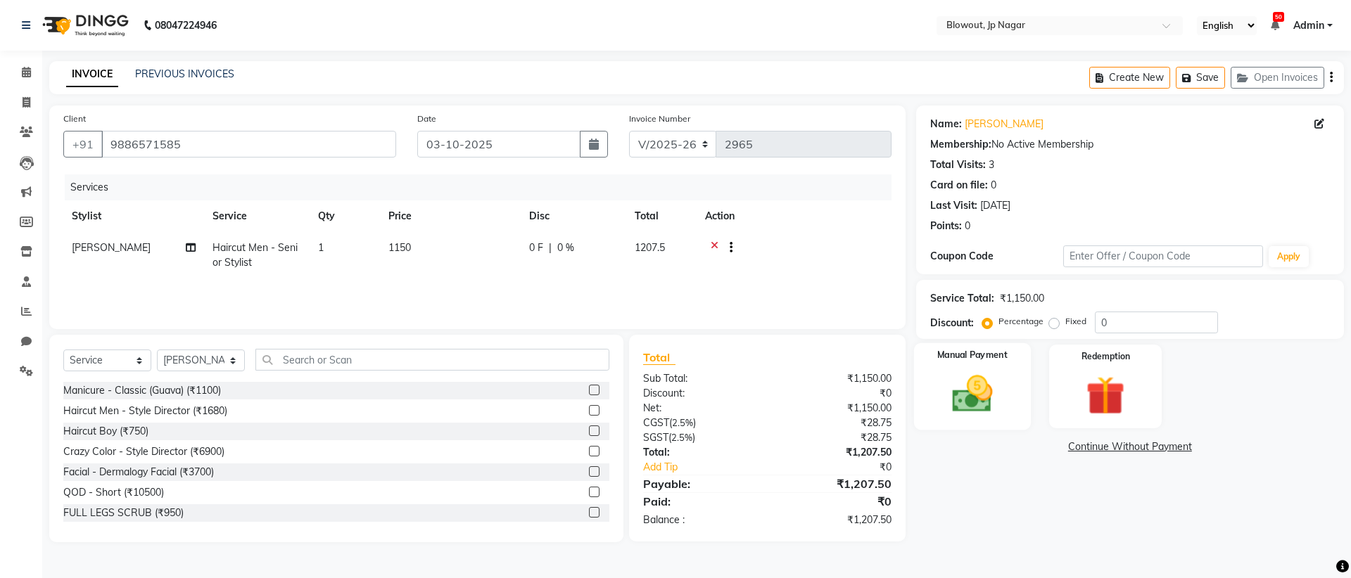
click at [1000, 403] on img at bounding box center [971, 394] width 65 height 46
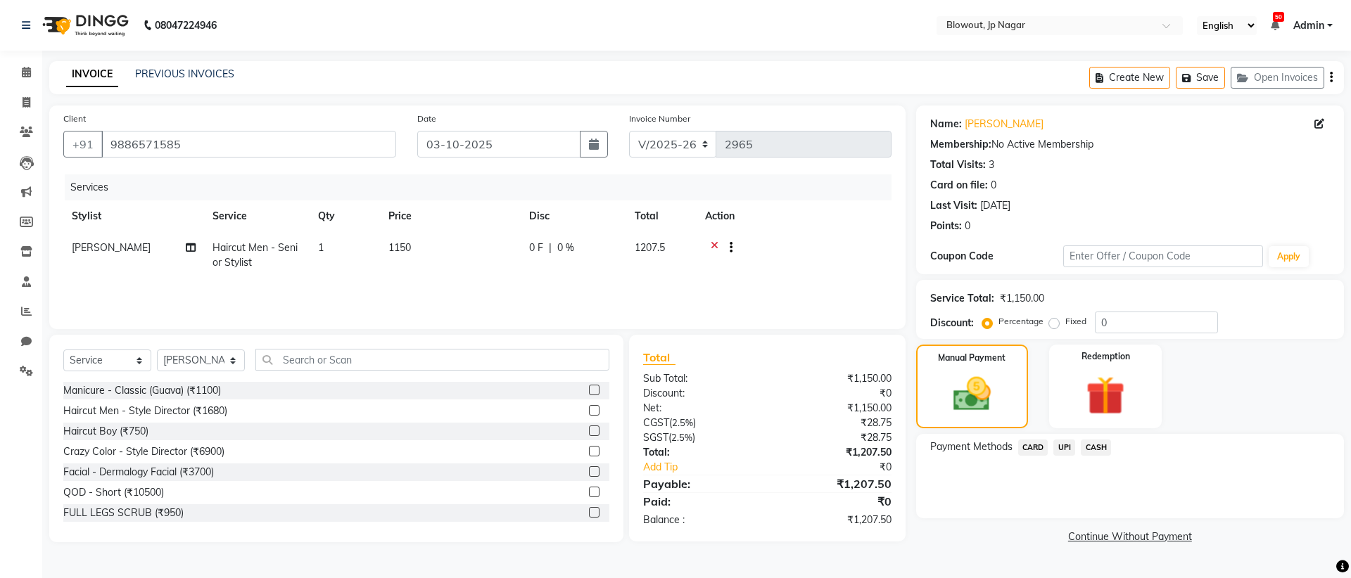
click at [1032, 448] on span "CARD" at bounding box center [1033, 448] width 30 height 16
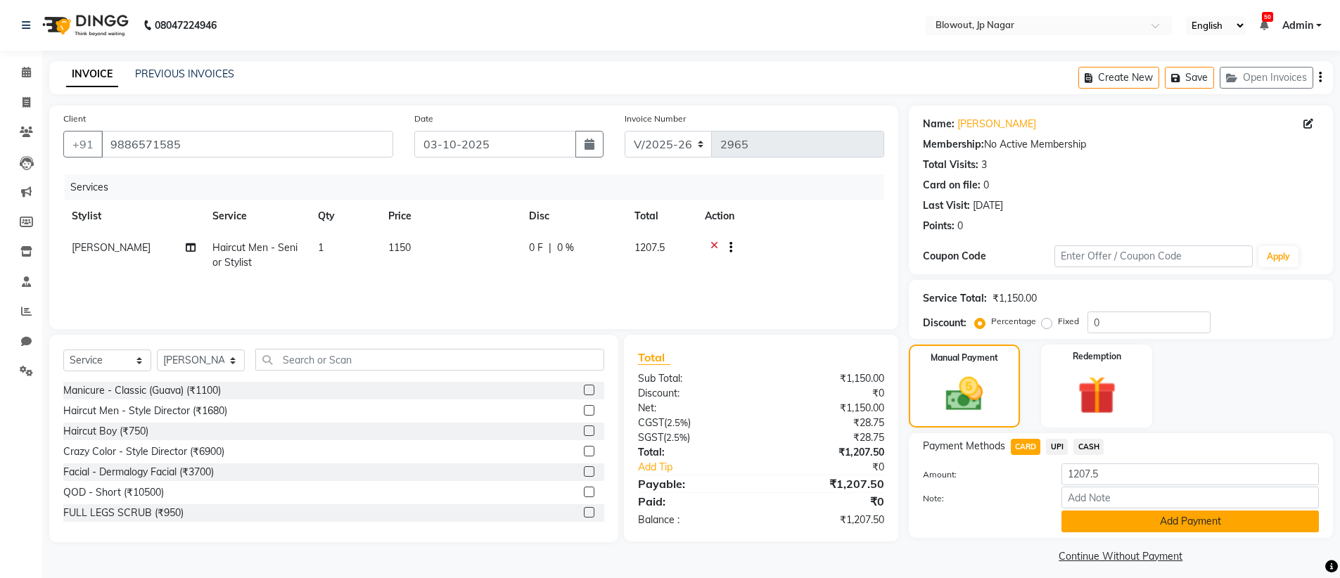
click at [1245, 521] on button "Add Payment" at bounding box center [1190, 522] width 257 height 22
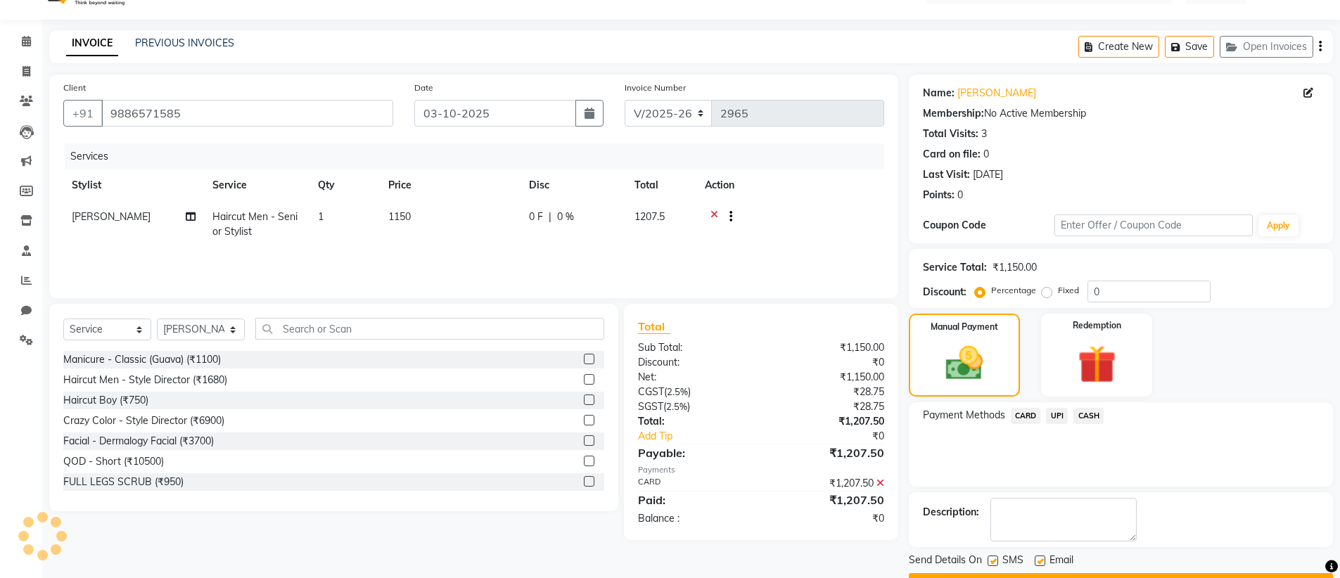
scroll to position [69, 0]
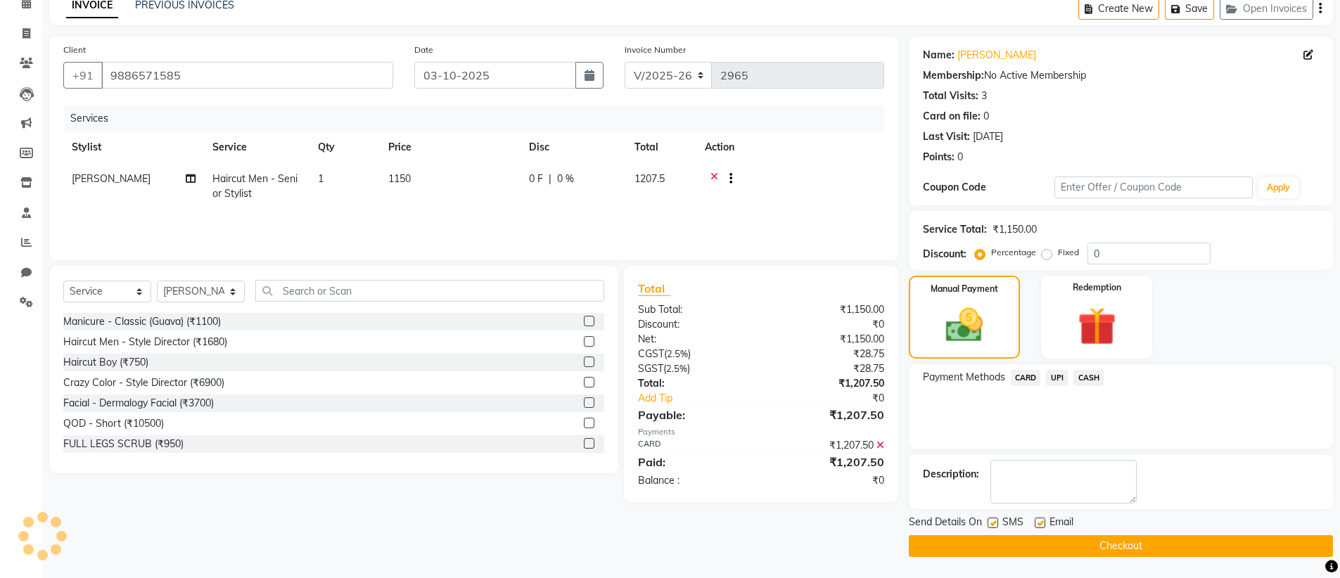
click at [1130, 543] on button "Checkout" at bounding box center [1121, 546] width 424 height 22
click at [1230, 540] on button "Checkout" at bounding box center [1121, 546] width 424 height 22
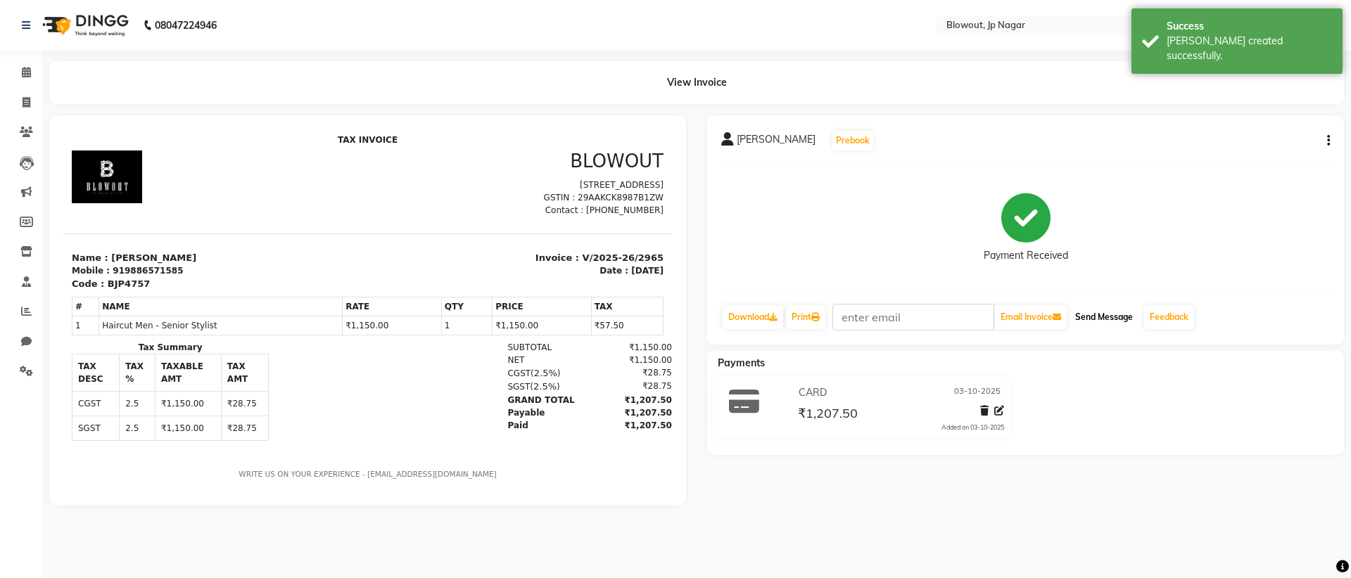
click at [1104, 324] on button "Send Message" at bounding box center [1103, 317] width 69 height 24
click at [1119, 321] on button "Send Message" at bounding box center [1103, 317] width 69 height 24
click at [23, 74] on icon at bounding box center [26, 72] width 9 height 11
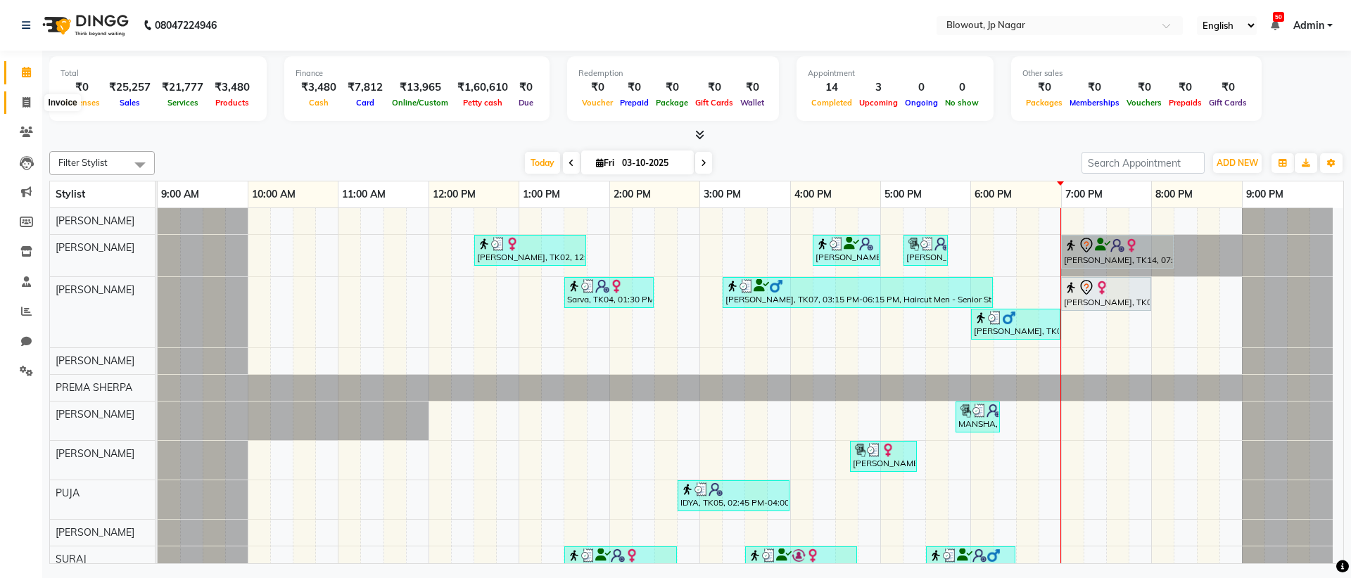
click at [23, 99] on icon at bounding box center [27, 102] width 8 height 11
select select "service"
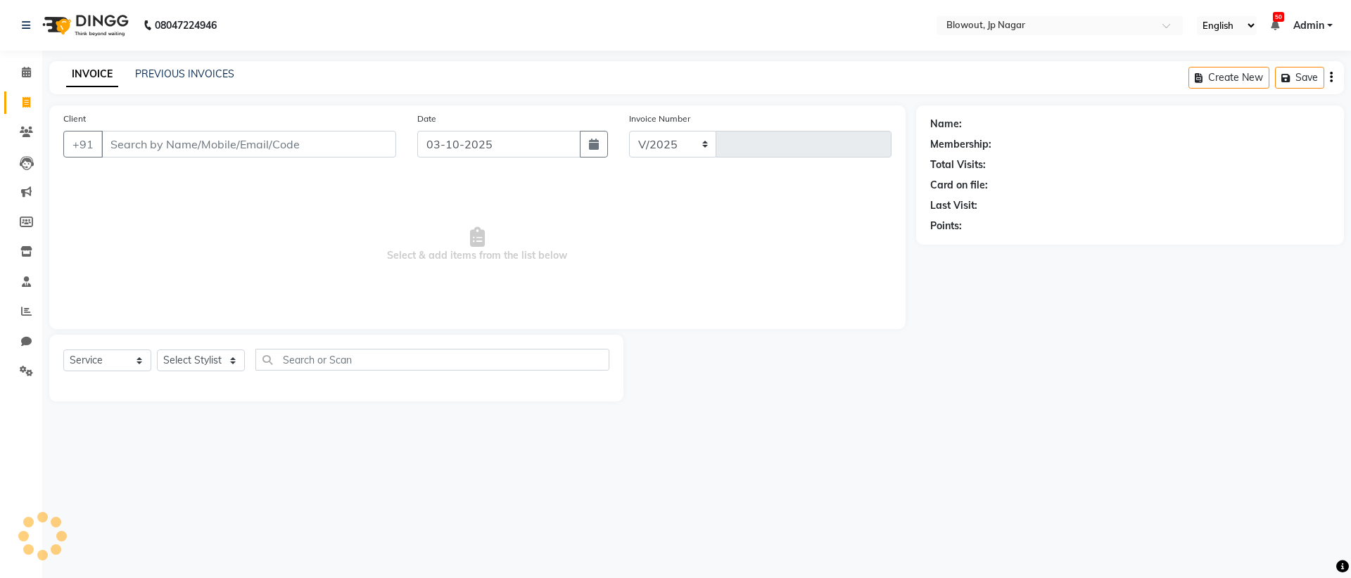
select select "6261"
type input "2966"
click at [212, 356] on select "Select Stylist BINOD DICKY SHERPA GIRI JITEN JOHN JULIE MALSAWMTLUANGI Malsawmt…" at bounding box center [201, 361] width 88 height 22
select select "46972"
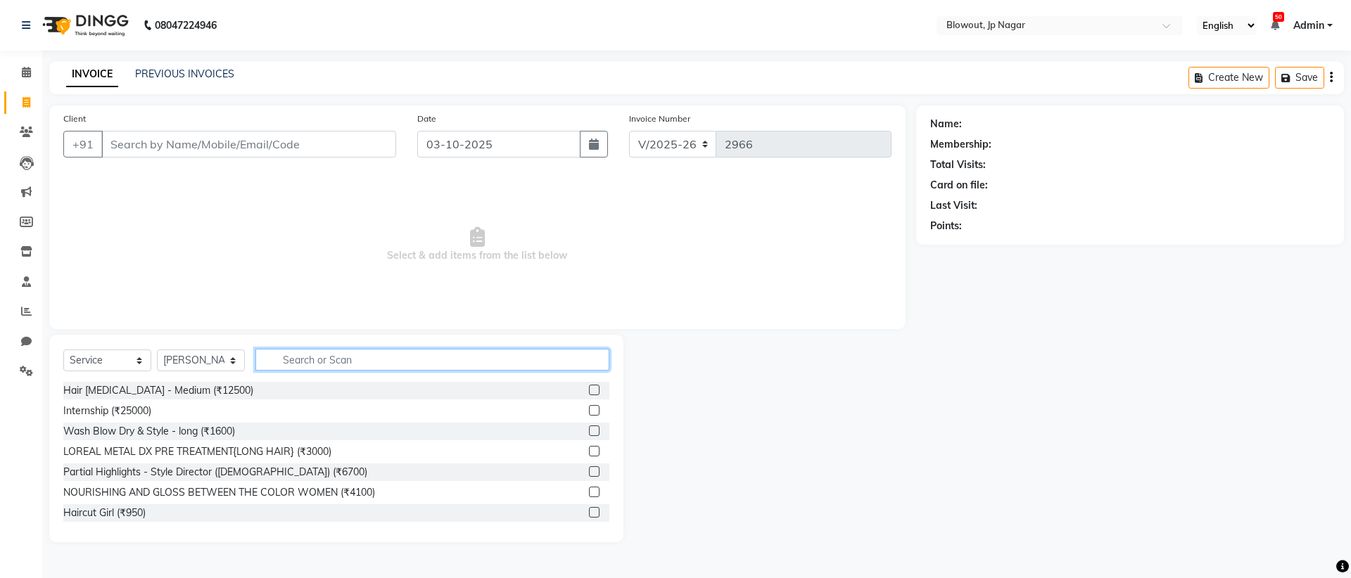
click at [317, 359] on input "text" at bounding box center [432, 360] width 354 height 22
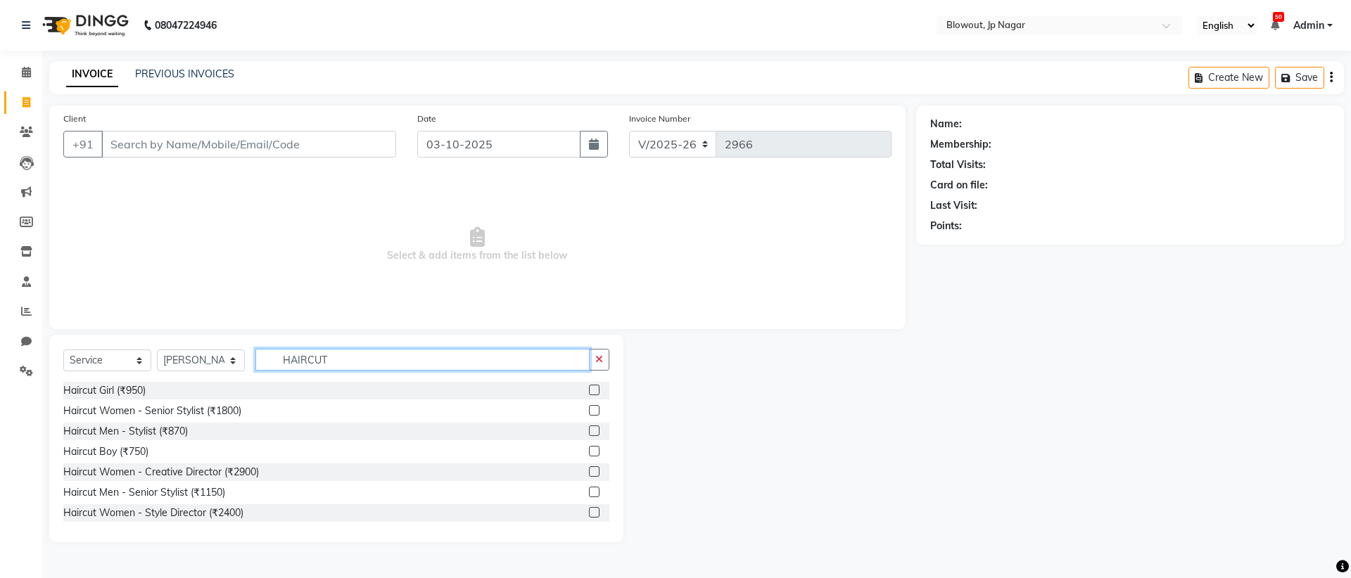
type input "HAIRCUT"
click at [589, 428] on label at bounding box center [594, 431] width 11 height 11
click at [589, 428] on input "checkbox" at bounding box center [593, 431] width 9 height 9
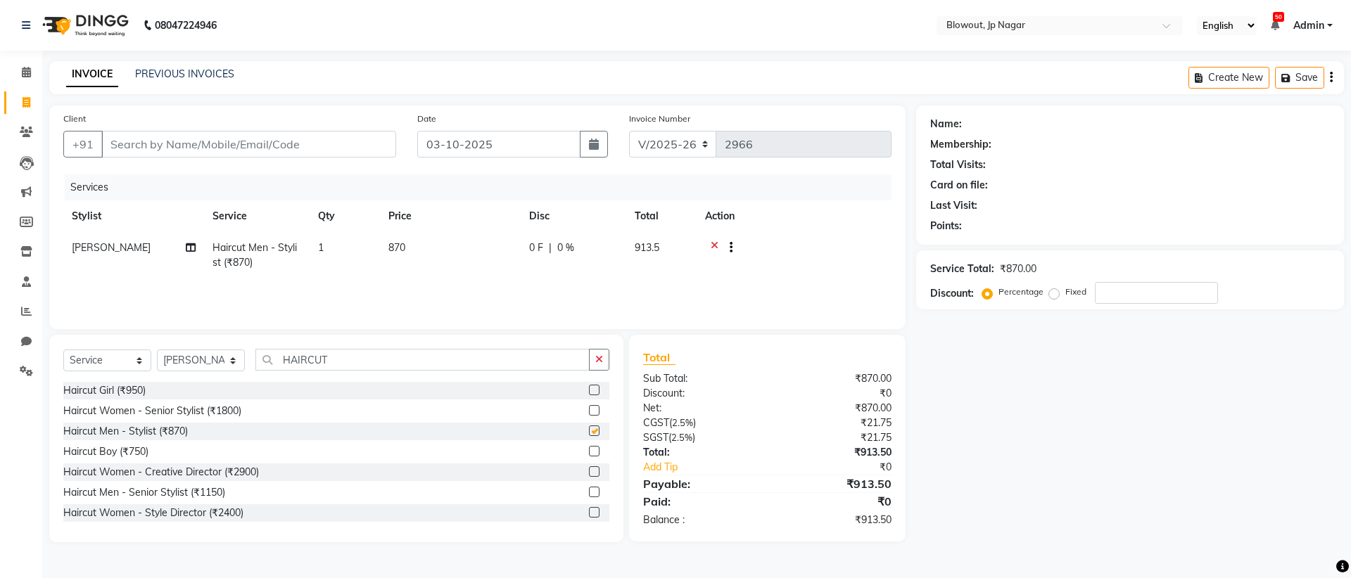
checkbox input "false"
click at [186, 359] on select "Select Stylist BINOD DICKY SHERPA GIRI JITEN JOHN JULIE MALSAWMTLUANGI Malsawmt…" at bounding box center [201, 361] width 88 height 22
select select "59438"
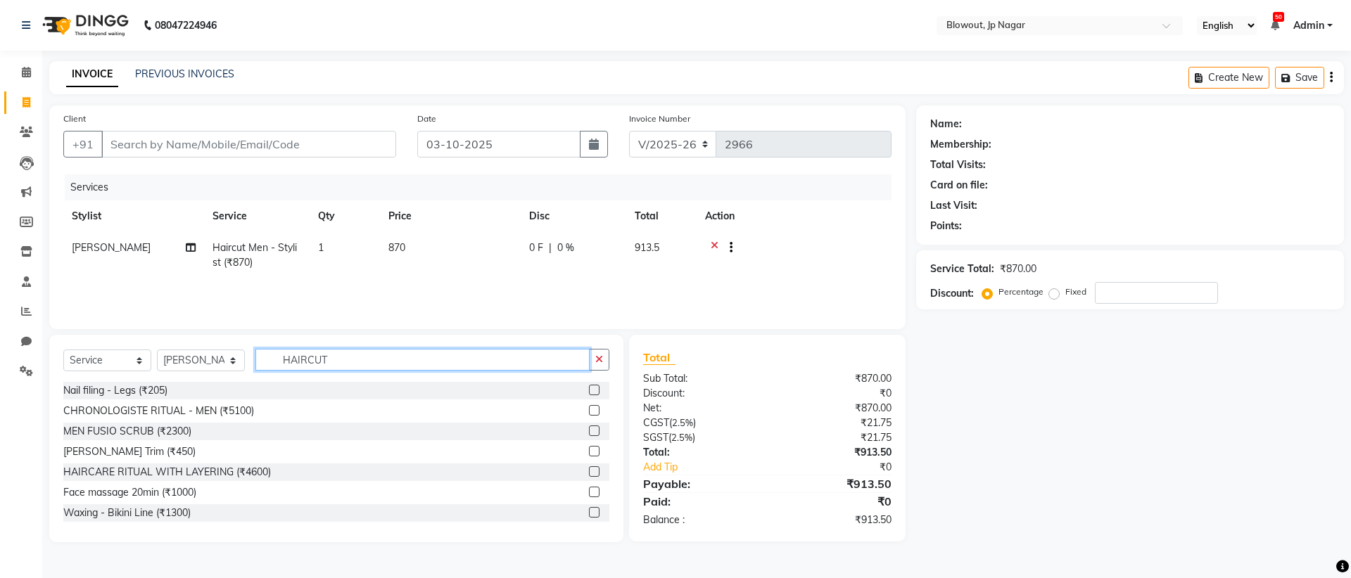
click at [300, 356] on input "HAIRCUT" at bounding box center [422, 360] width 334 height 22
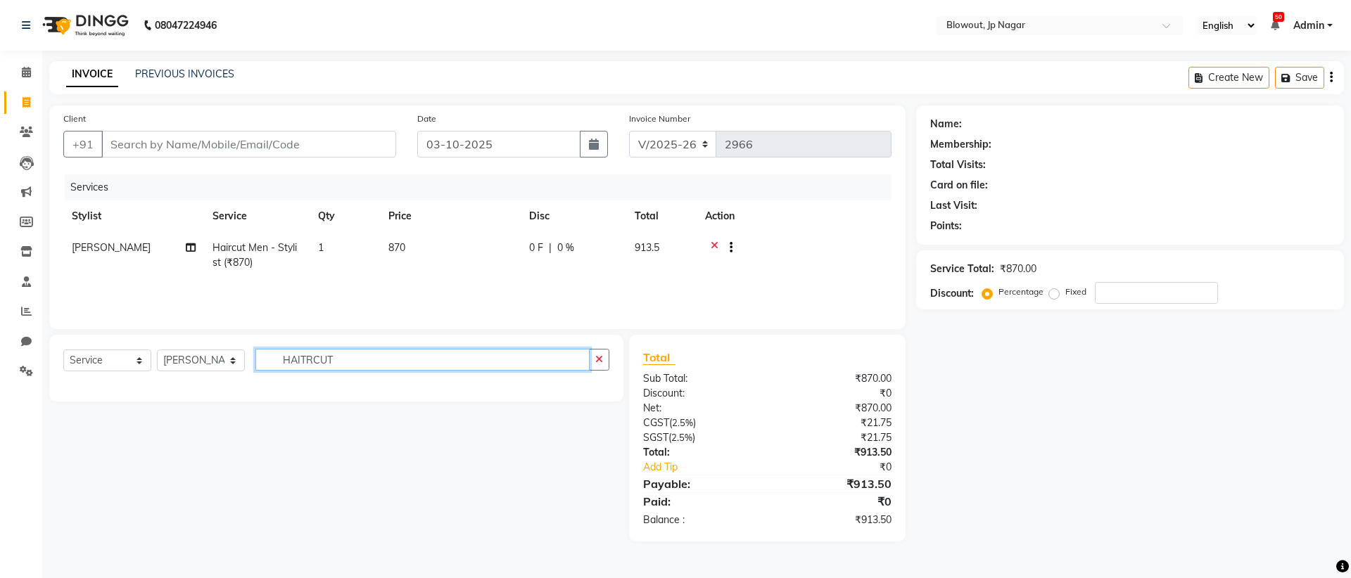
click at [368, 367] on input "HAITRCUT" at bounding box center [422, 360] width 334 height 22
type input "H"
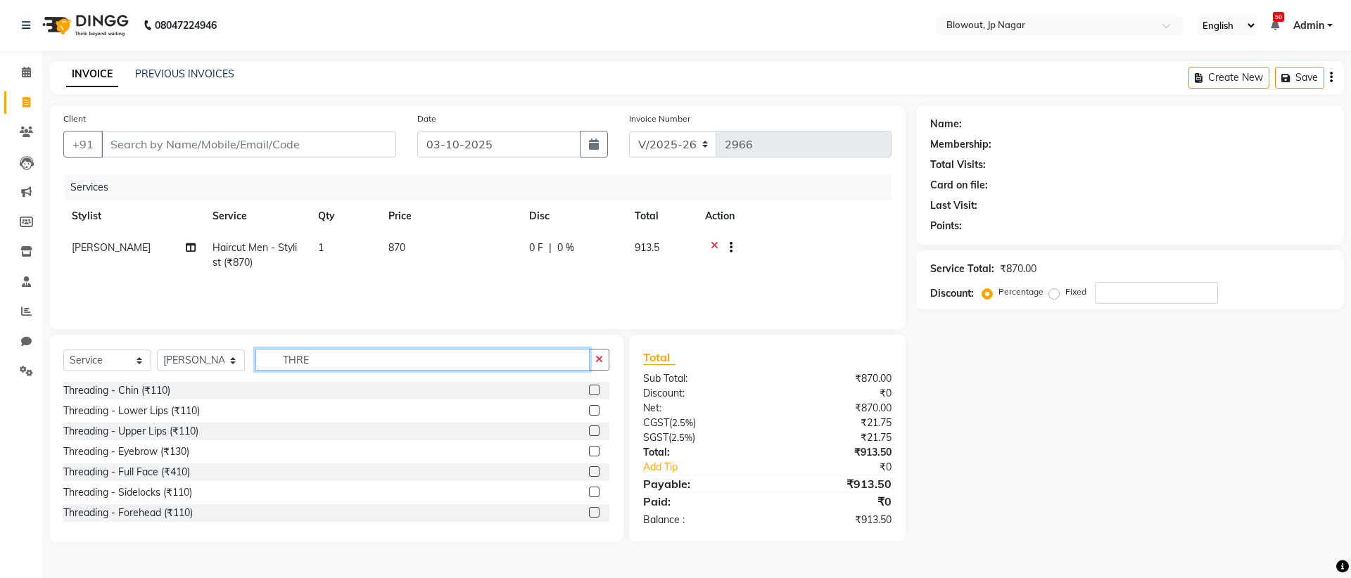
type input "THRE"
click at [262, 458] on div "Threading - Eyebrow (₹130)" at bounding box center [336, 452] width 546 height 18
click at [589, 452] on label at bounding box center [594, 451] width 11 height 11
click at [589, 452] on input "checkbox" at bounding box center [593, 451] width 9 height 9
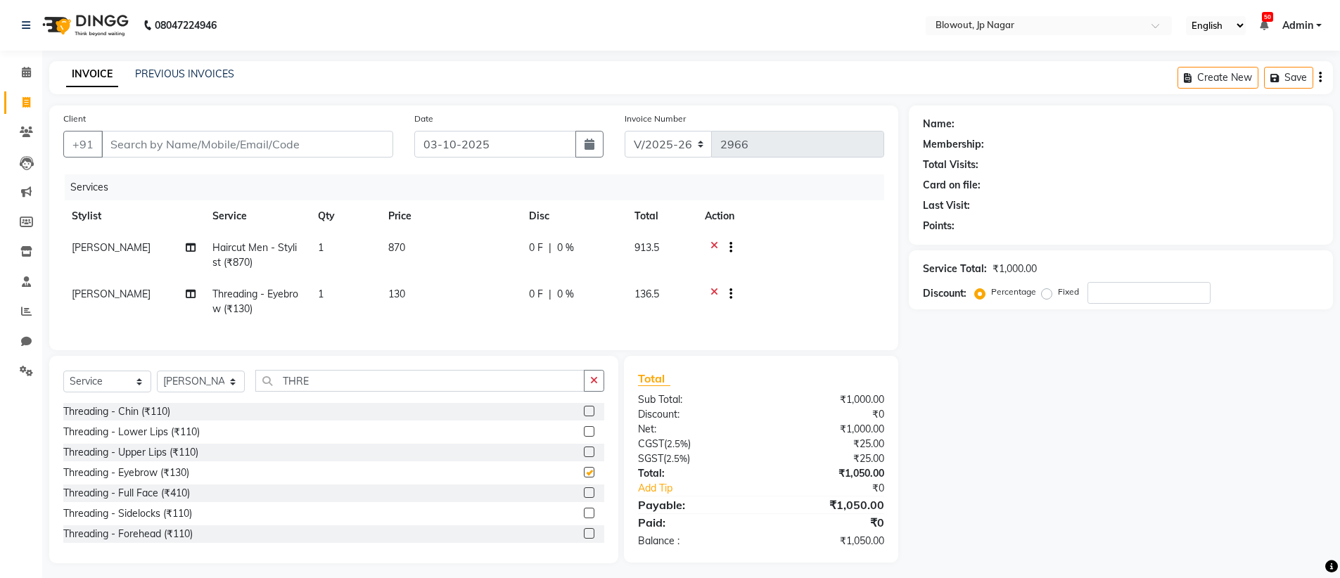
checkbox input "false"
click at [200, 393] on select "Select Stylist BINOD DICKY SHERPA GIRI JITEN JOHN JULIE MALSAWMTLUANGI Malsawmt…" at bounding box center [201, 382] width 88 height 22
select select "46972"
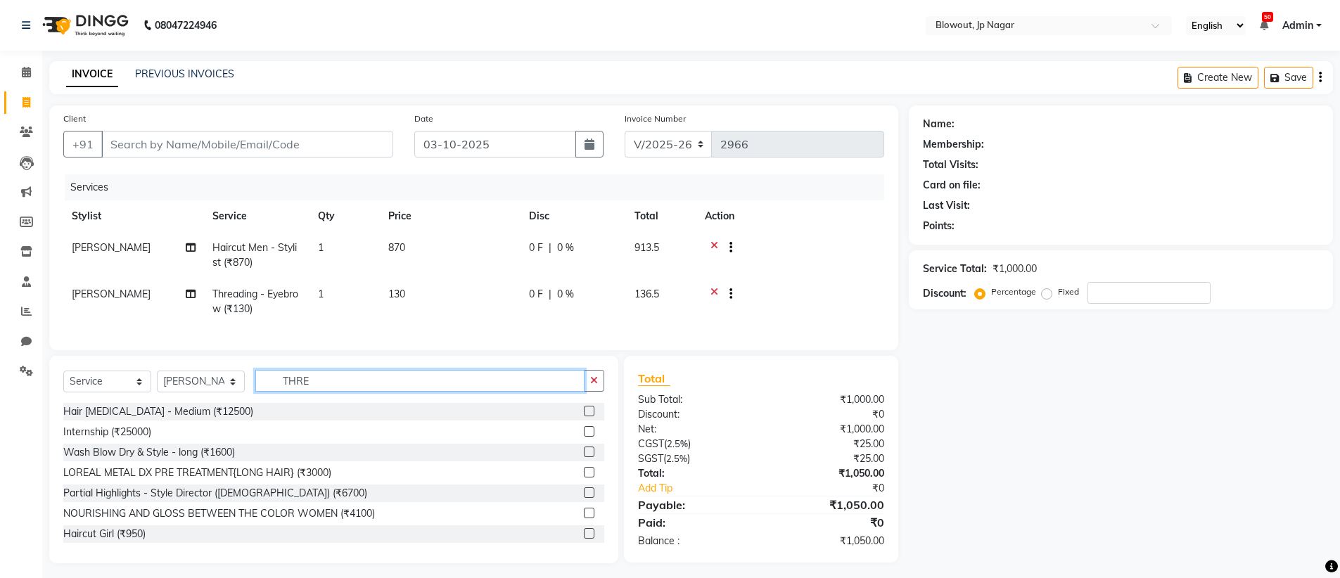
click at [314, 388] on input "THRE" at bounding box center [419, 381] width 329 height 22
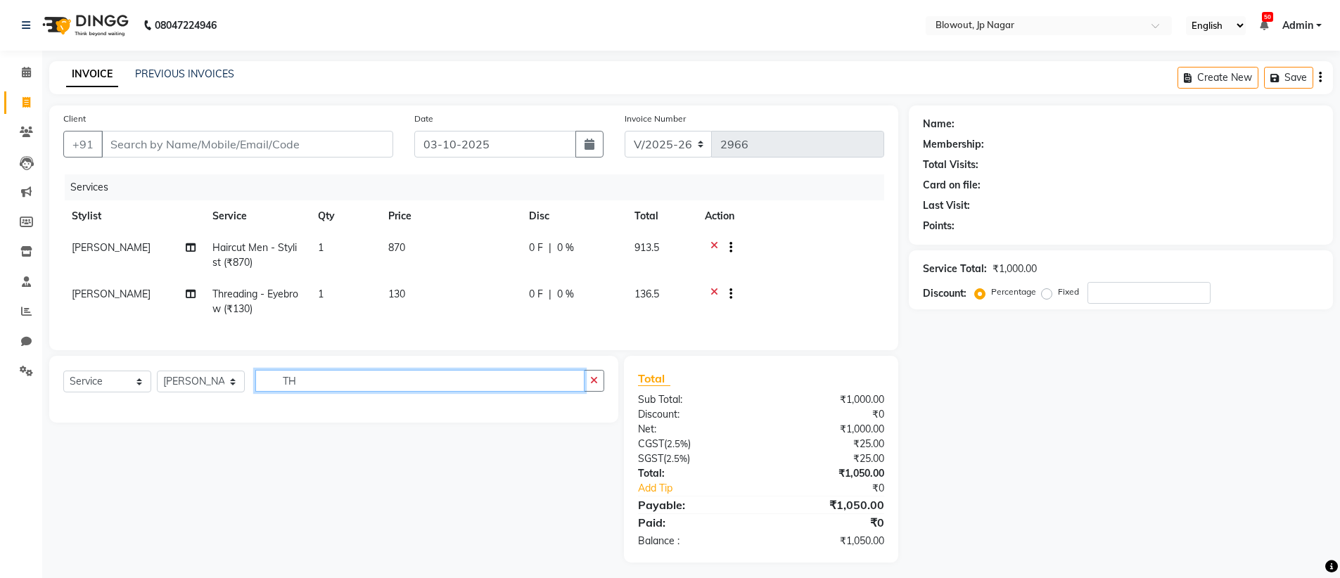
type input "T"
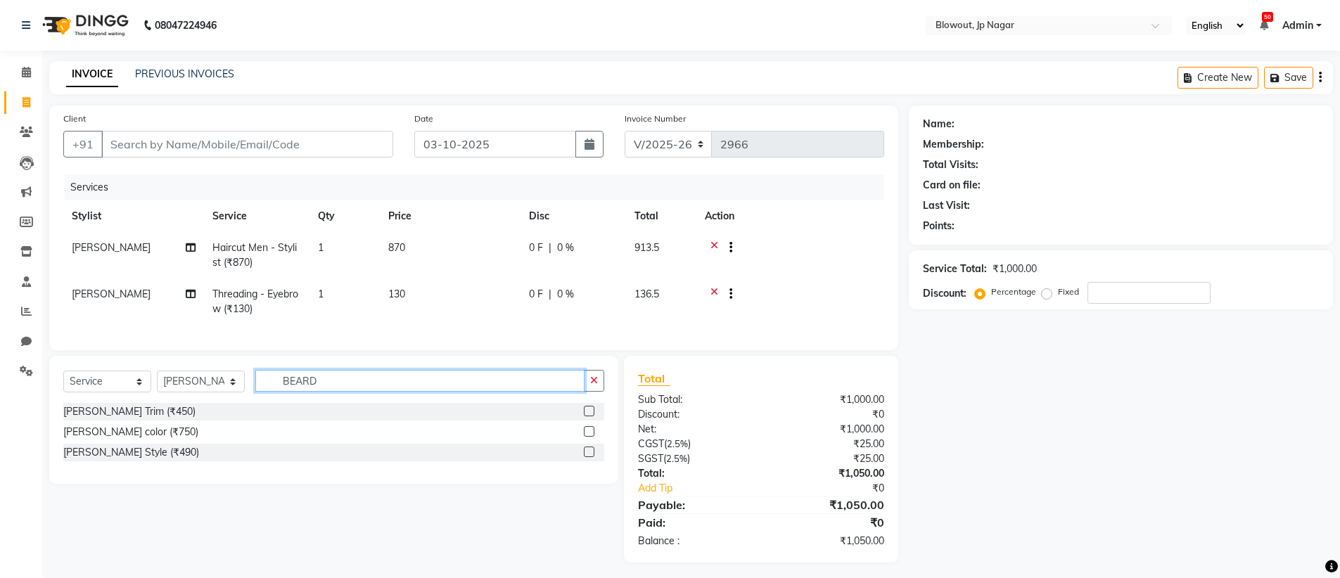
type input "BEARD"
click at [592, 416] on label at bounding box center [589, 411] width 11 height 11
click at [592, 416] on input "checkbox" at bounding box center [588, 411] width 9 height 9
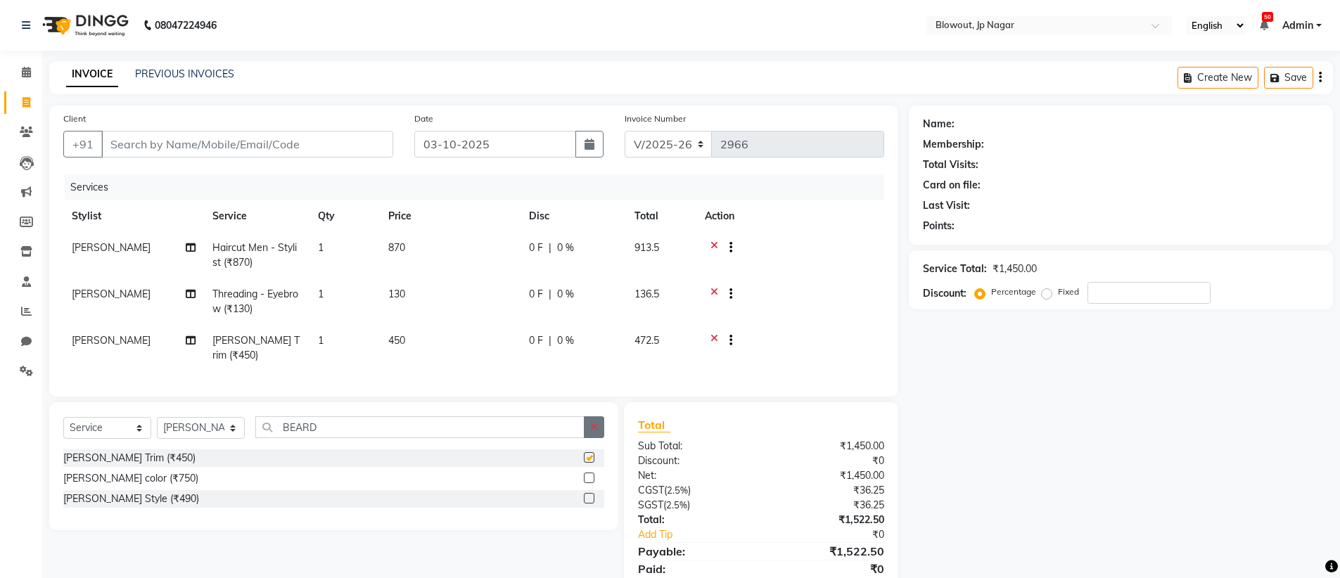
checkbox input "false"
click at [226, 148] on input "Client" at bounding box center [247, 144] width 292 height 27
type input "7"
type input "0"
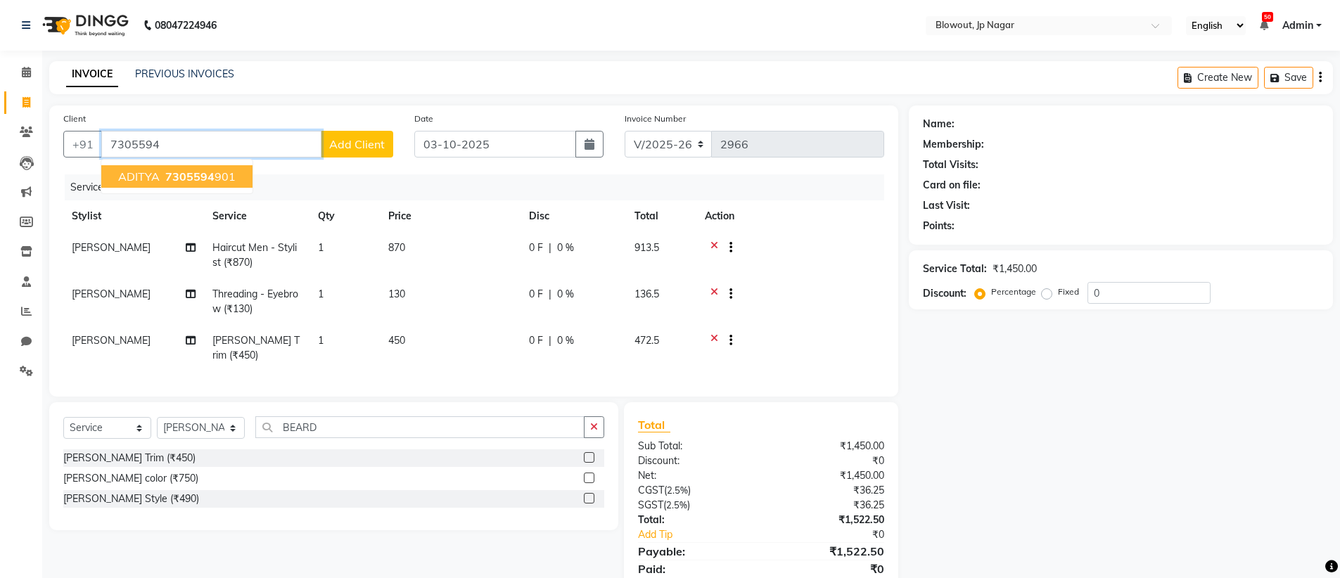
click at [187, 173] on span "7305594" at bounding box center [189, 177] width 49 height 14
type input "7305594901"
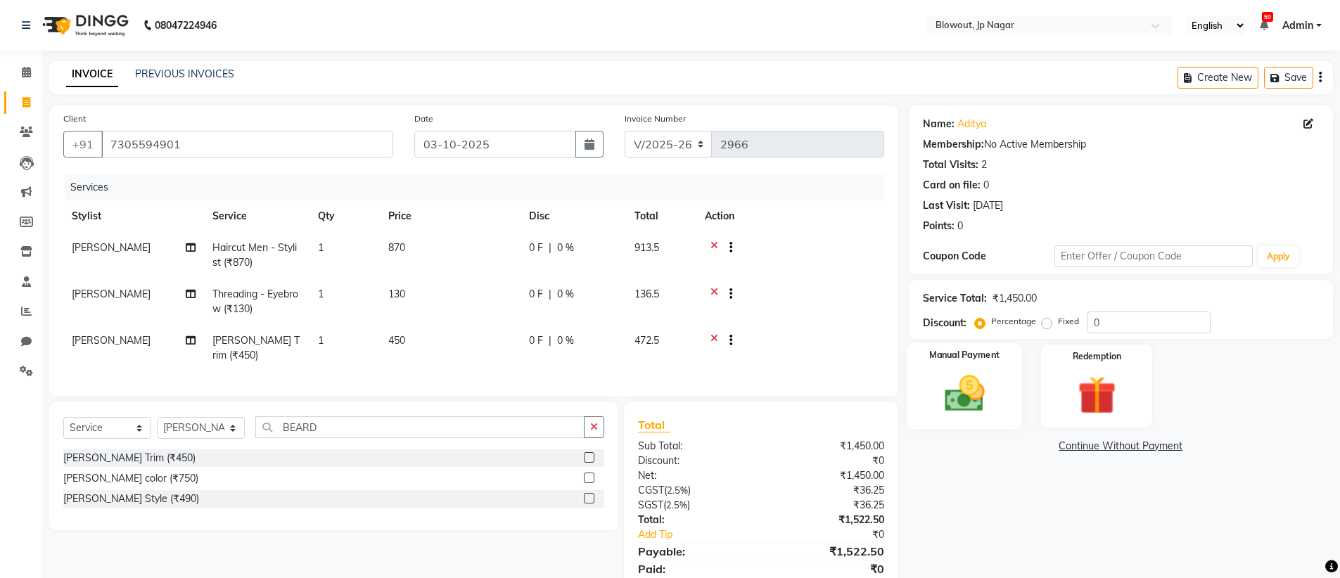
click at [957, 386] on img at bounding box center [964, 394] width 65 height 46
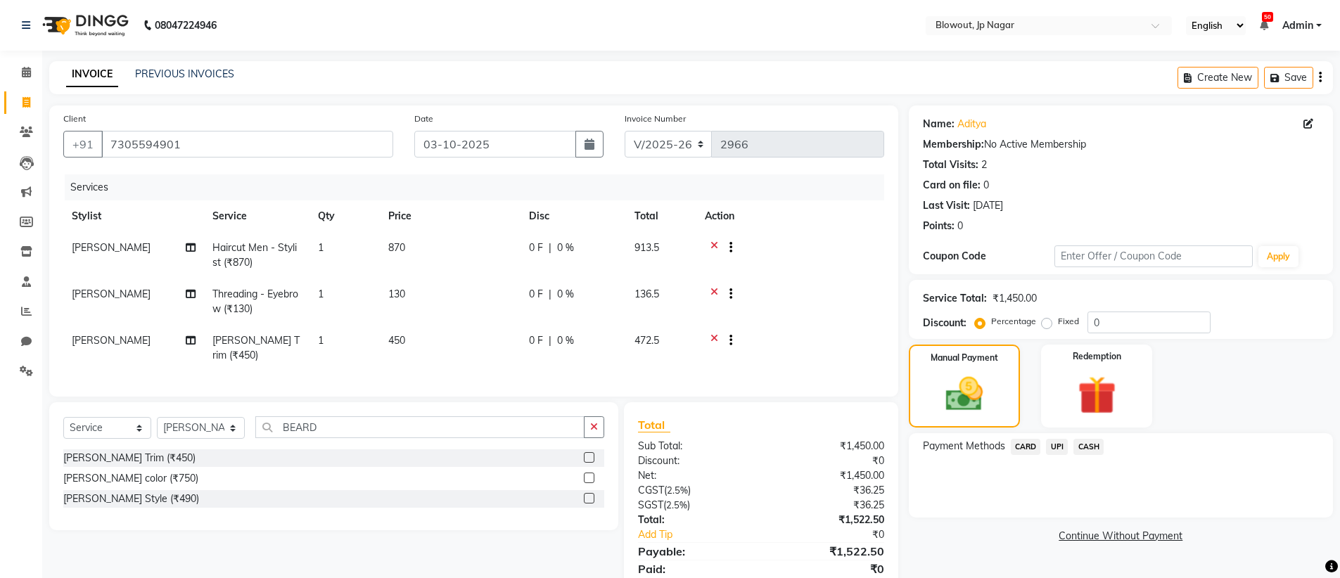
click at [1062, 445] on span "UPI" at bounding box center [1057, 447] width 22 height 16
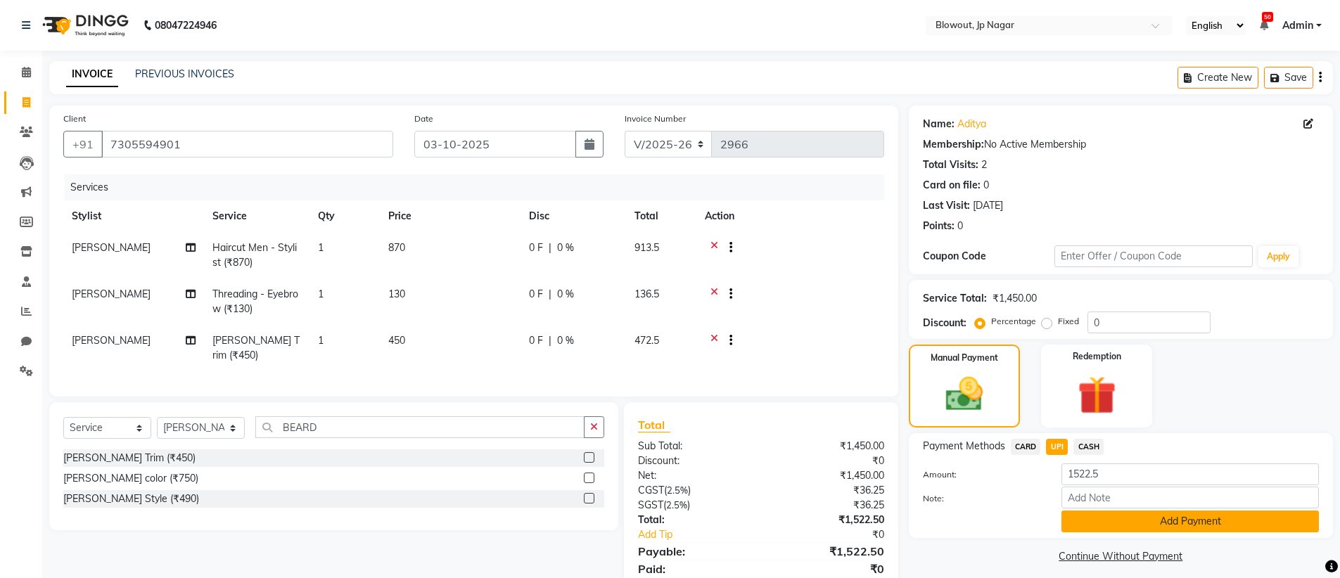
click at [1145, 527] on button "Add Payment" at bounding box center [1190, 522] width 257 height 22
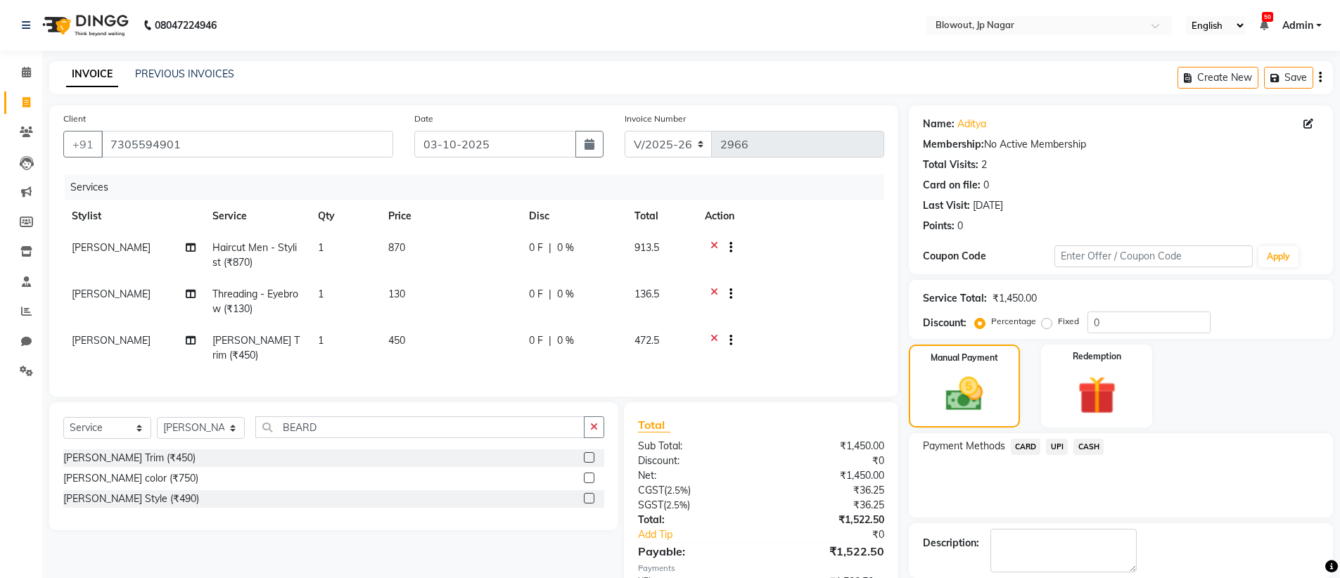
scroll to position [80, 0]
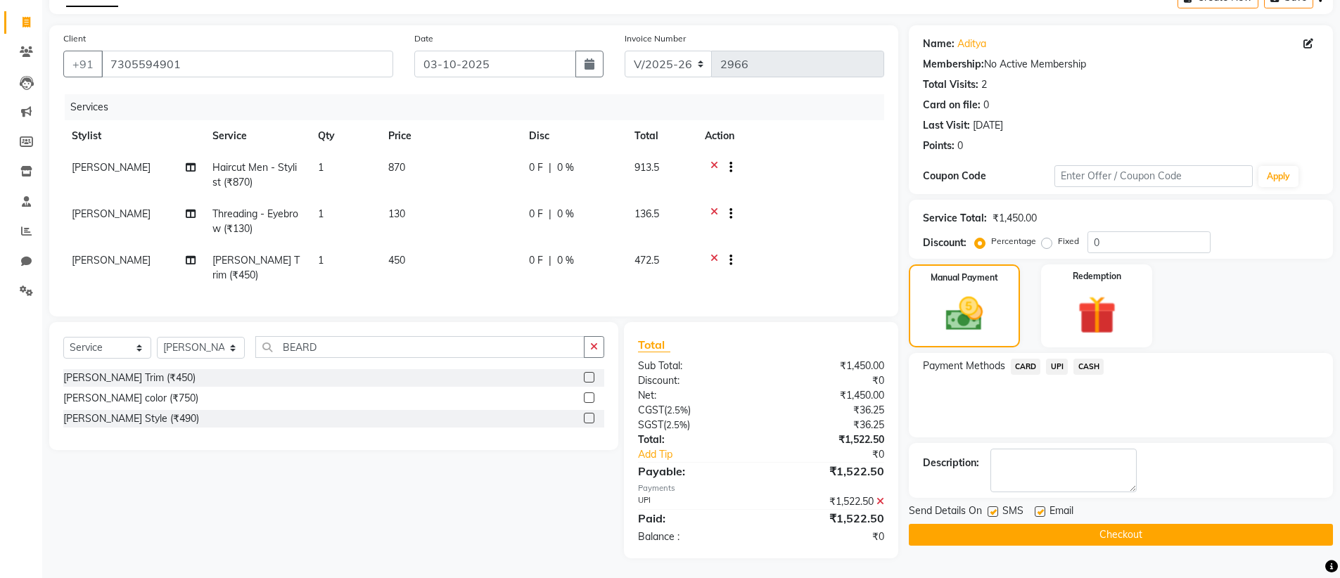
click at [1147, 536] on button "Checkout" at bounding box center [1121, 535] width 424 height 22
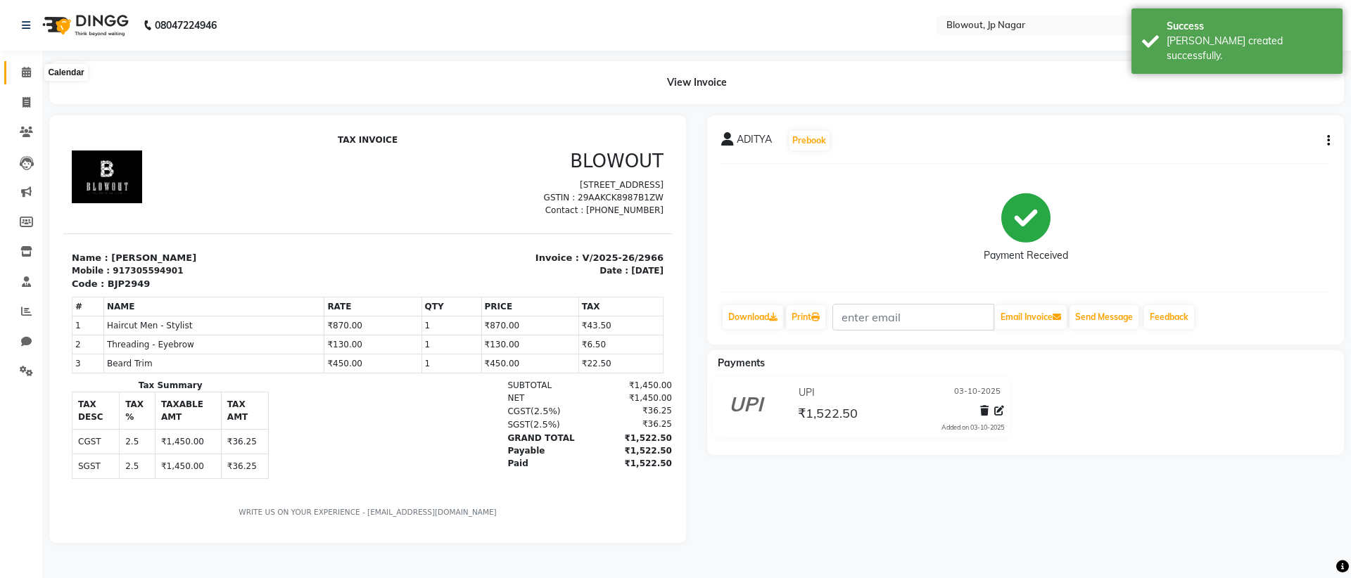
click at [26, 71] on icon at bounding box center [26, 72] width 9 height 11
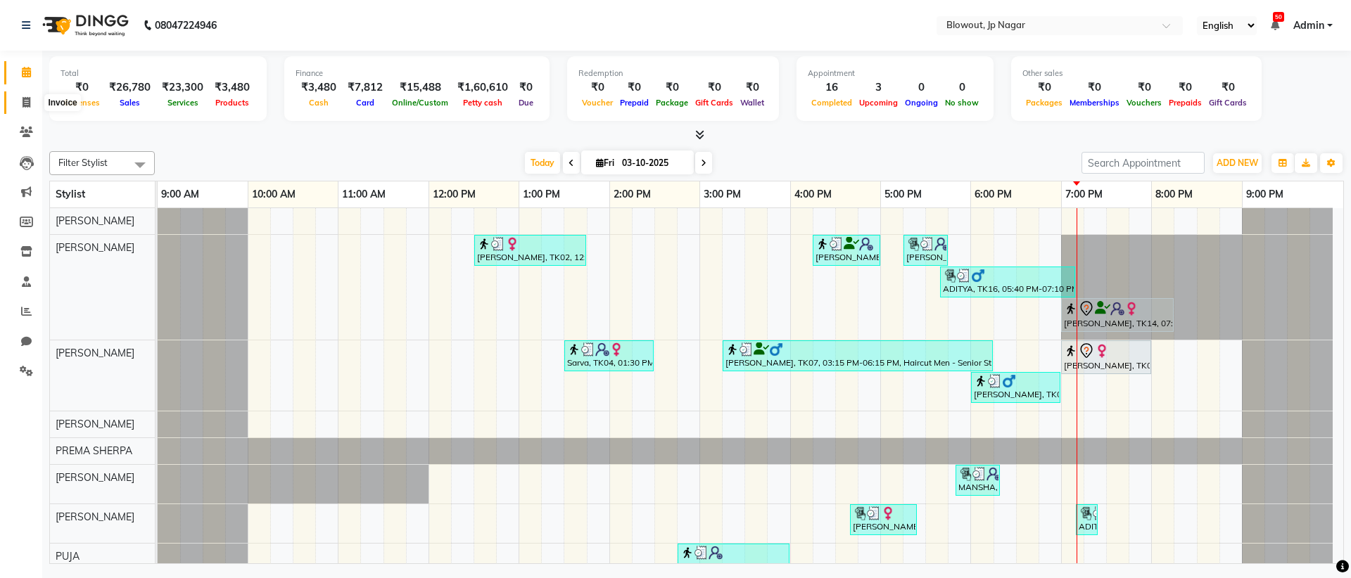
click at [26, 108] on span at bounding box center [26, 103] width 25 height 16
select select "6261"
select select "service"
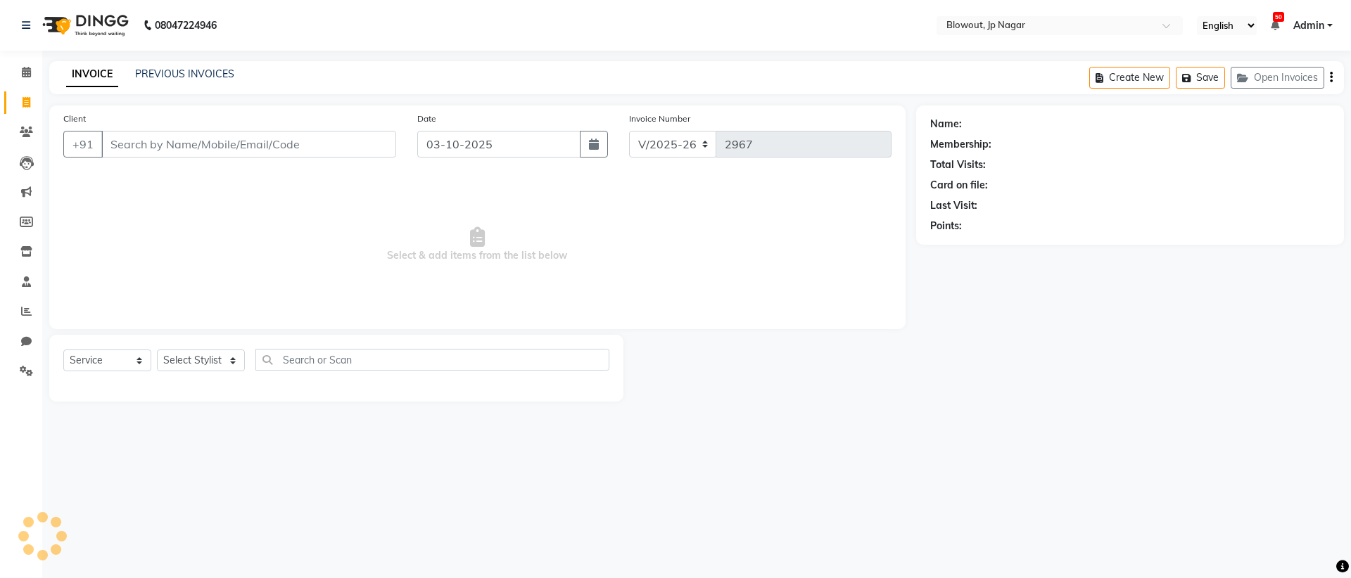
click at [129, 148] on input "Client" at bounding box center [248, 144] width 295 height 27
click at [184, 366] on select "Select Stylist BINOD DICKY SHERPA GIRI JITEN JOHN JULIE MALSAWMTLUANGI Malsawmt…" at bounding box center [201, 361] width 88 height 22
click at [182, 148] on input "Client" at bounding box center [248, 144] width 295 height 27
click at [179, 357] on select "Select Stylist BINOD DICKY SHERPA GIRI JITEN JOHN JULIE MALSAWMTLUANGI Malsawmt…" at bounding box center [201, 361] width 88 height 22
click at [25, 71] on icon at bounding box center [26, 72] width 9 height 11
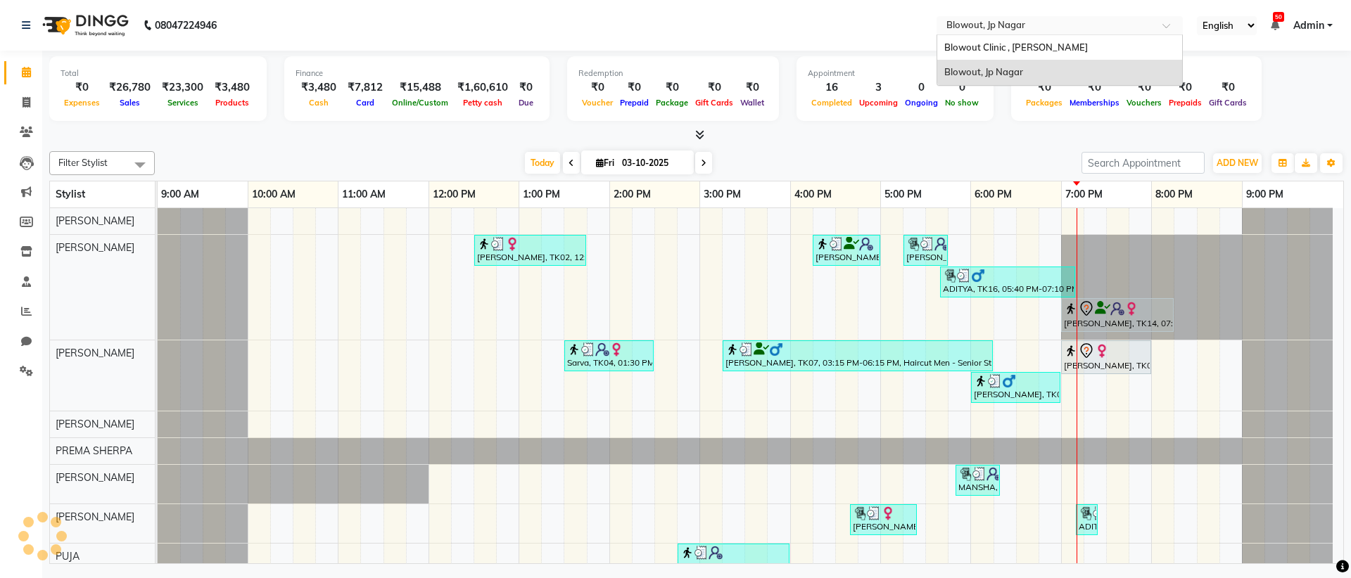
click at [1149, 24] on div at bounding box center [1059, 27] width 246 height 14
click at [1102, 49] on div "Blowout Clinic , [PERSON_NAME]" at bounding box center [1059, 47] width 245 height 25
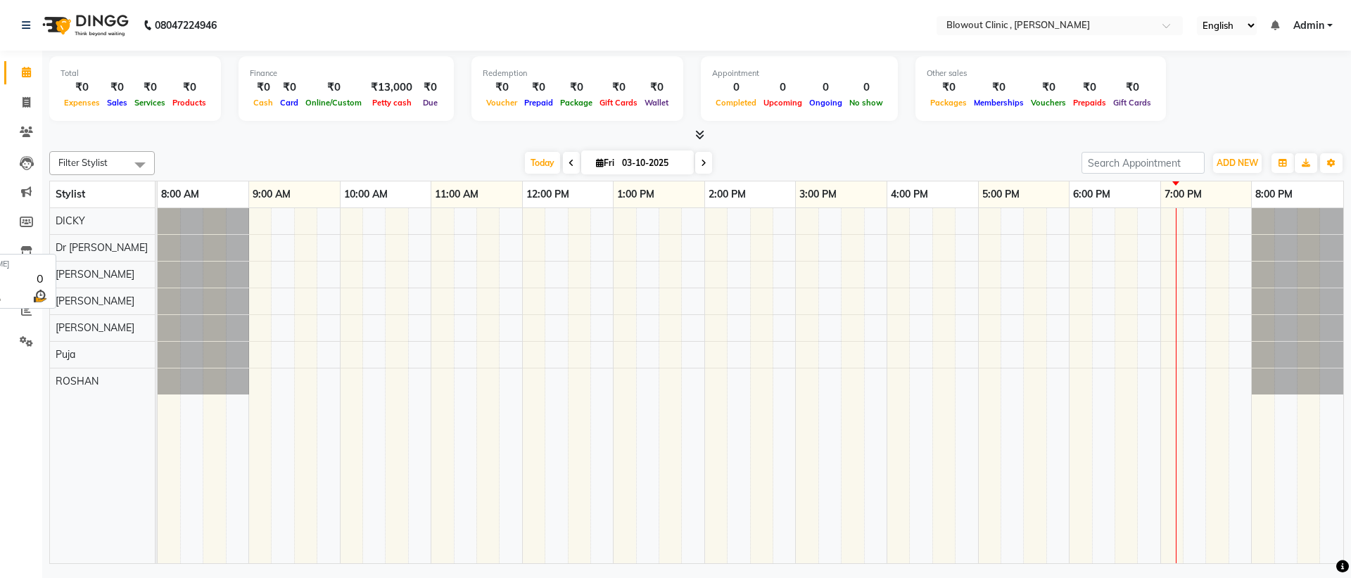
click at [110, 250] on span "Dr [PERSON_NAME]" at bounding box center [102, 247] width 92 height 13
click at [26, 101] on icon at bounding box center [27, 102] width 8 height 11
select select "service"
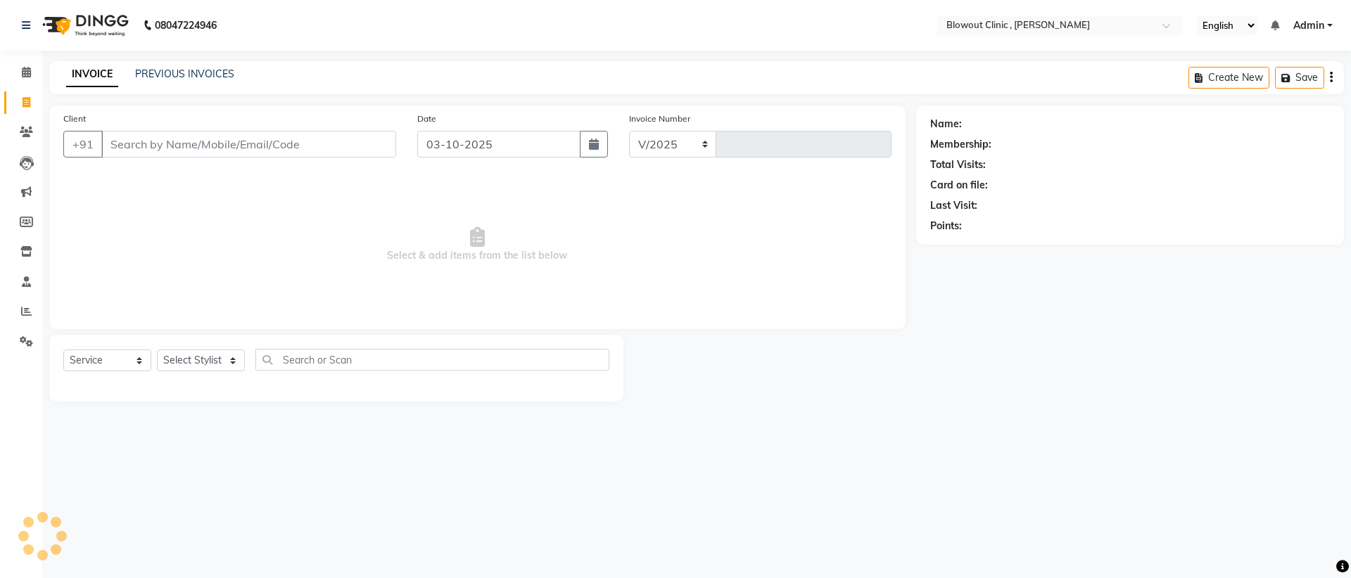
select select "8570"
type input "0018"
click at [212, 355] on select "Select Stylist DICKY [PERSON_NAME] [PERSON_NAME] Puja [PERSON_NAME]" at bounding box center [201, 361] width 88 height 22
select select "87419"
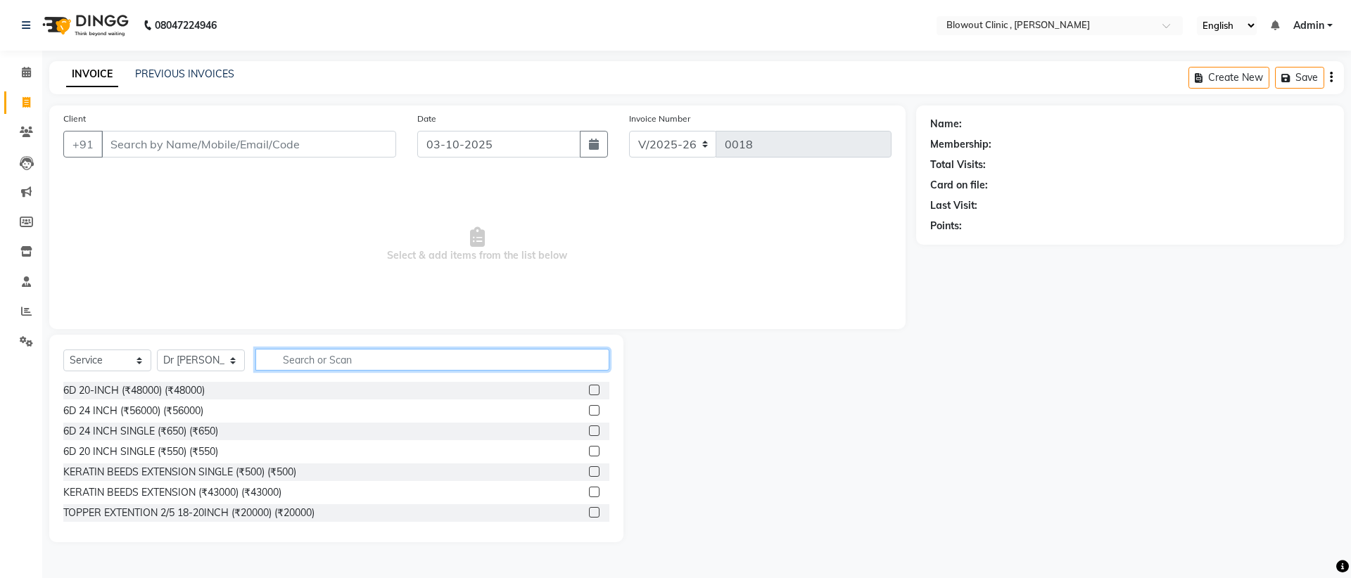
click at [272, 359] on input "text" at bounding box center [432, 360] width 354 height 22
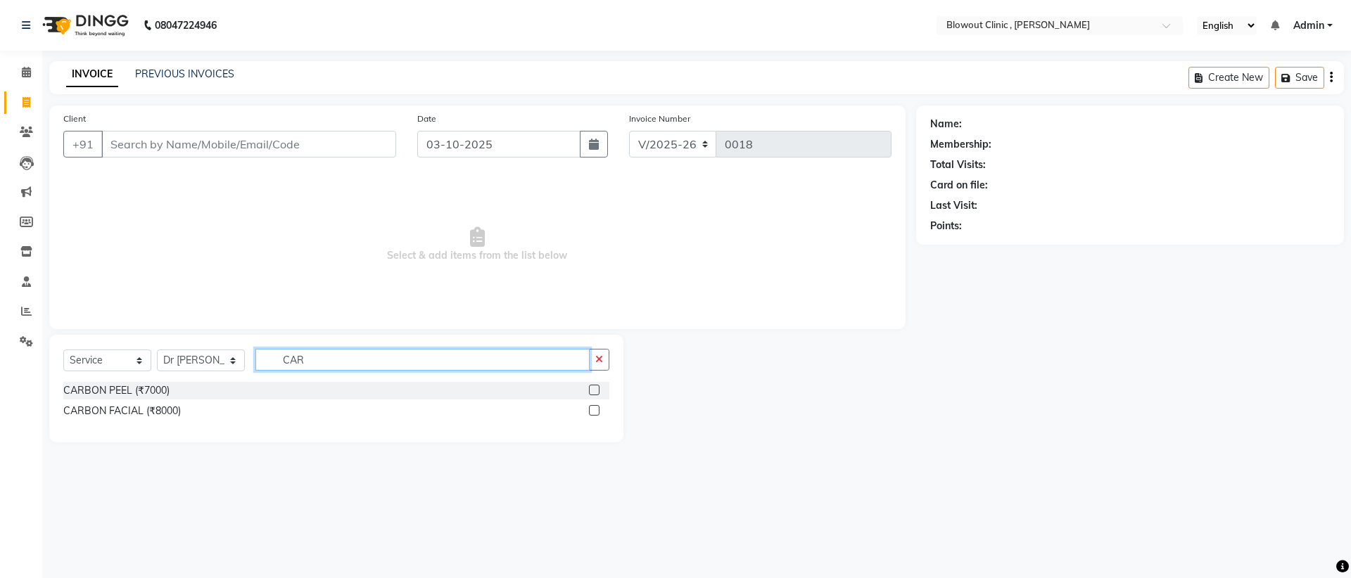
type input "CAR"
click at [592, 390] on label at bounding box center [594, 390] width 11 height 11
click at [592, 390] on input "checkbox" at bounding box center [593, 390] width 9 height 9
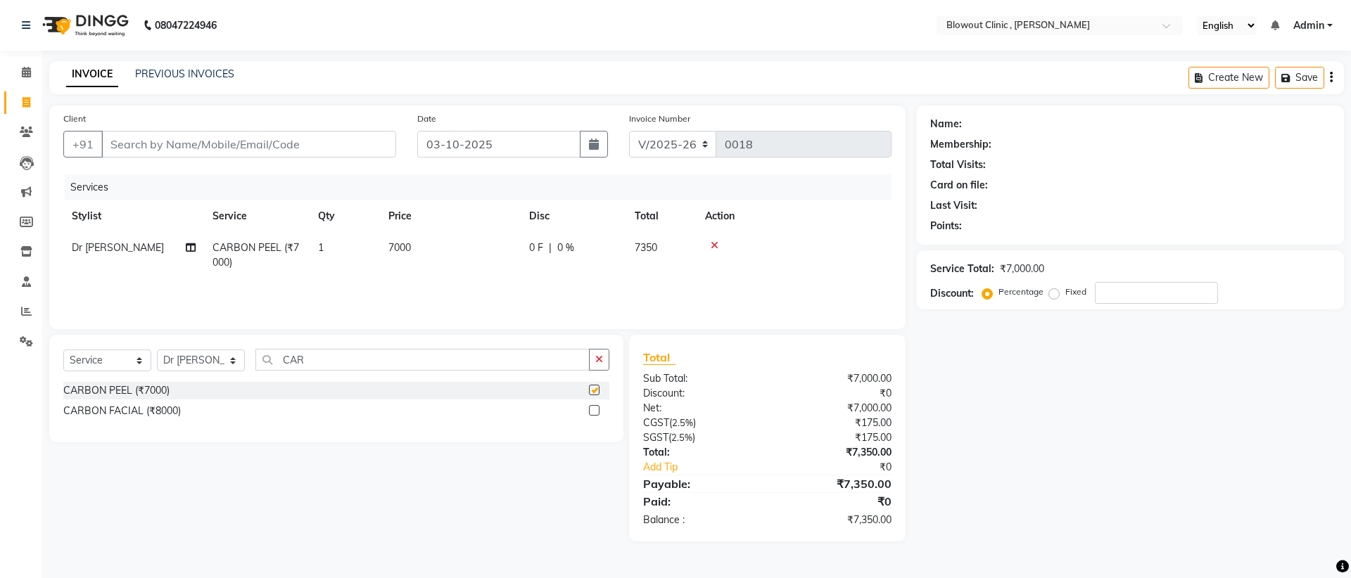
checkbox input "false"
click at [191, 144] on input "Client" at bounding box center [248, 144] width 295 height 27
type input "9"
type input "0"
type input "9538697284"
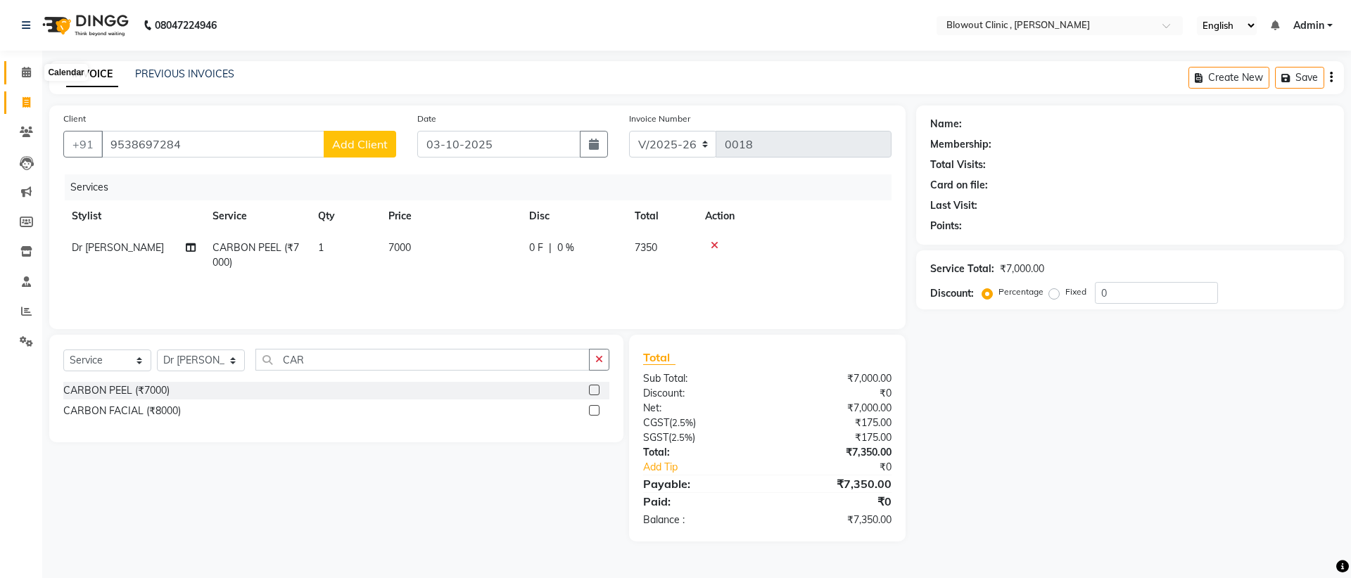
click at [30, 68] on icon at bounding box center [26, 72] width 9 height 11
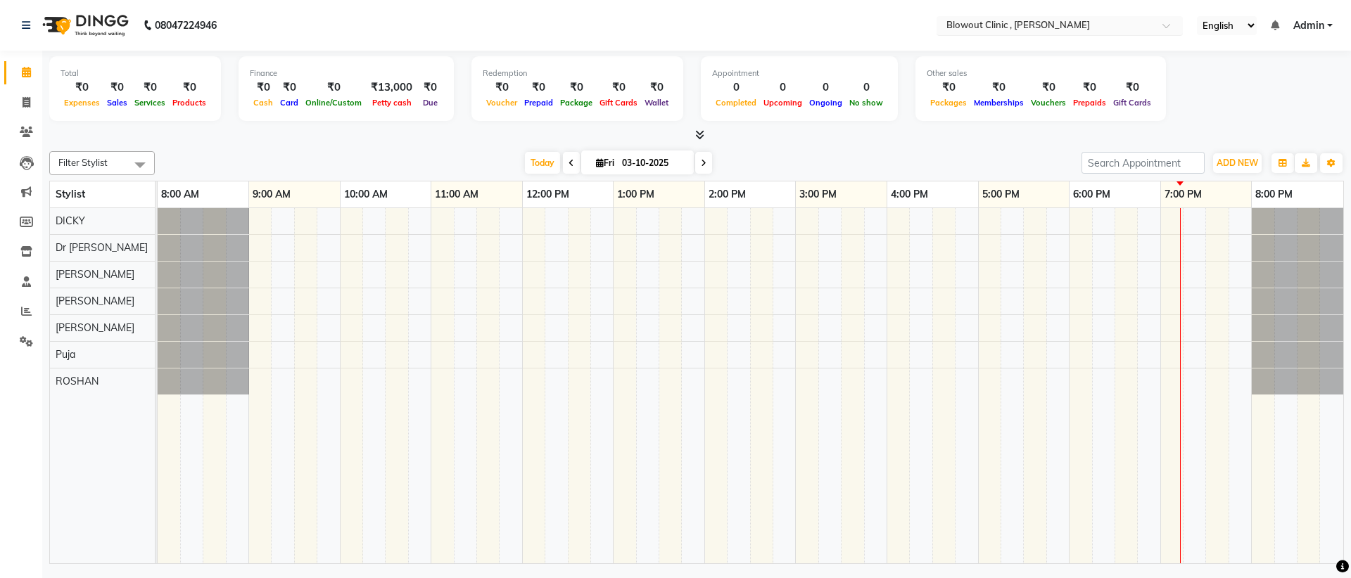
click at [1103, 25] on input "text" at bounding box center [1045, 27] width 204 height 14
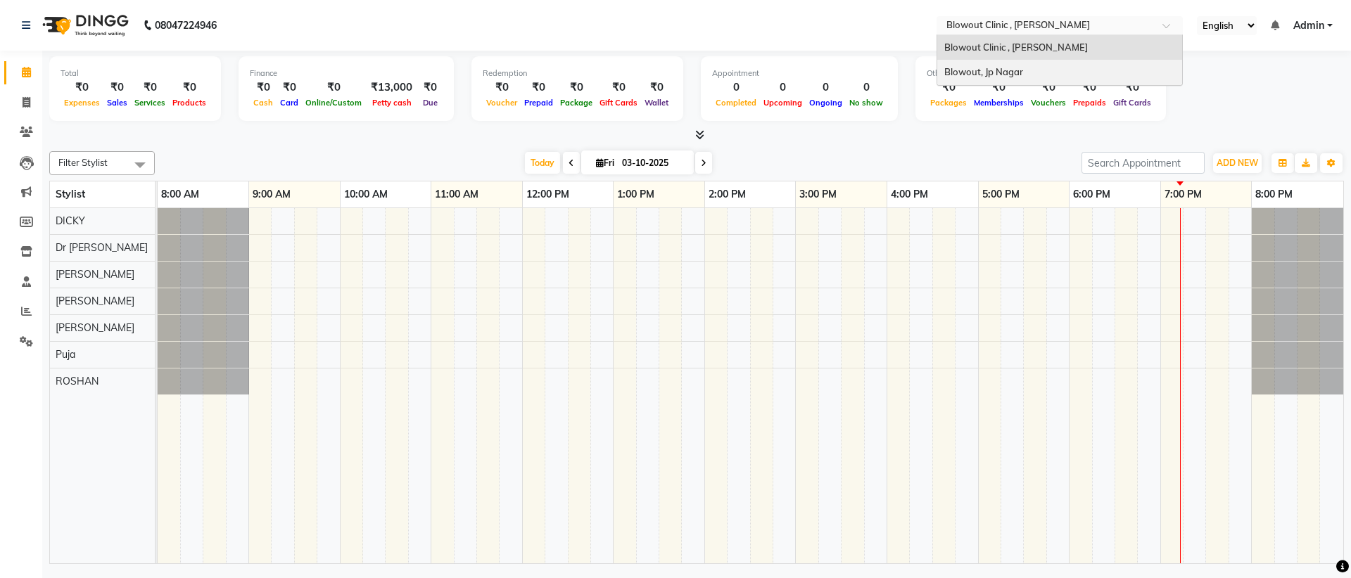
click at [1097, 71] on div "Blowout, Jp Nagar" at bounding box center [1059, 72] width 245 height 25
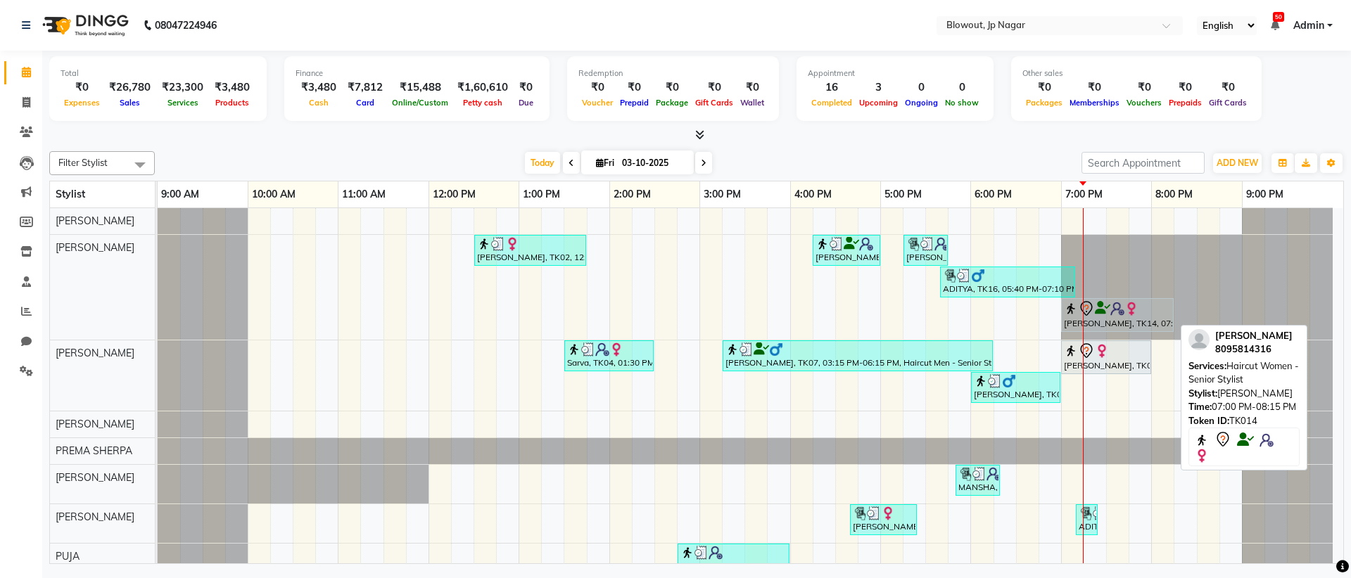
click at [1113, 315] on img at bounding box center [1117, 309] width 14 height 14
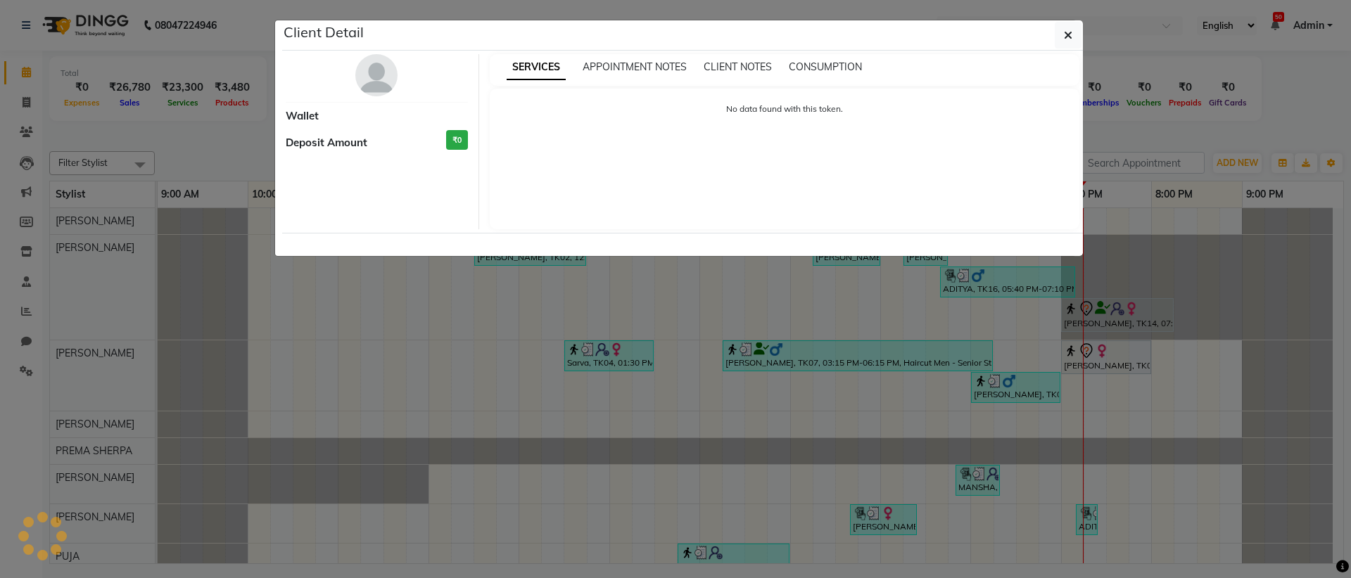
select select "7"
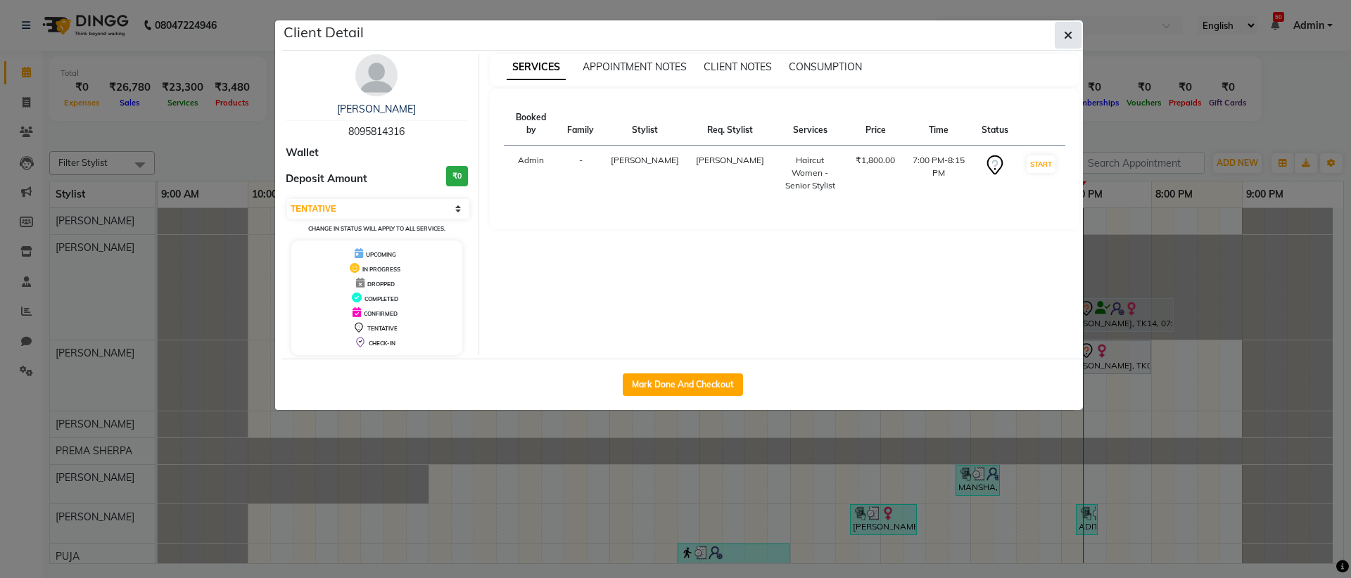
click at [1066, 32] on icon "button" at bounding box center [1068, 35] width 8 height 11
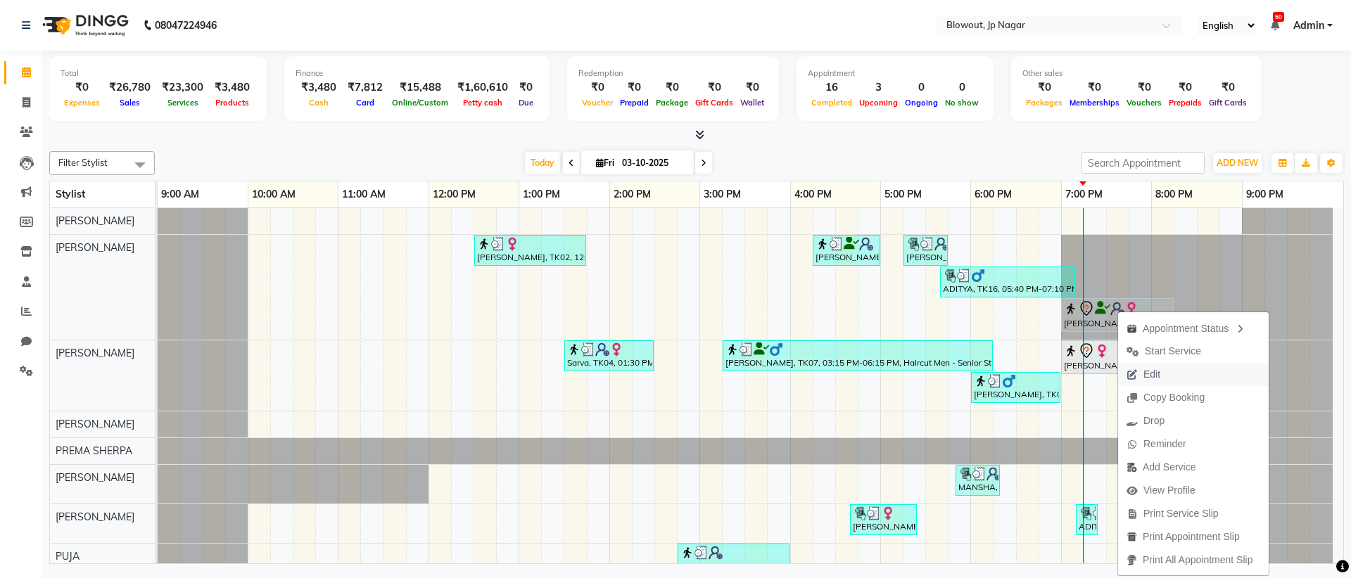
click at [1146, 376] on span "Edit" at bounding box center [1151, 374] width 17 height 15
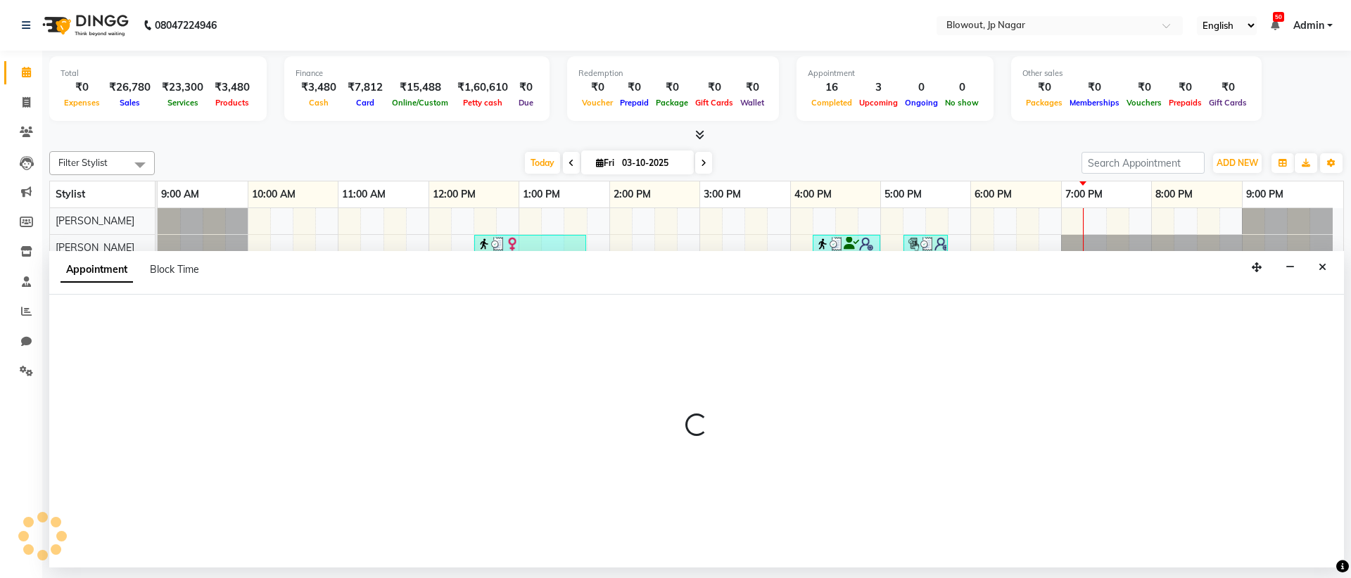
select select "tentative"
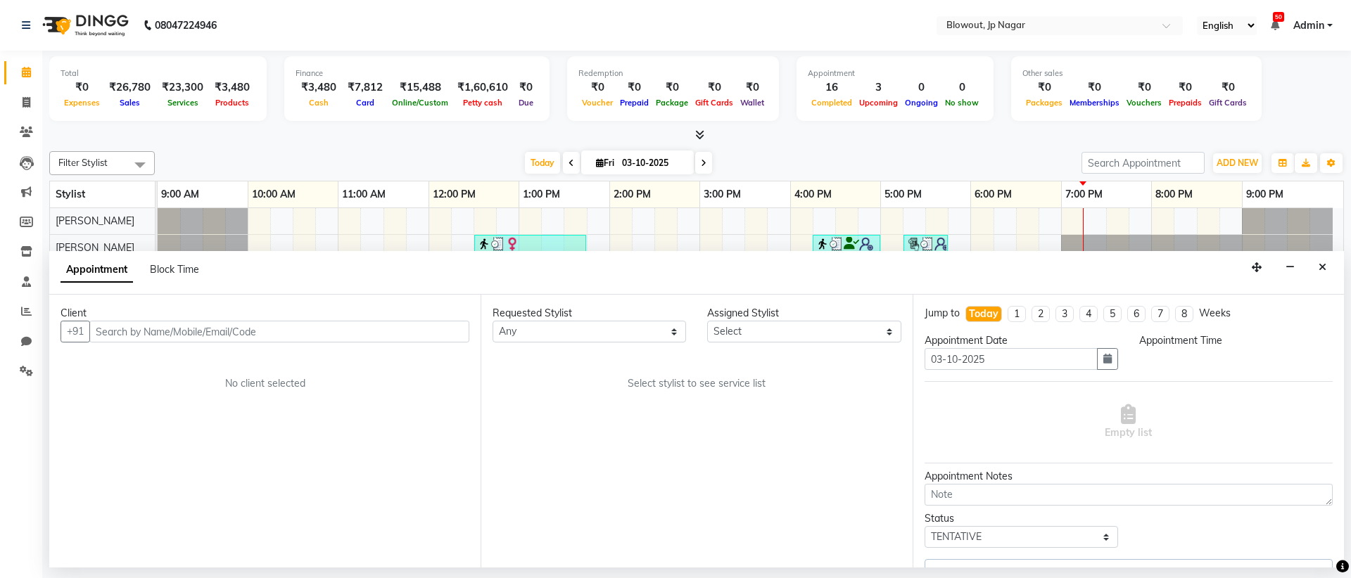
select select "1140"
select select "46972"
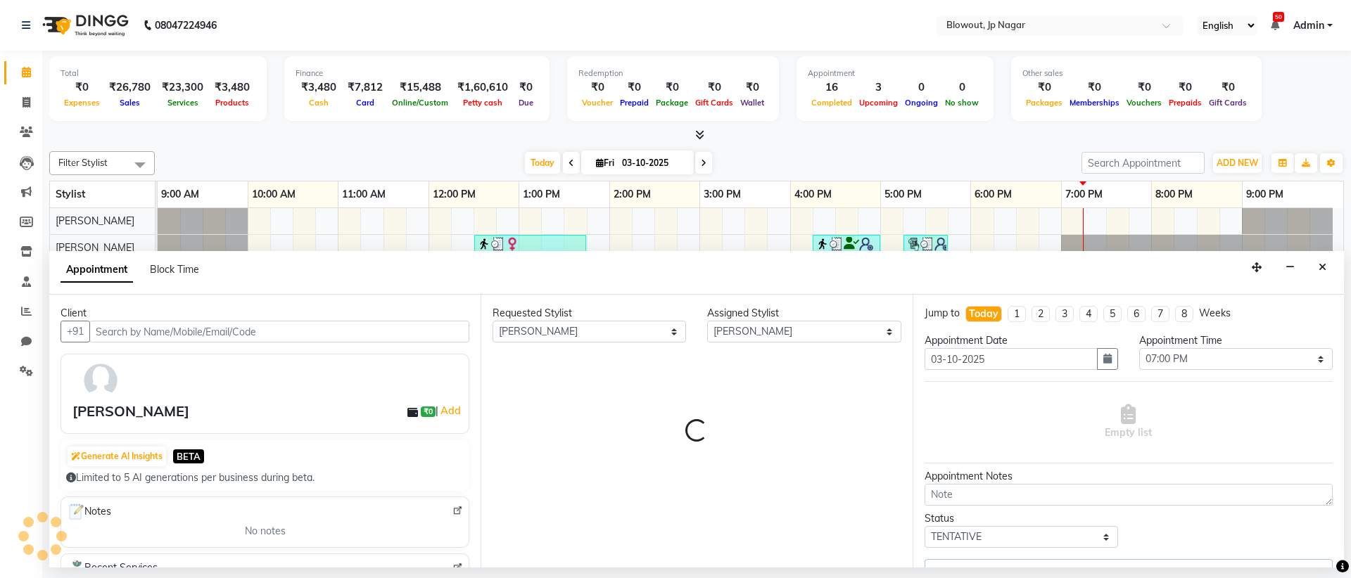
select select "3100"
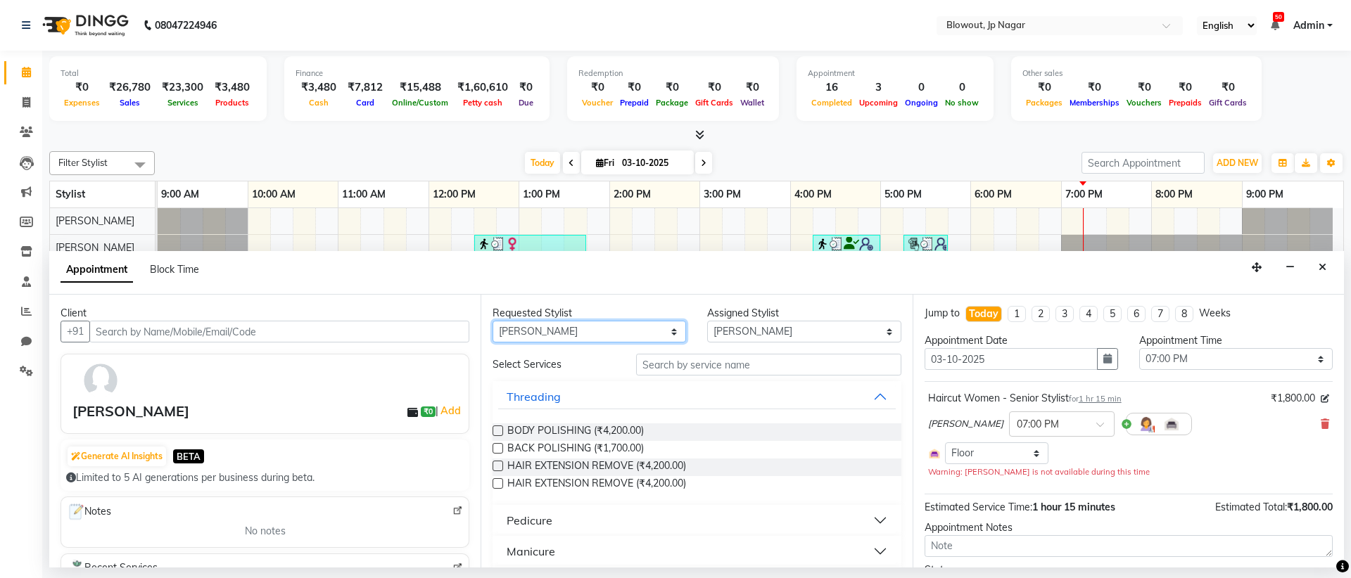
click at [565, 325] on select "Any [PERSON_NAME] [PERSON_NAME] [PERSON_NAME] [PERSON_NAME] PUJA [PERSON_NAME] …" at bounding box center [588, 332] width 193 height 22
select select "88802"
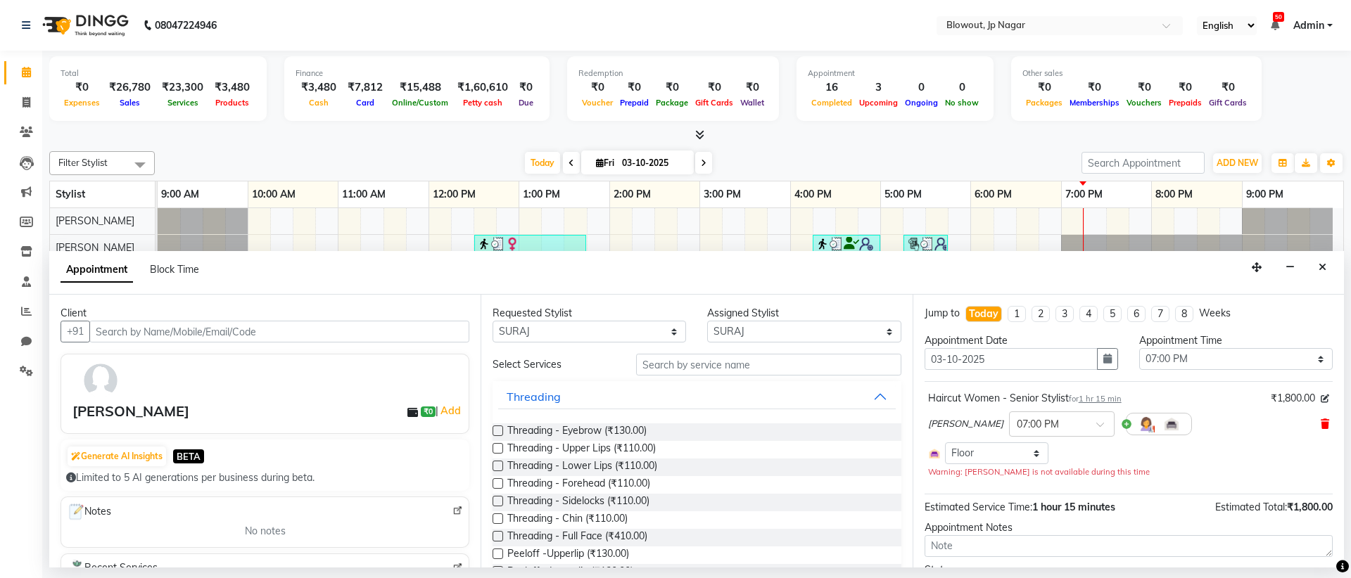
click at [1320, 421] on icon at bounding box center [1324, 424] width 8 height 10
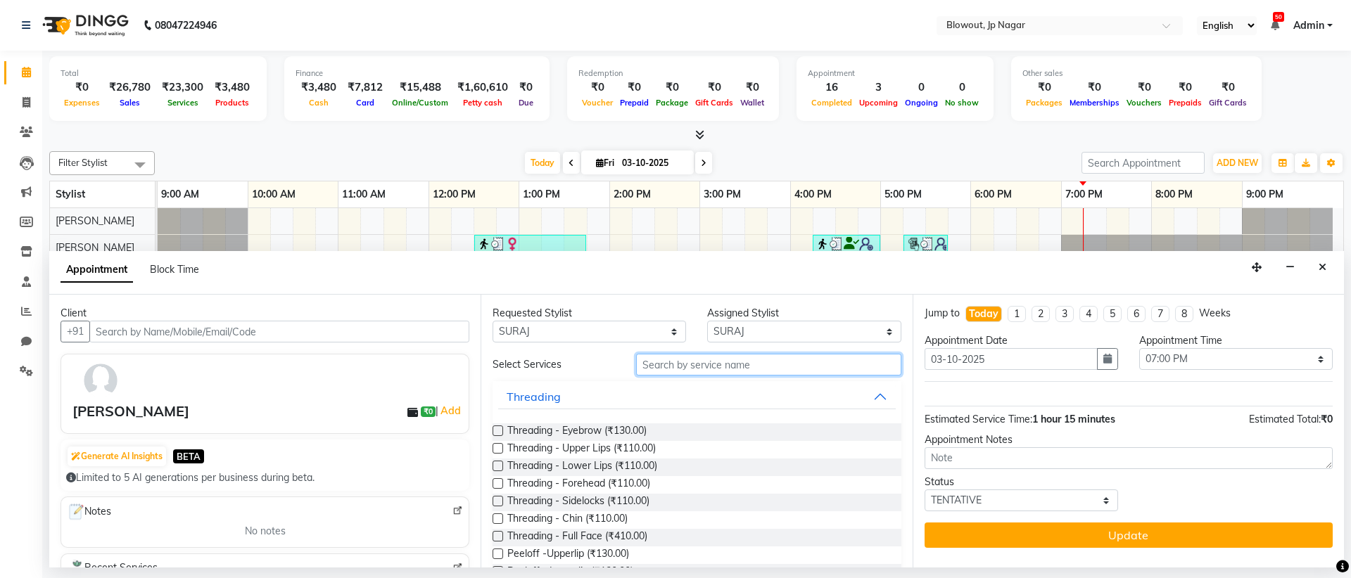
click at [839, 369] on input "text" at bounding box center [768, 365] width 265 height 22
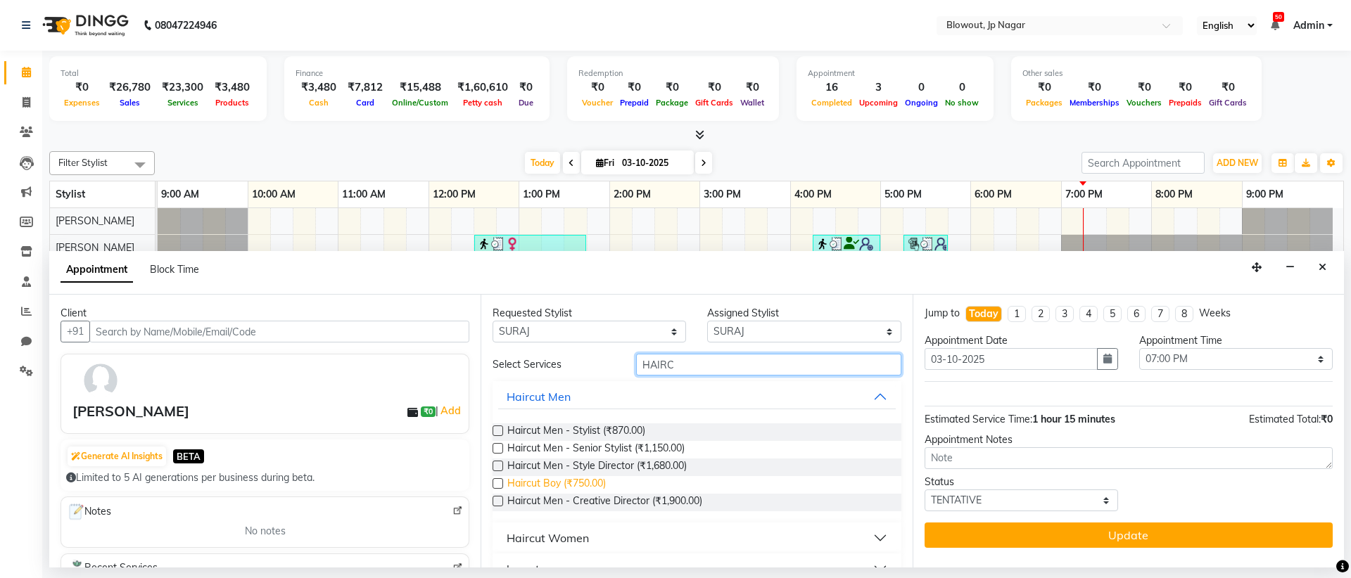
scroll to position [28, 0]
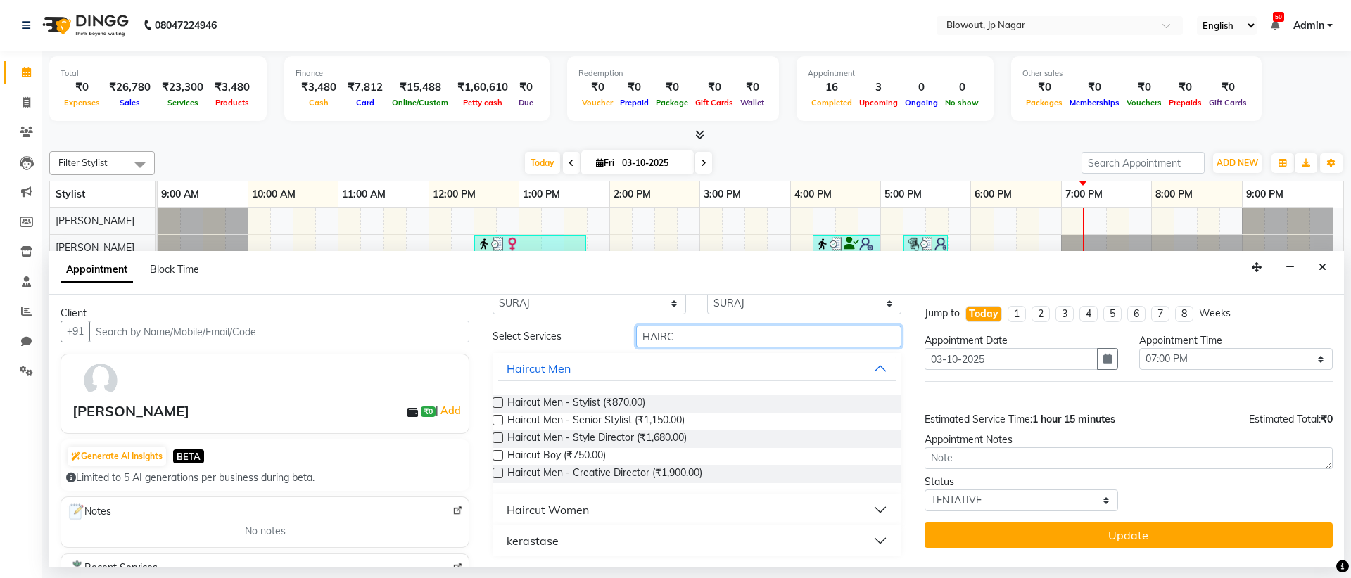
type input "HAIRC"
click at [871, 509] on button "Haircut Women" at bounding box center [696, 509] width 397 height 25
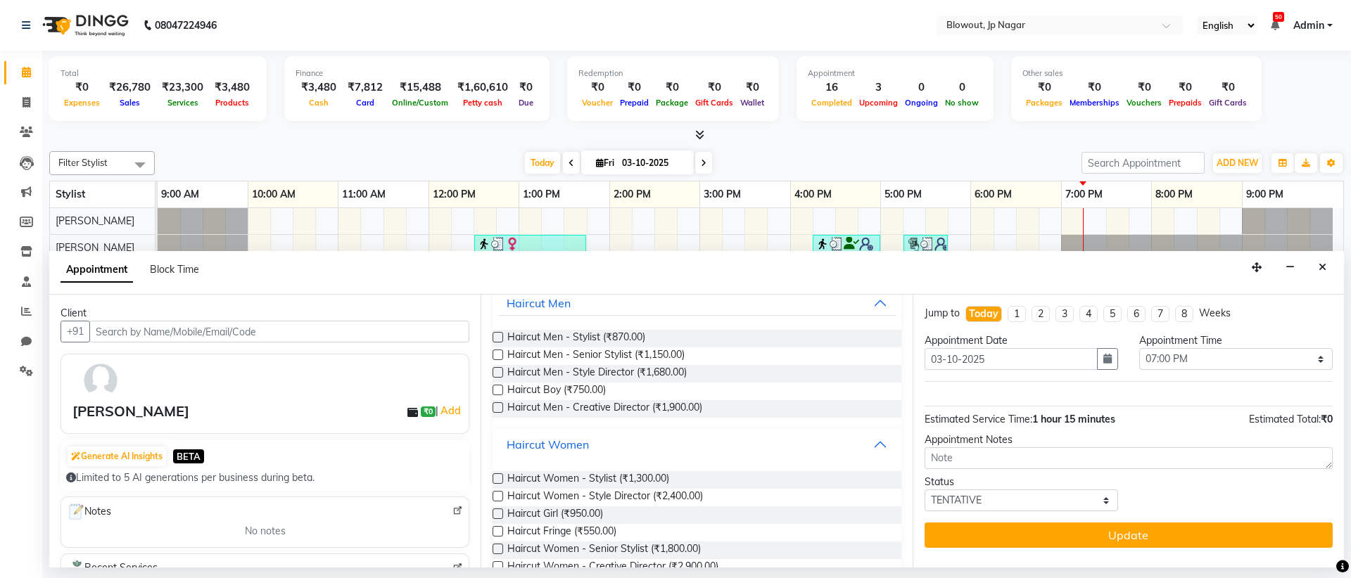
scroll to position [156, 0]
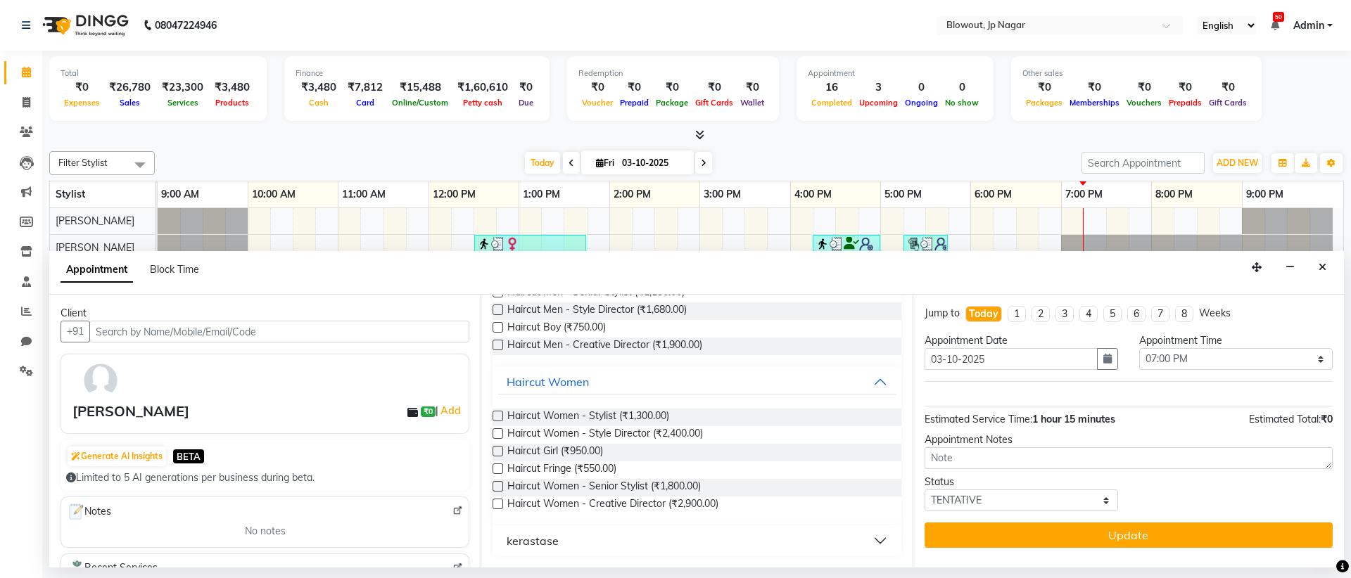
click at [497, 415] on label at bounding box center [497, 416] width 11 height 11
click at [497, 415] on input "checkbox" at bounding box center [496, 417] width 9 height 9
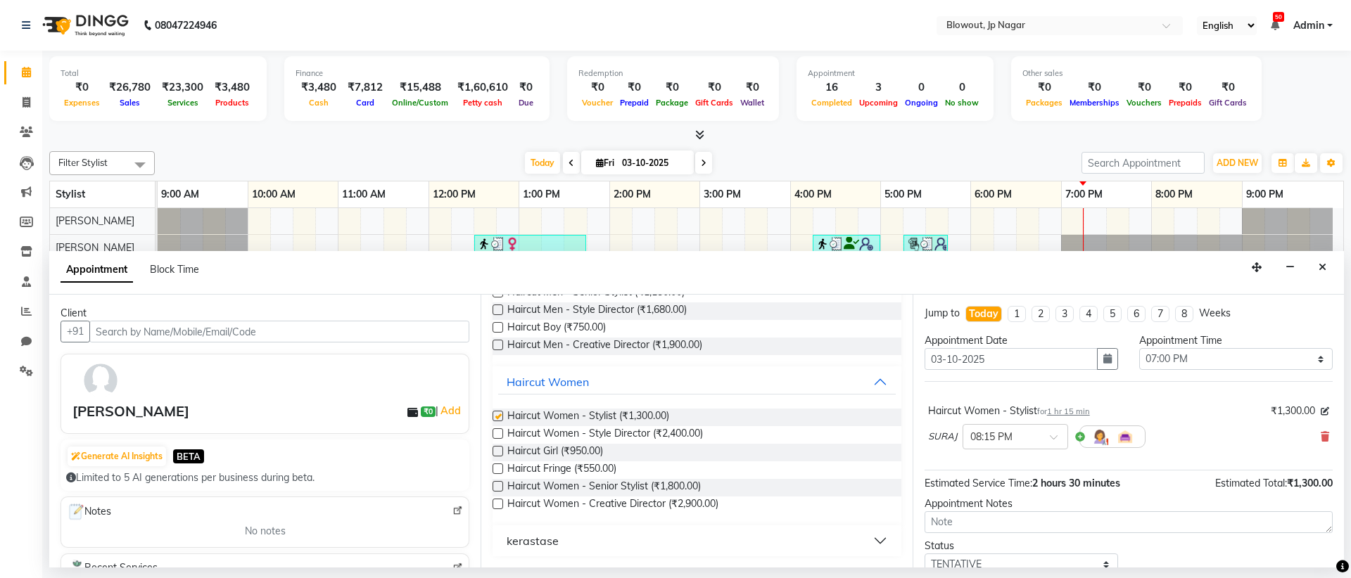
checkbox input "false"
click at [1015, 440] on input "text" at bounding box center [1001, 435] width 62 height 15
click at [1009, 538] on div "07:15 PM" at bounding box center [1015, 542] width 104 height 26
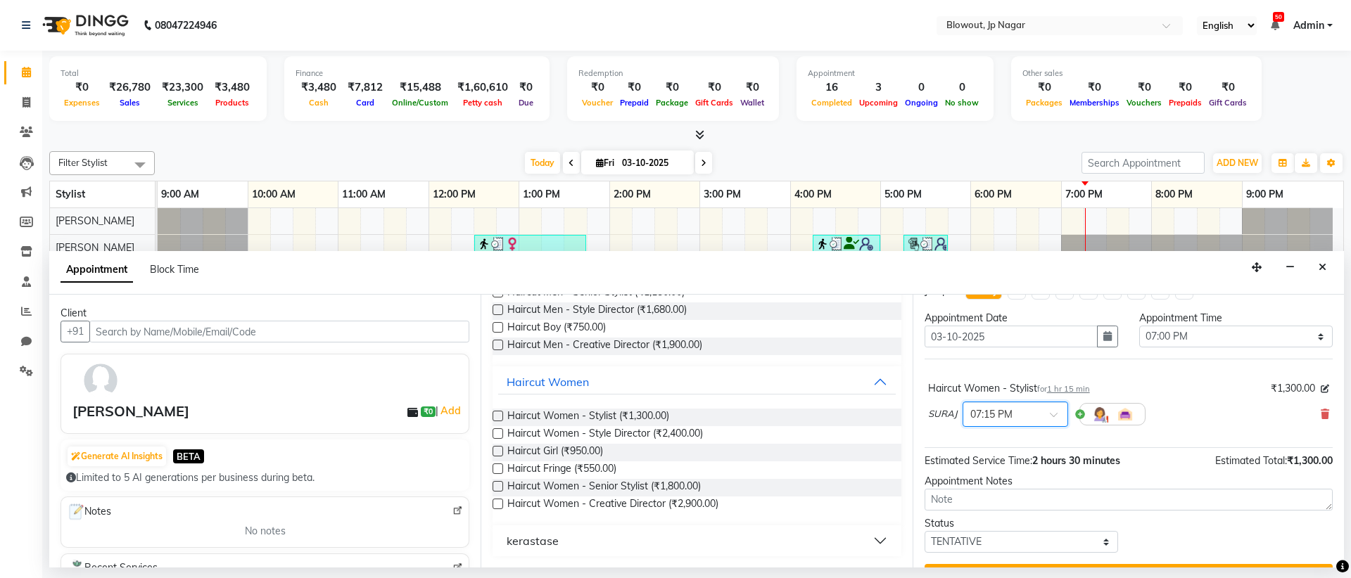
scroll to position [56, 0]
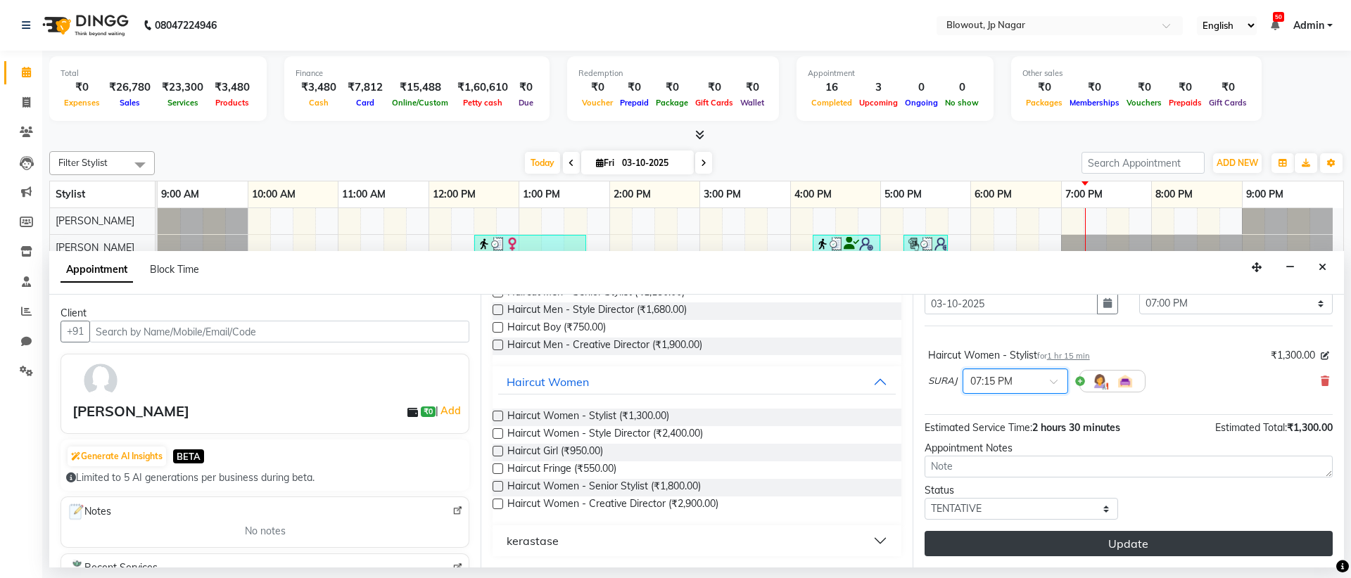
click at [1119, 545] on button "Update" at bounding box center [1128, 543] width 408 height 25
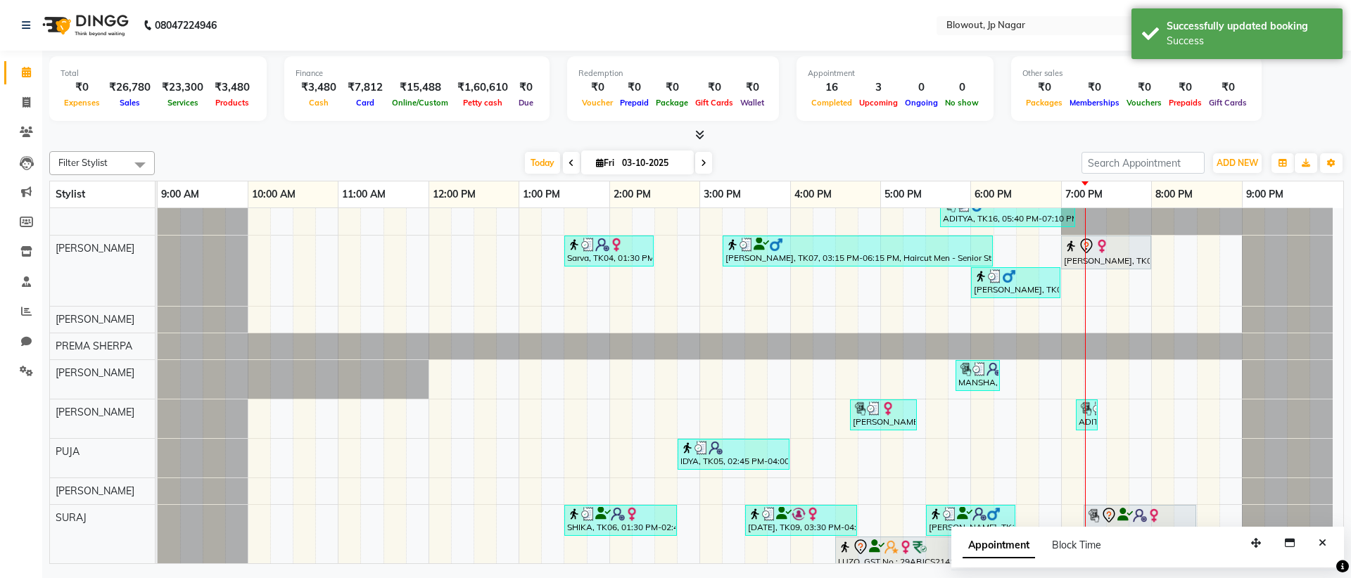
scroll to position [156, 0]
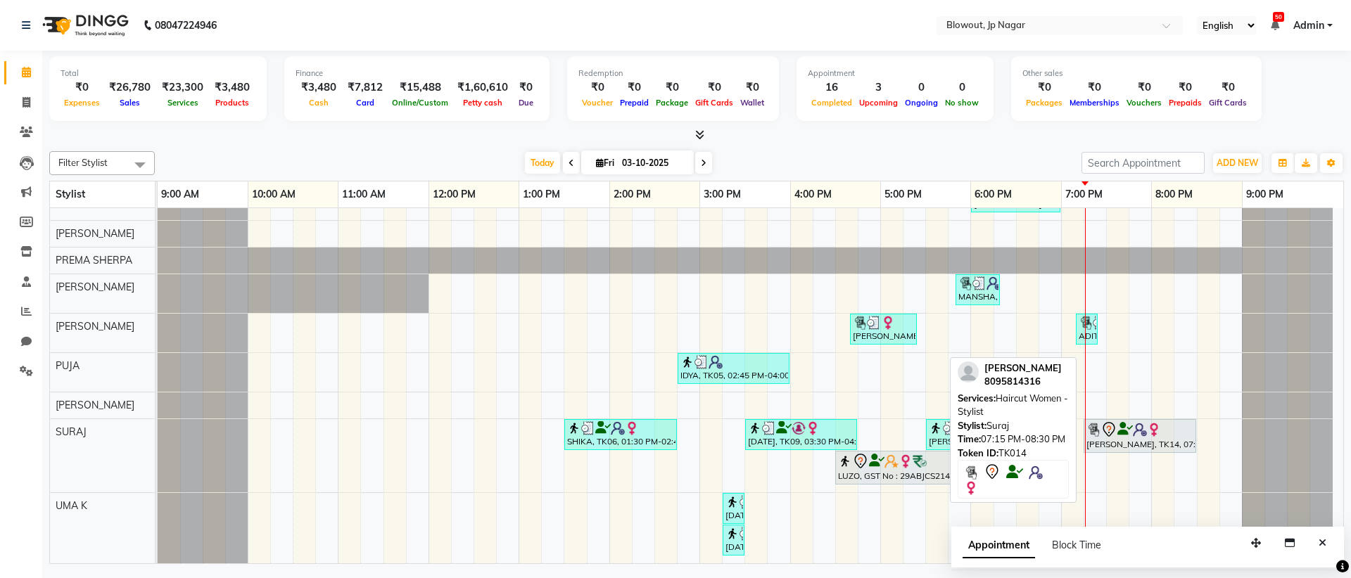
click at [1159, 445] on div "[PERSON_NAME], TK14, 07:15 PM-08:30 PM, Haircut Women - Stylist" at bounding box center [1140, 436] width 110 height 30
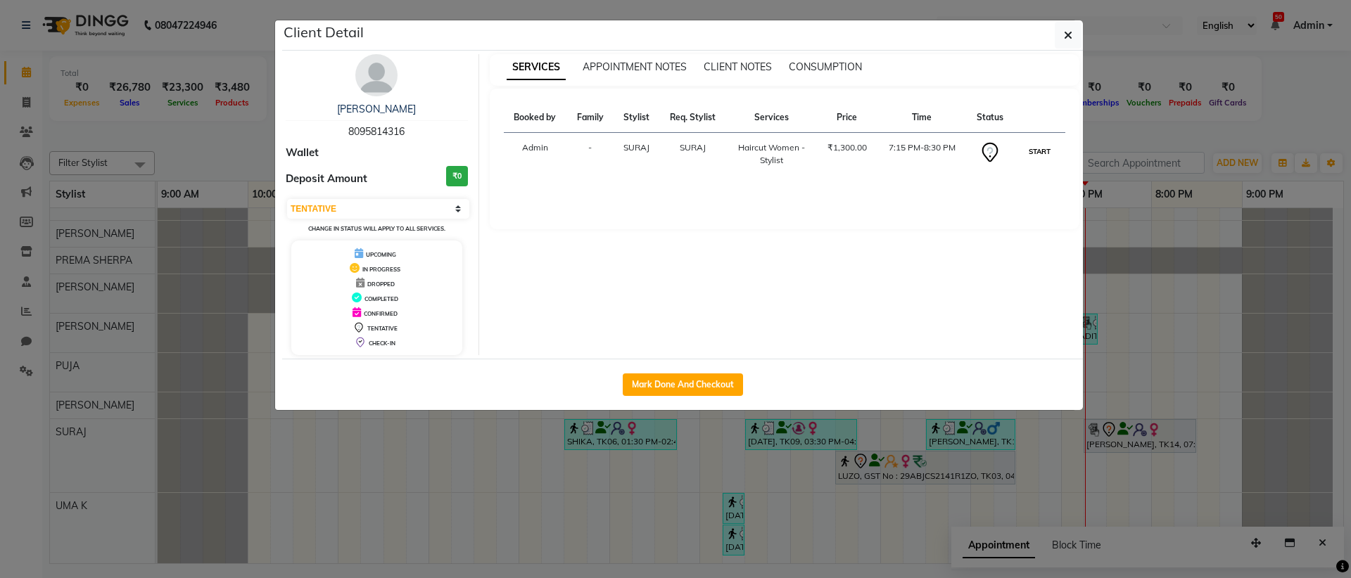
click at [1052, 151] on button "START" at bounding box center [1039, 152] width 29 height 18
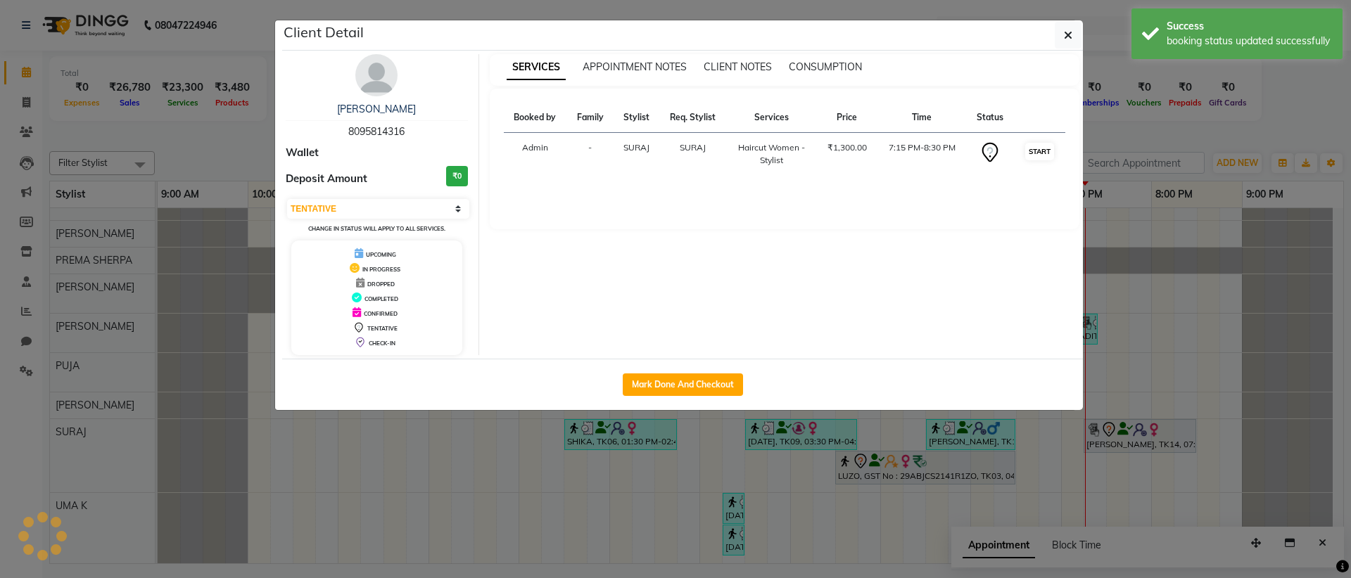
select select "1"
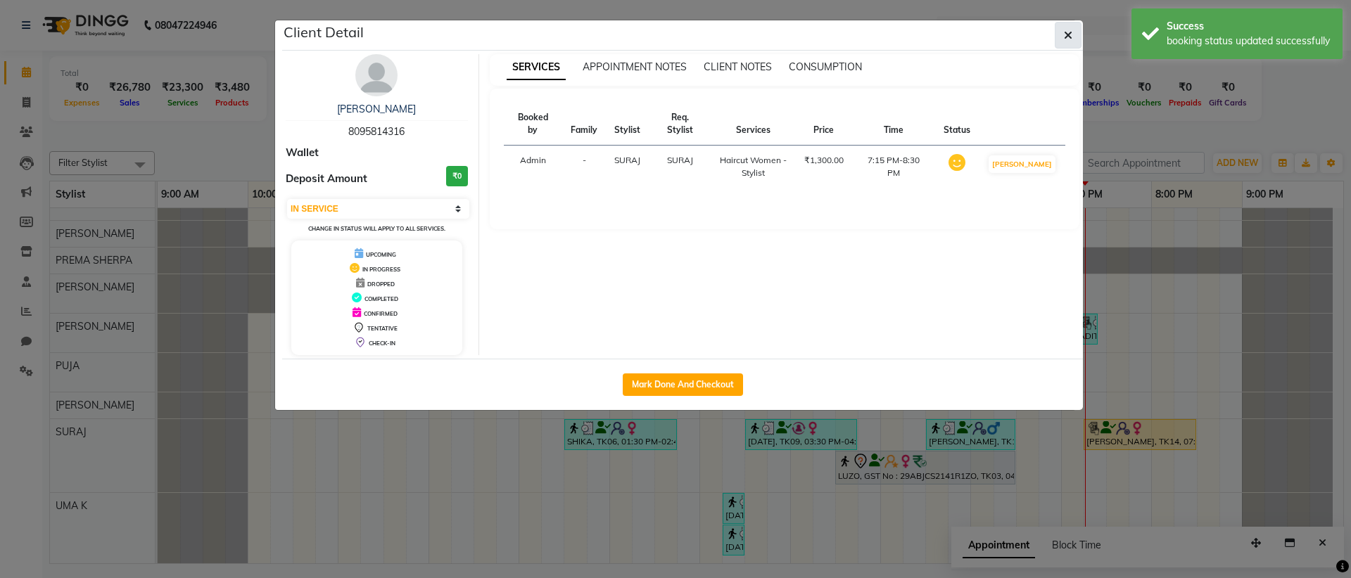
click at [1071, 39] on icon "button" at bounding box center [1068, 35] width 8 height 11
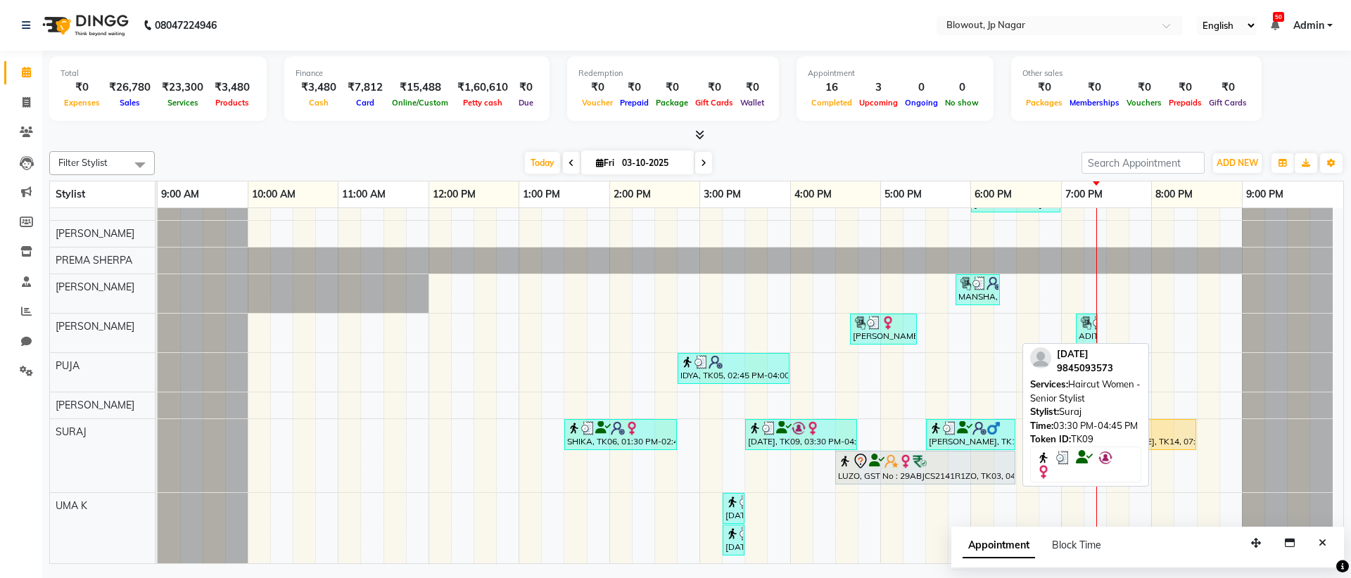
scroll to position [153, 0]
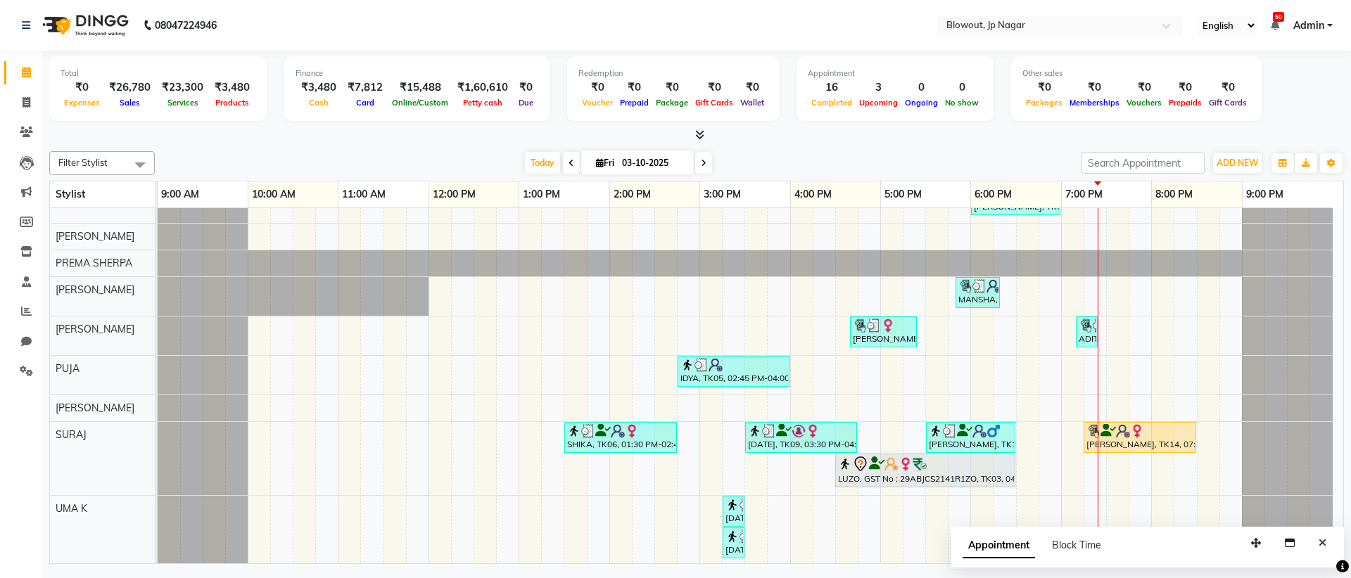
click at [704, 168] on span at bounding box center [703, 163] width 17 height 22
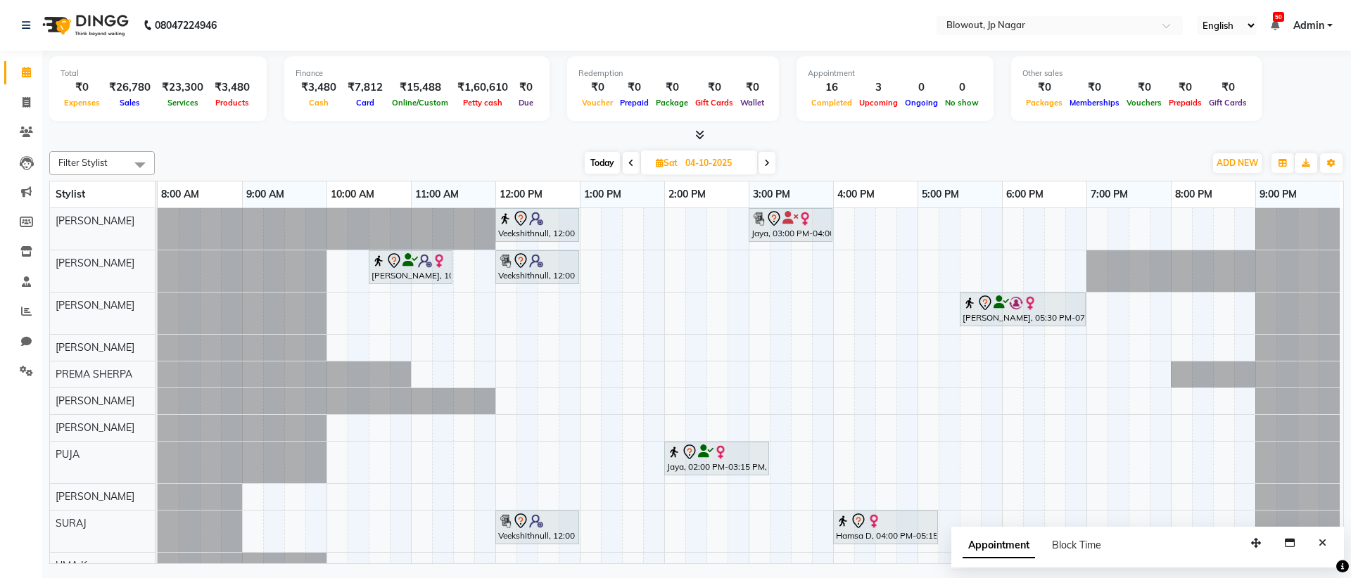
scroll to position [42, 0]
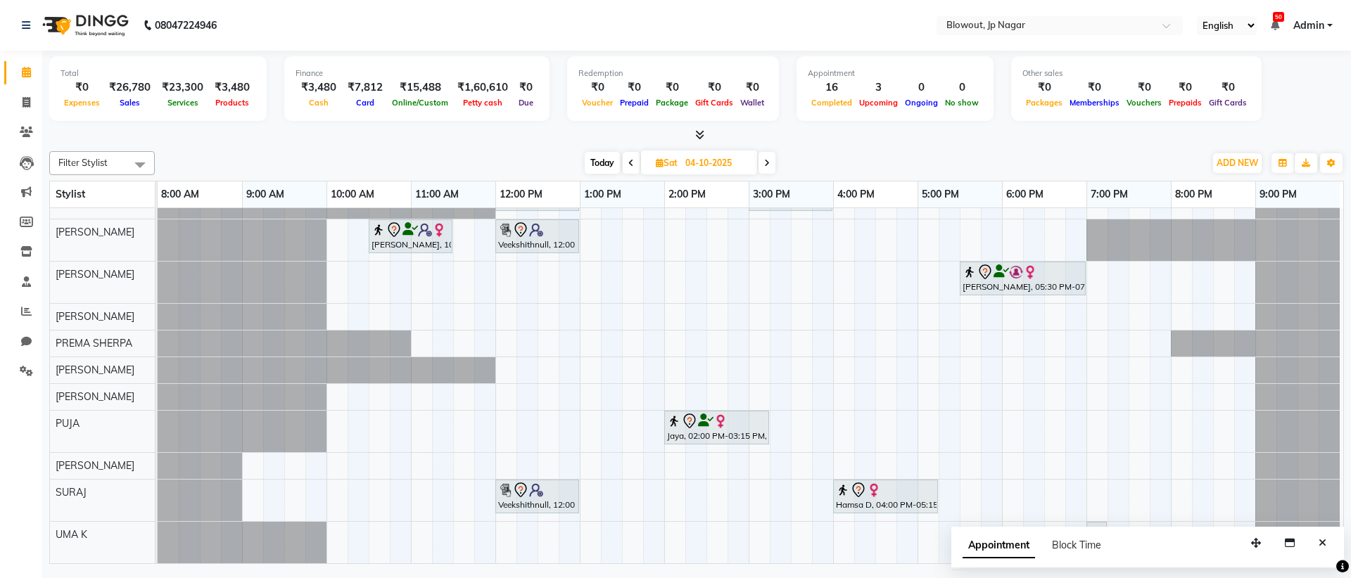
click at [629, 167] on span at bounding box center [631, 163] width 17 height 22
type input "03-10-2025"
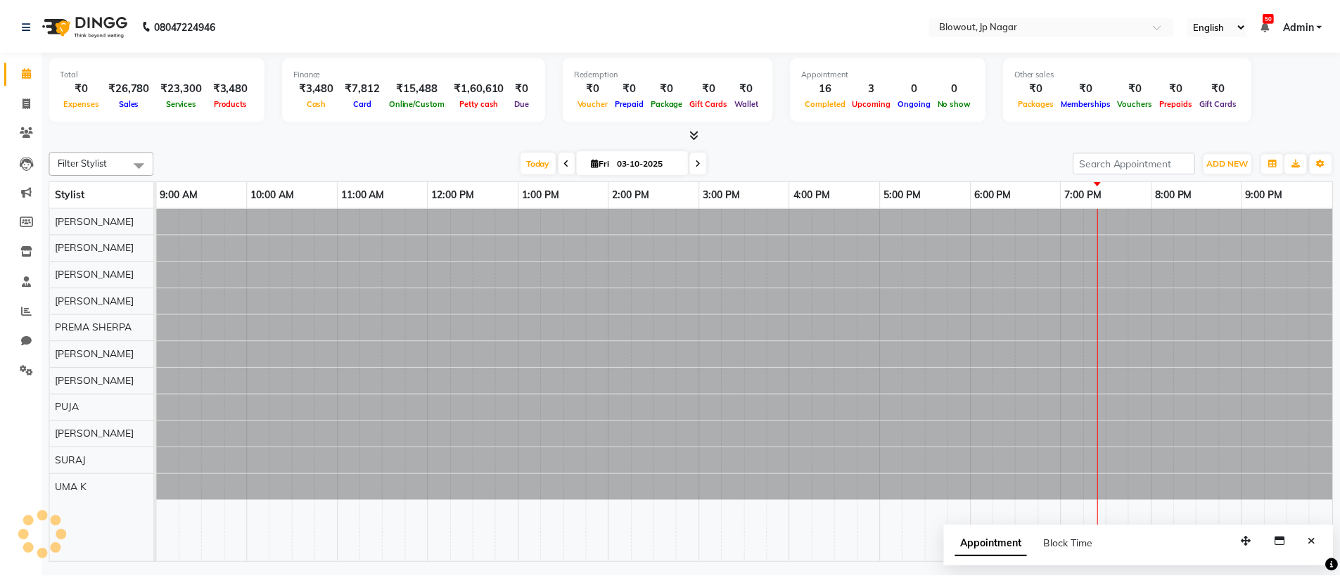
scroll to position [0, 0]
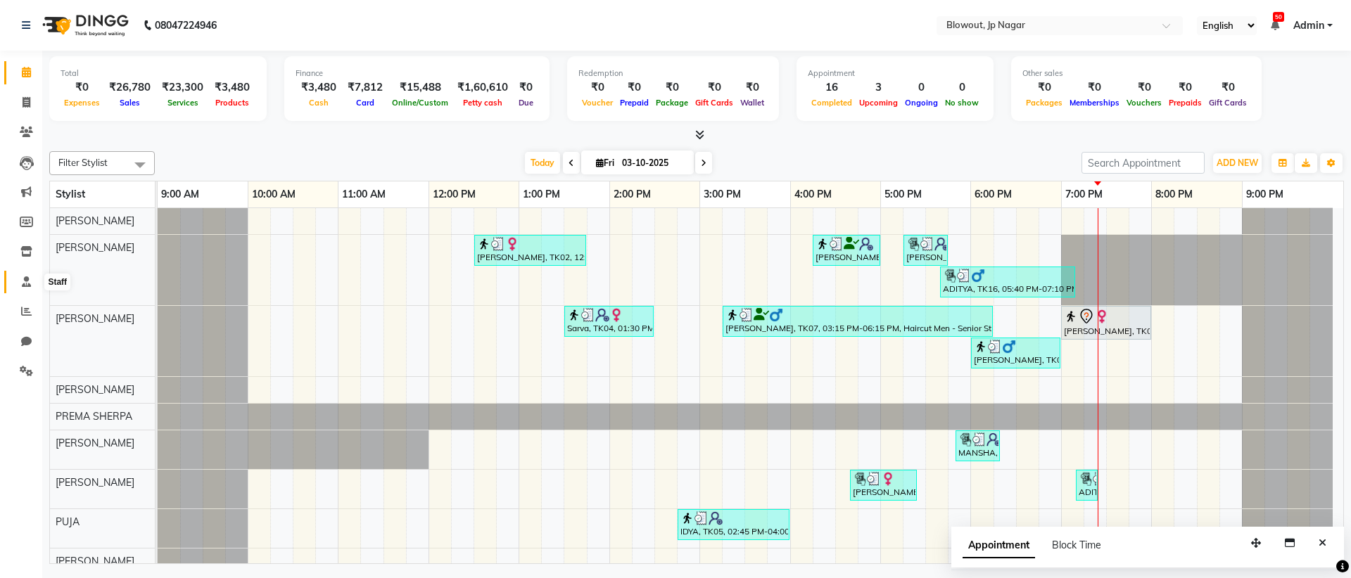
click at [31, 285] on span at bounding box center [26, 282] width 25 height 16
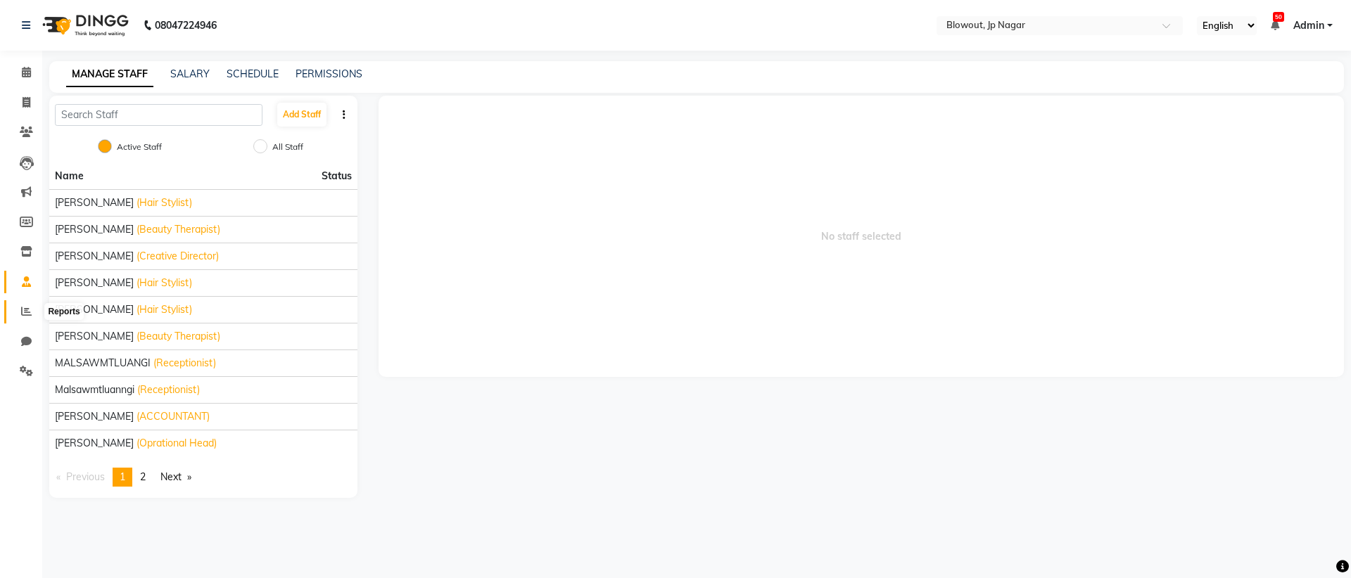
click at [32, 314] on span at bounding box center [26, 312] width 25 height 16
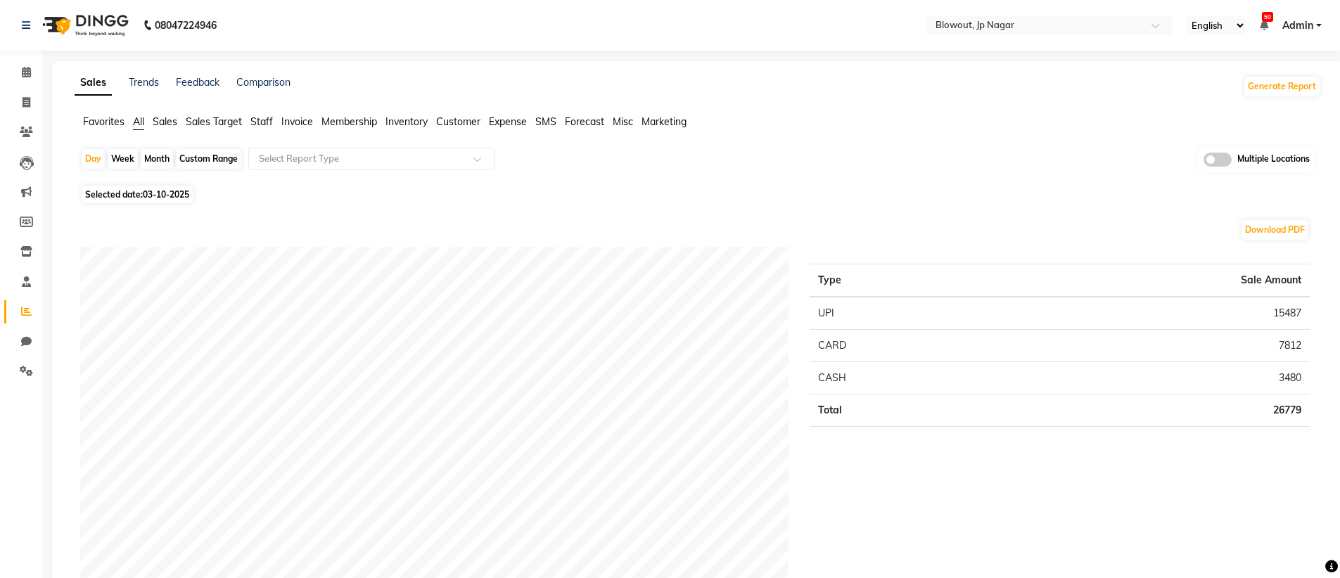
click at [268, 125] on span "Staff" at bounding box center [261, 121] width 23 height 13
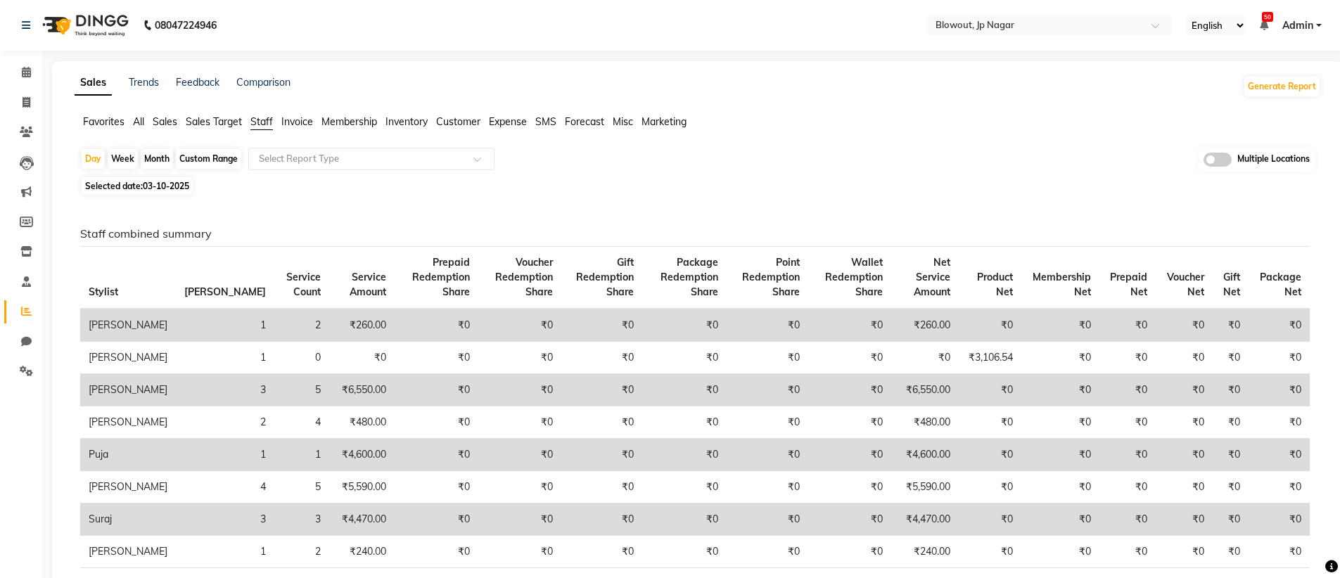
click at [147, 157] on div "Month" at bounding box center [157, 159] width 32 height 20
select select "10"
select select "2025"
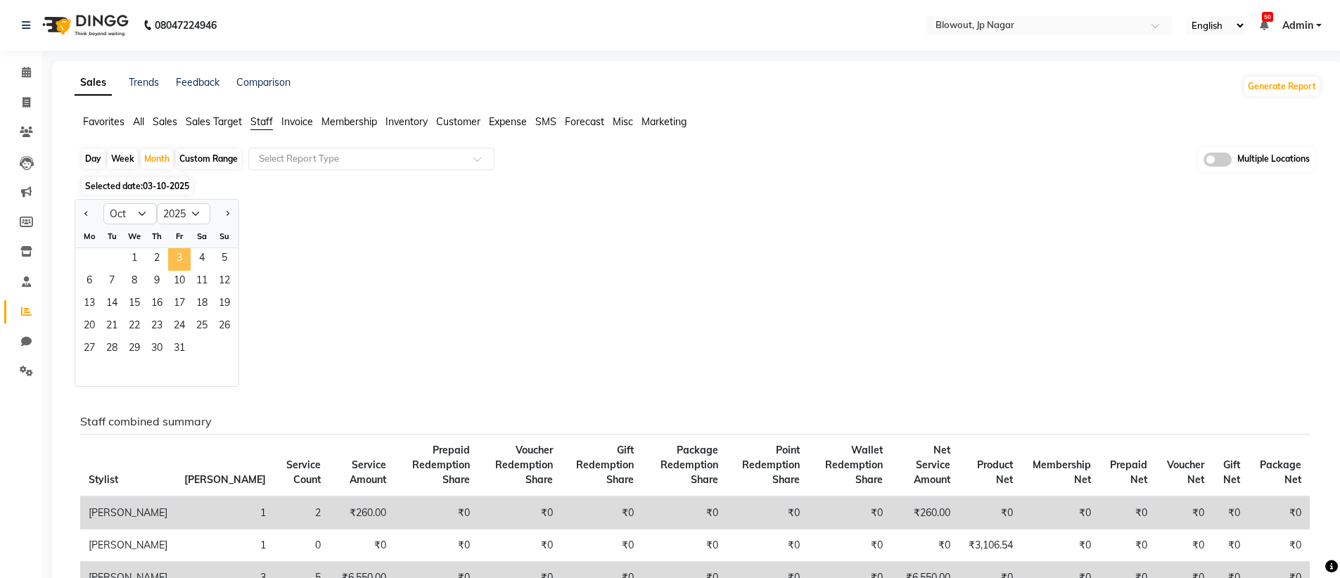
drag, startPoint x: 138, startPoint y: 248, endPoint x: 181, endPoint y: 265, distance: 46.1
click at [181, 265] on div "1 2 3 4 5" at bounding box center [156, 259] width 163 height 23
click at [127, 260] on span "1" at bounding box center [134, 259] width 23 height 23
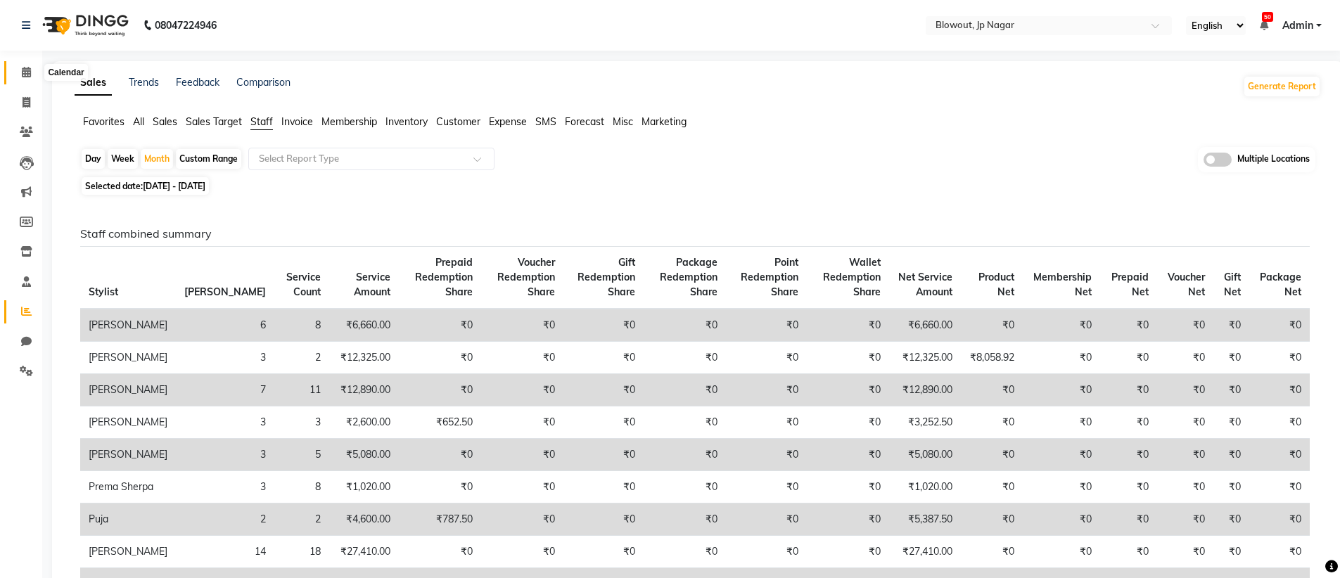
click at [27, 70] on icon at bounding box center [26, 72] width 9 height 11
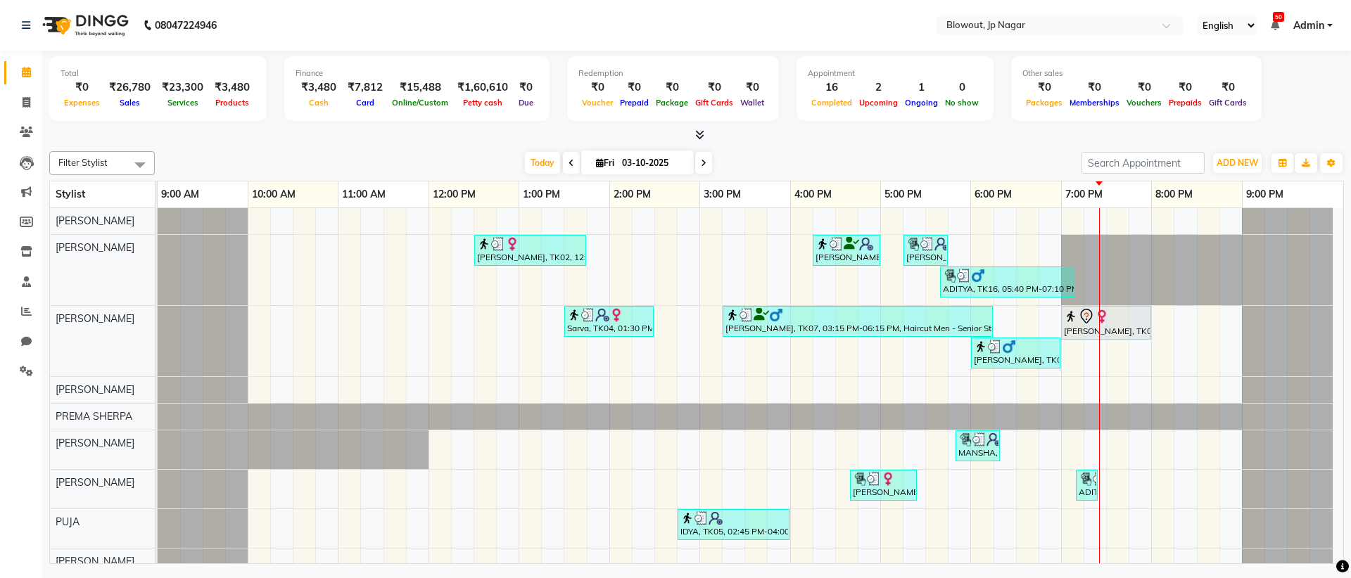
click at [706, 165] on icon at bounding box center [704, 163] width 6 height 8
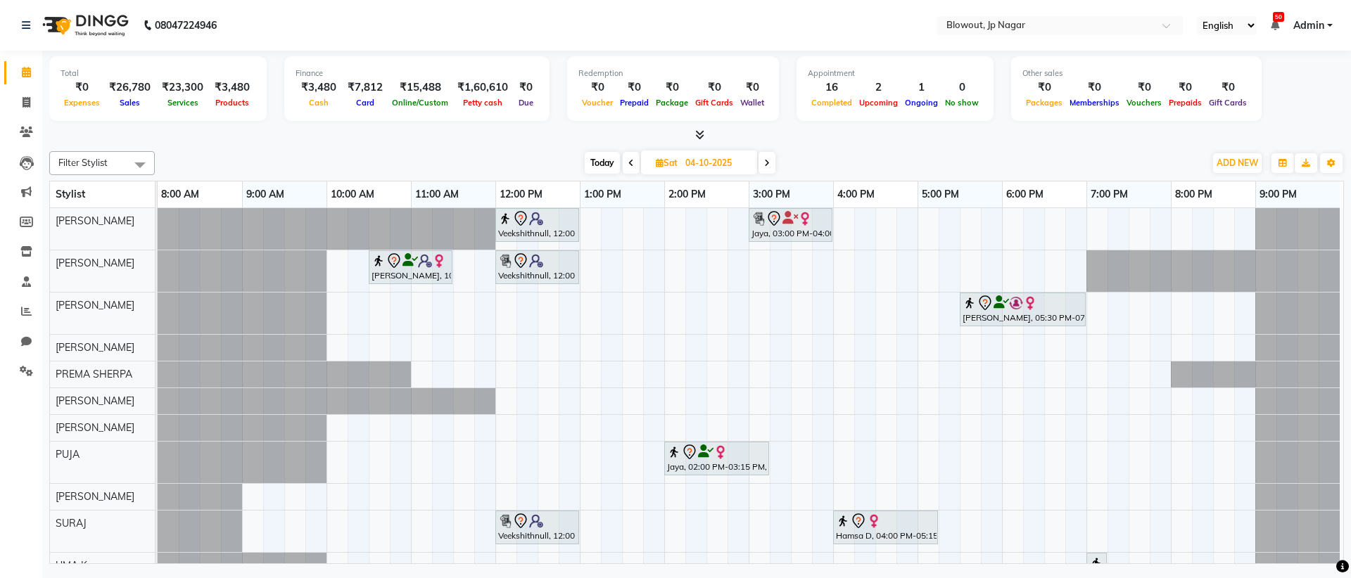
click at [633, 160] on span at bounding box center [631, 163] width 17 height 22
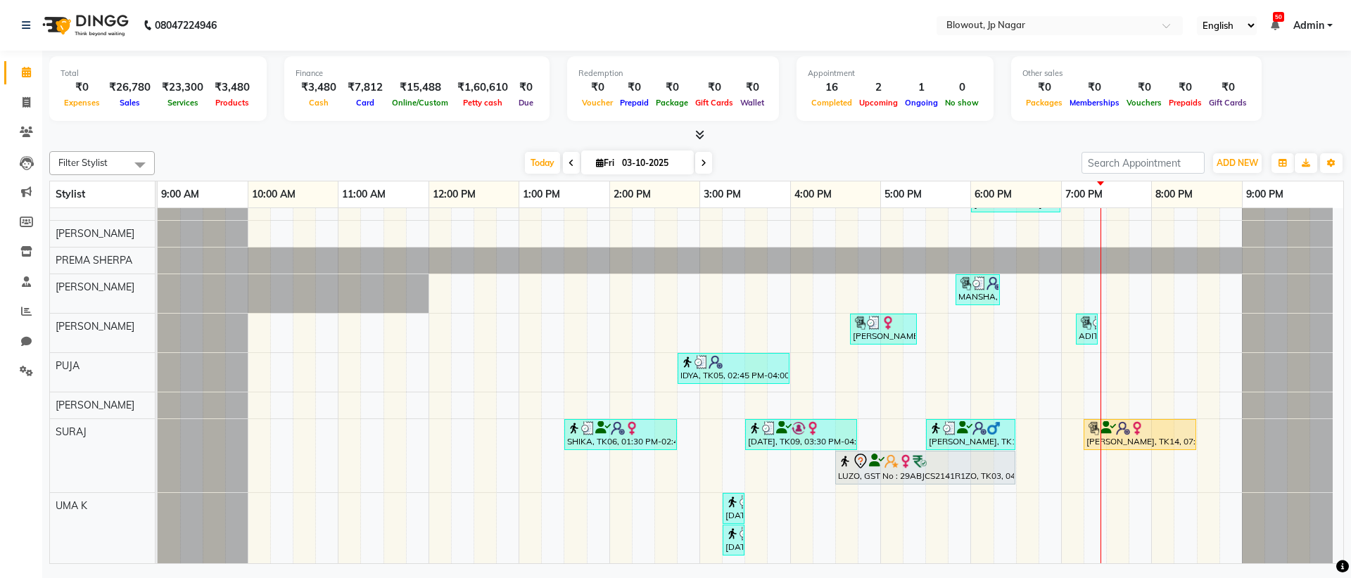
scroll to position [156, 0]
click at [699, 160] on span at bounding box center [703, 163] width 17 height 22
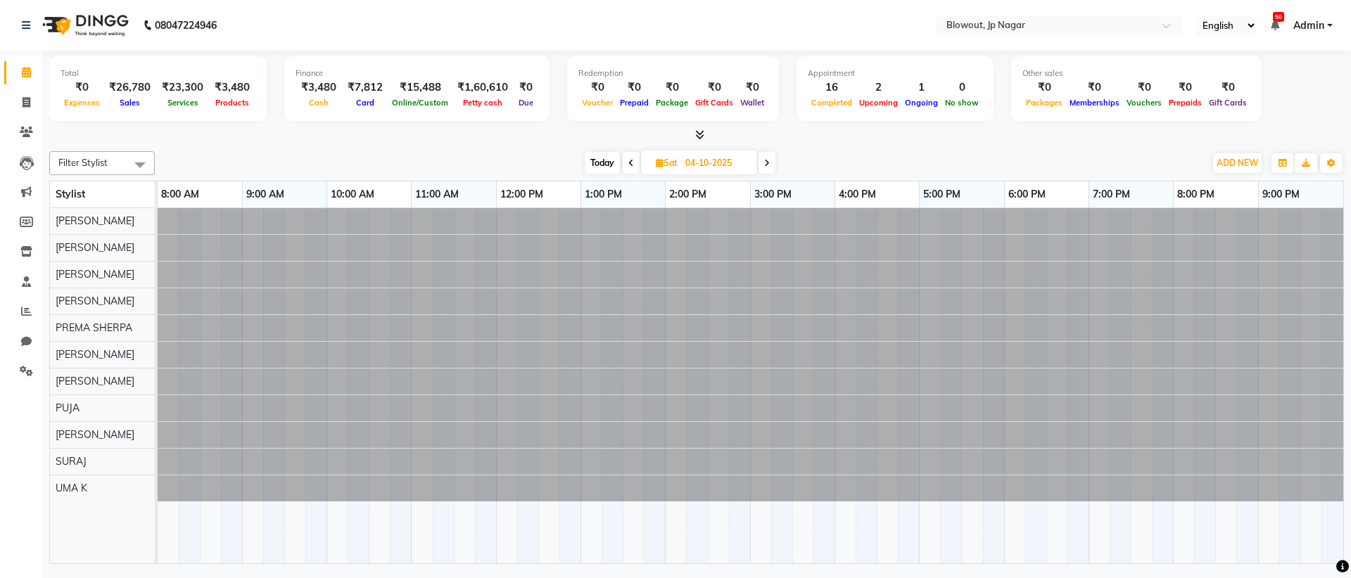
scroll to position [0, 0]
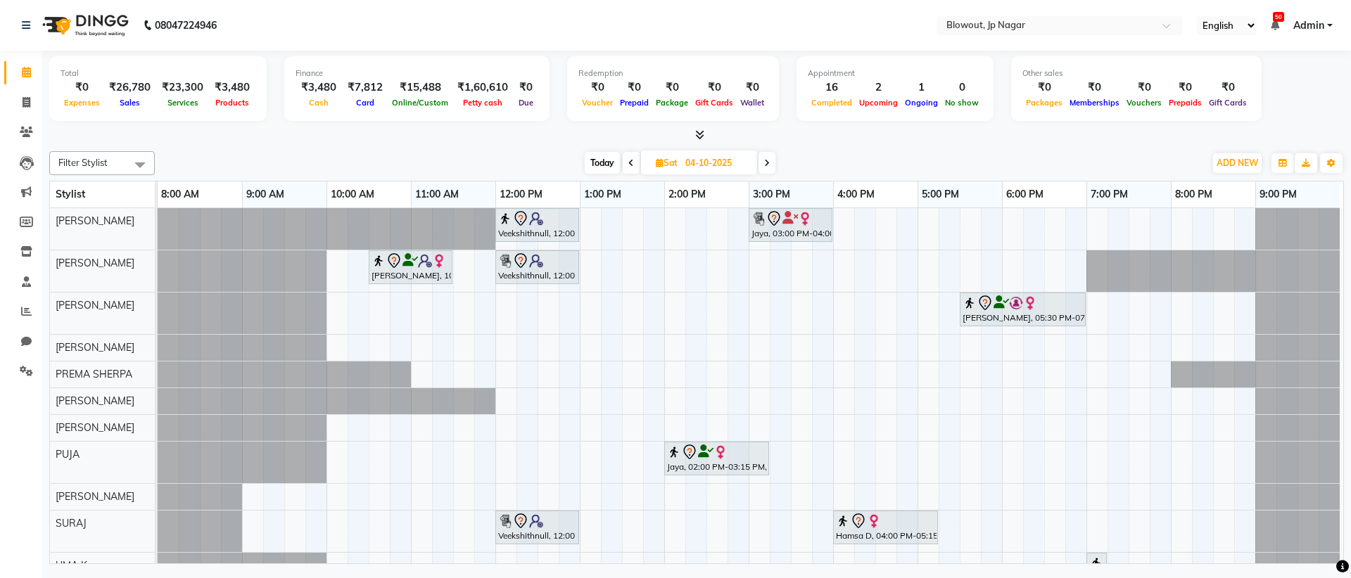
click at [632, 161] on icon at bounding box center [631, 163] width 6 height 8
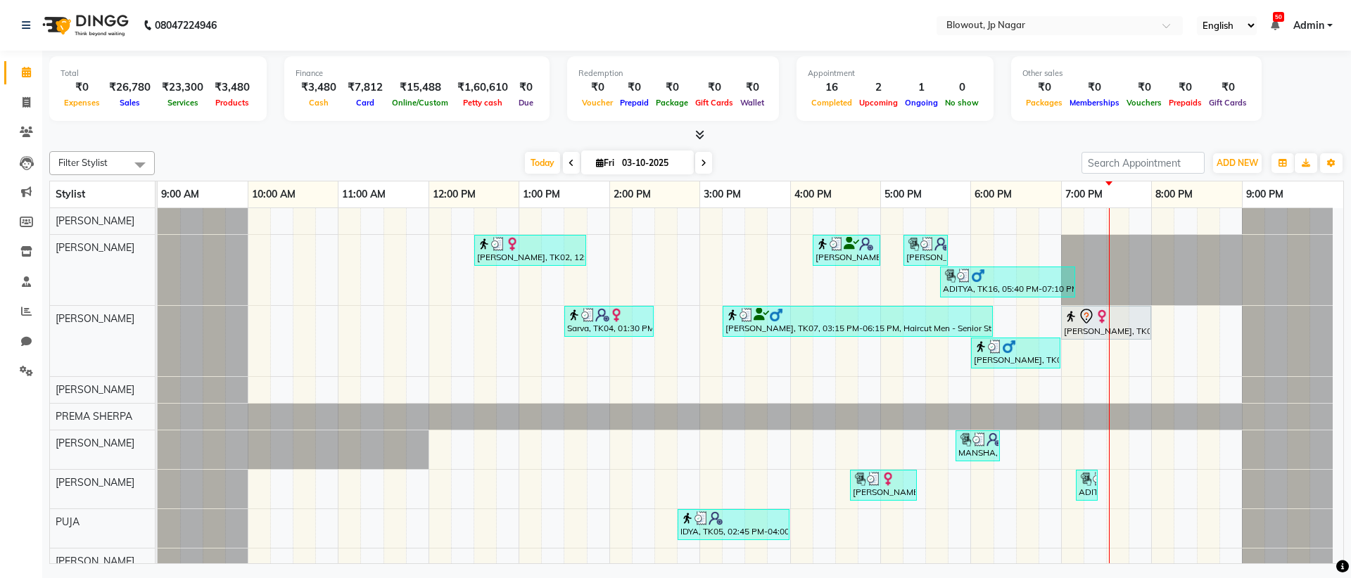
click at [574, 163] on span at bounding box center [571, 163] width 17 height 22
type input "02-10-2025"
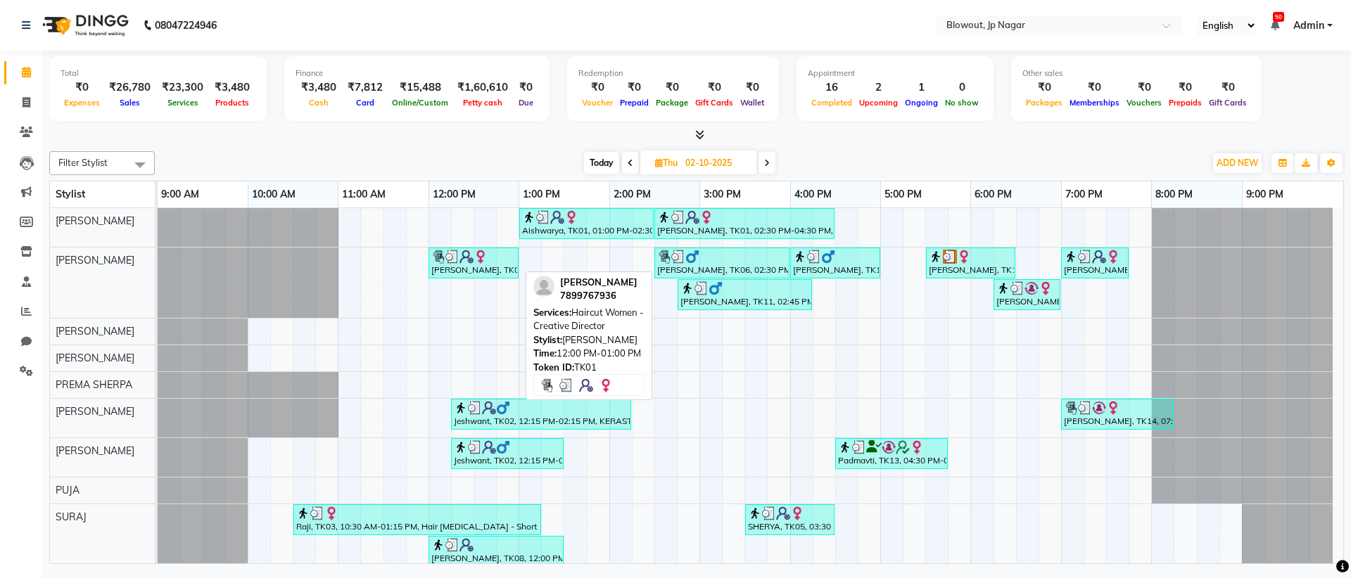
click at [490, 264] on div "[PERSON_NAME], TK01, 12:00 PM-01:00 PM, Haircut Women - Creative Director" at bounding box center [473, 263] width 87 height 27
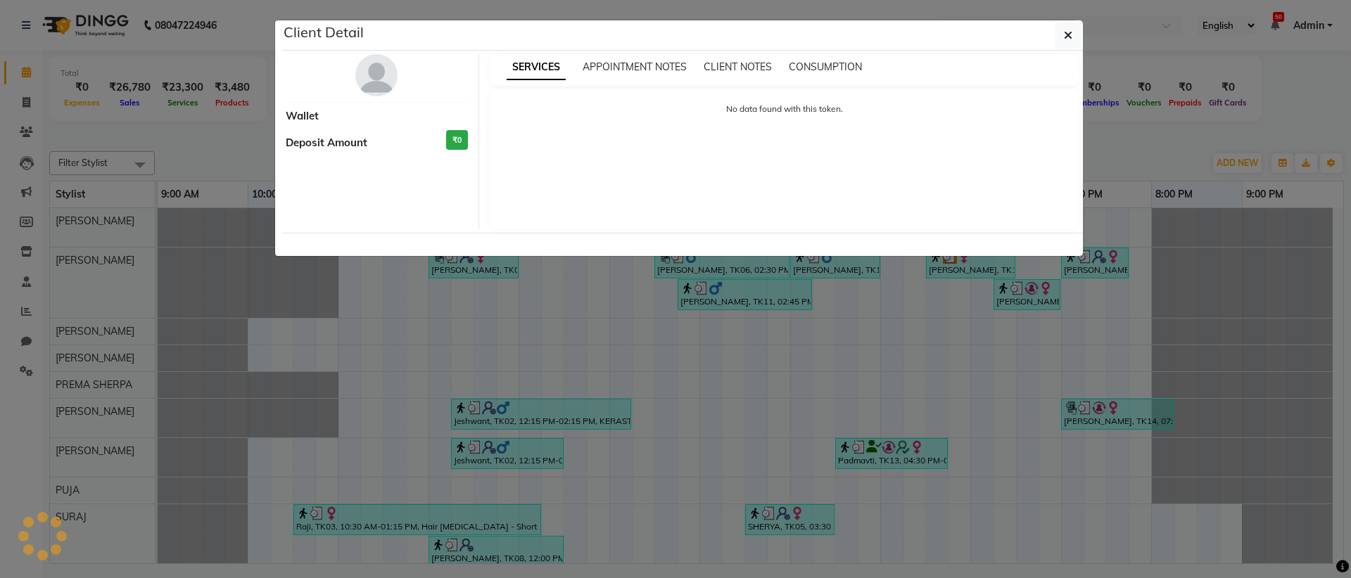
select select "3"
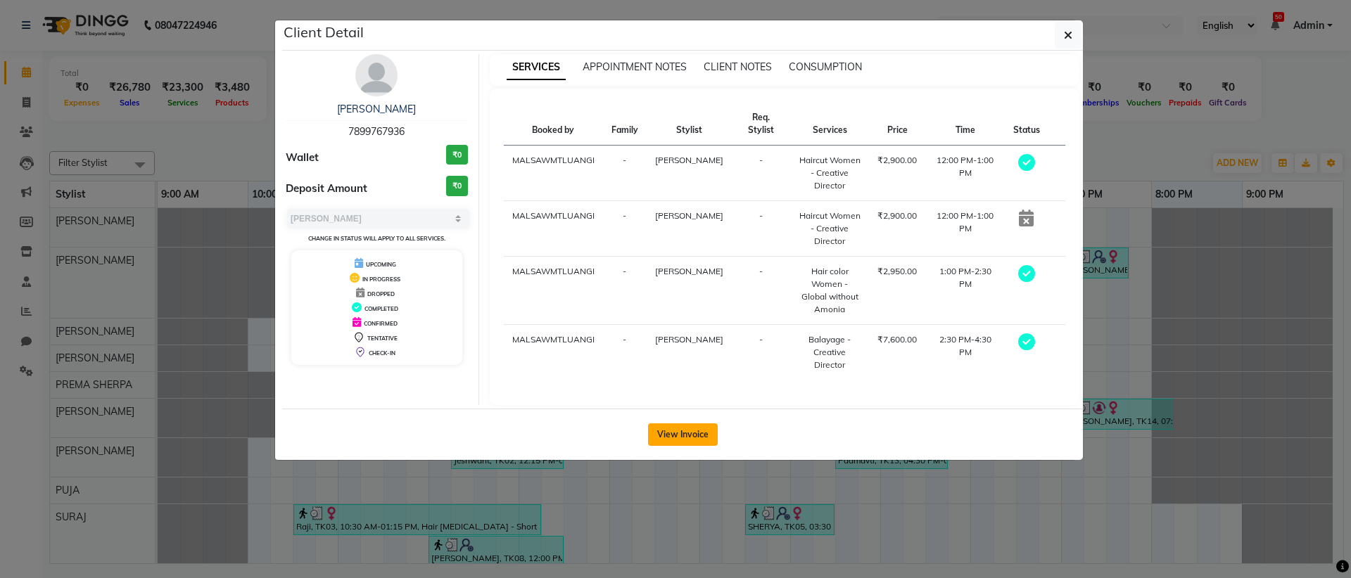
click at [702, 446] on button "View Invoice" at bounding box center [683, 434] width 70 height 23
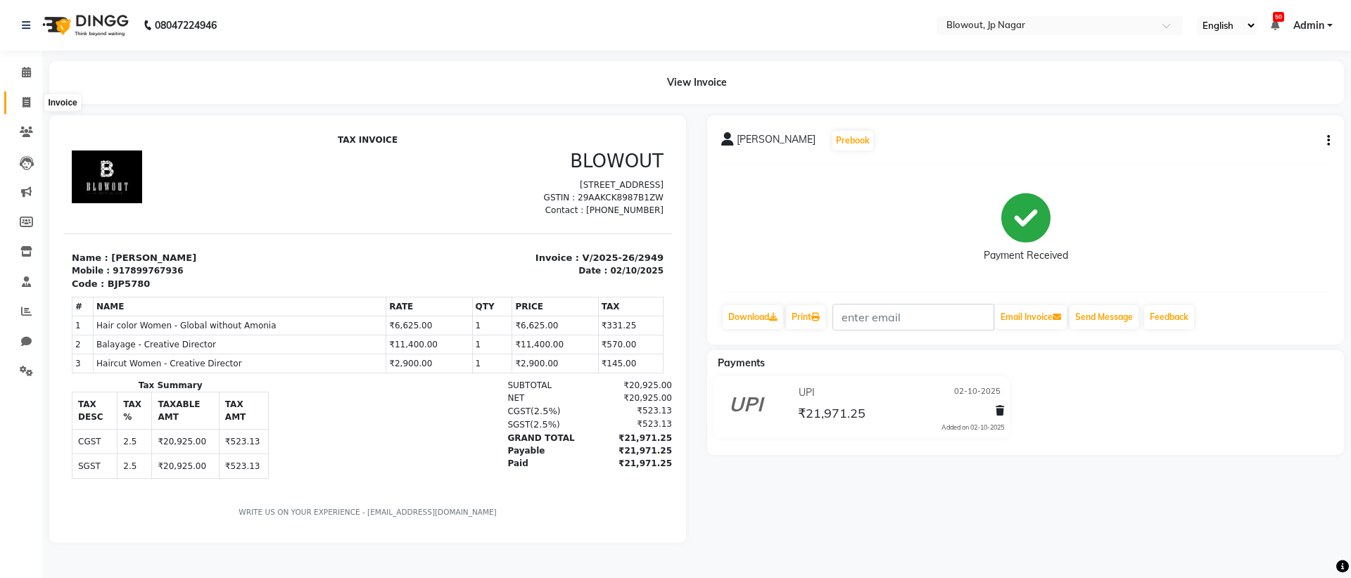
click at [25, 101] on icon at bounding box center [27, 102] width 8 height 11
select select "service"
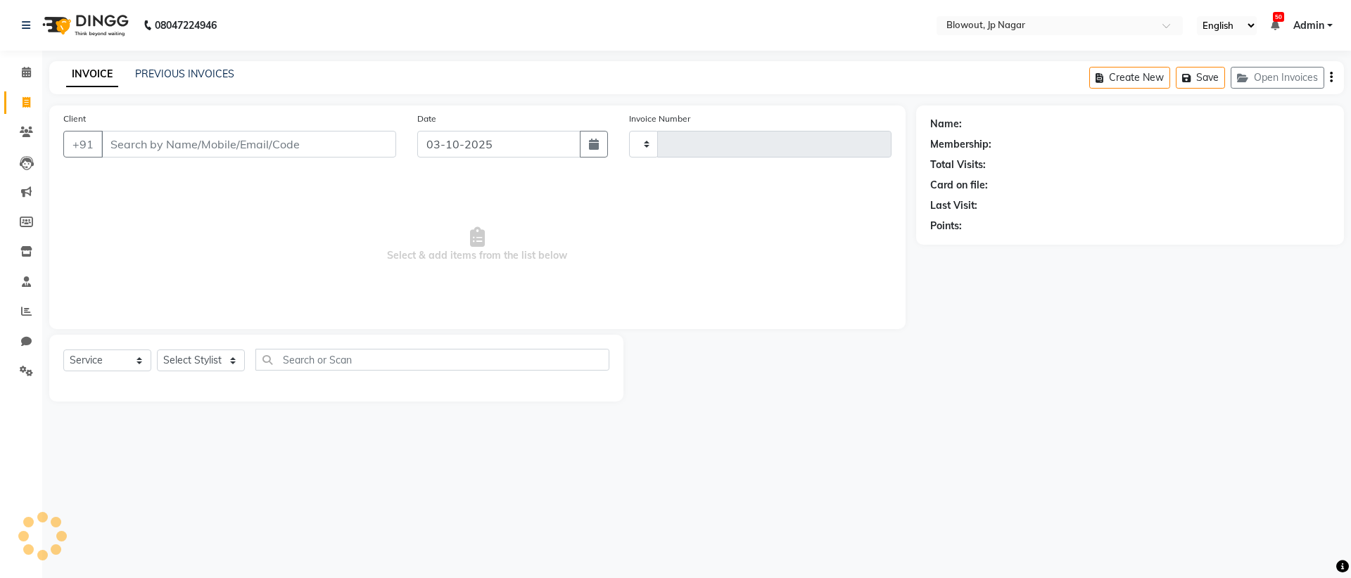
type input "2967"
select select "6261"
click at [22, 68] on icon at bounding box center [26, 72] width 9 height 11
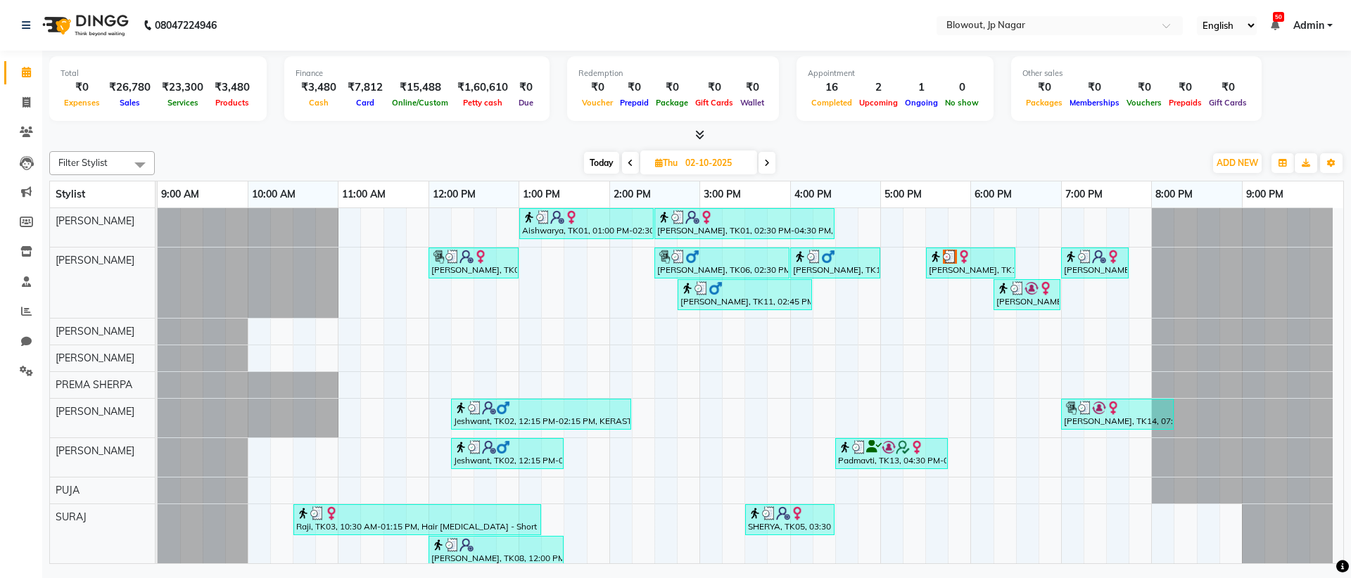
drag, startPoint x: 767, startPoint y: 165, endPoint x: 761, endPoint y: 150, distance: 16.5
click at [767, 166] on icon at bounding box center [767, 163] width 6 height 8
type input "03-10-2025"
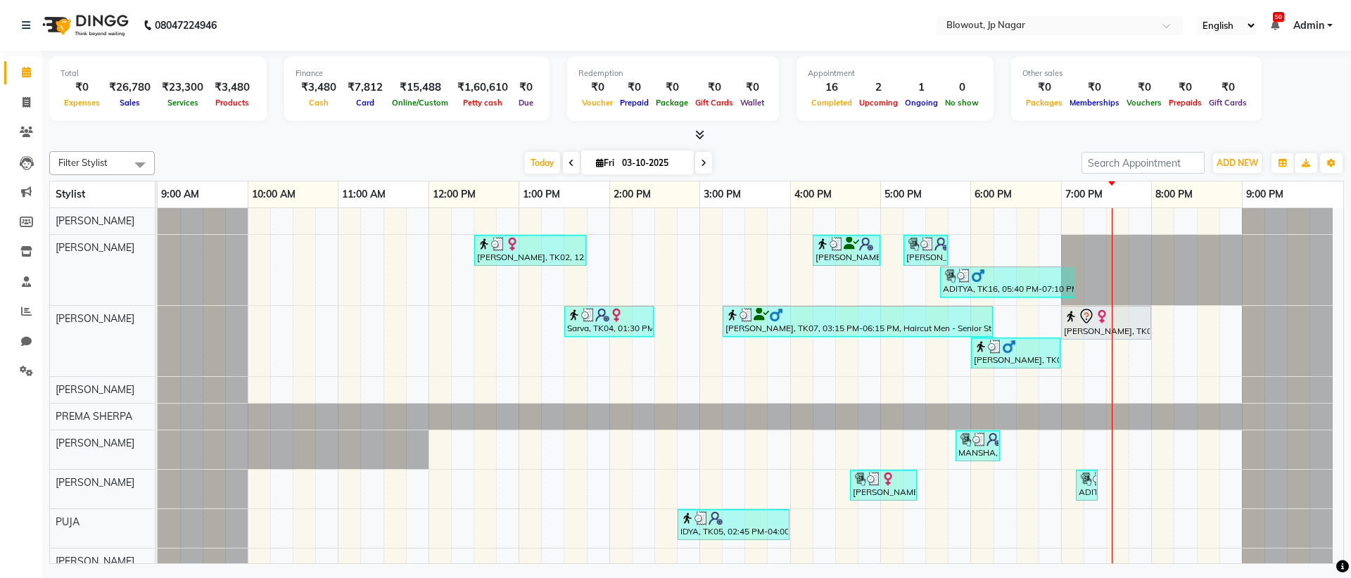
click at [602, 364] on div "[PERSON_NAME], TK02, 12:30 PM-01:45 PM, Haircut Women - Senior Stylist [PERSON_…" at bounding box center [750, 463] width 1185 height 511
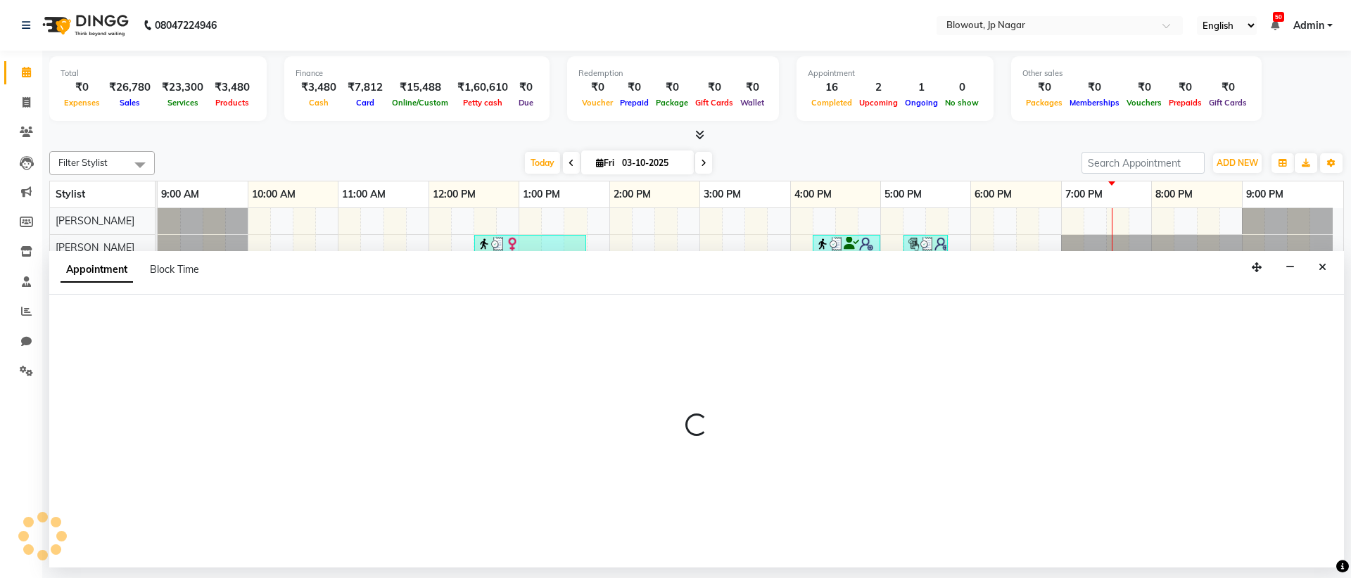
select select "68137"
select select "825"
select select "tentative"
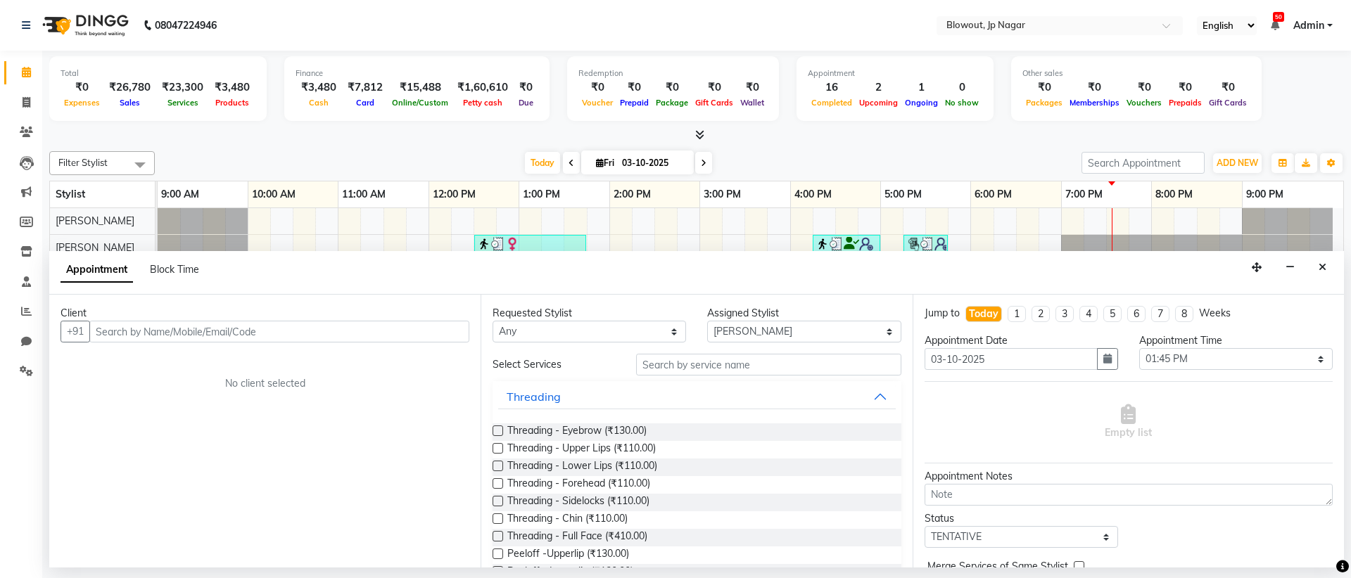
click at [243, 334] on input "text" at bounding box center [279, 332] width 380 height 22
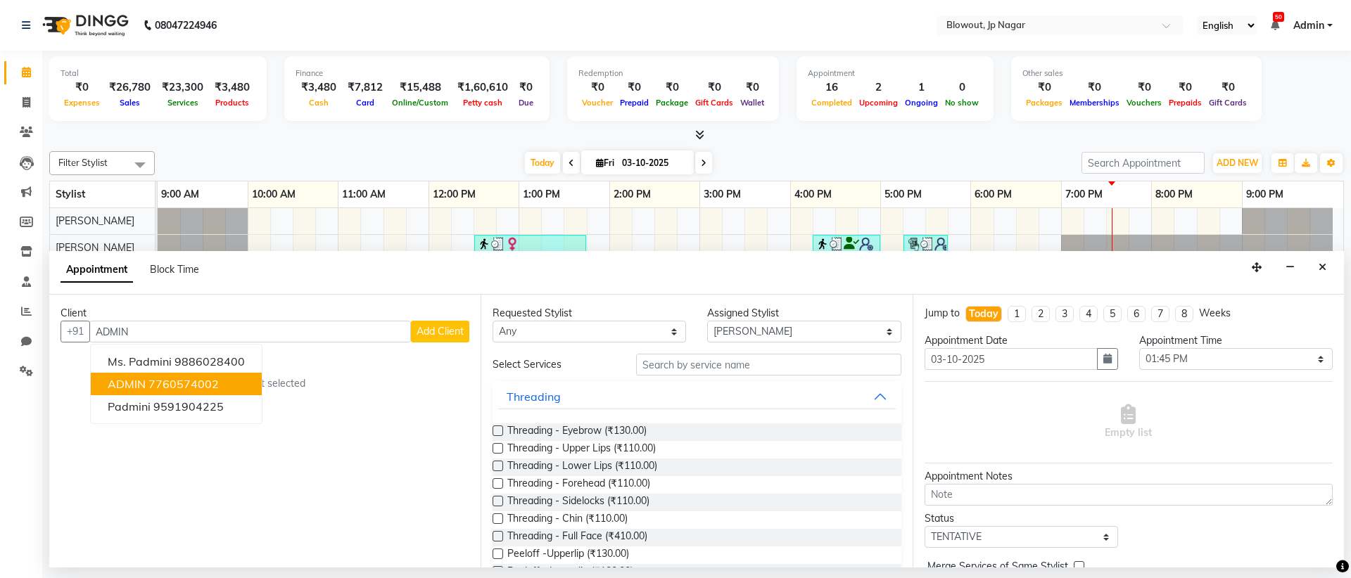
click at [206, 381] on ngb-highlight "7760574002" at bounding box center [183, 384] width 70 height 14
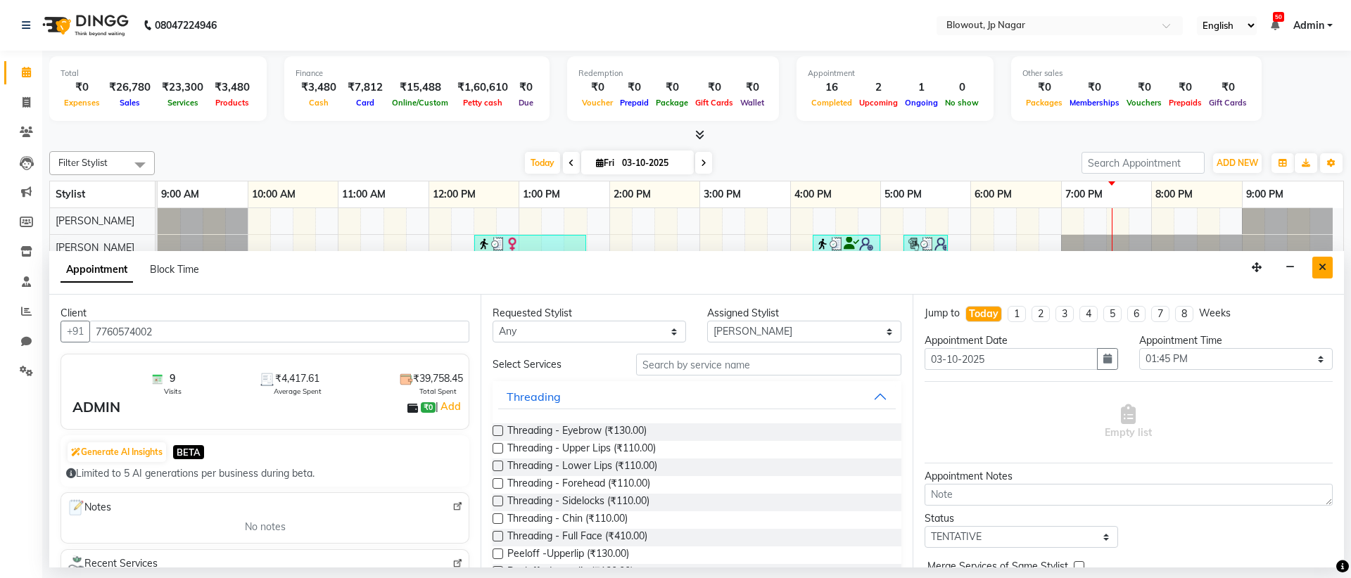
type input "7760574002"
click at [1318, 274] on button "Close" at bounding box center [1322, 268] width 20 height 22
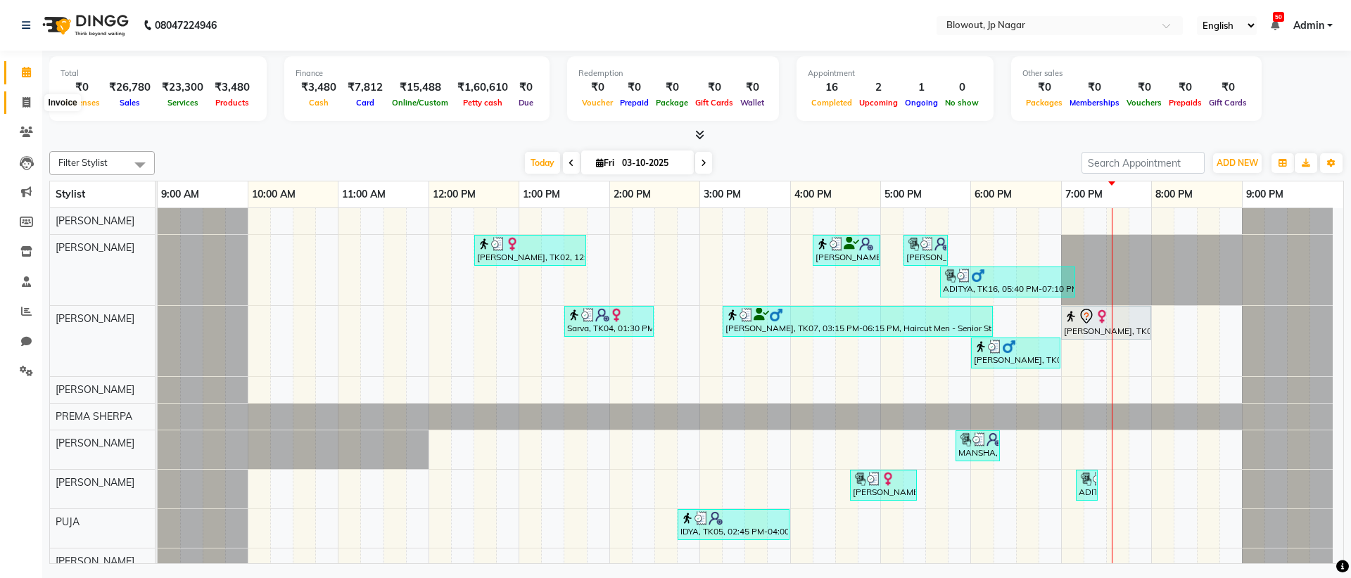
click at [25, 102] on icon at bounding box center [27, 102] width 8 height 11
select select "service"
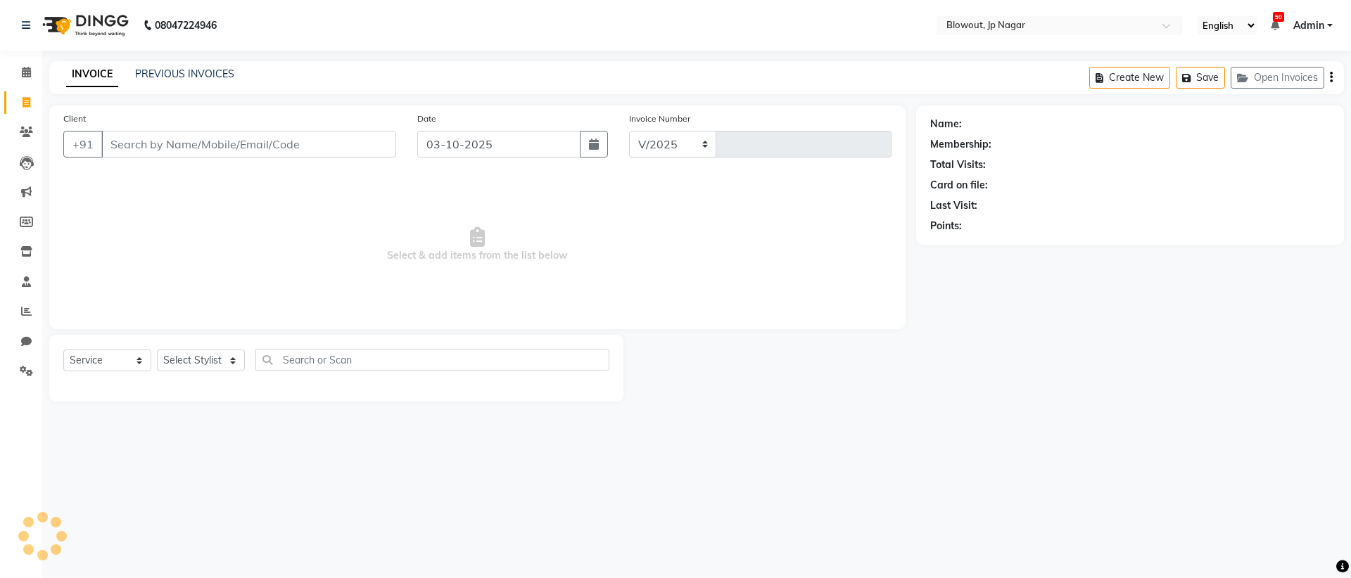
select select "6261"
type input "2967"
click at [100, 368] on select "Select Service Product Membership Package Voucher Prepaid Gift Card" at bounding box center [107, 361] width 88 height 22
select select "product"
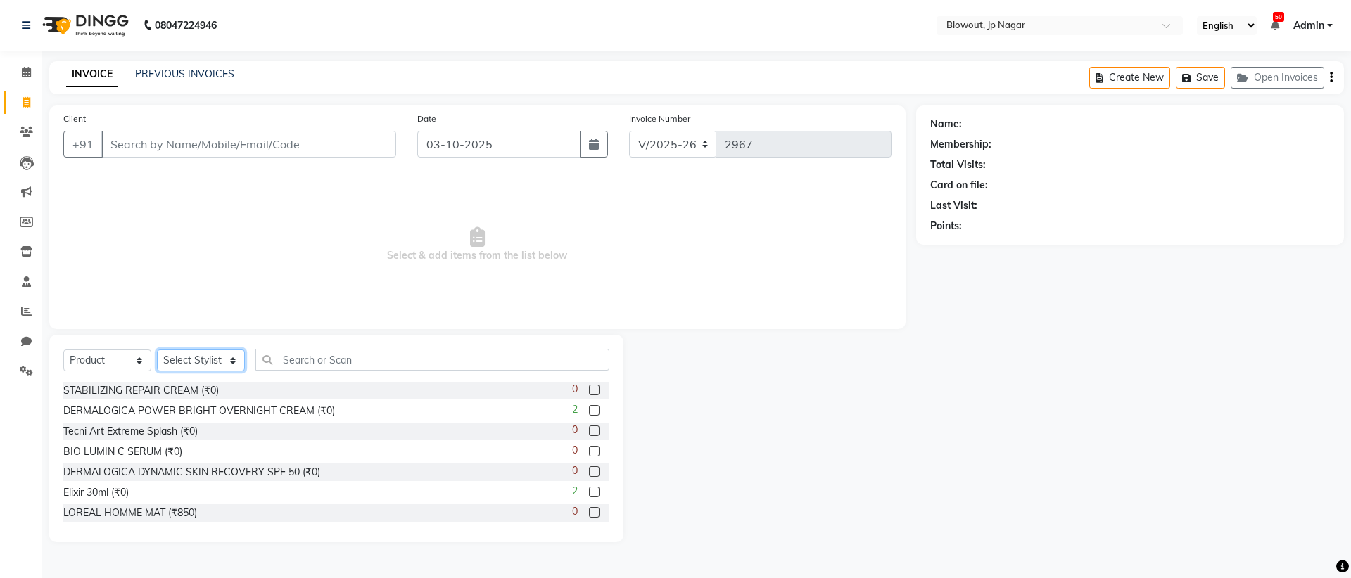
click at [191, 362] on select "Select Stylist [PERSON_NAME] [PERSON_NAME] [PERSON_NAME] Malsawmtluanngi [PERSO…" at bounding box center [201, 361] width 88 height 22
select select "46966"
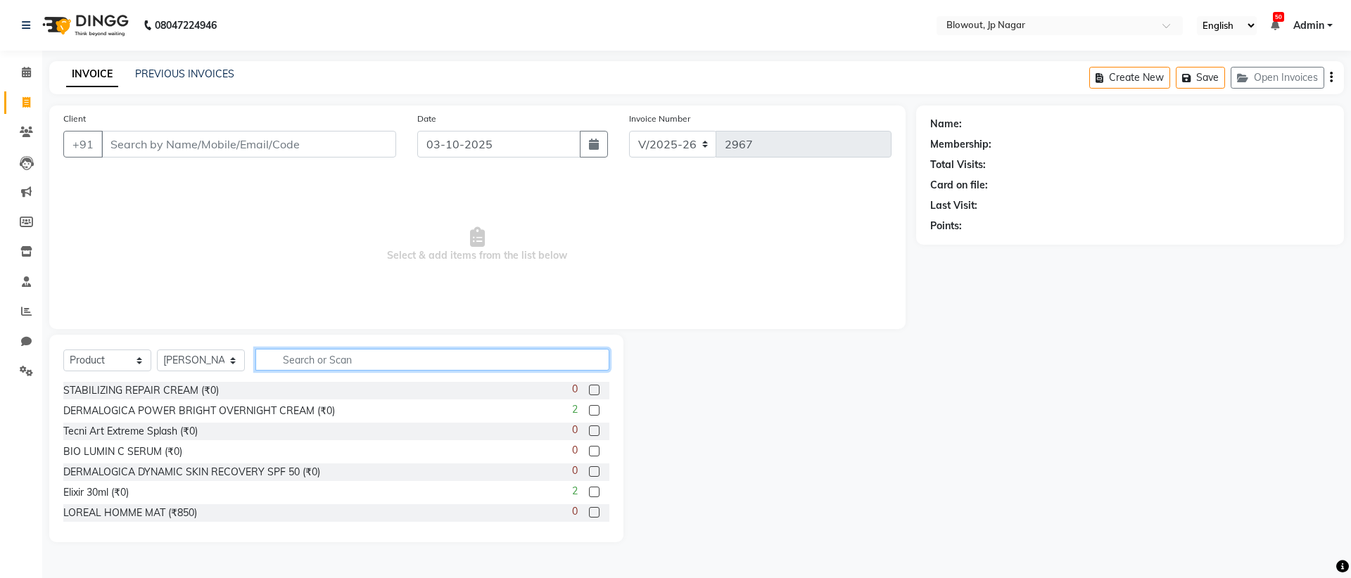
click at [323, 360] on input "text" at bounding box center [432, 360] width 354 height 22
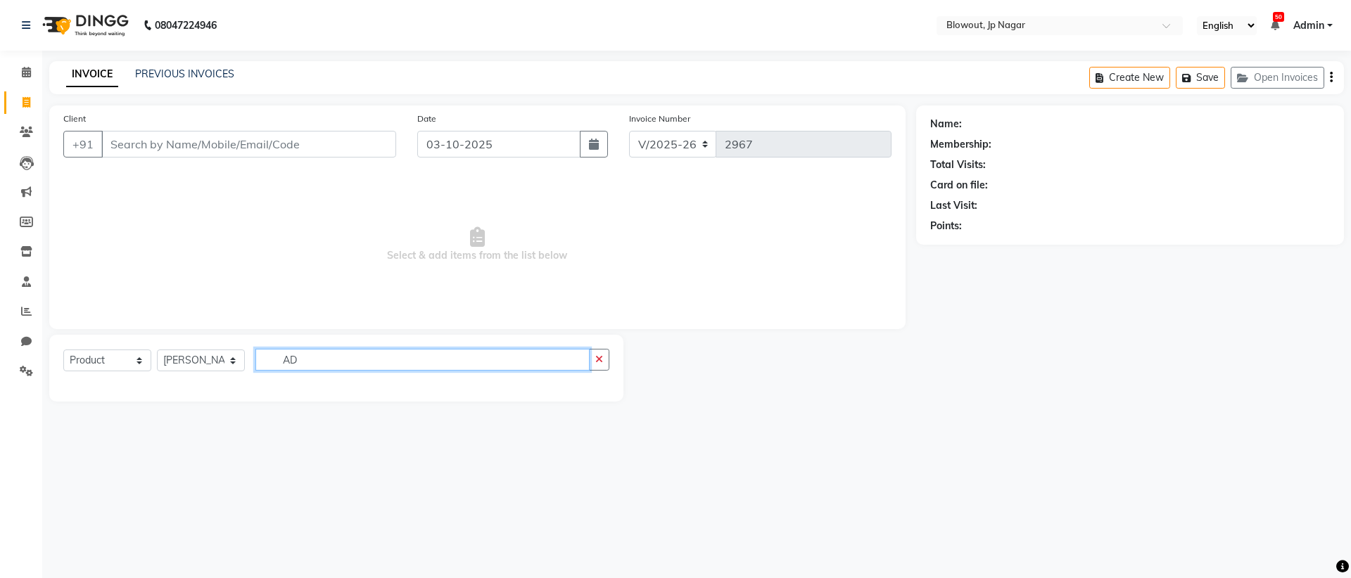
type input "A"
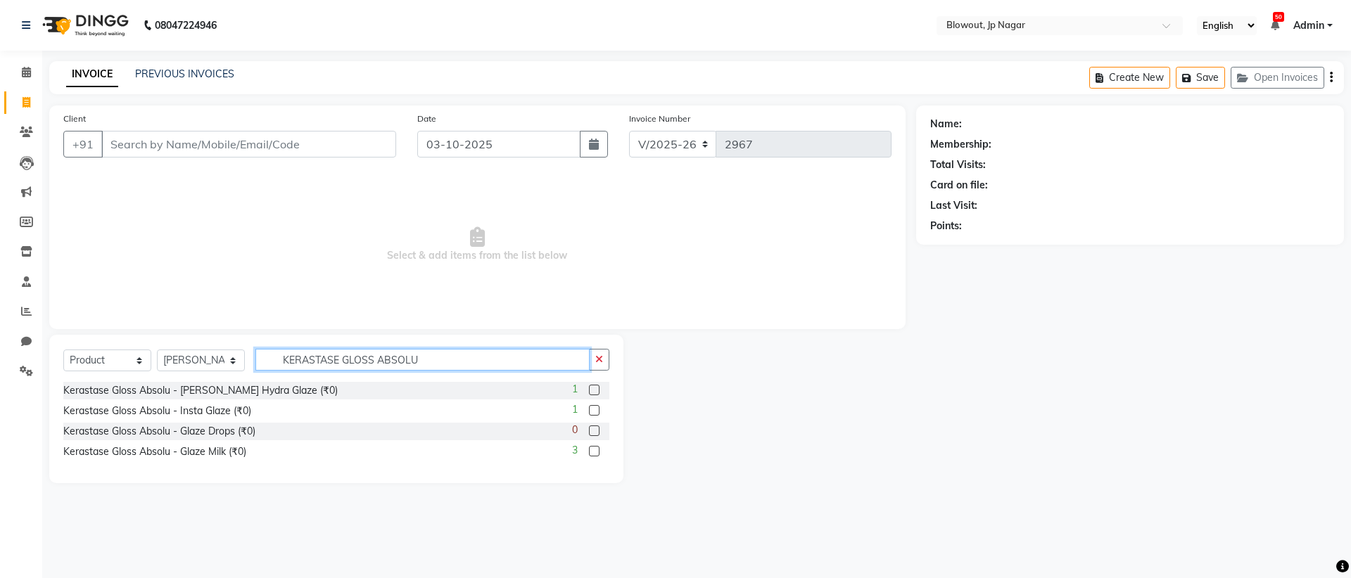
type input "KERASTASE GLOSS ABSOLU"
click at [594, 392] on label at bounding box center [594, 390] width 11 height 11
click at [594, 392] on input "checkbox" at bounding box center [593, 390] width 9 height 9
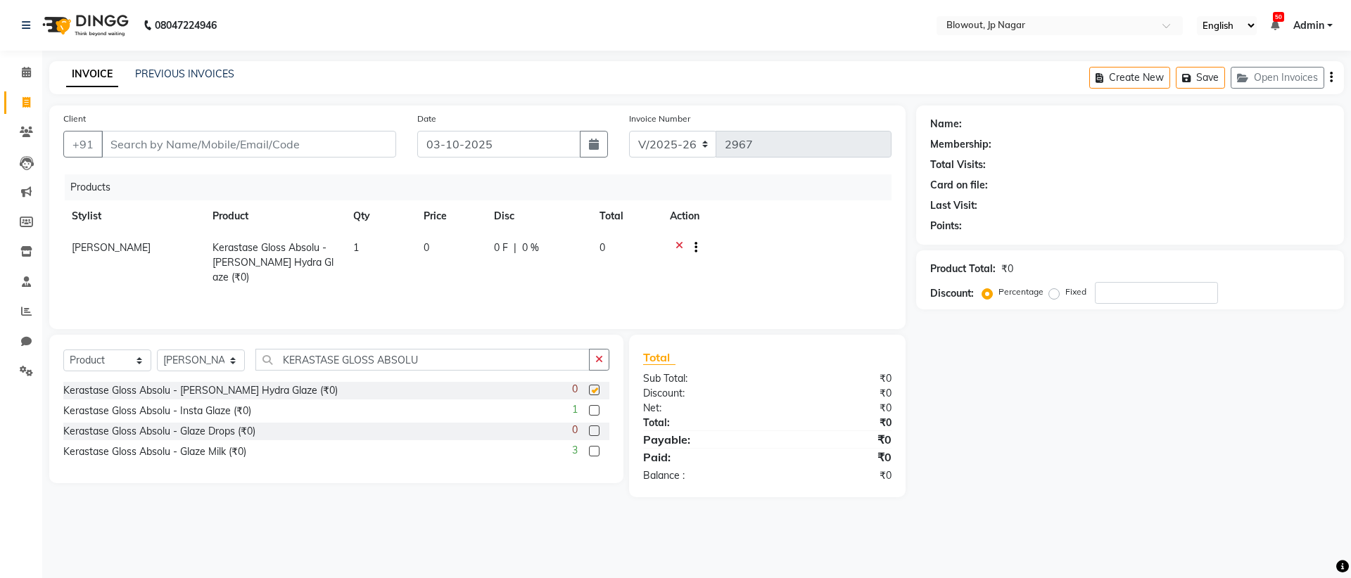
checkbox input "false"
click at [434, 241] on td "0" at bounding box center [450, 262] width 70 height 61
select select "46966"
click at [434, 248] on input "0" at bounding box center [449, 252] width 53 height 22
click at [441, 248] on input "0" at bounding box center [449, 252] width 53 height 22
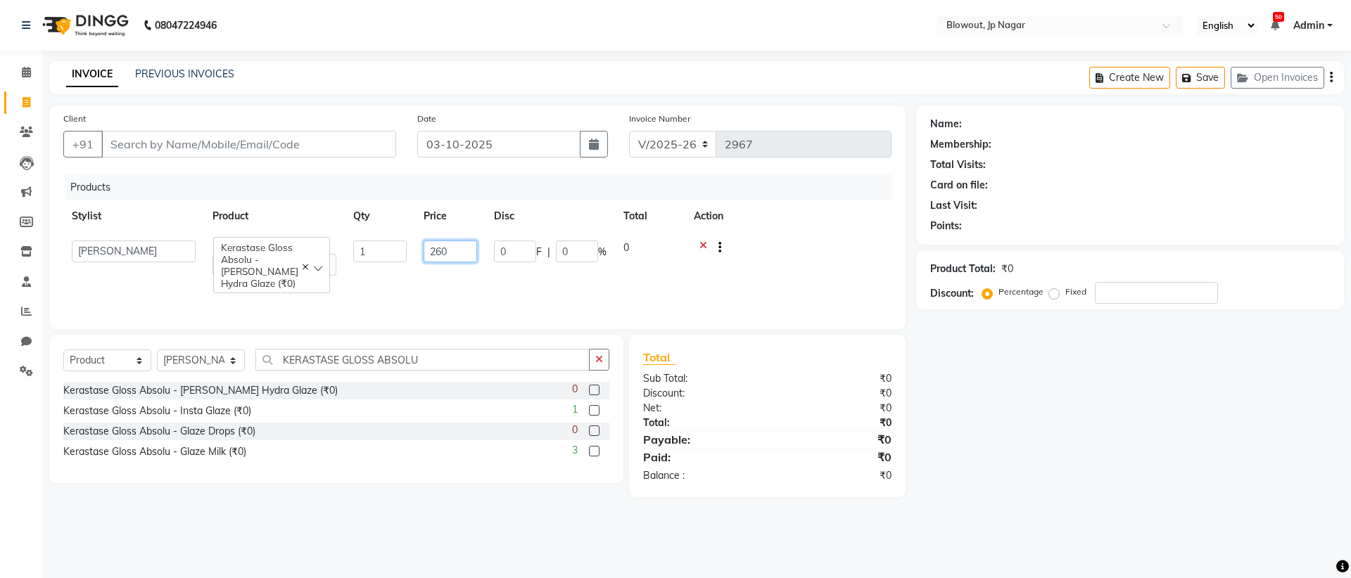
type input "2600"
click at [648, 300] on div "Products Stylist Product Qty Price Disc Total Action [PERSON_NAME] SHERPA [PERS…" at bounding box center [477, 244] width 828 height 141
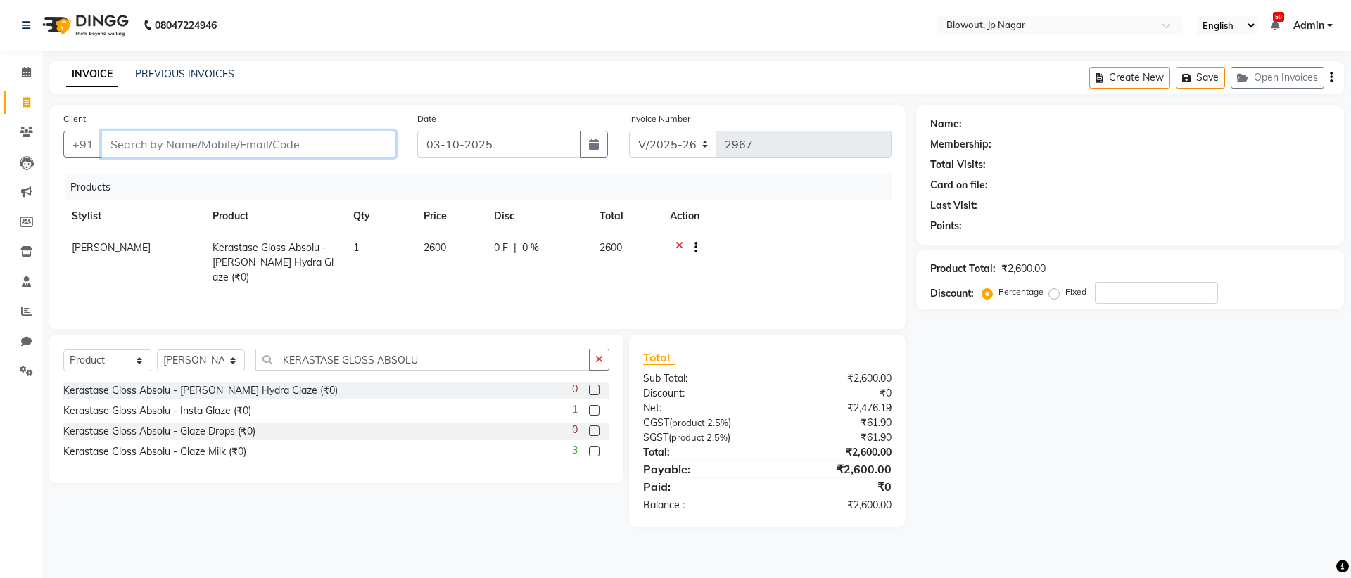
click at [167, 144] on input "Client" at bounding box center [248, 144] width 295 height 27
type input "A"
type input "0"
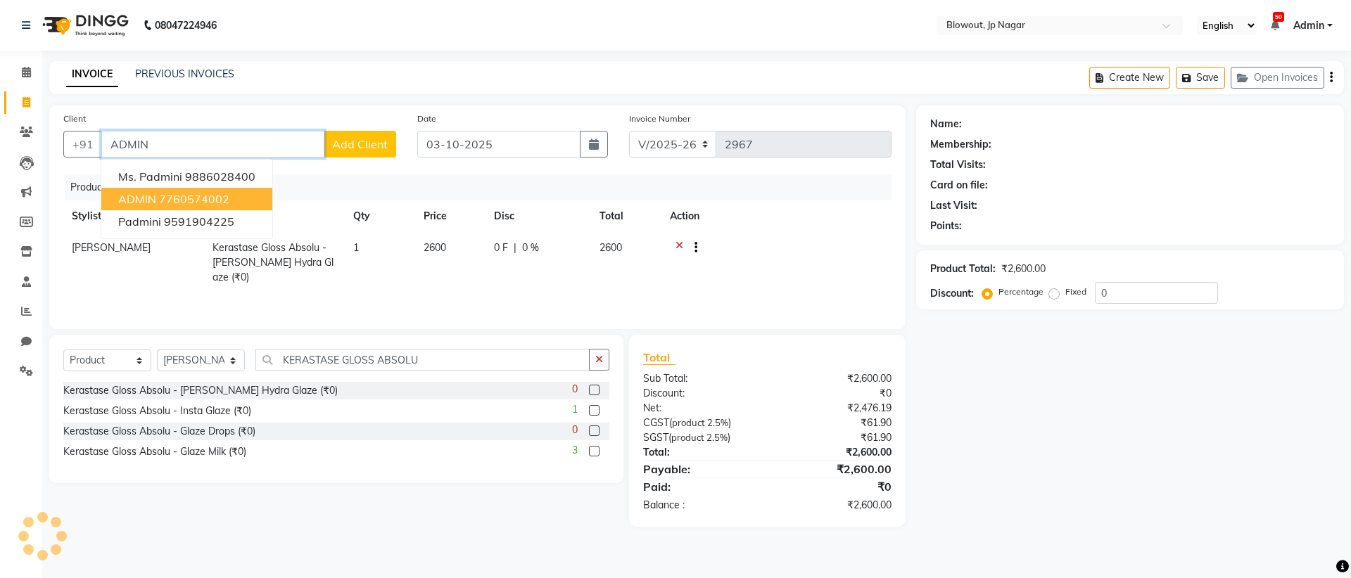
click at [164, 194] on ngb-highlight "7760574002" at bounding box center [194, 199] width 70 height 14
type input "7760574002"
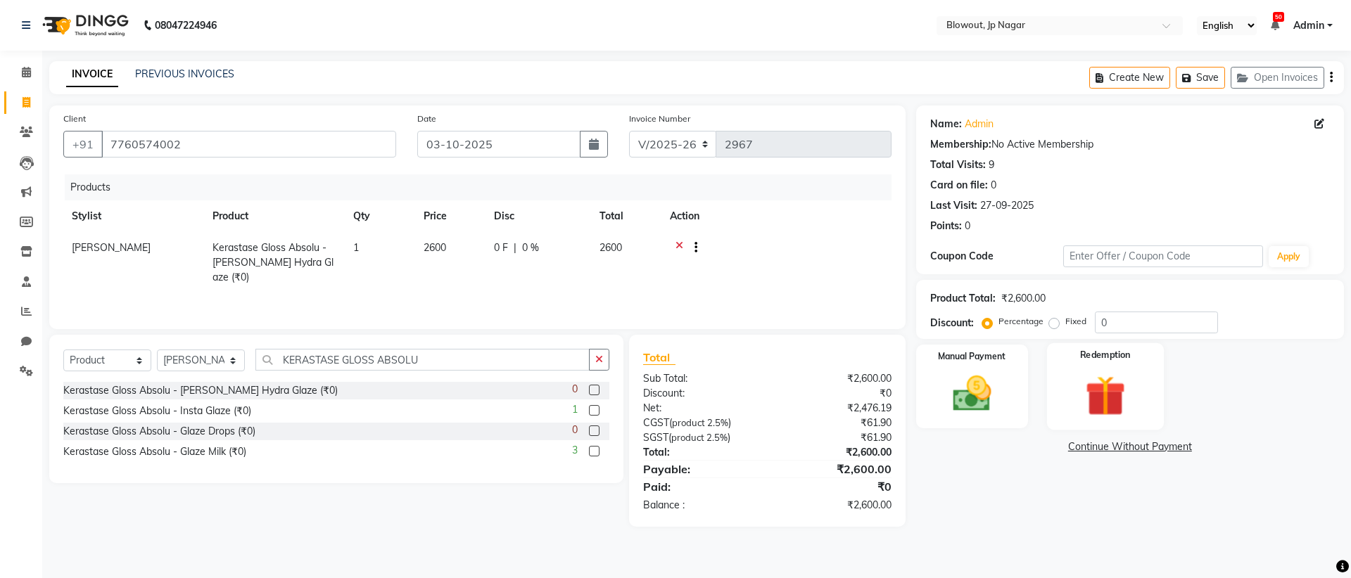
click at [1094, 386] on img at bounding box center [1104, 396] width 65 height 50
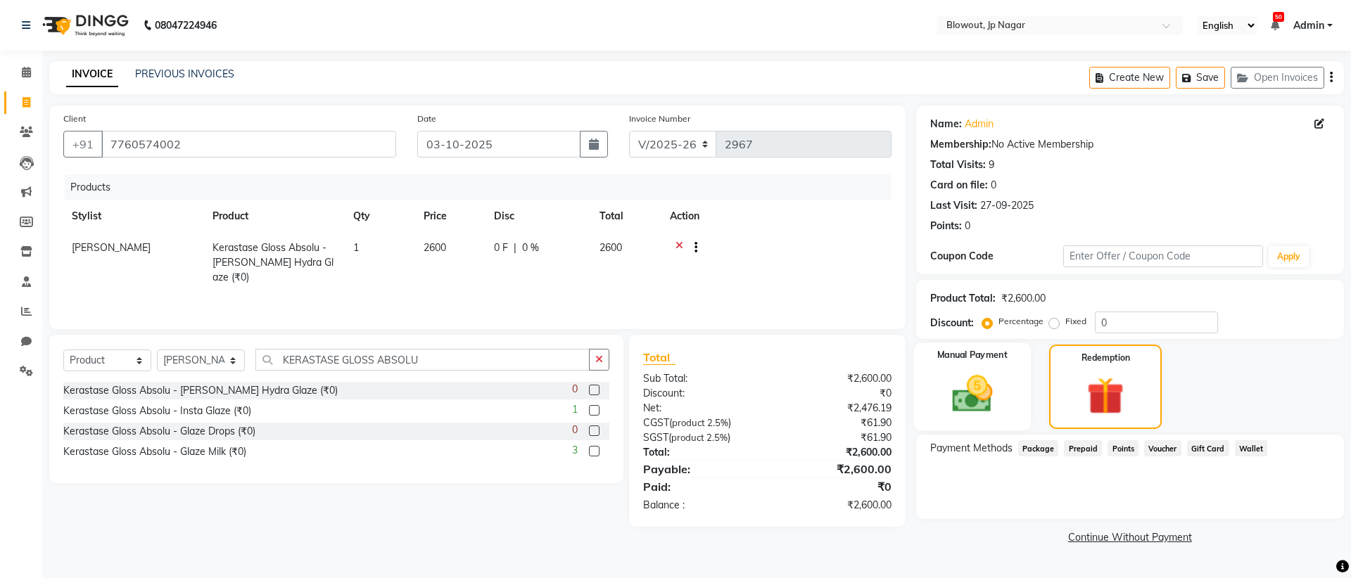
click at [986, 392] on img at bounding box center [971, 394] width 65 height 46
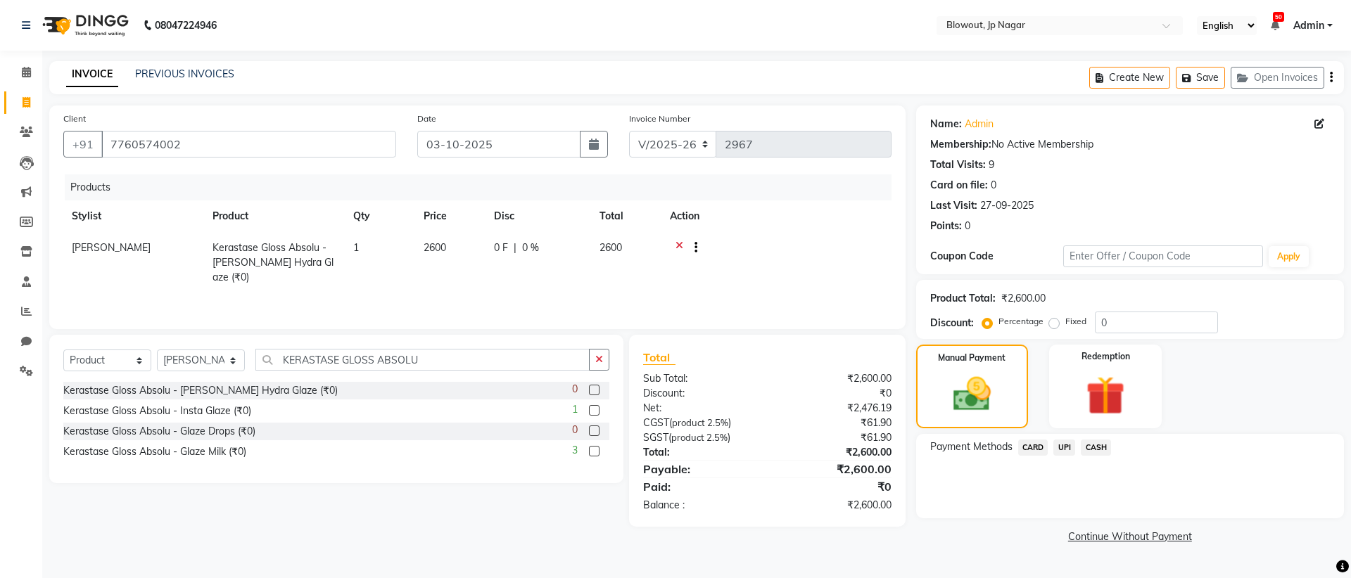
click at [1104, 455] on span "CASH" at bounding box center [1096, 448] width 30 height 16
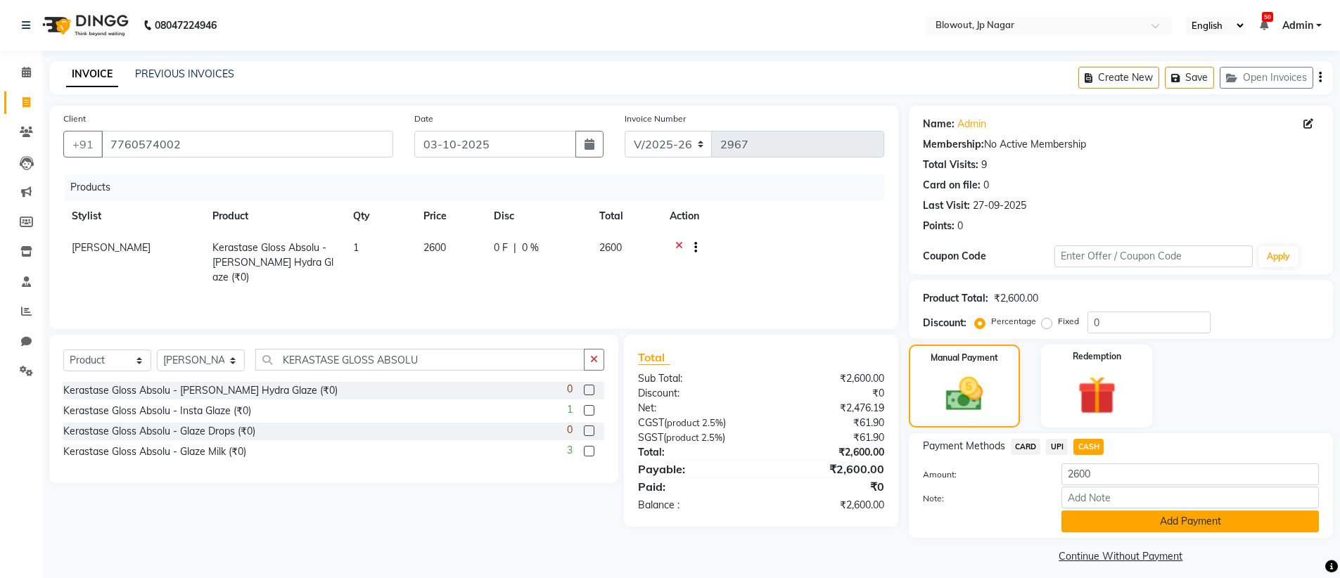
click at [1107, 512] on button "Add Payment" at bounding box center [1190, 522] width 257 height 22
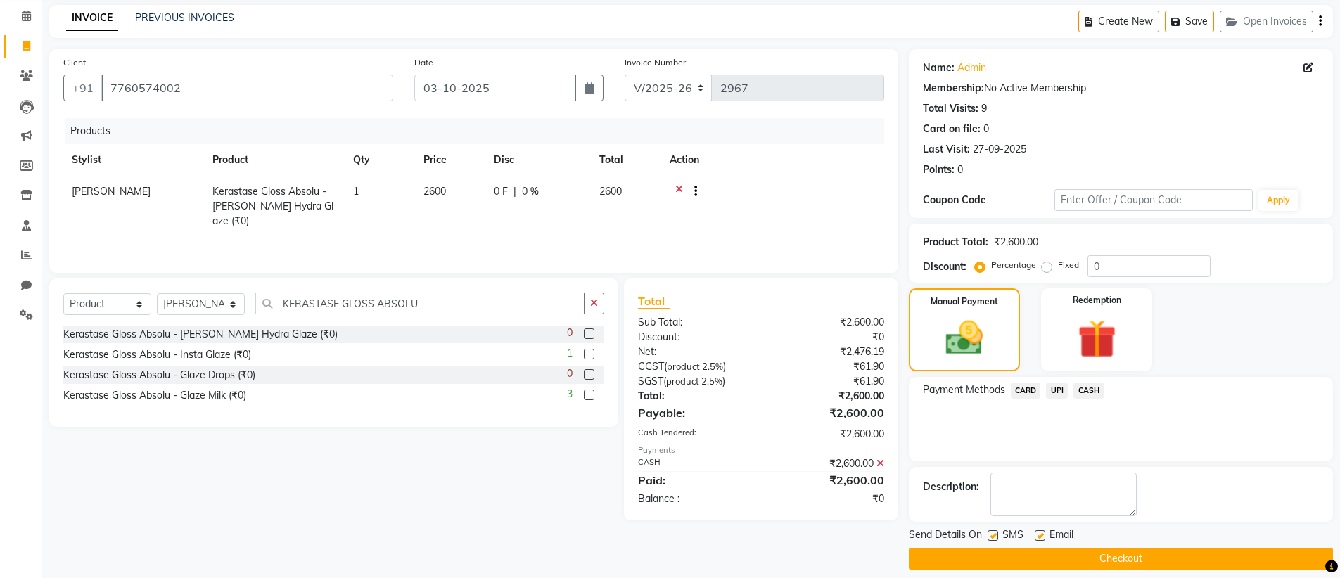
scroll to position [69, 0]
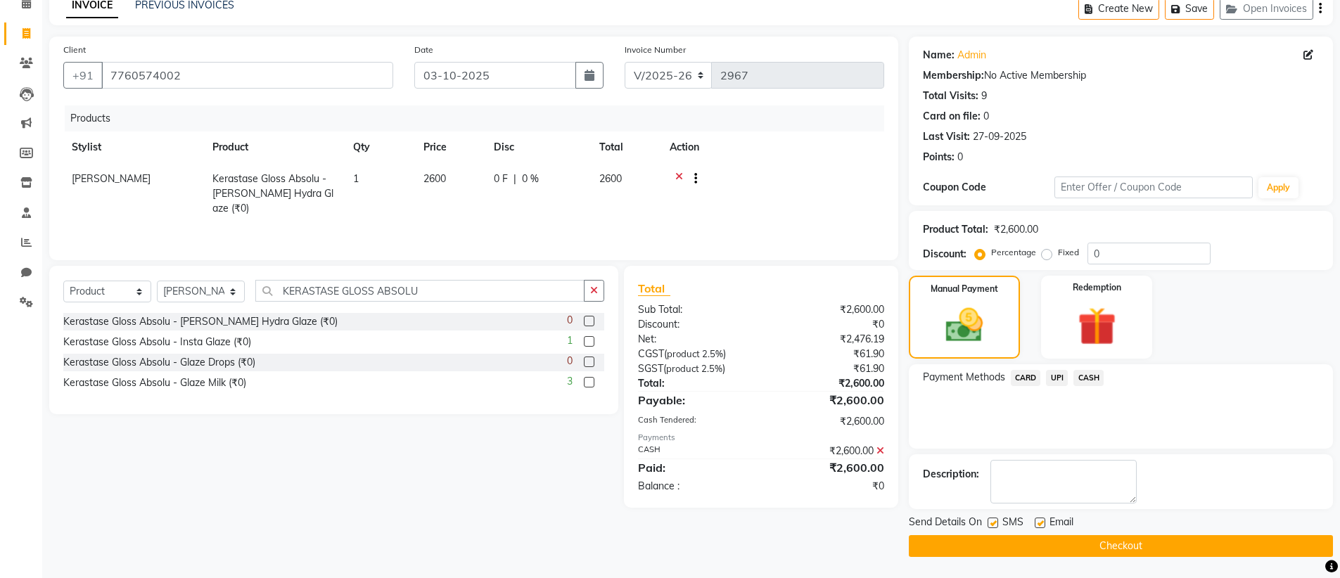
click at [1123, 540] on button "Checkout" at bounding box center [1121, 546] width 424 height 22
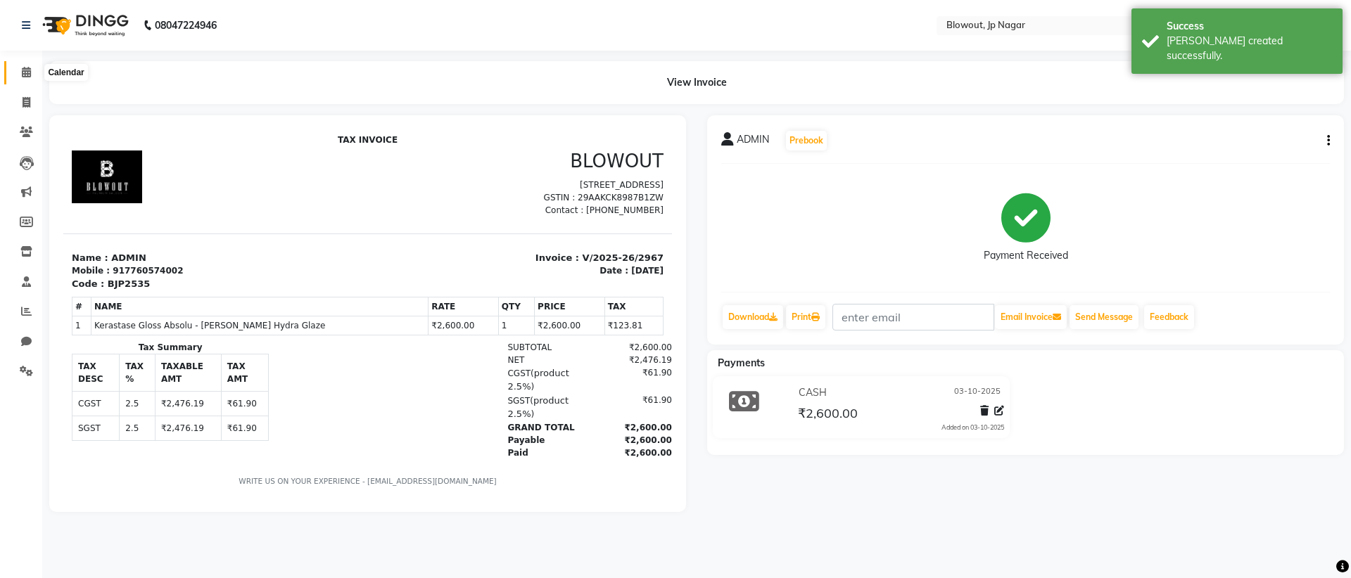
click at [21, 78] on span at bounding box center [26, 73] width 25 height 16
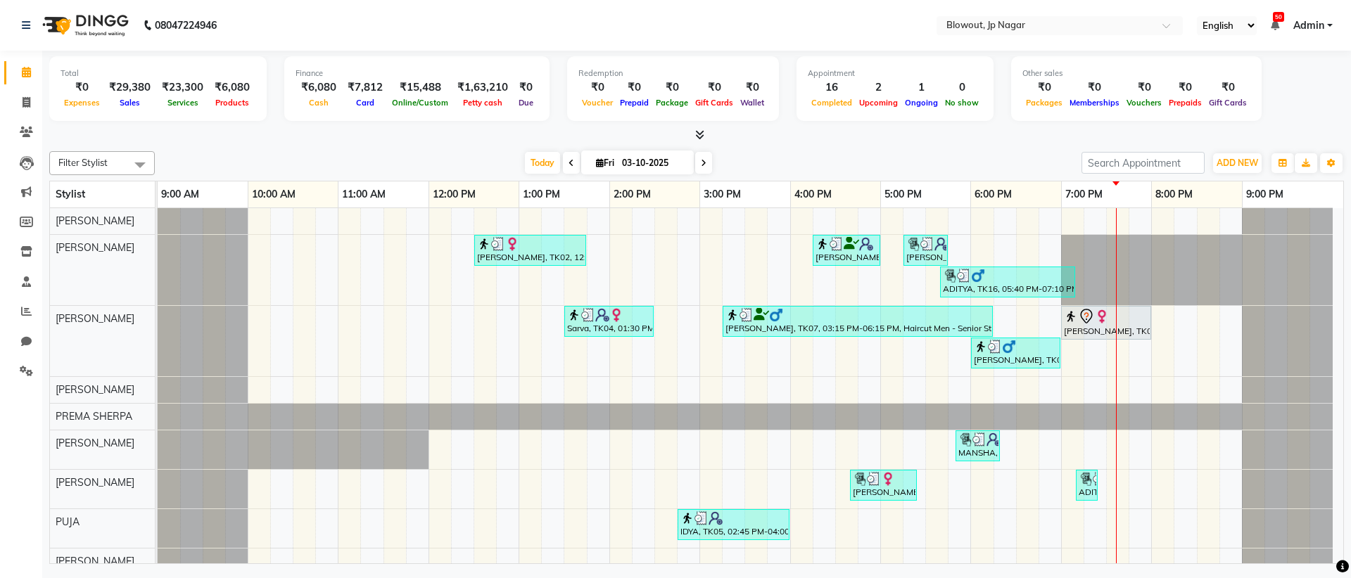
click at [575, 158] on span at bounding box center [571, 163] width 17 height 22
type input "02-10-2025"
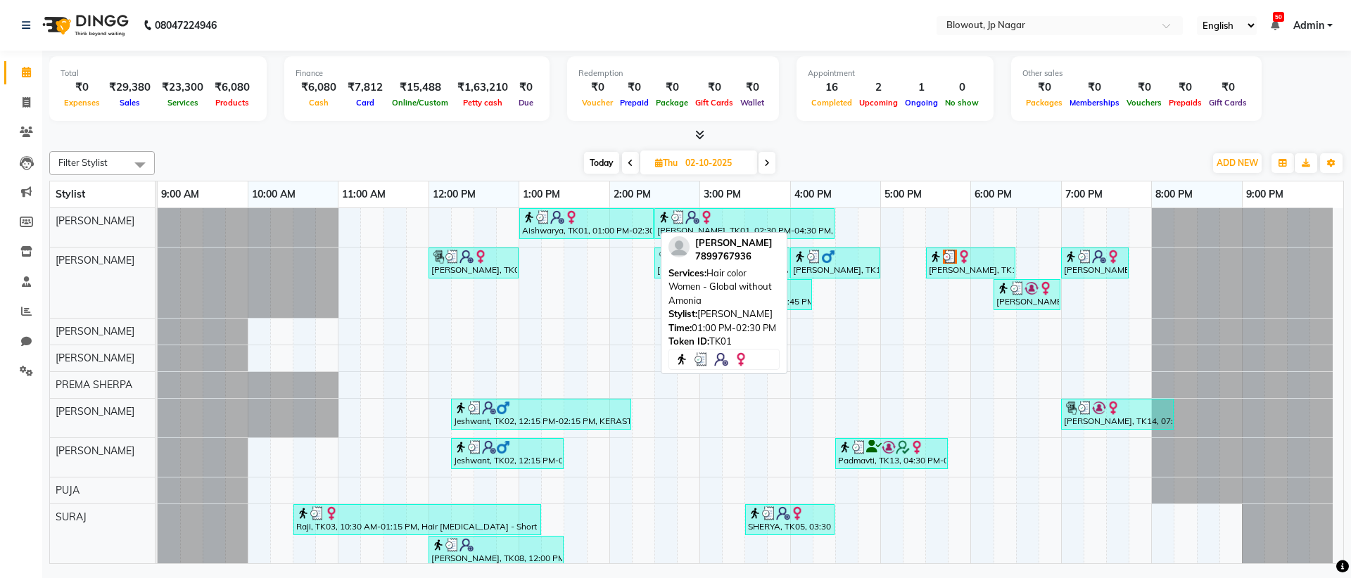
click at [599, 227] on div "Aishwarya, TK01, 01:00 PM-02:30 PM, Hair color Women - Global without Amonia" at bounding box center [587, 223] width 132 height 27
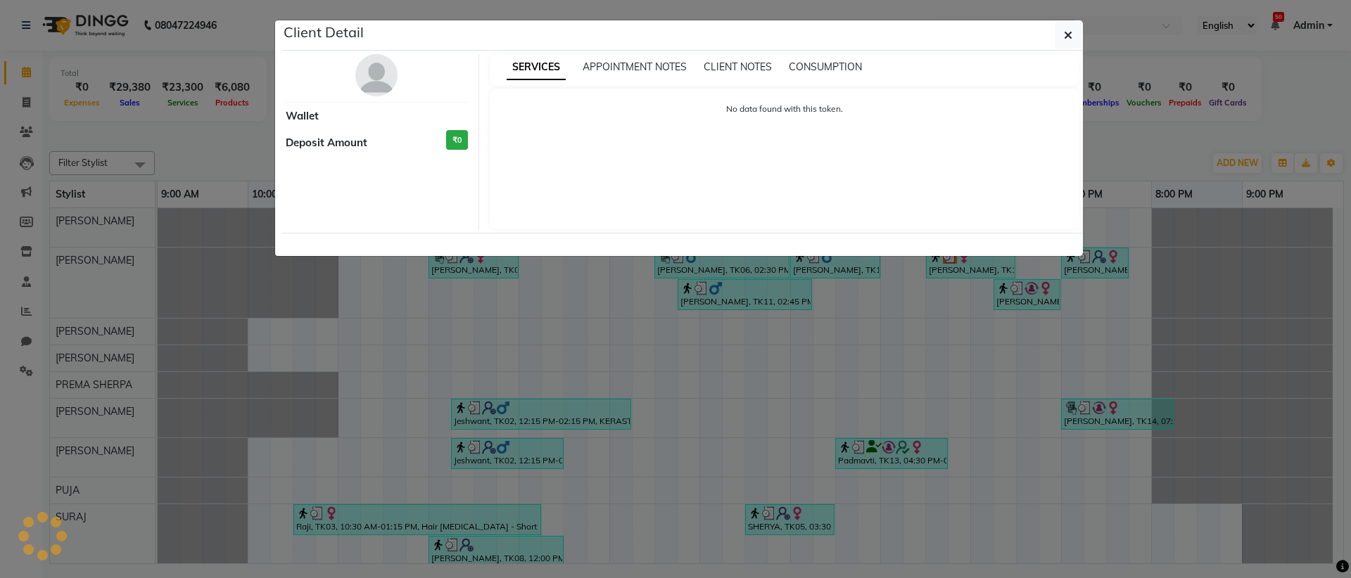
select select "3"
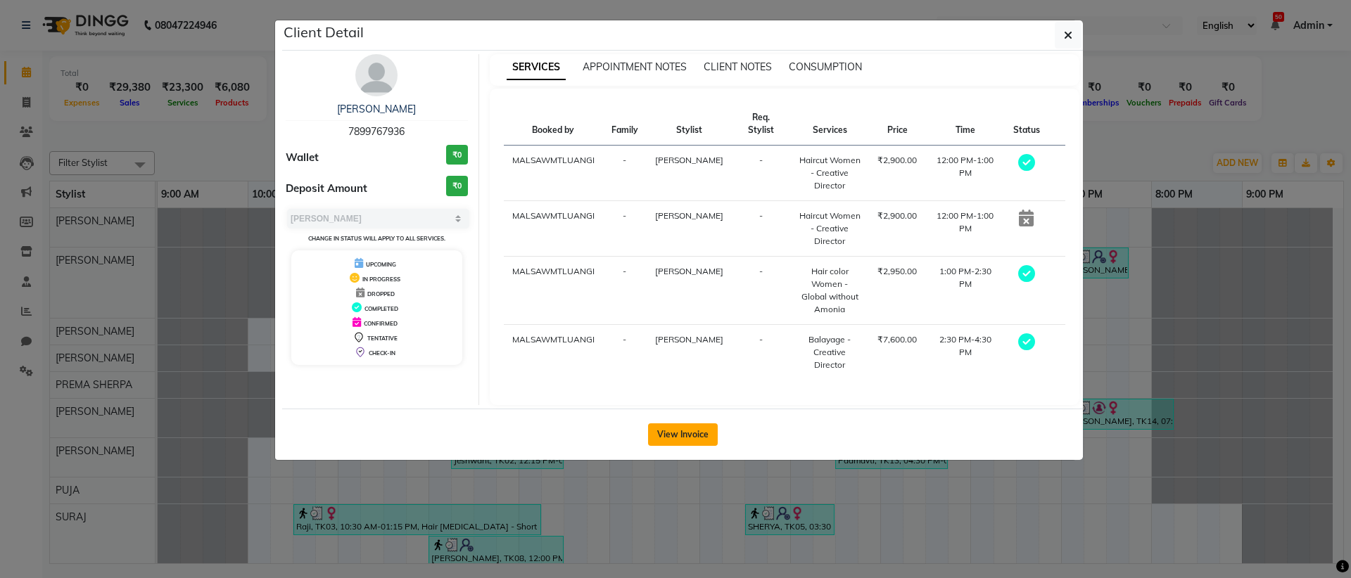
click at [662, 446] on button "View Invoice" at bounding box center [683, 434] width 70 height 23
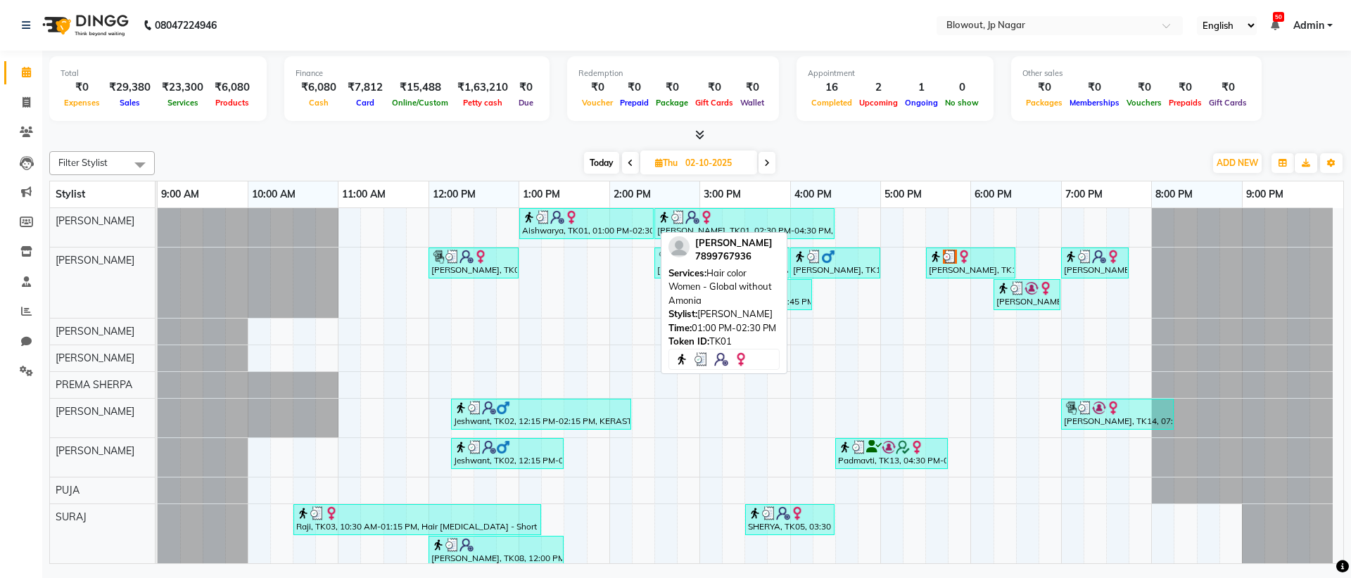
click at [616, 229] on div "Aishwarya, TK01, 01:00 PM-02:30 PM, Hair color Women - Global without Amonia" at bounding box center [587, 223] width 132 height 27
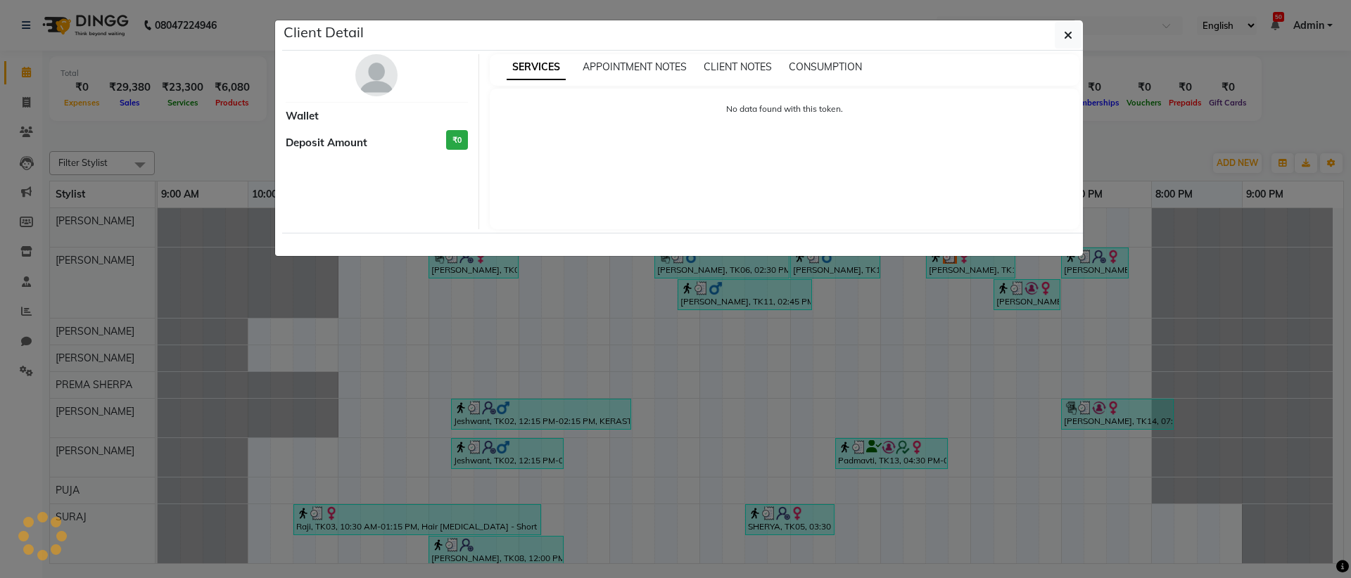
select select "3"
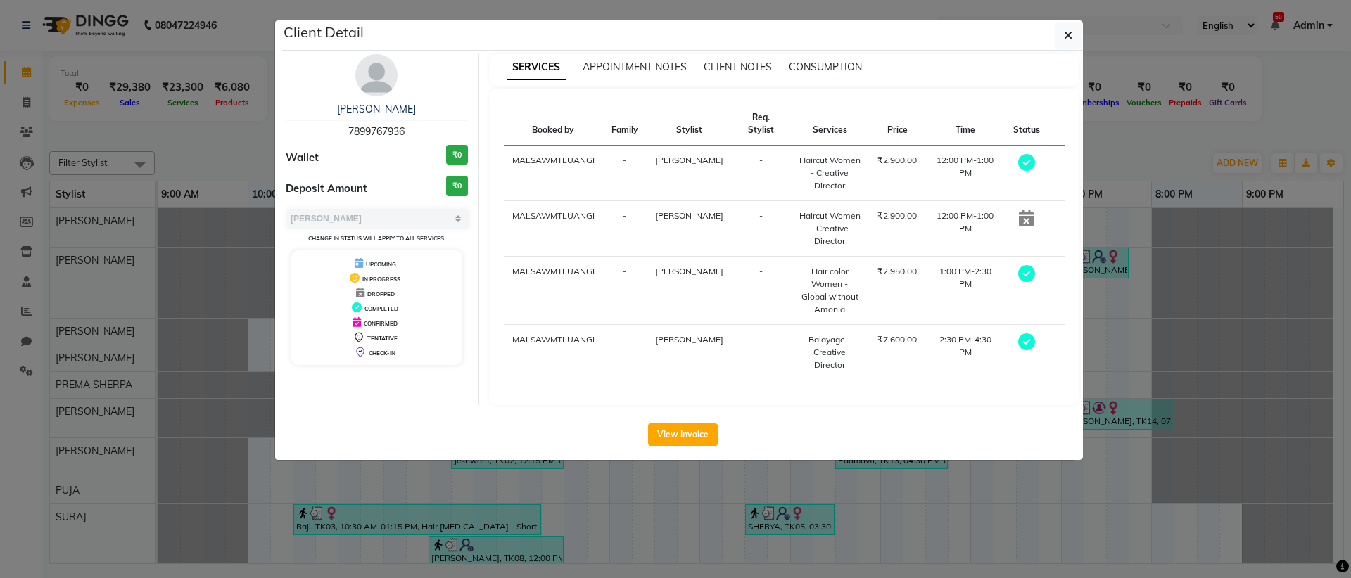
click at [693, 159] on span "[PERSON_NAME]" at bounding box center [689, 160] width 68 height 11
click at [845, 171] on div "Haircut Women - Creative Director" at bounding box center [829, 173] width 62 height 38
click at [1073, 30] on button "button" at bounding box center [1067, 35] width 27 height 27
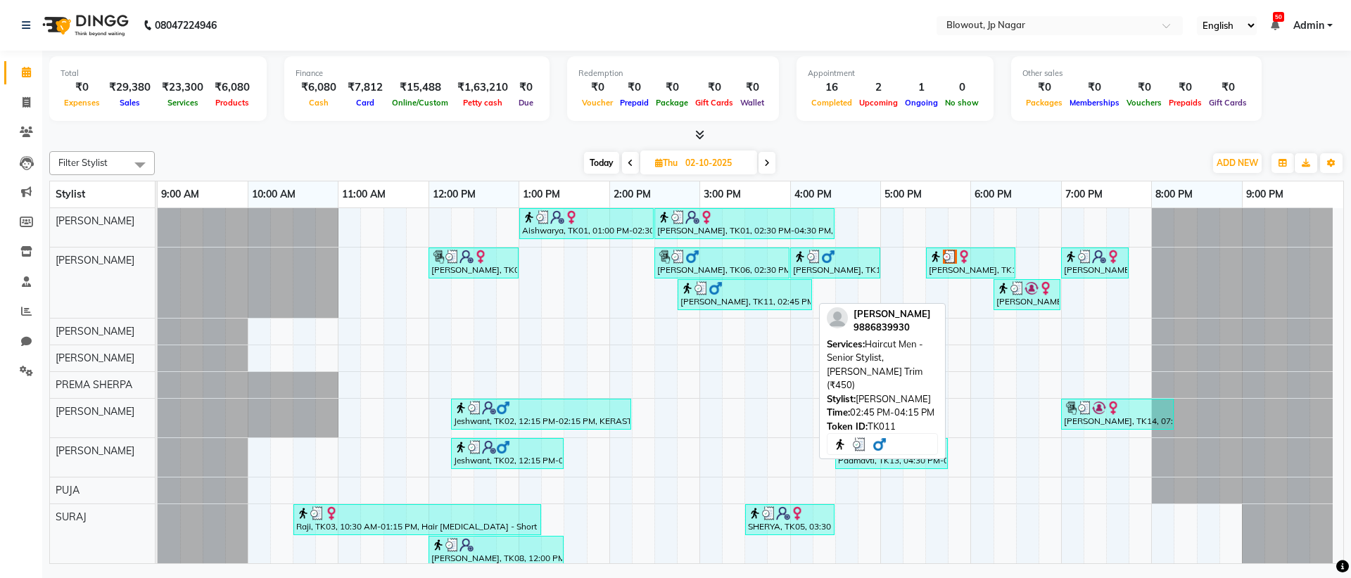
click at [725, 296] on div "[PERSON_NAME], TK11, 02:45 PM-04:15 PM, Haircut Men - Senior Stylist,[PERSON_NA…" at bounding box center [745, 294] width 132 height 27
select select "3"
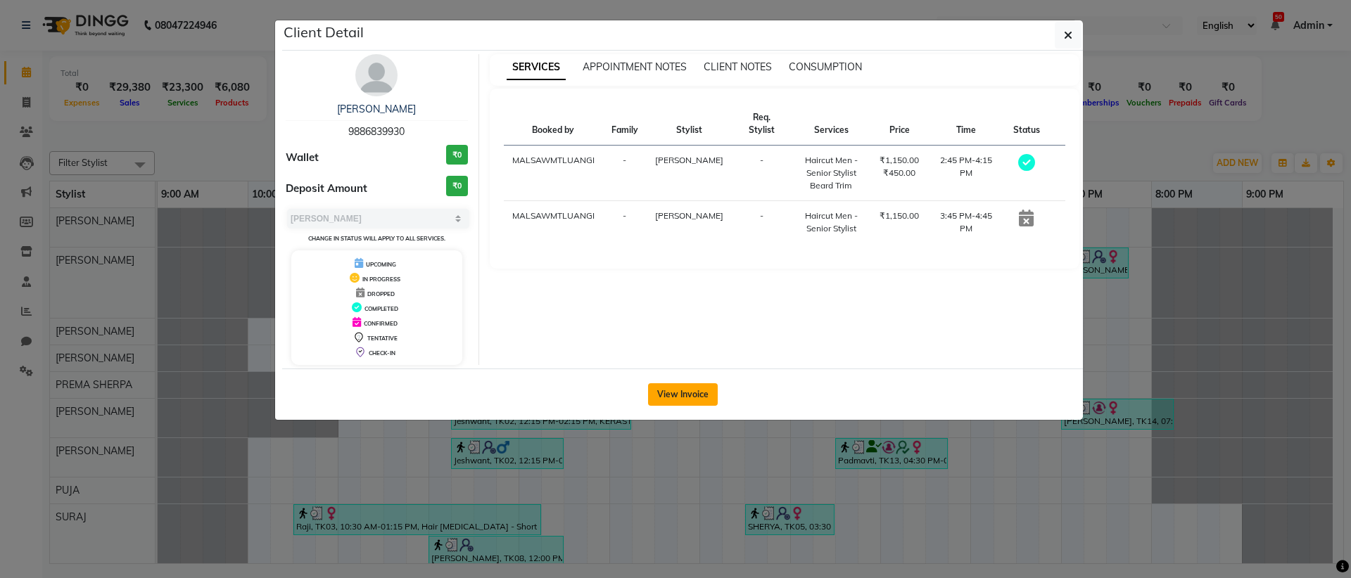
click at [687, 400] on button "View Invoice" at bounding box center [683, 394] width 70 height 23
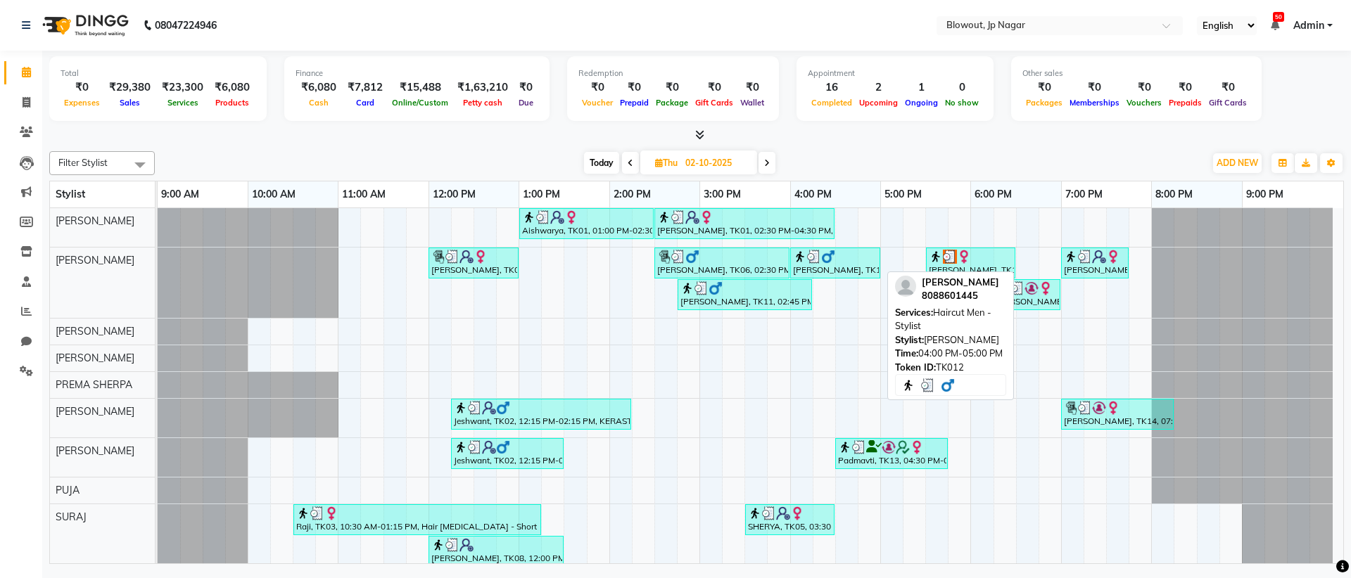
click at [839, 259] on div at bounding box center [835, 257] width 84 height 14
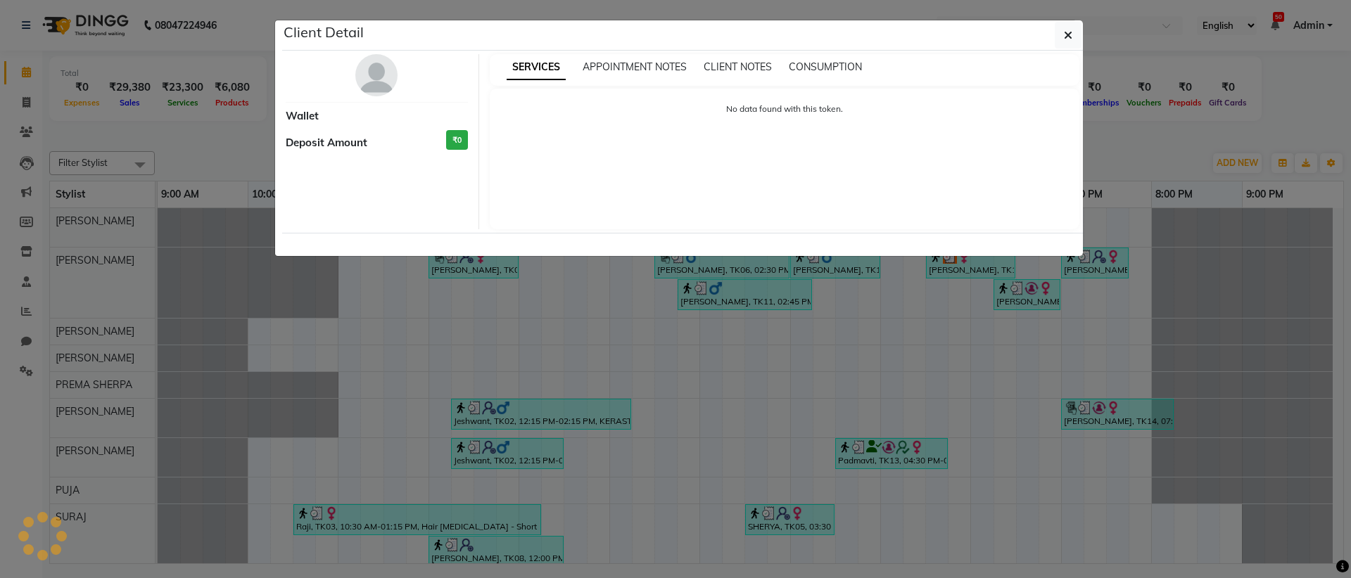
select select "3"
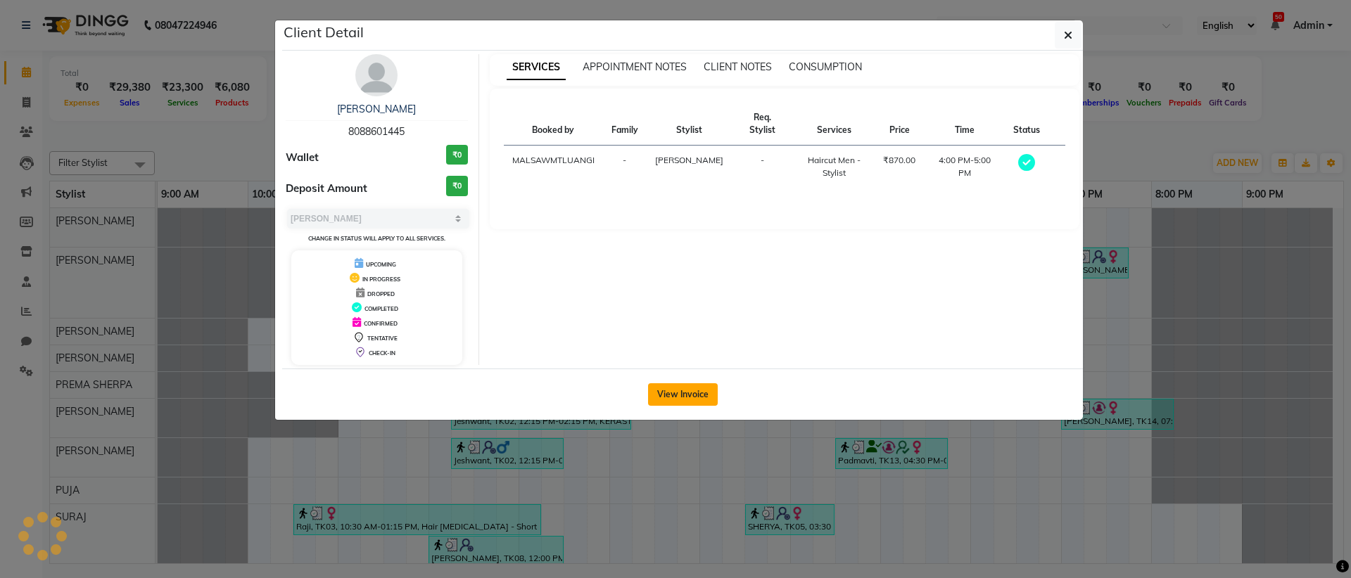
click at [710, 388] on button "View Invoice" at bounding box center [683, 394] width 70 height 23
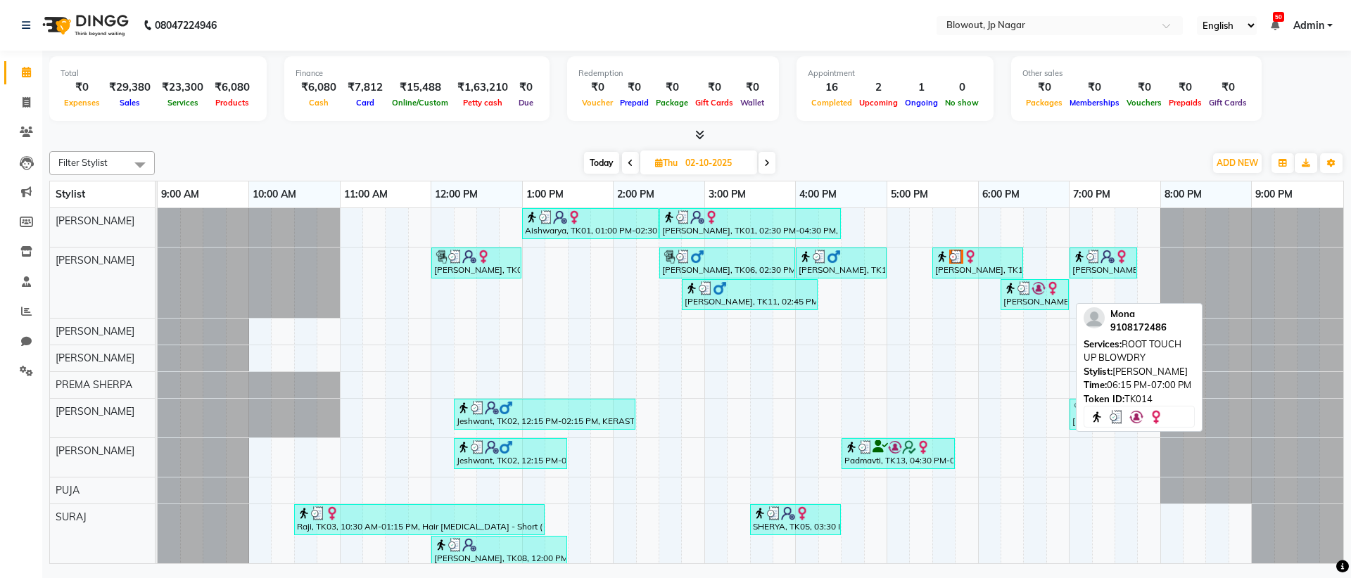
click at [1042, 294] on img at bounding box center [1038, 288] width 14 height 14
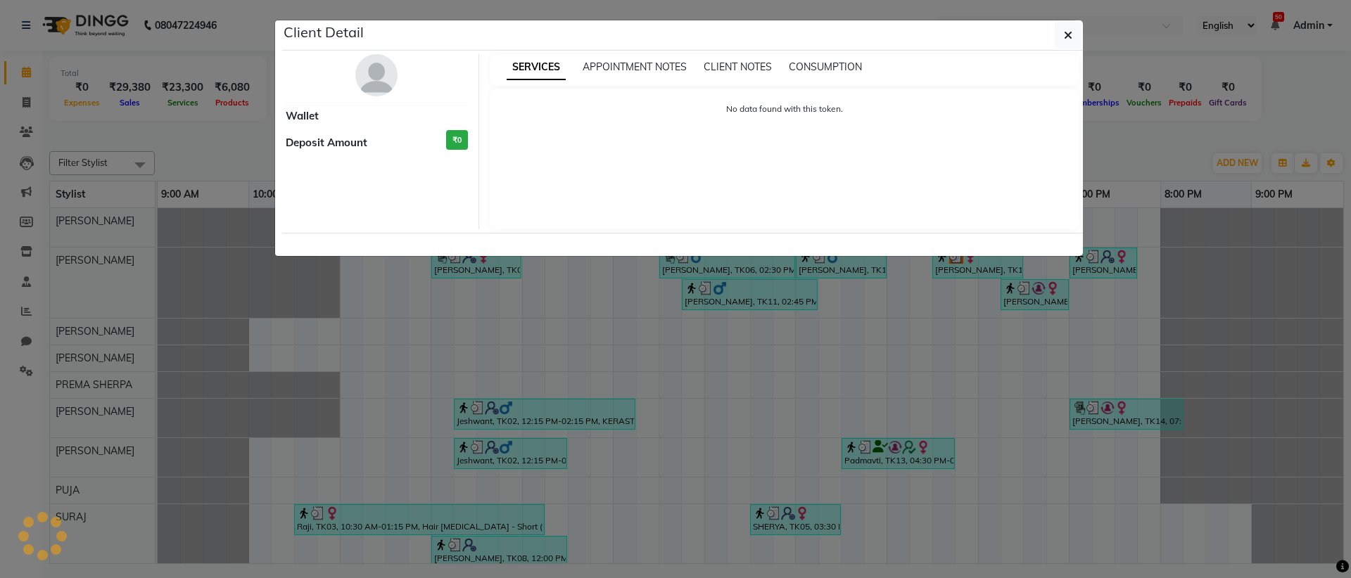
select select "3"
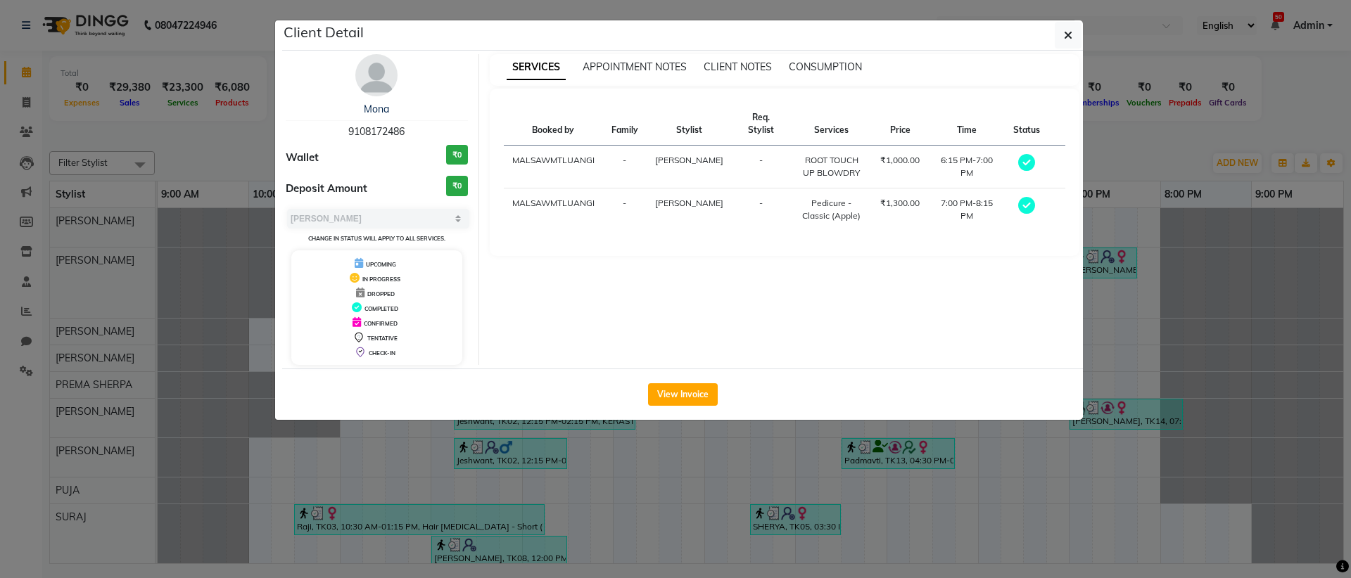
click at [383, 82] on img at bounding box center [376, 75] width 42 height 42
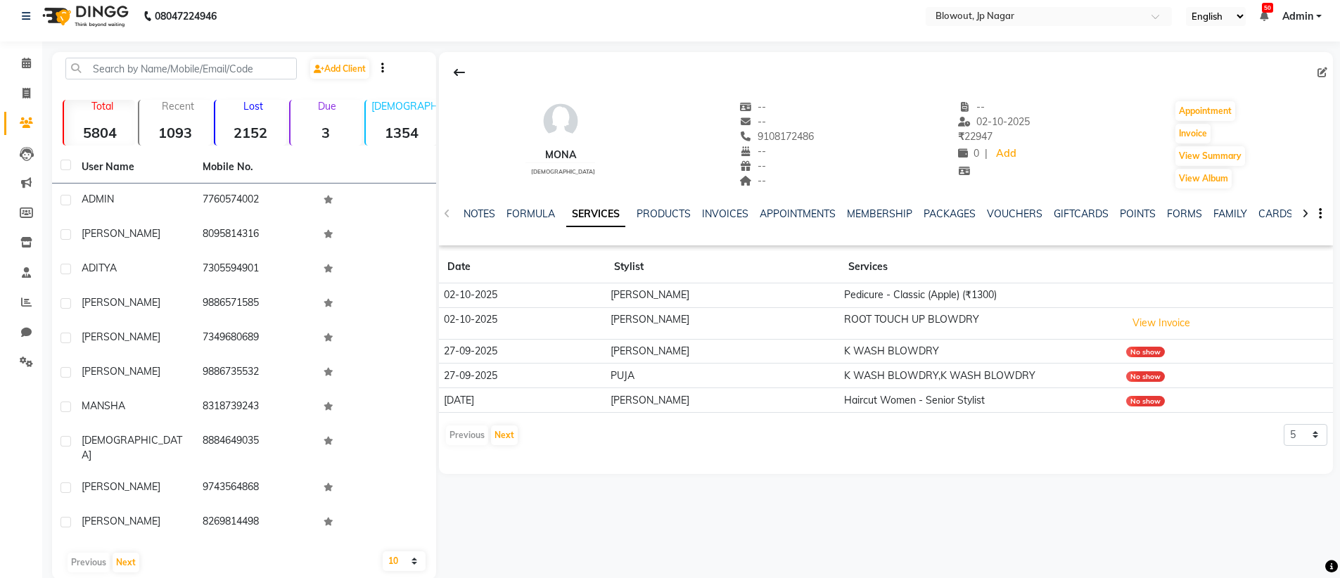
scroll to position [20, 0]
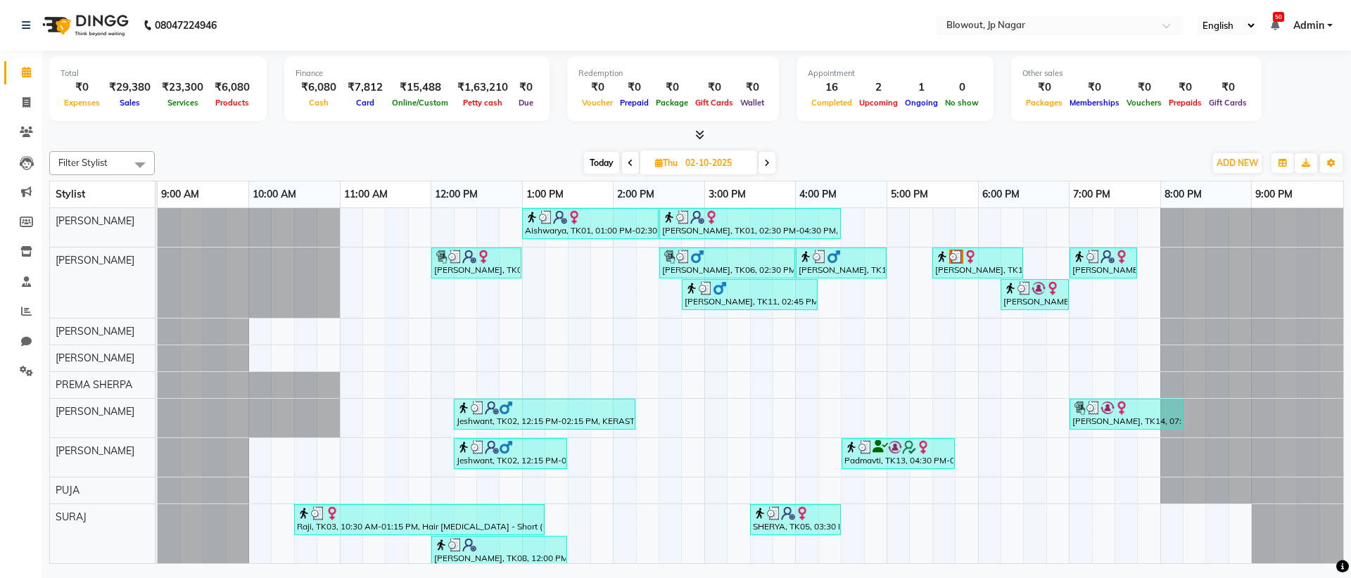
click at [771, 162] on span at bounding box center [766, 163] width 17 height 22
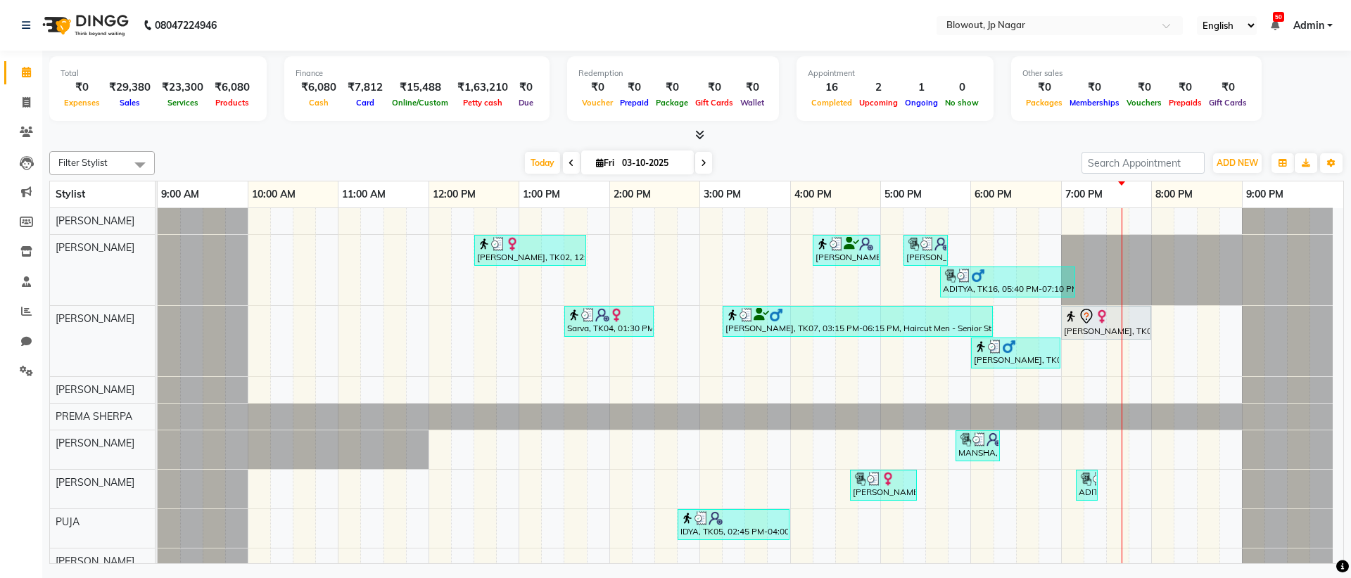
click at [706, 159] on icon at bounding box center [704, 163] width 6 height 8
type input "04-10-2025"
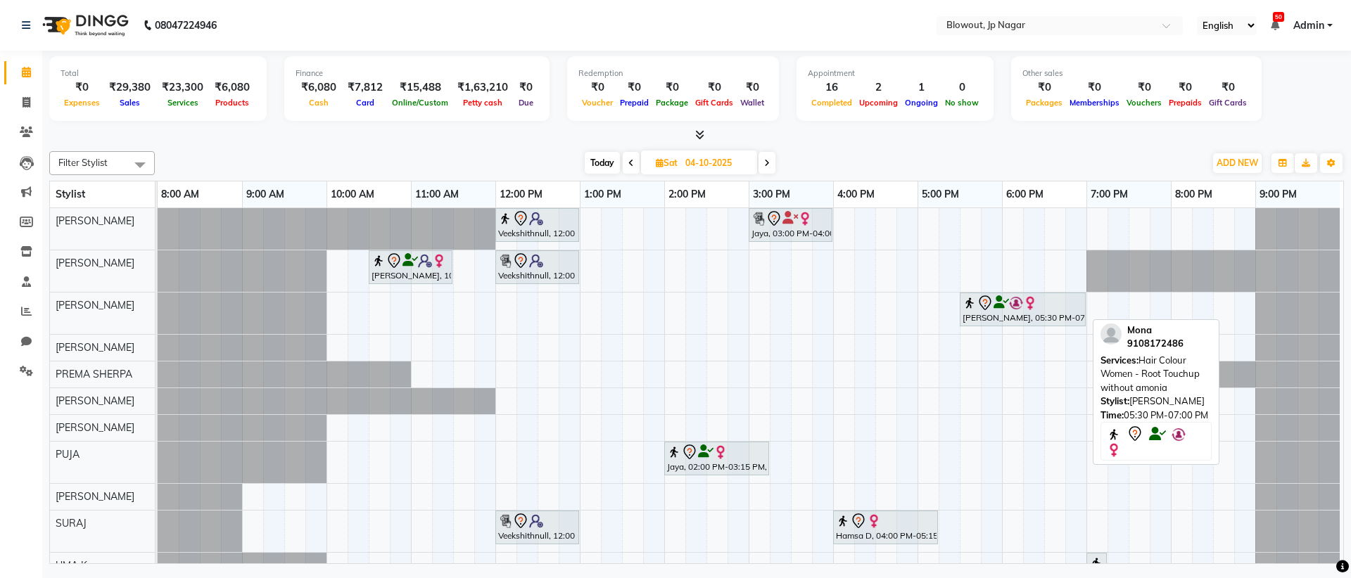
click at [1001, 313] on div "[PERSON_NAME], 05:30 PM-07:00 PM, Hair Colour Women - Root Touchup without amon…" at bounding box center [1022, 310] width 123 height 30
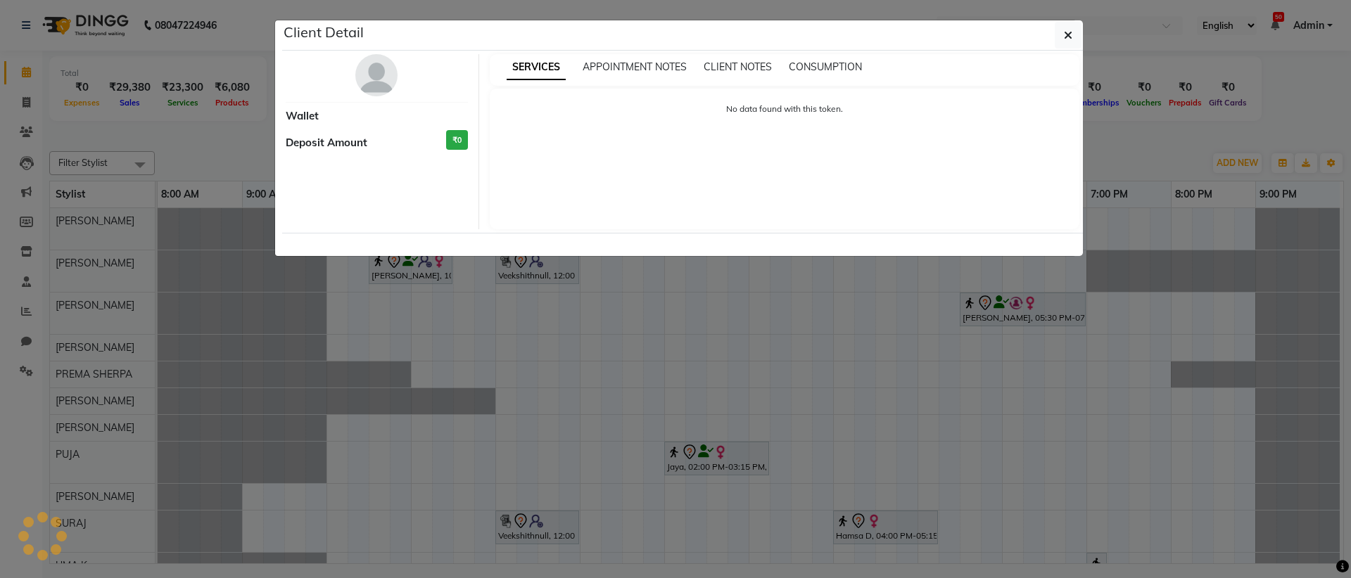
select select "7"
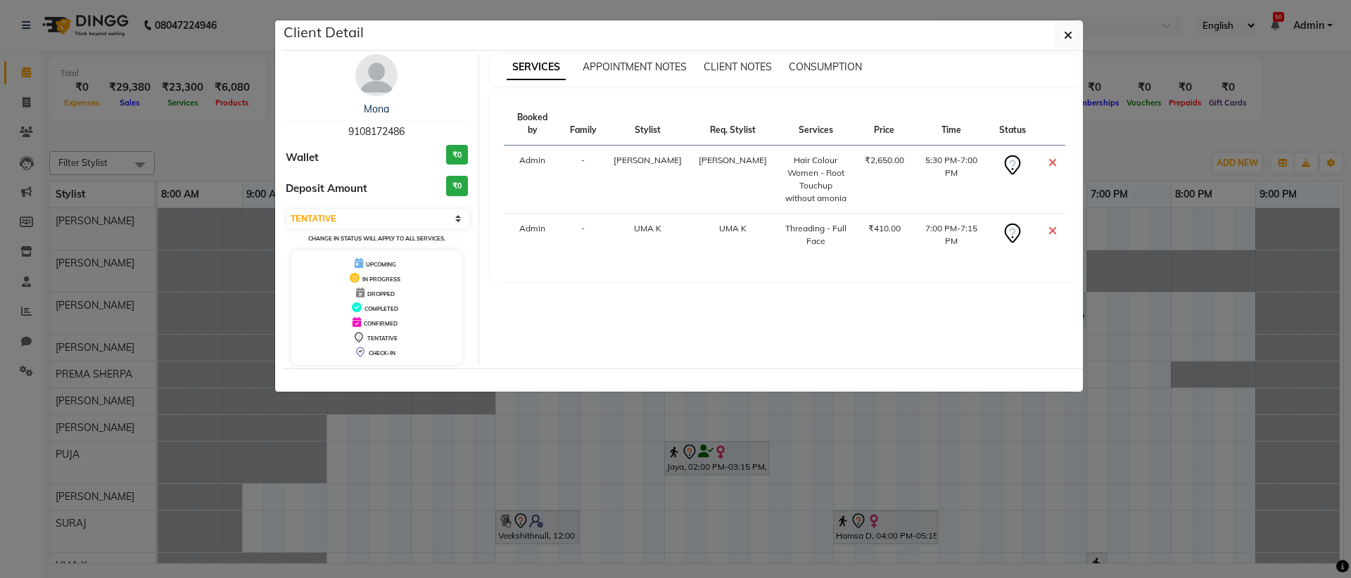
click at [379, 79] on img at bounding box center [376, 75] width 42 height 42
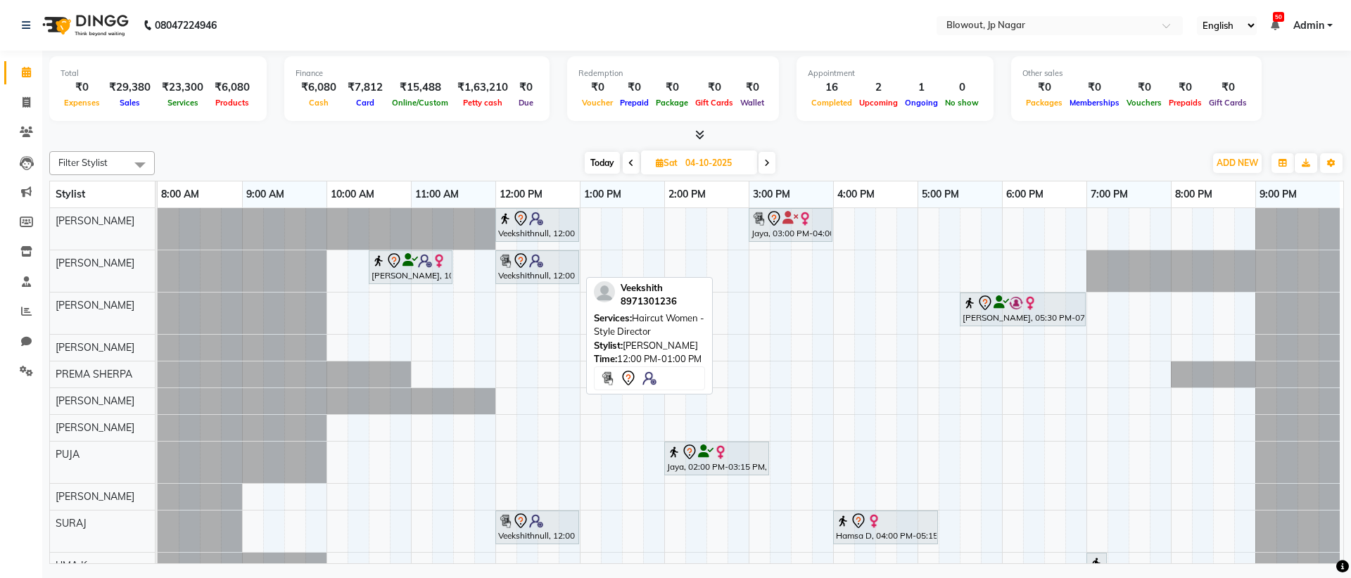
click at [537, 270] on div "Veekshithnull, 12:00 PM-01:00 PM, Haircut Women - Style Director" at bounding box center [537, 268] width 81 height 30
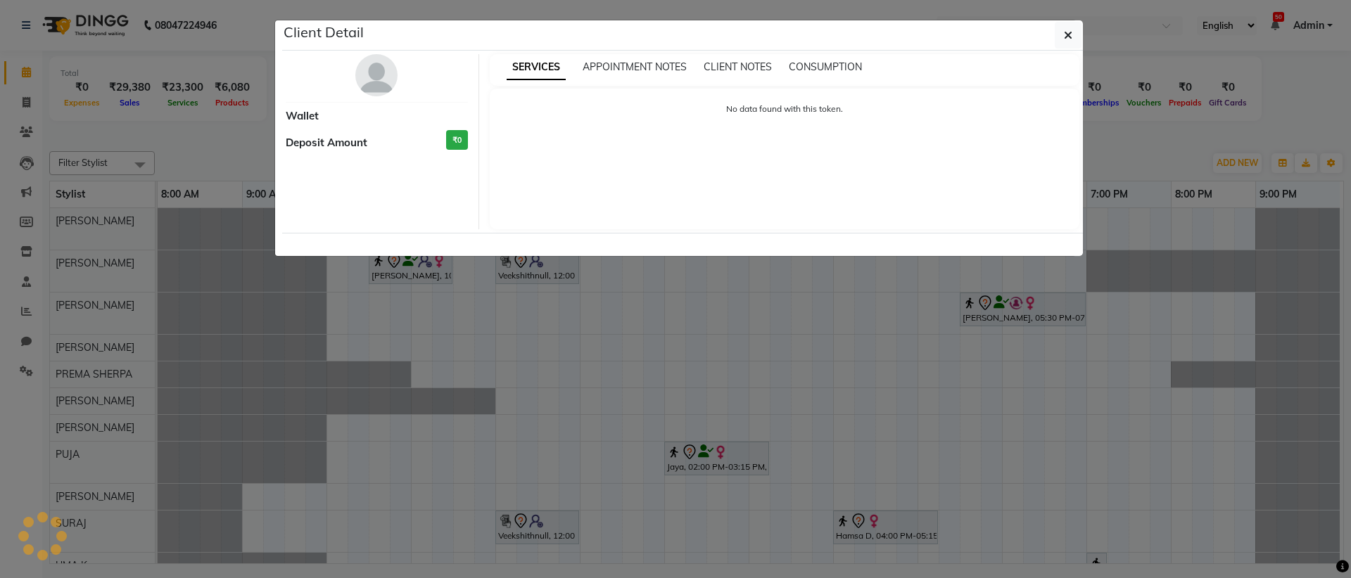
select select "7"
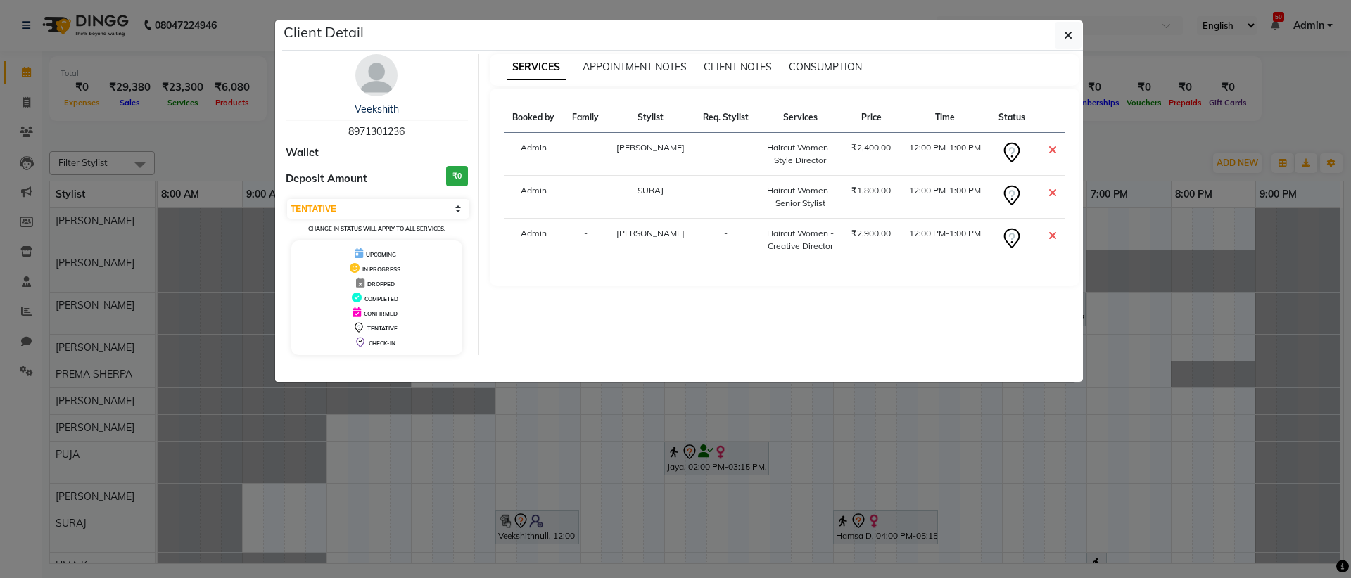
click at [386, 78] on img at bounding box center [376, 75] width 42 height 42
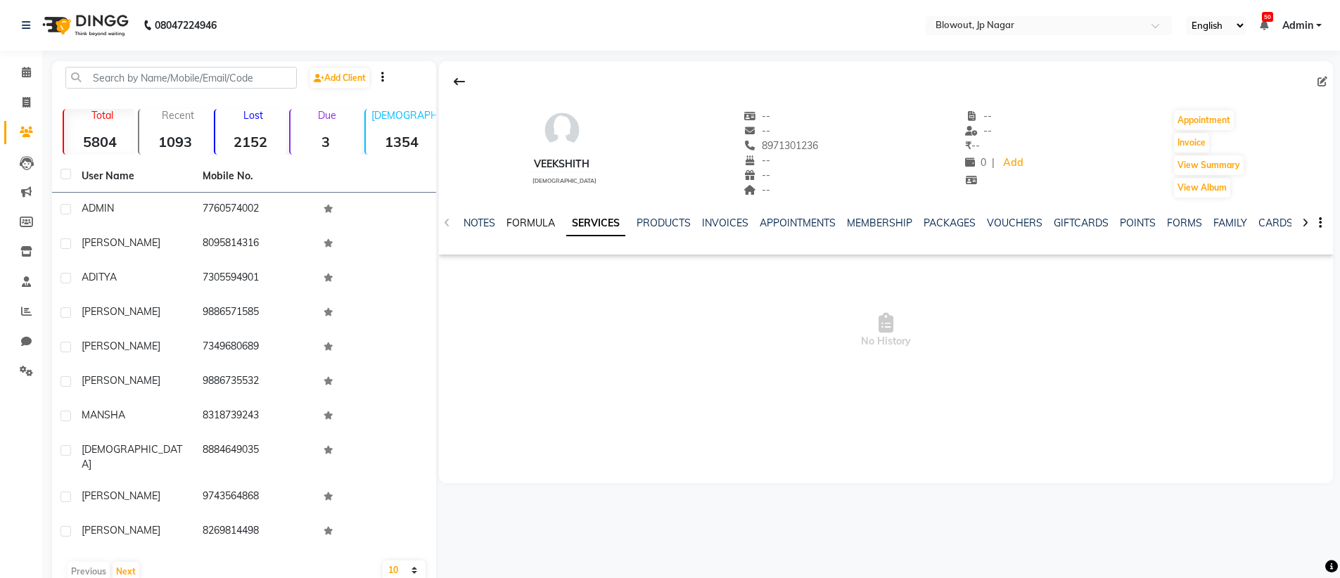
click at [518, 224] on link "FORMULA" at bounding box center [530, 223] width 49 height 13
click at [611, 219] on link "SERVICES" at bounding box center [602, 223] width 48 height 13
click at [637, 221] on link "PRODUCTS" at bounding box center [652, 223] width 54 height 13
click at [555, 216] on div "SERVICES" at bounding box center [568, 223] width 48 height 15
click at [556, 217] on link "SERVICES" at bounding box center [568, 223] width 48 height 13
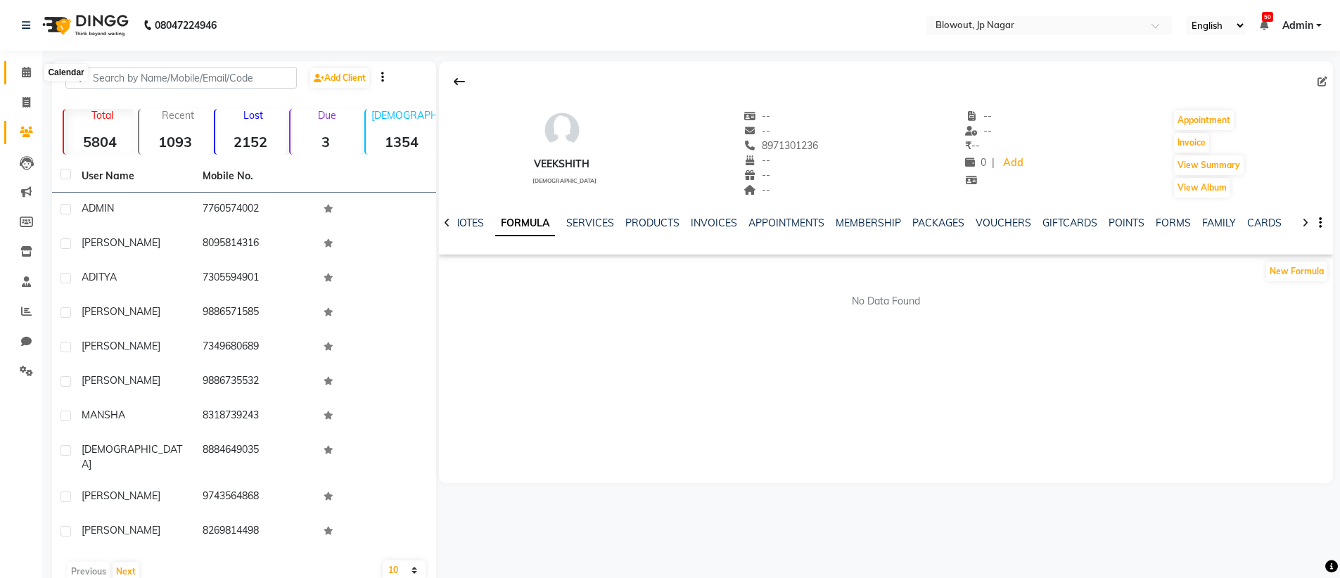
click at [26, 67] on icon at bounding box center [26, 72] width 9 height 11
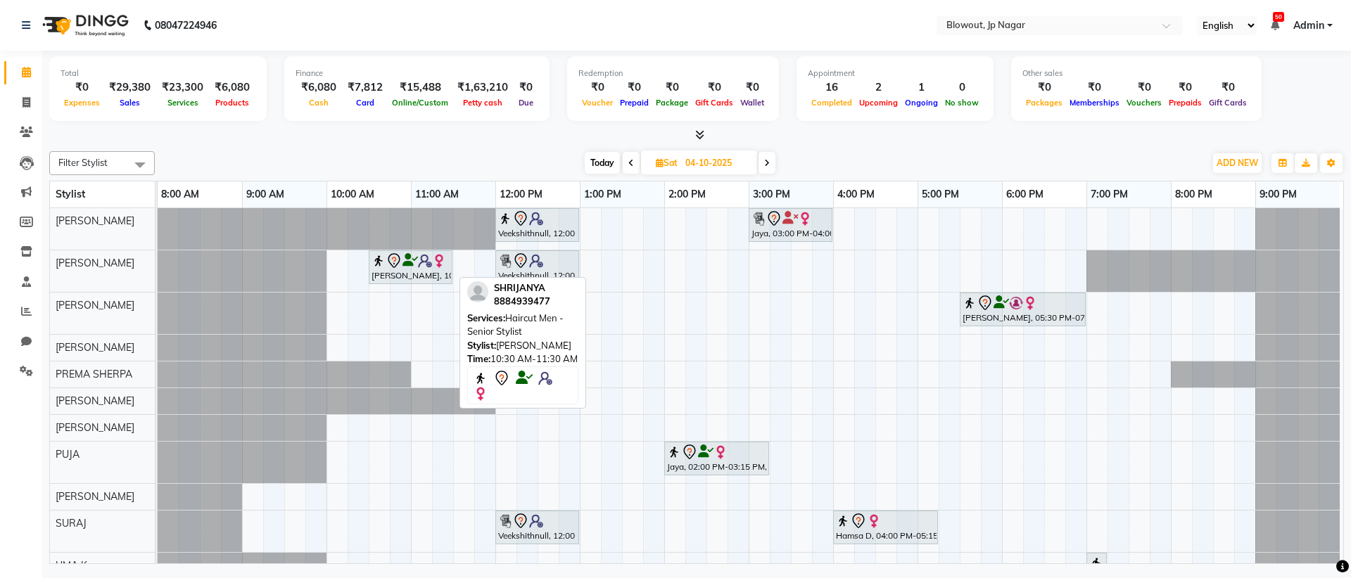
click at [422, 267] on img at bounding box center [425, 261] width 14 height 14
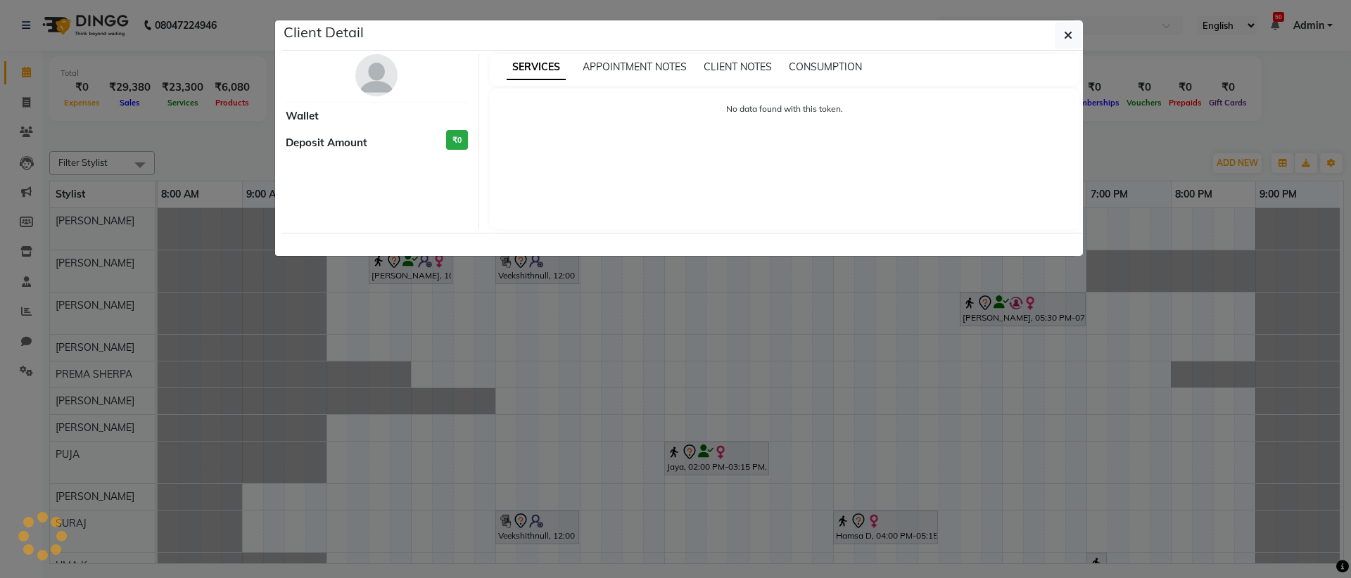
select select "7"
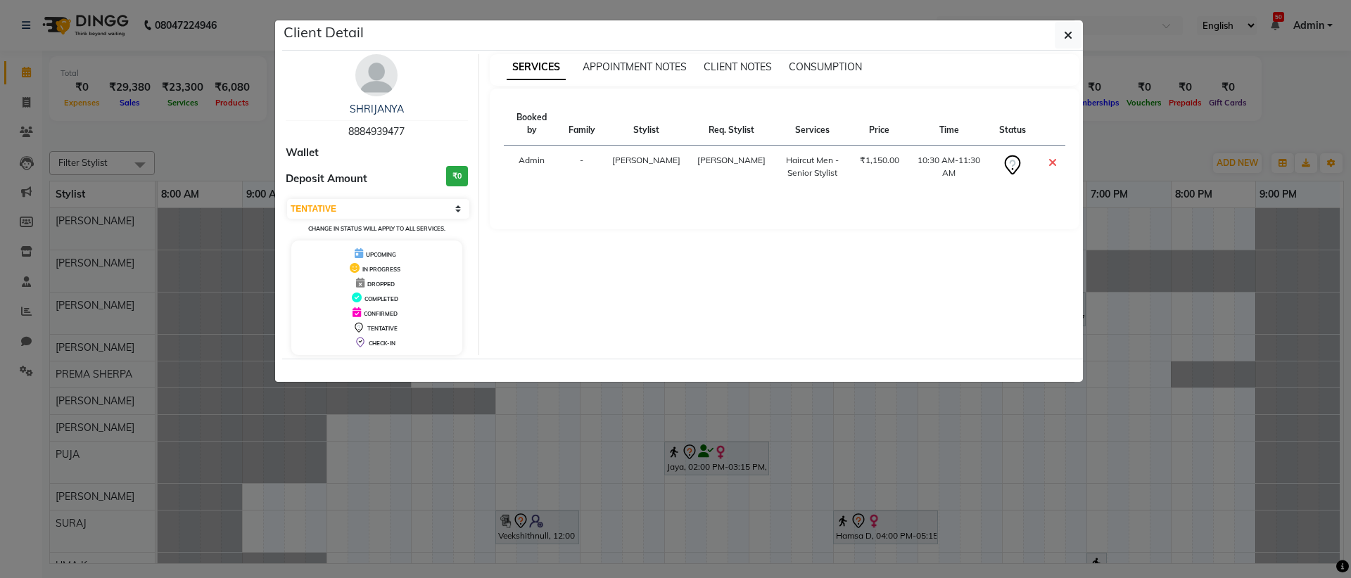
click at [369, 72] on img at bounding box center [376, 75] width 42 height 42
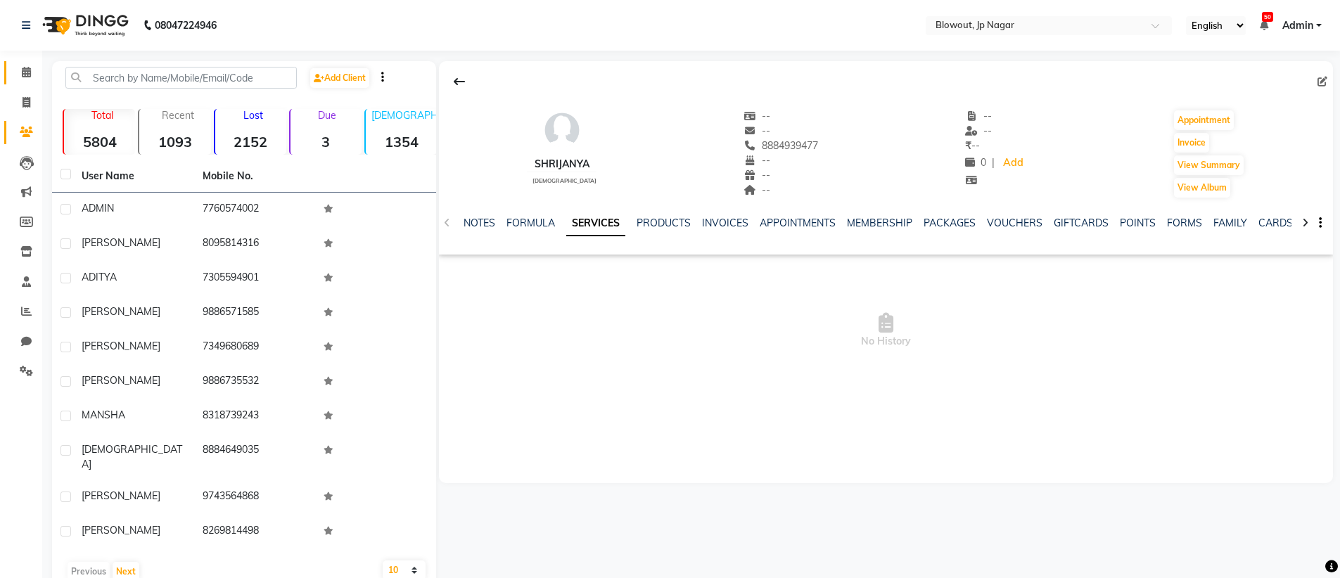
click at [33, 72] on span at bounding box center [26, 73] width 25 height 16
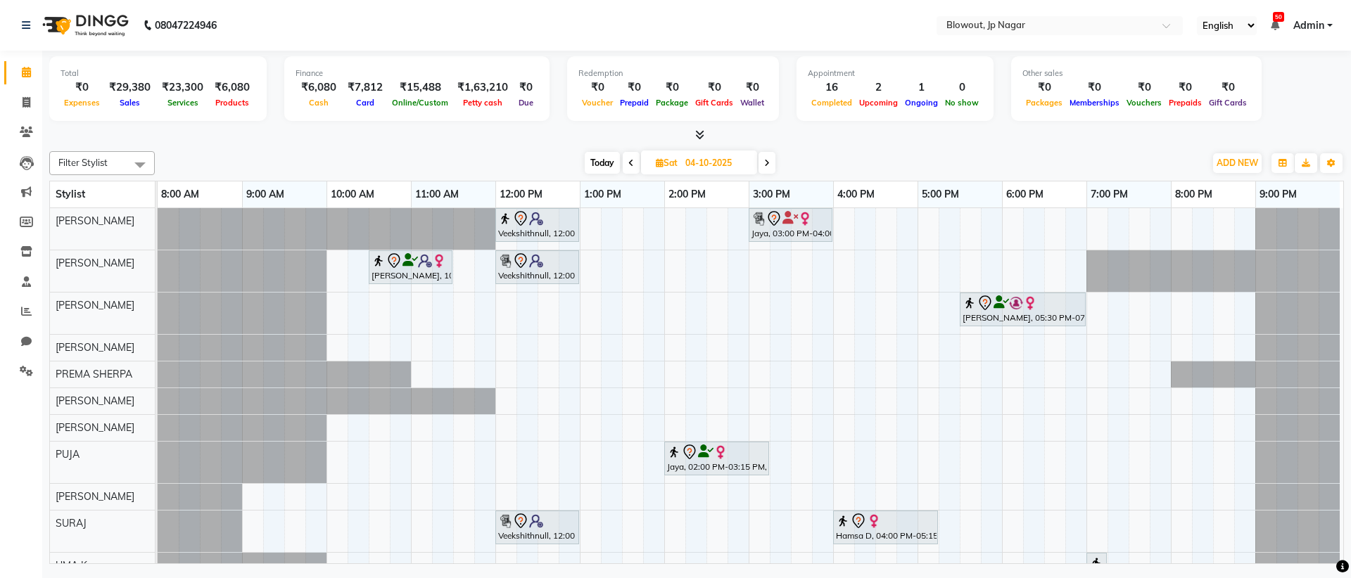
click at [628, 165] on icon at bounding box center [631, 163] width 6 height 8
type input "03-10-2025"
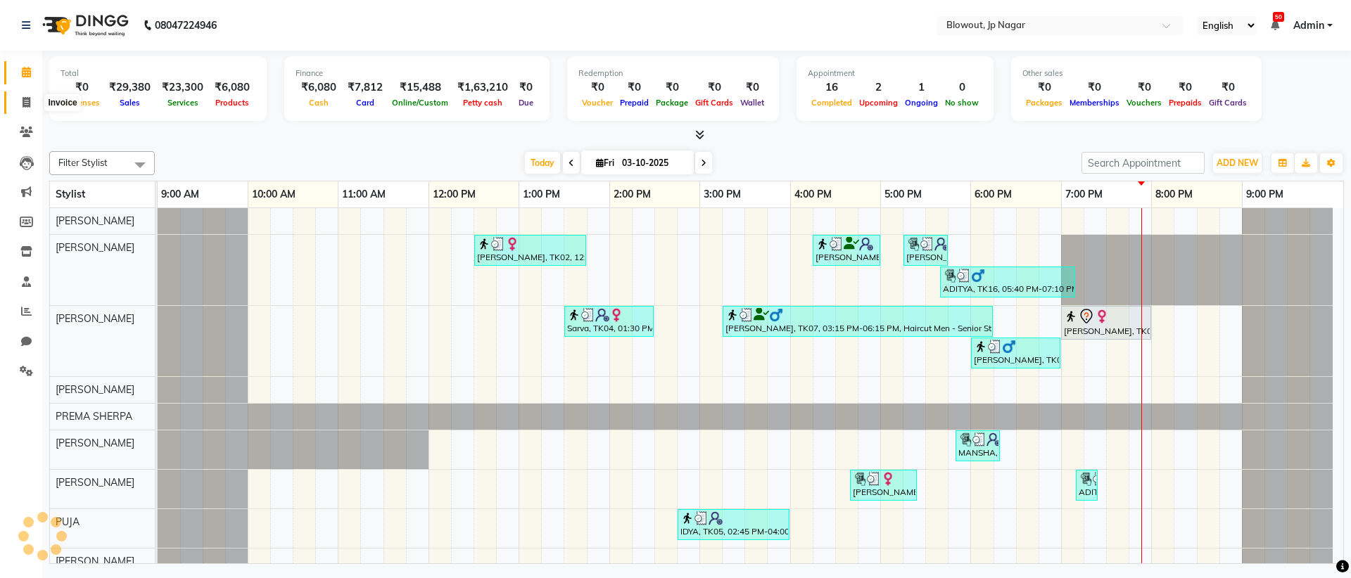
click at [16, 103] on span at bounding box center [26, 103] width 25 height 16
select select "service"
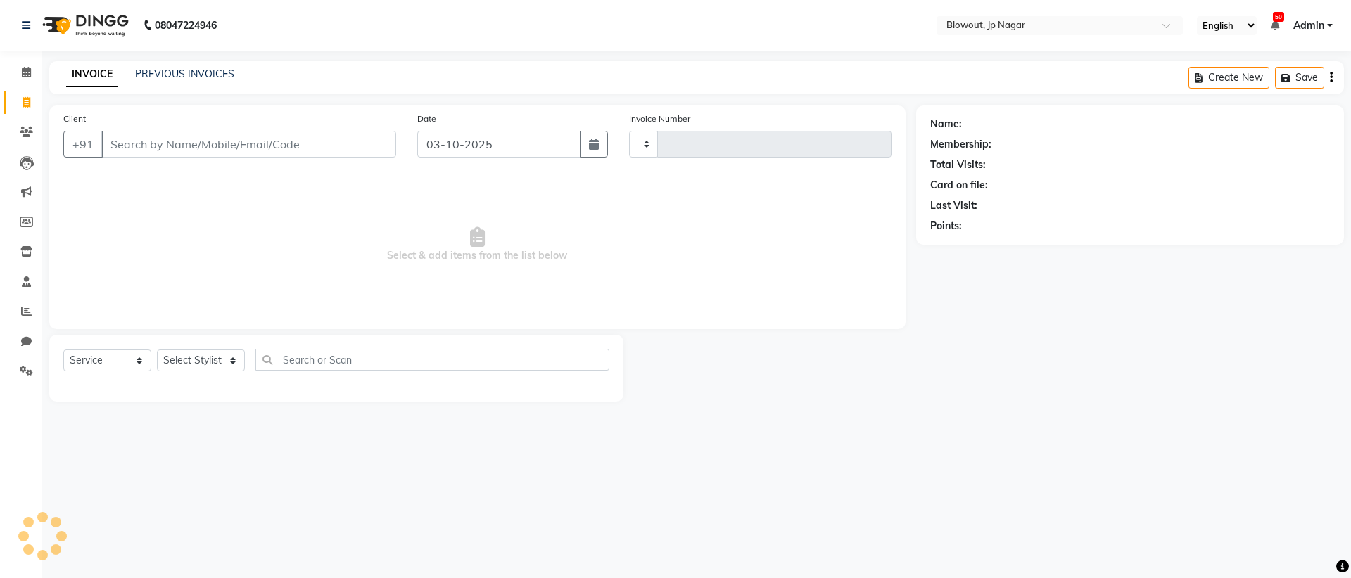
click at [241, 151] on input "Client" at bounding box center [248, 144] width 295 height 27
click at [209, 153] on input "8794417164" at bounding box center [248, 144] width 295 height 27
click at [236, 148] on input "8794417164" at bounding box center [248, 144] width 295 height 27
click at [267, 152] on input "8794417164" at bounding box center [248, 144] width 295 height 27
type input "8794417164"
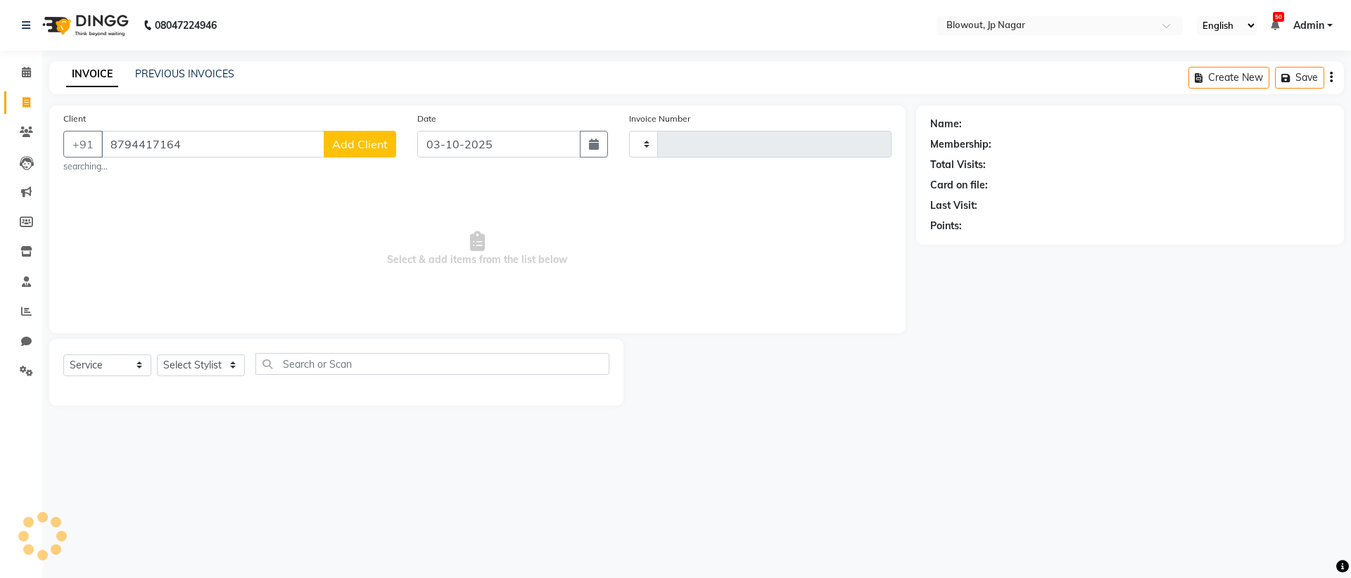
click at [380, 144] on span "Add Client" at bounding box center [360, 144] width 56 height 14
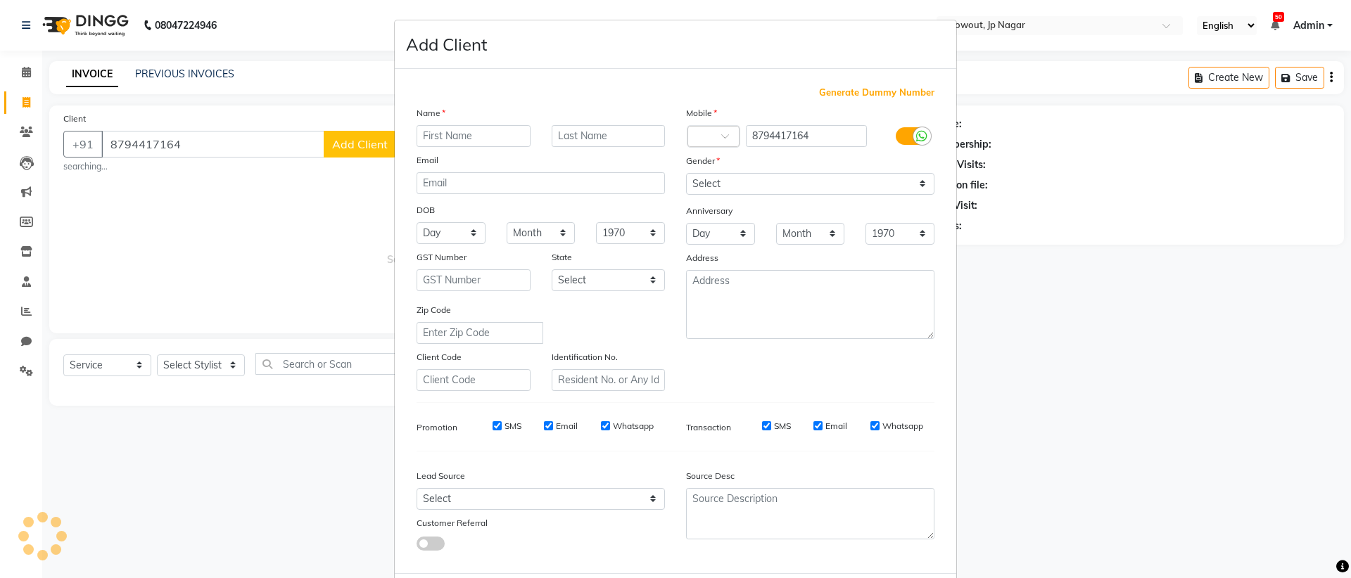
click at [264, 230] on ngb-modal-window "Add Client Generate Dummy Number Name Email DOB Day 01 02 03 04 05 06 07 08 09 …" at bounding box center [675, 289] width 1351 height 578
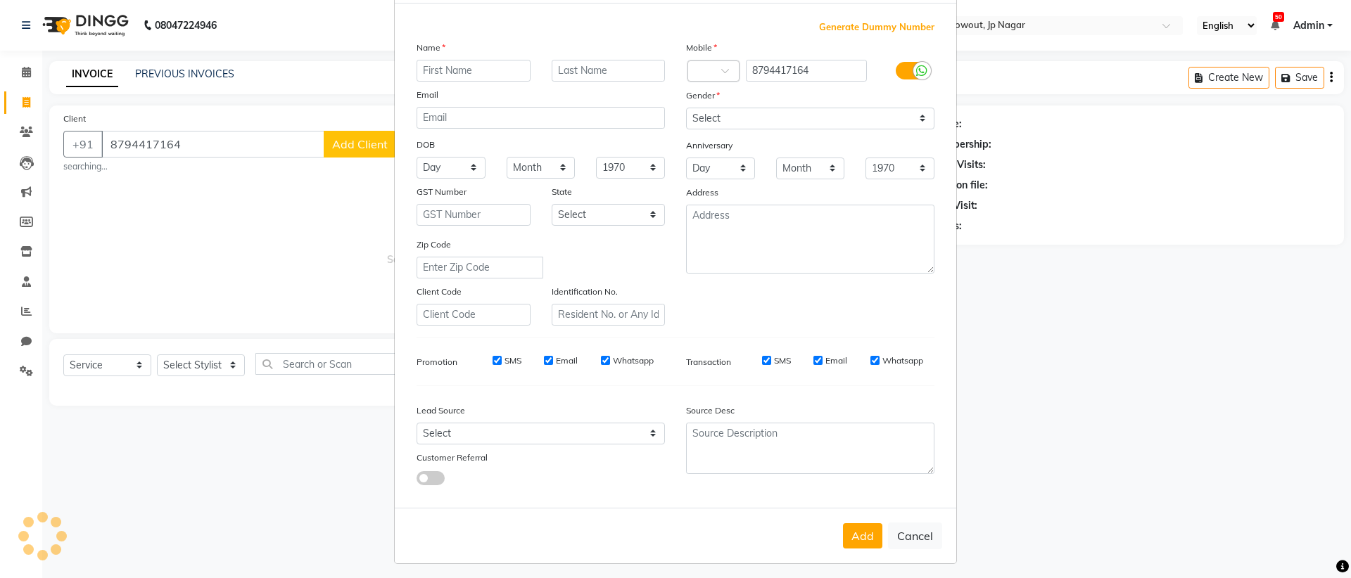
scroll to position [71, 0]
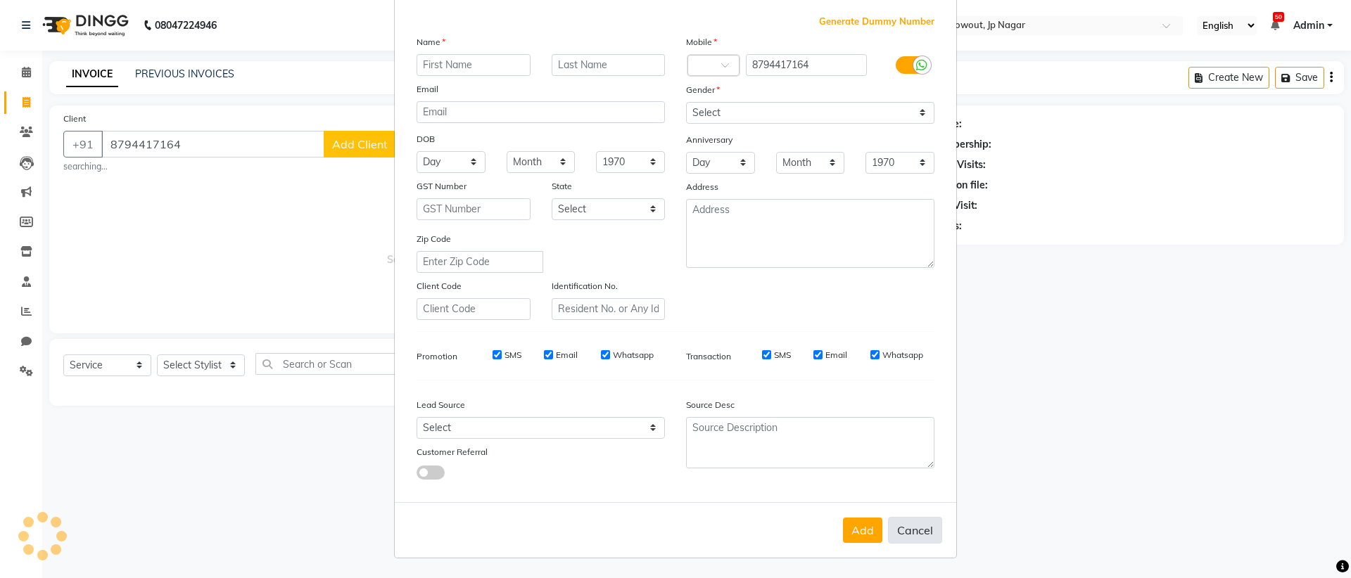
click at [903, 534] on button "Cancel" at bounding box center [915, 530] width 54 height 27
select select
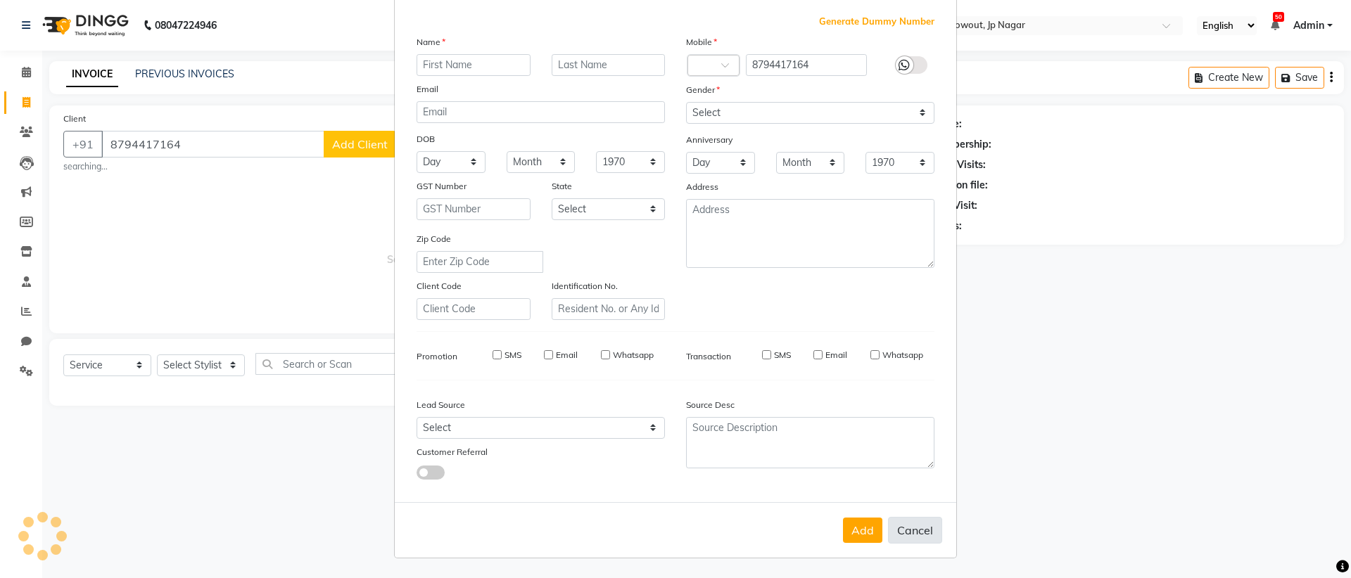
select select
checkbox input "false"
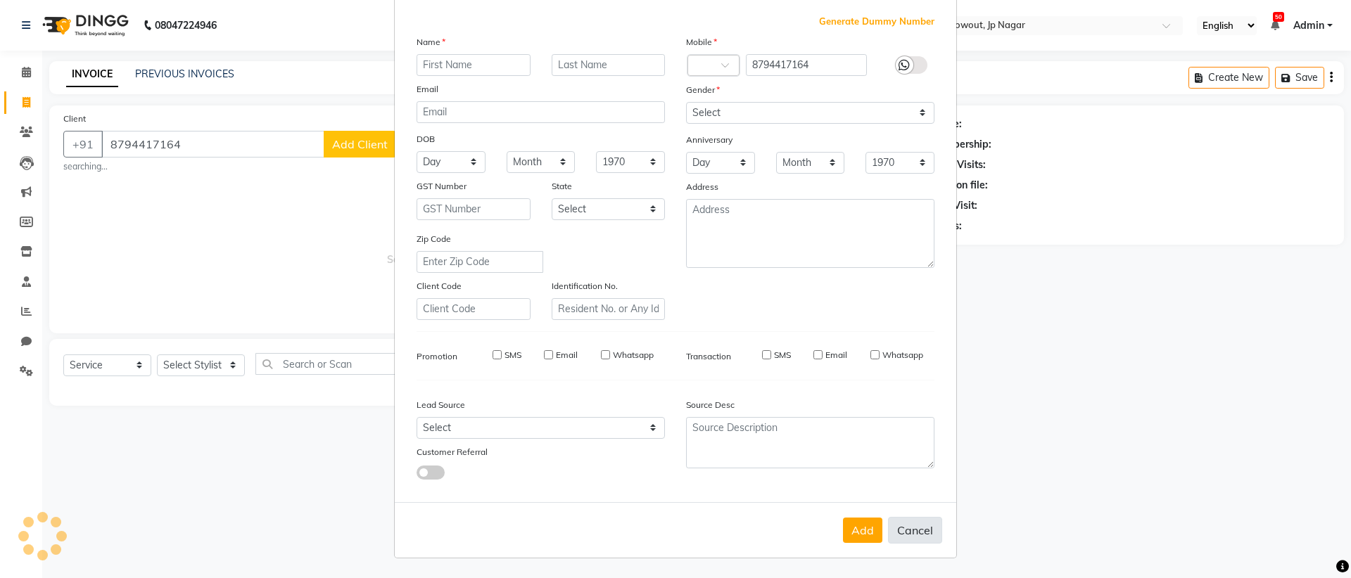
checkbox input "false"
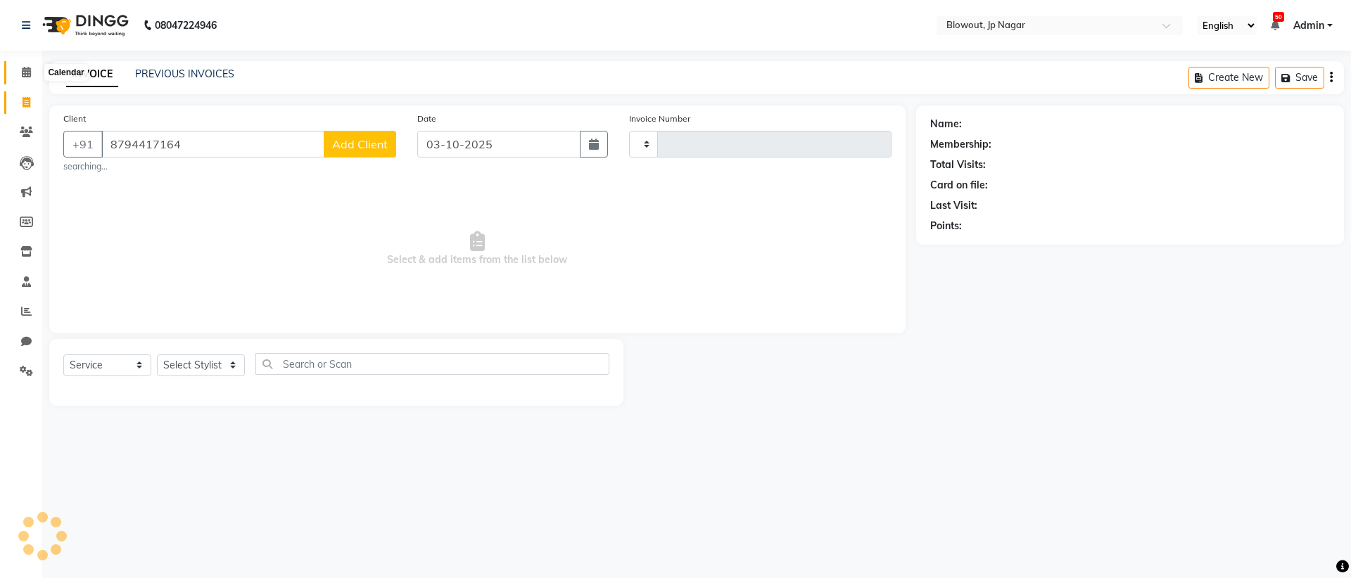
click at [23, 71] on icon at bounding box center [26, 72] width 9 height 11
click at [330, 141] on button "Add Client" at bounding box center [360, 144] width 72 height 27
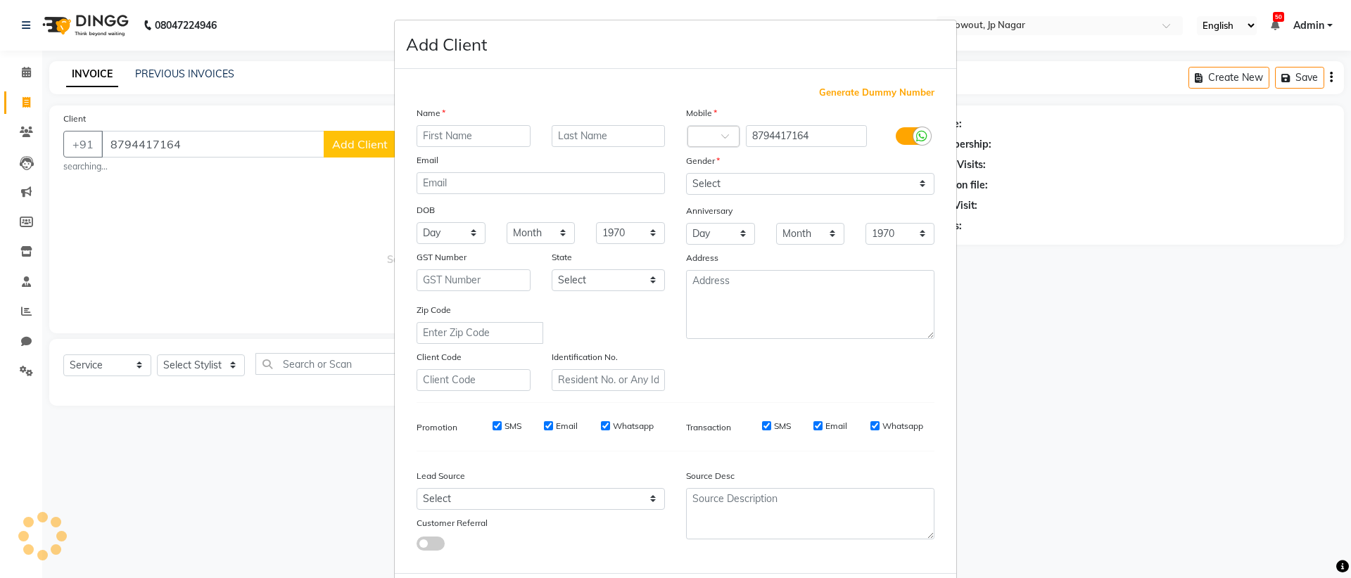
scroll to position [3, 0]
click at [234, 196] on ngb-modal-window "Add Client Generate Dummy Number Name Email DOB Day 01 02 03 04 05 06 07 08 09 …" at bounding box center [675, 289] width 1351 height 578
click at [237, 193] on ngb-modal-window "Add Client Generate Dummy Number Name Email DOB Day 01 02 03 04 05 06 07 08 09 …" at bounding box center [675, 289] width 1351 height 578
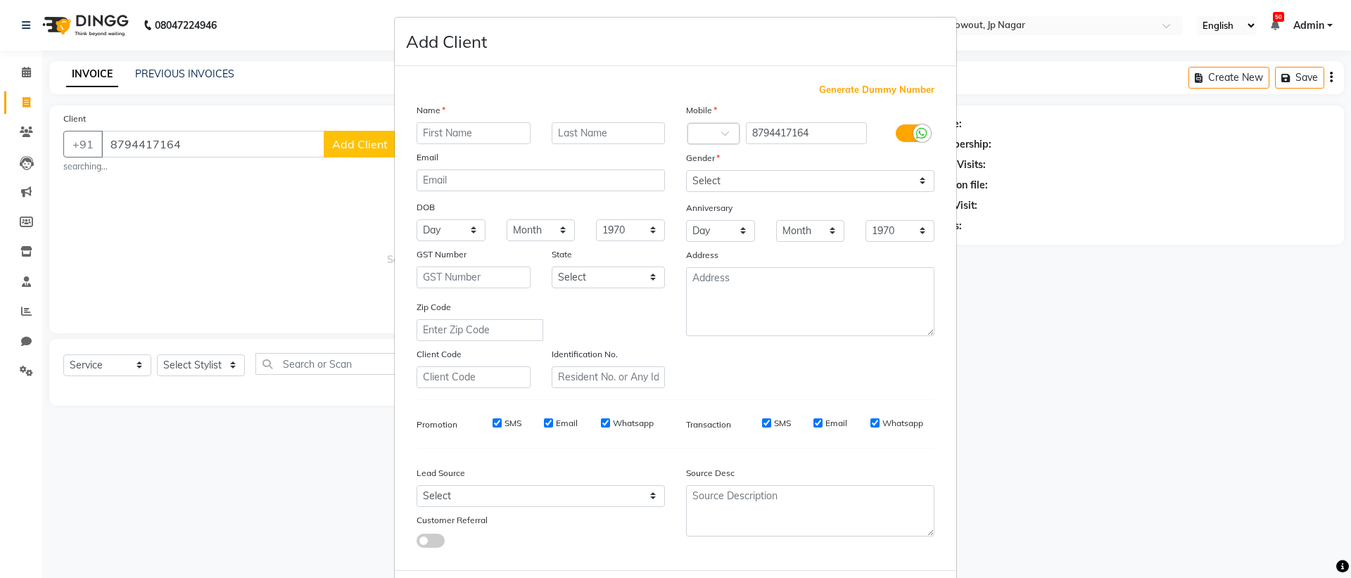
drag, startPoint x: 234, startPoint y: 139, endPoint x: 181, endPoint y: 139, distance: 52.1
click at [160, 139] on ngb-modal-window "Add Client Generate Dummy Number Name Email DOB Day 01 02 03 04 05 06 07 08 09 …" at bounding box center [675, 289] width 1351 height 578
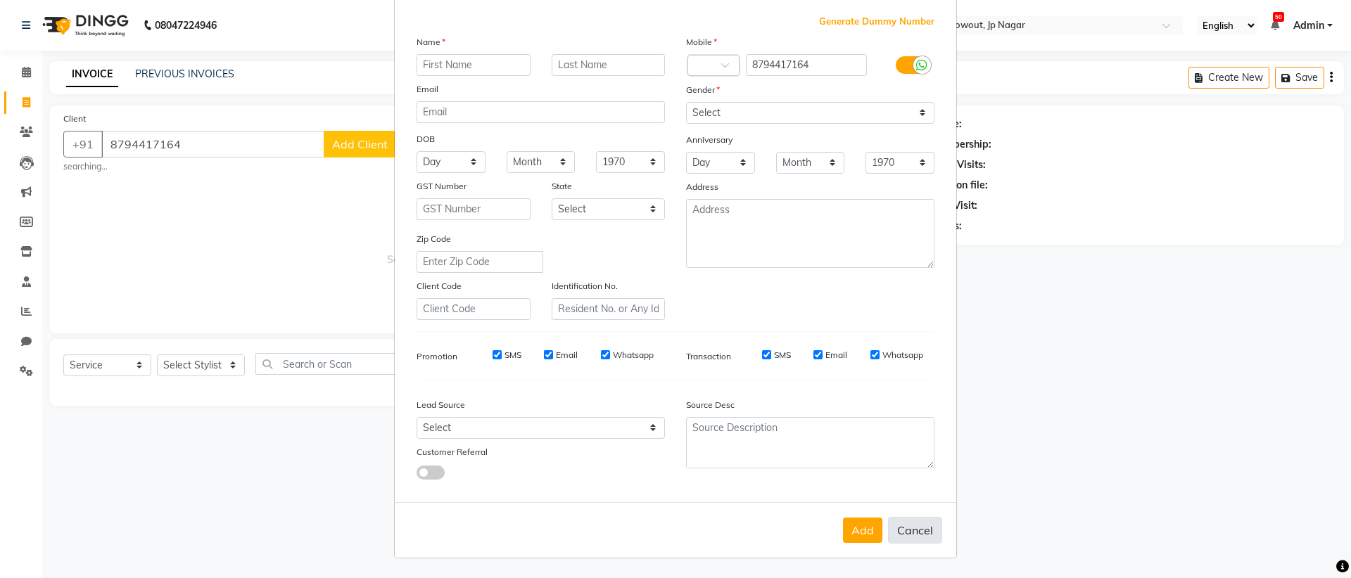
click at [907, 527] on button "Cancel" at bounding box center [915, 530] width 54 height 27
select select
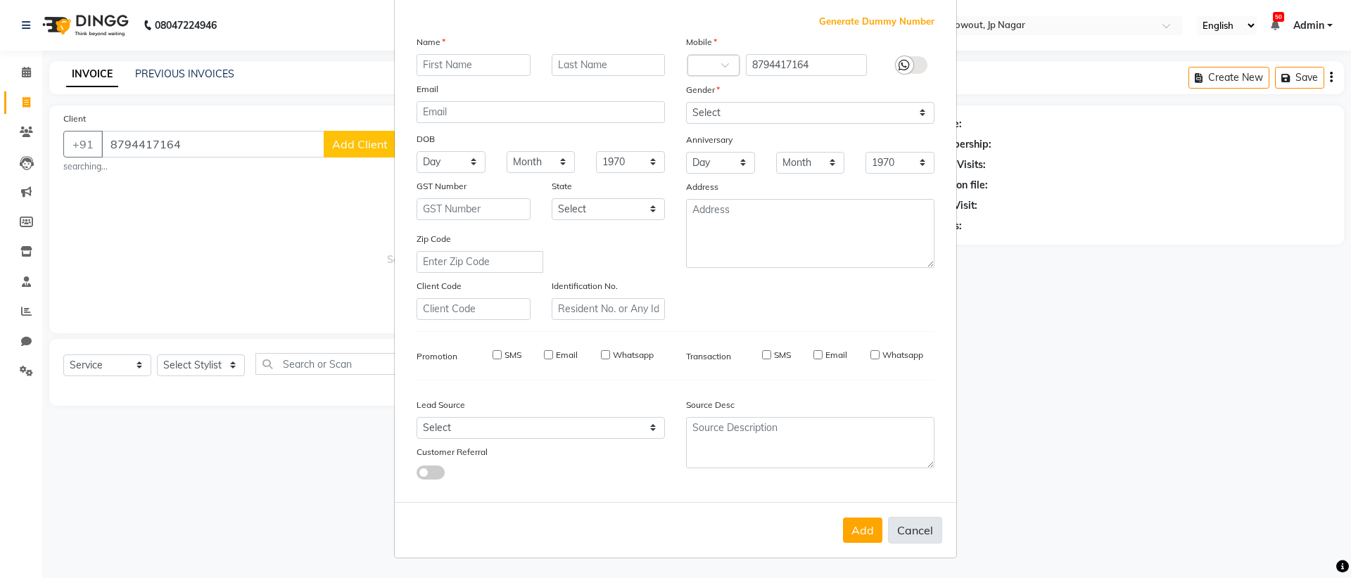
select select
checkbox input "false"
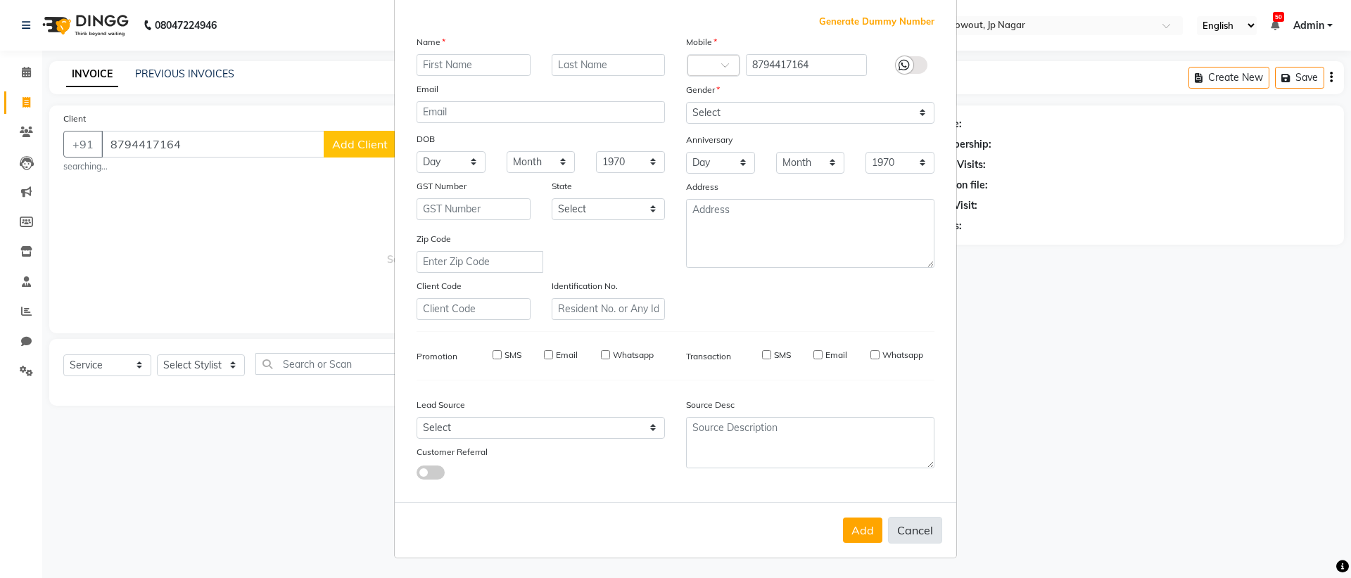
checkbox input "false"
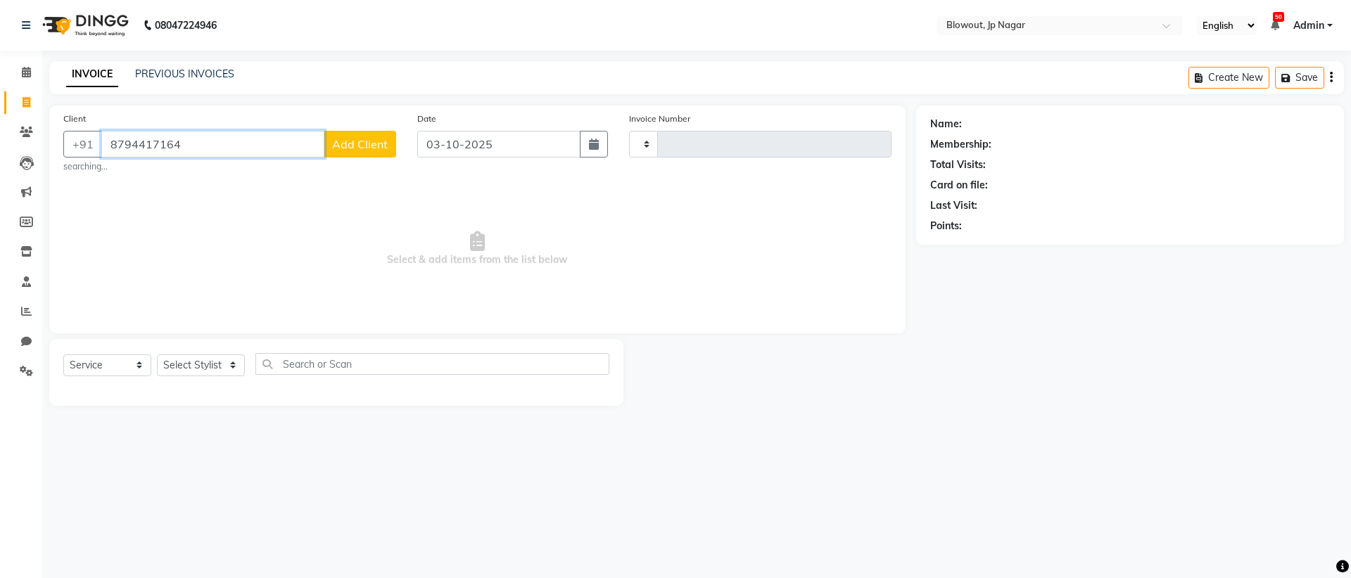
drag, startPoint x: 264, startPoint y: 144, endPoint x: 44, endPoint y: 131, distance: 220.5
click at [44, 131] on div "Client +91 8794417164 Add Client searching... Date 03-10-2025 Invoice Number Se…" at bounding box center [477, 256] width 877 height 300
type input "Ç"
type input "◊"
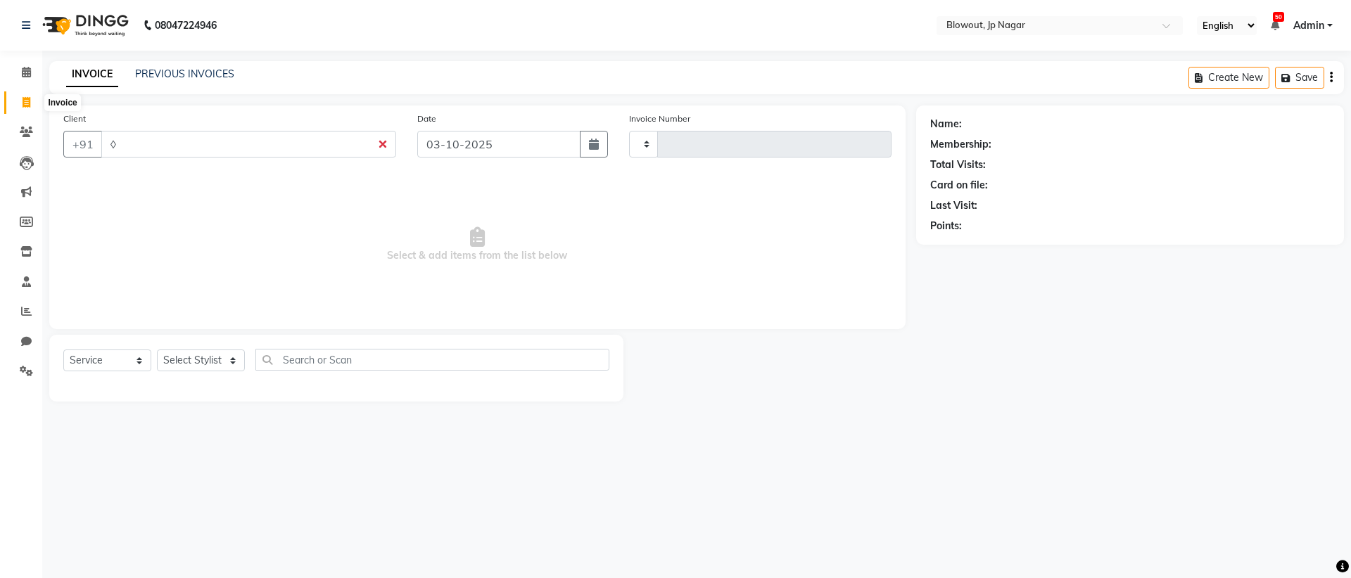
click at [28, 104] on icon at bounding box center [27, 102] width 8 height 11
select select "service"
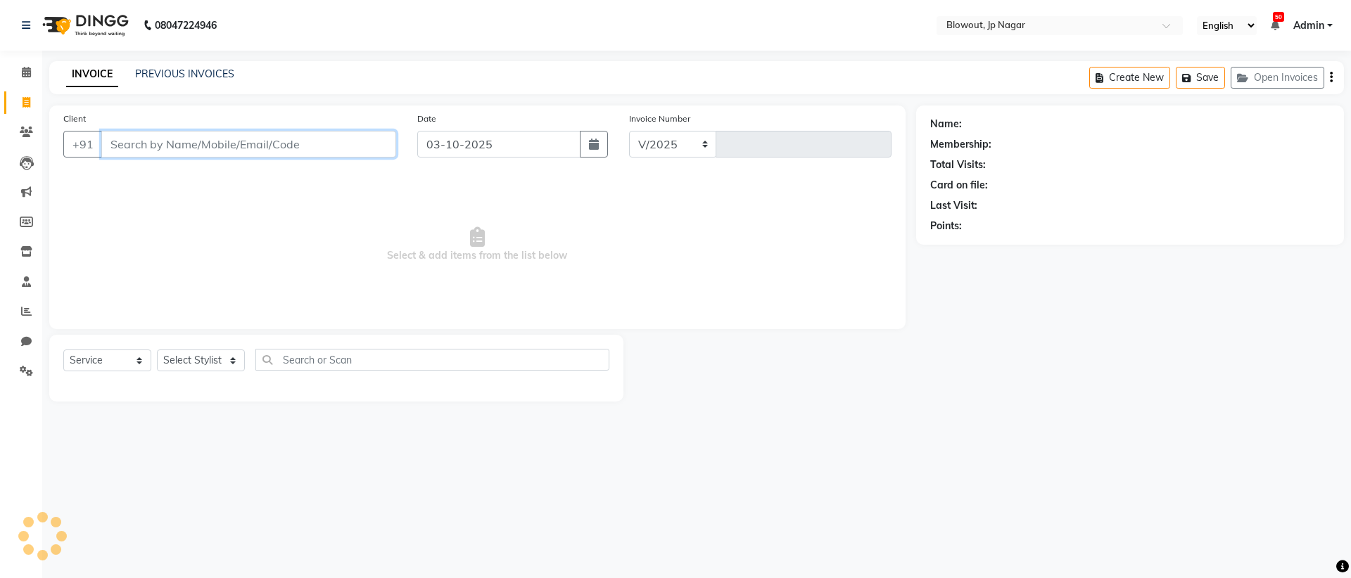
select select "6261"
type input "2968"
click at [346, 144] on input "Client" at bounding box center [248, 144] width 295 height 27
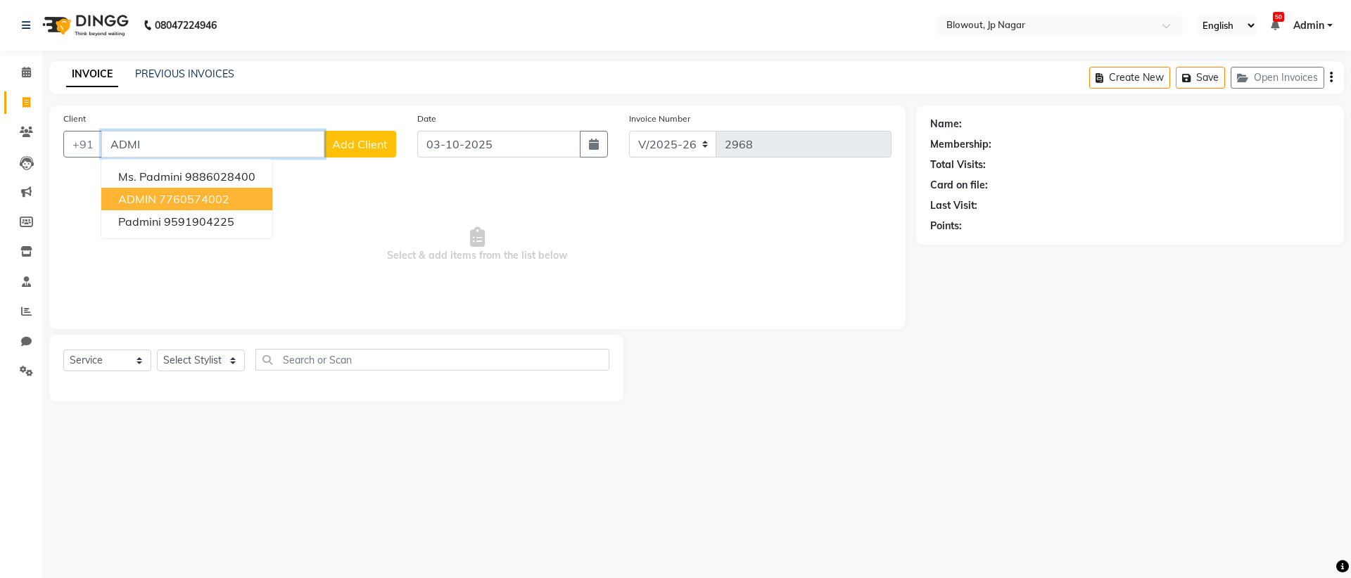
click at [217, 196] on ngb-highlight "7760574002" at bounding box center [194, 199] width 70 height 14
type input "7760574002"
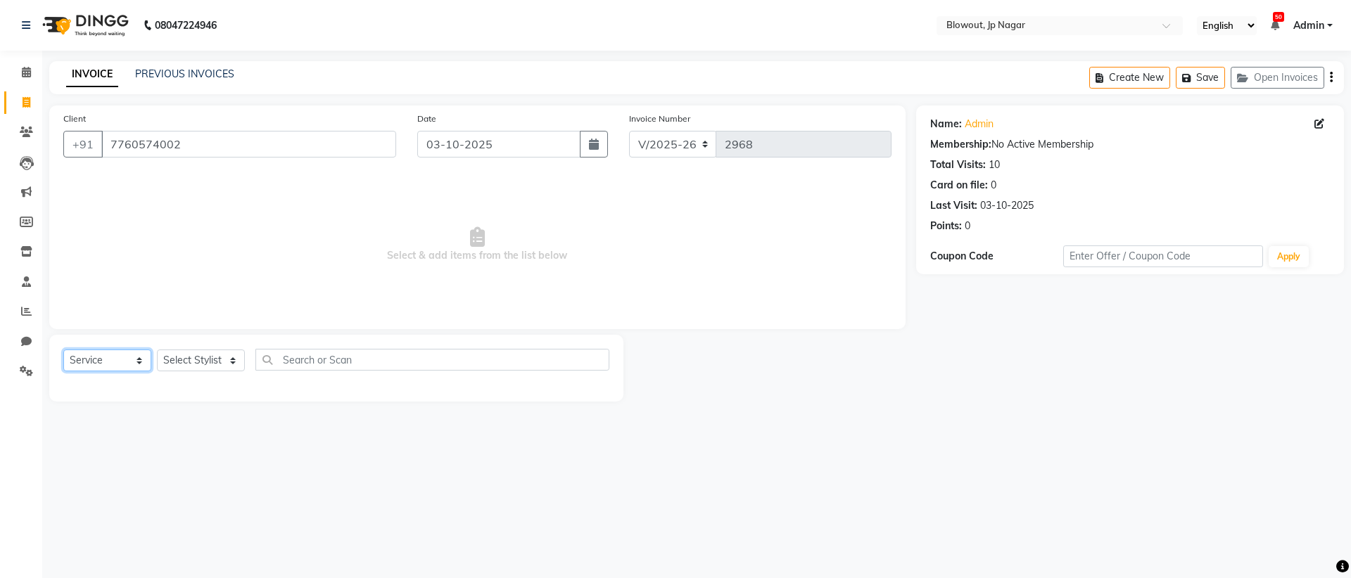
click at [103, 359] on select "Select Service Product Membership Package Voucher Prepaid Gift Card" at bounding box center [107, 361] width 88 height 22
select select "product"
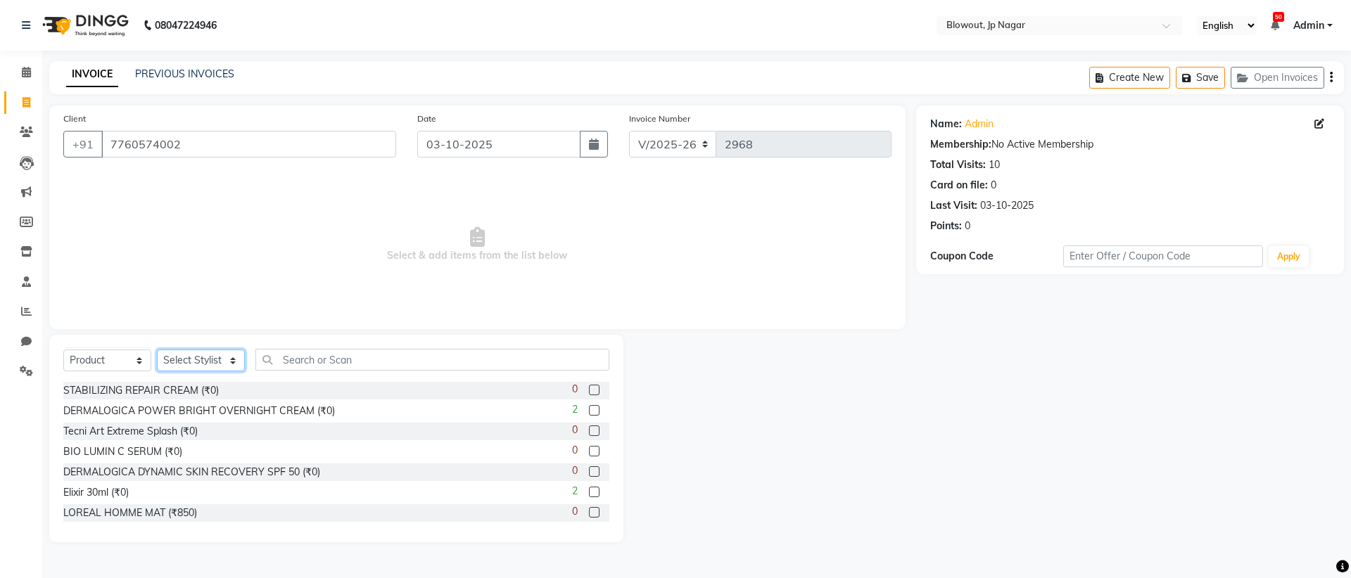
click at [182, 362] on select "Select Stylist BINOD DICKY SHERPA GIRI JITEN JOHN JULIE MALSAWMTLUANGI Malsawmt…" at bounding box center [201, 361] width 88 height 22
select select "46972"
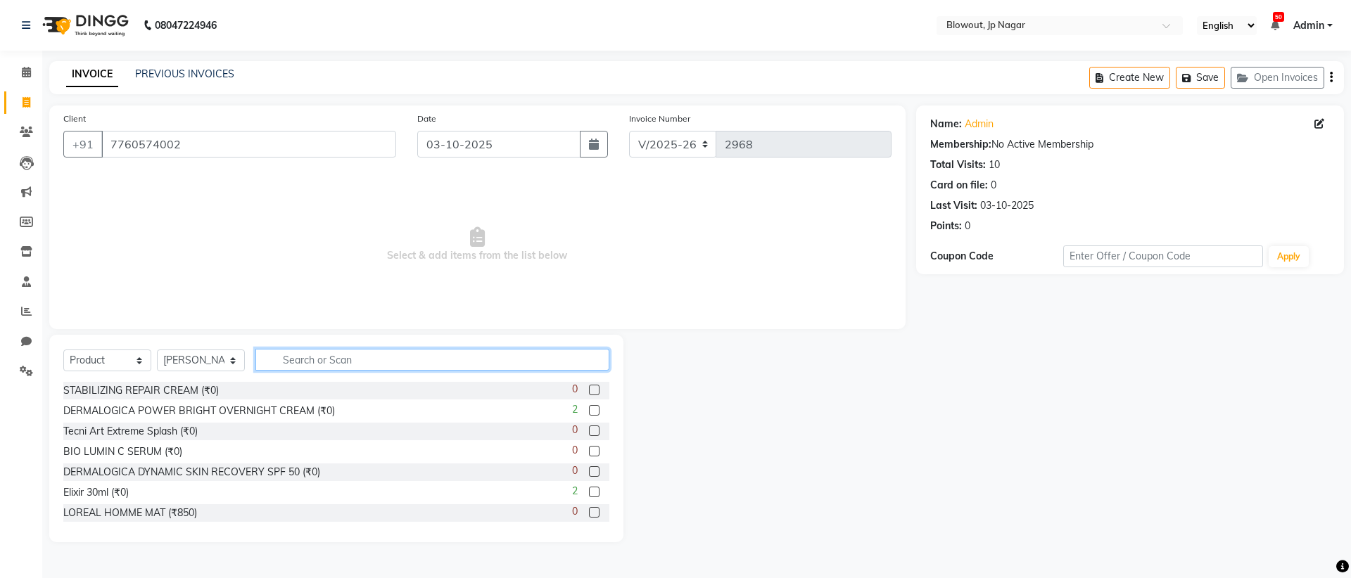
click at [372, 368] on input "text" at bounding box center [432, 360] width 354 height 22
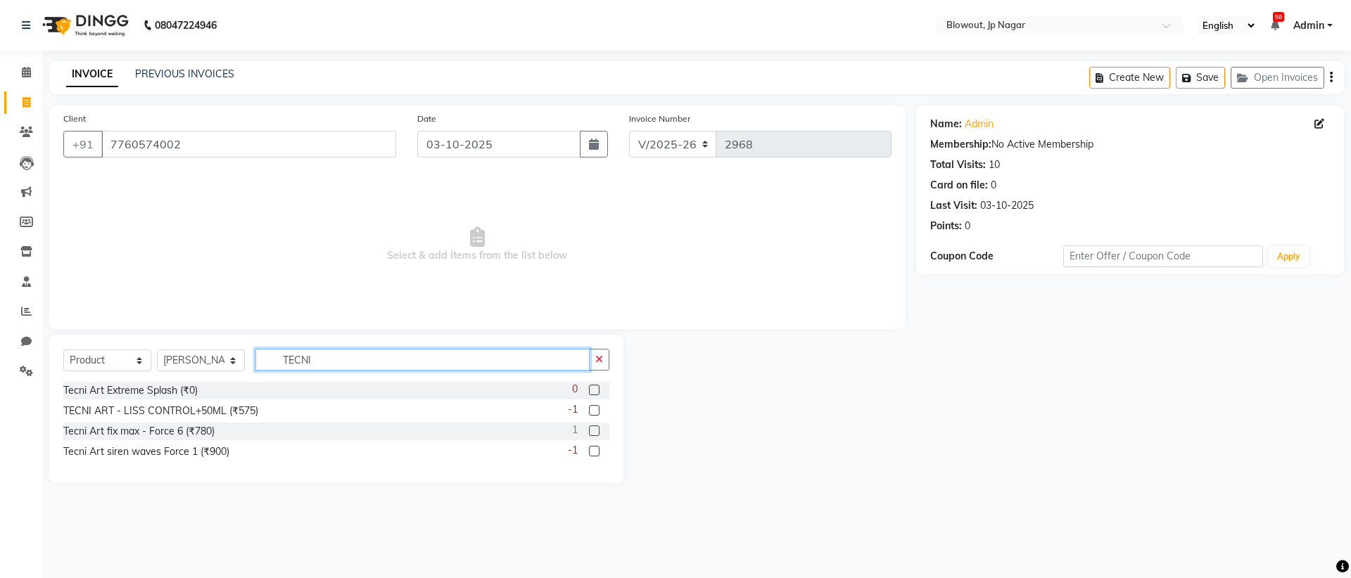
type input "TECNI"
click at [599, 432] on label at bounding box center [594, 431] width 11 height 11
click at [598, 432] on input "checkbox" at bounding box center [593, 431] width 9 height 9
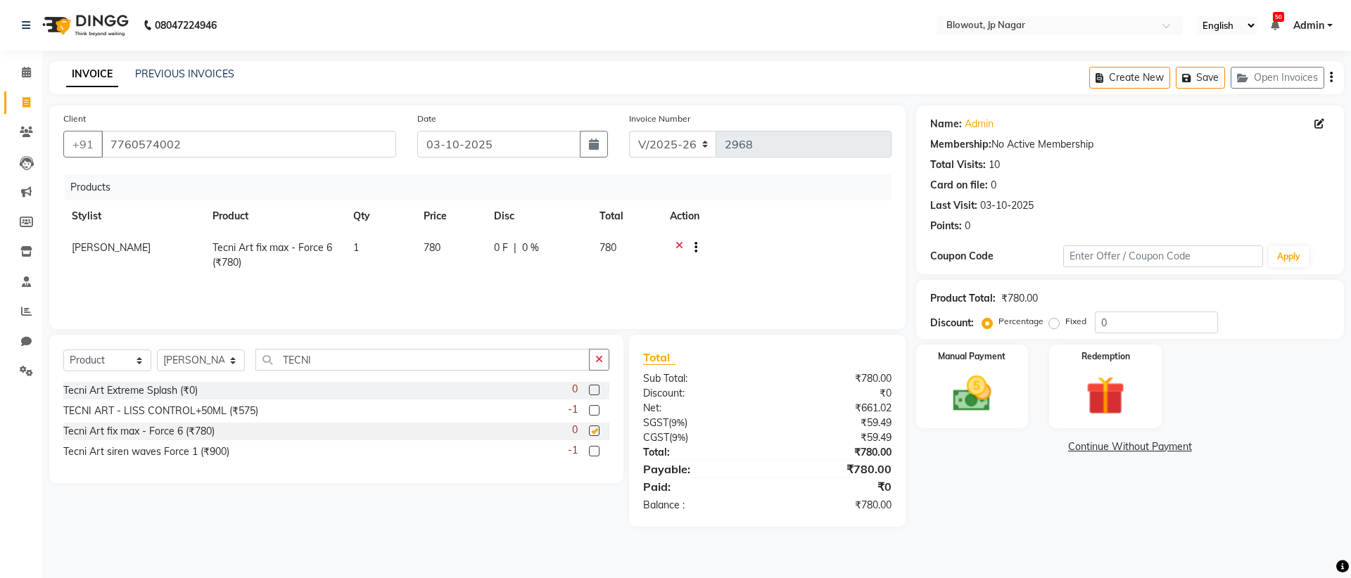
checkbox input "false"
click at [988, 400] on img at bounding box center [971, 394] width 65 height 46
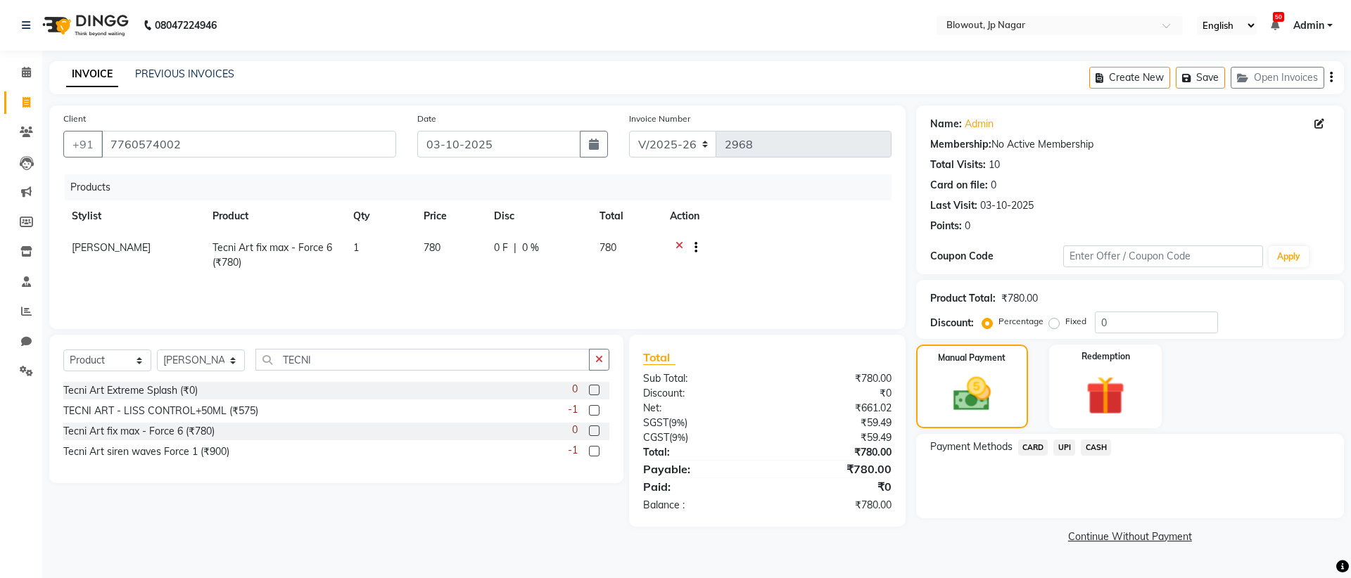
click at [1059, 442] on span "UPI" at bounding box center [1064, 448] width 22 height 16
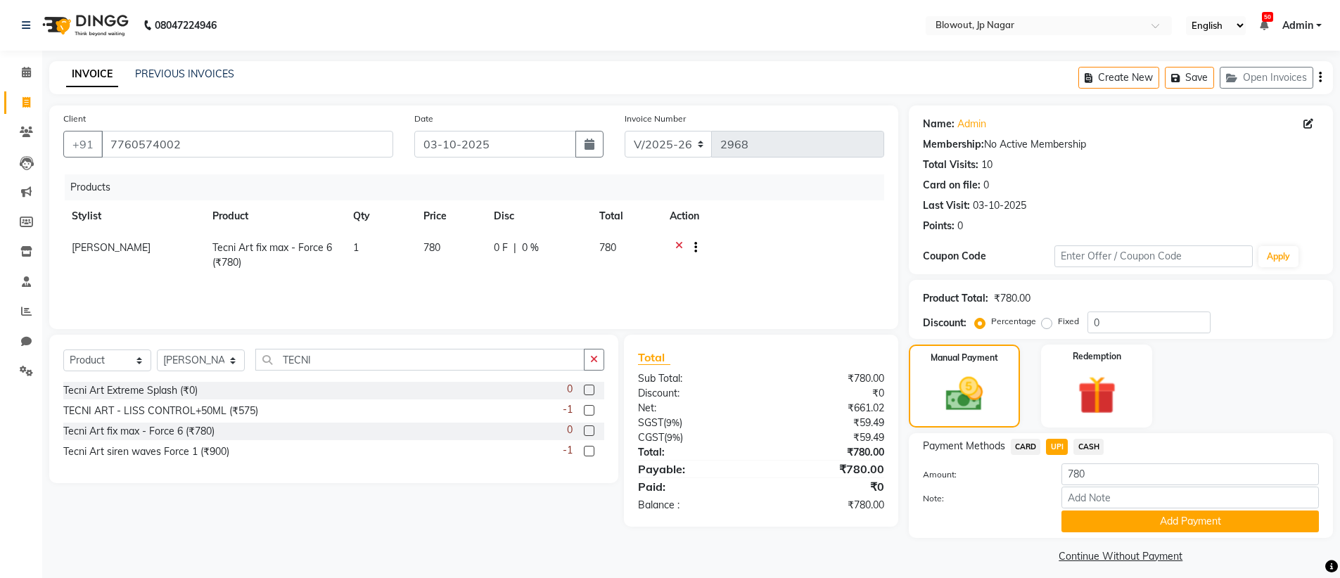
click at [1115, 533] on div "Payment Methods CARD UPI CASH Amount: 780 Note: Add Payment" at bounding box center [1121, 485] width 424 height 105
click at [1108, 515] on button "Add Payment" at bounding box center [1190, 522] width 257 height 22
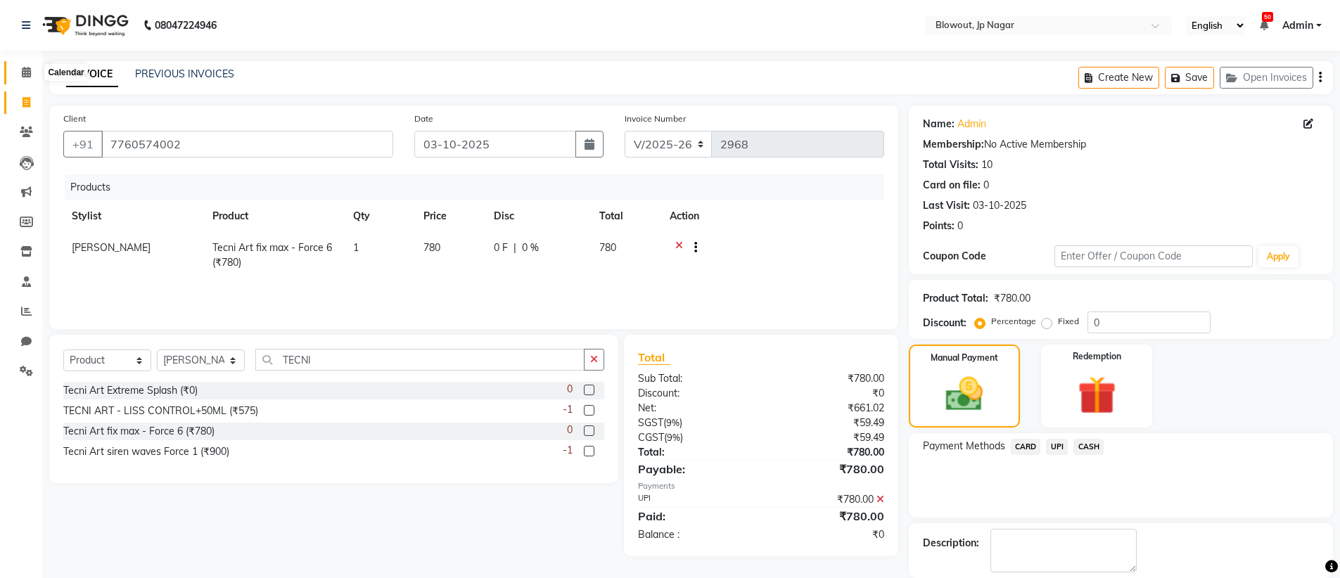
click at [28, 75] on icon at bounding box center [26, 72] width 9 height 11
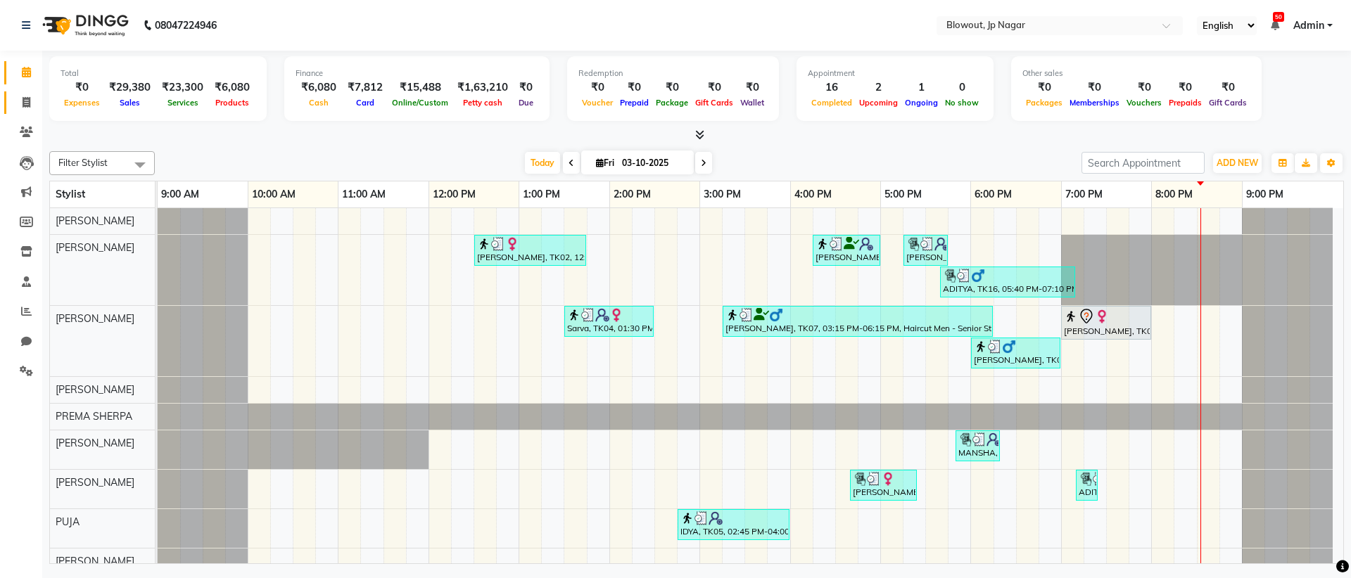
click at [32, 103] on span at bounding box center [26, 103] width 25 height 16
select select "service"
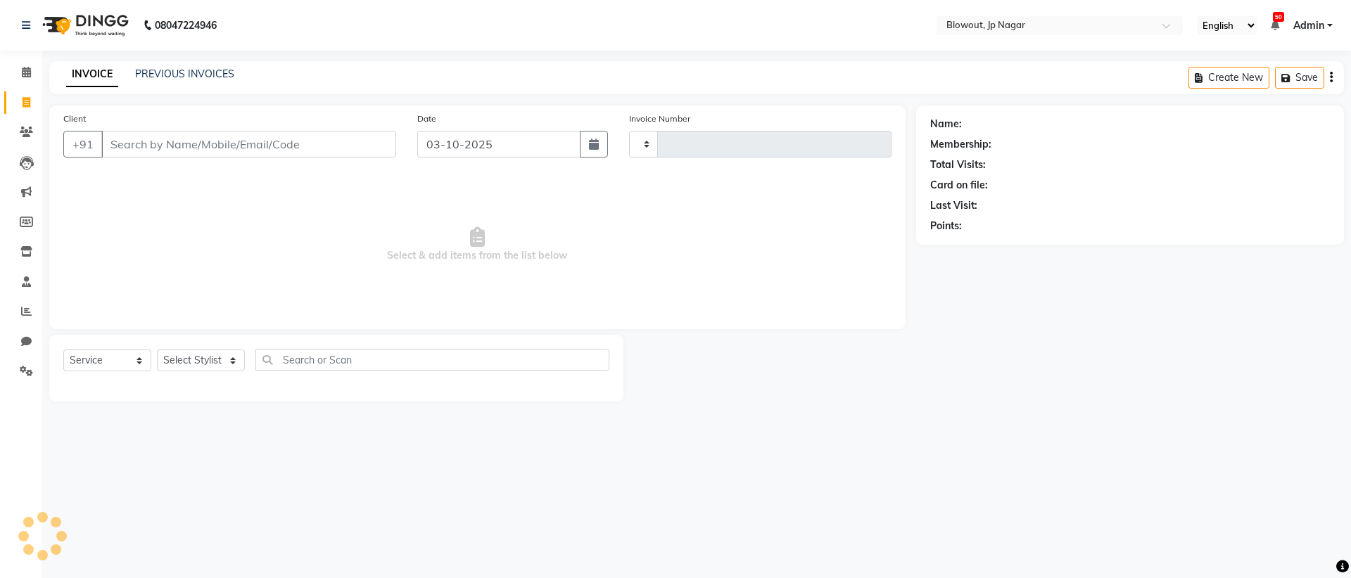
type input "2968"
select select "6261"
click at [189, 79] on link "PREVIOUS INVOICES" at bounding box center [184, 74] width 99 height 13
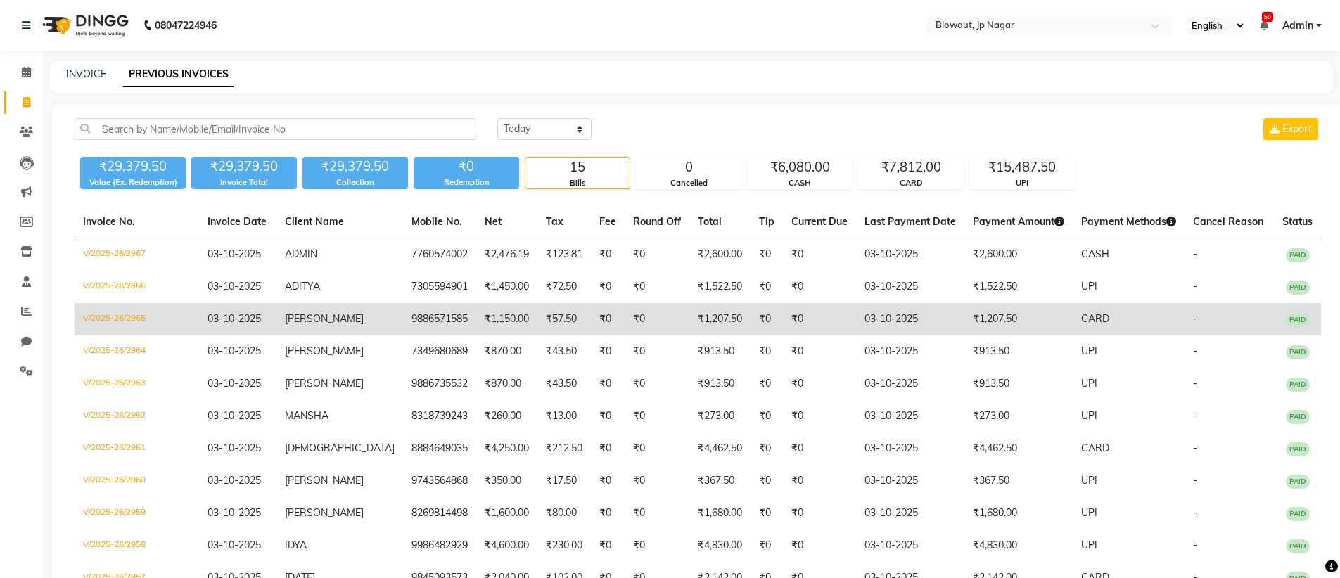
scroll to position [3, 0]
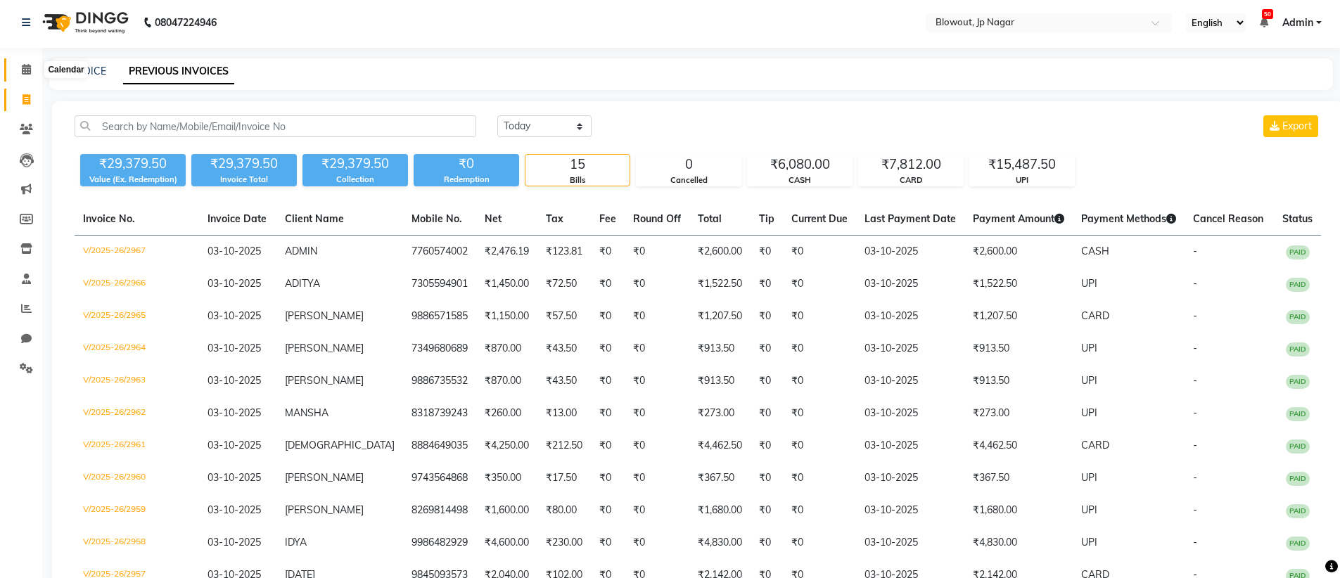
click at [31, 66] on span at bounding box center [26, 70] width 25 height 16
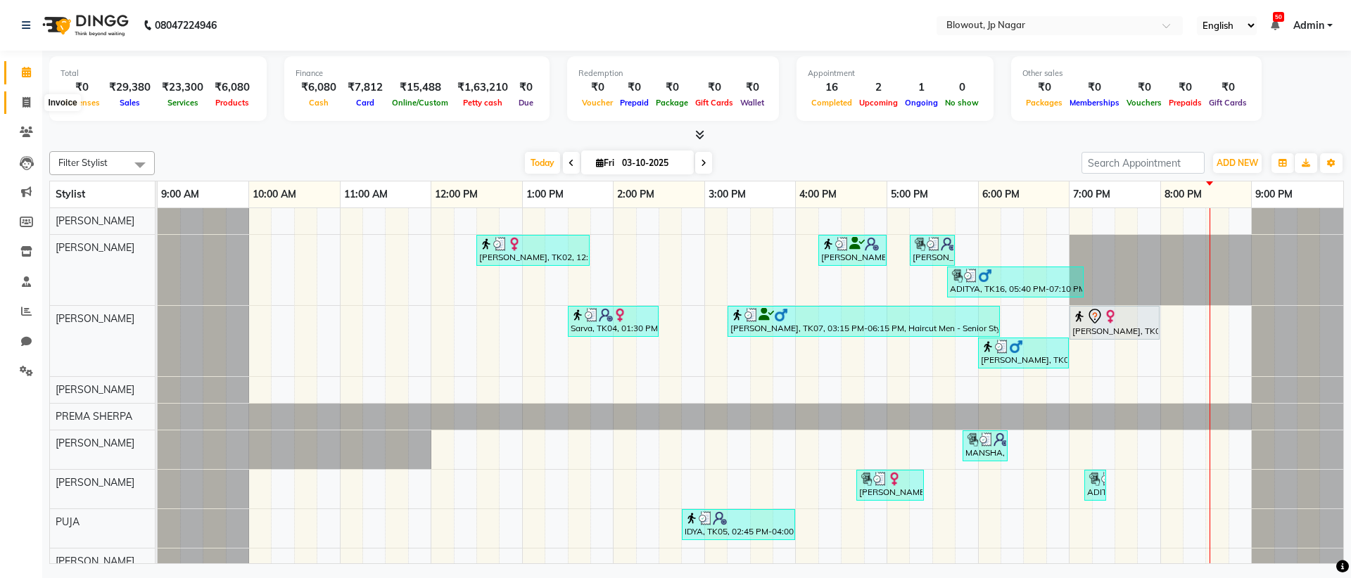
click at [25, 102] on icon at bounding box center [27, 102] width 8 height 11
select select "6261"
select select "service"
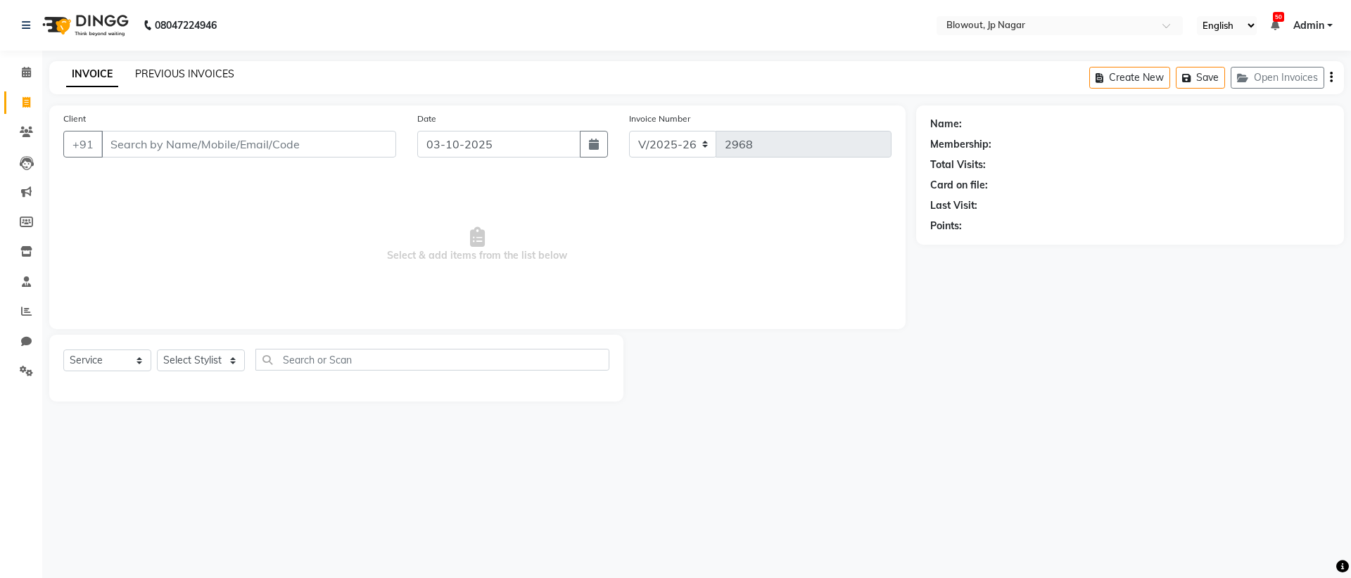
click at [152, 73] on link "PREVIOUS INVOICES" at bounding box center [184, 74] width 99 height 13
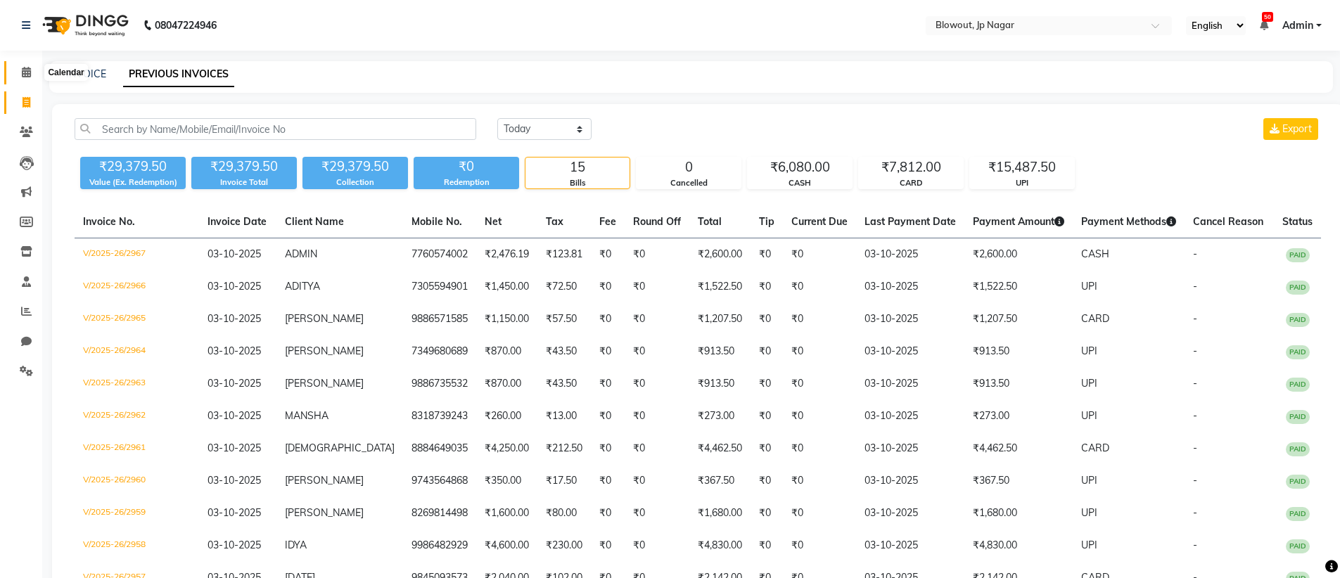
click at [28, 76] on icon at bounding box center [26, 72] width 9 height 11
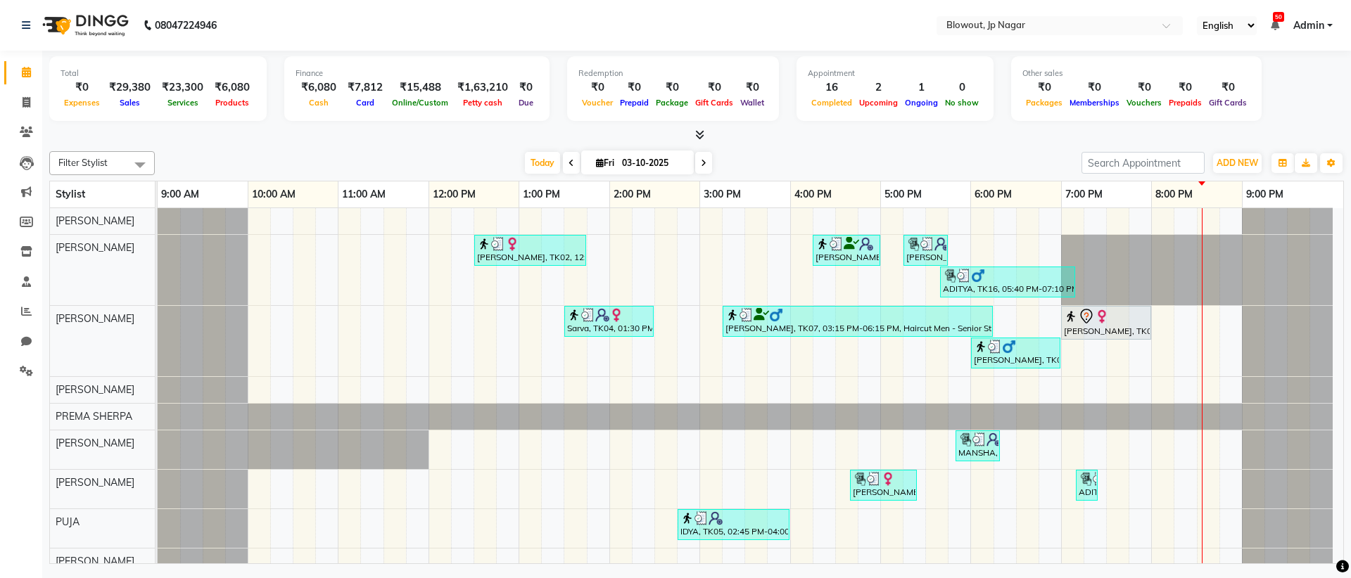
click at [693, 159] on span "Fri 03-10-2025" at bounding box center [637, 163] width 113 height 24
click at [701, 161] on icon at bounding box center [704, 163] width 6 height 8
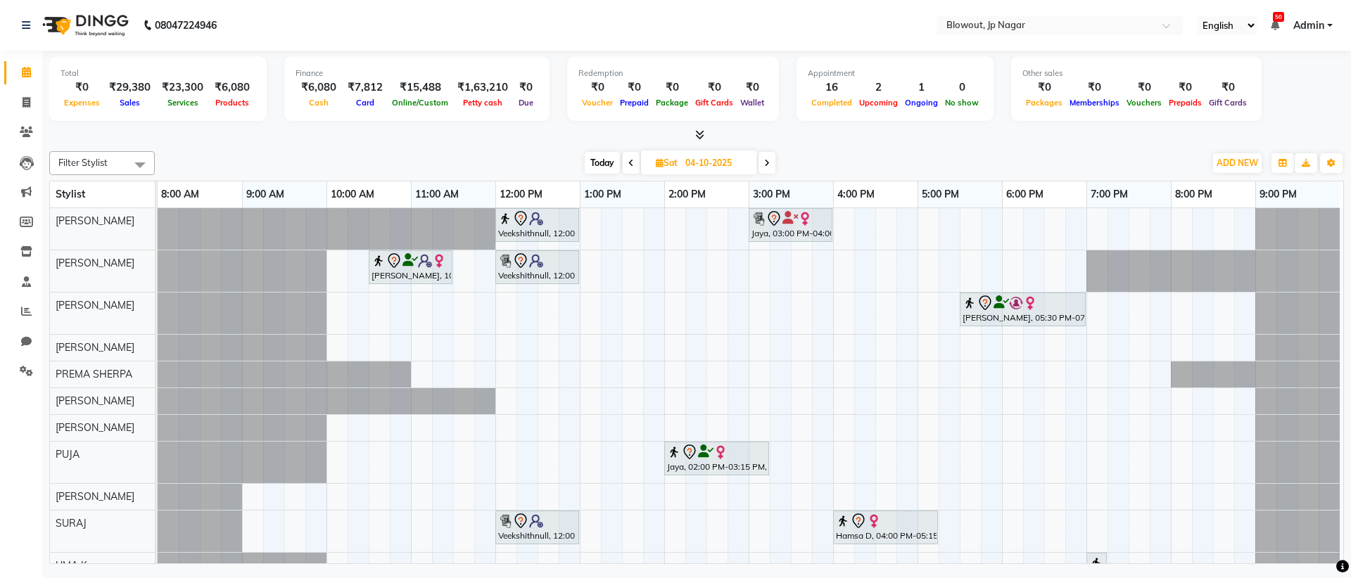
click at [594, 165] on span "Today" at bounding box center [602, 163] width 35 height 22
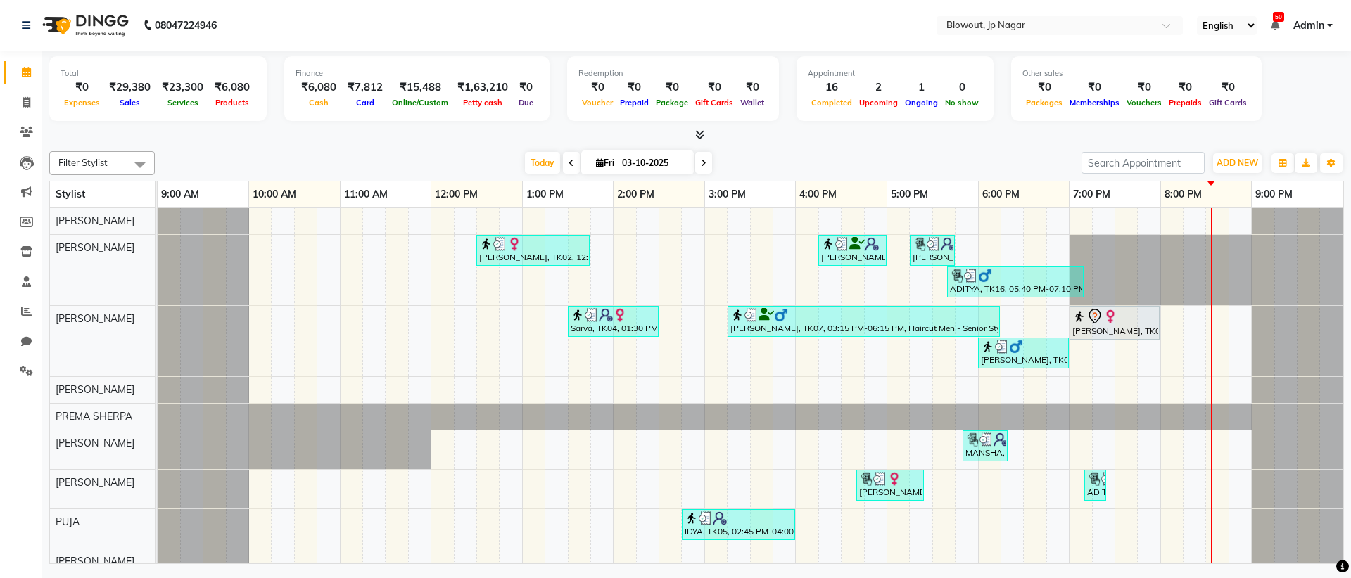
click at [704, 160] on icon at bounding box center [704, 163] width 6 height 8
type input "04-10-2025"
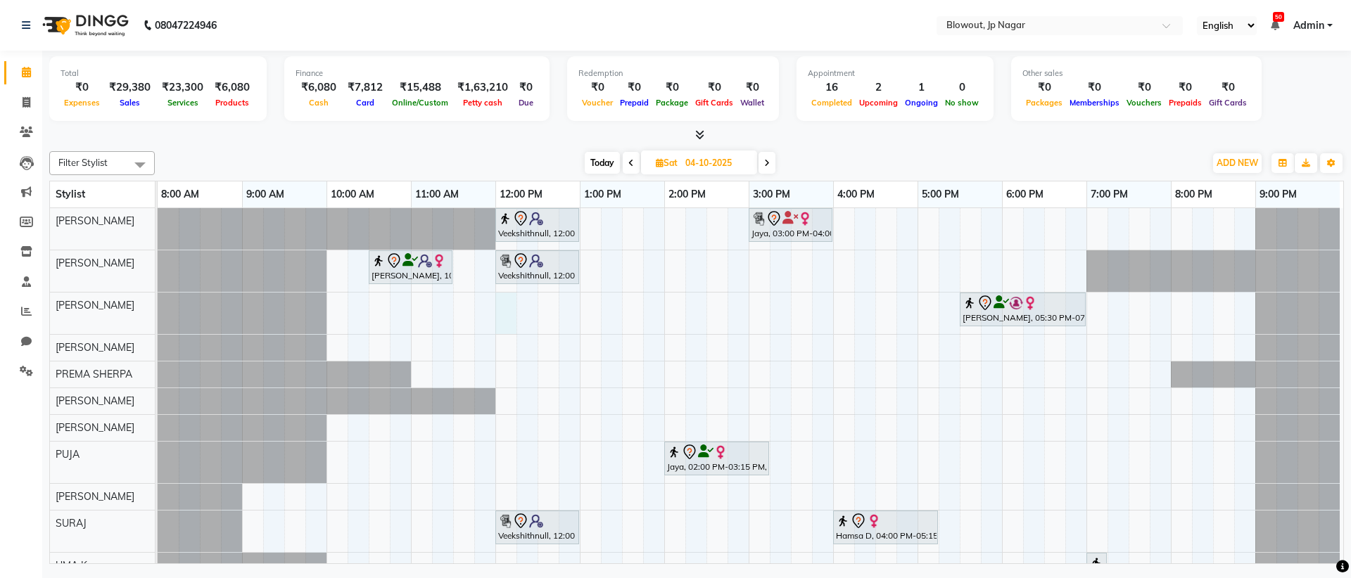
click at [511, 307] on div "Veekshithnull, 12:00 PM-01:00 PM, Haircut Women - Creative Director Jaya, 03:00…" at bounding box center [750, 401] width 1185 height 386
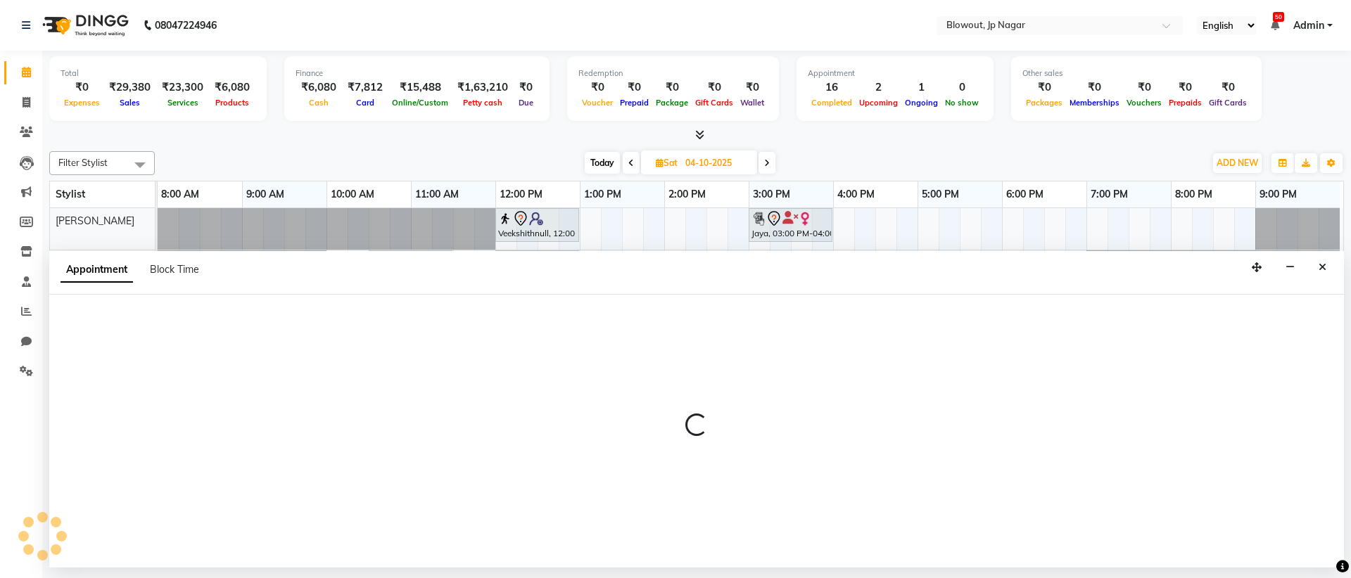
select select "68137"
select select "720"
select select "tentative"
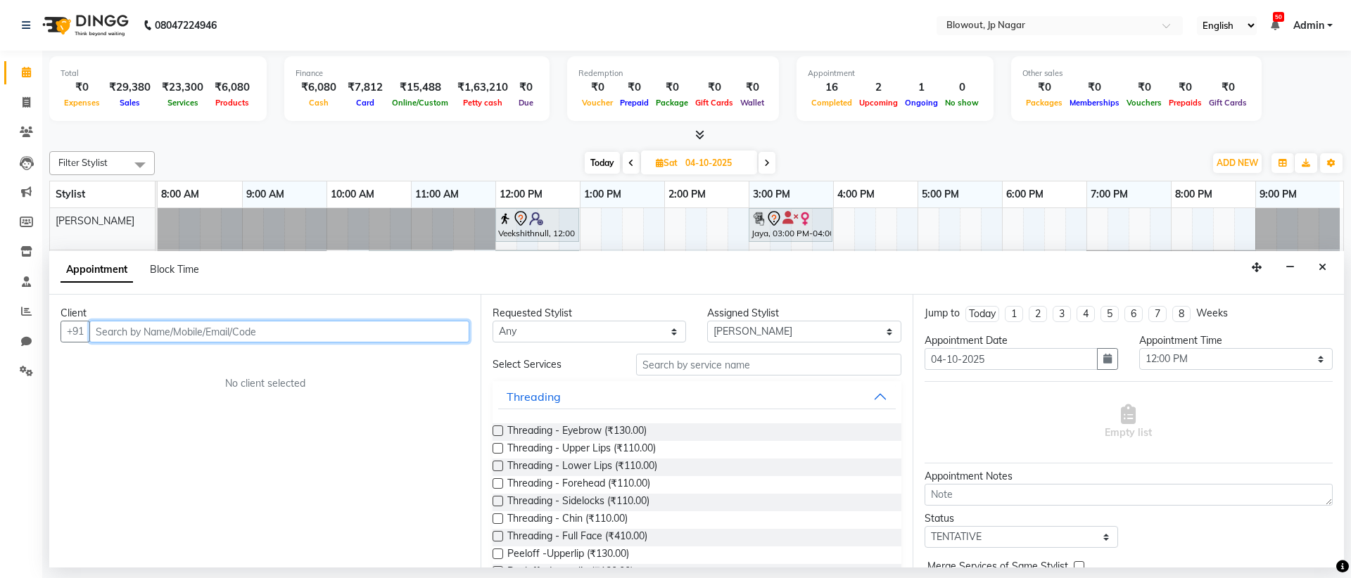
click at [318, 322] on input "text" at bounding box center [279, 332] width 380 height 22
type input "9940440310"
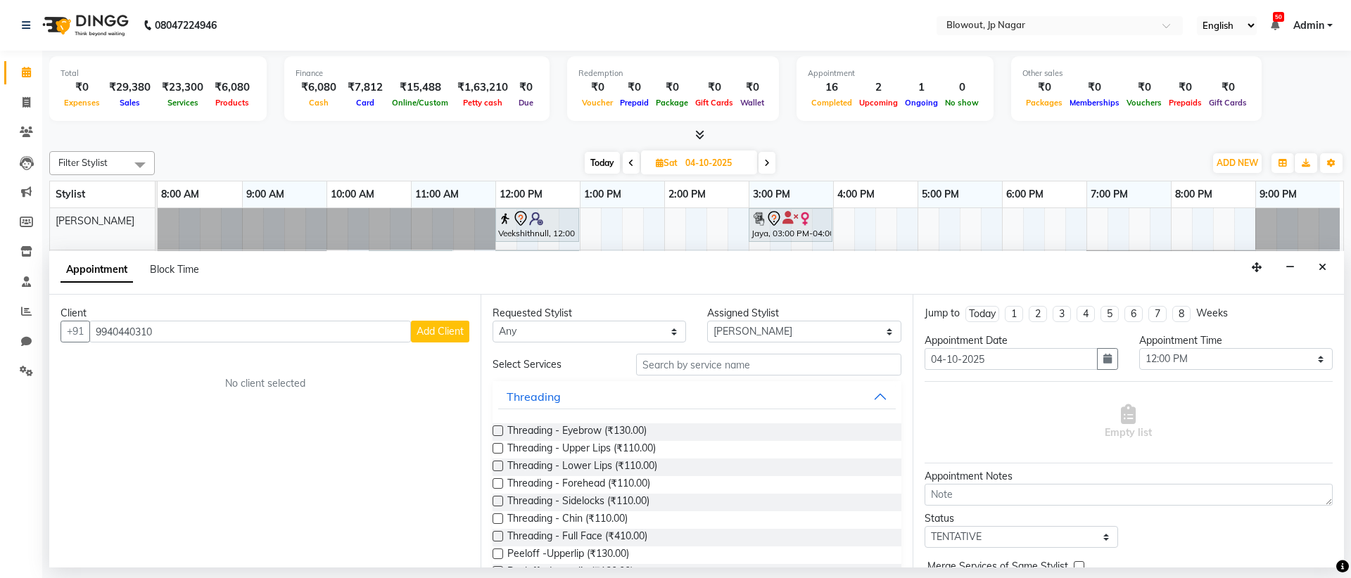
click at [462, 334] on span "Add Client" at bounding box center [439, 331] width 47 height 13
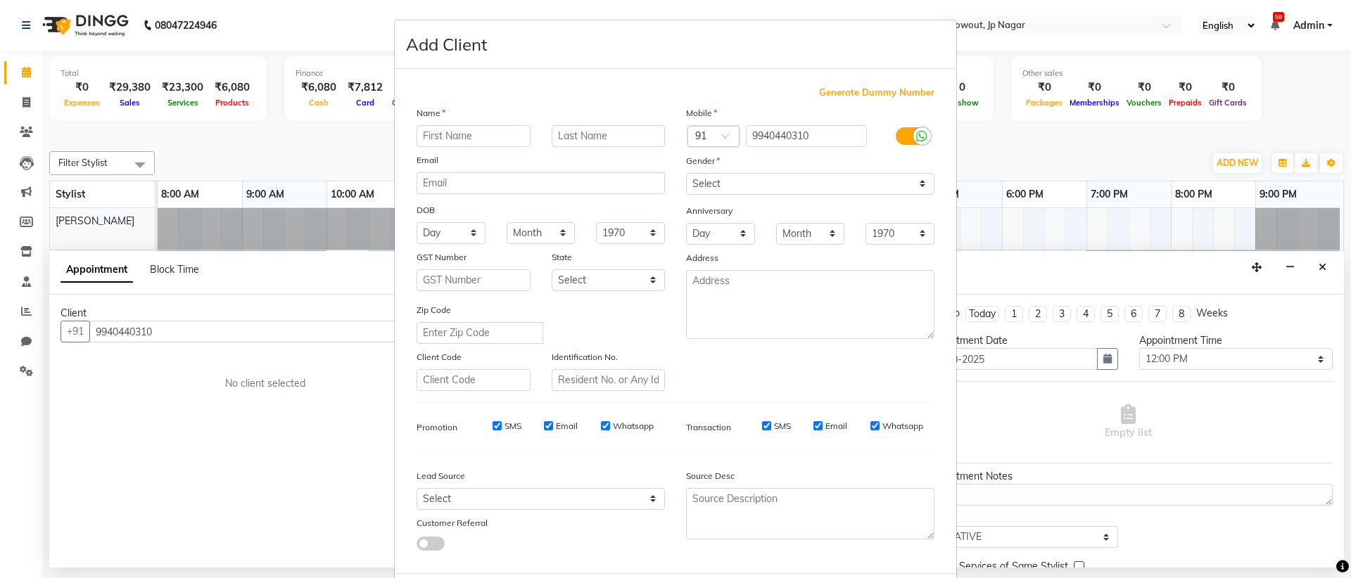
click at [492, 125] on div at bounding box center [473, 136] width 135 height 22
click at [488, 134] on input "text" at bounding box center [473, 136] width 114 height 22
type input "MIDUNIKA"
click at [772, 189] on select "Select [DEMOGRAPHIC_DATA] [DEMOGRAPHIC_DATA] Other Prefer Not To Say" at bounding box center [810, 184] width 248 height 22
select select "[DEMOGRAPHIC_DATA]"
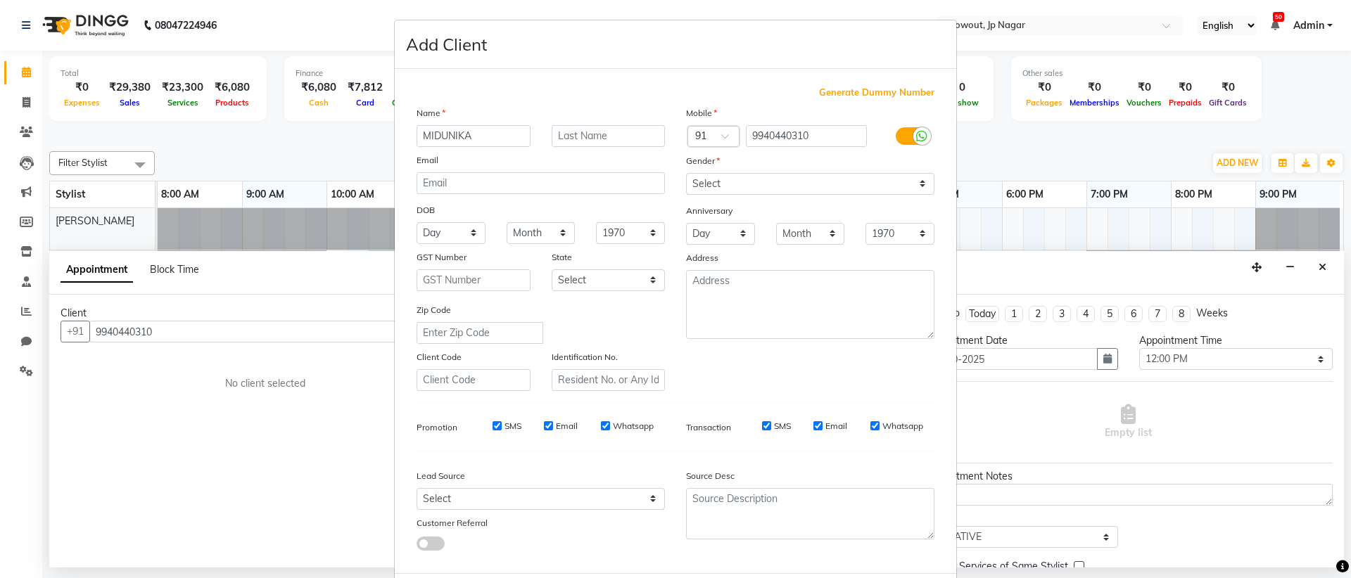
scroll to position [71, 0]
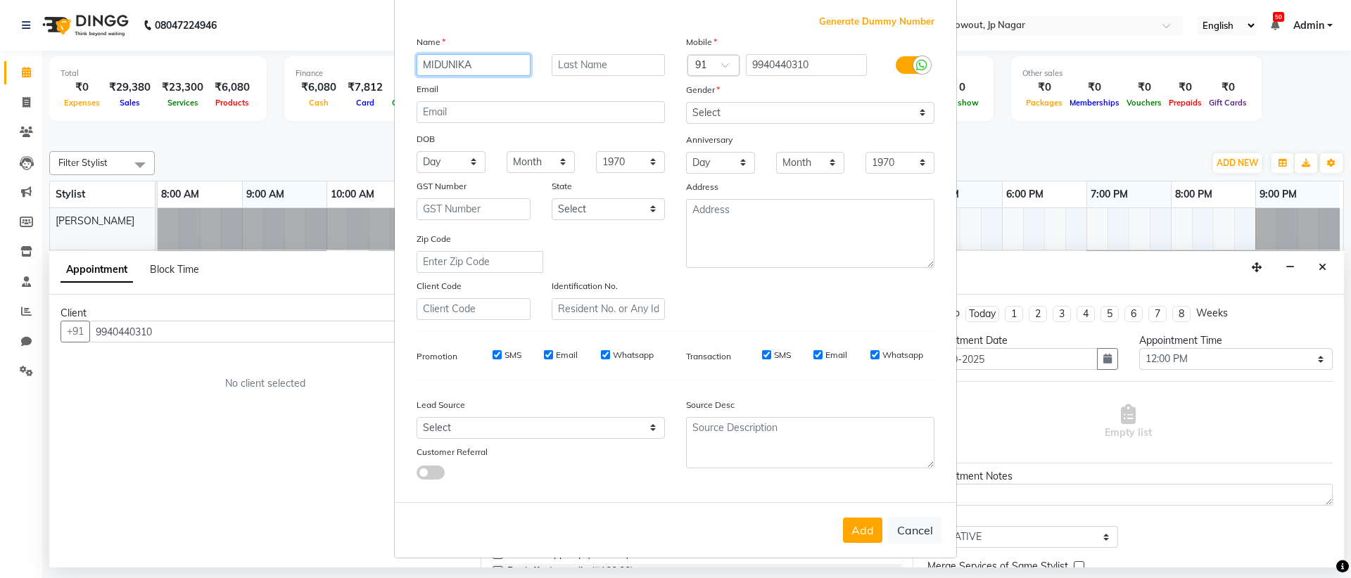
click at [426, 64] on input "MIDUNIKA" at bounding box center [473, 65] width 114 height 22
click at [430, 63] on input "MIDUNIKA" at bounding box center [473, 65] width 114 height 22
type input "MEDUNIKA"
click at [855, 539] on button "Add" at bounding box center [862, 530] width 39 height 25
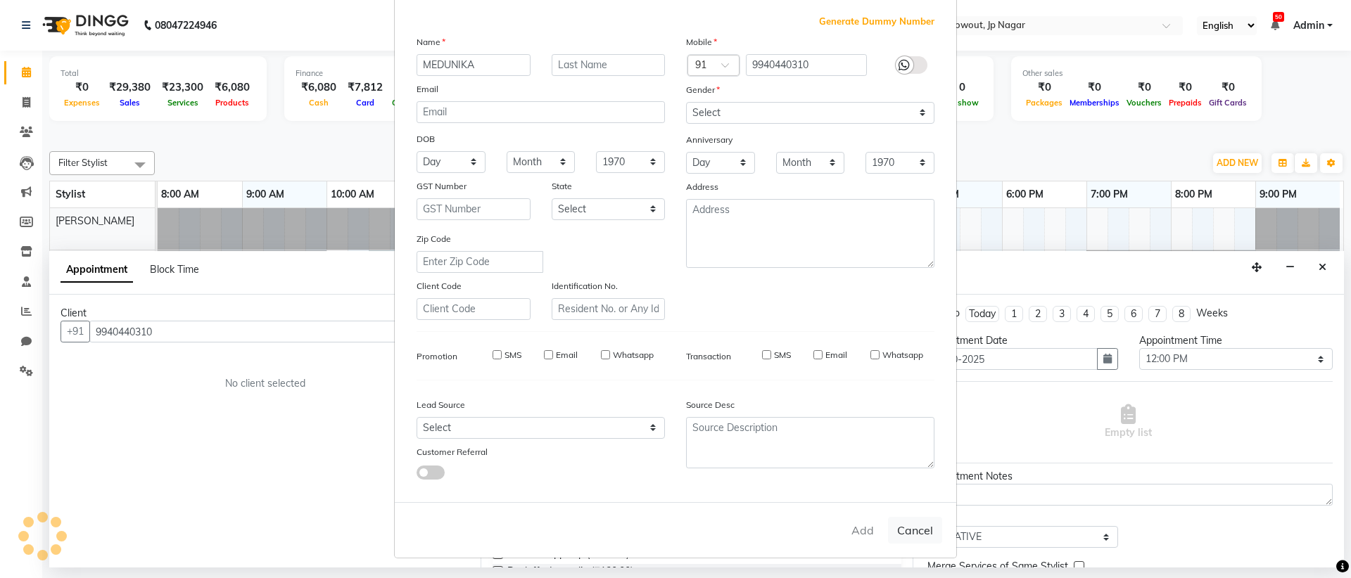
select select
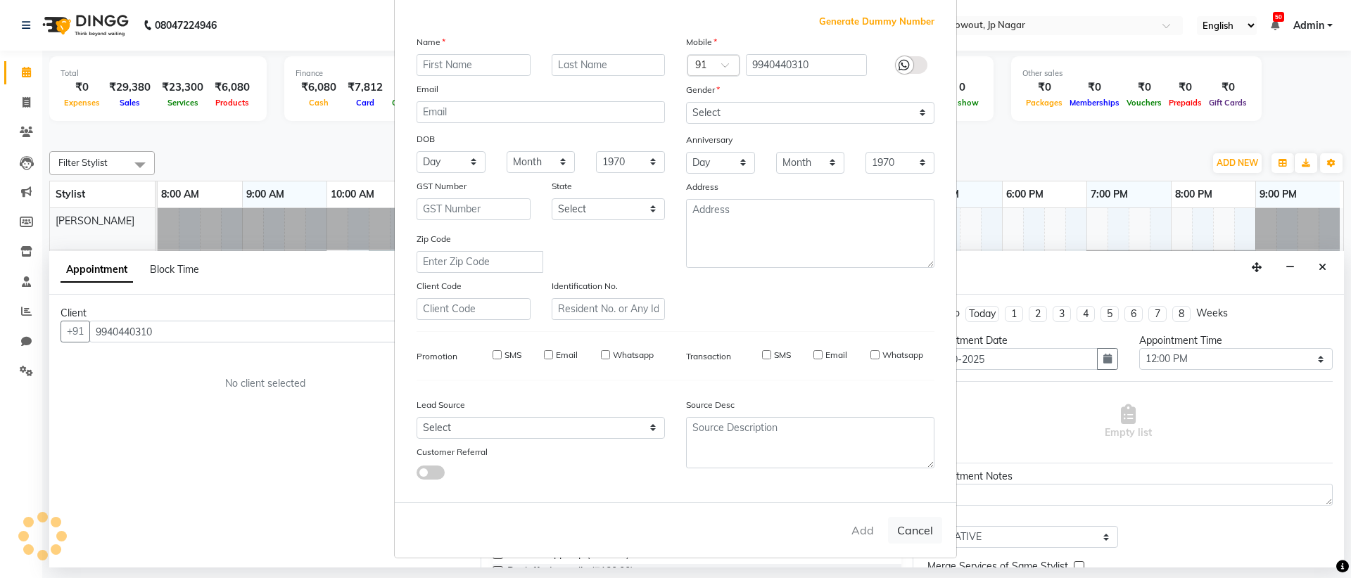
select select
checkbox input "false"
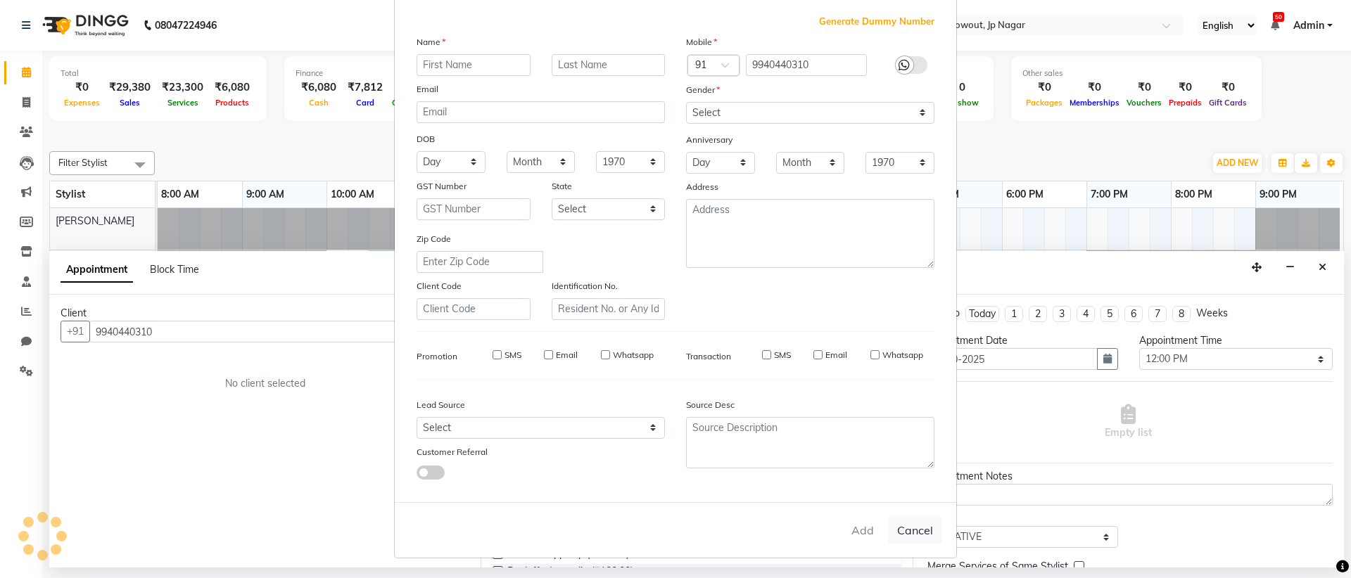
checkbox input "false"
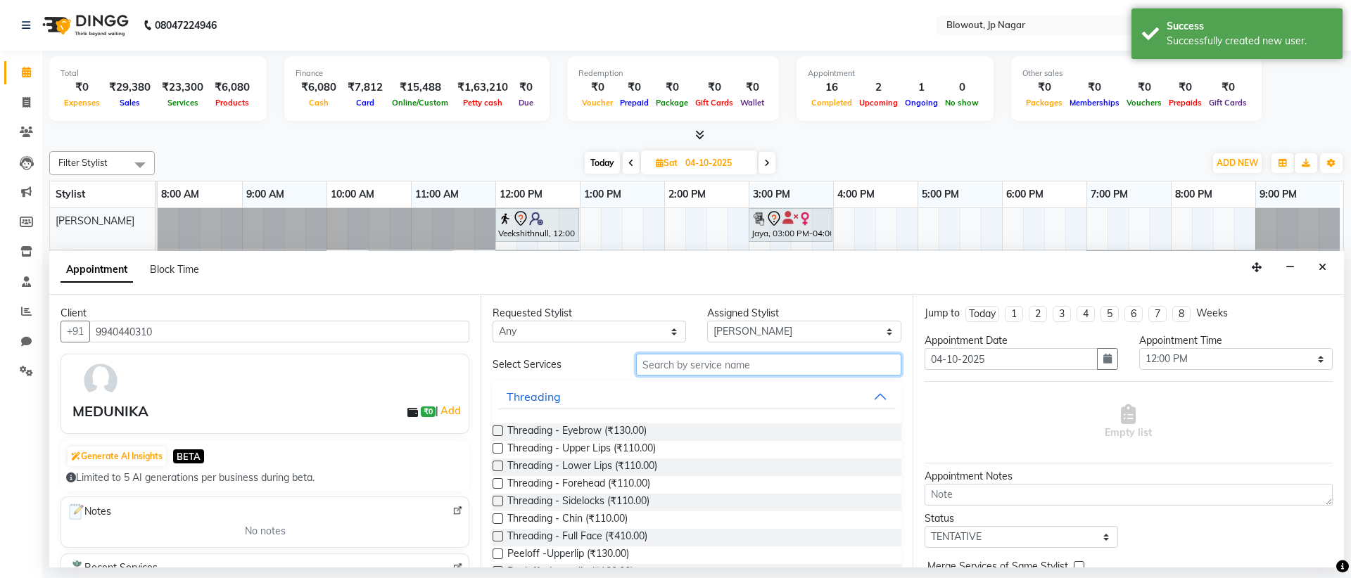
click at [738, 366] on input "text" at bounding box center [768, 365] width 265 height 22
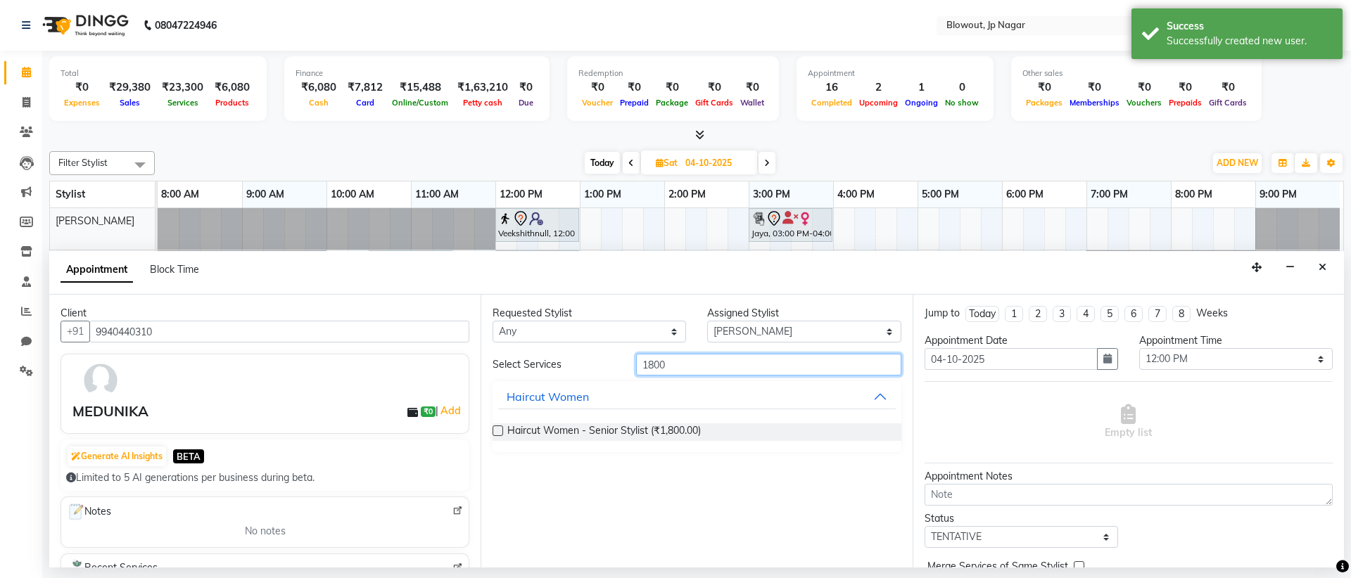
type input "1800"
click at [813, 431] on div "Haircut Women - Senior Stylist (₹1,800.00)" at bounding box center [696, 432] width 408 height 18
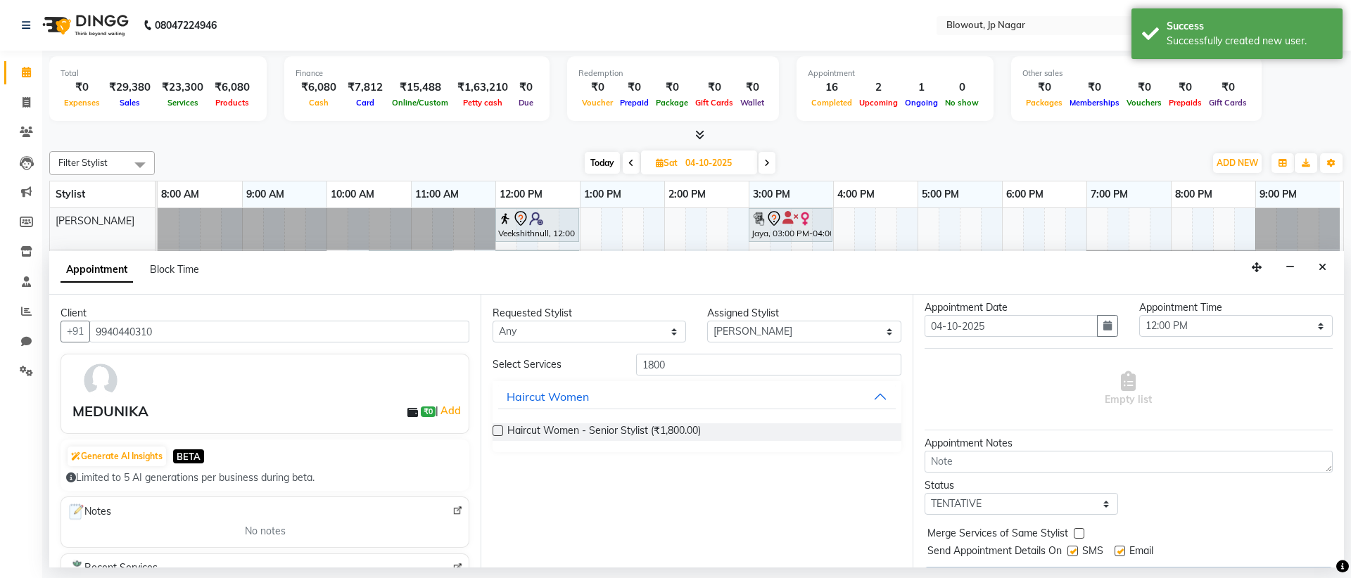
scroll to position [0, 0]
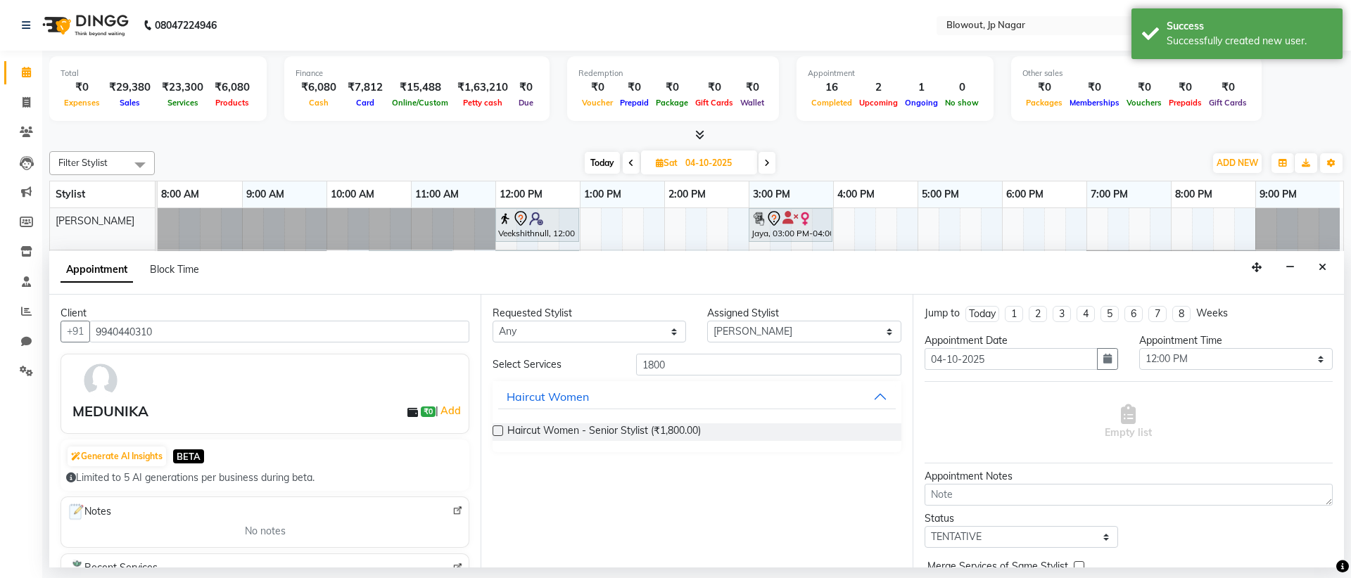
click at [497, 430] on label at bounding box center [497, 431] width 11 height 11
click at [497, 430] on input "checkbox" at bounding box center [496, 432] width 9 height 9
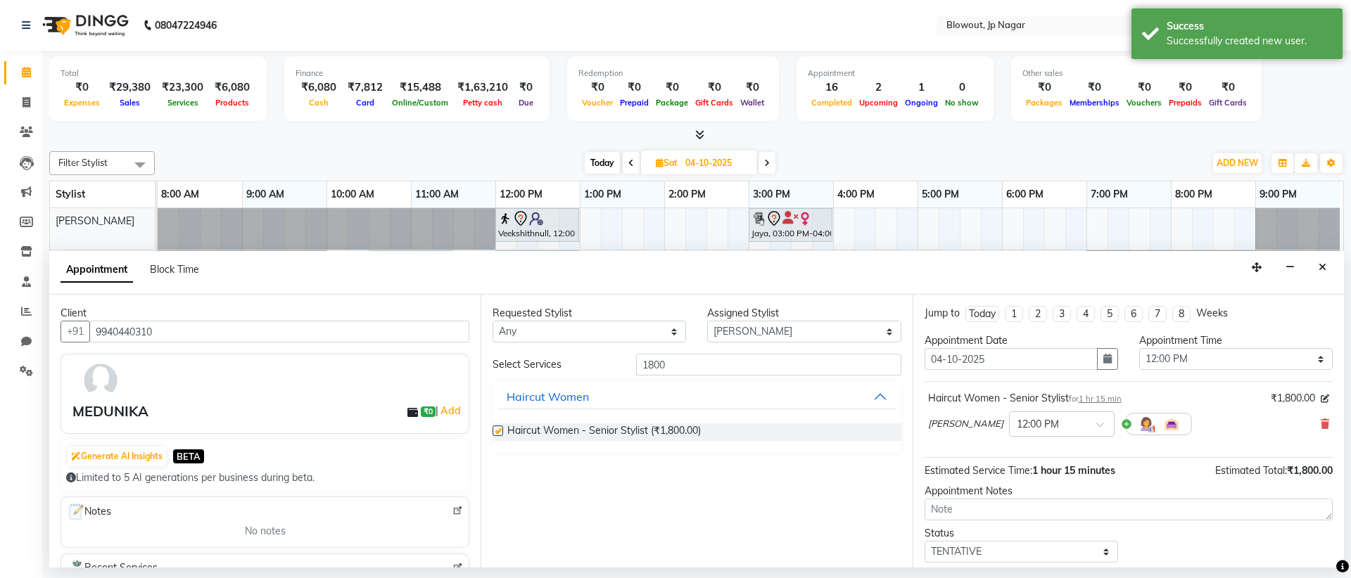
checkbox input "false"
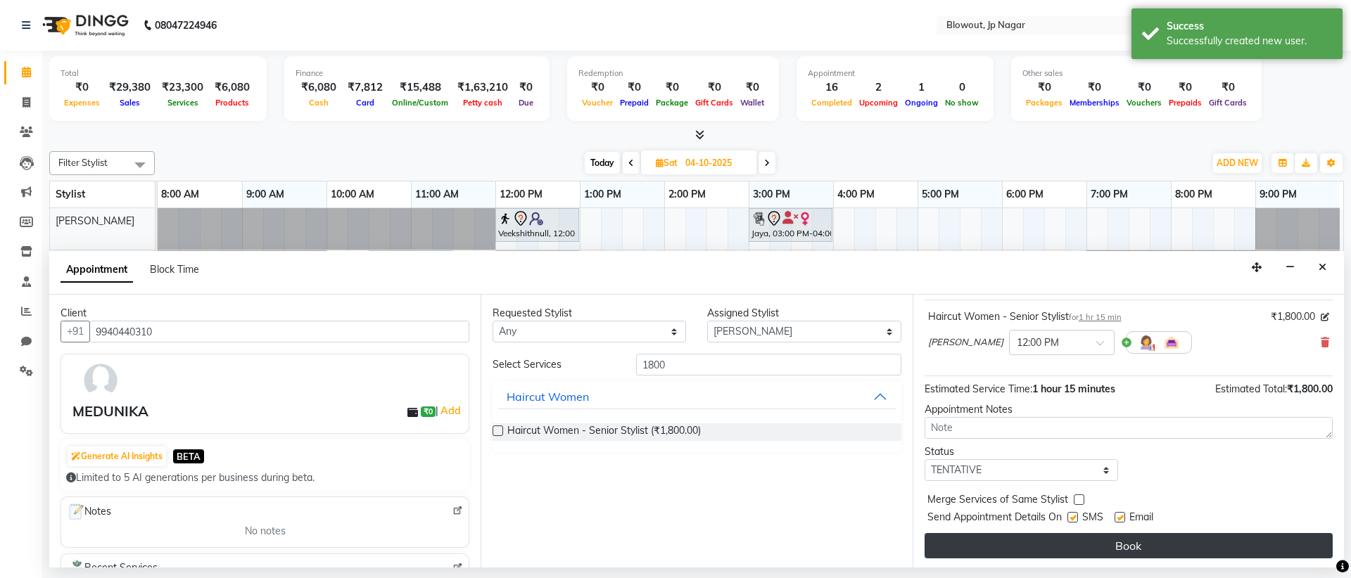
scroll to position [84, 0]
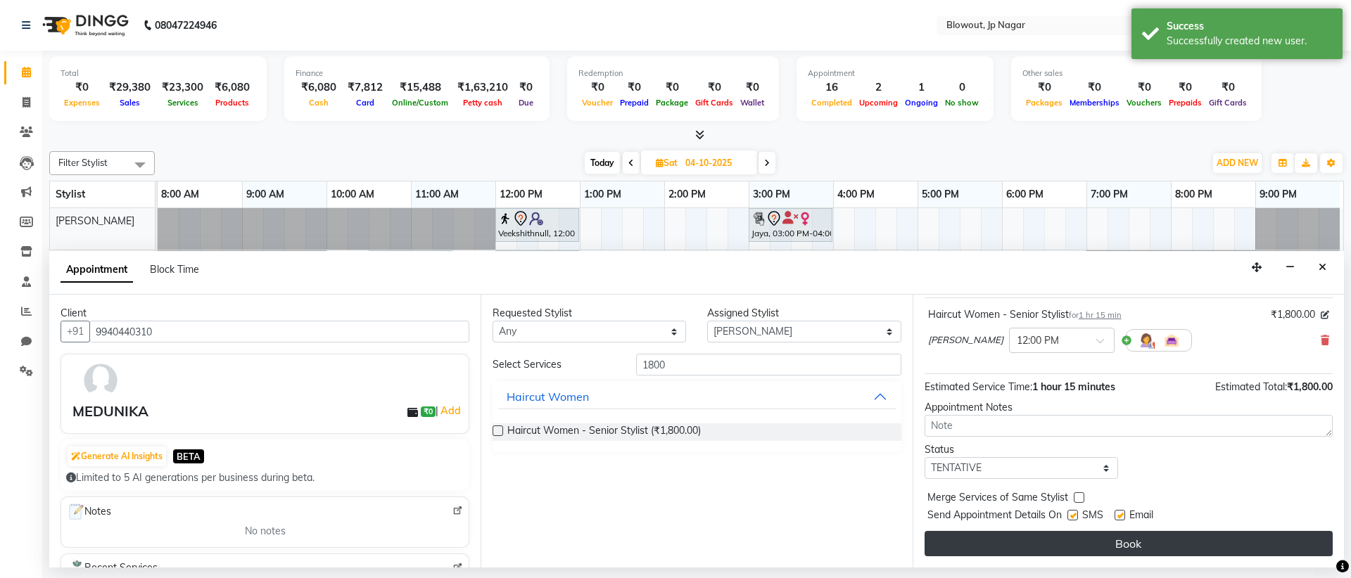
click at [1118, 540] on button "Book" at bounding box center [1128, 543] width 408 height 25
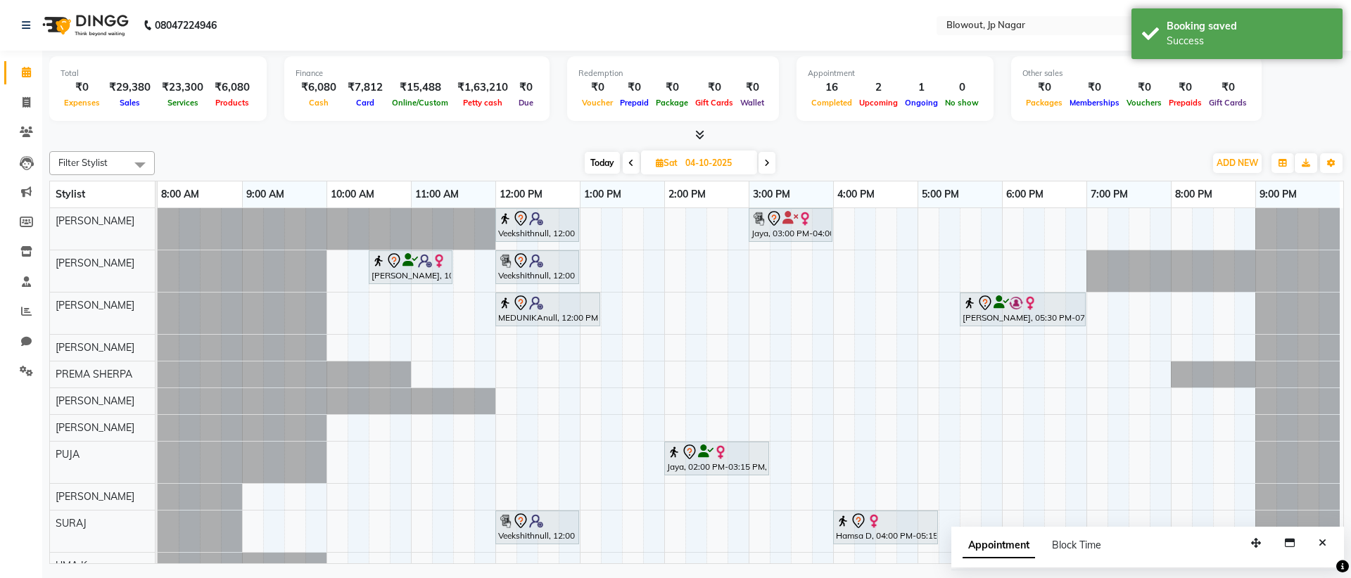
click at [629, 160] on icon at bounding box center [631, 163] width 6 height 8
type input "03-10-2025"
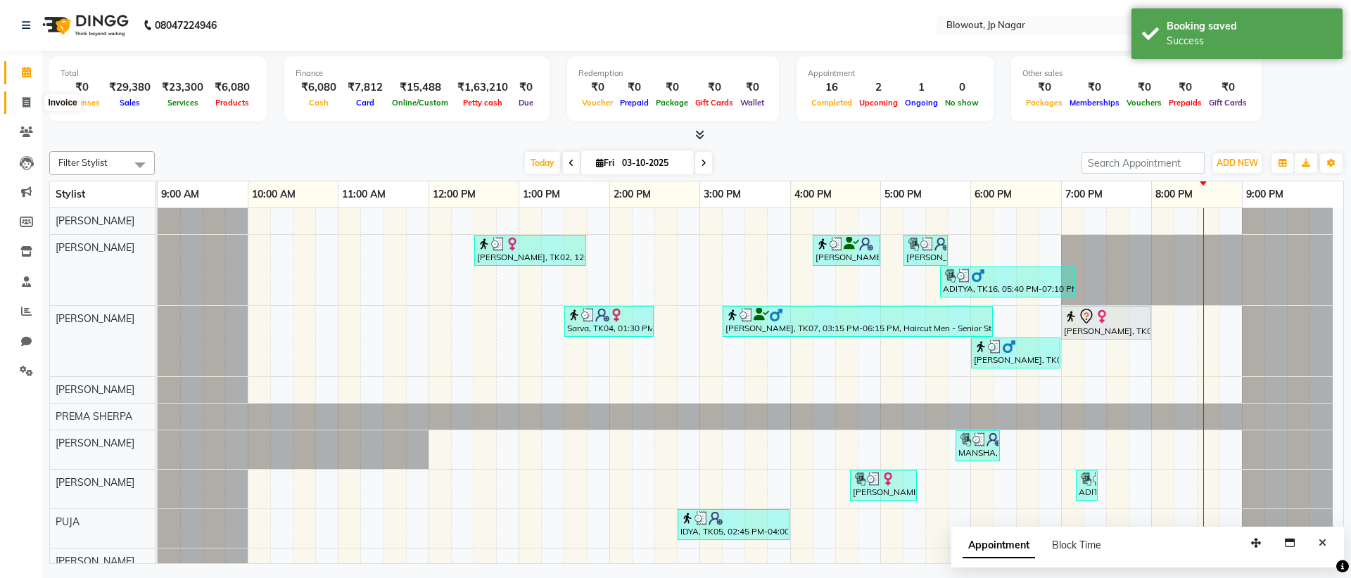
click at [29, 97] on icon at bounding box center [27, 102] width 8 height 11
select select "service"
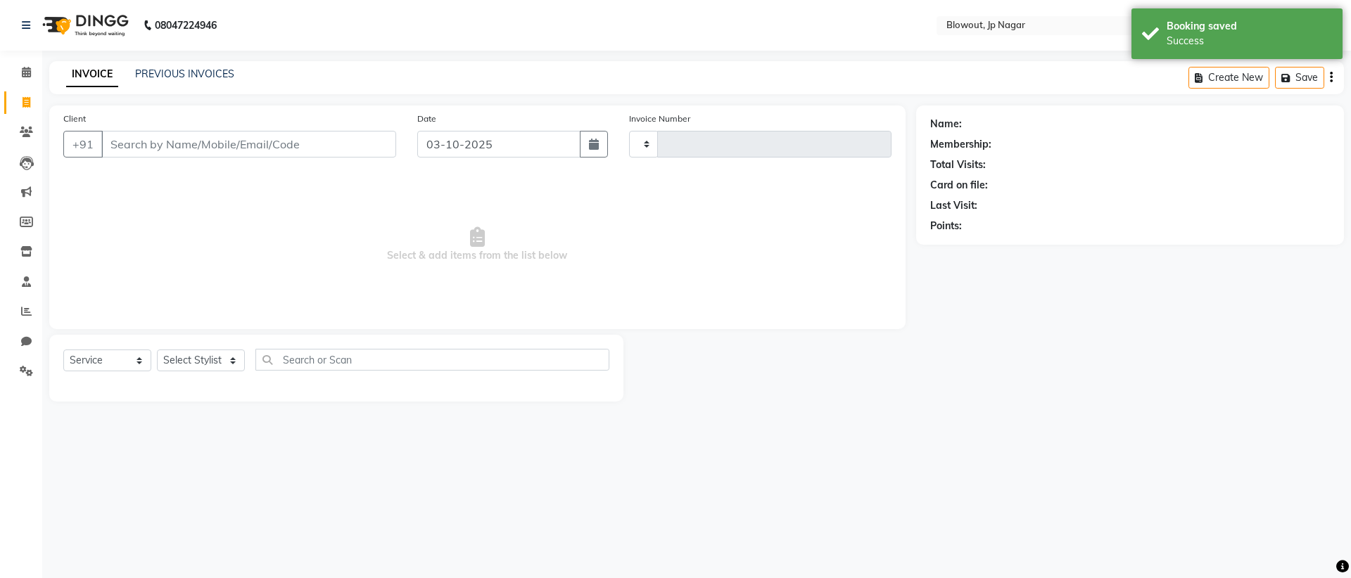
type input "2968"
select select "6261"
click at [23, 70] on icon at bounding box center [26, 72] width 9 height 11
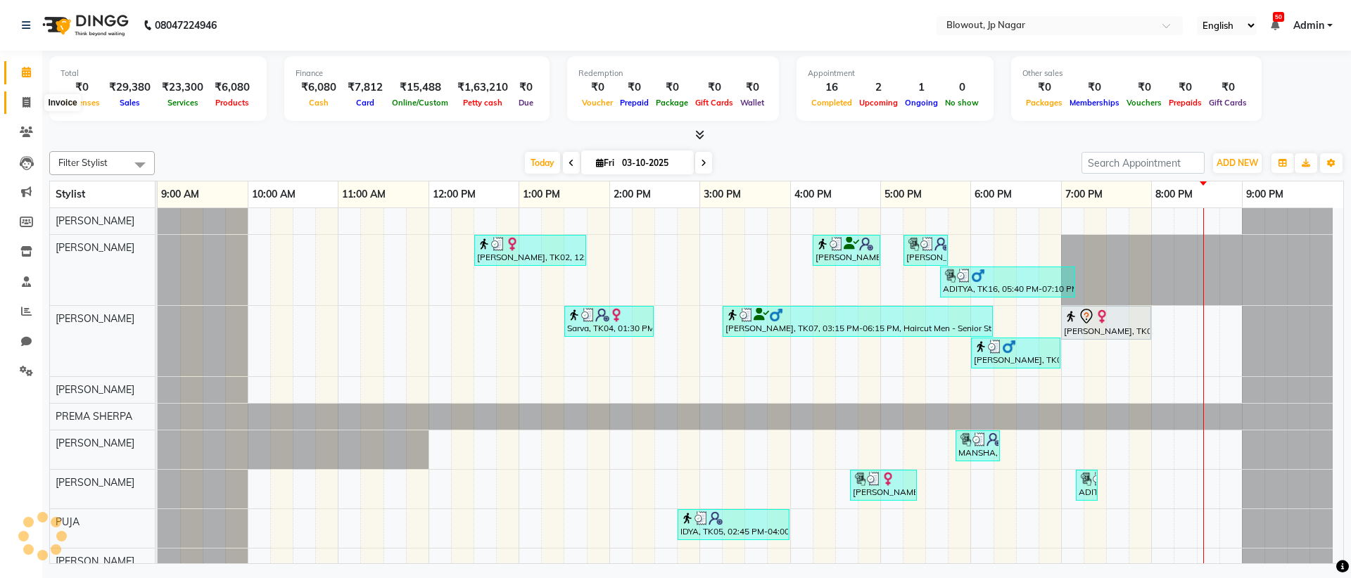
click at [30, 98] on icon at bounding box center [27, 102] width 8 height 11
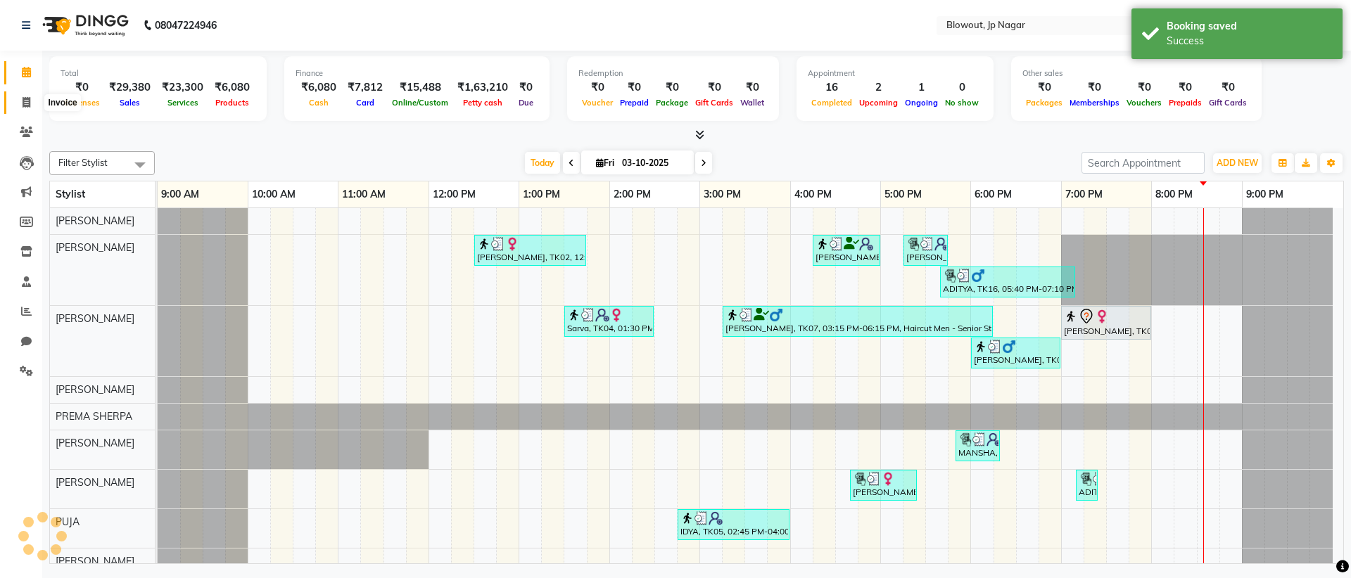
select select "6261"
select select "service"
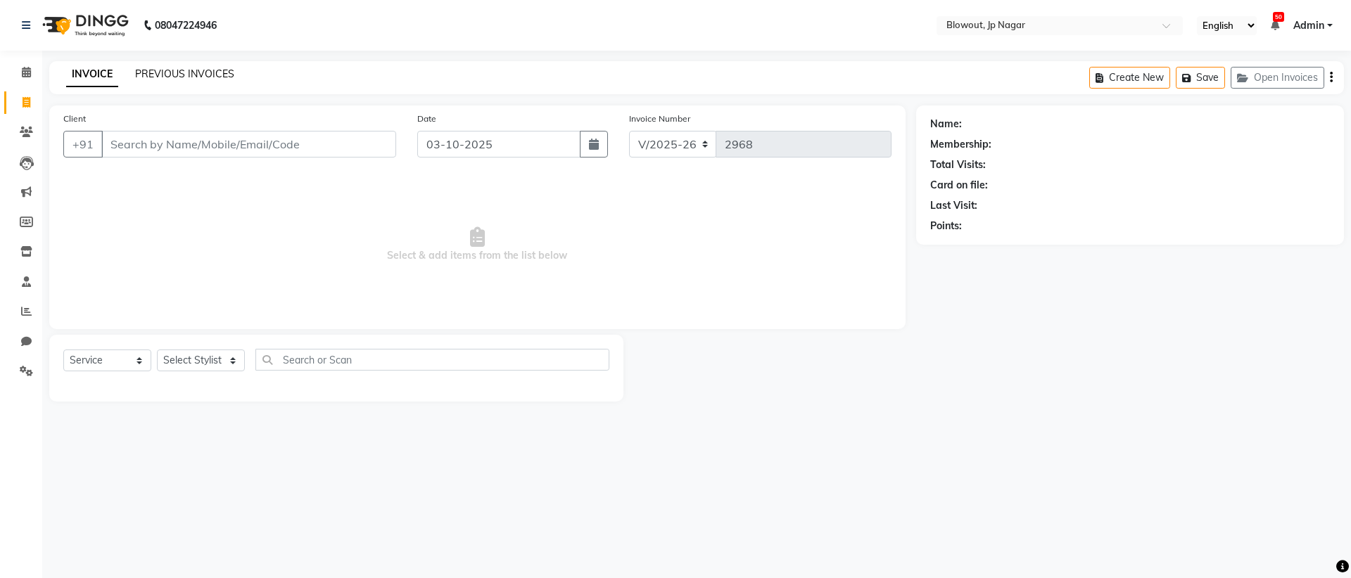
click at [145, 68] on link "PREVIOUS INVOICES" at bounding box center [184, 74] width 99 height 13
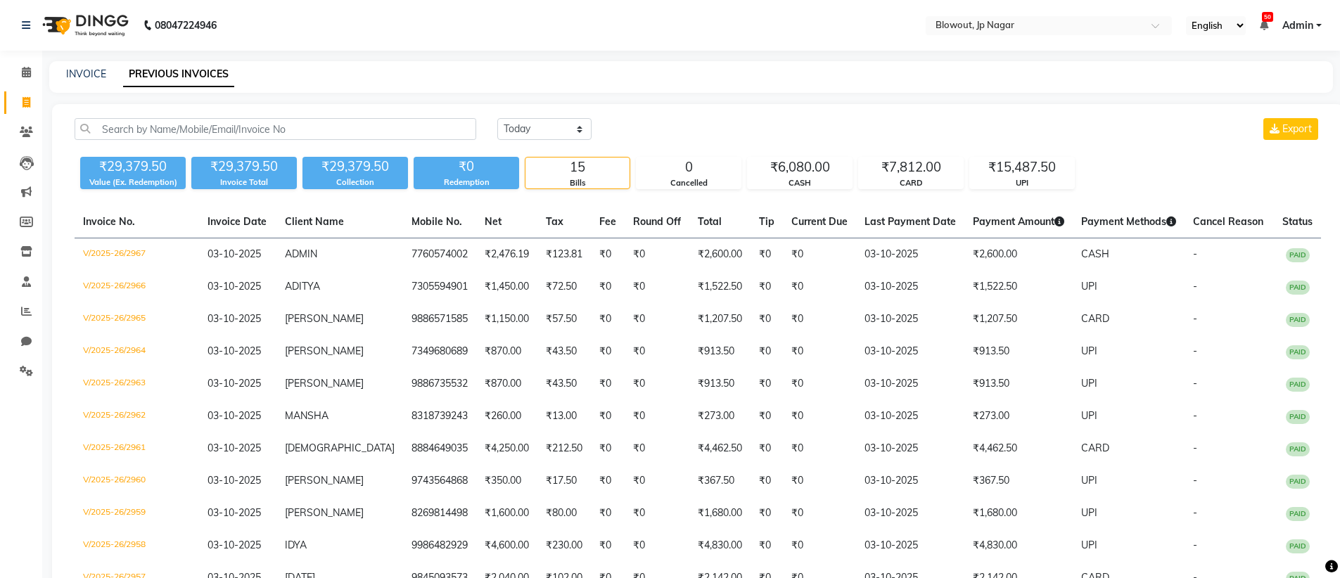
click at [1289, 32] on span "Admin" at bounding box center [1297, 25] width 31 height 15
click at [777, 87] on div "INVOICE PREVIOUS INVOICES" at bounding box center [691, 77] width 1284 height 32
click at [32, 72] on span at bounding box center [26, 73] width 25 height 16
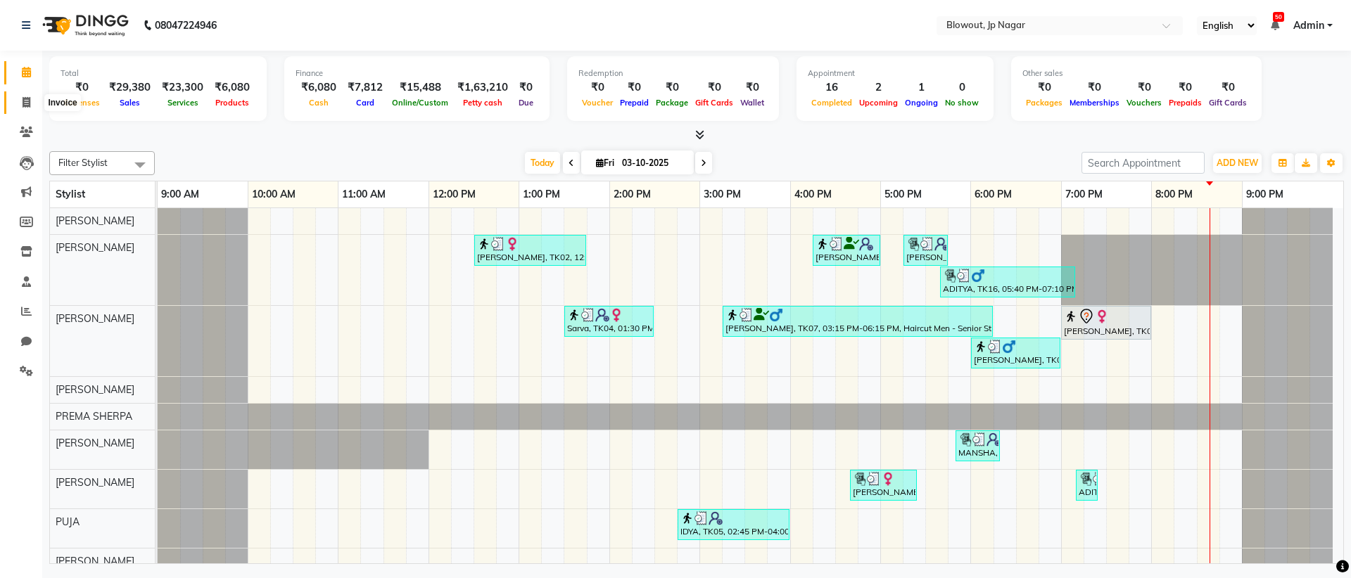
click at [30, 103] on icon at bounding box center [27, 102] width 8 height 11
select select "service"
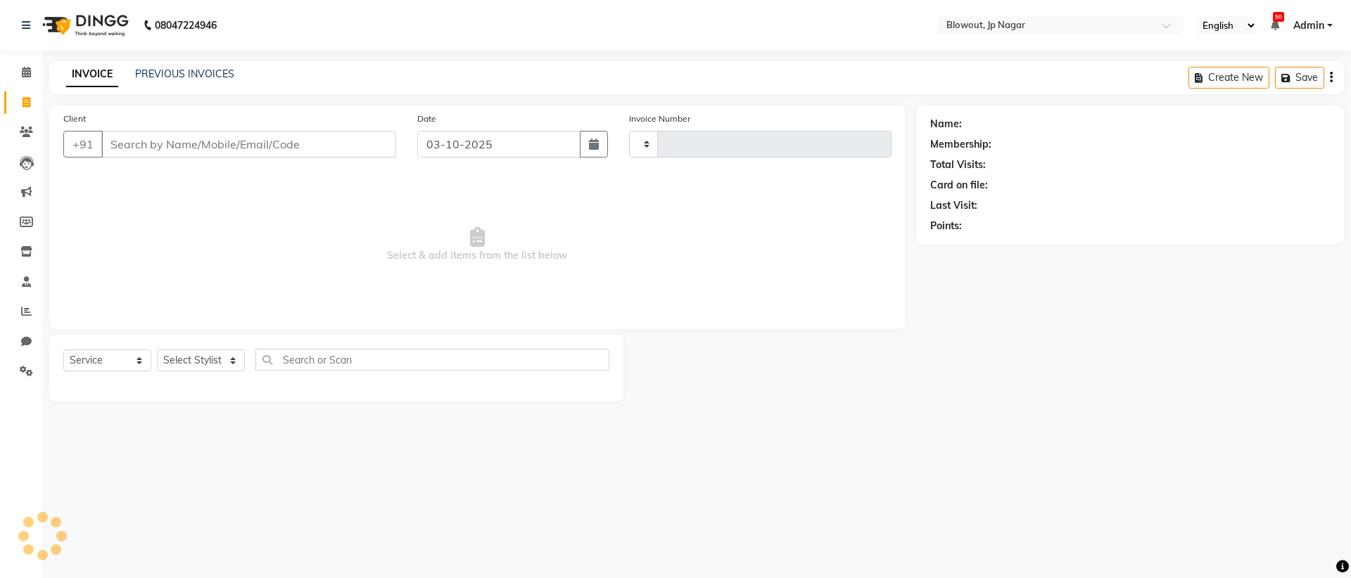
type input "2968"
select select "6261"
click at [167, 75] on link "PREVIOUS INVOICES" at bounding box center [184, 74] width 99 height 13
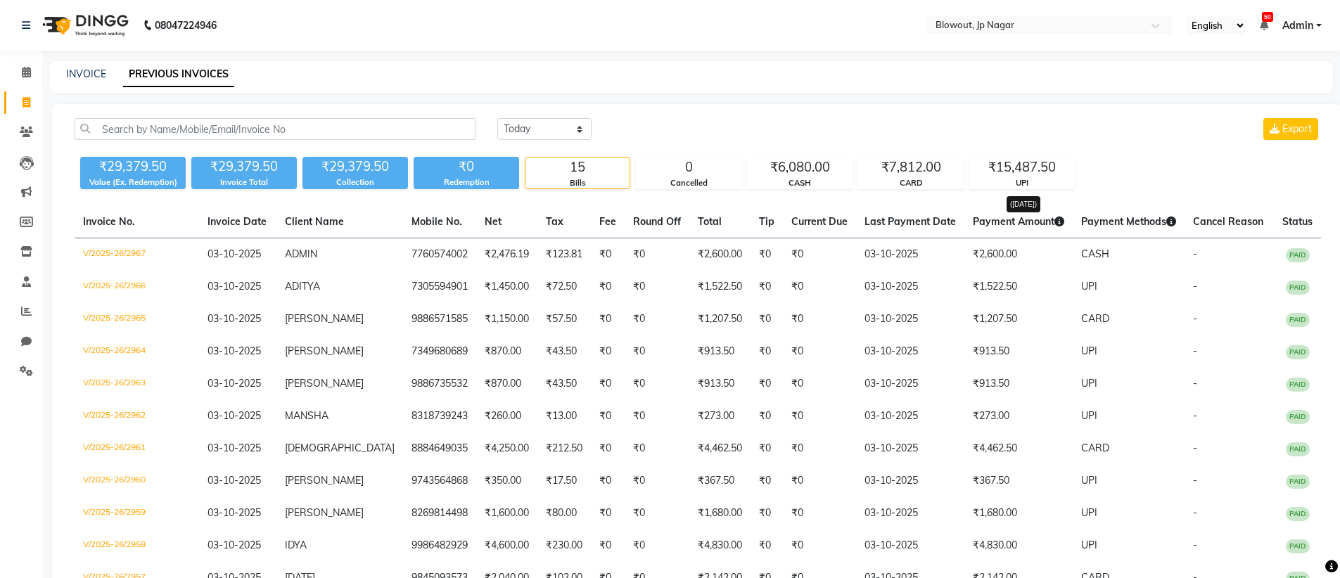
click at [1054, 222] on icon at bounding box center [1059, 222] width 10 height 10
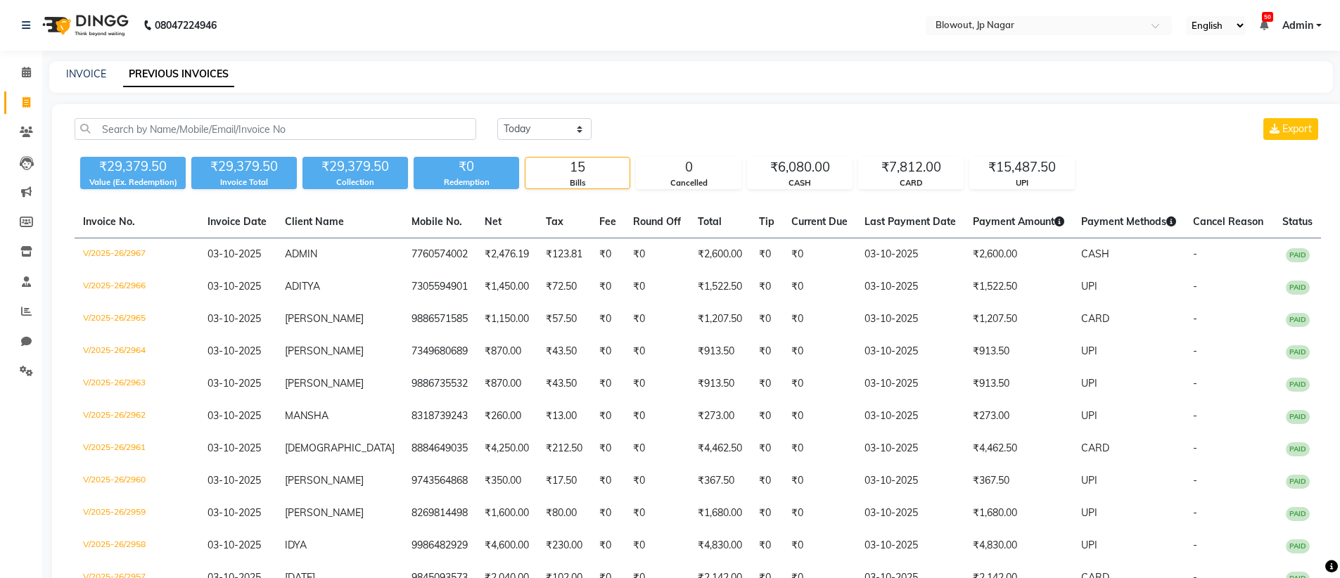
click at [1036, 227] on span "Payment Amount" at bounding box center [1018, 221] width 91 height 13
click at [1185, 219] on th "Cancel Reason" at bounding box center [1229, 222] width 89 height 32
click at [30, 78] on span at bounding box center [26, 73] width 25 height 16
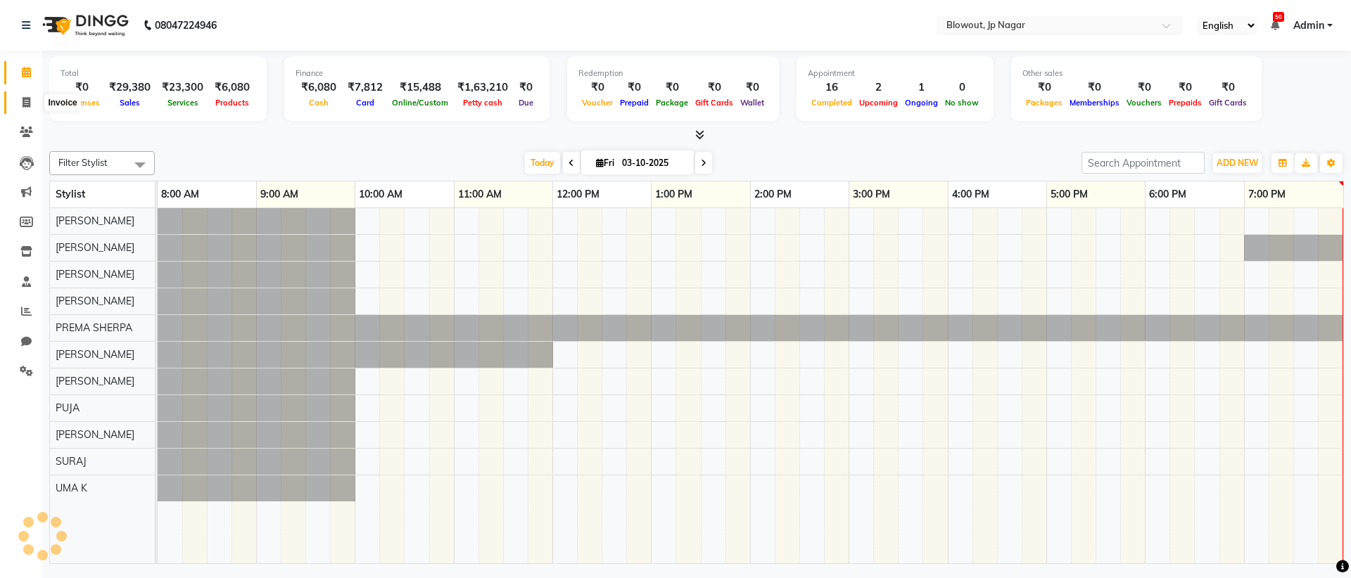
click at [29, 100] on icon at bounding box center [27, 102] width 8 height 11
select select "service"
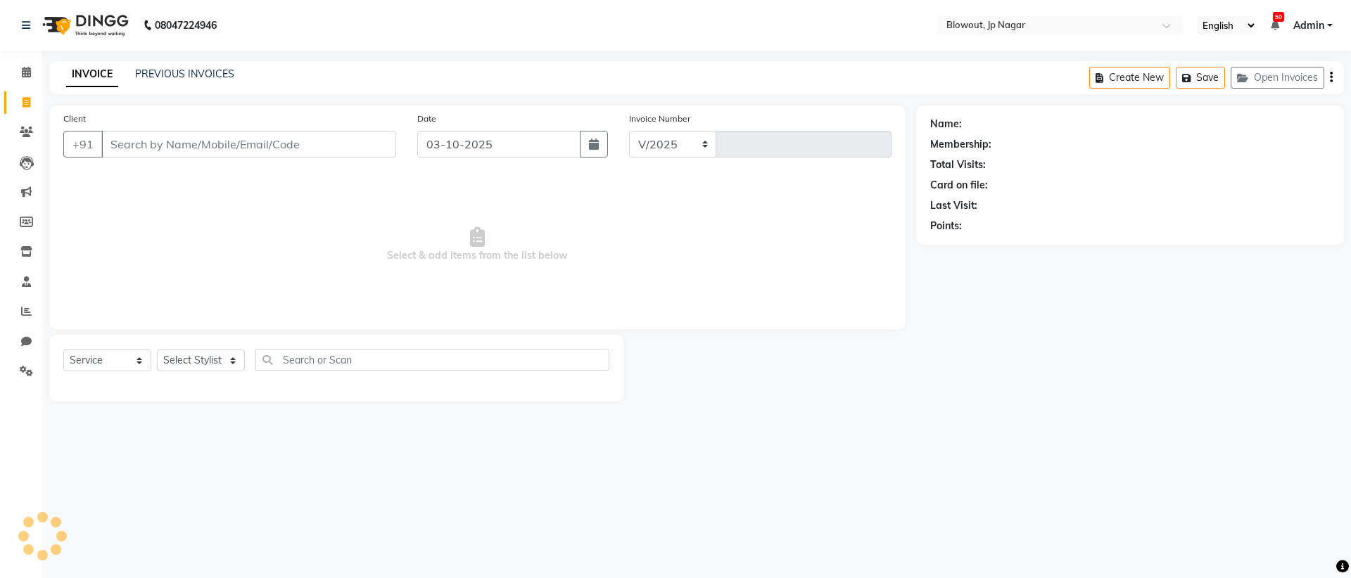
select select "6261"
type input "2968"
click at [29, 65] on span at bounding box center [26, 73] width 25 height 16
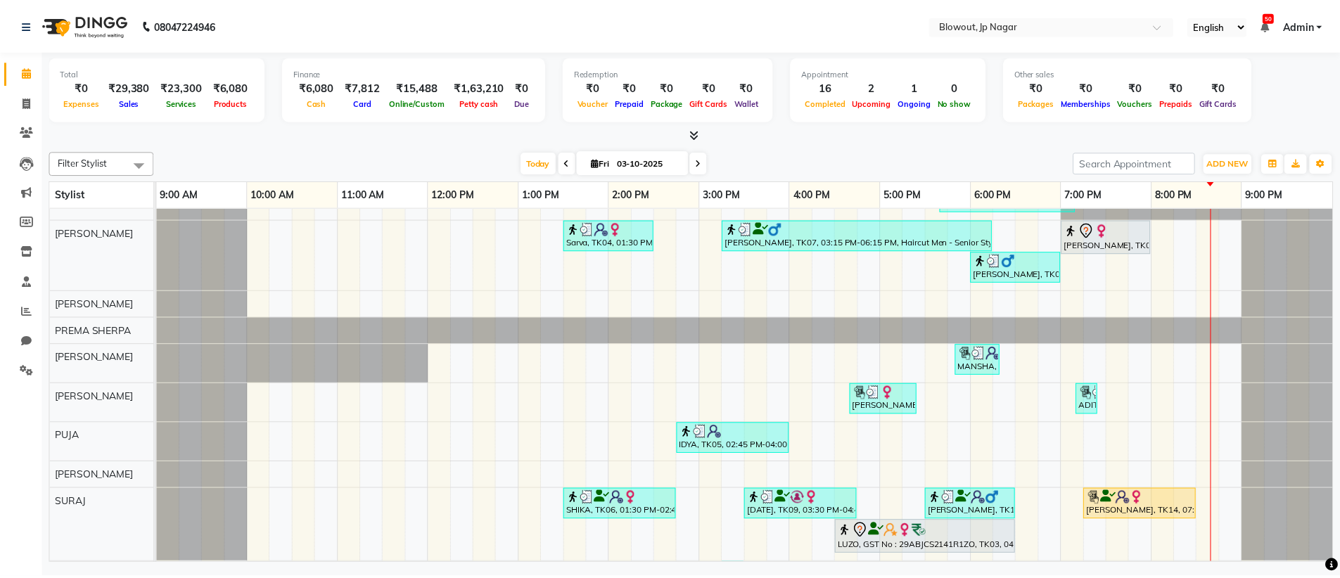
scroll to position [88, 0]
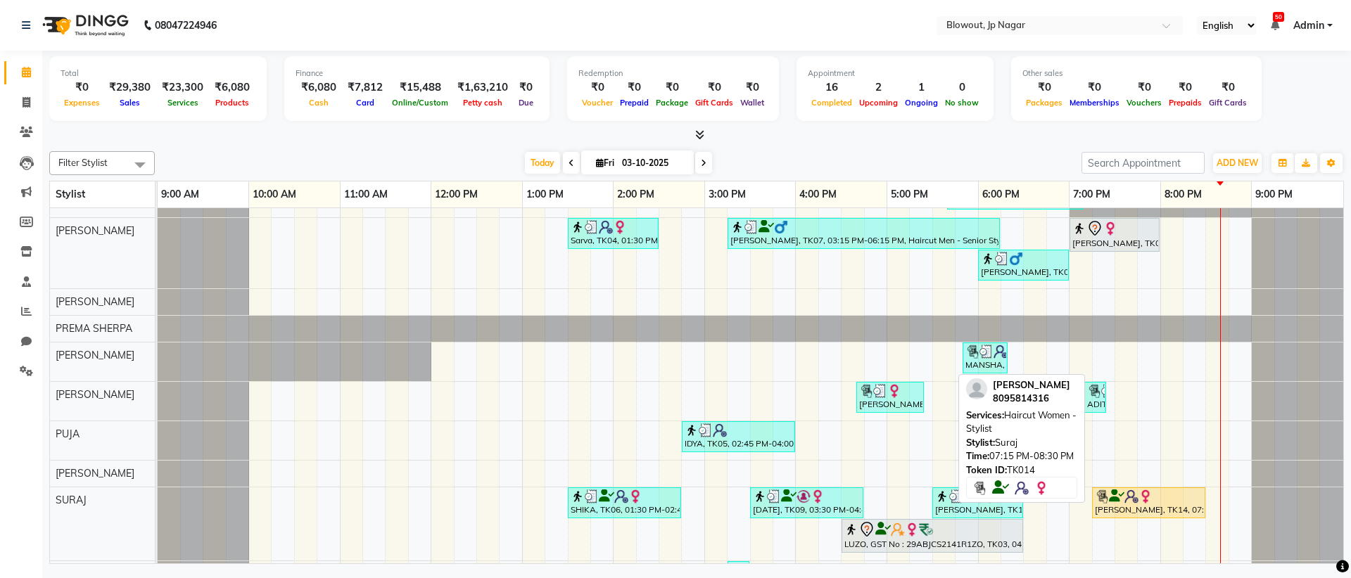
click at [1136, 506] on div "MEGHANA, TK14, 07:15 PM-08:30 PM, Haircut Women - Stylist" at bounding box center [1148, 503] width 110 height 27
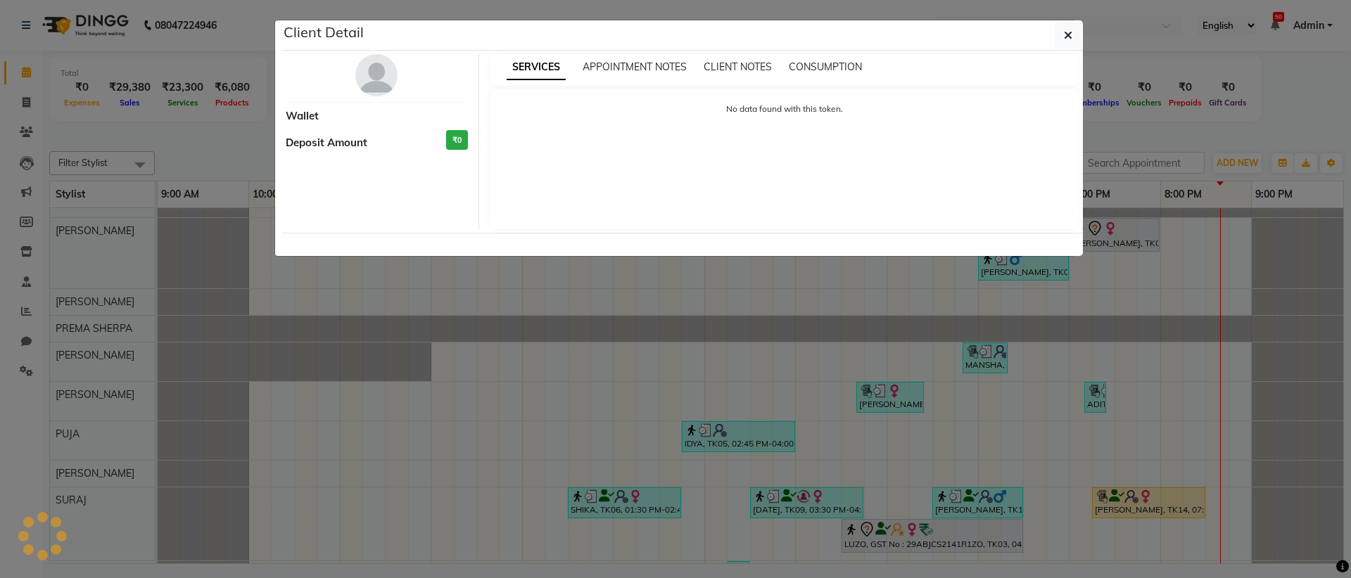
select select "1"
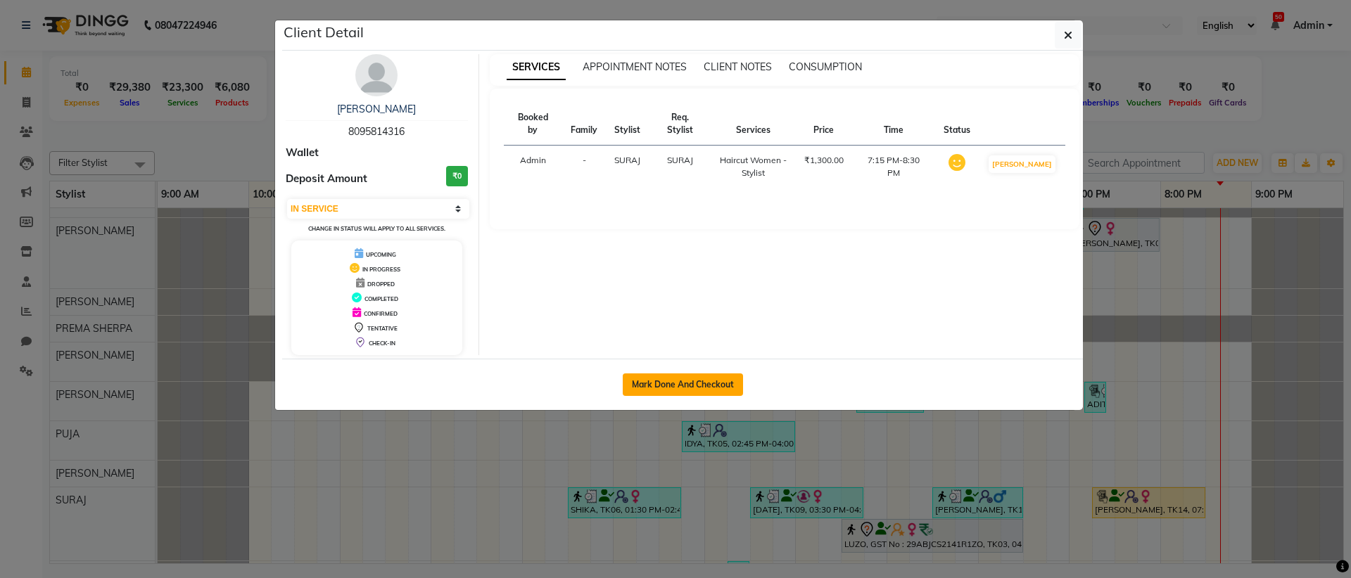
click at [701, 390] on button "Mark Done And Checkout" at bounding box center [683, 385] width 120 height 23
select select "service"
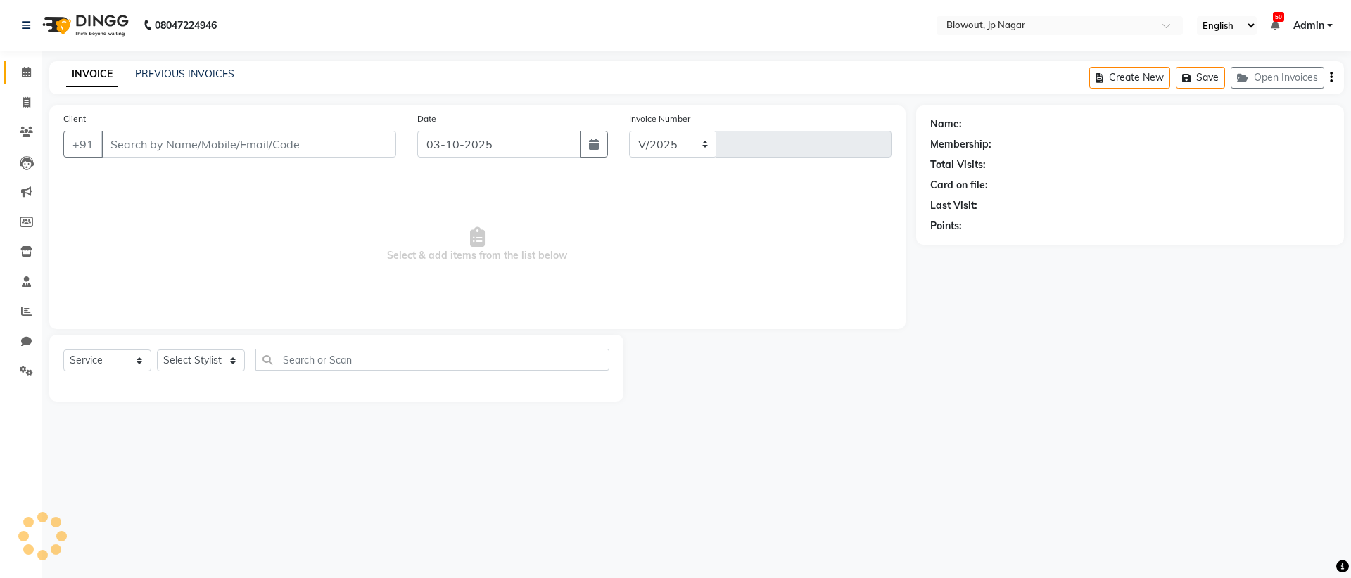
select select "6261"
type input "2968"
type input "8095814316"
select select "88802"
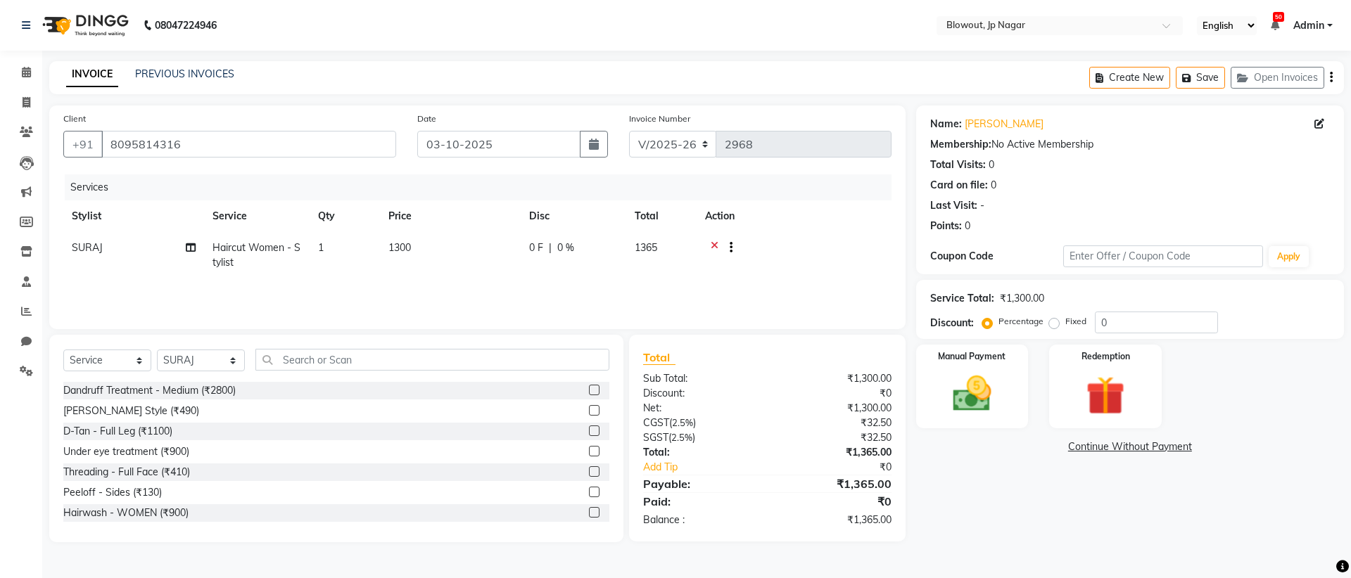
click at [333, 246] on td "1" at bounding box center [345, 255] width 70 height 46
select select "88802"
click at [262, 249] on span "Haircut Women - Stylist" at bounding box center [279, 252] width 109 height 13
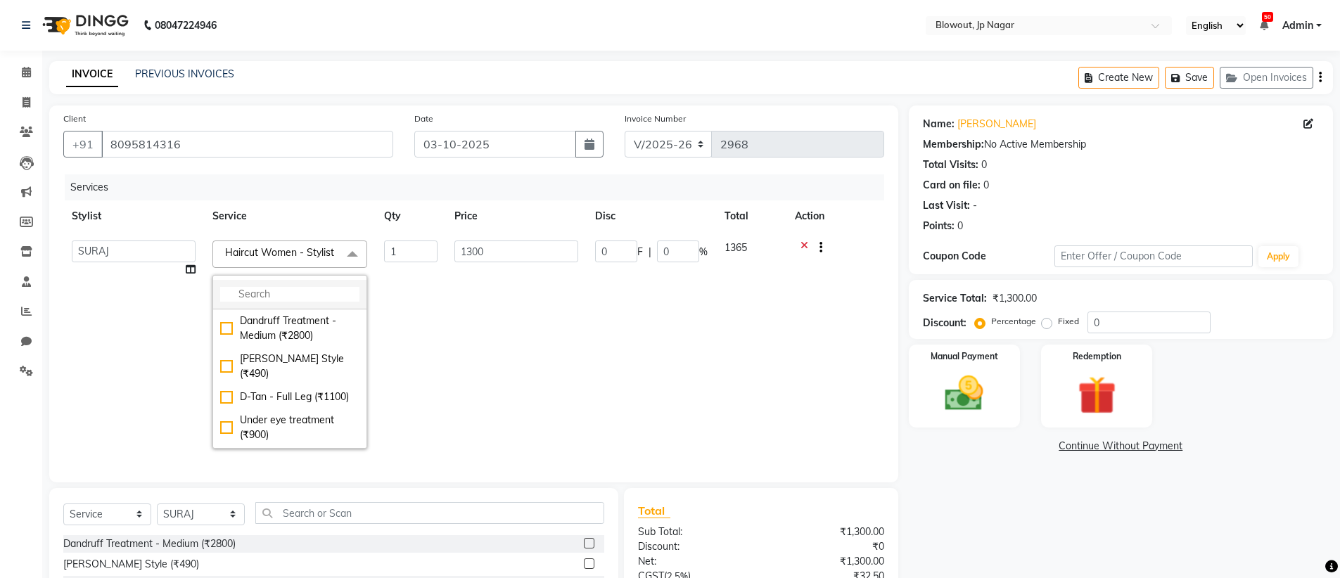
click at [295, 302] on input "multiselect-search" at bounding box center [289, 294] width 139 height 15
type input "H"
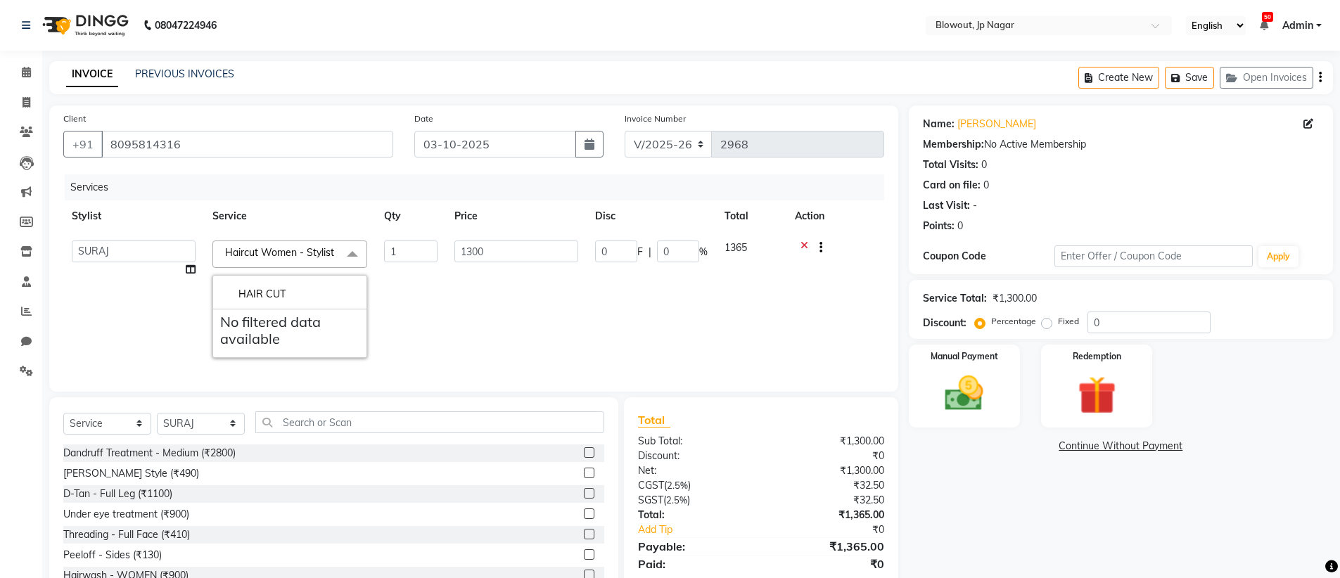
type input "HAIR CUT"
click at [437, 333] on td "1" at bounding box center [411, 299] width 70 height 134
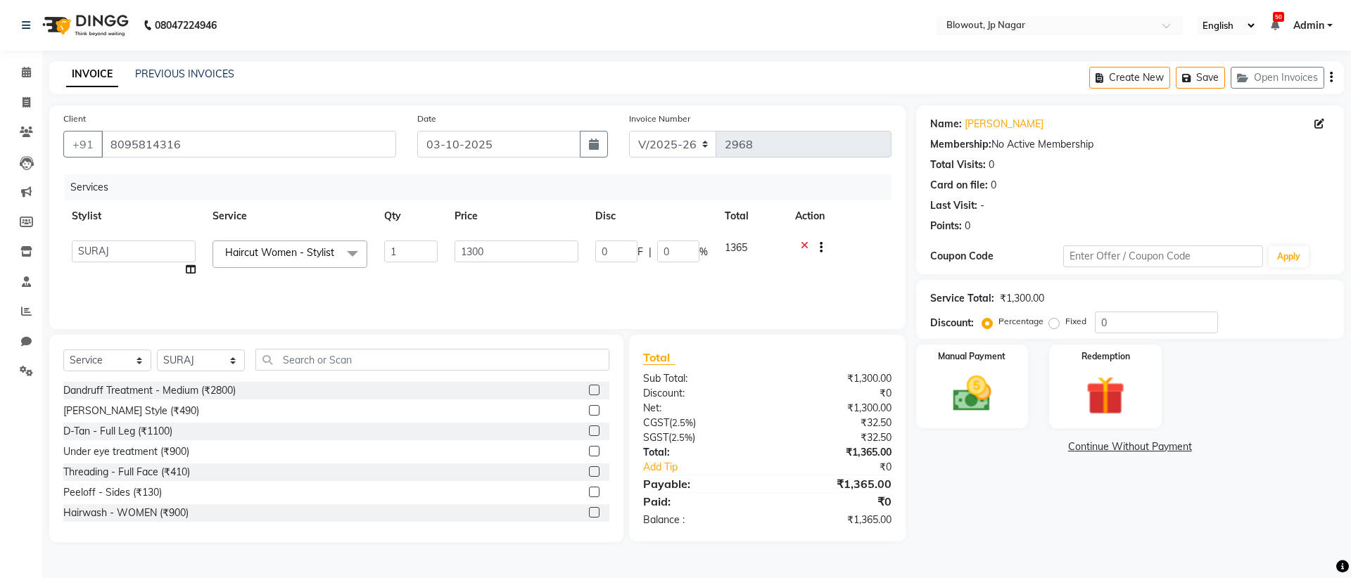
click at [350, 254] on span at bounding box center [352, 254] width 28 height 27
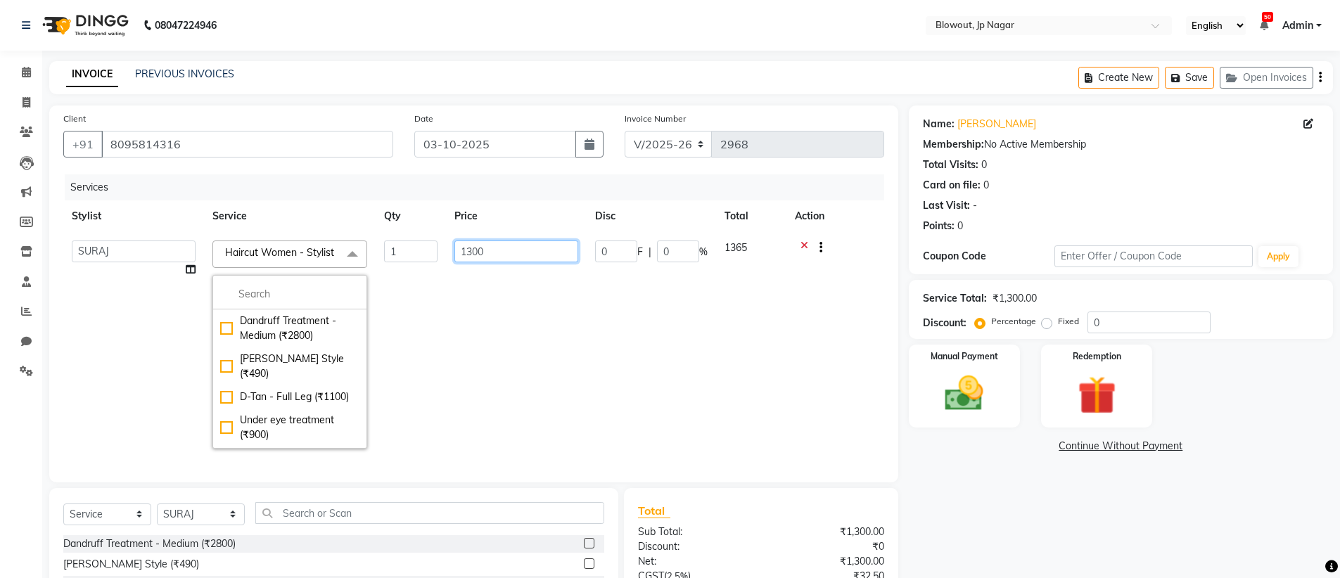
click at [481, 256] on input "1300" at bounding box center [516, 252] width 124 height 22
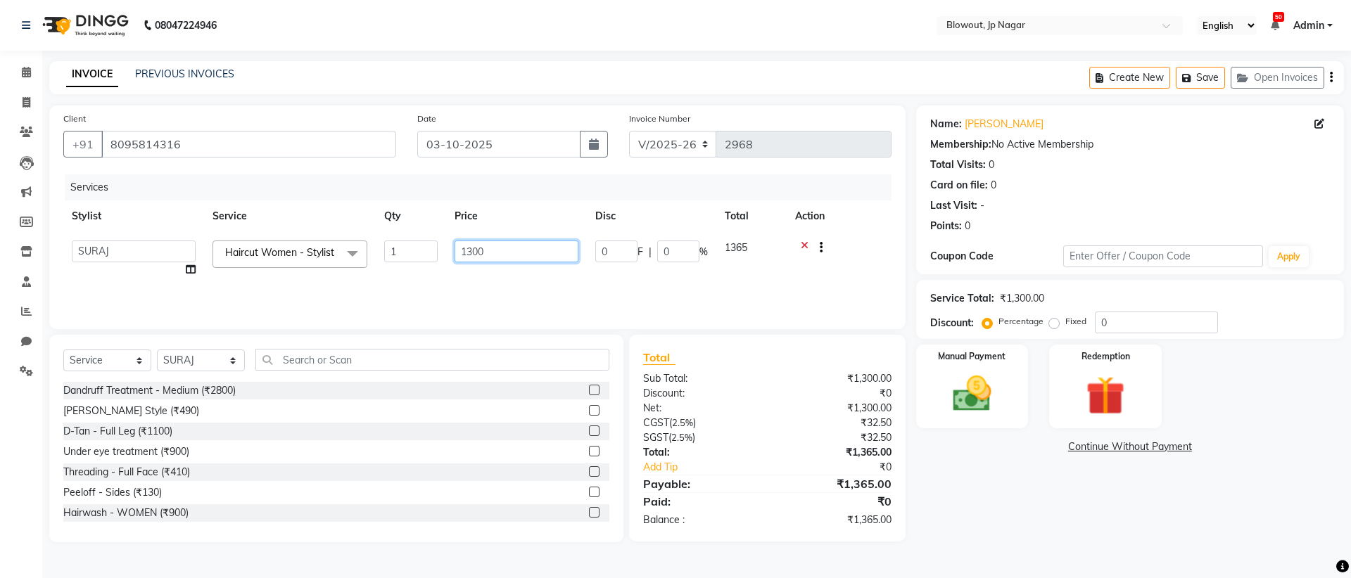
drag, startPoint x: 507, startPoint y: 254, endPoint x: 457, endPoint y: 254, distance: 50.6
click at [457, 254] on input "1300" at bounding box center [516, 252] width 124 height 22
type input "1800"
click at [547, 291] on div "Services Stylist Service Qty Price Disc Total Action BINOD DICKY SHERPA GIRI JI…" at bounding box center [477, 244] width 828 height 141
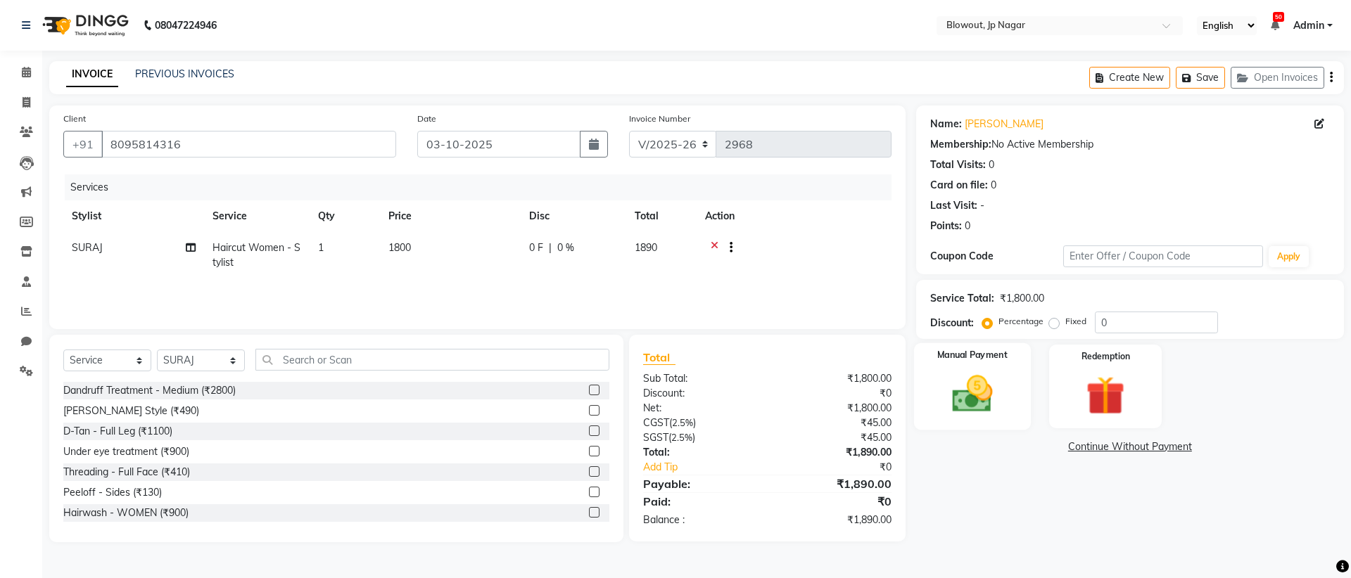
click at [986, 393] on img at bounding box center [971, 394] width 65 height 46
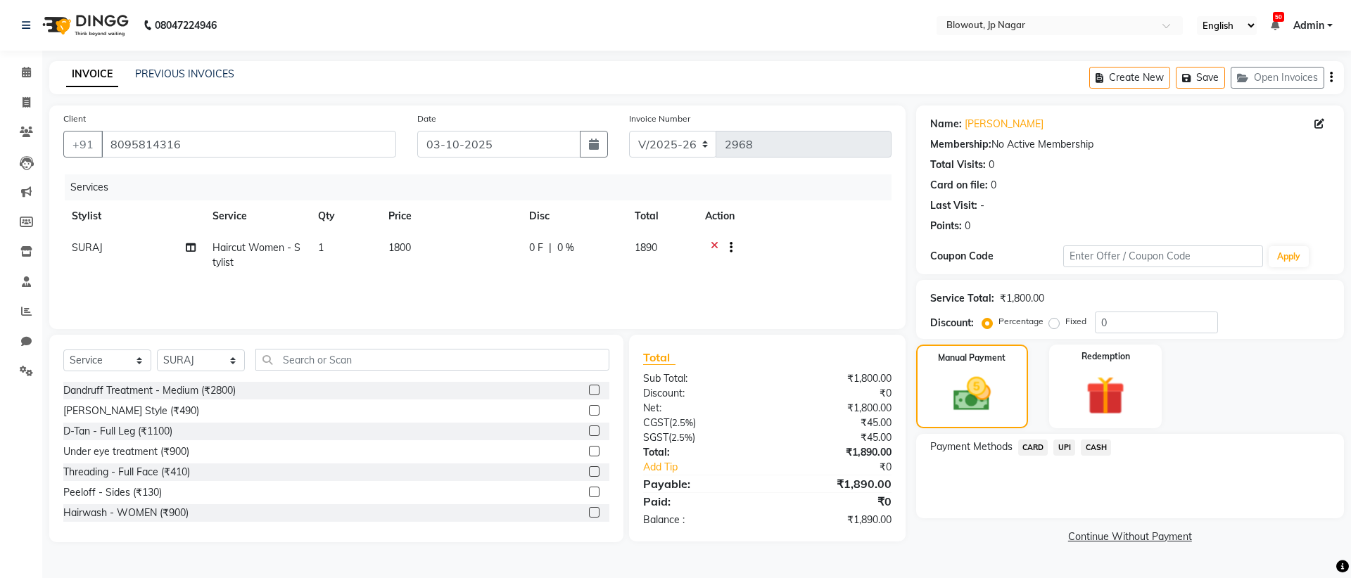
click at [1058, 446] on span "UPI" at bounding box center [1064, 448] width 22 height 16
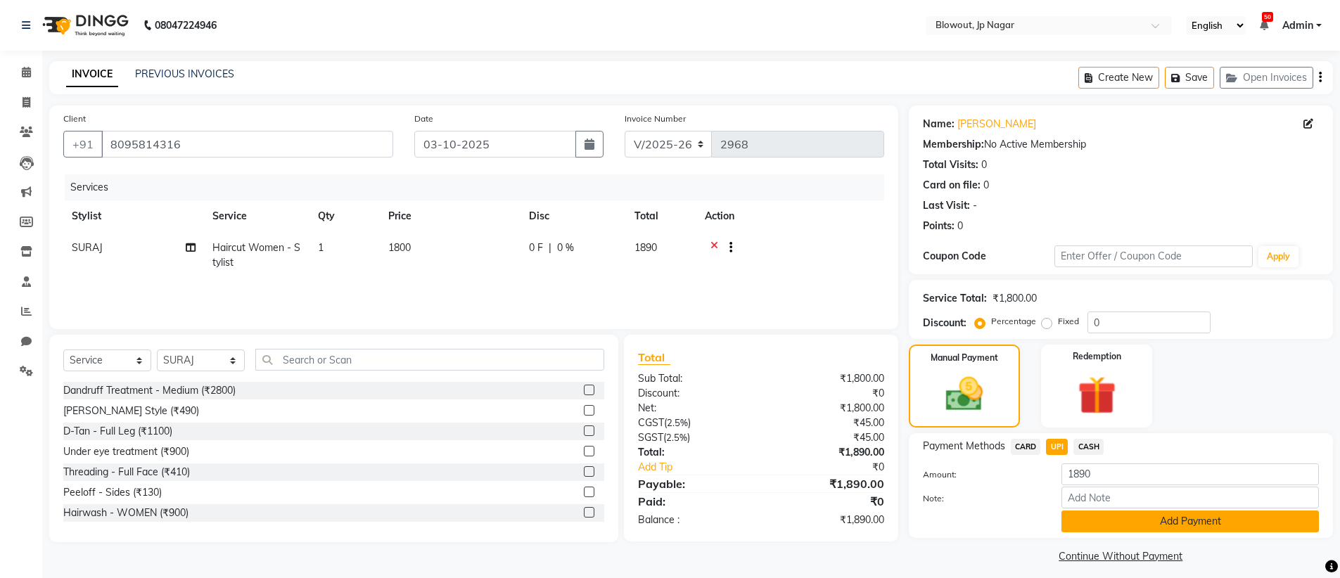
click at [1111, 519] on button "Add Payment" at bounding box center [1190, 522] width 257 height 22
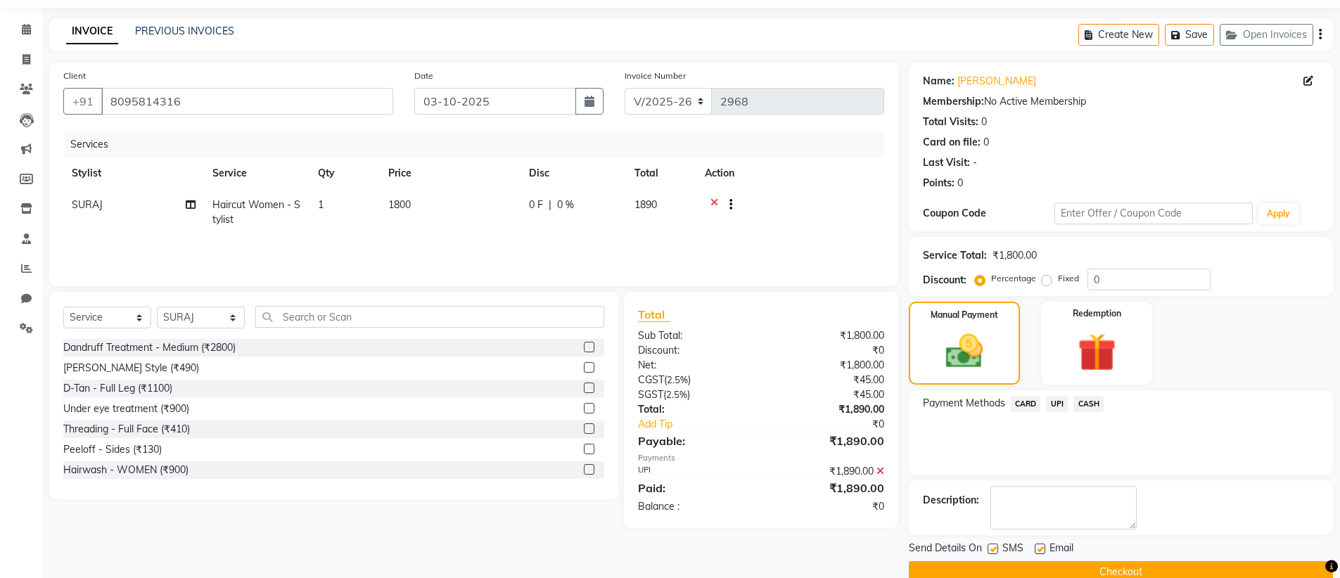
scroll to position [69, 0]
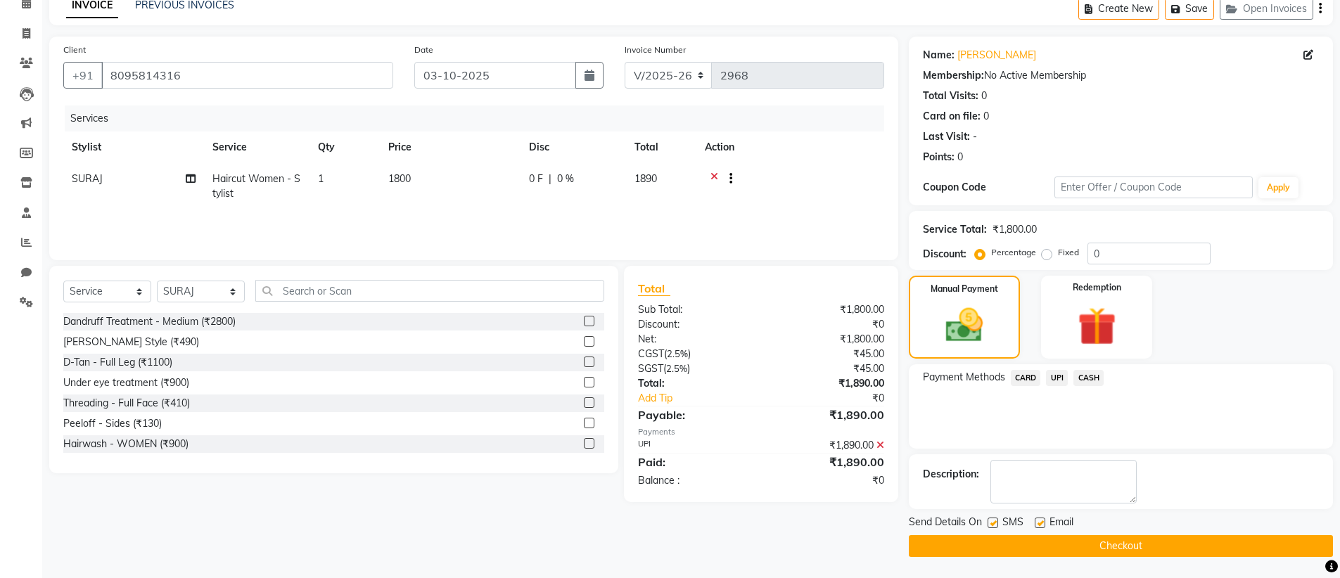
click at [1086, 549] on button "Checkout" at bounding box center [1121, 546] width 424 height 22
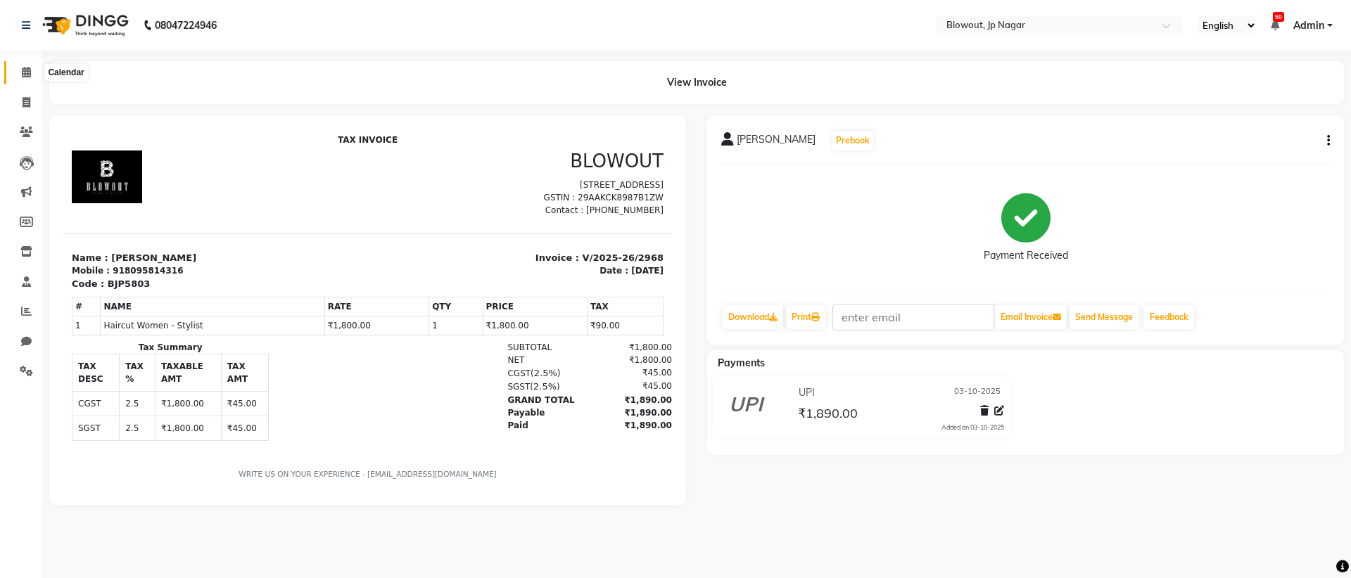
click at [25, 80] on span at bounding box center [26, 73] width 25 height 16
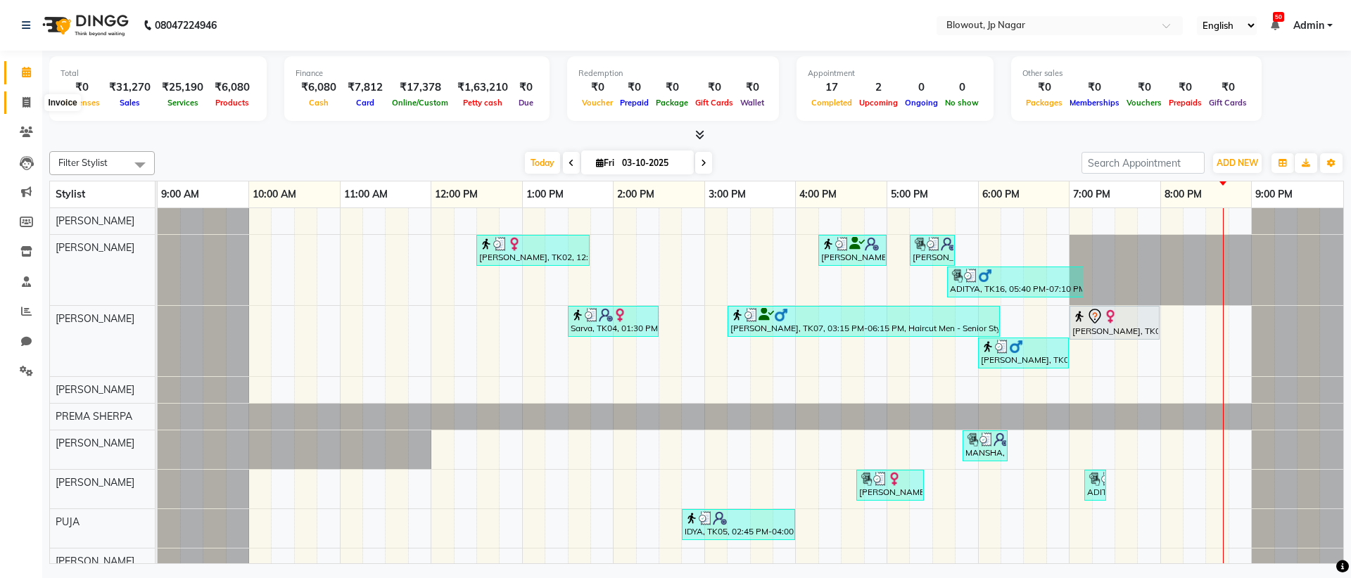
click at [30, 108] on span at bounding box center [26, 103] width 25 height 16
select select "service"
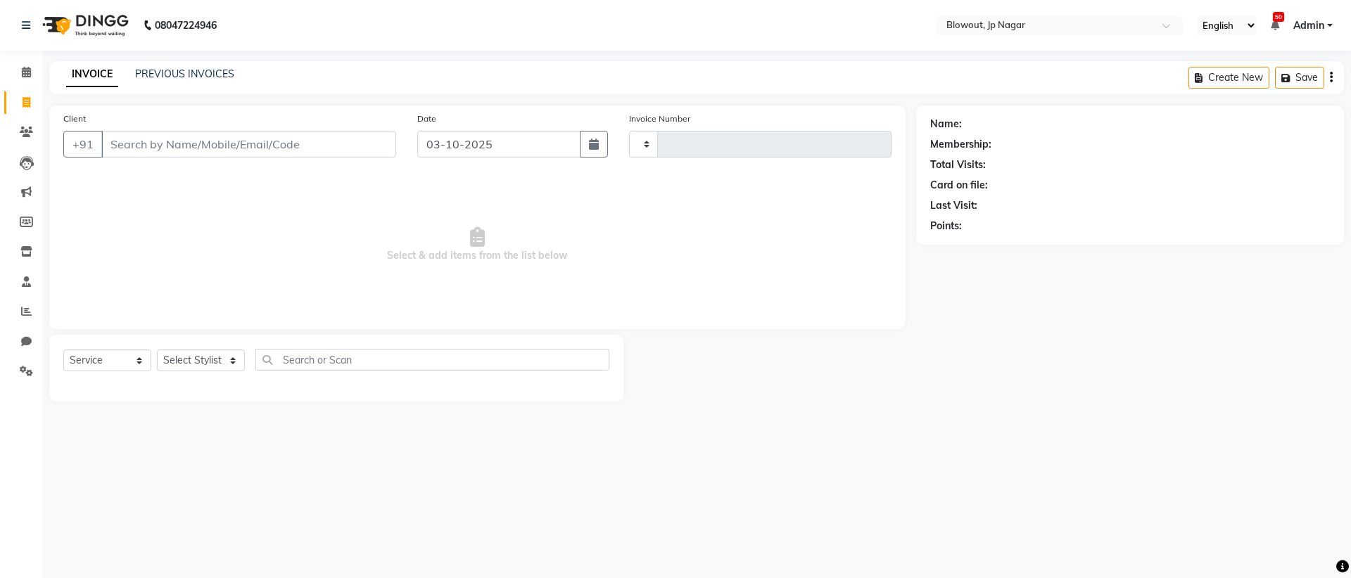
type input "2969"
select select "6261"
click at [215, 70] on link "PREVIOUS INVOICES" at bounding box center [184, 74] width 99 height 13
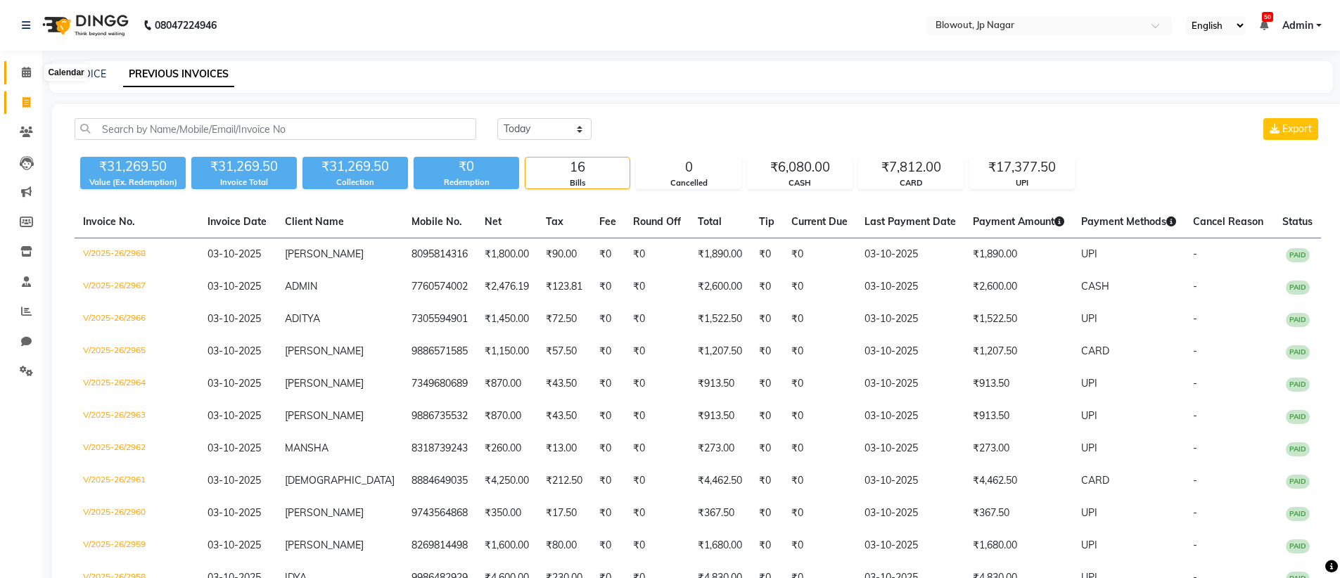
click at [30, 67] on icon at bounding box center [26, 72] width 9 height 11
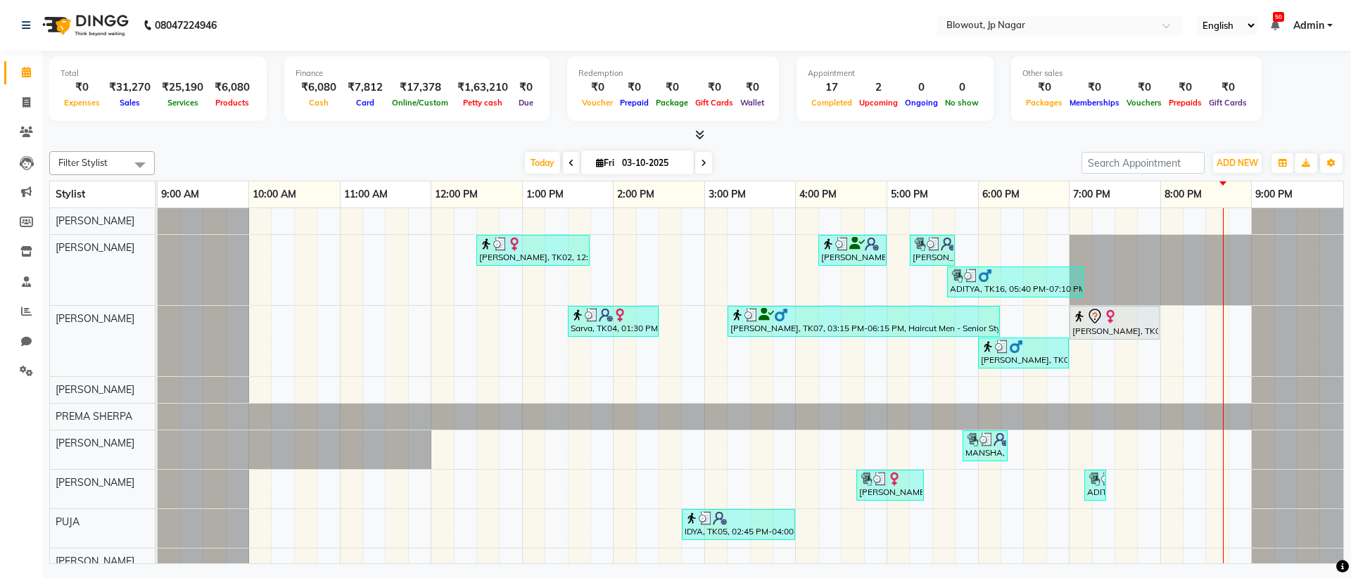
click at [699, 170] on span at bounding box center [703, 163] width 17 height 22
type input "04-10-2025"
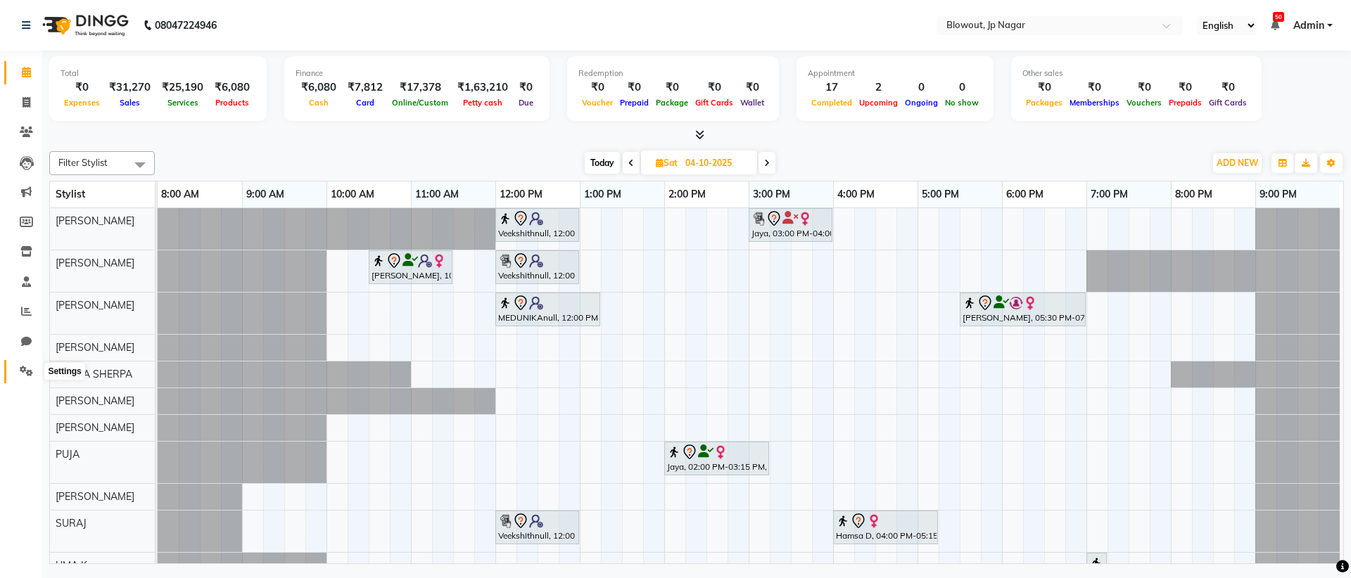
click at [28, 376] on span at bounding box center [26, 372] width 25 height 16
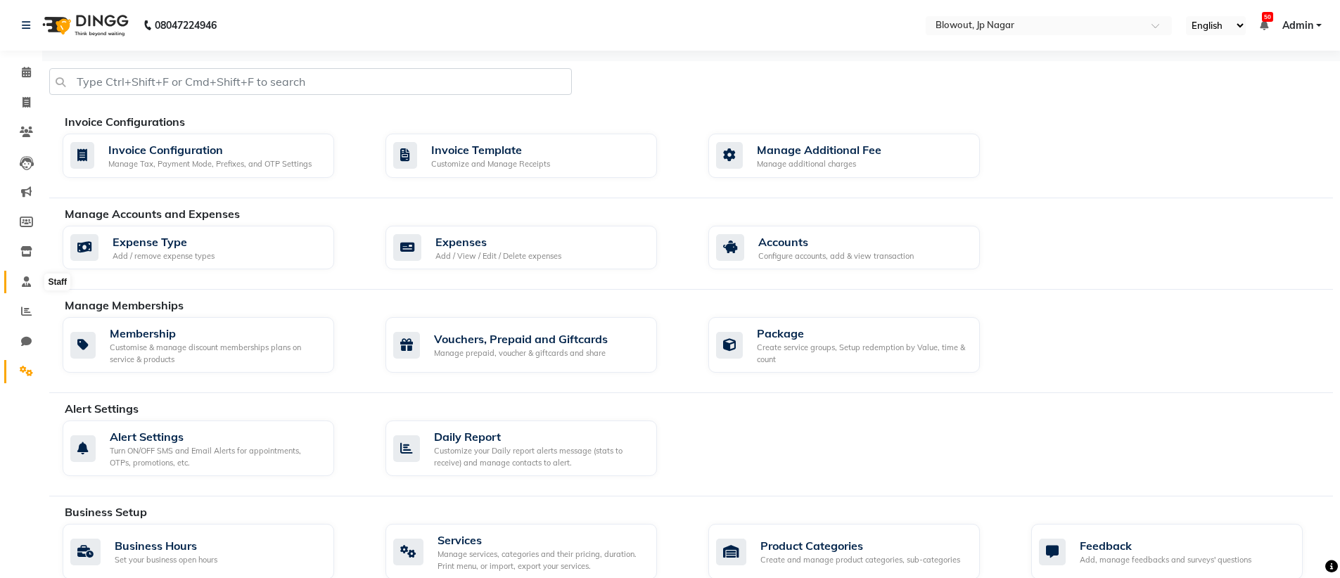
click at [27, 286] on span at bounding box center [26, 282] width 25 height 16
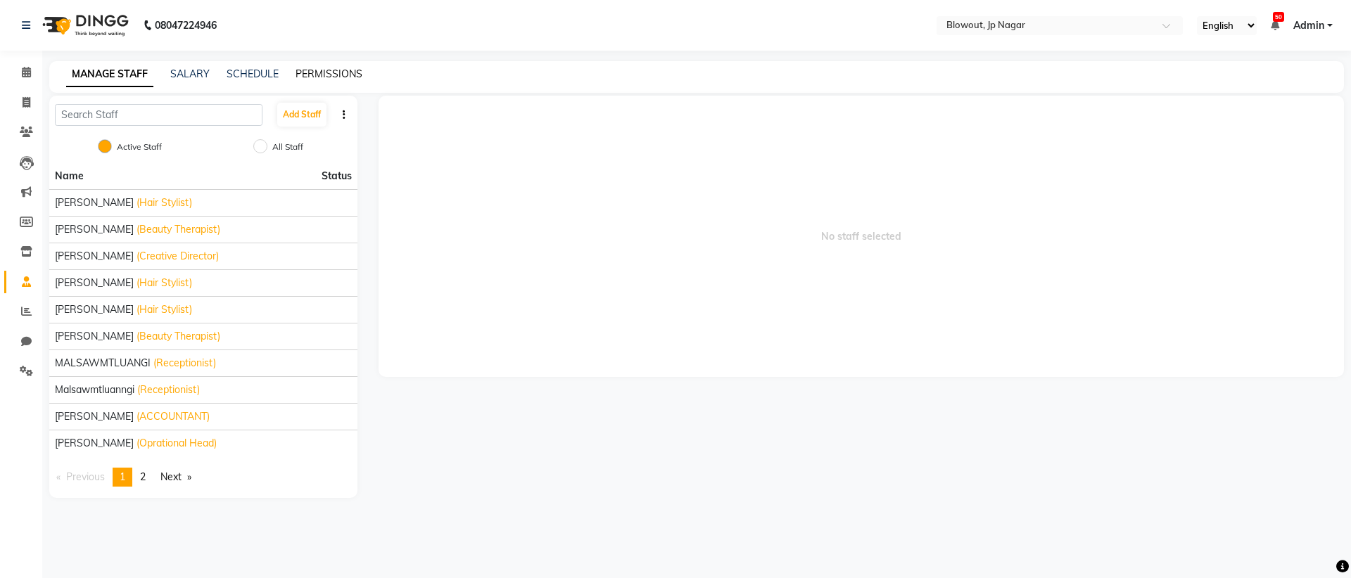
click at [310, 79] on link "PERMISSIONS" at bounding box center [328, 74] width 67 height 13
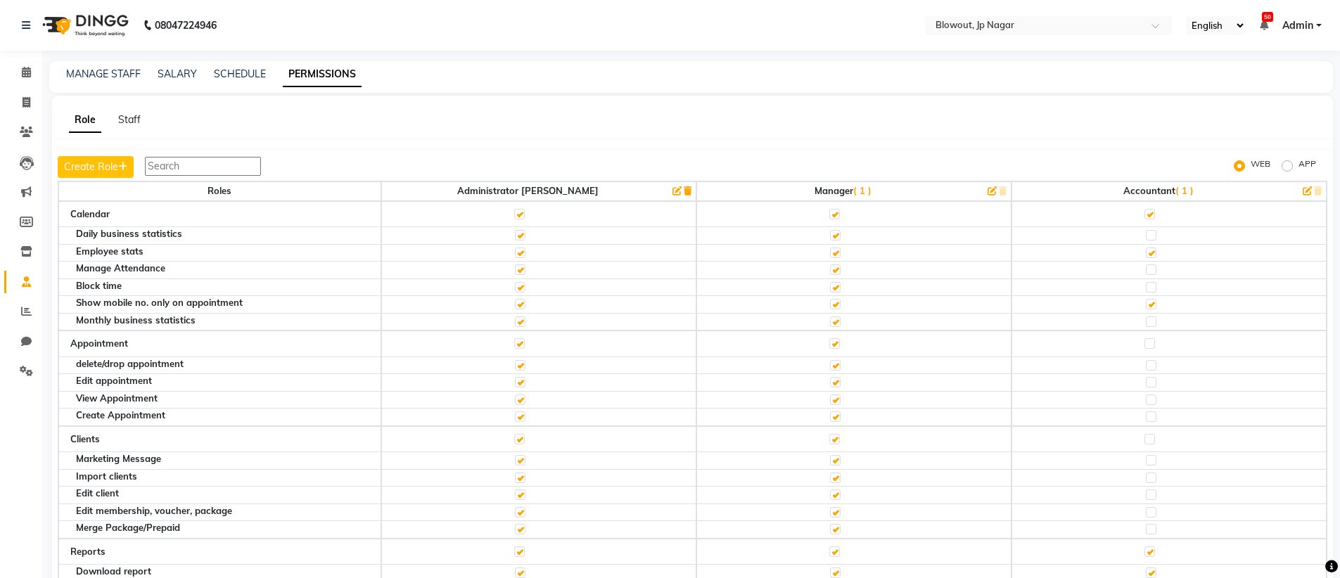
click at [1299, 163] on label "APP" at bounding box center [1308, 166] width 18 height 17
click at [1289, 163] on input "APP" at bounding box center [1290, 166] width 10 height 10
radio input "true"
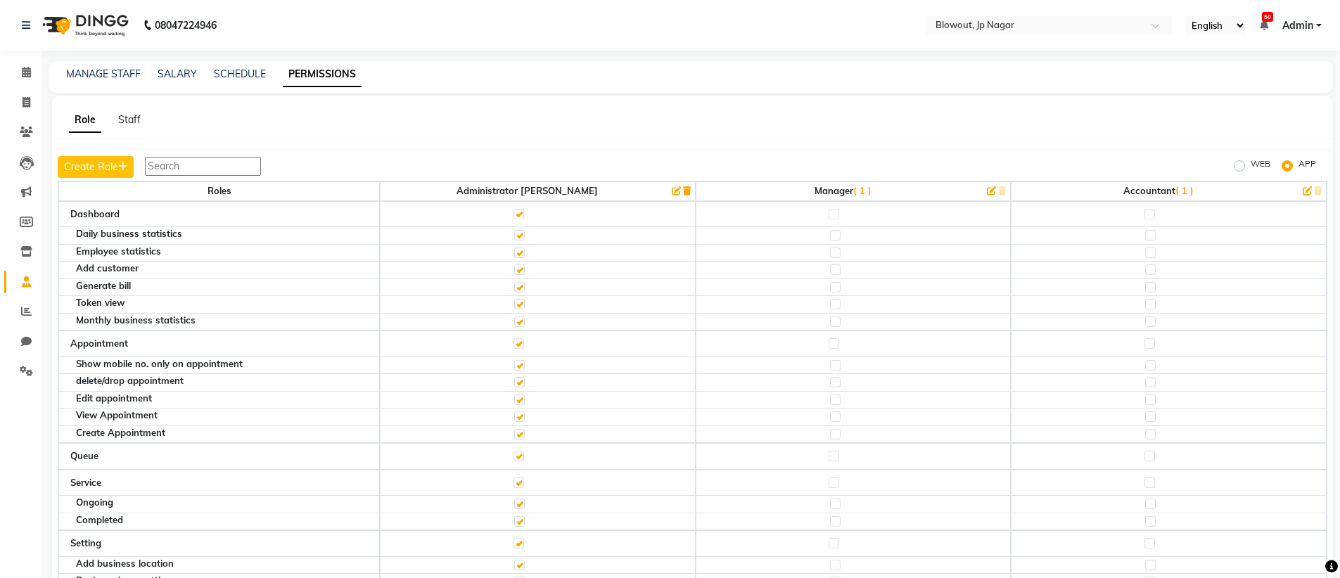
click at [1254, 165] on label "WEB" at bounding box center [1261, 166] width 20 height 17
click at [1247, 165] on input "WEB" at bounding box center [1242, 166] width 10 height 10
radio input "true"
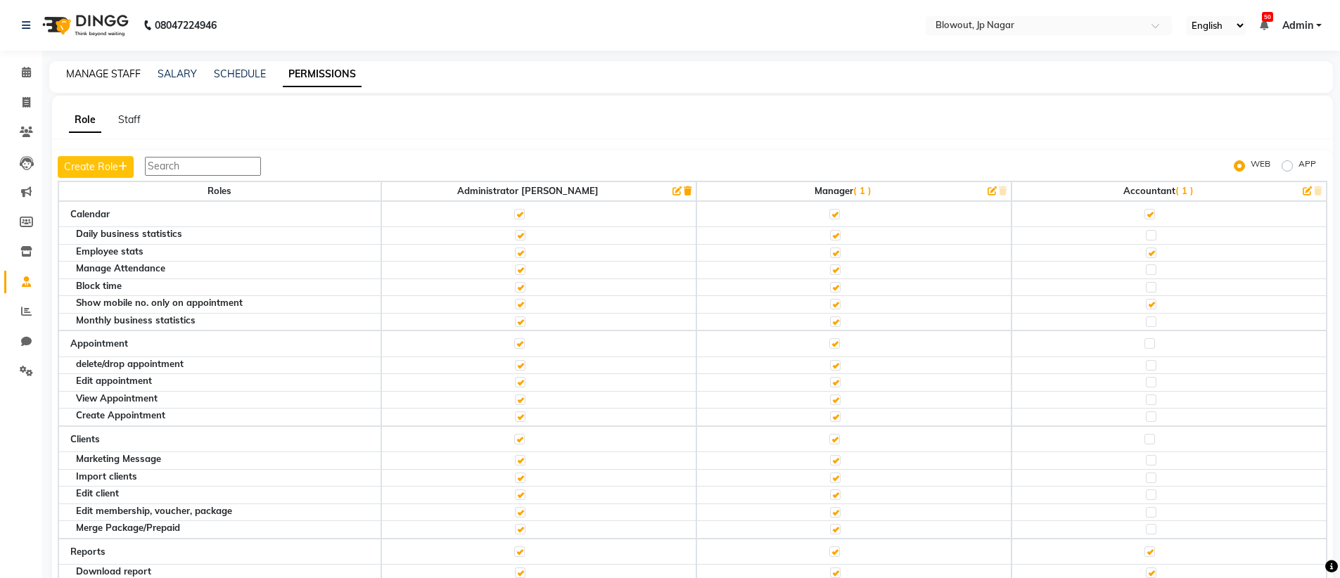
click at [106, 78] on link "MANAGE STAFF" at bounding box center [103, 74] width 75 height 13
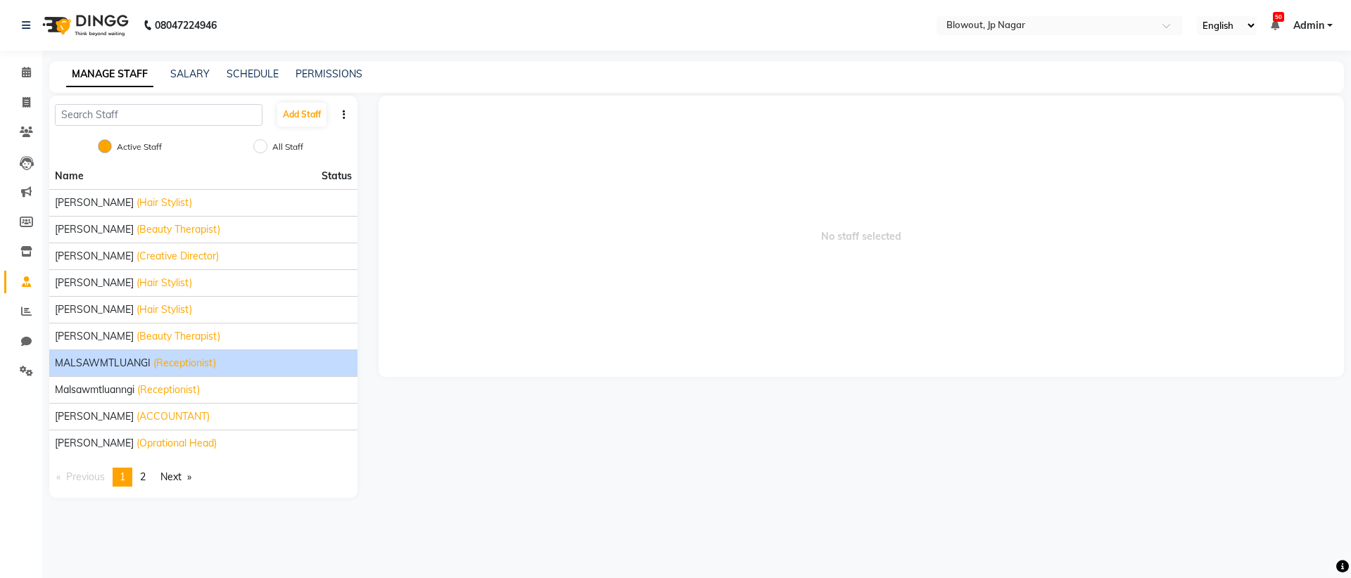
click at [174, 369] on span "(Receptionist)" at bounding box center [184, 363] width 63 height 15
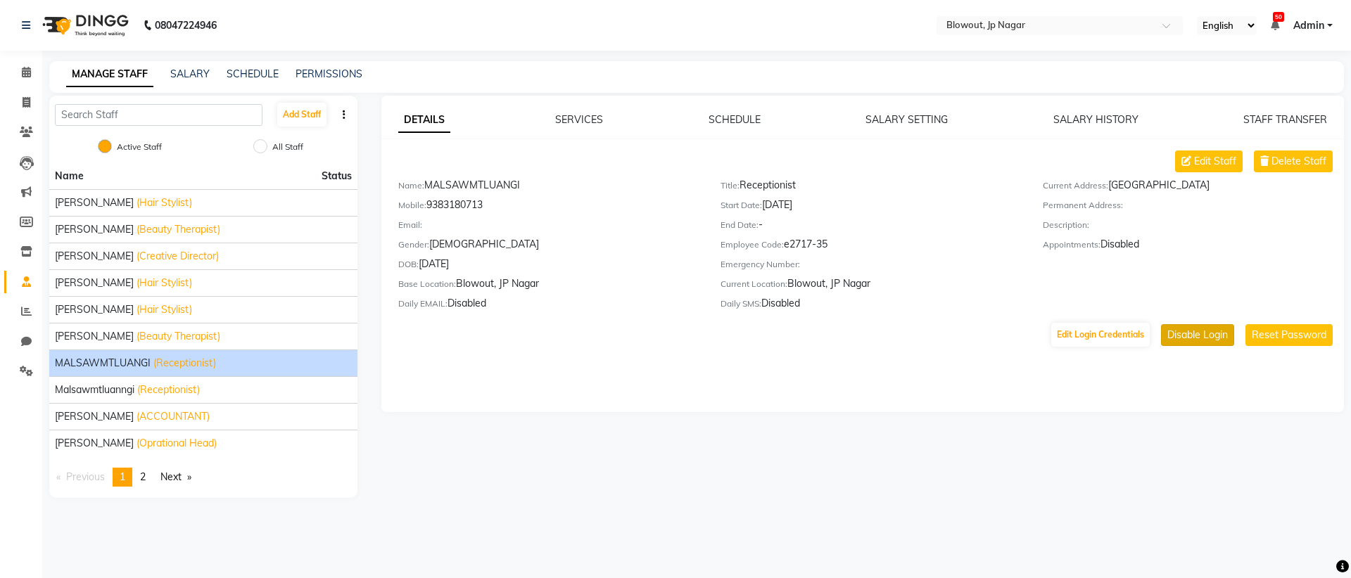
click at [1195, 343] on button "Disable Login" at bounding box center [1197, 335] width 73 height 22
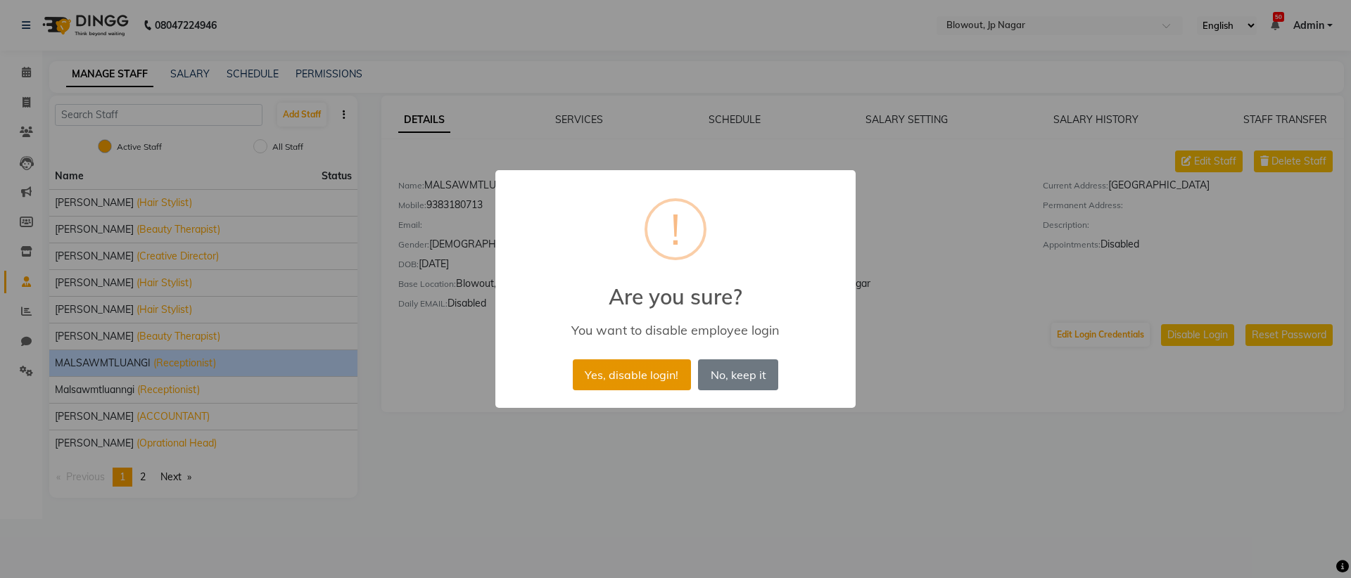
click at [649, 383] on button "Yes, disable login!" at bounding box center [632, 374] width 118 height 31
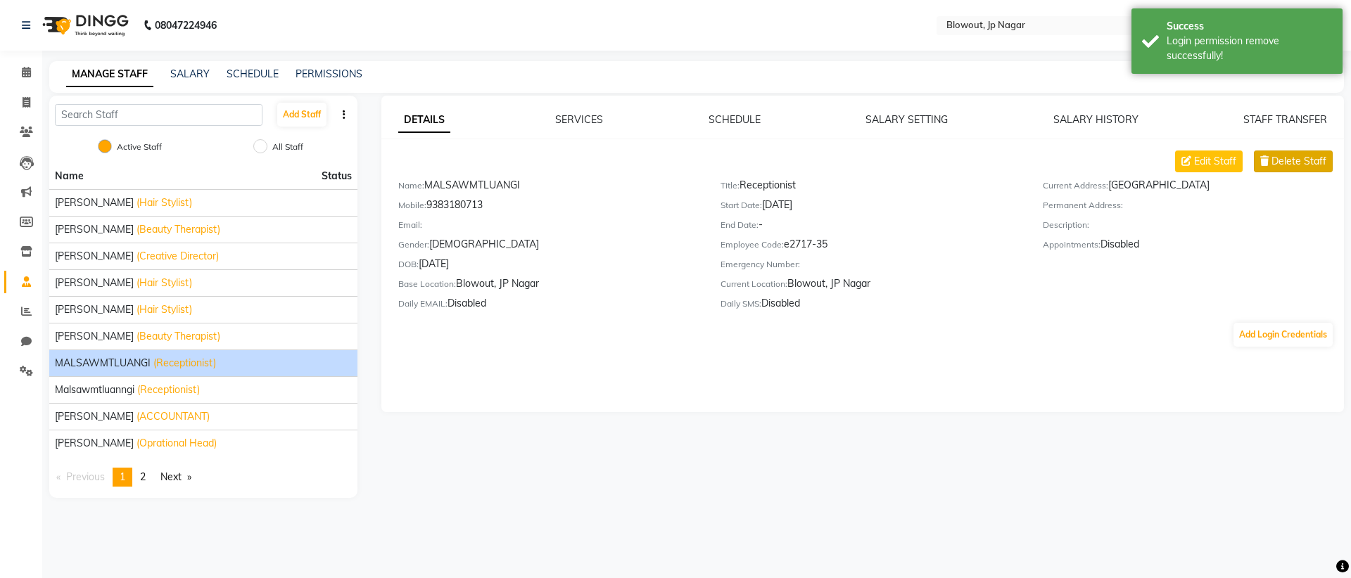
click at [1286, 170] on button "Delete Staff" at bounding box center [1293, 162] width 79 height 22
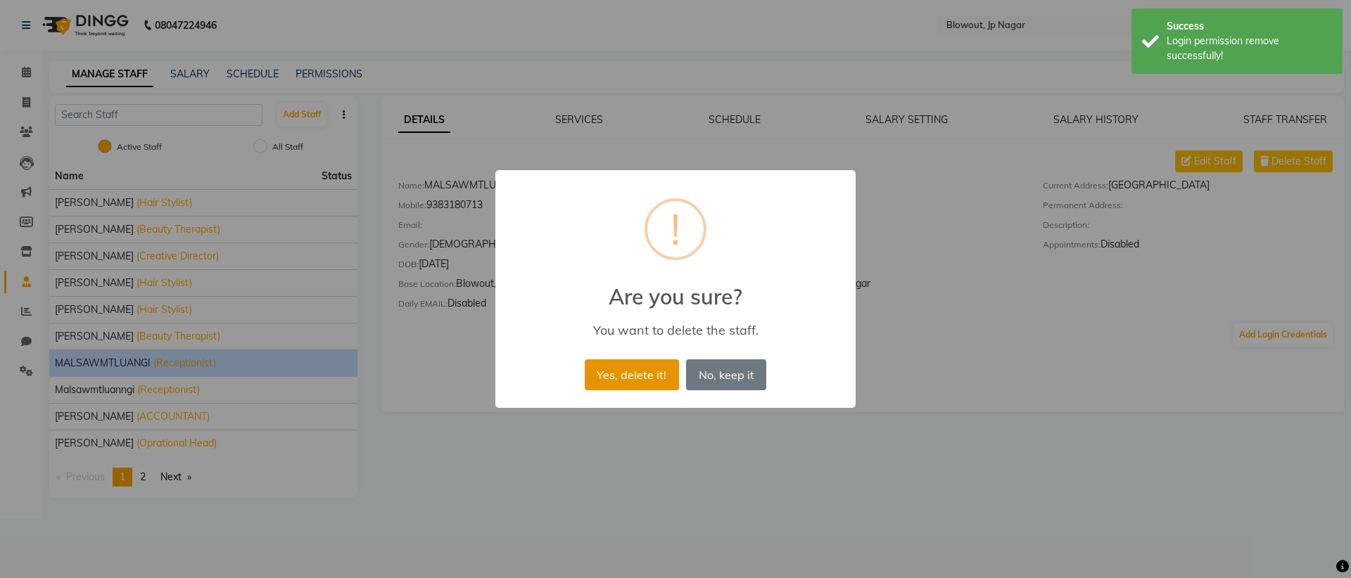
click at [634, 367] on button "Yes, delete it!" at bounding box center [632, 374] width 94 height 31
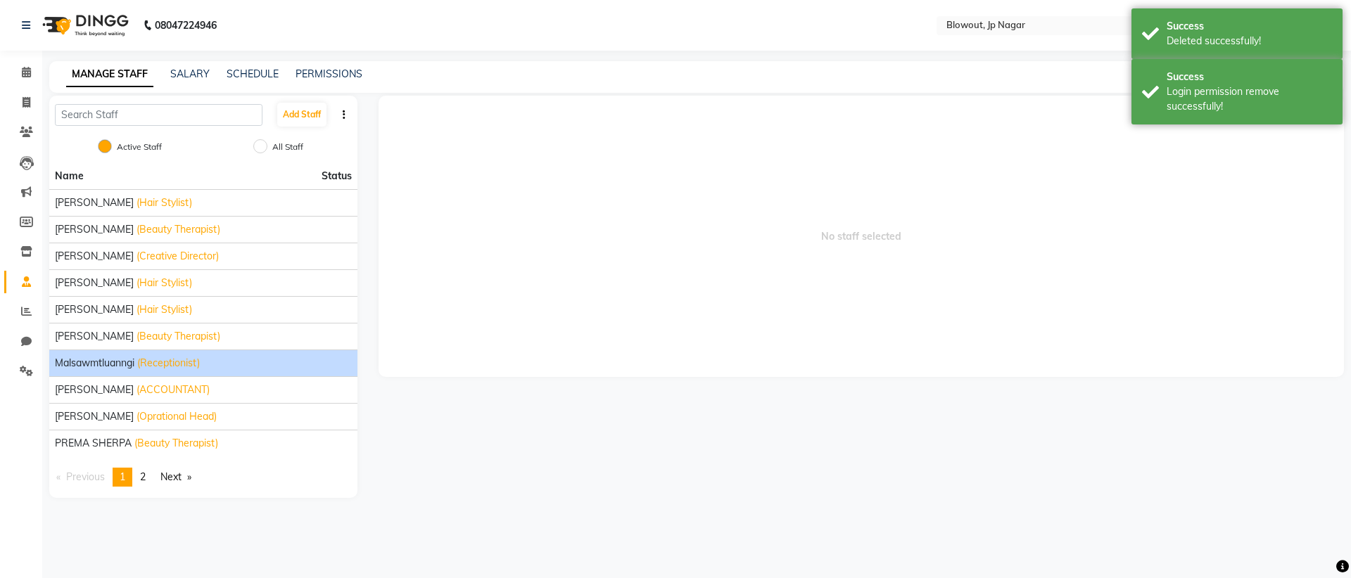
click at [172, 367] on span "(Receptionist)" at bounding box center [168, 363] width 63 height 15
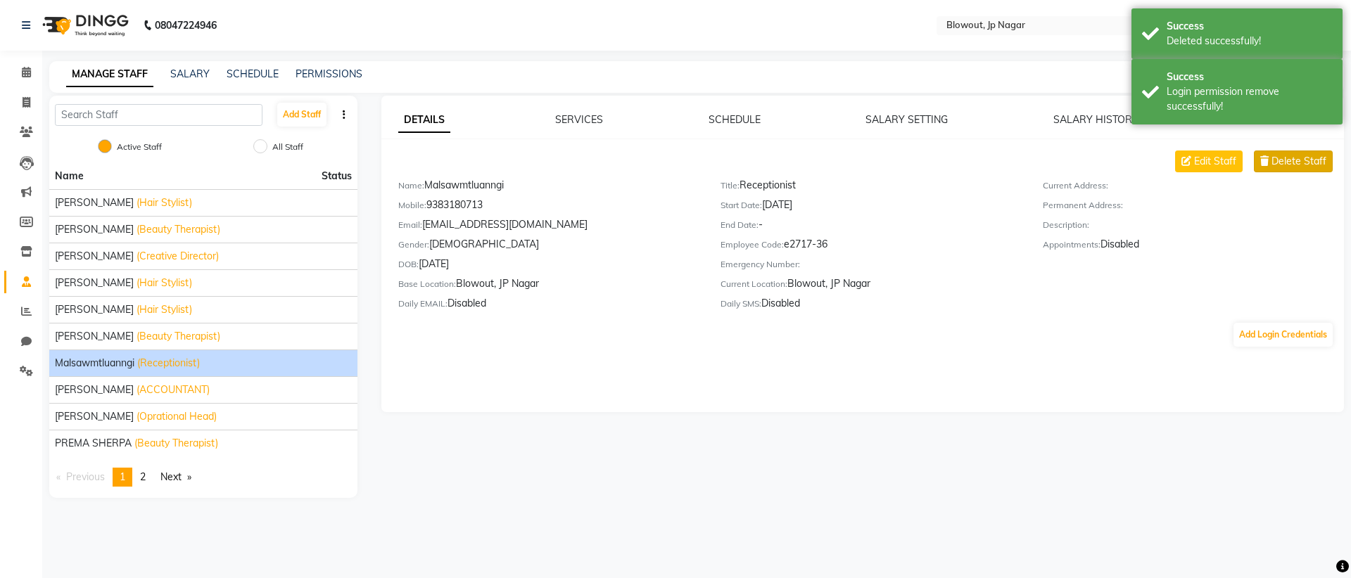
click at [1304, 169] on button "Delete Staff" at bounding box center [1293, 162] width 79 height 22
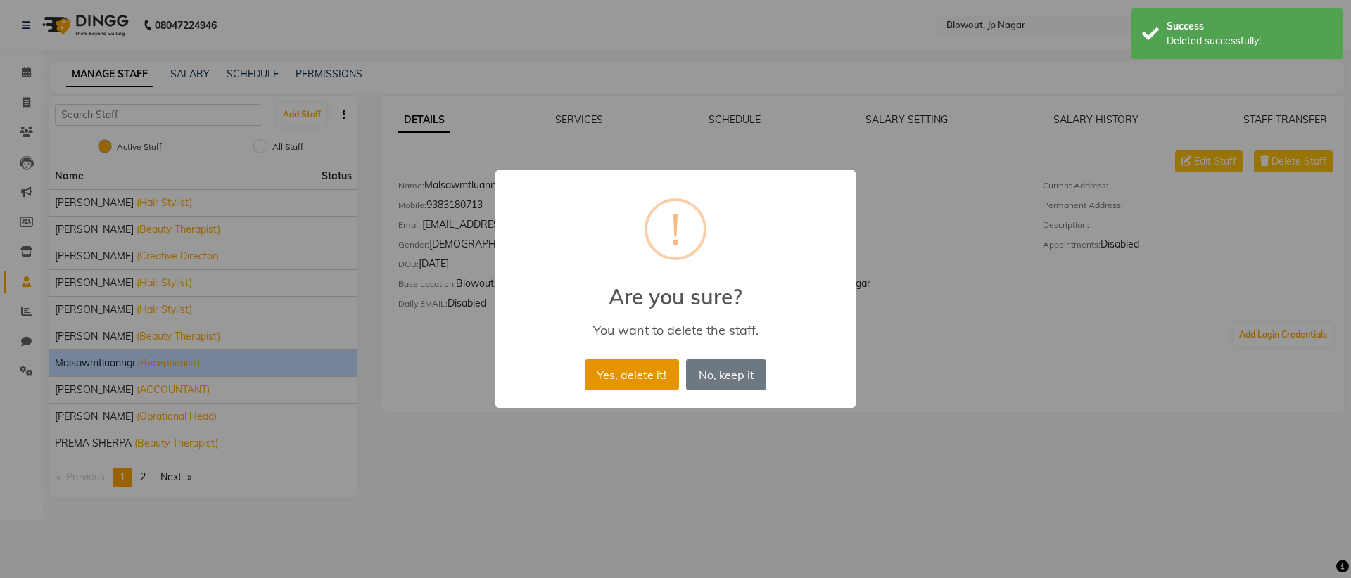
click at [658, 372] on button "Yes, delete it!" at bounding box center [632, 374] width 94 height 31
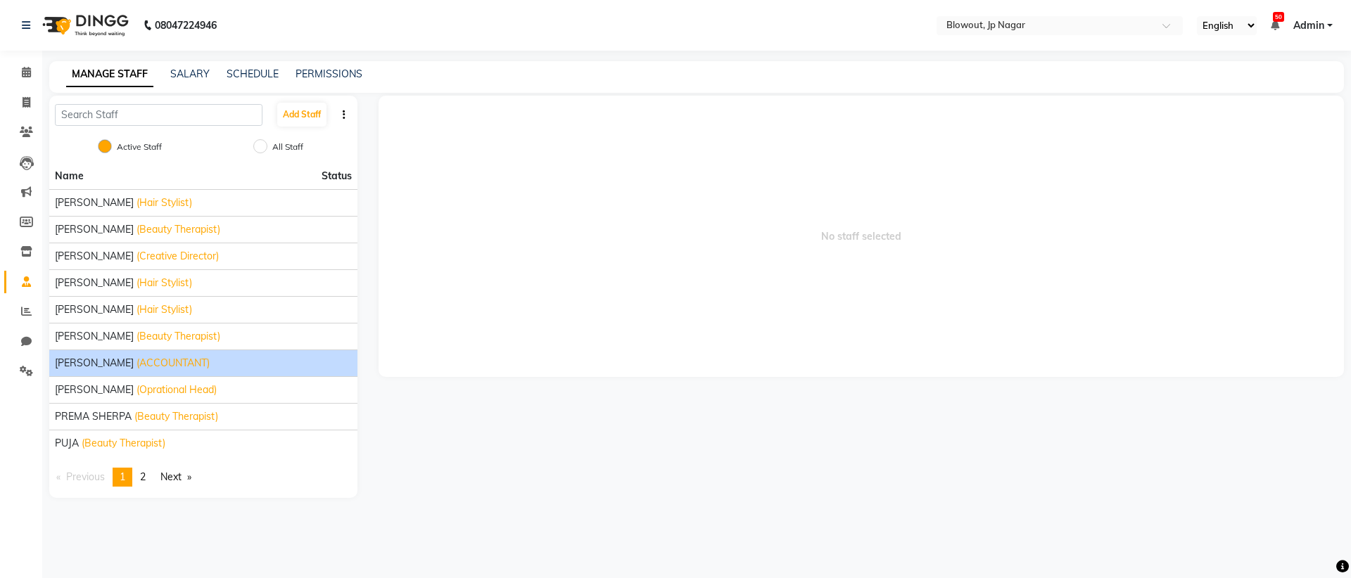
click at [152, 368] on span "(ACCOUNTANT)" at bounding box center [172, 363] width 73 height 15
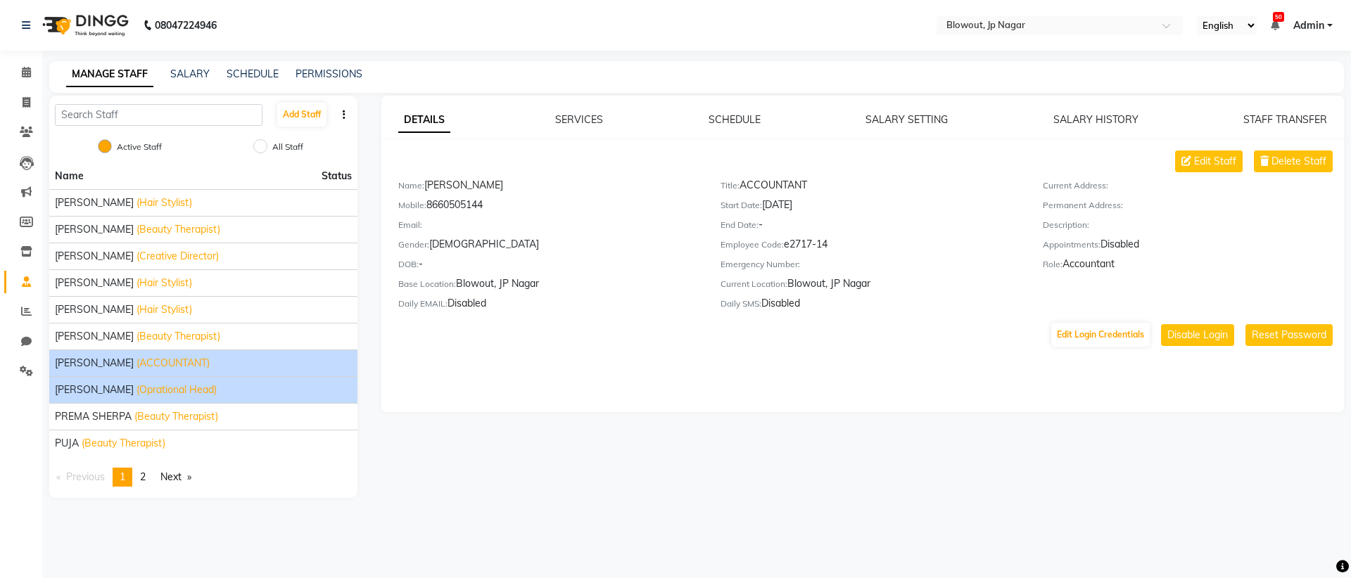
click at [158, 402] on li "MANJUNATH (Oprational Head)" at bounding box center [203, 389] width 308 height 27
click at [158, 388] on span "(Oprational Head)" at bounding box center [176, 390] width 80 height 15
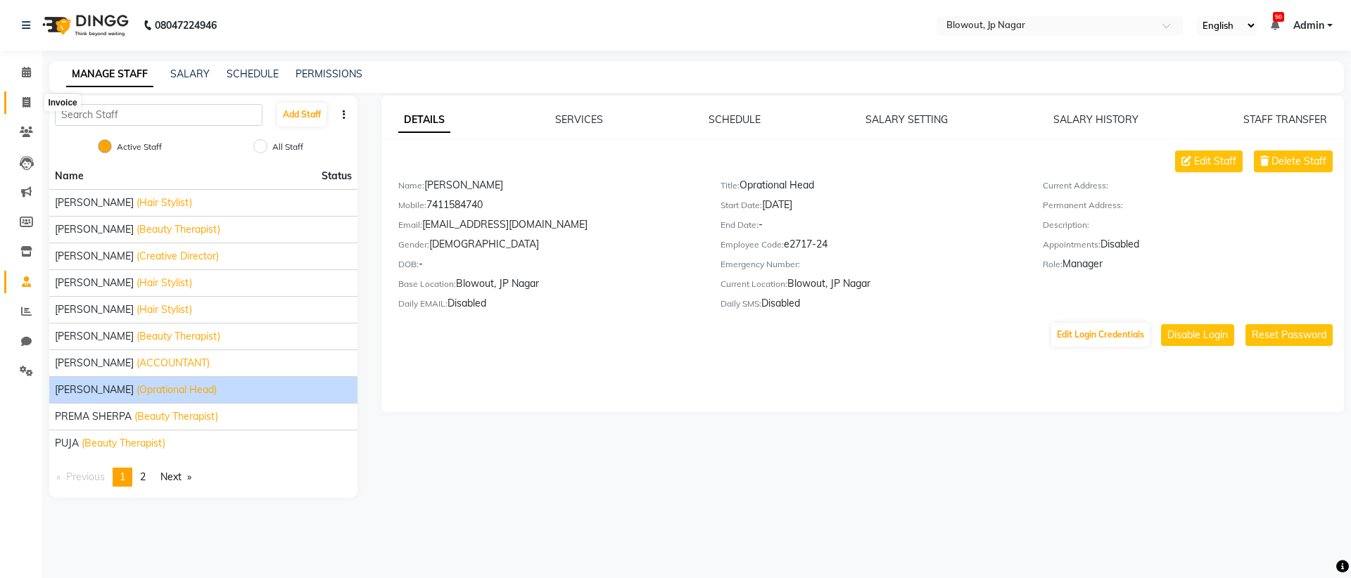
click at [34, 98] on span at bounding box center [26, 103] width 25 height 16
select select "service"
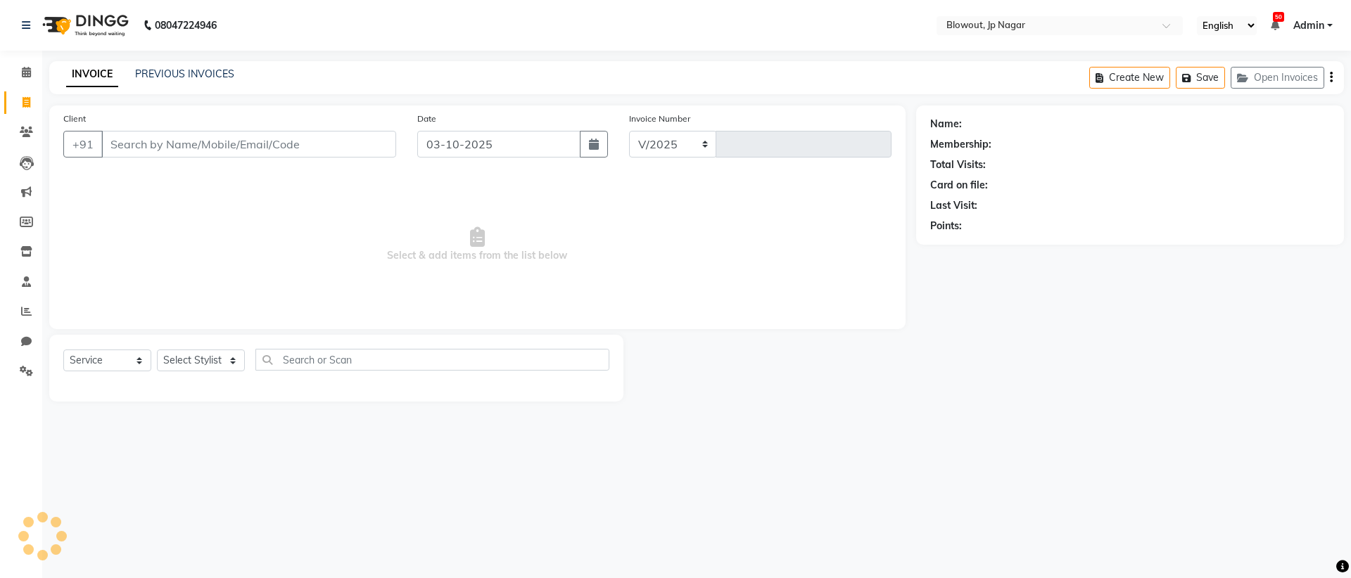
select select "6261"
type input "2969"
click at [30, 81] on link "Calendar" at bounding box center [21, 72] width 34 height 23
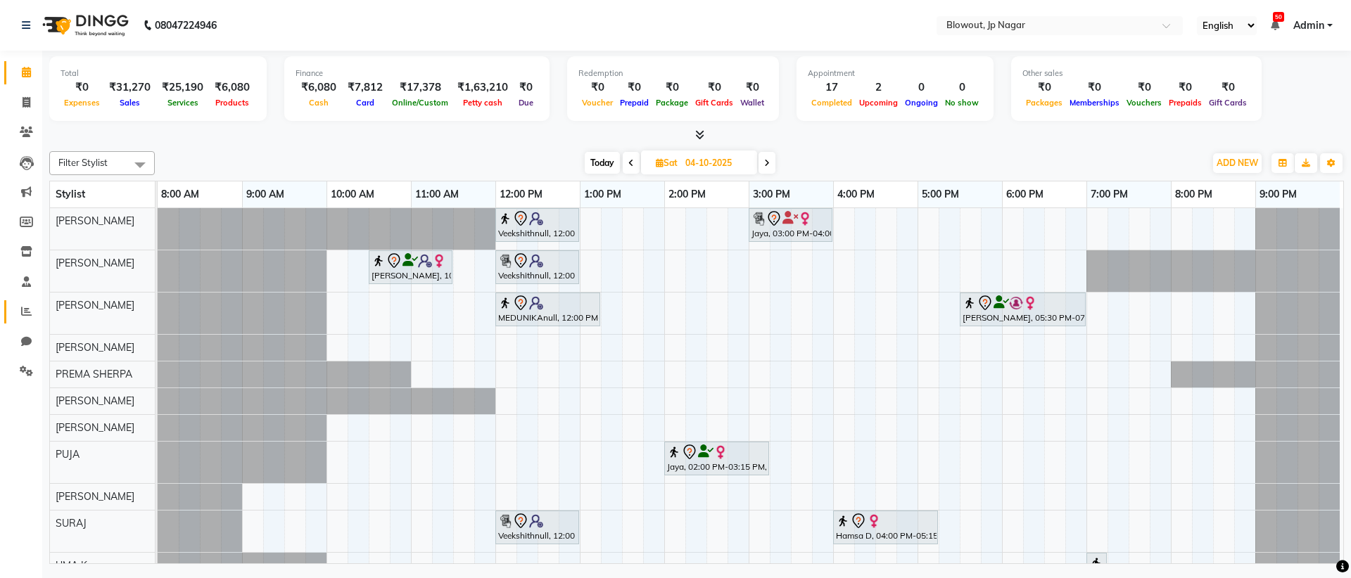
click at [27, 320] on li "Reports" at bounding box center [21, 312] width 42 height 30
click at [27, 319] on span at bounding box center [26, 312] width 25 height 16
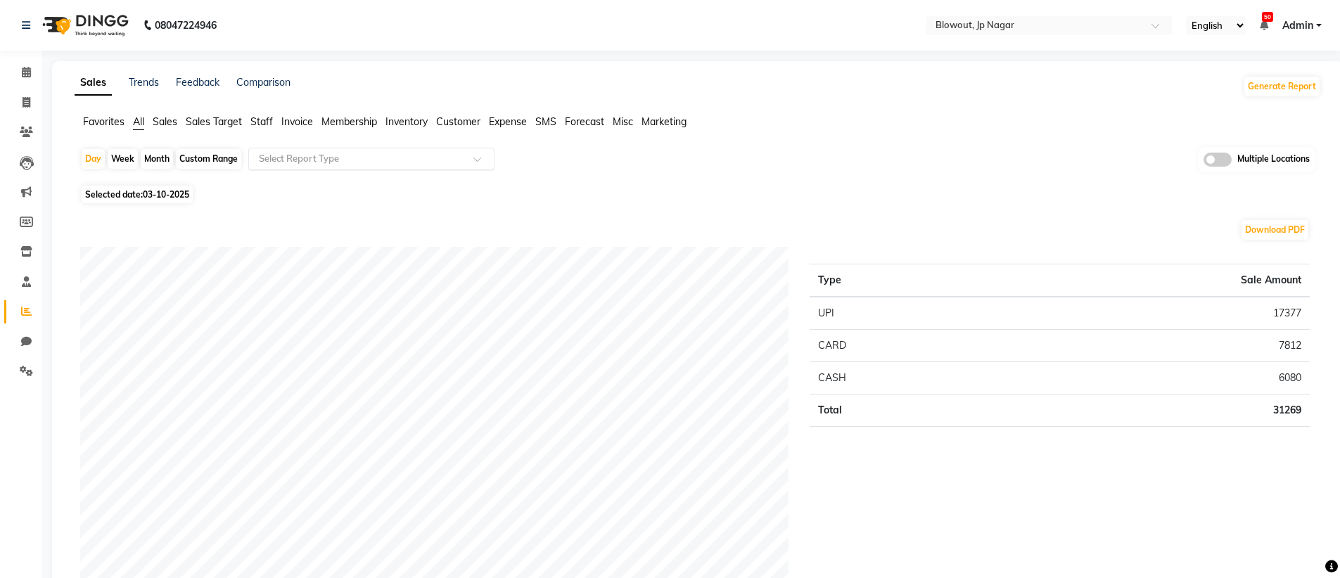
click at [291, 155] on input "text" at bounding box center [357, 159] width 203 height 14
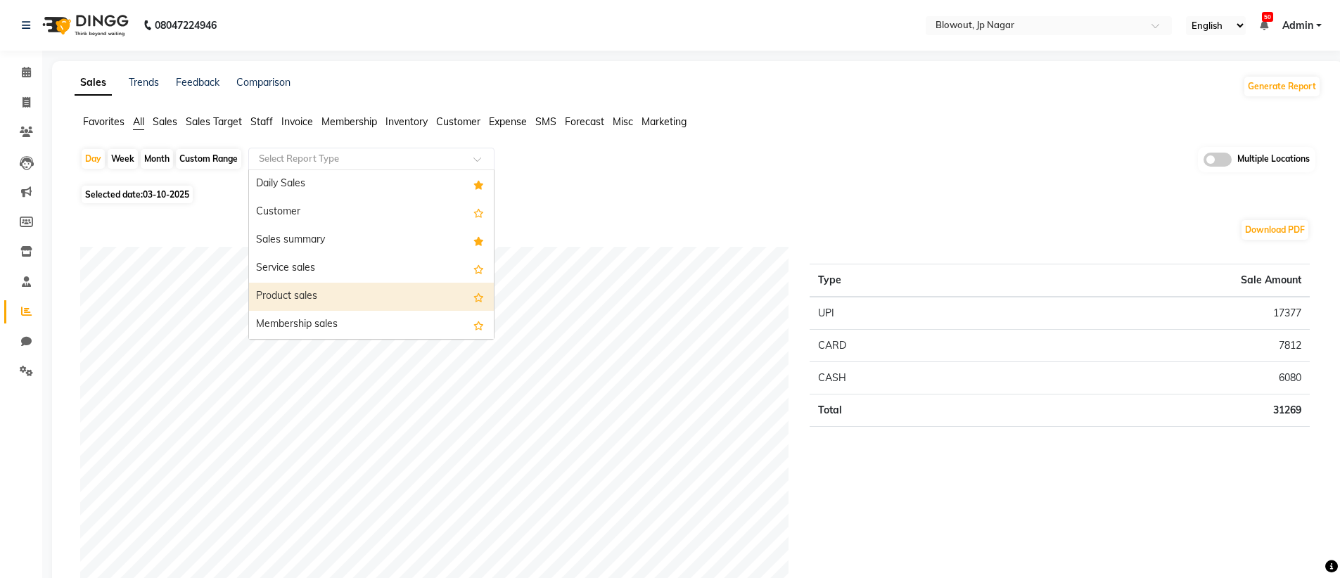
click at [333, 300] on div "Product sales" at bounding box center [371, 297] width 245 height 28
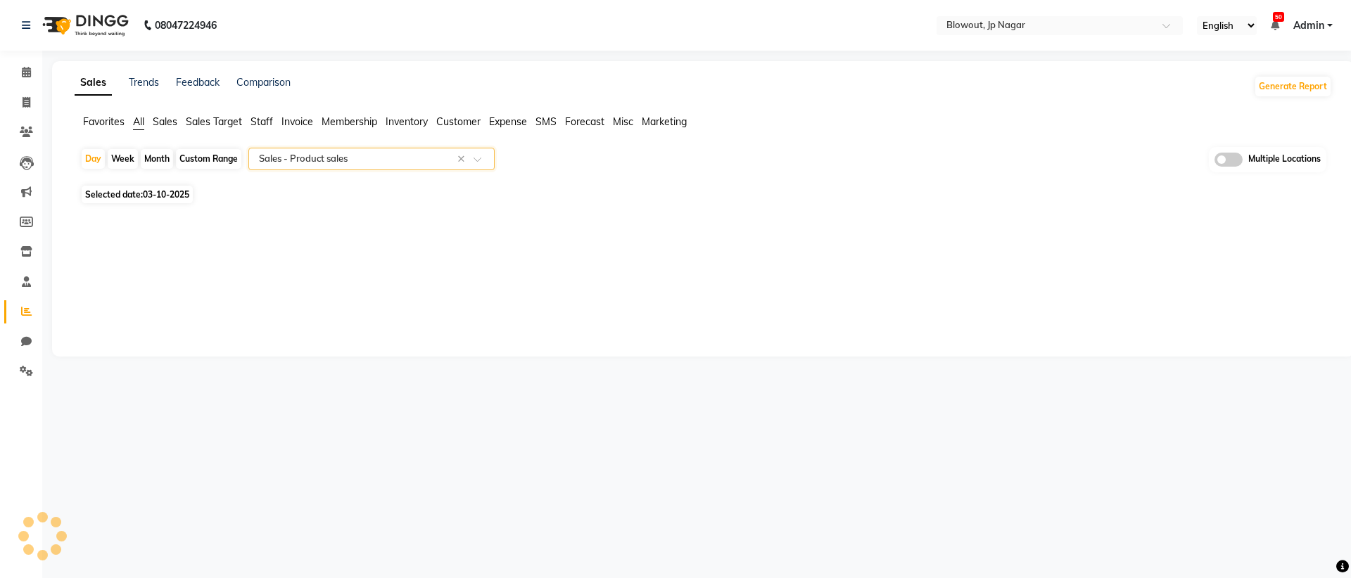
select select "full_report"
select select "csv"
click at [98, 158] on div "Day" at bounding box center [93, 159] width 23 height 20
select select "10"
select select "2025"
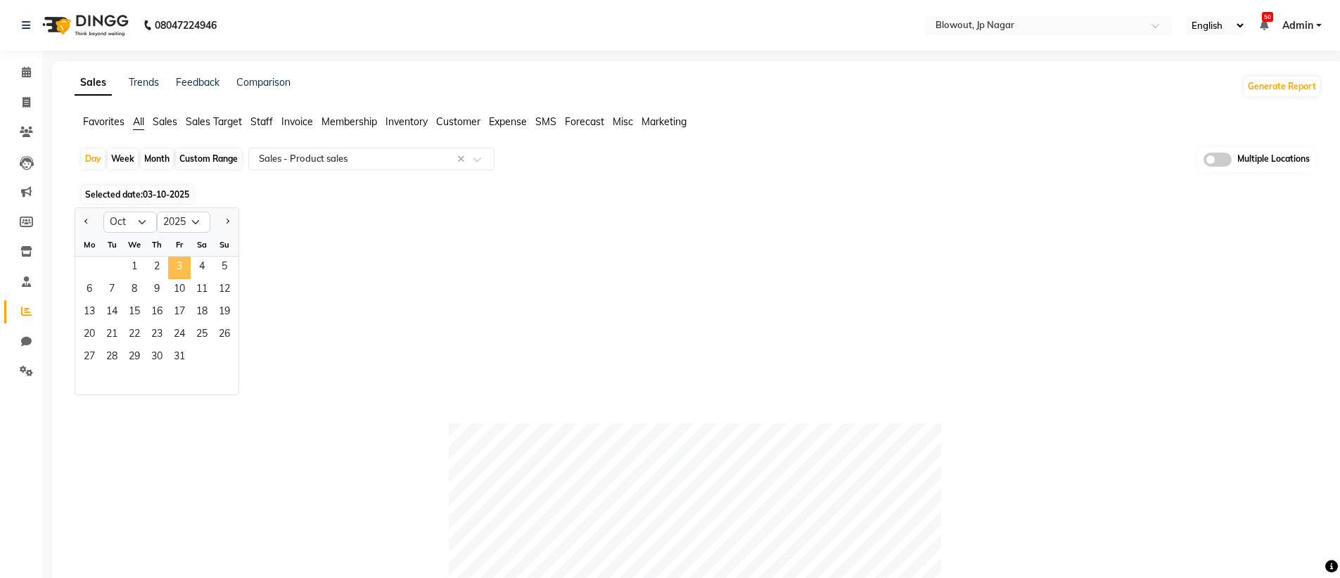
click at [182, 265] on span "3" at bounding box center [179, 268] width 23 height 23
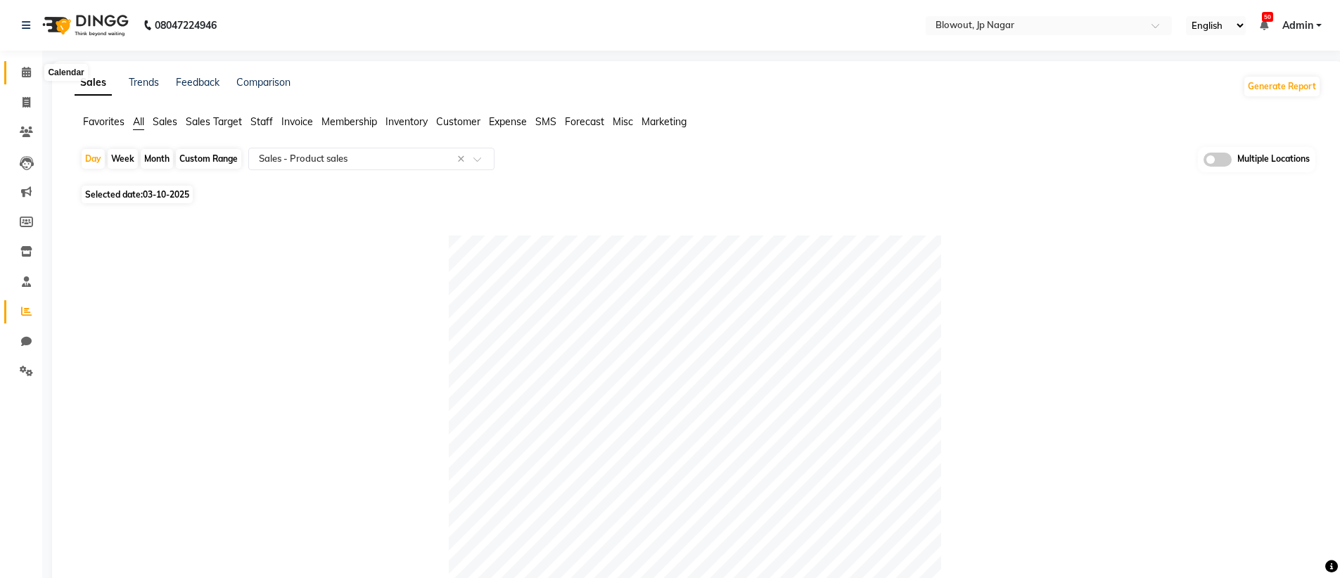
click at [27, 68] on icon at bounding box center [26, 72] width 9 height 11
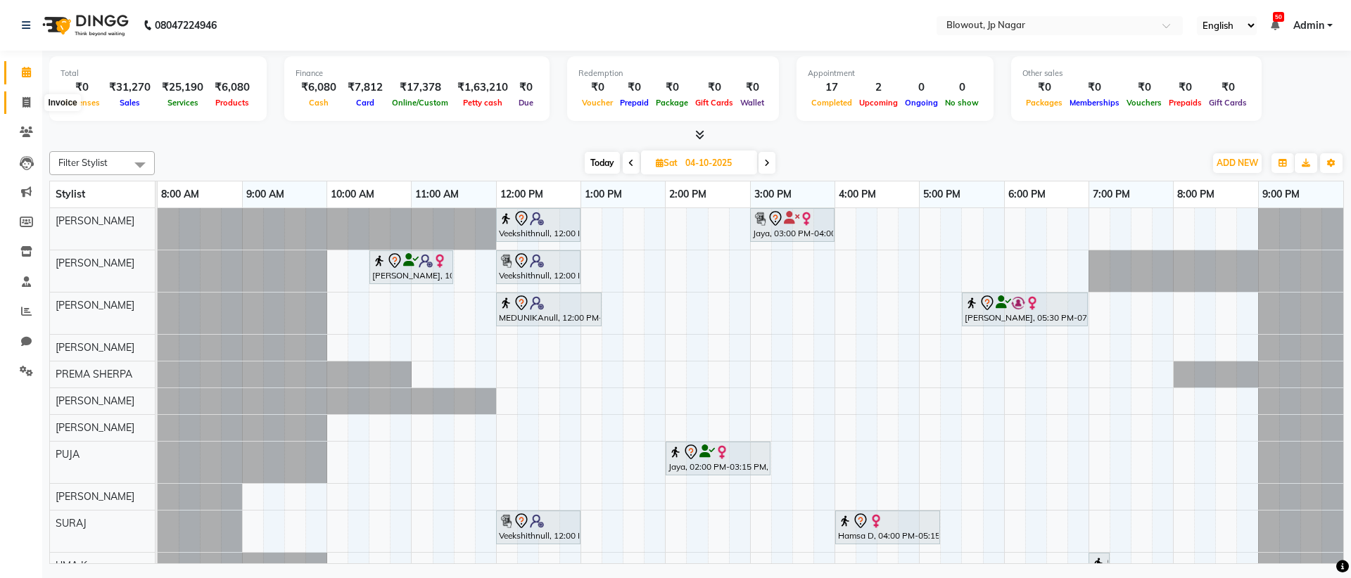
click at [21, 102] on span at bounding box center [26, 103] width 25 height 16
select select "service"
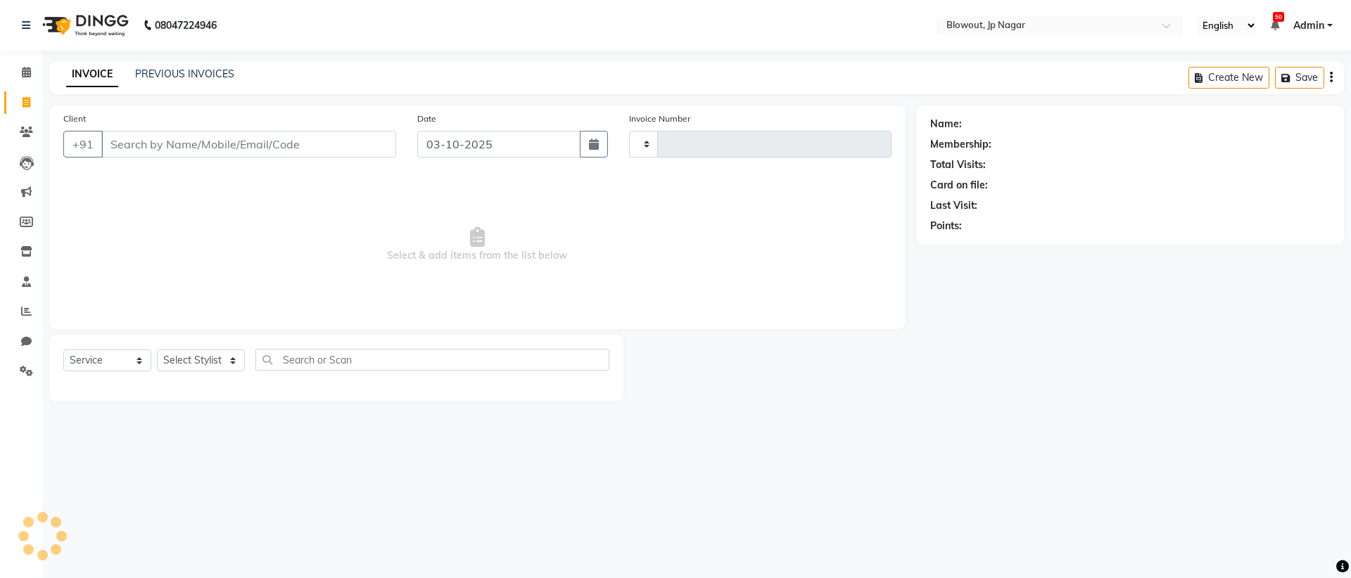
type input "2969"
select select "6261"
click at [147, 136] on input "Client" at bounding box center [248, 144] width 295 height 27
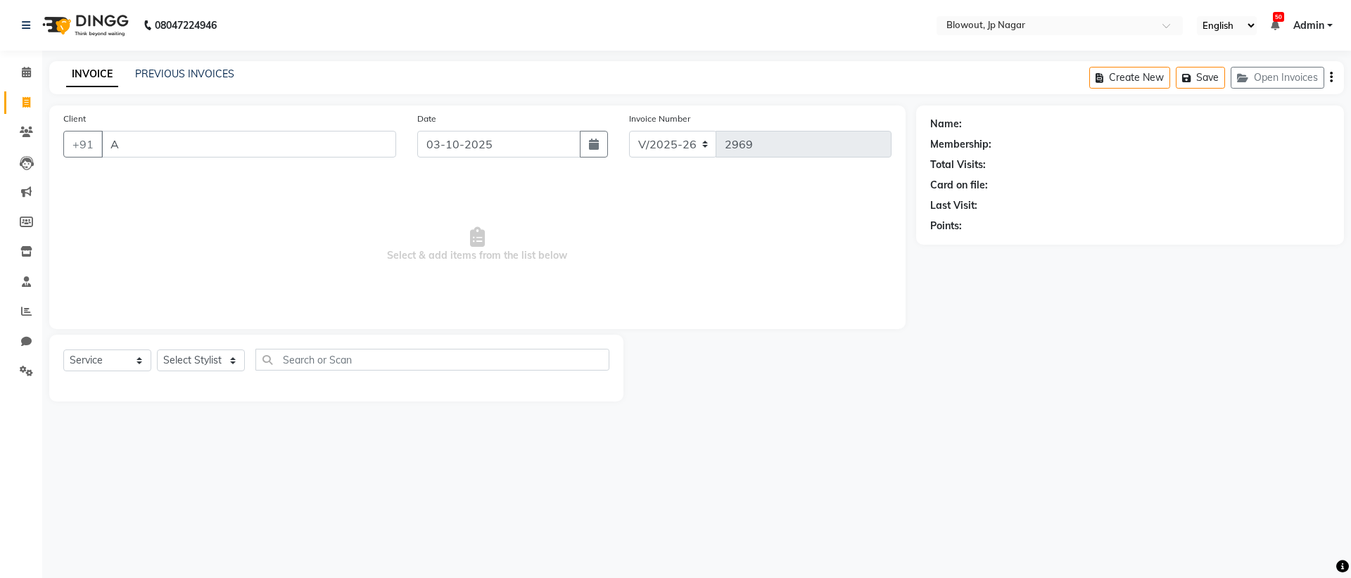
type input "A"
click at [1306, 65] on div "Create New Save Open Invoices" at bounding box center [1216, 77] width 255 height 33
click at [1305, 69] on button "Open Invoices" at bounding box center [1277, 78] width 94 height 22
click at [1302, 71] on button "Open Invoices" at bounding box center [1277, 78] width 94 height 22
click at [1294, 86] on button "Save" at bounding box center [1299, 78] width 49 height 22
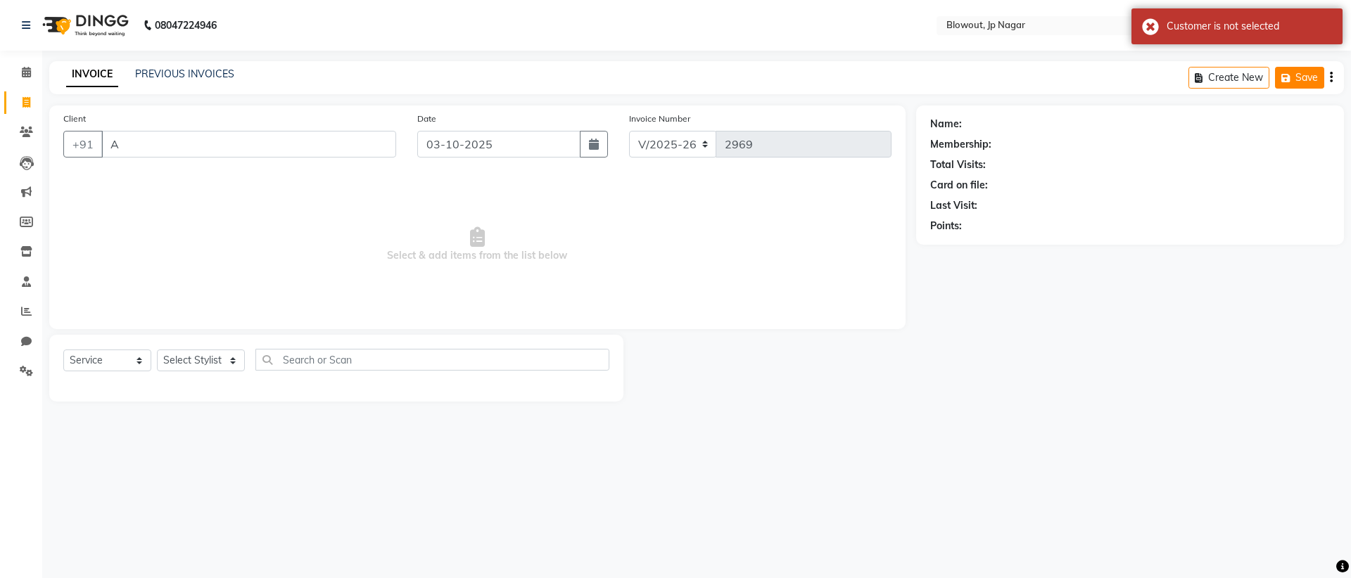
click at [1294, 86] on button "Save" at bounding box center [1299, 78] width 49 height 22
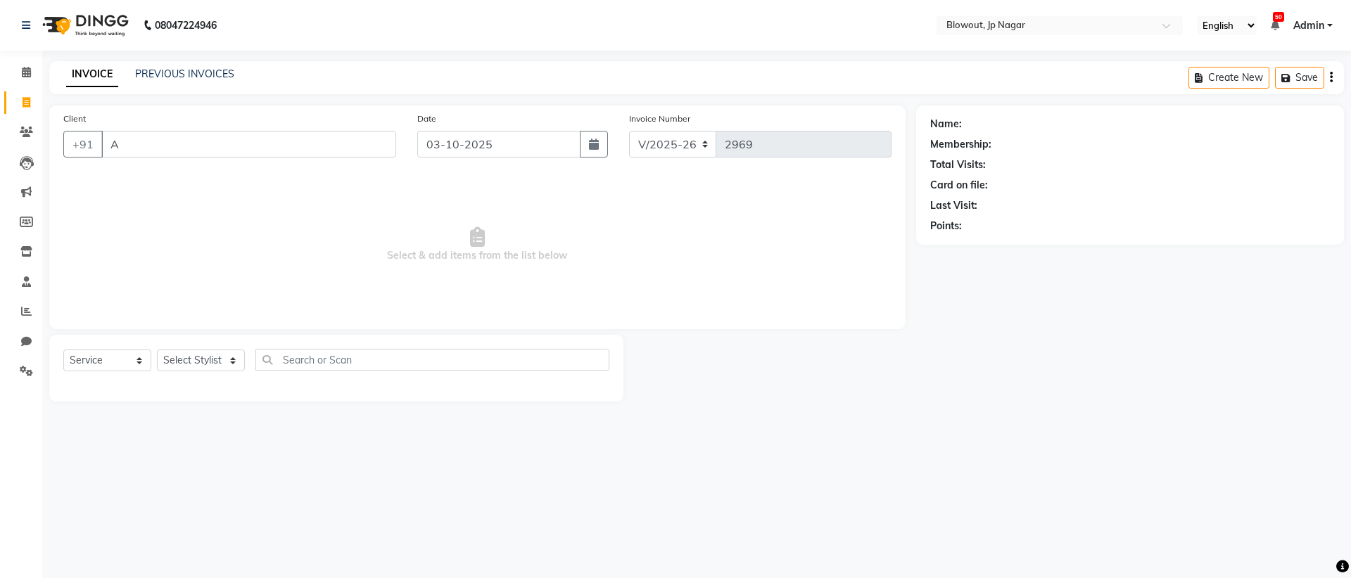
click at [139, 65] on div "INVOICE PREVIOUS INVOICES Create New Save" at bounding box center [696, 77] width 1294 height 33
click at [144, 72] on link "PREVIOUS INVOICES" at bounding box center [184, 74] width 99 height 13
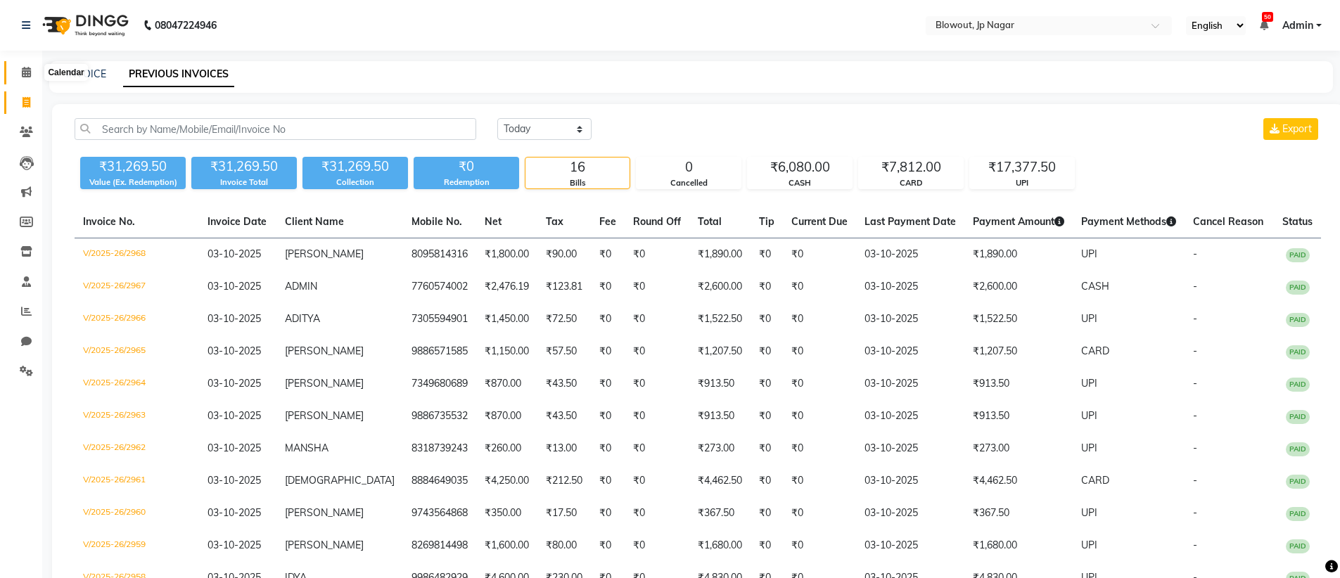
click at [28, 72] on icon at bounding box center [26, 72] width 9 height 11
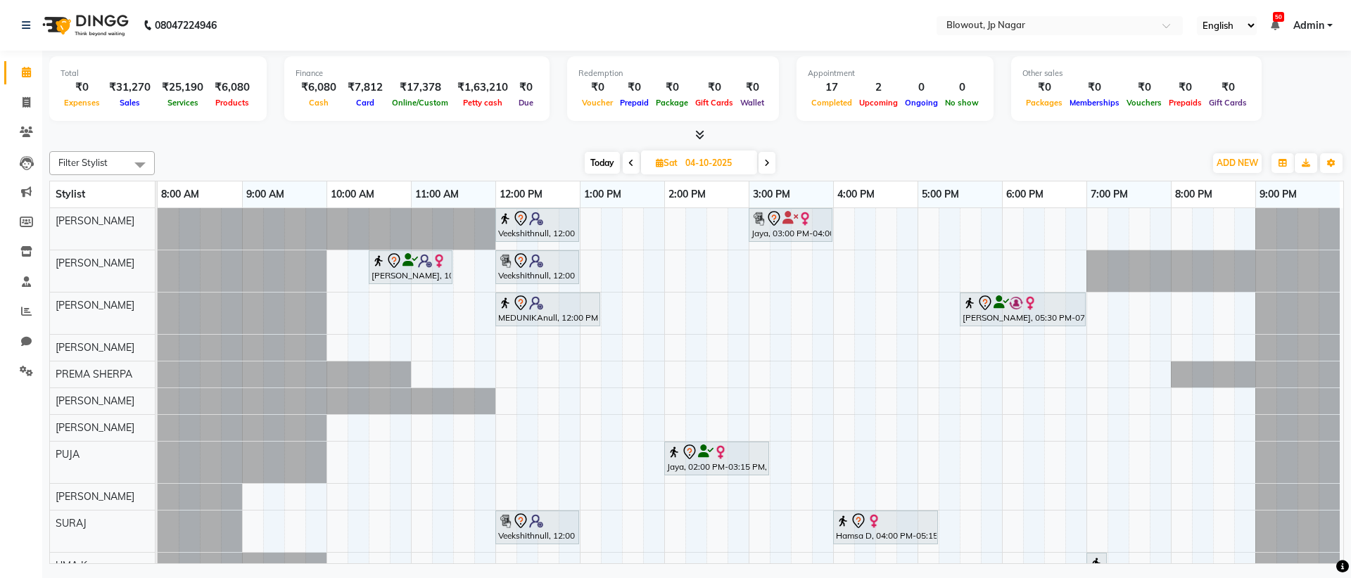
click at [599, 159] on span "Today" at bounding box center [602, 163] width 35 height 22
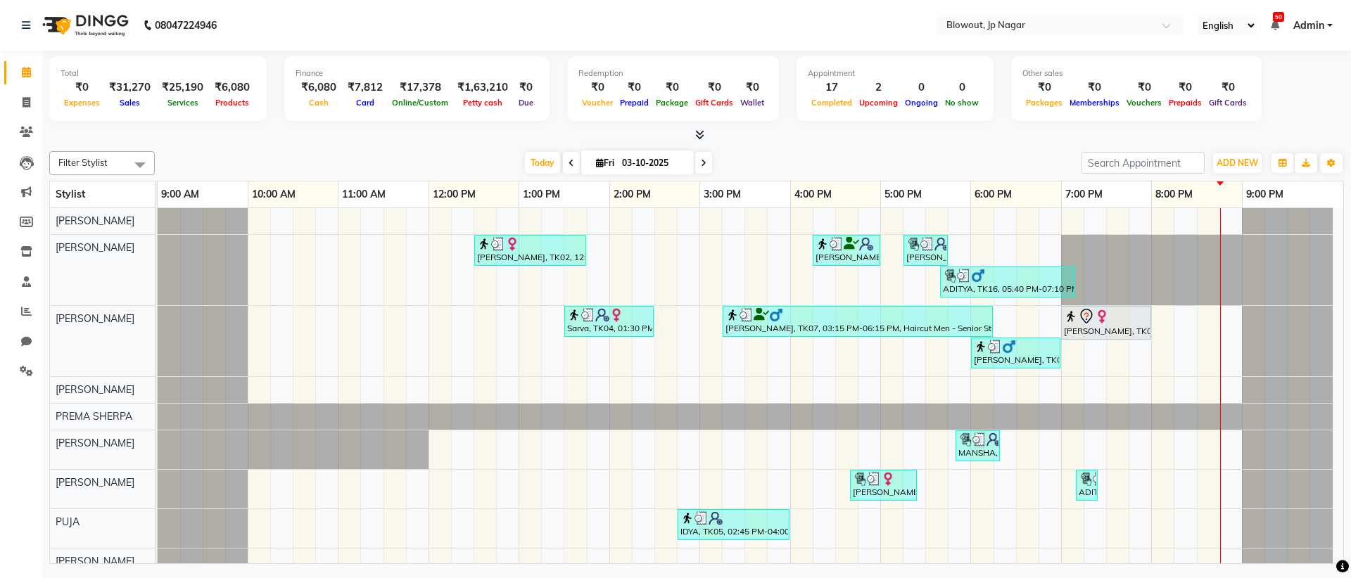
click at [697, 155] on span at bounding box center [703, 163] width 17 height 22
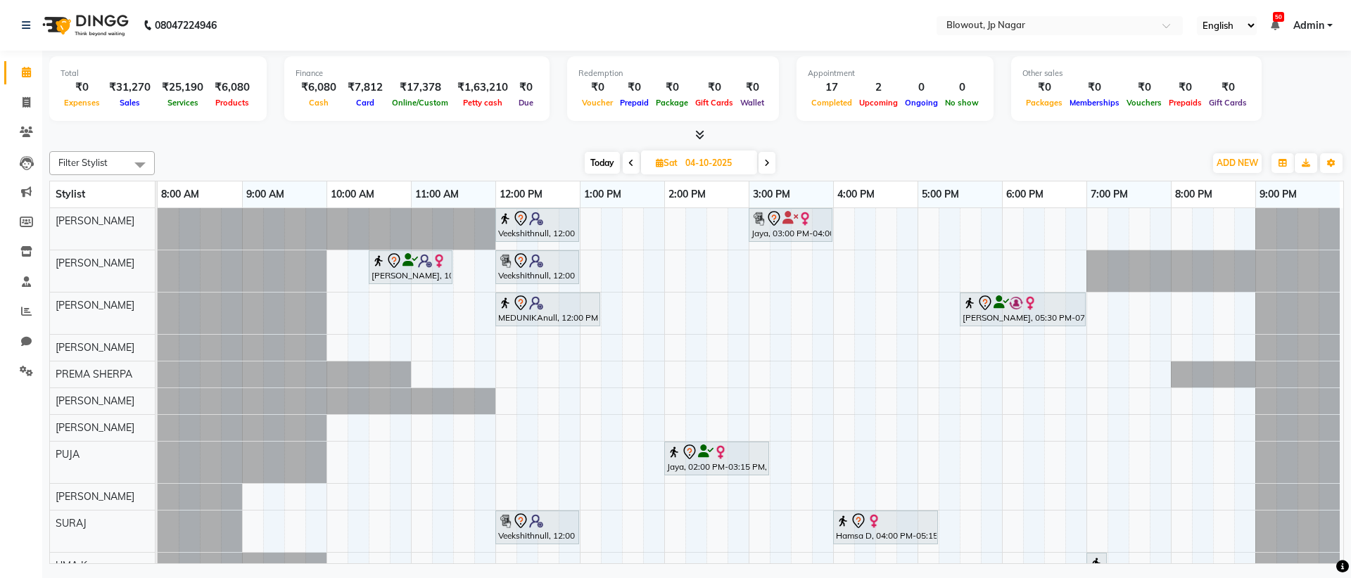
click at [635, 160] on span at bounding box center [631, 163] width 17 height 22
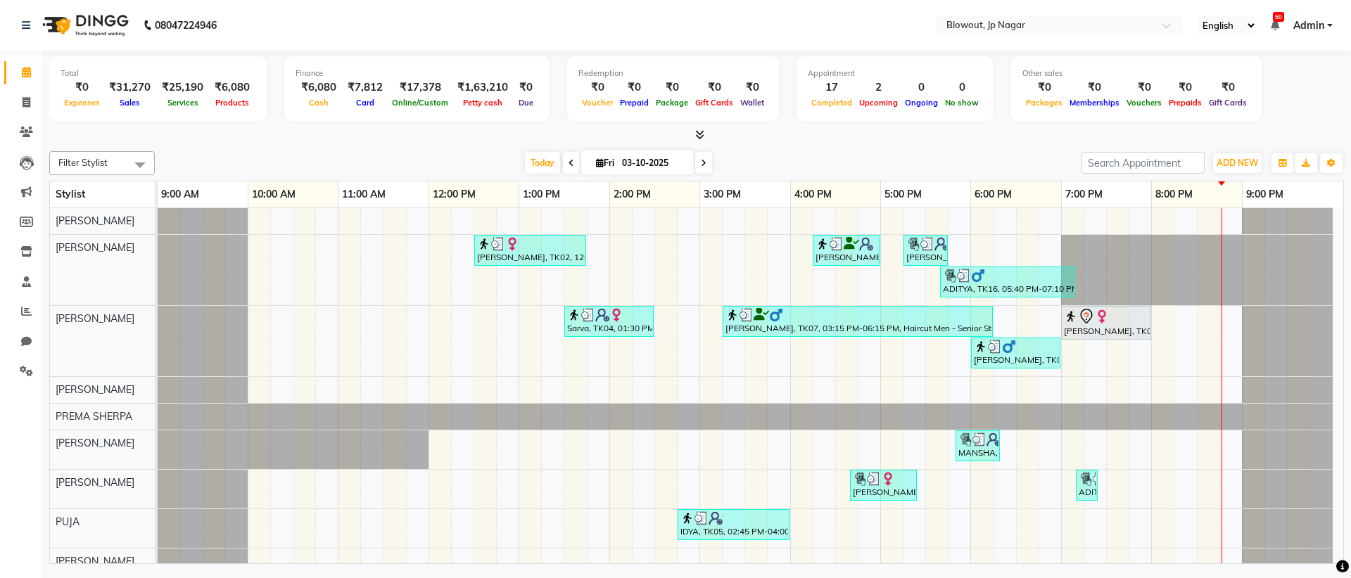
click at [706, 161] on icon at bounding box center [704, 163] width 6 height 8
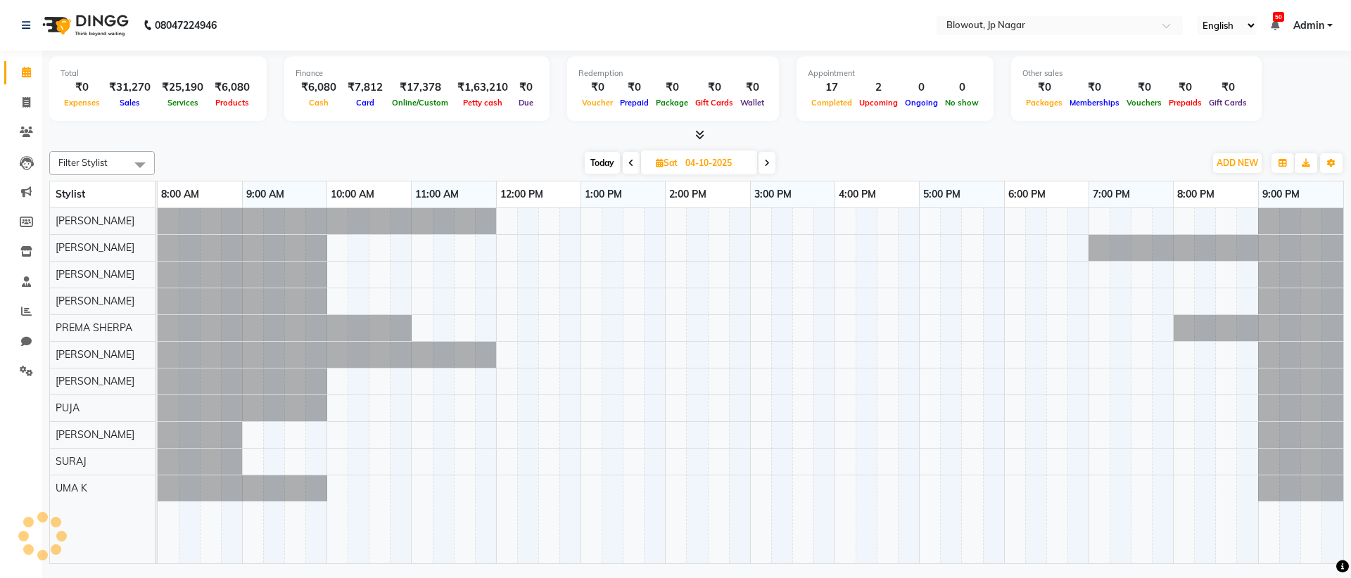
click at [765, 163] on icon at bounding box center [767, 163] width 6 height 8
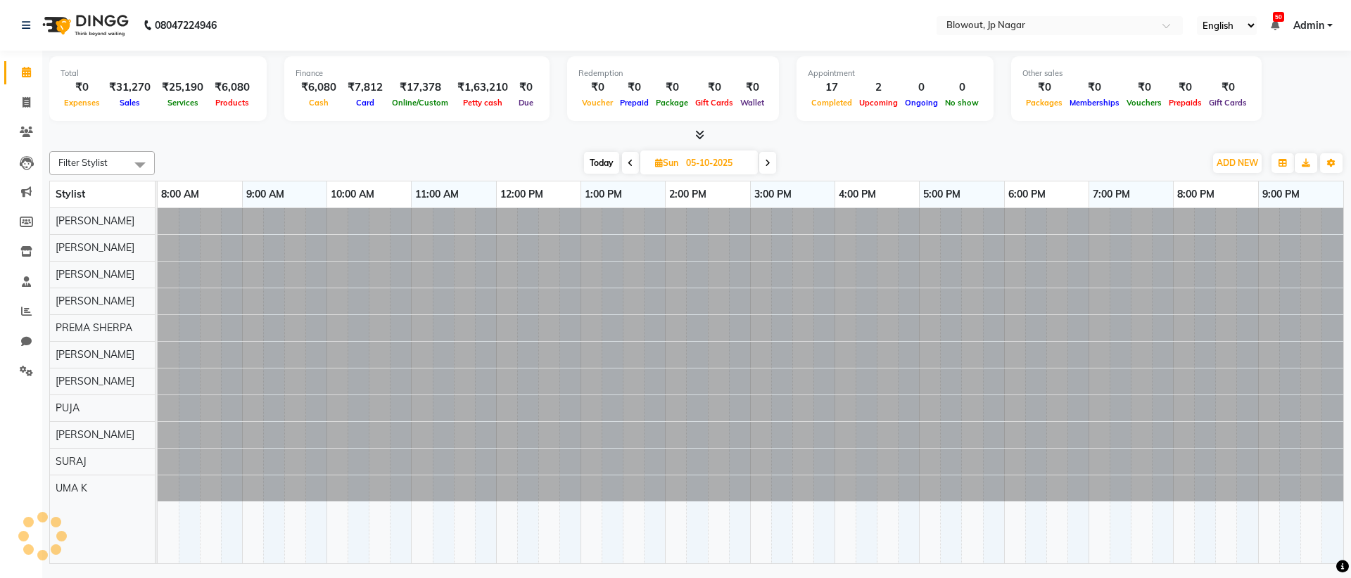
click at [592, 156] on span "Today" at bounding box center [601, 163] width 35 height 22
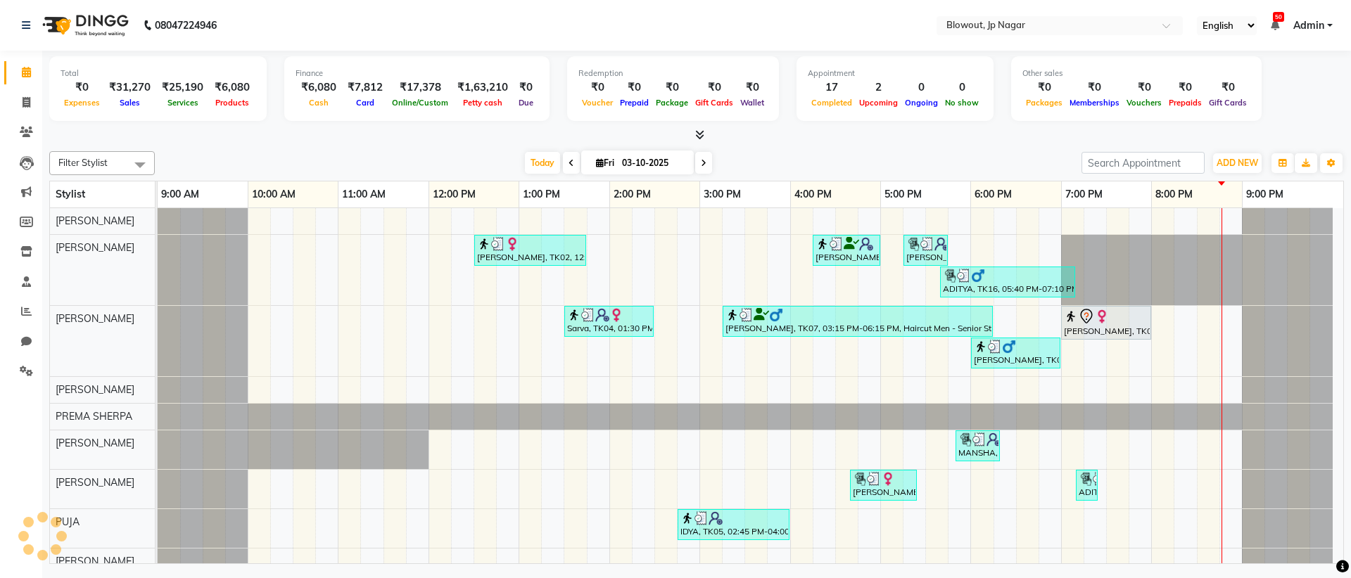
click at [708, 162] on span at bounding box center [703, 163] width 17 height 22
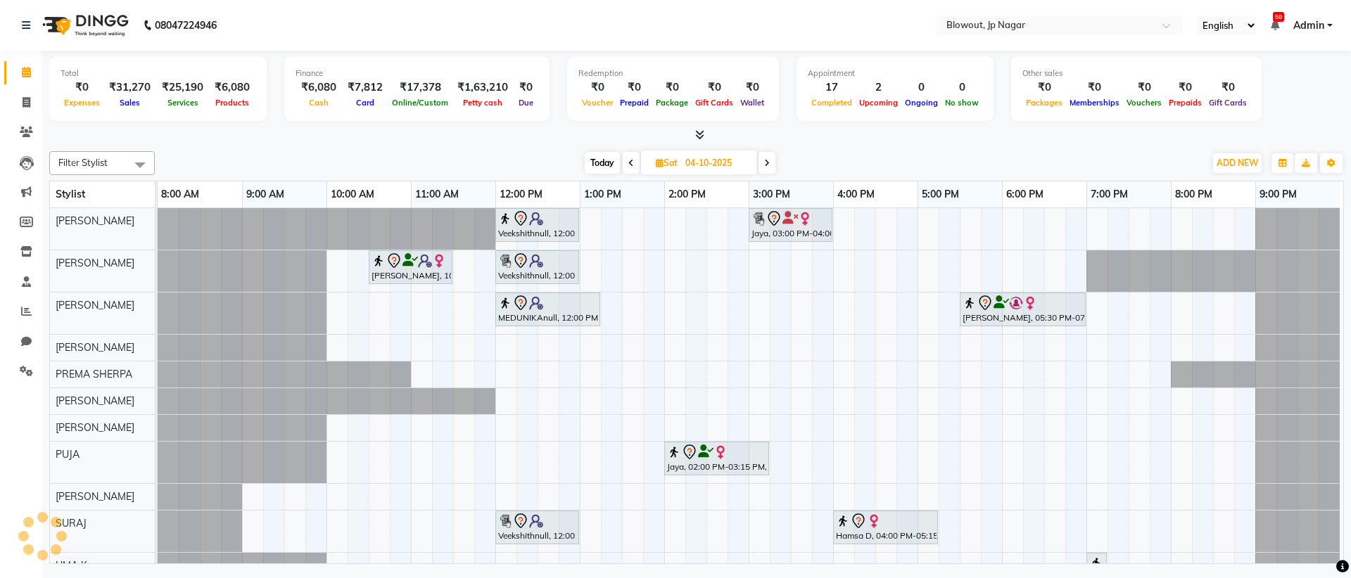
click at [773, 160] on span at bounding box center [766, 163] width 17 height 22
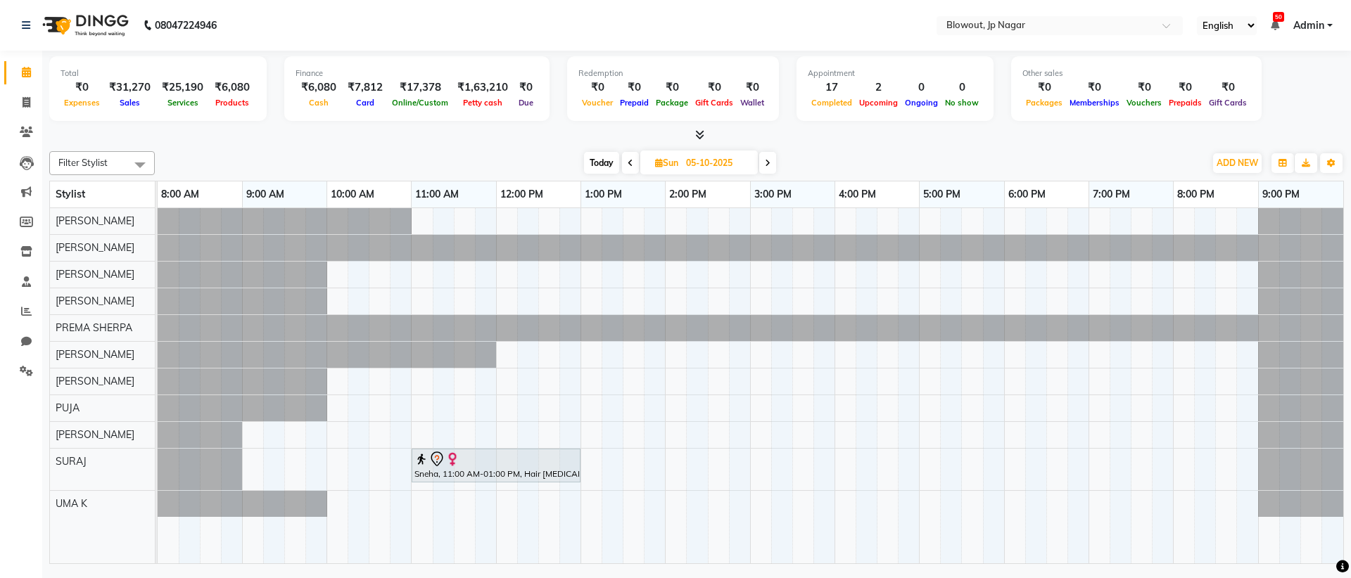
click at [594, 172] on span "Today" at bounding box center [601, 163] width 35 height 22
type input "03-10-2025"
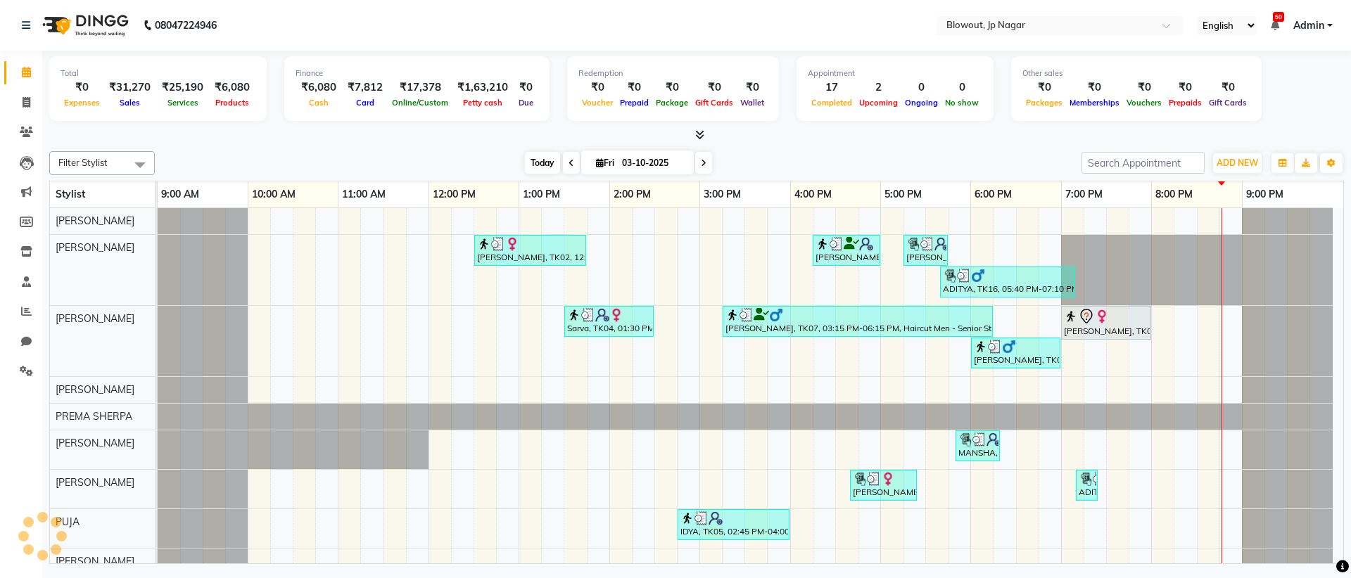
click at [549, 169] on span "Today" at bounding box center [542, 163] width 35 height 22
click at [28, 108] on span at bounding box center [26, 103] width 25 height 16
select select "service"
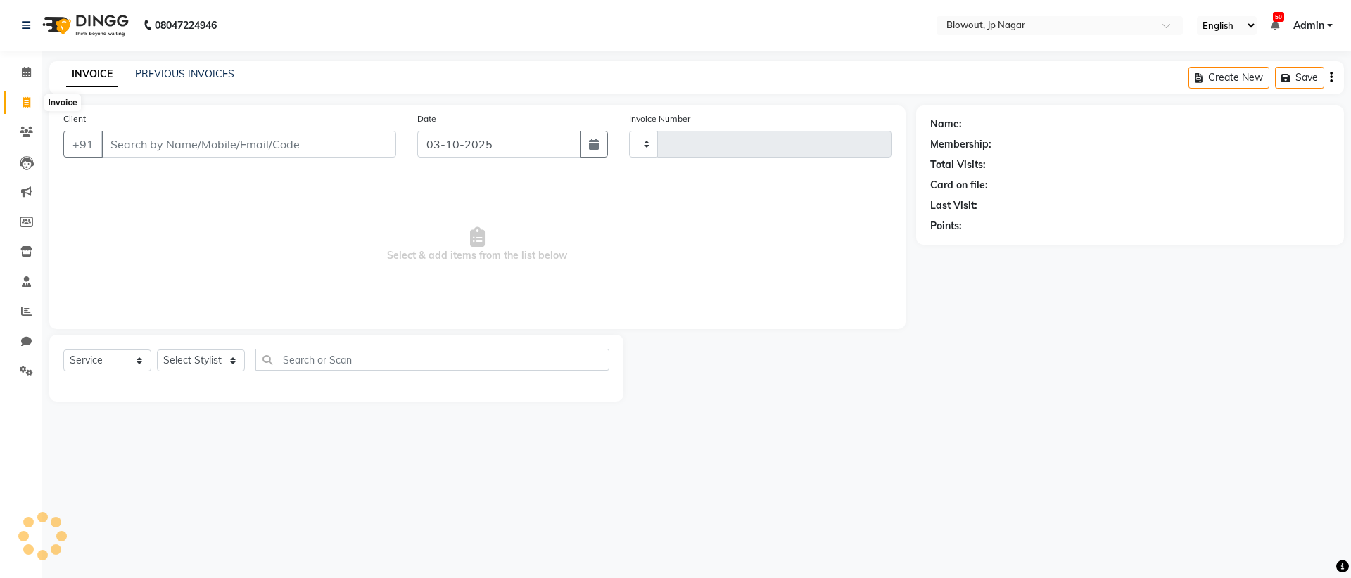
type input "2969"
select select "6261"
click at [388, 142] on input "Client" at bounding box center [248, 144] width 295 height 27
click at [374, 151] on input "Client" at bounding box center [248, 144] width 295 height 27
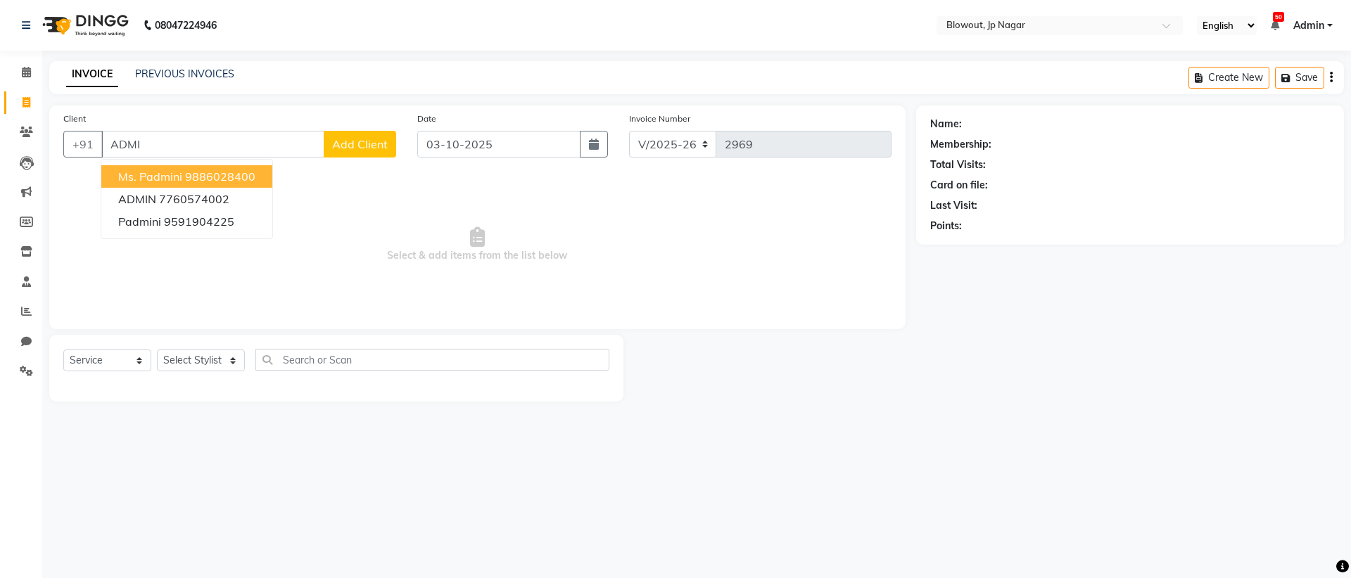
type input "ADMI"
click at [352, 146] on span "Add Client" at bounding box center [360, 144] width 56 height 14
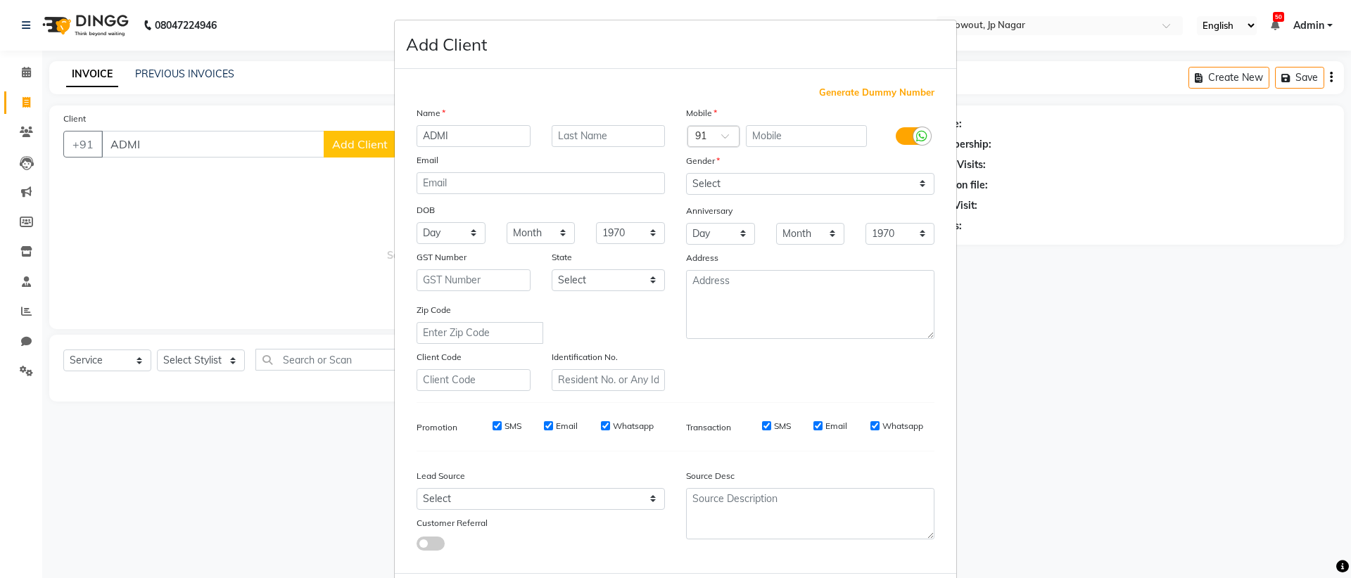
click at [329, 207] on ngb-modal-window "Add Client Generate Dummy Number Name ADMI Email DOB Day 01 02 03 04 05 06 07 0…" at bounding box center [675, 289] width 1351 height 578
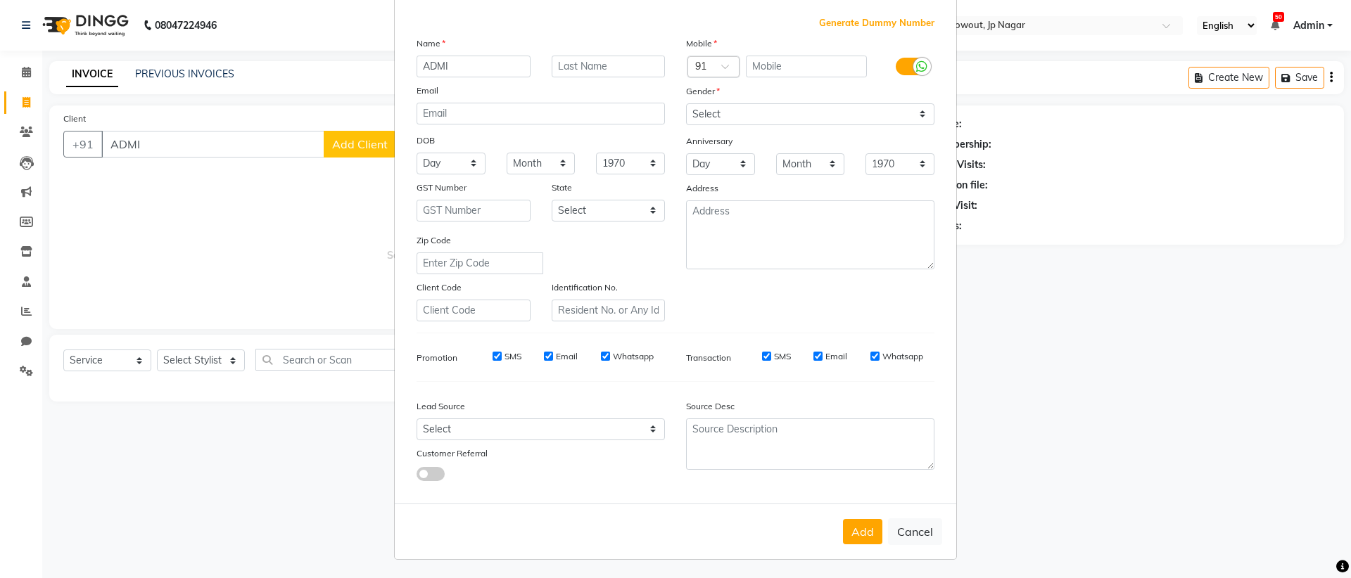
scroll to position [71, 0]
click at [891, 524] on button "Cancel" at bounding box center [915, 530] width 54 height 27
select select
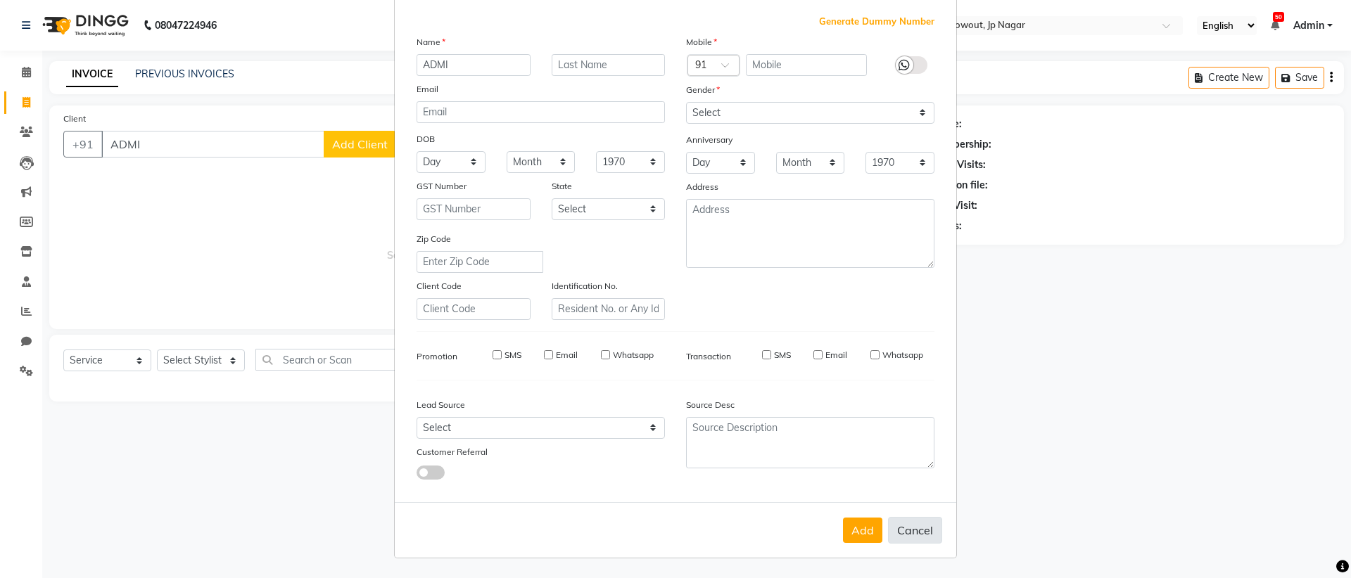
select select
checkbox input "false"
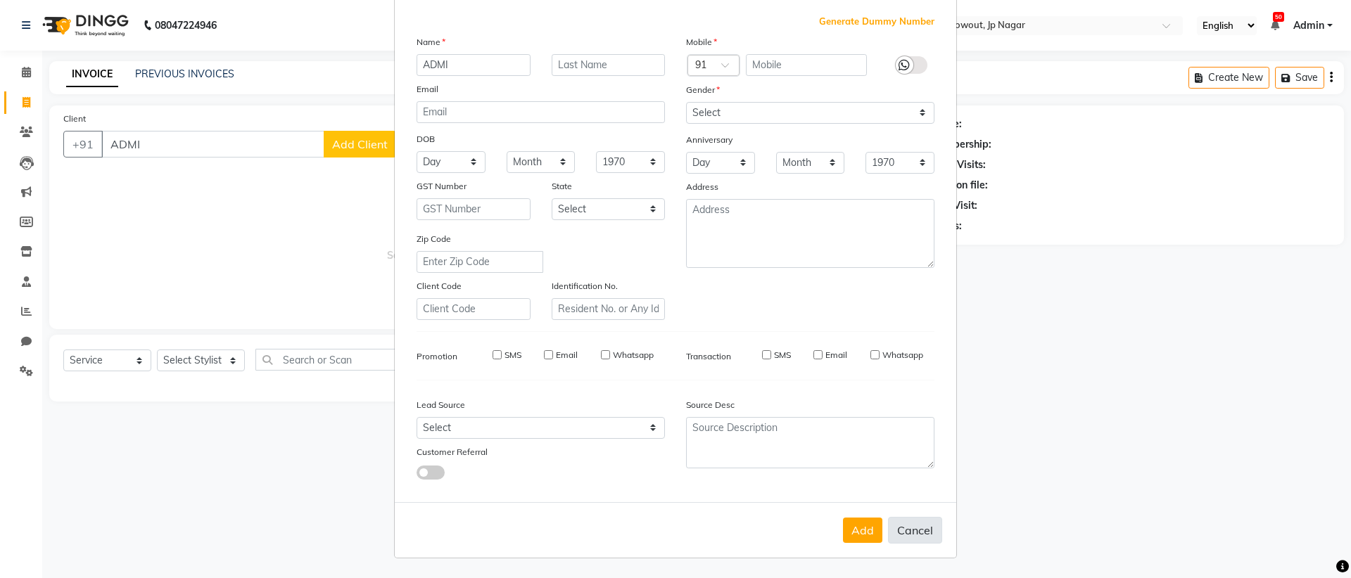
checkbox input "false"
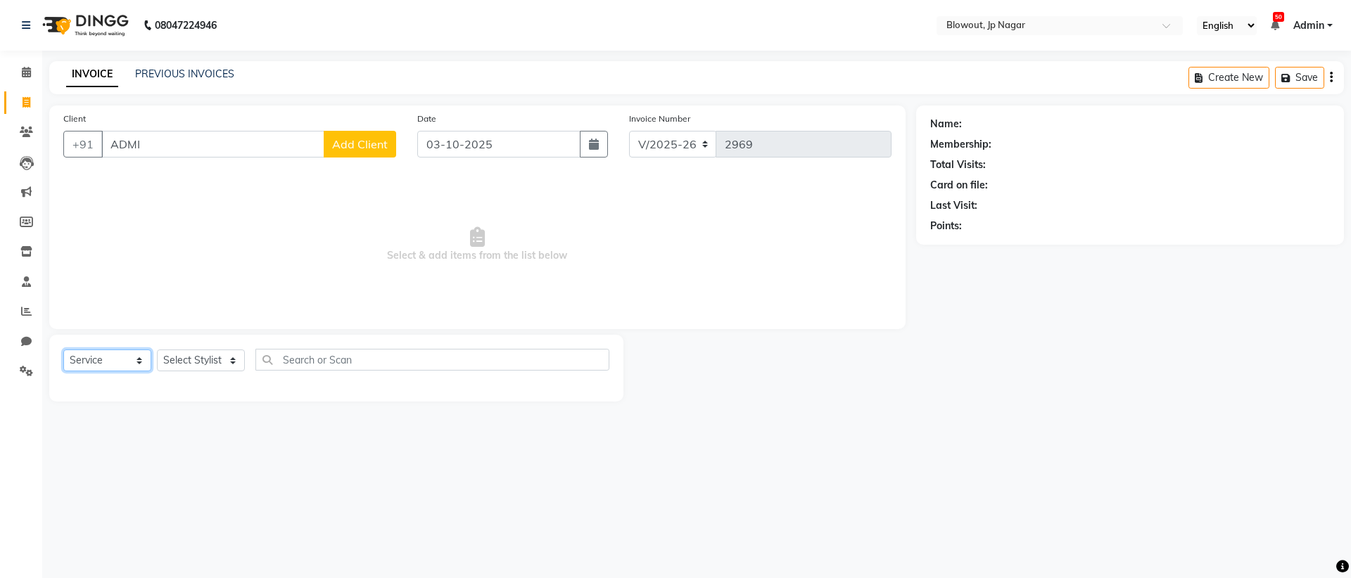
click at [87, 355] on select "Select Service Product Membership Package Voucher Prepaid Gift Card" at bounding box center [107, 361] width 88 height 22
select select "product"
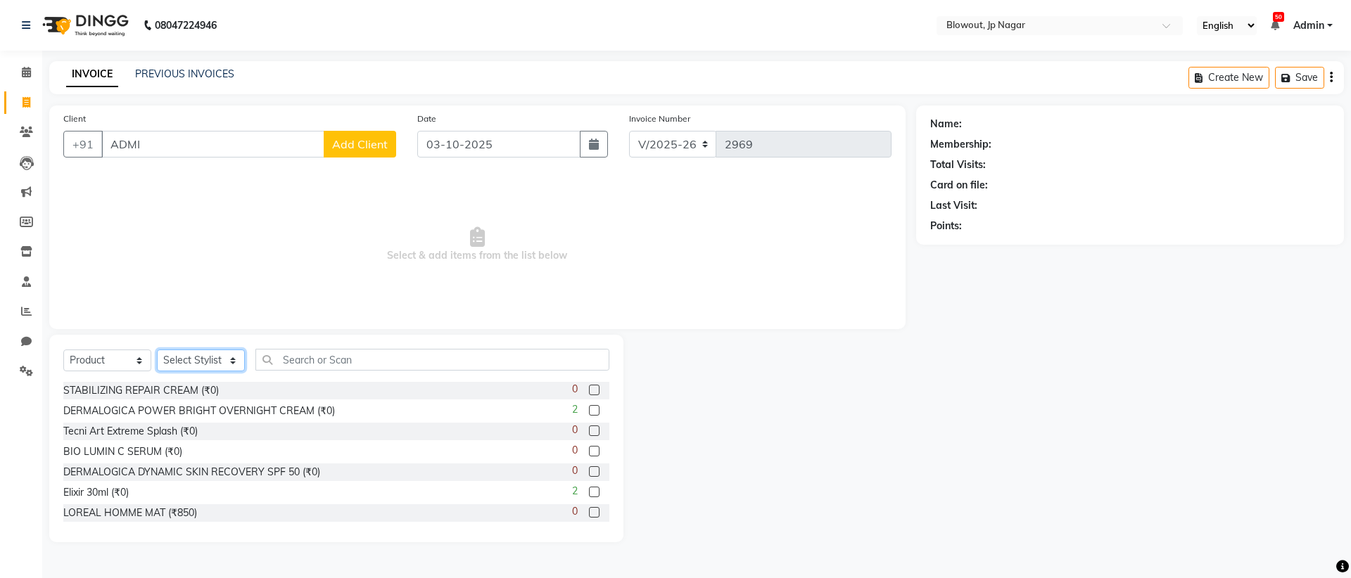
click at [241, 358] on select "Select Stylist BINOD DICKY SHERPA GIRI JITEN JOHN JULIE MANJUNATH MANJUNATH PRE…" at bounding box center [201, 361] width 88 height 22
select select "46972"
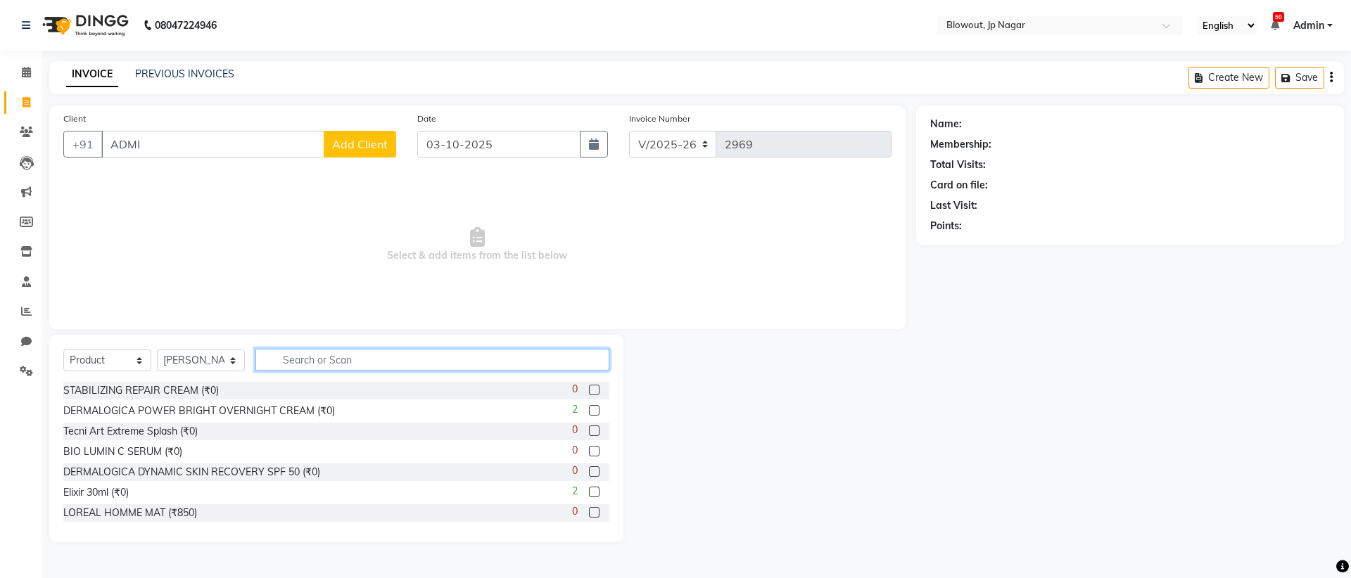
click at [338, 353] on input "text" at bounding box center [432, 360] width 354 height 22
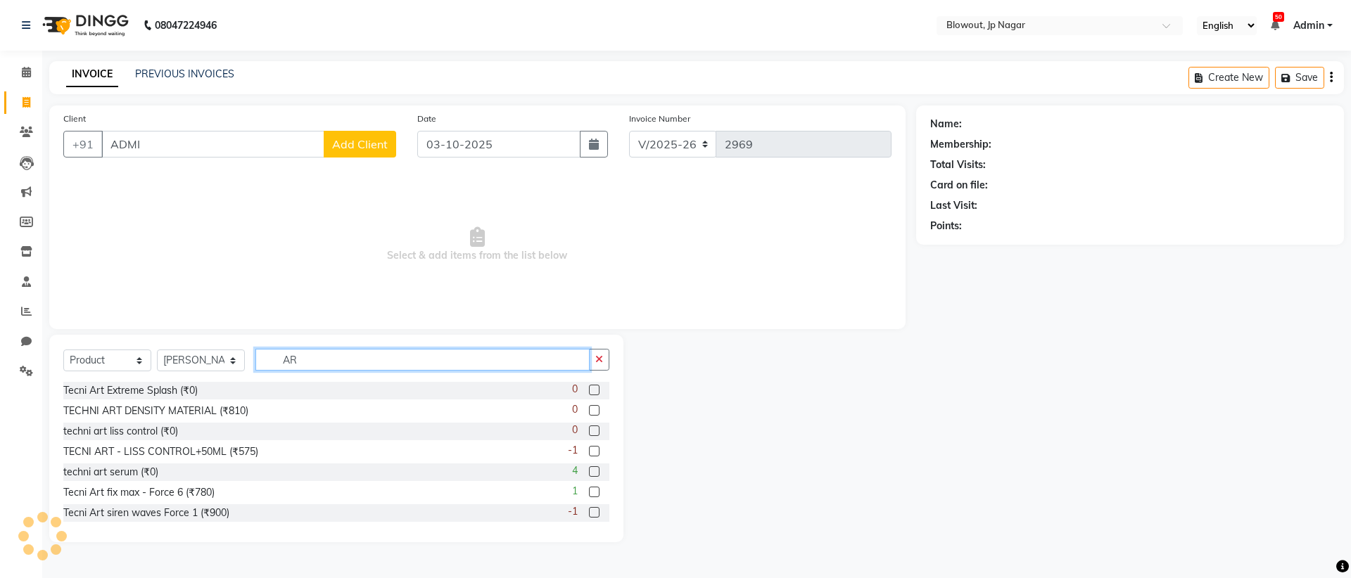
type input "A"
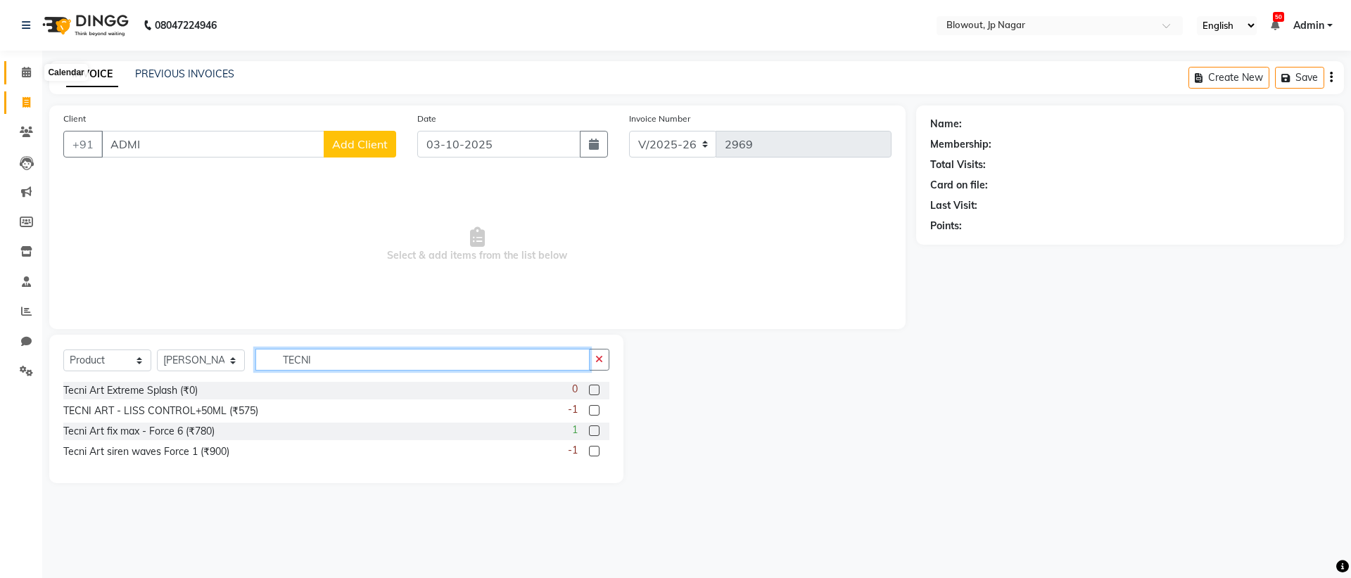
type input "TECNI"
click at [28, 78] on span at bounding box center [26, 73] width 25 height 16
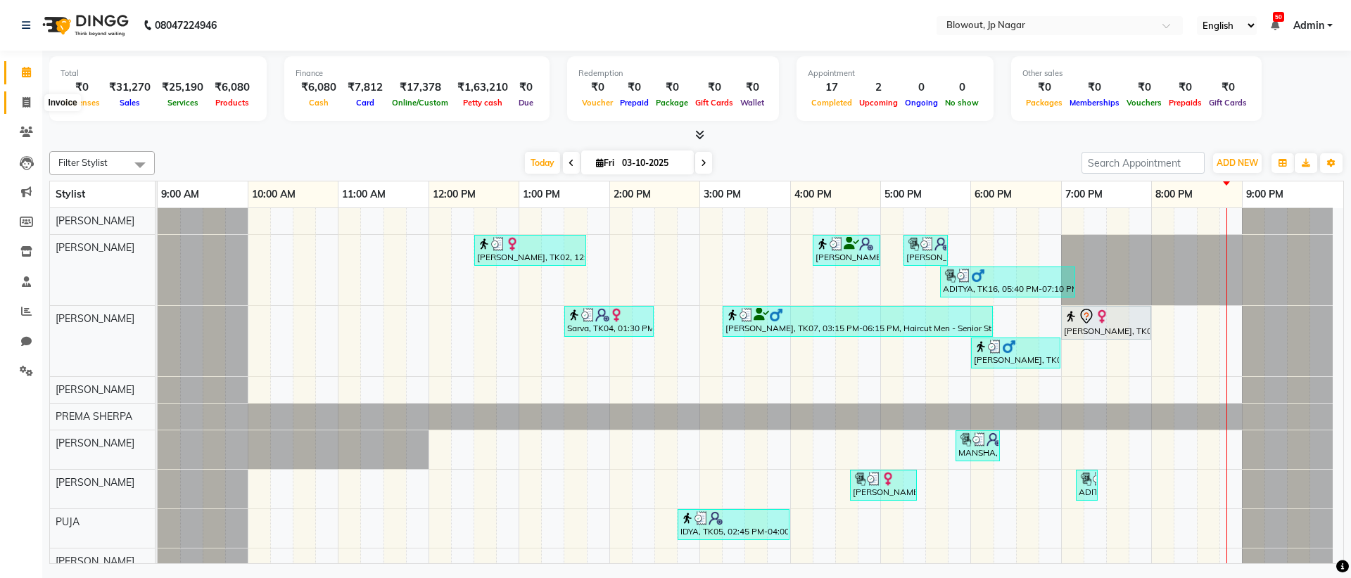
click at [34, 98] on span at bounding box center [26, 103] width 25 height 16
select select "service"
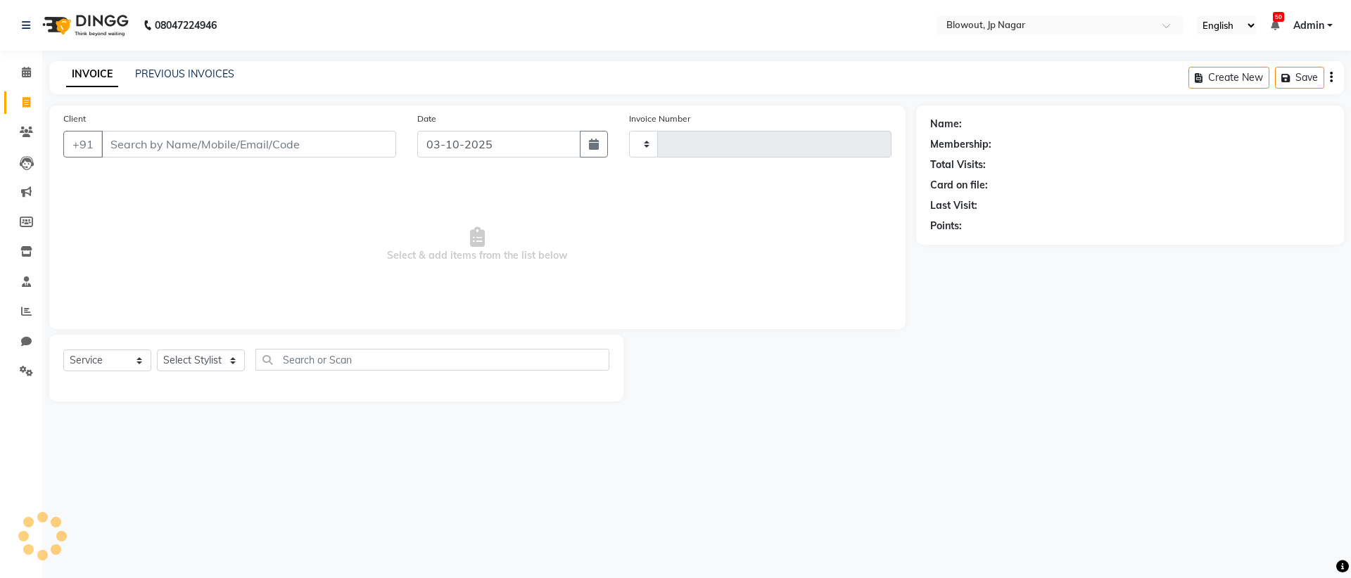
type input "2969"
select select "6261"
click at [1294, 83] on button "Save" at bounding box center [1299, 78] width 49 height 22
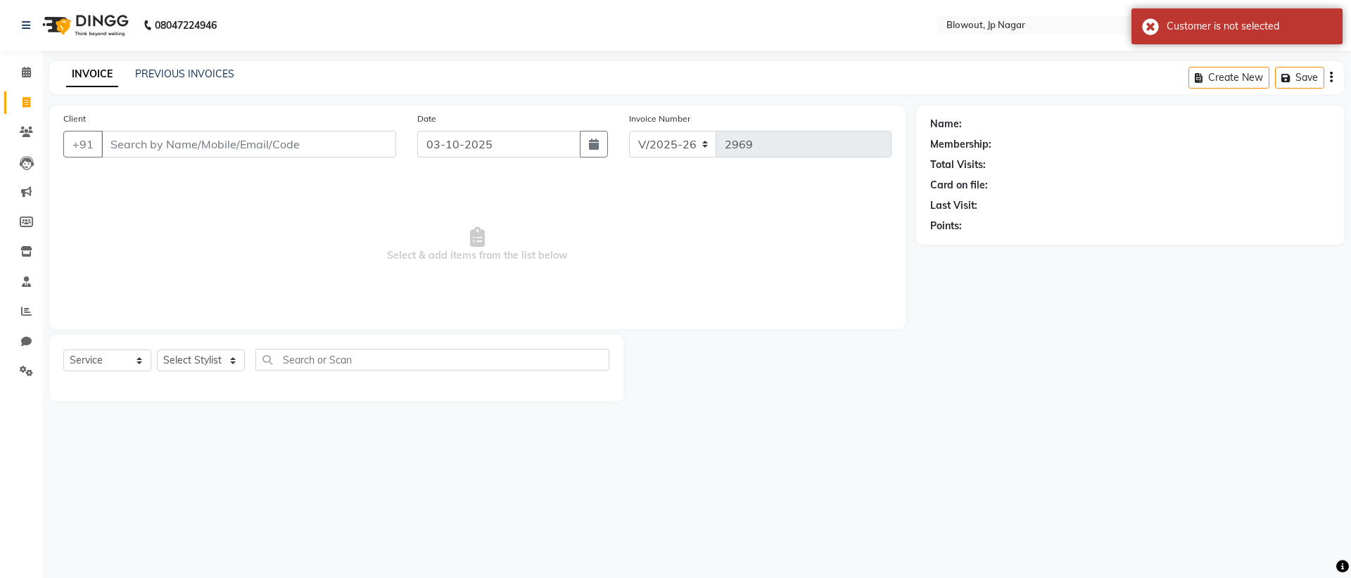
click at [1083, 75] on div "INVOICE PREVIOUS INVOICES Create New Save" at bounding box center [696, 77] width 1294 height 33
click at [1334, 77] on div "Create New Save" at bounding box center [1265, 77] width 155 height 33
click at [1332, 79] on div "Create New Save" at bounding box center [1265, 77] width 155 height 33
click at [1332, 78] on icon "button" at bounding box center [1331, 77] width 3 height 1
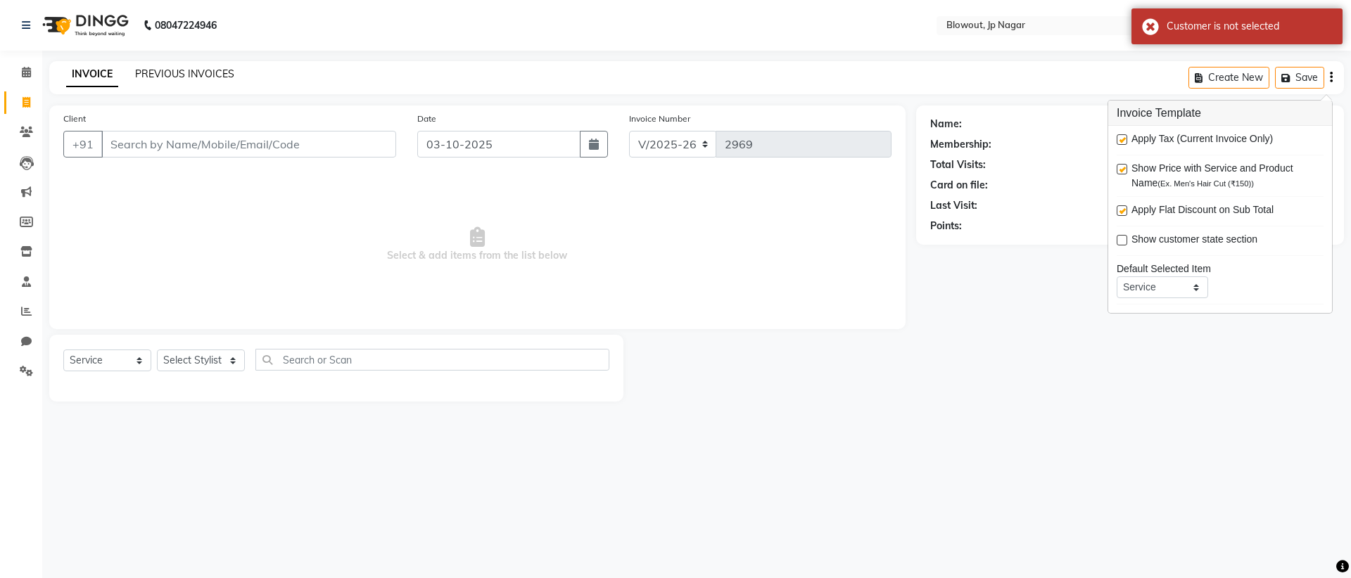
click at [174, 76] on link "PREVIOUS INVOICES" at bounding box center [184, 74] width 99 height 13
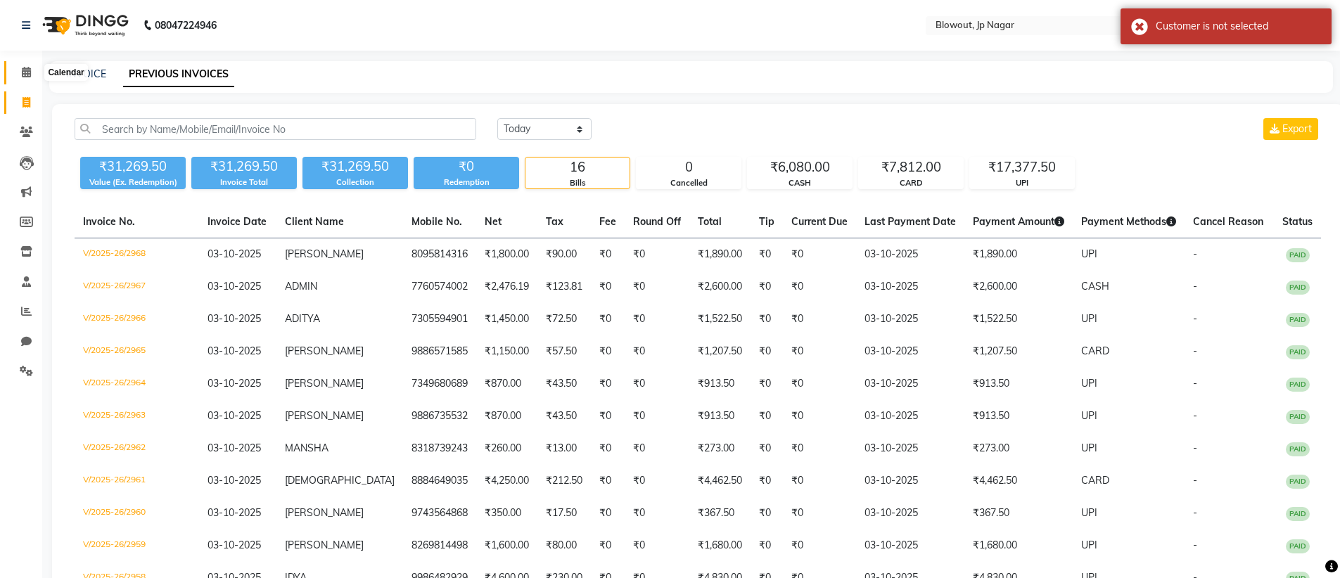
click at [27, 67] on icon at bounding box center [26, 72] width 9 height 11
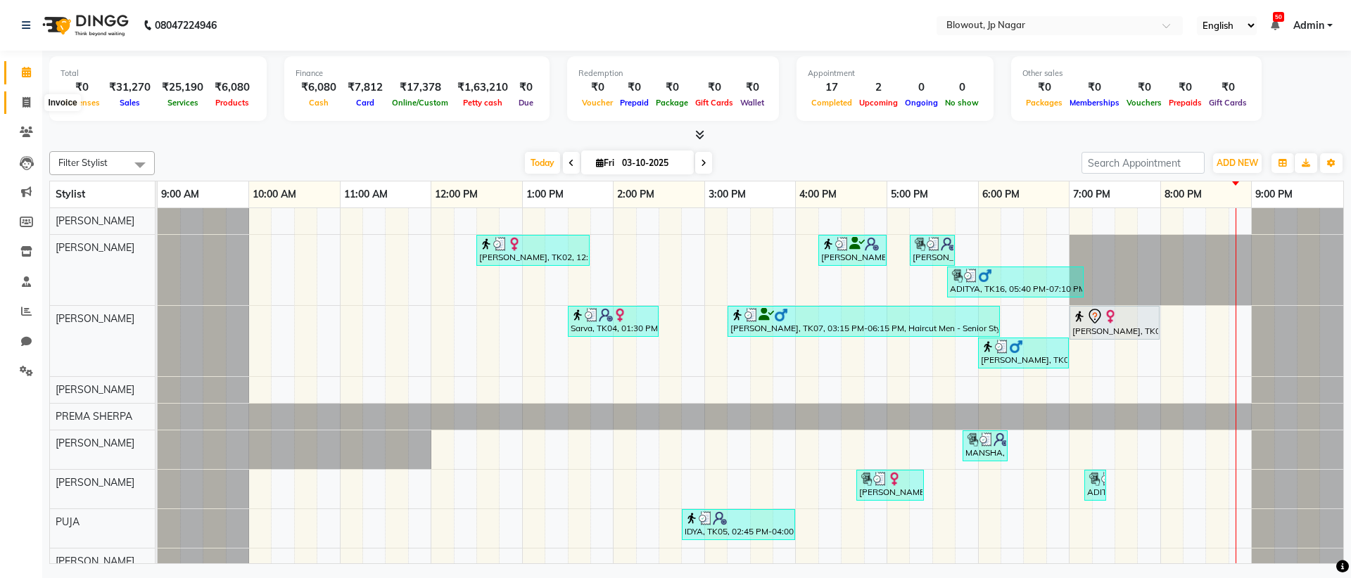
click at [35, 104] on span at bounding box center [26, 103] width 25 height 16
select select "service"
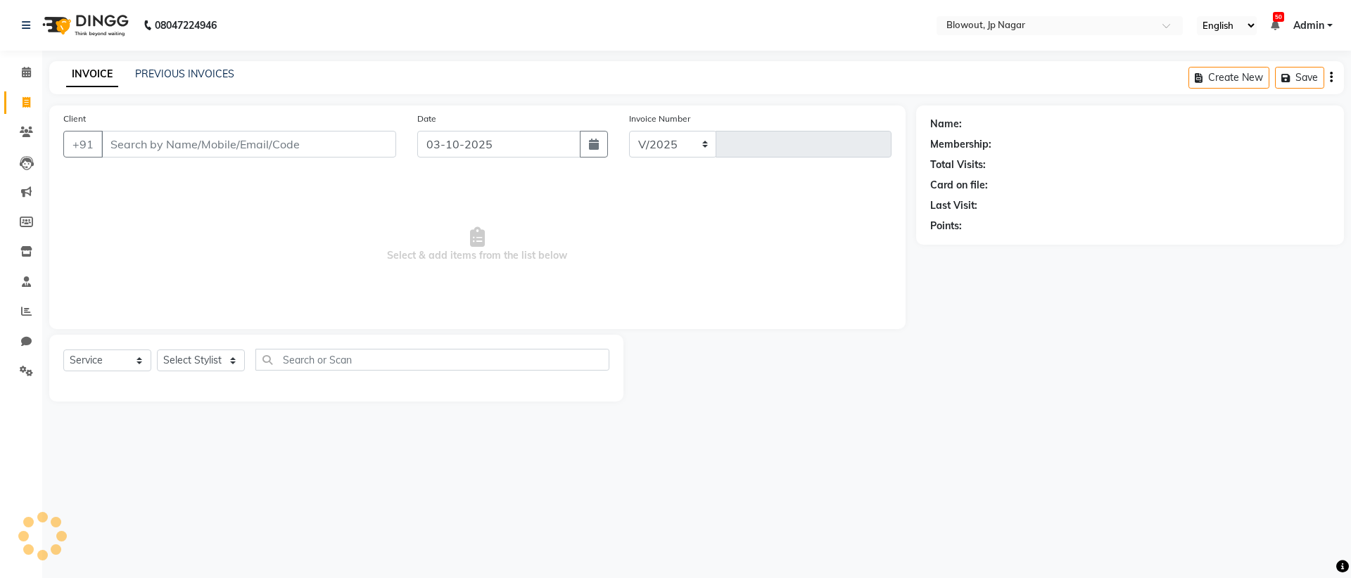
select select "6261"
type input "2969"
click at [182, 138] on input "Client" at bounding box center [248, 144] width 295 height 27
click at [61, 356] on div "Select Service Product Membership Package Voucher Prepaid Gift Card Select Styl…" at bounding box center [336, 368] width 574 height 67
click at [129, 363] on select "Select Service Product Membership Package Voucher Prepaid Gift Card" at bounding box center [107, 361] width 88 height 22
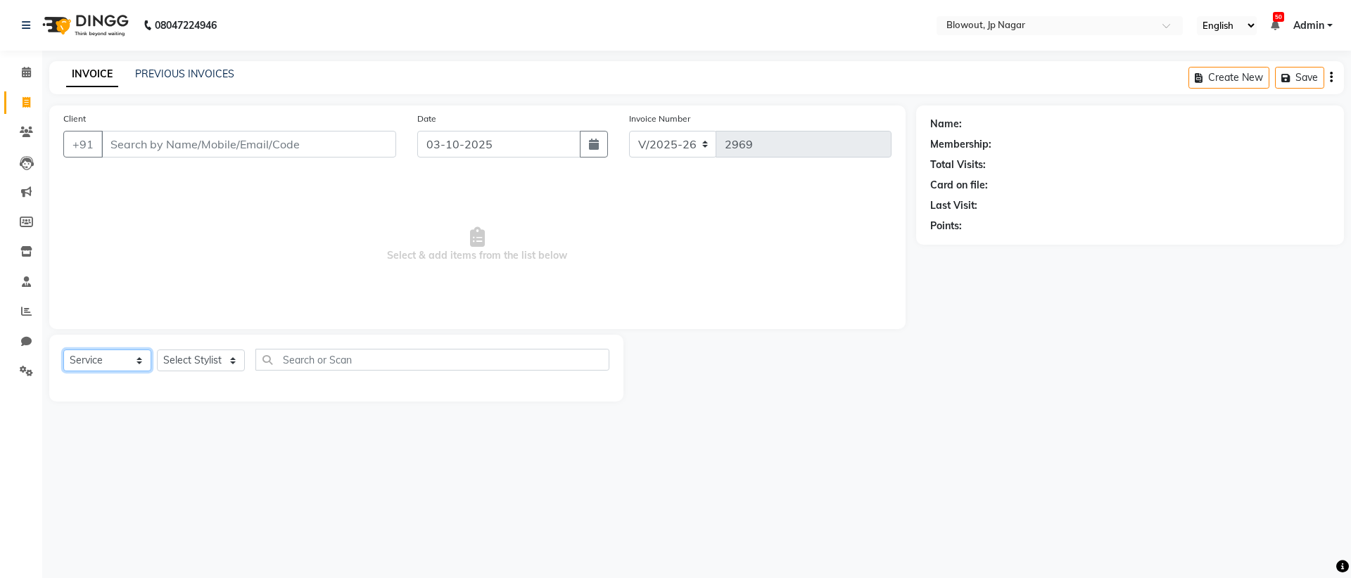
select select "product"
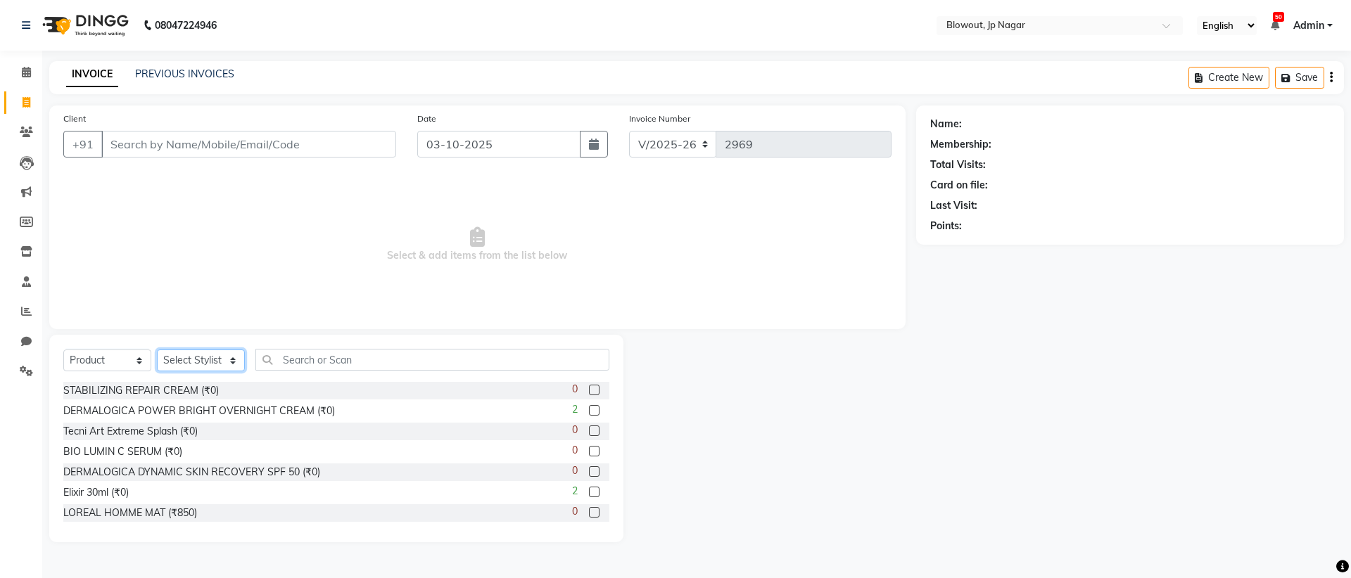
click at [185, 358] on select "Select Stylist BINOD DICKY SHERPA GIRI JITEN JOHN JULIE MANJUNATH MANJUNATH PRE…" at bounding box center [201, 361] width 88 height 22
select select "46972"
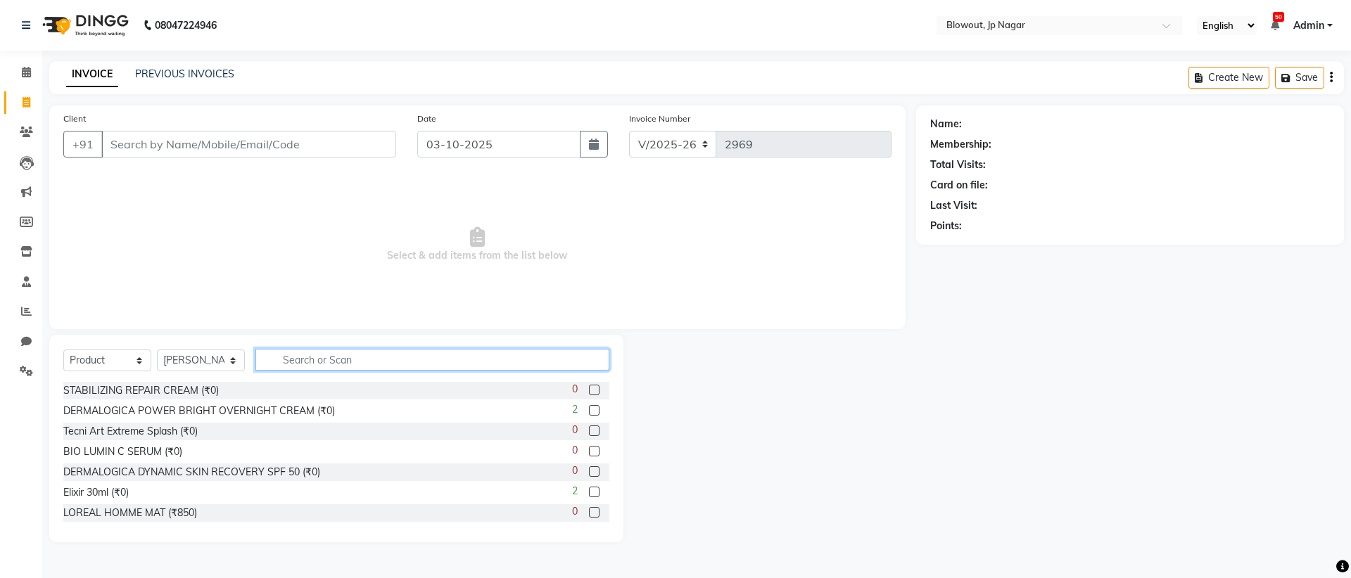
click at [333, 365] on input "text" at bounding box center [432, 360] width 354 height 22
type input "6"
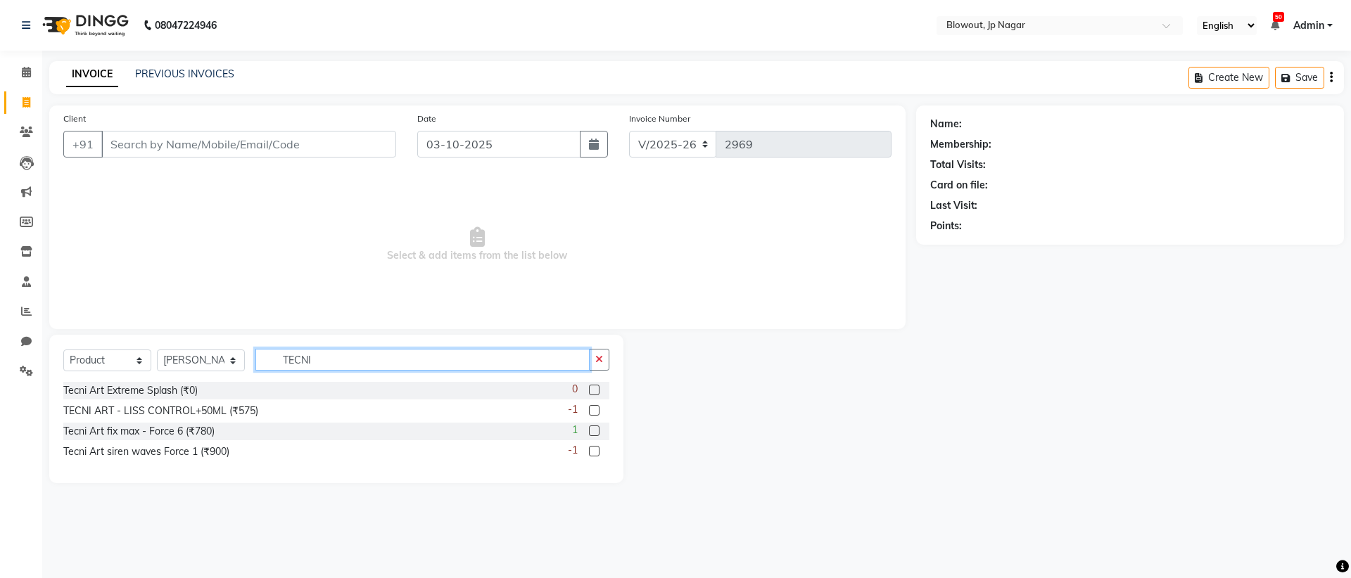
type input "TECNI"
click at [592, 431] on label at bounding box center [594, 431] width 11 height 11
click at [592, 431] on input "checkbox" at bounding box center [593, 431] width 9 height 9
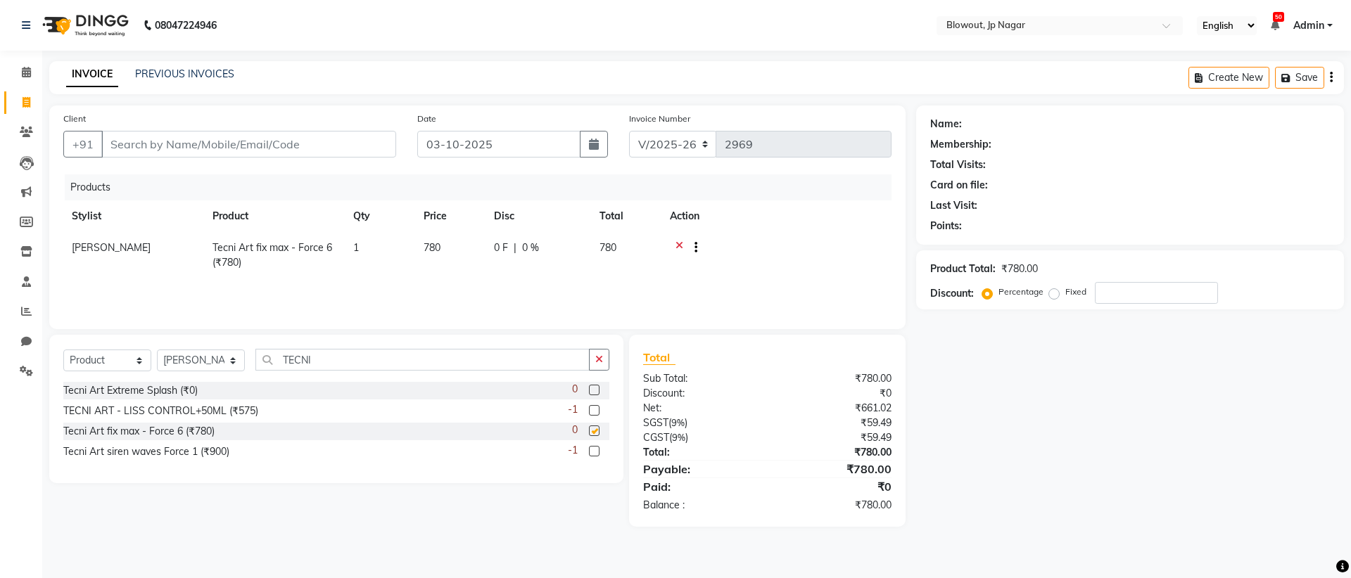
checkbox input "false"
click at [340, 365] on input "TECNI" at bounding box center [422, 360] width 334 height 22
click at [665, 230] on th "Action" at bounding box center [776, 216] width 230 height 32
click at [681, 245] on icon at bounding box center [679, 250] width 8 height 18
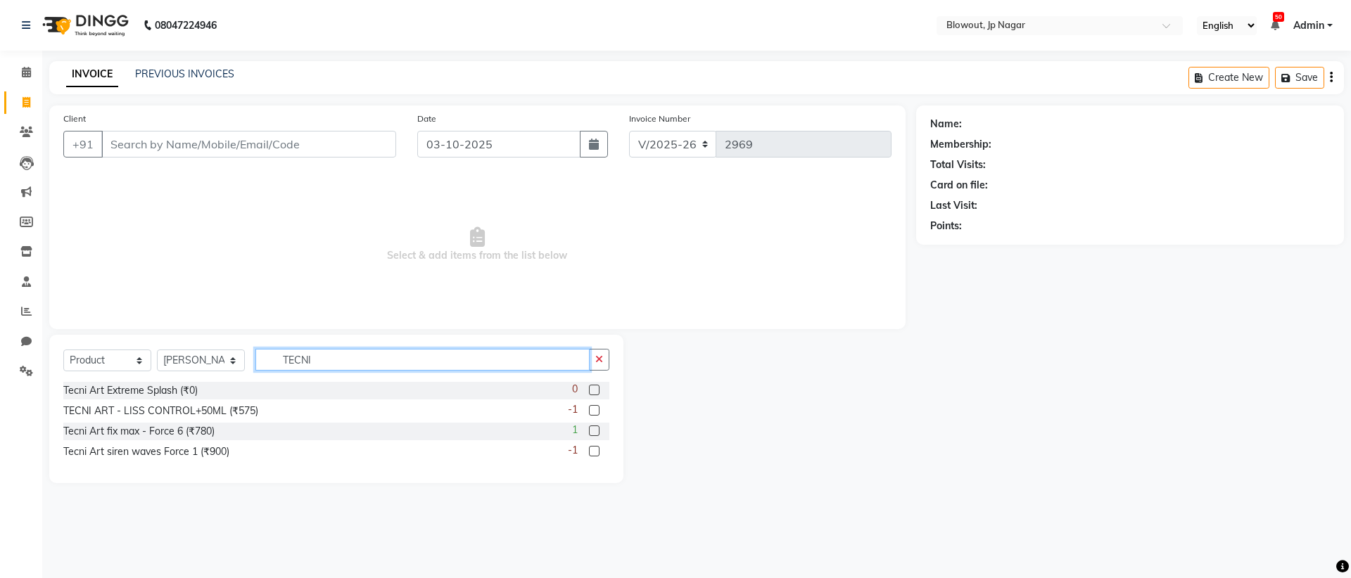
click at [464, 362] on input "TECNI" at bounding box center [422, 360] width 334 height 22
type input "TECNI ART"
click at [35, 364] on span at bounding box center [26, 372] width 25 height 16
click at [27, 319] on span at bounding box center [26, 312] width 25 height 16
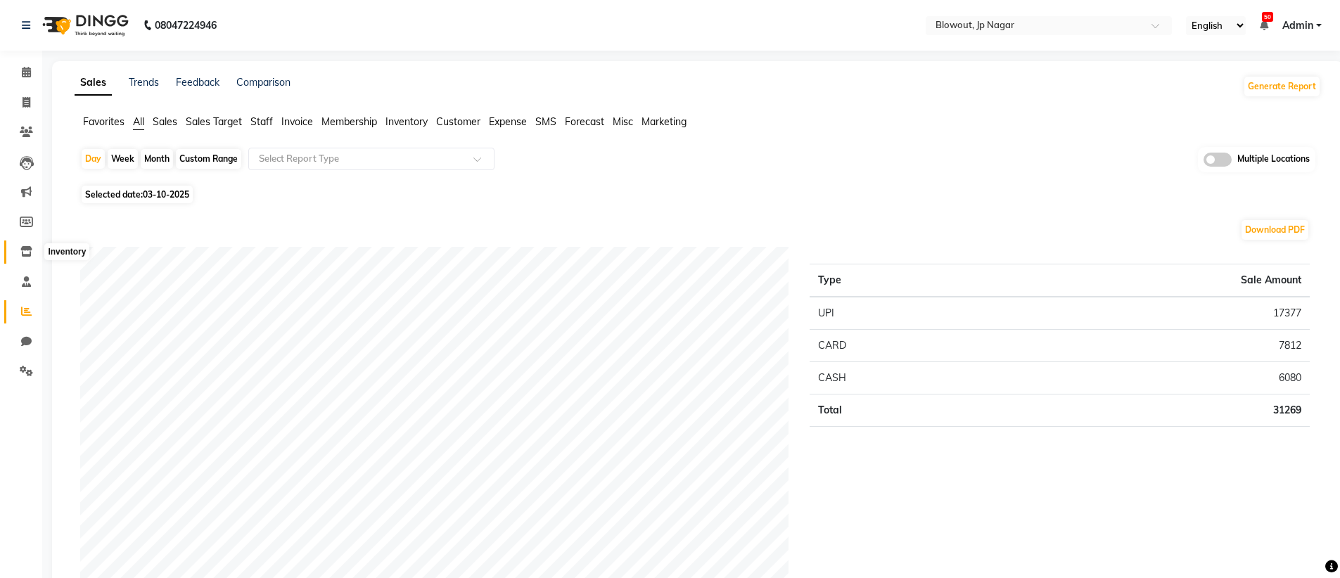
click at [26, 254] on icon at bounding box center [26, 251] width 12 height 11
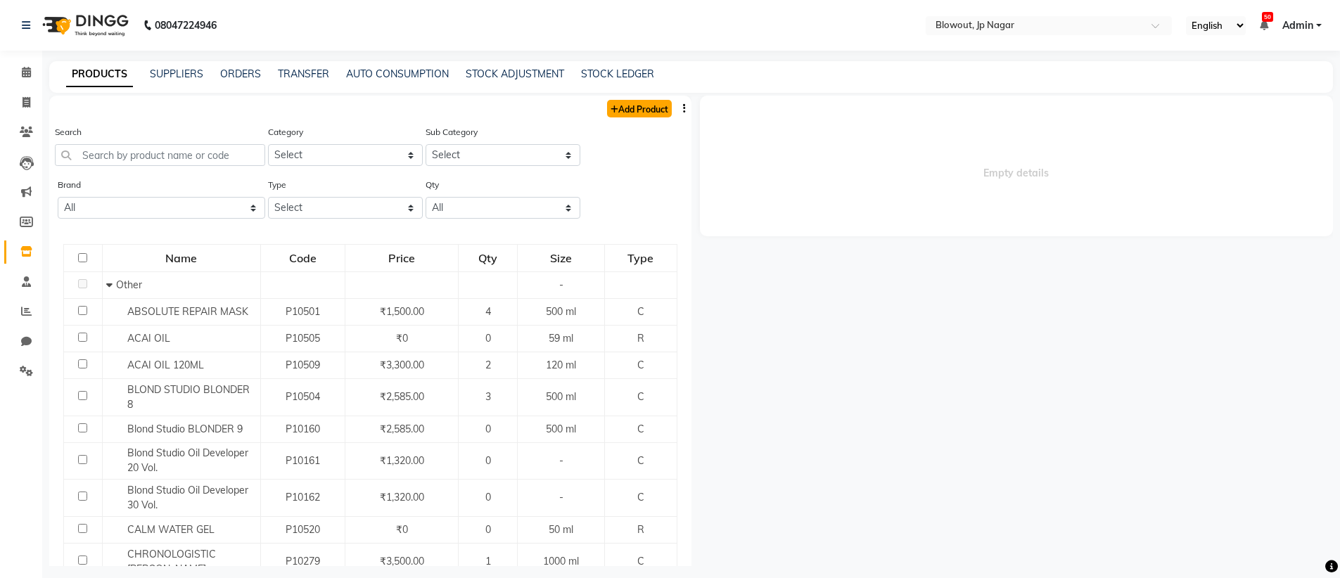
click at [629, 108] on link "Add Product" at bounding box center [639, 109] width 65 height 18
select select "true"
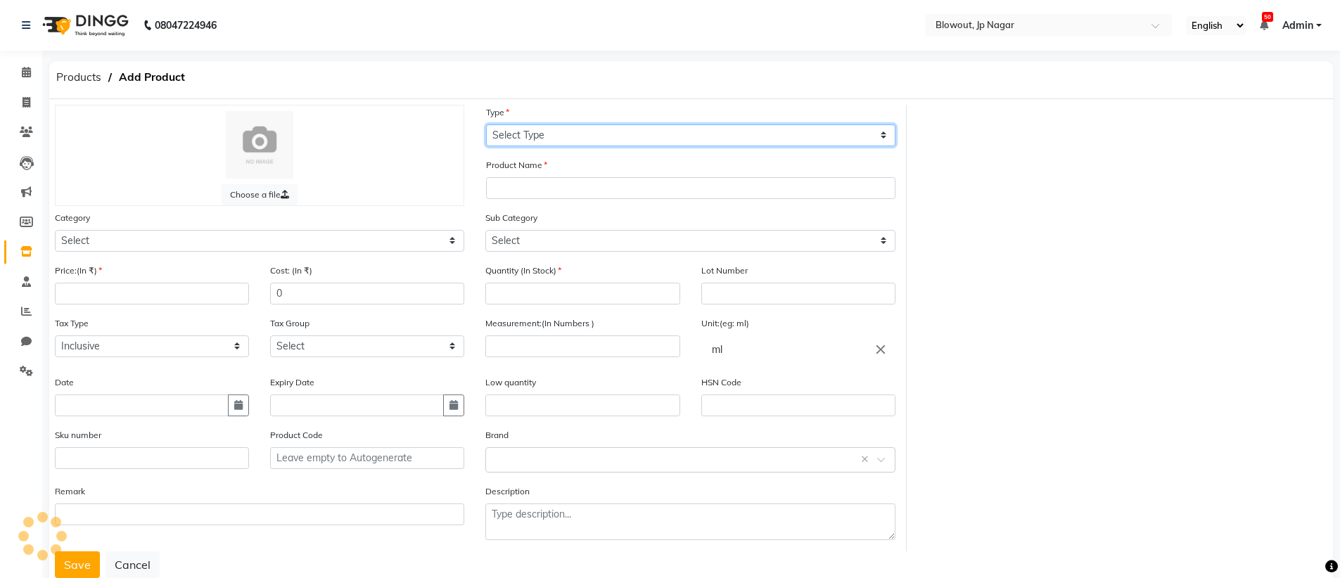
click at [575, 139] on select "Select Type Both Retail Consumable" at bounding box center [690, 136] width 409 height 22
select select "B"
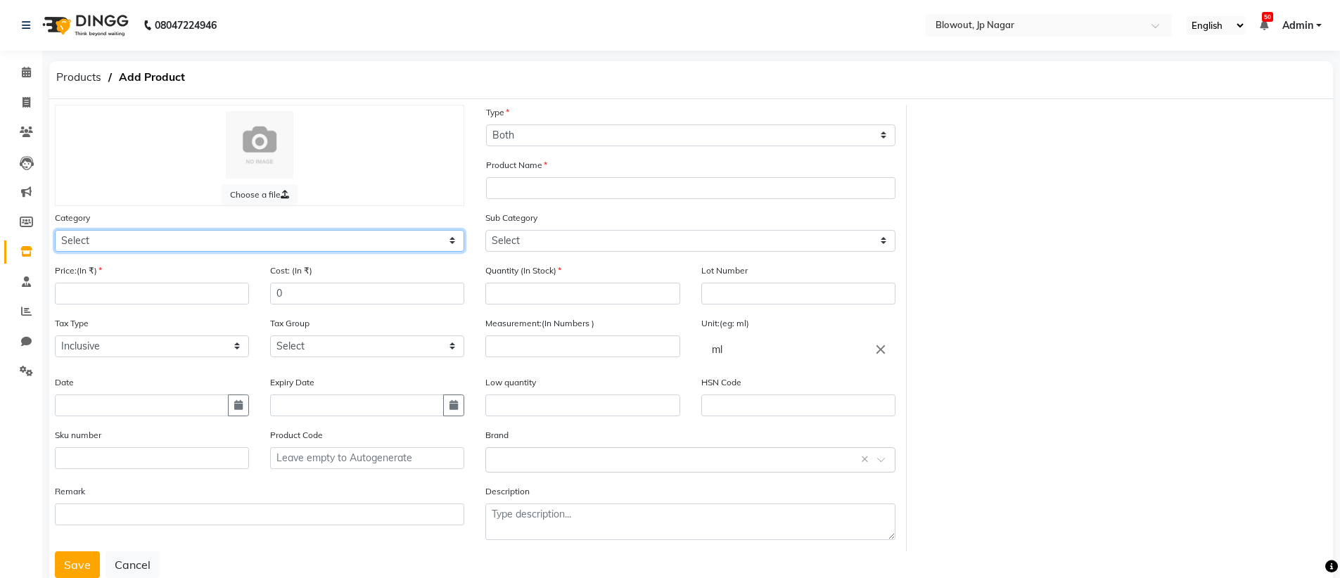
click at [251, 230] on select "Select Hair Skin Makeup Personal Care Appliances Beard Waxing Disposable Thread…" at bounding box center [259, 241] width 409 height 22
select select "1020901100"
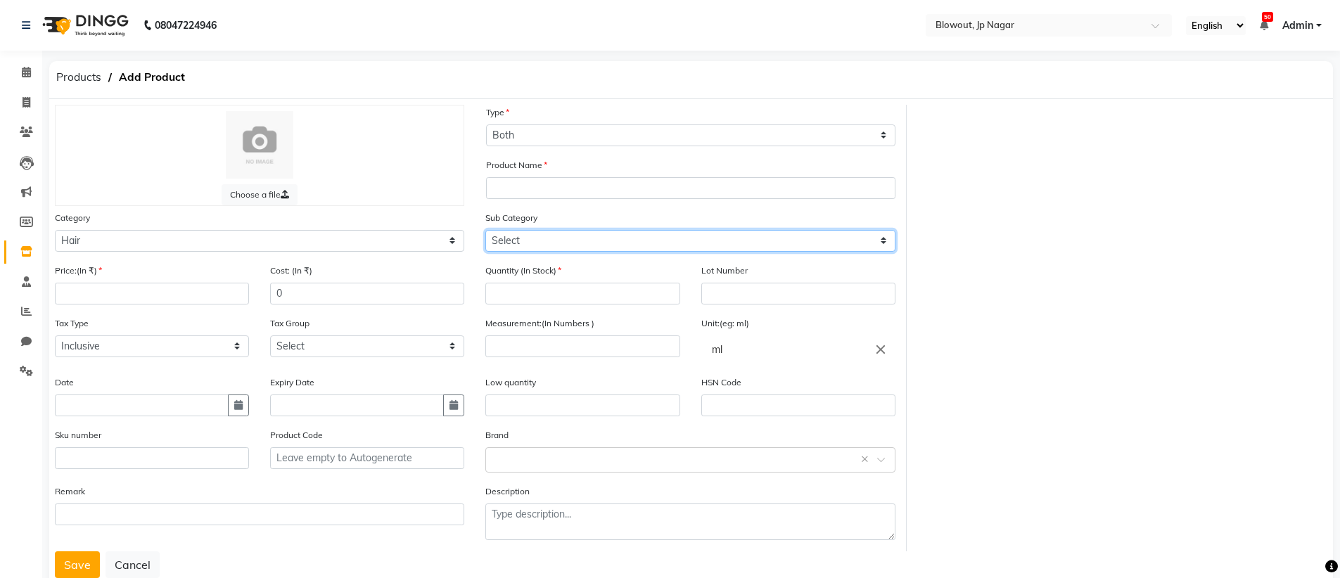
click at [549, 238] on select "Select Shampoo Conditioner Cream Mask Oil Serum Color Appliances Treatment Styl…" at bounding box center [689, 241] width 409 height 22
select select "1020901110"
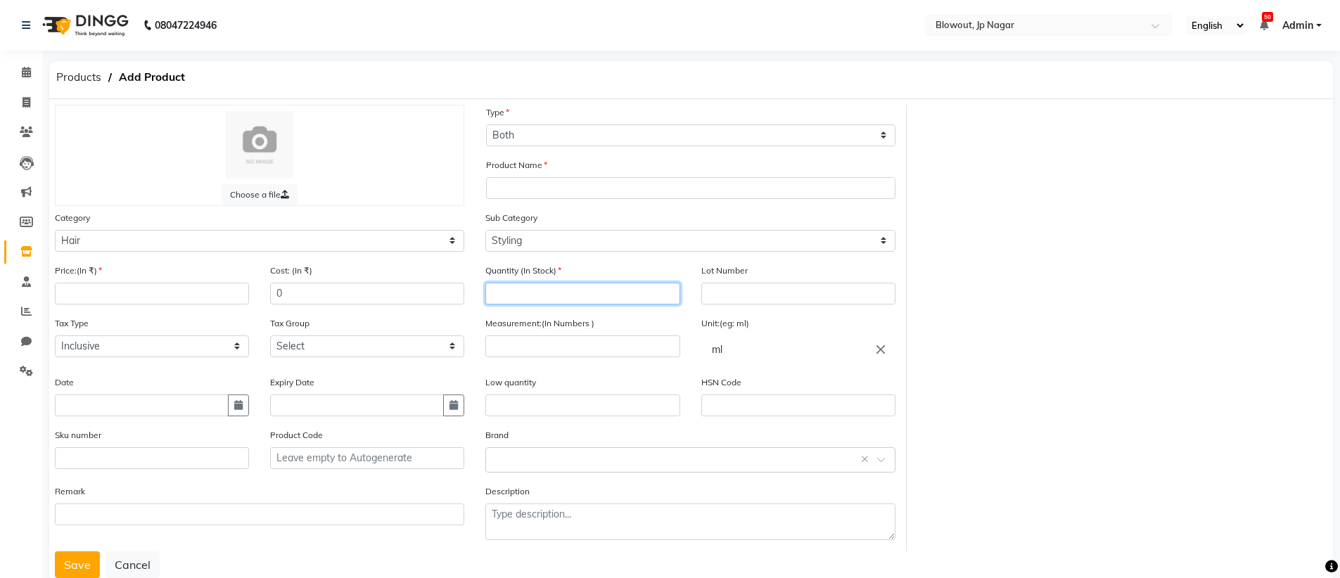
click at [575, 299] on input "number" at bounding box center [582, 294] width 194 height 22
type input "2"
click at [236, 405] on icon "button" at bounding box center [238, 405] width 8 height 10
select select "10"
select select "2025"
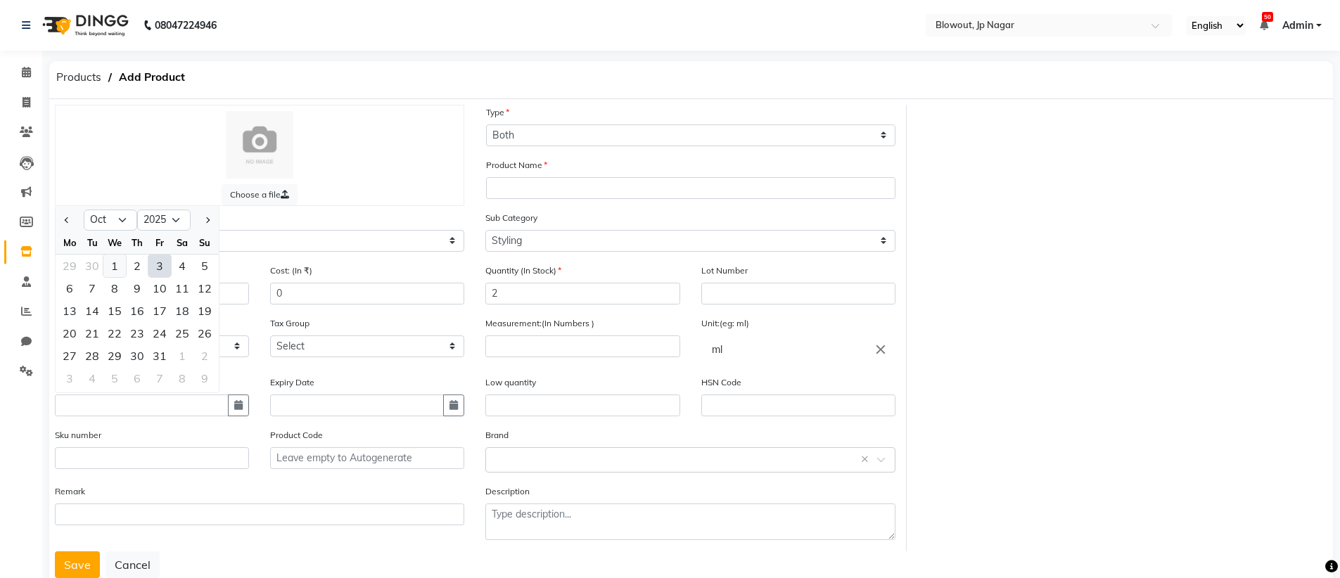
click at [124, 262] on div "1" at bounding box center [114, 266] width 23 height 23
type input "01-10-2025"
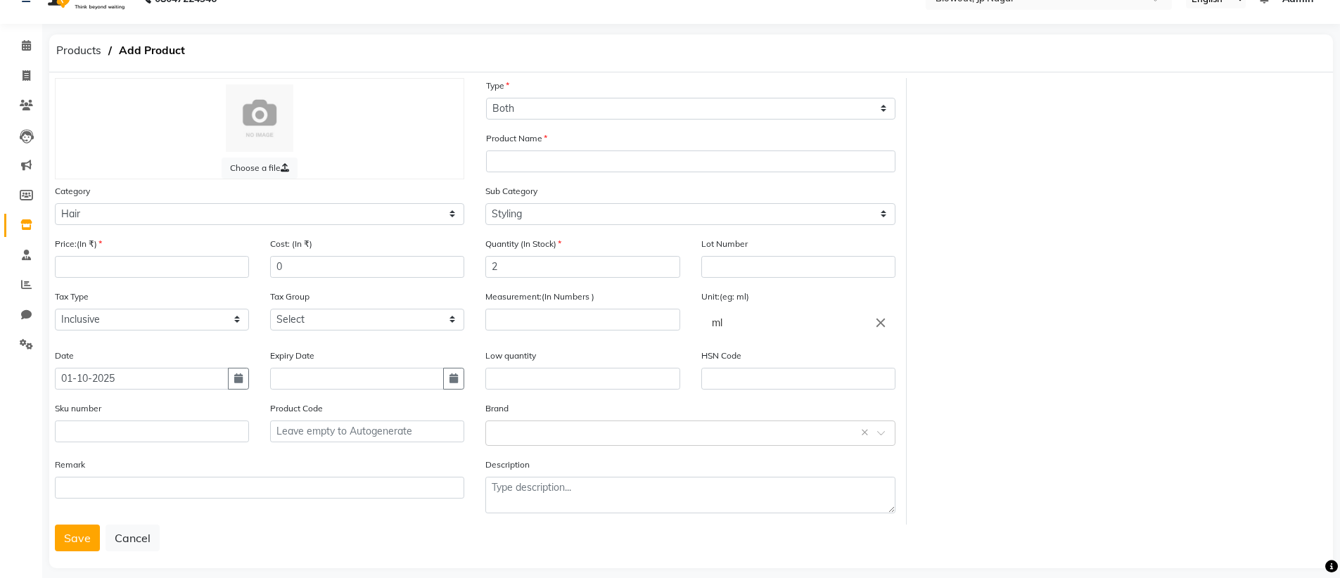
scroll to position [41, 0]
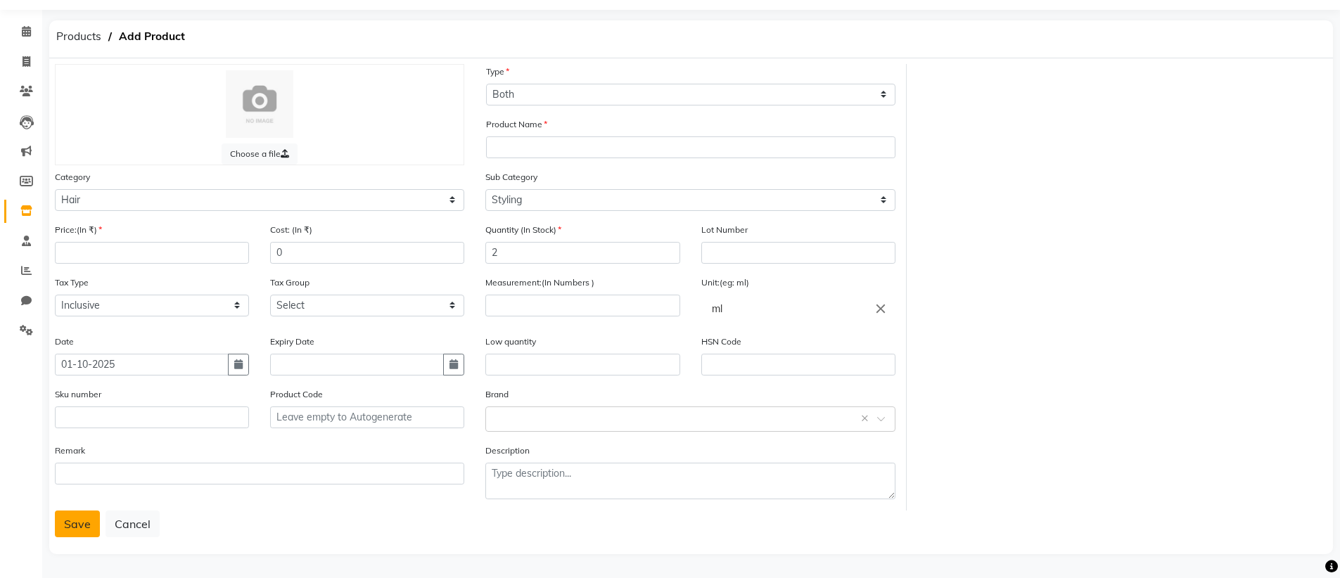
click at [84, 526] on button "Save" at bounding box center [77, 524] width 45 height 27
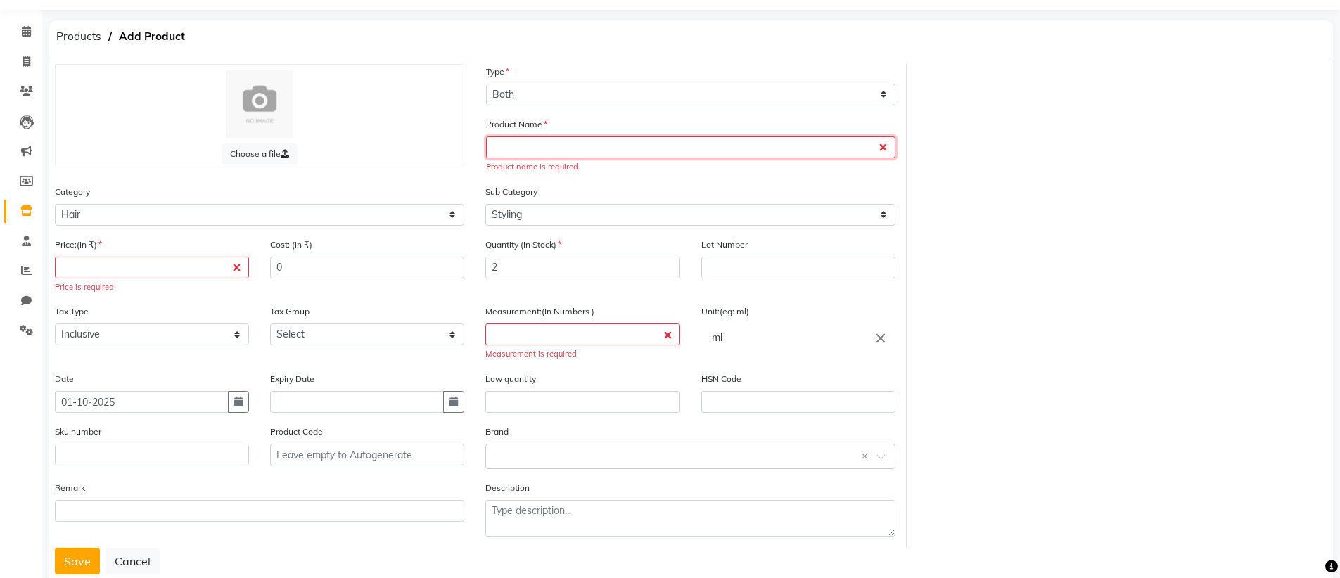
click at [563, 154] on input "text" at bounding box center [690, 147] width 409 height 22
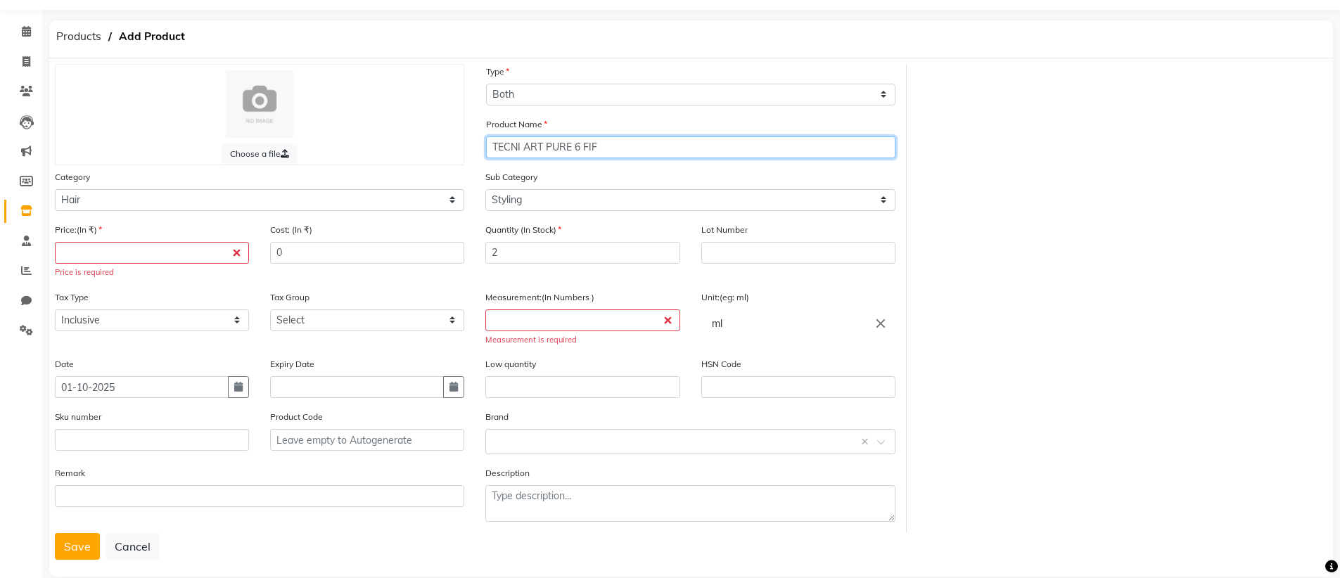
type input "TECNI ART PURE 6 FIF"
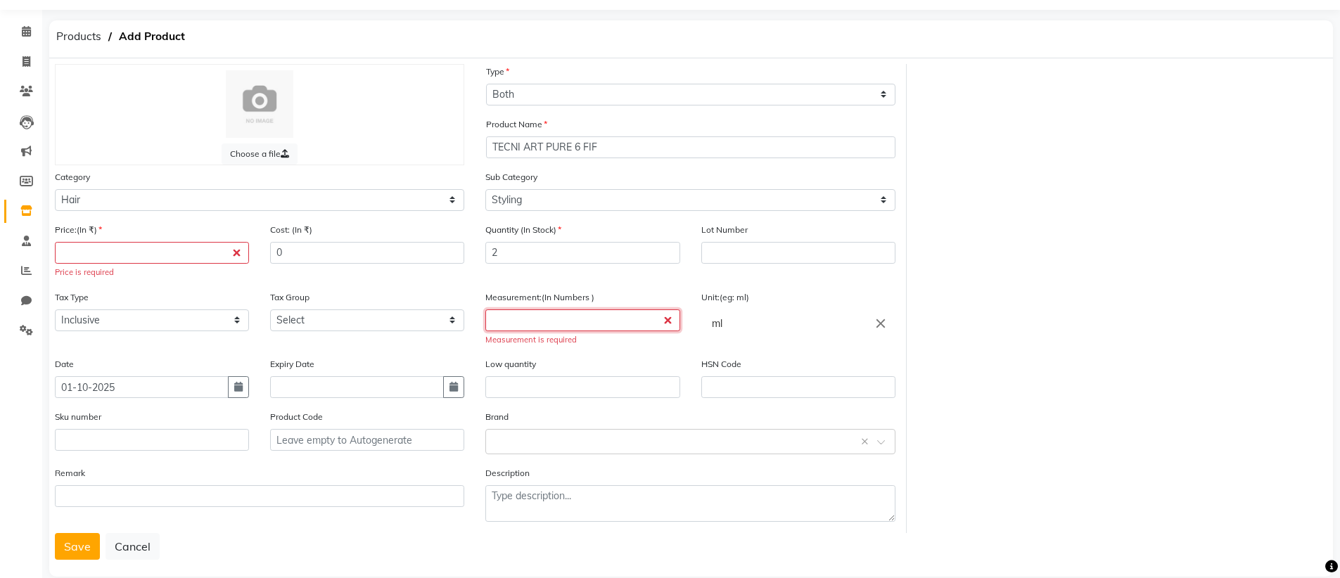
click at [590, 326] on input "number" at bounding box center [582, 321] width 194 height 22
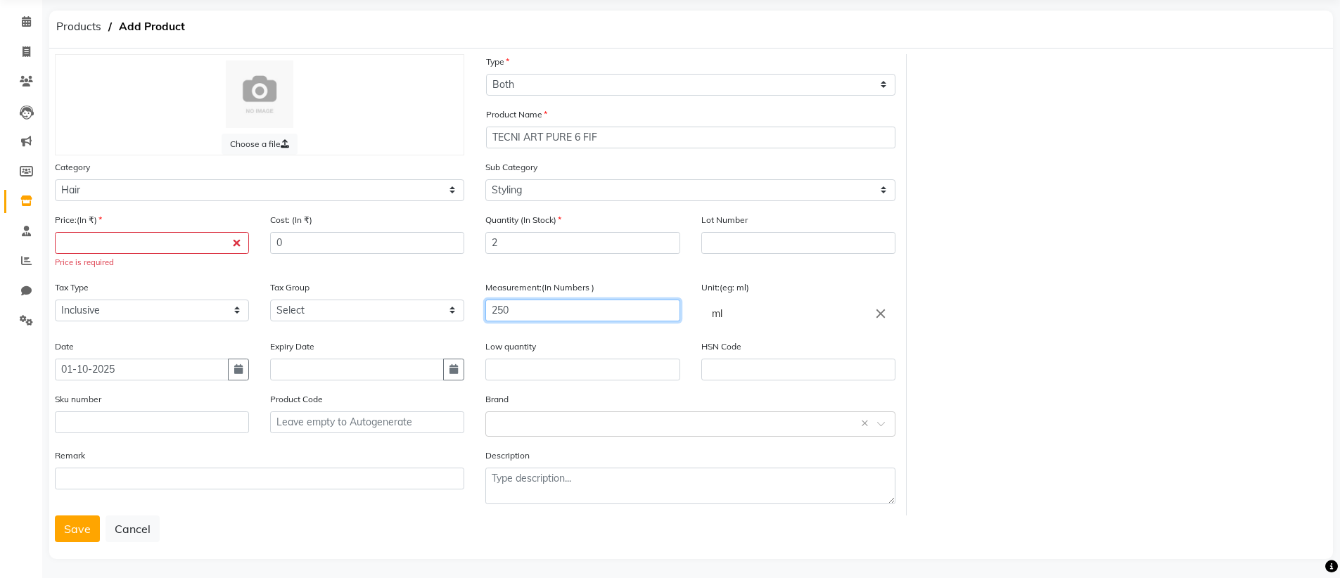
scroll to position [56, 0]
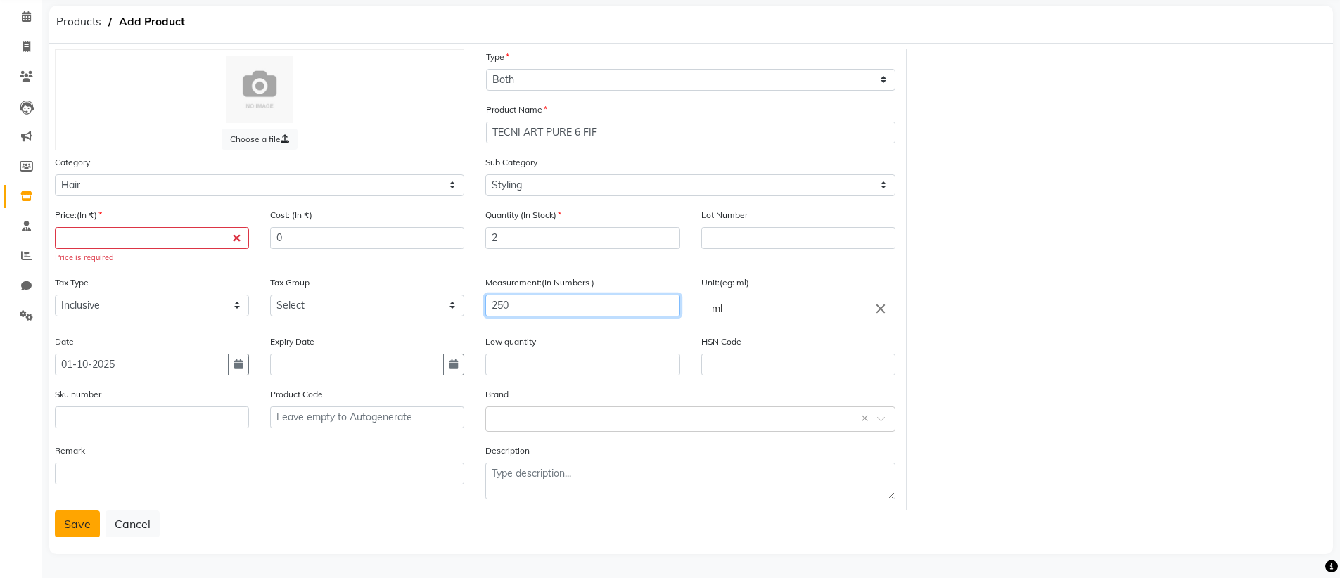
type input "250"
click at [62, 518] on button "Save" at bounding box center [77, 524] width 45 height 27
click at [75, 524] on button "Save" at bounding box center [77, 524] width 45 height 27
click at [167, 241] on input "number" at bounding box center [152, 238] width 194 height 22
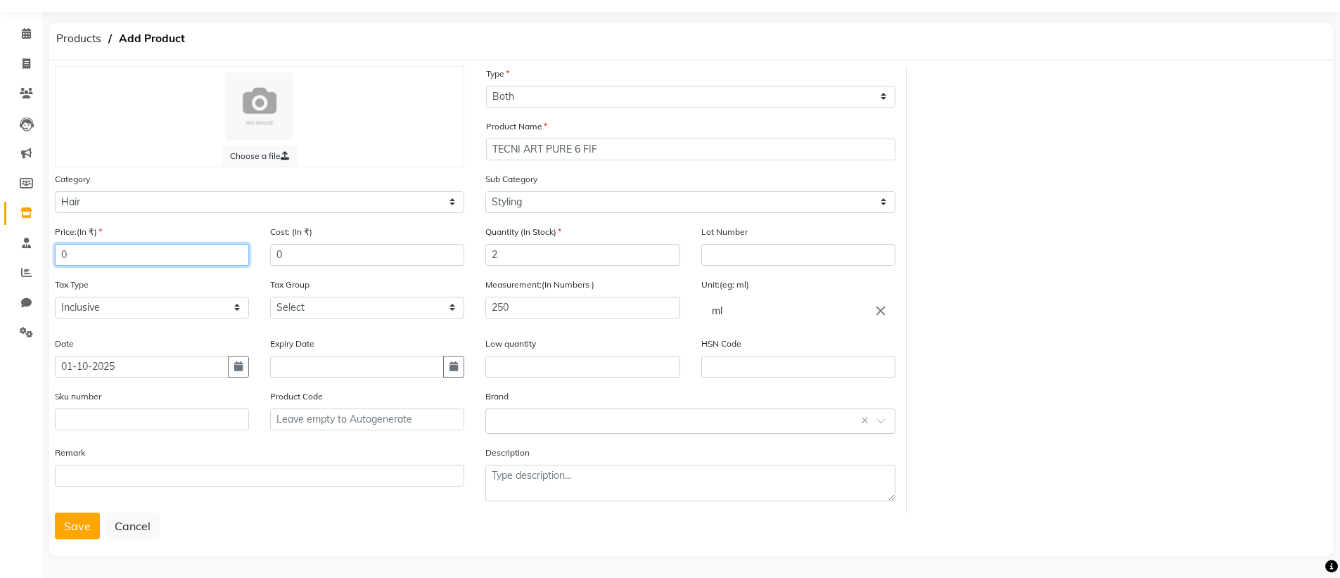
scroll to position [38, 0]
type input "0"
click at [66, 530] on button "Save" at bounding box center [77, 527] width 45 height 27
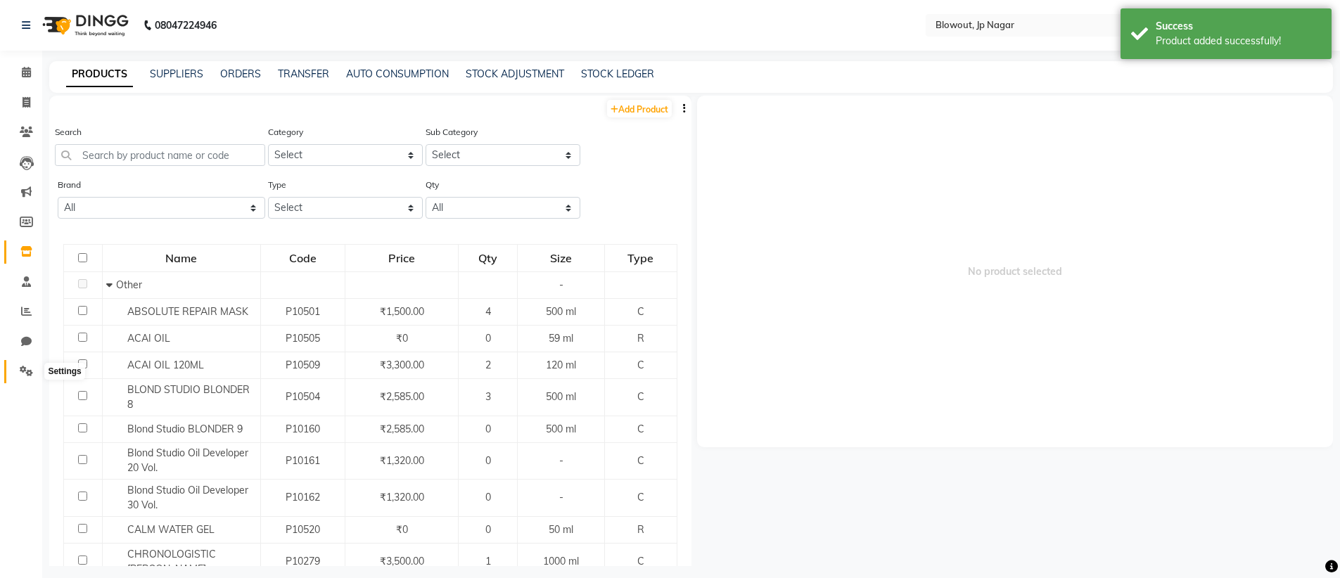
click at [21, 368] on icon at bounding box center [26, 371] width 13 height 11
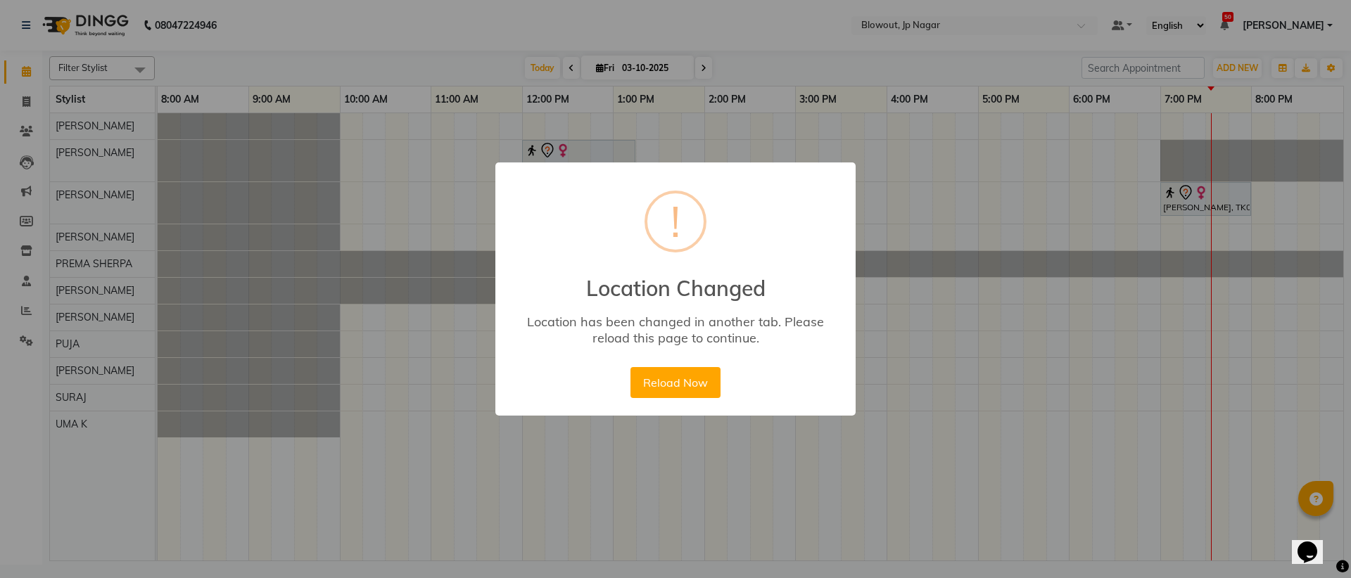
click at [450, 145] on div "× ! Location Changed Location has been changed in another tab. Please reload th…" at bounding box center [675, 289] width 1351 height 578
click at [703, 397] on button "Reload Now" at bounding box center [674, 382] width 89 height 31
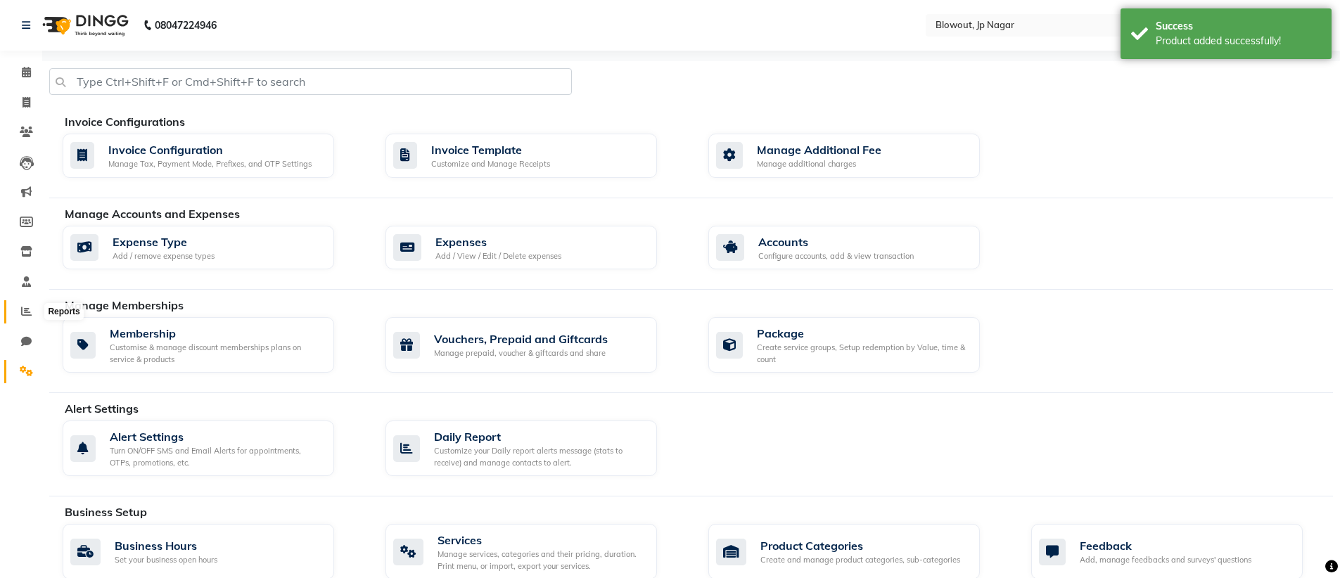
click at [28, 306] on icon at bounding box center [26, 311] width 11 height 11
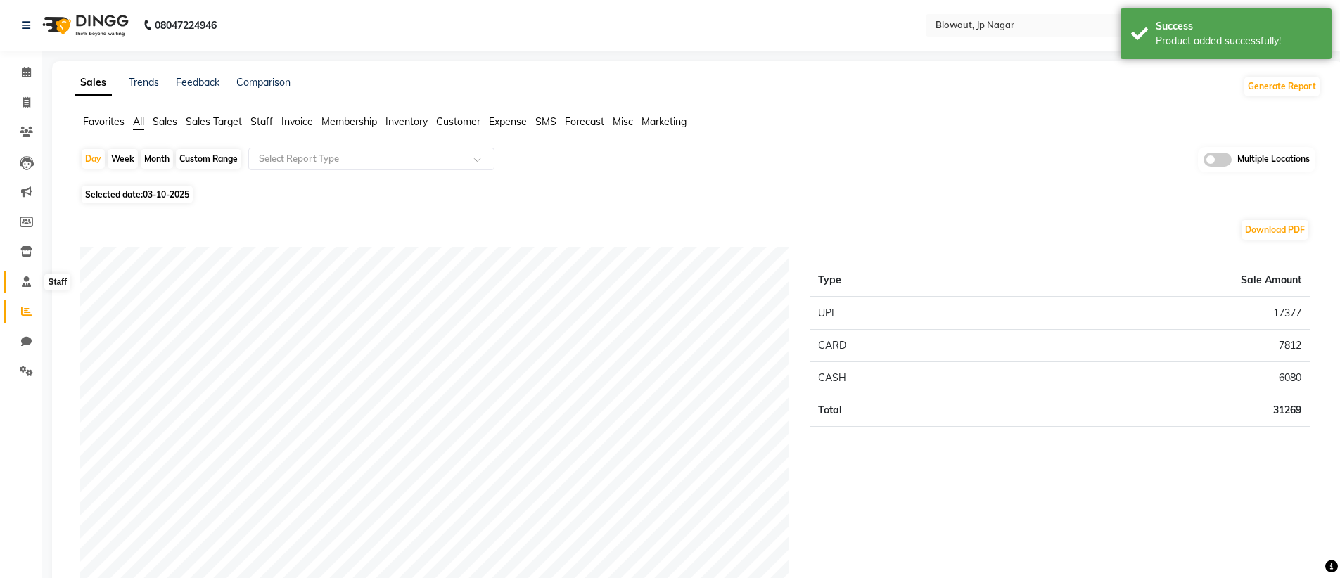
click at [25, 278] on icon at bounding box center [26, 281] width 9 height 11
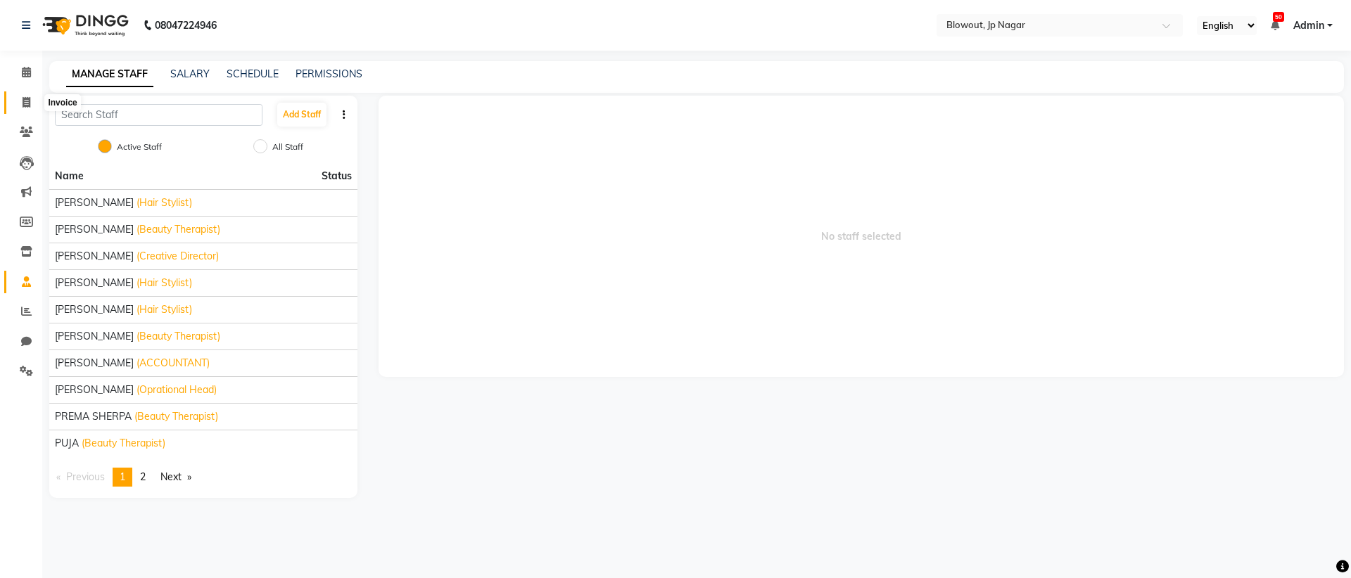
click at [20, 102] on span at bounding box center [26, 103] width 25 height 16
select select "service"
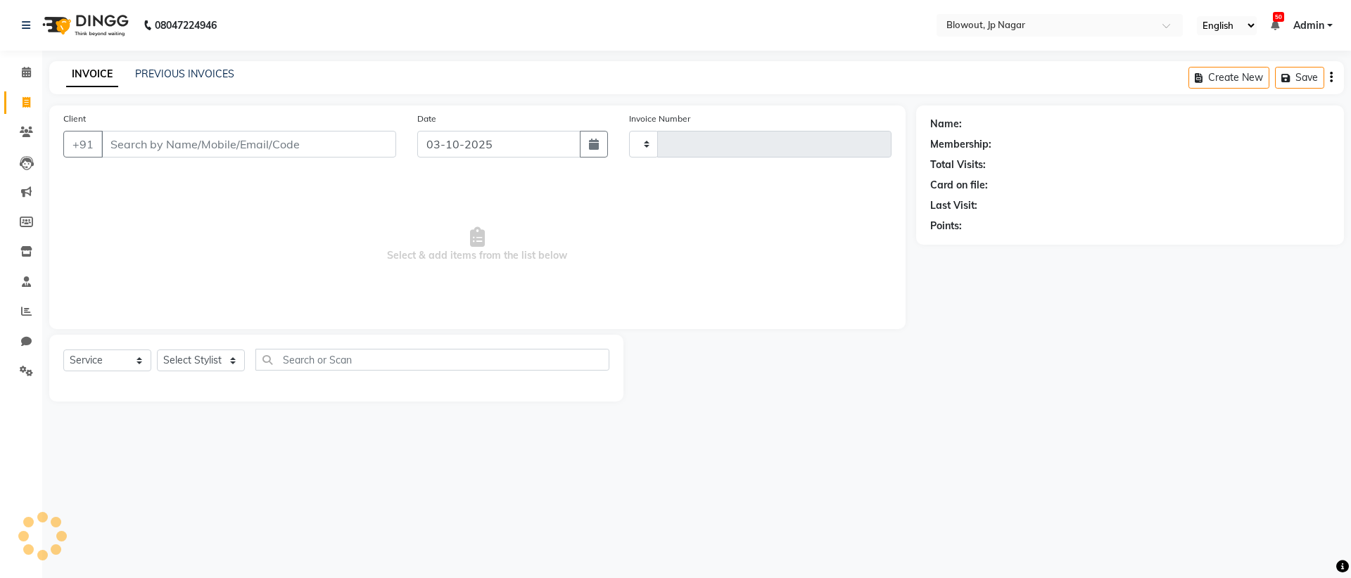
type input "2969"
select select "6261"
click at [227, 145] on input "Client" at bounding box center [248, 144] width 295 height 27
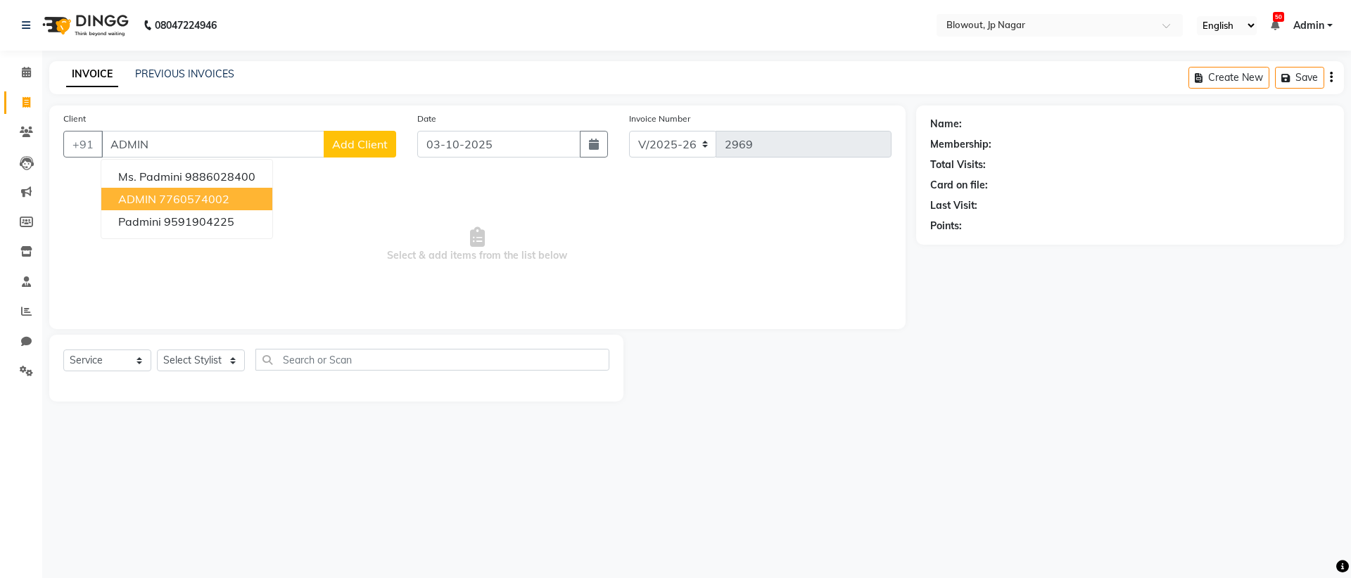
click at [146, 203] on span "ADMIN" at bounding box center [137, 199] width 38 height 14
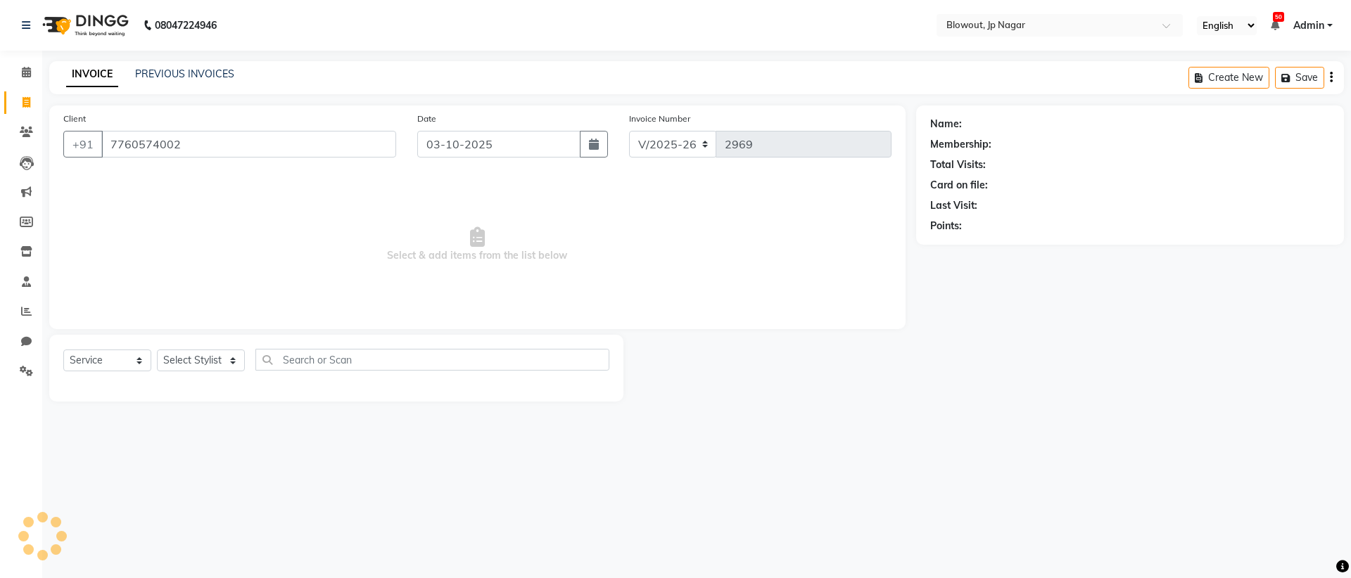
type input "7760574002"
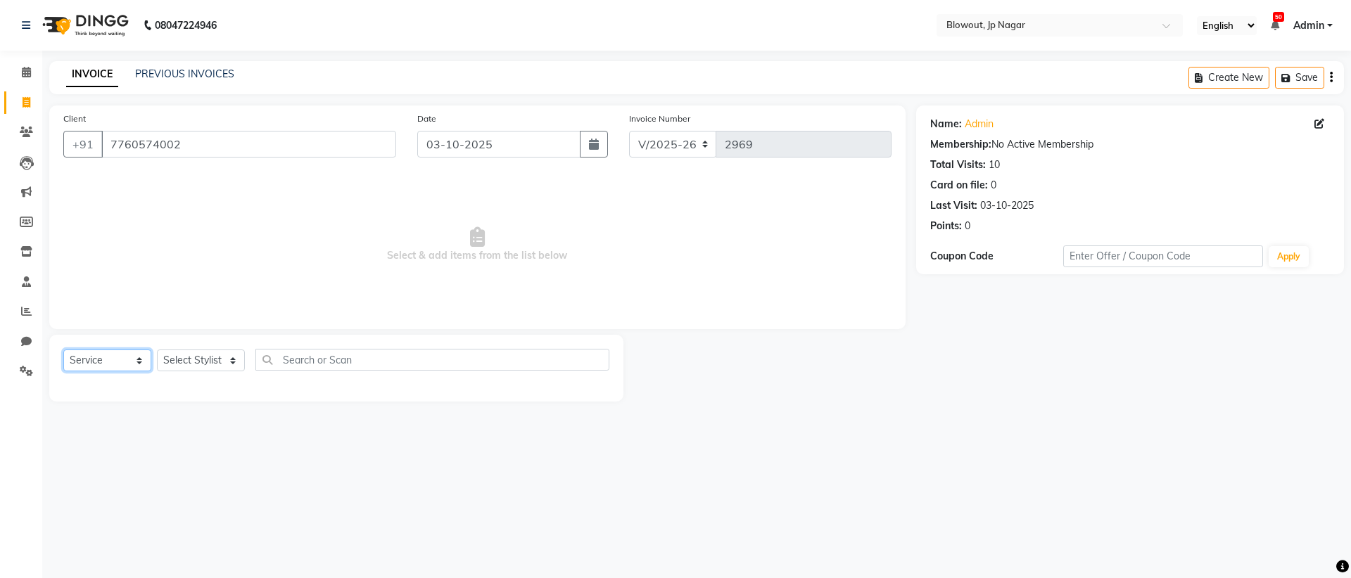
click at [120, 357] on select "Select Service Product Membership Package Voucher Prepaid Gift Card" at bounding box center [107, 361] width 88 height 22
select select "product"
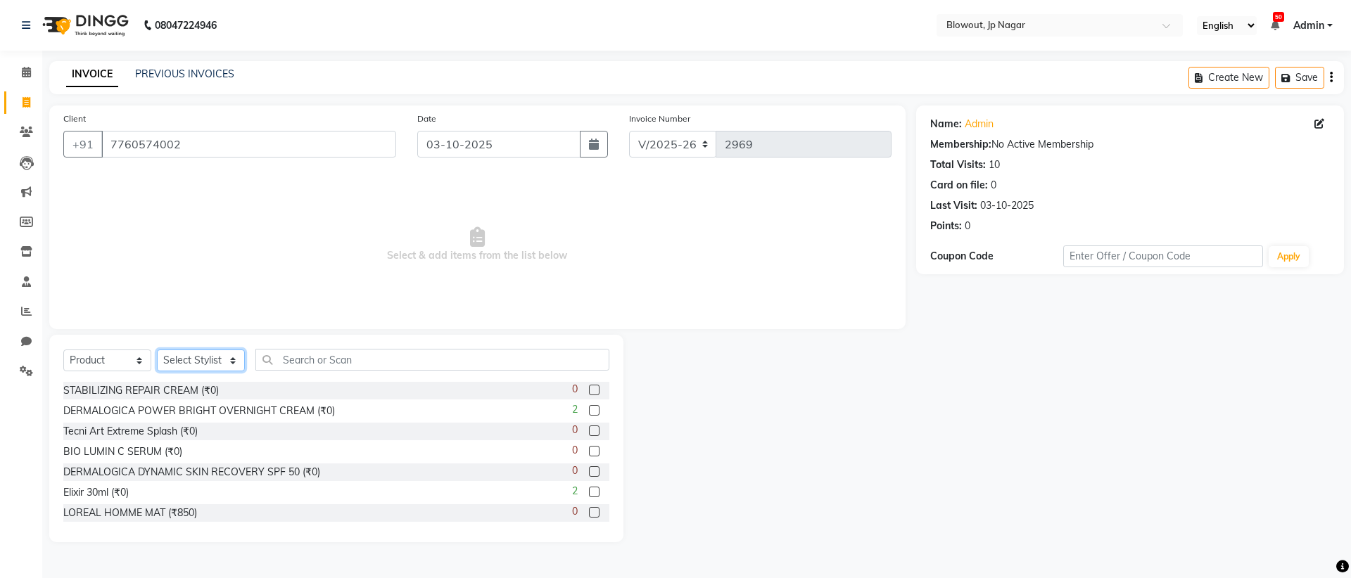
click at [174, 360] on select "Select Stylist [PERSON_NAME] [PERSON_NAME] [PERSON_NAME] [PERSON_NAME] [PERSON_…" at bounding box center [201, 361] width 88 height 22
select select "46972"
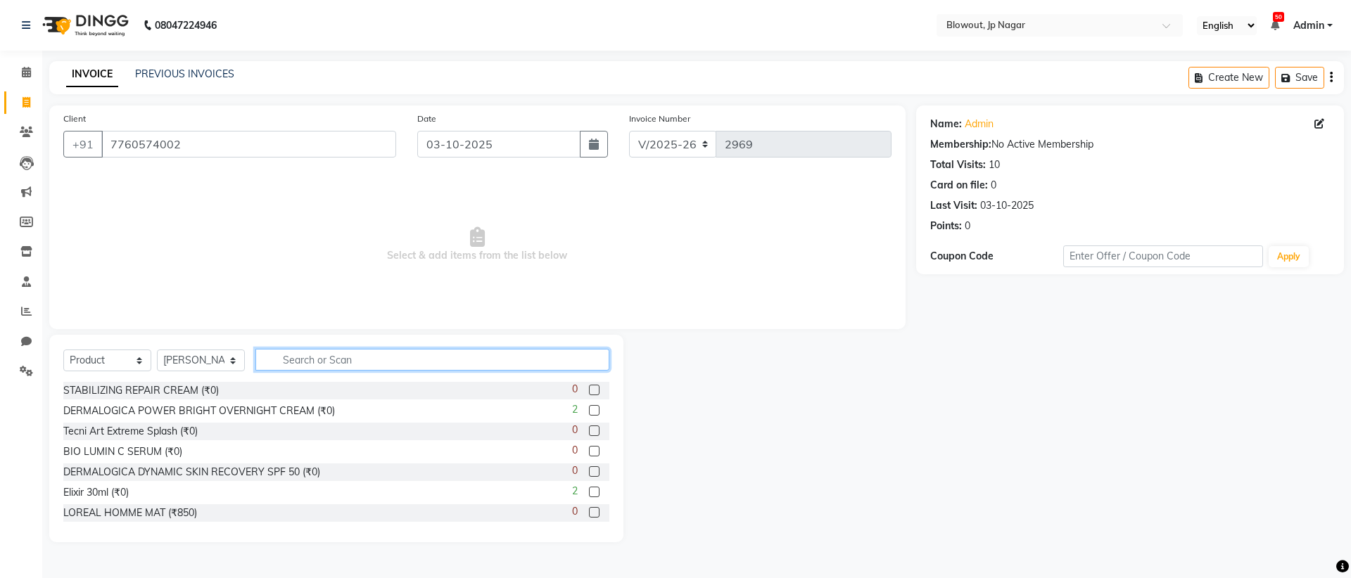
click at [357, 362] on input "text" at bounding box center [432, 360] width 354 height 22
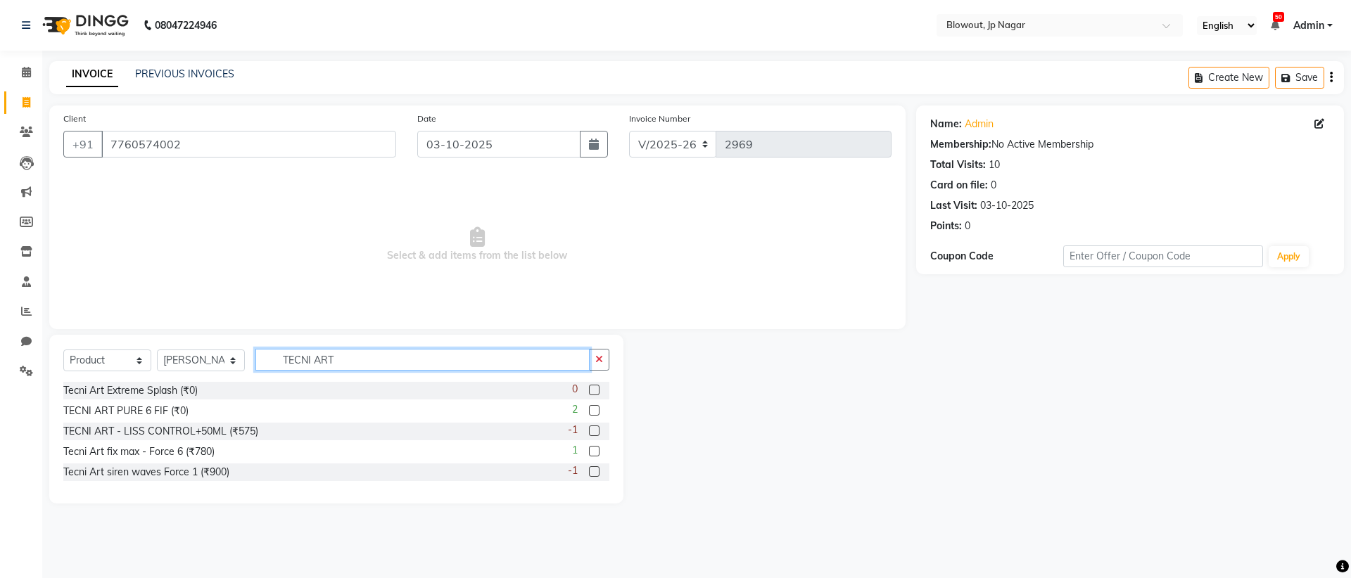
type input "TECNI ART"
click at [599, 412] on label at bounding box center [594, 410] width 11 height 11
click at [598, 412] on input "checkbox" at bounding box center [593, 411] width 9 height 9
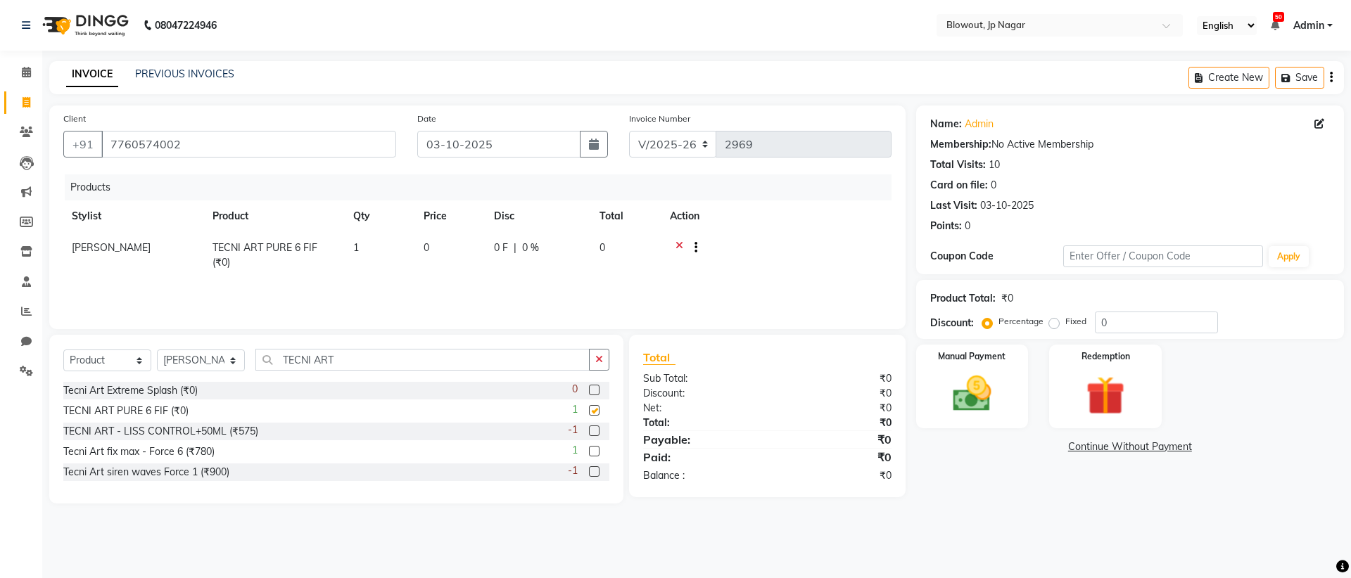
checkbox input "false"
click at [451, 238] on td "0" at bounding box center [450, 255] width 70 height 46
select select "46972"
click at [495, 251] on input "0" at bounding box center [515, 252] width 42 height 22
click at [447, 253] on td "0" at bounding box center [450, 255] width 70 height 46
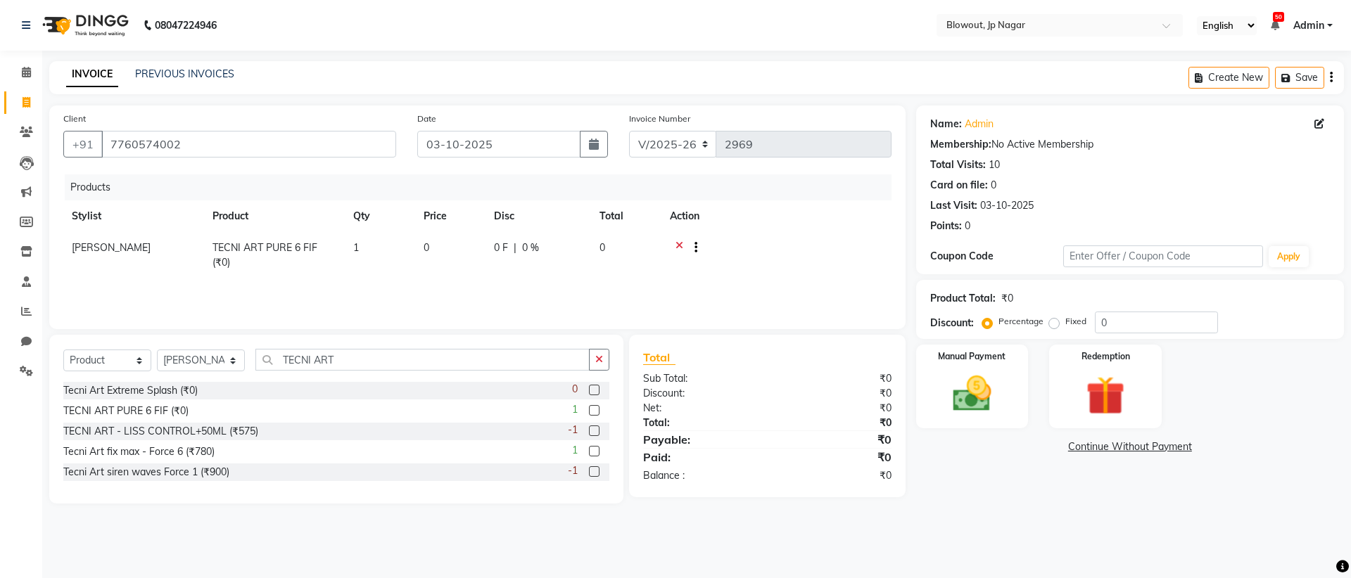
select select "46972"
click at [449, 253] on input "0" at bounding box center [449, 252] width 53 height 22
type input "1200"
click at [1096, 390] on img at bounding box center [1104, 396] width 65 height 50
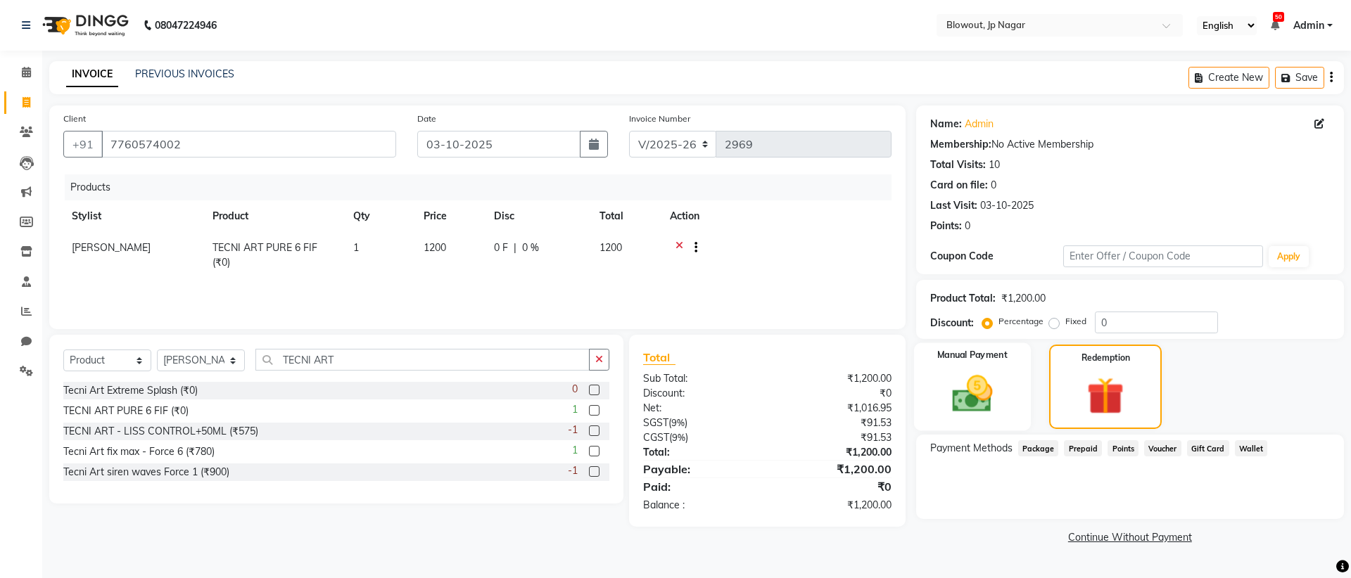
click at [1021, 402] on div "Manual Payment" at bounding box center [971, 387] width 117 height 88
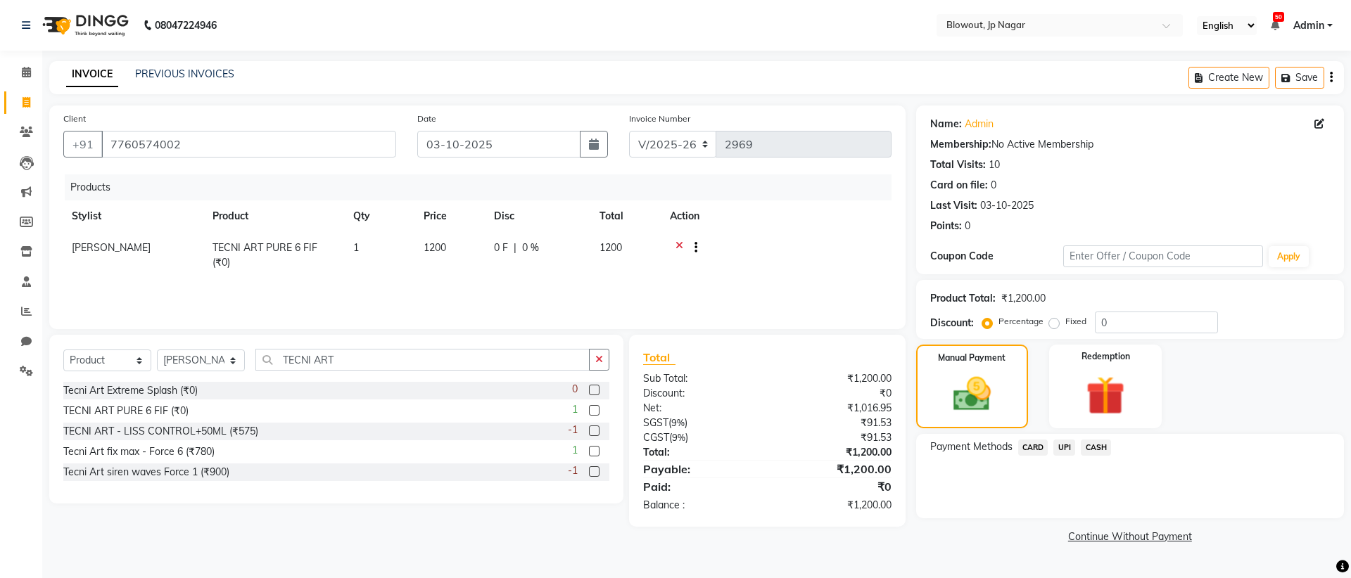
click at [1062, 453] on span "UPI" at bounding box center [1064, 448] width 22 height 16
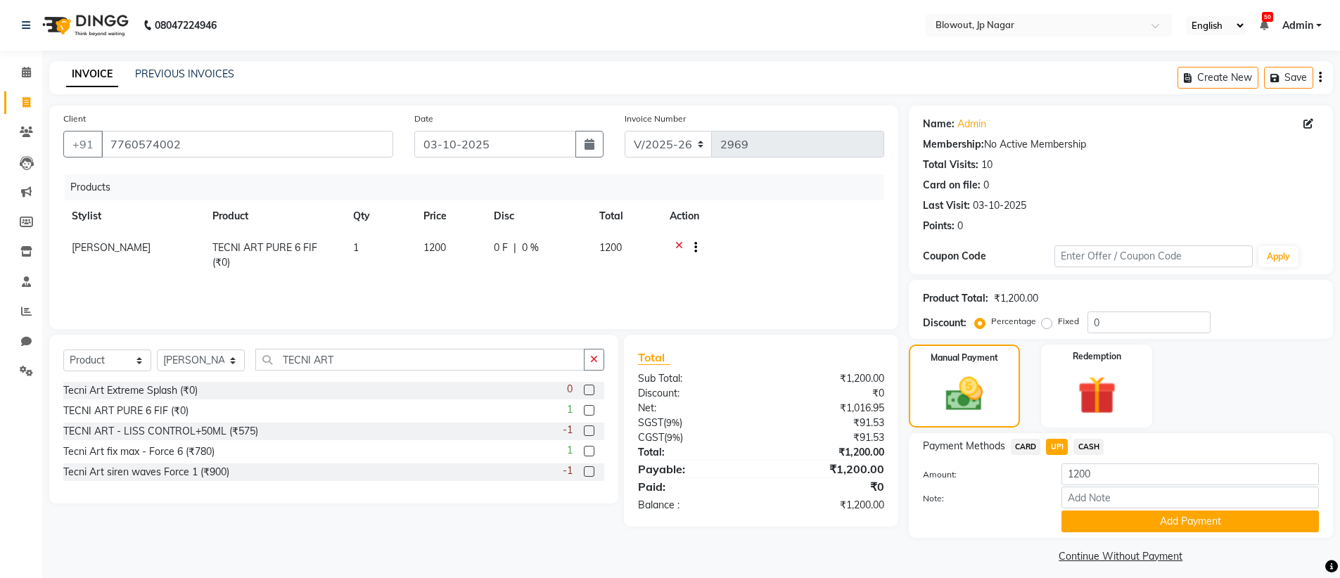
click at [1128, 533] on div "Payment Methods CARD UPI CASH Amount: 1200 Note: Add Payment" at bounding box center [1121, 485] width 424 height 105
click at [1129, 529] on button "Add Payment" at bounding box center [1190, 522] width 257 height 22
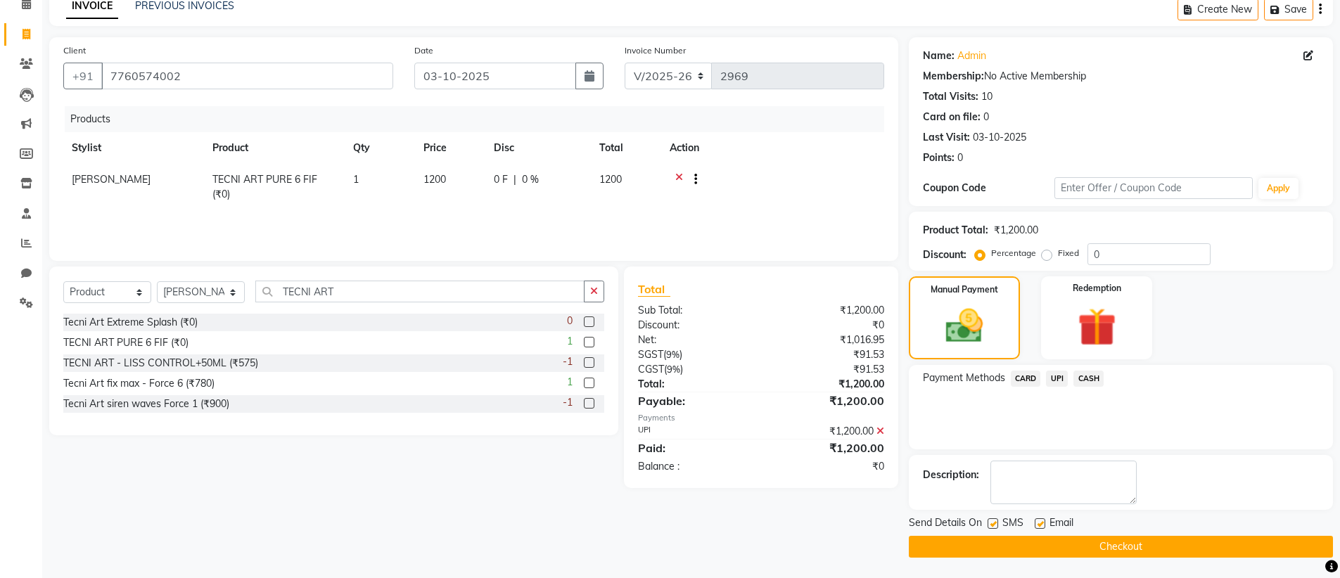
scroll to position [69, 0]
click at [1111, 546] on button "Checkout" at bounding box center [1121, 546] width 424 height 22
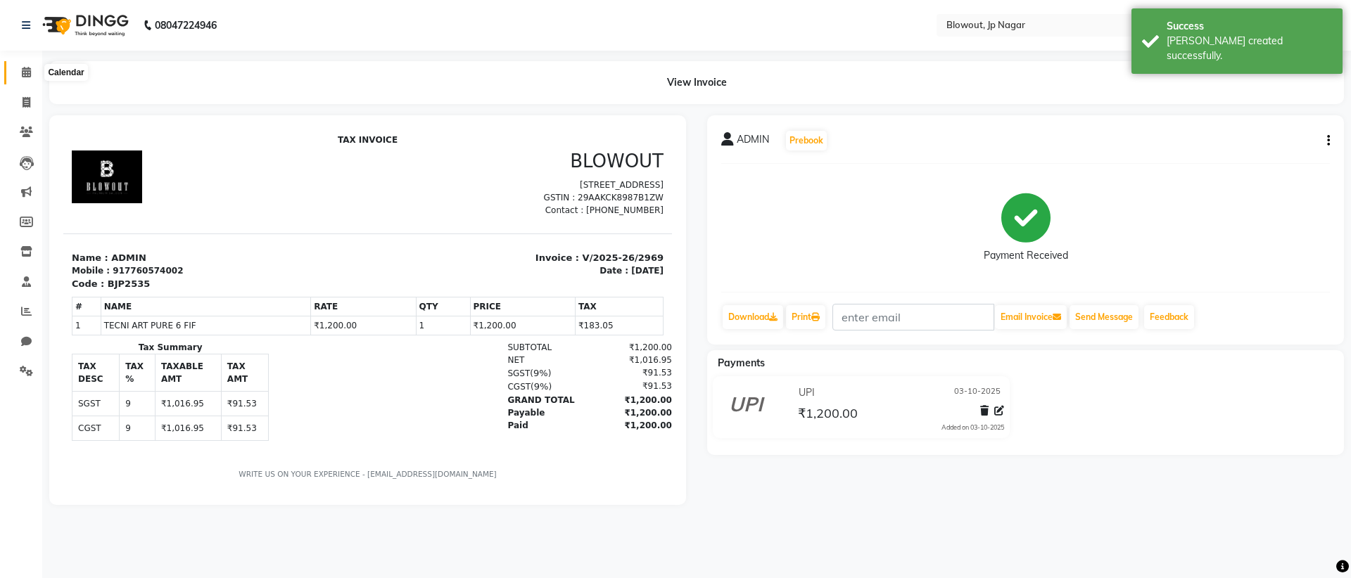
click at [27, 76] on icon at bounding box center [26, 72] width 9 height 11
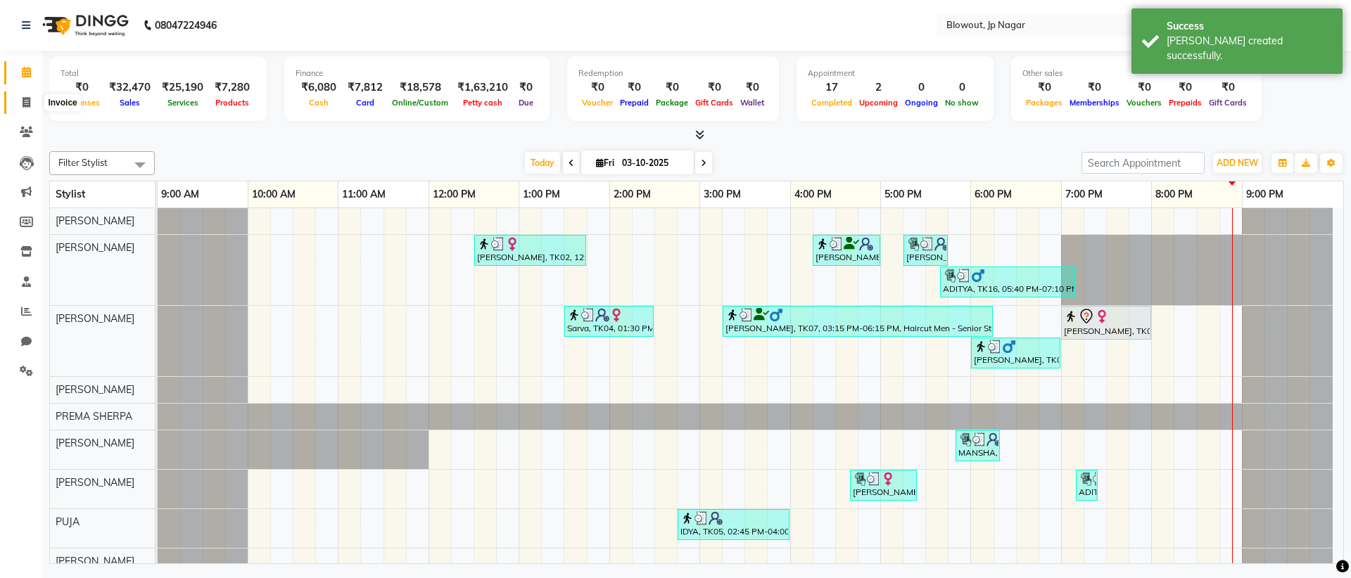
click at [27, 98] on icon at bounding box center [27, 102] width 8 height 11
select select "service"
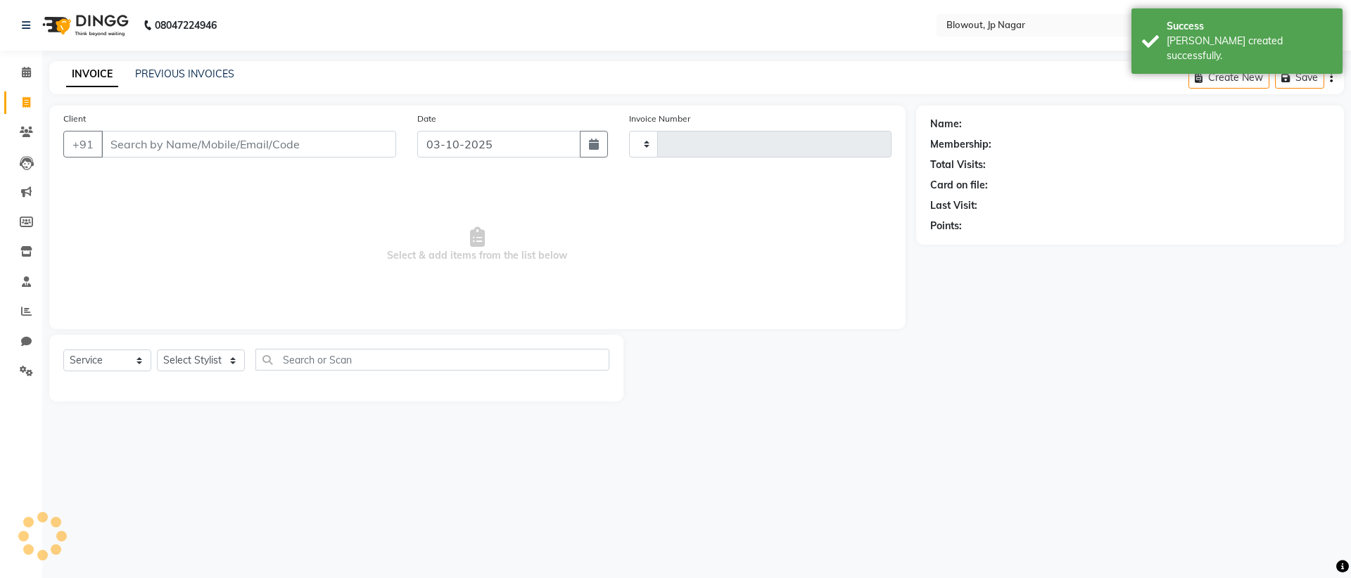
type input "2970"
select select "6261"
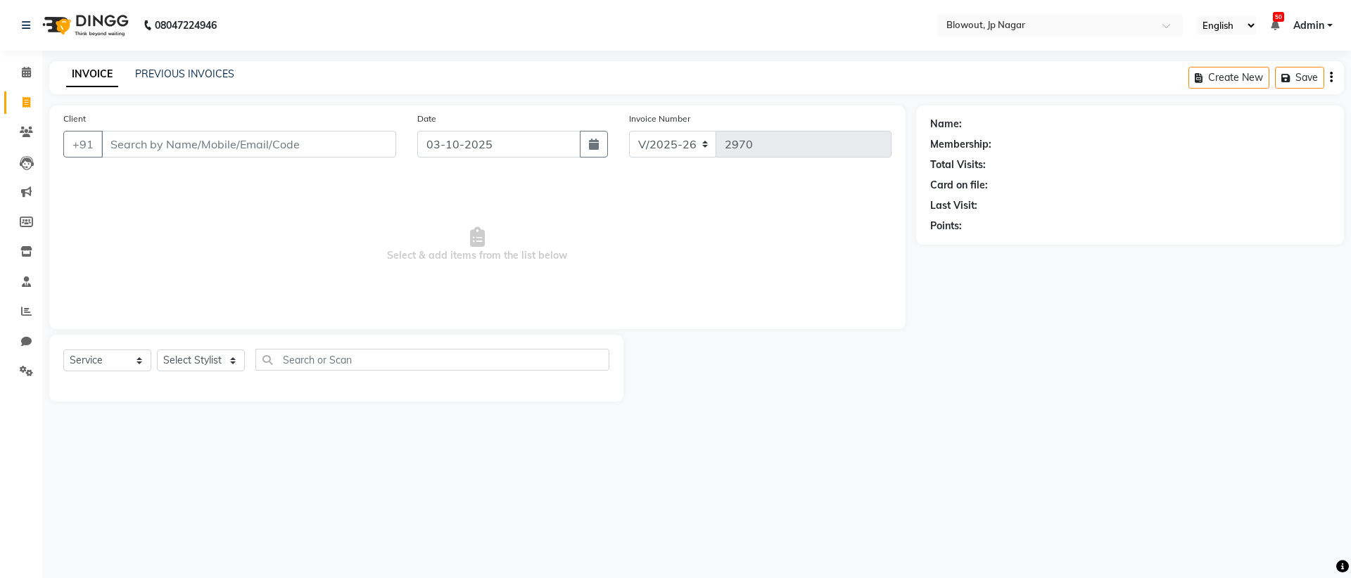
click at [235, 75] on div "INVOICE PREVIOUS INVOICES" at bounding box center [150, 75] width 202 height 16
click at [224, 75] on link "PREVIOUS INVOICES" at bounding box center [184, 74] width 99 height 13
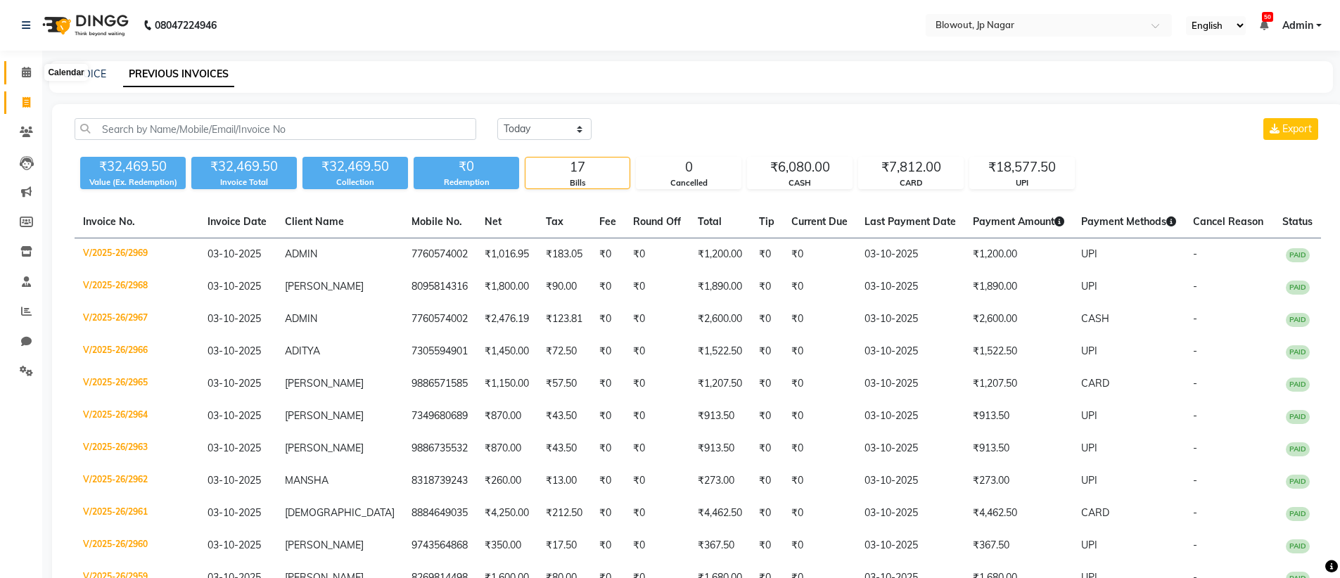
click at [25, 67] on icon at bounding box center [26, 72] width 9 height 11
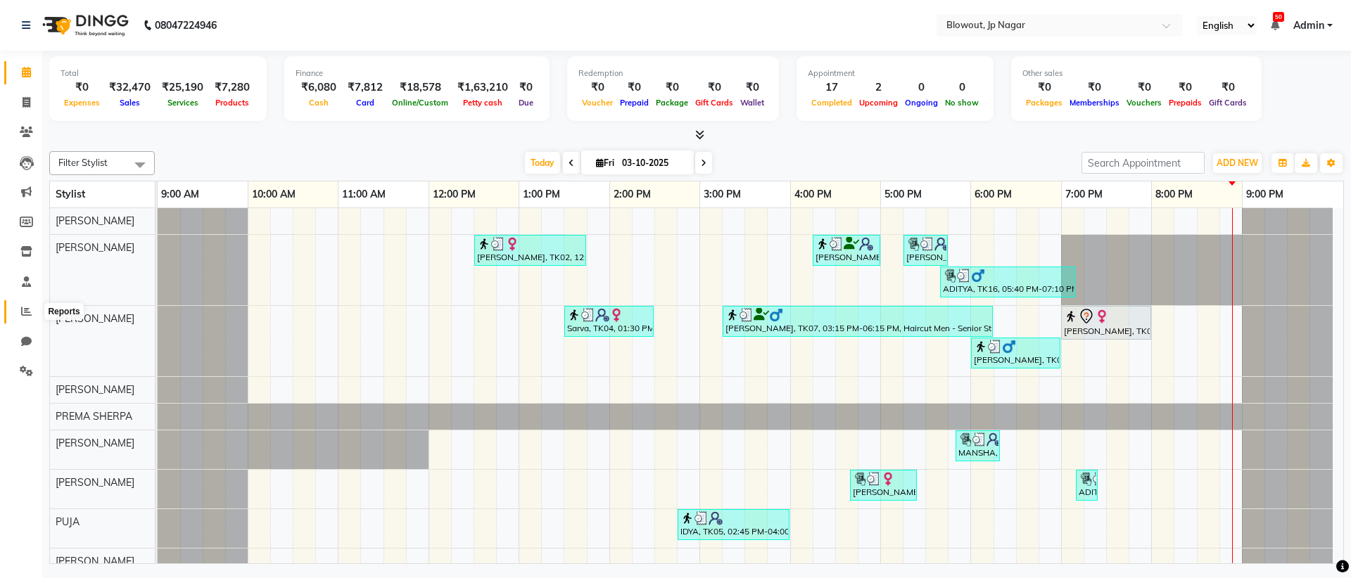
click at [26, 312] on icon at bounding box center [26, 311] width 11 height 11
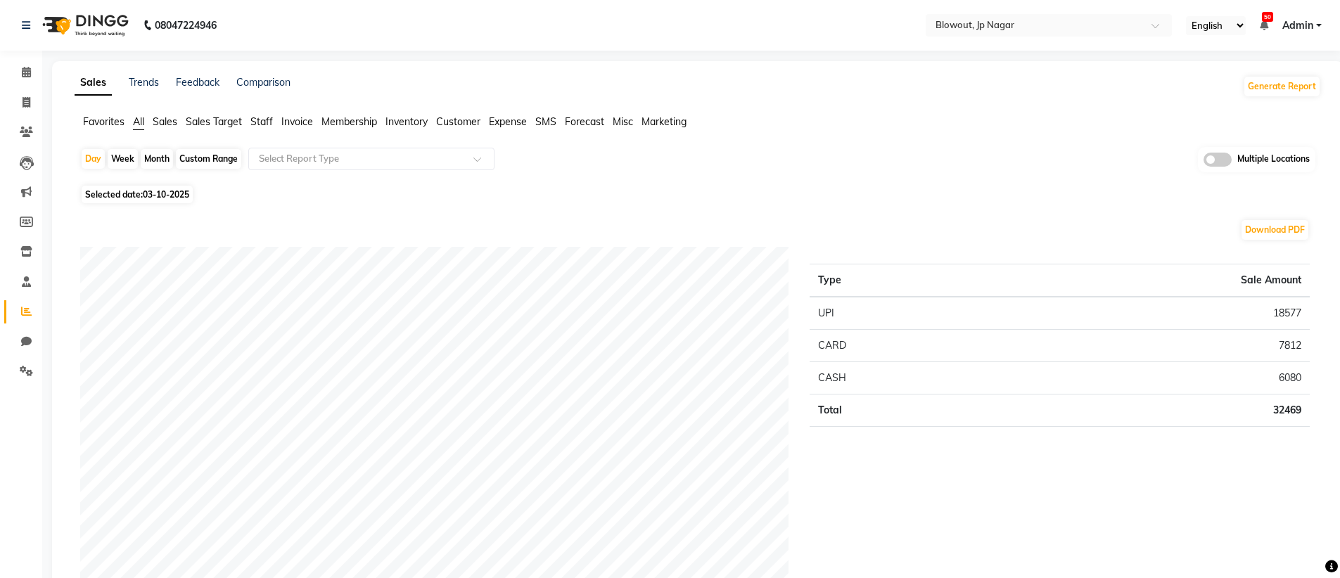
click at [281, 152] on input "text" at bounding box center [357, 159] width 203 height 14
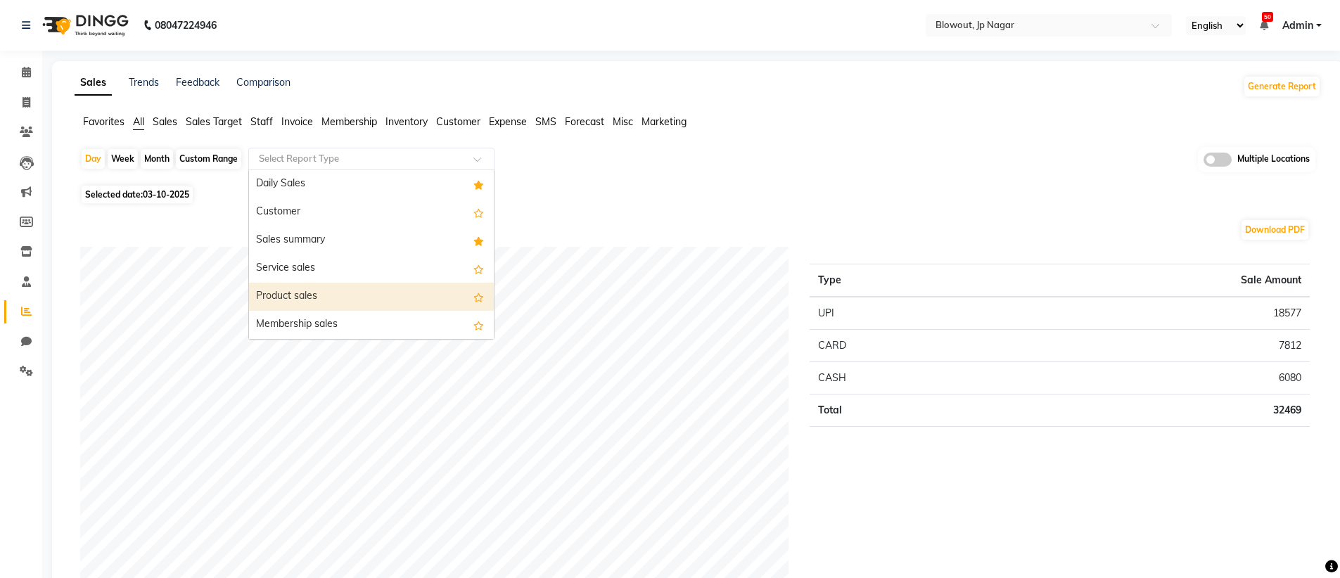
click at [286, 295] on div "Product sales" at bounding box center [371, 297] width 245 height 28
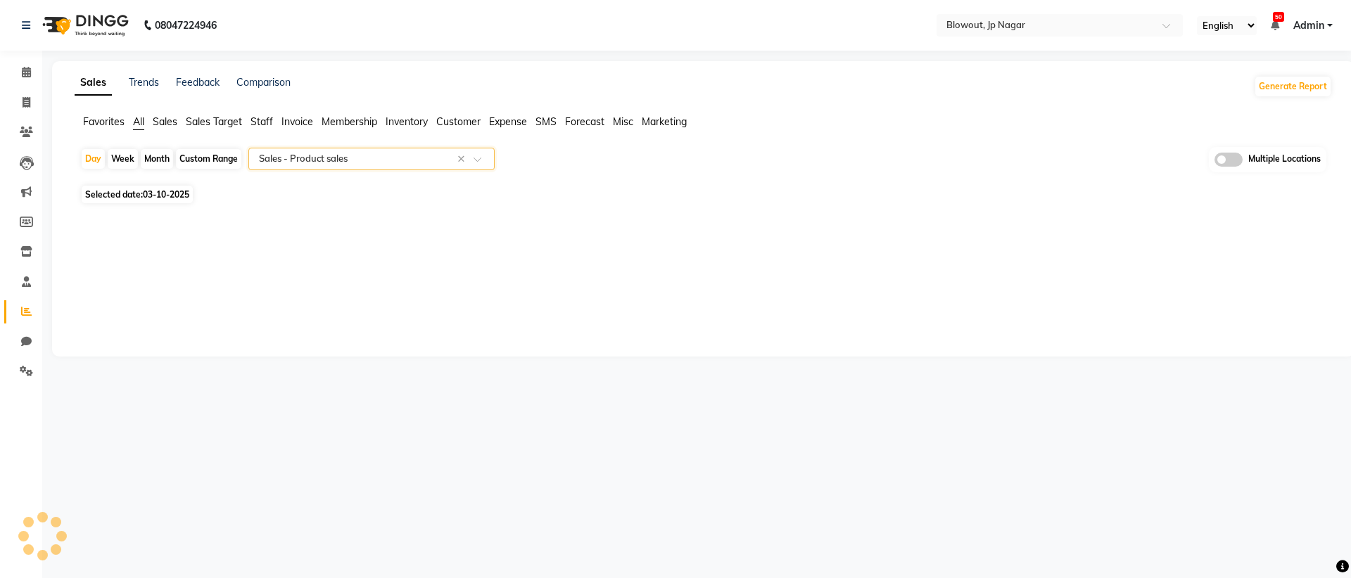
select select "full_report"
select select "csv"
click at [158, 199] on span "03-10-2025" at bounding box center [166, 194] width 46 height 11
select select "10"
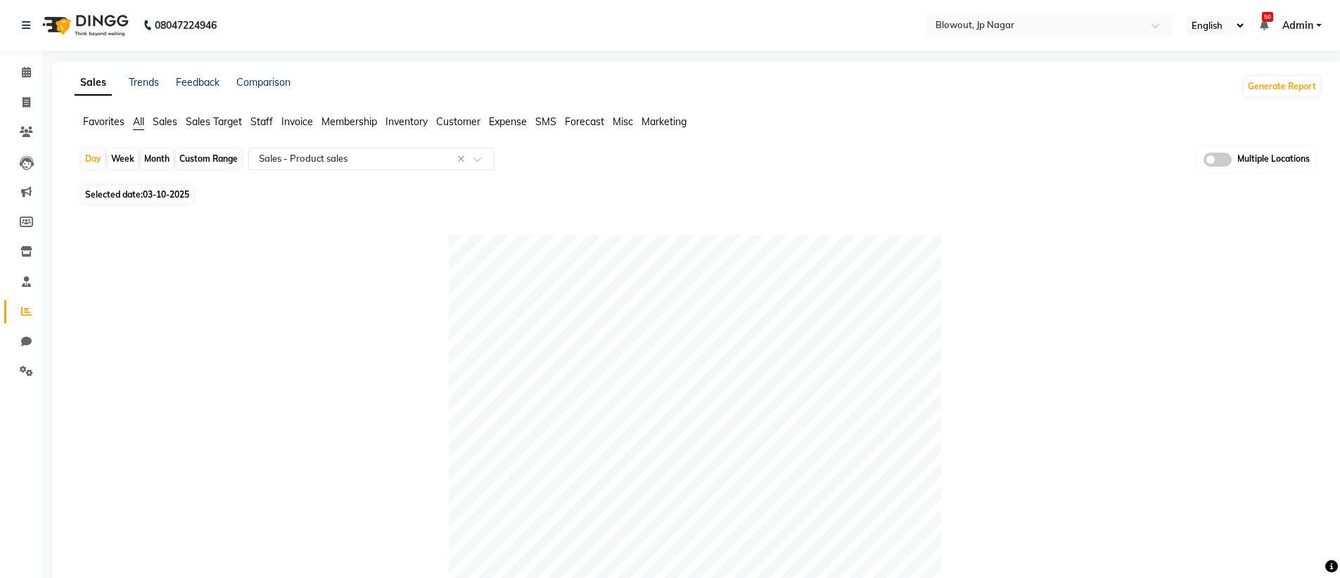
select select "2025"
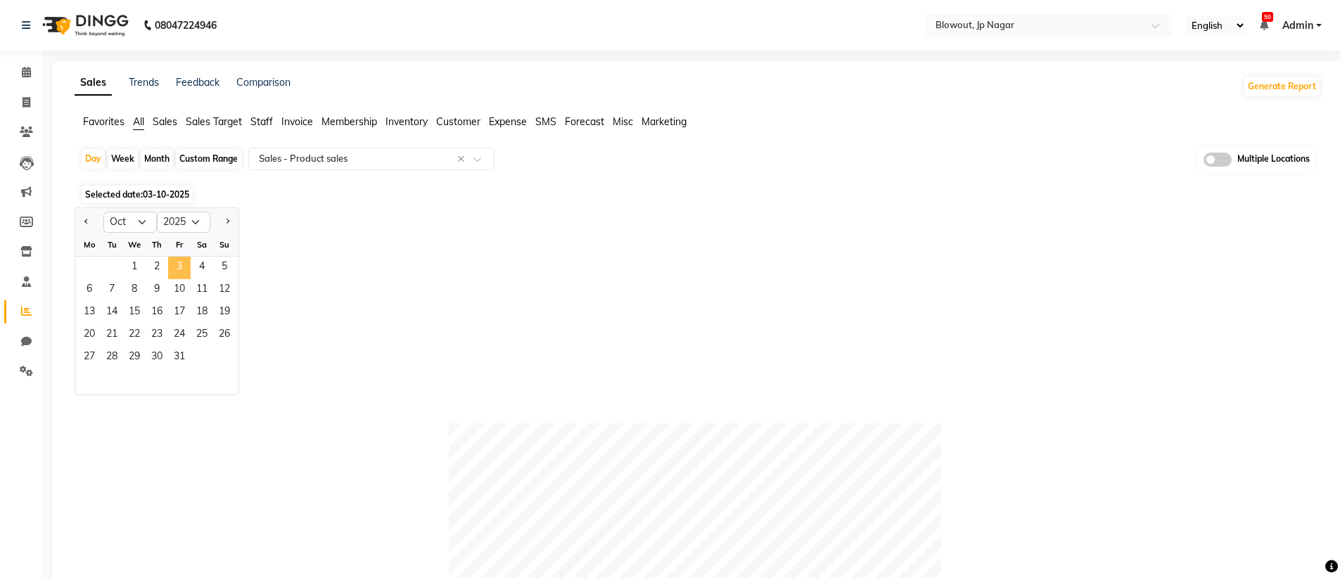
click at [178, 262] on span "3" at bounding box center [179, 268] width 23 height 23
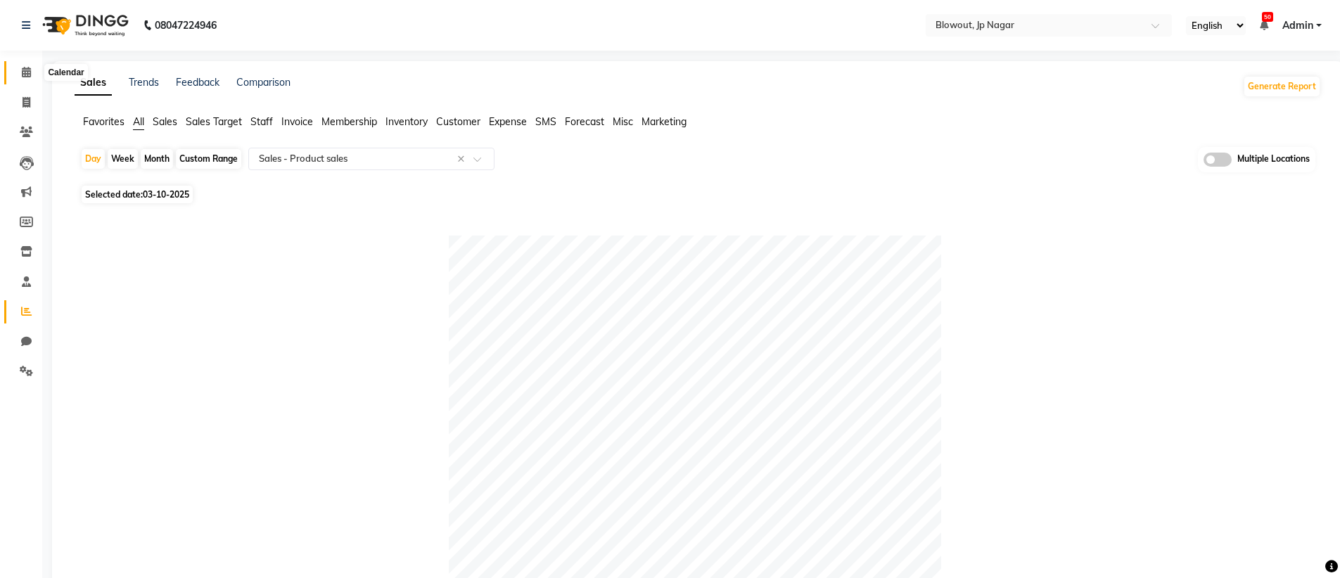
click at [25, 71] on icon at bounding box center [26, 72] width 9 height 11
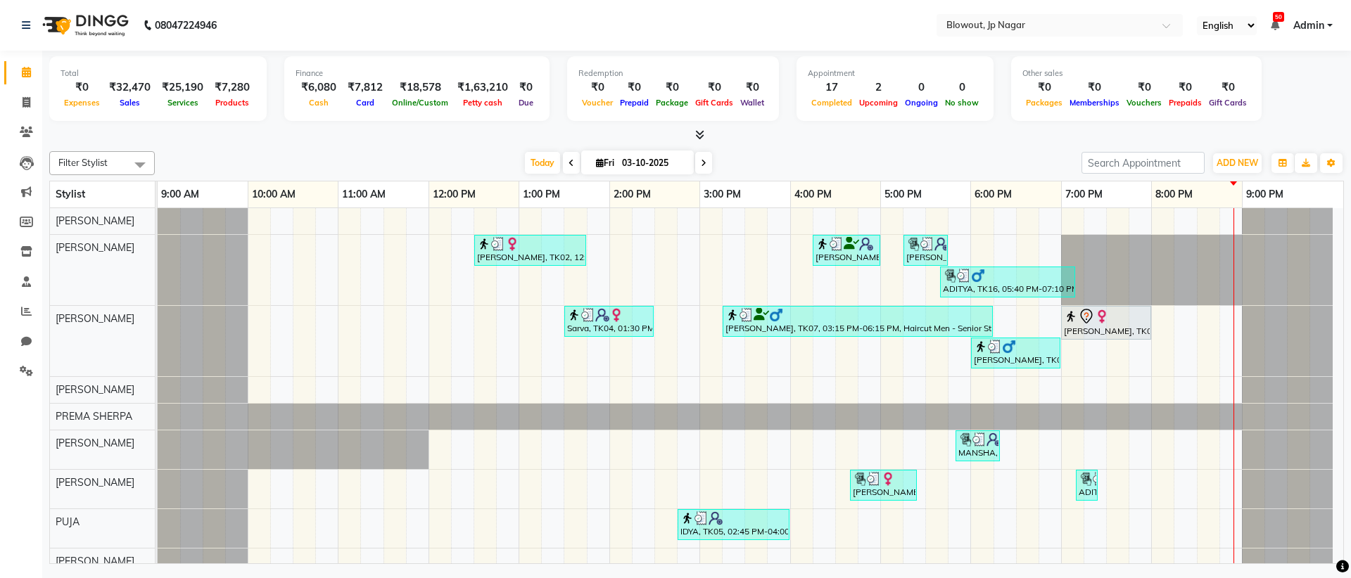
click at [710, 165] on span at bounding box center [703, 163] width 17 height 22
type input "04-10-2025"
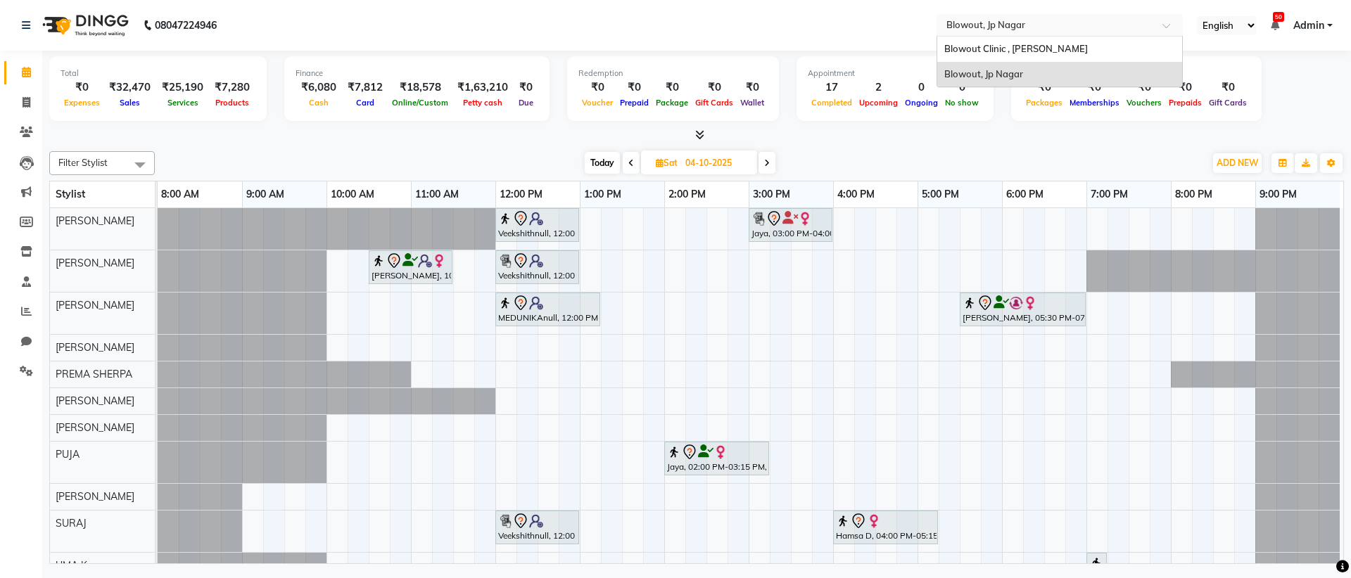
click at [1036, 27] on input "text" at bounding box center [1045, 25] width 204 height 14
click at [1034, 49] on span "Blowout Clinic , [PERSON_NAME]" at bounding box center [1016, 48] width 144 height 11
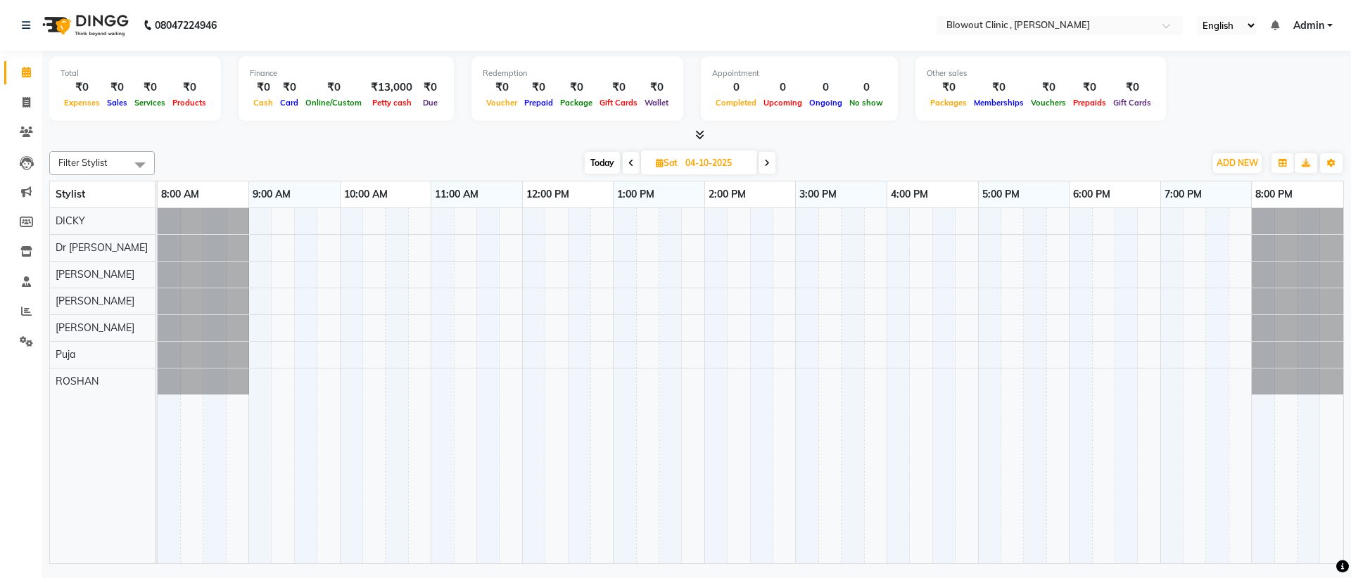
click at [610, 160] on span "Today" at bounding box center [602, 163] width 35 height 22
type input "03-10-2025"
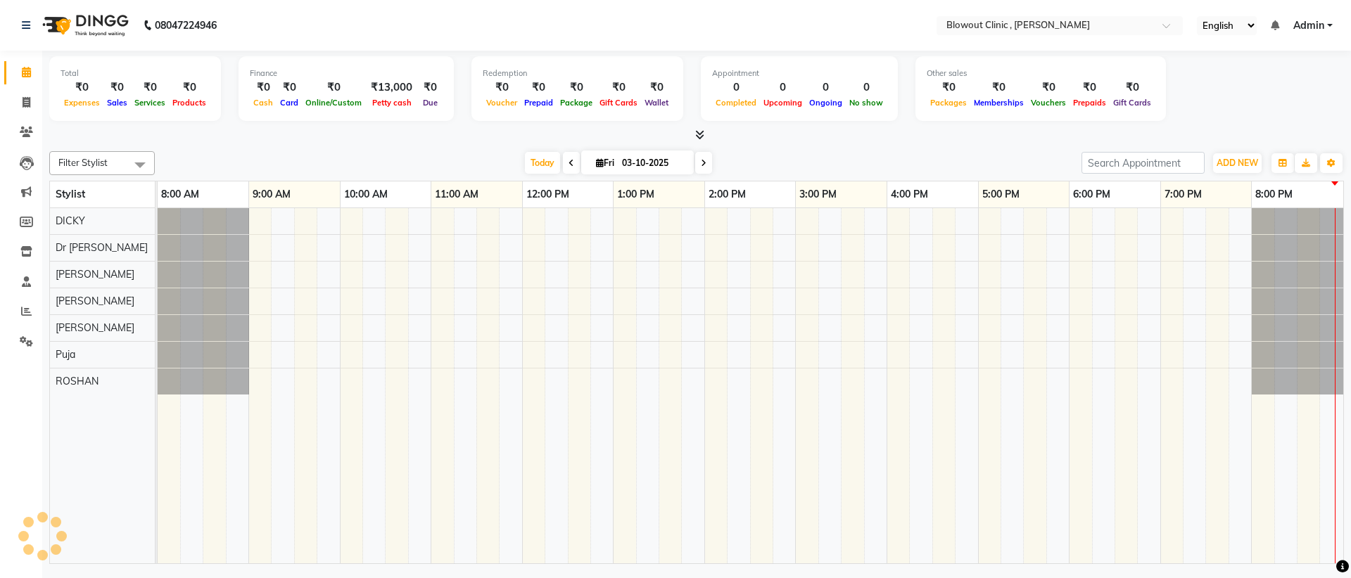
click at [583, 300] on div at bounding box center [750, 385] width 1185 height 355
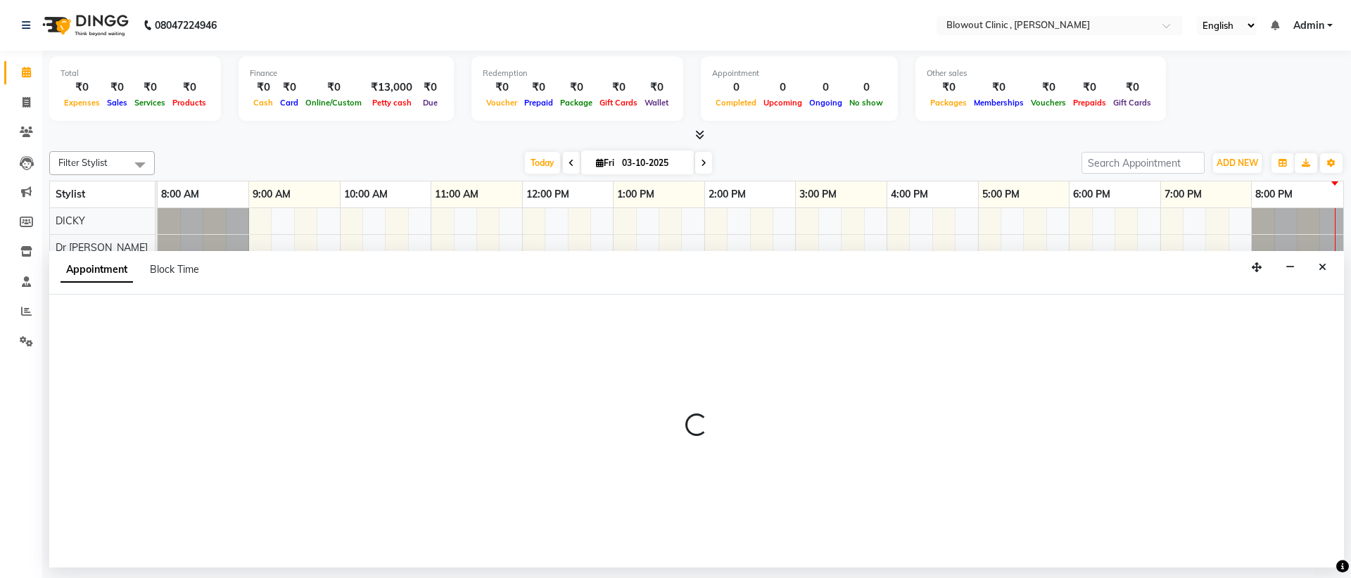
select select "85350"
select select "750"
select select "tentative"
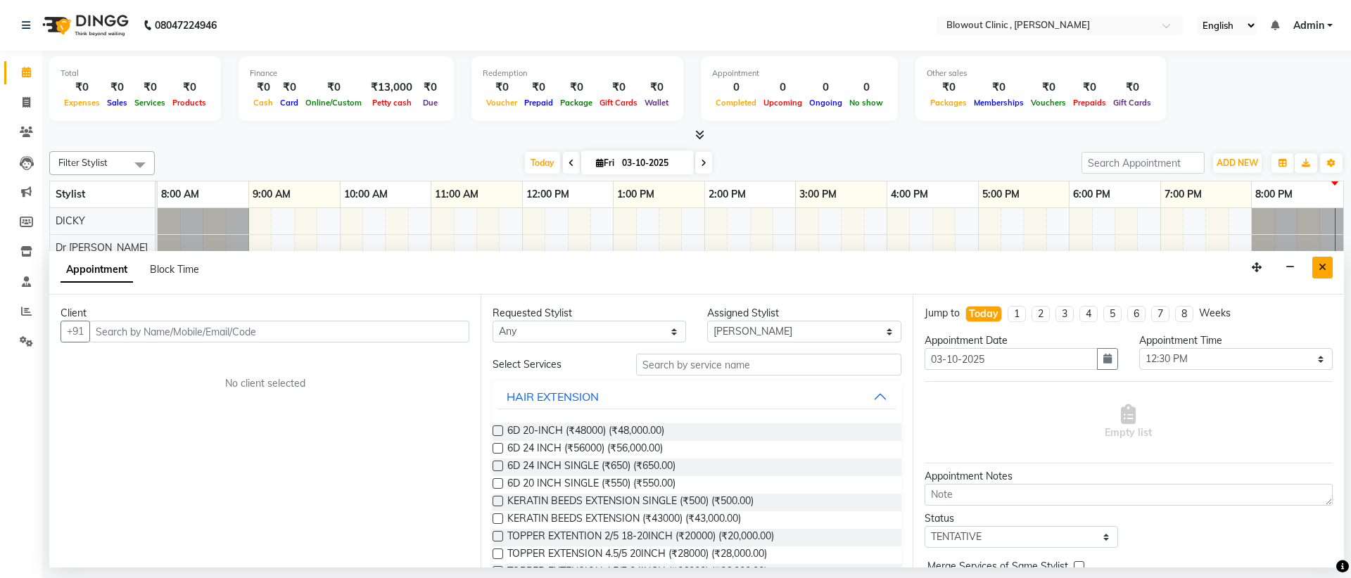
click at [1315, 260] on button "Close" at bounding box center [1322, 268] width 20 height 22
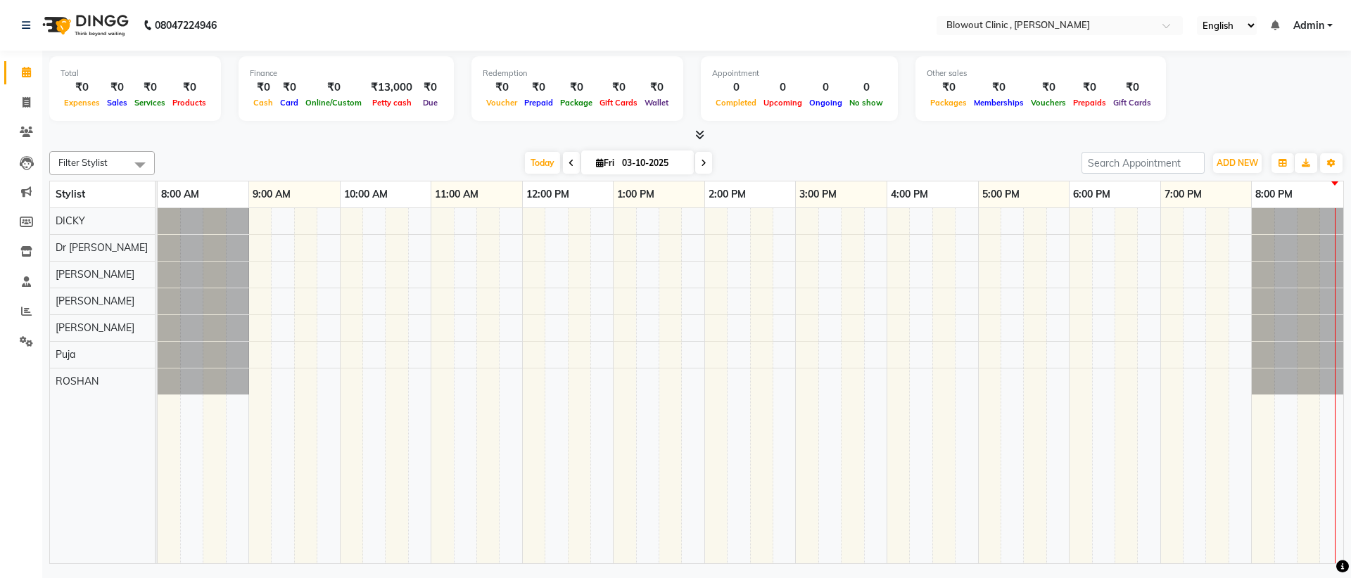
click at [580, 232] on div at bounding box center [750, 385] width 1185 height 355
select select "85330"
select select "750"
select select "tentative"
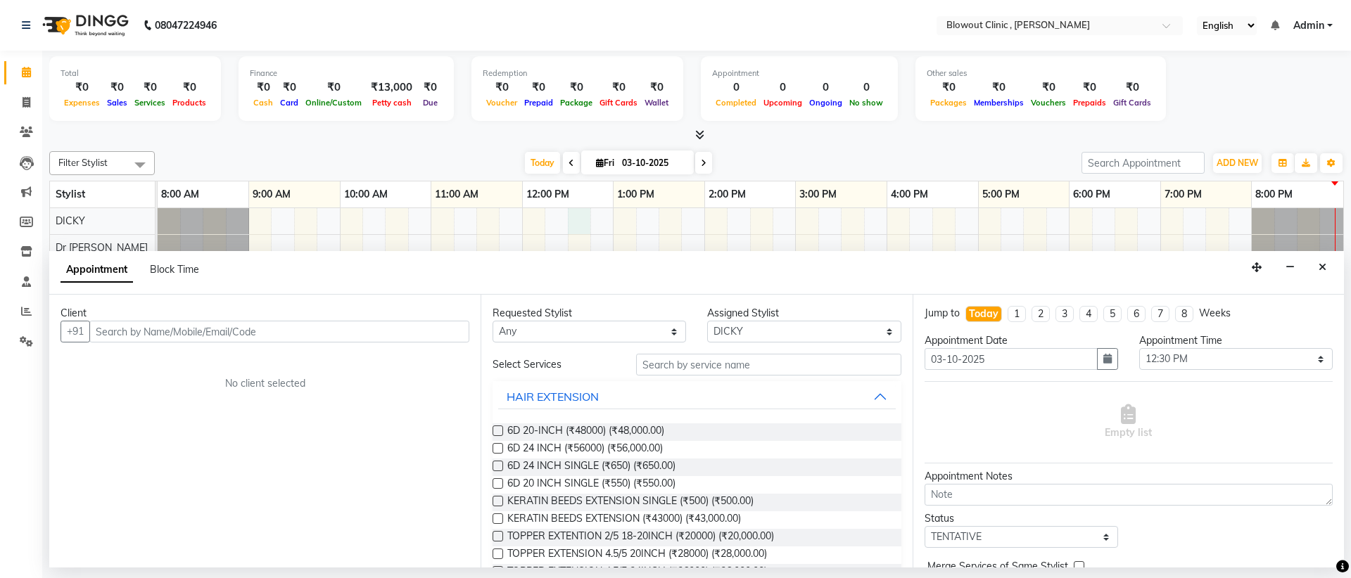
click at [229, 329] on input "text" at bounding box center [279, 332] width 380 height 22
type input "ADMIN"
click at [438, 339] on button "Add Client" at bounding box center [440, 332] width 58 height 22
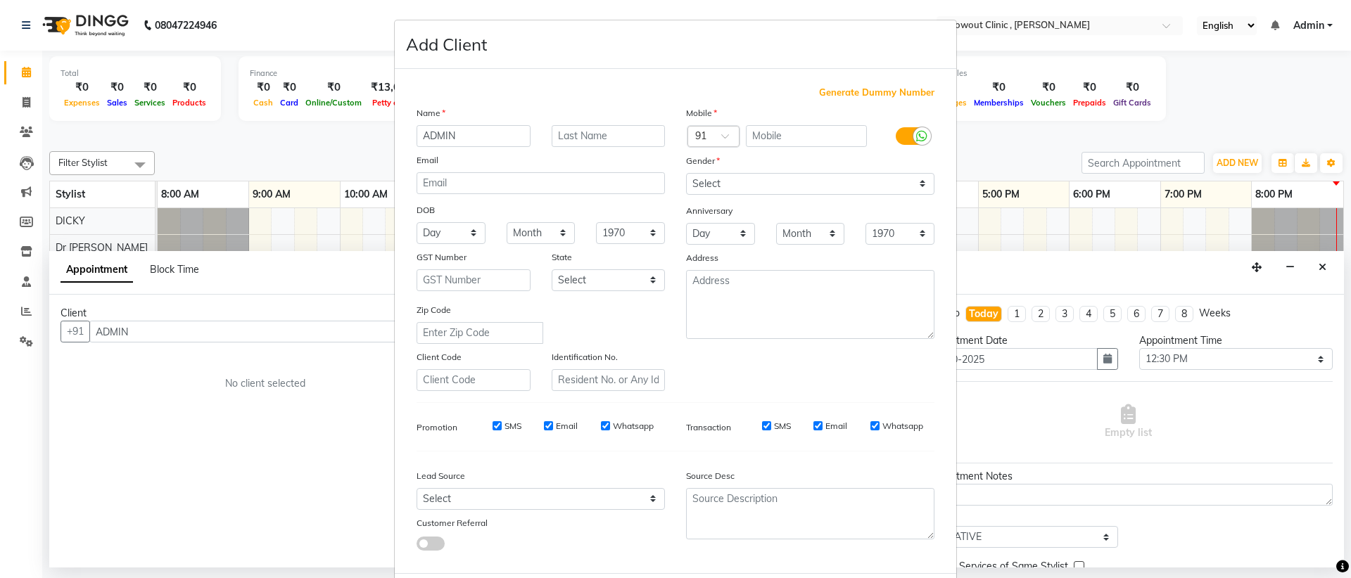
drag, startPoint x: 490, startPoint y: 139, endPoint x: 361, endPoint y: 139, distance: 128.7
click at [361, 139] on ngb-modal-window "Add Client Generate Dummy Number Name ADMIN Email DOB Day 01 02 03 04 05 06 07 …" at bounding box center [675, 289] width 1351 height 578
click at [767, 138] on input "text" at bounding box center [807, 136] width 122 height 22
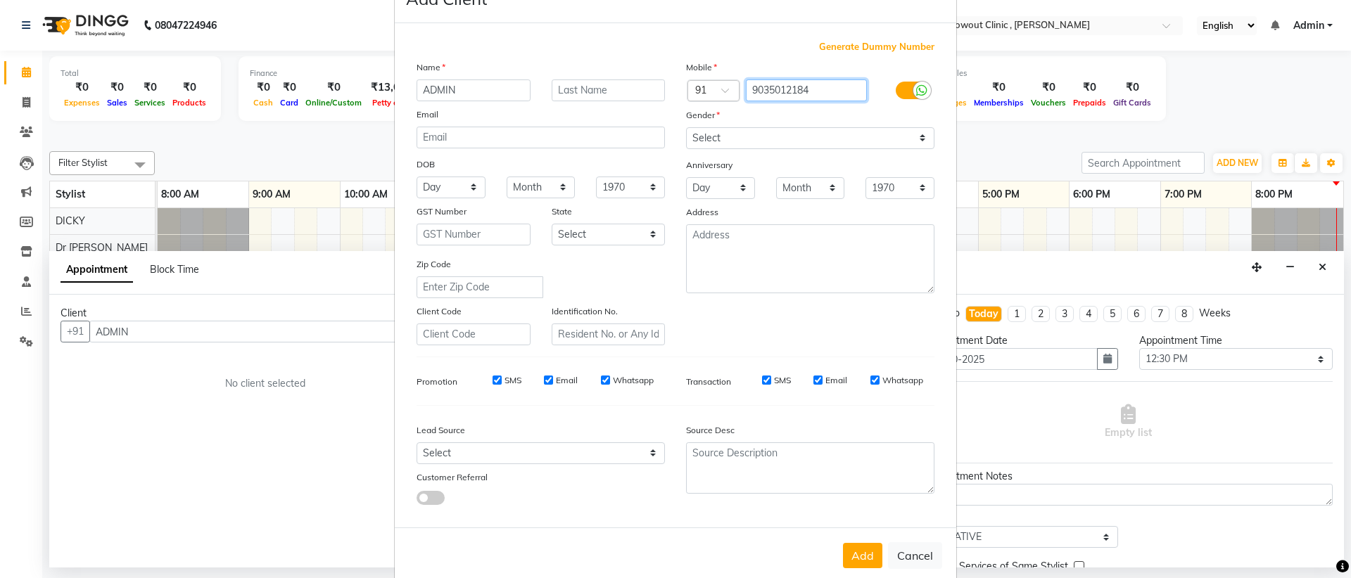
scroll to position [71, 0]
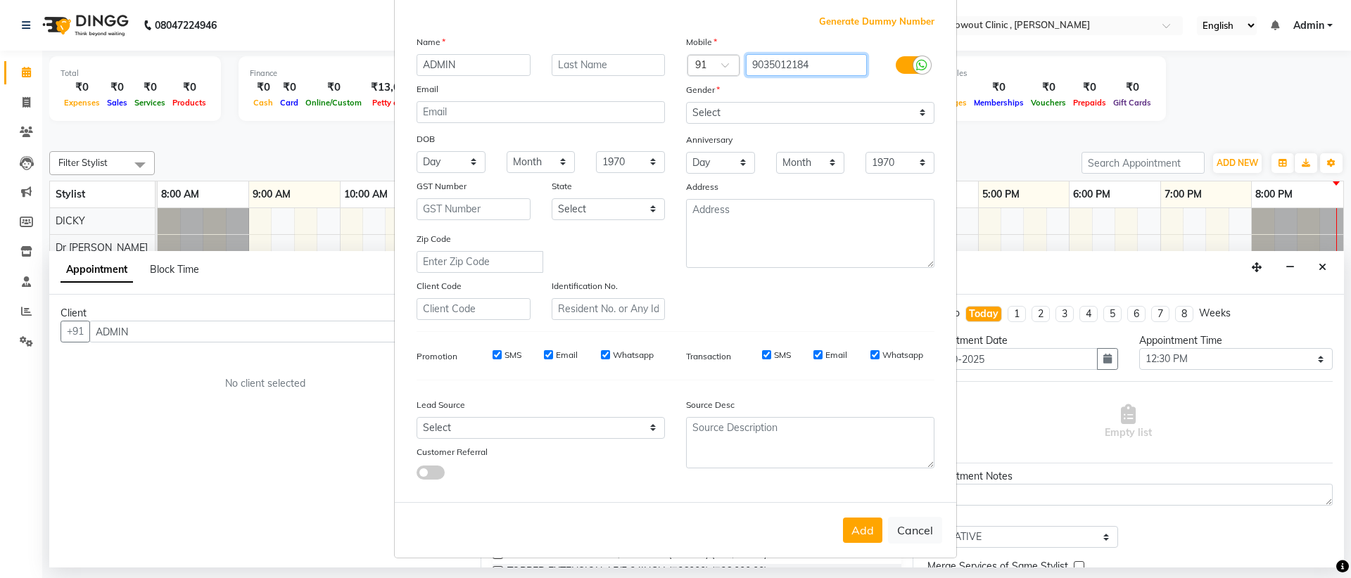
type input "9035012184"
click at [865, 542] on div "Add Cancel" at bounding box center [675, 530] width 561 height 56
click at [862, 533] on button "Add" at bounding box center [862, 530] width 39 height 25
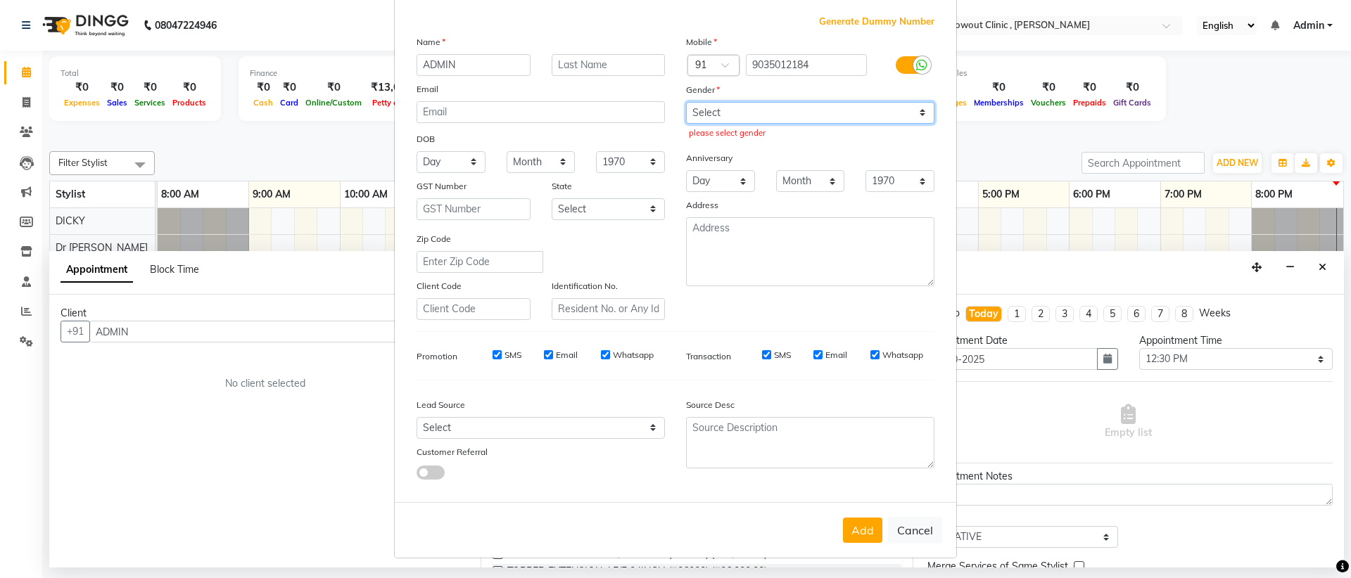
click at [846, 115] on select "Select [DEMOGRAPHIC_DATA] [DEMOGRAPHIC_DATA] Other Prefer Not To Say" at bounding box center [810, 113] width 248 height 22
click at [765, 108] on select "Select [DEMOGRAPHIC_DATA] [DEMOGRAPHIC_DATA] Other Prefer Not To Say" at bounding box center [810, 113] width 248 height 22
select select "prefer_not_to_say"
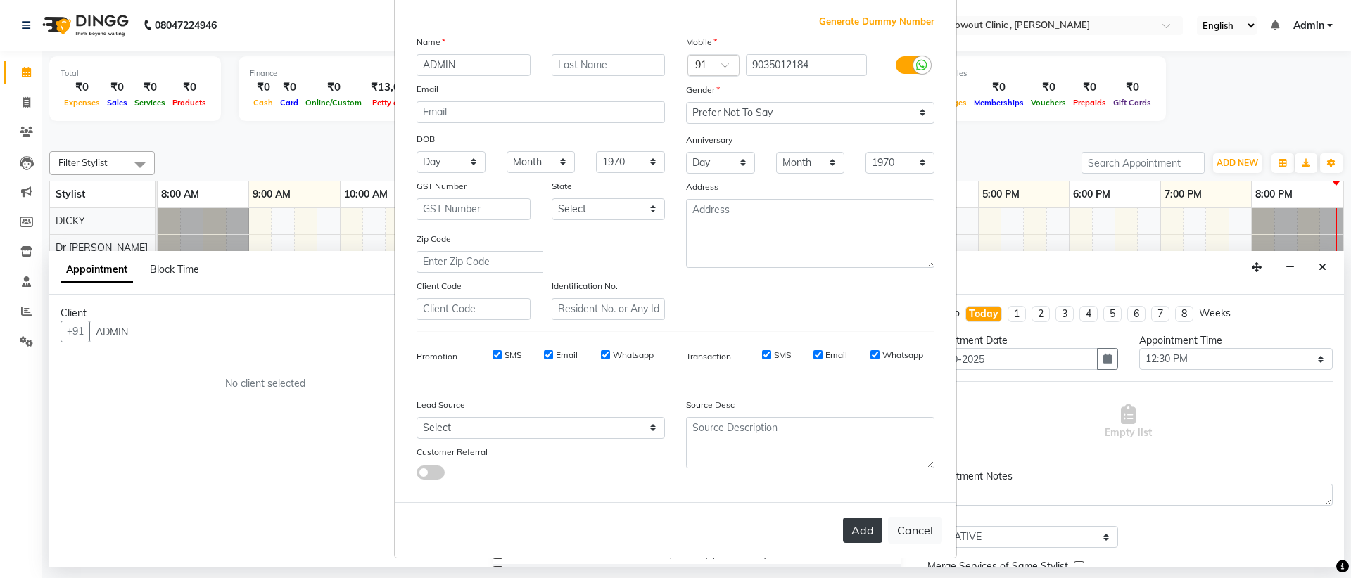
click at [860, 533] on button "Add" at bounding box center [862, 530] width 39 height 25
type input "9035012184"
select select
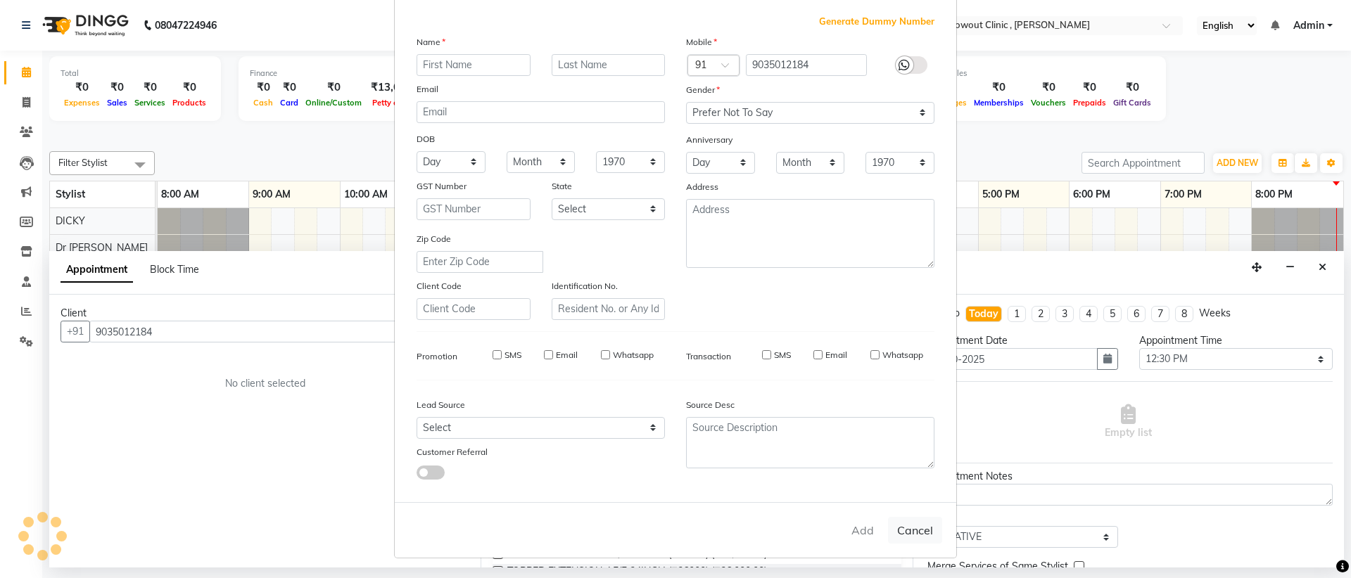
select select
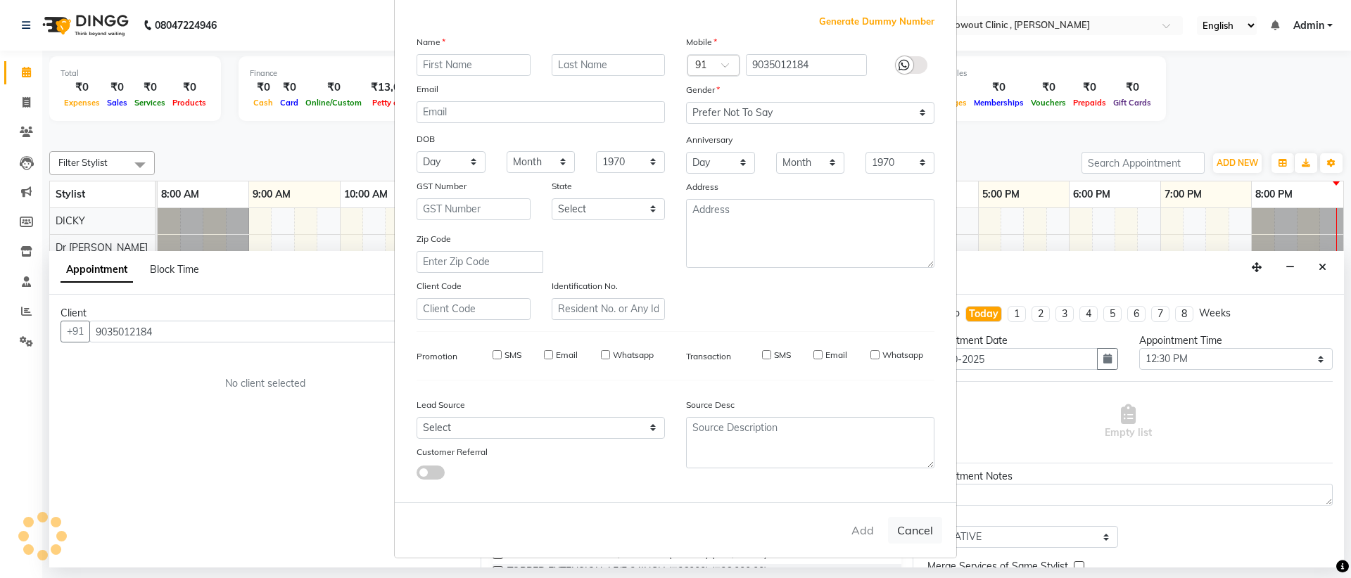
select select
checkbox input "false"
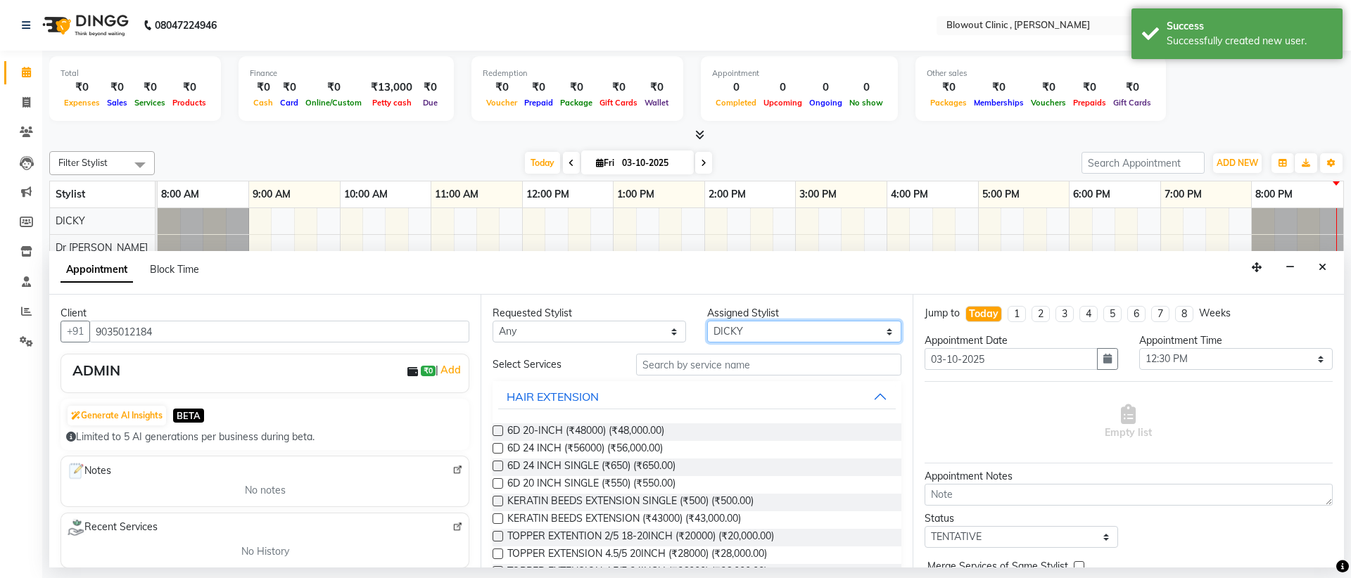
click at [720, 332] on select "Select DICKY [PERSON_NAME] [PERSON_NAME] [PERSON_NAME]" at bounding box center [803, 332] width 193 height 22
select select "87419"
click at [735, 372] on input "text" at bounding box center [768, 365] width 265 height 22
type input "C"
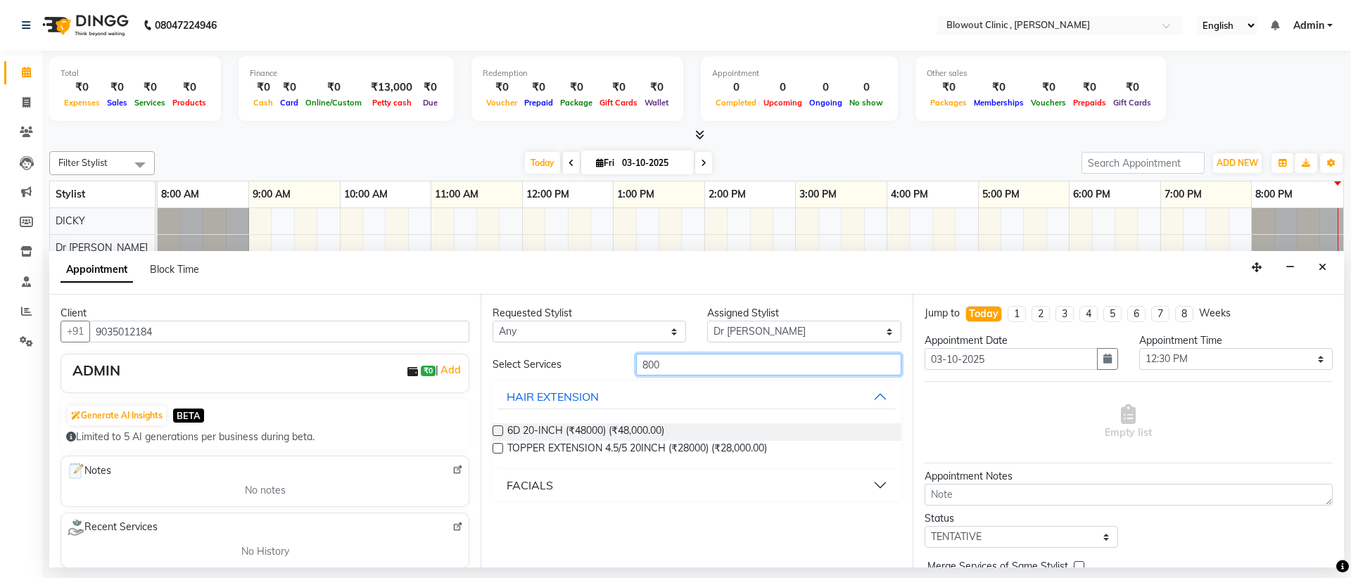
type input "800"
click at [619, 479] on button "FACIALS" at bounding box center [696, 485] width 397 height 25
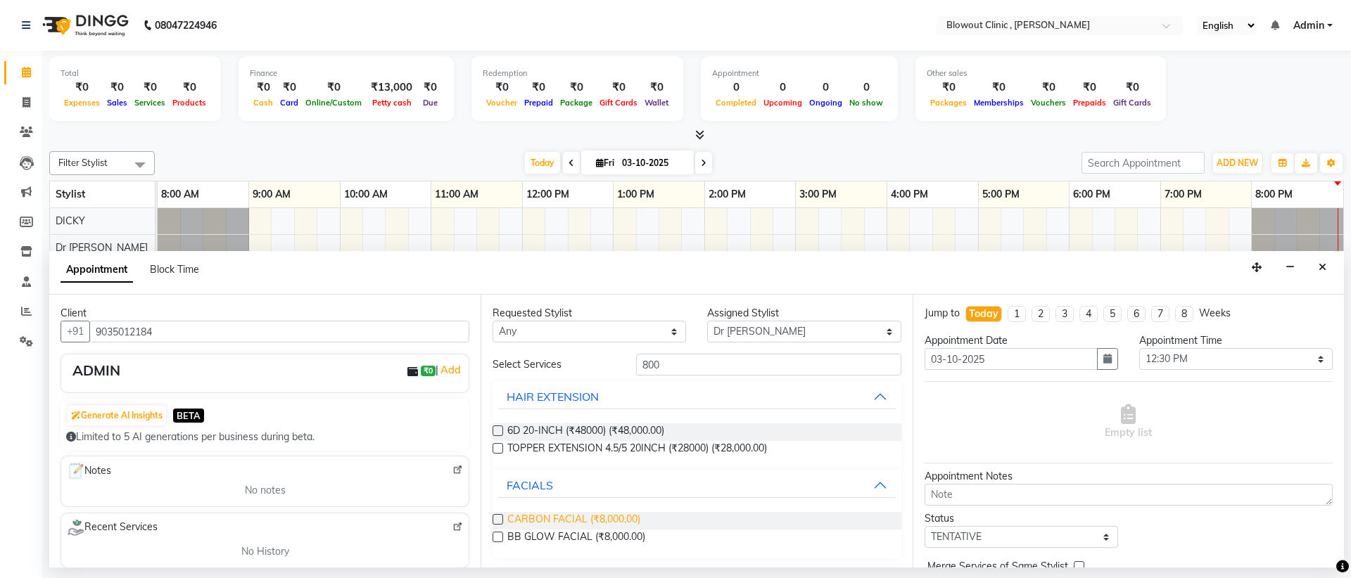
click at [613, 521] on span "CARBON FACIAL (₹8,000.00)" at bounding box center [573, 521] width 133 height 18
checkbox input "false"
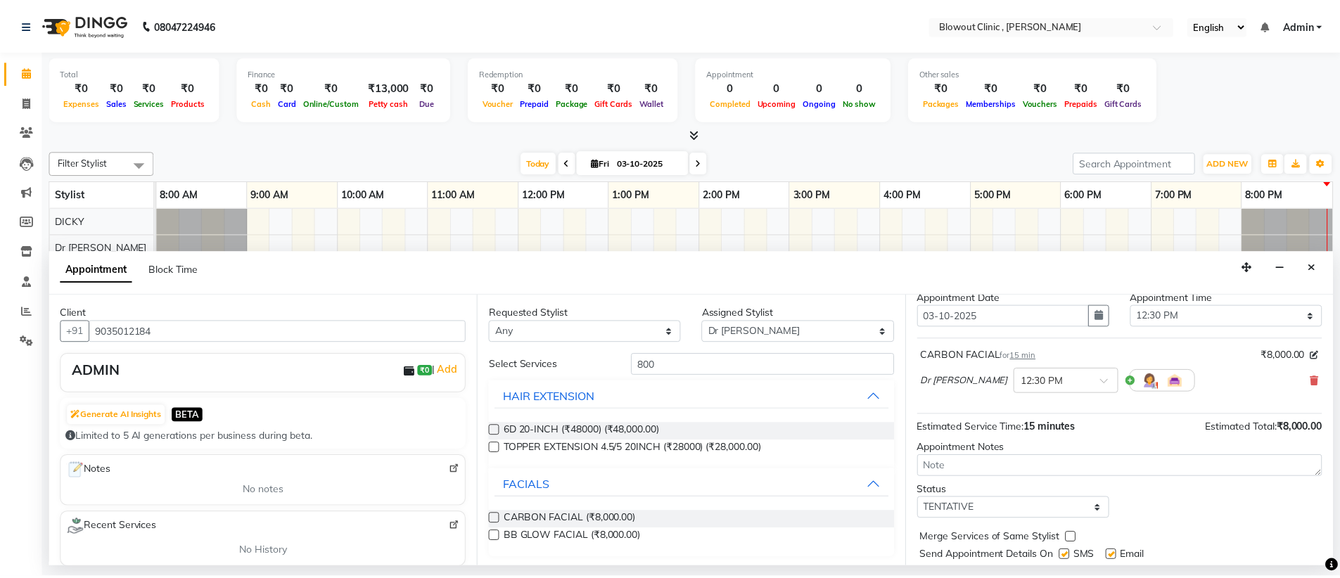
scroll to position [84, 0]
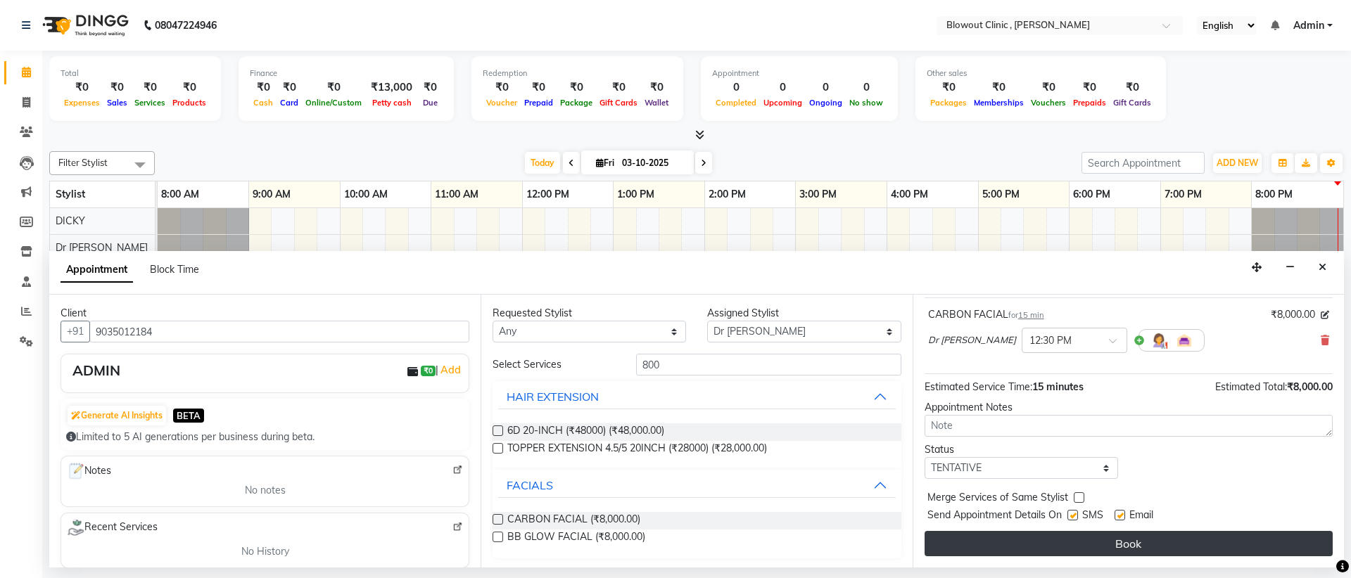
click at [1066, 539] on button "Book" at bounding box center [1128, 543] width 408 height 25
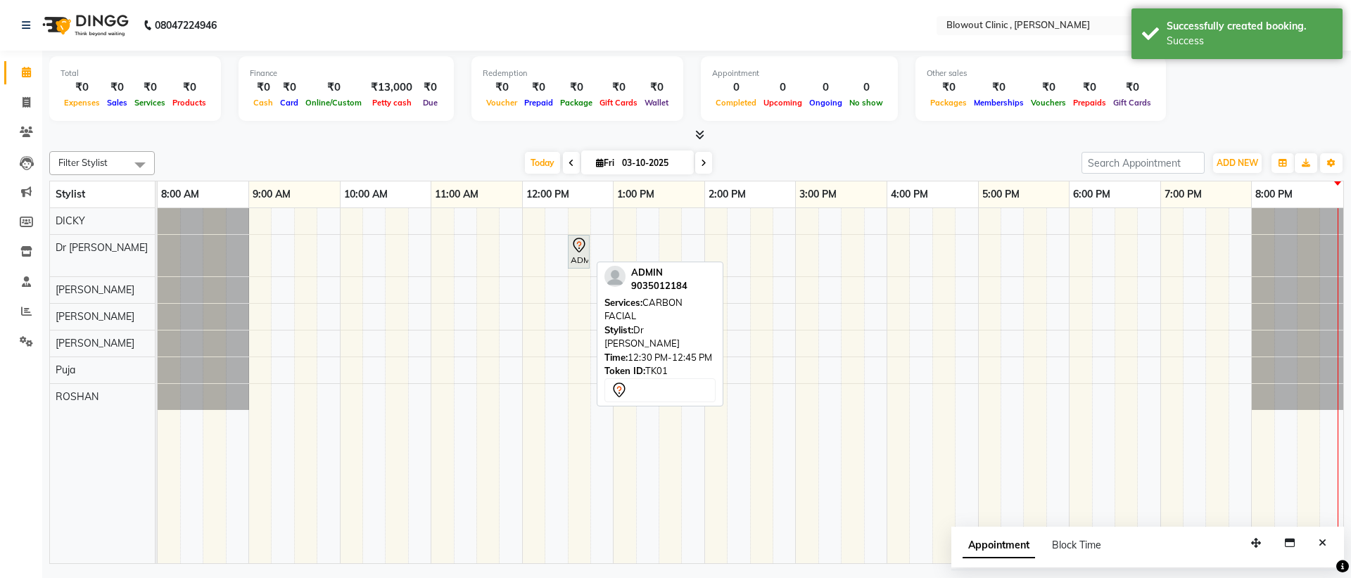
click at [158, 253] on div "ADMIN, TK01, 12:30 PM-12:45 PM, CARBON FACIAL" at bounding box center [158, 256] width 0 height 42
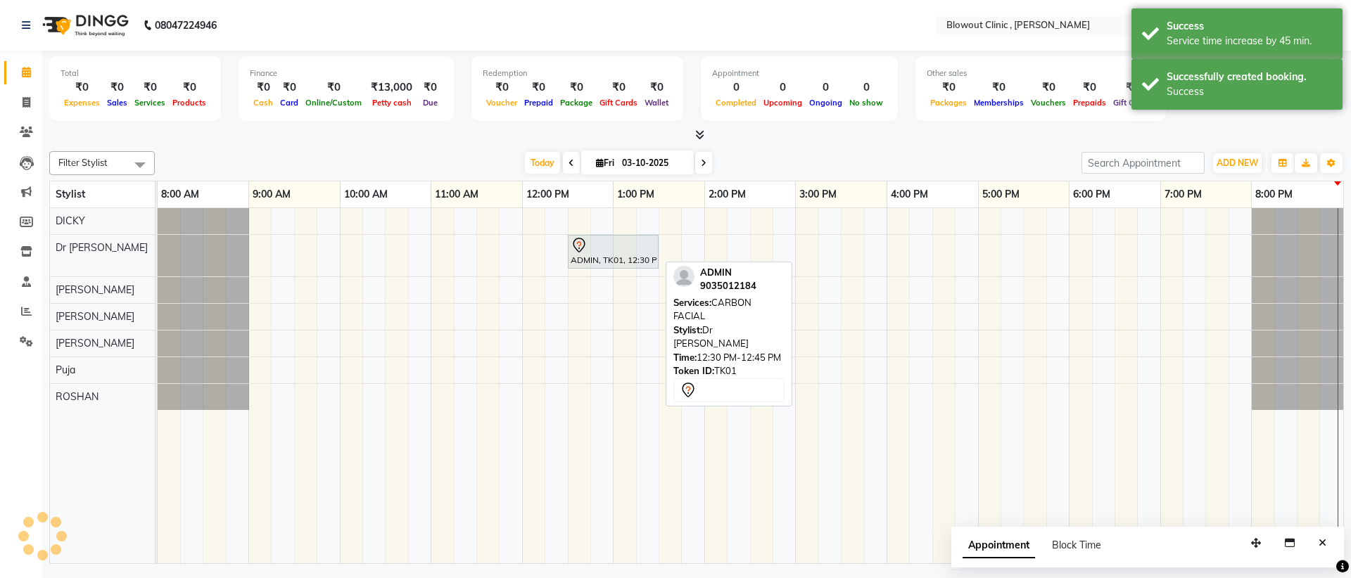
click at [619, 257] on div "ADMIN, TK01, 12:30 PM-01:30 PM, CARBON FACIAL" at bounding box center [613, 252] width 88 height 30
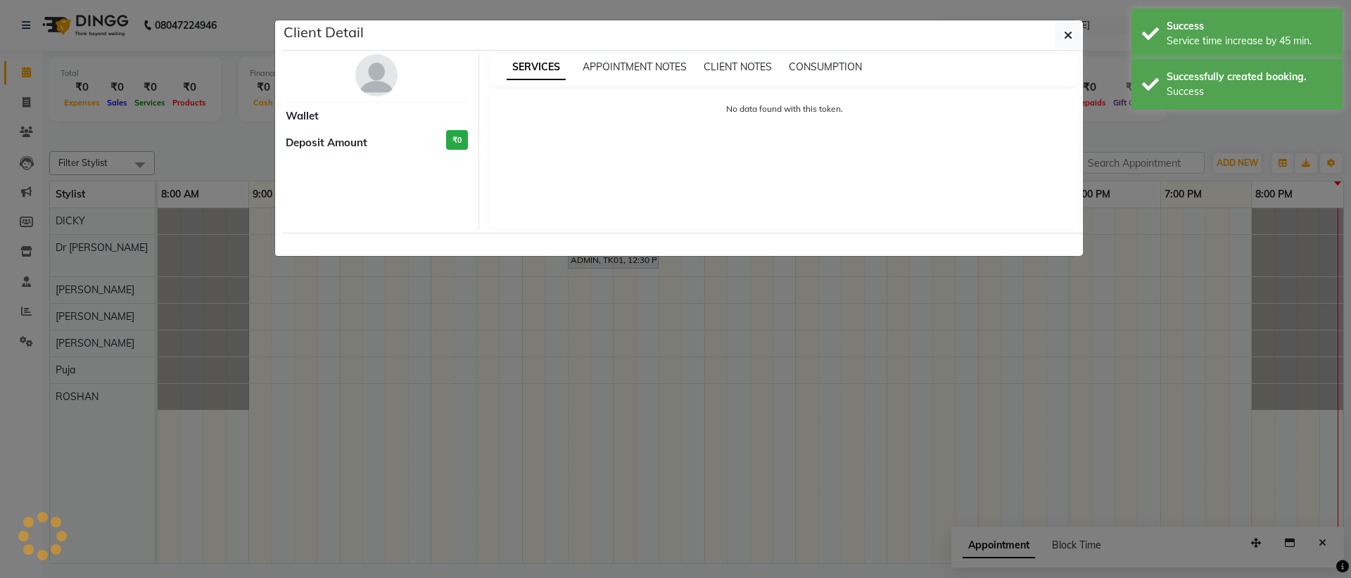
select select "7"
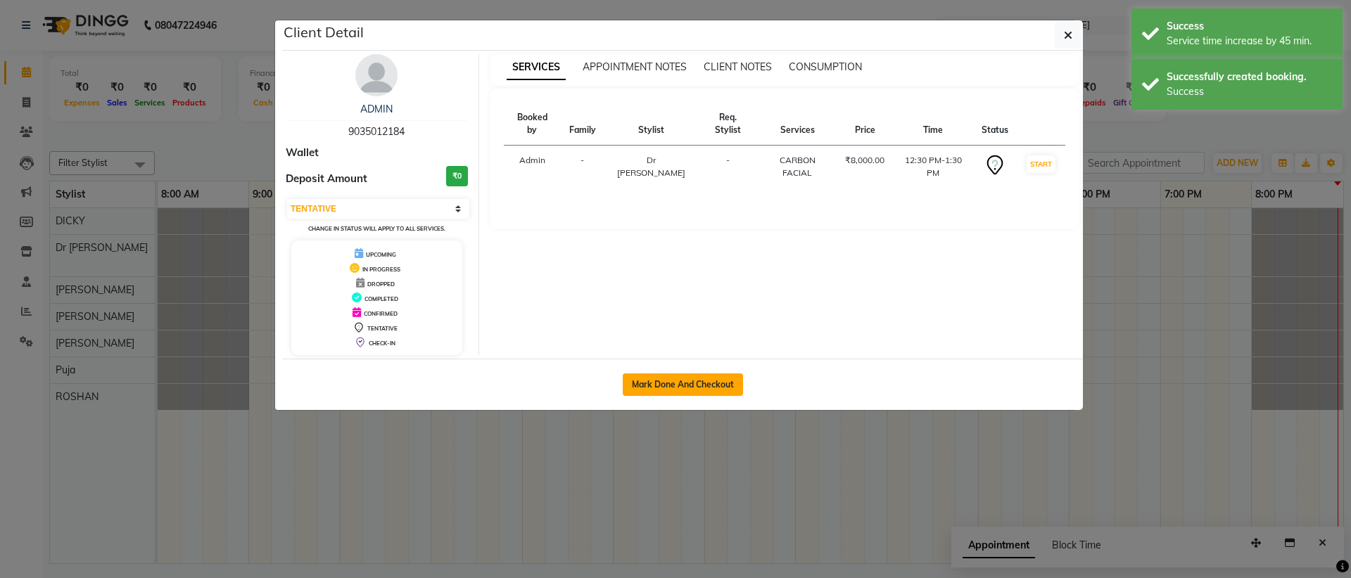
click at [665, 374] on button "Mark Done And Checkout" at bounding box center [683, 385] width 120 height 23
select select "service"
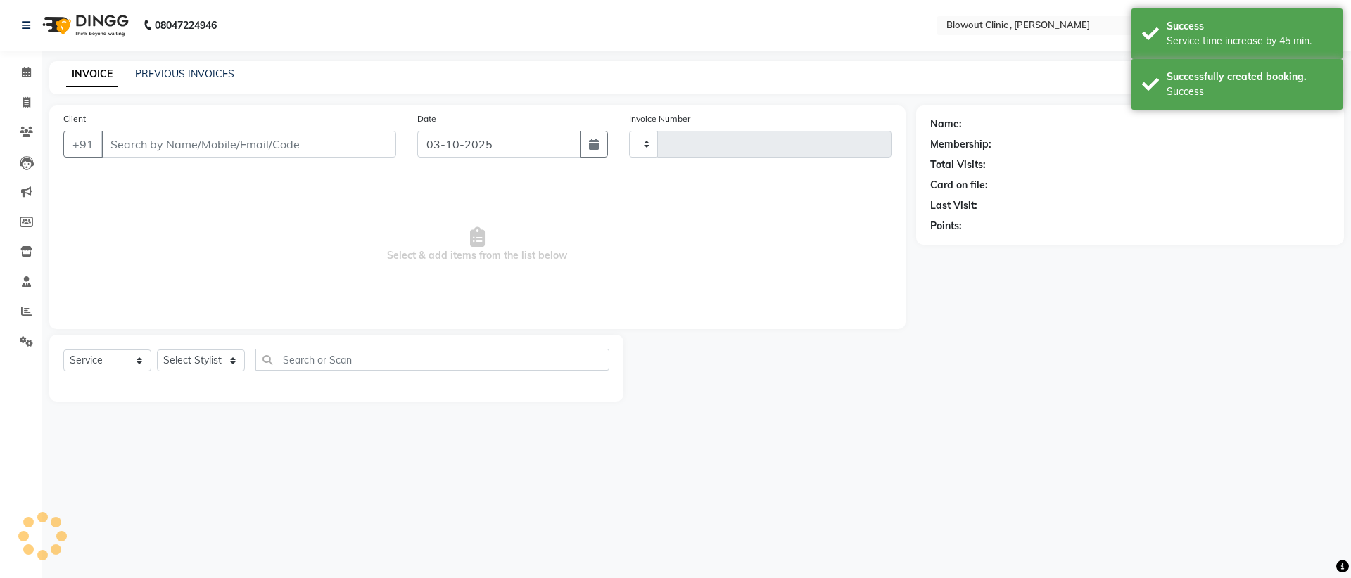
type input "0018"
select select "8570"
type input "9035012184"
select select "87419"
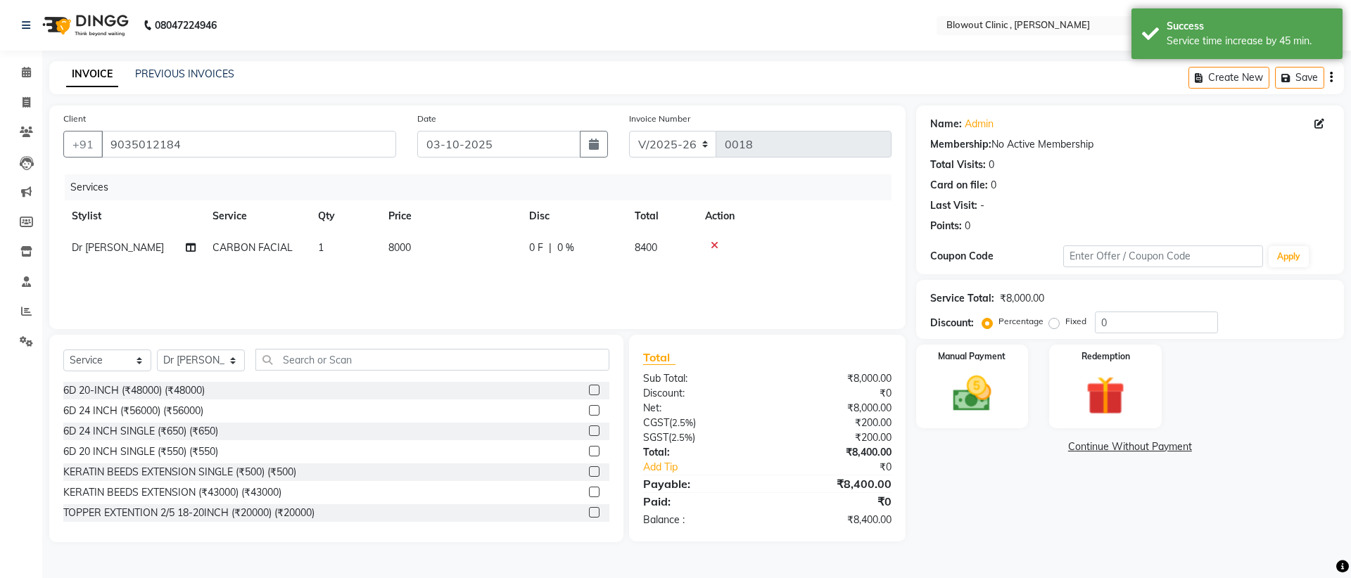
click at [433, 248] on td "8000" at bounding box center [450, 248] width 141 height 32
select select "87419"
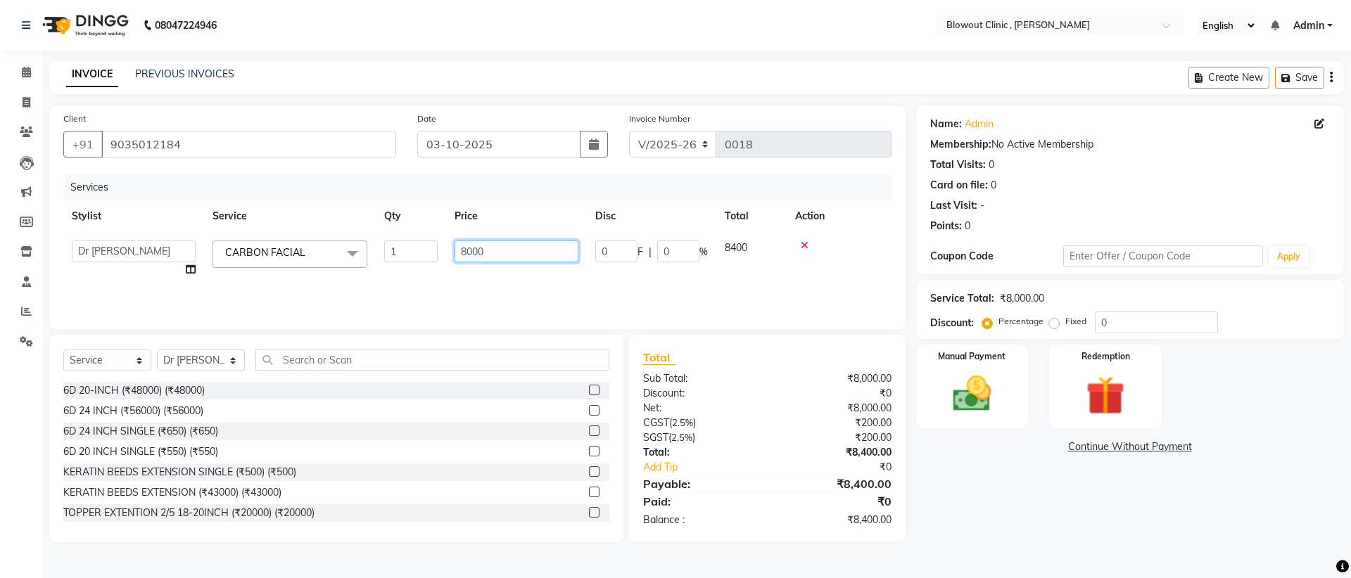
drag, startPoint x: 530, startPoint y: 248, endPoint x: 345, endPoint y: 245, distance: 185.0
click at [345, 245] on tr "DICKY [PERSON_NAME] [PERSON_NAME] Puja [PERSON_NAME] CARBON FACIAL x 6D 20-INCH…" at bounding box center [477, 258] width 828 height 53
type input "7000"
click at [527, 272] on div "Services Stylist Service Qty Price Disc Total Action DICKY [PERSON_NAME] [PERSO…" at bounding box center [477, 244] width 828 height 141
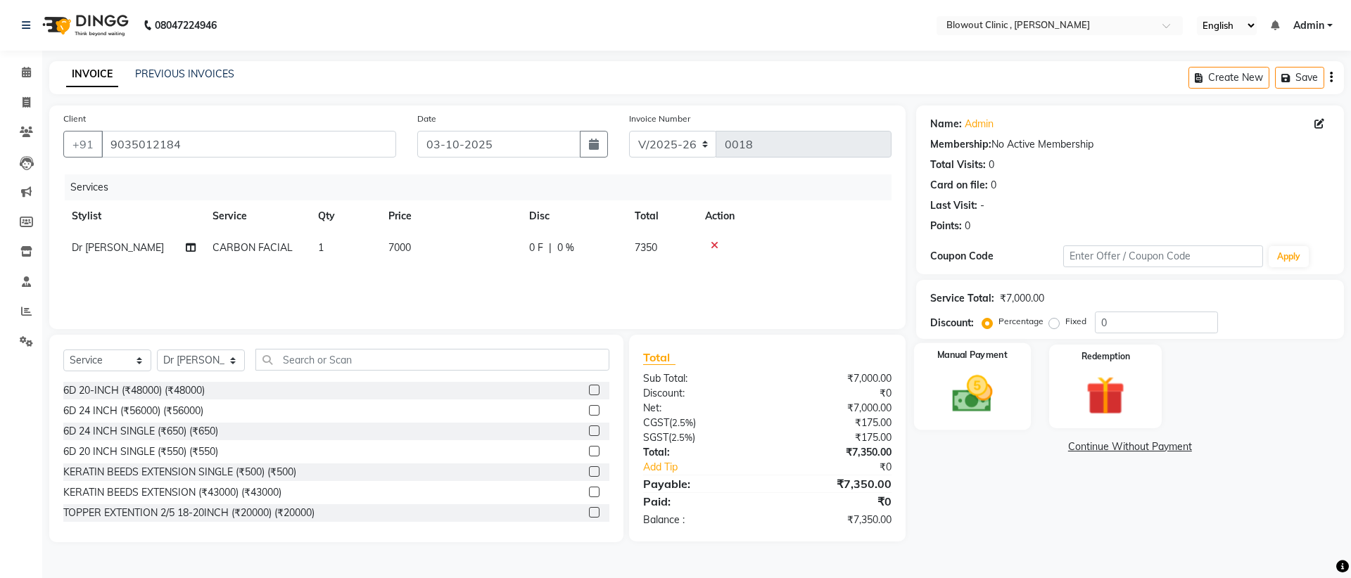
click at [957, 360] on label "Manual Payment" at bounding box center [972, 355] width 70 height 13
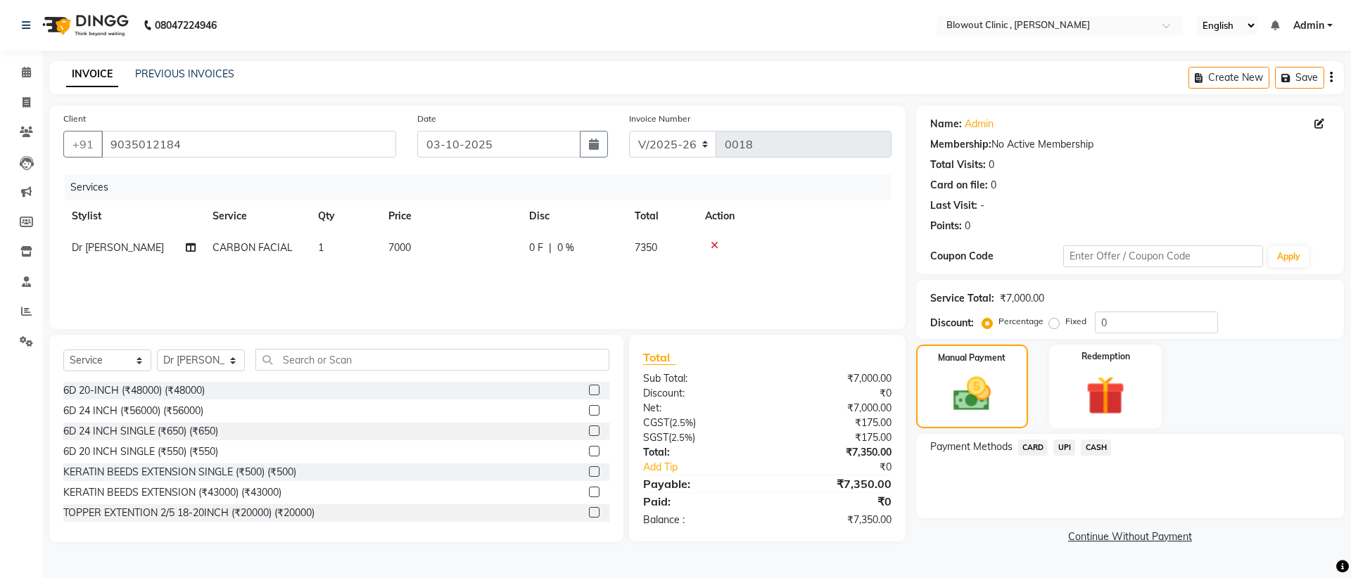
click at [1038, 454] on span "CARD" at bounding box center [1033, 448] width 30 height 16
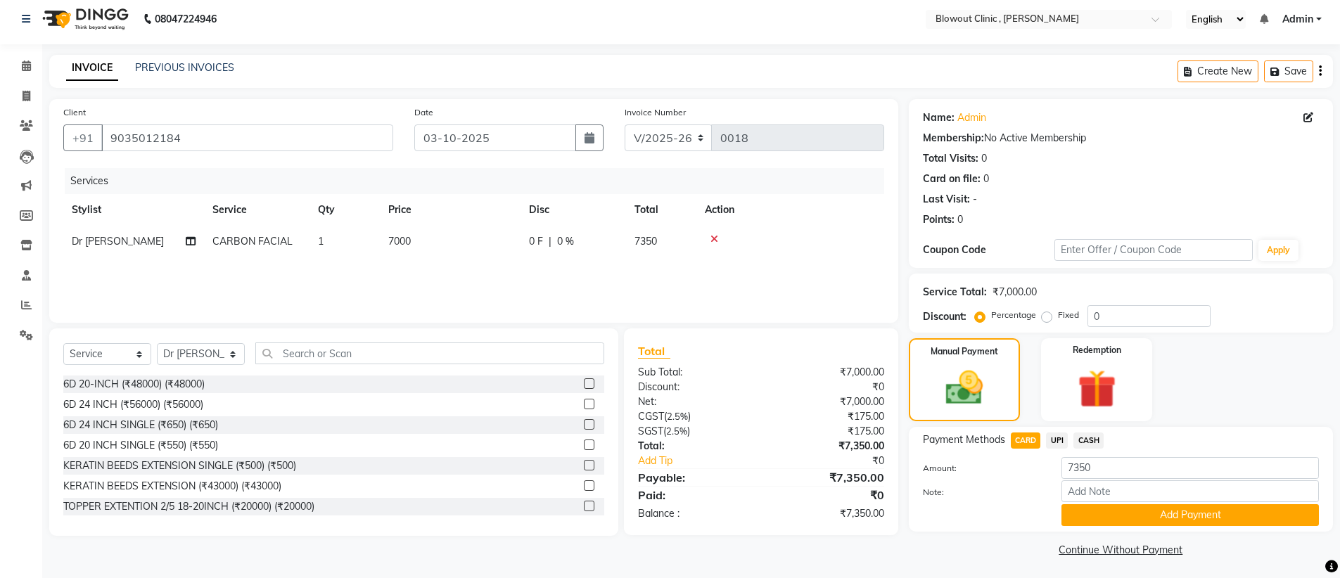
scroll to position [10, 0]
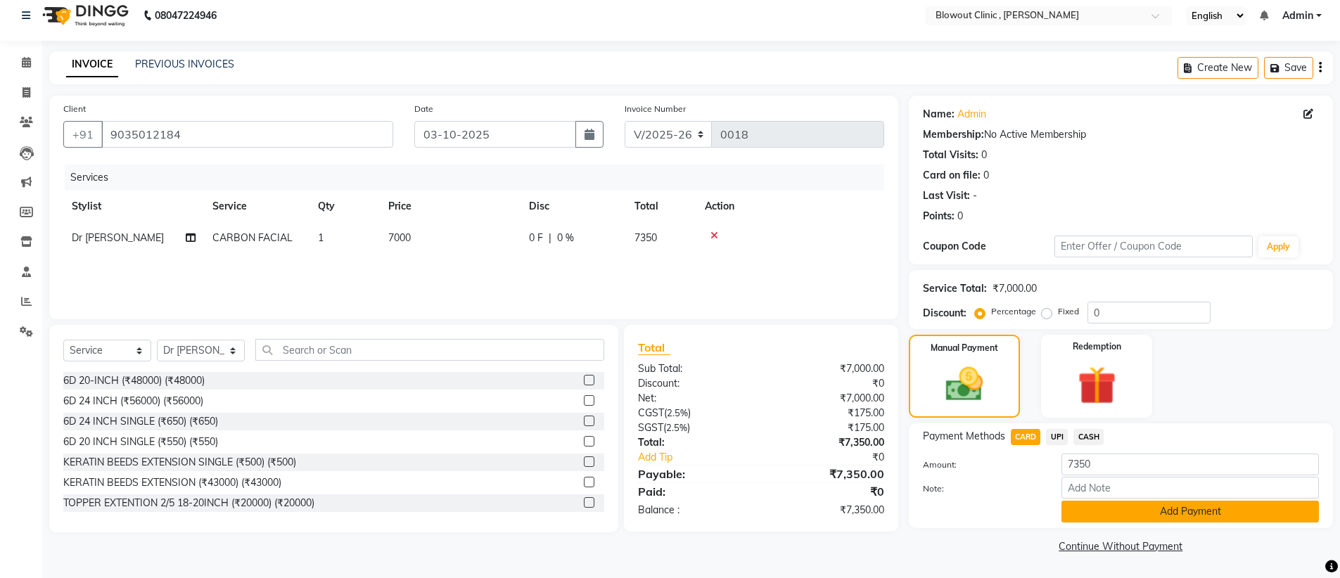
click at [1145, 516] on button "Add Payment" at bounding box center [1190, 512] width 257 height 22
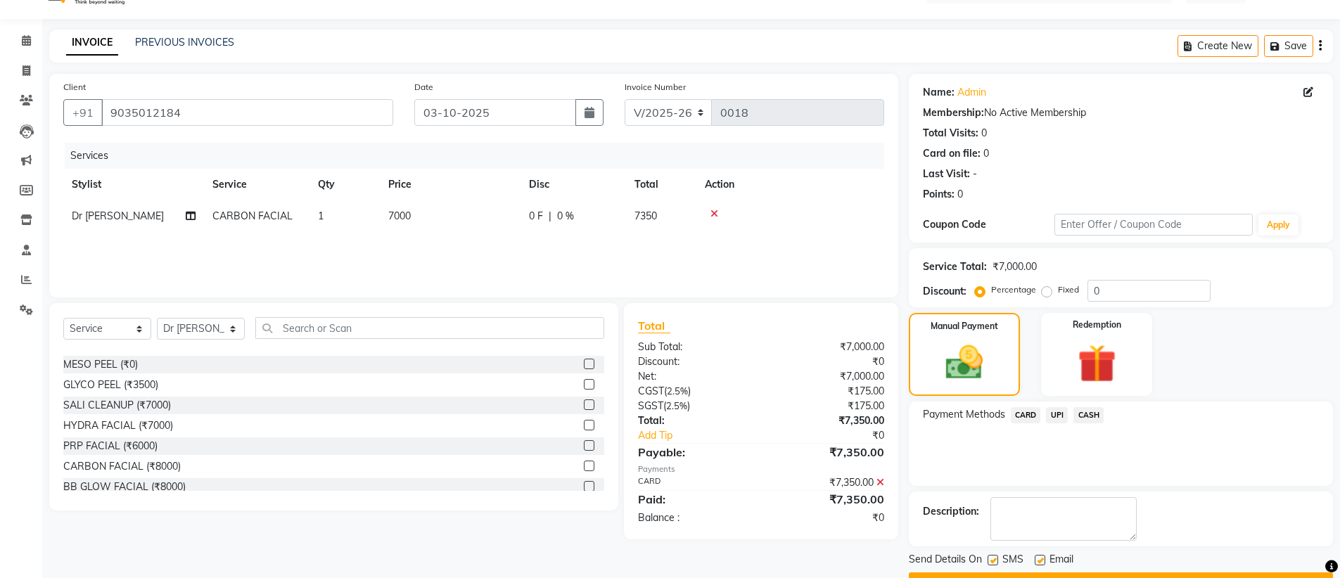
scroll to position [69, 0]
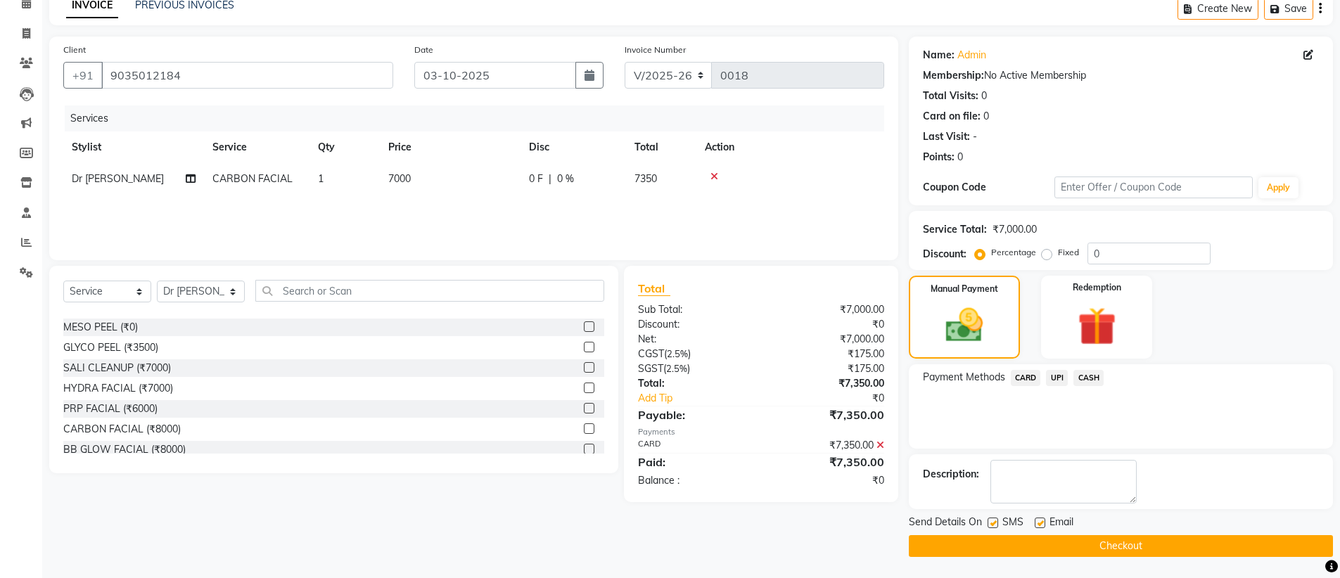
click at [1036, 545] on button "Checkout" at bounding box center [1121, 546] width 424 height 22
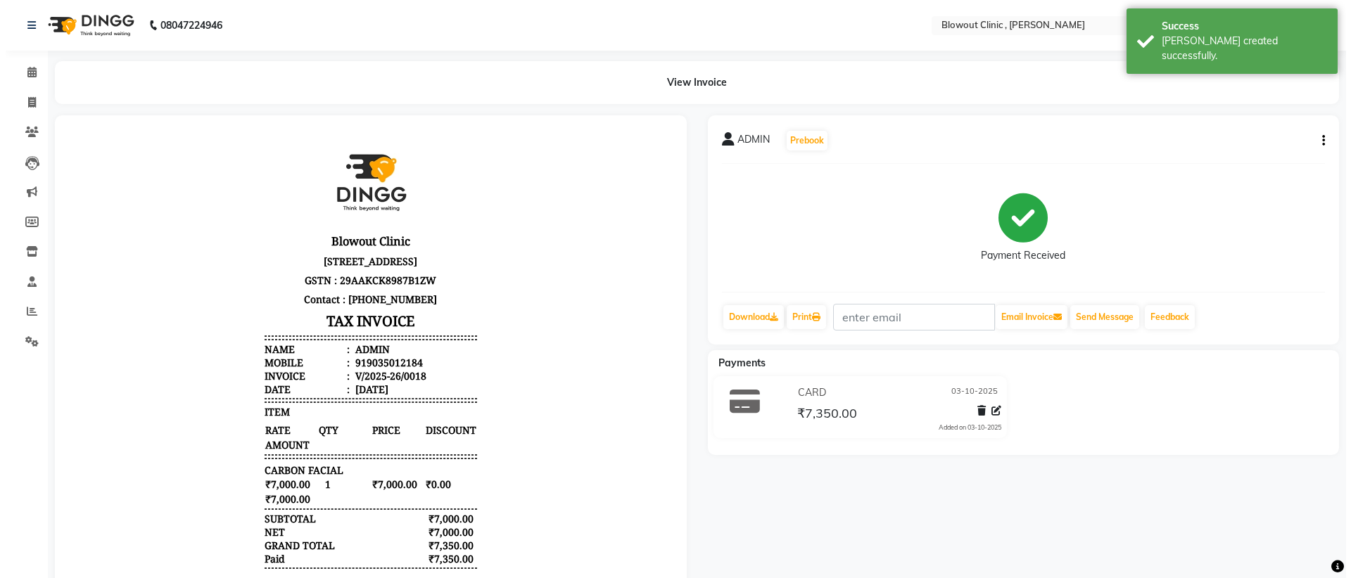
scroll to position [32, 0]
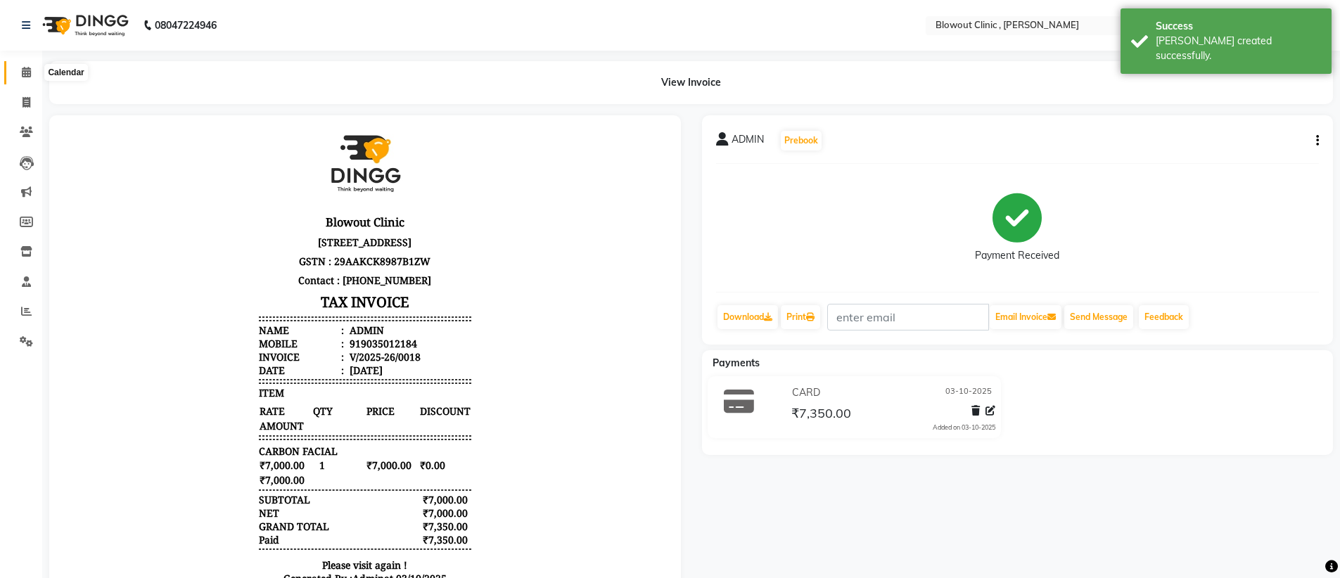
click at [25, 71] on icon at bounding box center [26, 72] width 9 height 11
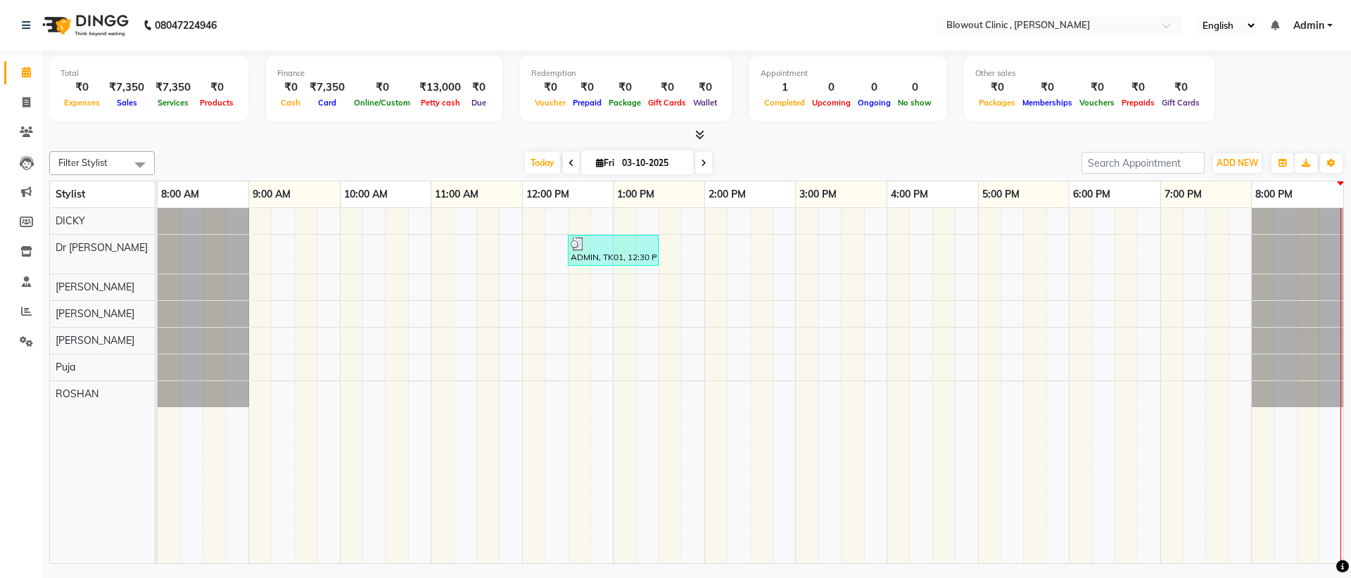
click at [1325, 23] on link "Admin" at bounding box center [1312, 25] width 39 height 15
click at [1261, 96] on link "Sign out" at bounding box center [1260, 97] width 129 height 22
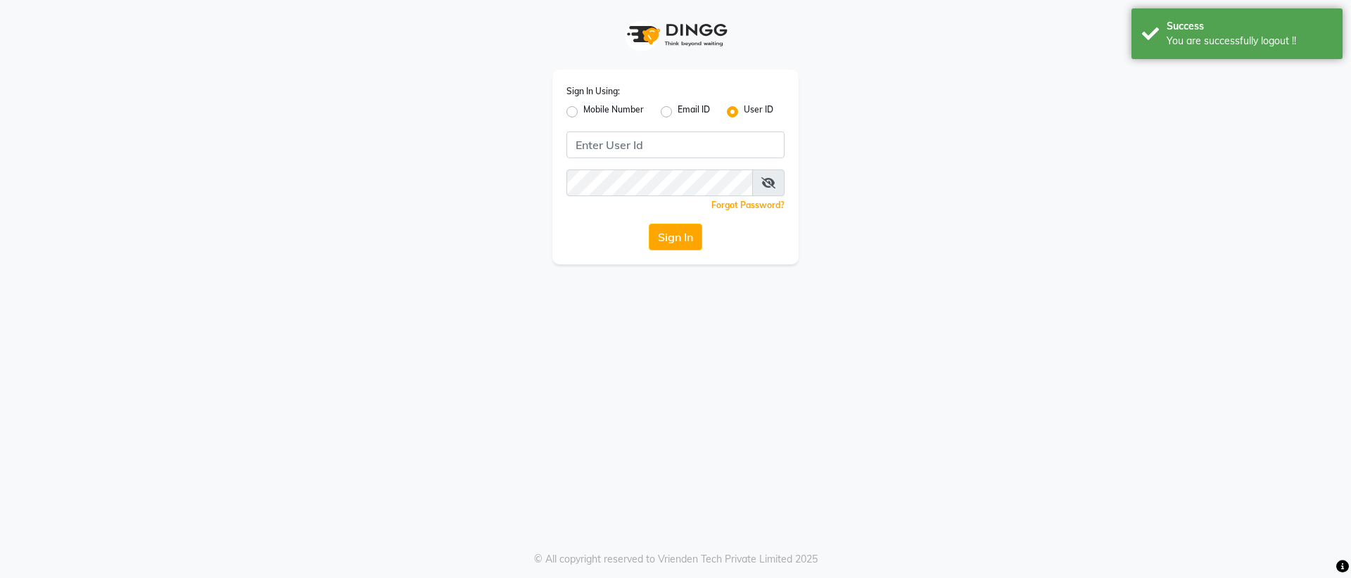
click at [677, 113] on label "Email ID" at bounding box center [693, 111] width 32 height 17
click at [677, 113] on input "Email ID" at bounding box center [681, 107] width 9 height 9
radio input "true"
radio input "false"
click at [665, 138] on input "Username" at bounding box center [675, 145] width 218 height 27
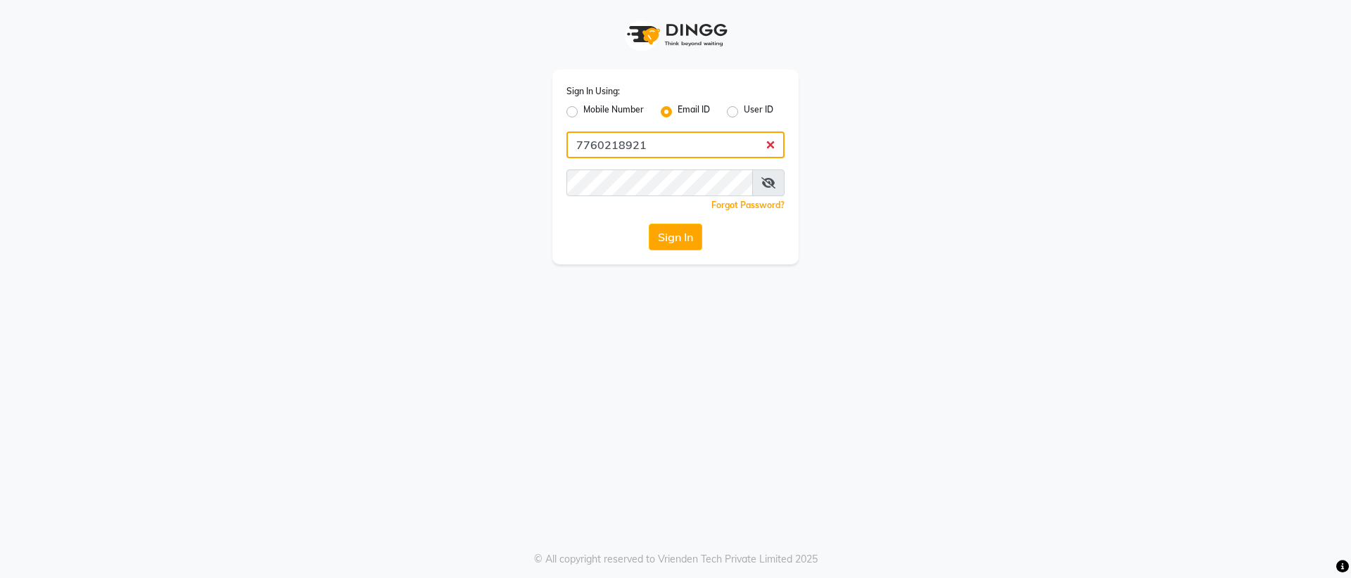
type input "7760218921"
click at [772, 177] on icon at bounding box center [768, 182] width 14 height 11
click at [583, 109] on label "Mobile Number" at bounding box center [613, 111] width 60 height 17
click at [583, 109] on input "Mobile Number" at bounding box center [587, 107] width 9 height 9
radio input "true"
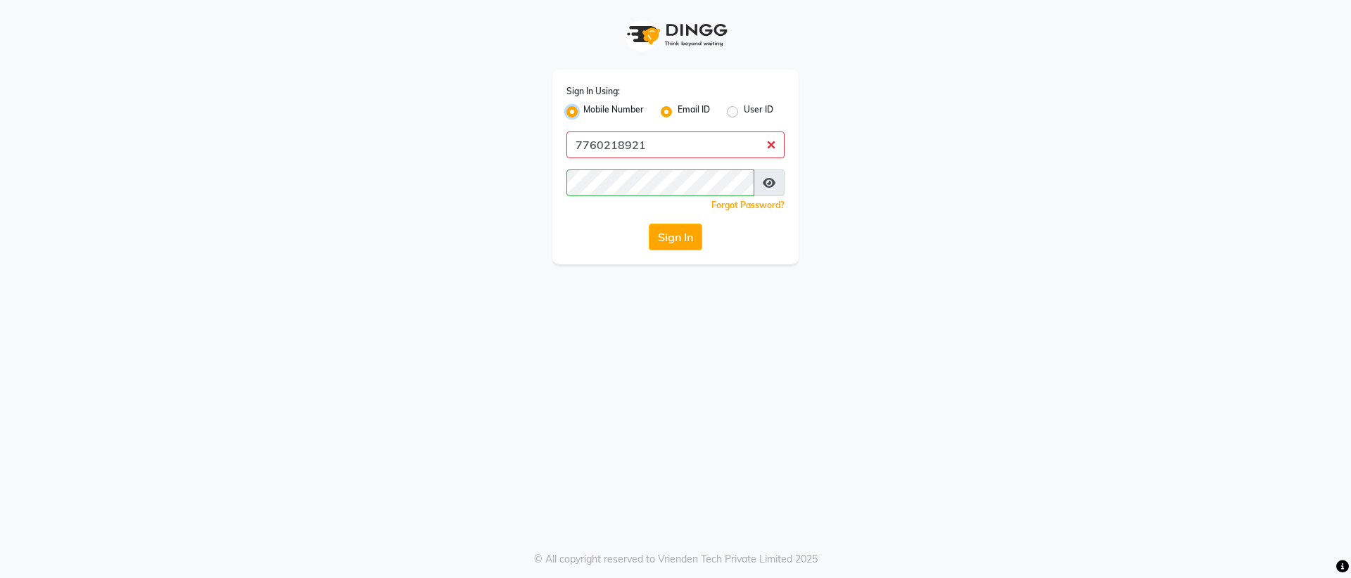
radio input "false"
click at [659, 144] on input "Username" at bounding box center [698, 145] width 171 height 27
type input "7760218921"
click at [689, 224] on button "Sign In" at bounding box center [675, 237] width 53 height 27
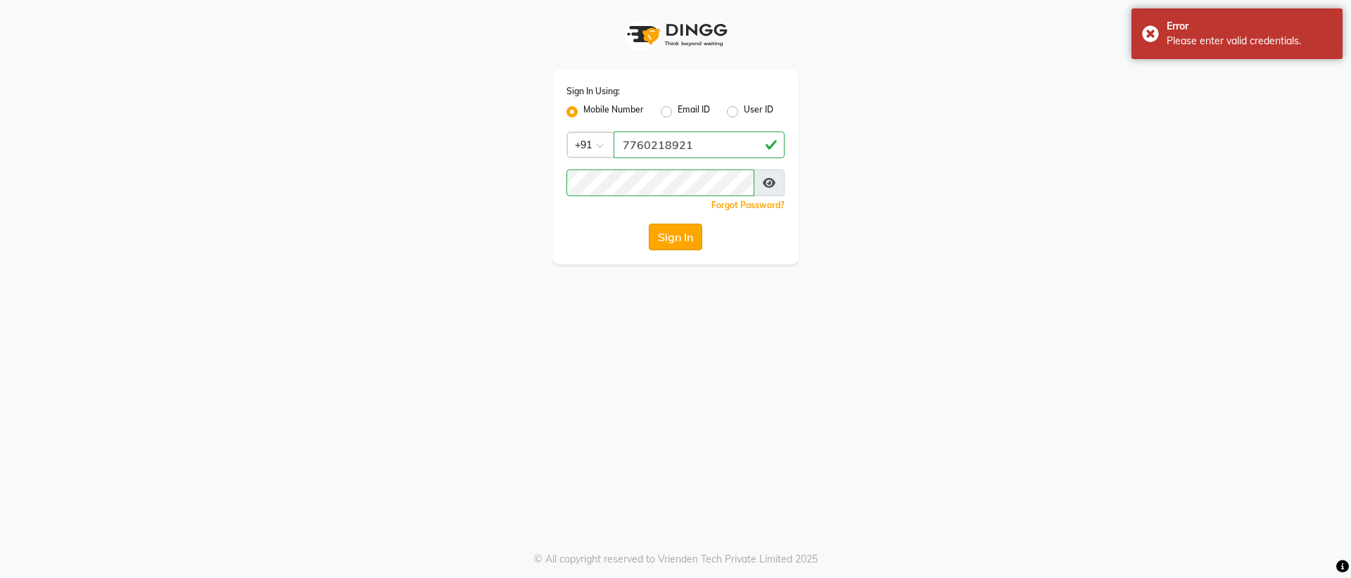
click at [687, 229] on button "Sign In" at bounding box center [675, 237] width 53 height 27
click at [687, 229] on div "Sign In" at bounding box center [675, 237] width 218 height 27
click at [687, 229] on button "Sign In" at bounding box center [675, 237] width 53 height 27
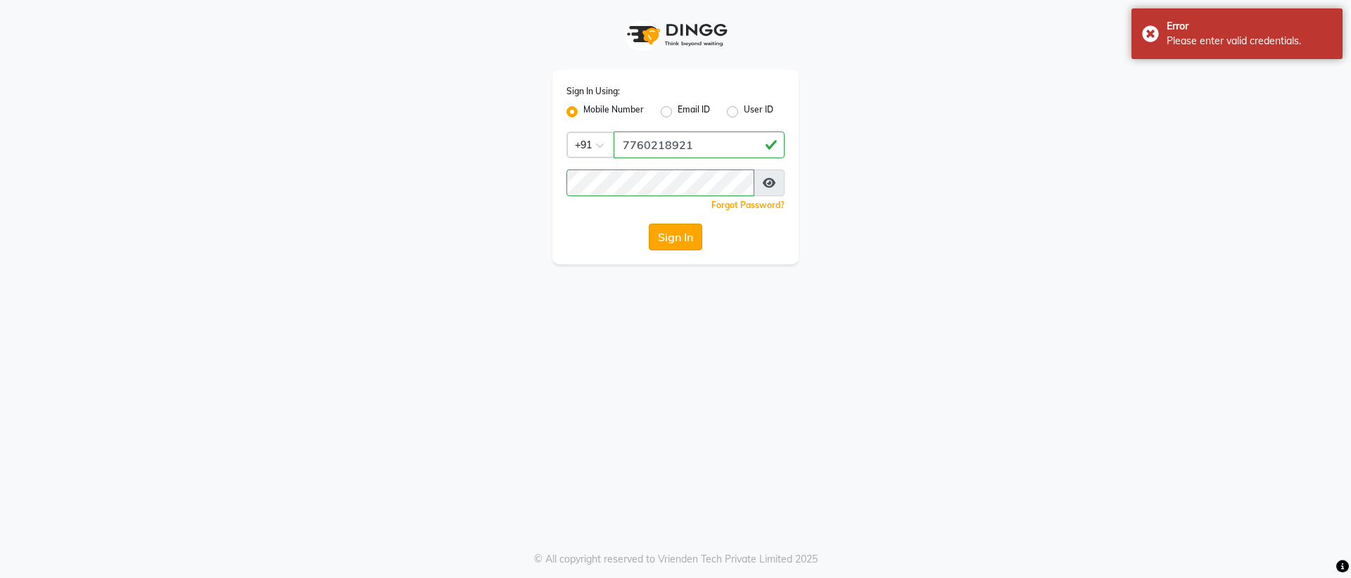
click at [687, 229] on button "Sign In" at bounding box center [675, 237] width 53 height 27
click at [689, 228] on button "Sign In" at bounding box center [675, 237] width 53 height 27
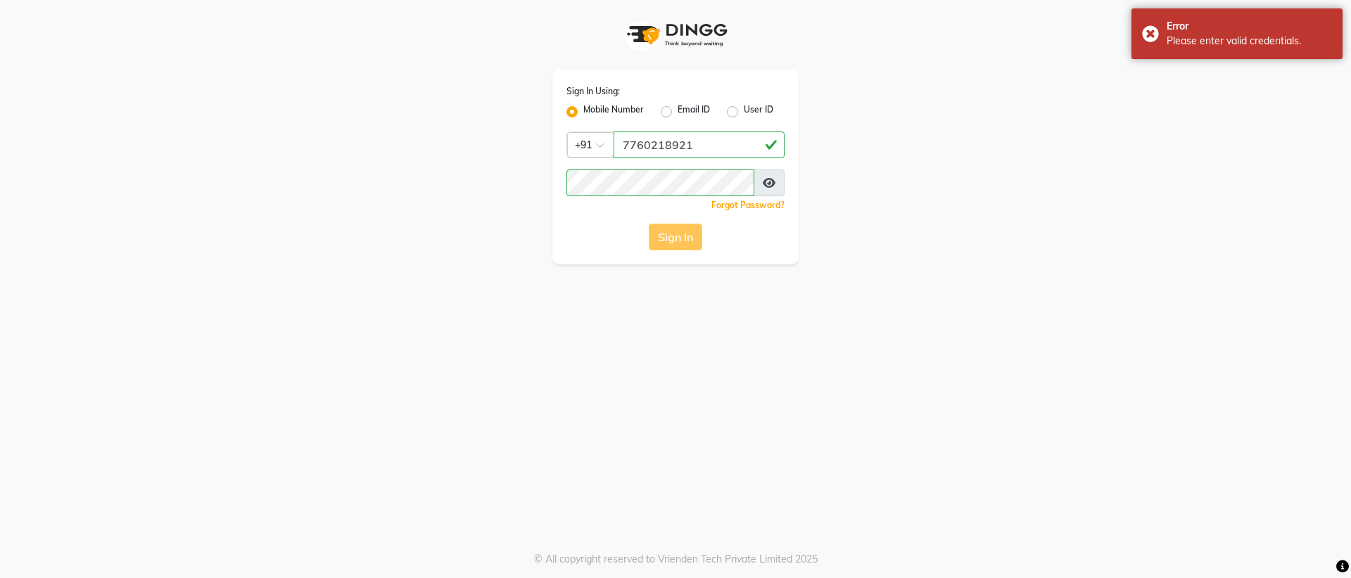
click at [689, 228] on div "Sign In" at bounding box center [675, 237] width 218 height 27
click at [689, 228] on button "Sign In" at bounding box center [675, 237] width 53 height 27
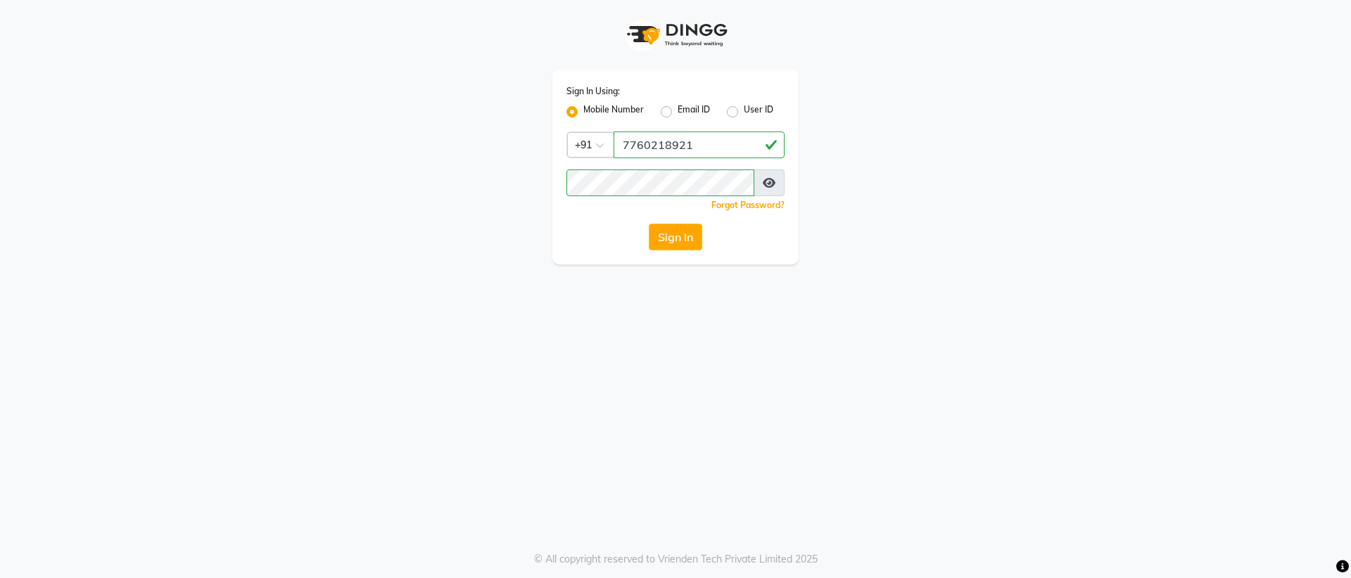
click at [677, 107] on label "Email ID" at bounding box center [693, 111] width 32 height 17
click at [677, 107] on input "Email ID" at bounding box center [681, 107] width 9 height 9
radio input "true"
radio input "false"
click at [662, 132] on div "Sign In Using: Mobile Number Email ID User ID Remember me Forgot Password? Sign…" at bounding box center [675, 167] width 246 height 195
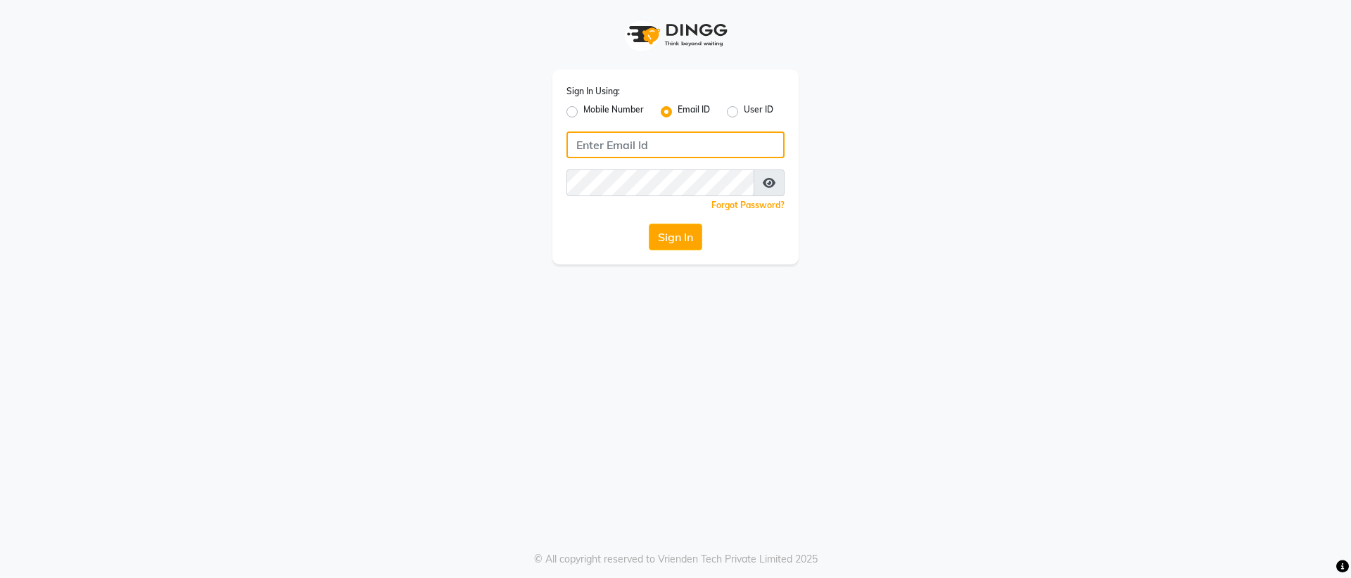
click at [660, 152] on input "Username" at bounding box center [675, 145] width 218 height 27
type input "[EMAIL_ADDRESS][DOMAIN_NAME]"
click at [675, 167] on div "Sign In Using: Mobile Number Email ID User ID [EMAIL_ADDRESS][DOMAIN_NAME] Reme…" at bounding box center [675, 167] width 246 height 195
click at [753, 208] on link "Forgot Password?" at bounding box center [747, 205] width 73 height 11
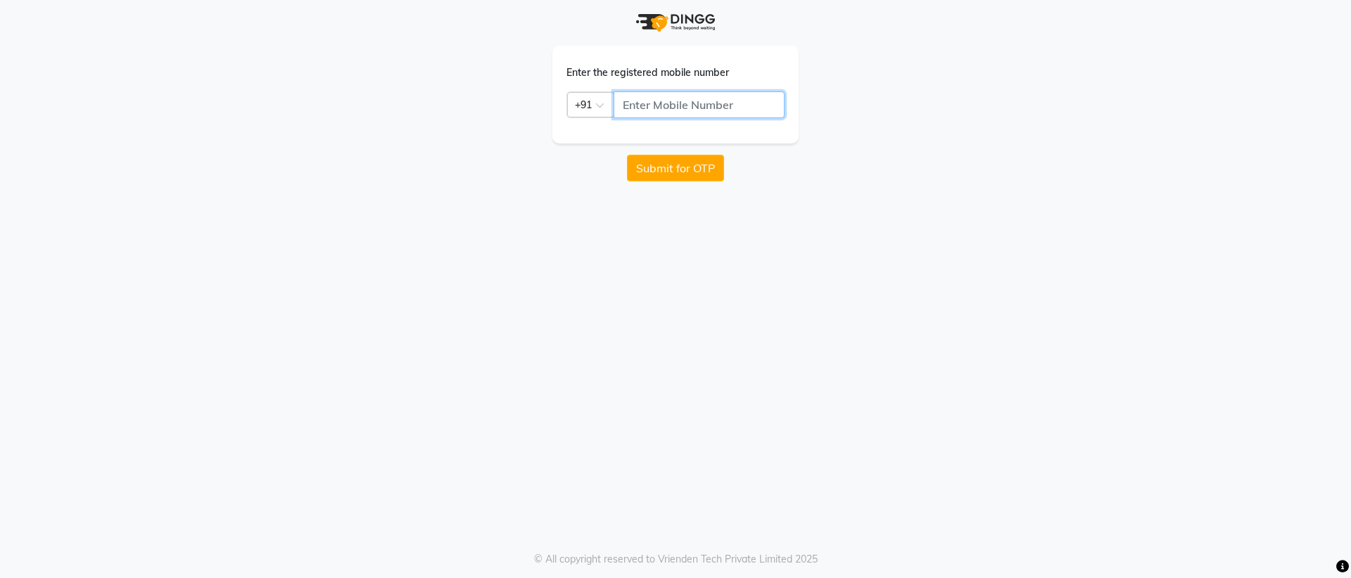
click at [673, 113] on input "text" at bounding box center [698, 104] width 171 height 27
type input "7760218921"
click at [682, 160] on button "Submit for OTP" at bounding box center [675, 168] width 97 height 27
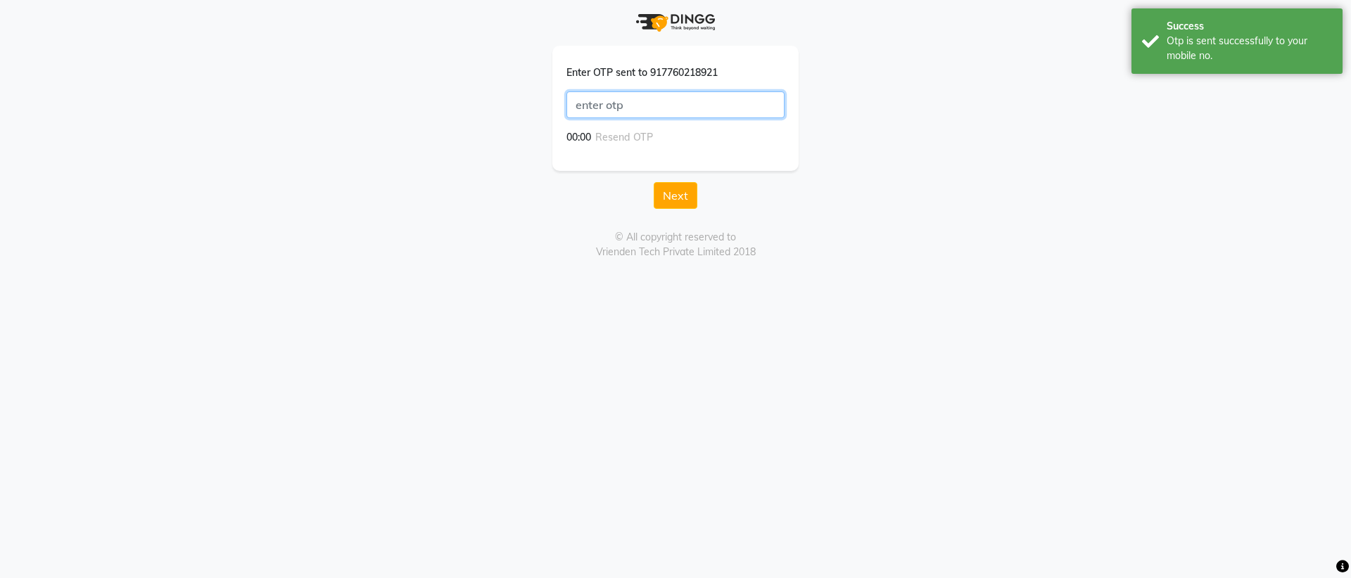
click at [685, 113] on input "text" at bounding box center [675, 104] width 218 height 27
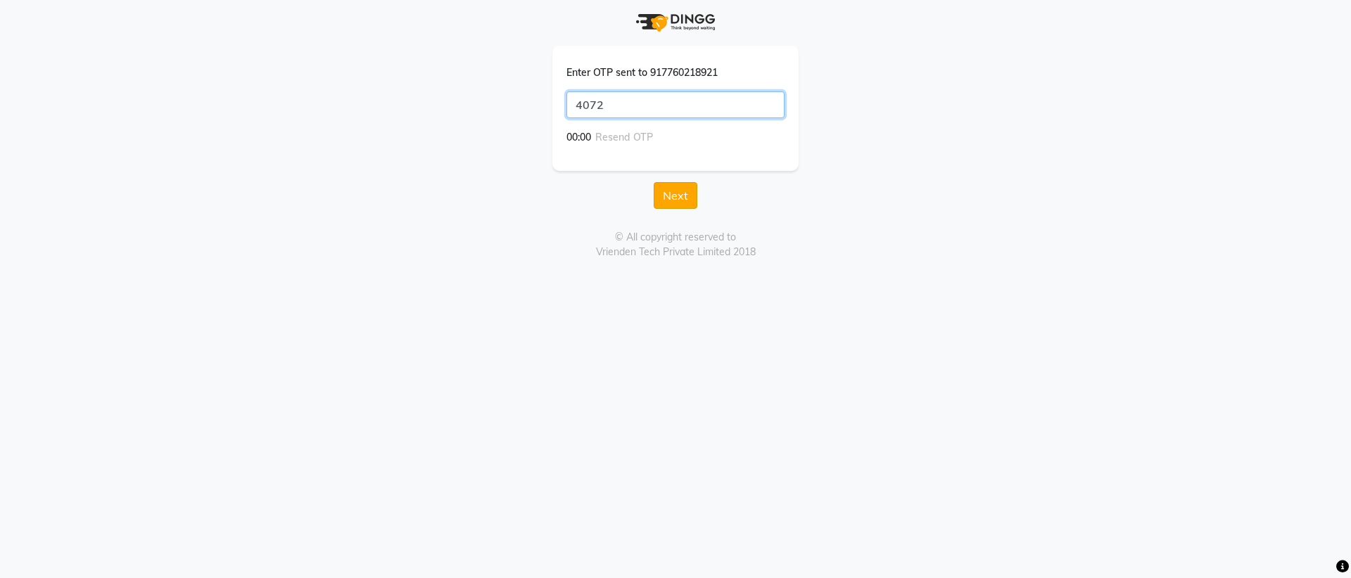
type input "4072"
click at [683, 197] on button "Next" at bounding box center [676, 195] width 44 height 27
click at [677, 170] on button "Save" at bounding box center [675, 180] width 45 height 27
click at [673, 196] on button "Save" at bounding box center [675, 203] width 45 height 27
click at [675, 158] on div "Please Confirm password" at bounding box center [675, 112] width 246 height 133
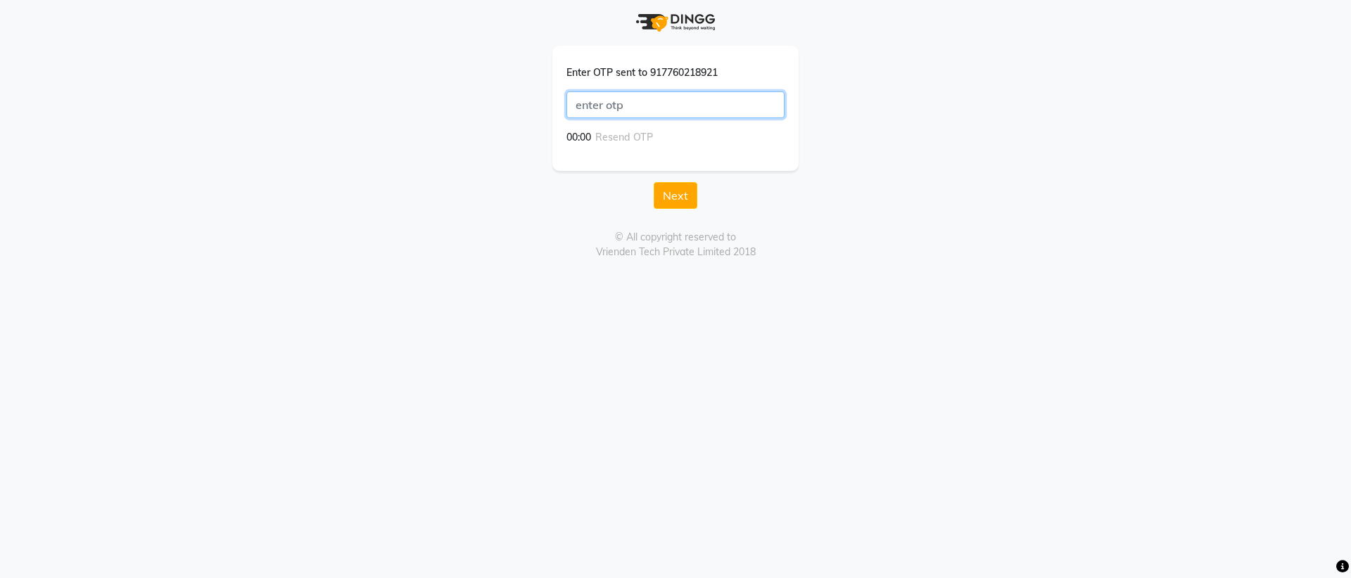
click at [709, 111] on input "text" at bounding box center [675, 104] width 218 height 27
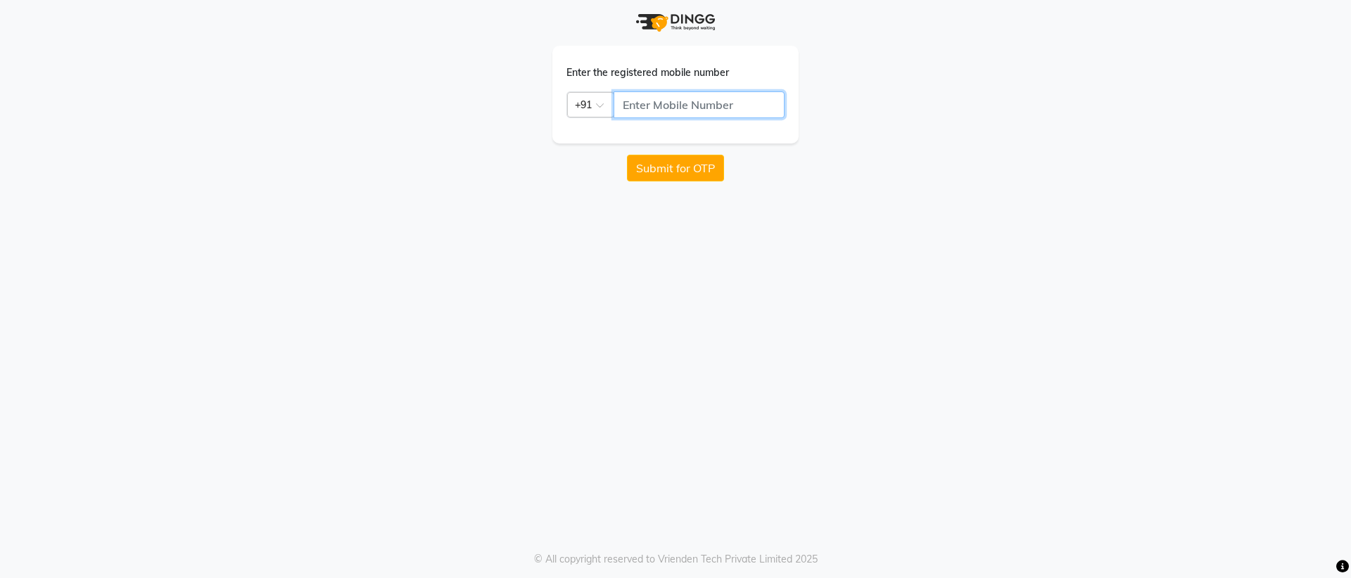
click at [642, 113] on input "text" at bounding box center [698, 104] width 171 height 27
type input "7760218921"
click at [653, 177] on button "Submit for OTP" at bounding box center [675, 168] width 97 height 27
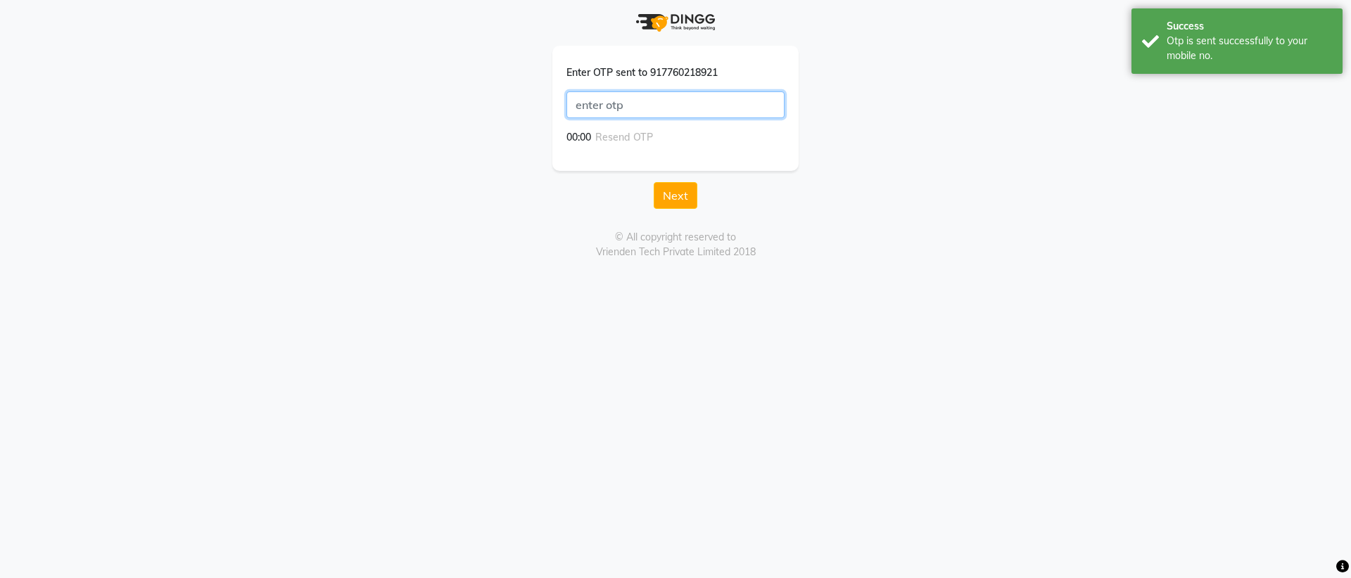
click at [646, 114] on input "text" at bounding box center [675, 104] width 218 height 27
type input "P"
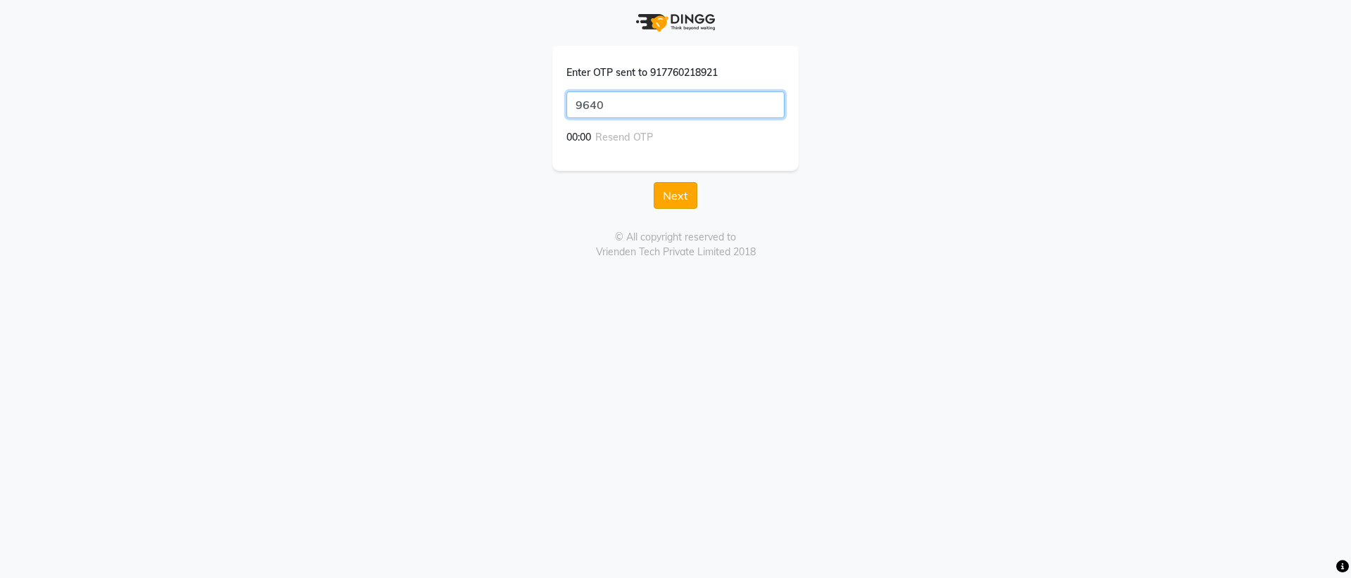
type input "9640"
click at [668, 197] on button "Next" at bounding box center [676, 195] width 44 height 27
click at [689, 184] on button "Save" at bounding box center [675, 180] width 45 height 27
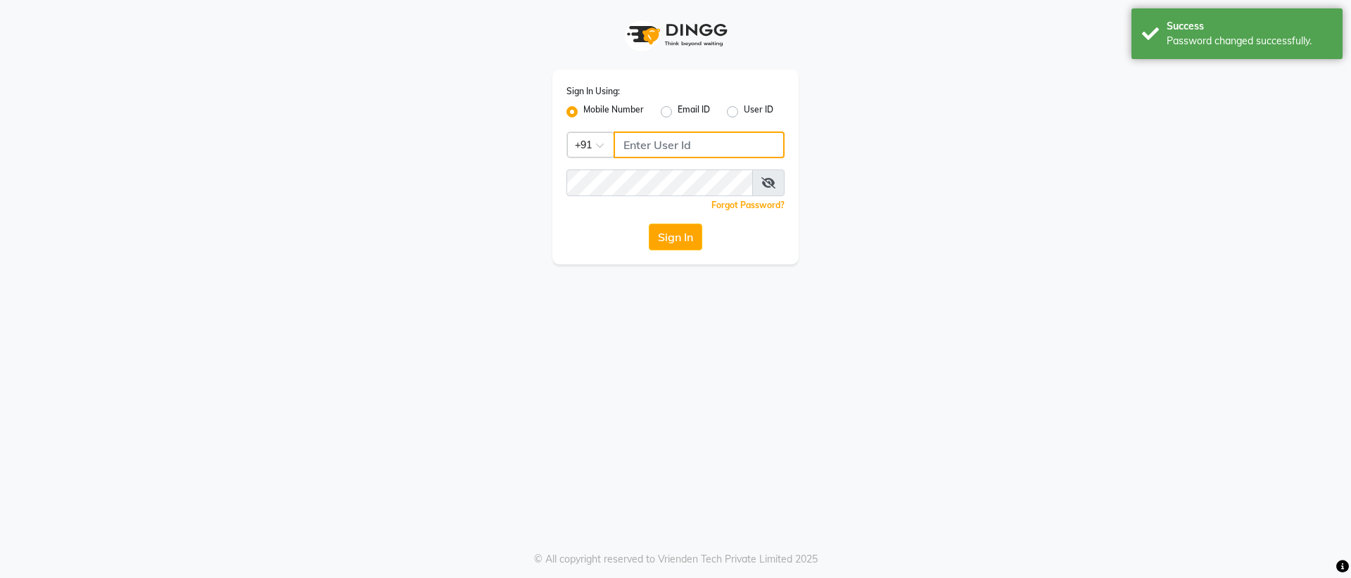
click at [710, 148] on input "Username" at bounding box center [698, 145] width 171 height 27
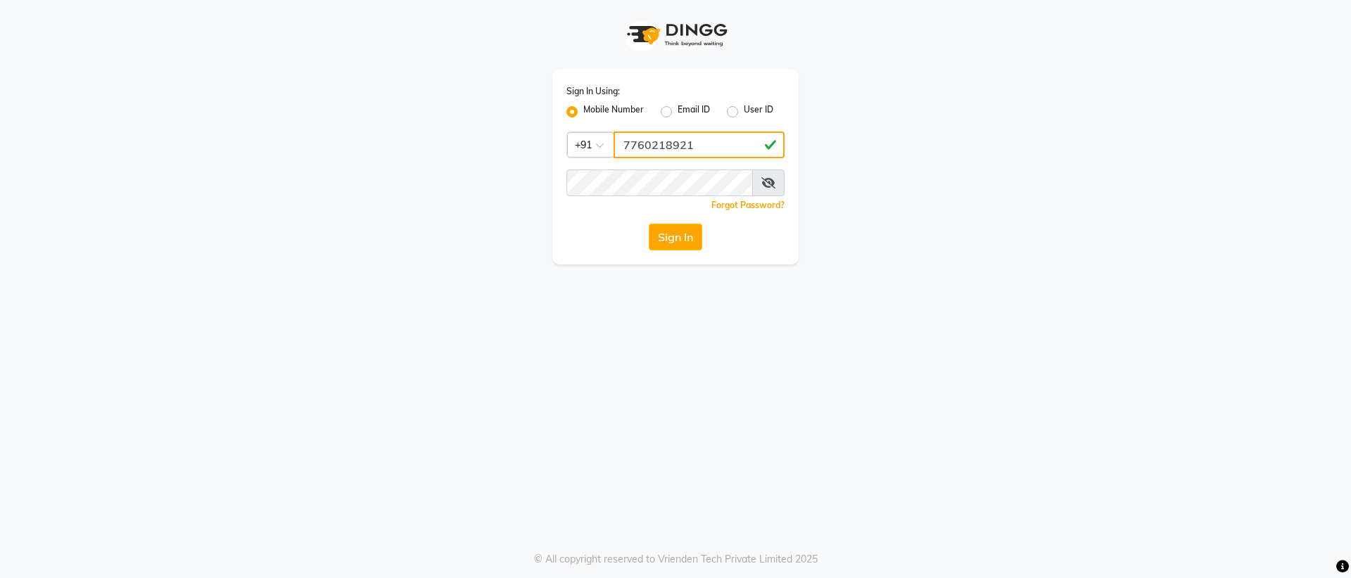
type input "7760218921"
click at [760, 186] on span at bounding box center [768, 183] width 32 height 27
click at [765, 185] on icon at bounding box center [768, 182] width 14 height 11
click at [692, 242] on button "Sign In" at bounding box center [675, 237] width 53 height 27
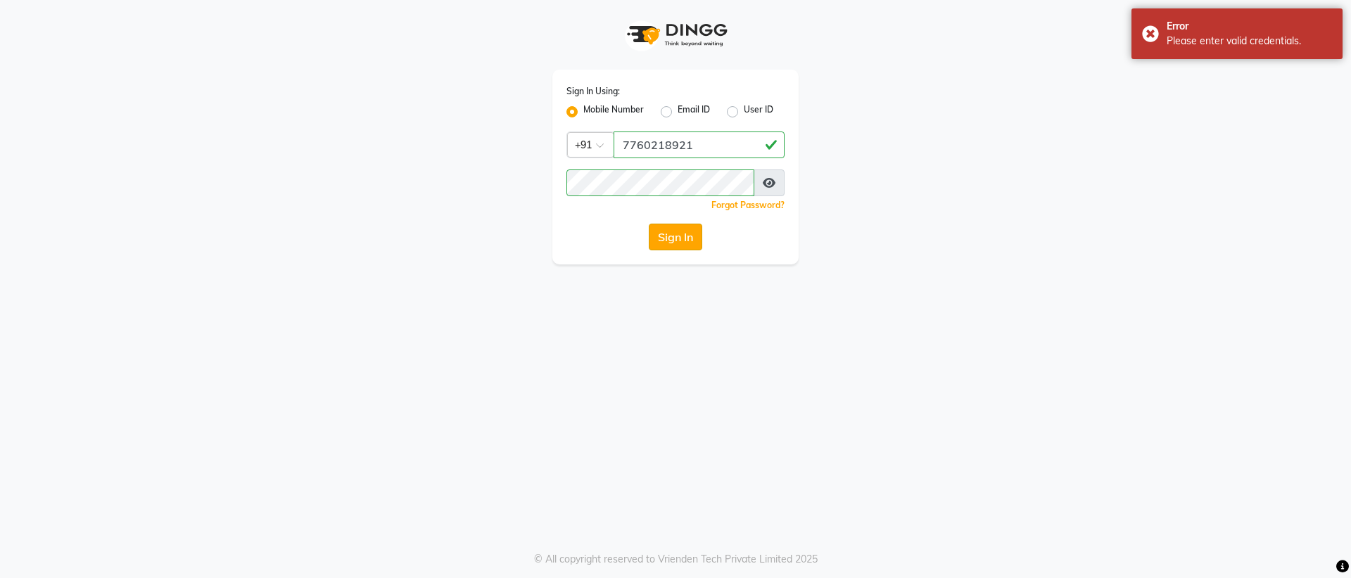
click at [692, 242] on button "Sign In" at bounding box center [675, 237] width 53 height 27
click at [692, 242] on div "Sign In" at bounding box center [675, 237] width 218 height 27
click at [692, 242] on button "Sign In" at bounding box center [675, 237] width 53 height 27
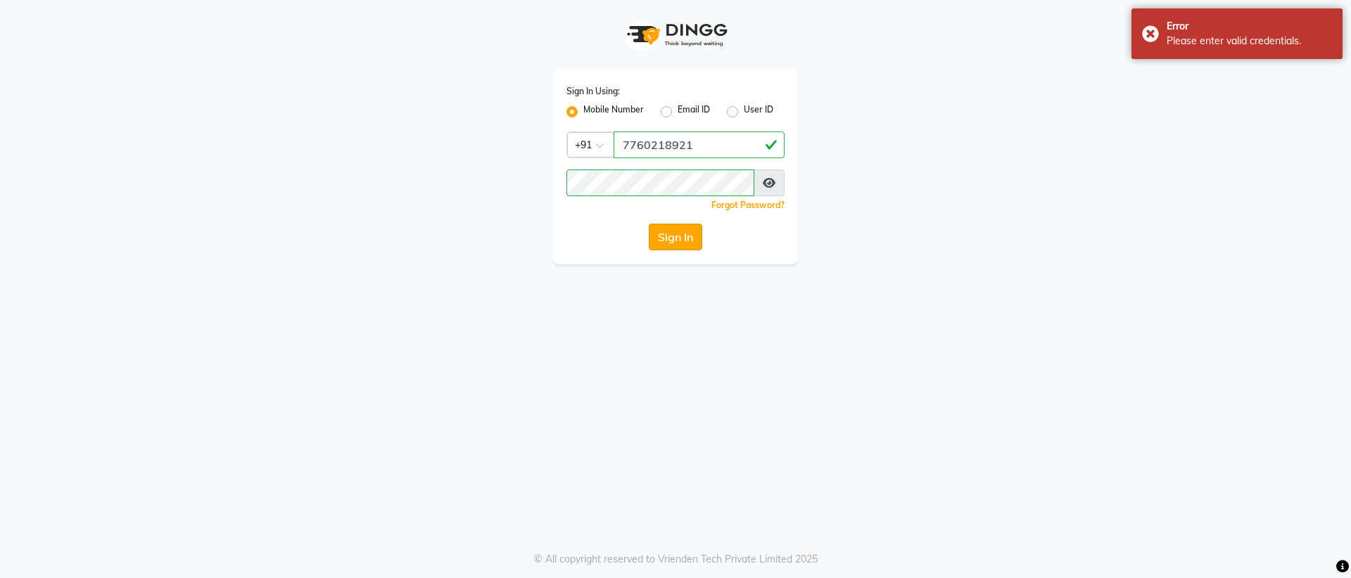
click at [692, 242] on div "Sign In" at bounding box center [675, 237] width 218 height 27
click at [692, 242] on button "Sign In" at bounding box center [675, 237] width 53 height 27
click at [754, 204] on link "Forgot Password?" at bounding box center [747, 205] width 73 height 11
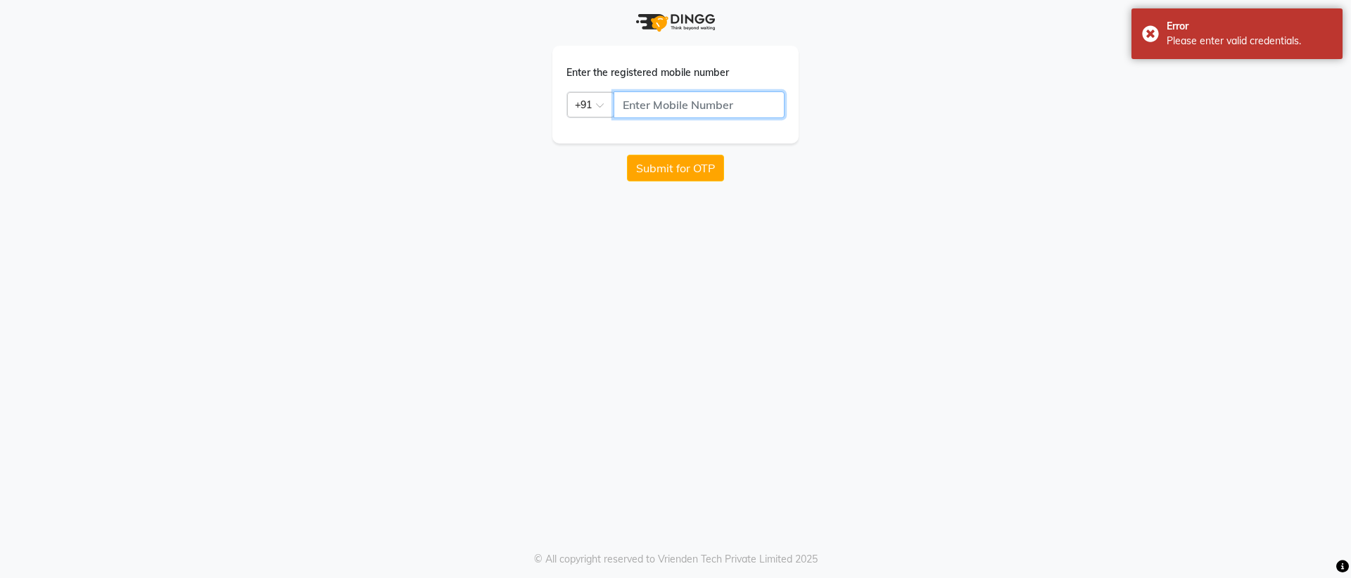
click at [696, 117] on input "text" at bounding box center [698, 104] width 171 height 27
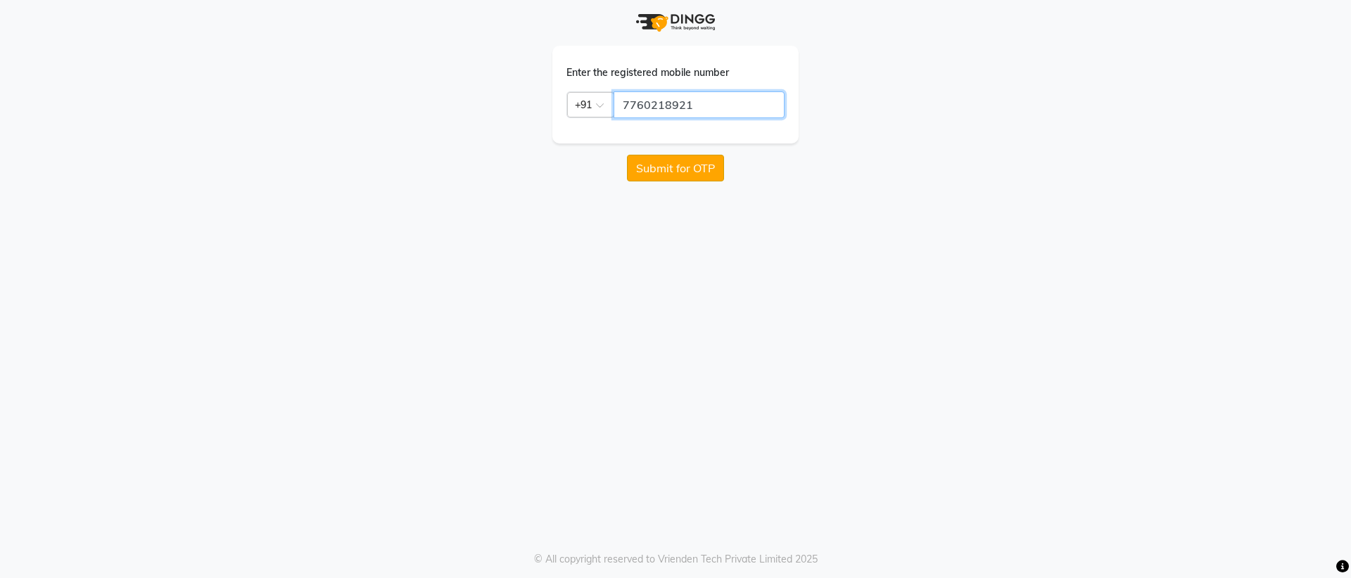
type input "7760218921"
click at [697, 173] on button "Submit for OTP" at bounding box center [675, 168] width 97 height 27
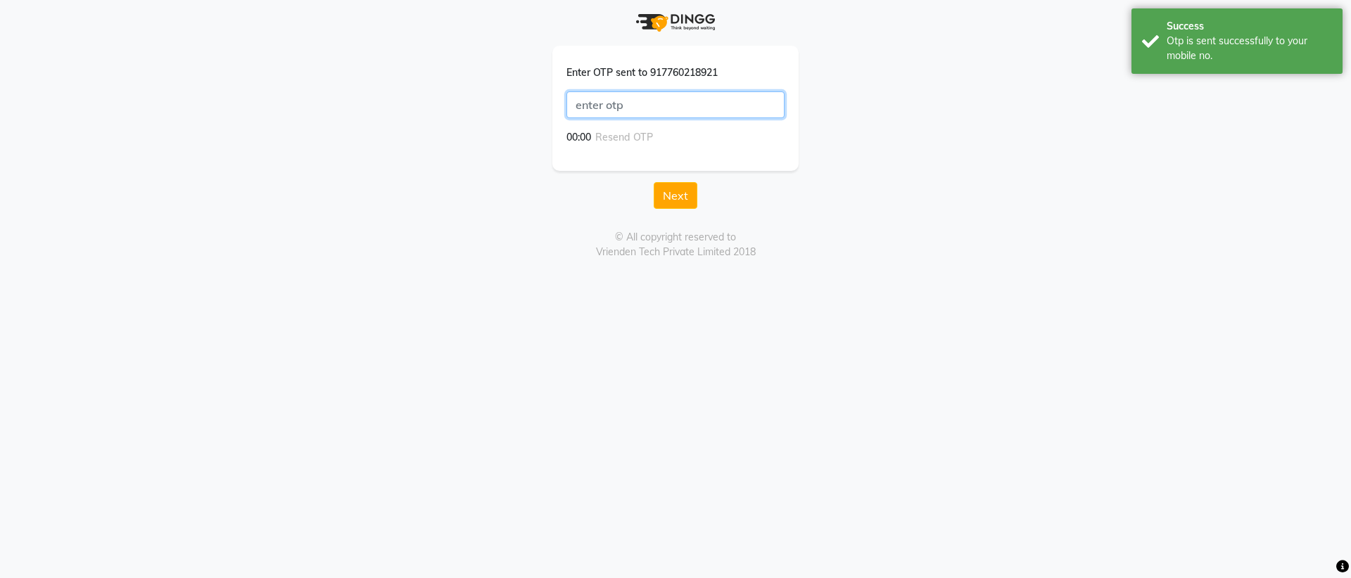
click at [690, 117] on input "text" at bounding box center [675, 104] width 218 height 27
click at [691, 117] on input "text" at bounding box center [675, 104] width 218 height 27
type input "P"
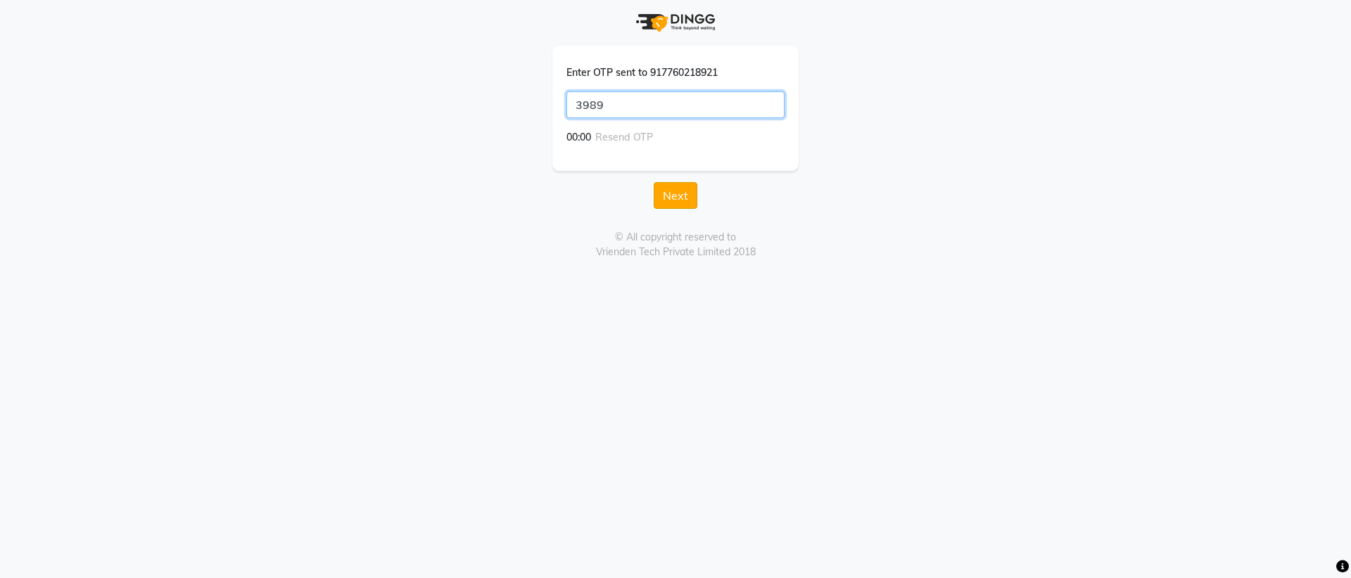
type input "3989"
click at [669, 189] on button "Next" at bounding box center [676, 195] width 44 height 27
click at [672, 171] on button "Save" at bounding box center [675, 180] width 45 height 27
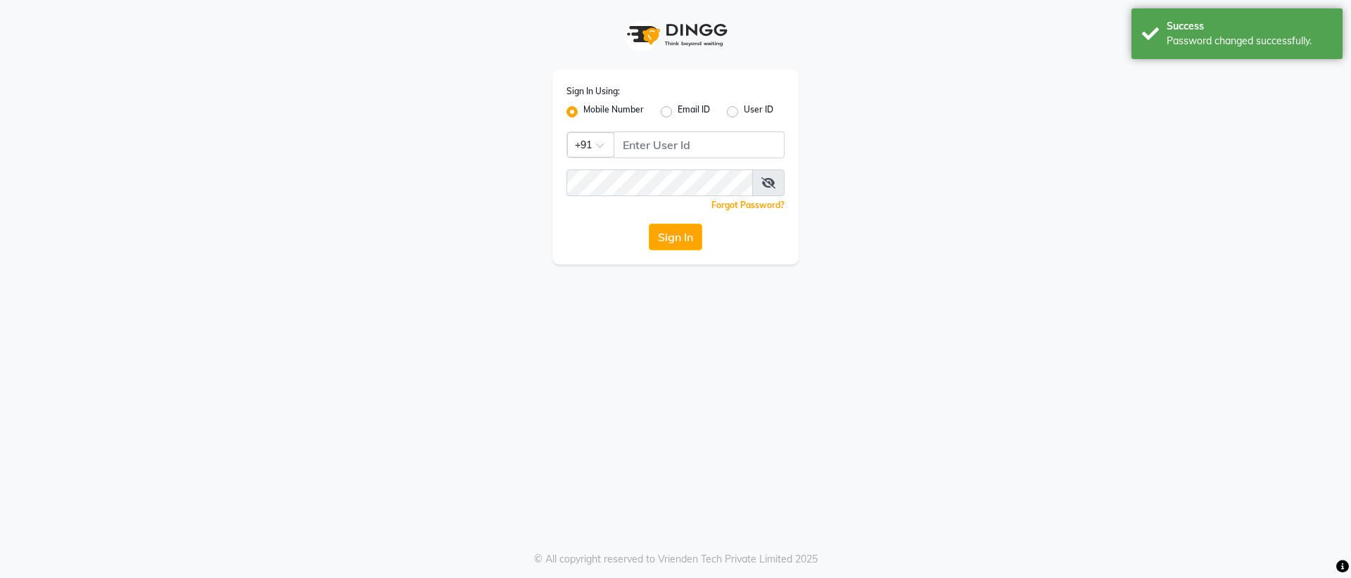
click at [769, 204] on link "Forgot Password?" at bounding box center [747, 205] width 73 height 11
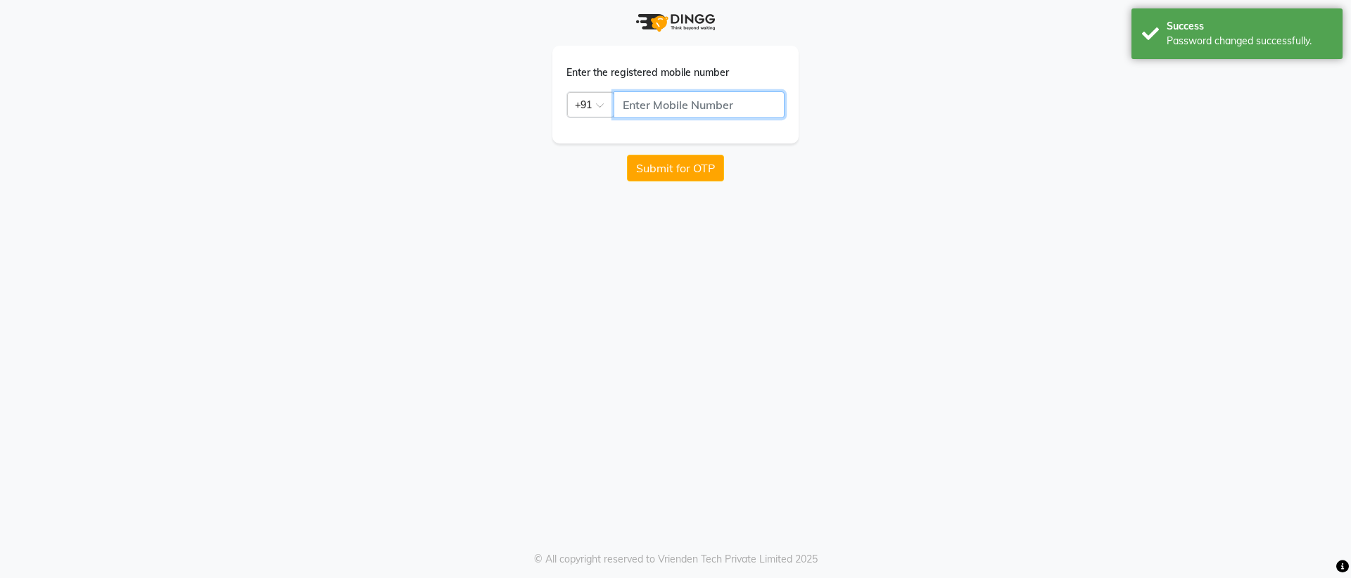
click at [744, 114] on input "text" at bounding box center [698, 104] width 171 height 27
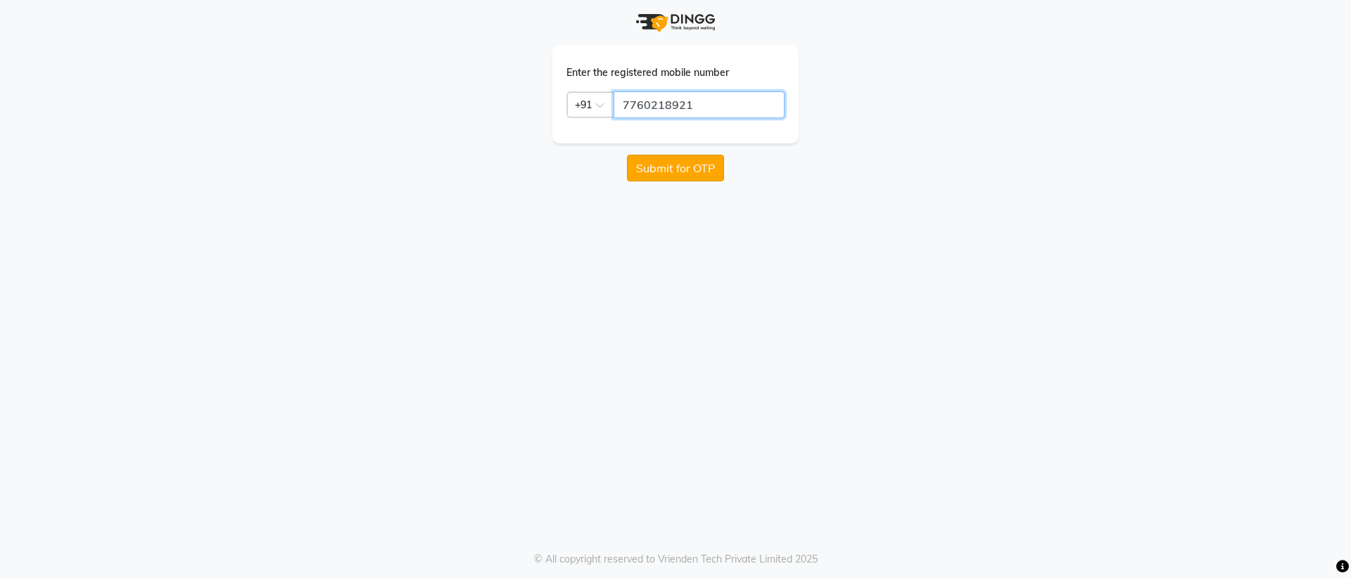
type input "7760218921"
click at [680, 166] on button "Submit for OTP" at bounding box center [675, 168] width 97 height 27
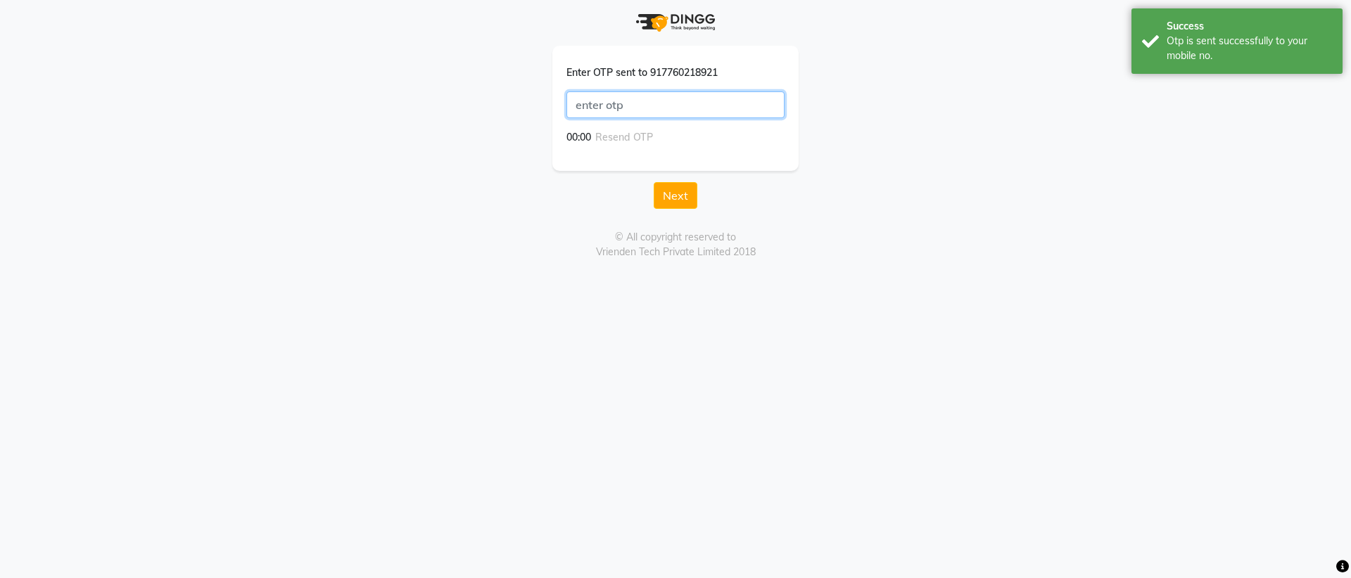
click at [682, 103] on input "text" at bounding box center [675, 104] width 218 height 27
type input "p"
type input "G"
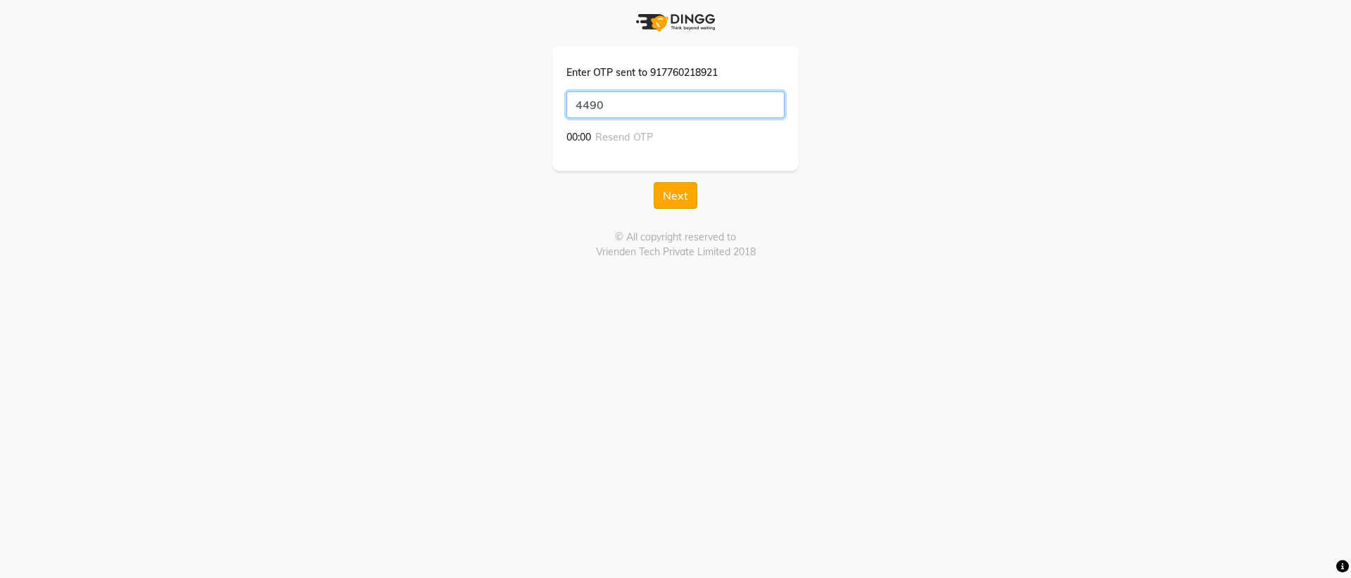
type input "4490"
click at [675, 205] on button "Next" at bounding box center [676, 195] width 44 height 27
click at [662, 175] on button "Save" at bounding box center [675, 180] width 45 height 27
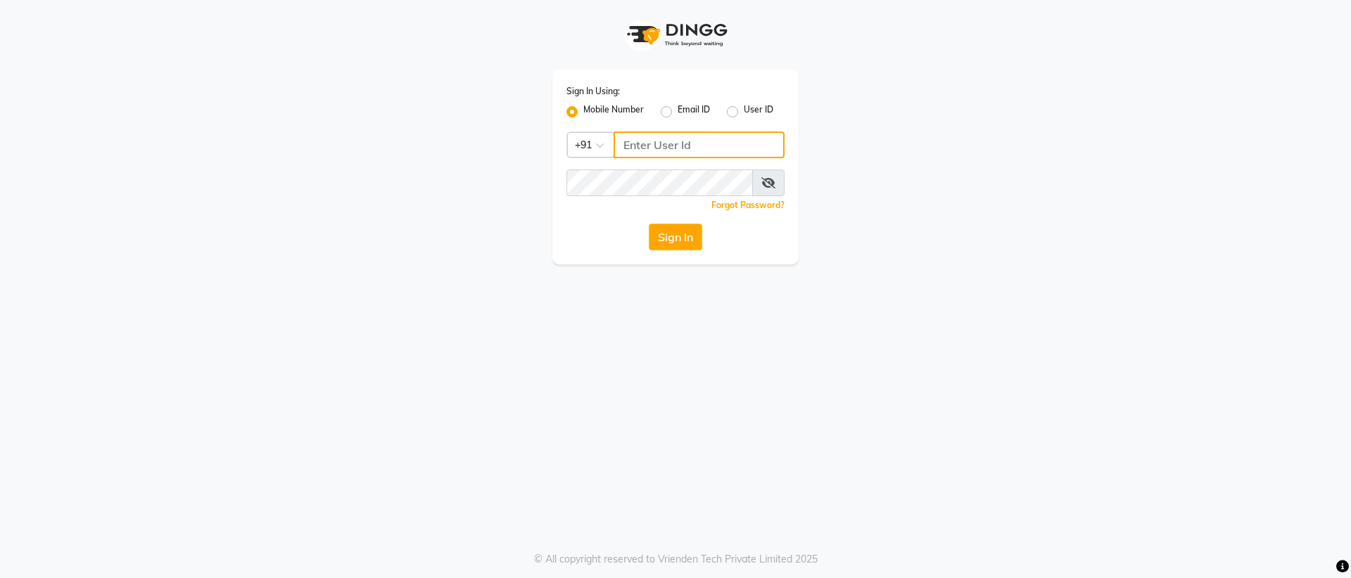
click at [696, 145] on input "Username" at bounding box center [698, 145] width 171 height 27
type input "776"
